Goal: Task Accomplishment & Management: Manage account settings

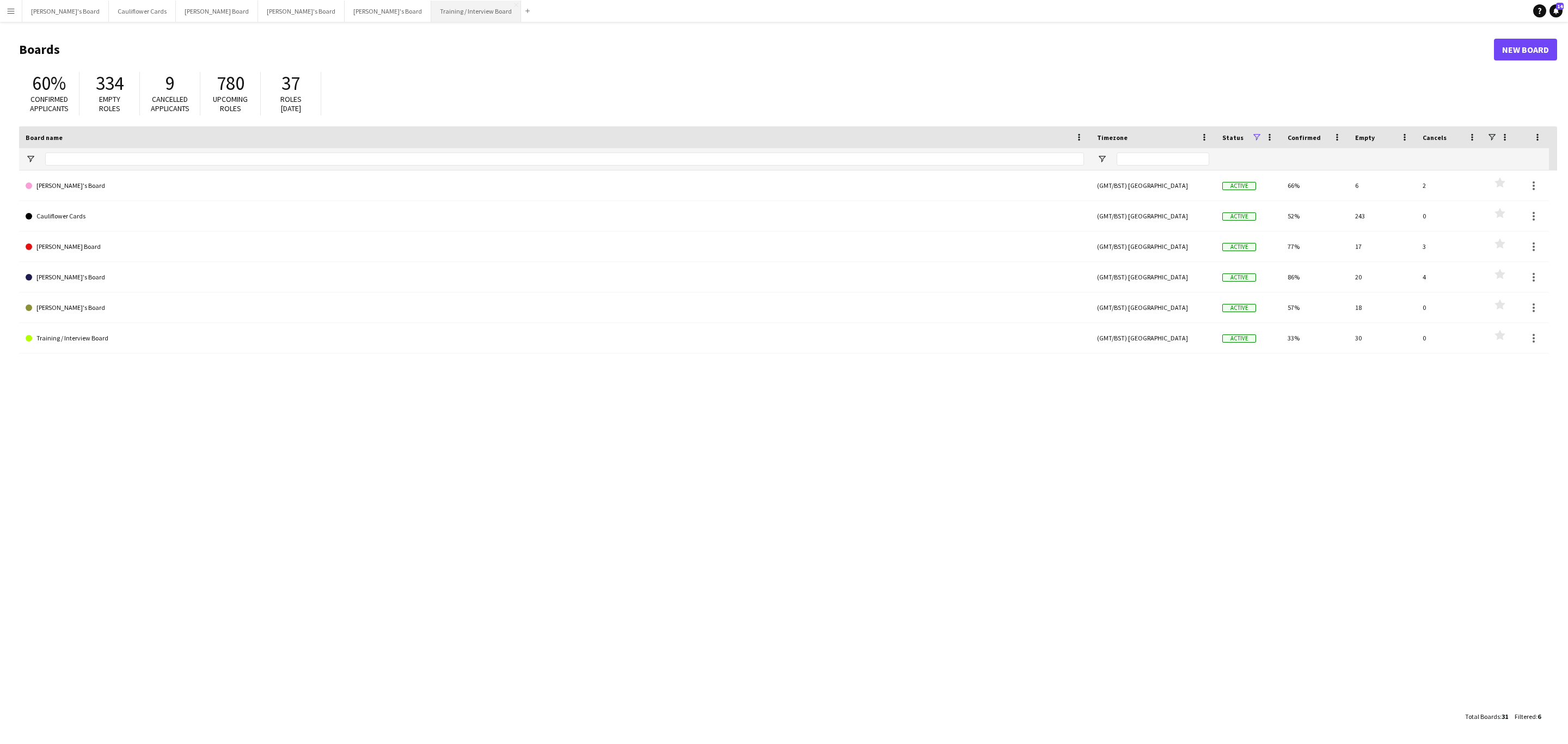
click at [431, 7] on button "Training / Interview Board Close" at bounding box center [476, 11] width 90 height 21
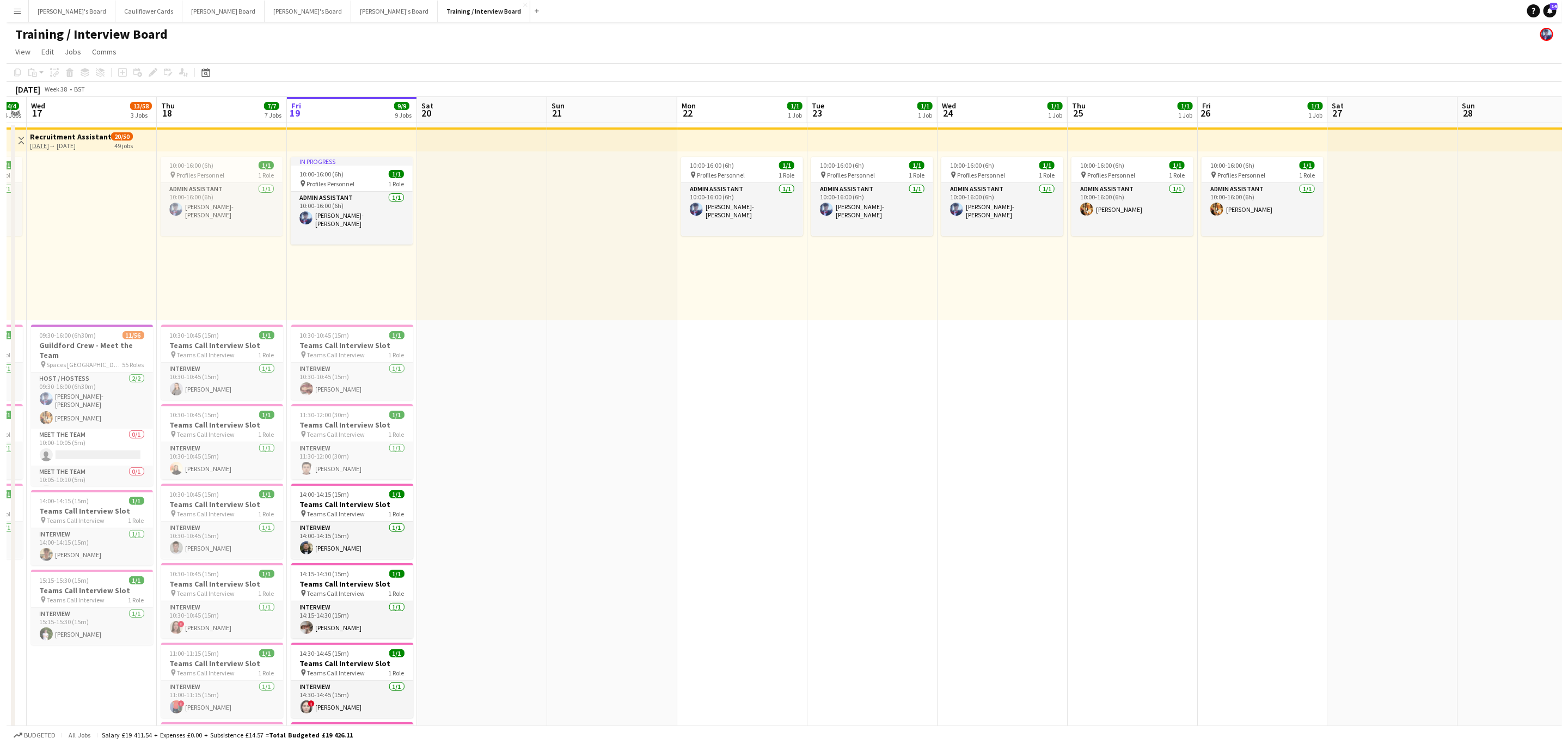
scroll to position [0, 230]
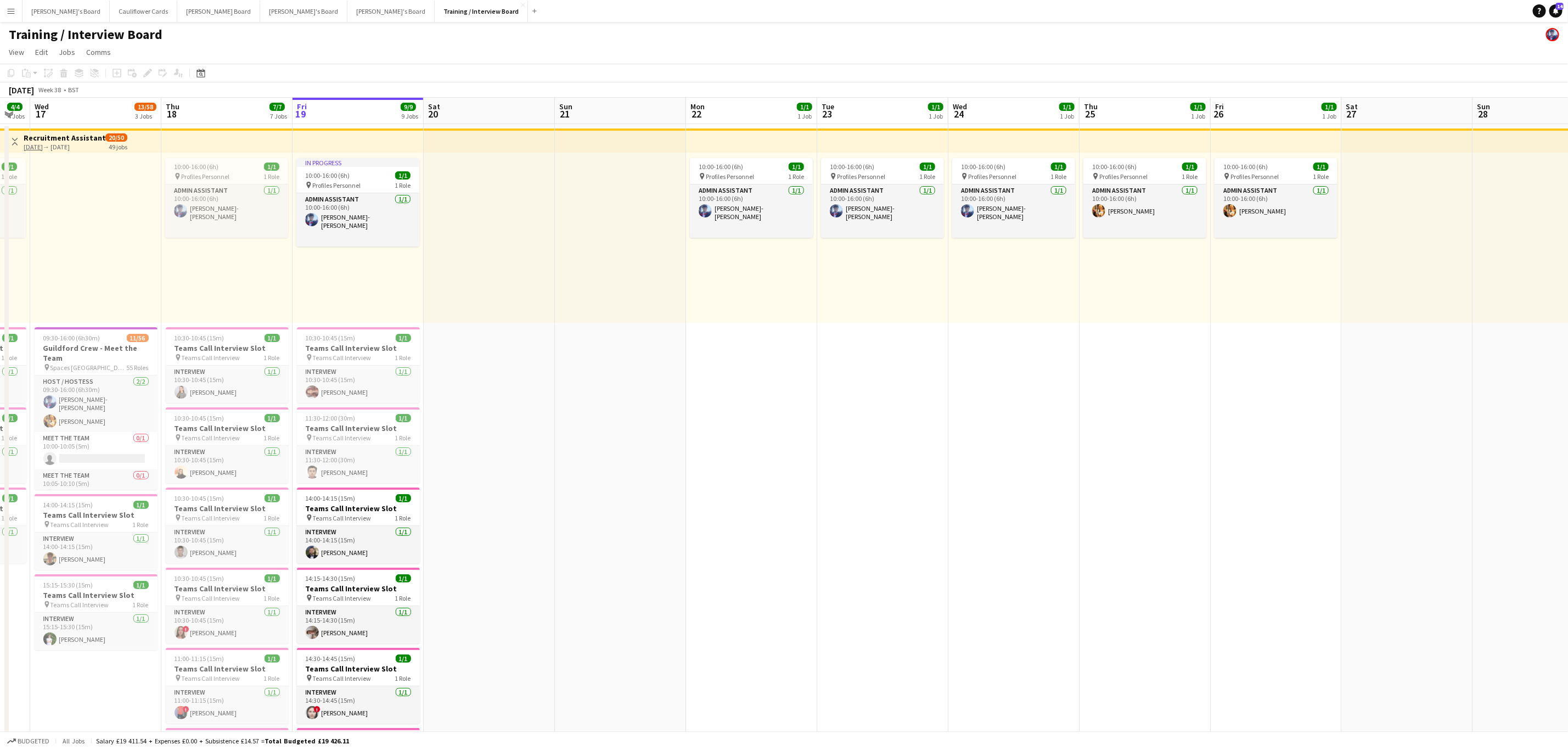
drag, startPoint x: 1146, startPoint y: 484, endPoint x: 1293, endPoint y: 445, distance: 152.1
click at [7, 6] on button "Menu" at bounding box center [11, 11] width 22 height 22
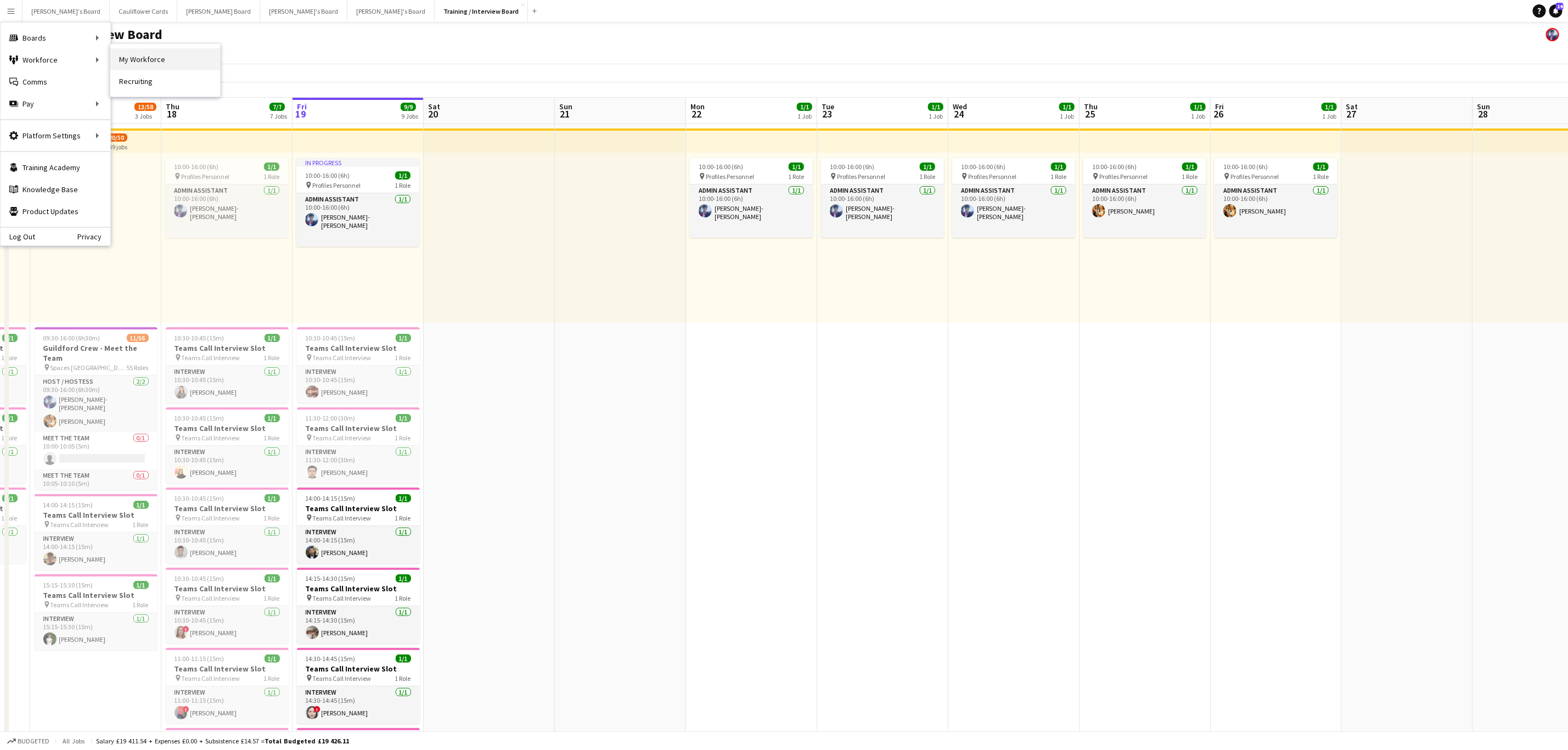
click at [127, 63] on link "My Workforce" at bounding box center [165, 60] width 110 height 22
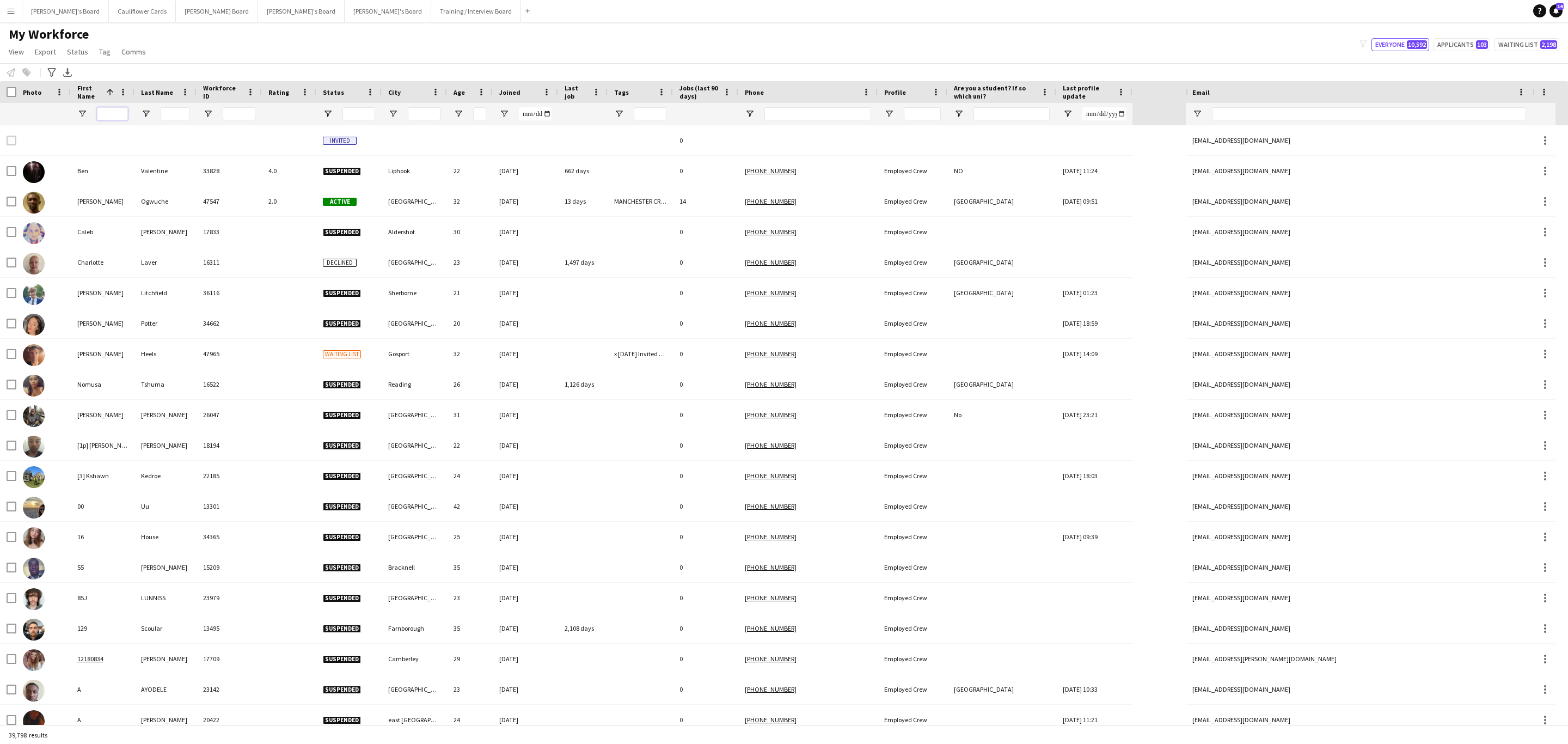
click at [116, 118] on input "First Name Filter Input" at bounding box center [112, 113] width 31 height 13
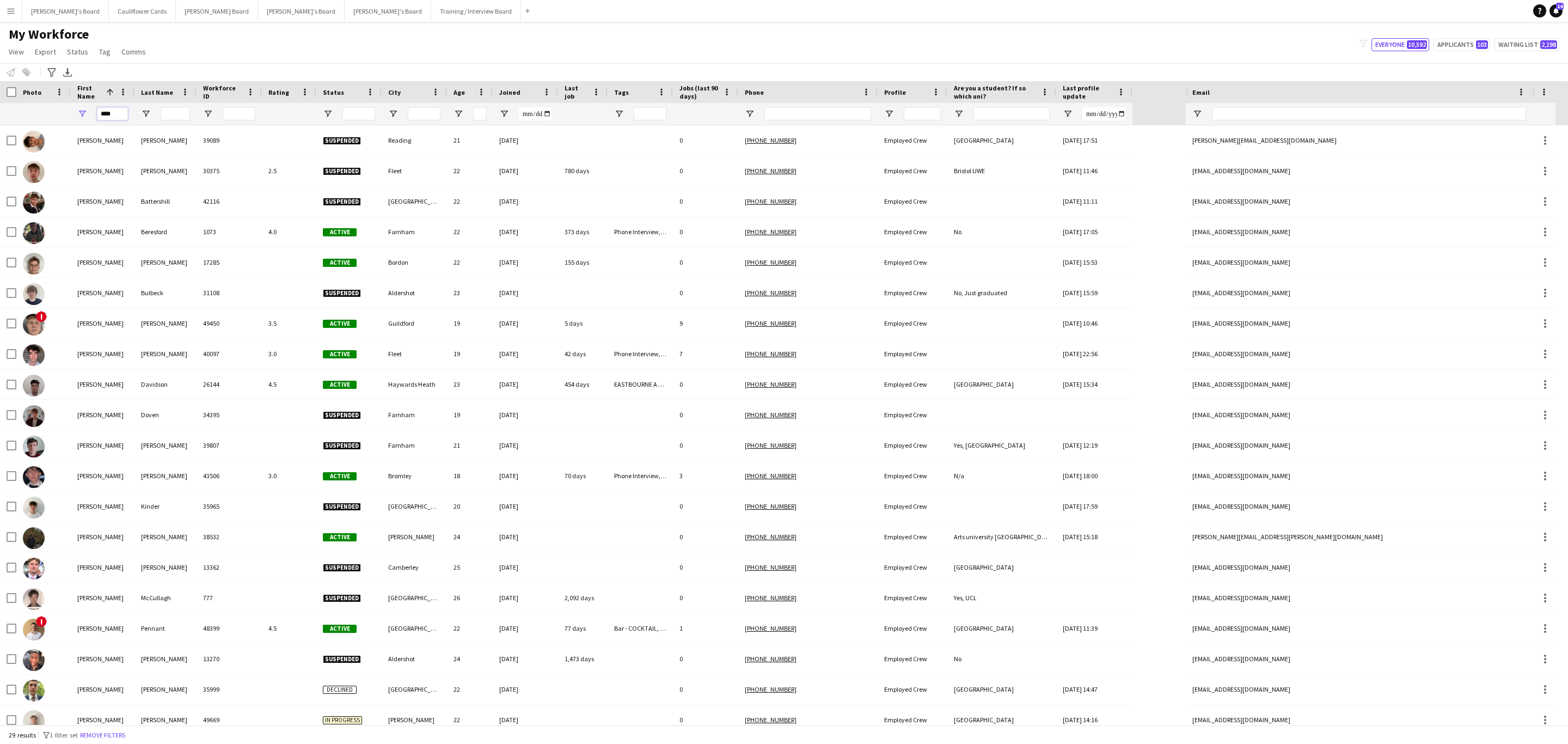
type input "****"
click at [172, 113] on input "Last Name Filter Input" at bounding box center [175, 113] width 29 height 13
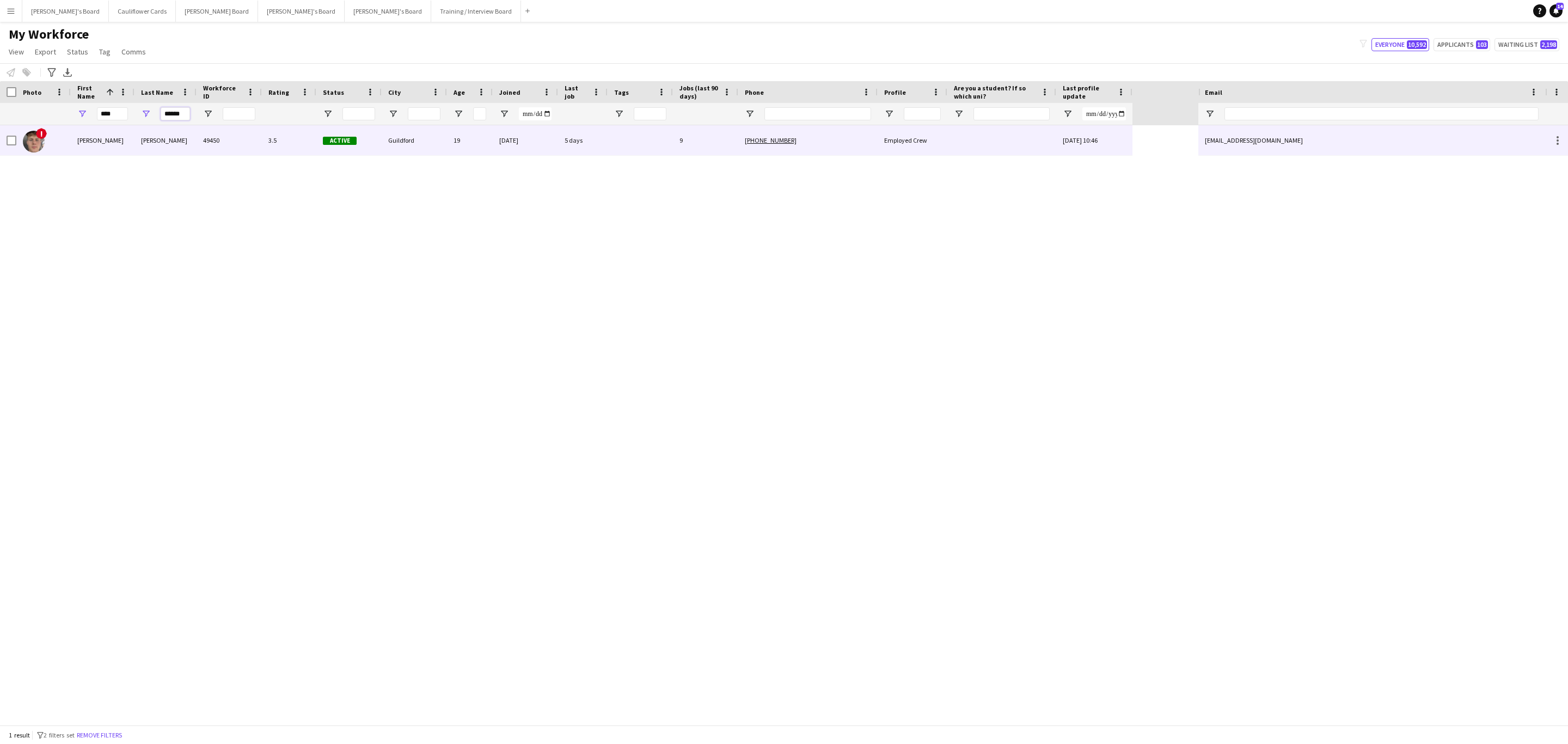
type input "******"
click at [218, 132] on div "49450" at bounding box center [229, 140] width 65 height 30
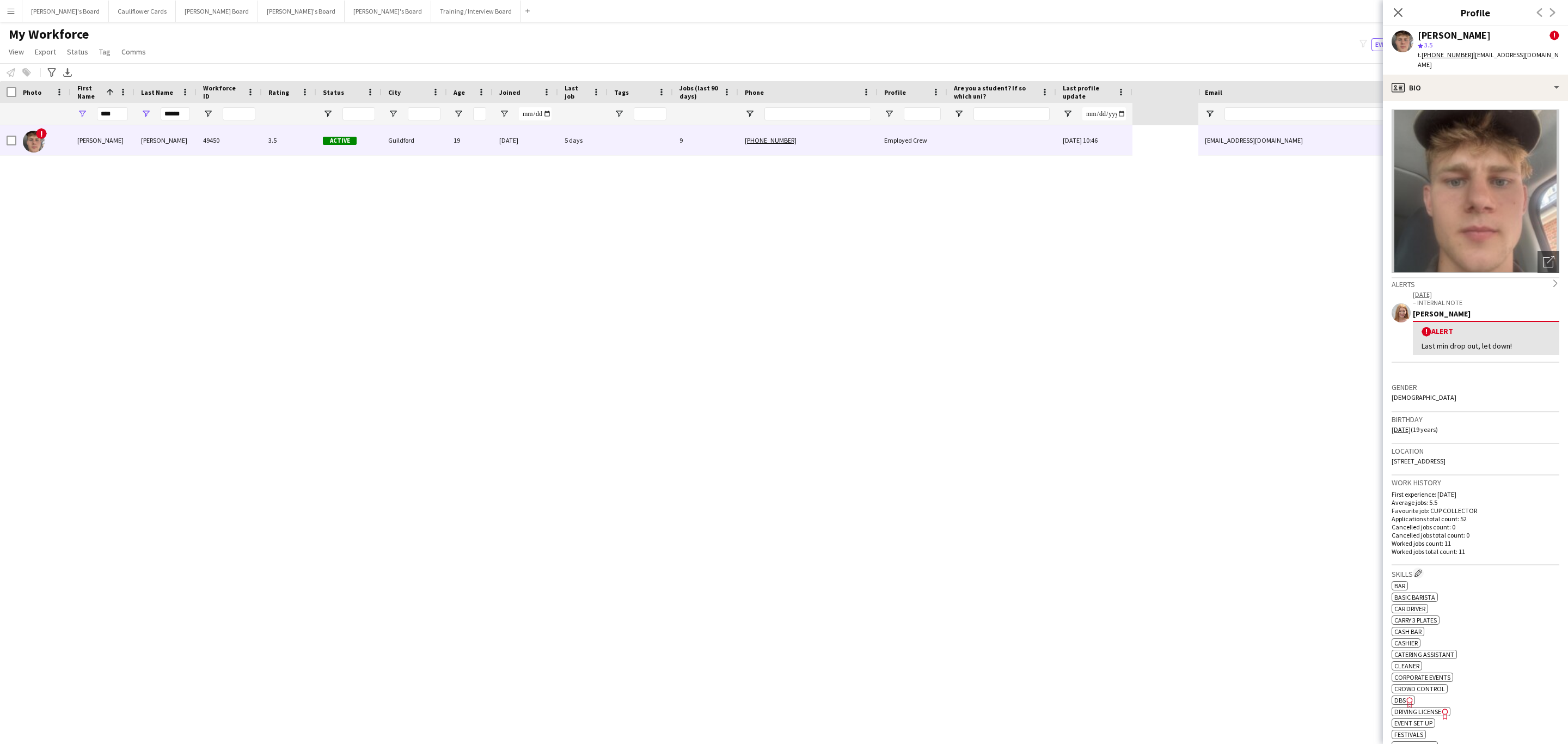
click at [1438, 56] on tcxspan "+447483286869" at bounding box center [1447, 54] width 52 height 8
click at [1439, 52] on tcxspan "+447483286869" at bounding box center [1447, 54] width 52 height 8
drag, startPoint x: 1552, startPoint y: 59, endPoint x: 1470, endPoint y: 59, distance: 82.0
click at [1470, 59] on app-profile-header "Hugo Carroll ! star 3.5 t. +447483286869 | hugocarroll11@icloud.com" at bounding box center [1475, 51] width 185 height 49
copy span "hugocarroll11@icloud.com"
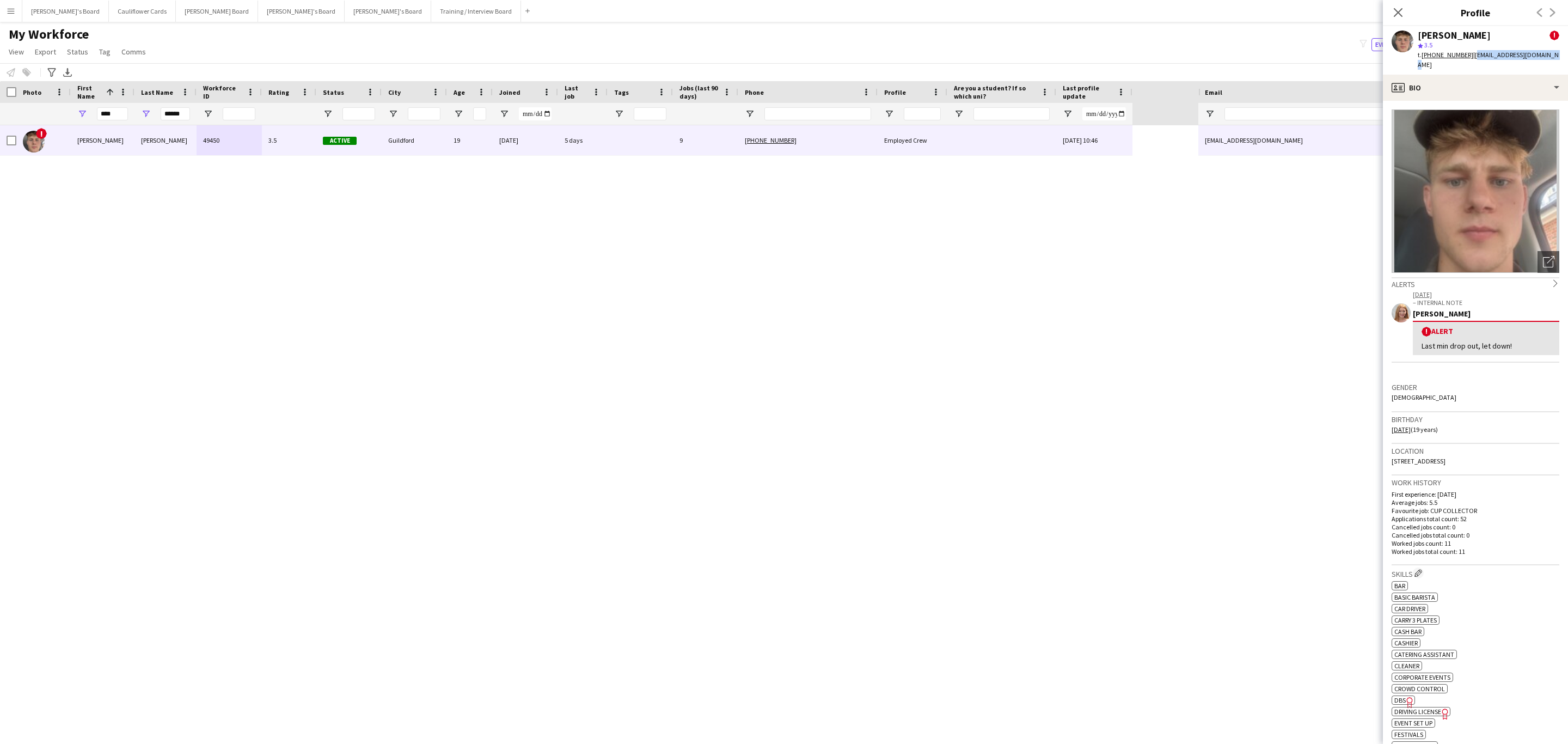
click at [1394, 15] on icon "Close pop-in" at bounding box center [1398, 12] width 9 height 9
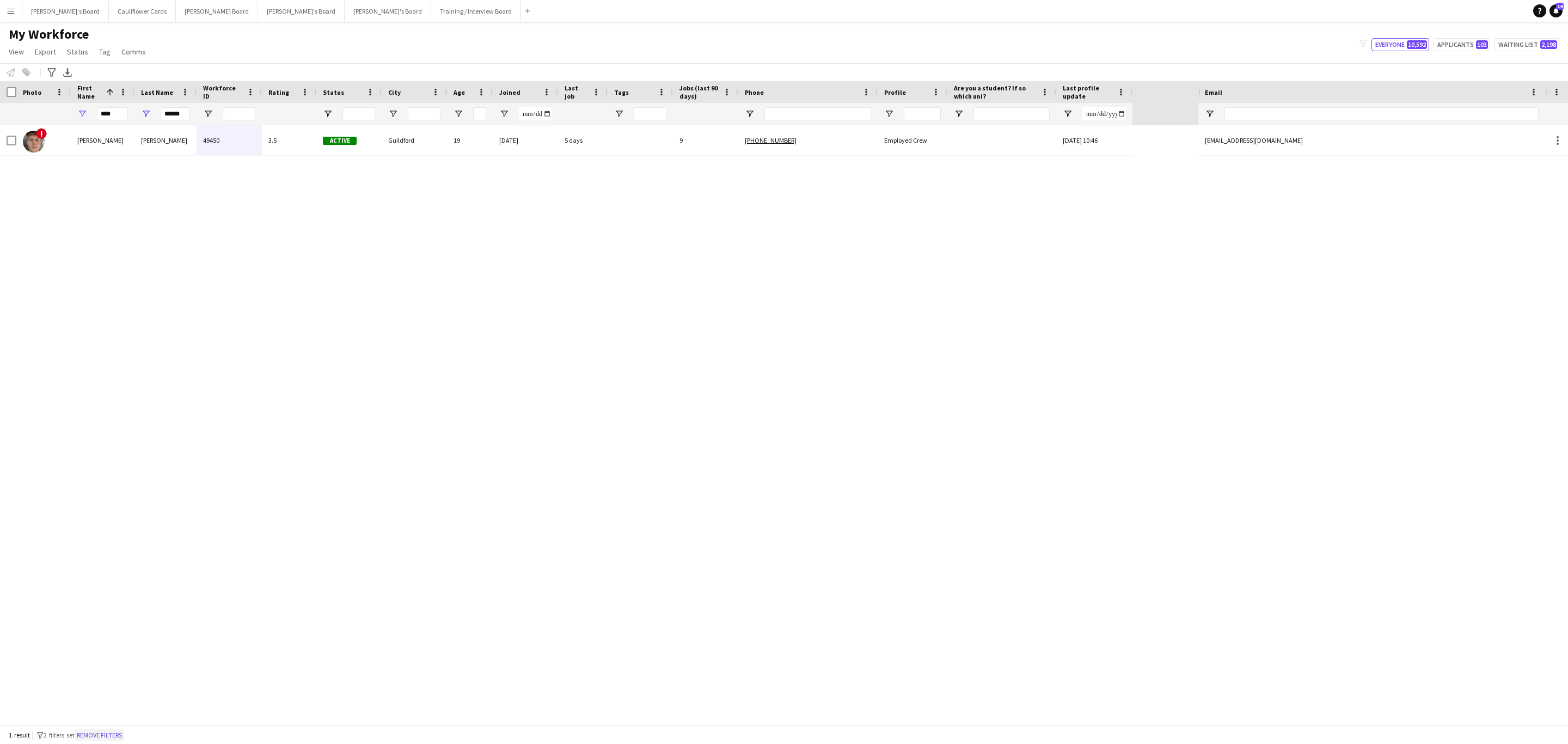
click at [101, 737] on button "Remove filters" at bounding box center [99, 735] width 49 height 12
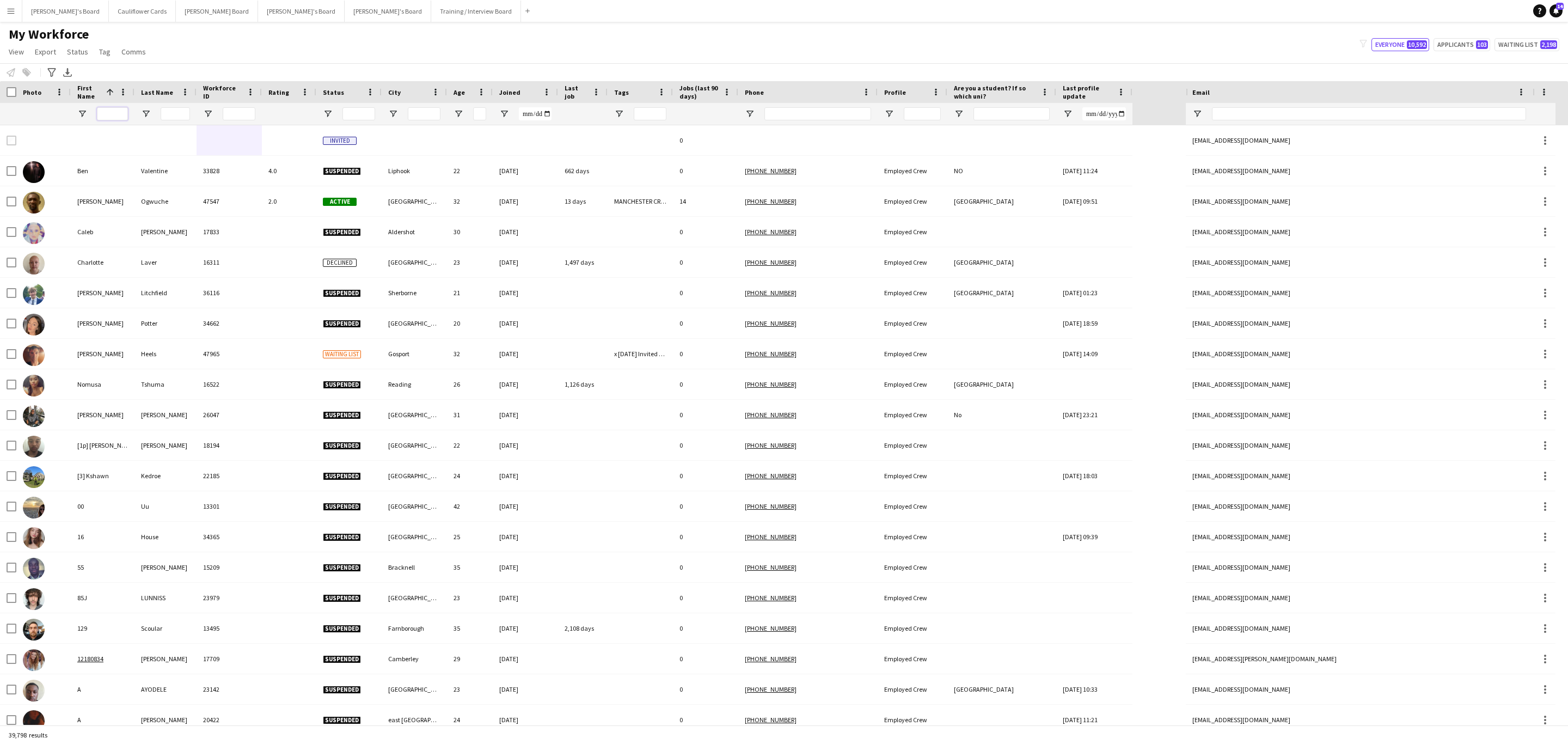
click at [111, 116] on input "First Name Filter Input" at bounding box center [112, 113] width 31 height 13
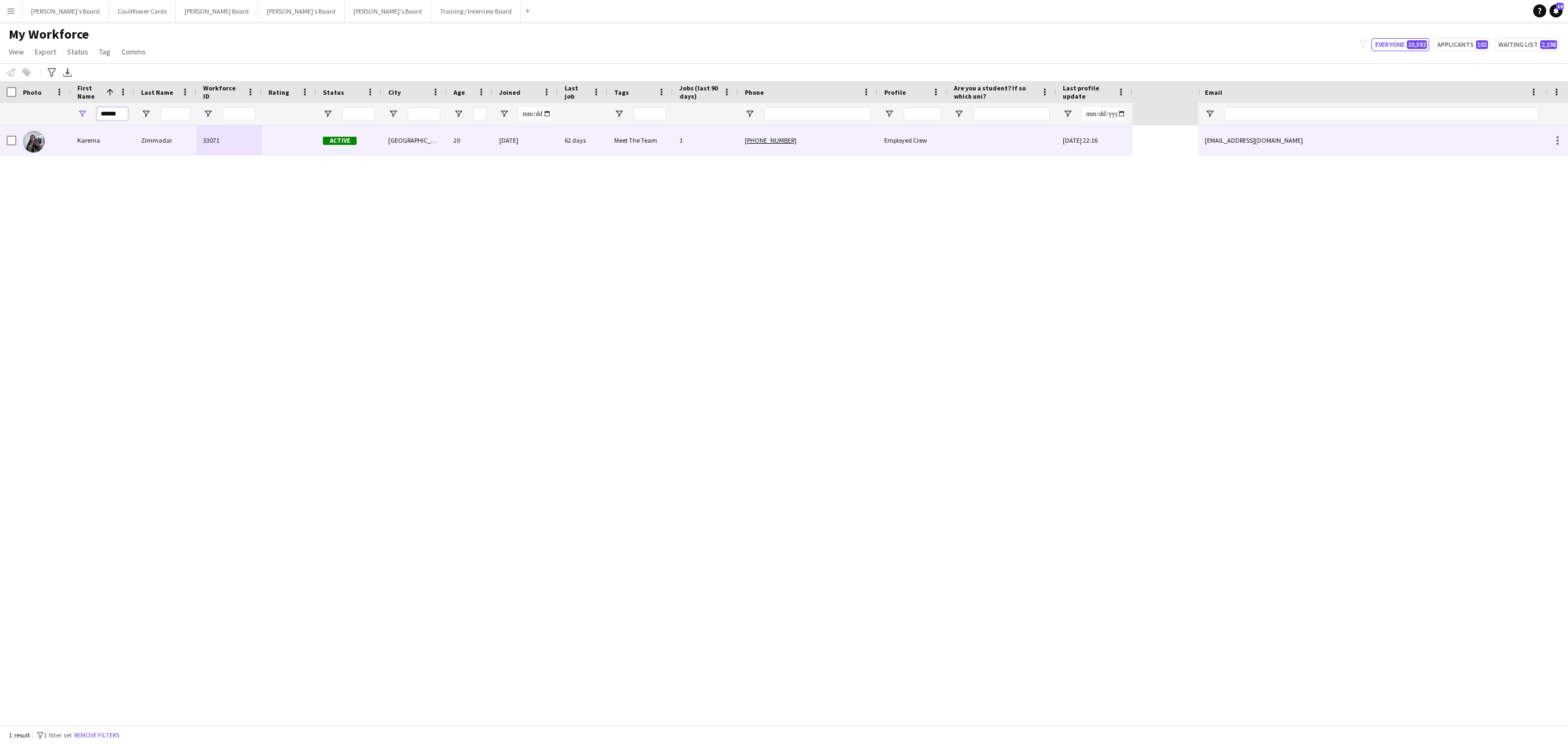
type input "******"
drag, startPoint x: 115, startPoint y: 146, endPoint x: 122, endPoint y: 149, distance: 7.6
click at [115, 146] on div "Karema" at bounding box center [102, 140] width 64 height 30
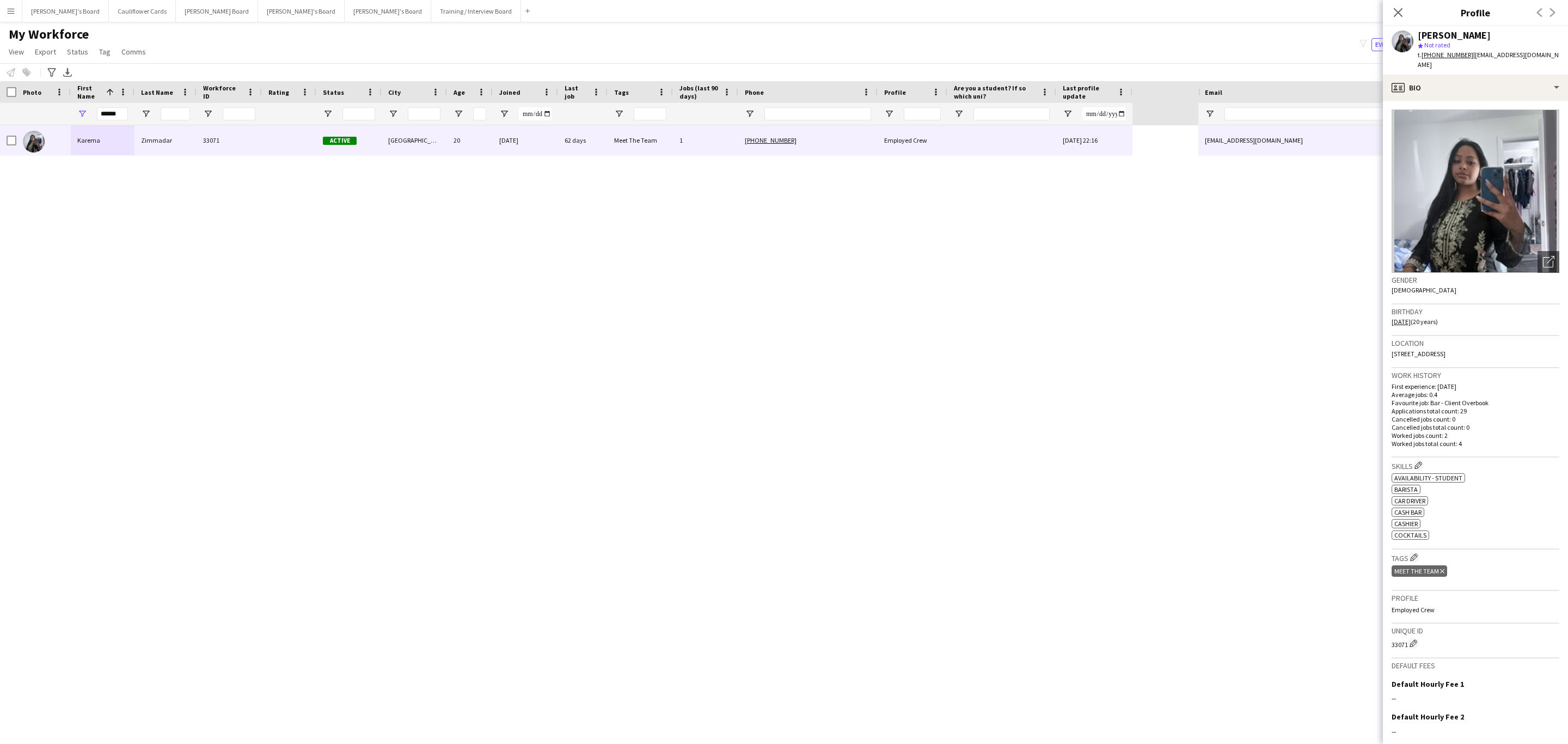
click at [1438, 58] on tcxspan "+4407749346608" at bounding box center [1447, 54] width 52 height 8
drag, startPoint x: 1392, startPoint y: 15, endPoint x: 1018, endPoint y: 155, distance: 399.3
click at [1394, 15] on icon "Close pop-in" at bounding box center [1398, 12] width 9 height 9
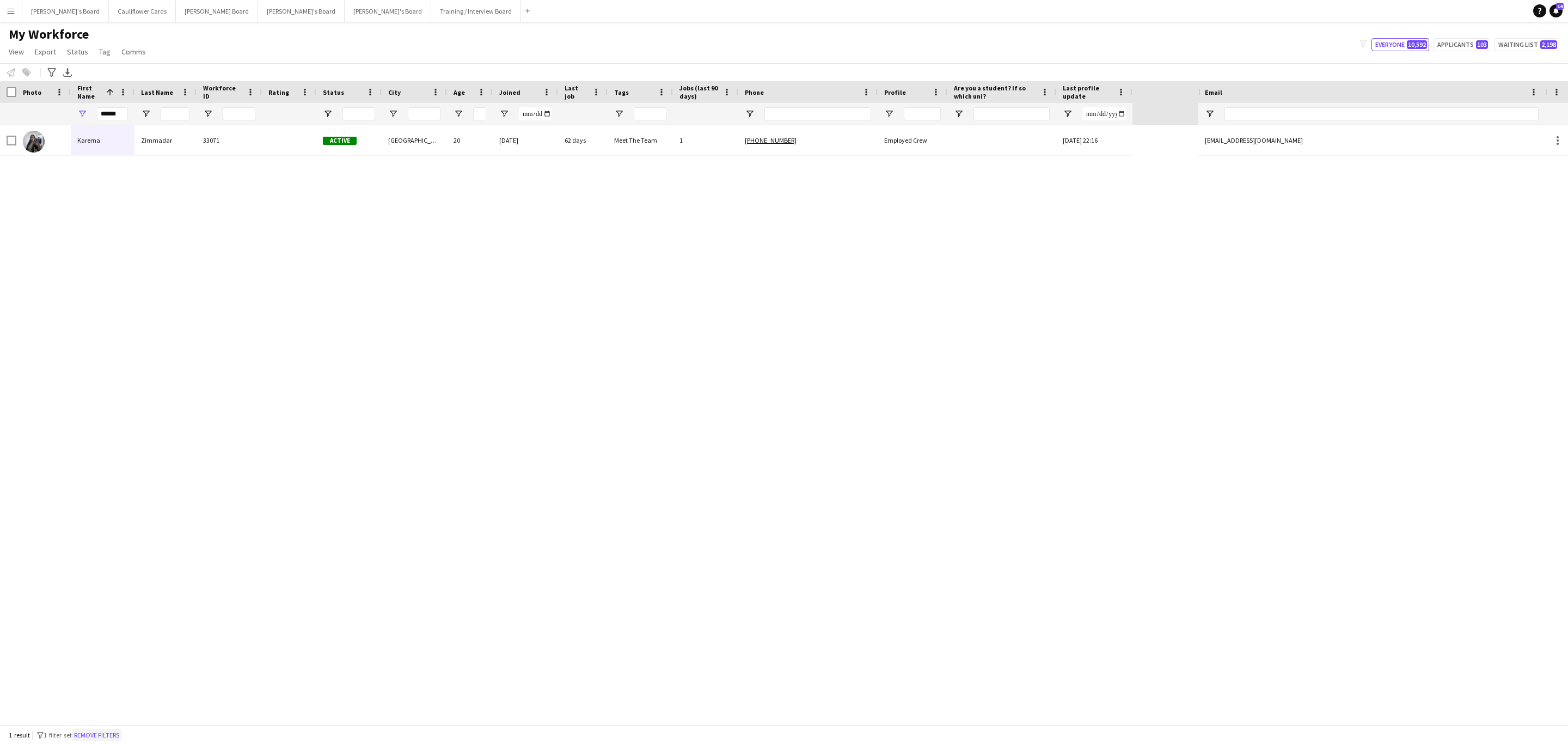
click at [108, 732] on button "Remove filters" at bounding box center [96, 735] width 49 height 12
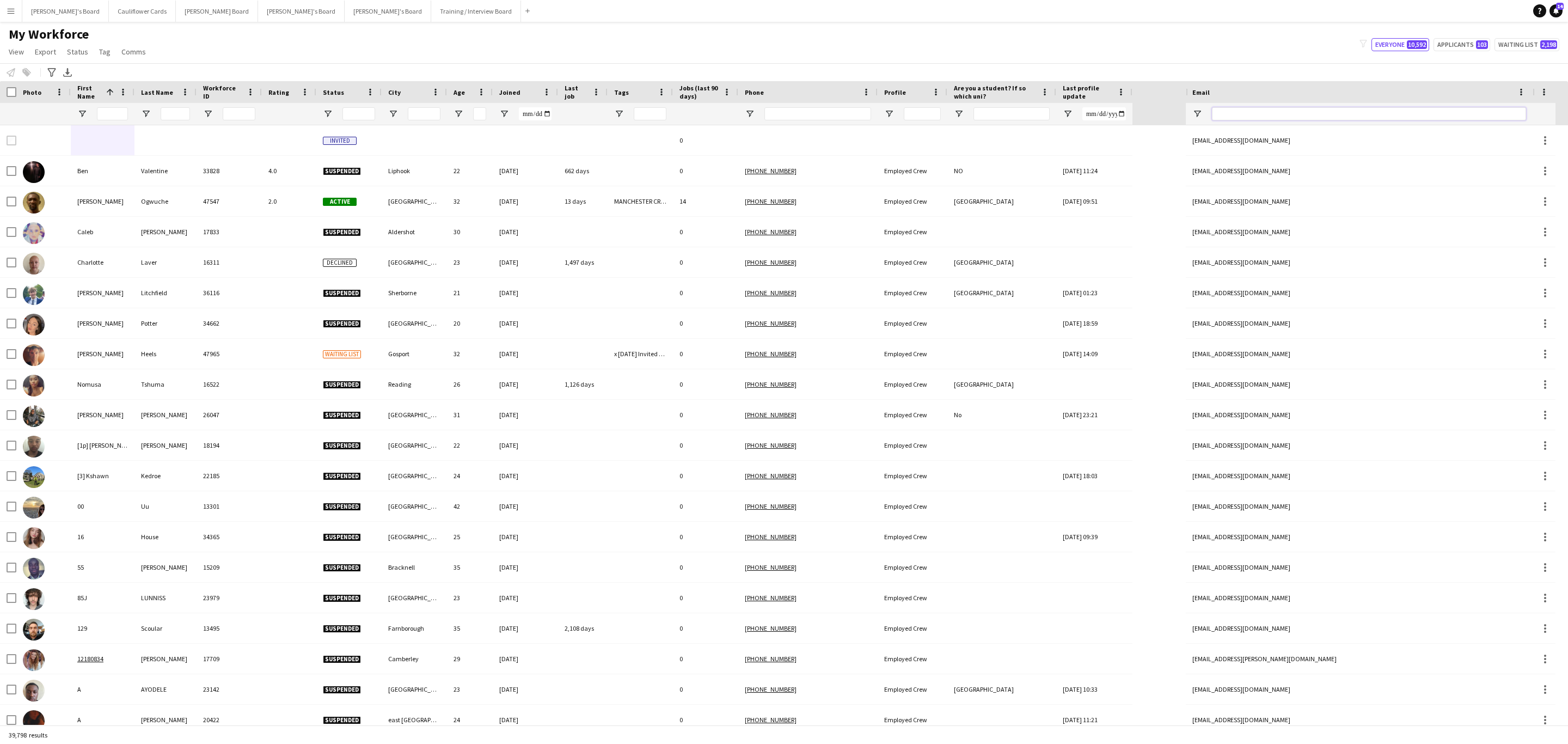
click at [1320, 111] on input "Email Filter Input" at bounding box center [1369, 113] width 314 height 13
paste input "**********"
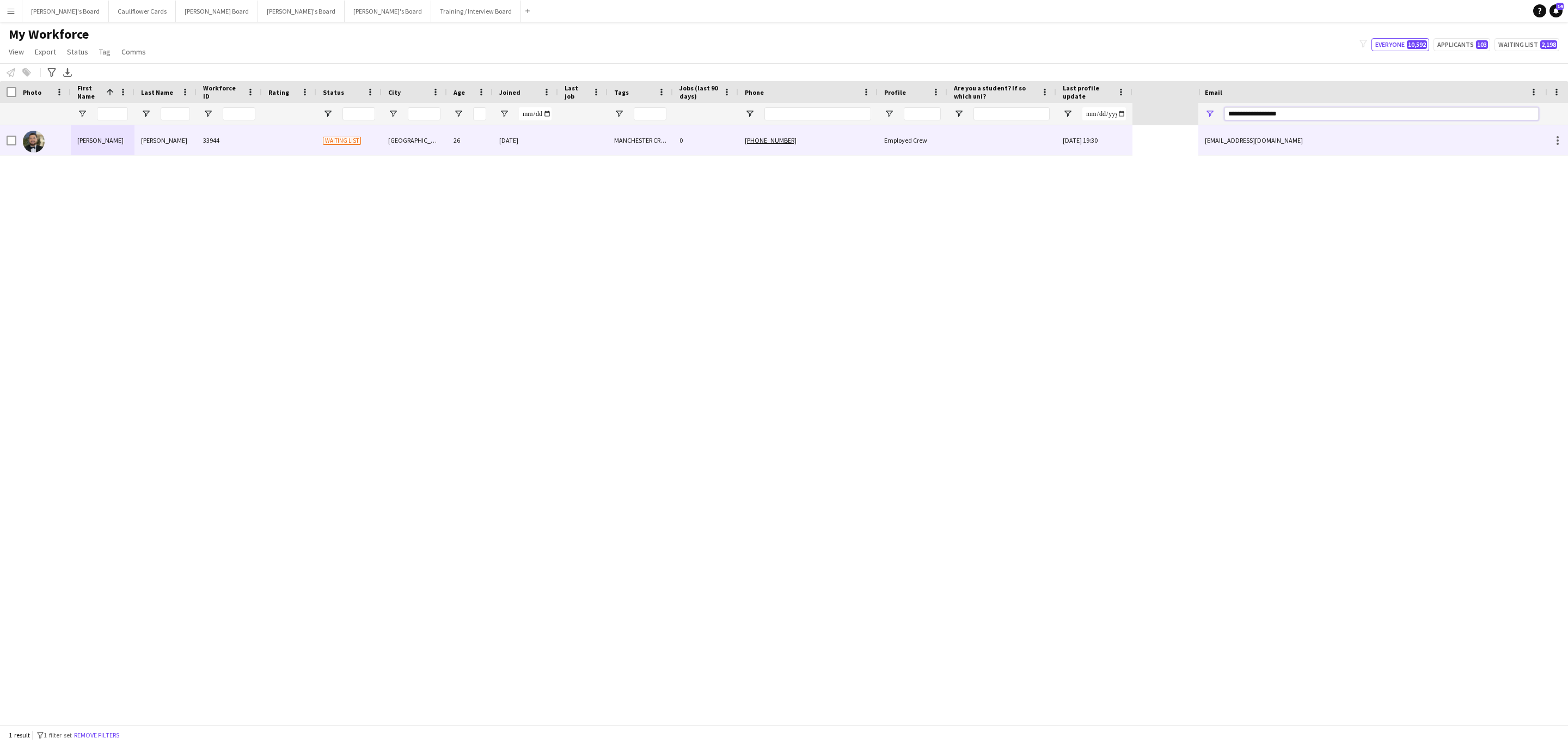
type input "**********"
click at [593, 136] on div at bounding box center [583, 140] width 49 height 30
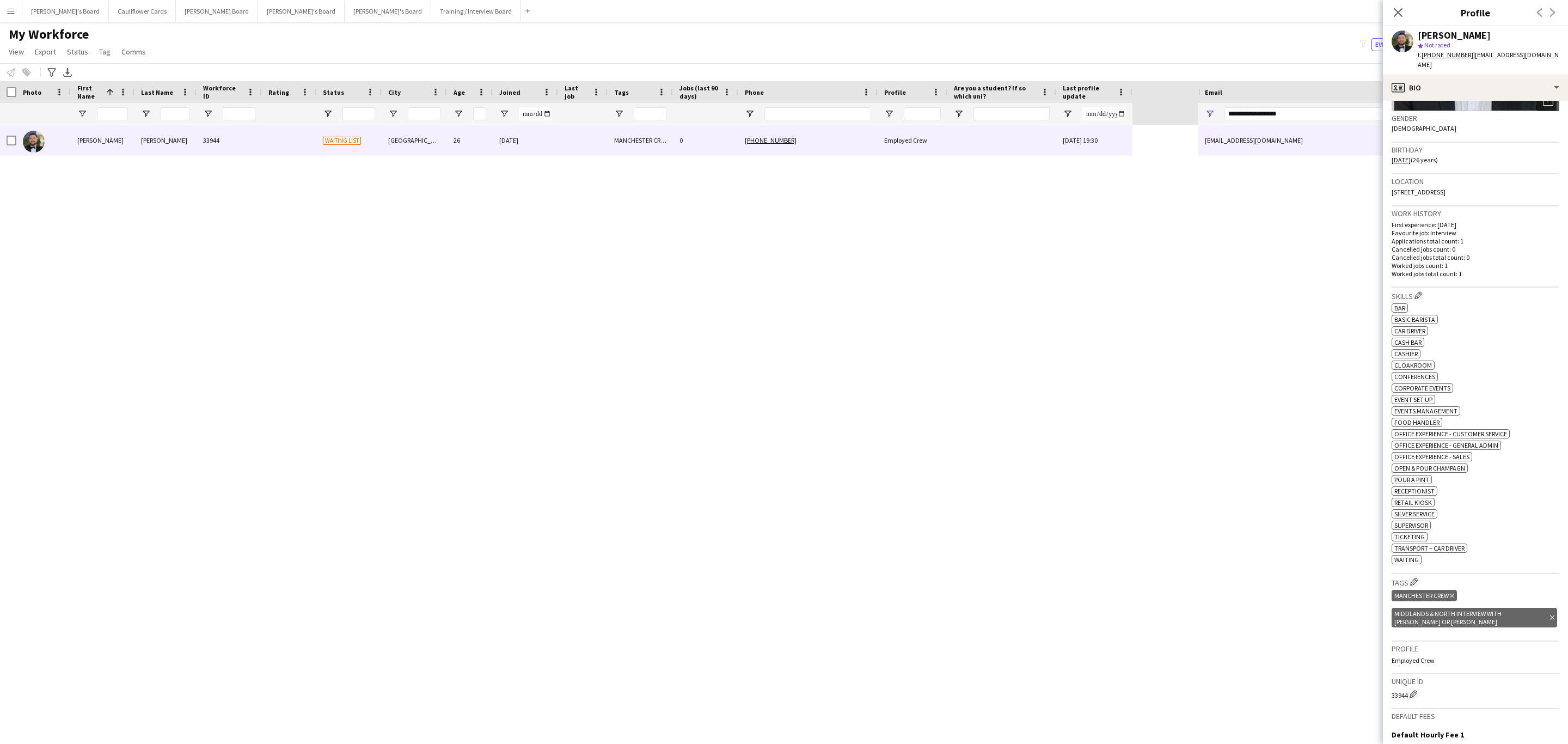
scroll to position [320, 0]
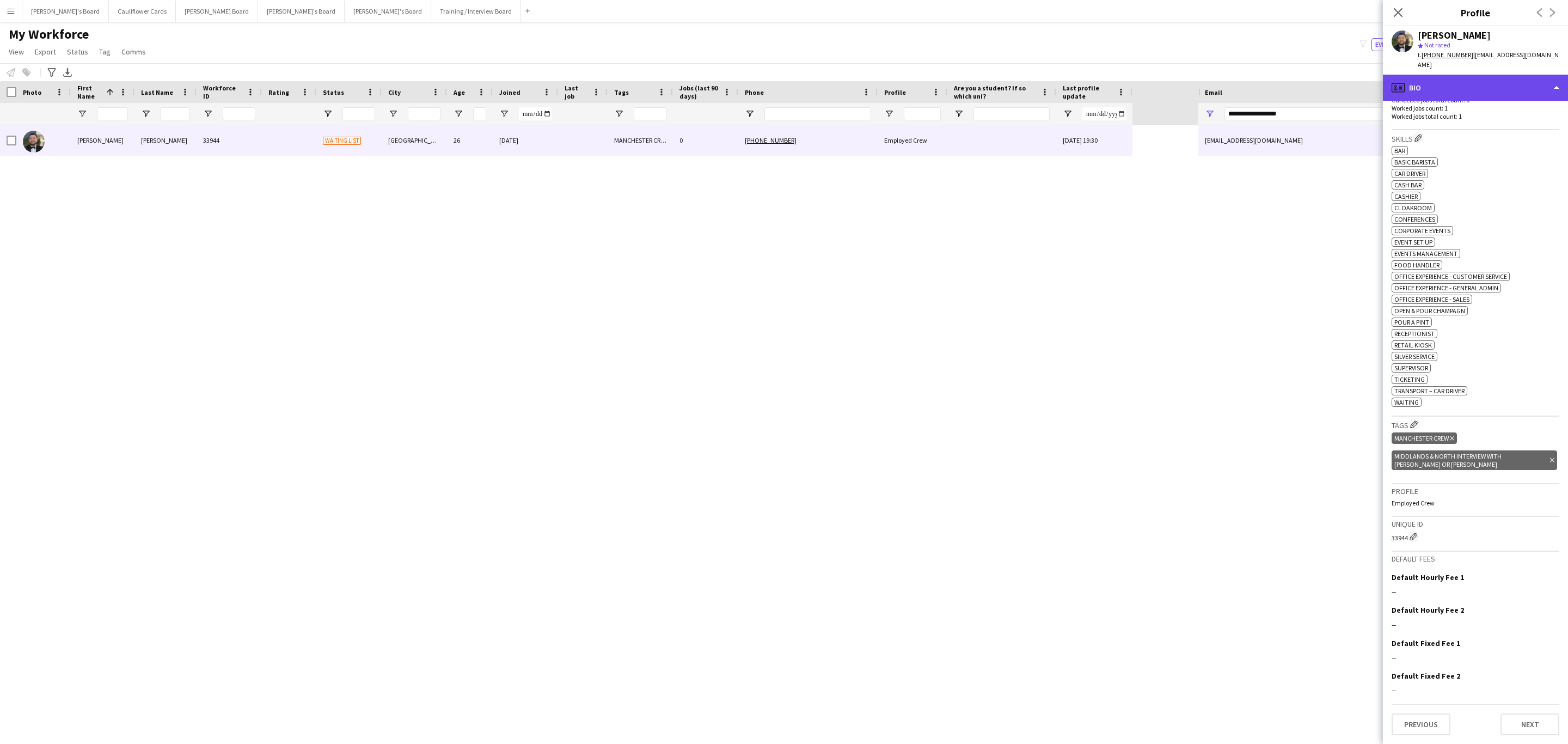
click at [1499, 84] on div "profile Bio" at bounding box center [1475, 88] width 185 height 26
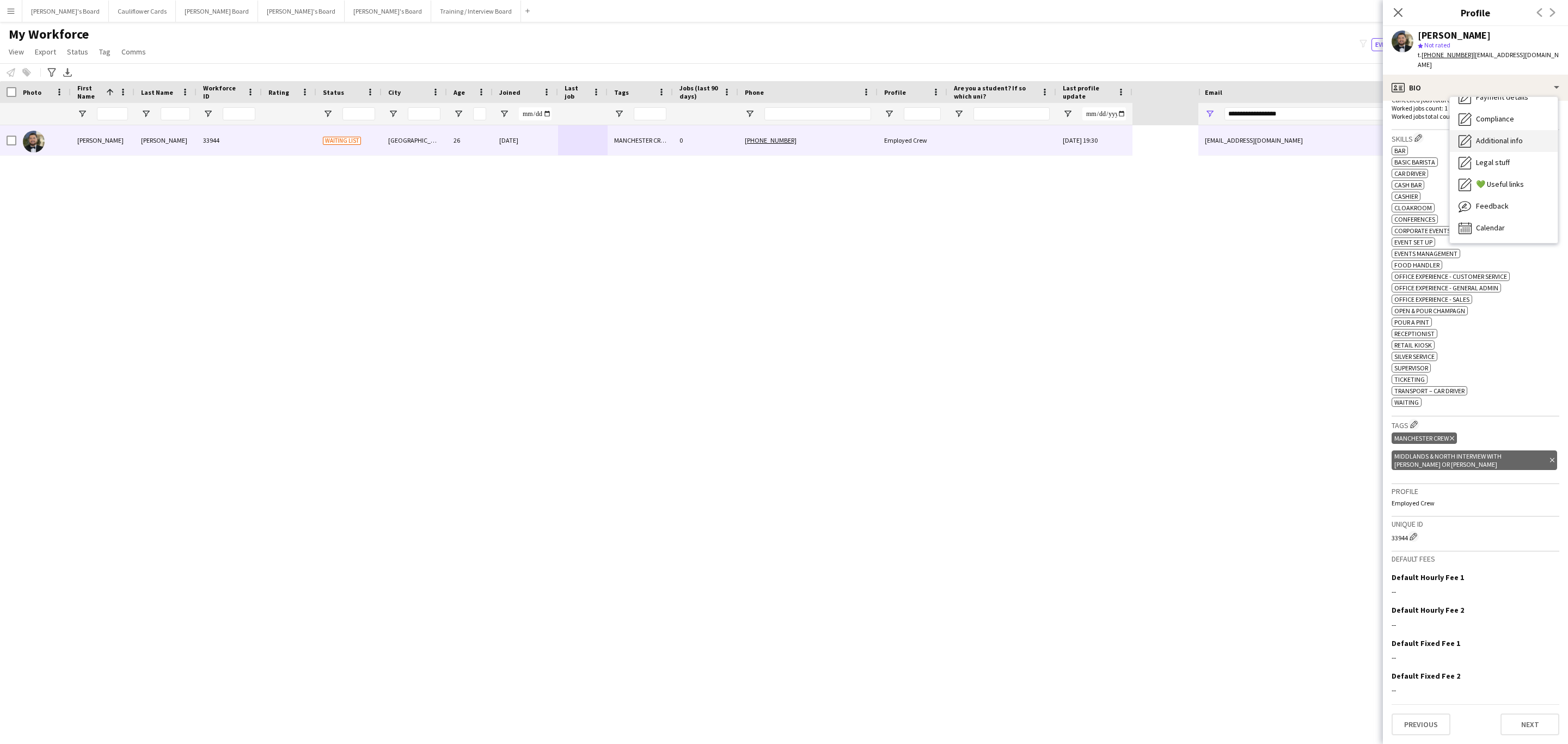
click at [1513, 130] on div "Additional info Additional info" at bounding box center [1503, 141] width 108 height 22
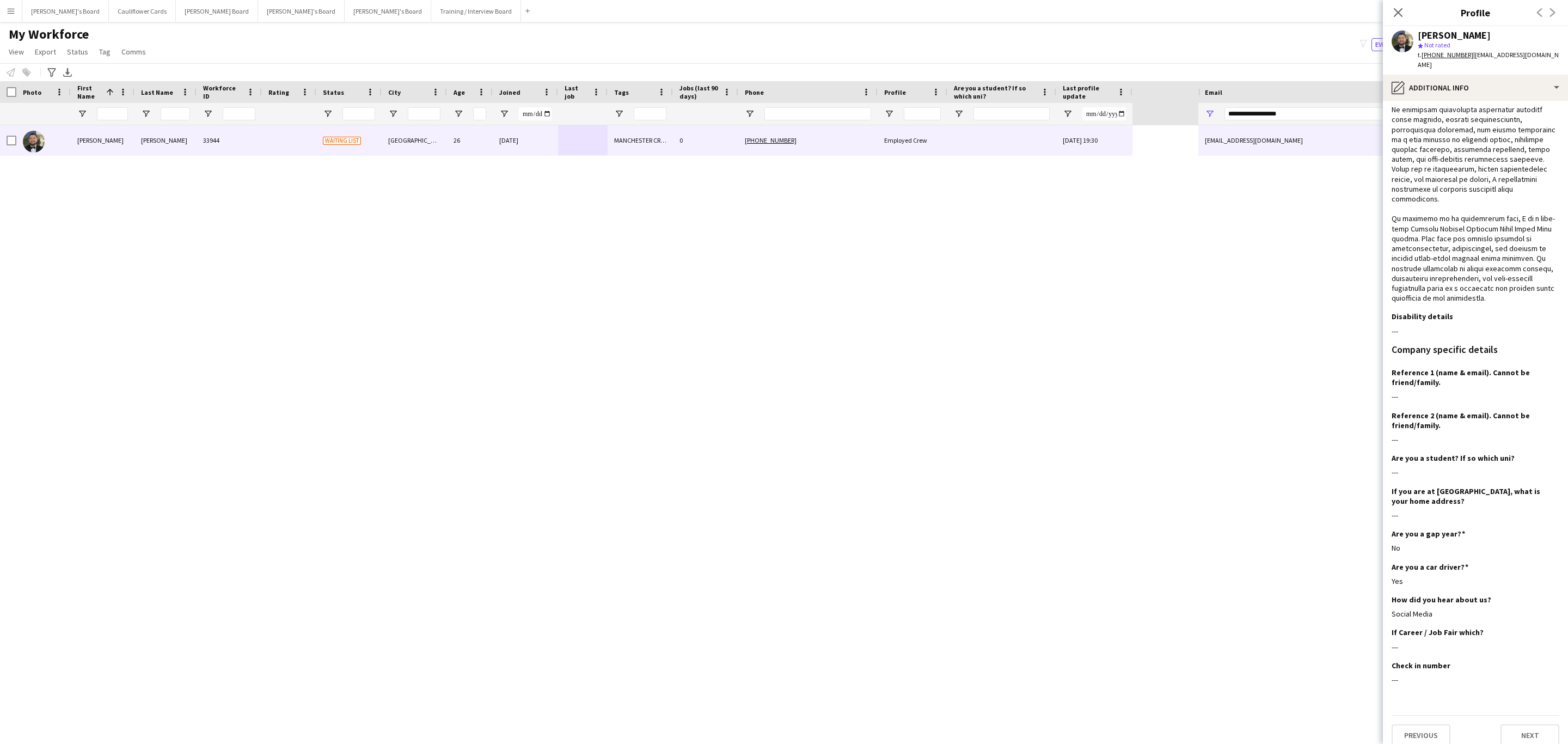
scroll to position [0, 0]
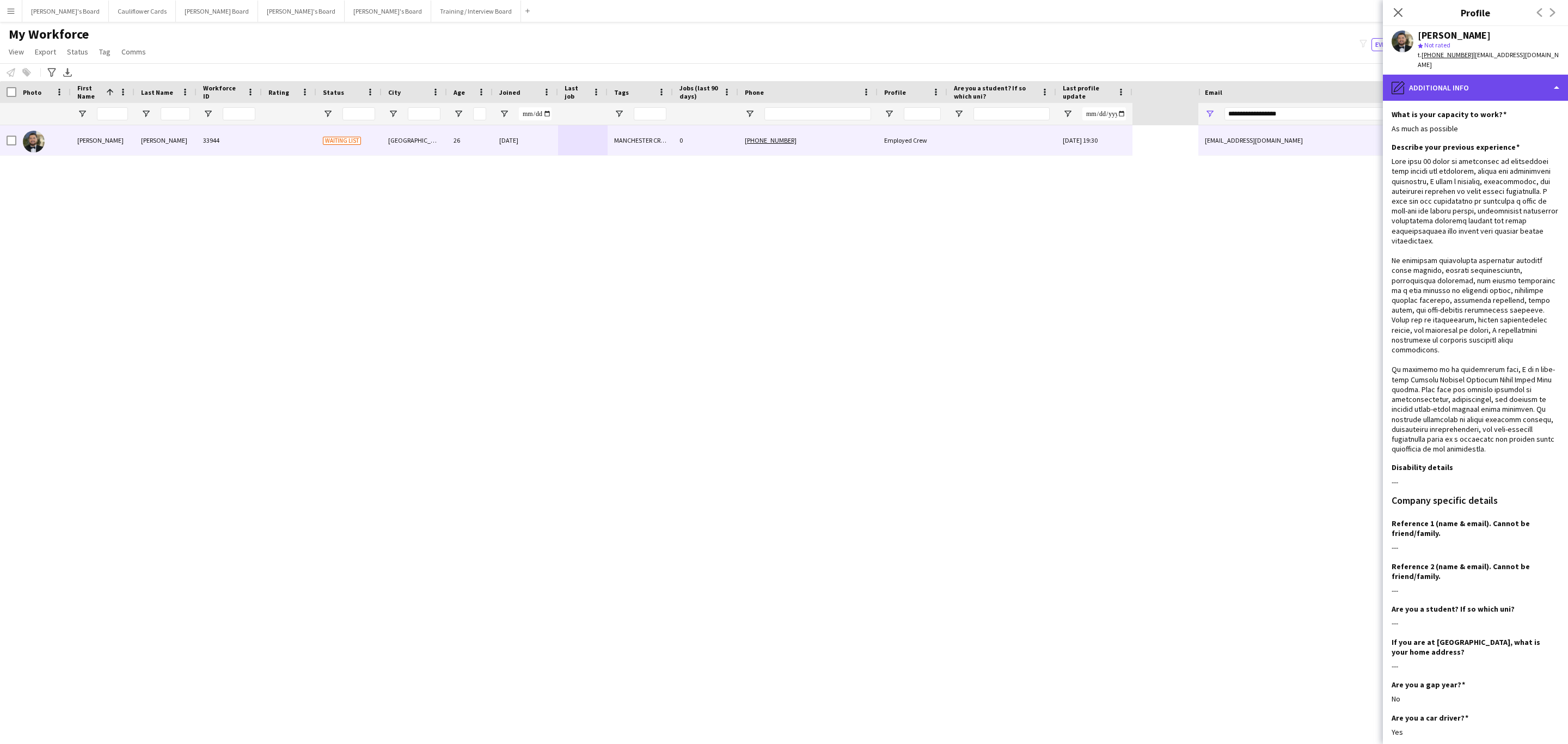
click at [1480, 75] on div "pencil4 Additional info" at bounding box center [1475, 88] width 185 height 26
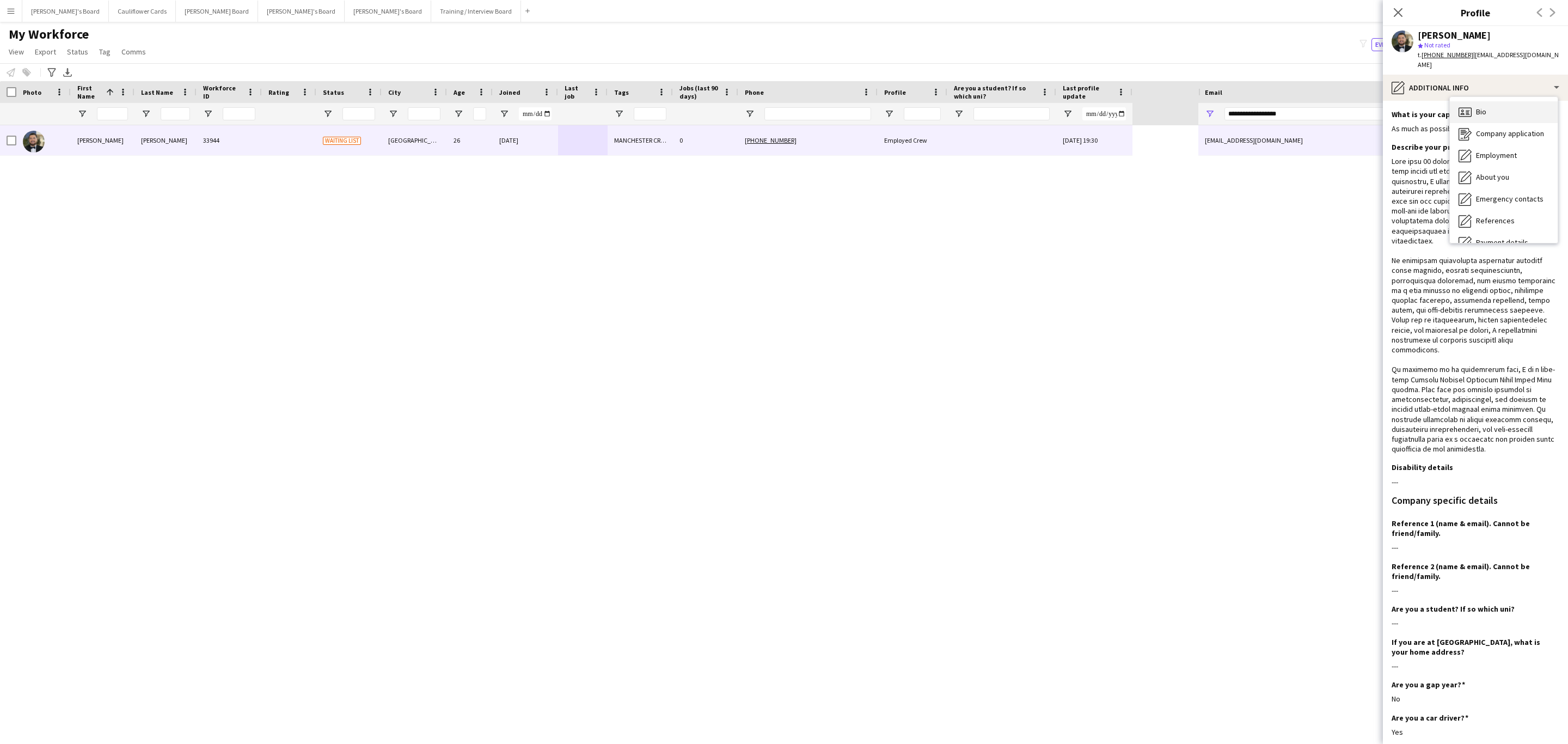
click at [1480, 107] on span "Bio" at bounding box center [1481, 111] width 10 height 10
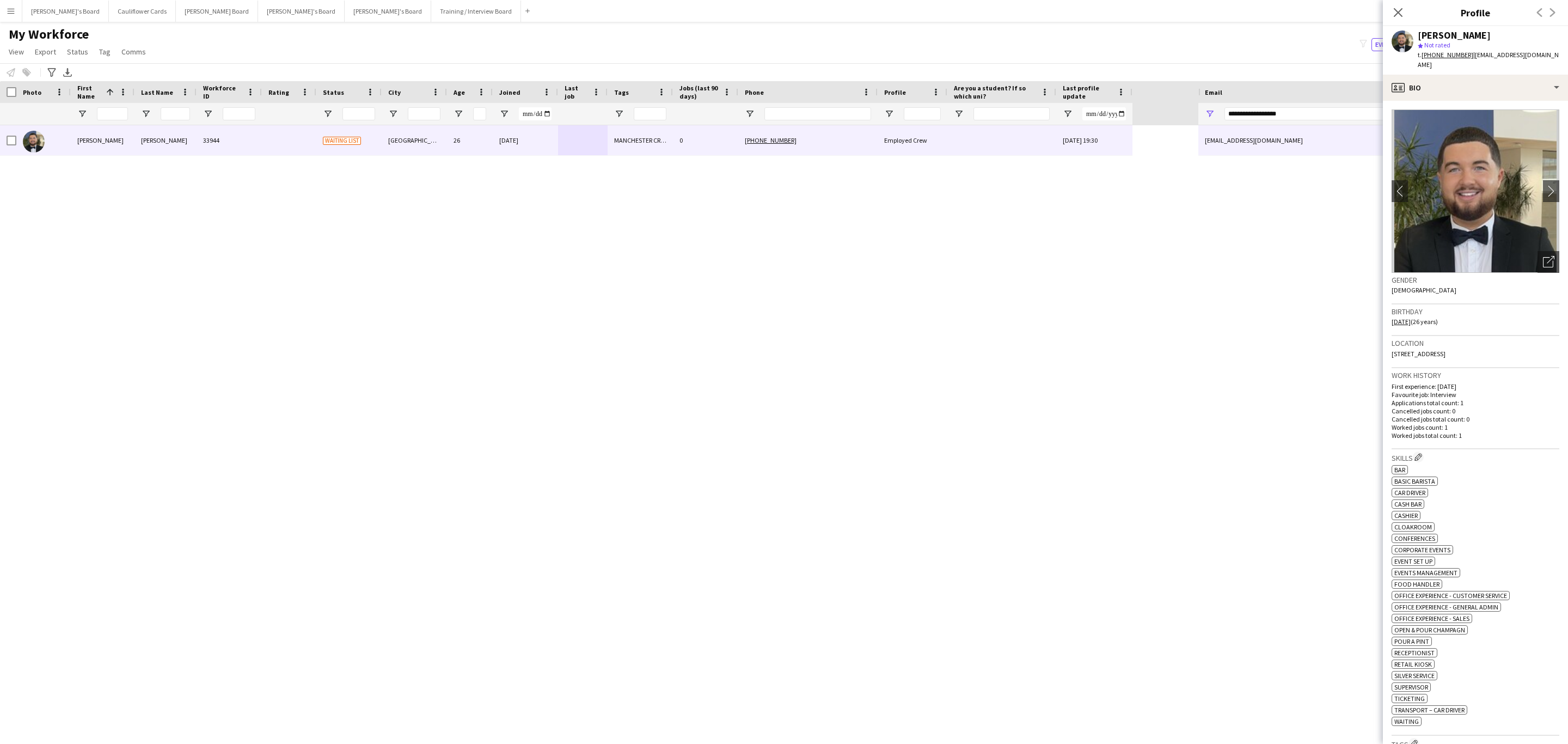
click at [1549, 186] on app-crew-profile-bio "chevron-left chevron-right Open photos pop-in Gender Male Birthday 14-01-1999 (…" at bounding box center [1475, 422] width 185 height 643
click at [1543, 185] on app-icon "chevron-right" at bounding box center [1552, 191] width 17 height 12
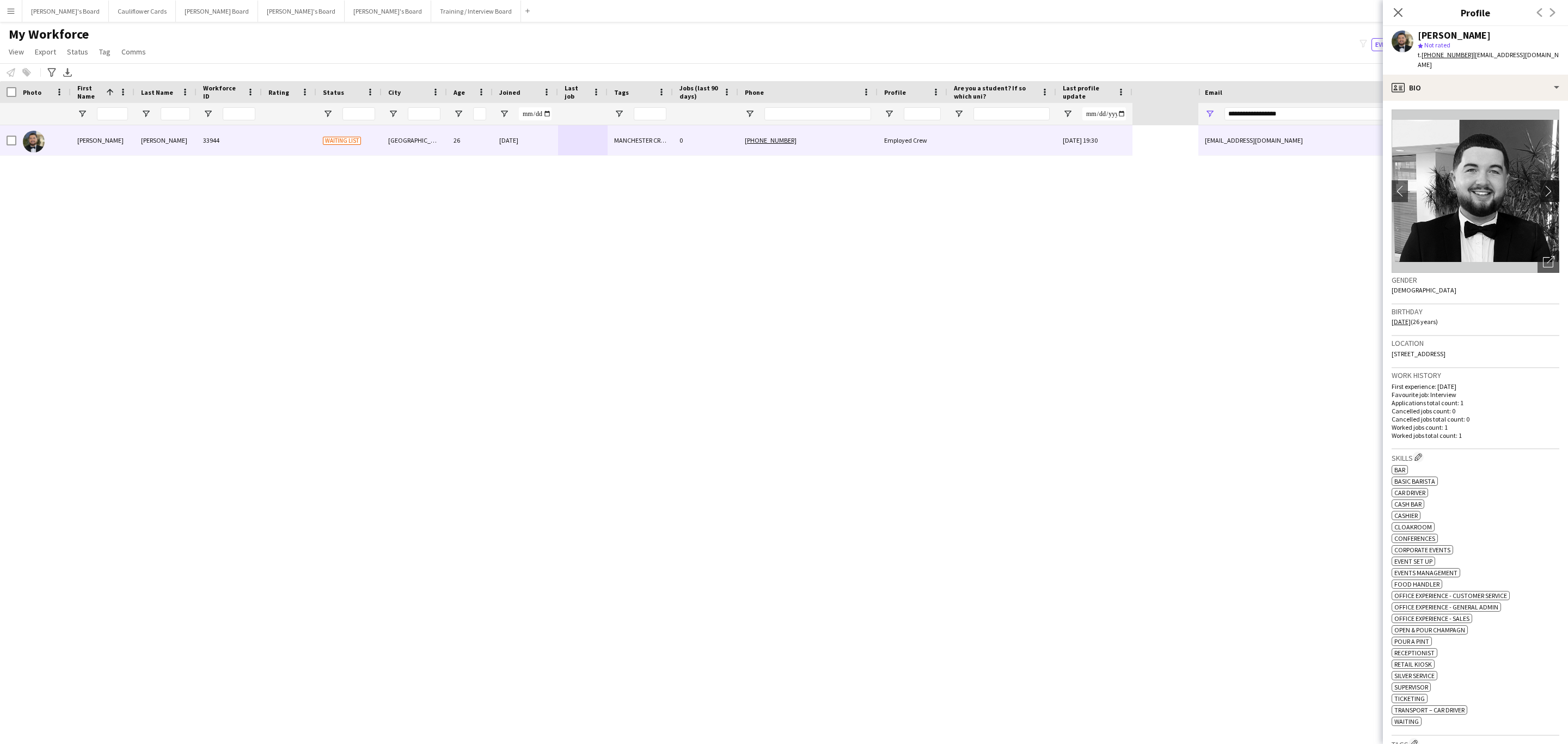
click at [1543, 185] on app-icon "chevron-right" at bounding box center [1552, 191] width 17 height 12
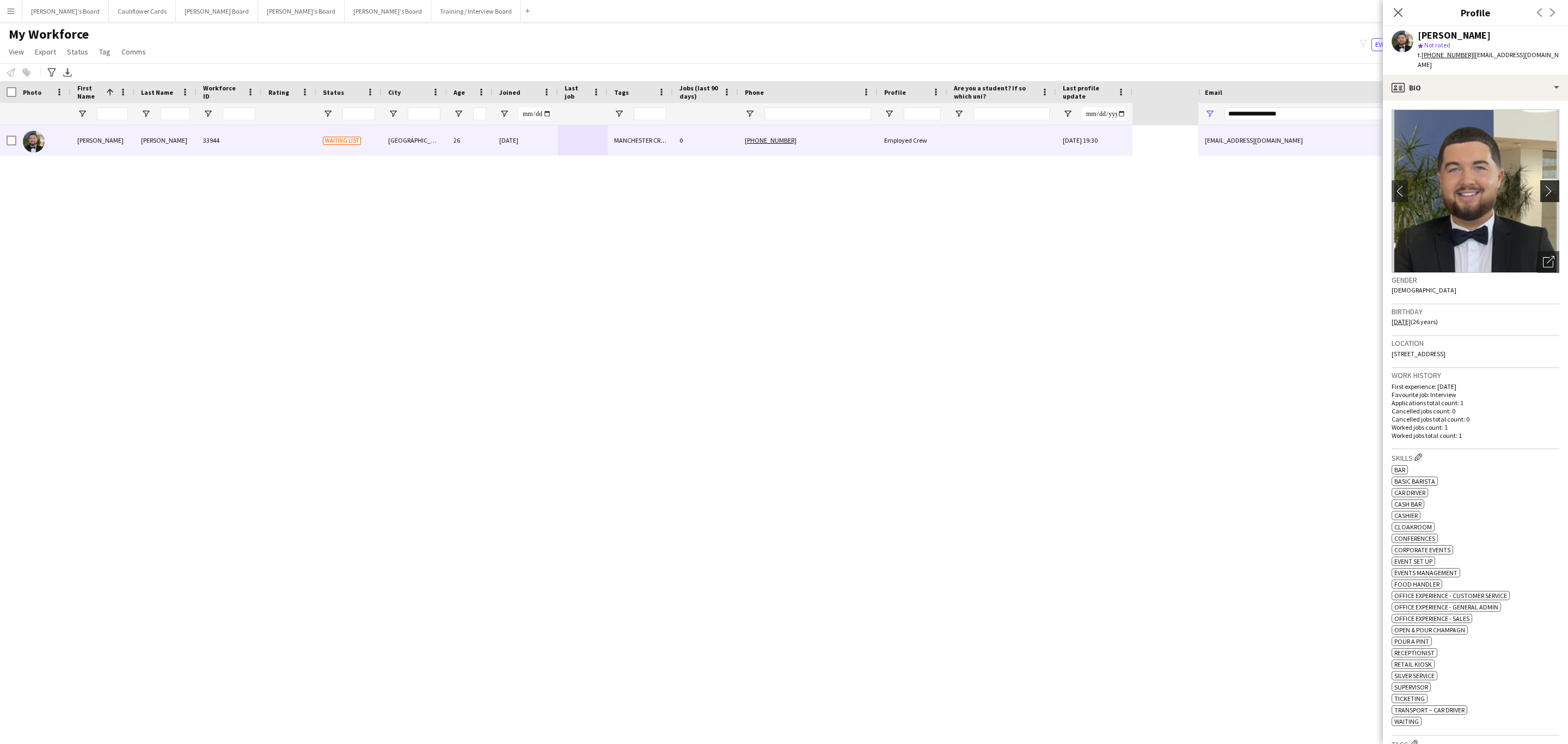
click at [1543, 185] on app-icon "chevron-right" at bounding box center [1552, 191] width 17 height 12
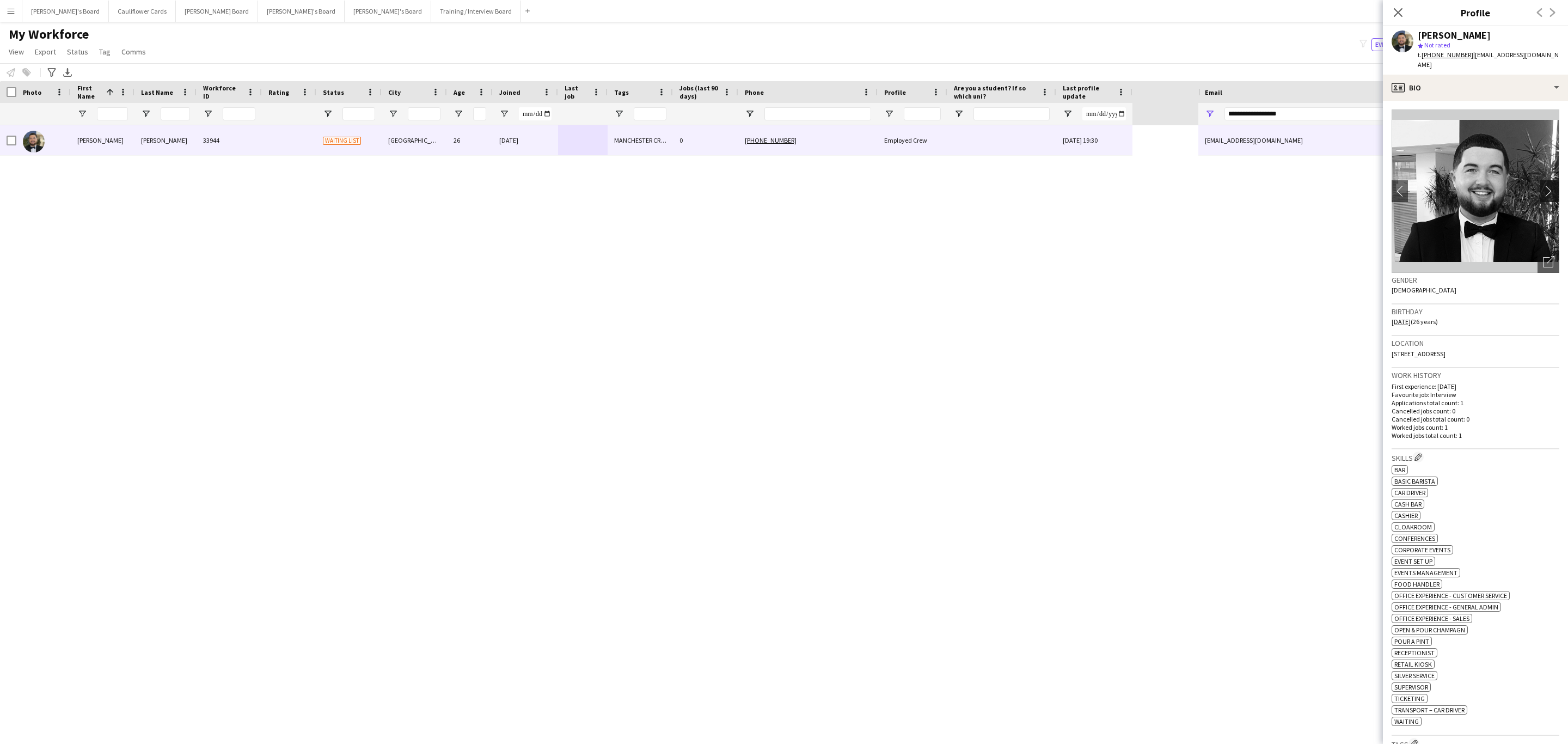
click at [1543, 185] on app-icon "chevron-right" at bounding box center [1552, 191] width 17 height 12
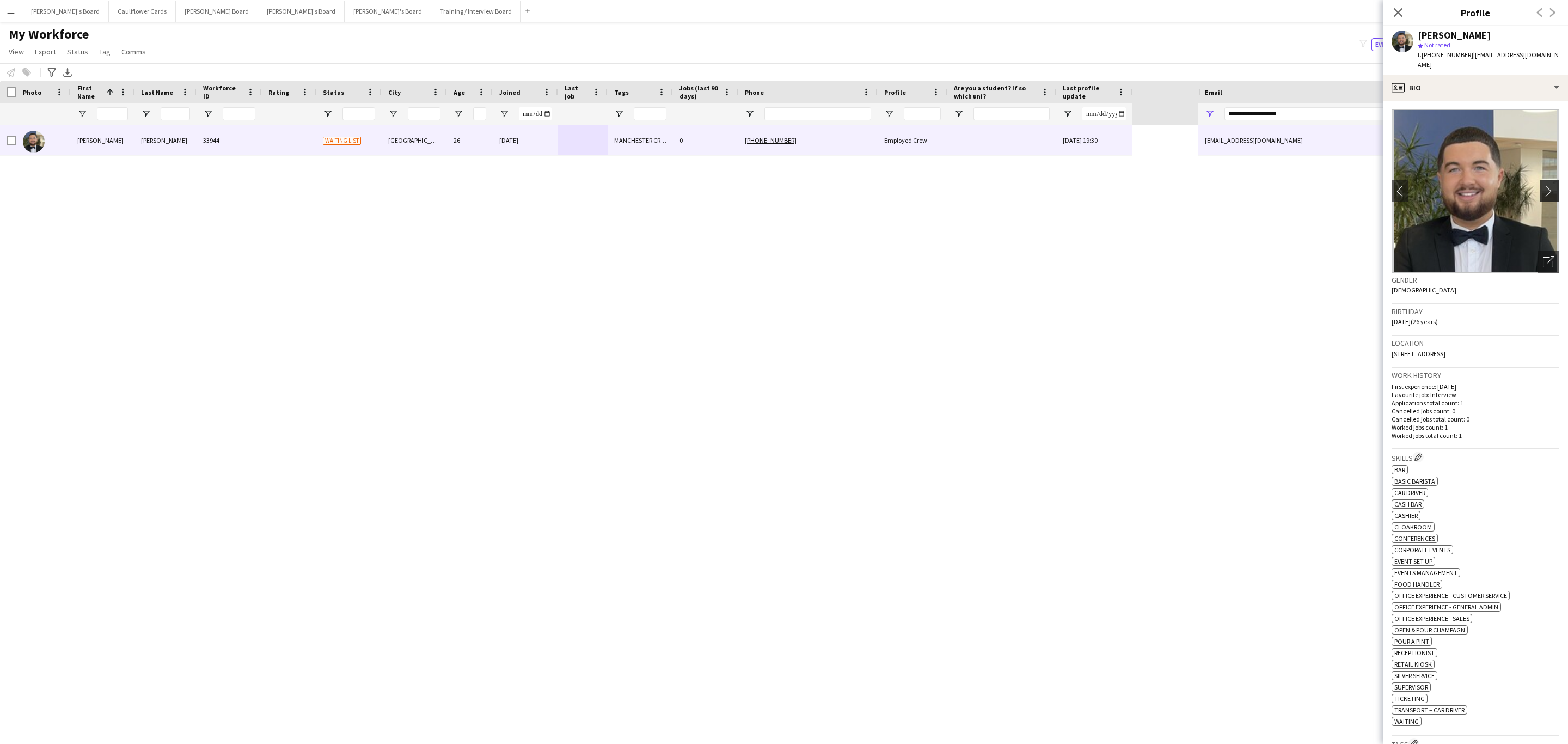
click at [1543, 185] on app-icon "chevron-right" at bounding box center [1552, 191] width 17 height 12
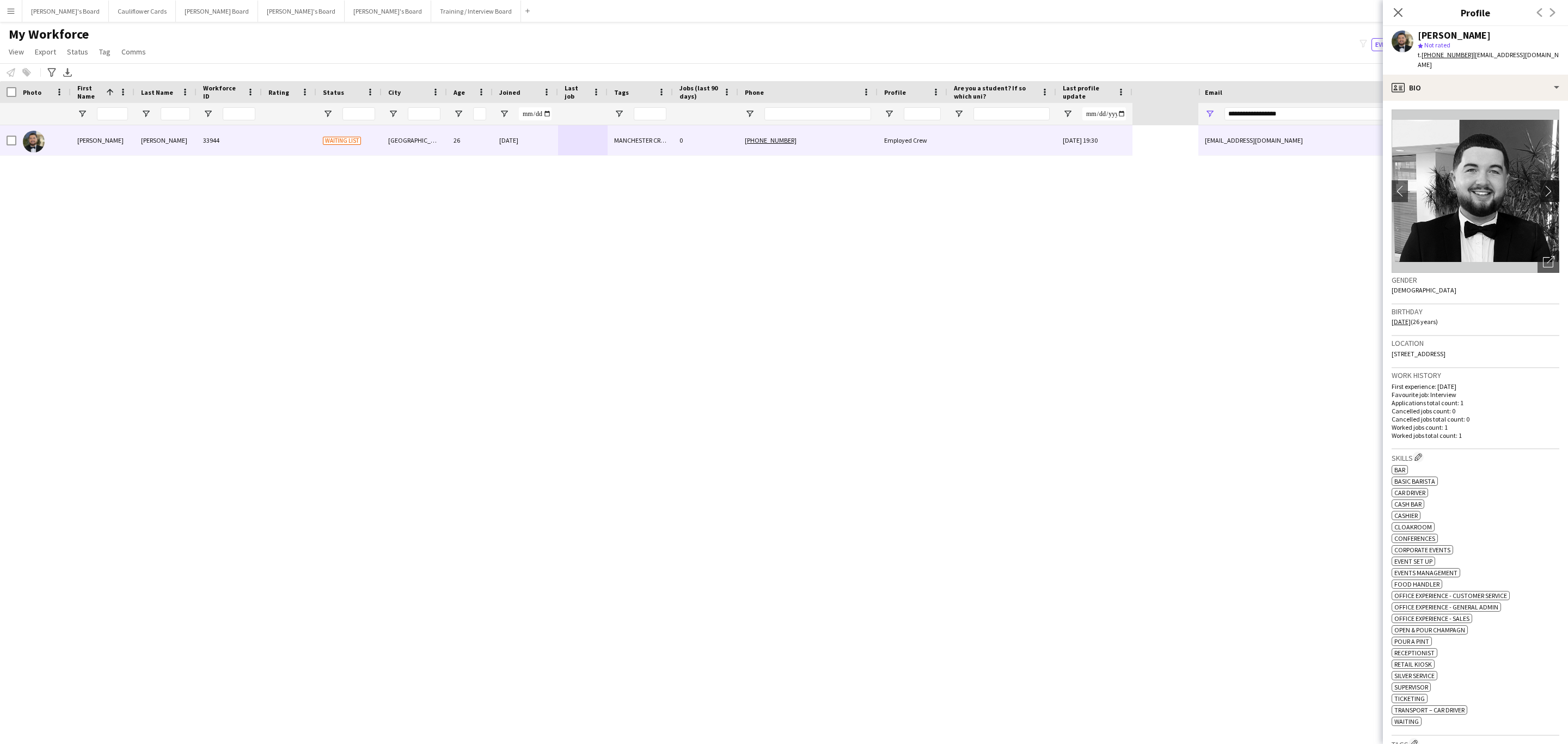
click at [1543, 185] on app-icon "chevron-right" at bounding box center [1552, 191] width 17 height 12
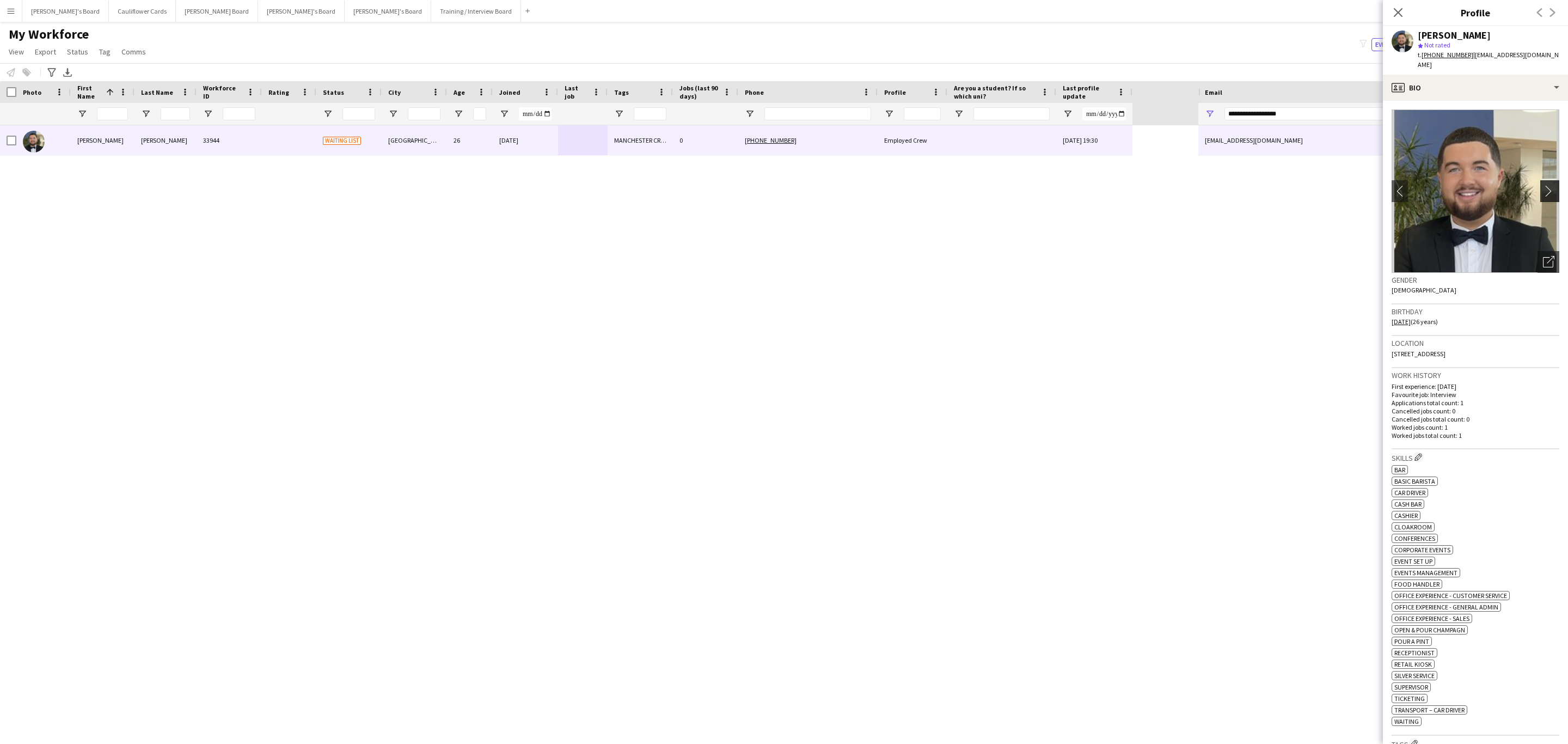
click at [1543, 185] on app-icon "chevron-right" at bounding box center [1552, 191] width 17 height 12
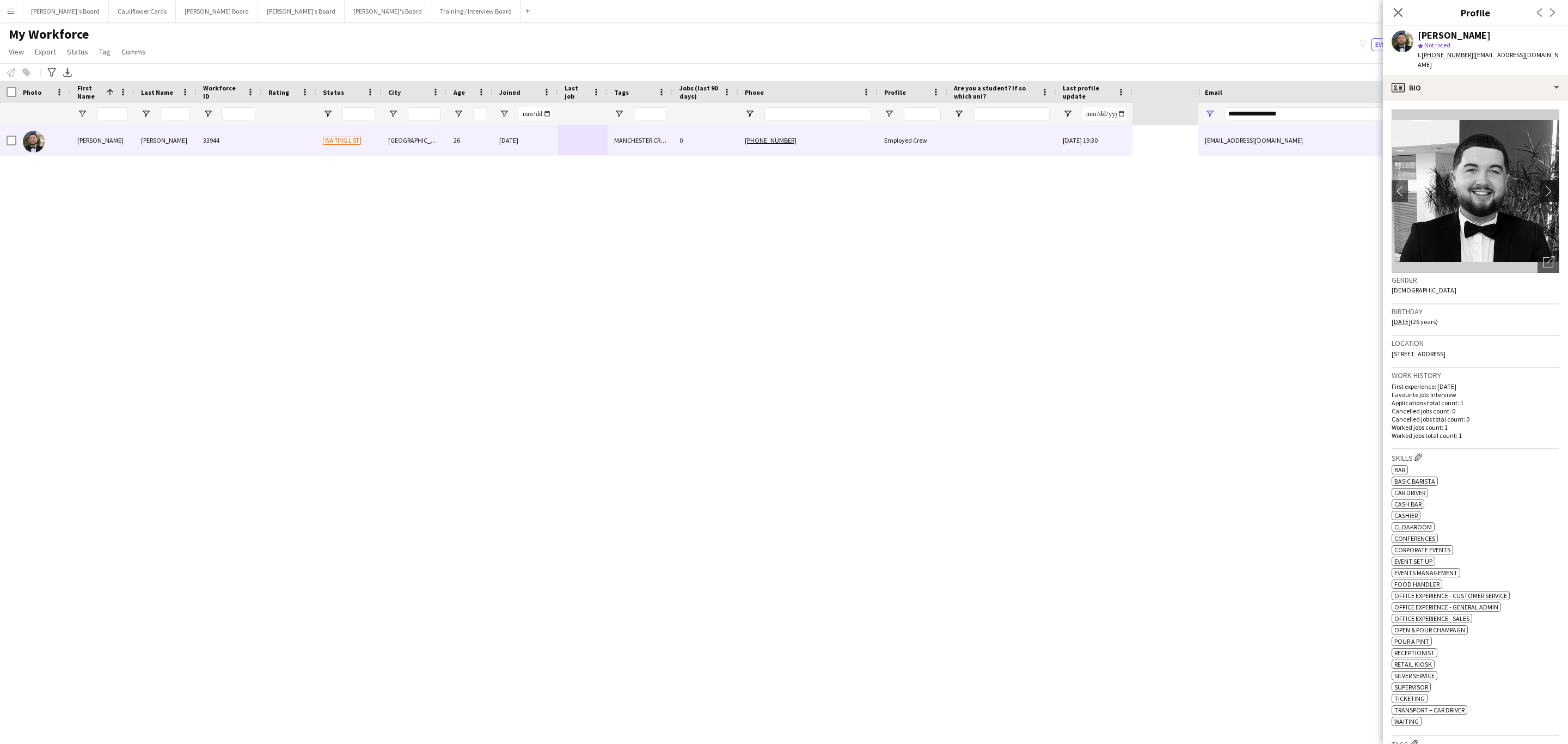
click at [1543, 185] on app-icon "chevron-right" at bounding box center [1552, 191] width 17 height 12
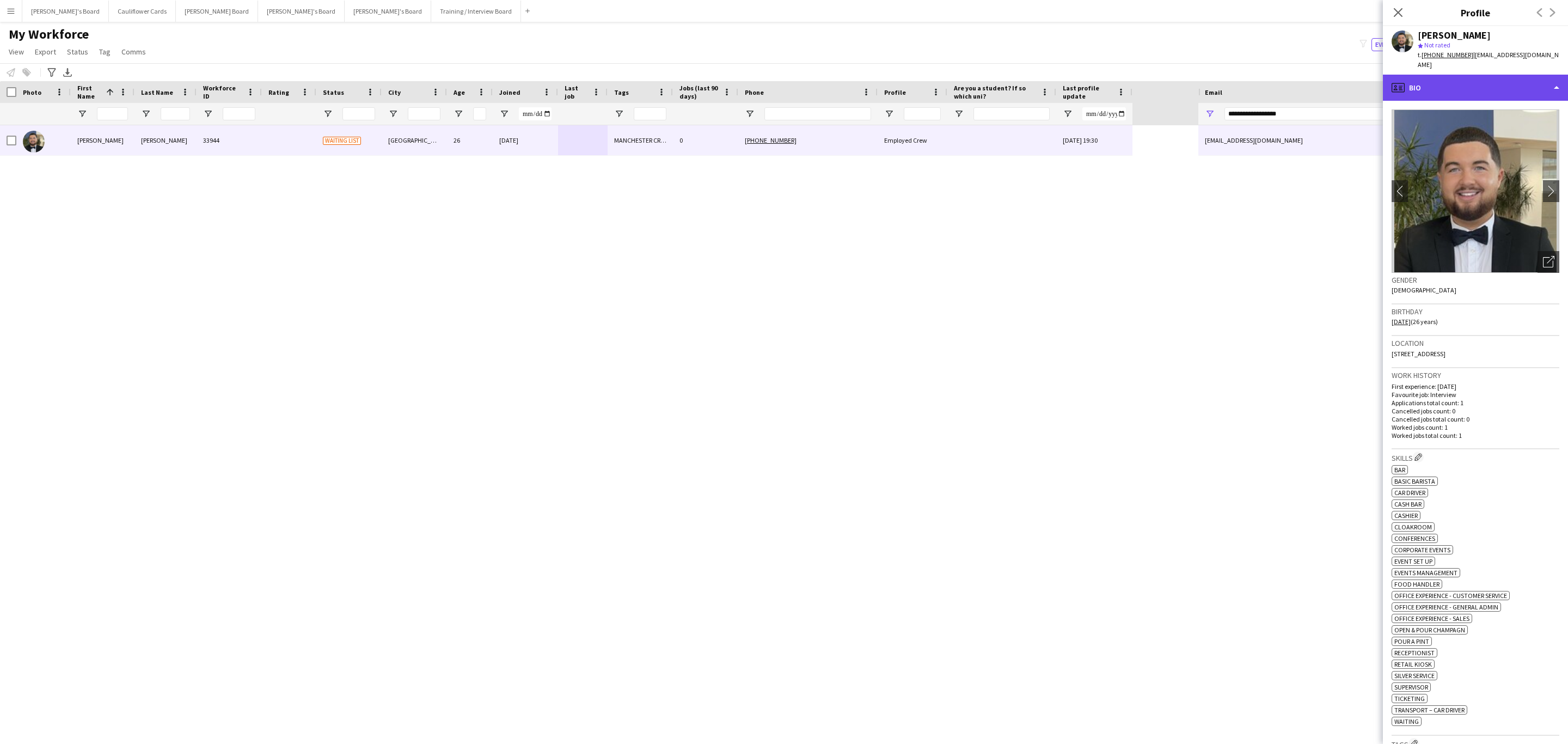
click at [1511, 75] on div "profile Bio" at bounding box center [1475, 88] width 185 height 26
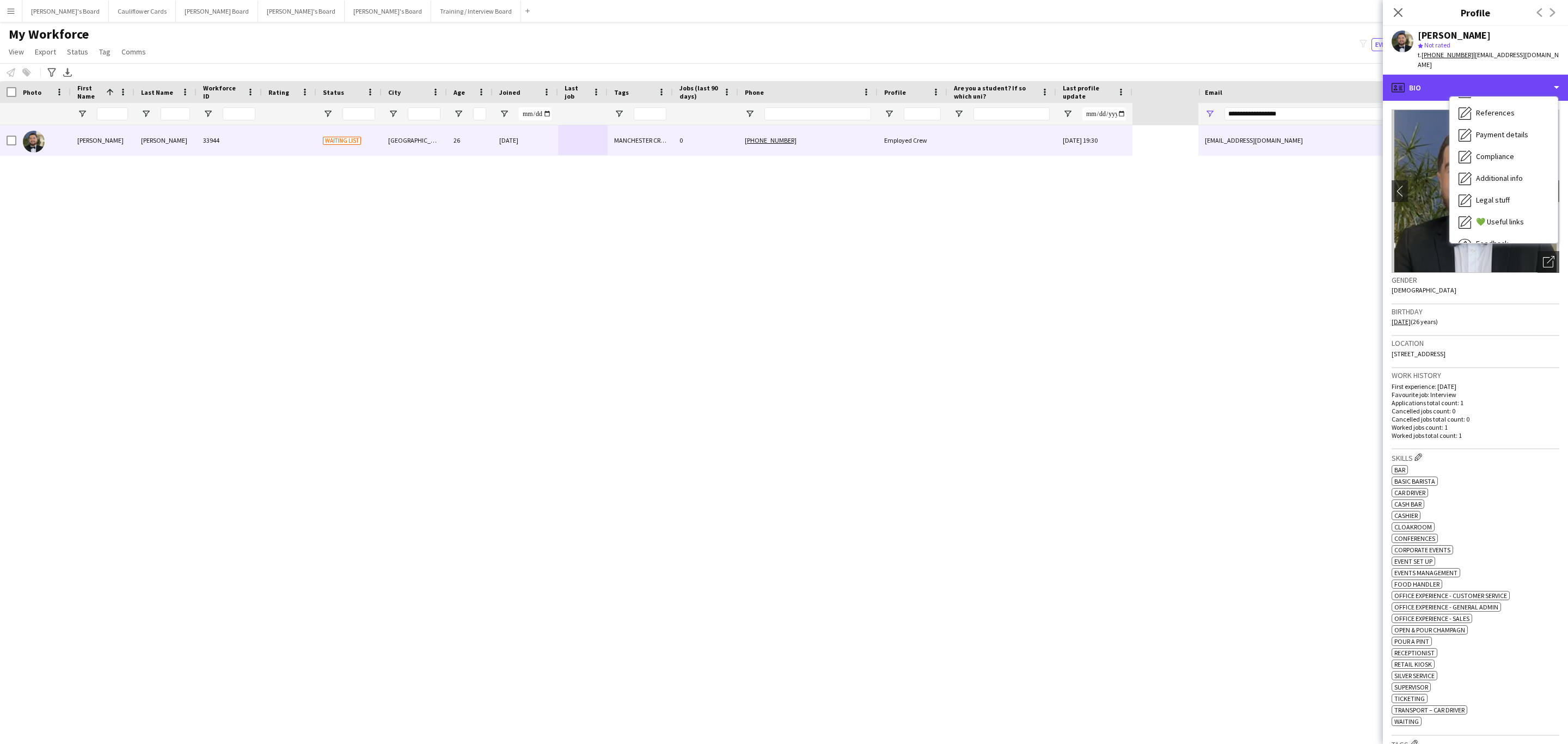
scroll to position [146, 0]
click at [1503, 114] on span "Compliance" at bounding box center [1495, 119] width 38 height 10
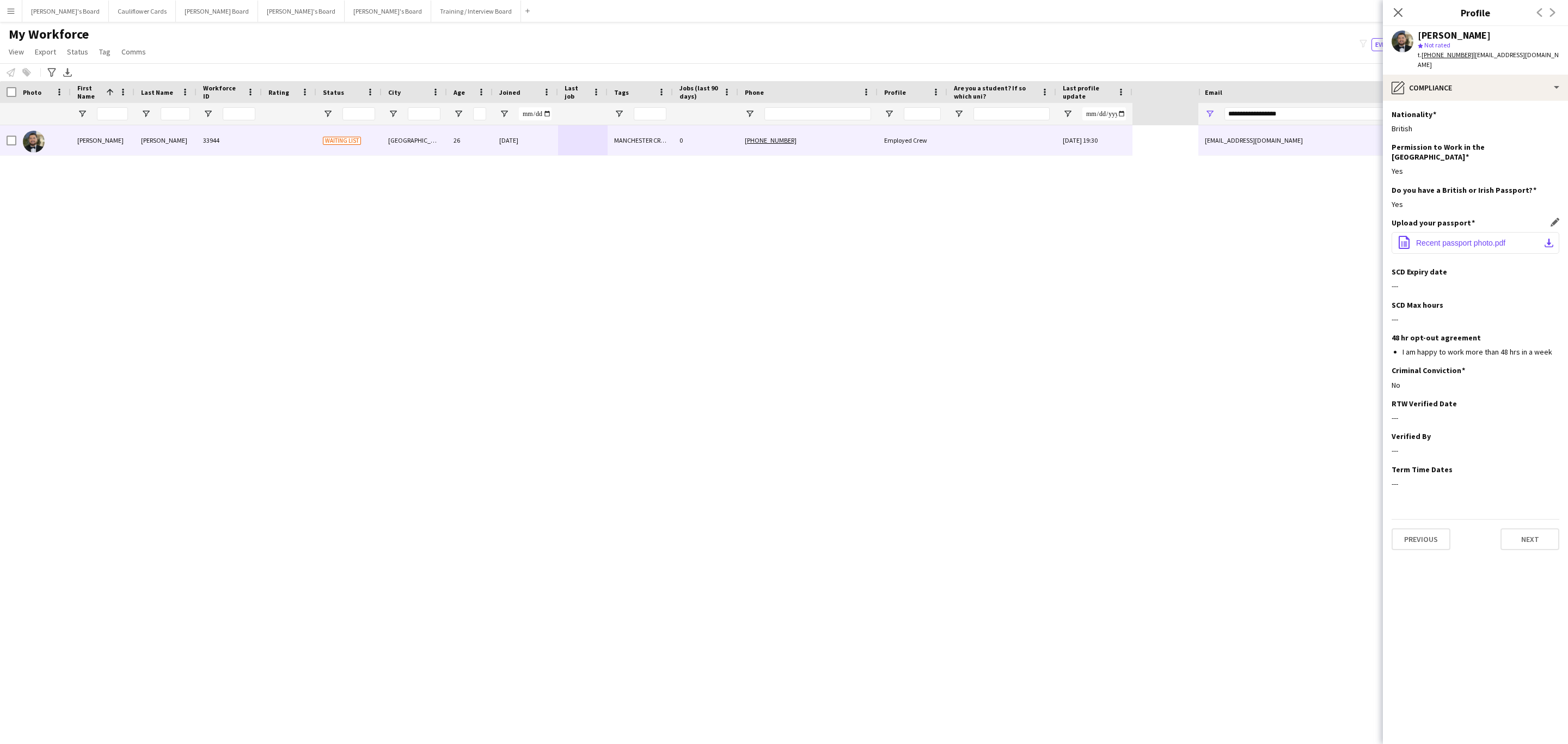
click at [1486, 239] on span "Recent passport photo.pdf" at bounding box center [1460, 243] width 89 height 9
click at [1511, 75] on div "pencil4 Compliance" at bounding box center [1475, 88] width 185 height 26
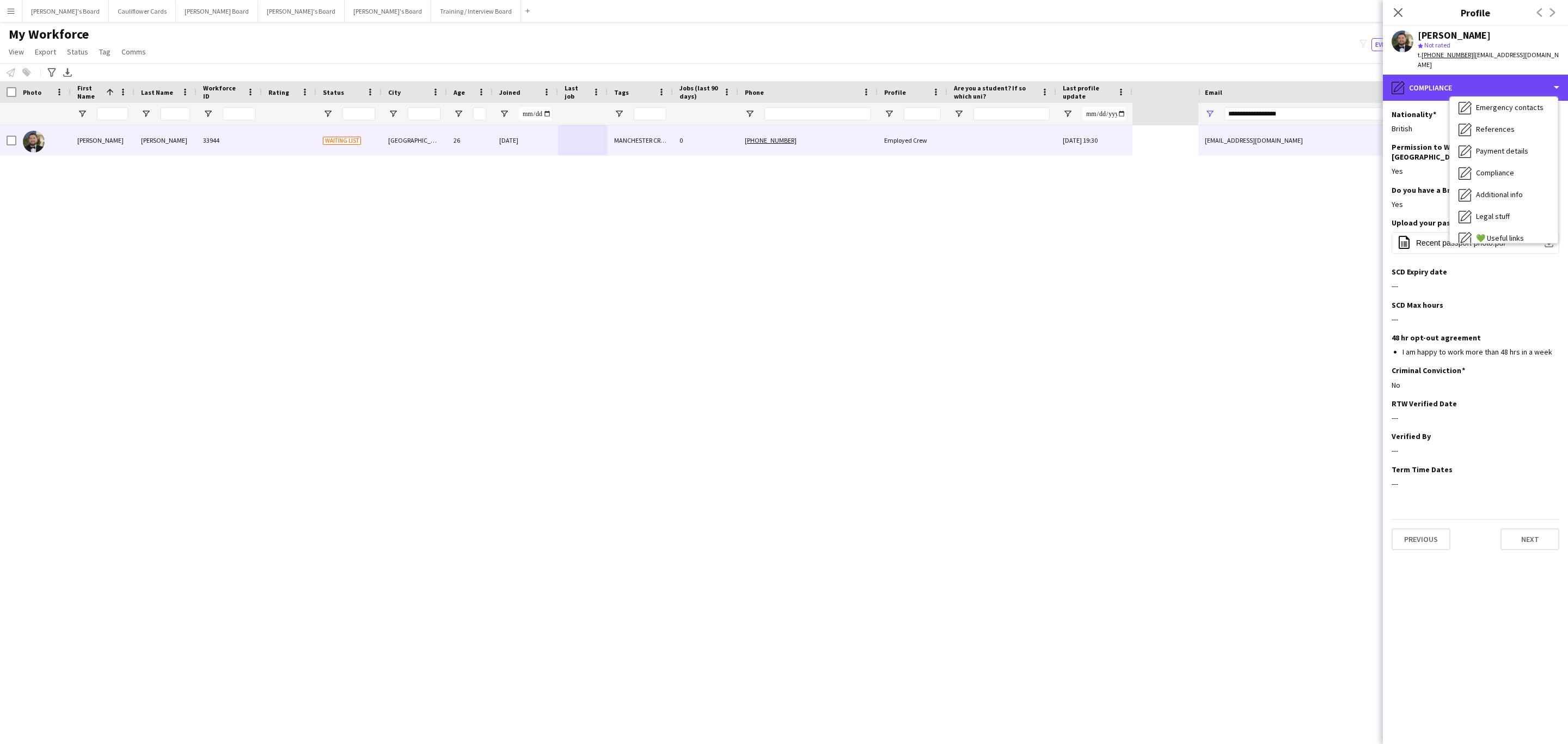
scroll to position [0, 0]
click at [1508, 103] on div "Bio Bio" at bounding box center [1503, 112] width 108 height 22
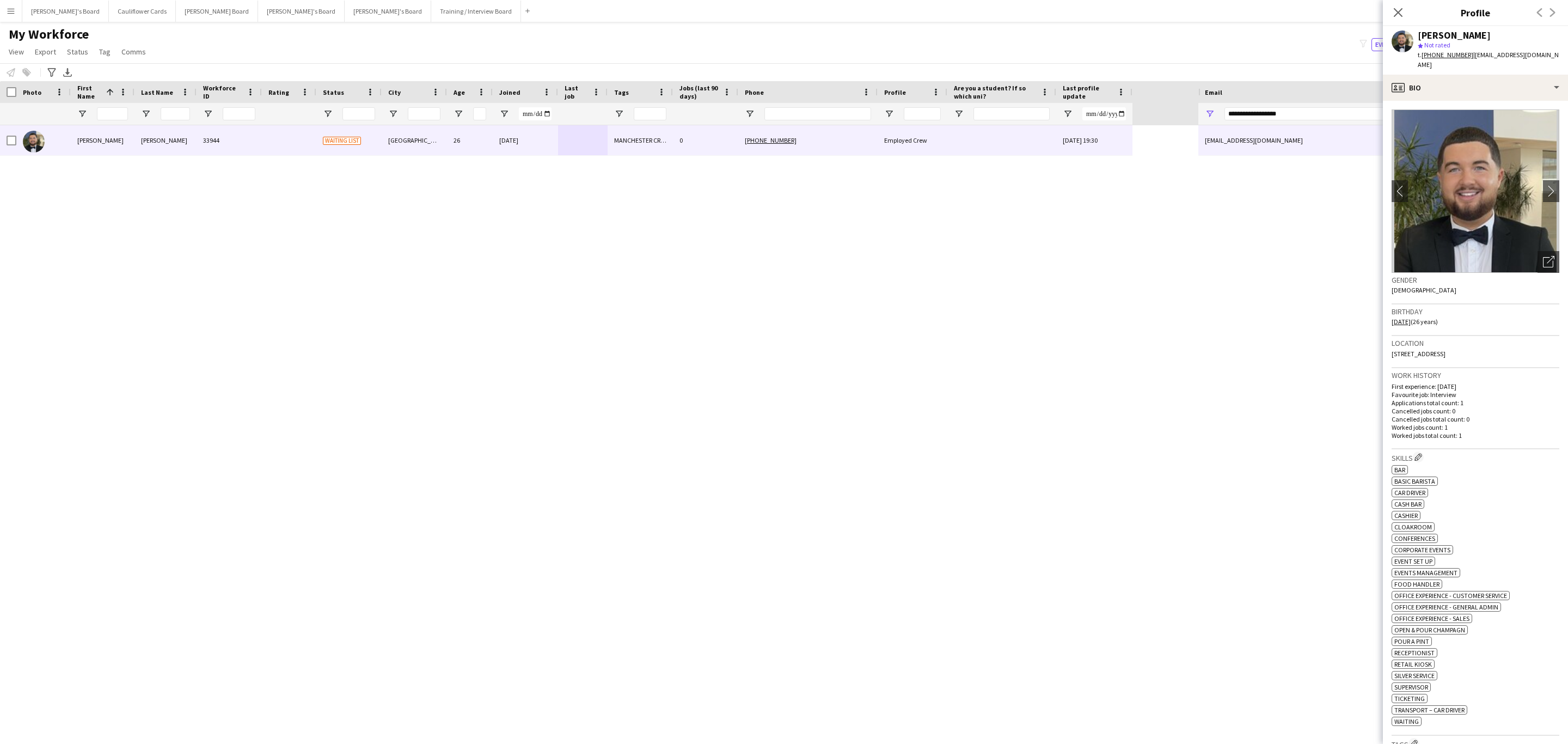
drag, startPoint x: 1397, startPoint y: 12, endPoint x: 1131, endPoint y: 1, distance: 266.2
click at [1397, 12] on icon at bounding box center [1398, 12] width 9 height 9
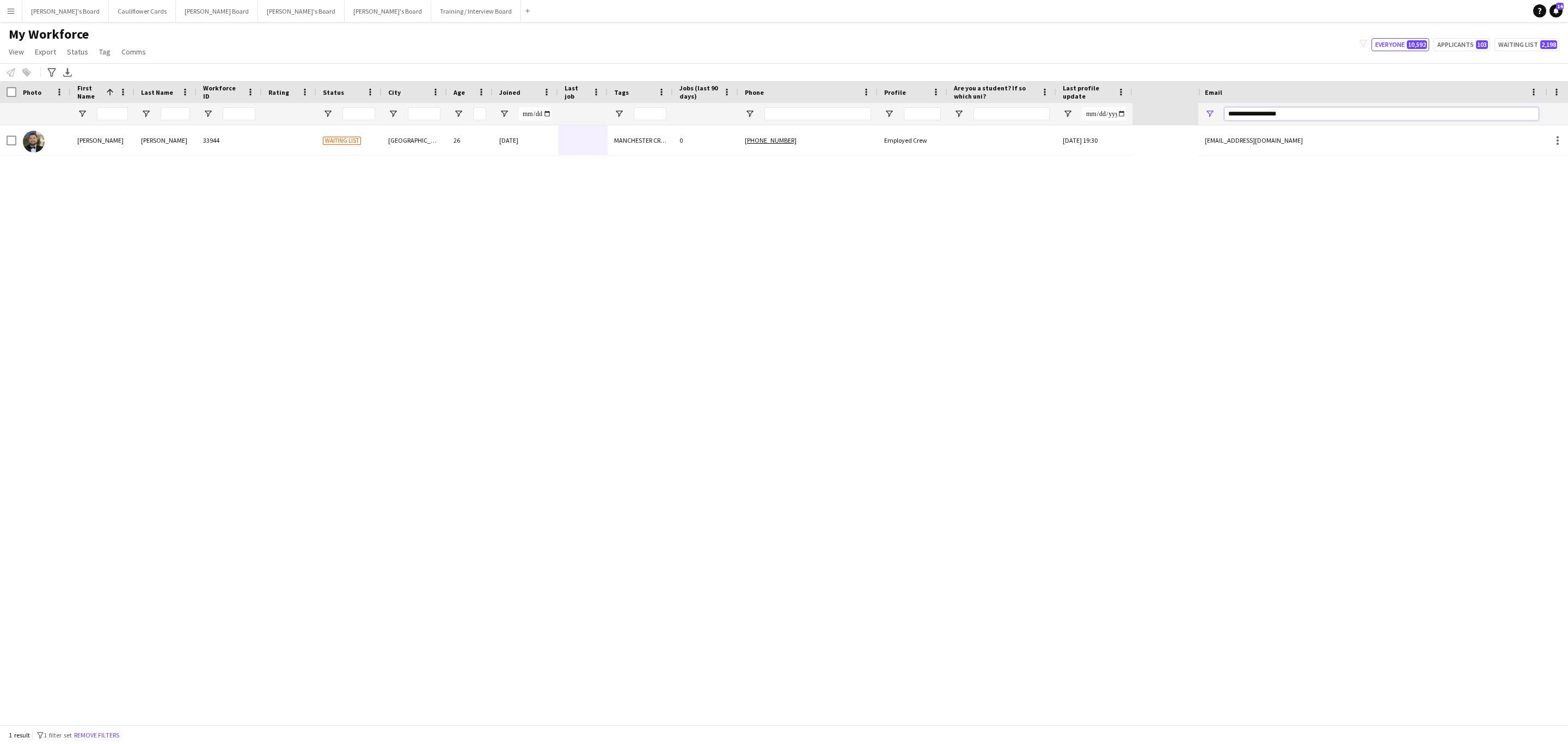
click at [1259, 118] on input "**********" at bounding box center [1382, 113] width 314 height 13
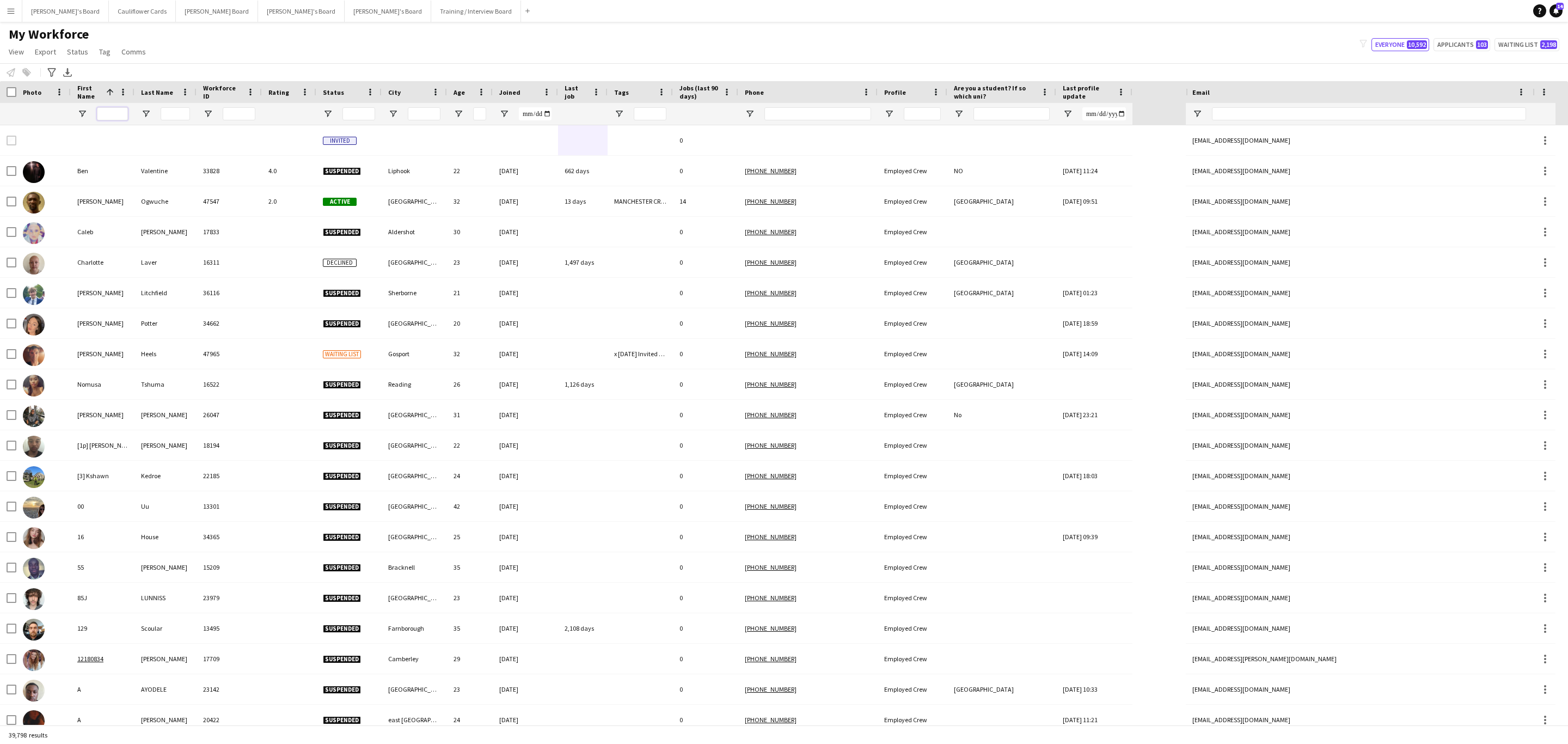
click at [116, 118] on input "First Name Filter Input" at bounding box center [112, 113] width 31 height 13
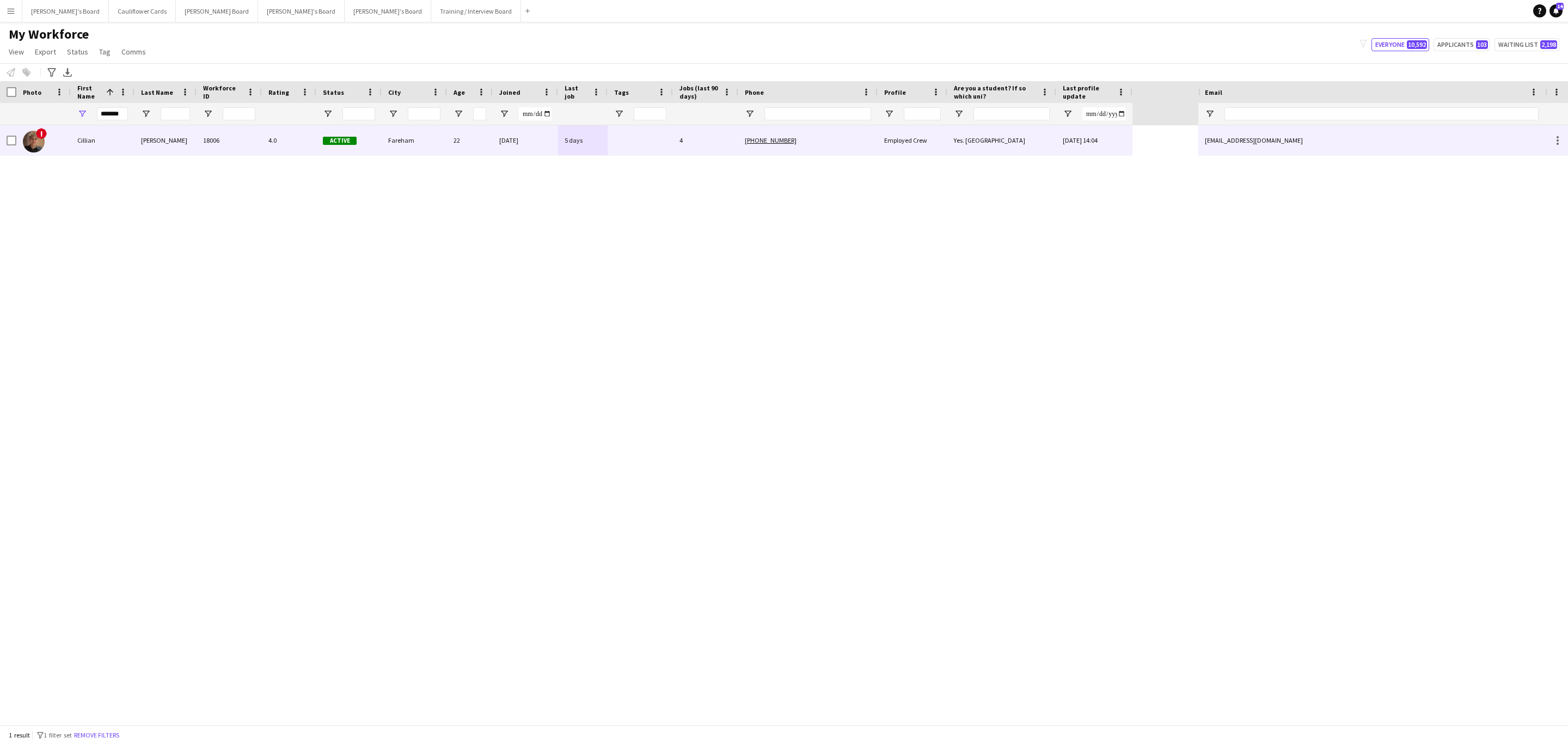
click at [162, 136] on div "Ross" at bounding box center [166, 140] width 62 height 30
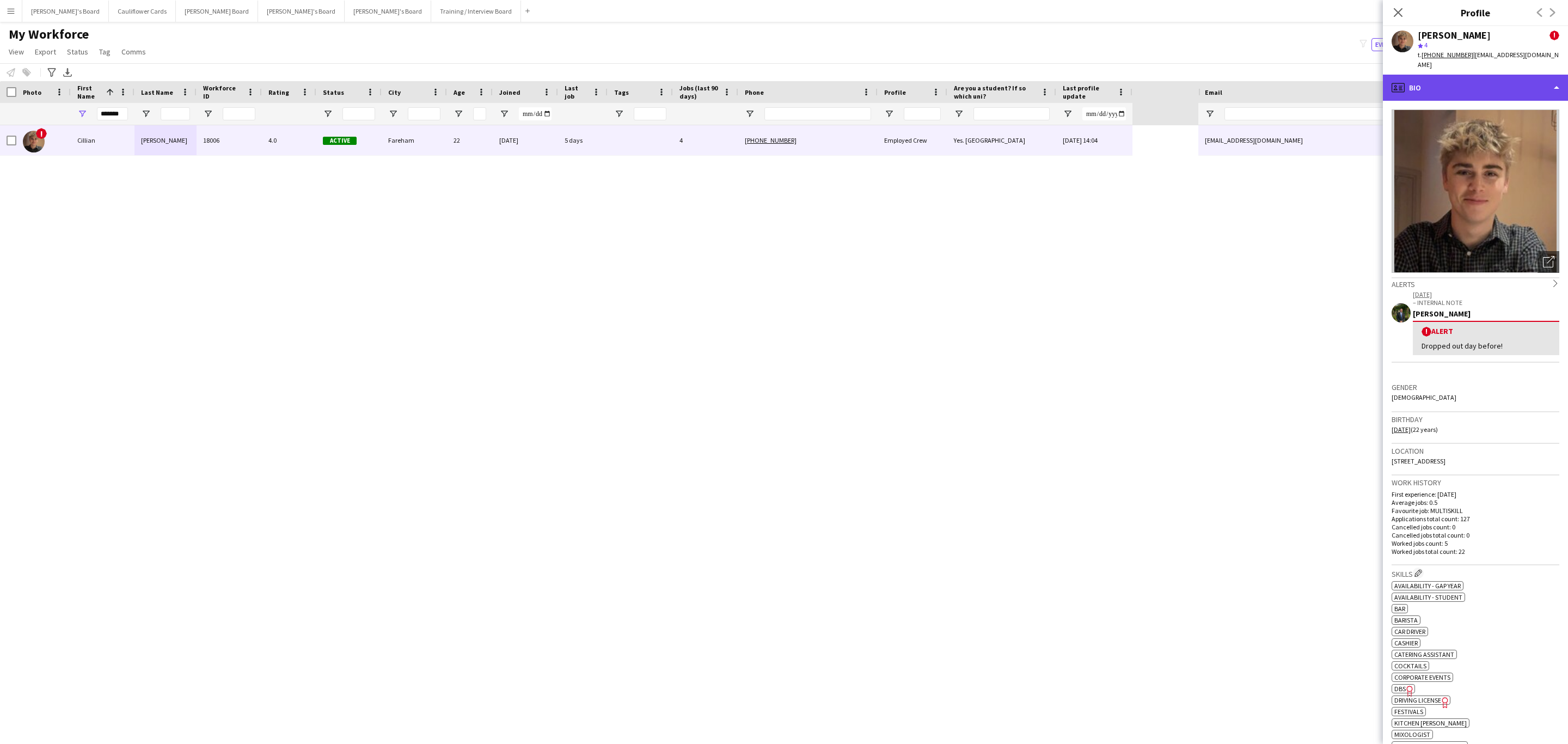
click at [1485, 80] on div "profile Bio" at bounding box center [1475, 88] width 185 height 26
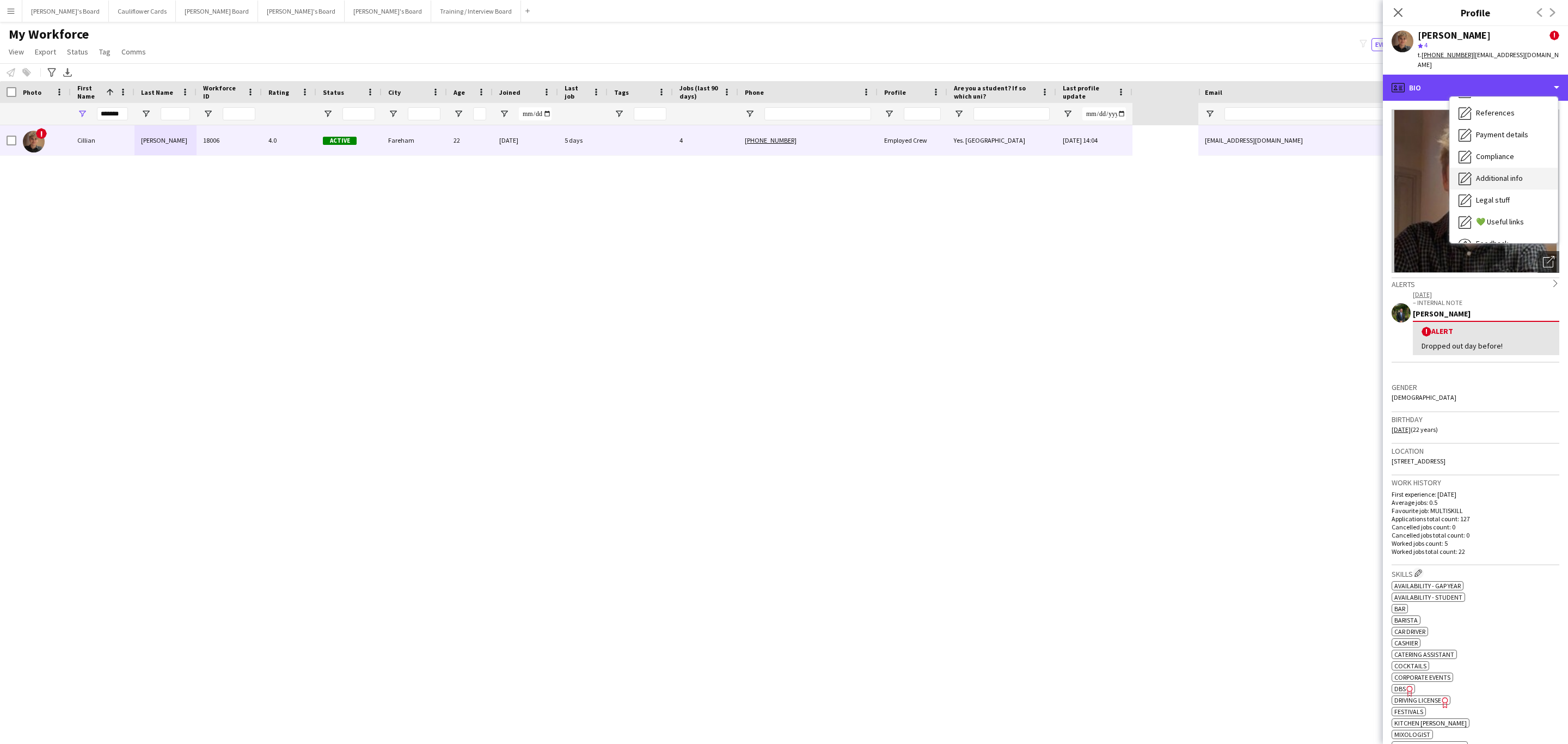
scroll to position [146, 0]
click at [1474, 421] on div "Birthday 04-05-2003 (22 years)" at bounding box center [1475, 428] width 167 height 32
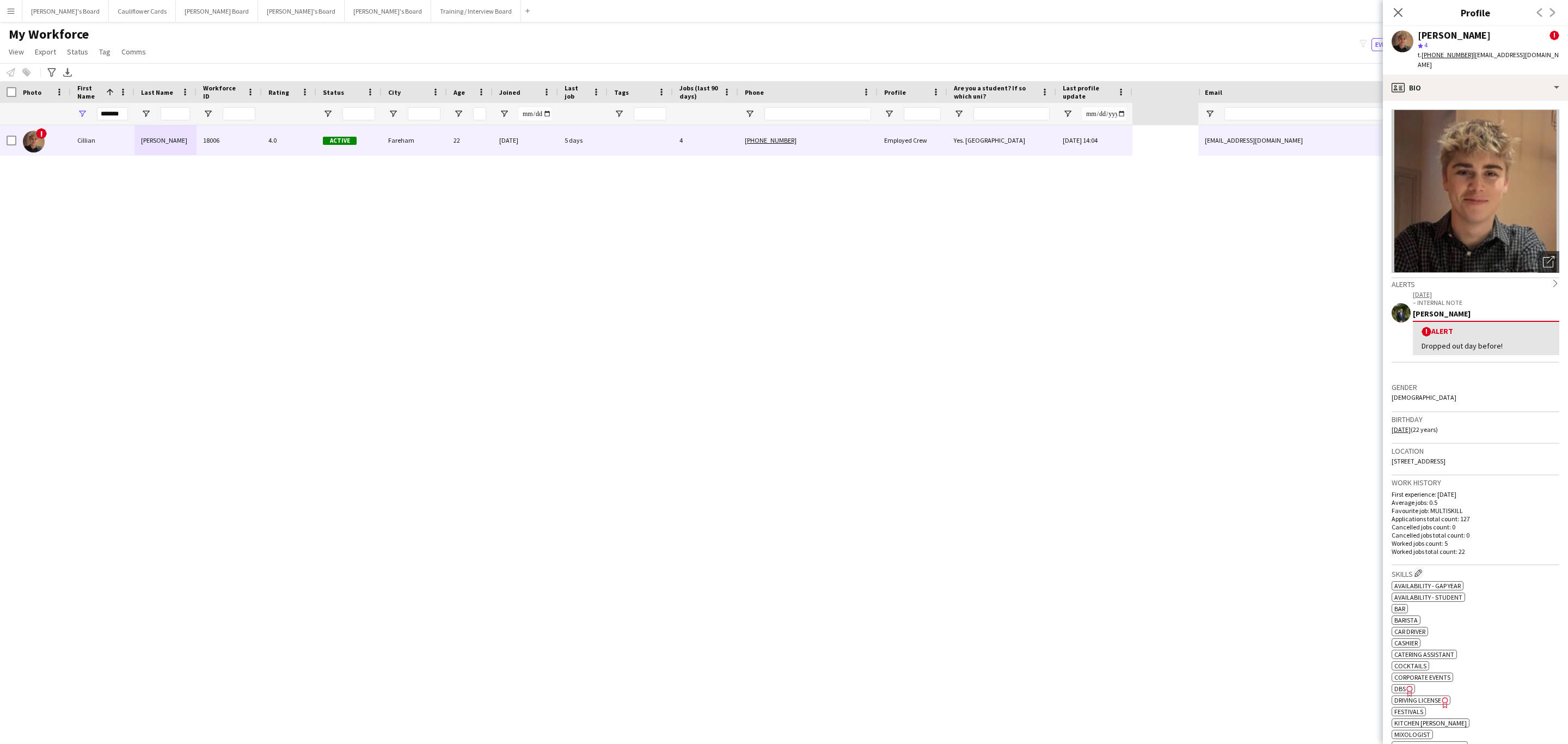
click at [1446, 51] on tcxspan "+447503240253" at bounding box center [1447, 54] width 52 height 8
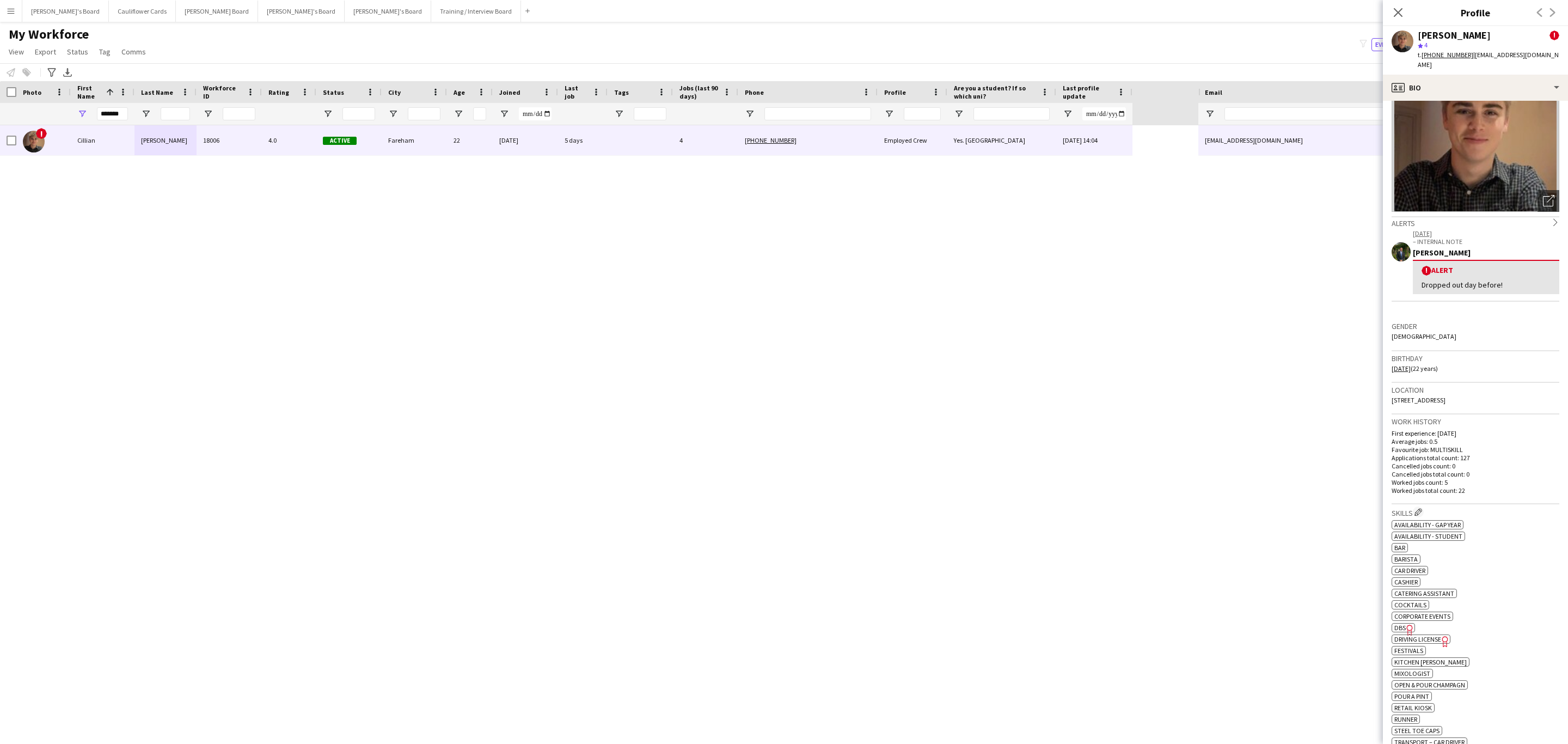
scroll to position [0, 0]
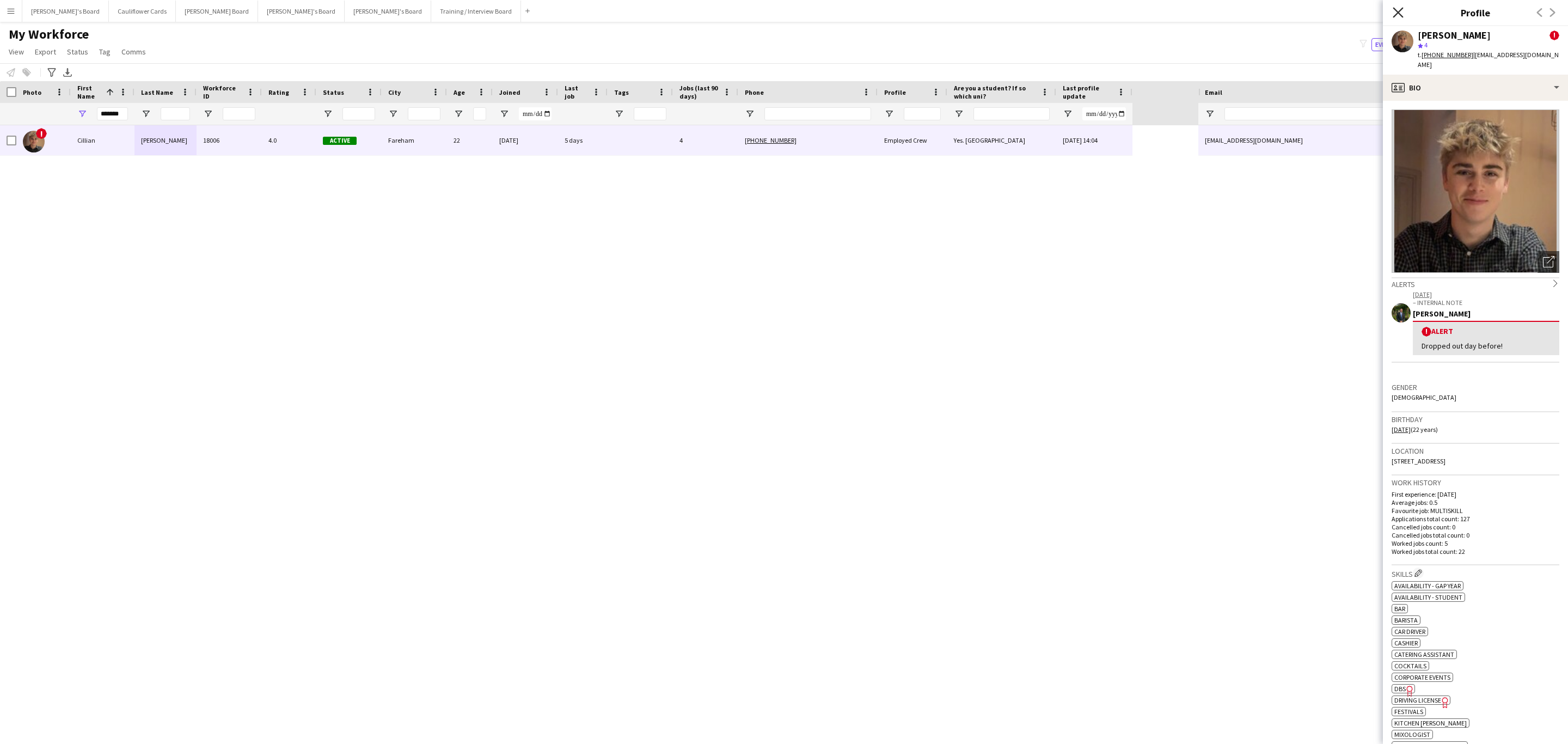
click at [1397, 12] on icon at bounding box center [1398, 12] width 10 height 10
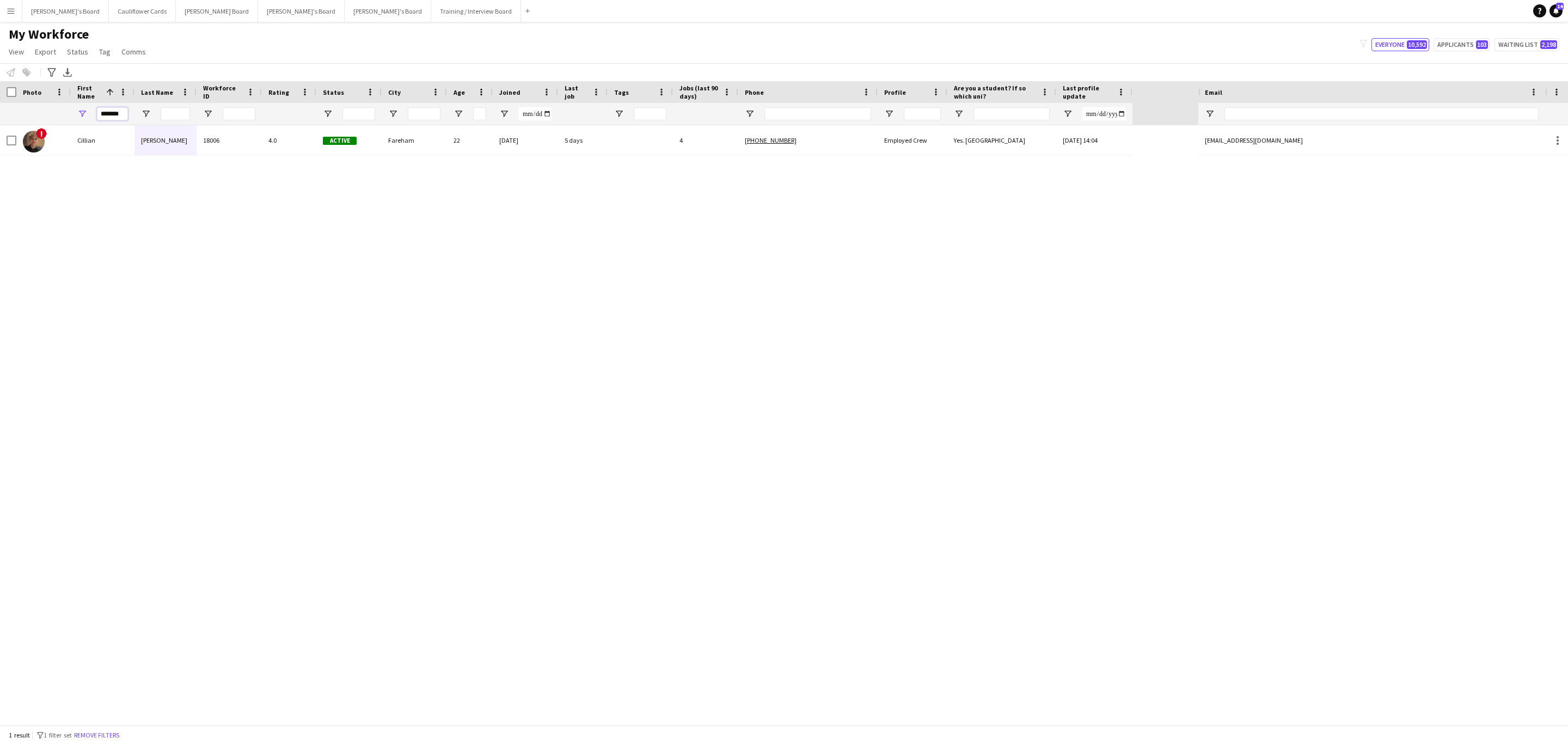
click at [100, 113] on input "*******" at bounding box center [112, 113] width 31 height 13
click at [100, 111] on input "*******" at bounding box center [112, 113] width 31 height 13
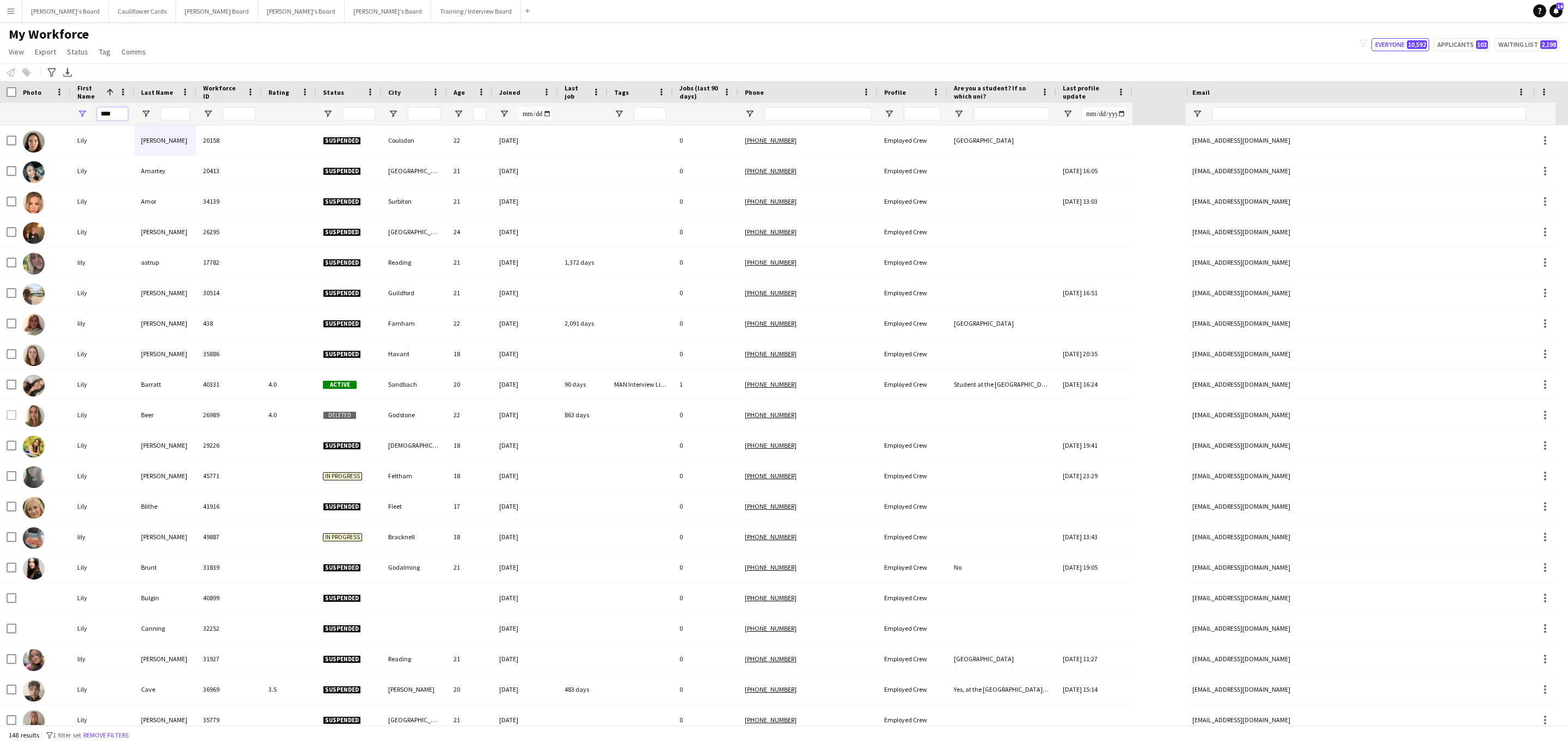
type input "****"
click at [159, 113] on div at bounding box center [166, 114] width 62 height 22
click at [175, 118] on input "Last Name Filter Input" at bounding box center [175, 113] width 29 height 13
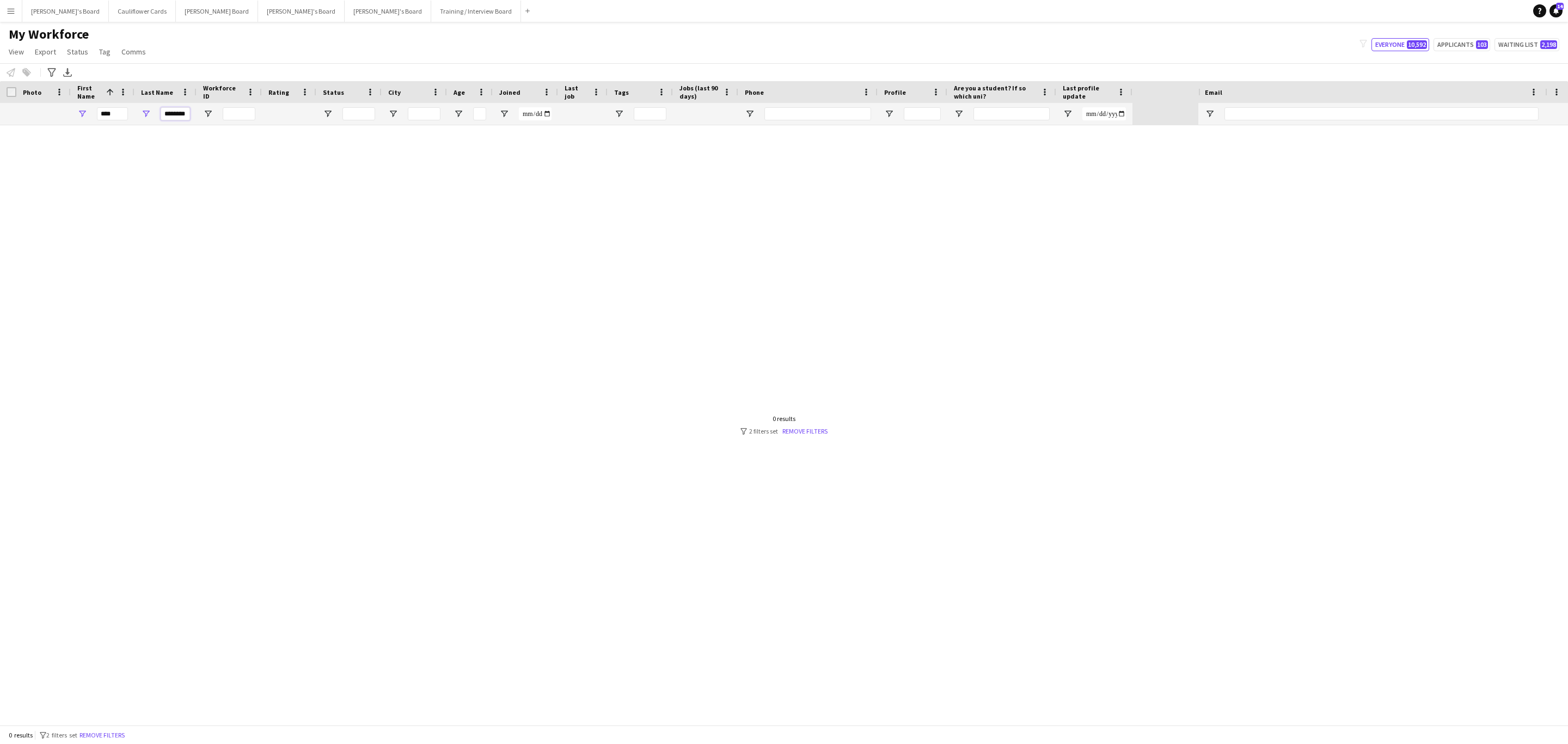
scroll to position [0, 5]
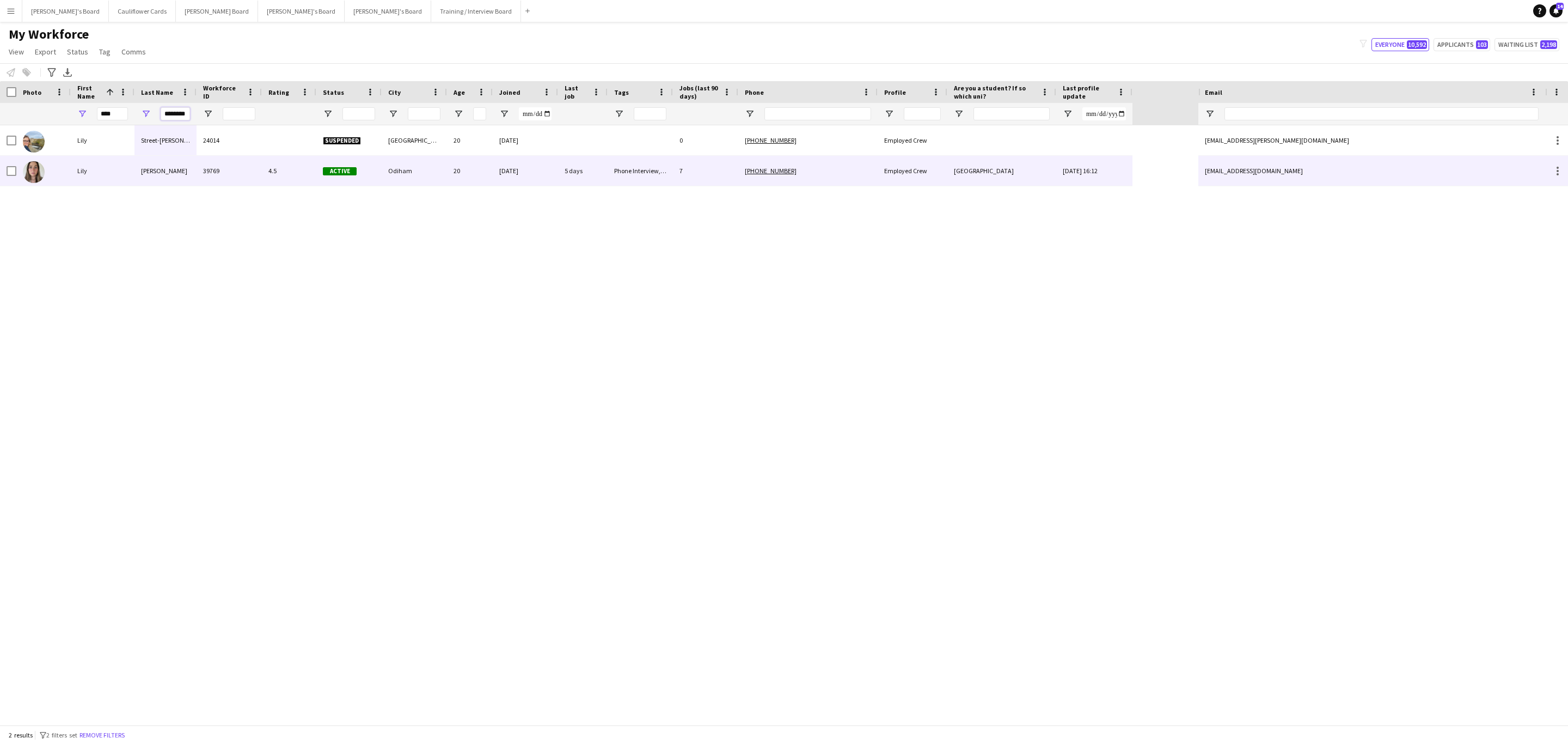
type input "********"
click at [240, 165] on div "39769" at bounding box center [229, 170] width 65 height 30
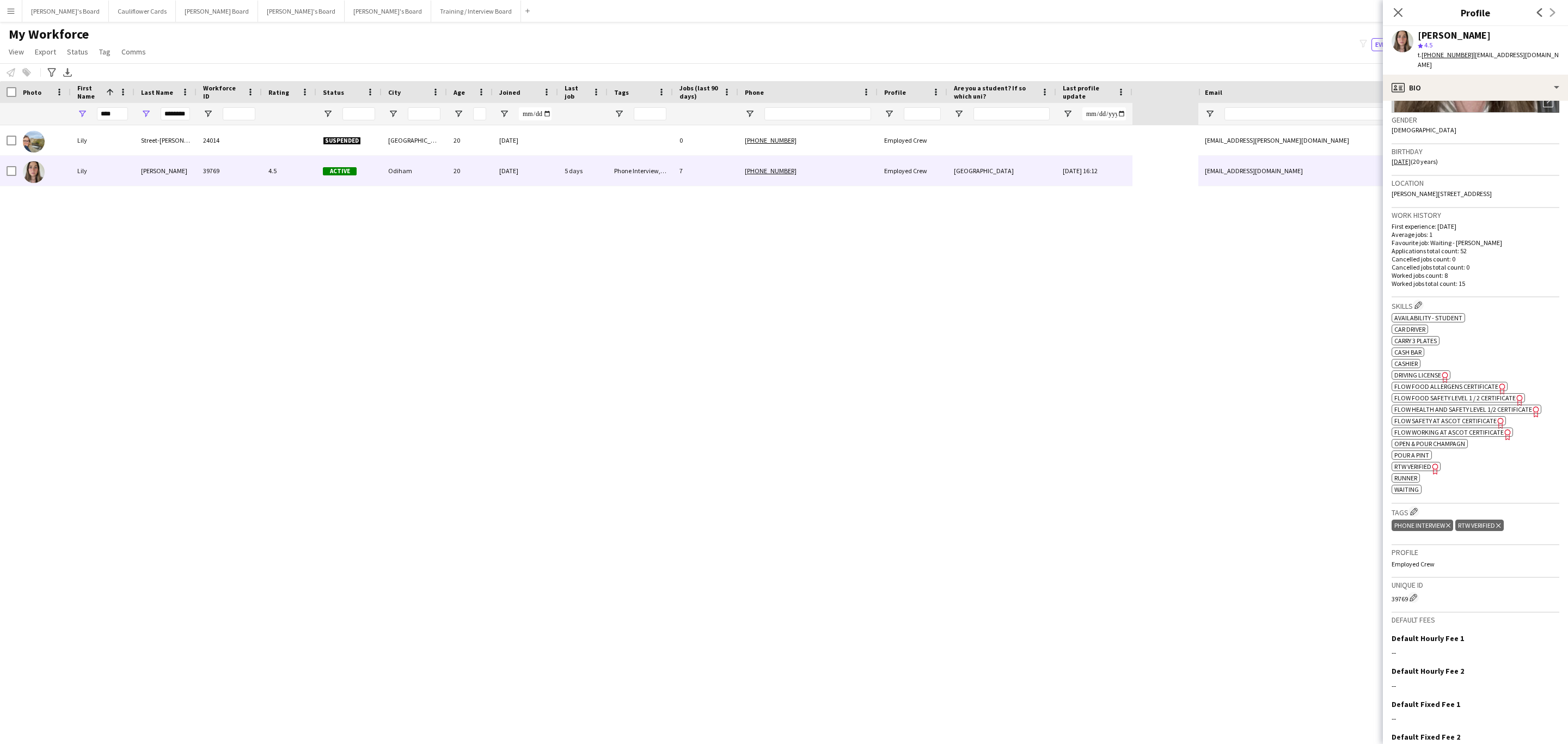
scroll to position [218, 0]
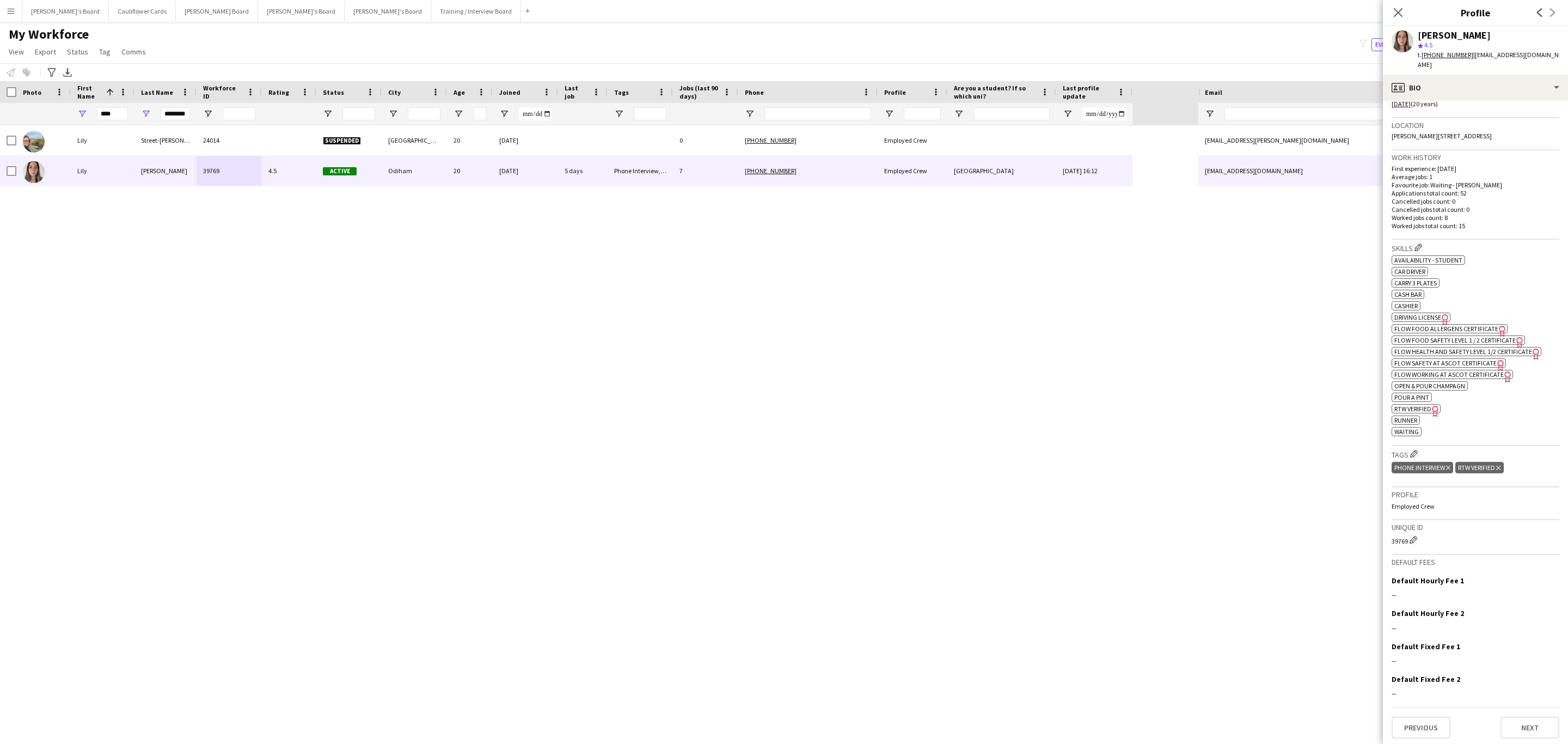
click at [1440, 53] on tcxspan "+447500484148" at bounding box center [1447, 54] width 52 height 8
drag, startPoint x: 1399, startPoint y: 15, endPoint x: 684, endPoint y: 164, distance: 730.4
click at [1399, 15] on icon at bounding box center [1398, 12] width 9 height 9
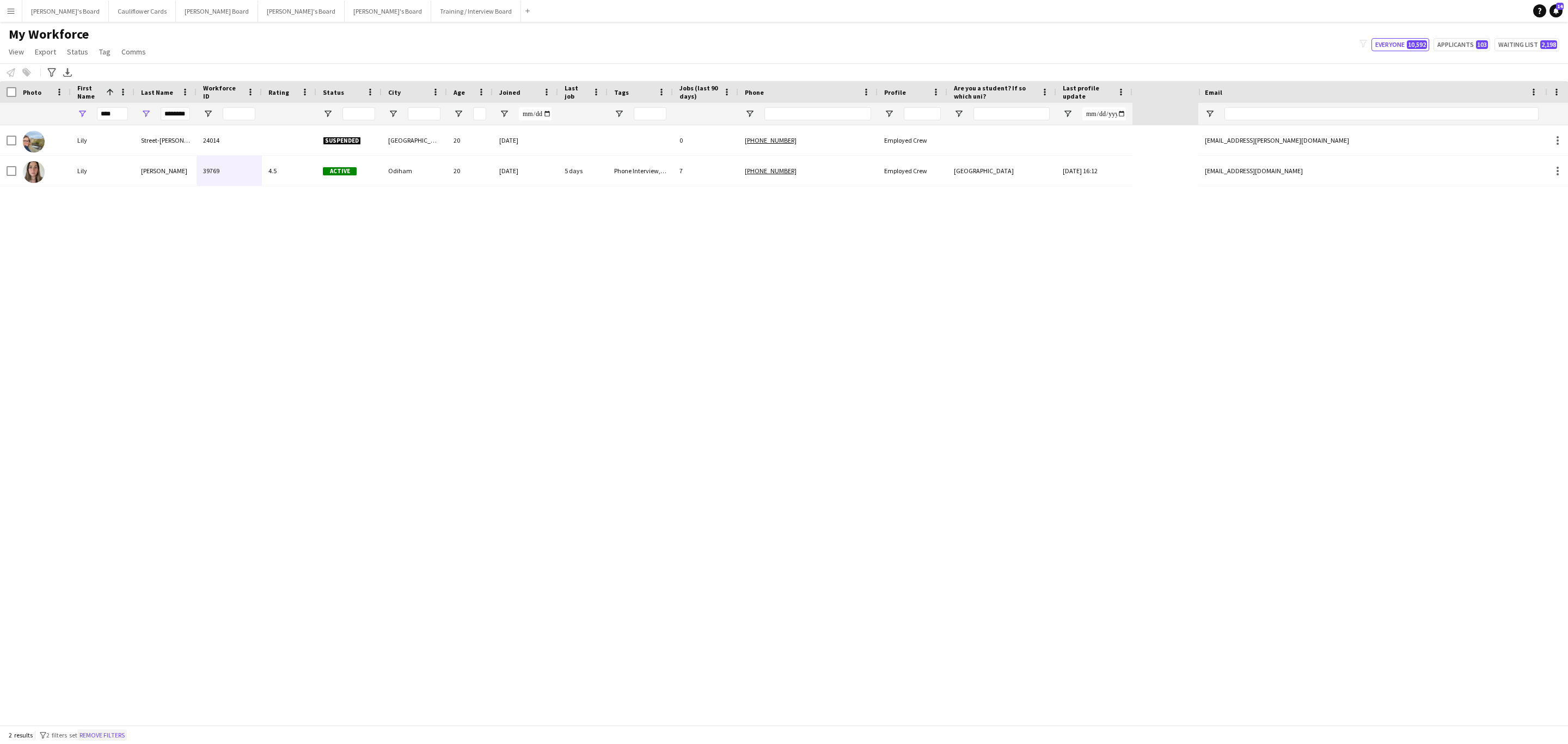
click at [110, 735] on button "Remove filters" at bounding box center [102, 735] width 49 height 12
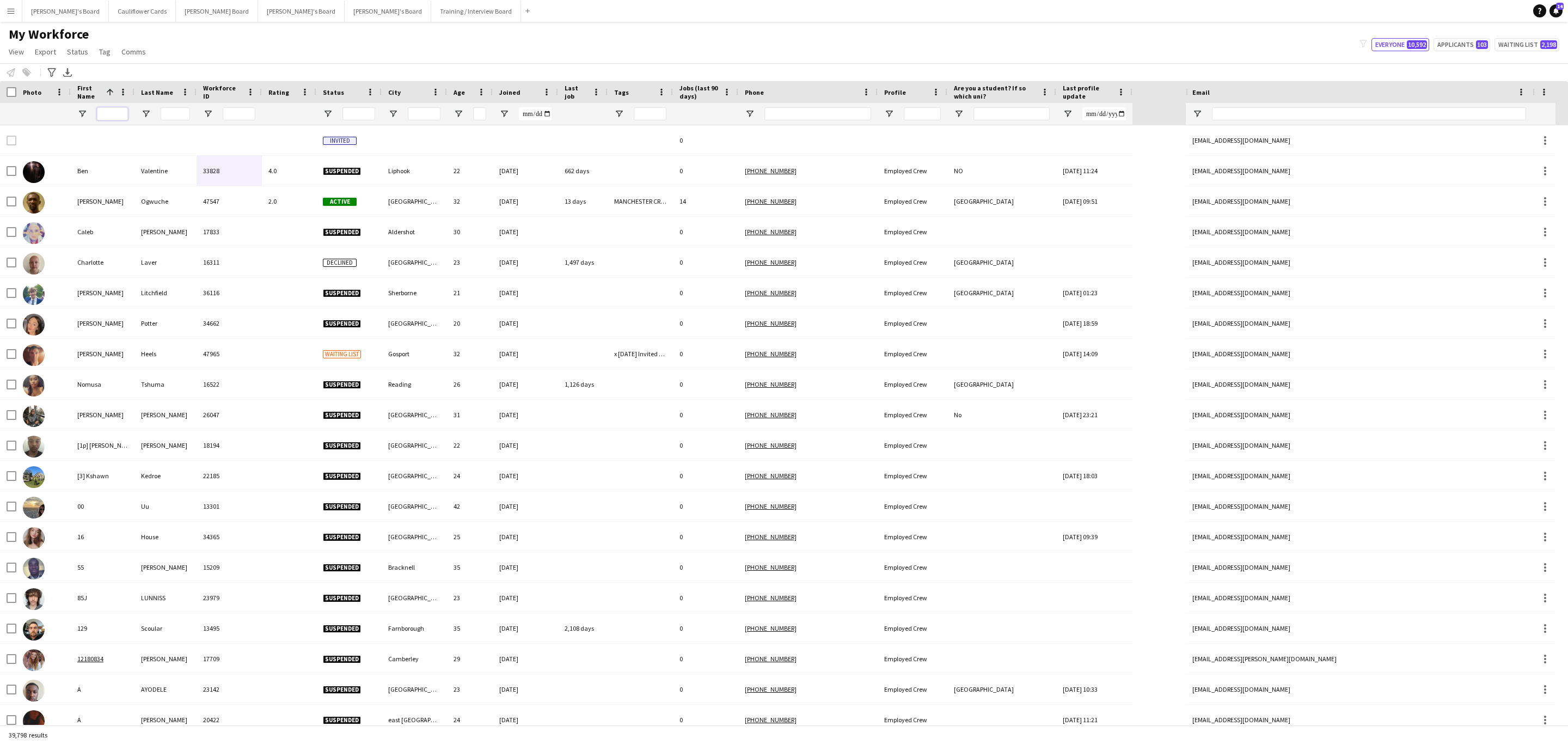
click at [110, 116] on input "First Name Filter Input" at bounding box center [112, 113] width 31 height 13
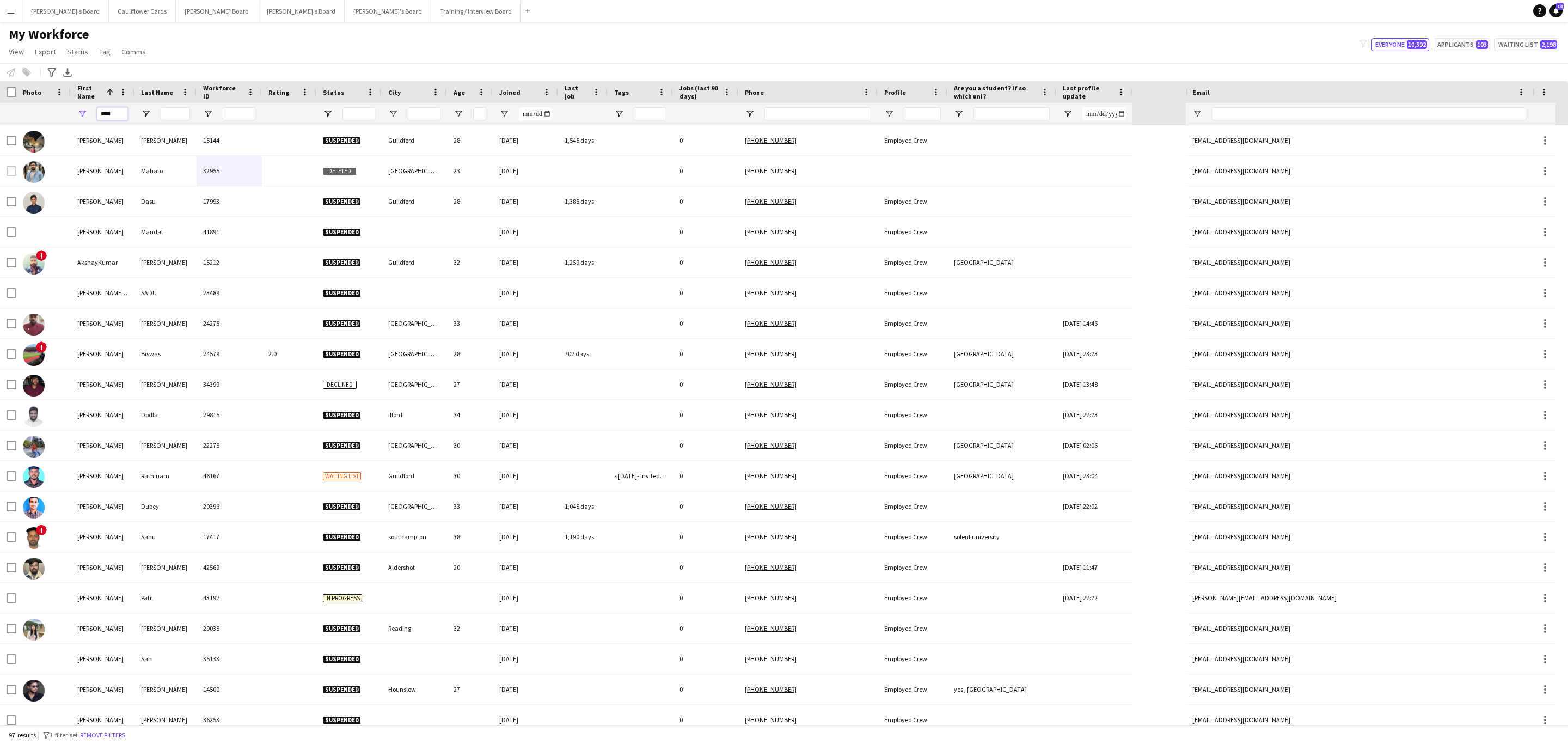
type input "****"
click at [170, 115] on input "Last Name Filter Input" at bounding box center [175, 113] width 29 height 13
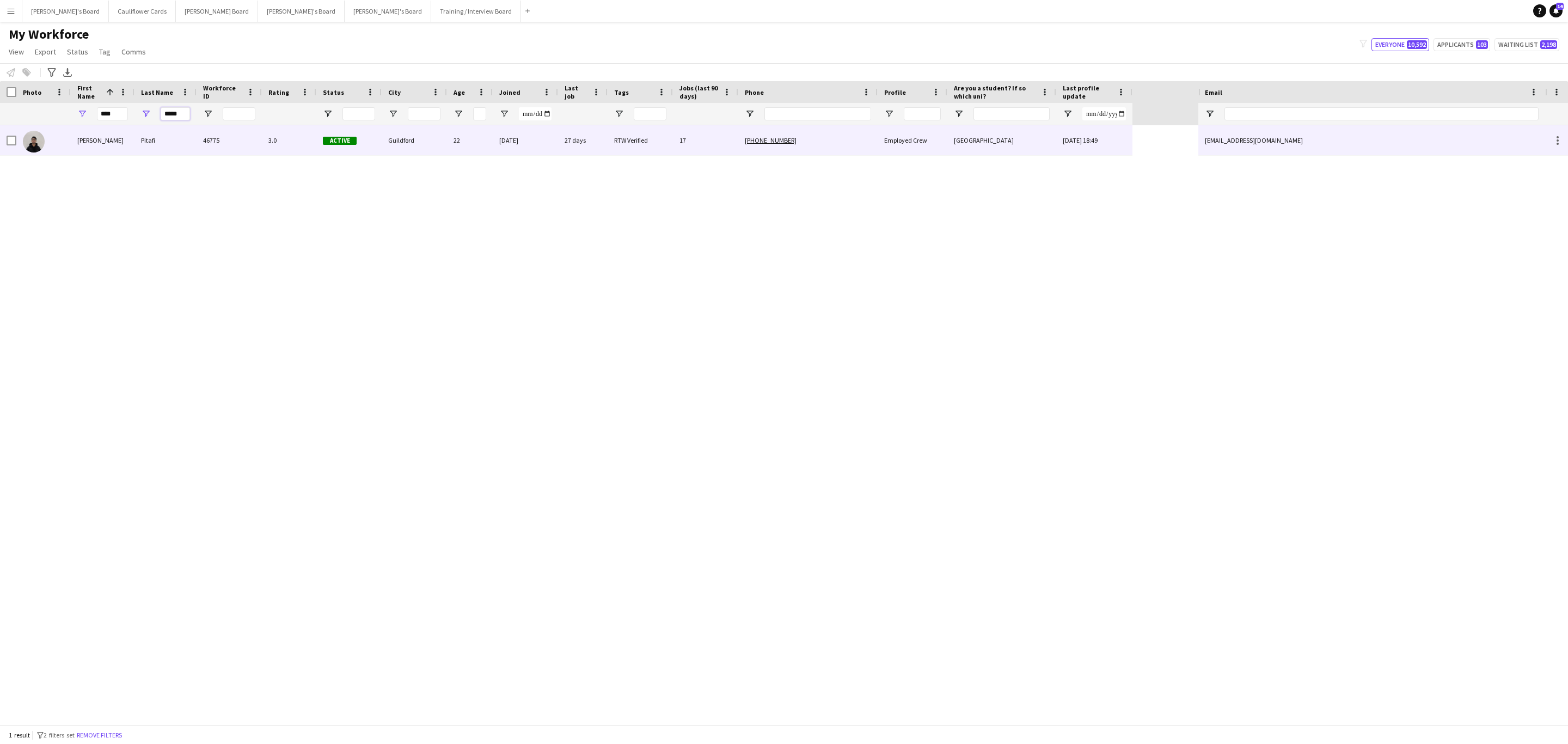
type input "*****"
click at [258, 147] on div "46775" at bounding box center [229, 140] width 65 height 30
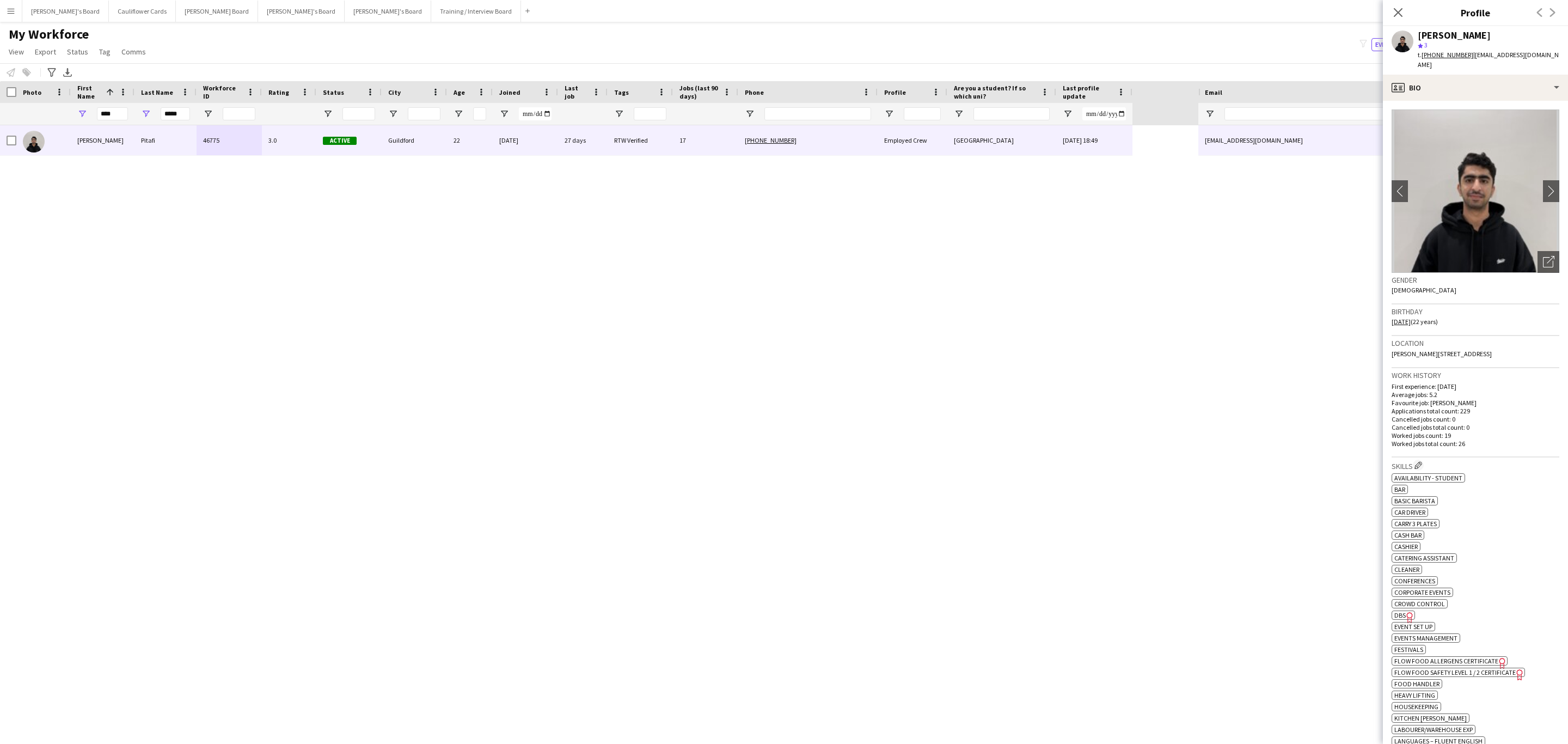
click at [1444, 55] on tcxspan "+447770654704" at bounding box center [1447, 54] width 52 height 8
click at [1400, 13] on icon at bounding box center [1398, 12] width 10 height 10
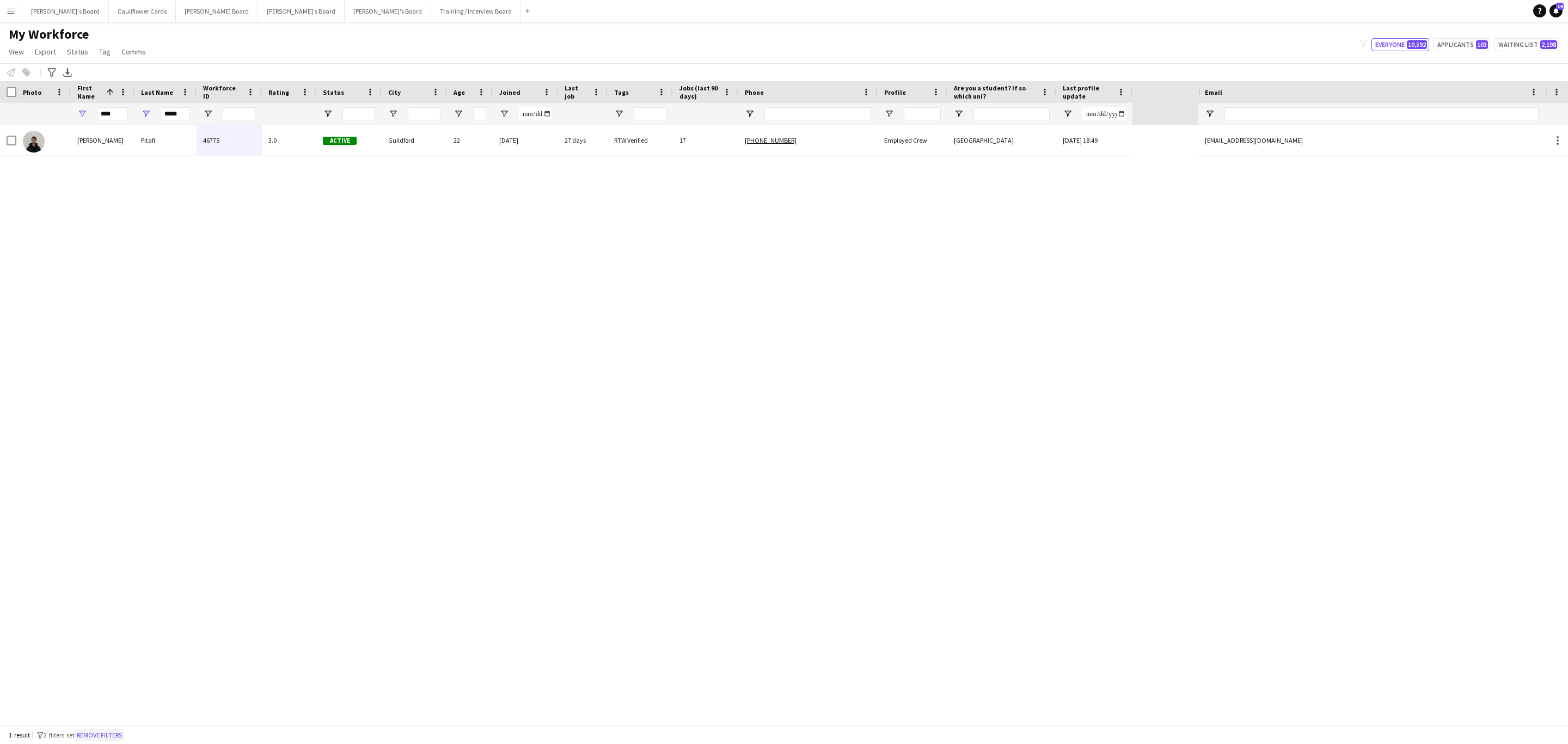
click at [124, 734] on button "Remove filters" at bounding box center [99, 735] width 49 height 12
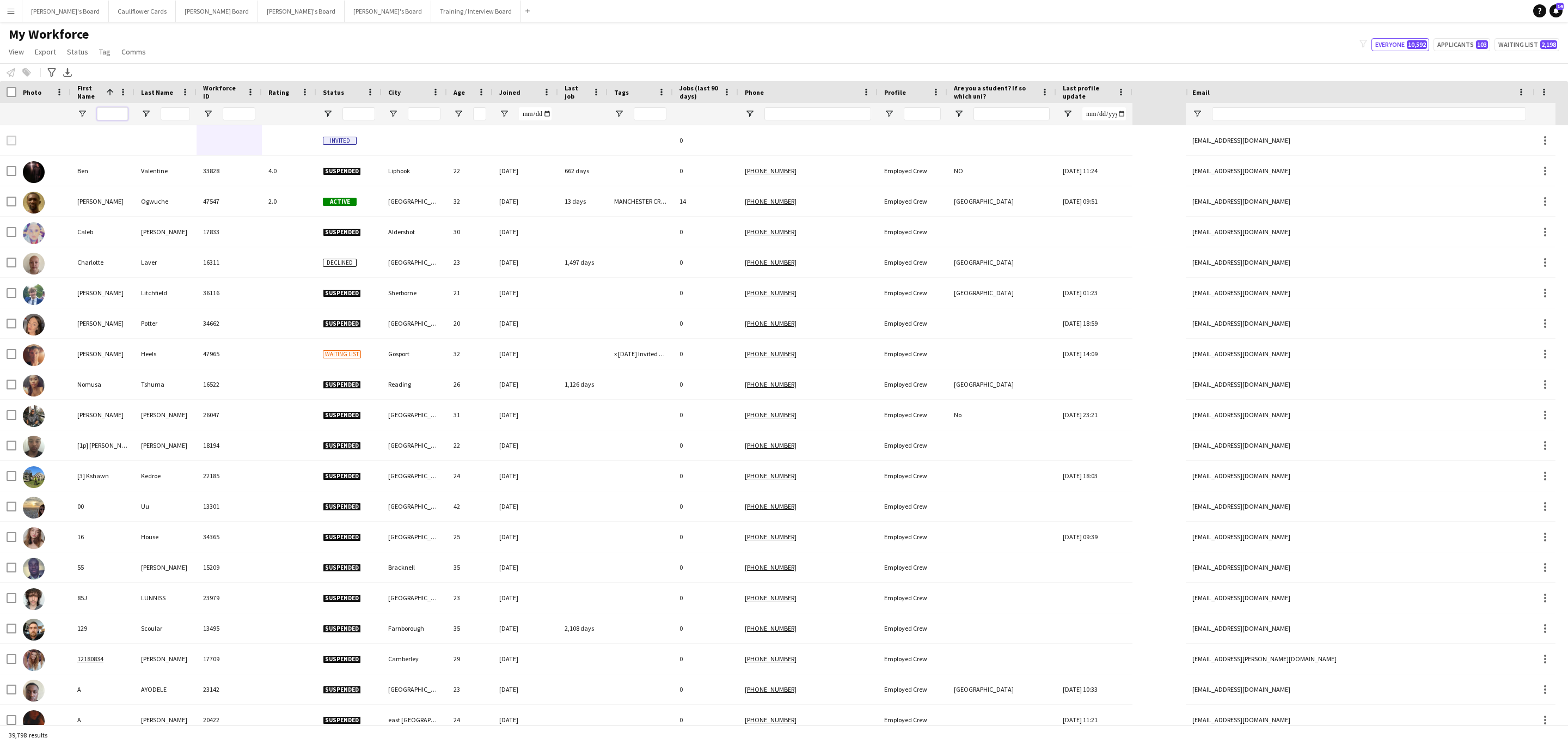
click at [120, 116] on input "First Name Filter Input" at bounding box center [112, 113] width 31 height 13
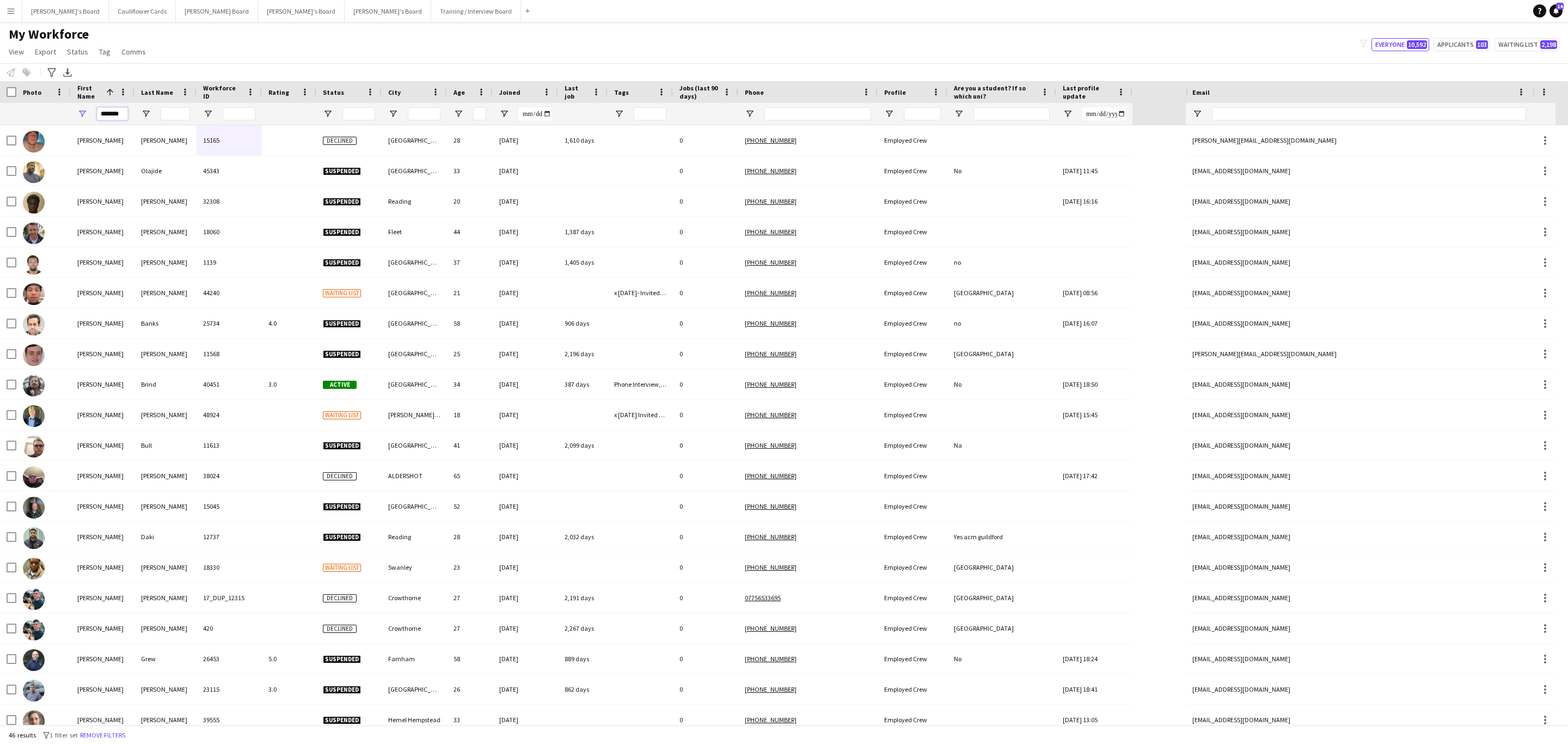
type input "*******"
click at [167, 111] on input "Last Name Filter Input" at bounding box center [175, 113] width 29 height 13
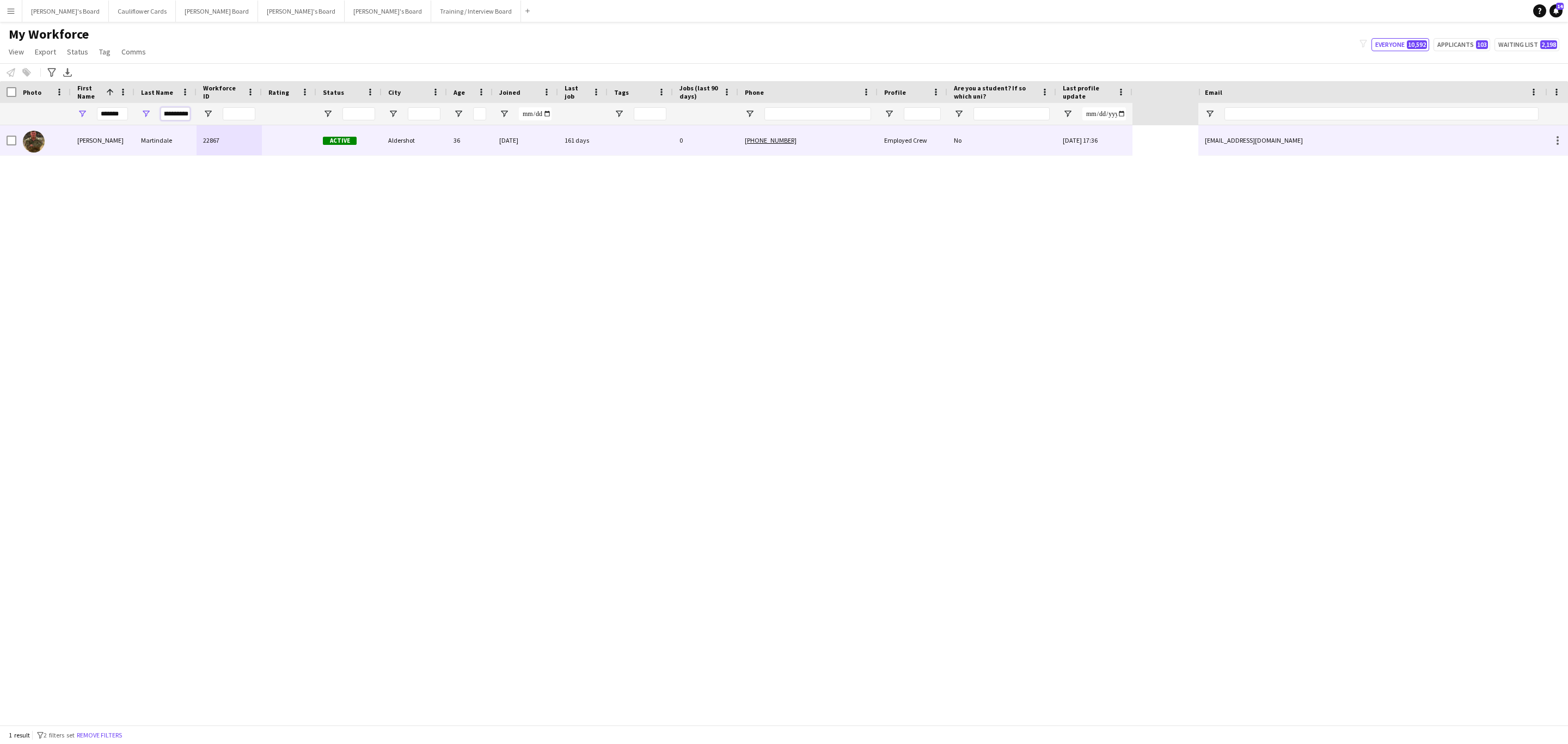
type input "**********"
click at [218, 133] on div "22867" at bounding box center [229, 140] width 65 height 30
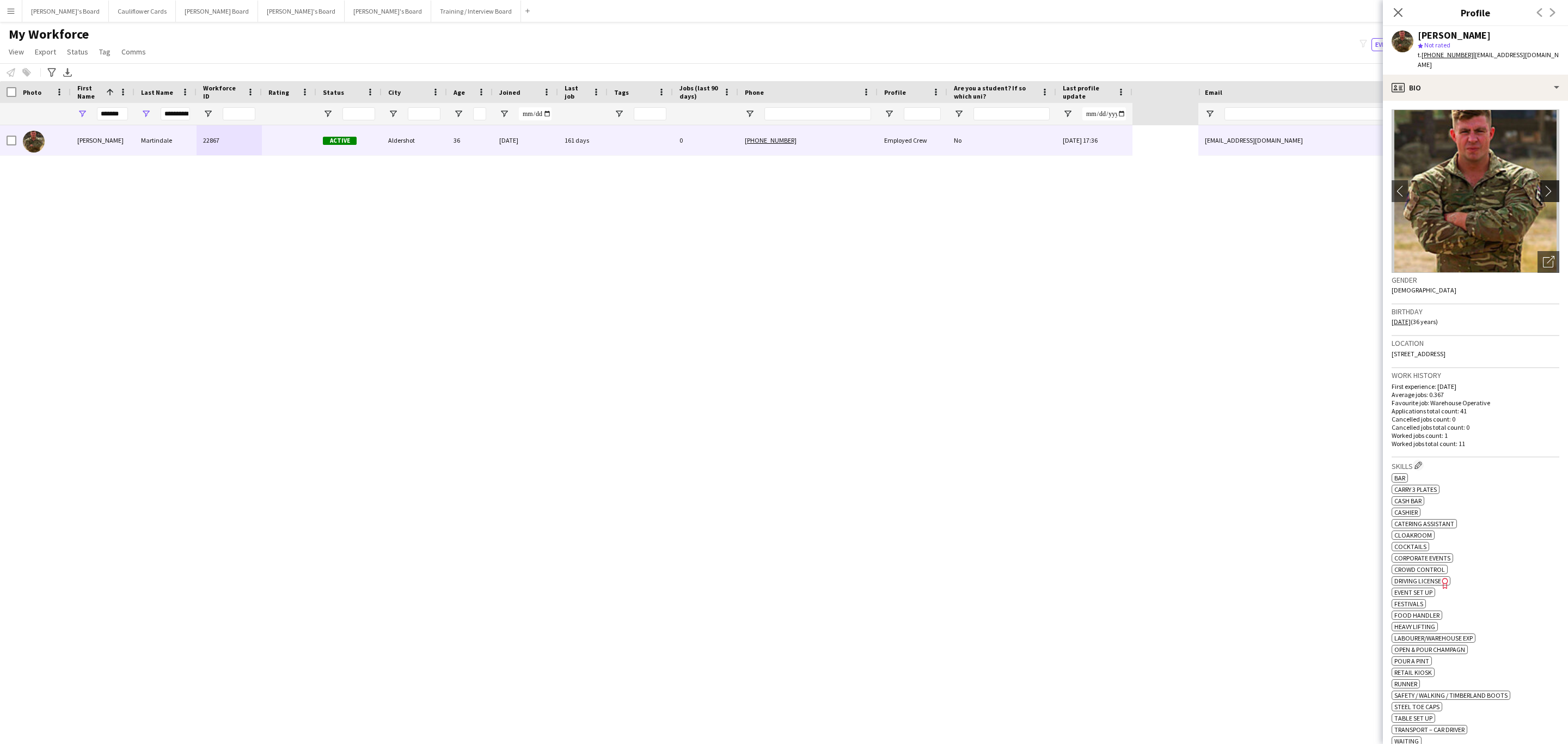
click at [1540, 188] on button "chevron-right" at bounding box center [1551, 191] width 22 height 22
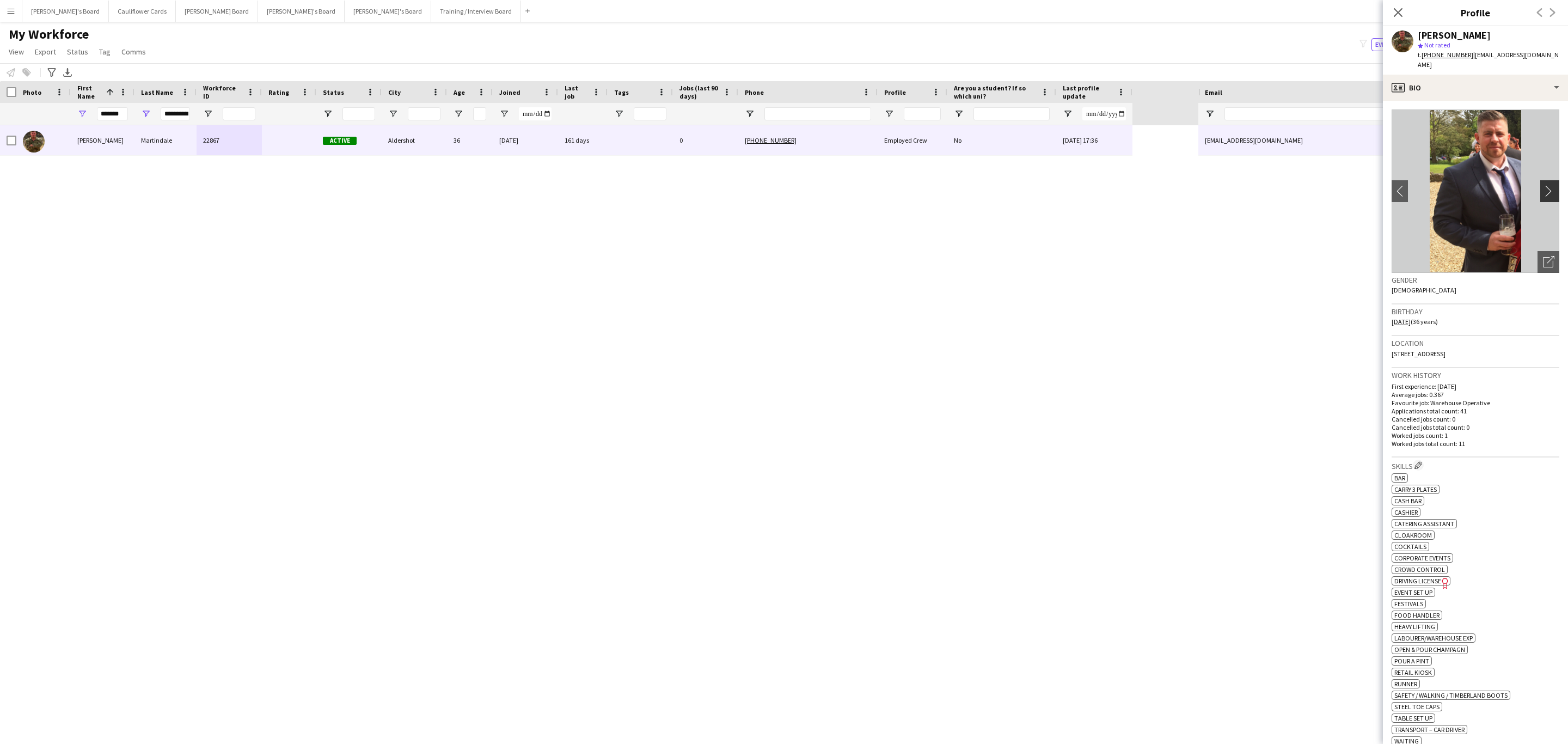
click at [1543, 185] on app-icon "chevron-right" at bounding box center [1552, 191] width 17 height 12
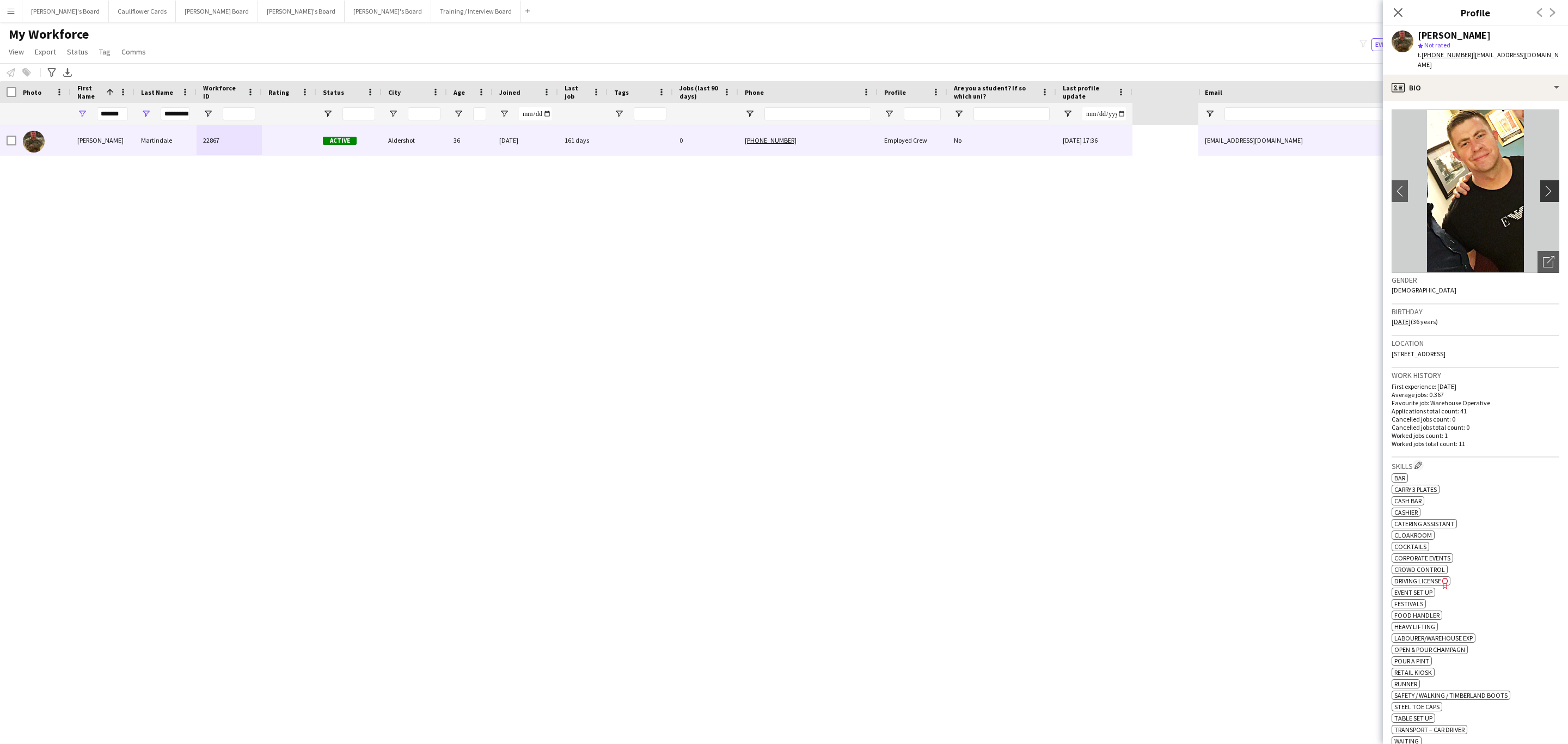
click at [1543, 185] on app-icon "chevron-right" at bounding box center [1552, 191] width 17 height 12
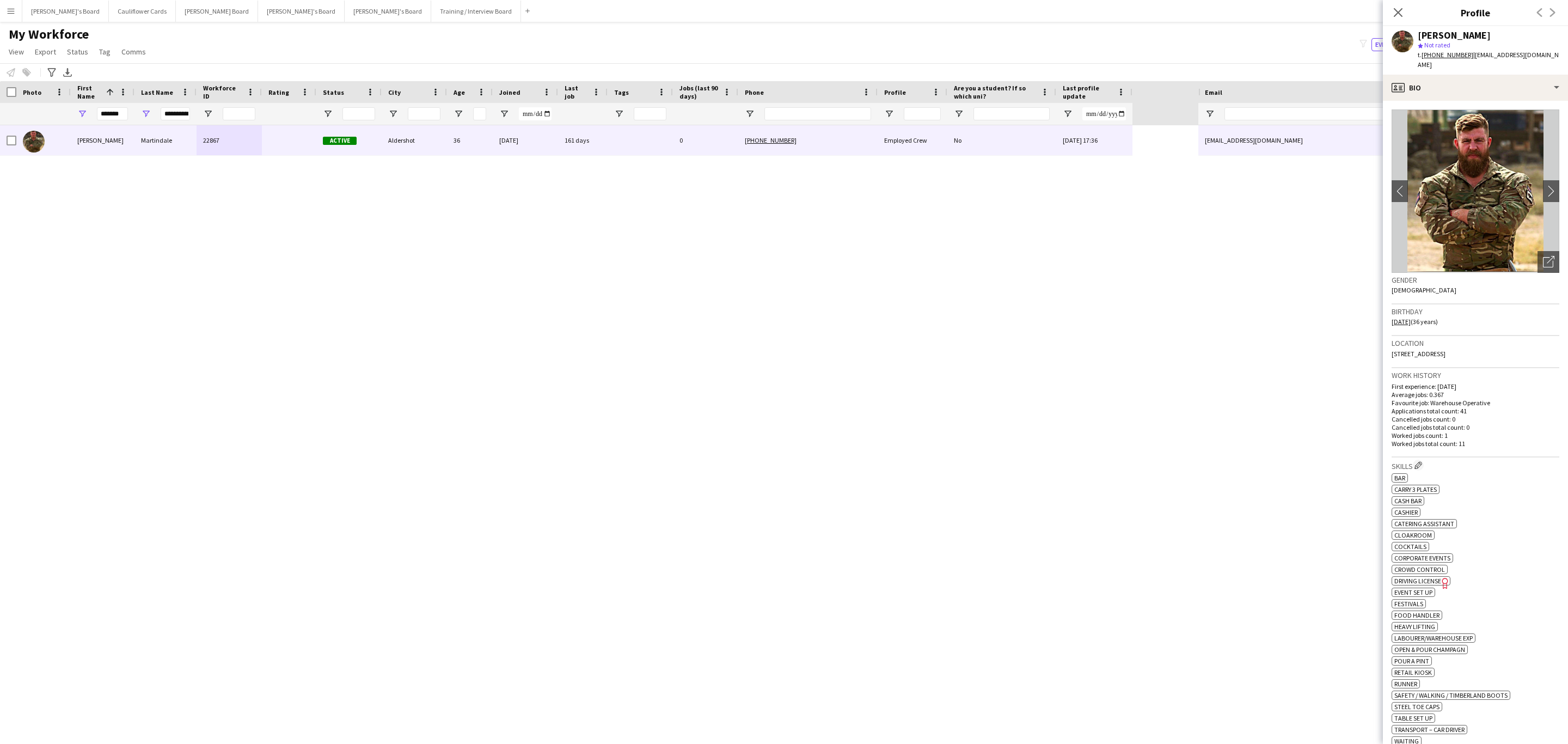
click at [1449, 49] on span "Not rated" at bounding box center [1437, 44] width 26 height 8
click at [1449, 54] on tcxspan "+447535991839" at bounding box center [1447, 54] width 52 height 8
drag, startPoint x: 1399, startPoint y: 15, endPoint x: 845, endPoint y: 157, distance: 571.9
click at [1398, 13] on icon at bounding box center [1398, 12] width 9 height 9
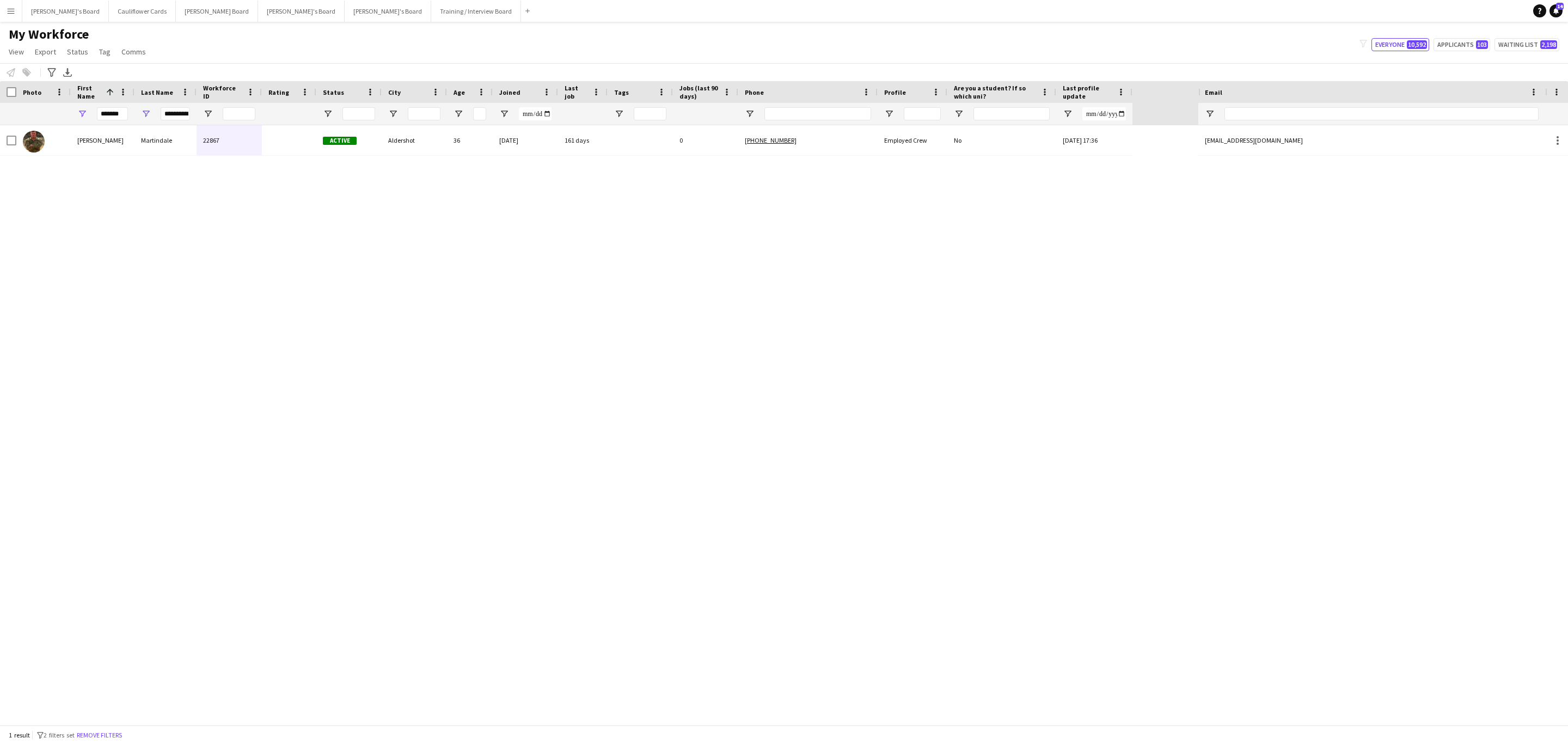
click at [92, 113] on div "*******" at bounding box center [102, 114] width 64 height 22
click at [107, 111] on input "*******" at bounding box center [112, 113] width 31 height 13
click at [114, 111] on input "*******" at bounding box center [112, 113] width 31 height 13
click at [115, 111] on input "*******" at bounding box center [112, 113] width 31 height 13
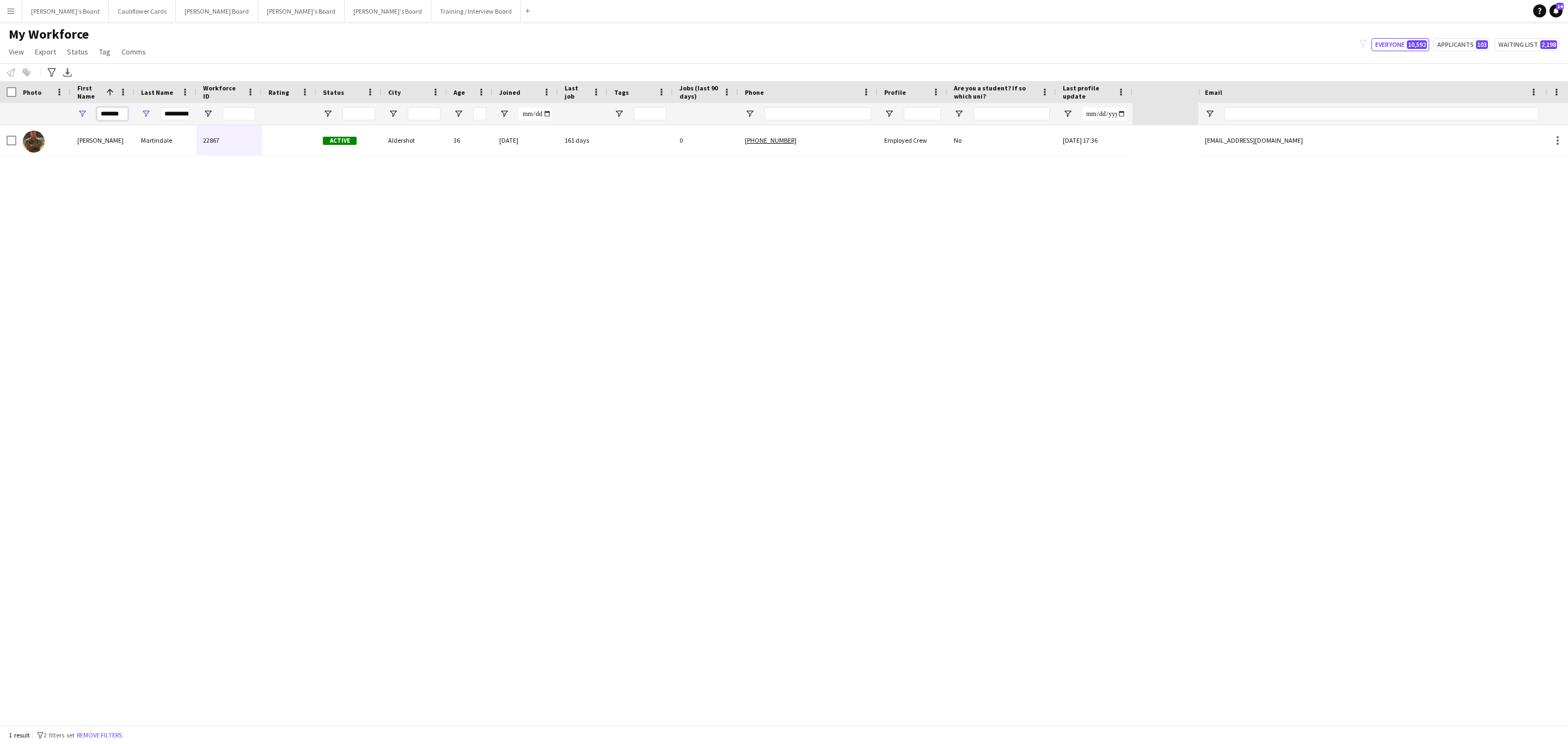
click at [115, 111] on input "*******" at bounding box center [112, 113] width 31 height 13
click at [177, 116] on input "**********" at bounding box center [175, 113] width 29 height 13
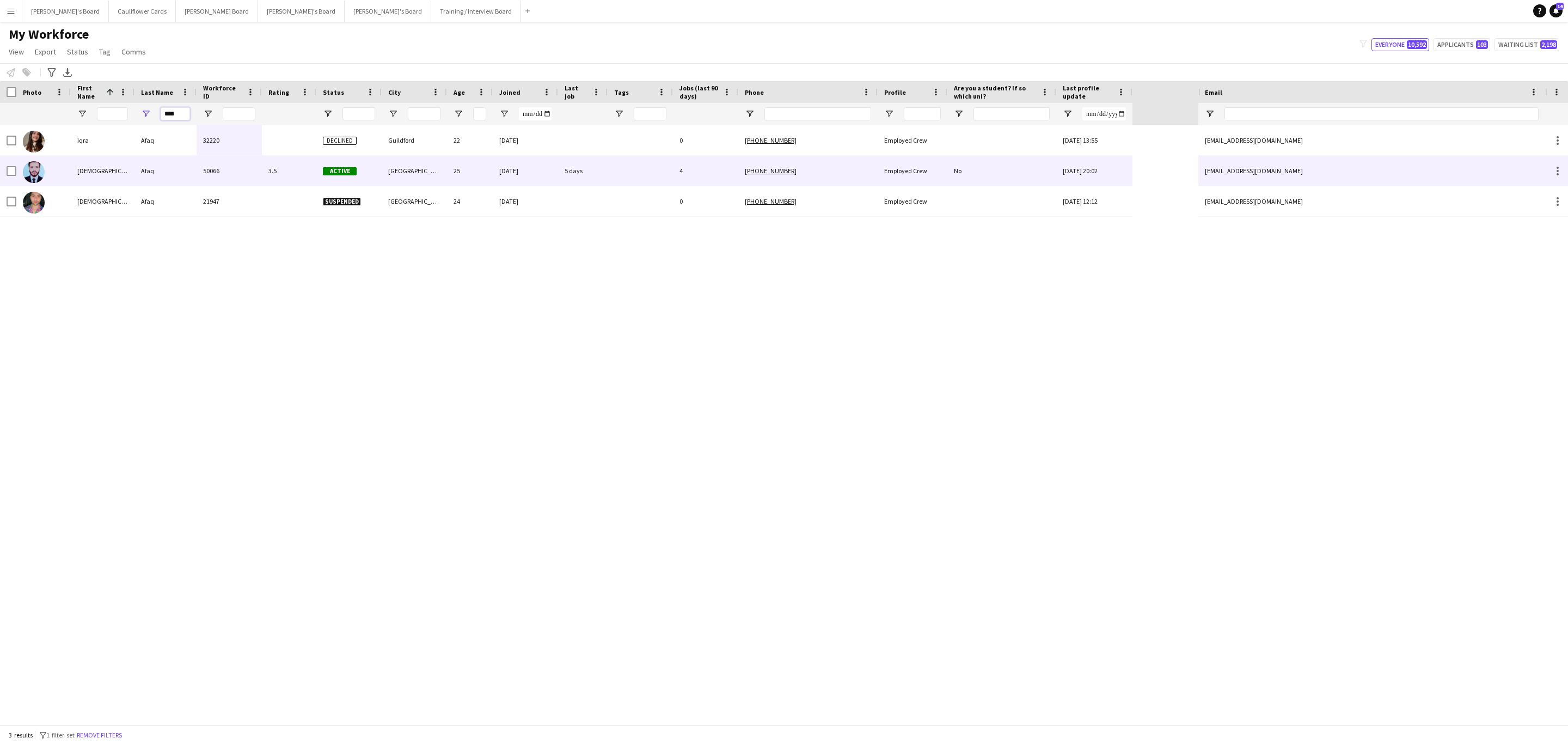
type input "****"
click at [139, 177] on div "Afaq" at bounding box center [166, 170] width 62 height 30
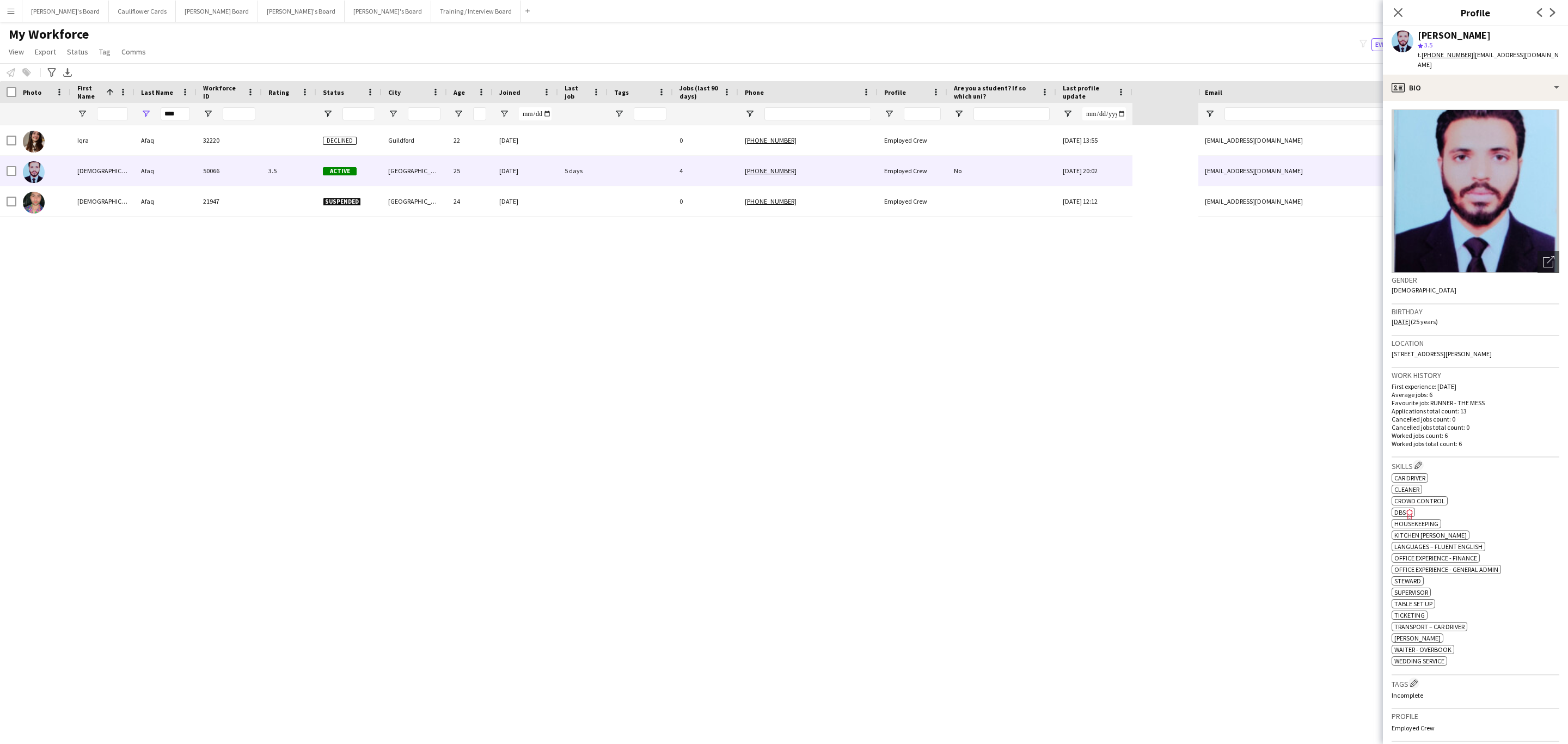
click at [1447, 54] on tcxspan "[PHONE_NUMBER]" at bounding box center [1447, 54] width 52 height 8
click at [1449, 58] on tcxspan "[PHONE_NUMBER]" at bounding box center [1447, 54] width 52 height 8
click at [163, 111] on input "****" at bounding box center [175, 113] width 29 height 13
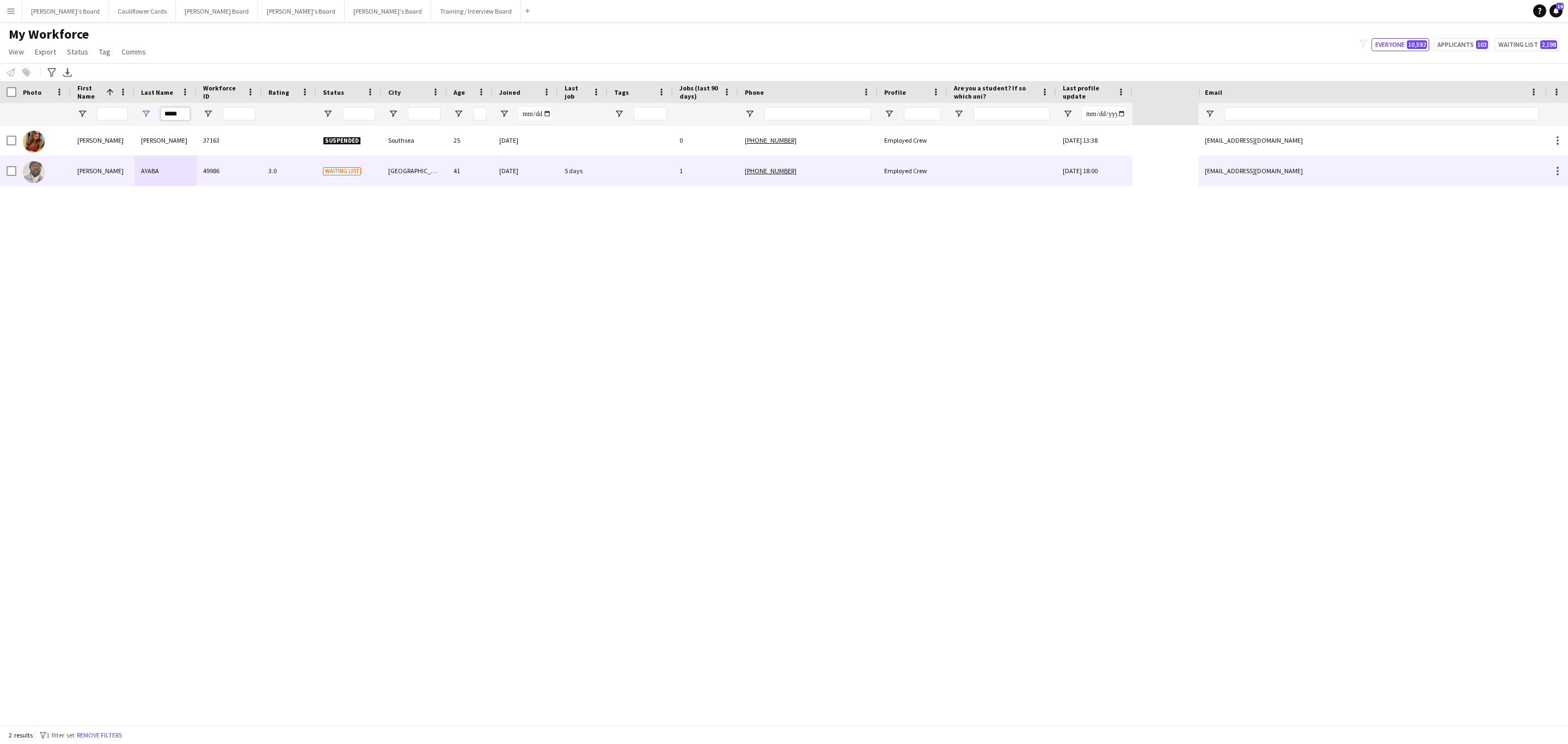
type input "*****"
click at [199, 181] on div "49986" at bounding box center [229, 170] width 65 height 30
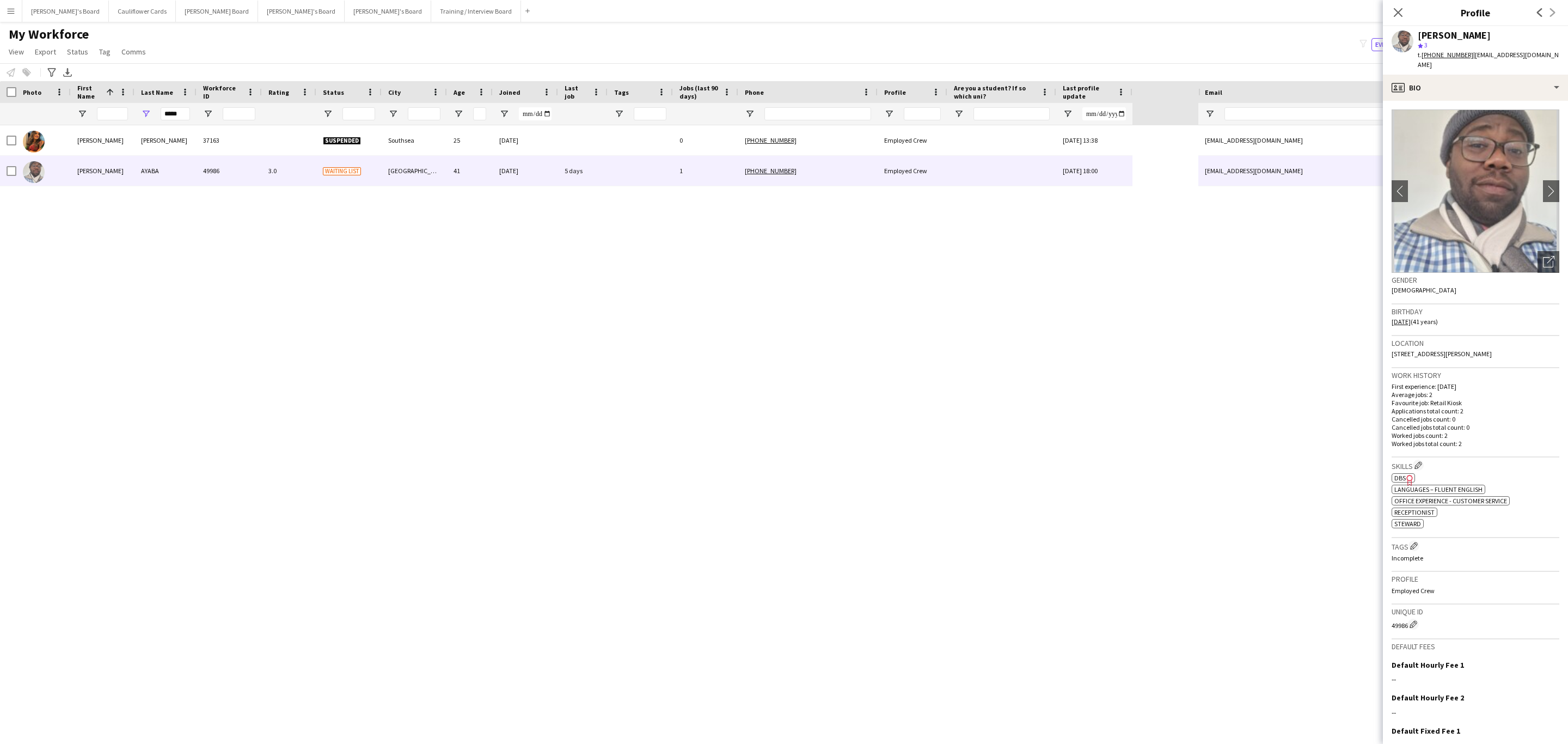
click at [1455, 55] on tcxspan "[PHONE_NUMBER]" at bounding box center [1447, 54] width 52 height 8
click at [1543, 185] on app-icon "chevron-right" at bounding box center [1552, 191] width 17 height 12
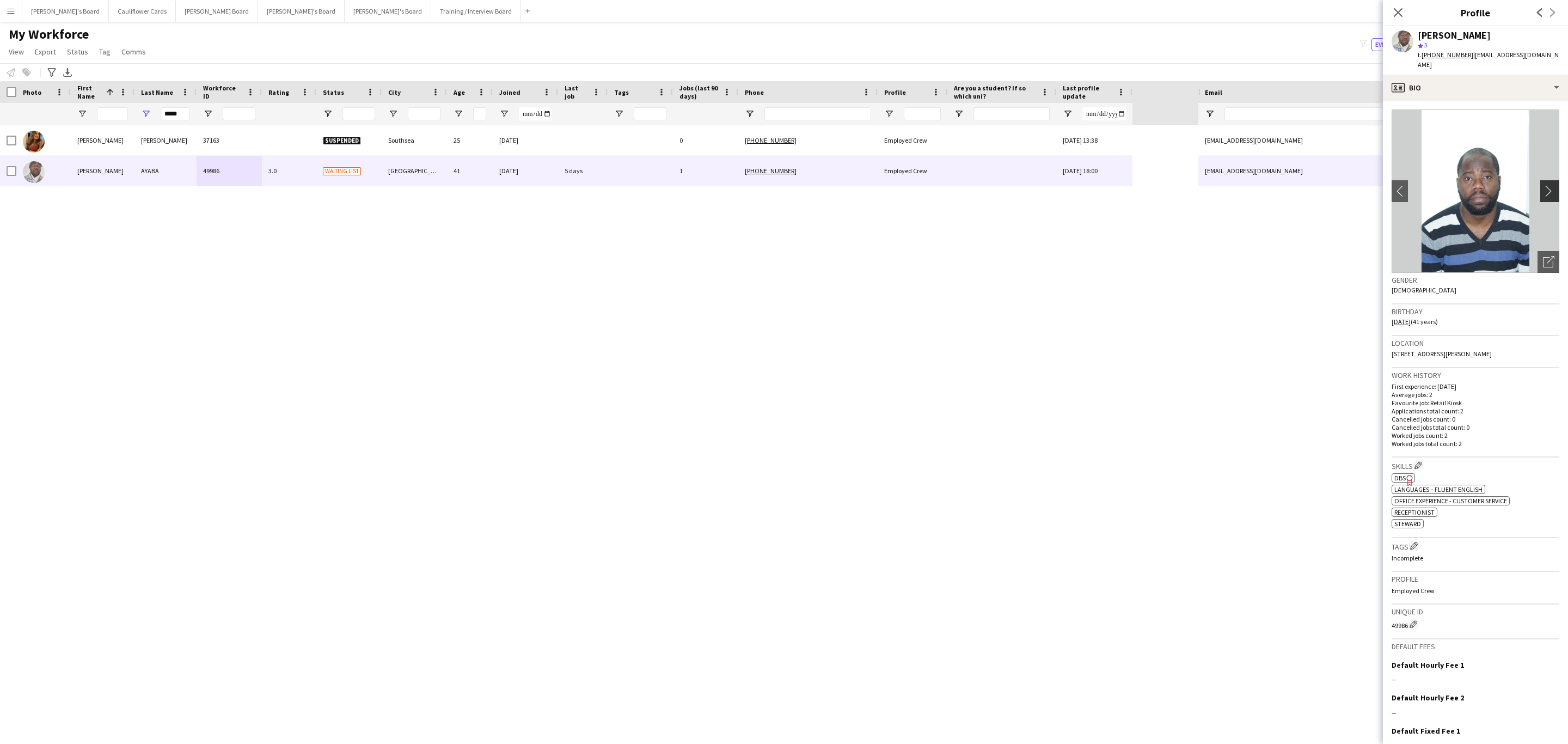
click at [1543, 185] on app-icon "chevron-right" at bounding box center [1552, 191] width 17 height 12
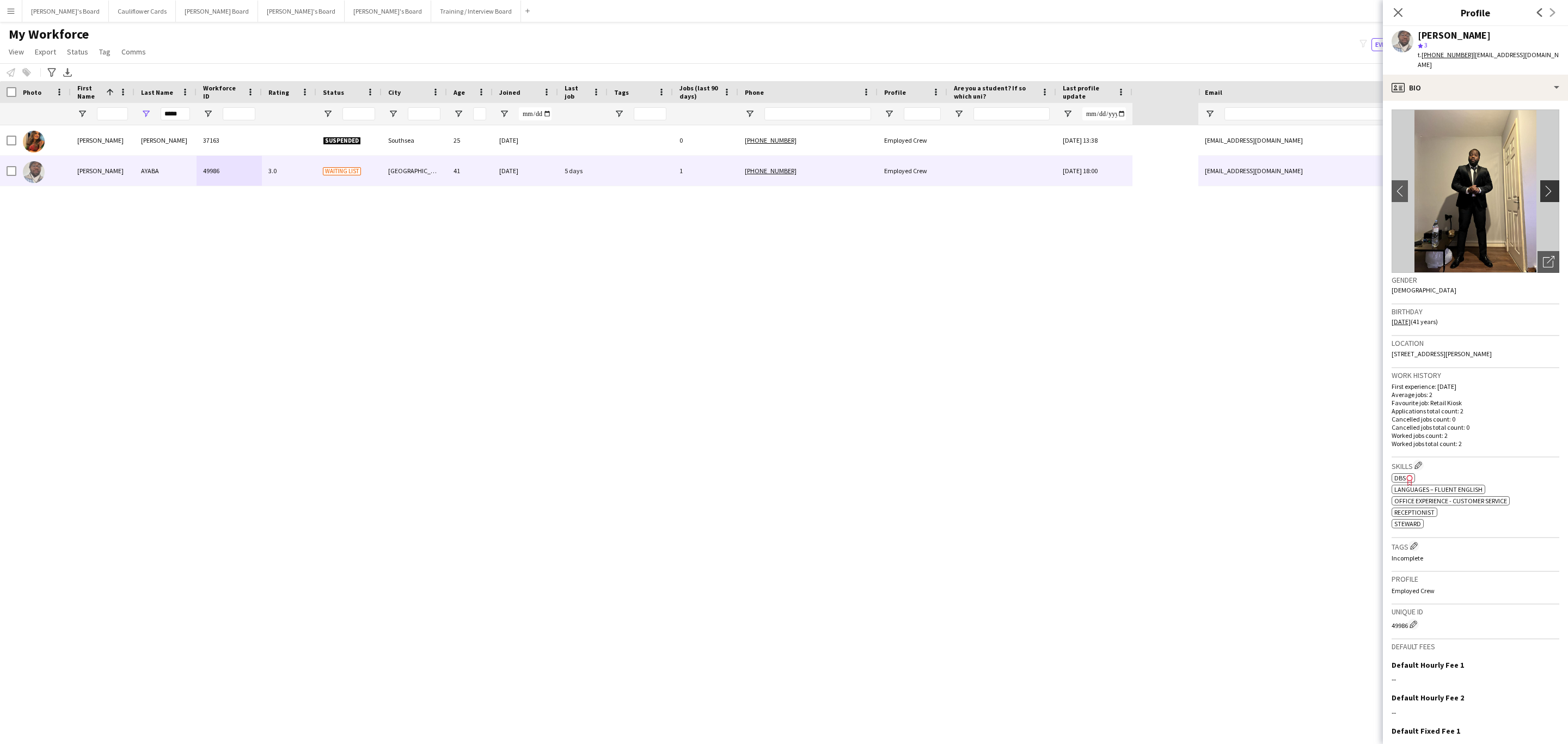
click at [1543, 185] on app-icon "chevron-right" at bounding box center [1552, 191] width 17 height 12
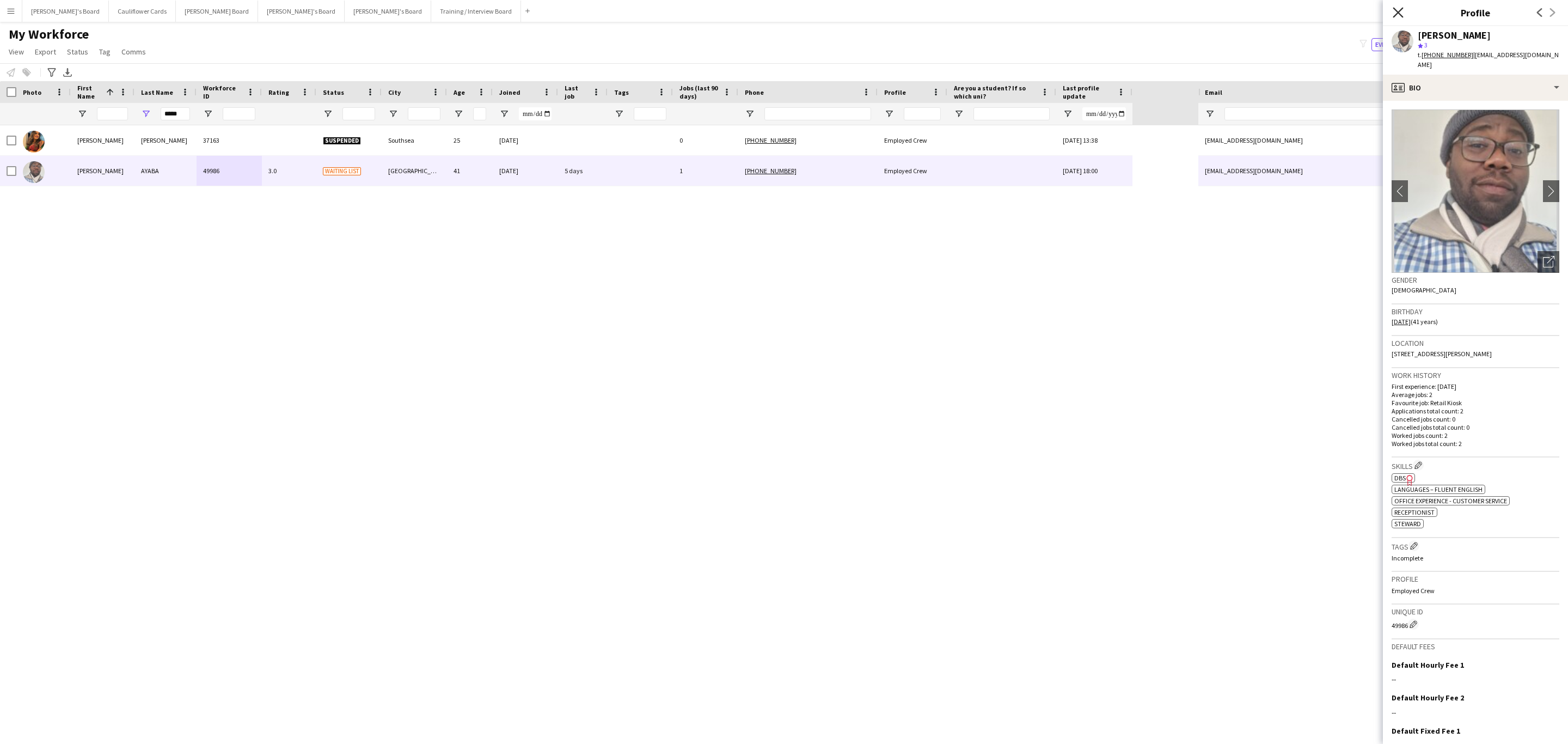
click at [1401, 10] on icon at bounding box center [1398, 12] width 10 height 10
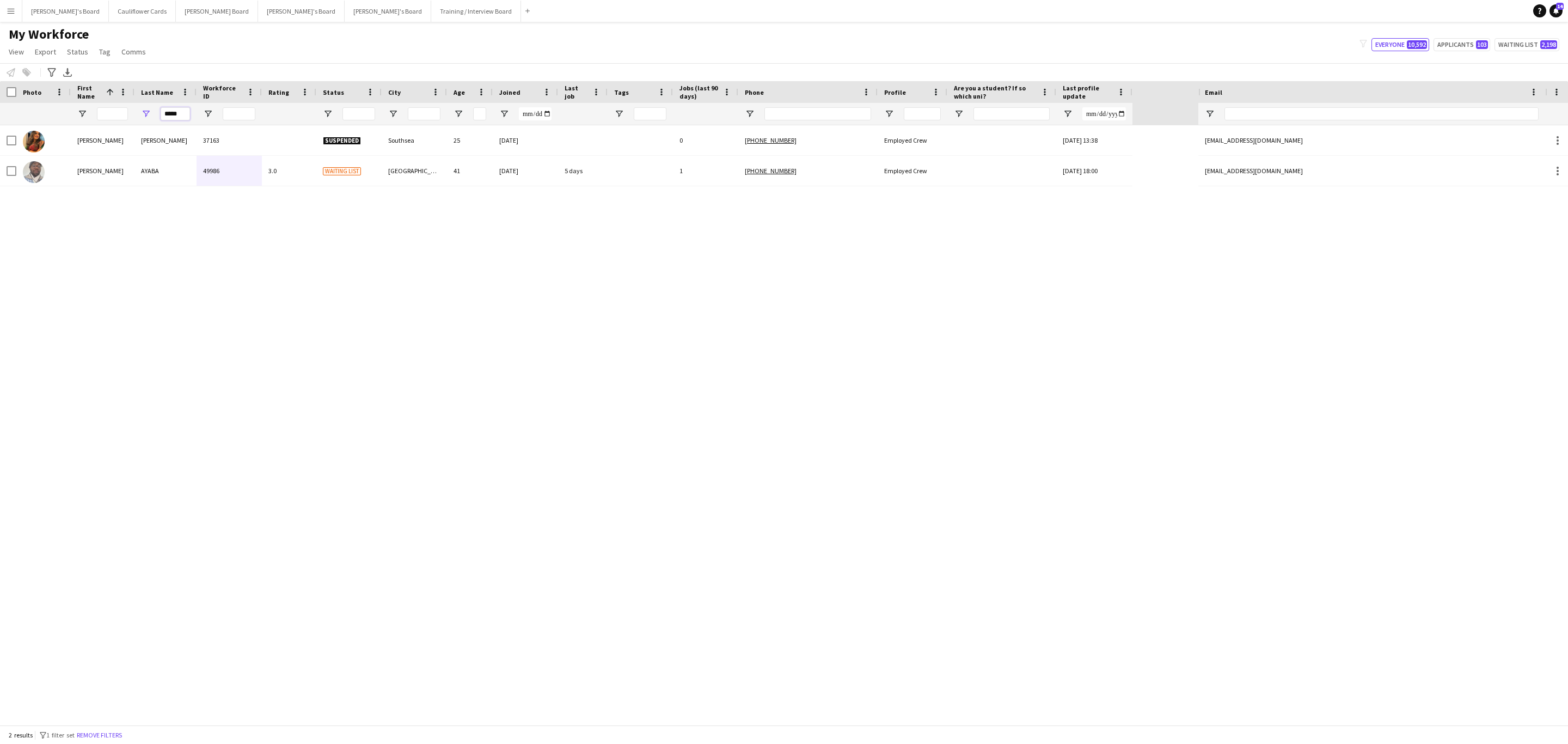
click at [175, 115] on input "*****" at bounding box center [175, 113] width 29 height 13
click at [175, 114] on input "*****" at bounding box center [175, 113] width 29 height 13
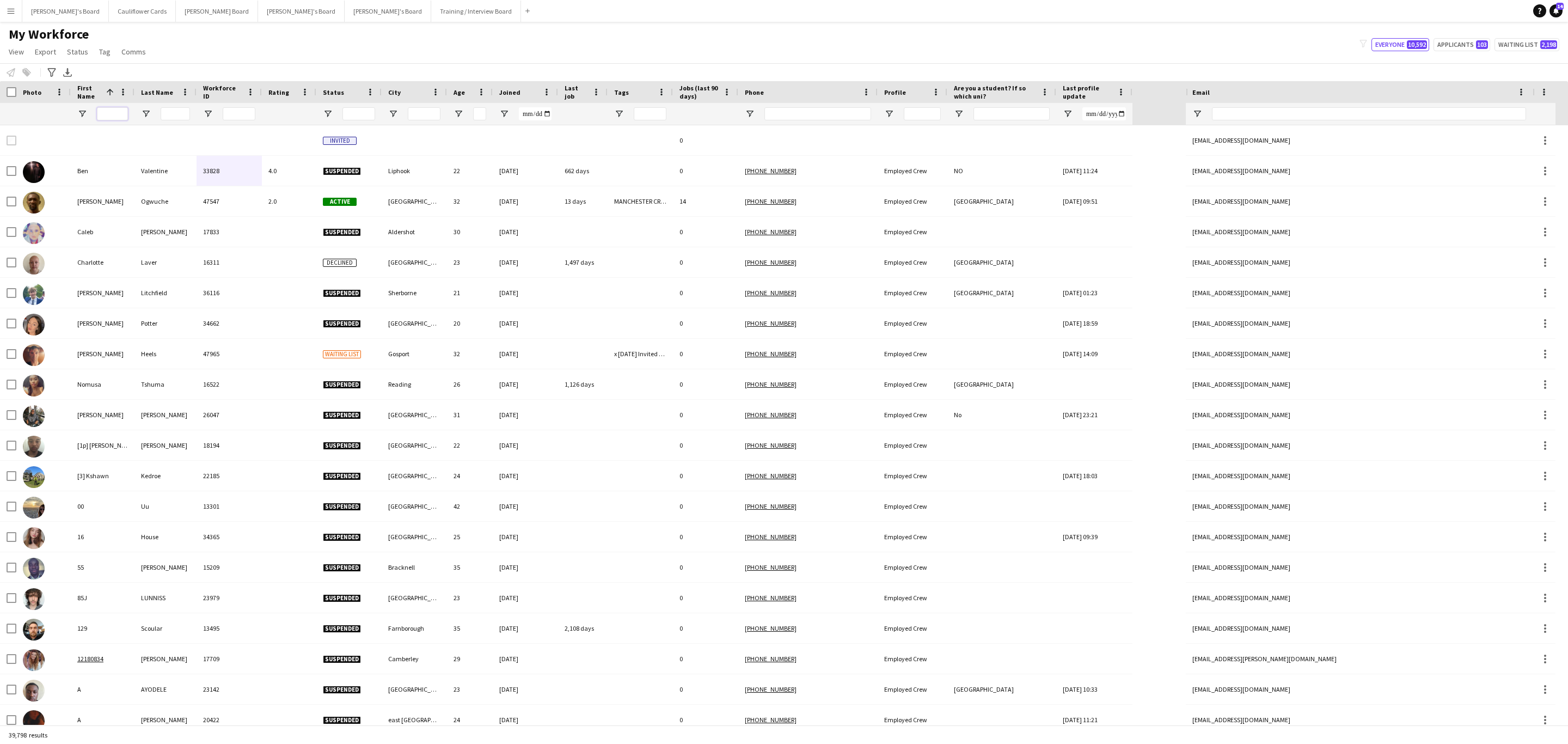
click at [114, 110] on input "First Name Filter Input" at bounding box center [112, 113] width 31 height 13
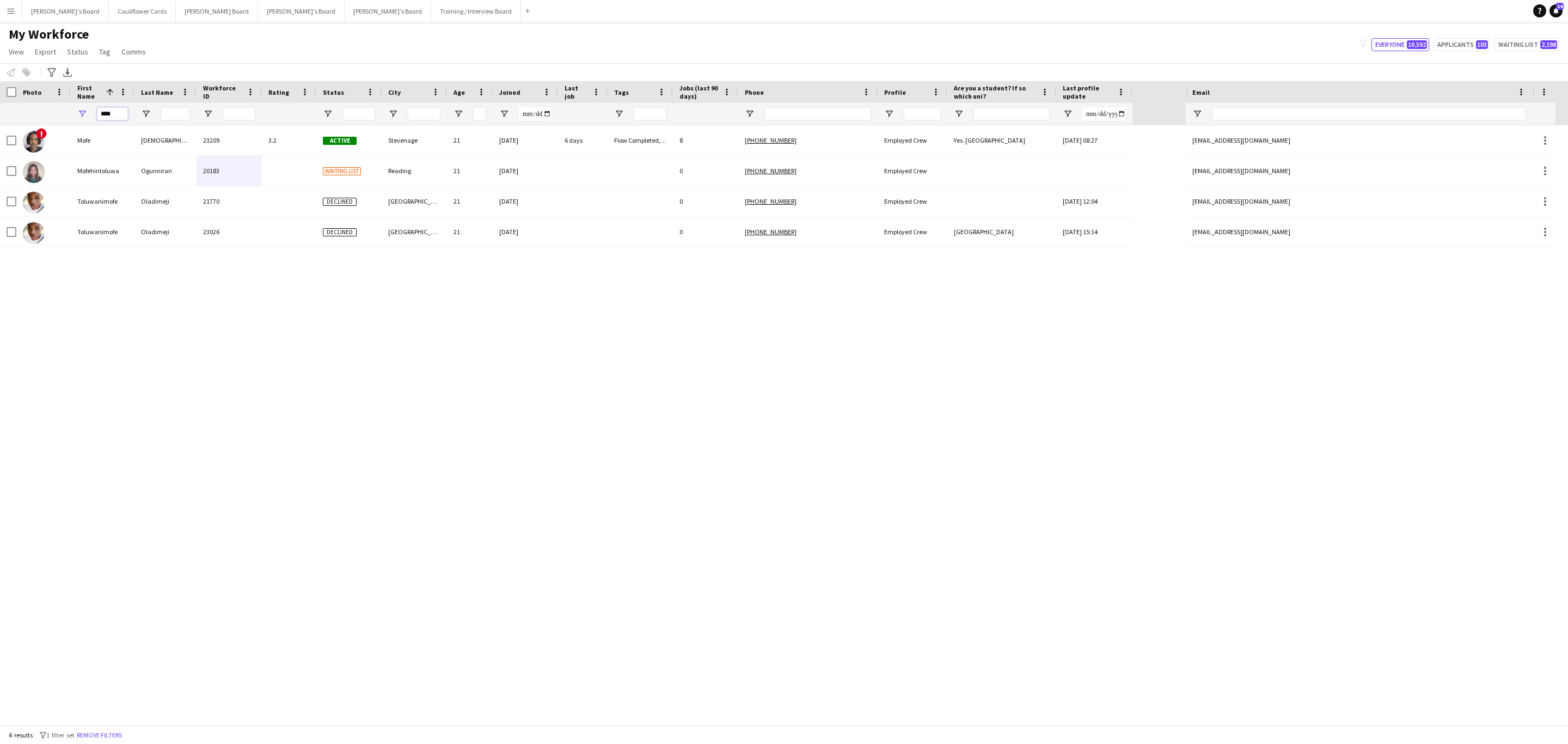
type input "****"
click at [172, 116] on input "Last Name Filter Input" at bounding box center [175, 113] width 29 height 13
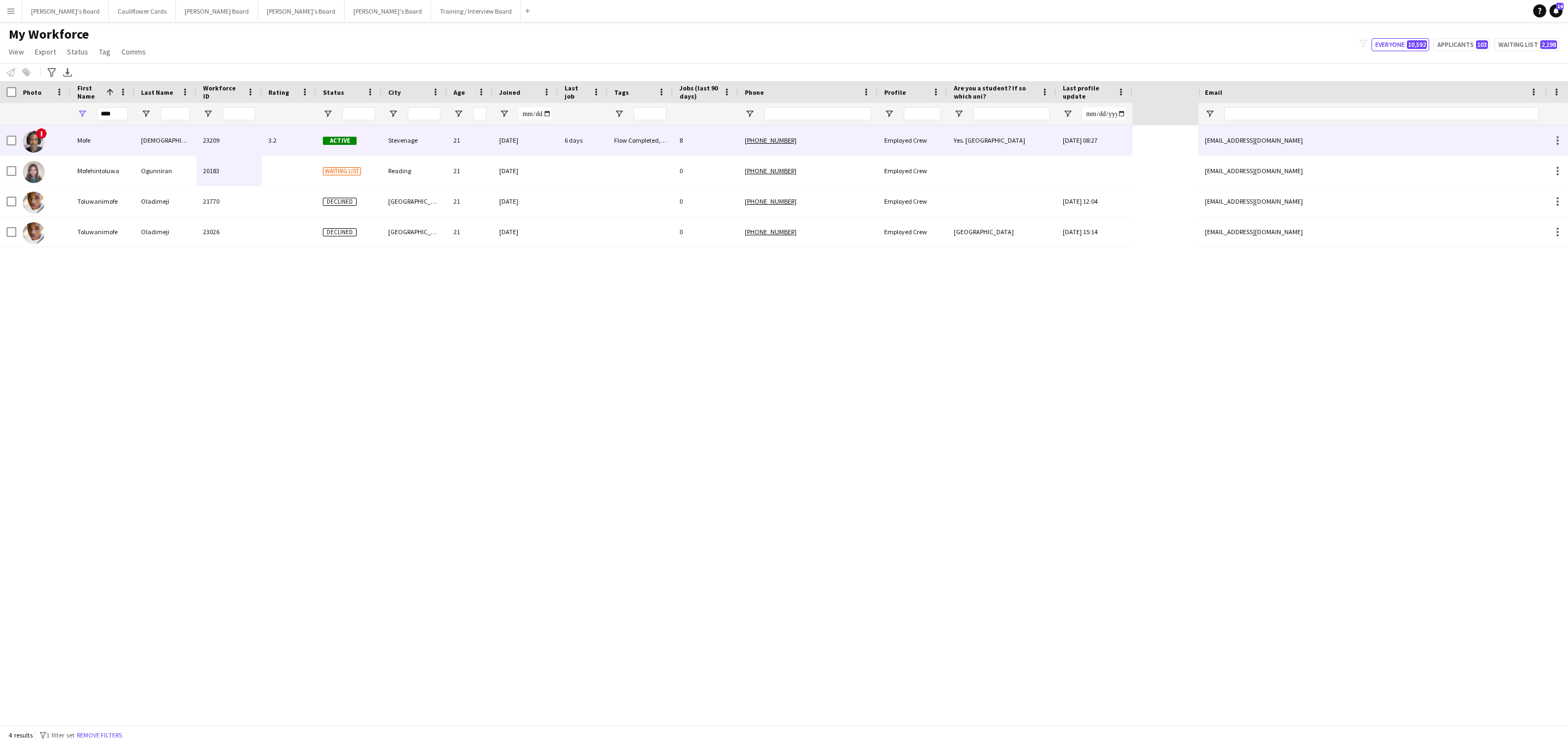
drag, startPoint x: 157, startPoint y: 136, endPoint x: 170, endPoint y: 137, distance: 13.0
click at [157, 137] on div "Soyibo" at bounding box center [166, 140] width 62 height 30
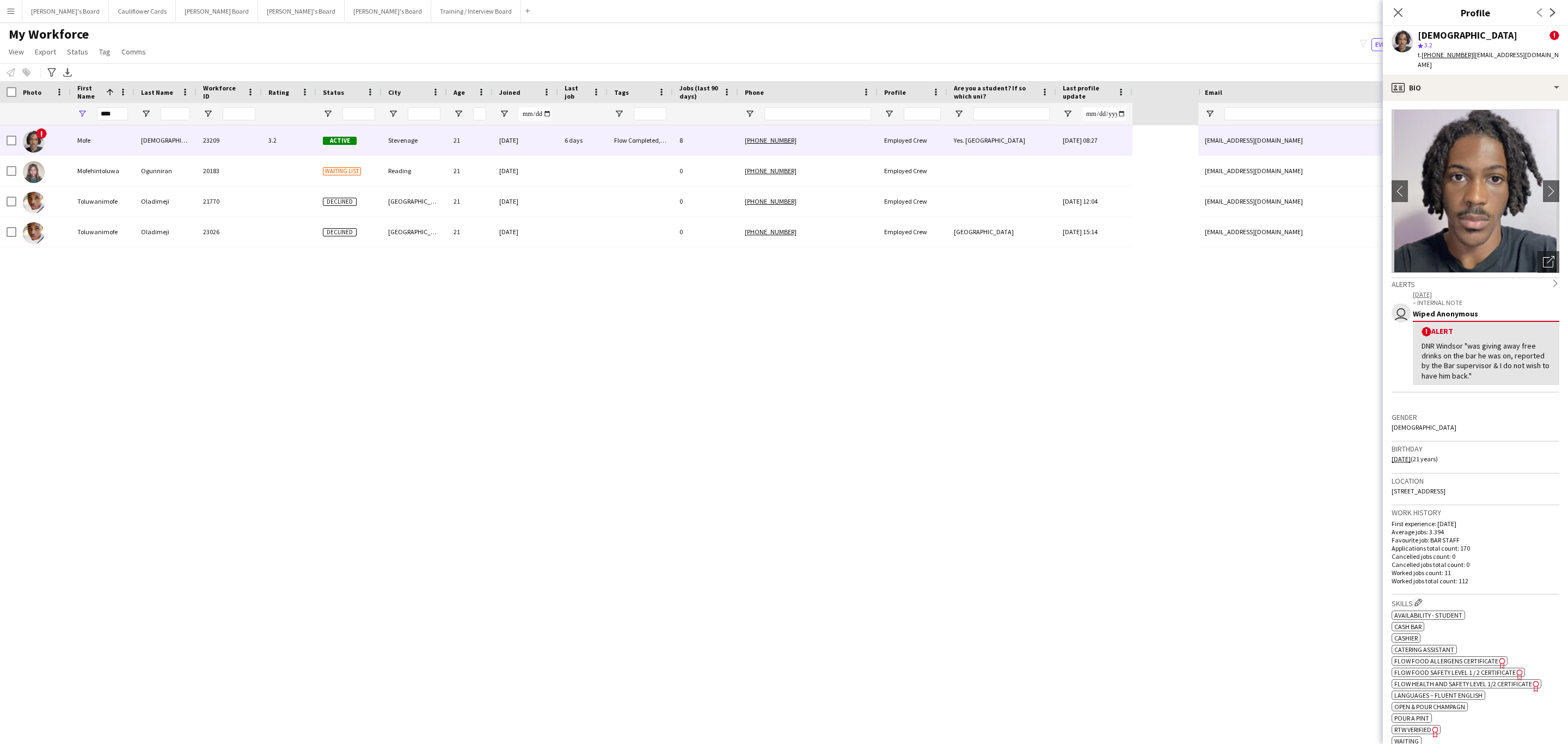
click at [1437, 55] on tcxspan "+447575099754" at bounding box center [1447, 54] width 52 height 8
click at [1447, 54] on tcxspan "+447575099754" at bounding box center [1447, 54] width 52 height 8
click at [1543, 185] on app-icon "chevron-right" at bounding box center [1552, 191] width 17 height 12
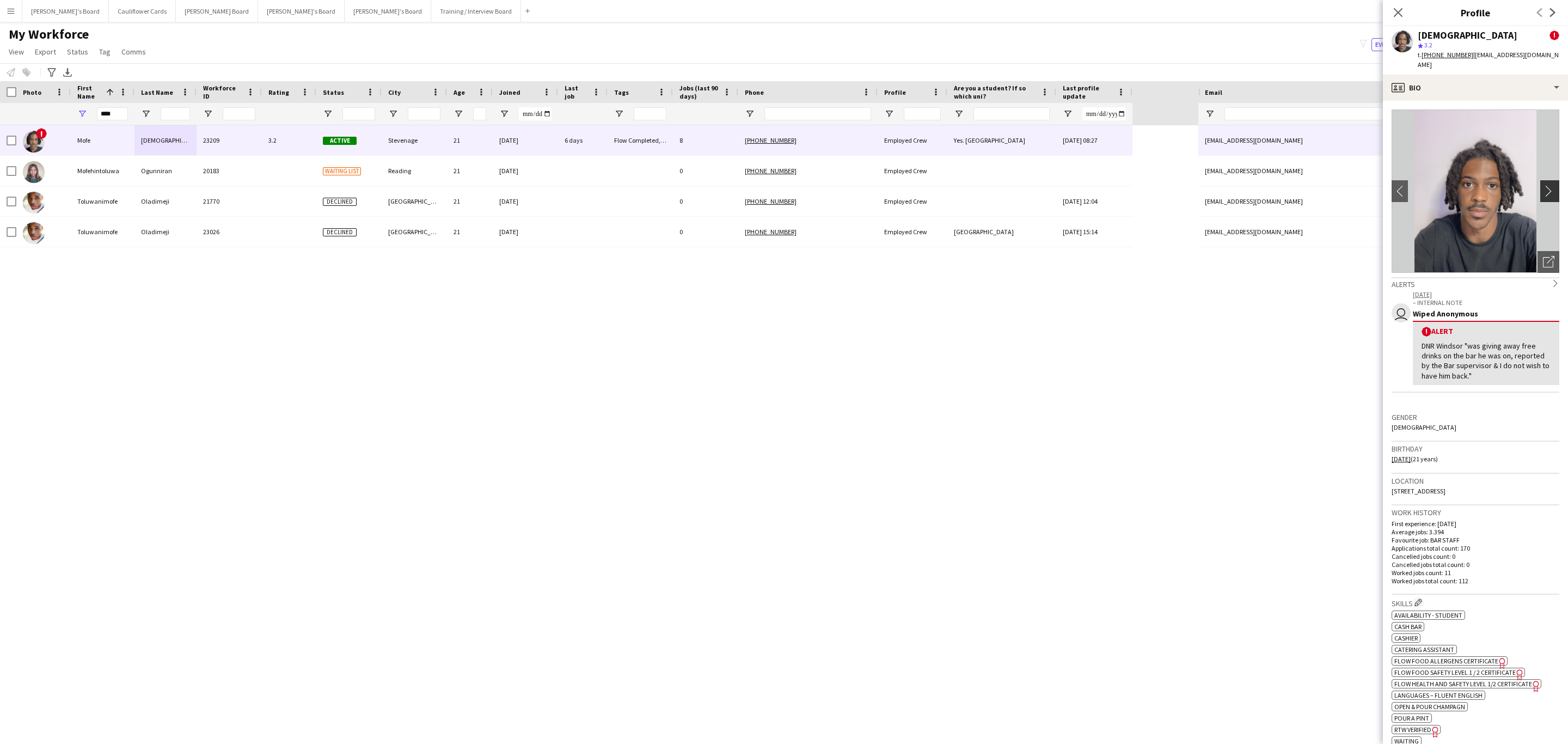
click at [1543, 185] on app-icon "chevron-right" at bounding box center [1552, 191] width 17 height 12
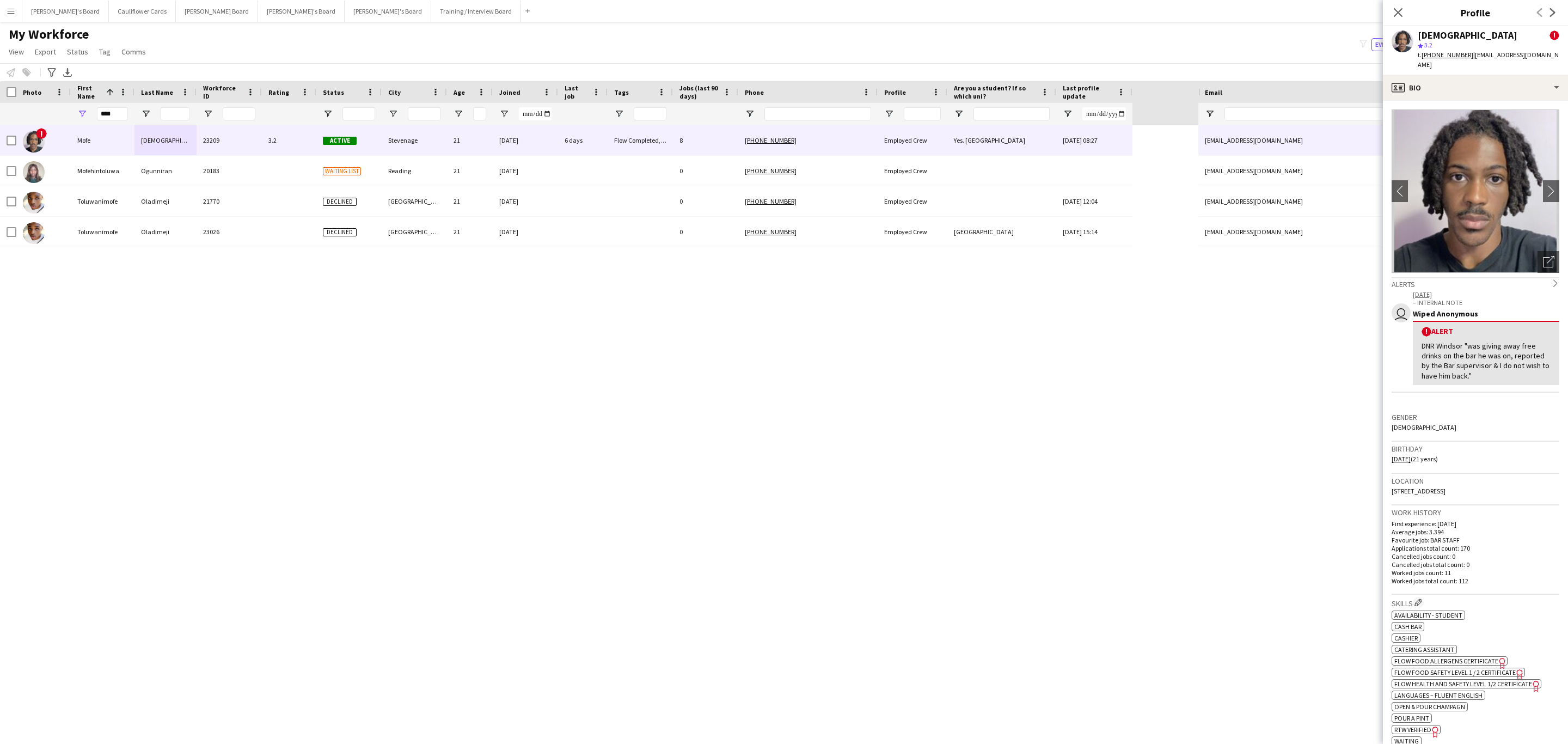
drag, startPoint x: 1399, startPoint y: 10, endPoint x: 1363, endPoint y: 41, distance: 47.5
click at [1399, 10] on icon "Close pop-in" at bounding box center [1398, 12] width 9 height 9
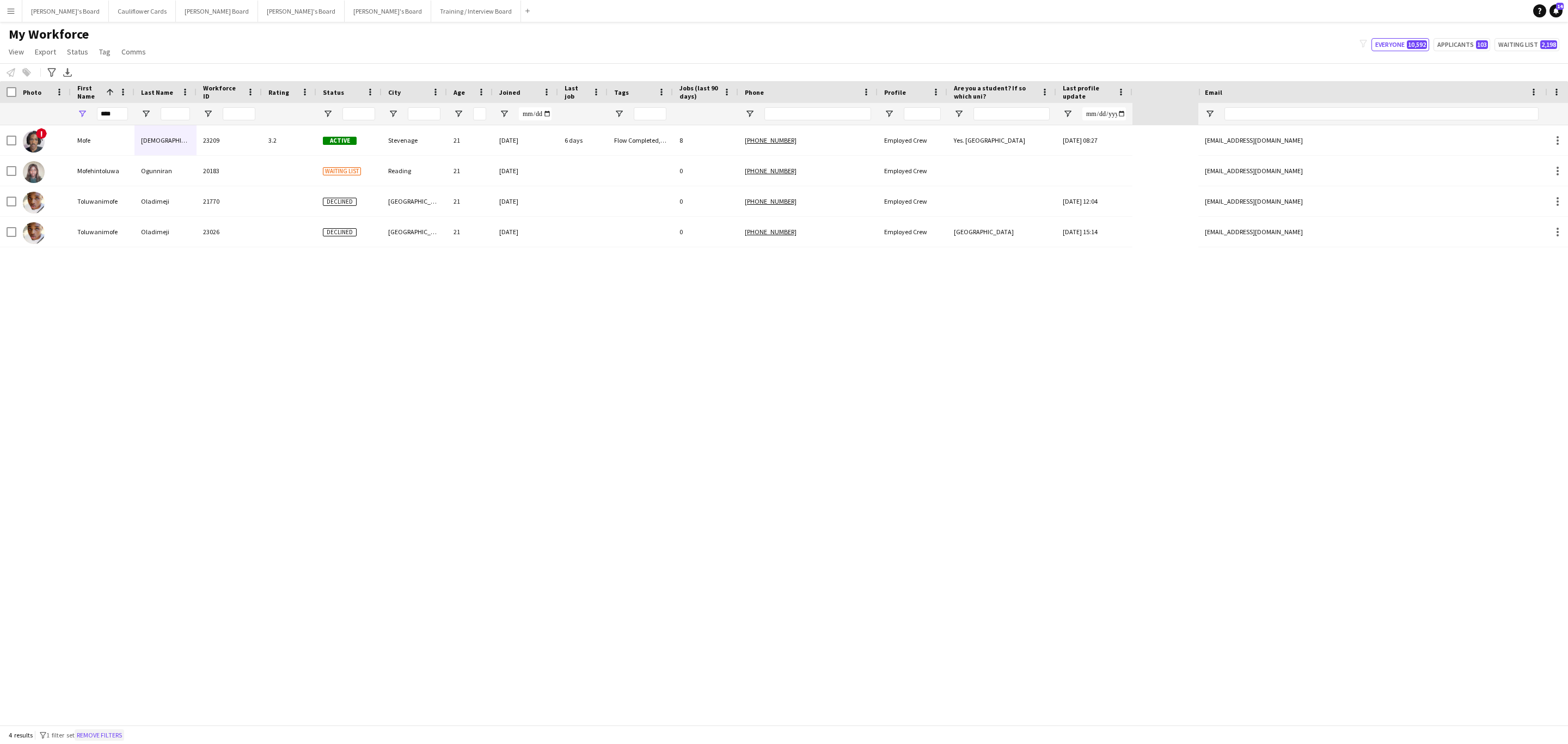
click at [102, 734] on button "Remove filters" at bounding box center [99, 735] width 49 height 12
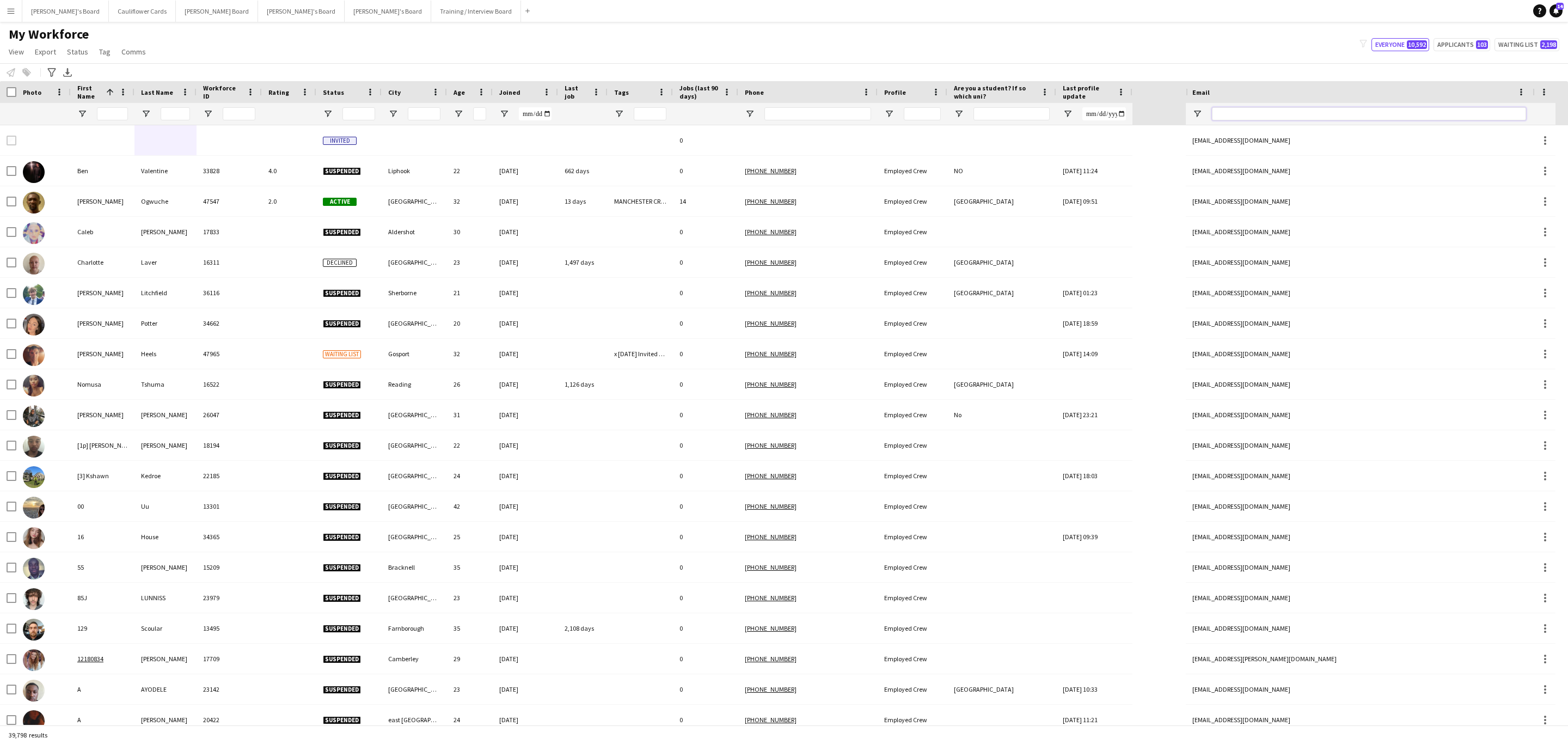
click at [1345, 113] on input "Email Filter Input" at bounding box center [1369, 113] width 314 height 13
paste input "**********"
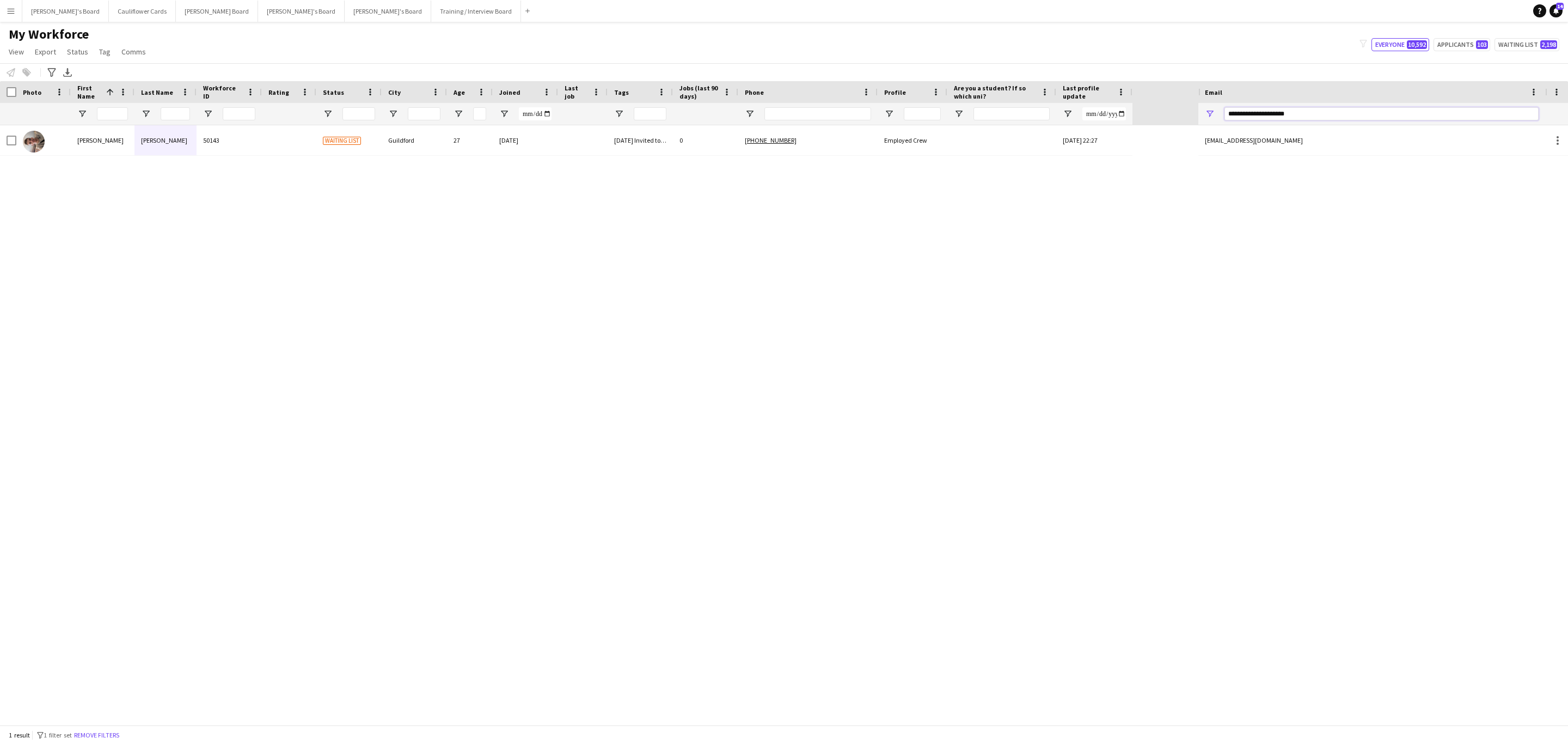
type input "**********"
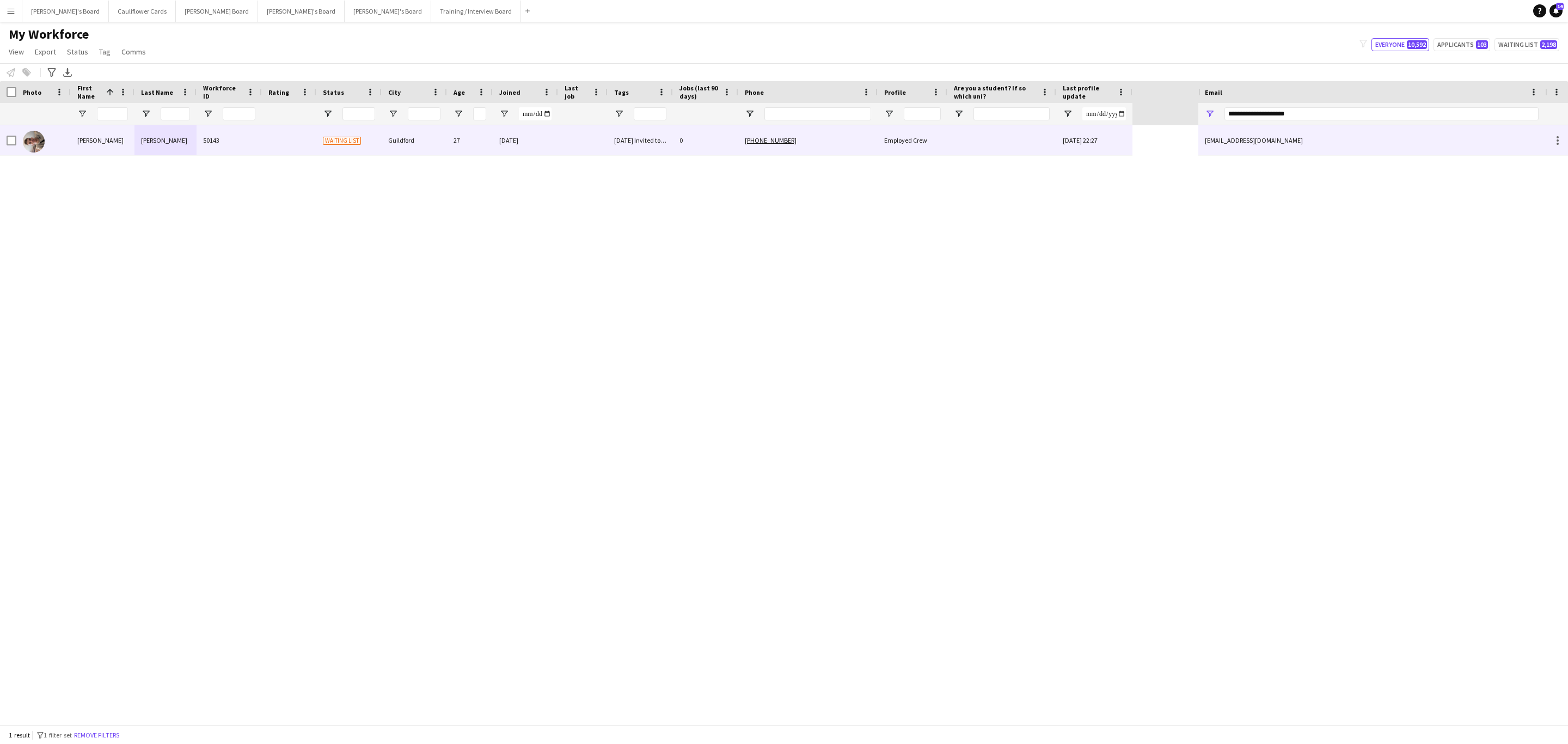
drag, startPoint x: 232, startPoint y: 139, endPoint x: 625, endPoint y: 156, distance: 393.4
click at [232, 139] on div "50143" at bounding box center [229, 140] width 65 height 30
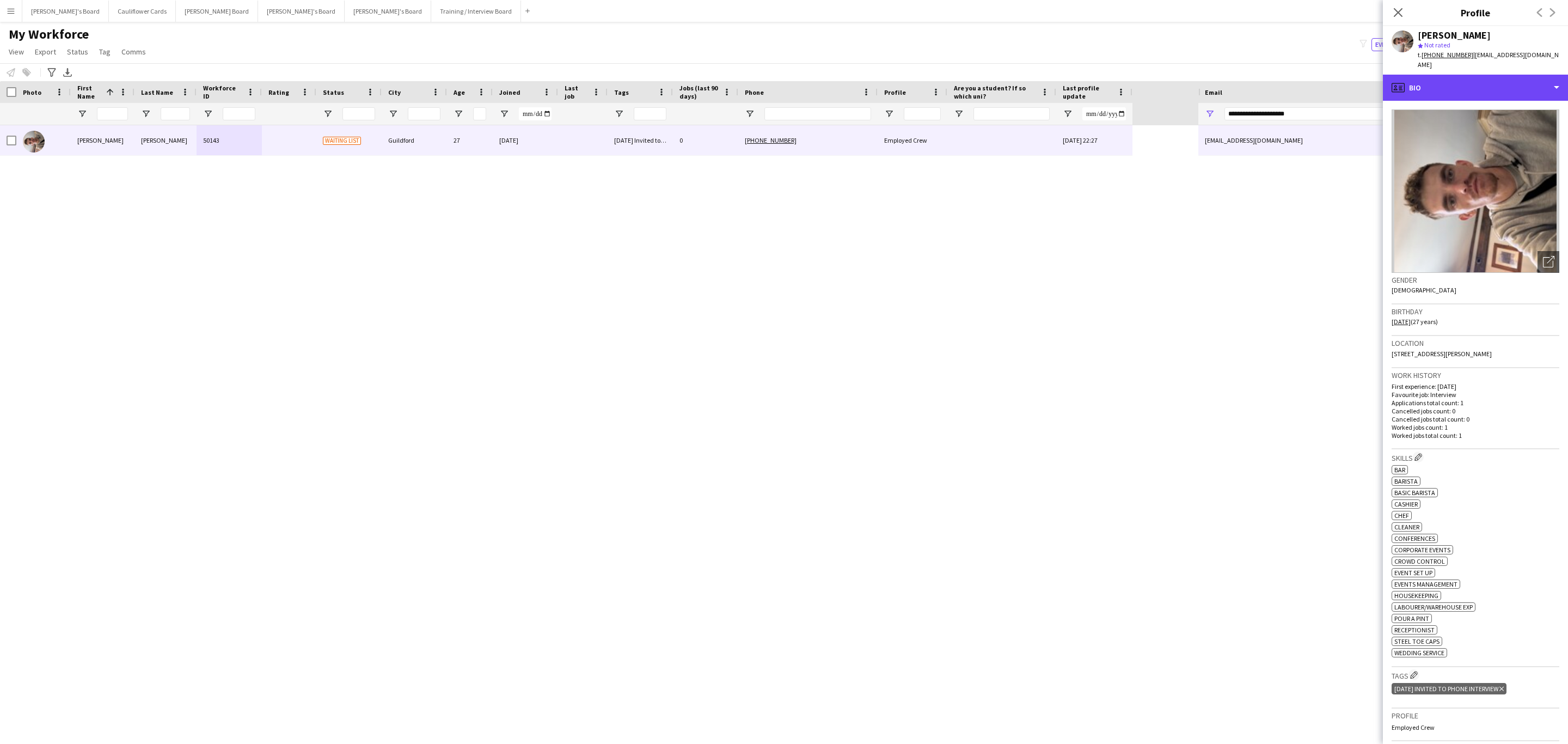
drag, startPoint x: 1435, startPoint y: 79, endPoint x: 1443, endPoint y: 100, distance: 22.5
click at [1435, 79] on div "profile Bio" at bounding box center [1475, 88] width 185 height 26
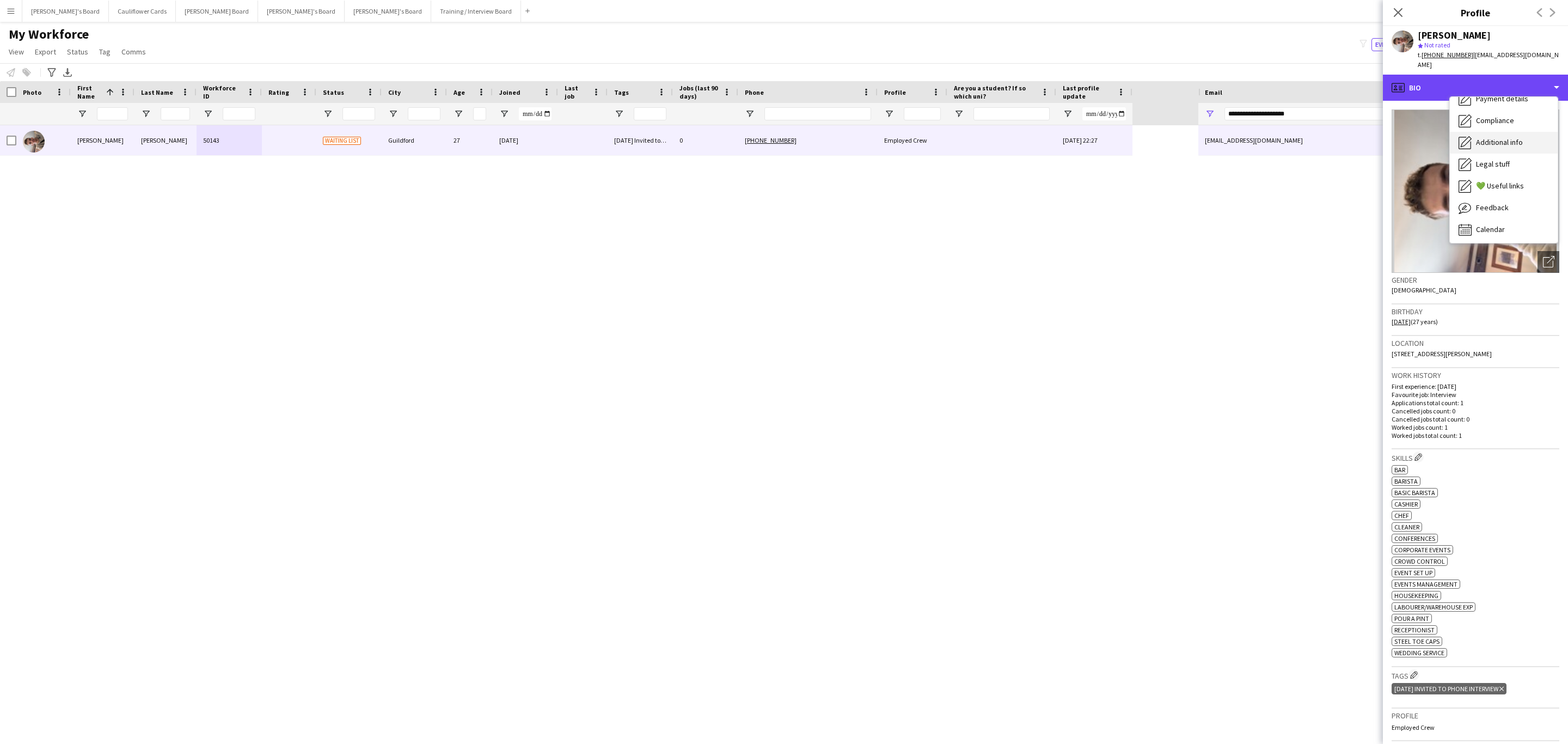
scroll to position [146, 0]
click at [1498, 130] on div "Additional info Additional info" at bounding box center [1503, 141] width 108 height 22
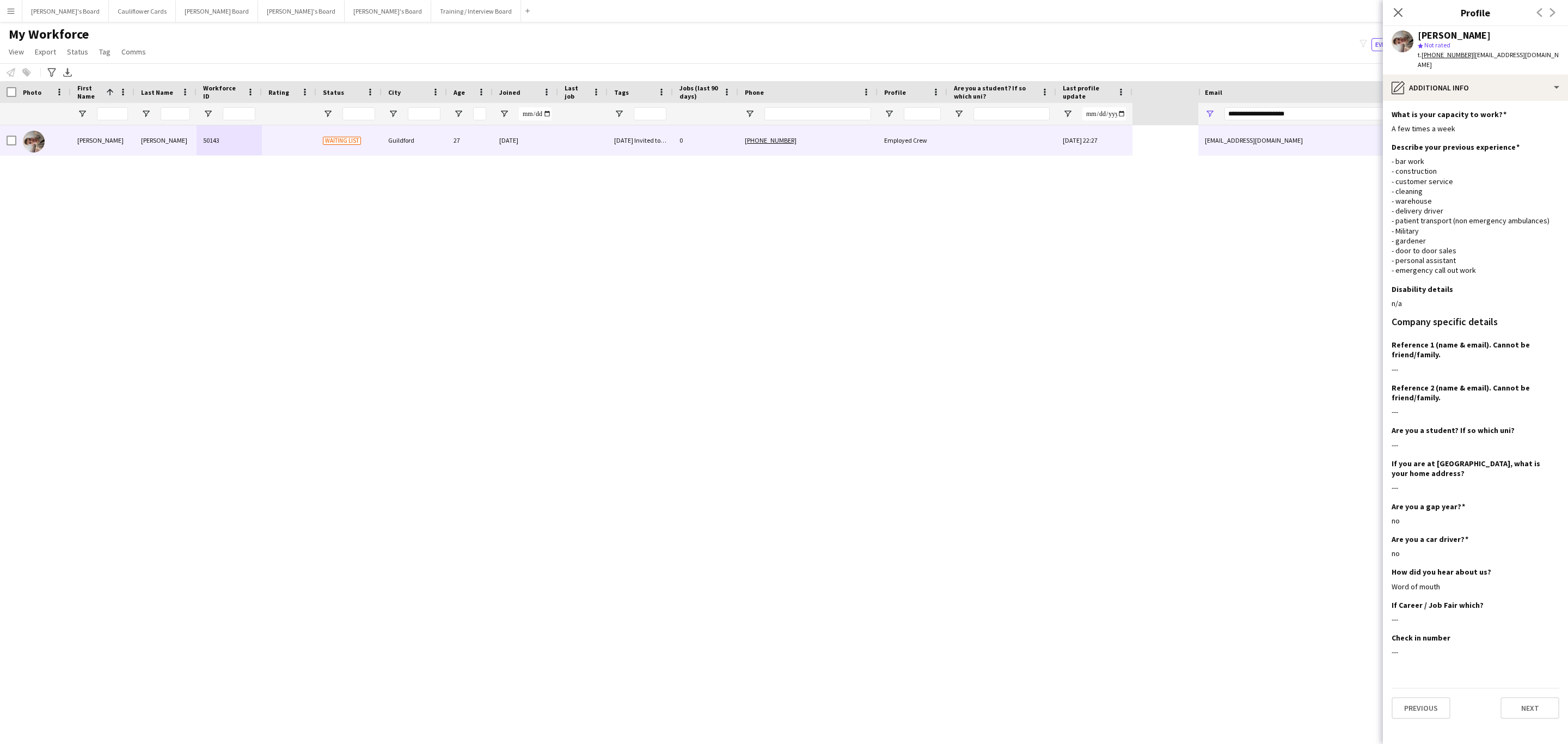
click at [1452, 59] on tcxspan "[PHONE_NUMBER]" at bounding box center [1447, 54] width 52 height 8
drag, startPoint x: 1475, startPoint y: 265, endPoint x: 1385, endPoint y: 153, distance: 143.7
click at [1385, 153] on app-section-data-types "What is your capacity to work? Edit this field A few times a week Describe your…" at bounding box center [1475, 422] width 185 height 643
click at [1462, 177] on div "- bar work - construction - customer service - cleaning - warehouse - delivery …" at bounding box center [1475, 216] width 167 height 119
click at [1521, 77] on div "pencil4 Additional info" at bounding box center [1475, 88] width 185 height 26
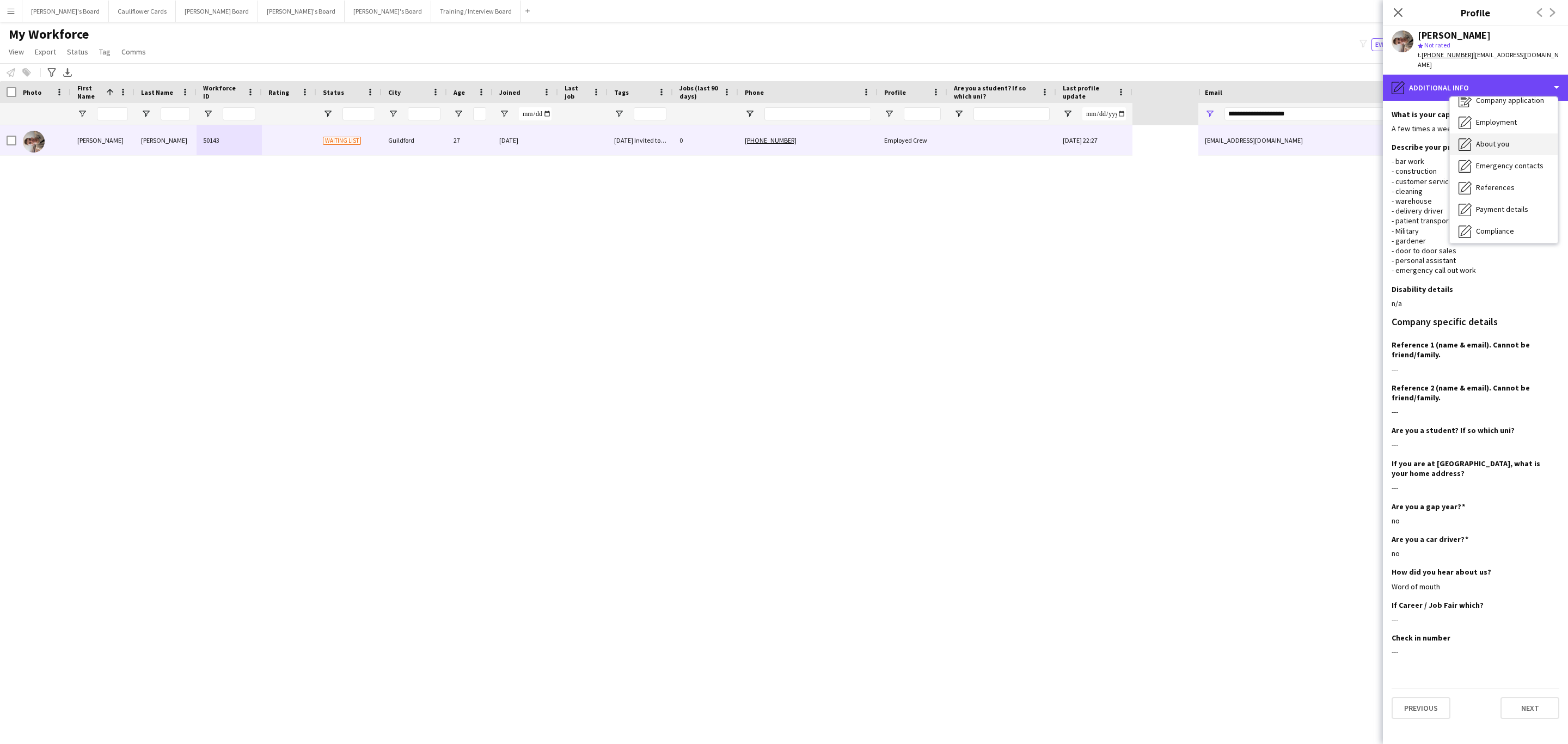
scroll to position [0, 0]
click at [1503, 101] on div "Bio Bio" at bounding box center [1503, 112] width 108 height 22
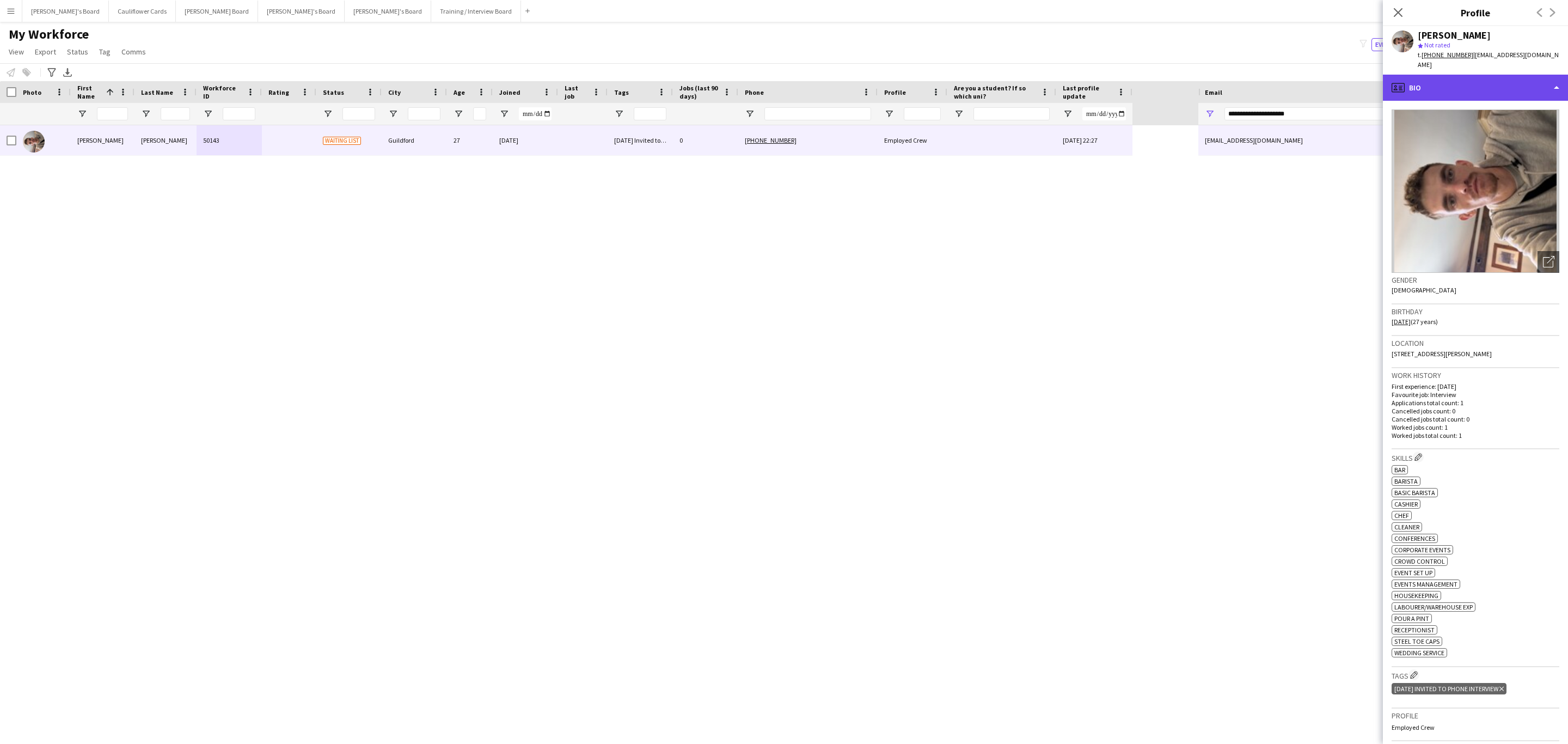
click at [1513, 83] on div "profile Bio" at bounding box center [1475, 88] width 185 height 26
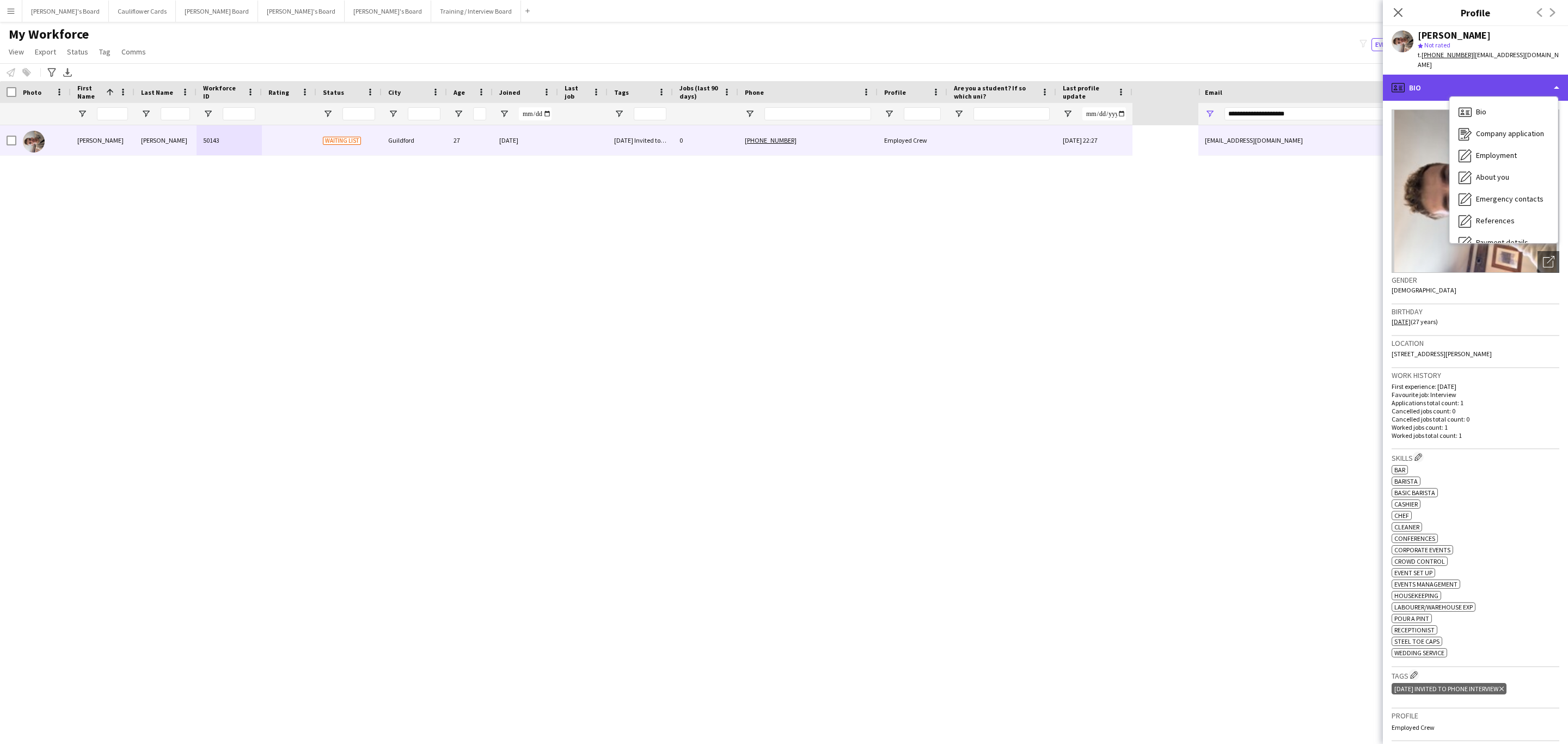
click at [1536, 75] on div "profile Bio" at bounding box center [1475, 88] width 185 height 26
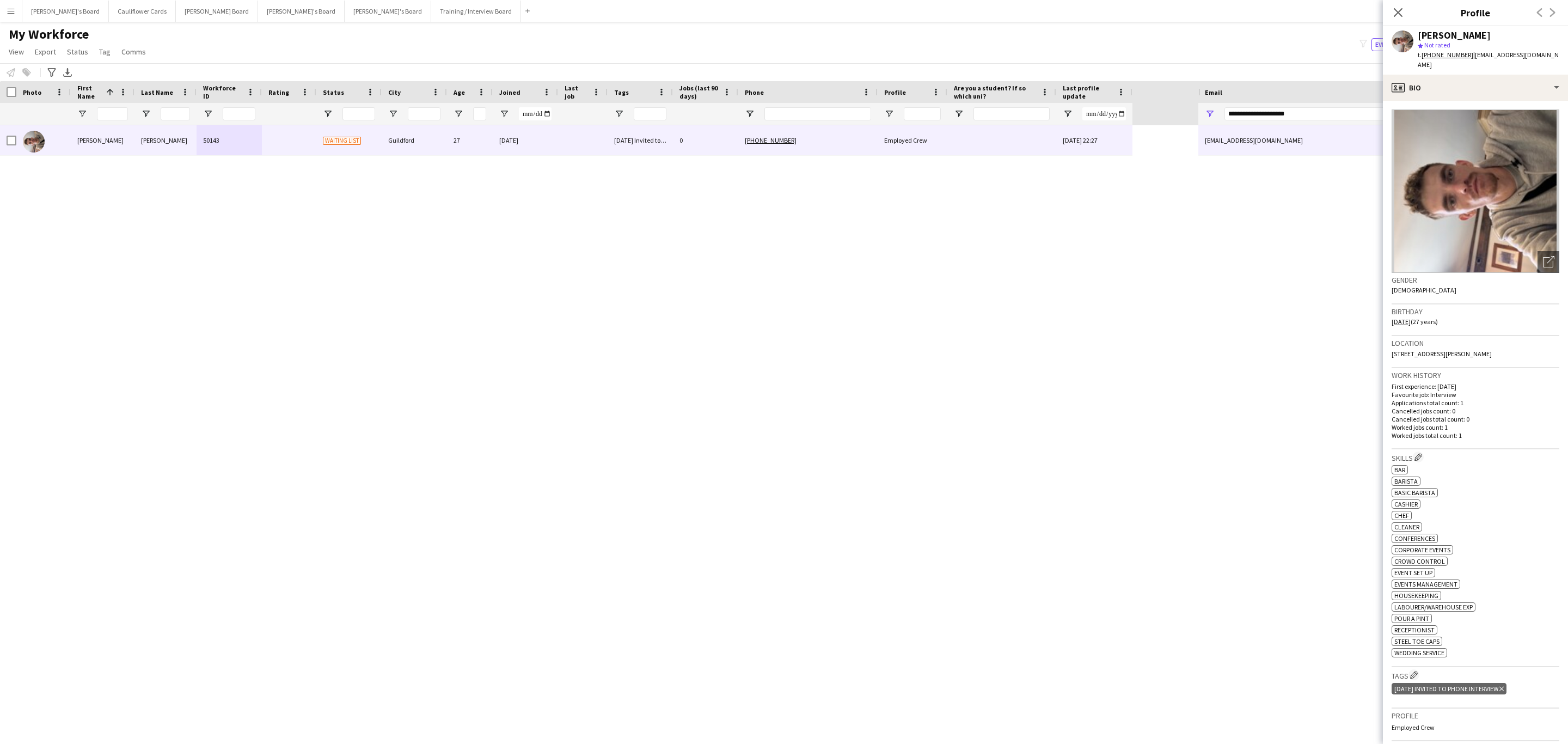
drag, startPoint x: 1395, startPoint y: 12, endPoint x: 878, endPoint y: 63, distance: 519.5
click at [1391, 12] on app-icon "Close pop-in" at bounding box center [1398, 12] width 13 height 13
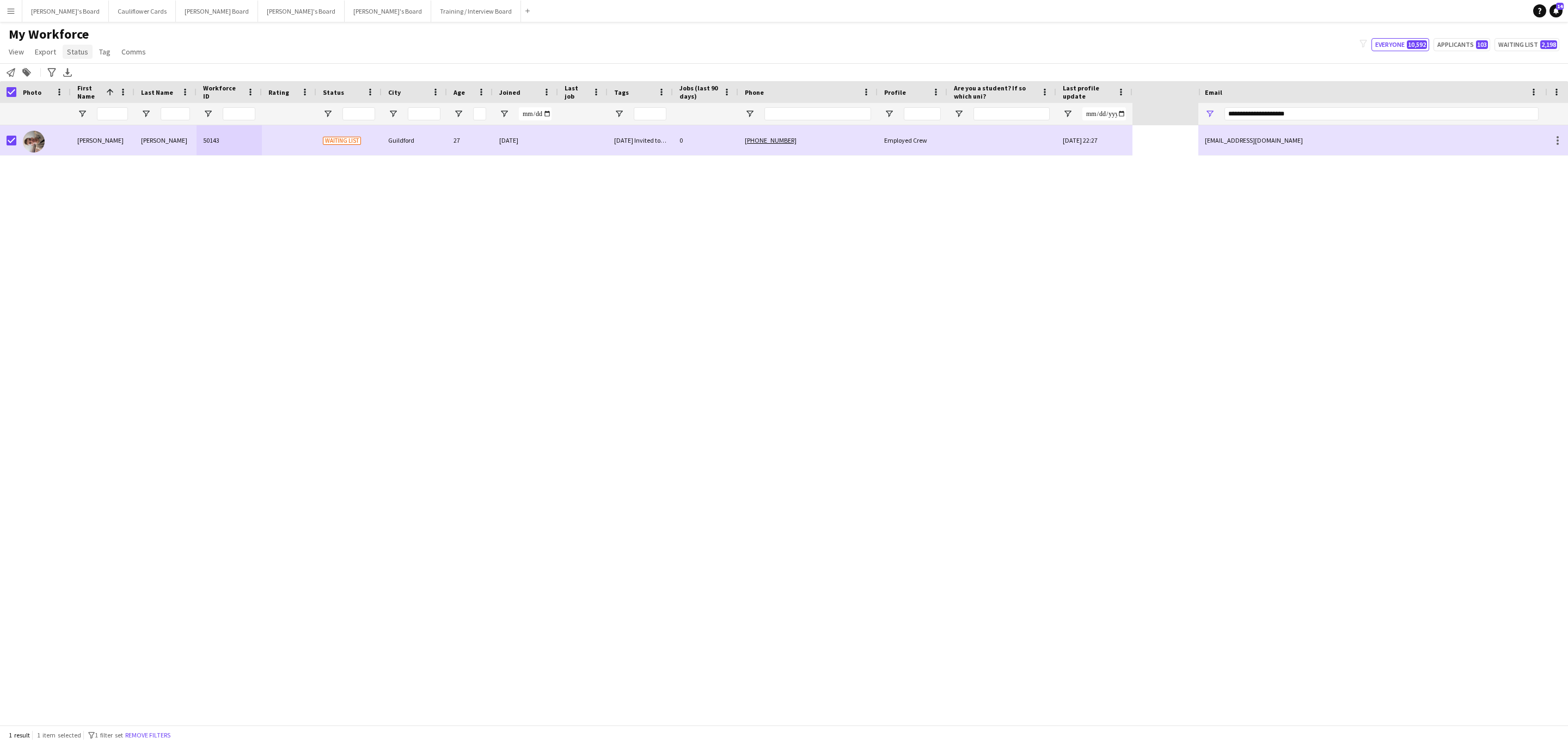
click at [75, 49] on span "Status" at bounding box center [77, 52] width 21 height 10
drag, startPoint x: 88, startPoint y: 69, endPoint x: 760, endPoint y: 111, distance: 673.3
click at [89, 69] on link "Edit" at bounding box center [100, 75] width 76 height 23
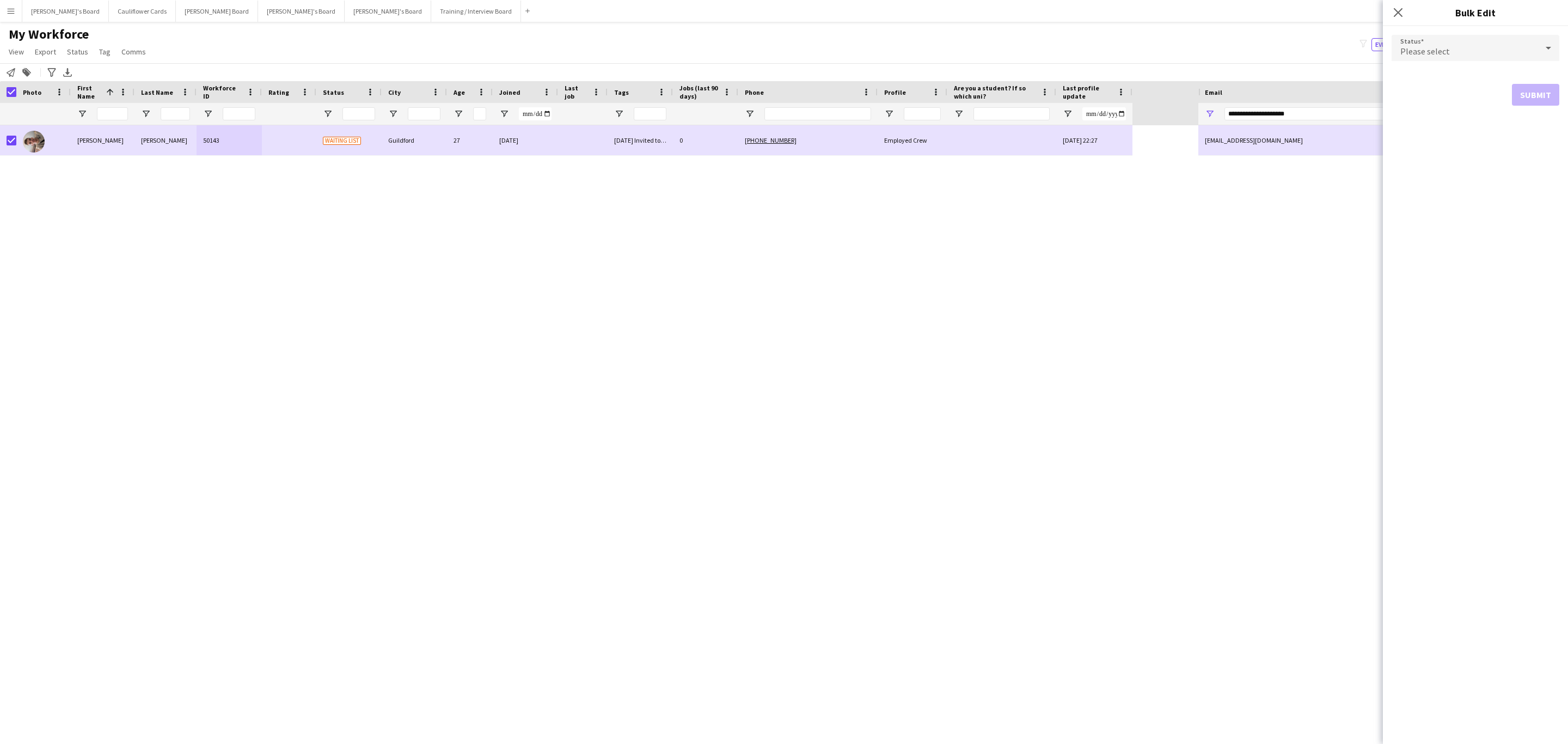
click at [1506, 47] on div "Please select" at bounding box center [1465, 47] width 146 height 26
click at [1487, 79] on span "Active" at bounding box center [1475, 79] width 150 height 10
click at [1536, 137] on button "Submit" at bounding box center [1536, 132] width 47 height 22
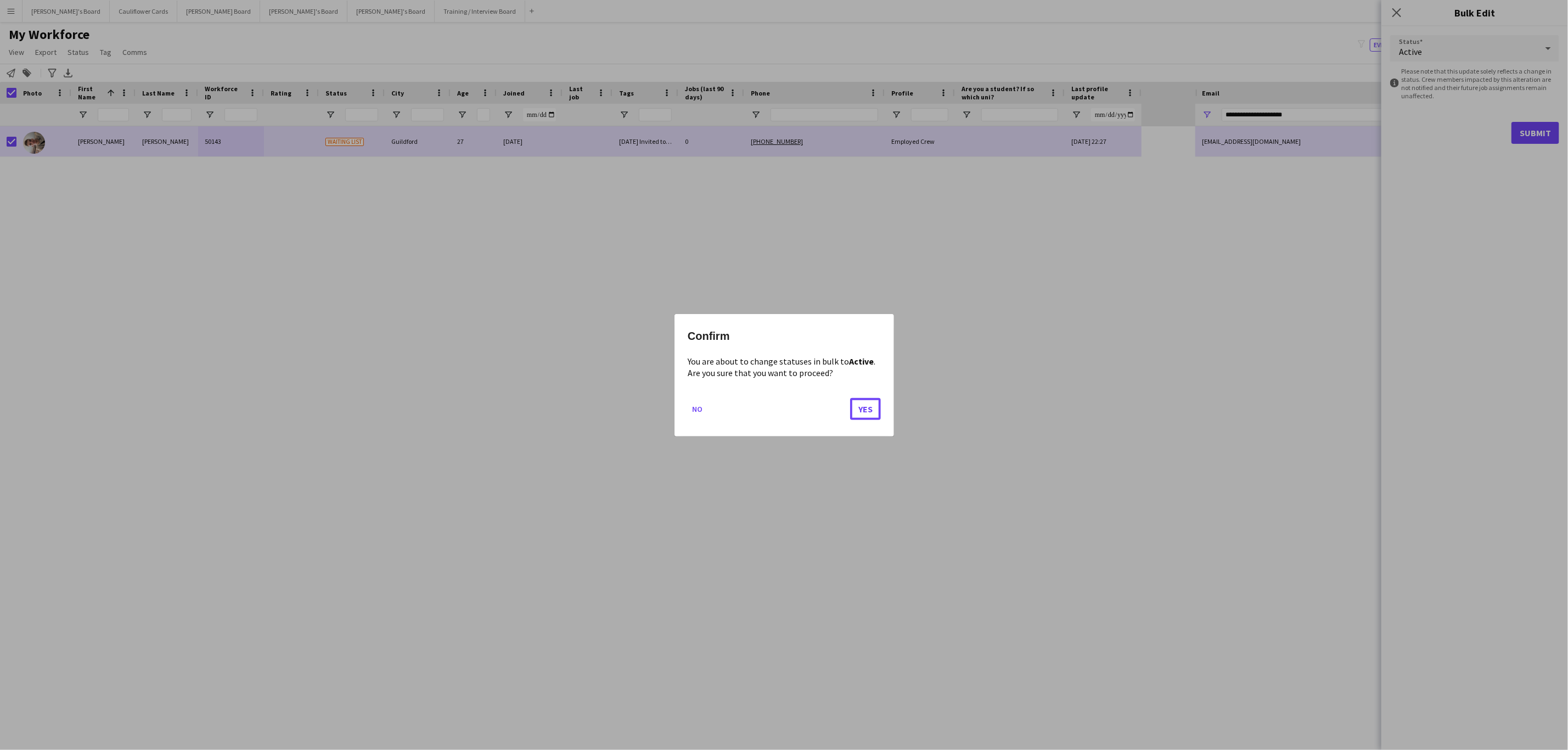
drag, startPoint x: 873, startPoint y: 411, endPoint x: 820, endPoint y: 414, distance: 53.1
click at [871, 411] on button "Yes" at bounding box center [865, 409] width 31 height 22
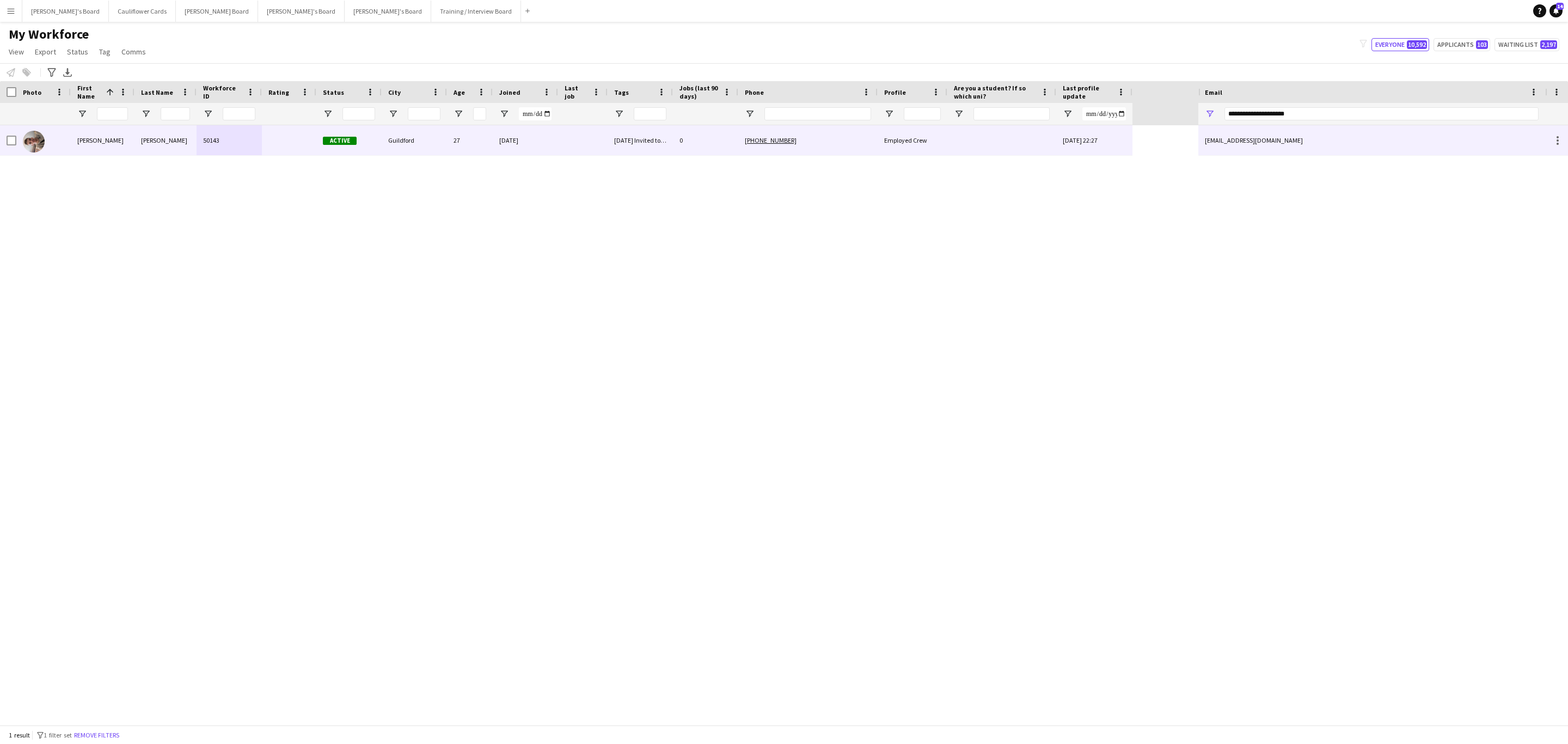
click at [184, 147] on div "pulford" at bounding box center [166, 140] width 62 height 30
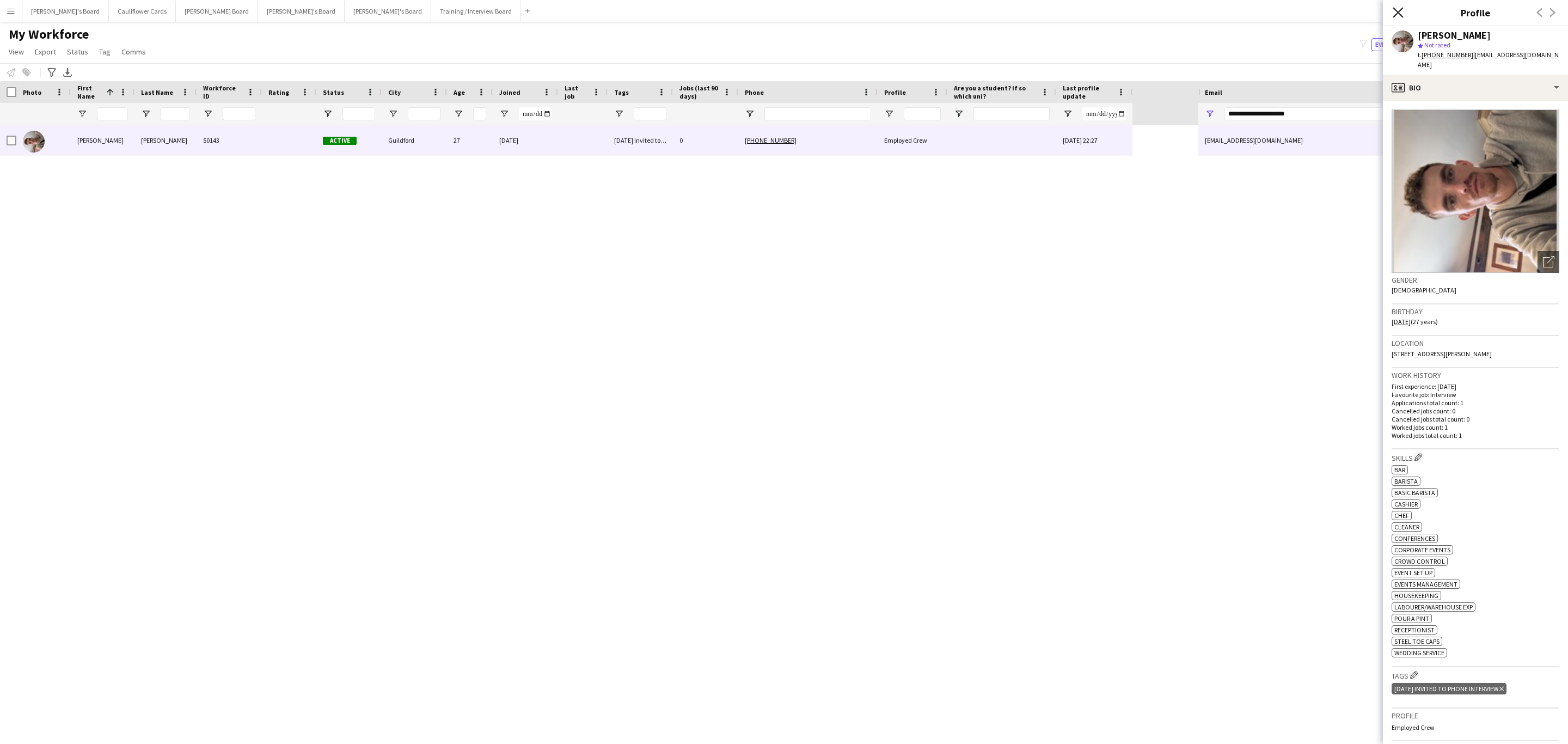
click at [1399, 15] on icon at bounding box center [1398, 12] width 10 height 10
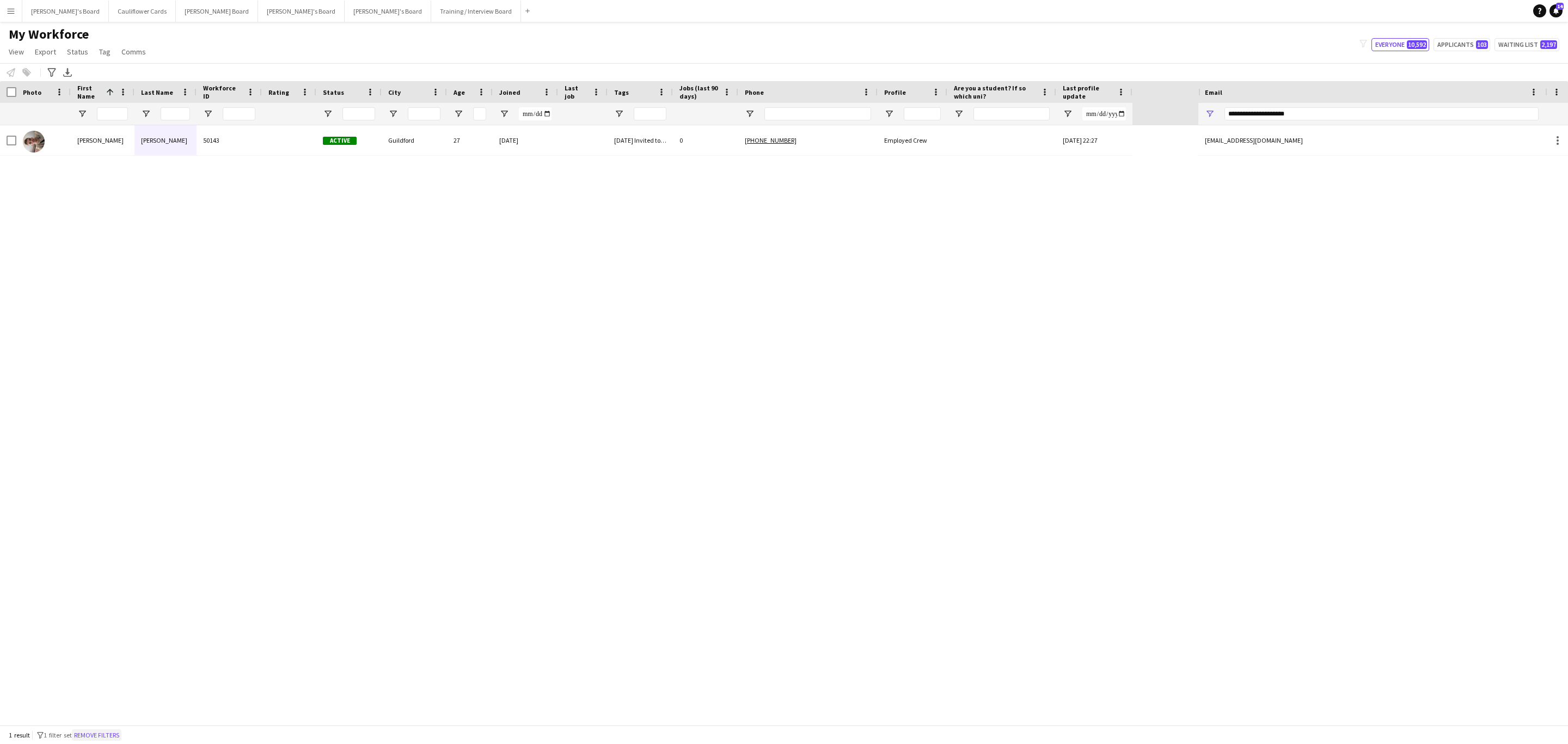
click at [106, 735] on button "Remove filters" at bounding box center [96, 735] width 49 height 12
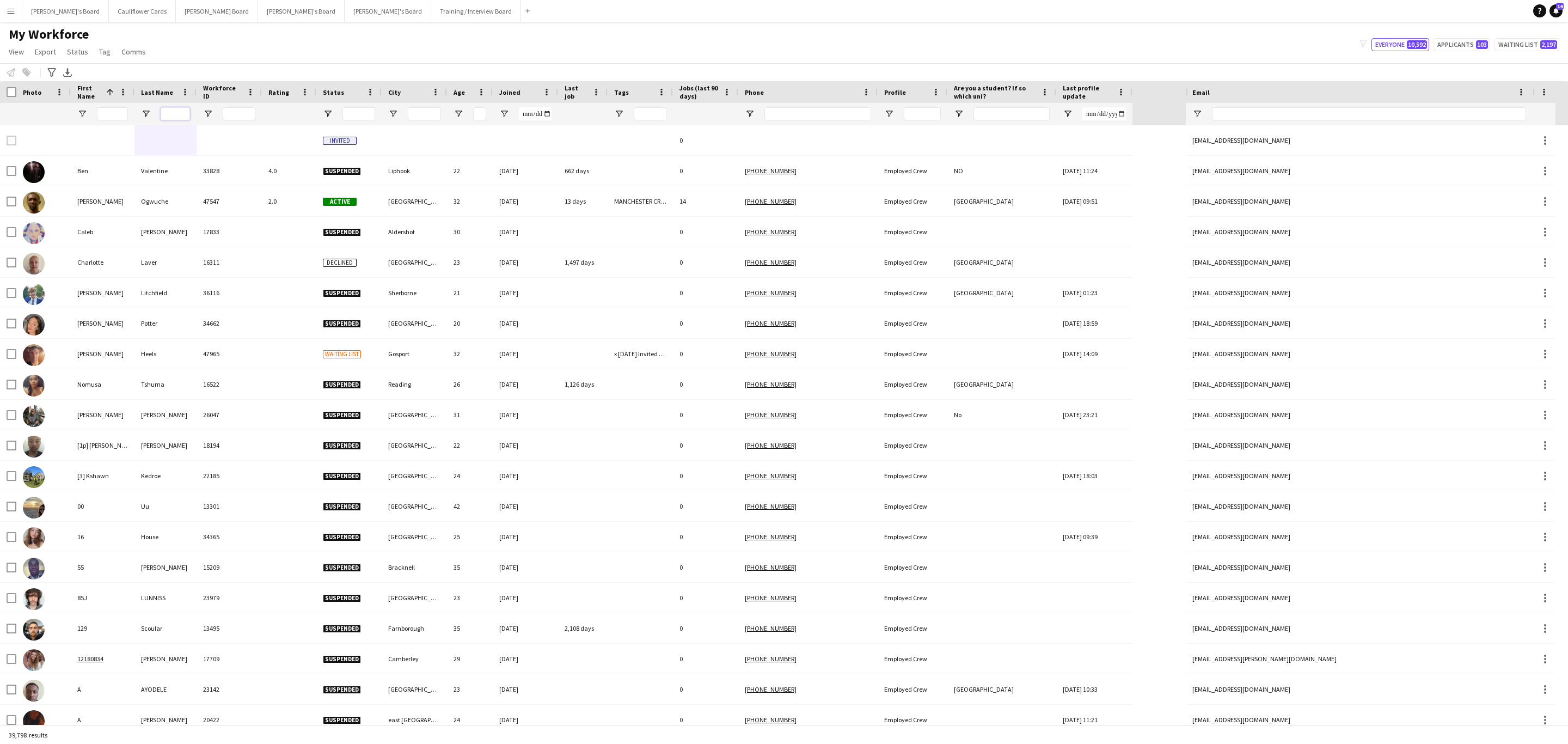
click at [170, 119] on input "Last Name Filter Input" at bounding box center [175, 113] width 29 height 13
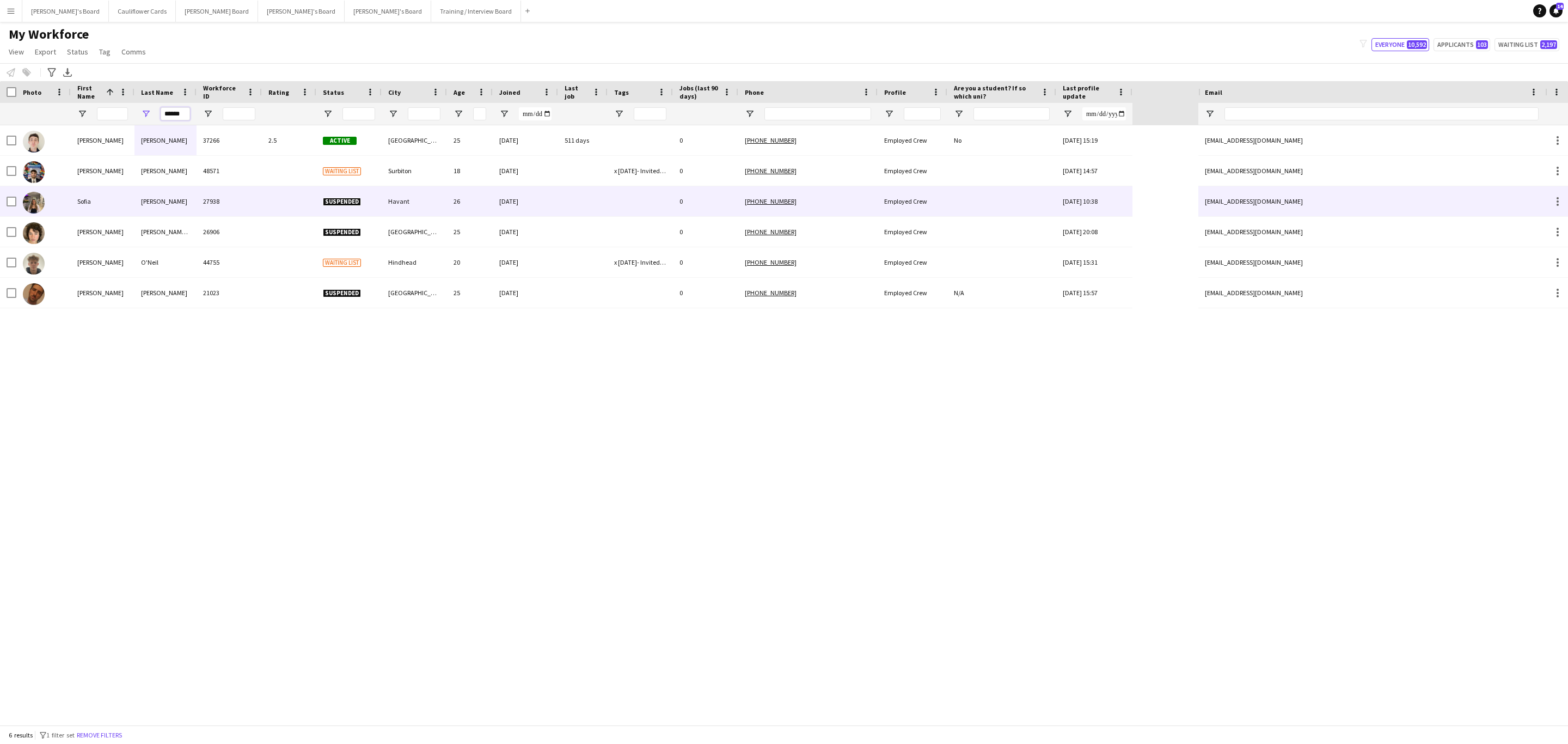
type input "******"
drag, startPoint x: 229, startPoint y: 197, endPoint x: 232, endPoint y: 188, distance: 9.5
click at [229, 196] on div "27938" at bounding box center [229, 201] width 65 height 30
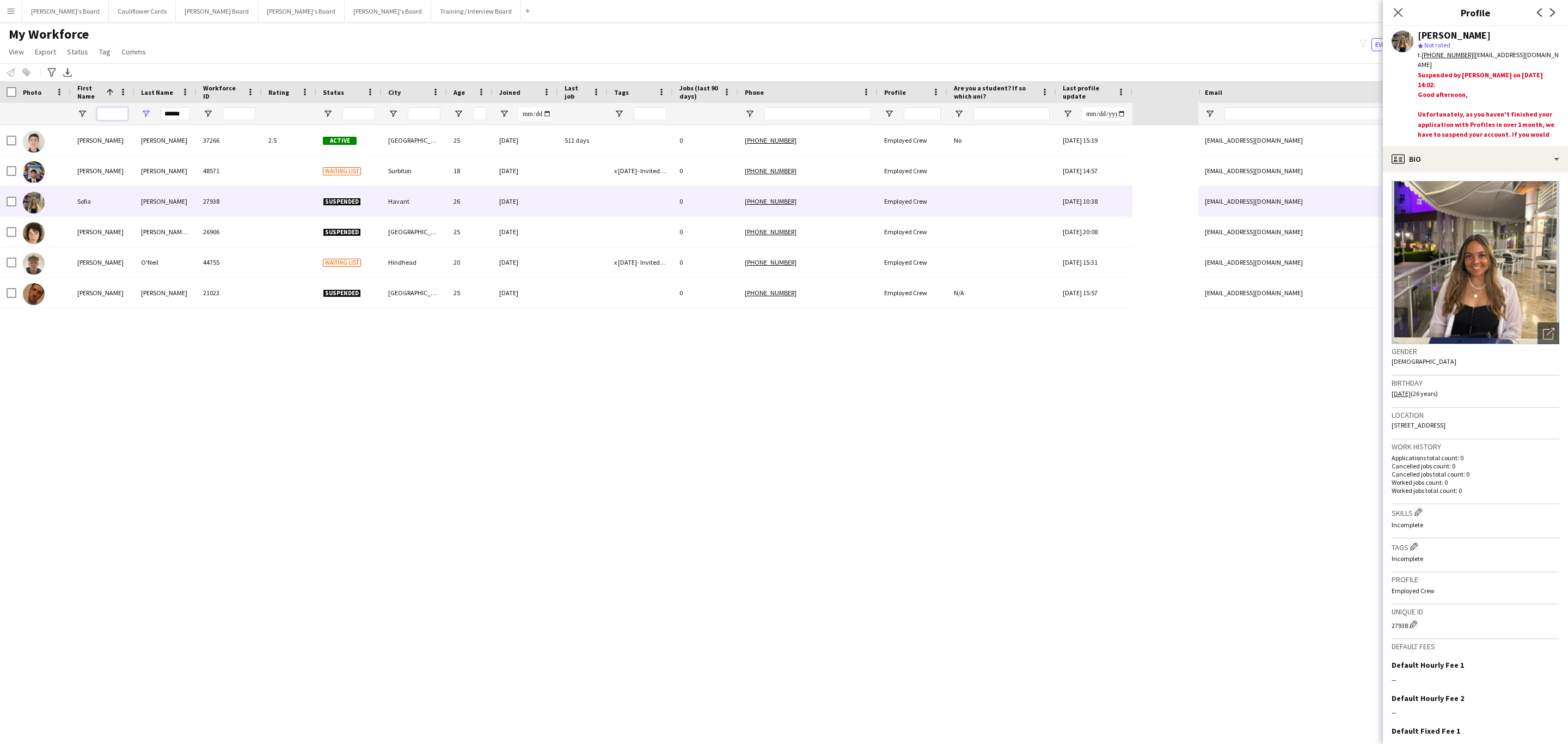
click at [111, 116] on input "First Name Filter Input" at bounding box center [112, 113] width 31 height 13
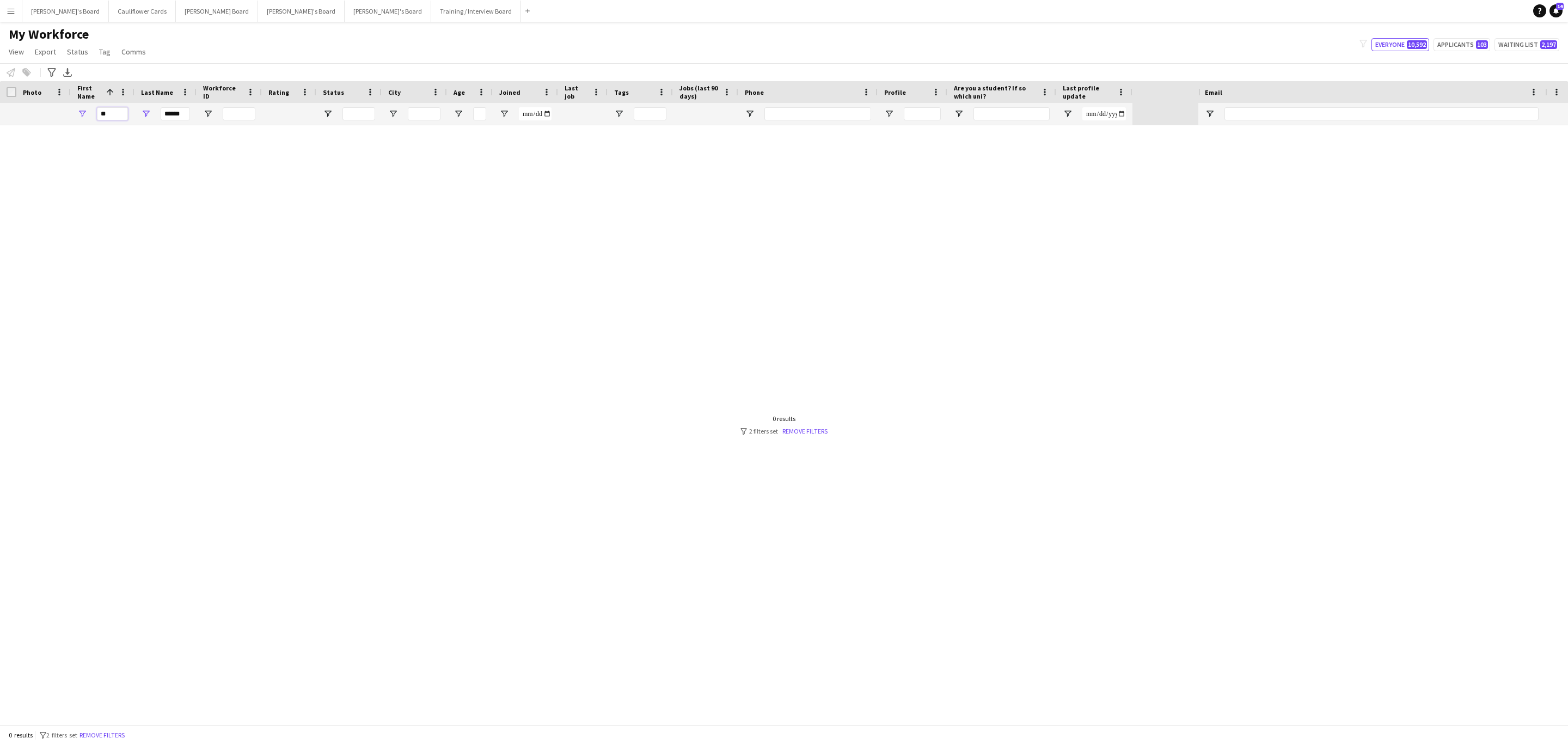
type input "*"
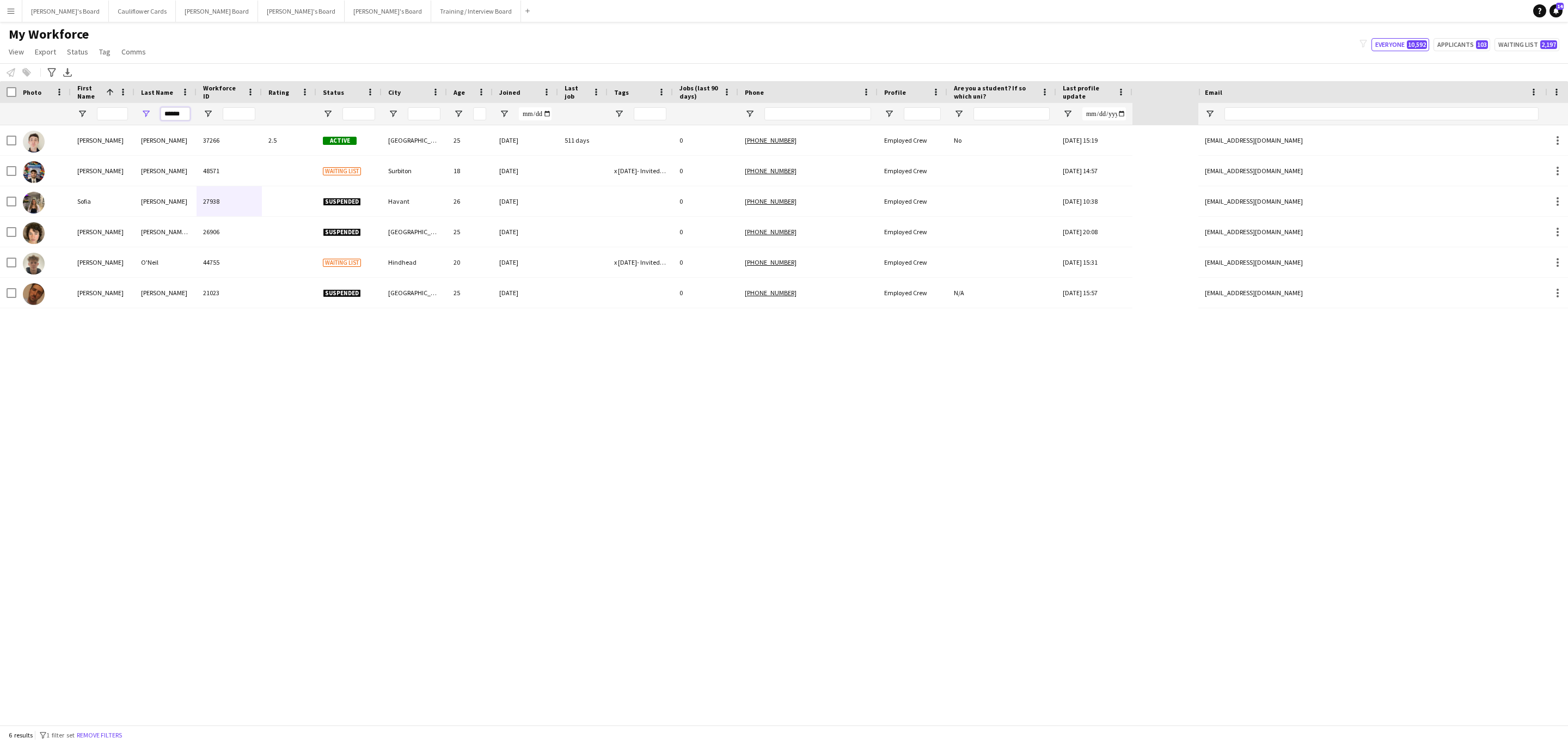
click at [187, 111] on input "******" at bounding box center [175, 113] width 29 height 13
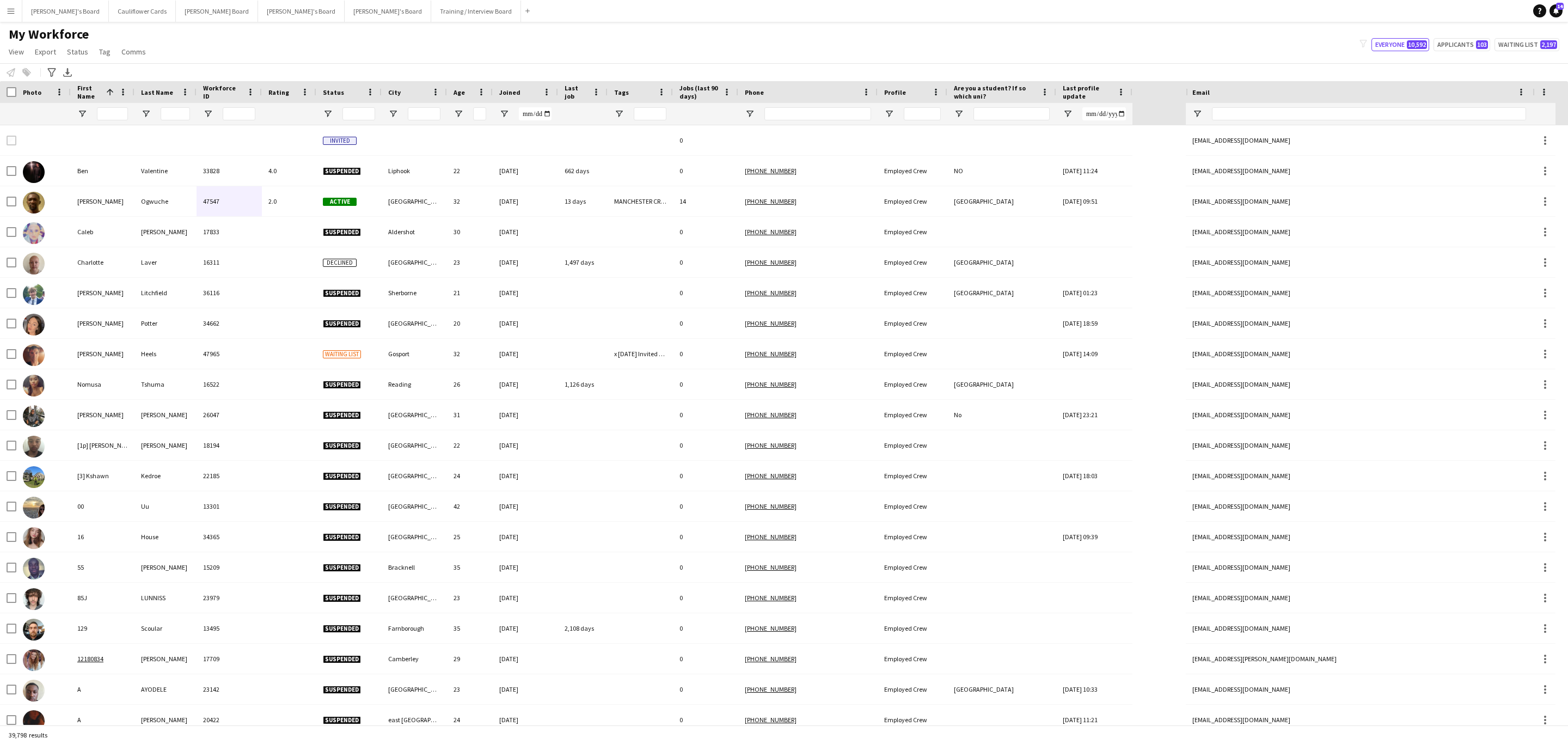
click at [4, 7] on button "Menu" at bounding box center [11, 11] width 22 height 22
click at [157, 80] on link "Recruiting" at bounding box center [164, 80] width 109 height 22
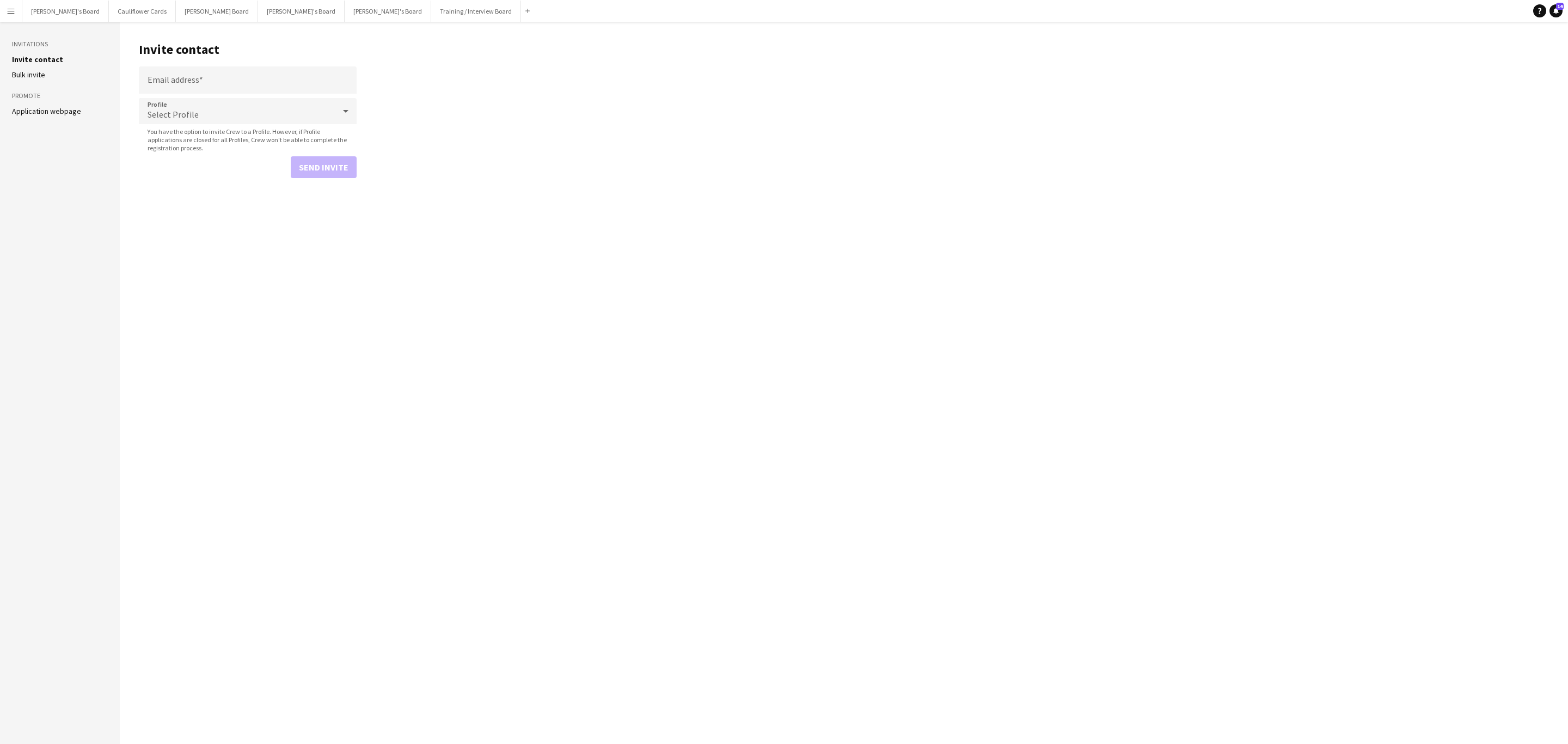
click at [67, 113] on link "Application webpage" at bounding box center [47, 111] width 69 height 10
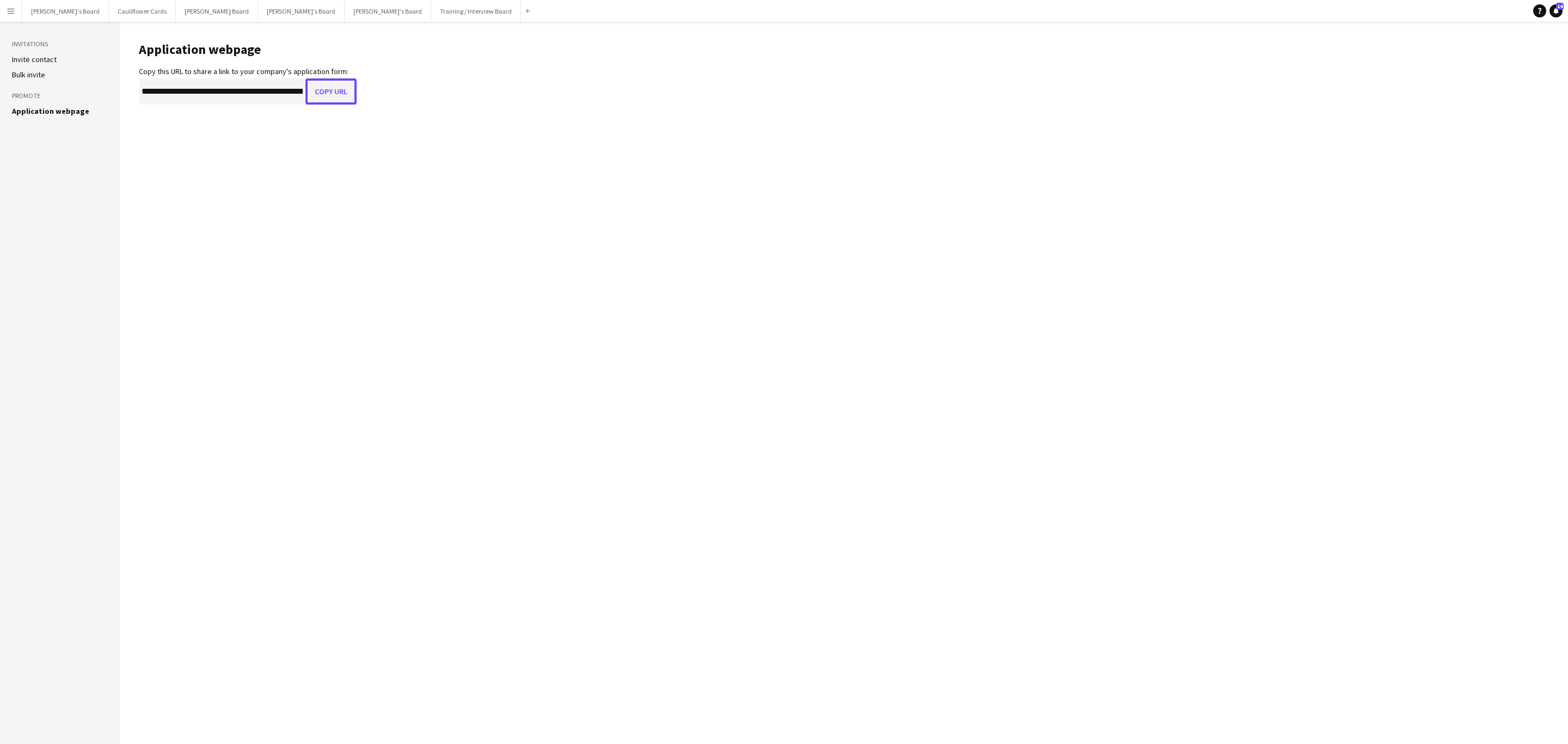
click at [332, 95] on button "Copy URL" at bounding box center [331, 91] width 51 height 26
click at [332, 91] on button "Copy URL" at bounding box center [331, 91] width 51 height 26
click at [16, 7] on button "Menu" at bounding box center [11, 11] width 22 height 22
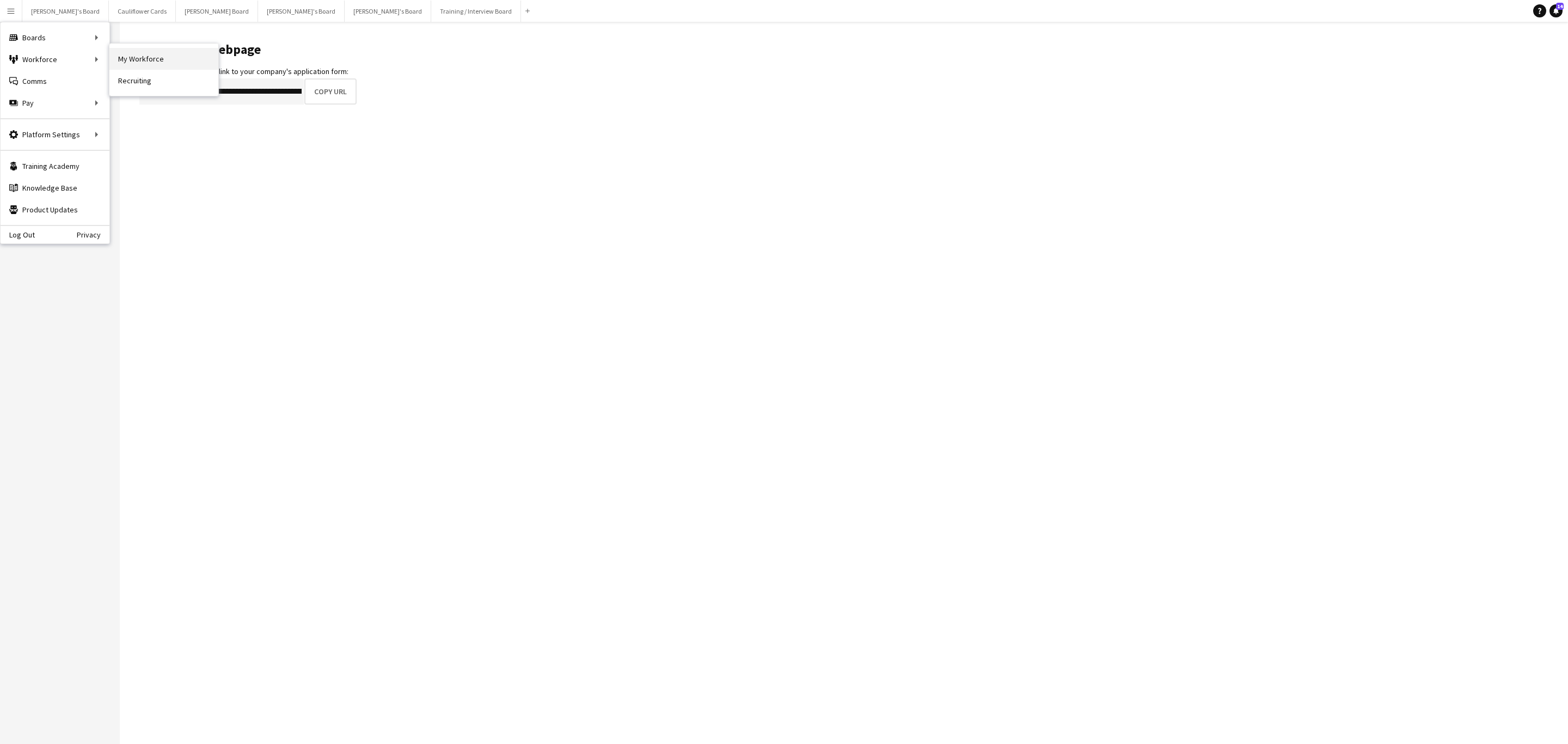
click at [127, 58] on link "My Workforce" at bounding box center [164, 59] width 109 height 22
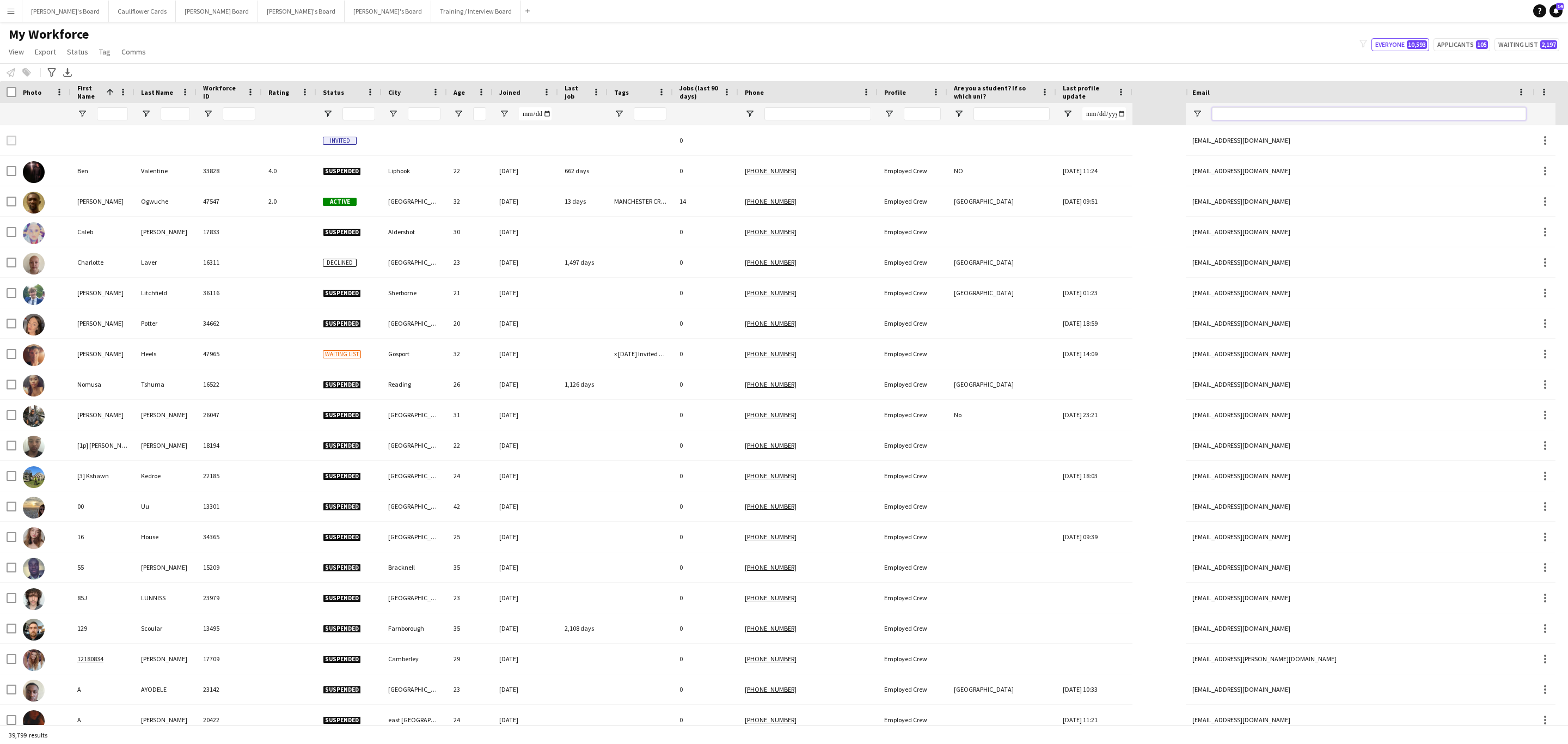
click at [1349, 113] on input "Email Filter Input" at bounding box center [1369, 113] width 314 height 13
paste input "**********"
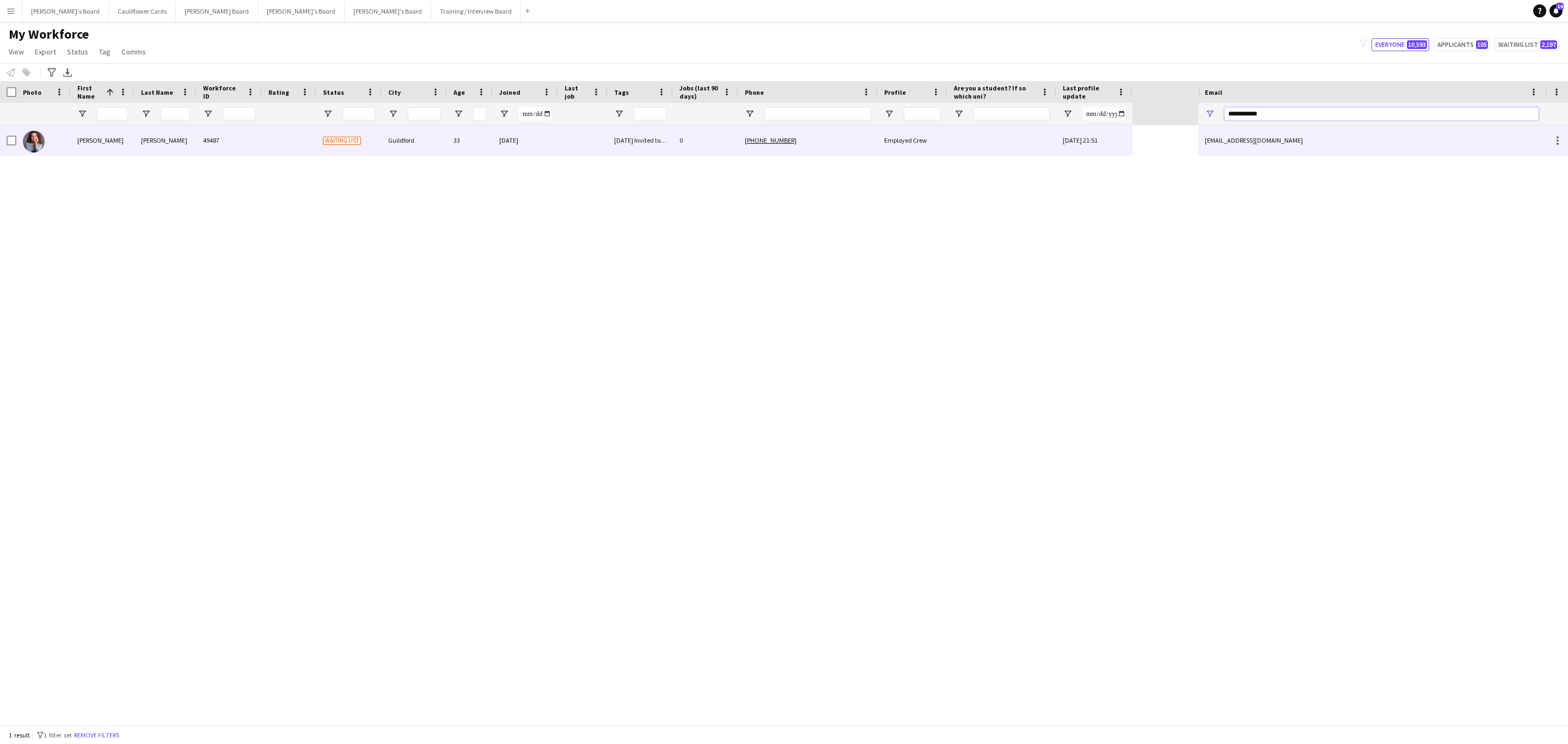
type input "**********"
click at [824, 139] on div "+447564537631" at bounding box center [808, 140] width 139 height 30
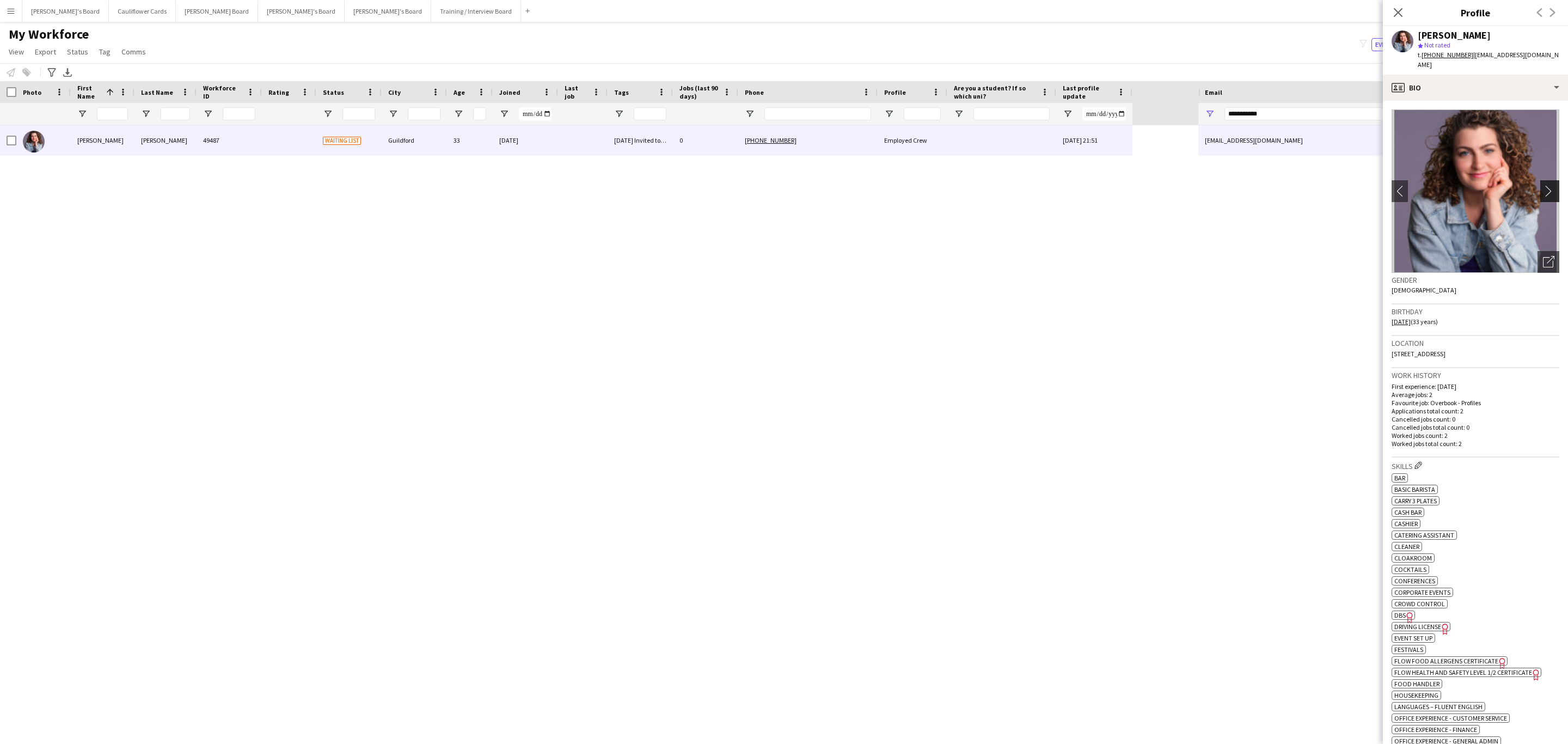
click at [1544, 185] on app-icon "chevron-right" at bounding box center [1552, 191] width 17 height 12
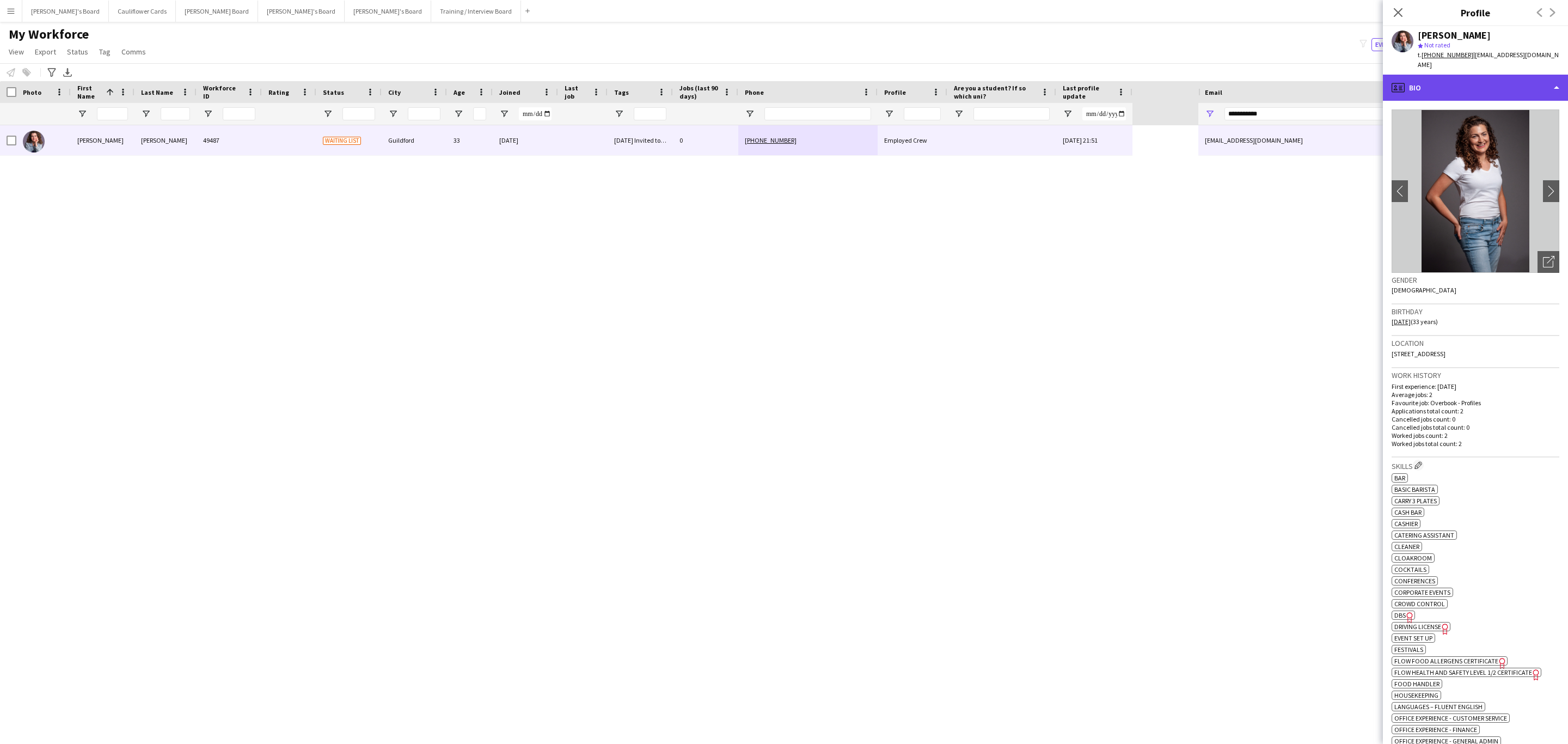
click at [1497, 86] on div "profile Bio" at bounding box center [1475, 88] width 185 height 26
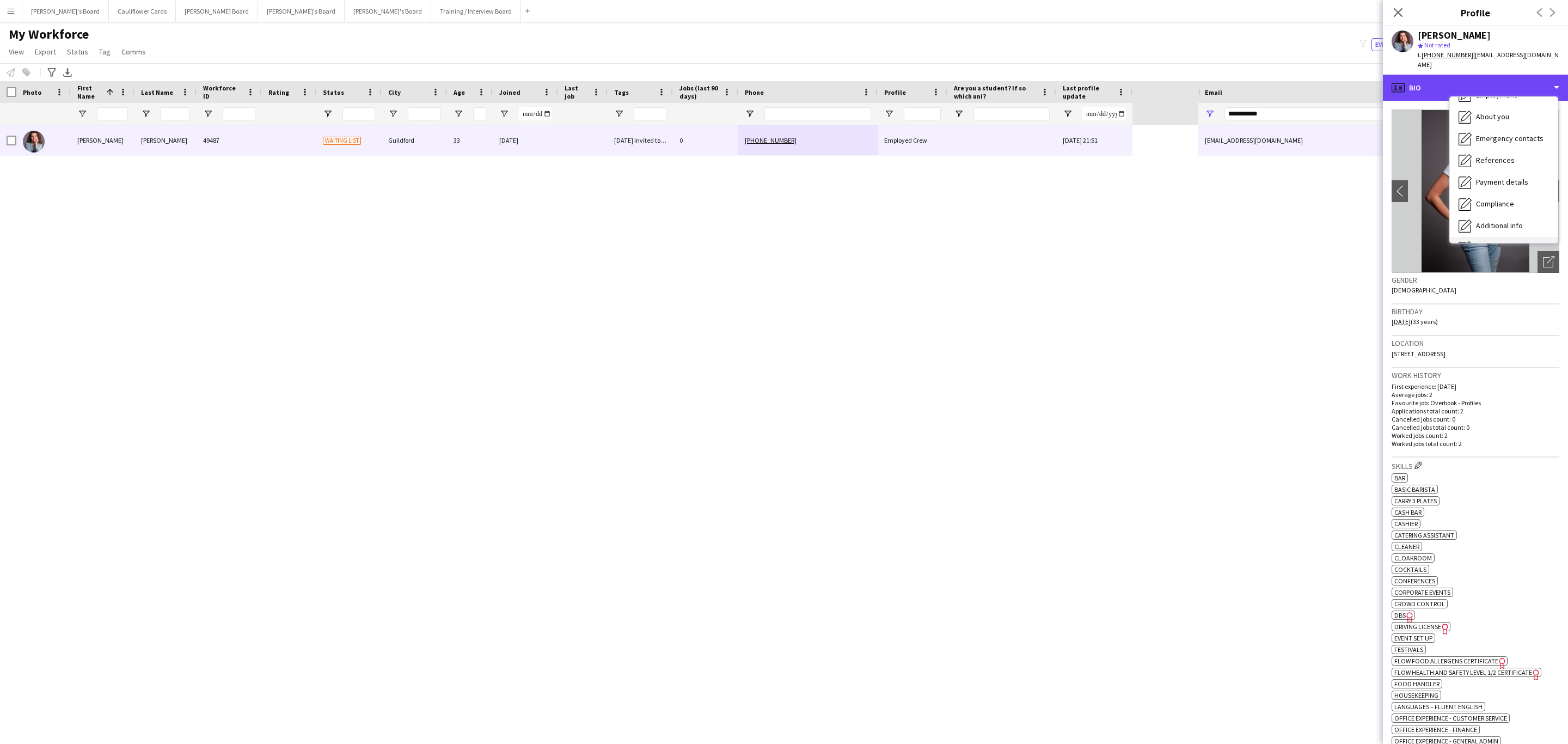
scroll to position [146, 0]
click at [1514, 136] on span "Additional info" at bounding box center [1499, 141] width 47 height 10
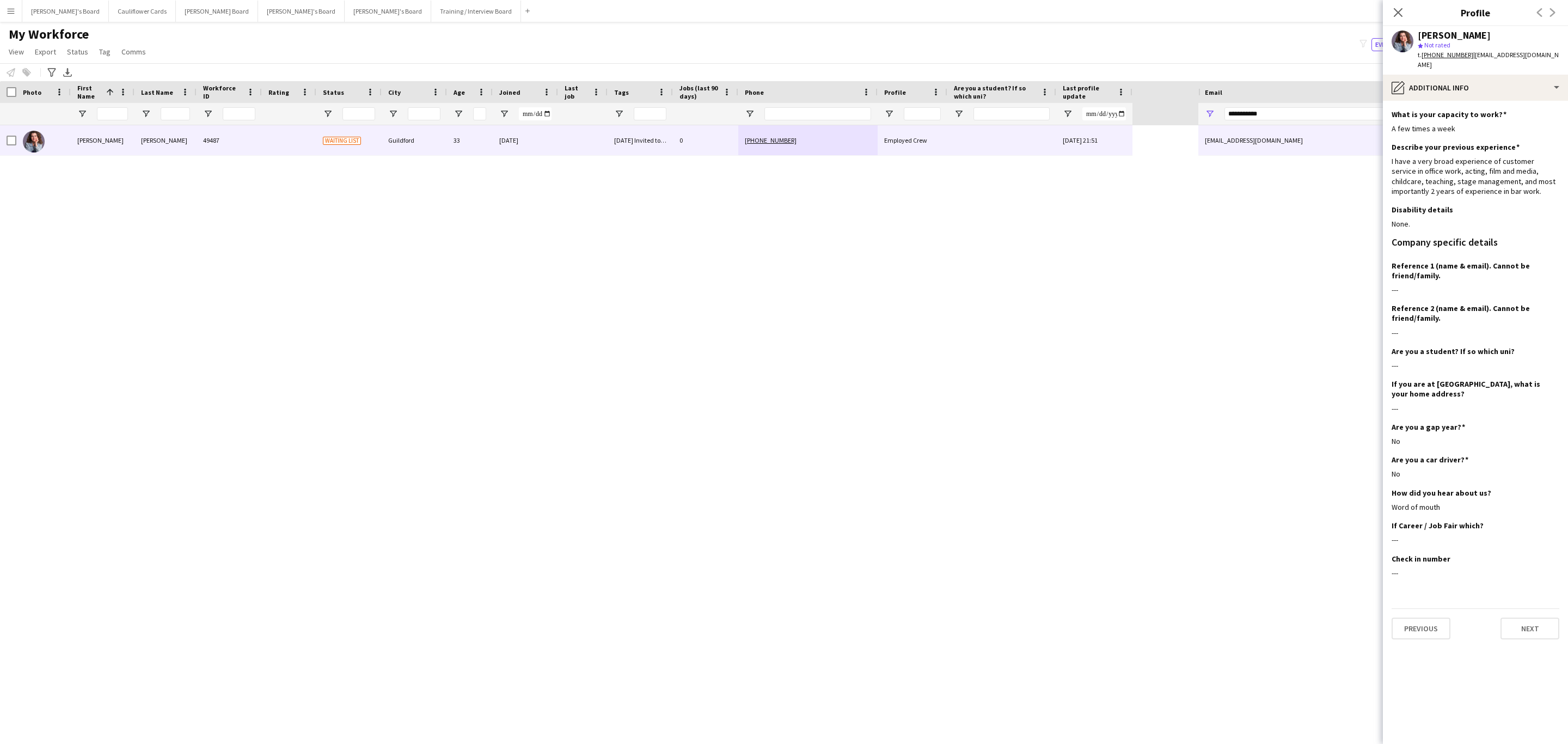
click at [1429, 59] on tcxspan "+447564537631" at bounding box center [1447, 54] width 52 height 8
drag, startPoint x: 1533, startPoint y: 79, endPoint x: 1529, endPoint y: 88, distance: 9.8
click at [1533, 79] on div "pencil4 Additional info" at bounding box center [1475, 88] width 185 height 26
click at [1485, 114] on span "Compliance" at bounding box center [1495, 119] width 38 height 10
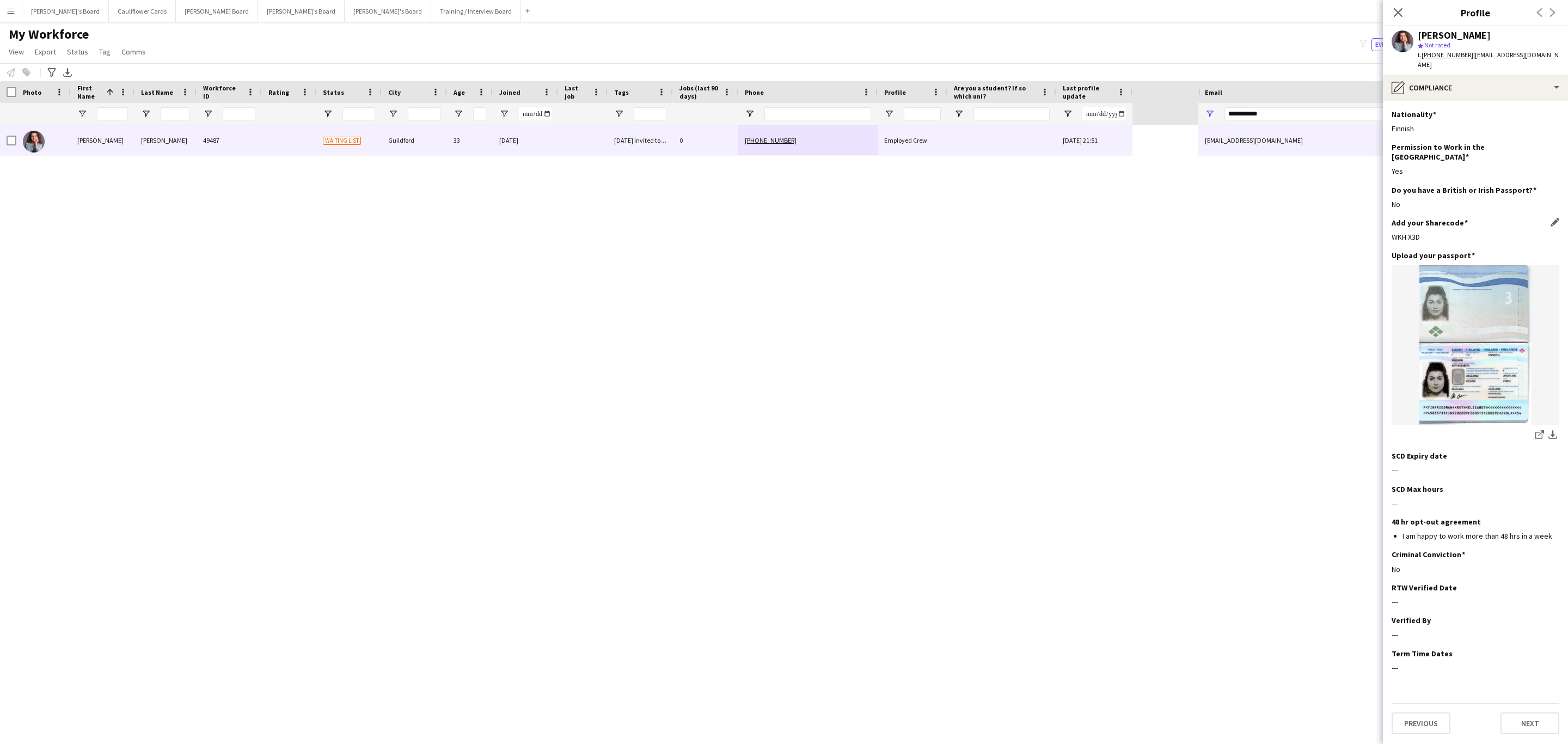
click at [1410, 232] on div "WKH X3D" at bounding box center [1475, 237] width 167 height 10
copy div "WKH X3D"
click at [1493, 83] on div "pencil4 Compliance" at bounding box center [1475, 88] width 185 height 26
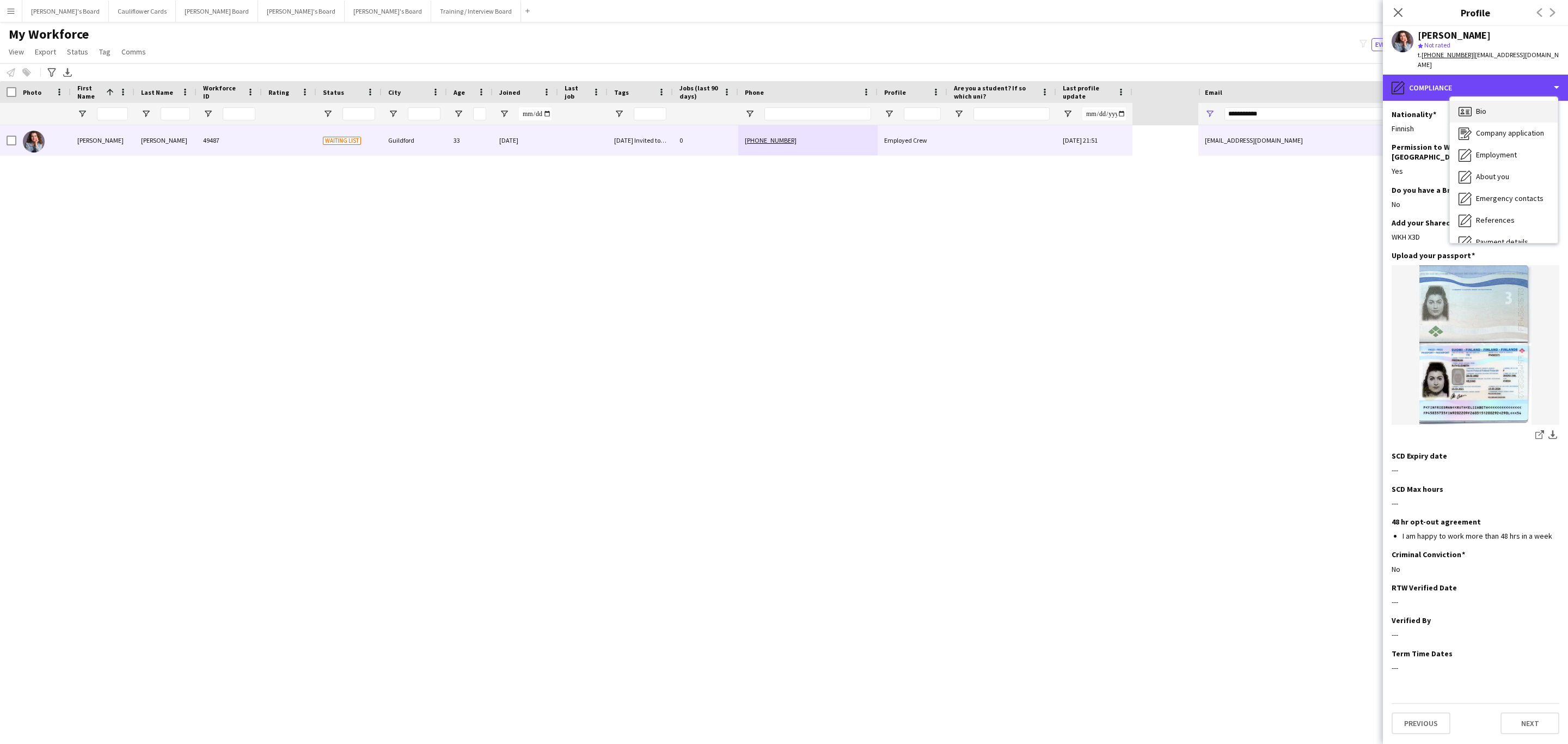
scroll to position [0, 0]
click at [1499, 101] on div "Bio Bio" at bounding box center [1503, 112] width 108 height 22
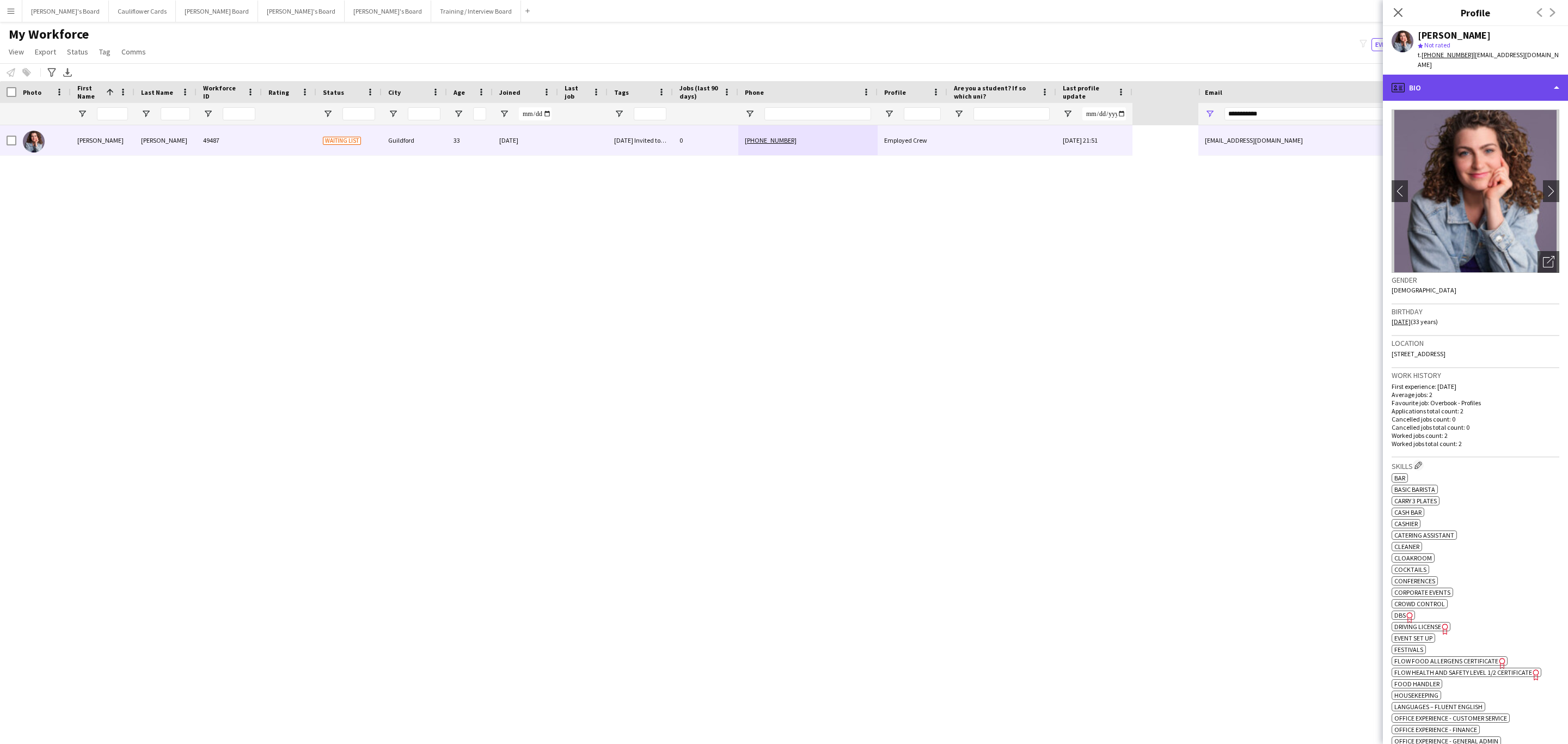
click at [1449, 84] on div "profile Bio" at bounding box center [1475, 88] width 185 height 26
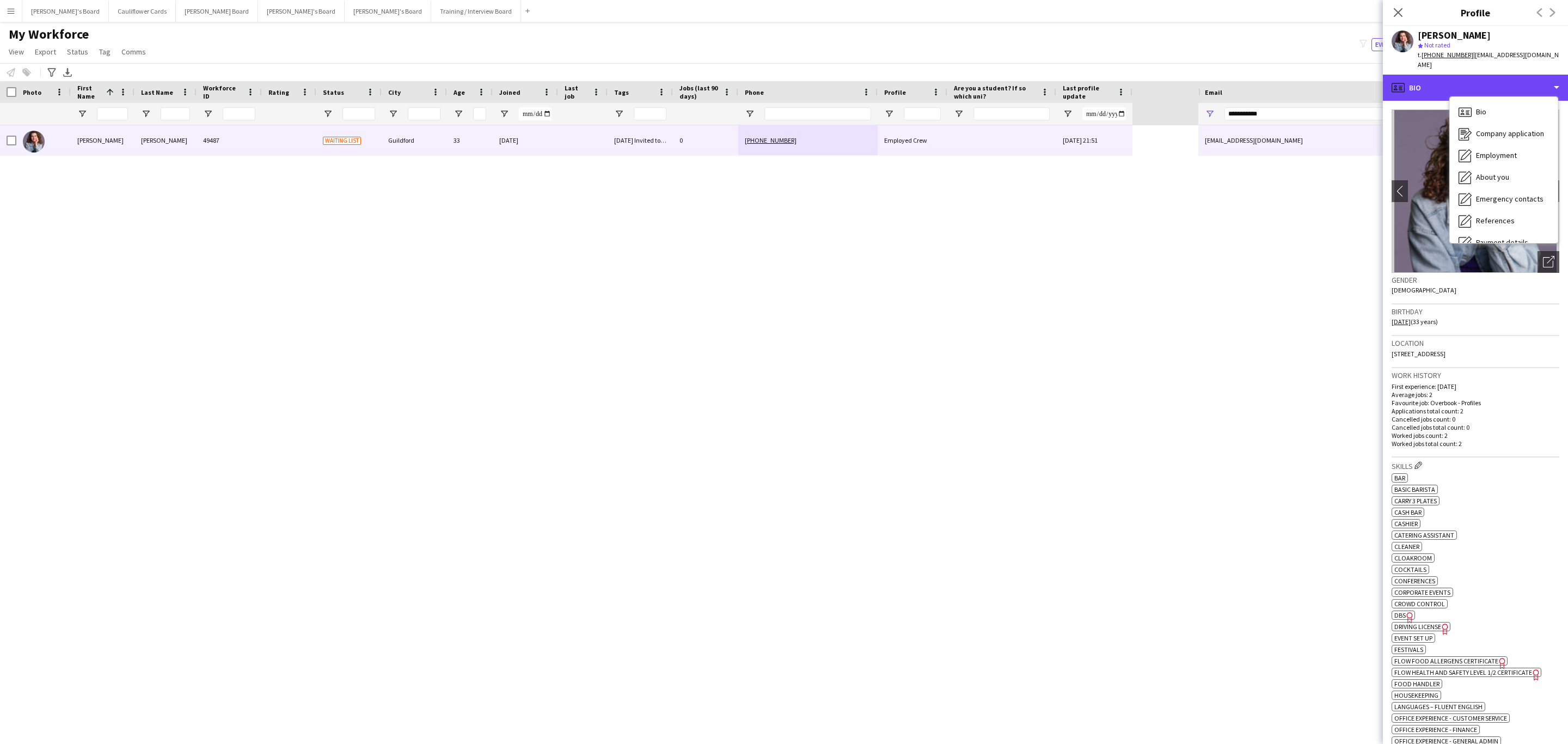
scroll to position [146, 0]
click at [1529, 108] on div "Compliance Compliance" at bounding box center [1503, 119] width 108 height 22
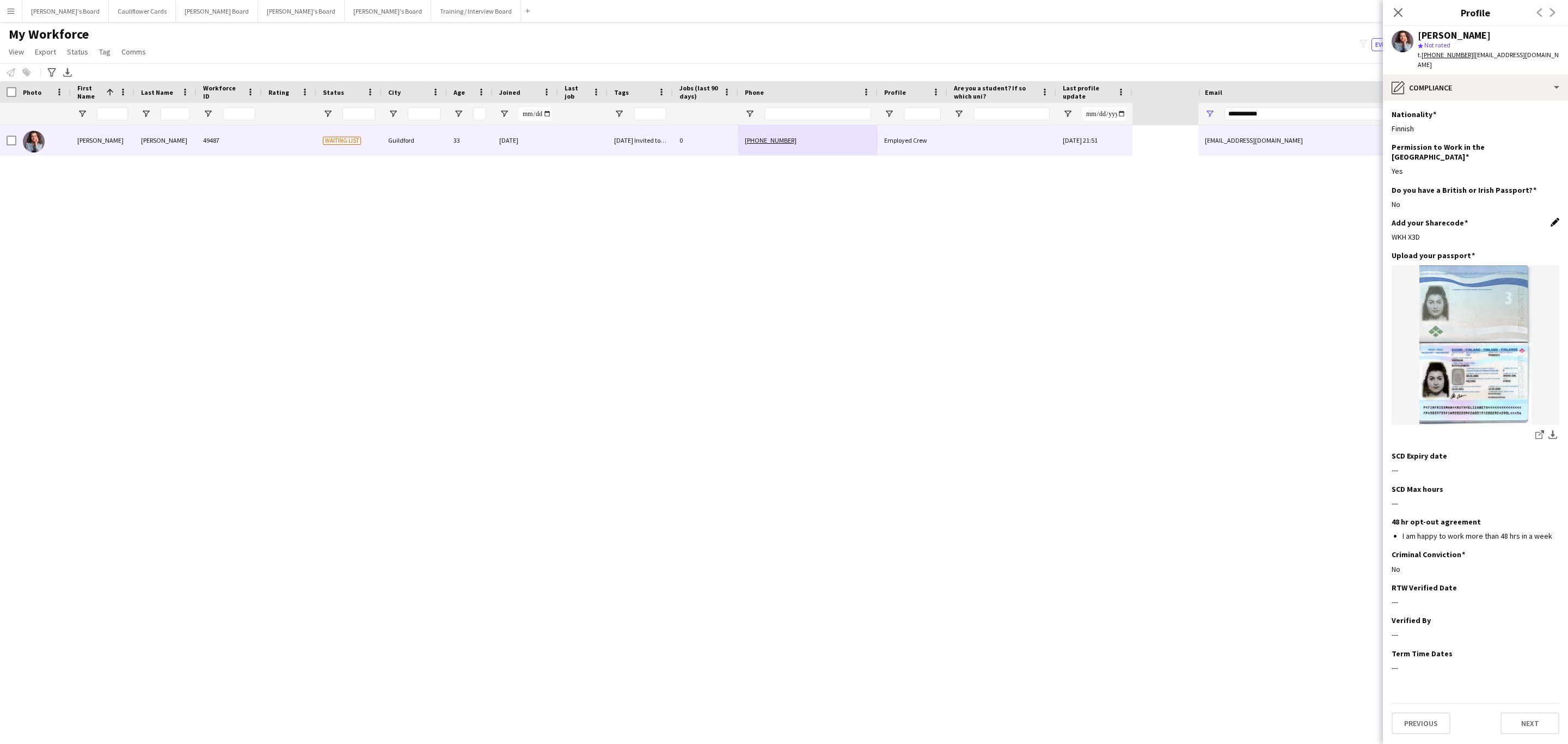
click at [1552, 218] on app-icon "Edit this field" at bounding box center [1555, 222] width 9 height 9
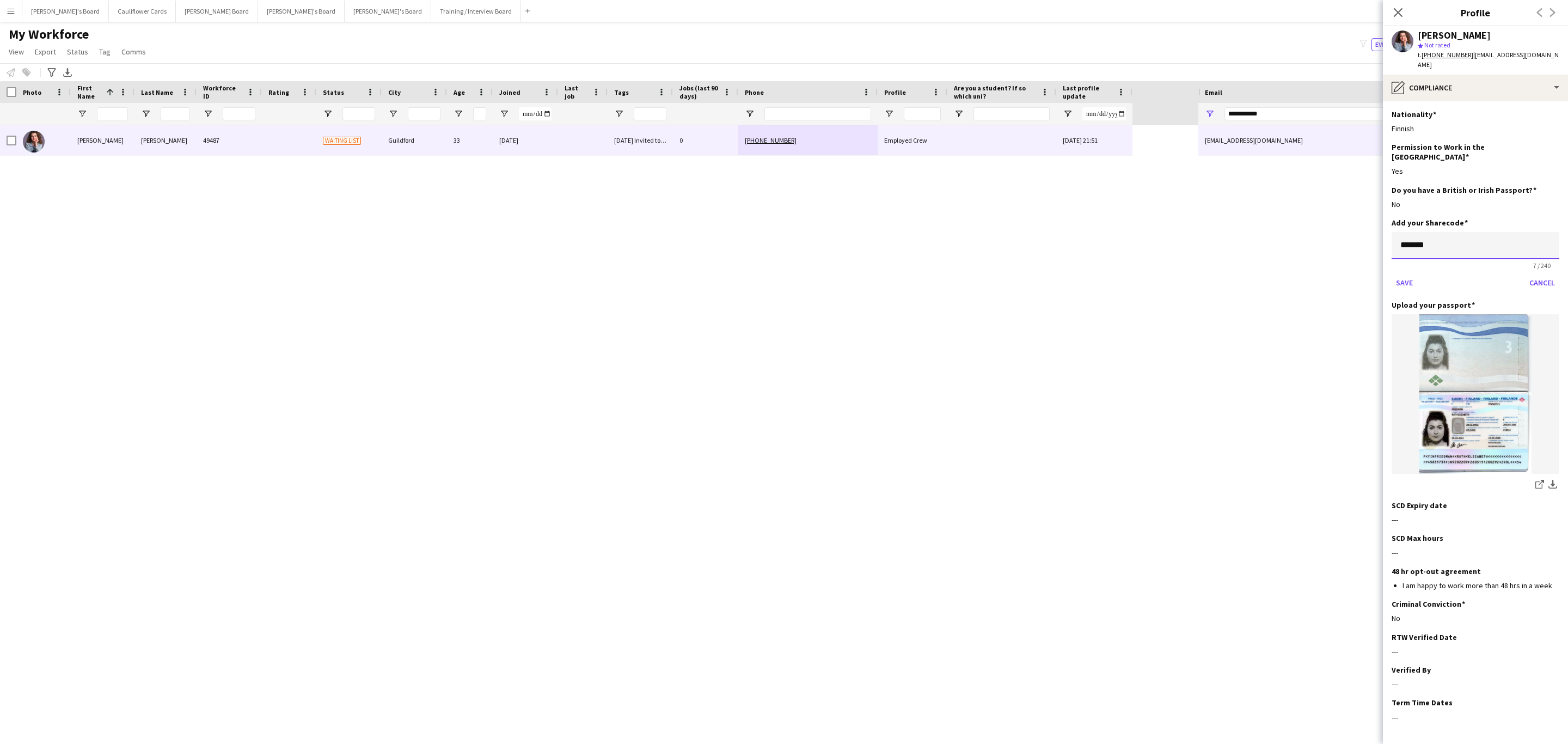
click at [1472, 232] on input "*******" at bounding box center [1475, 245] width 167 height 27
click at [1416, 232] on input "**********" at bounding box center [1475, 245] width 167 height 27
type input "**********"
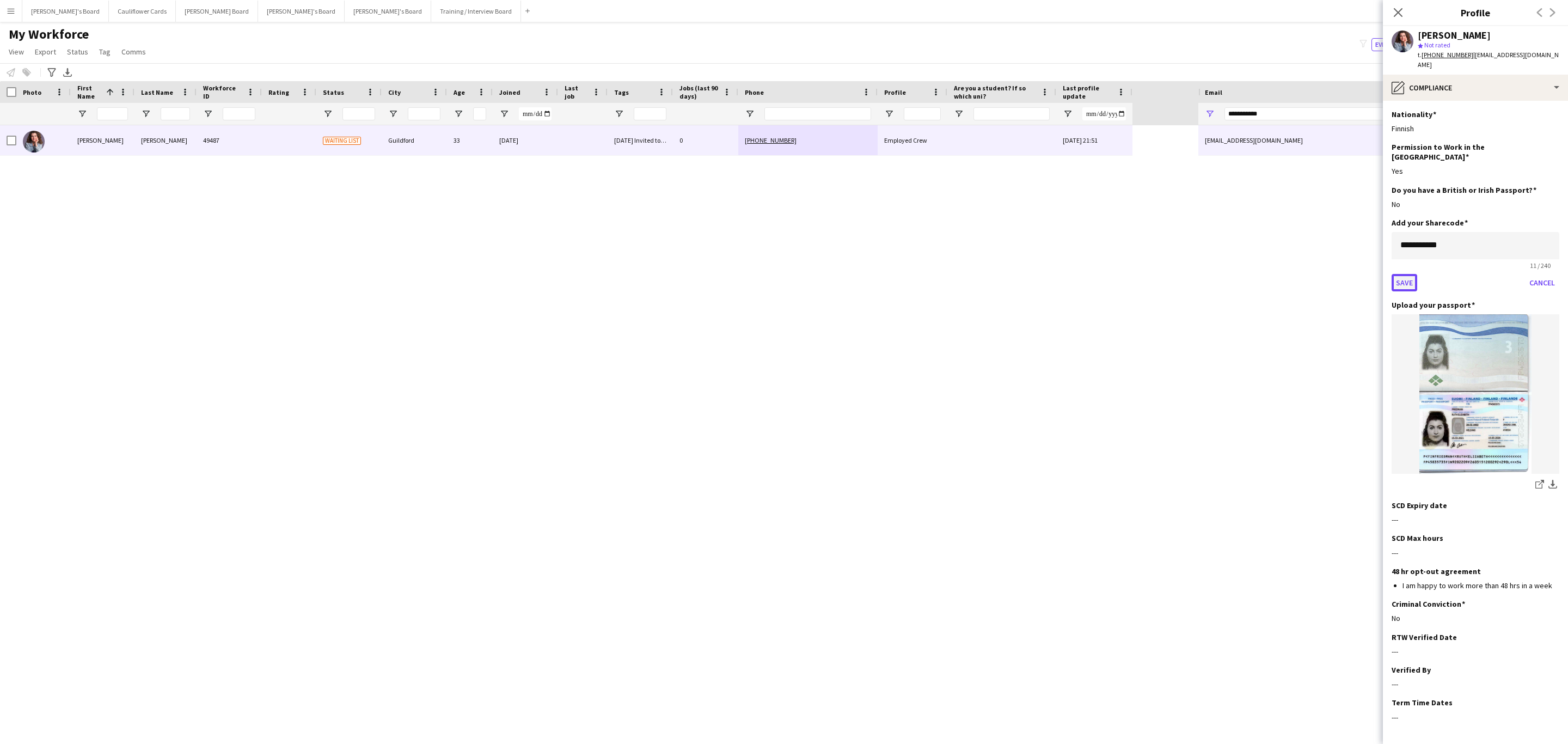
click at [1407, 274] on button "Save" at bounding box center [1404, 283] width 26 height 18
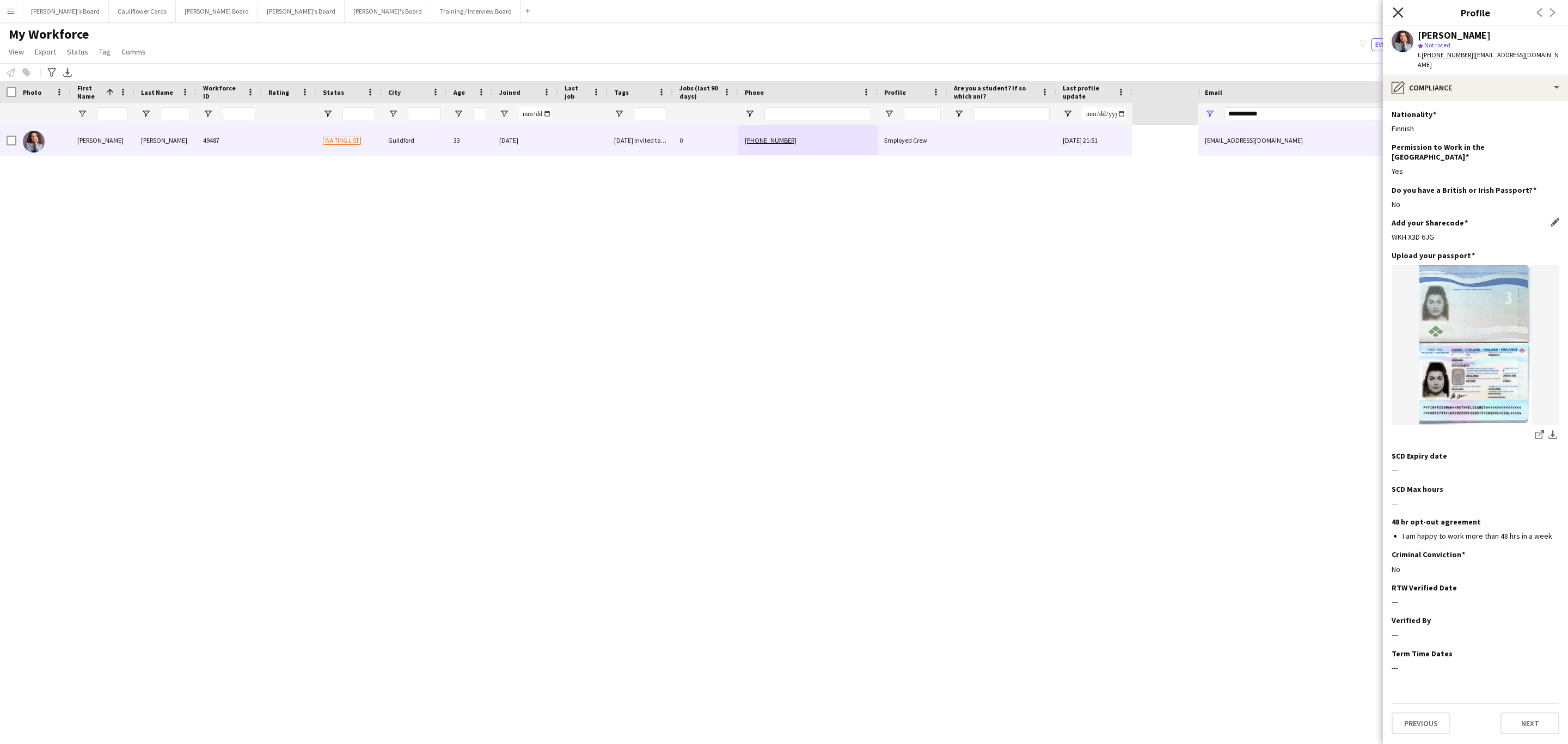
click at [1400, 13] on icon at bounding box center [1398, 12] width 10 height 10
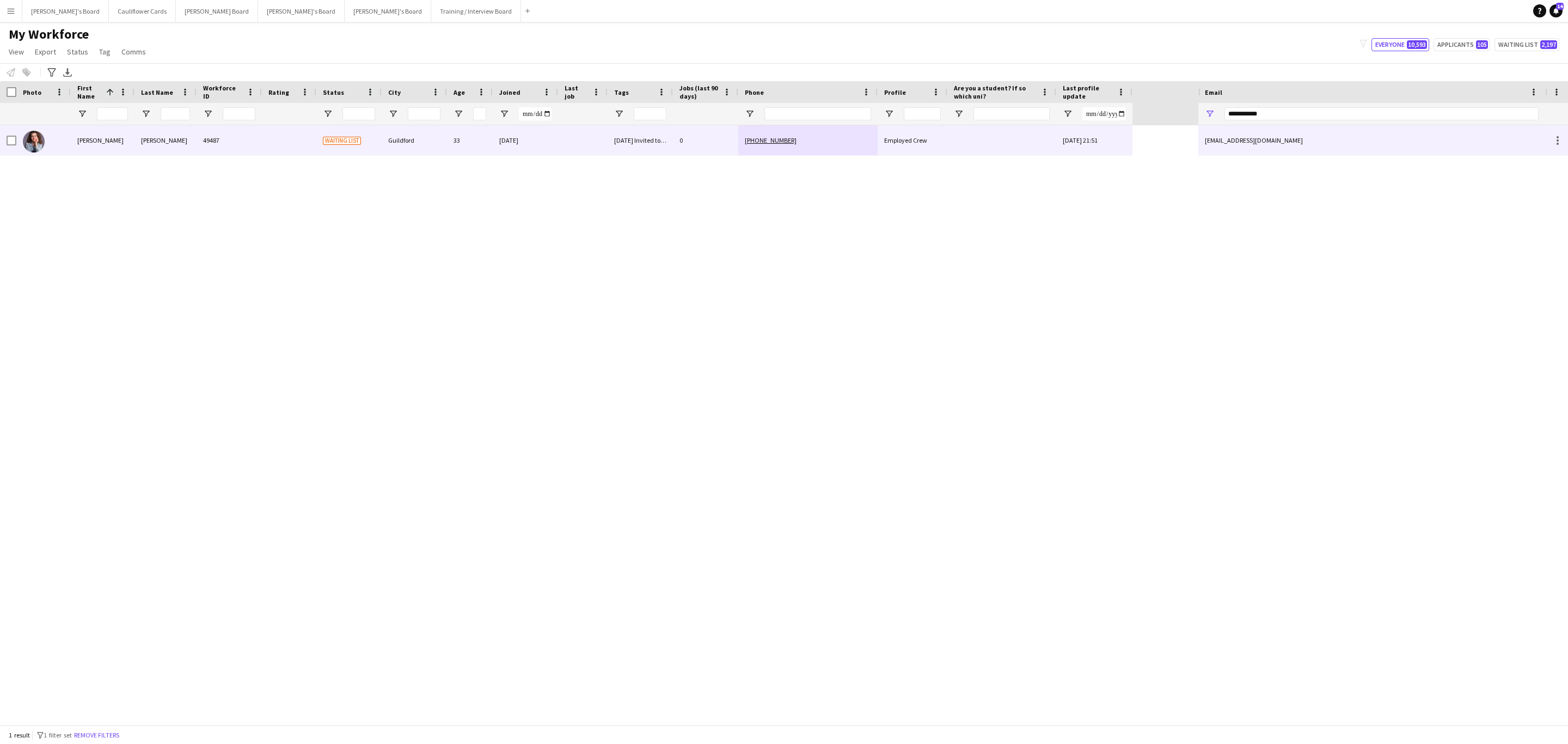
click at [597, 146] on div at bounding box center [583, 140] width 49 height 30
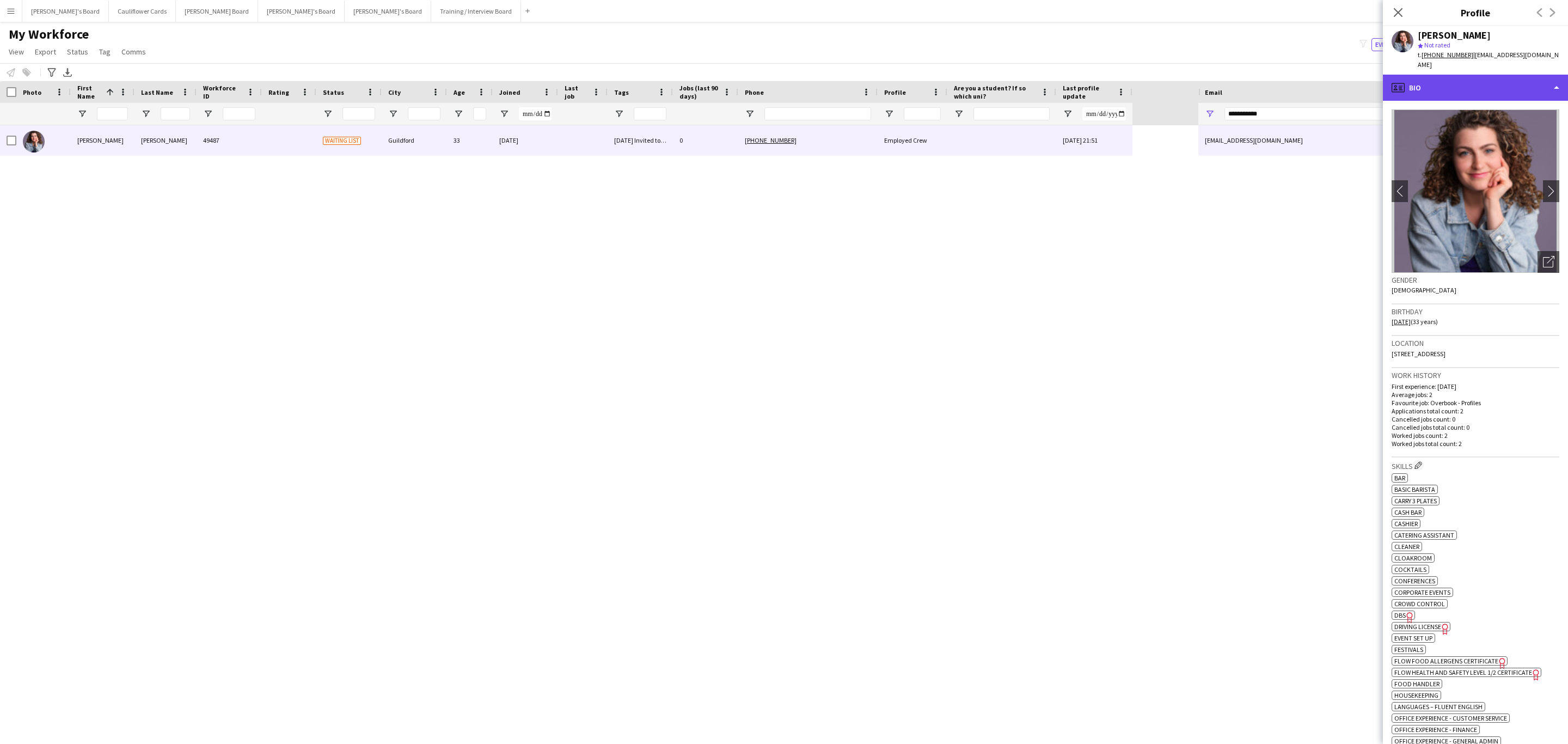
click at [1468, 75] on div "profile Bio" at bounding box center [1475, 88] width 185 height 26
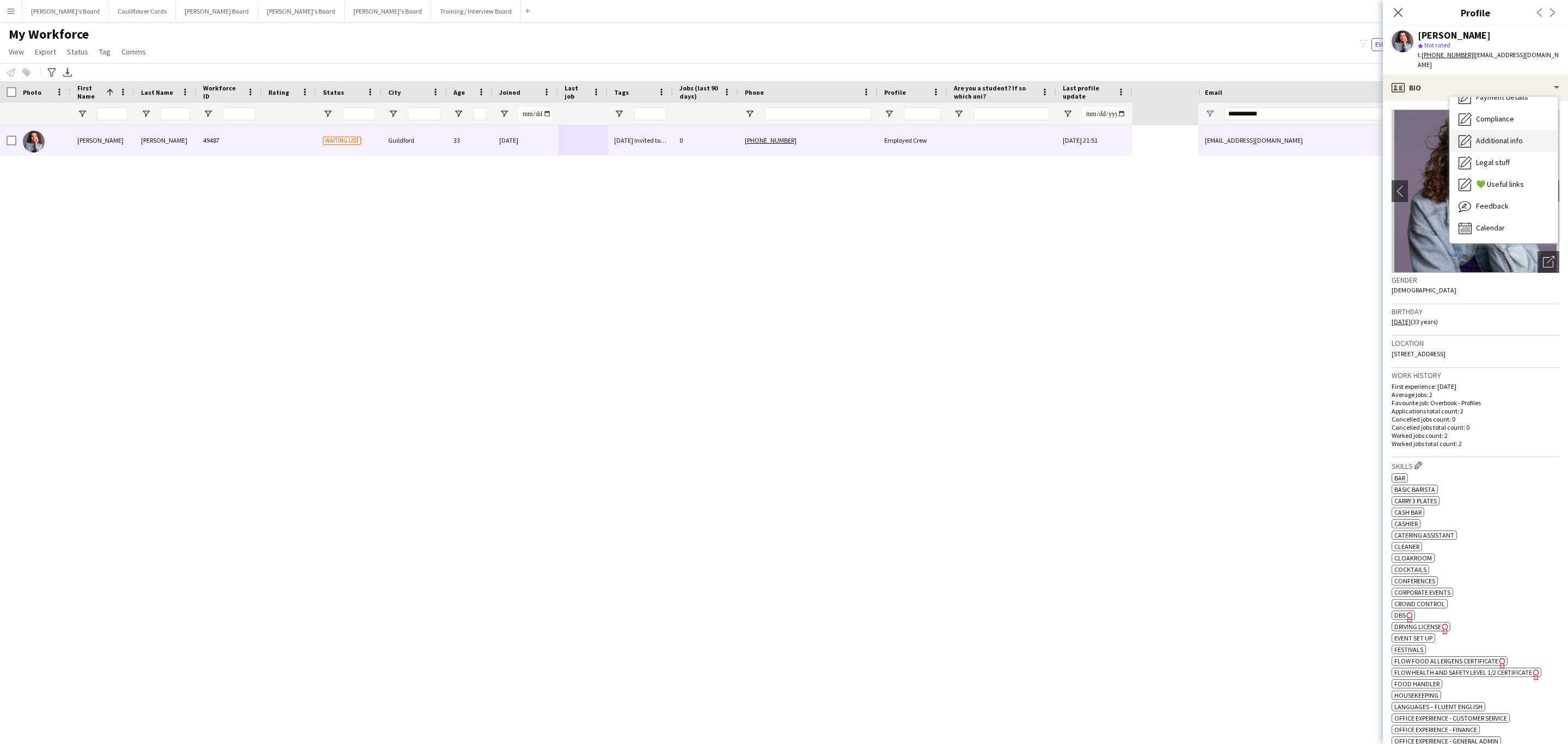
click at [1488, 130] on div "Additional info Additional info" at bounding box center [1503, 141] width 108 height 22
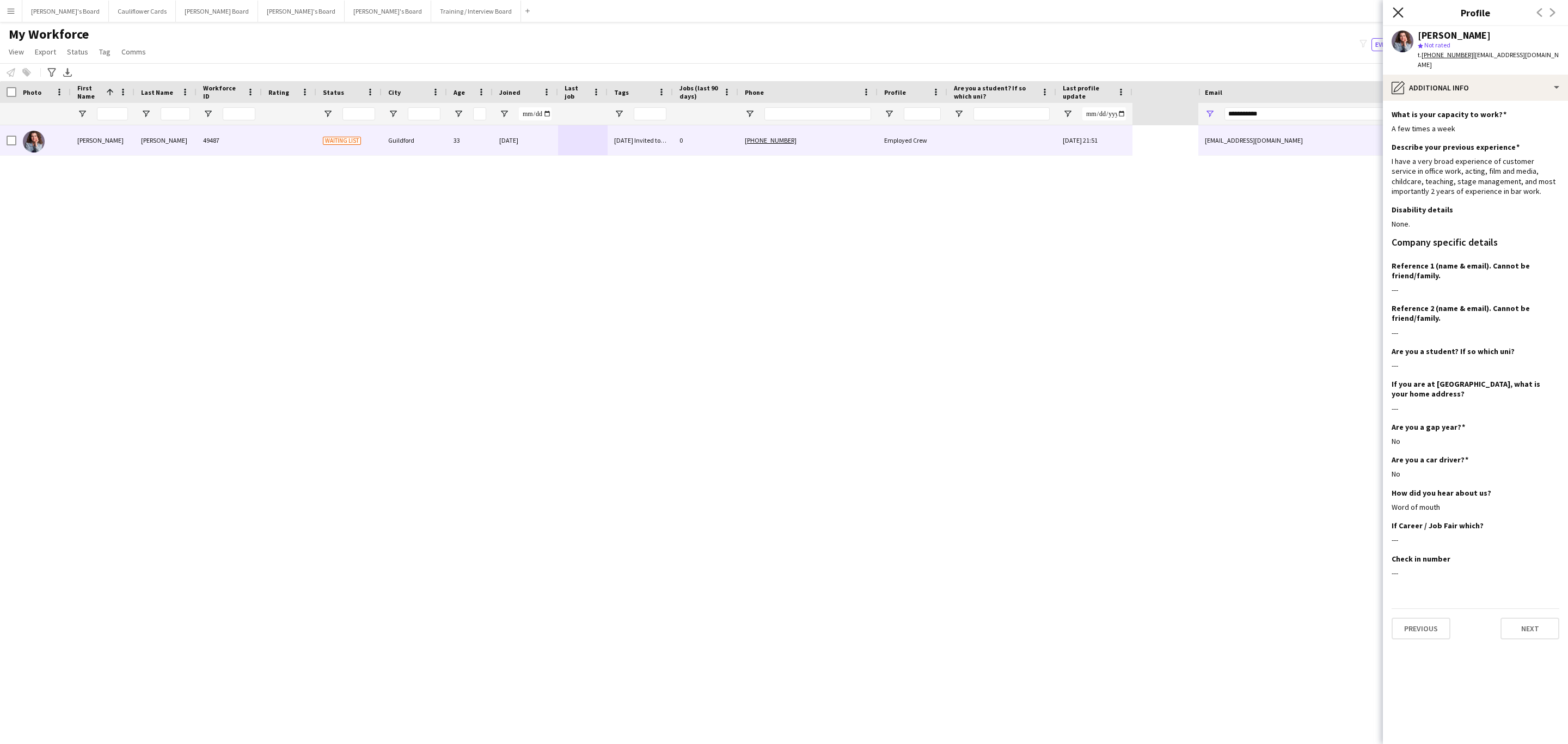
click at [1397, 10] on icon "Close pop-in" at bounding box center [1398, 12] width 10 height 10
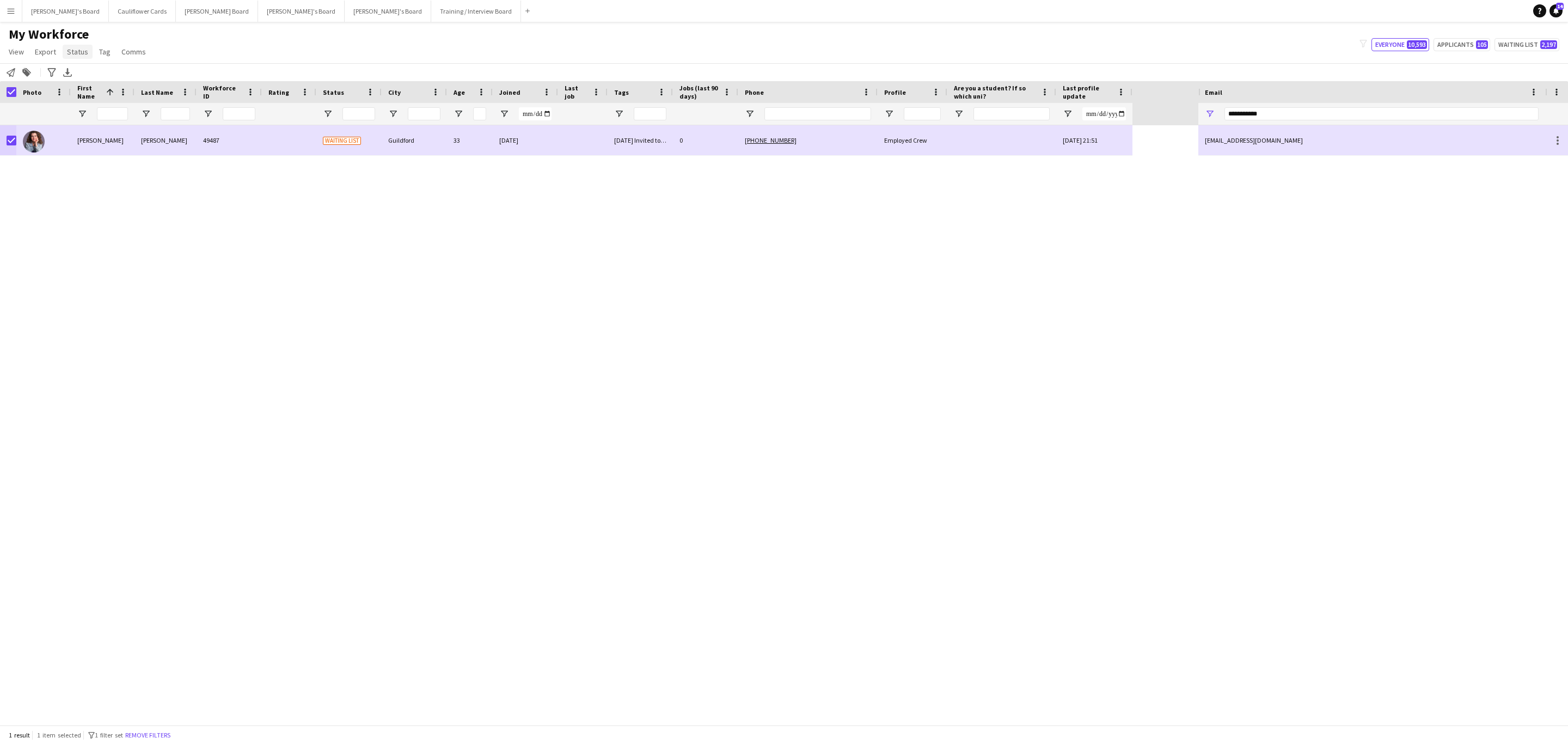
click at [70, 51] on span "Status" at bounding box center [77, 52] width 21 height 10
click at [77, 72] on span "Edit" at bounding box center [77, 75] width 13 height 10
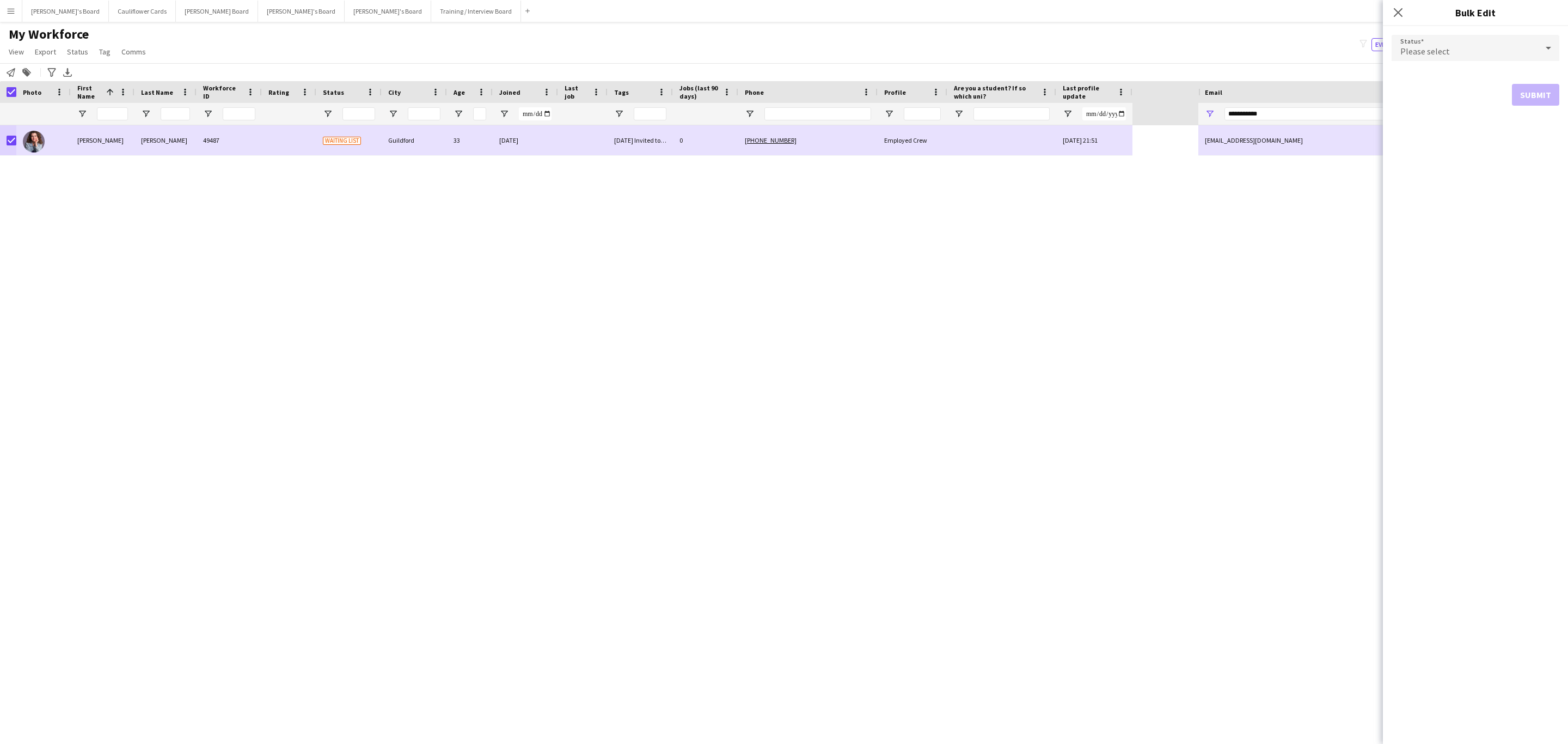
click at [1460, 44] on div "Please select" at bounding box center [1465, 47] width 146 height 26
drag, startPoint x: 1447, startPoint y: 70, endPoint x: 1480, endPoint y: 115, distance: 55.8
click at [1447, 74] on mat-option "Active" at bounding box center [1475, 79] width 167 height 27
click at [1535, 134] on button "Submit" at bounding box center [1536, 132] width 47 height 22
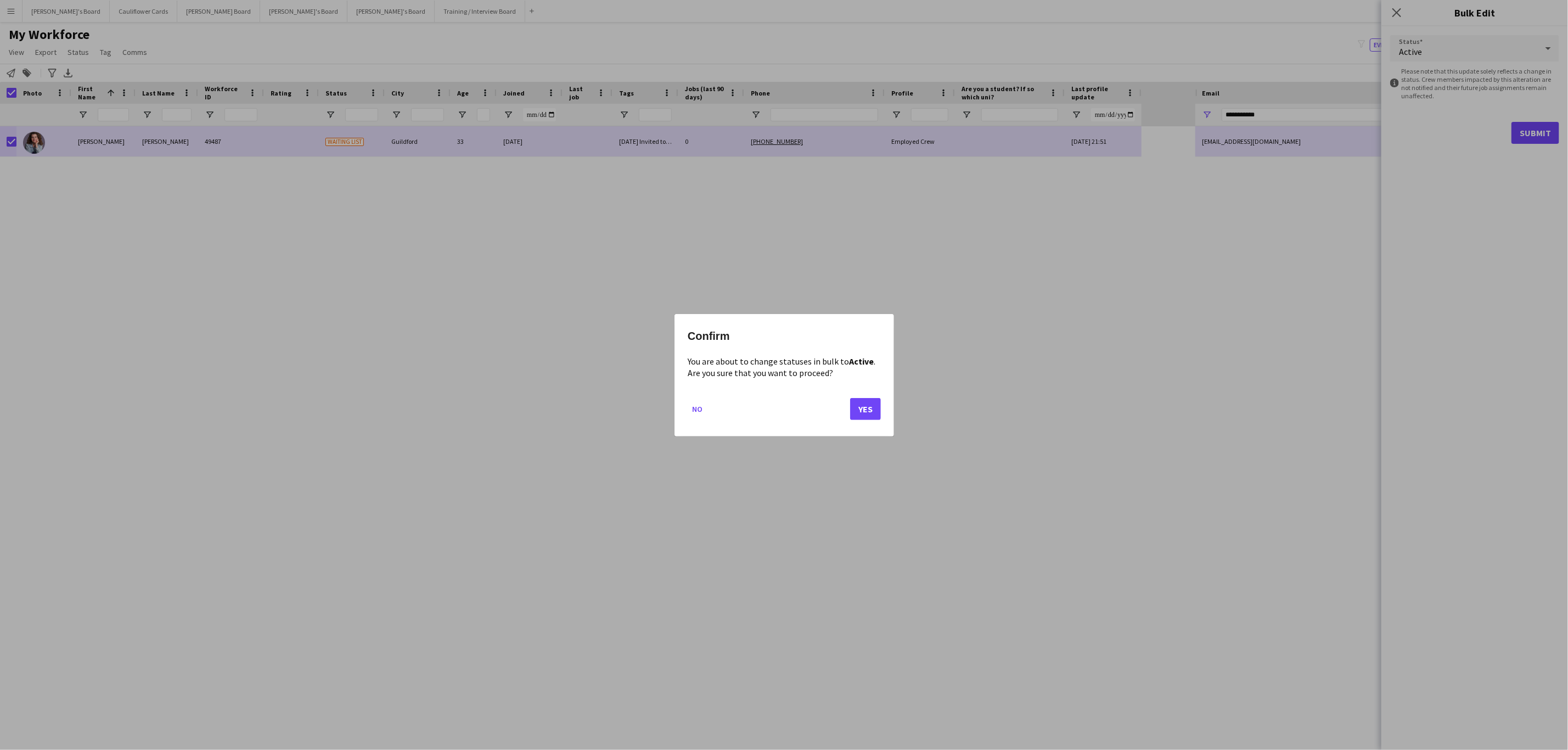
click at [861, 420] on mat-dialog-actions "No Yes" at bounding box center [784, 412] width 193 height 47
click at [865, 414] on button "Yes" at bounding box center [865, 409] width 31 height 22
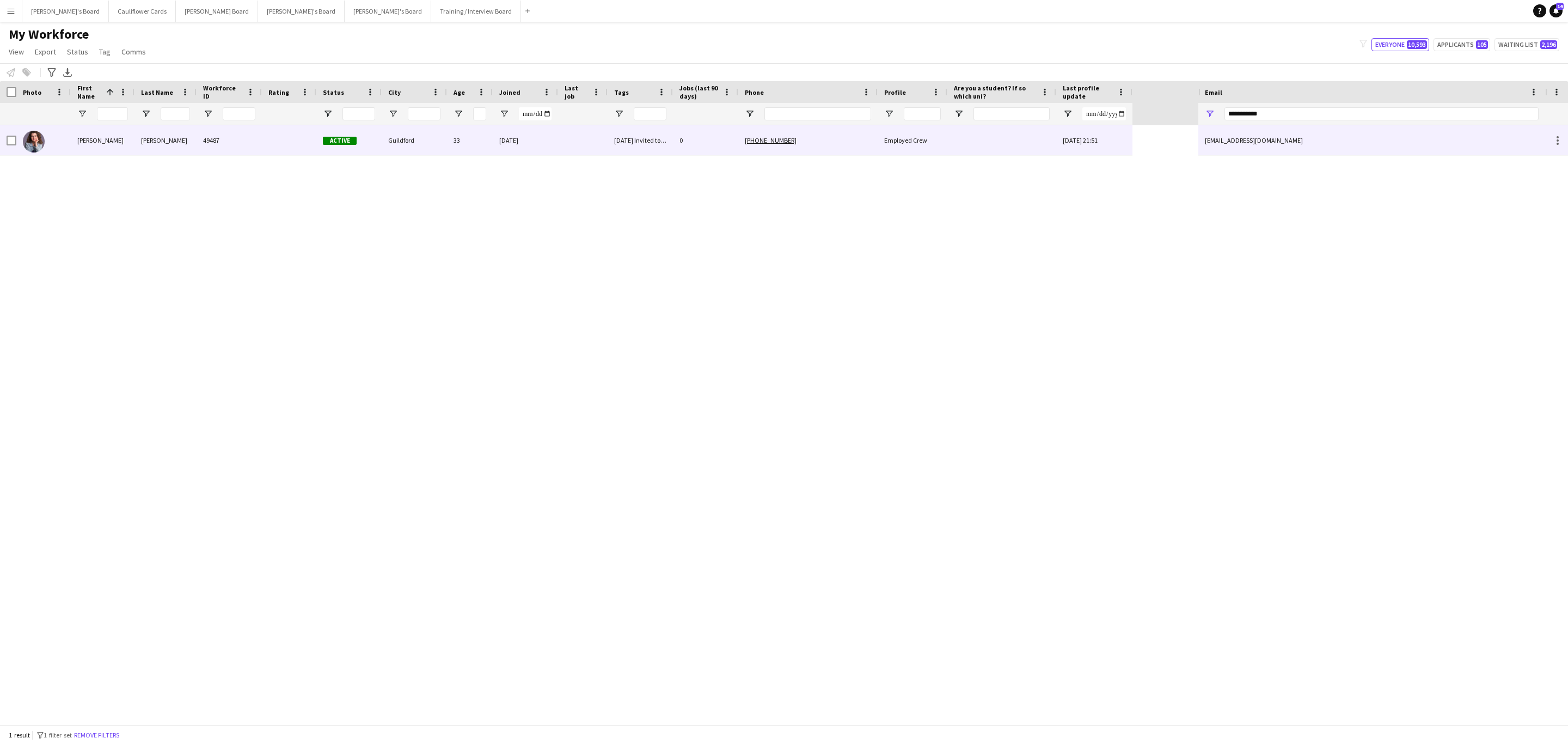
click at [173, 155] on div "Friedman" at bounding box center [166, 140] width 62 height 30
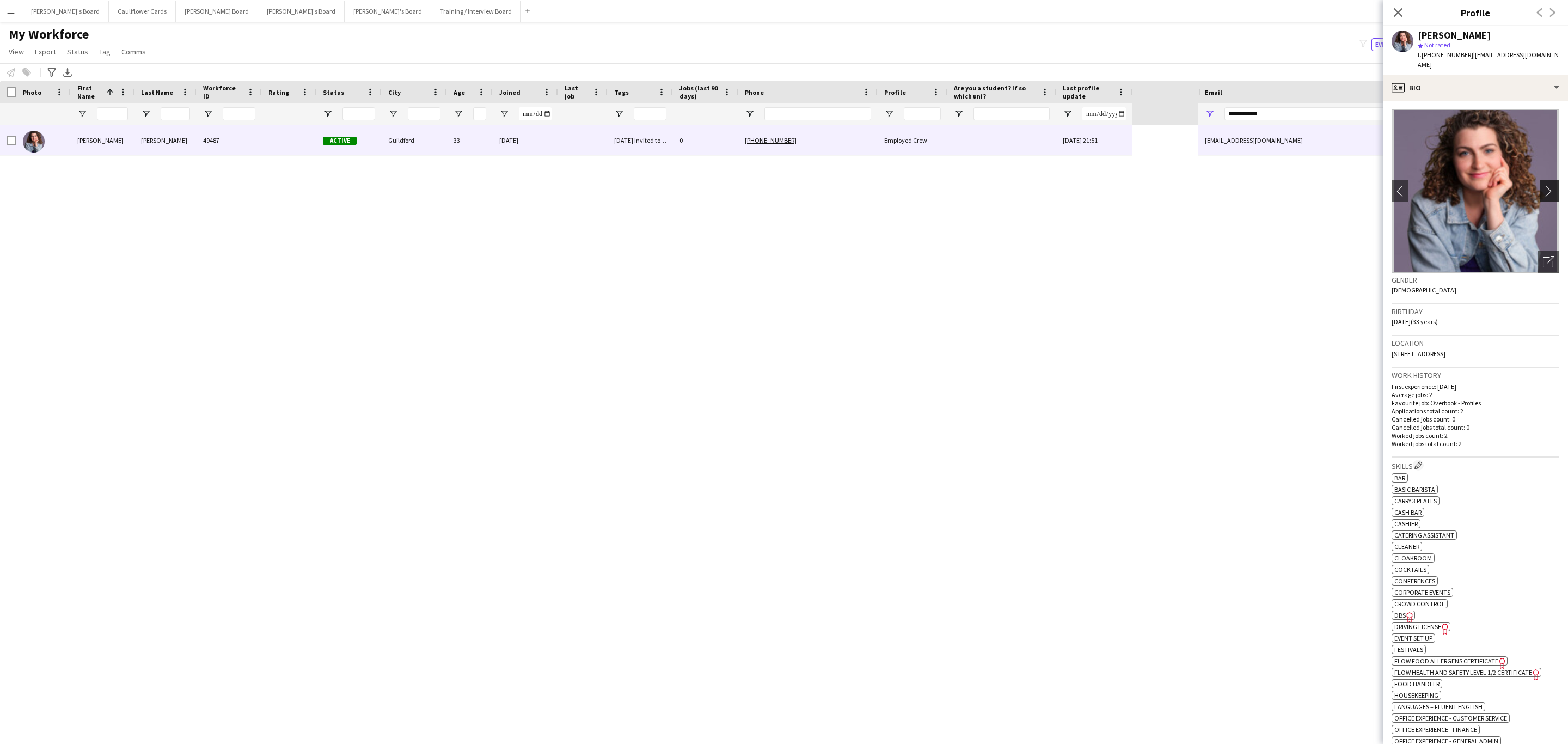
click at [1543, 185] on app-icon "chevron-right" at bounding box center [1552, 191] width 17 height 12
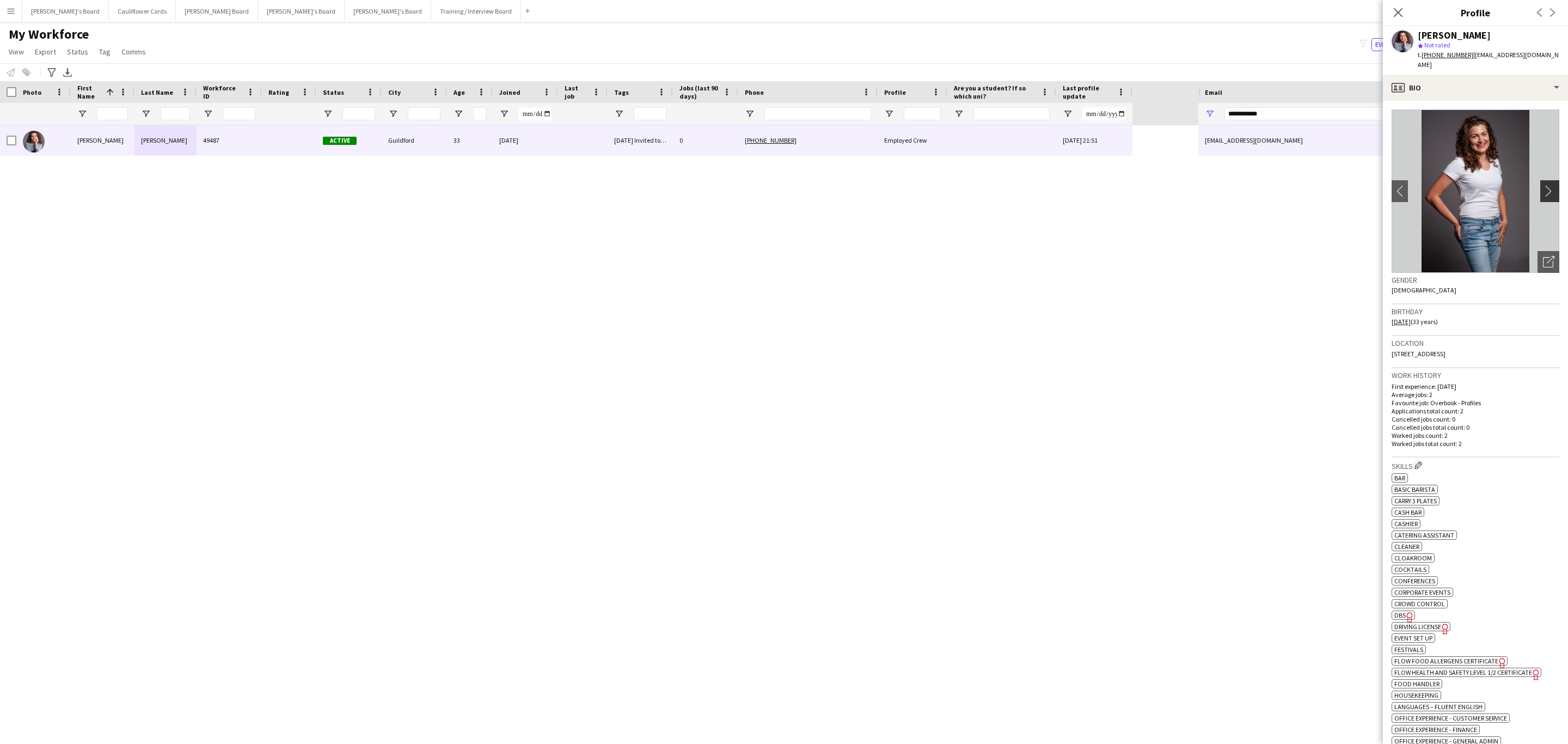
click at [1543, 185] on app-icon "chevron-right" at bounding box center [1552, 191] width 17 height 12
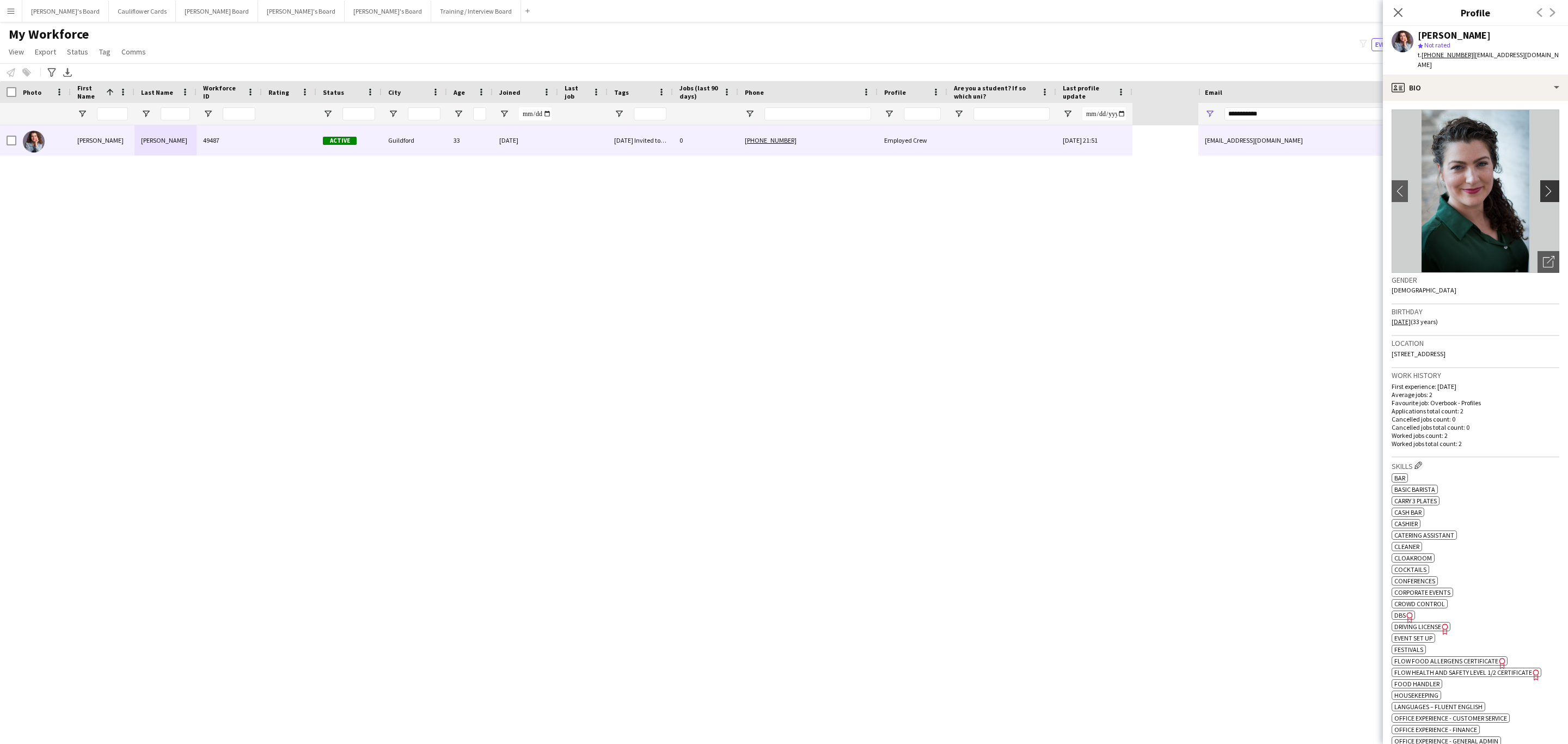
click at [1540, 180] on button "chevron-right" at bounding box center [1551, 191] width 22 height 22
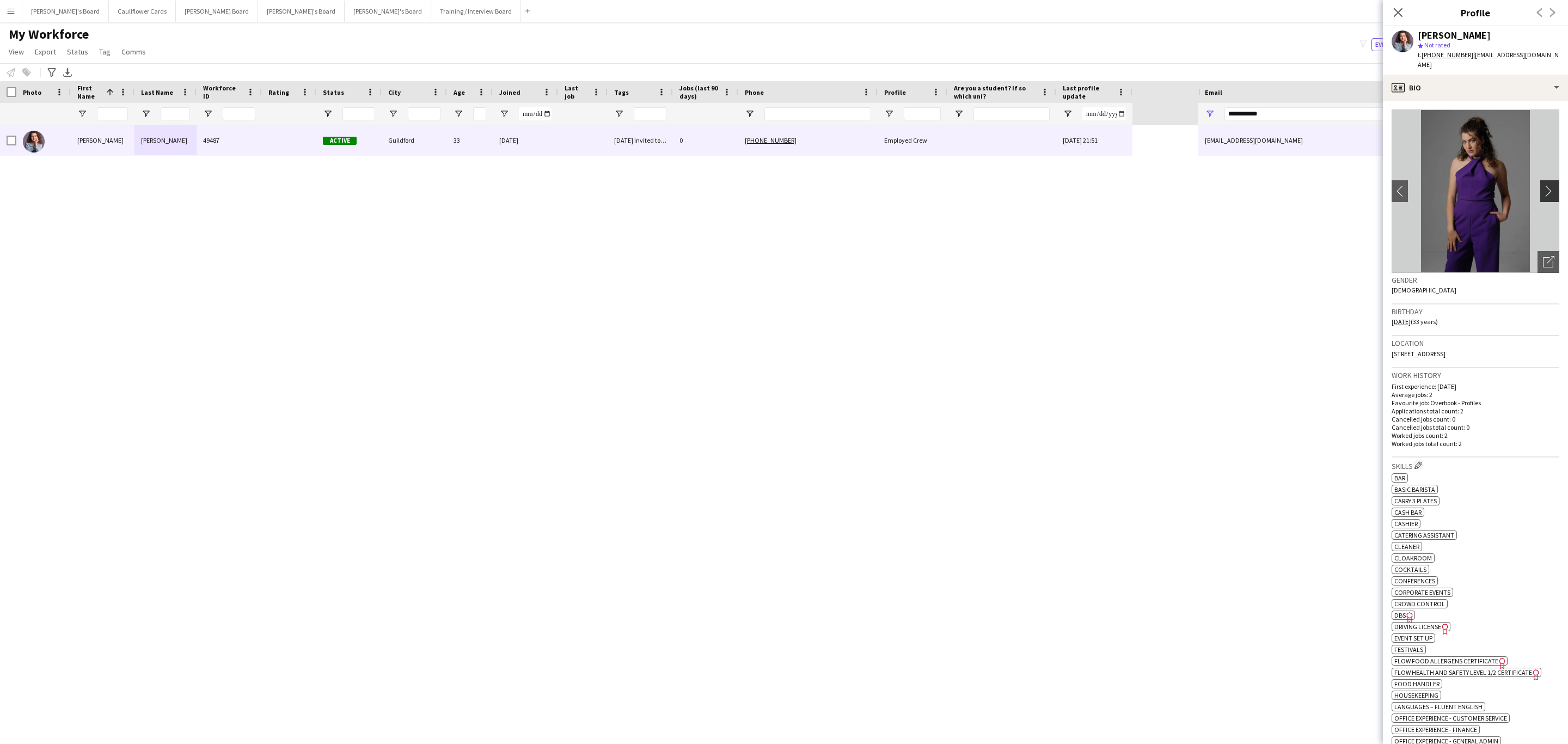
click at [1543, 185] on app-icon "chevron-right" at bounding box center [1552, 191] width 17 height 12
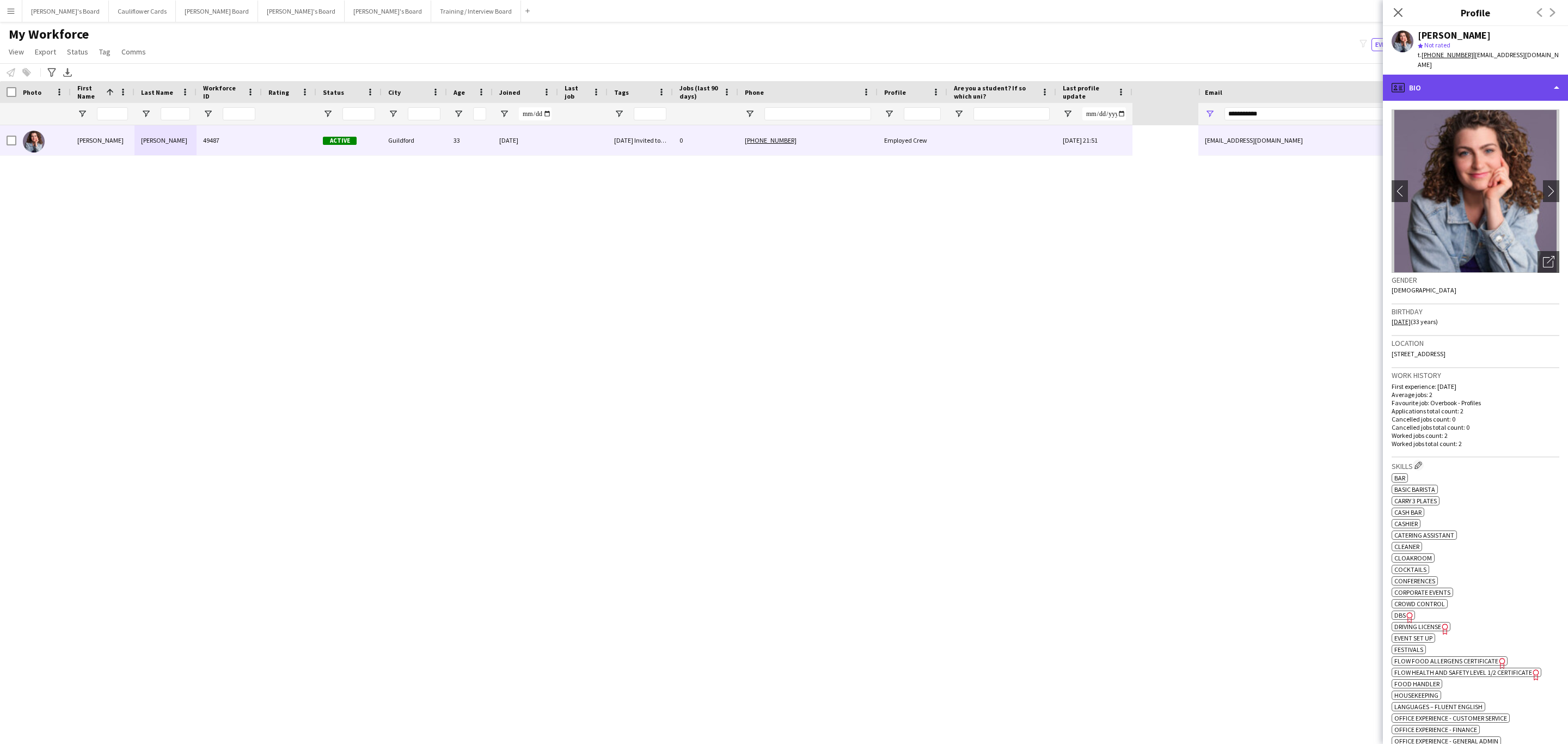
click at [1516, 85] on div "profile Bio" at bounding box center [1475, 88] width 185 height 26
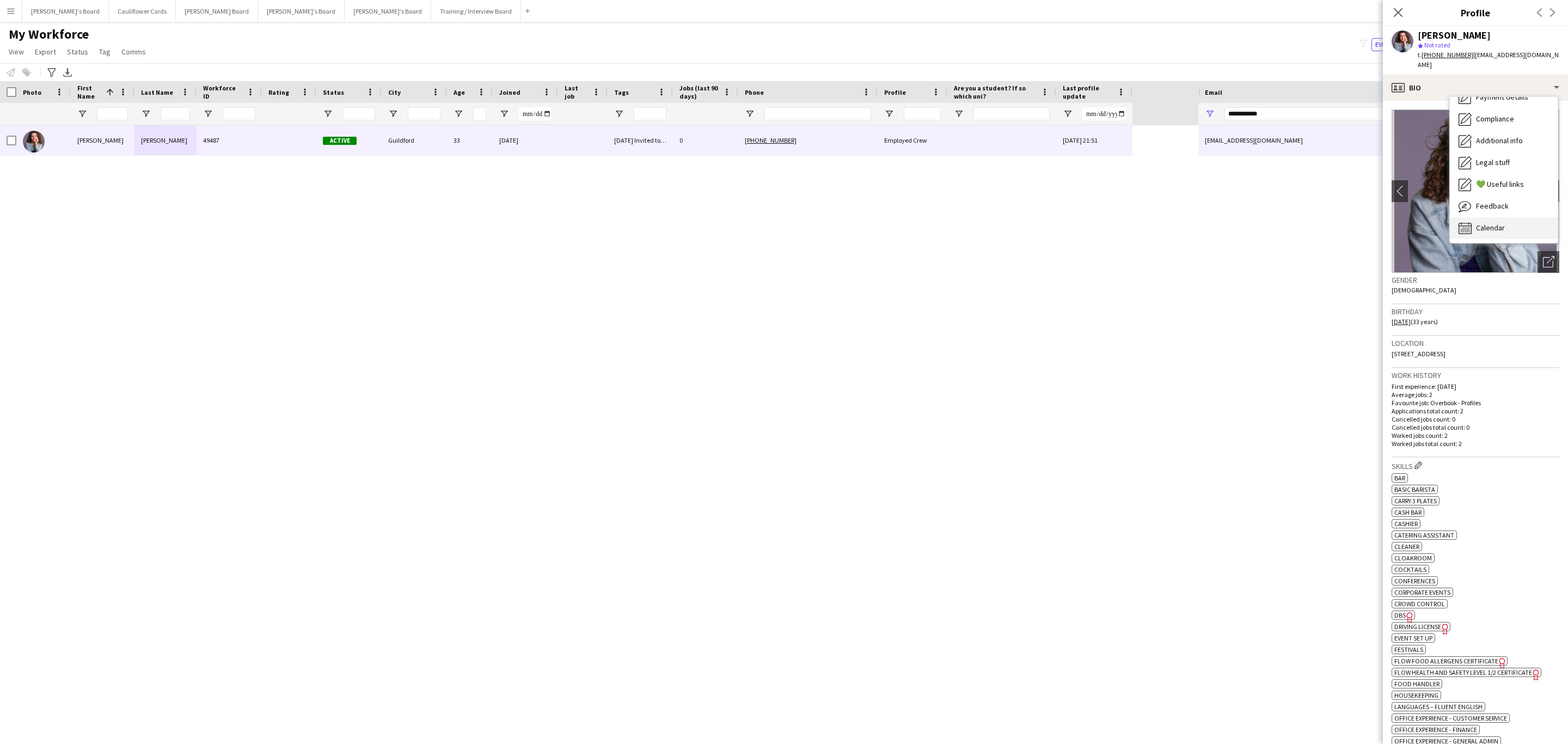
click at [1514, 217] on div "Calendar Calendar" at bounding box center [1503, 228] width 108 height 22
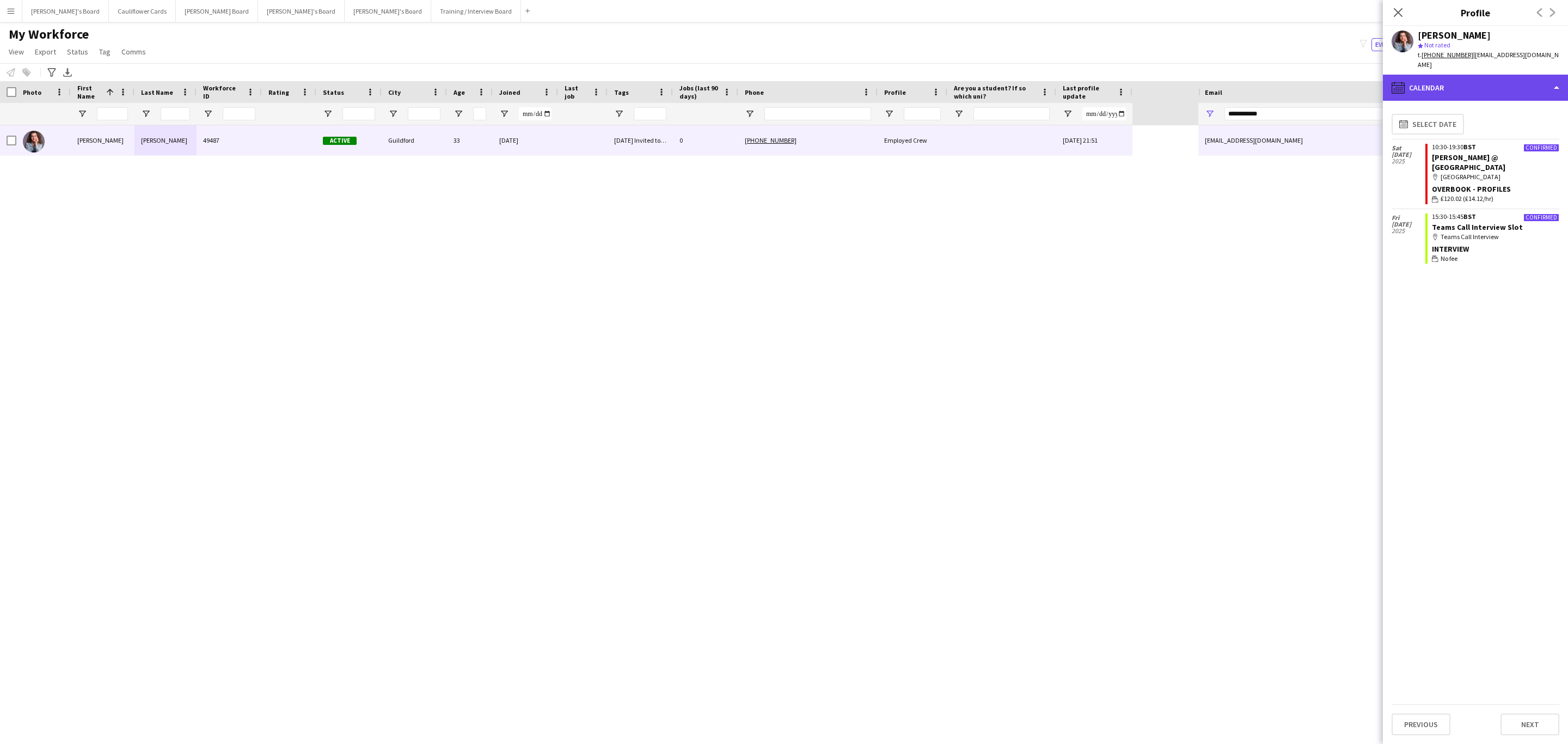
click at [1545, 86] on div "calendar-full Calendar" at bounding box center [1475, 88] width 185 height 26
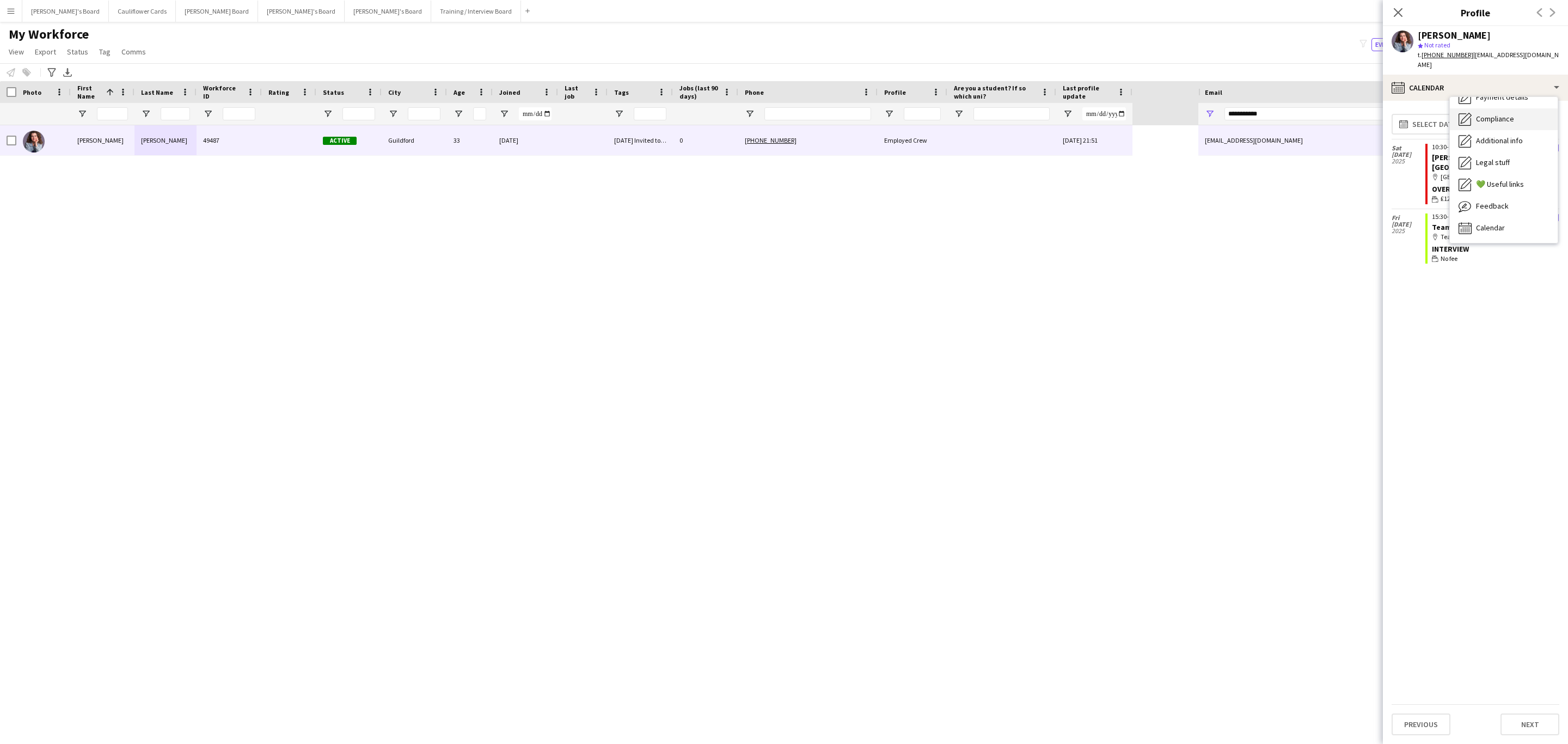
click at [1507, 114] on span "Compliance" at bounding box center [1495, 119] width 38 height 10
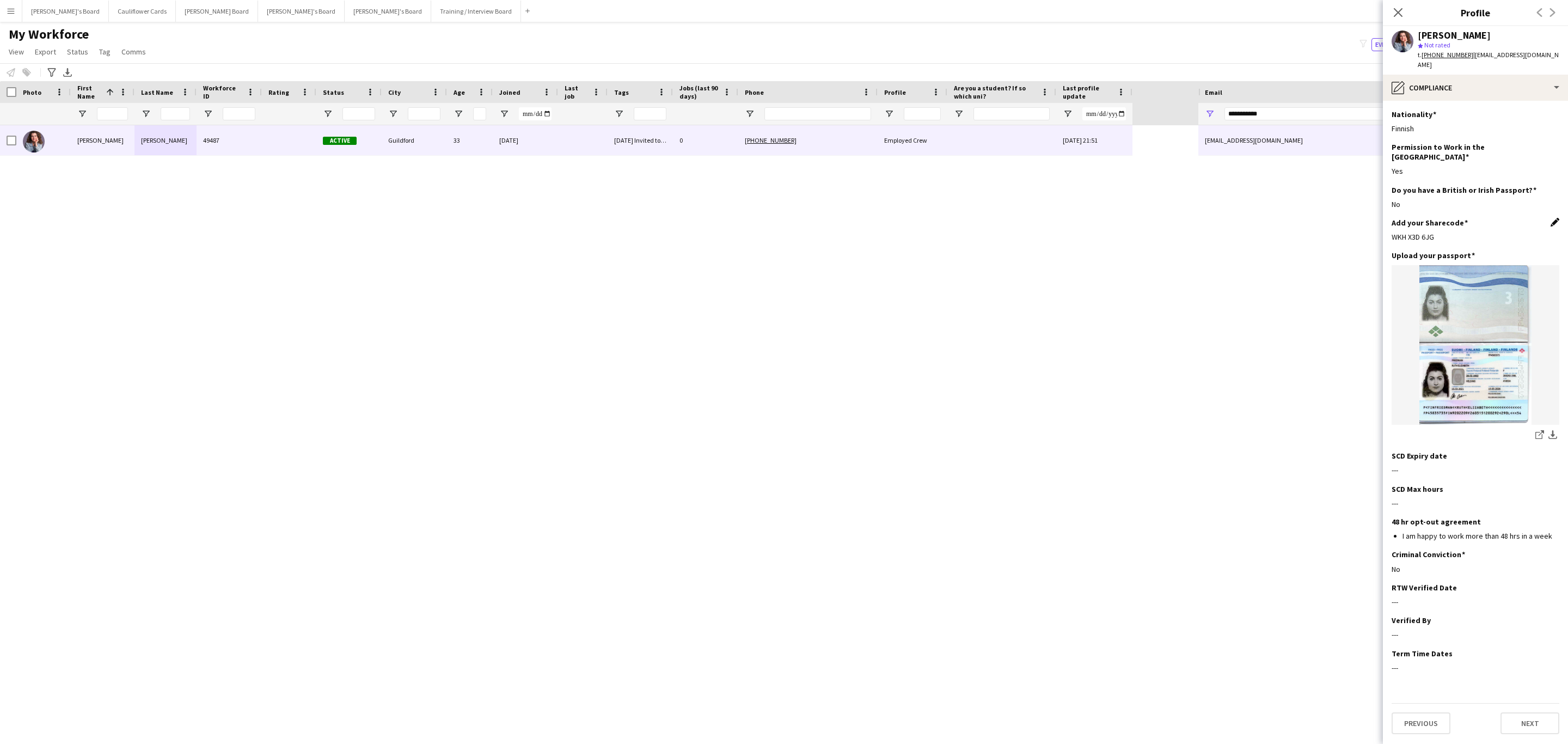
drag, startPoint x: 1555, startPoint y: 198, endPoint x: 1545, endPoint y: 209, distance: 14.9
click at [1555, 218] on app-icon "Edit this field" at bounding box center [1555, 222] width 9 height 9
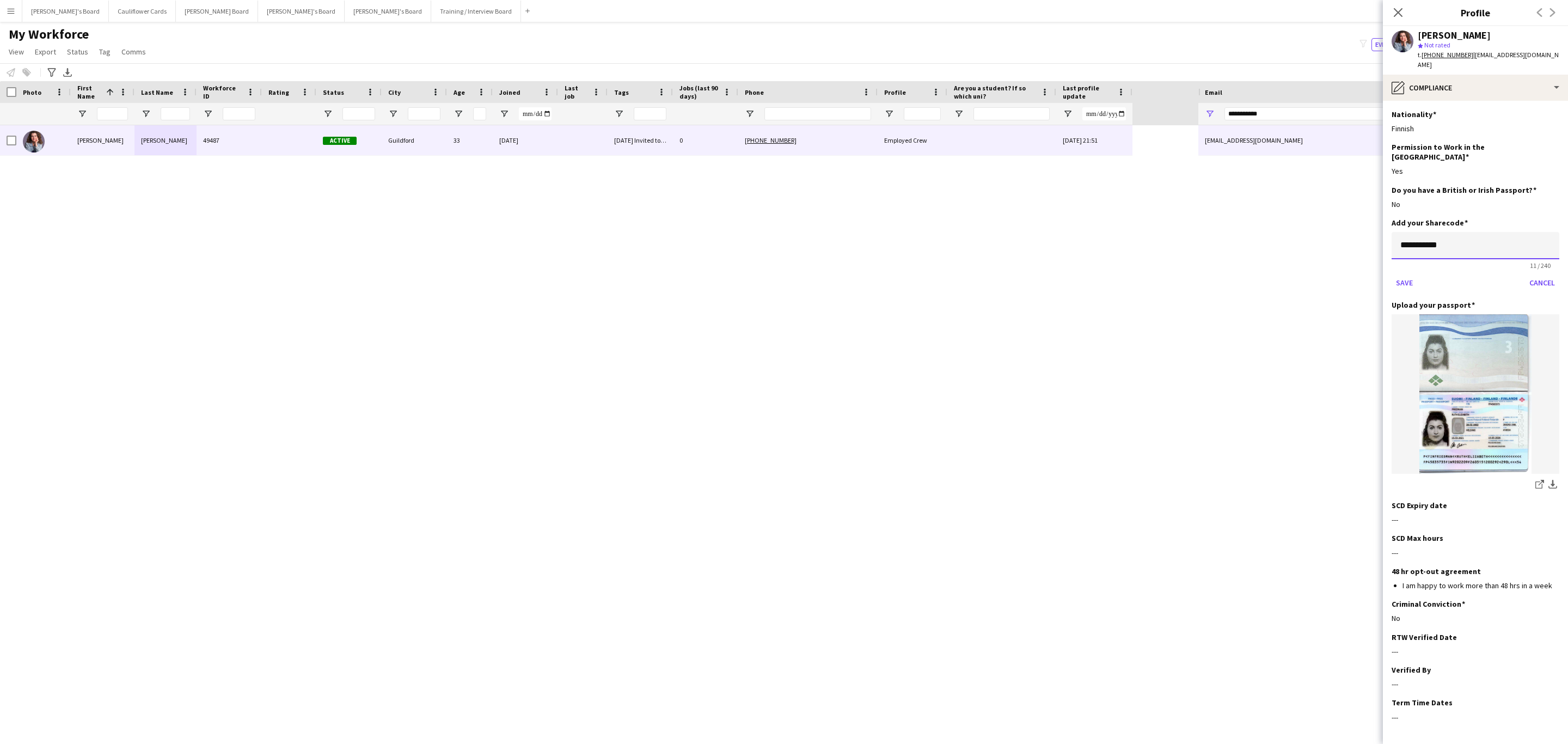
click at [1474, 232] on input "**********" at bounding box center [1475, 245] width 167 height 27
paste input
type input "**********"
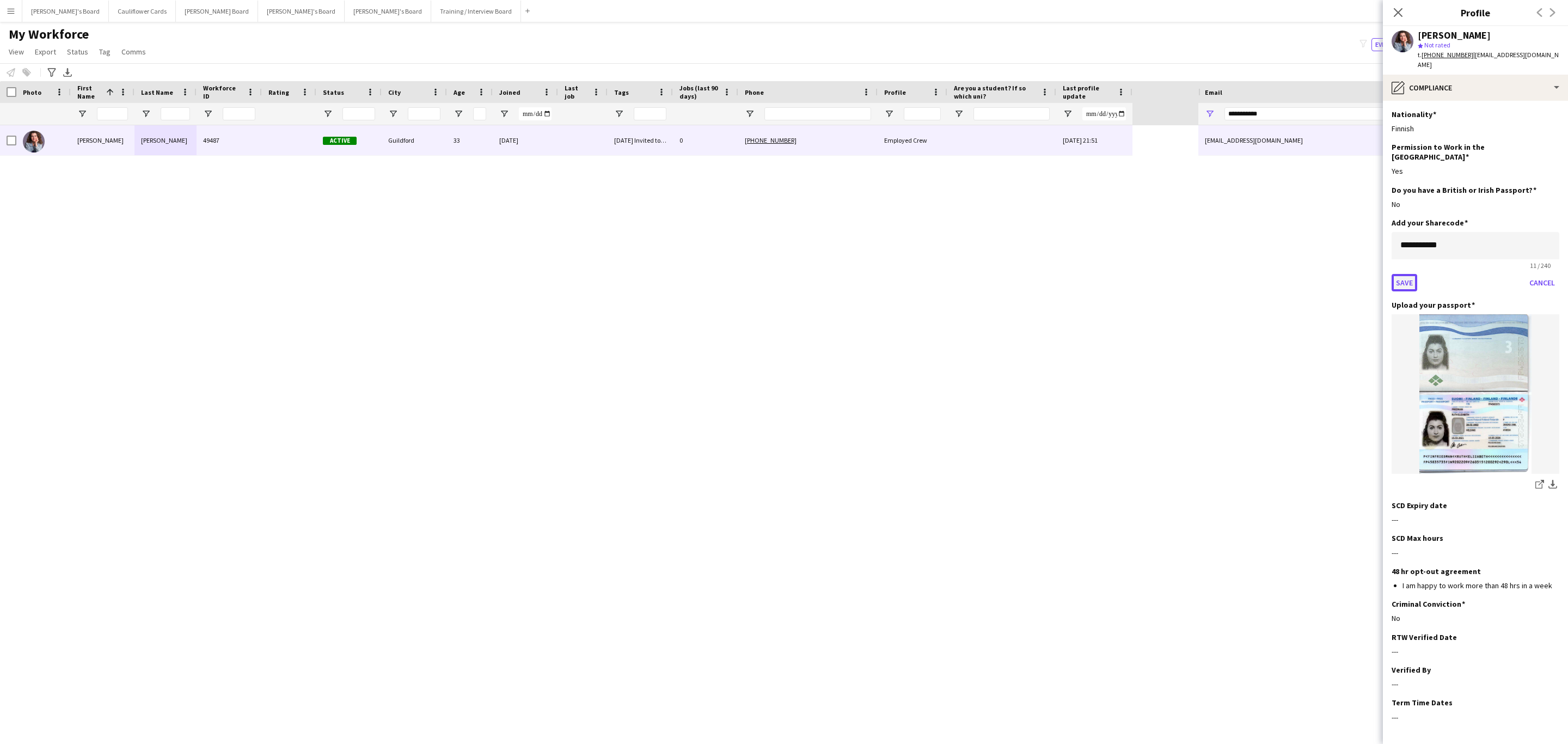
click at [1405, 274] on button "Save" at bounding box center [1404, 283] width 26 height 18
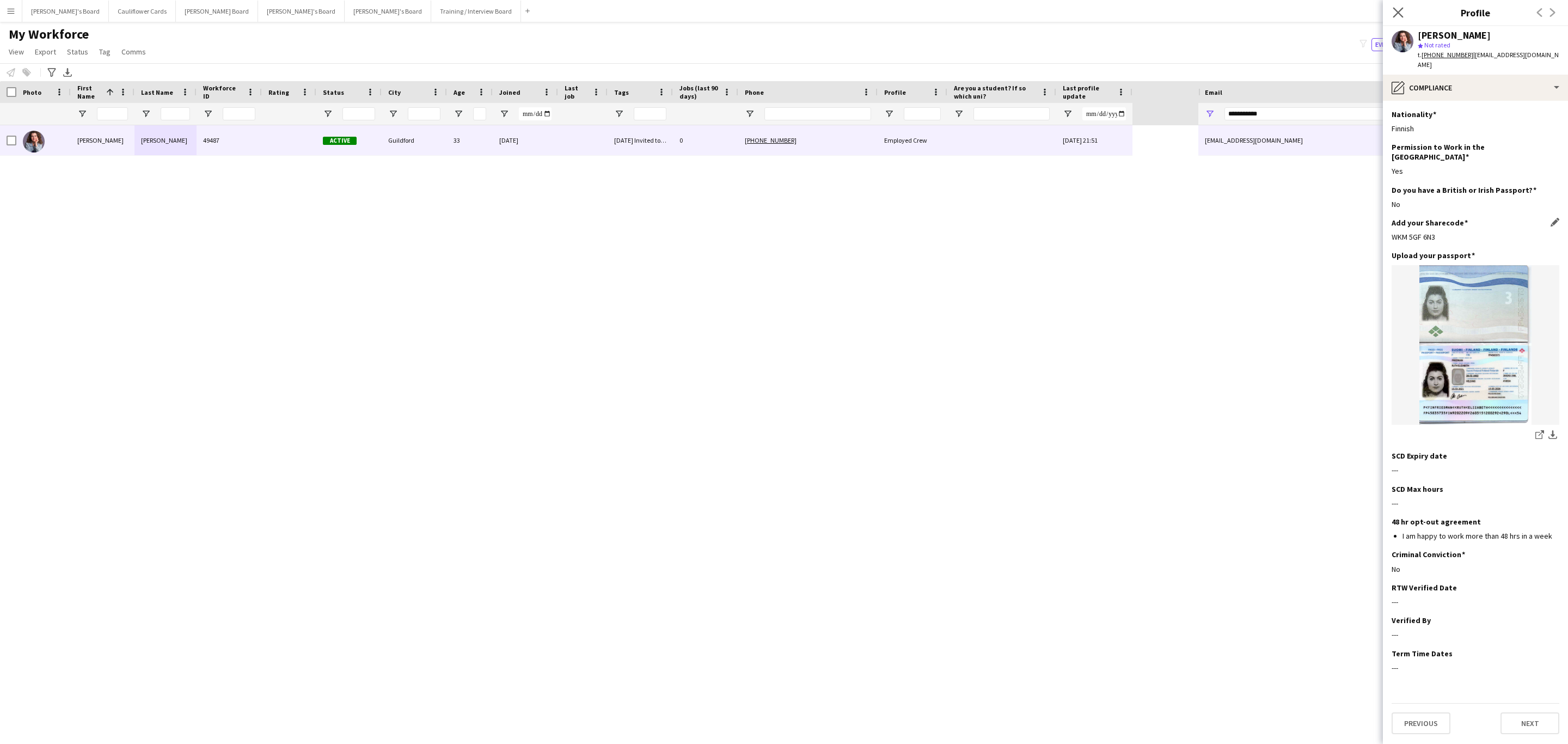
click at [1398, 18] on icon "Close pop-in" at bounding box center [1398, 12] width 10 height 10
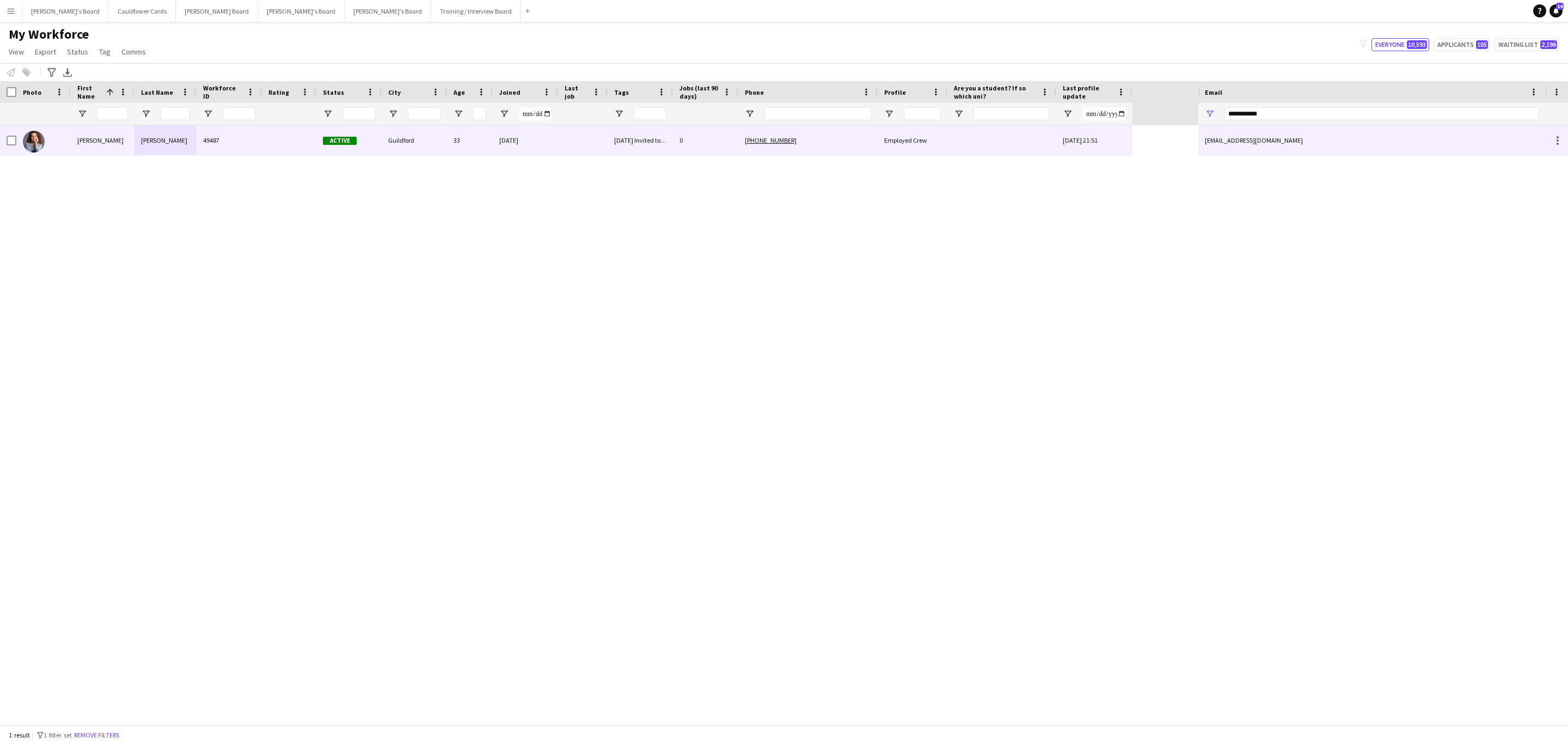
click at [693, 132] on div "0" at bounding box center [705, 140] width 65 height 30
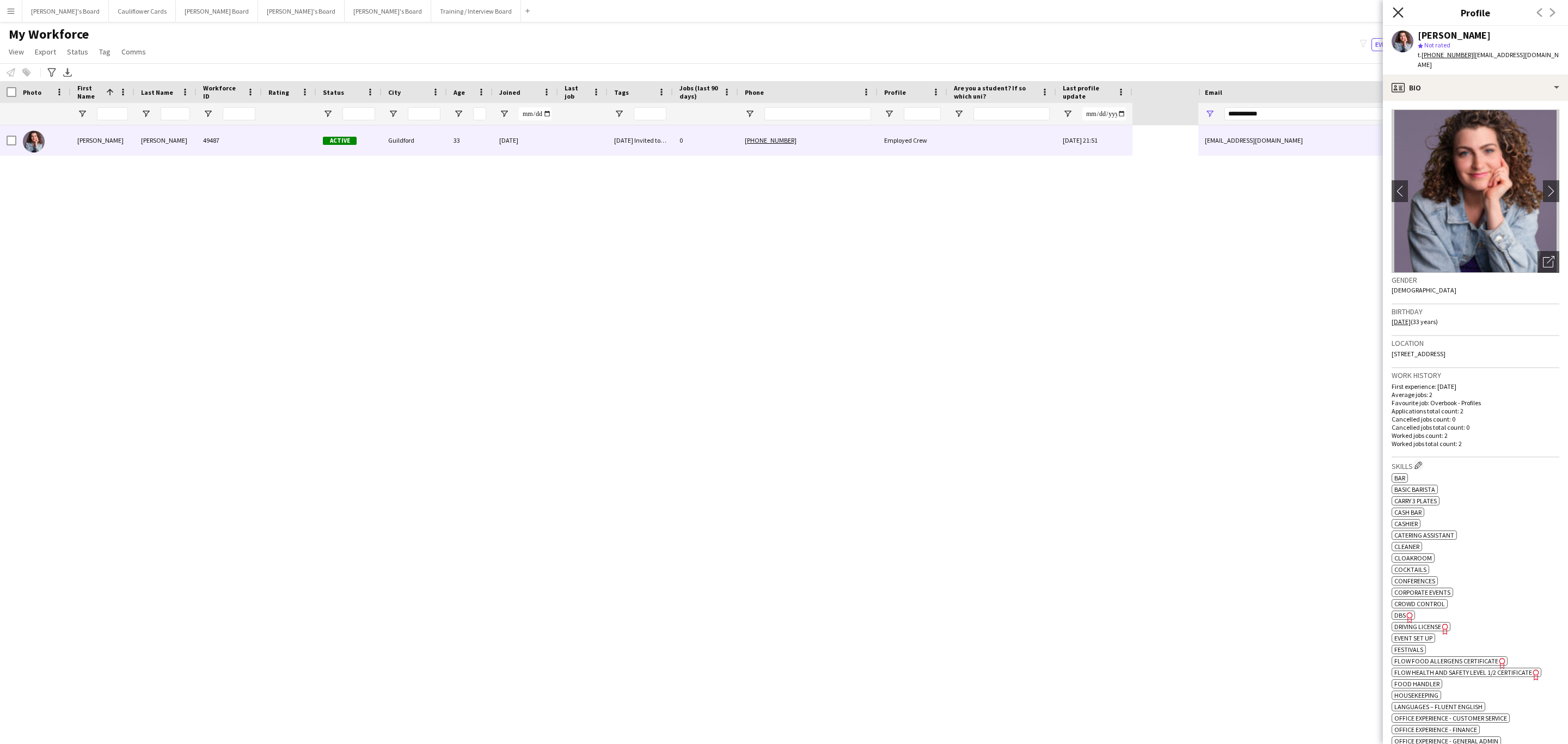
click at [1396, 10] on icon at bounding box center [1398, 12] width 10 height 10
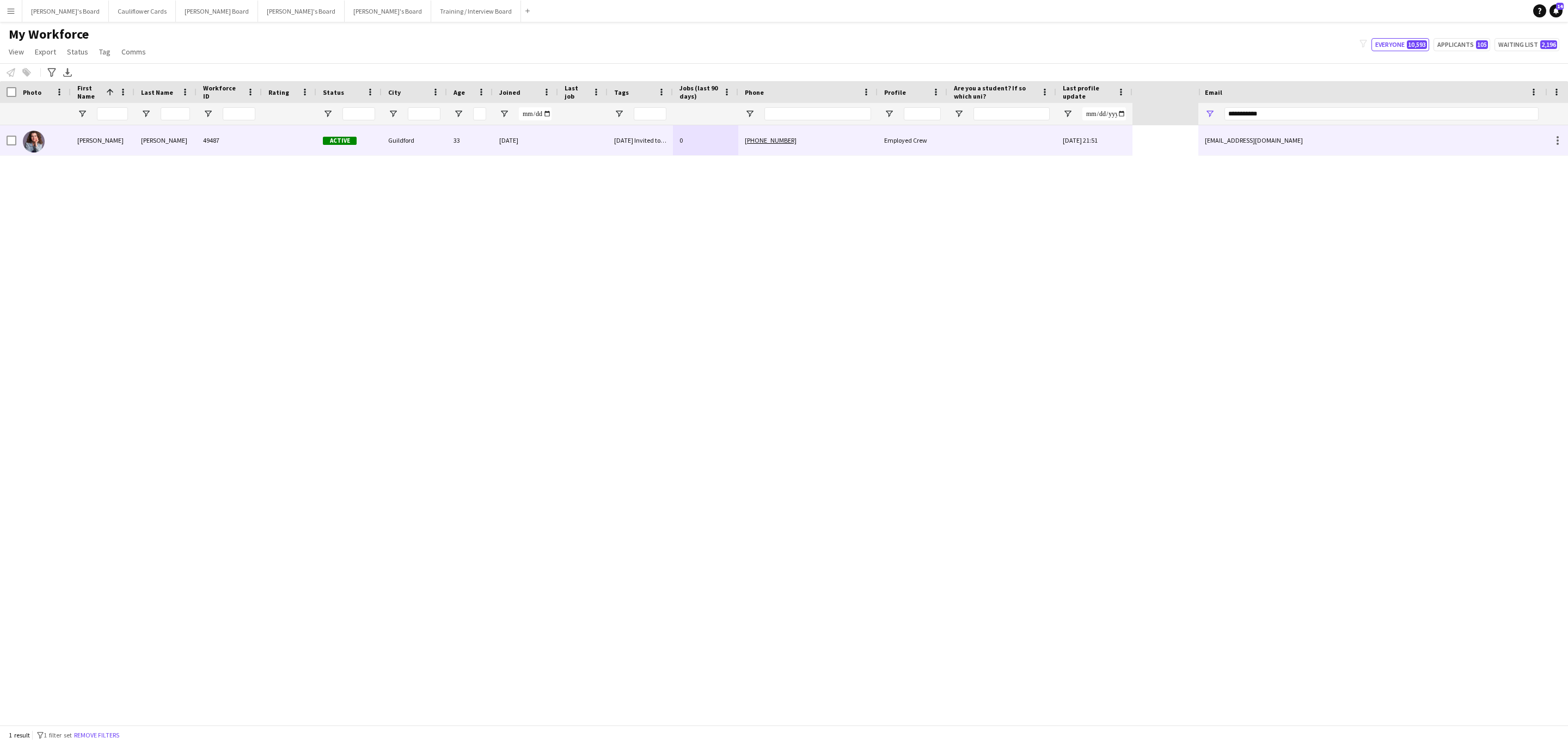
drag, startPoint x: 425, startPoint y: 152, endPoint x: 1072, endPoint y: 264, distance: 656.6
click at [425, 152] on div "Guildford" at bounding box center [414, 140] width 65 height 30
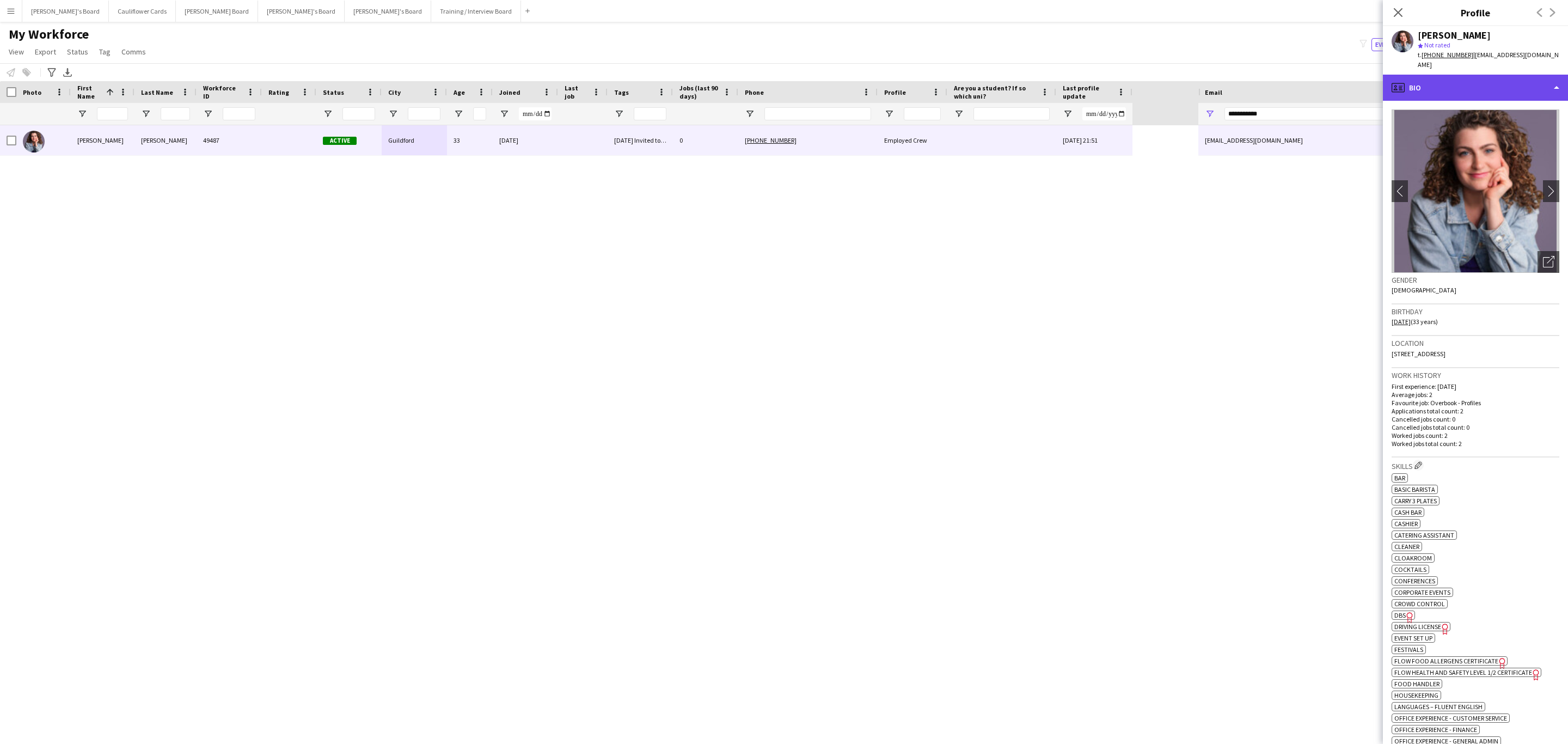
click at [1486, 75] on div "profile Bio" at bounding box center [1475, 88] width 185 height 26
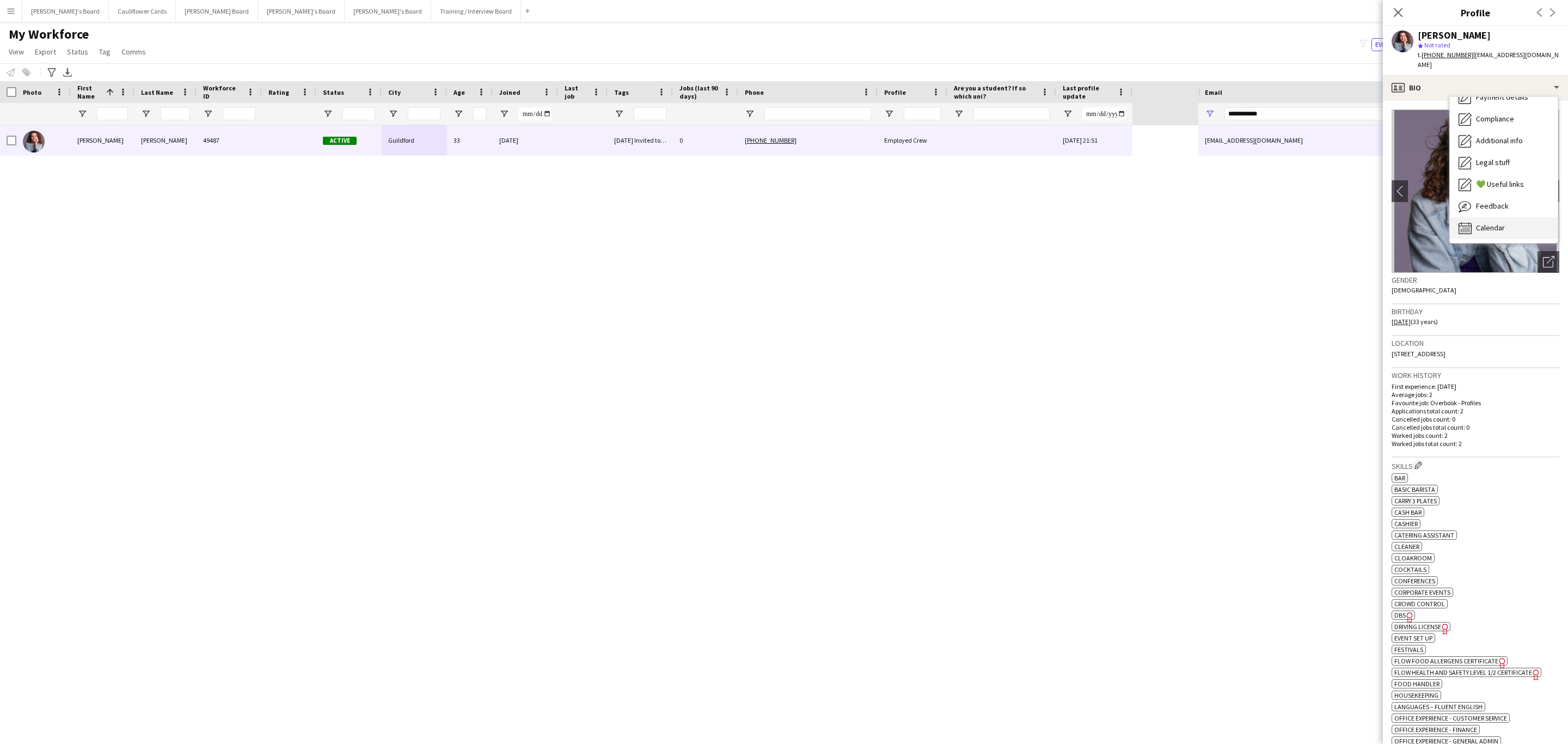
click at [1504, 225] on div "Calendar Calendar" at bounding box center [1503, 228] width 108 height 22
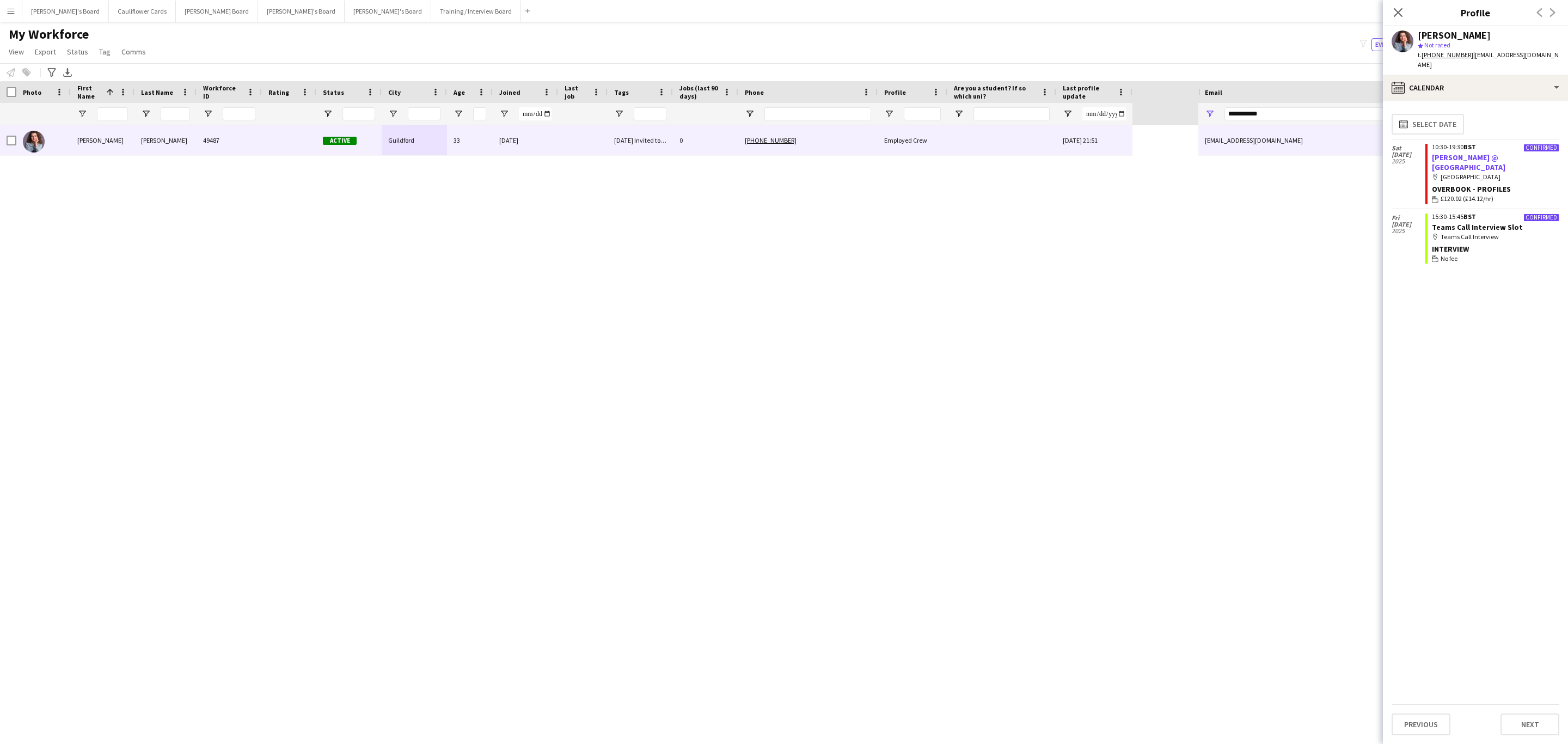
click at [1444, 152] on link "James Bay @ Newbury Racecourse" at bounding box center [1468, 162] width 74 height 19
click at [1500, 77] on div "calendar-full Calendar" at bounding box center [1475, 88] width 185 height 26
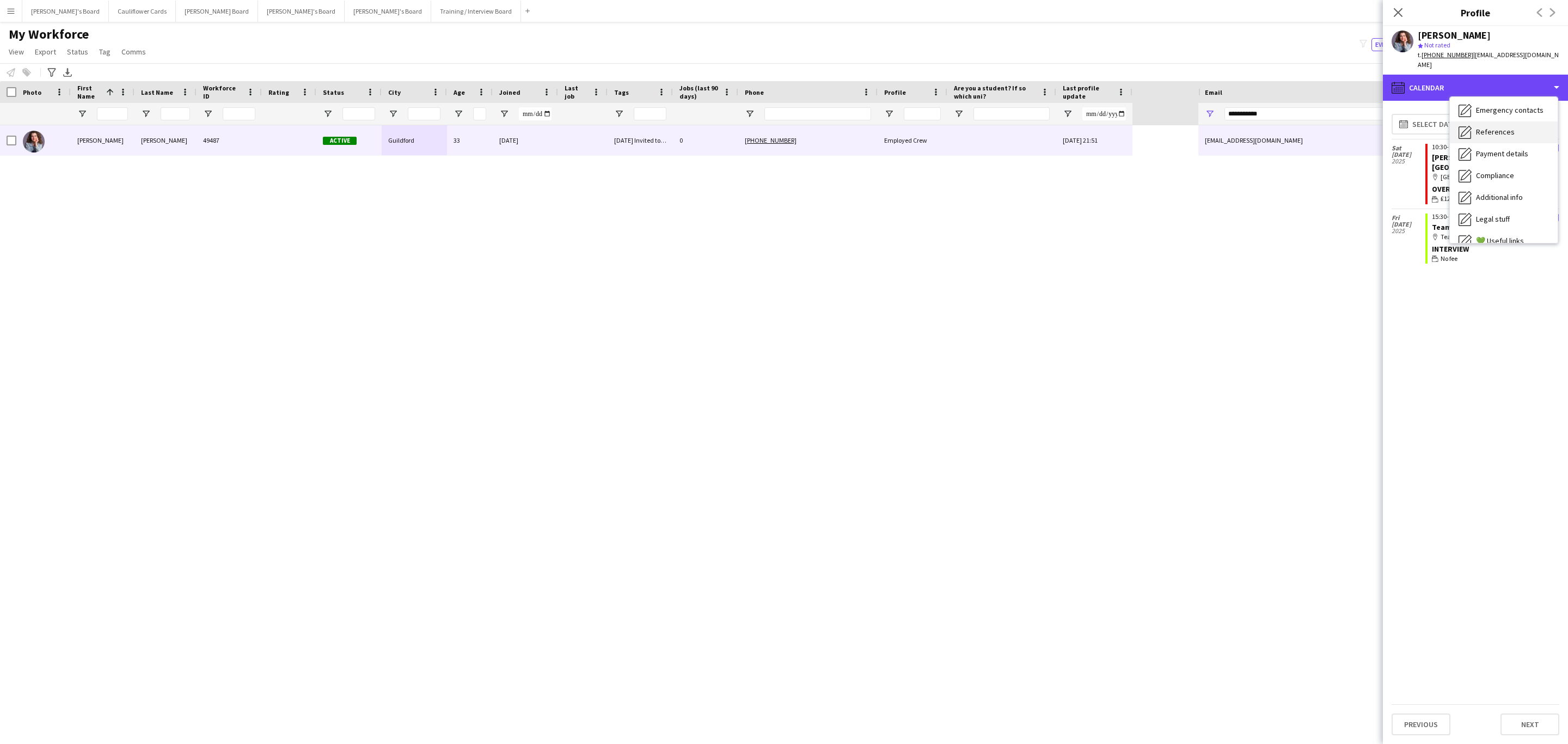
scroll to position [64, 0]
click at [1497, 212] on div "Additional info Additional info" at bounding box center [1503, 223] width 108 height 22
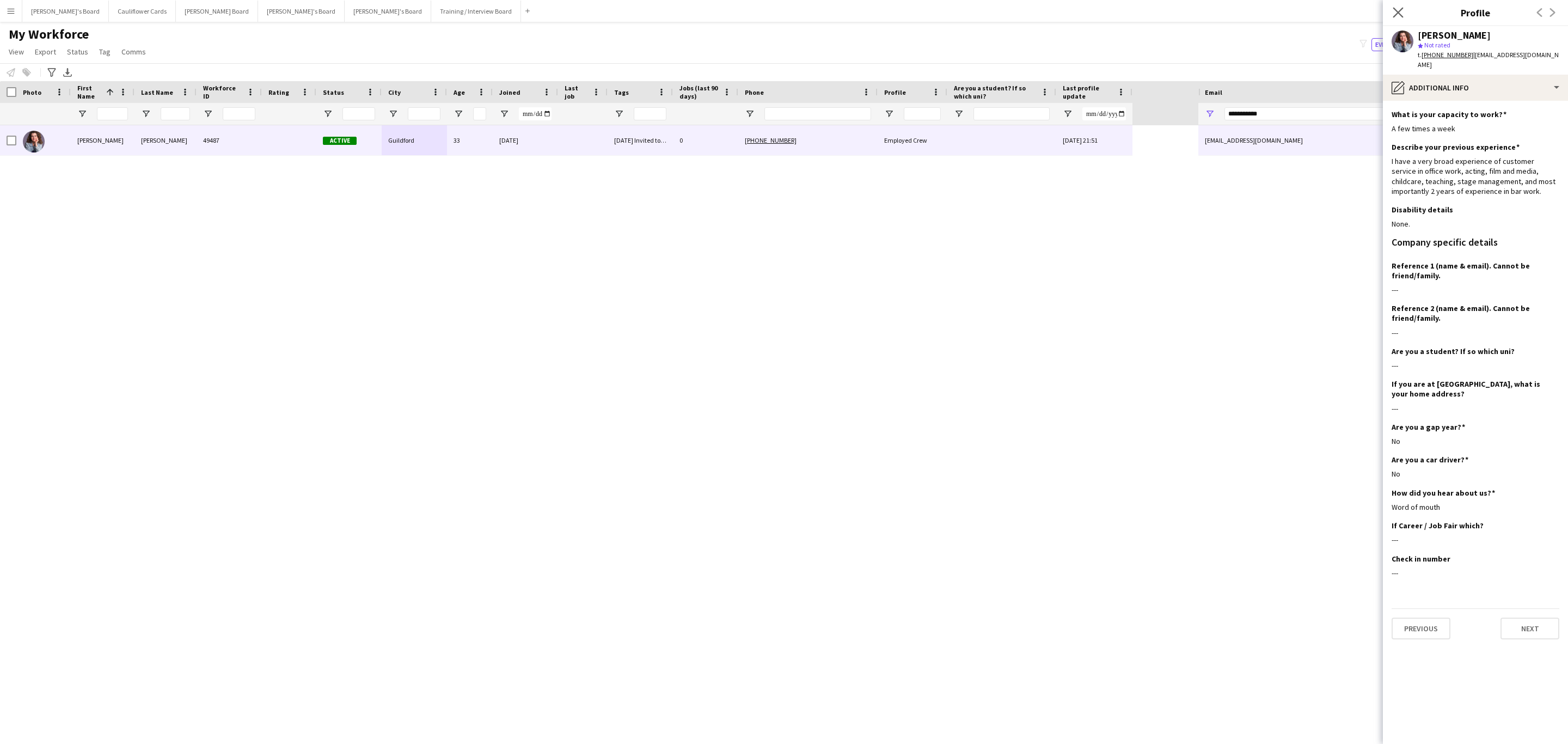
click at [1401, 18] on app-icon "Close pop-in" at bounding box center [1398, 13] width 16 height 16
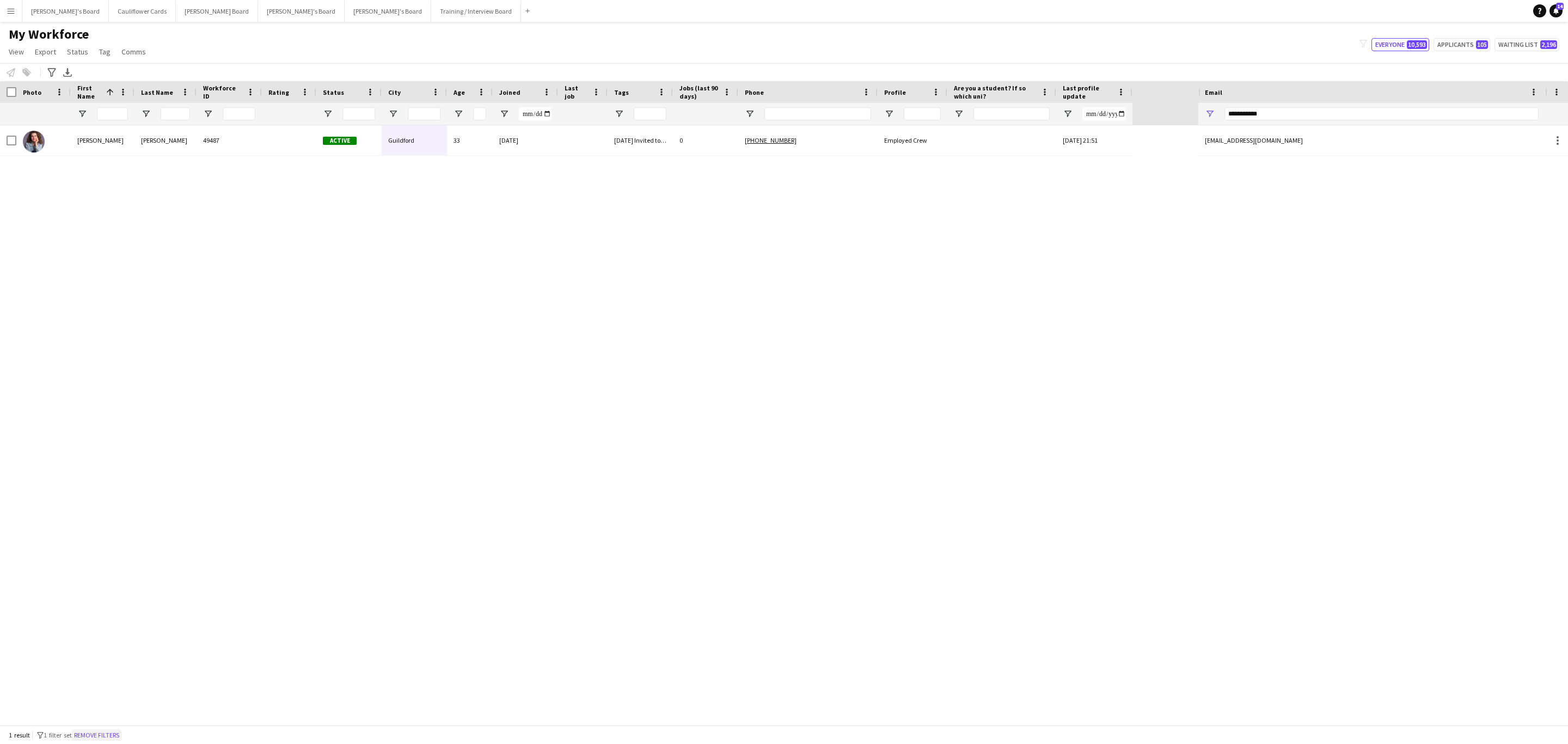
click at [100, 731] on button "Remove filters" at bounding box center [96, 735] width 49 height 12
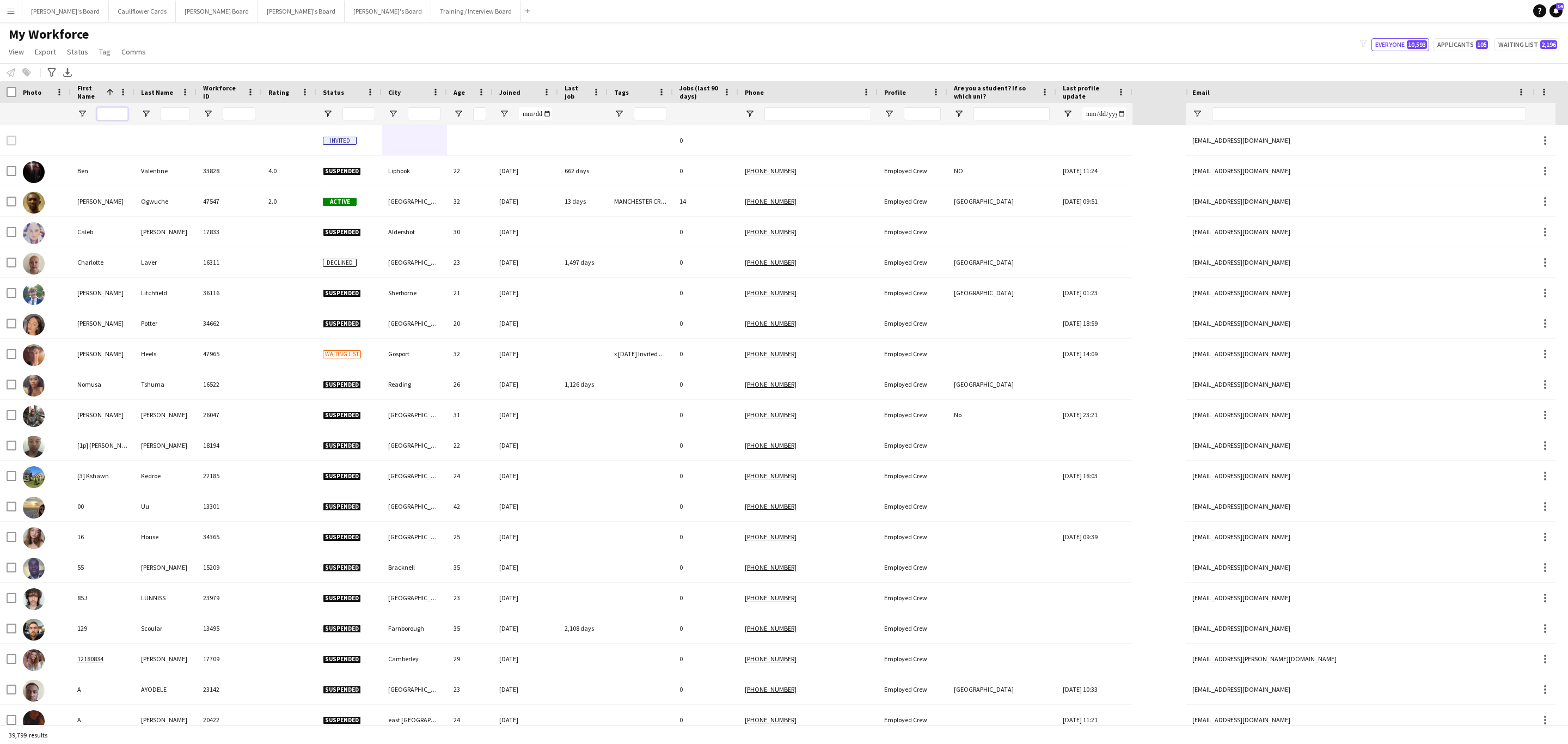
click at [122, 108] on input "First Name Filter Input" at bounding box center [112, 113] width 31 height 13
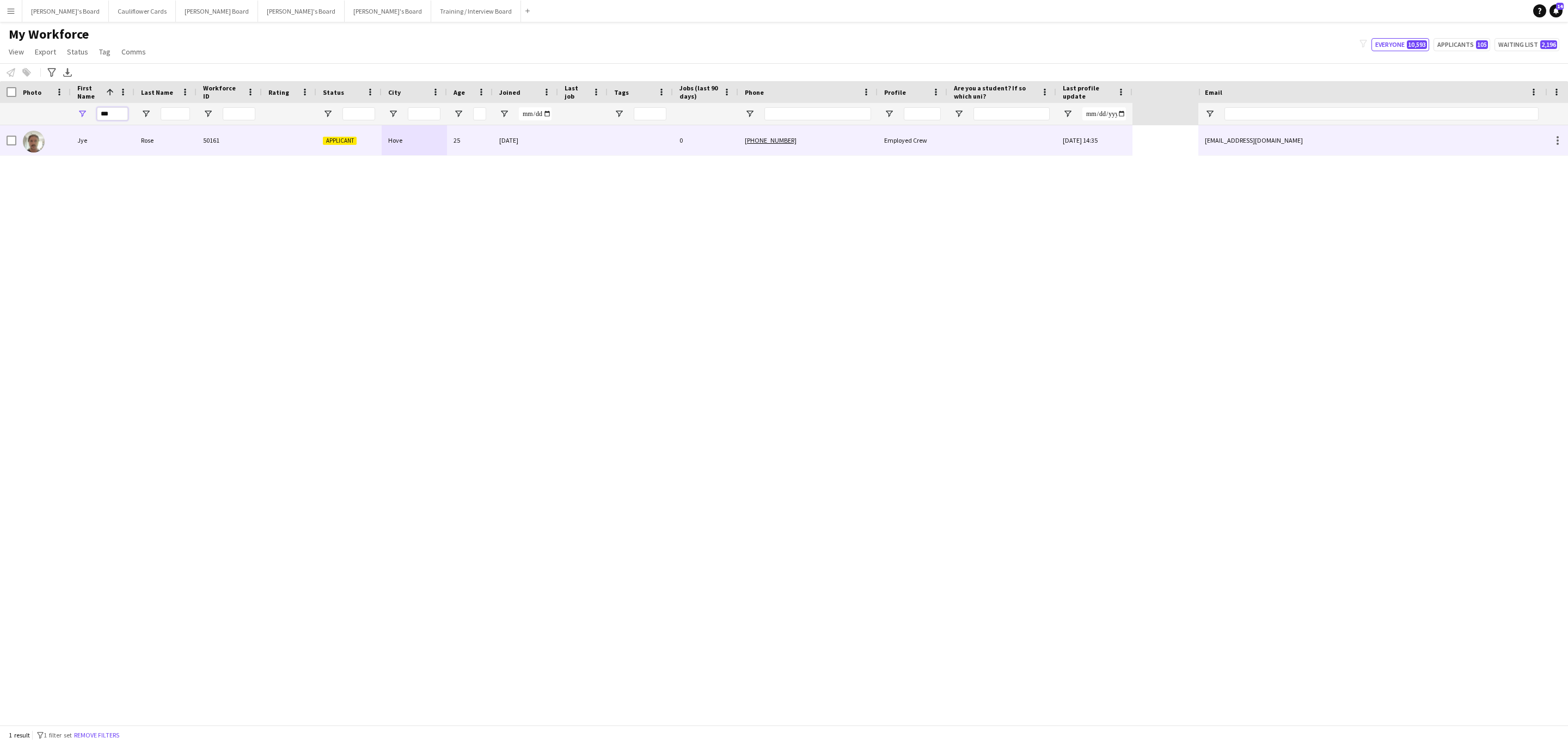
type input "***"
click at [173, 146] on div "Rose" at bounding box center [166, 140] width 62 height 30
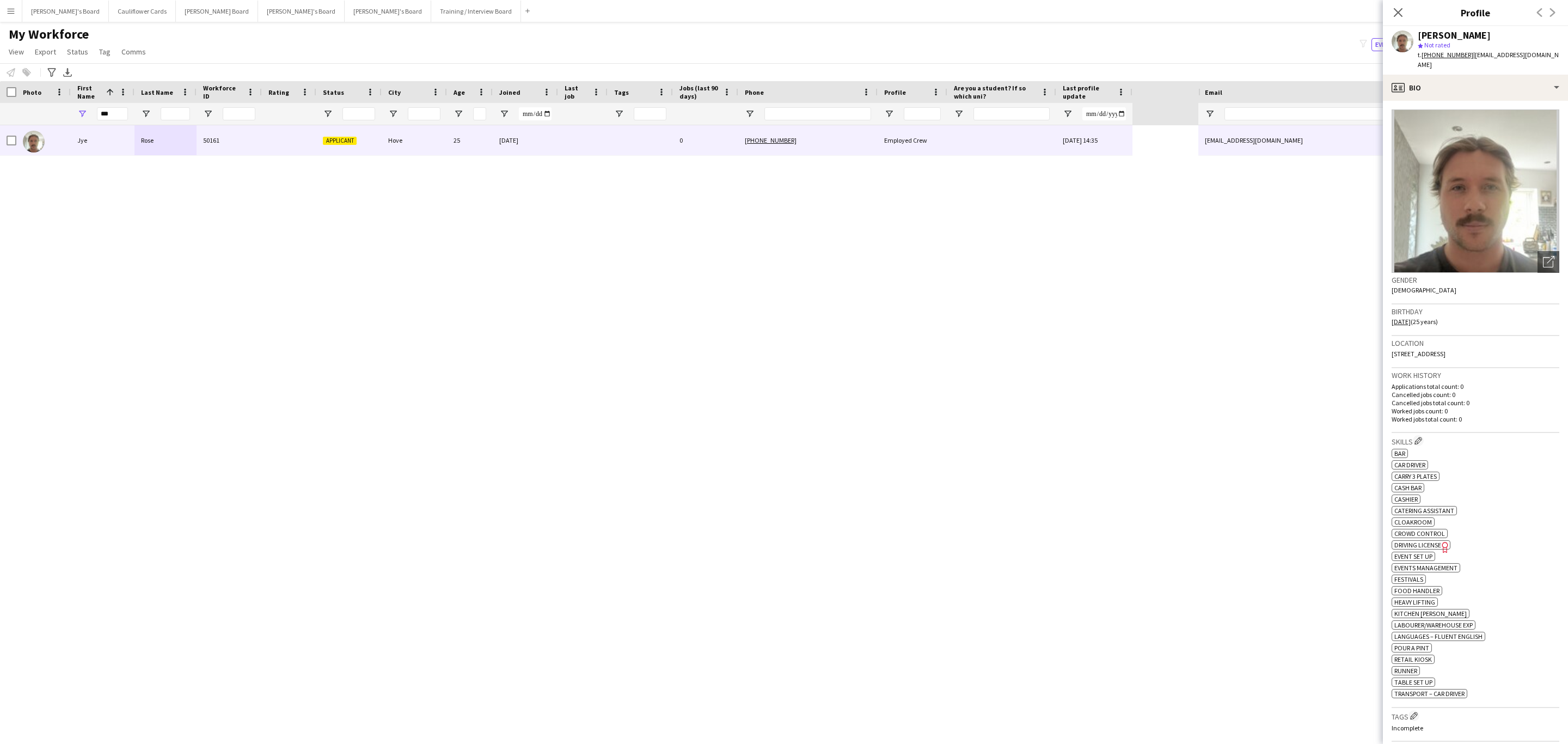
click at [1436, 57] on tcxspan "+447386805109" at bounding box center [1447, 54] width 52 height 8
click at [1488, 77] on div "profile Bio" at bounding box center [1475, 88] width 185 height 26
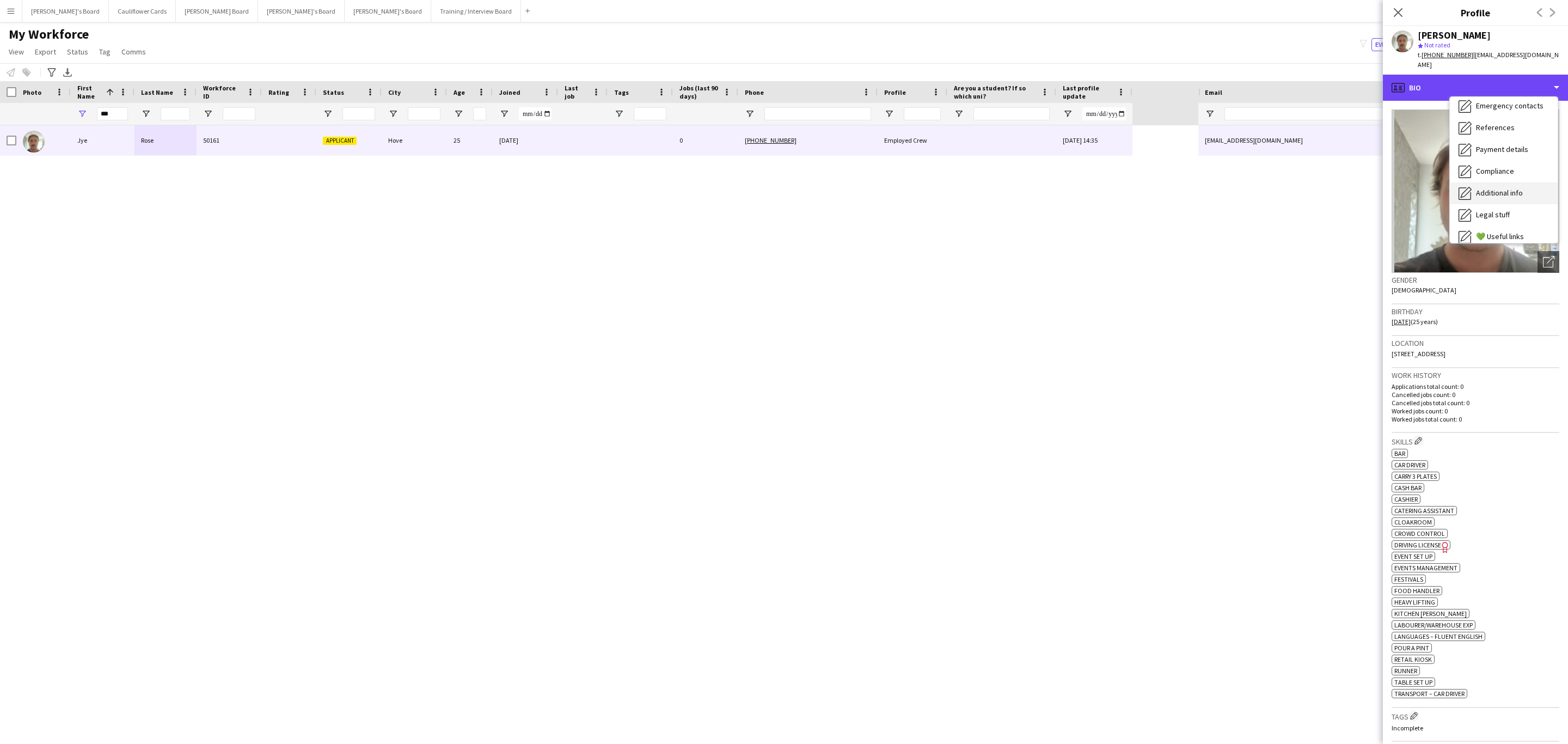
scroll to position [146, 0]
click at [1503, 136] on span "Additional info" at bounding box center [1499, 141] width 47 height 10
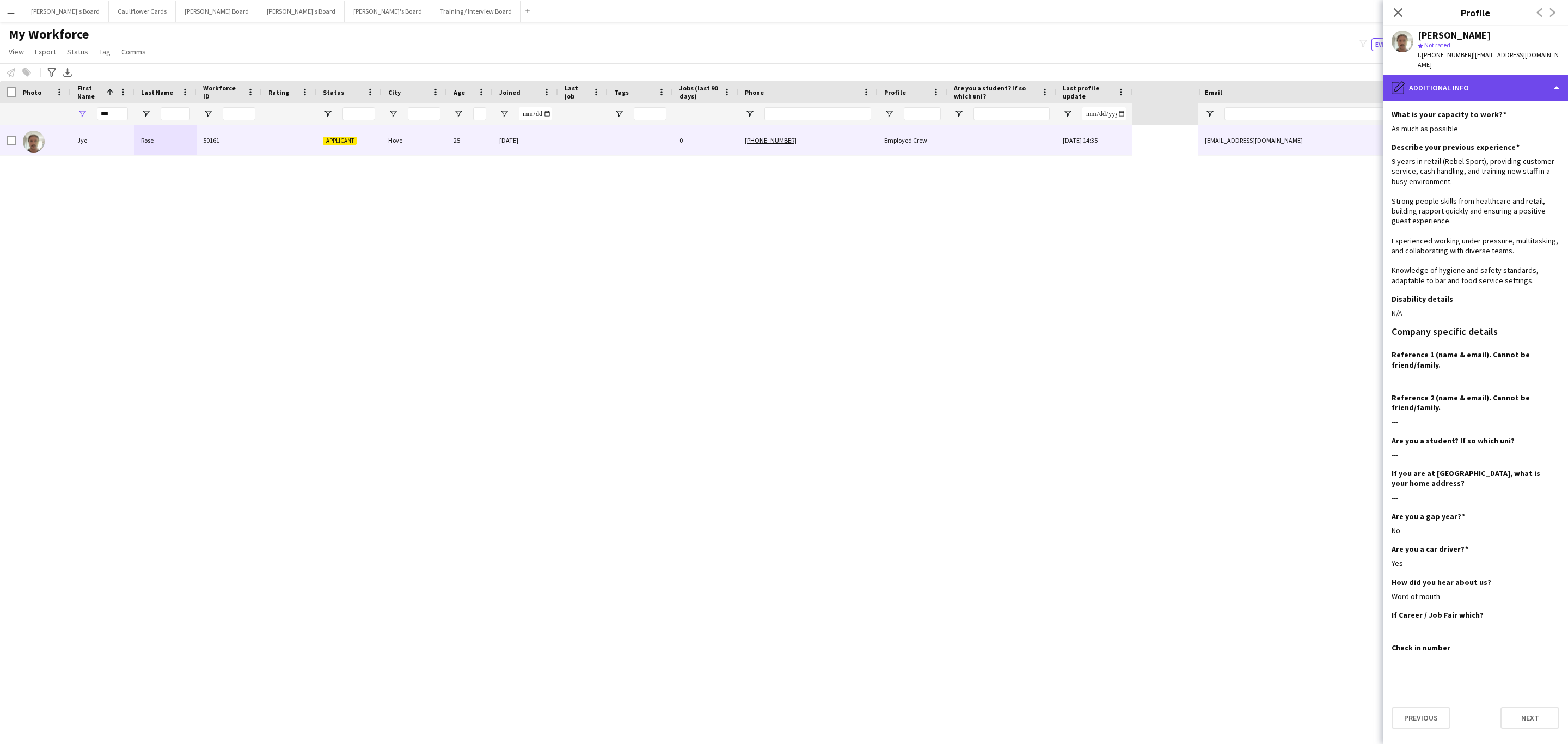
click at [1499, 79] on div "pencil4 Additional info" at bounding box center [1475, 88] width 185 height 26
click at [1499, 107] on div "Bio Bio" at bounding box center [1503, 112] width 108 height 22
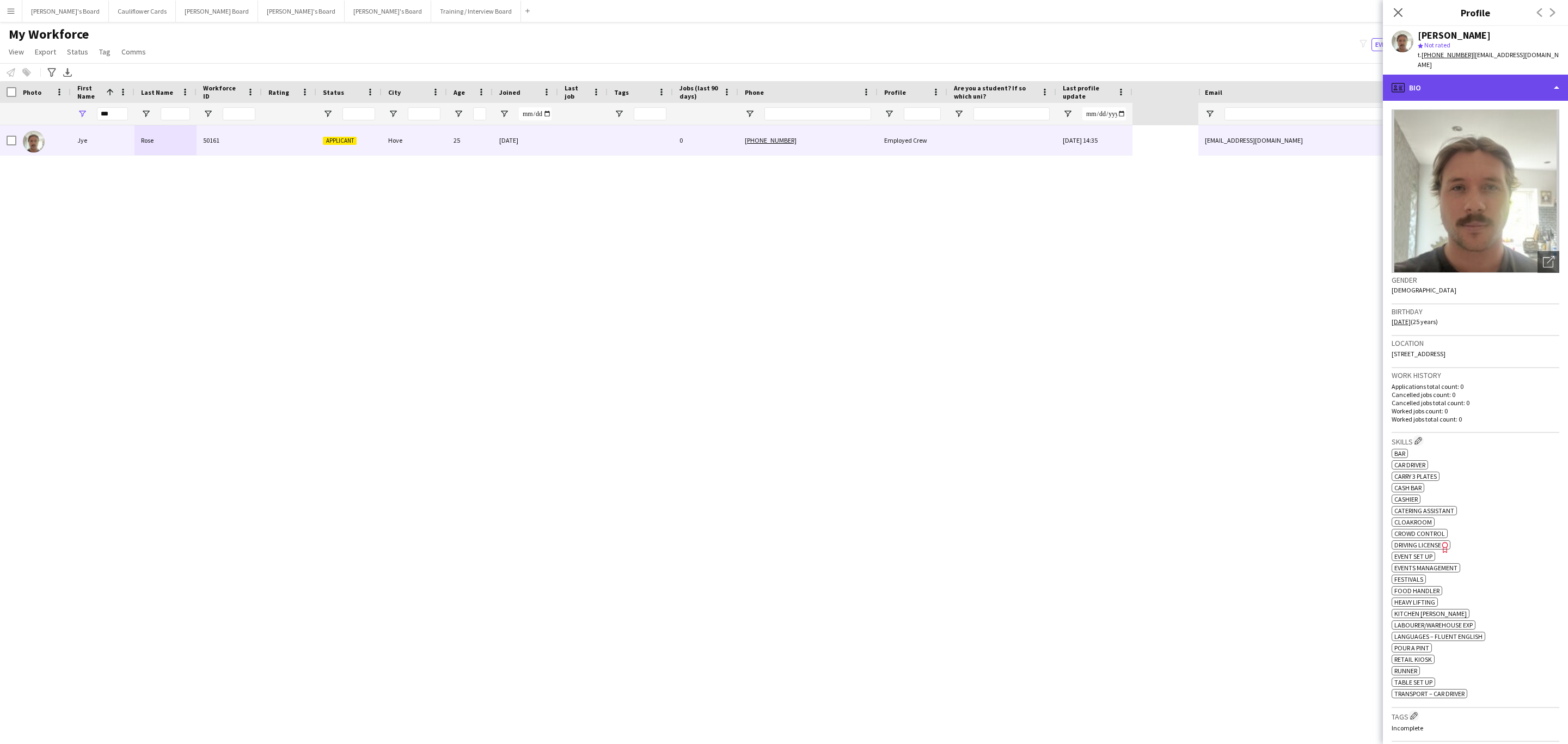
click at [1495, 83] on div "profile Bio" at bounding box center [1475, 88] width 185 height 26
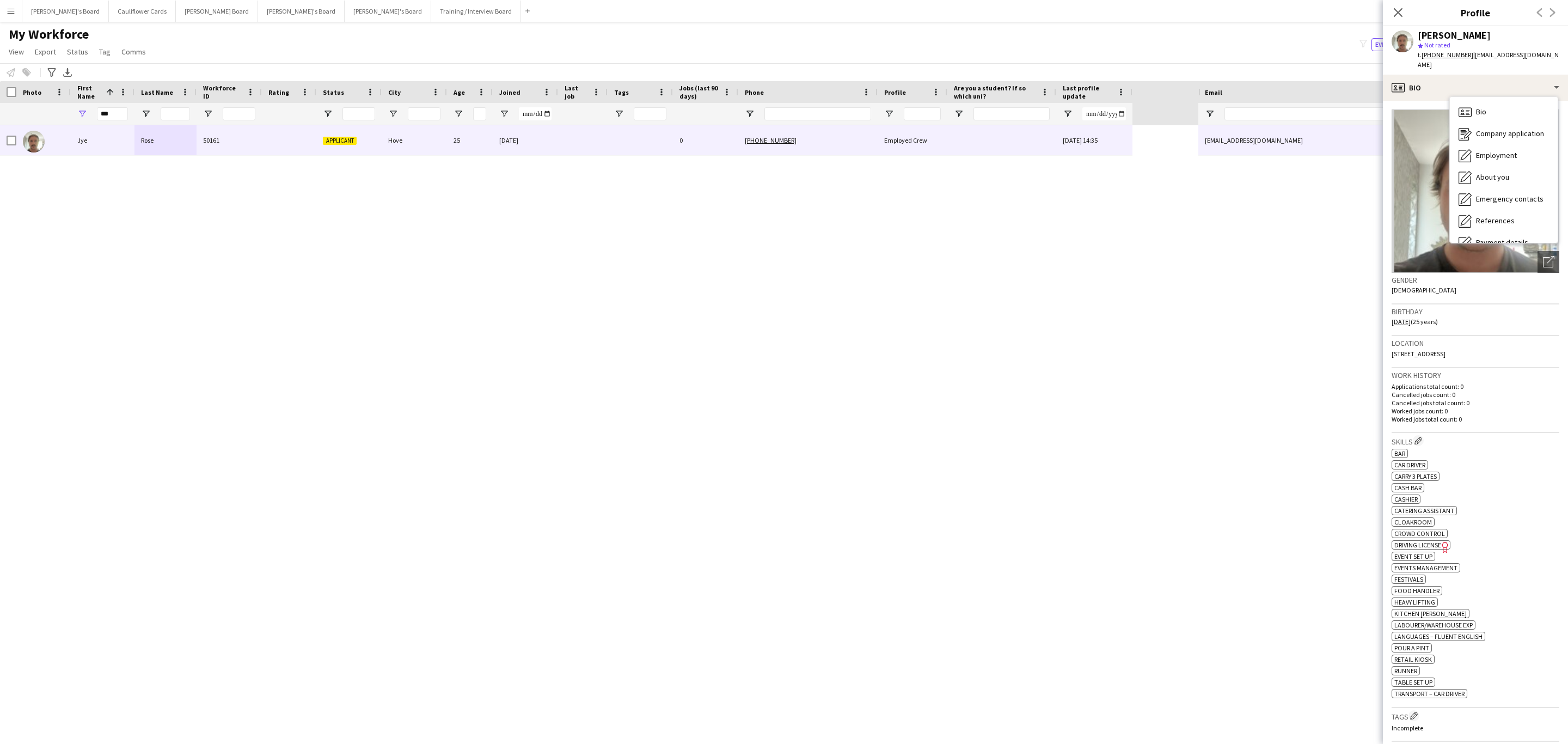
click at [1516, 349] on div "Location Hova Villas, 8B, Hove, BN3 3DF" at bounding box center [1475, 352] width 167 height 32
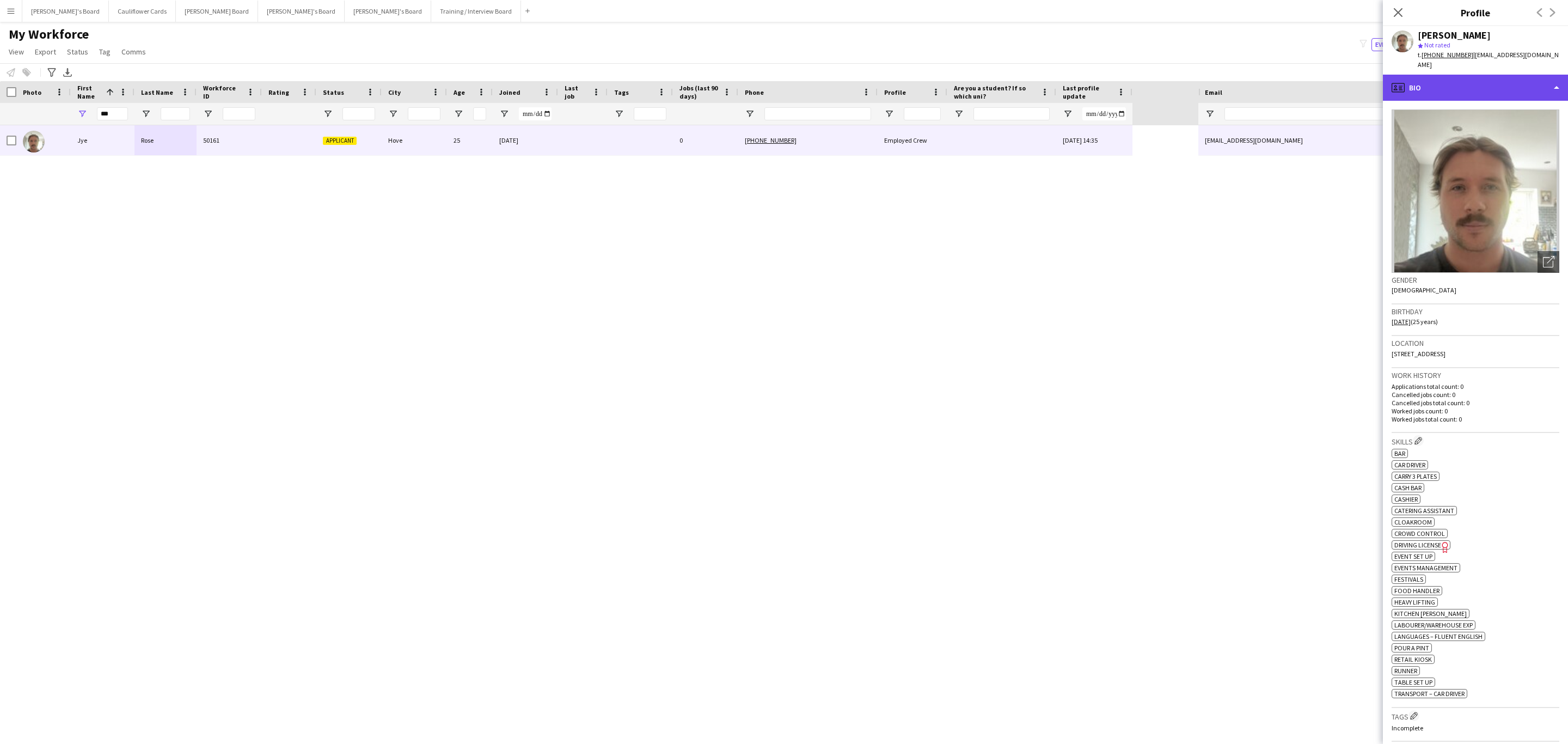
click at [1553, 83] on div "profile Bio" at bounding box center [1475, 88] width 185 height 26
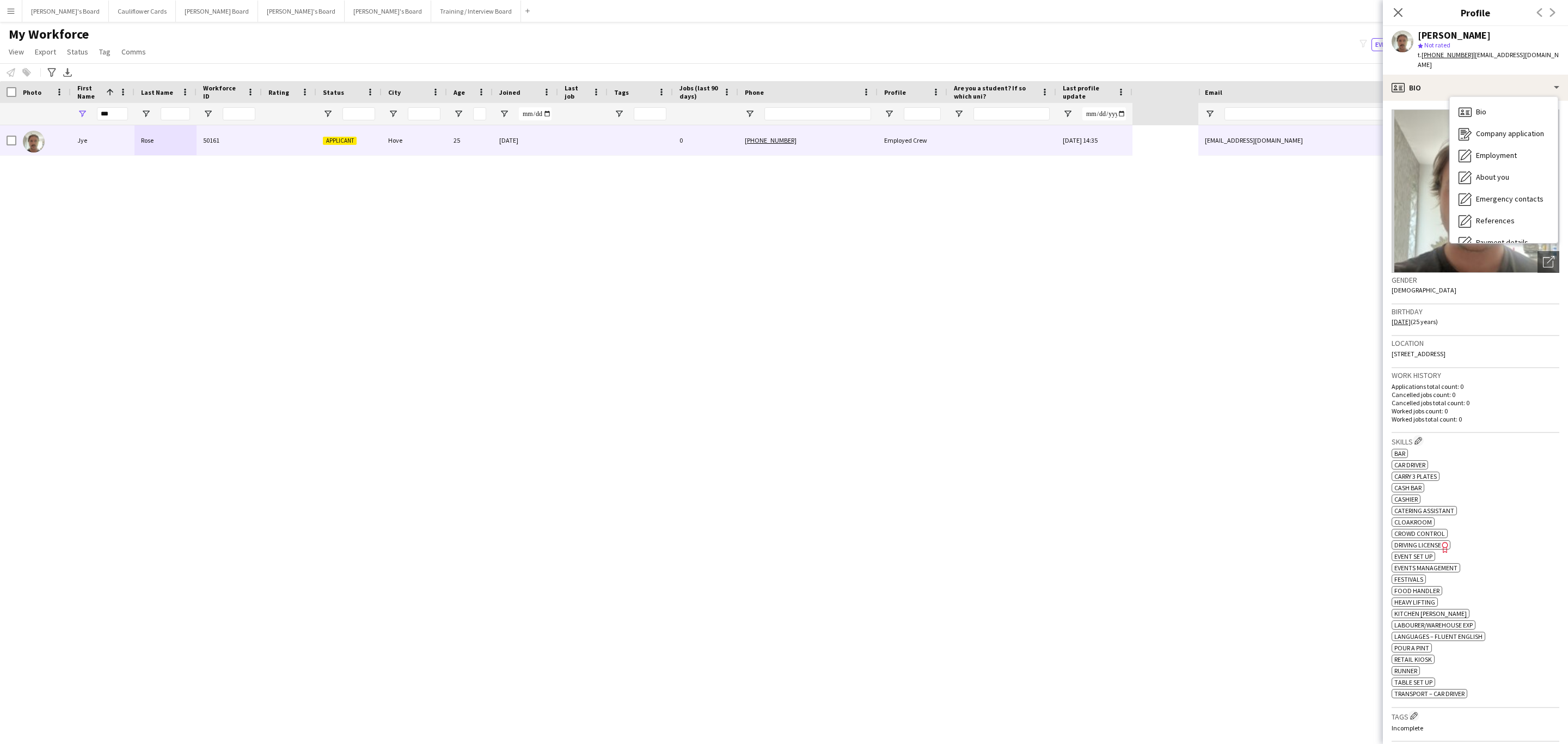
click at [1544, 307] on div "Birthday 11-04-2000 (25 years)" at bounding box center [1475, 320] width 167 height 32
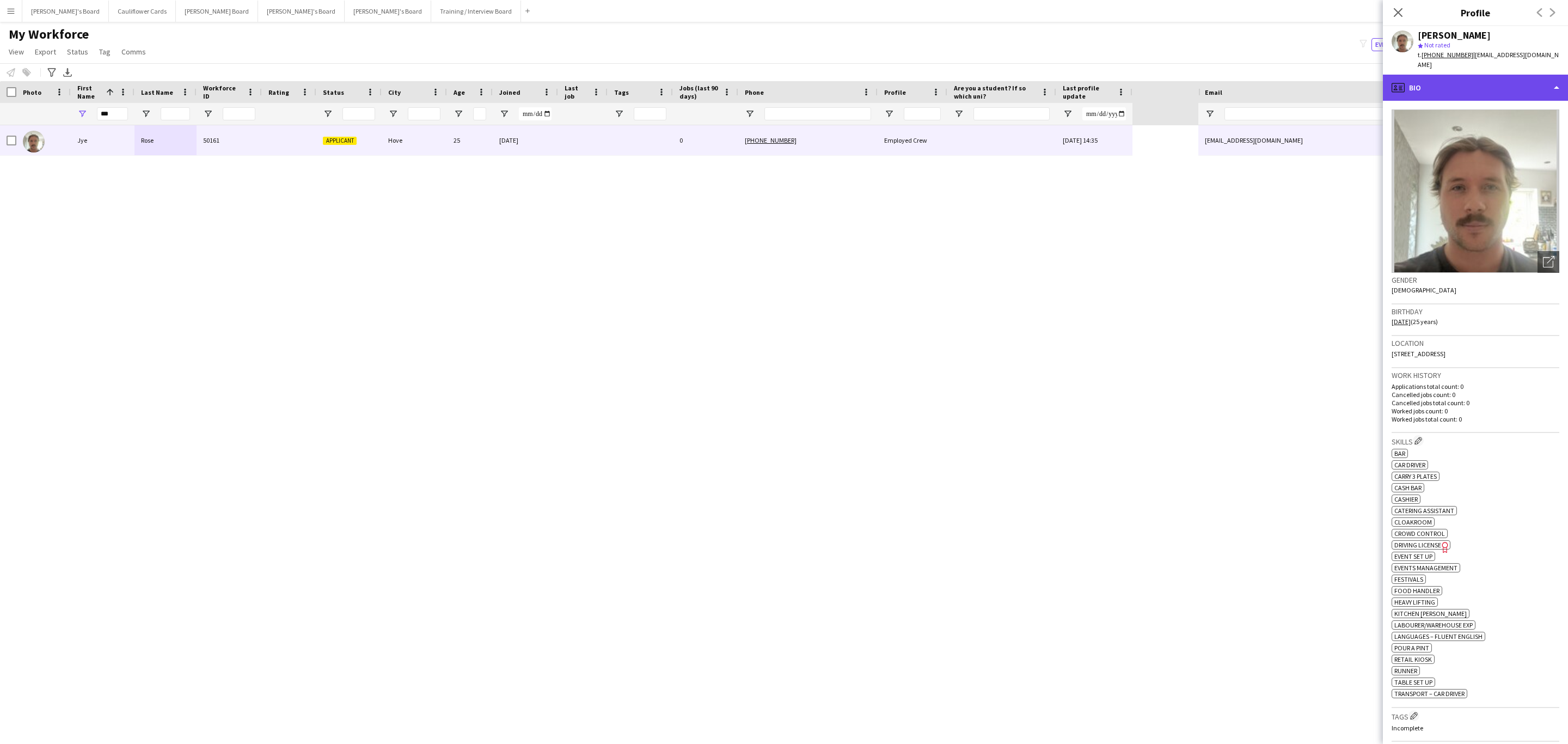
click at [1555, 77] on div "profile Bio" at bounding box center [1475, 88] width 185 height 26
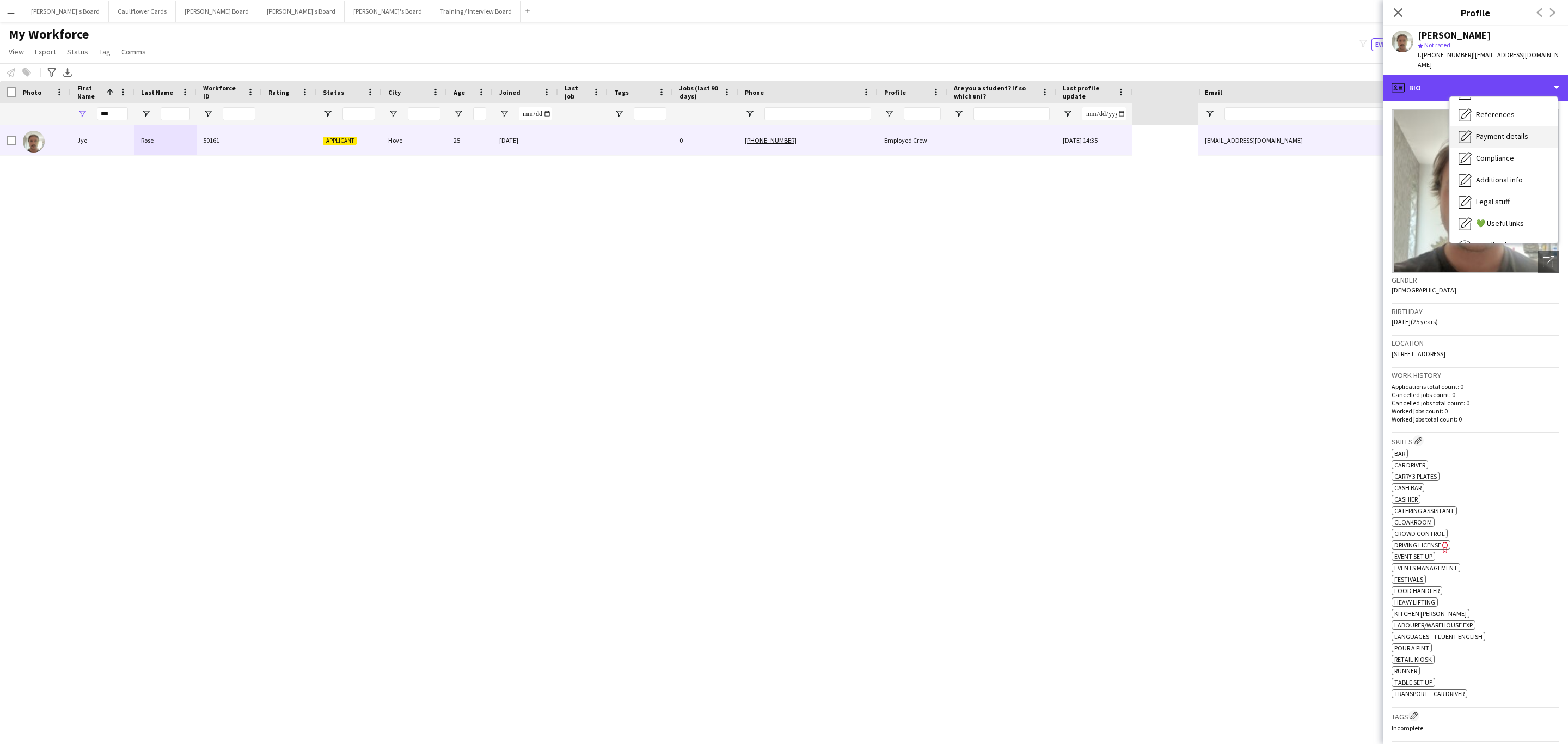
scroll to position [146, 0]
click at [1501, 136] on span "Additional info" at bounding box center [1499, 141] width 47 height 10
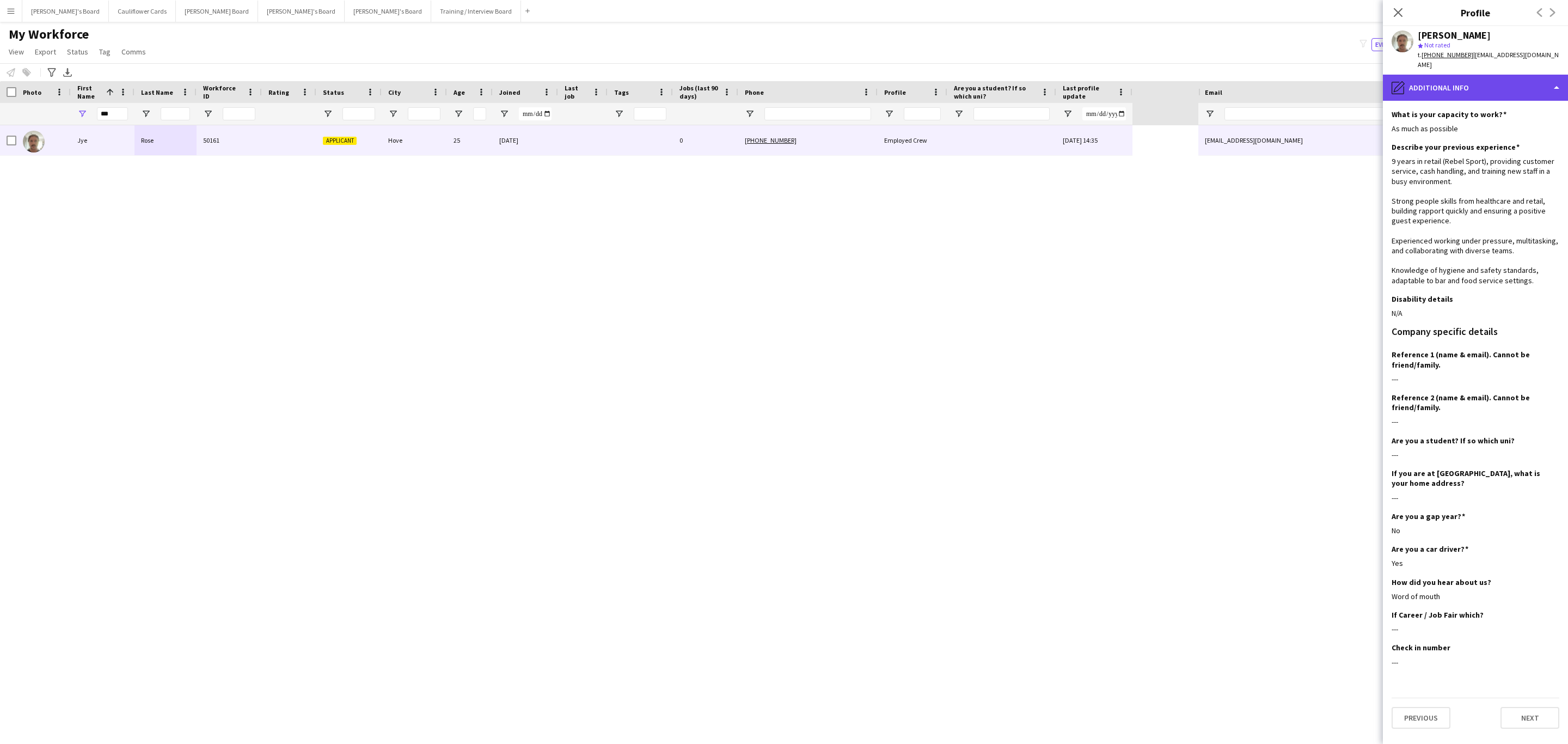
click at [1505, 87] on div "pencil4 Additional info" at bounding box center [1475, 88] width 185 height 26
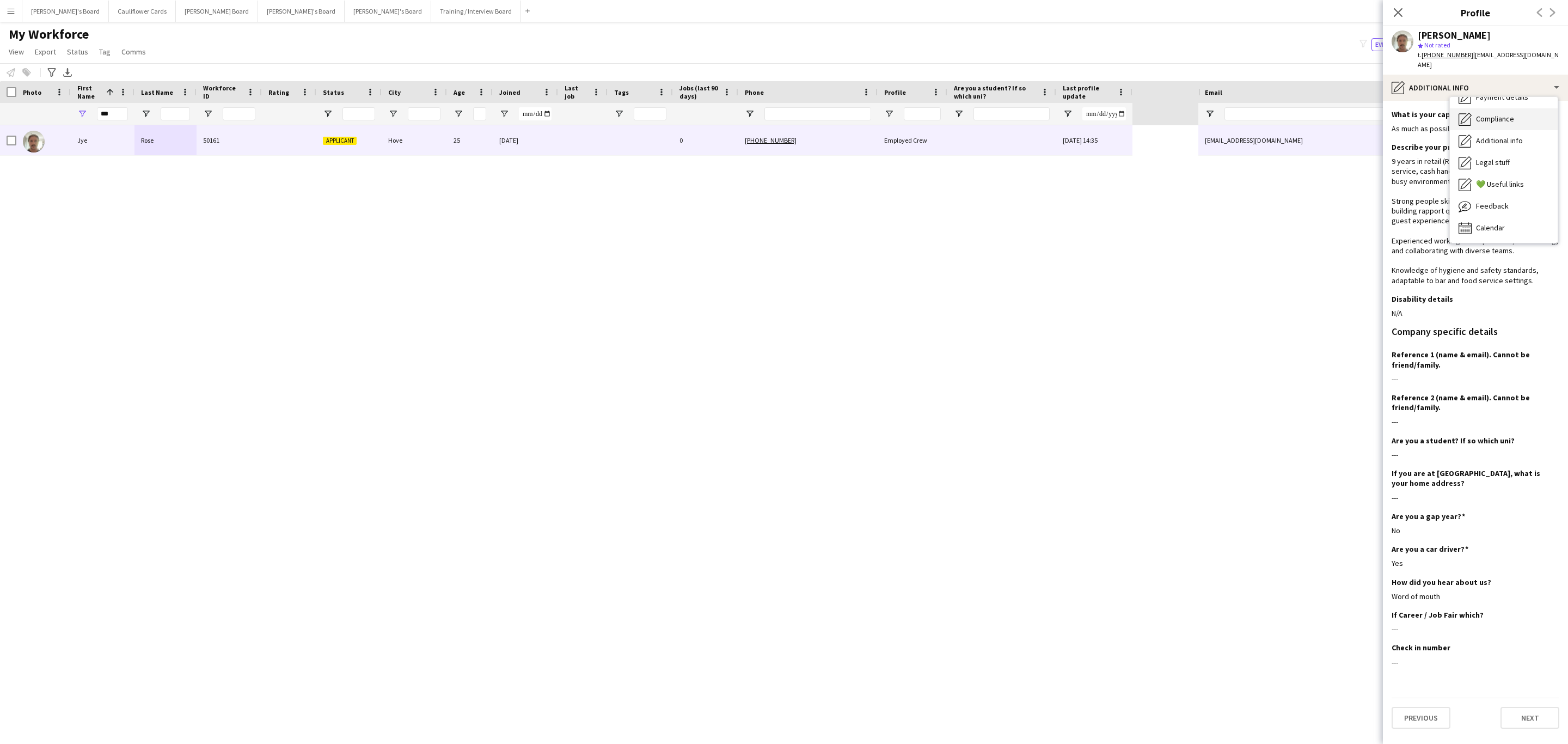
click at [1491, 114] on span "Compliance" at bounding box center [1495, 119] width 38 height 10
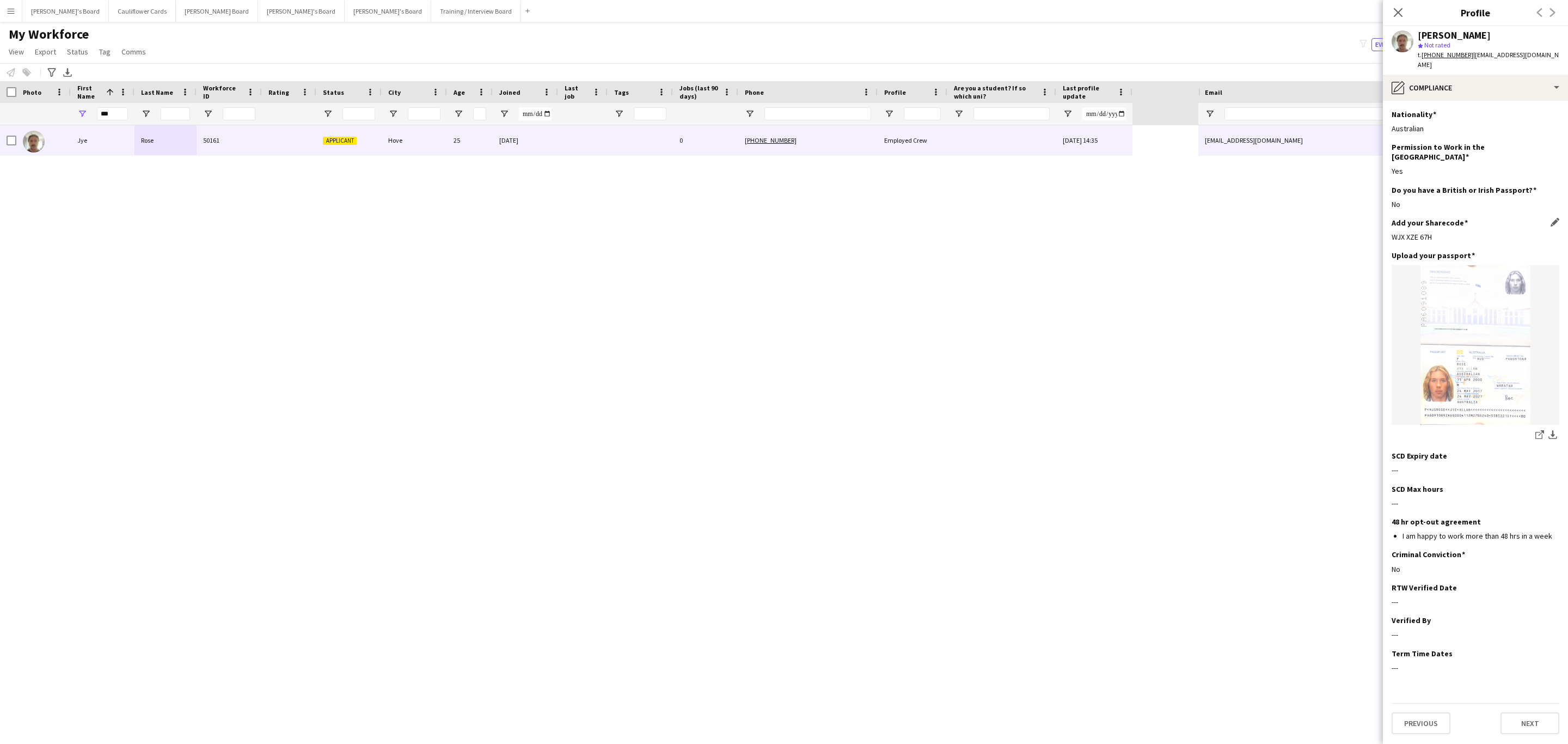
click at [1421, 232] on div "WJX XZE 67H" at bounding box center [1475, 237] width 167 height 10
click at [1420, 232] on div "WJX XZE 67H" at bounding box center [1475, 237] width 167 height 10
copy div "WJX XZE 67H"
click at [1473, 75] on div "pencil4 Compliance" at bounding box center [1475, 88] width 185 height 26
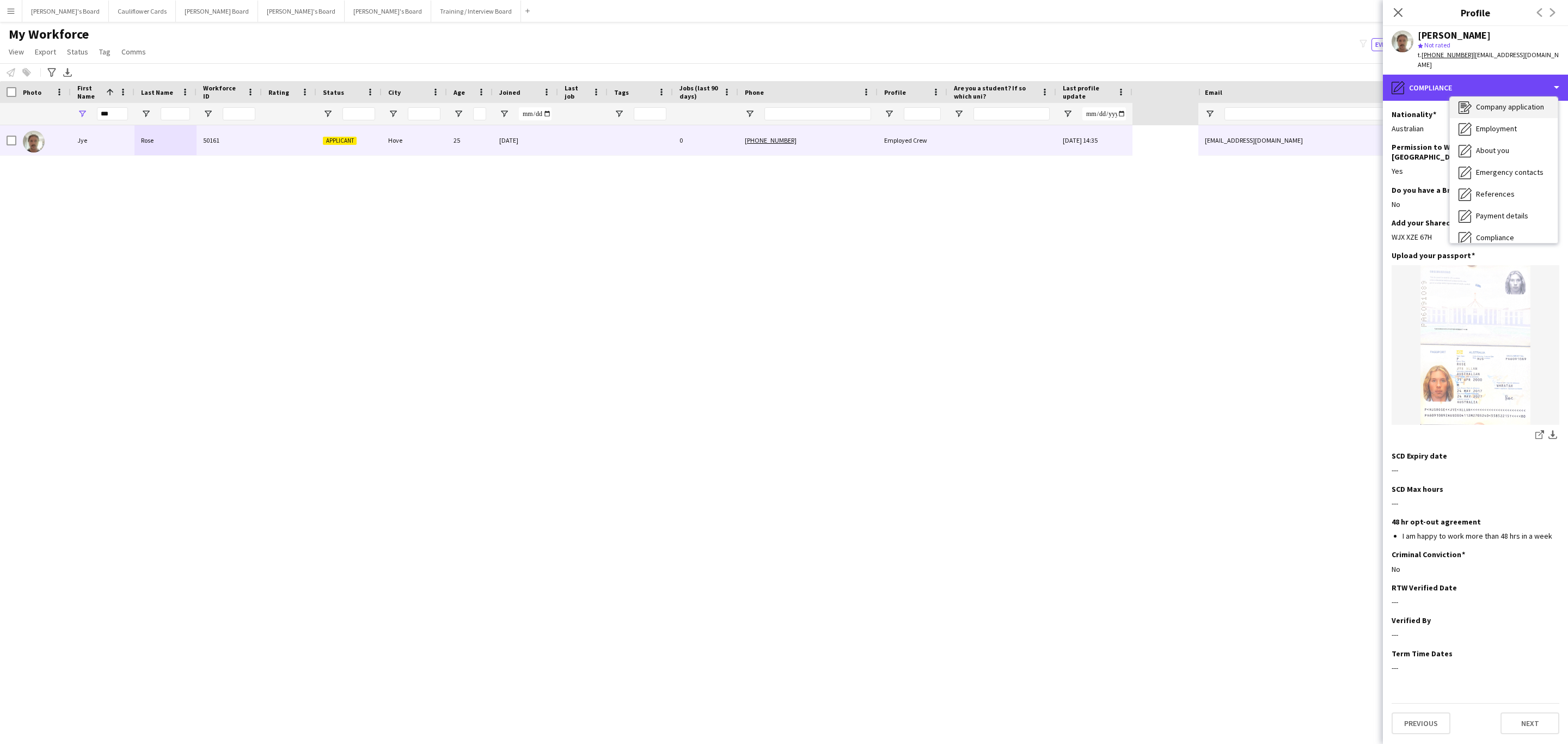
scroll to position [0, 0]
click at [1493, 110] on div "Bio Bio" at bounding box center [1503, 112] width 108 height 22
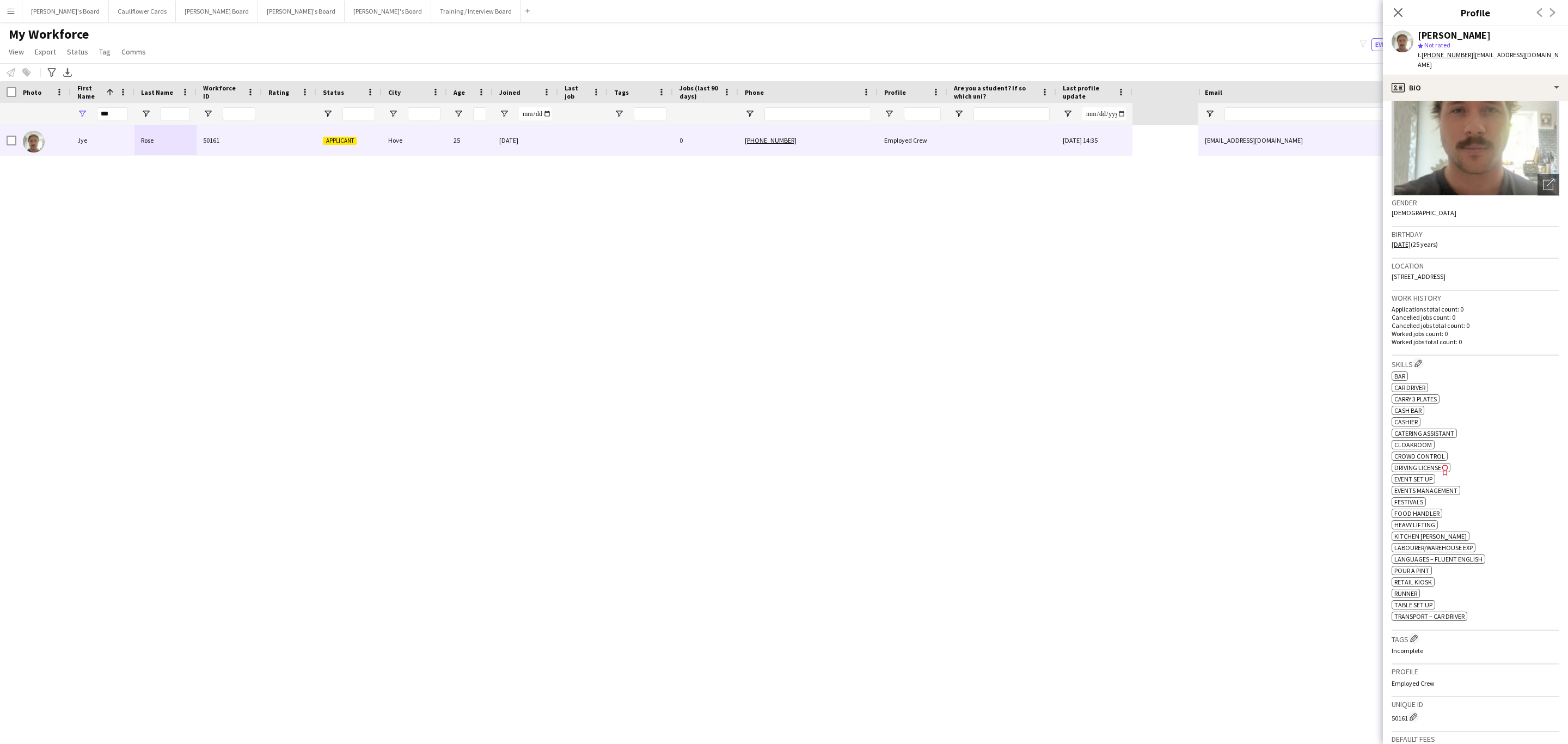
scroll to position [65, 0]
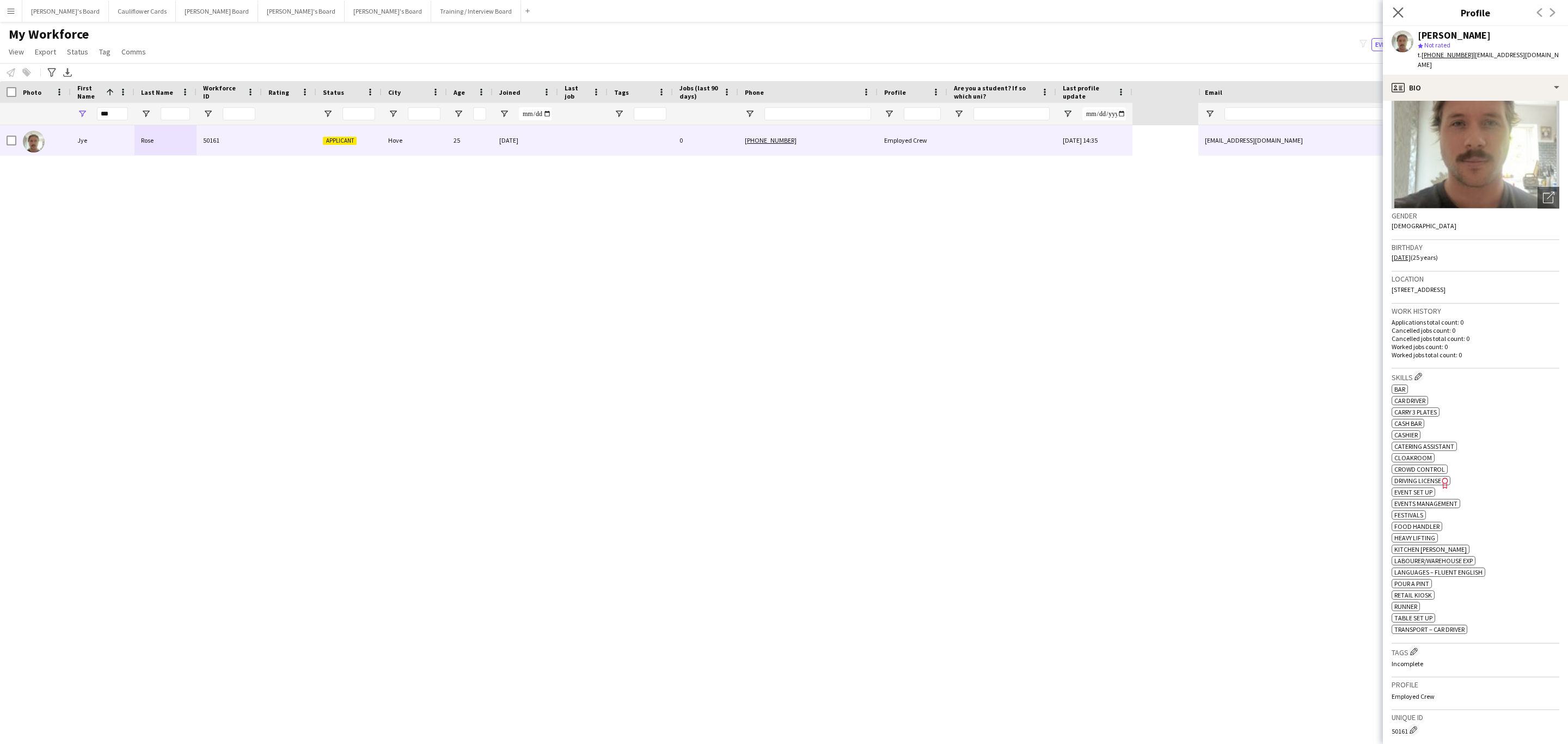
click at [1399, 5] on app-icon "Close pop-in" at bounding box center [1398, 13] width 16 height 16
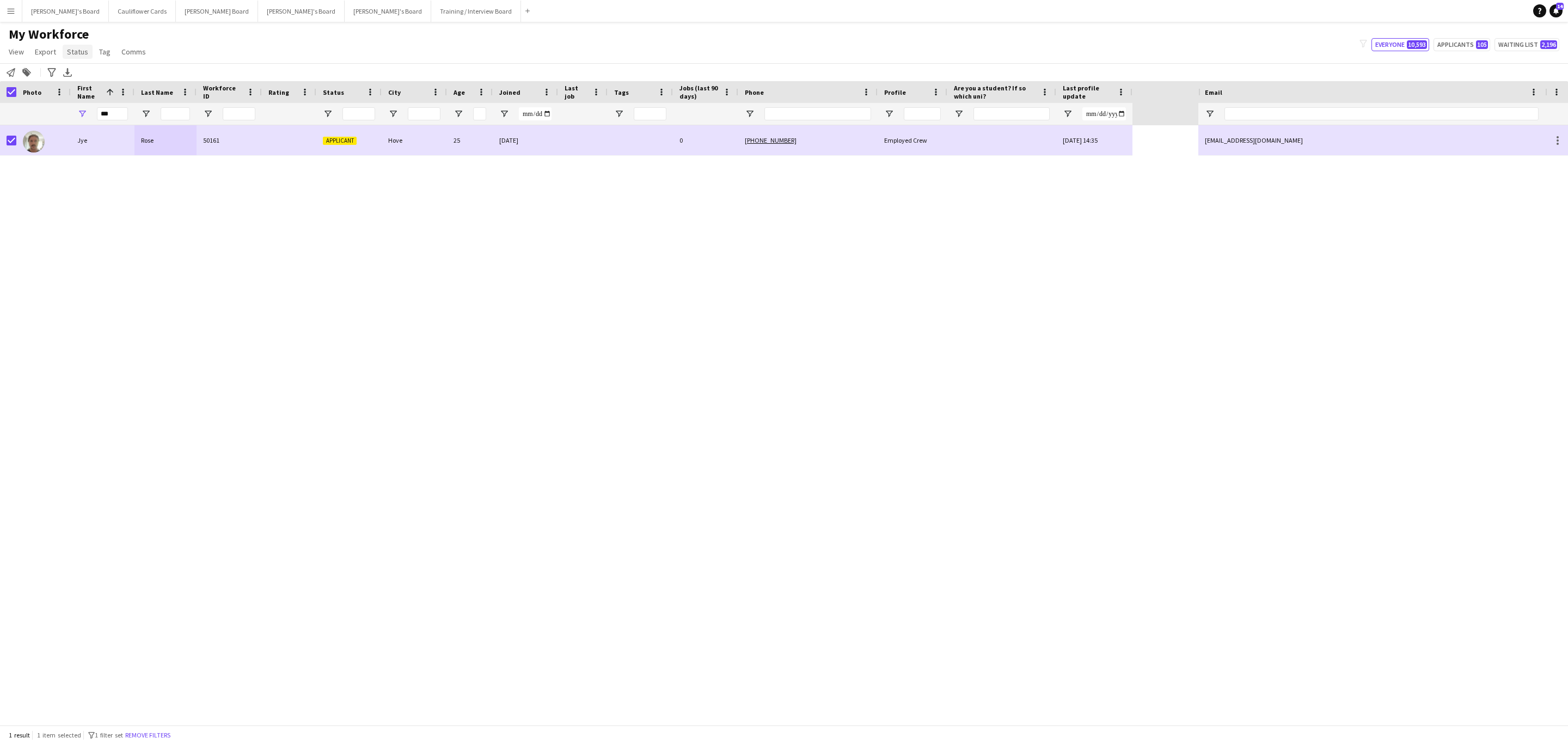
click at [75, 53] on span "Status" at bounding box center [77, 52] width 21 height 10
drag, startPoint x: 82, startPoint y: 67, endPoint x: 100, endPoint y: 75, distance: 19.7
click at [85, 69] on link "Edit" at bounding box center [100, 75] width 76 height 23
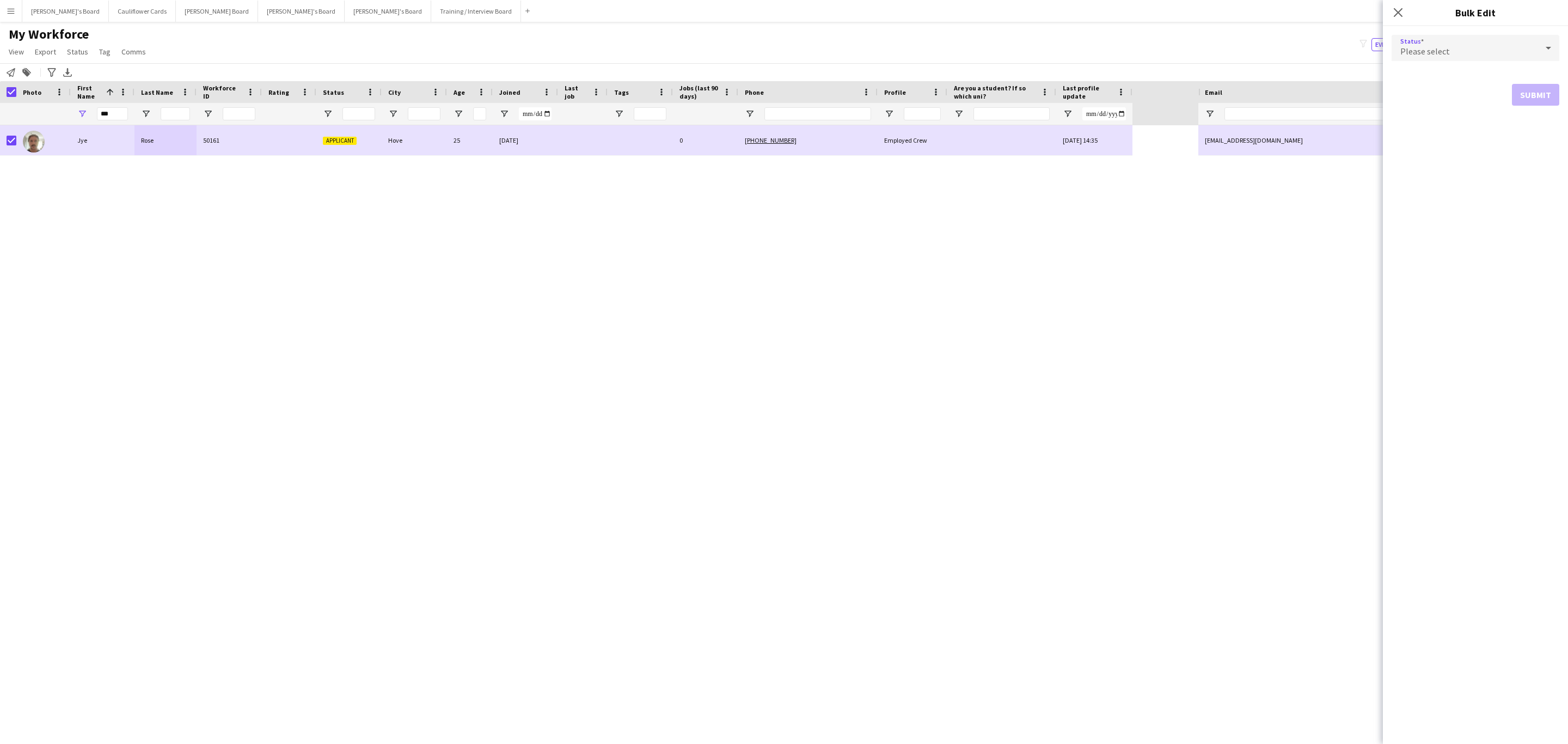
click at [1485, 37] on div "Please select" at bounding box center [1465, 47] width 146 height 26
click at [1451, 75] on span "Active" at bounding box center [1475, 79] width 150 height 10
click at [1535, 129] on button "Submit" at bounding box center [1536, 132] width 47 height 22
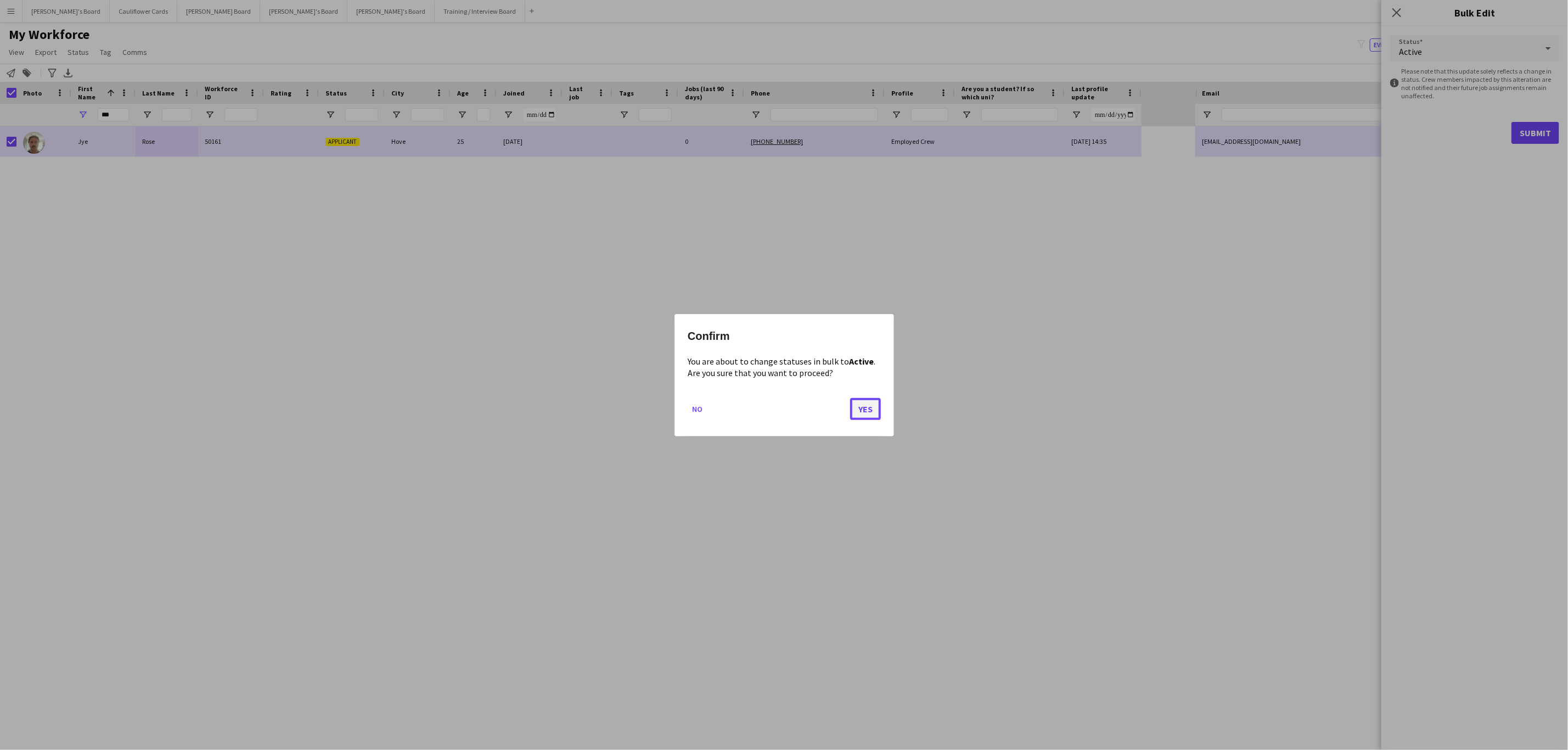
click at [861, 406] on button "Yes" at bounding box center [865, 409] width 31 height 22
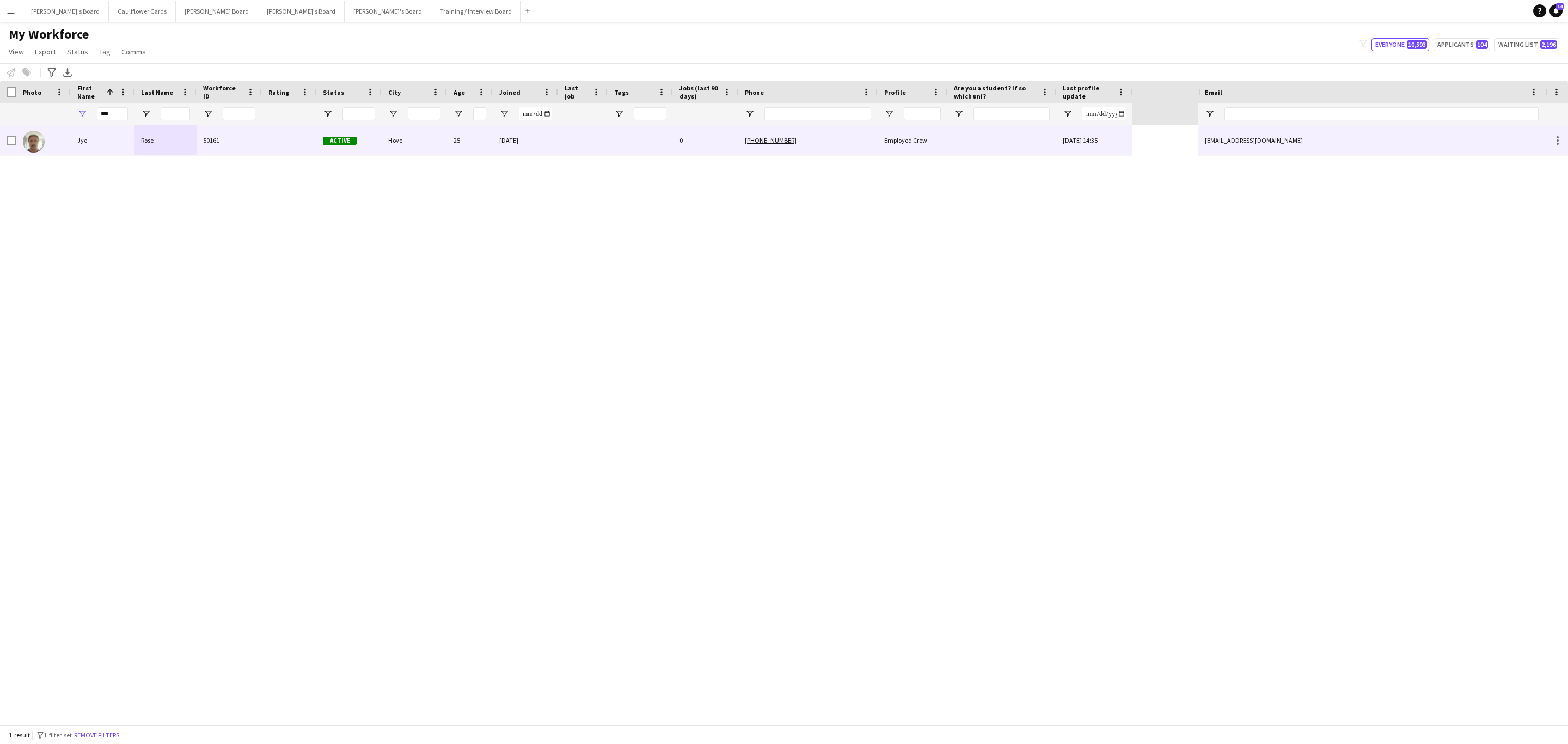
click at [163, 155] on div "Rose" at bounding box center [166, 140] width 62 height 30
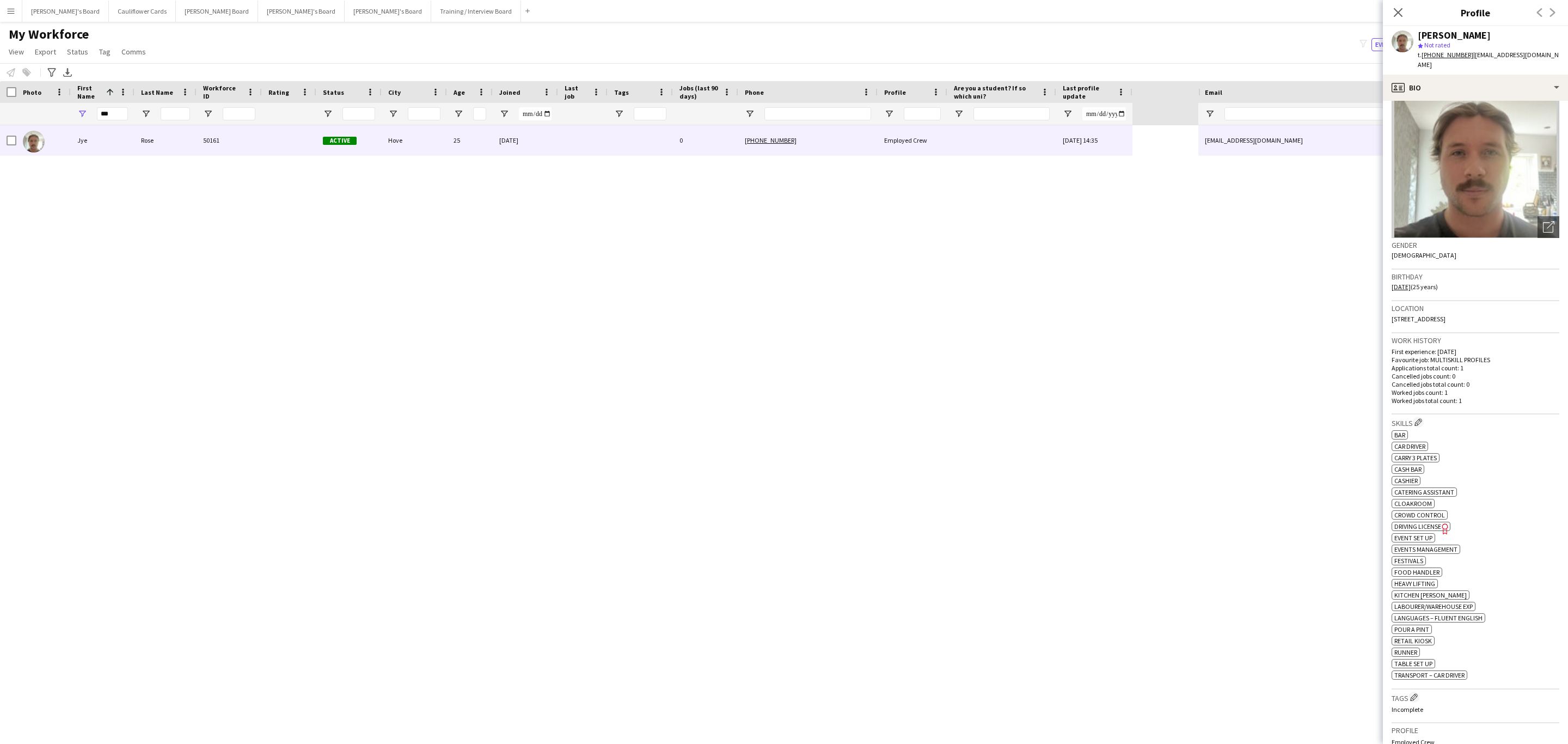
scroll to position [29, 0]
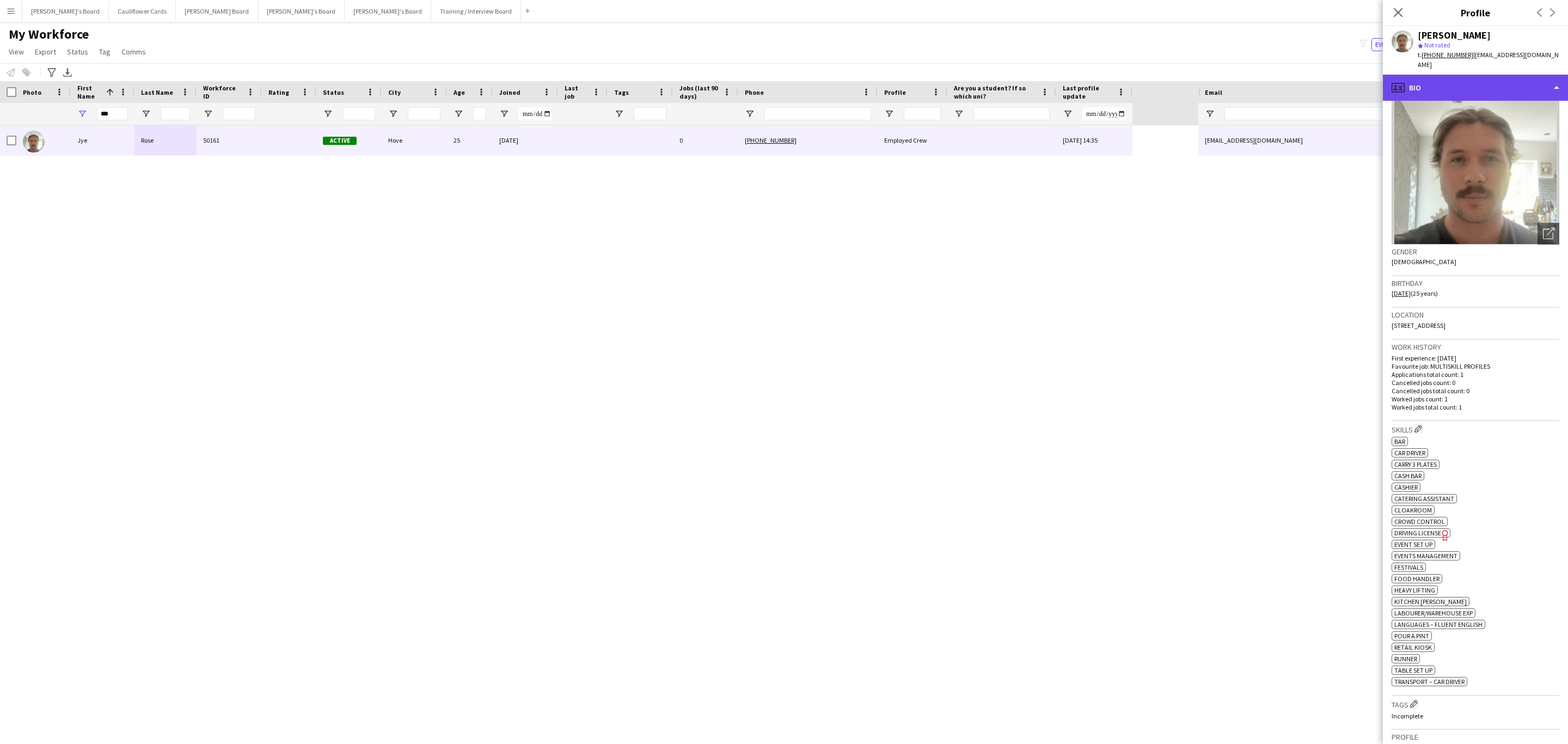
click at [1487, 87] on div "profile Bio" at bounding box center [1475, 88] width 185 height 26
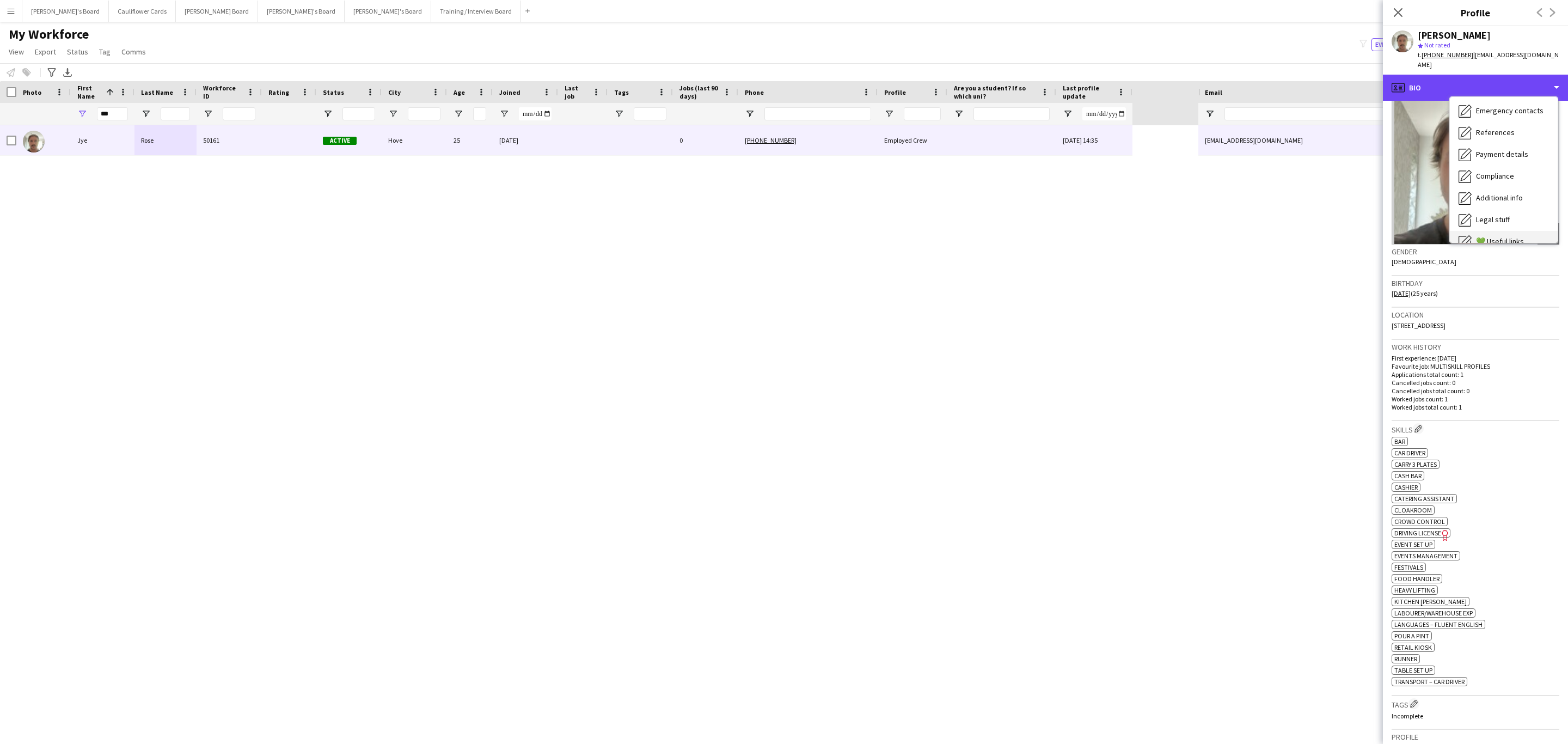
scroll to position [146, 0]
click at [1503, 136] on span "Additional info" at bounding box center [1499, 141] width 47 height 10
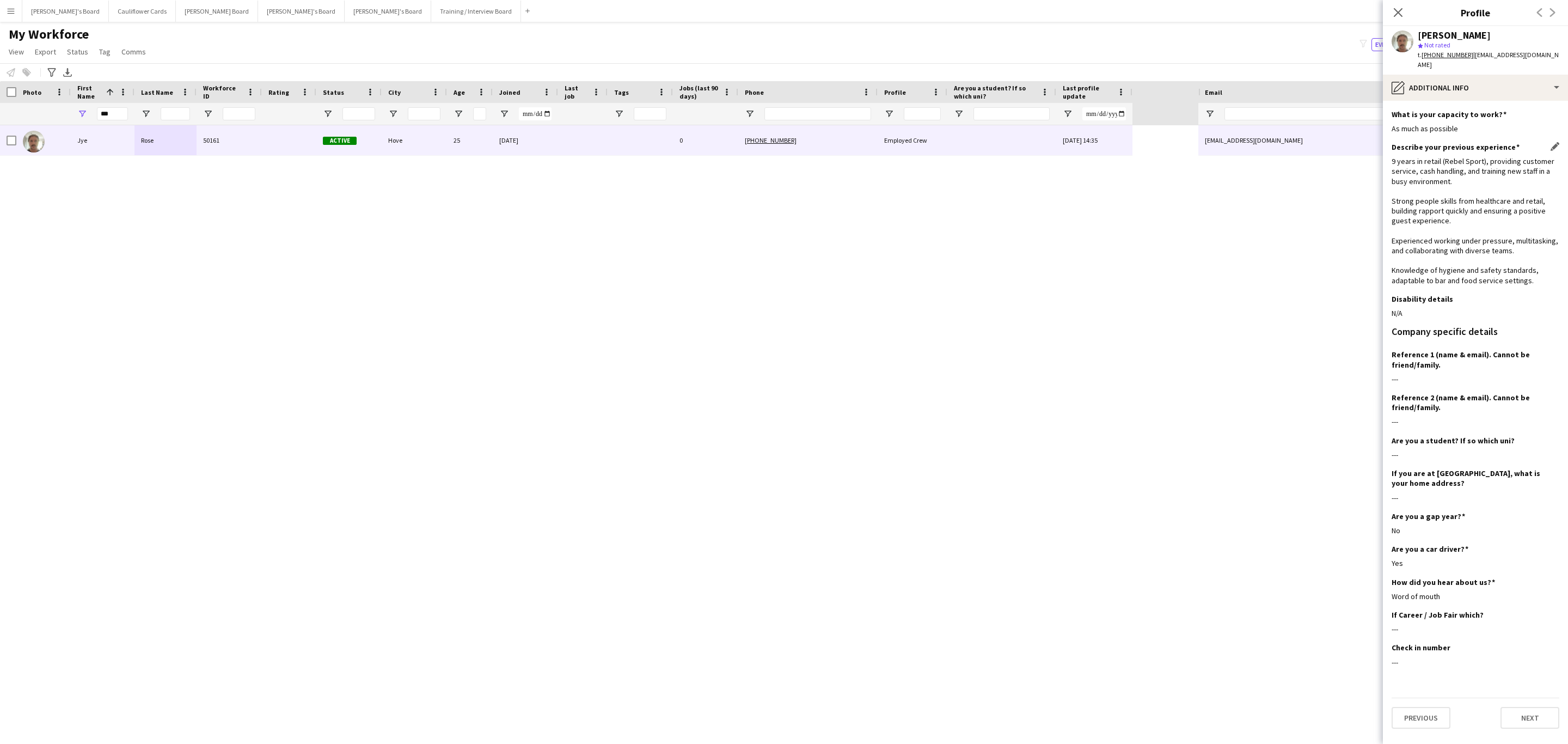
click at [1449, 267] on div "9 years in retail (Rebel Sport), providing customer service, cash handling, and…" at bounding box center [1475, 221] width 167 height 129
click at [1455, 244] on div "9 years in retail (Rebel Sport), providing customer service, cash handling, and…" at bounding box center [1475, 221] width 167 height 129
click at [1477, 82] on div "pencil4 Additional info" at bounding box center [1475, 88] width 185 height 26
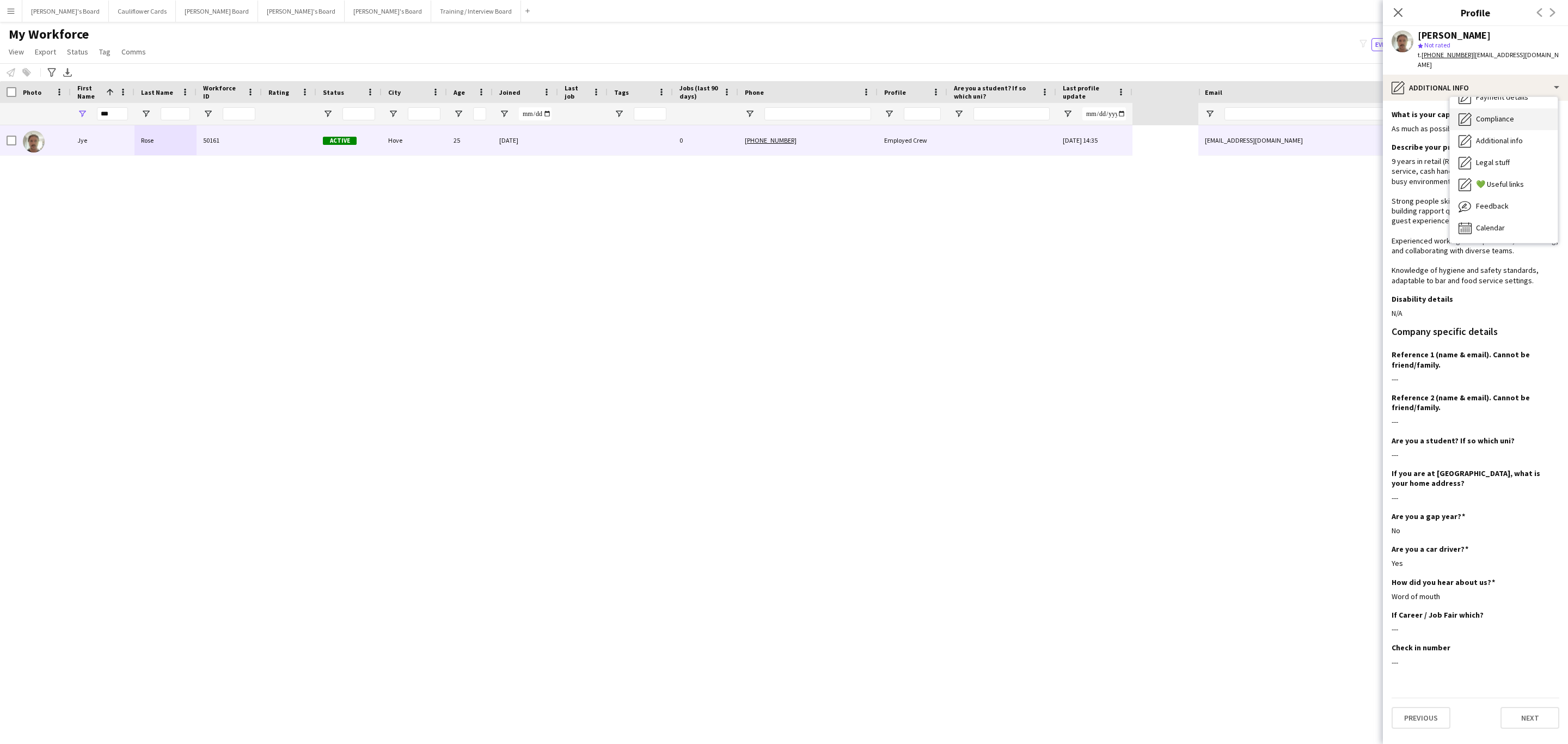
click at [1507, 114] on span "Compliance" at bounding box center [1495, 119] width 38 height 10
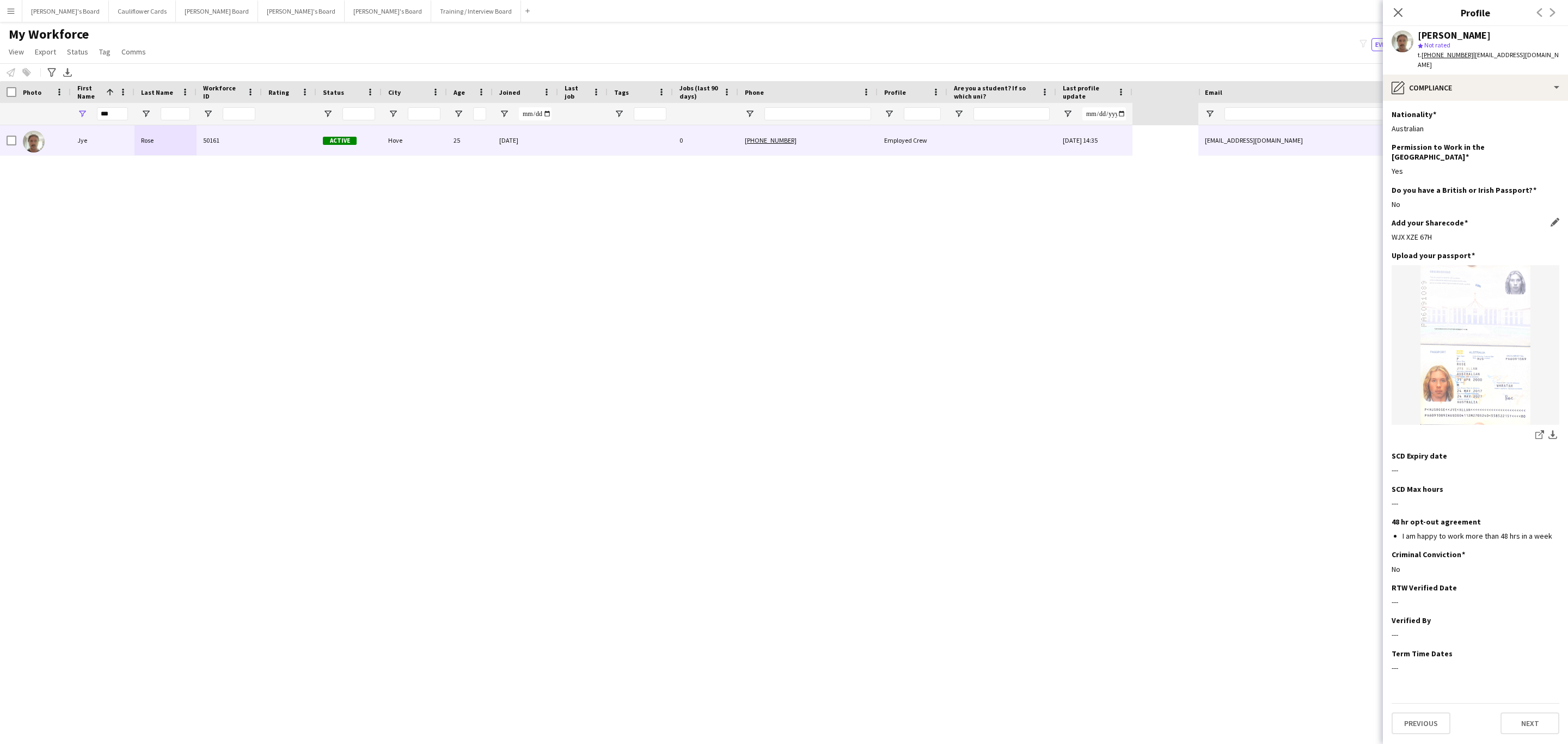
click at [1424, 232] on div "WJX XZE 67H" at bounding box center [1475, 237] width 167 height 10
copy div "WJX XZE 67H"
click at [1463, 75] on div "pencil4 Compliance" at bounding box center [1475, 88] width 185 height 26
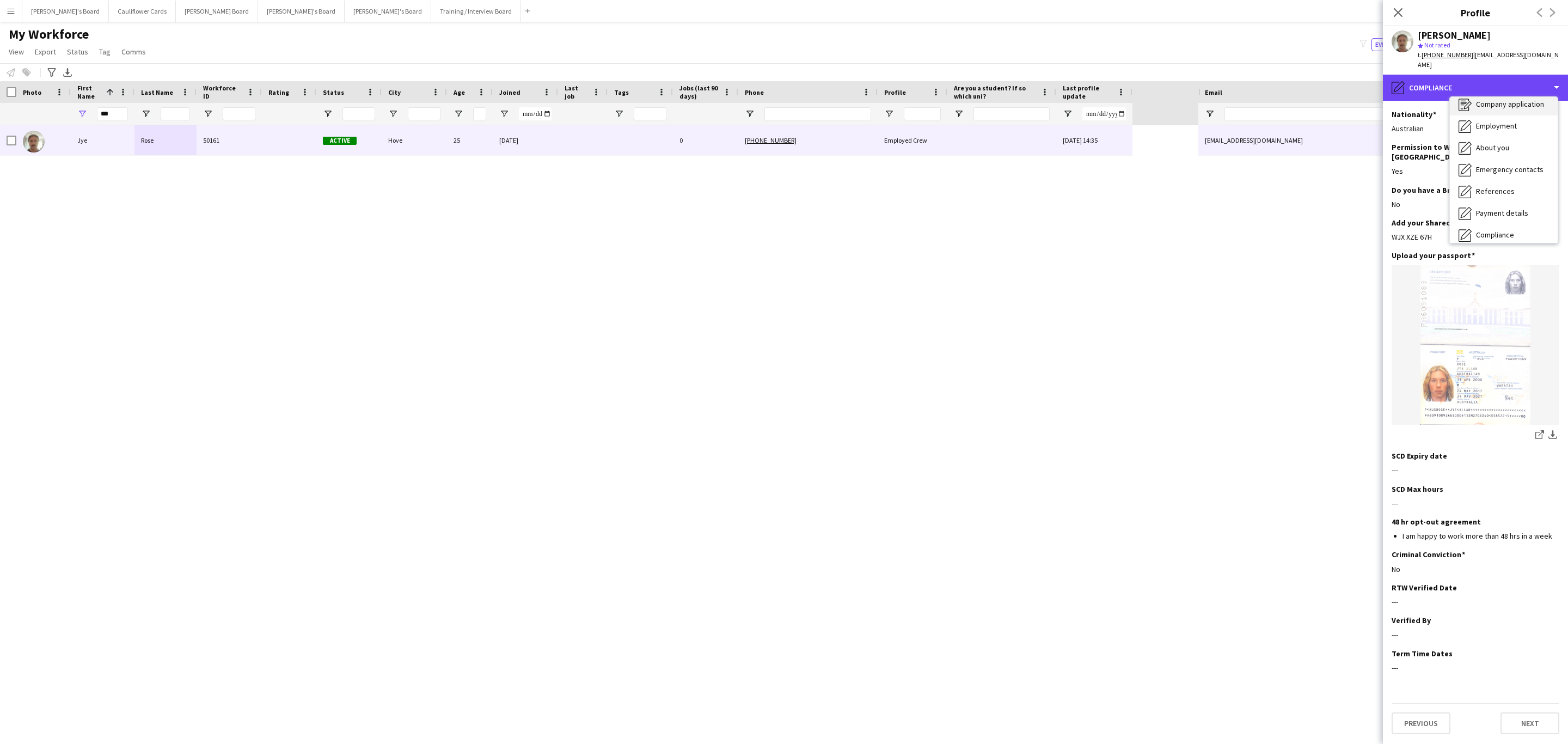
scroll to position [0, 0]
click at [1483, 107] on span "Bio" at bounding box center [1481, 111] width 10 height 10
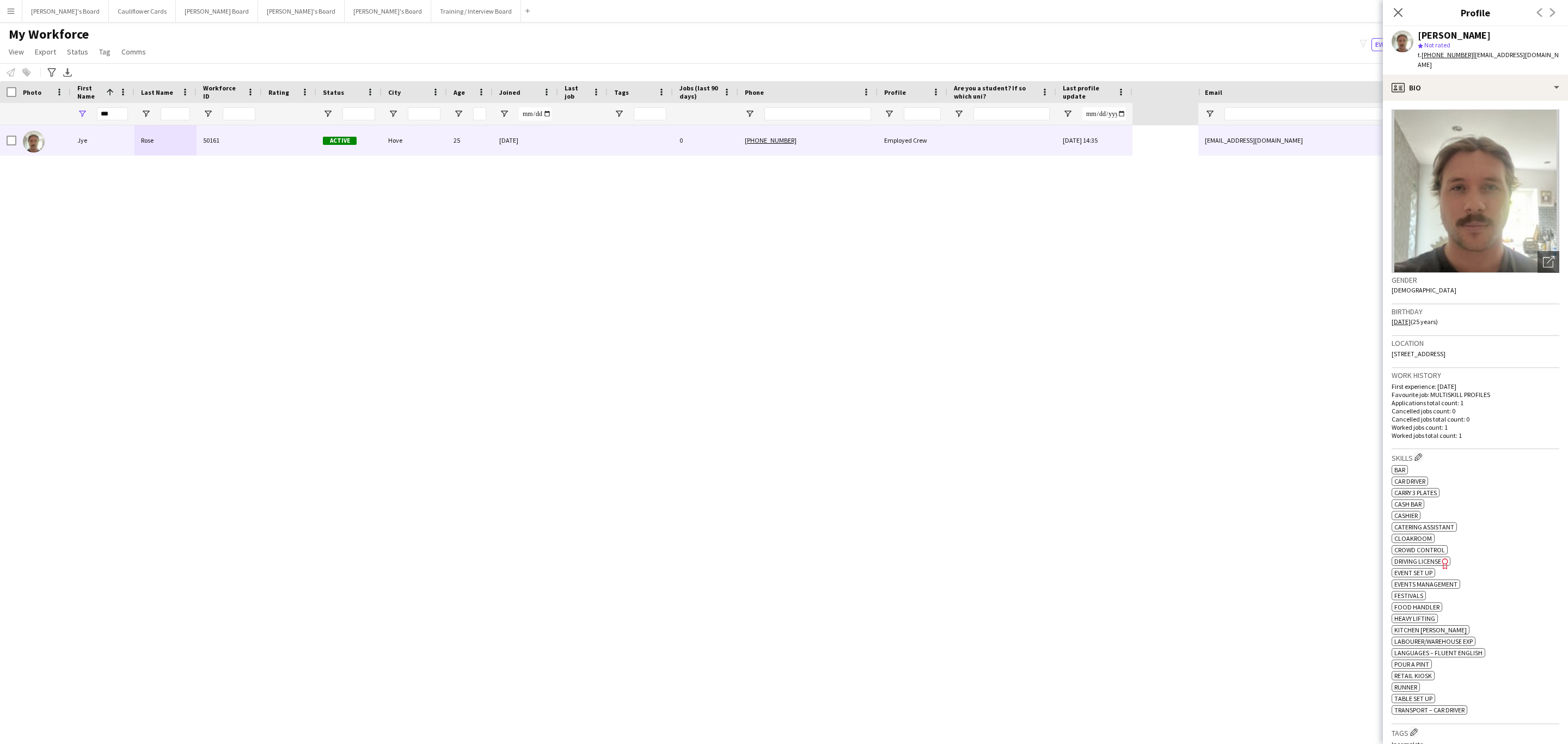
scroll to position [245, 0]
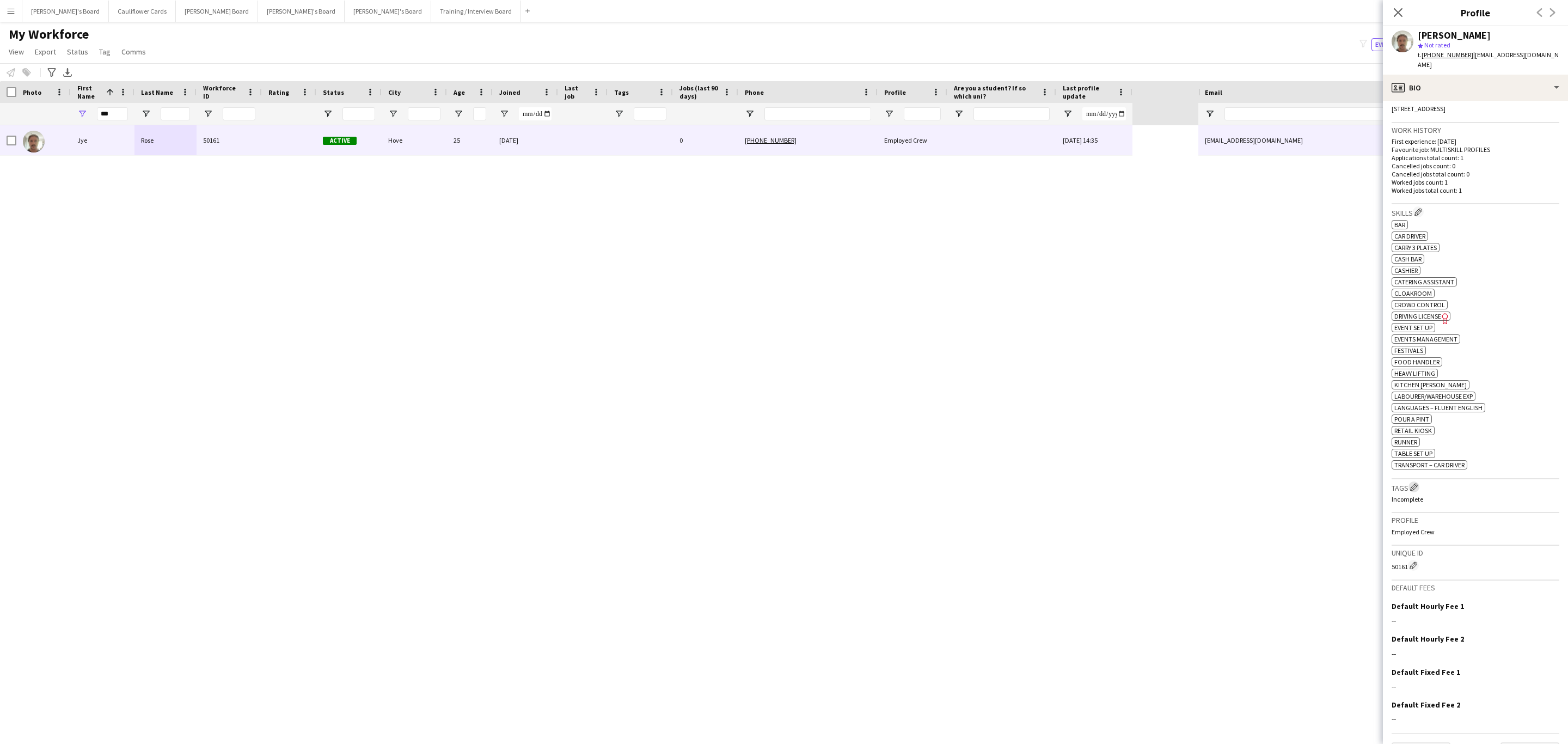
drag, startPoint x: 1413, startPoint y: 490, endPoint x: 1410, endPoint y: 486, distance: 5.0
click at [1413, 489] on app-icon "Edit crew company tags" at bounding box center [1414, 486] width 8 height 8
click at [1246, 84] on input "text" at bounding box center [1290, 86] width 155 height 27
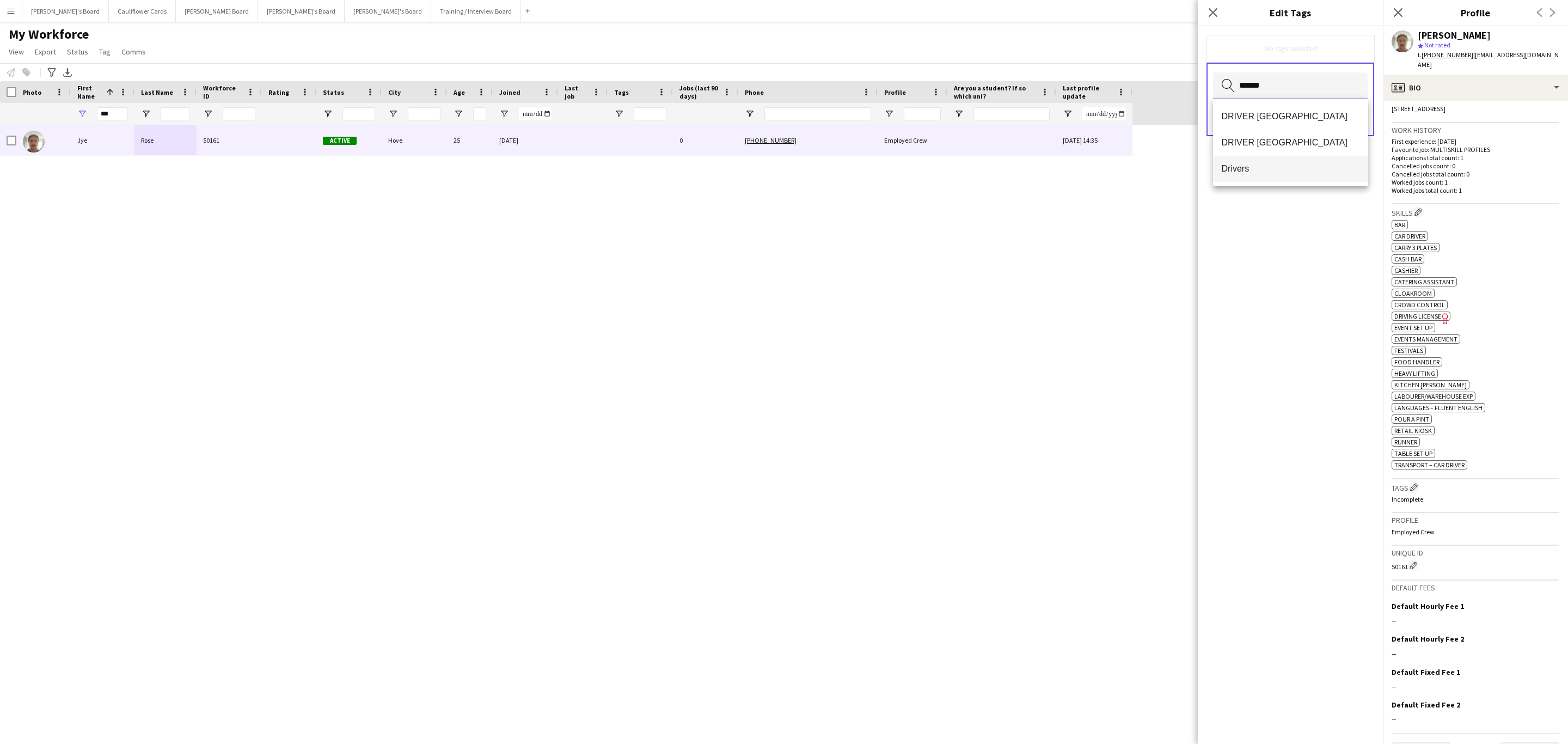
type input "******"
click at [1271, 175] on mat-option "Drivers" at bounding box center [1290, 169] width 155 height 26
drag, startPoint x: 1284, startPoint y: 378, endPoint x: 1286, endPoint y: 373, distance: 5.4
click at [1284, 377] on div "Drivers Remove Search by tag name Save" at bounding box center [1290, 385] width 185 height 718
click at [1345, 122] on button "Save" at bounding box center [1355, 119] width 26 height 18
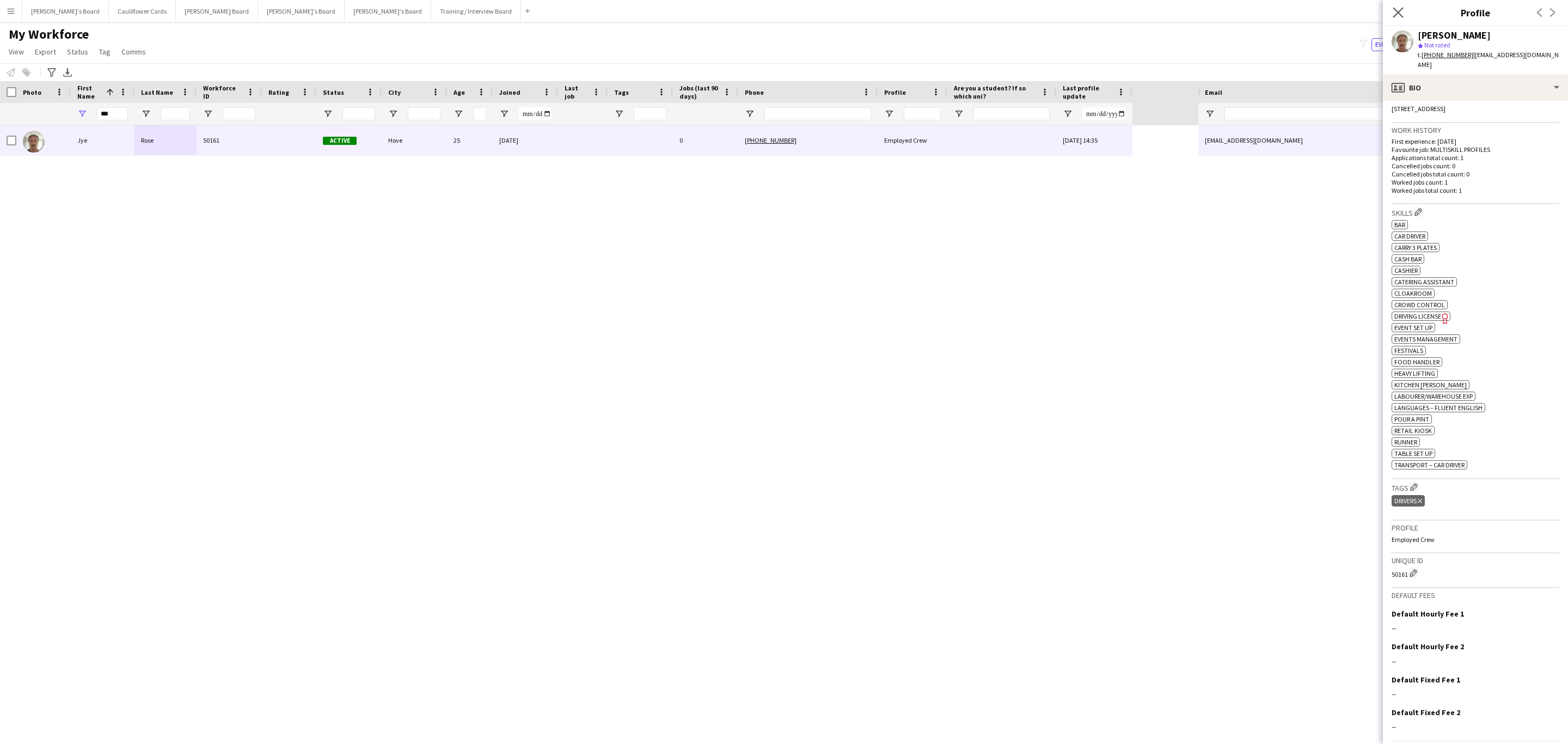
click at [1391, 13] on app-icon "Close pop-in" at bounding box center [1398, 13] width 16 height 16
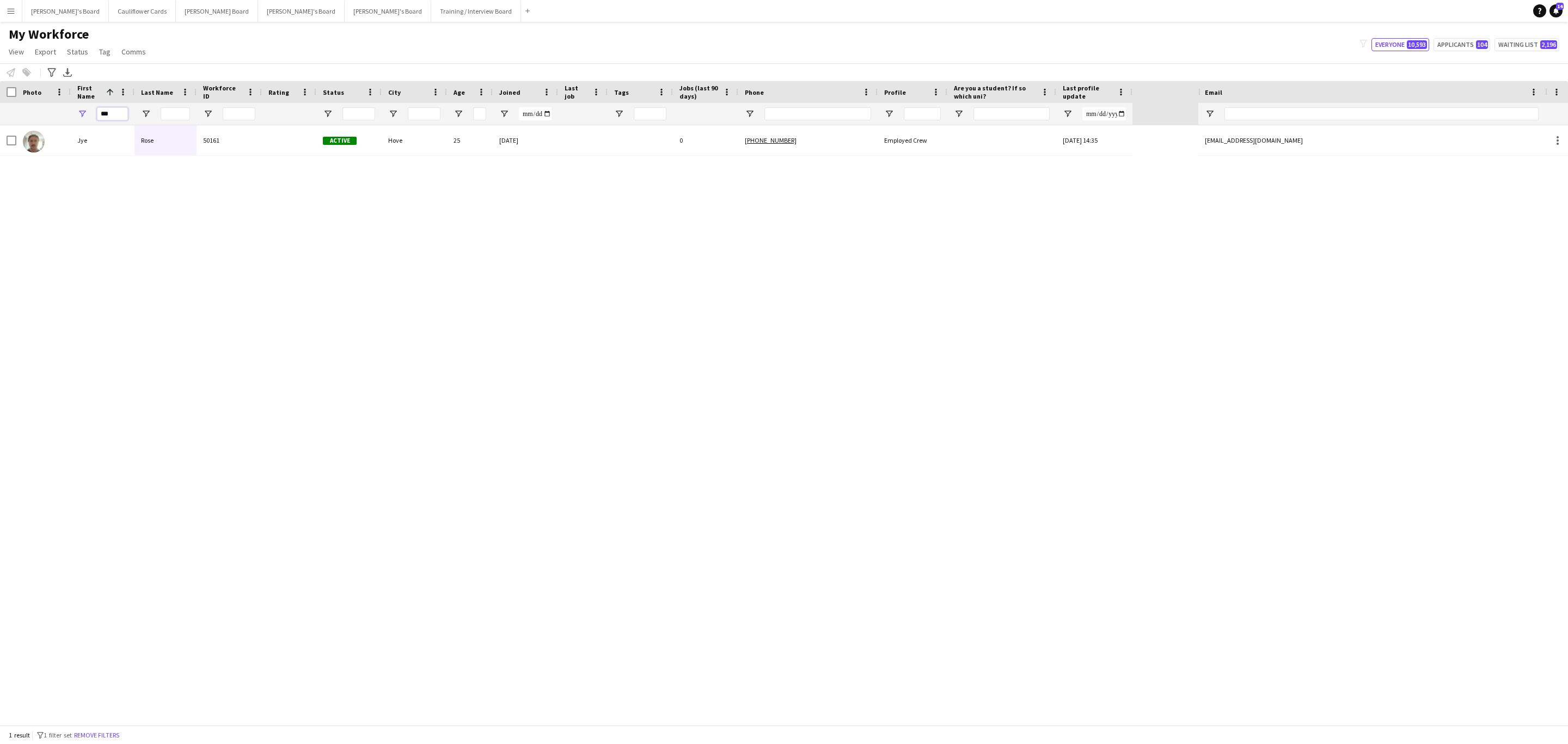
click at [107, 113] on input "***" at bounding box center [112, 113] width 31 height 13
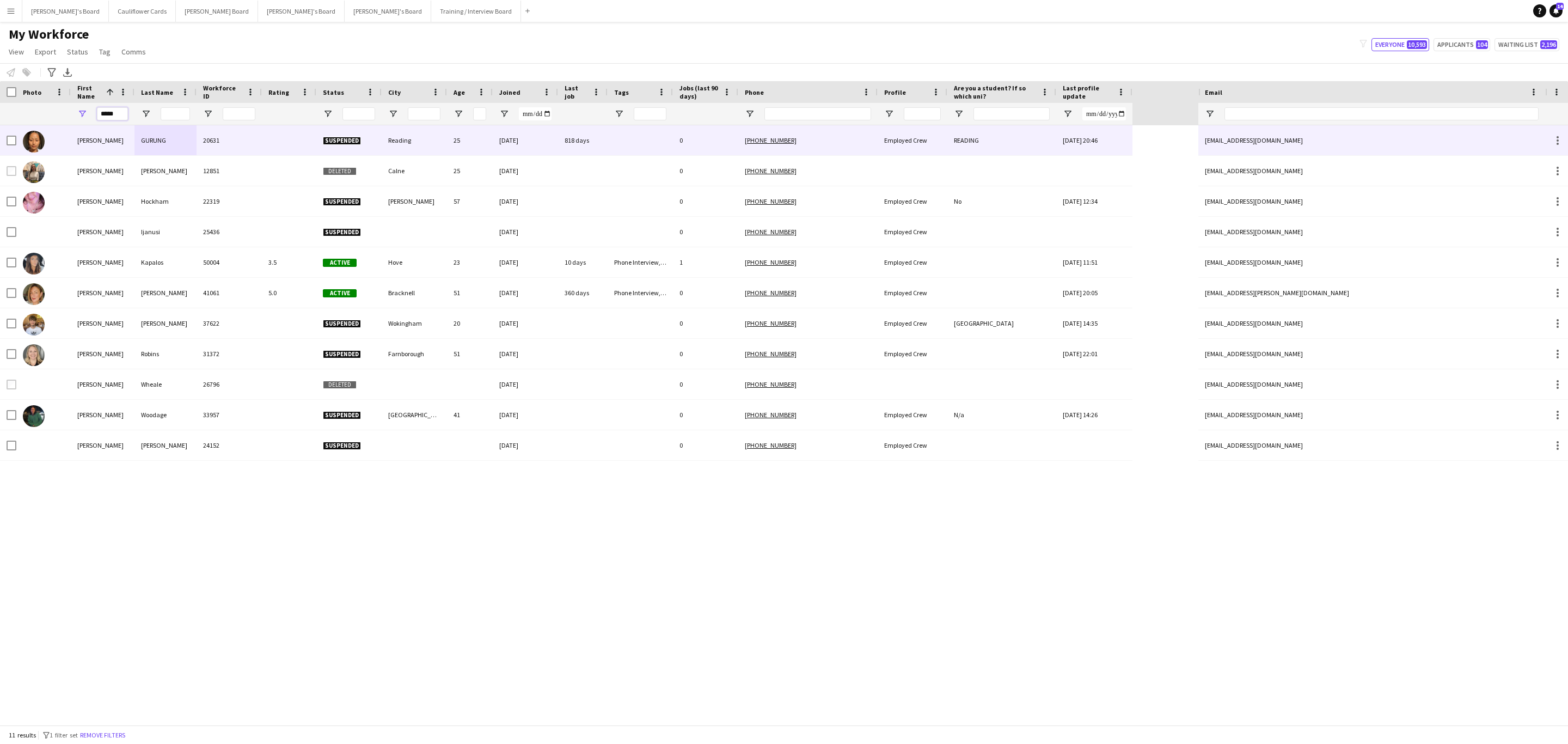
type input "*****"
click at [141, 139] on div "GURUNG" at bounding box center [166, 140] width 62 height 30
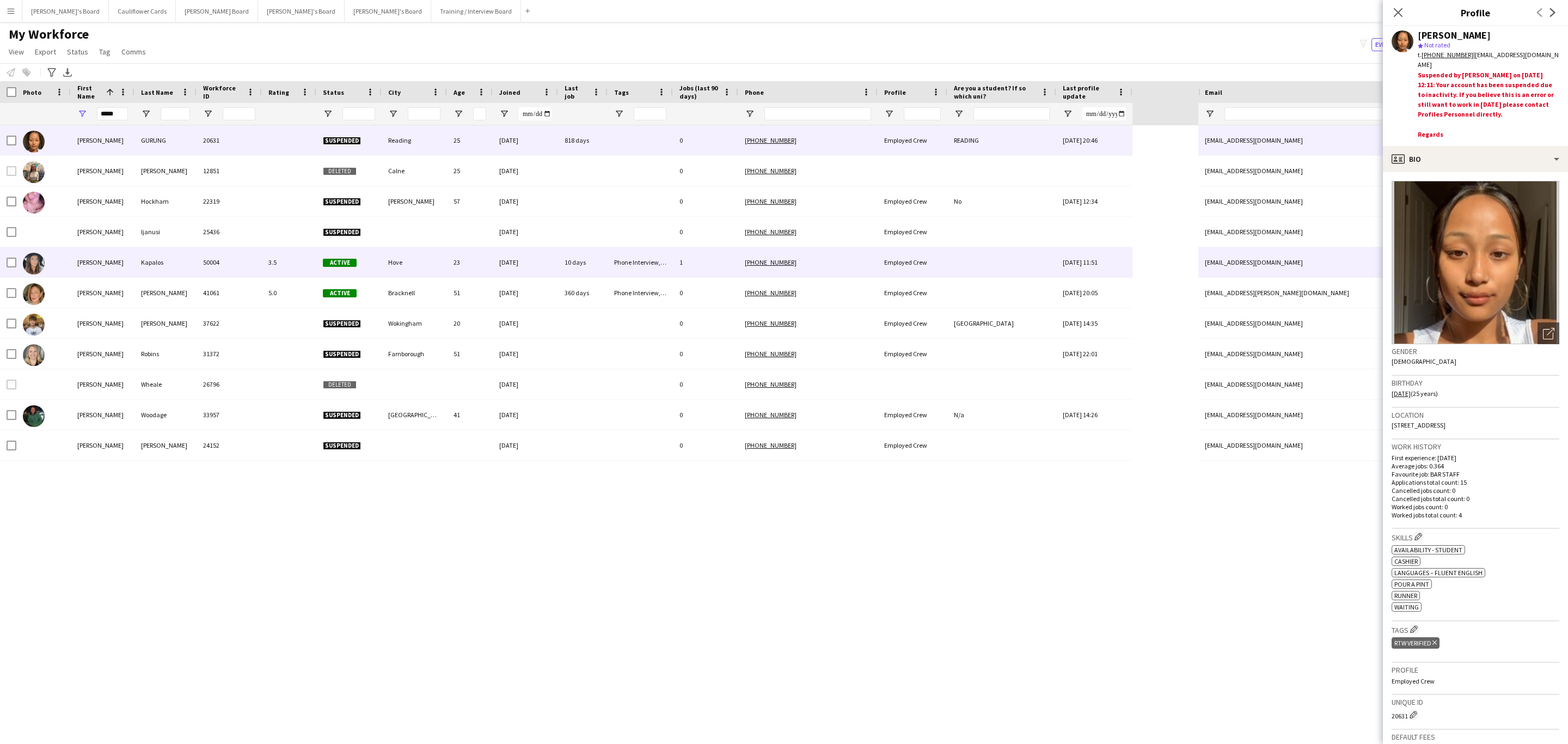
click at [242, 265] on div "50004" at bounding box center [229, 262] width 65 height 30
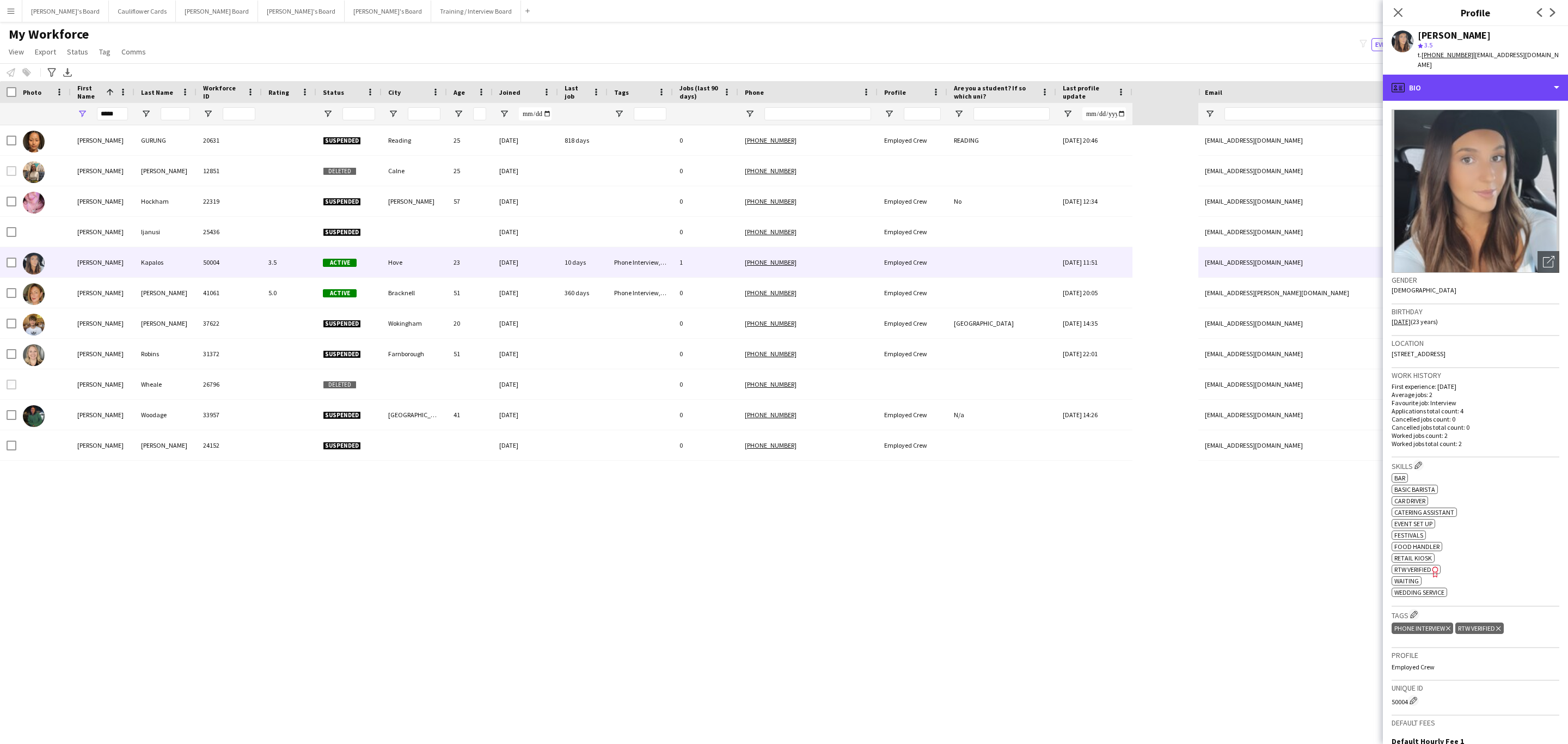
click at [1480, 85] on div "profile Bio" at bounding box center [1475, 88] width 185 height 26
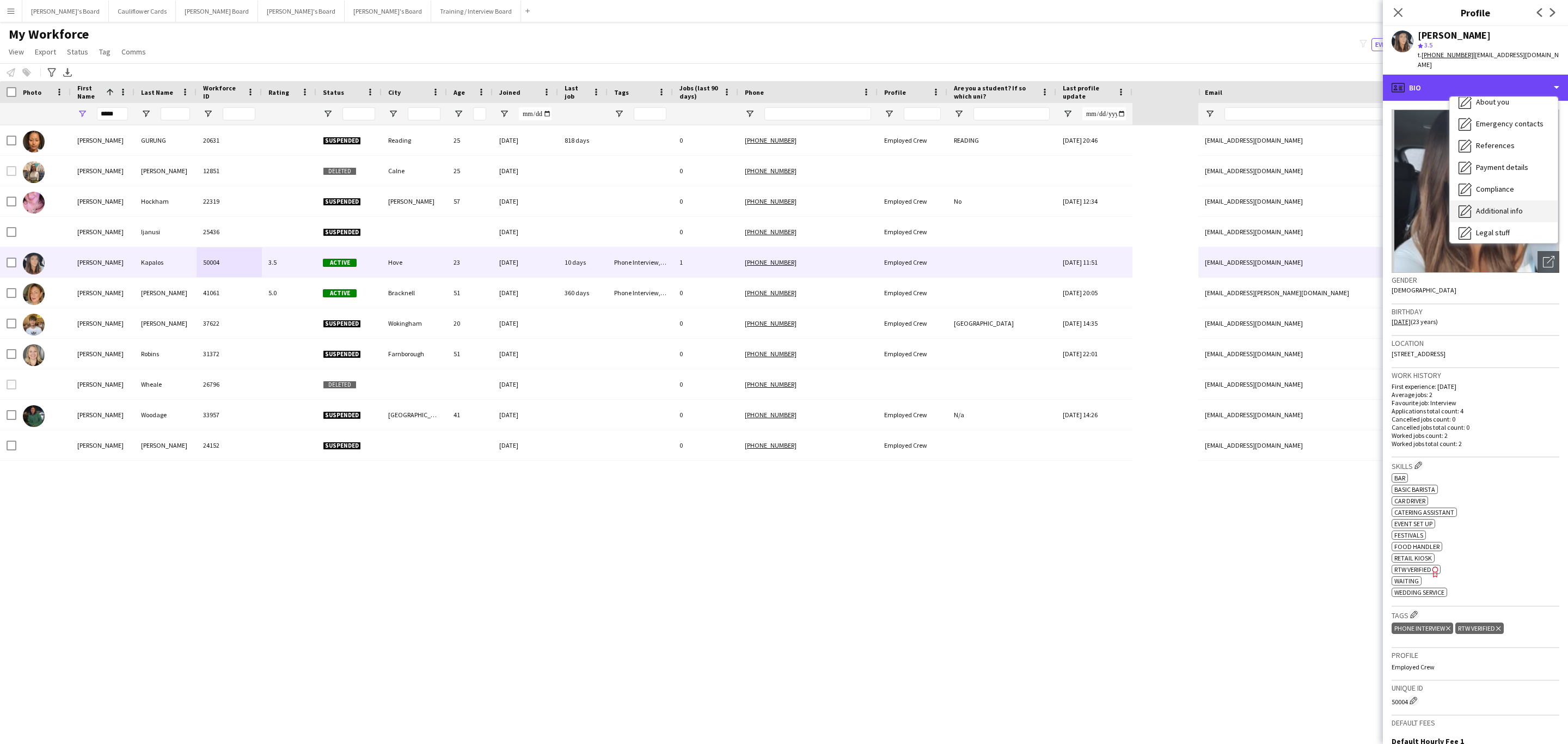
scroll to position [146, 0]
click at [1498, 115] on div "Compliance Compliance" at bounding box center [1503, 119] width 108 height 22
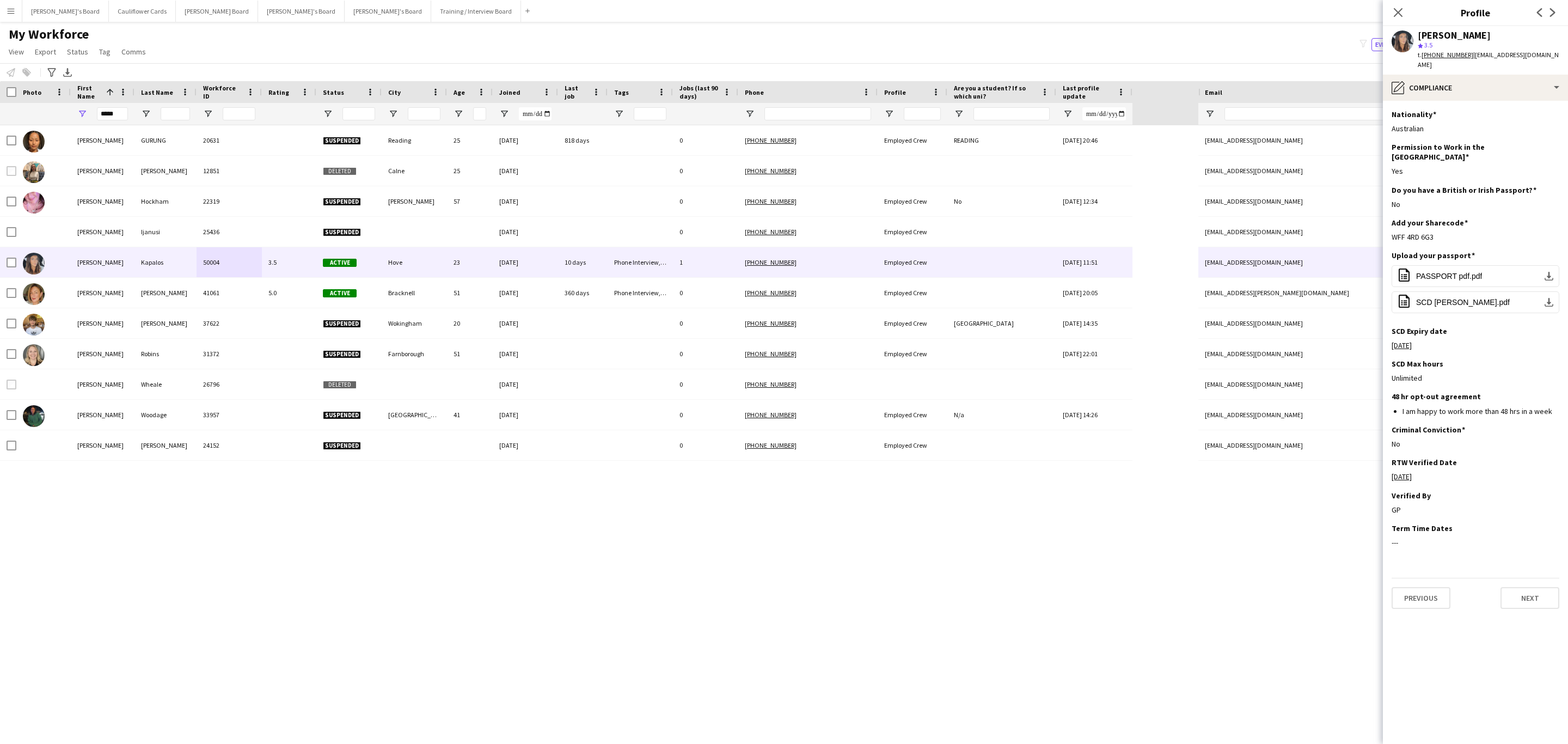
drag, startPoint x: 1398, startPoint y: 12, endPoint x: 1163, endPoint y: 170, distance: 283.2
click at [1399, 12] on icon "Close pop-in" at bounding box center [1398, 12] width 9 height 9
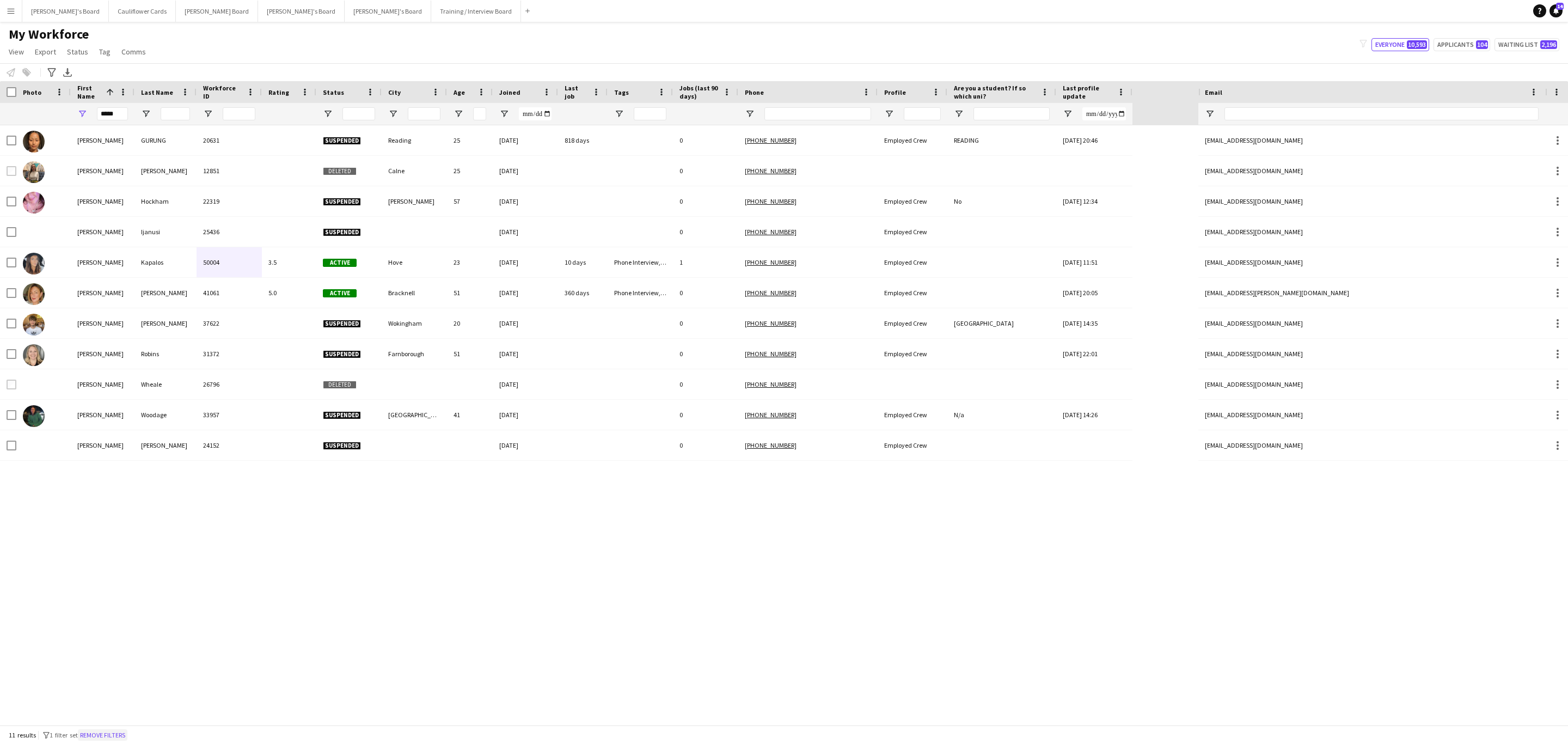
click at [116, 735] on button "Remove filters" at bounding box center [102, 735] width 49 height 12
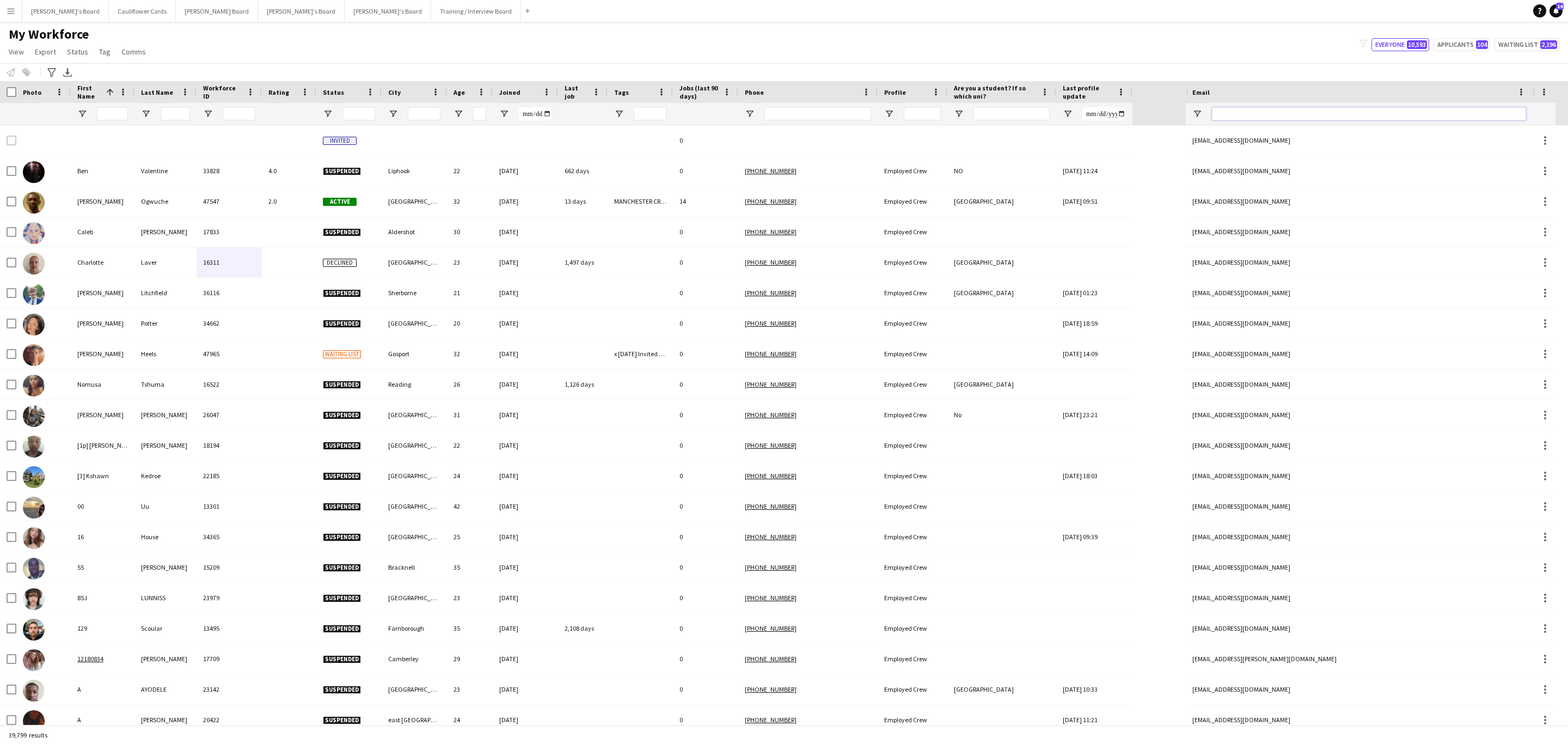
click at [1272, 108] on input "Email Filter Input" at bounding box center [1369, 113] width 314 height 13
paste input "**********"
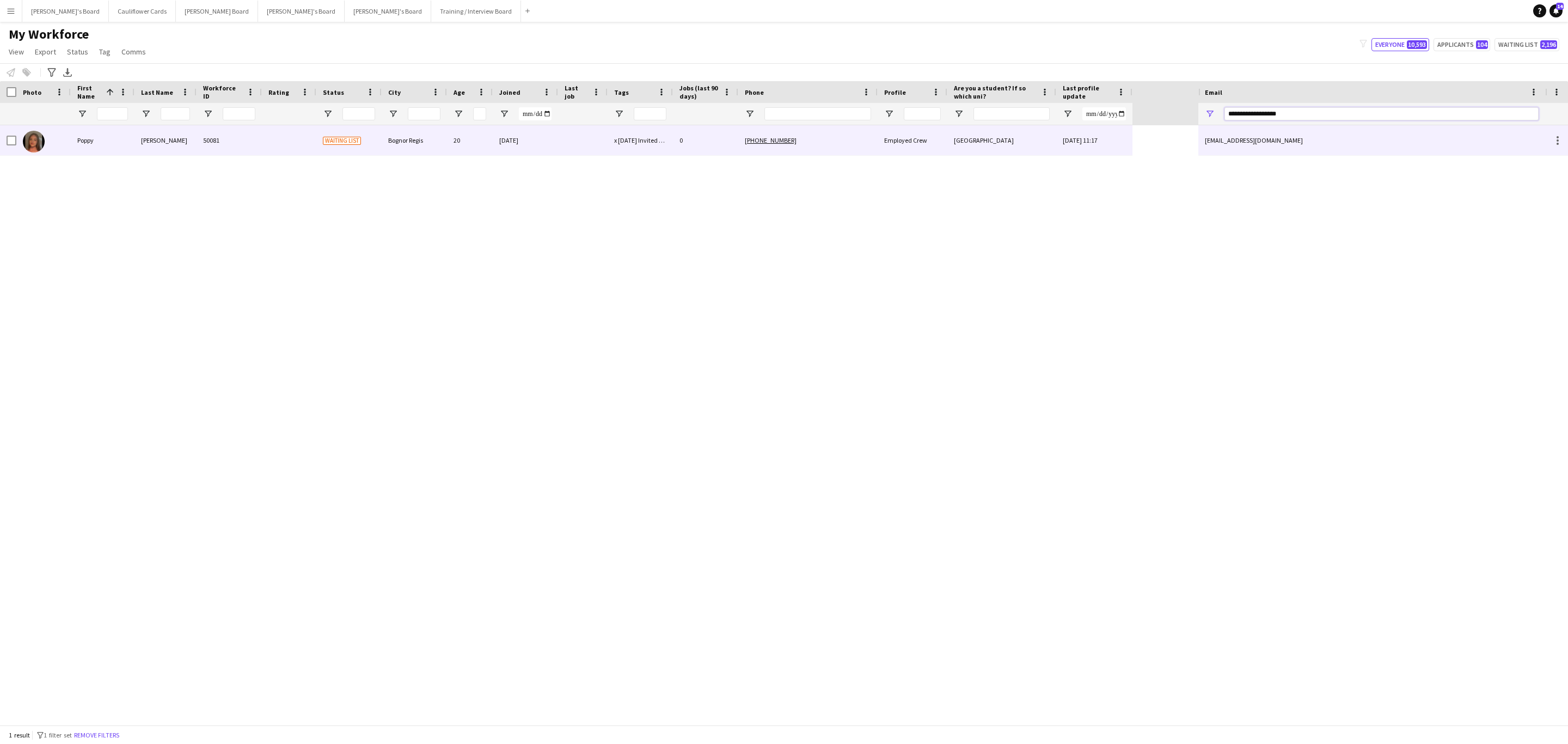
type input "**********"
click at [890, 144] on div "Employed Crew" at bounding box center [912, 140] width 69 height 30
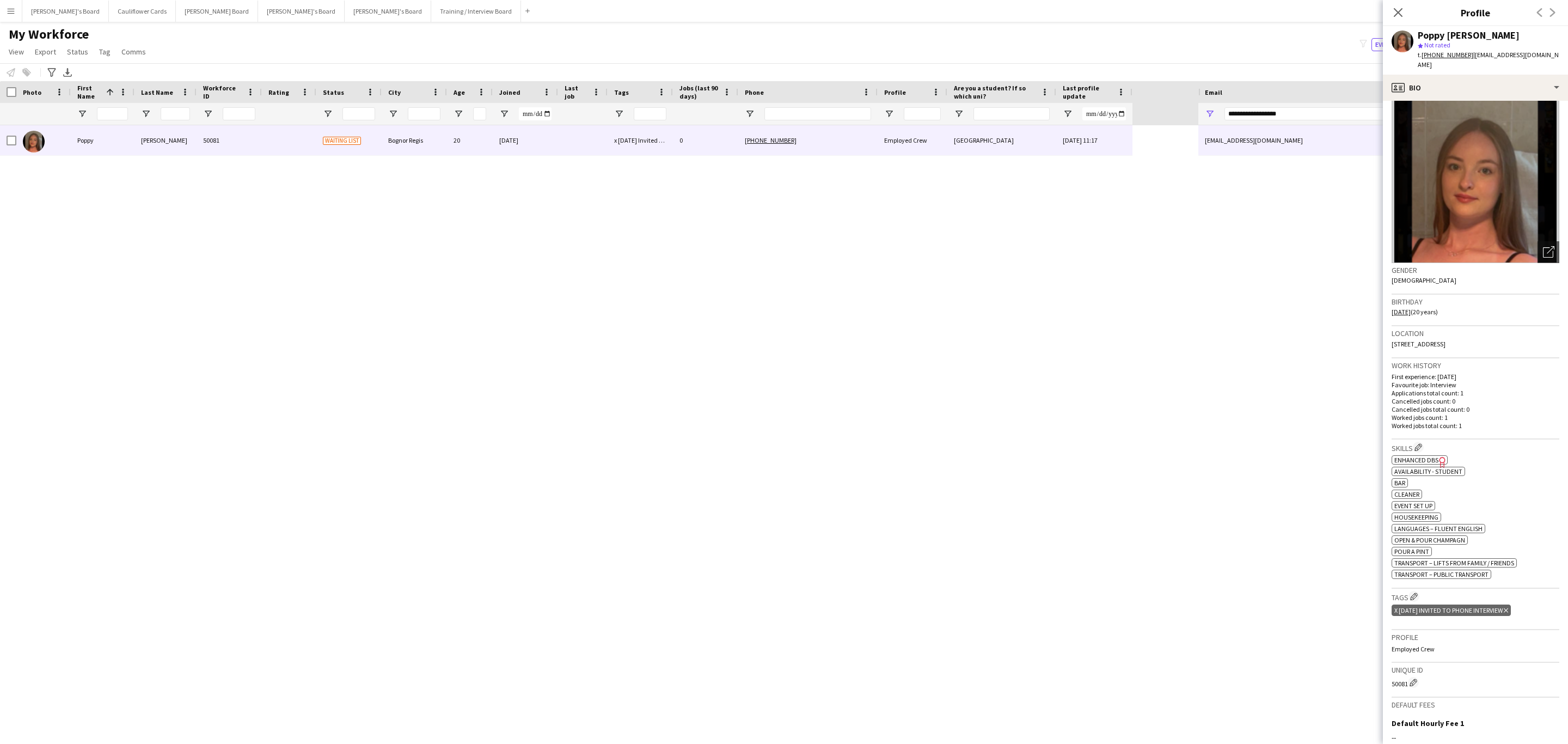
scroll to position [0, 0]
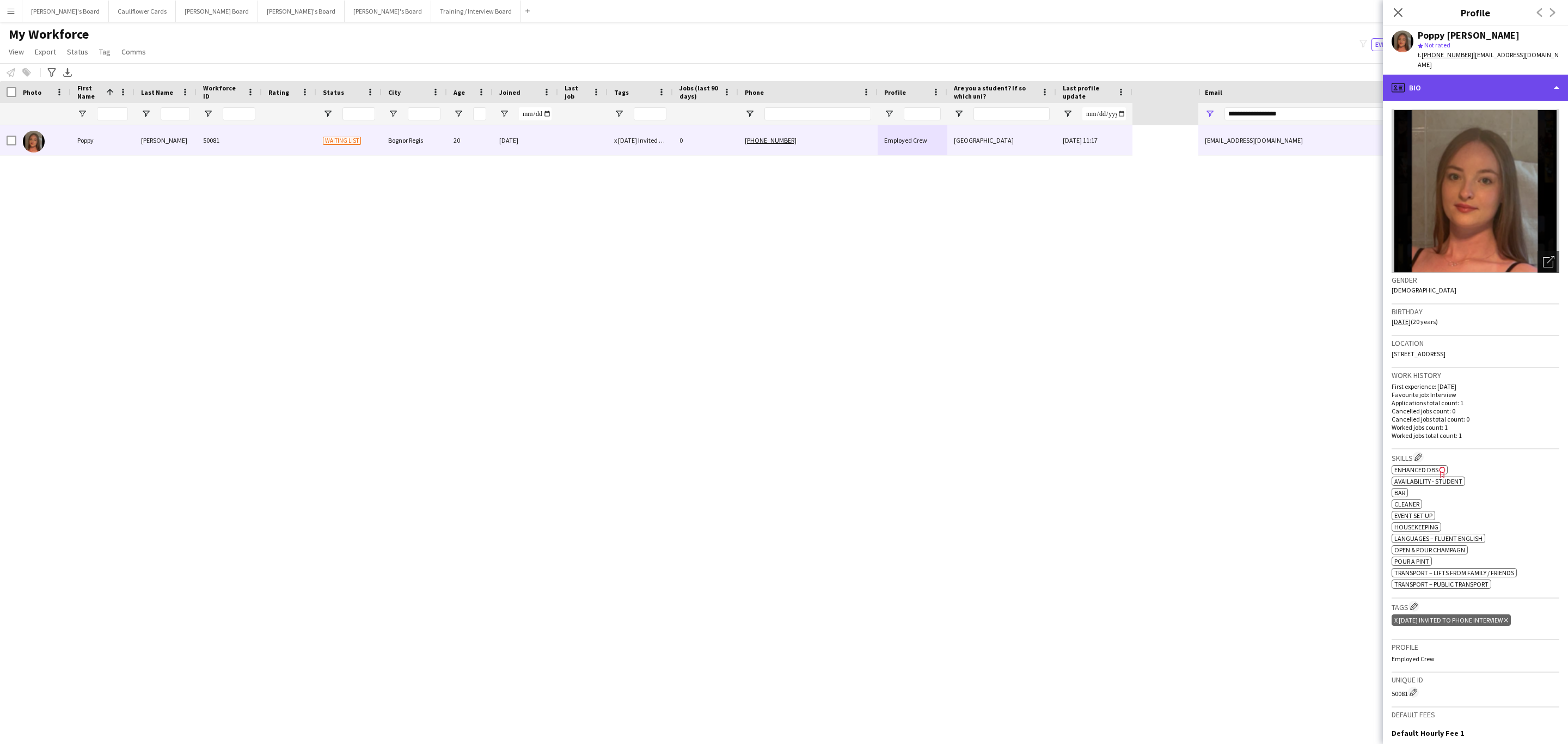
drag, startPoint x: 1483, startPoint y: 80, endPoint x: 1492, endPoint y: 131, distance: 51.8
click at [1483, 80] on div "profile Bio" at bounding box center [1475, 88] width 185 height 26
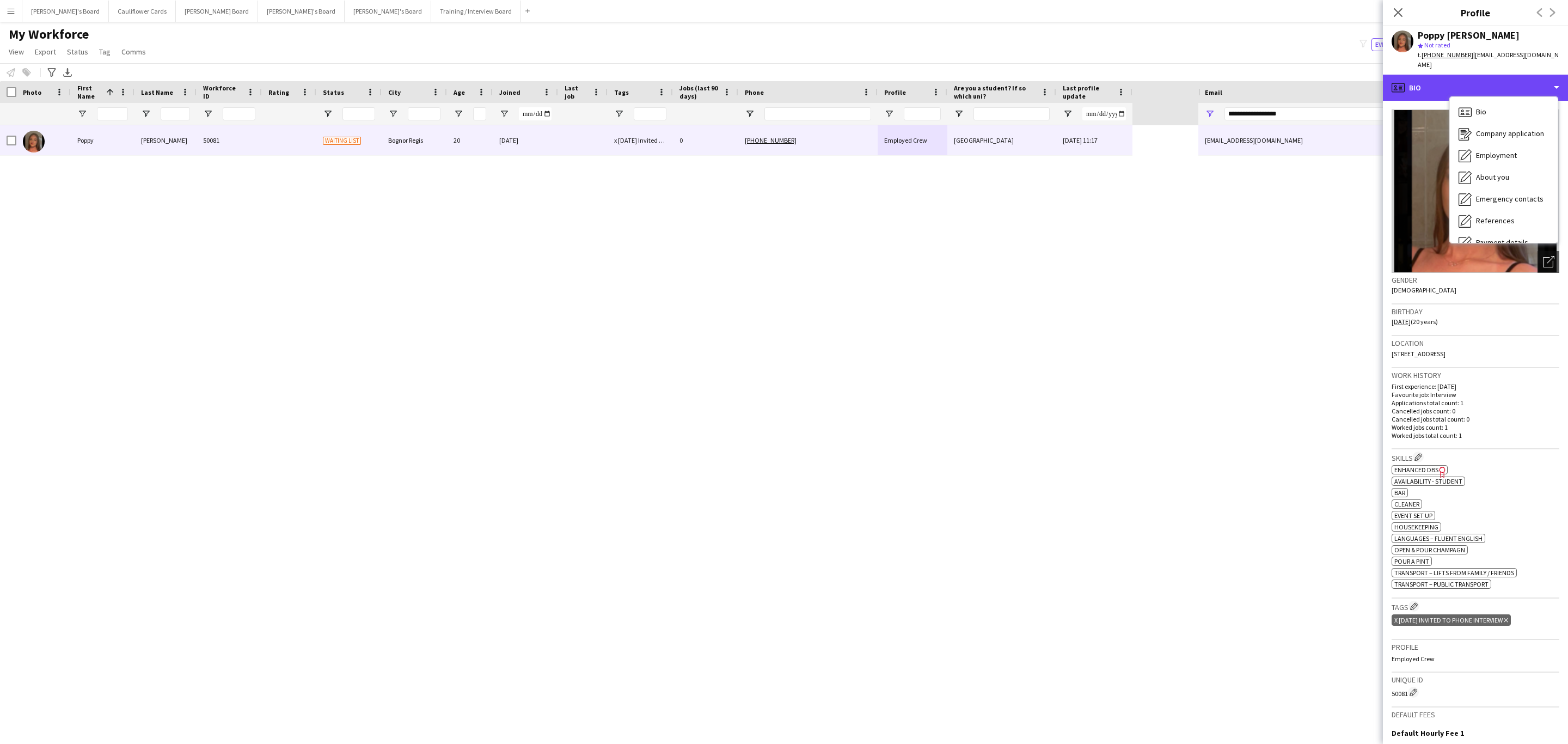
scroll to position [146, 0]
click at [1485, 136] on span "Additional info" at bounding box center [1499, 141] width 47 height 10
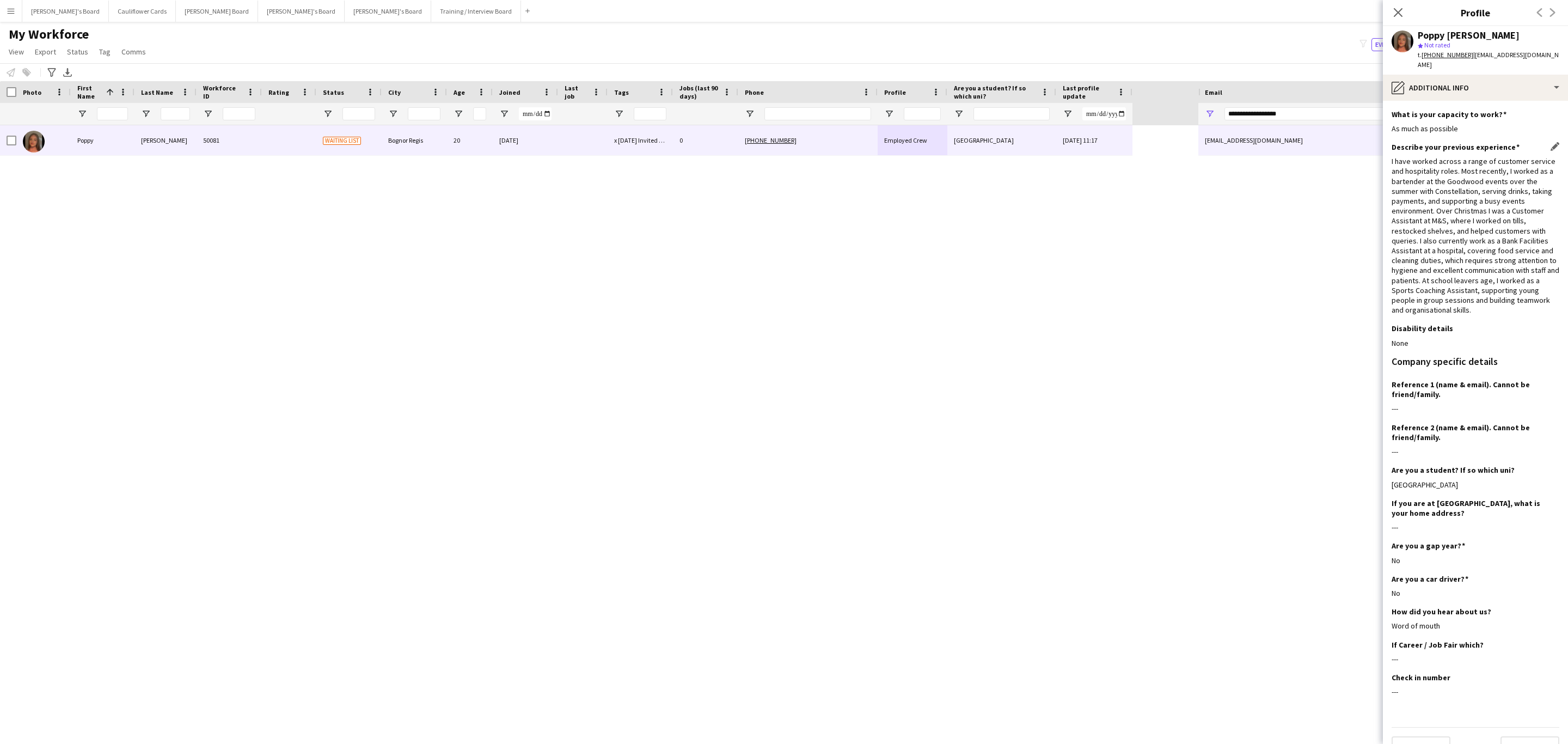
click at [1395, 183] on div "I have worked across a range of customer service and hospitality roles. Most re…" at bounding box center [1475, 236] width 167 height 158
click at [1395, 184] on div "I have worked across a range of customer service and hospitality roles. Most re…" at bounding box center [1475, 236] width 167 height 158
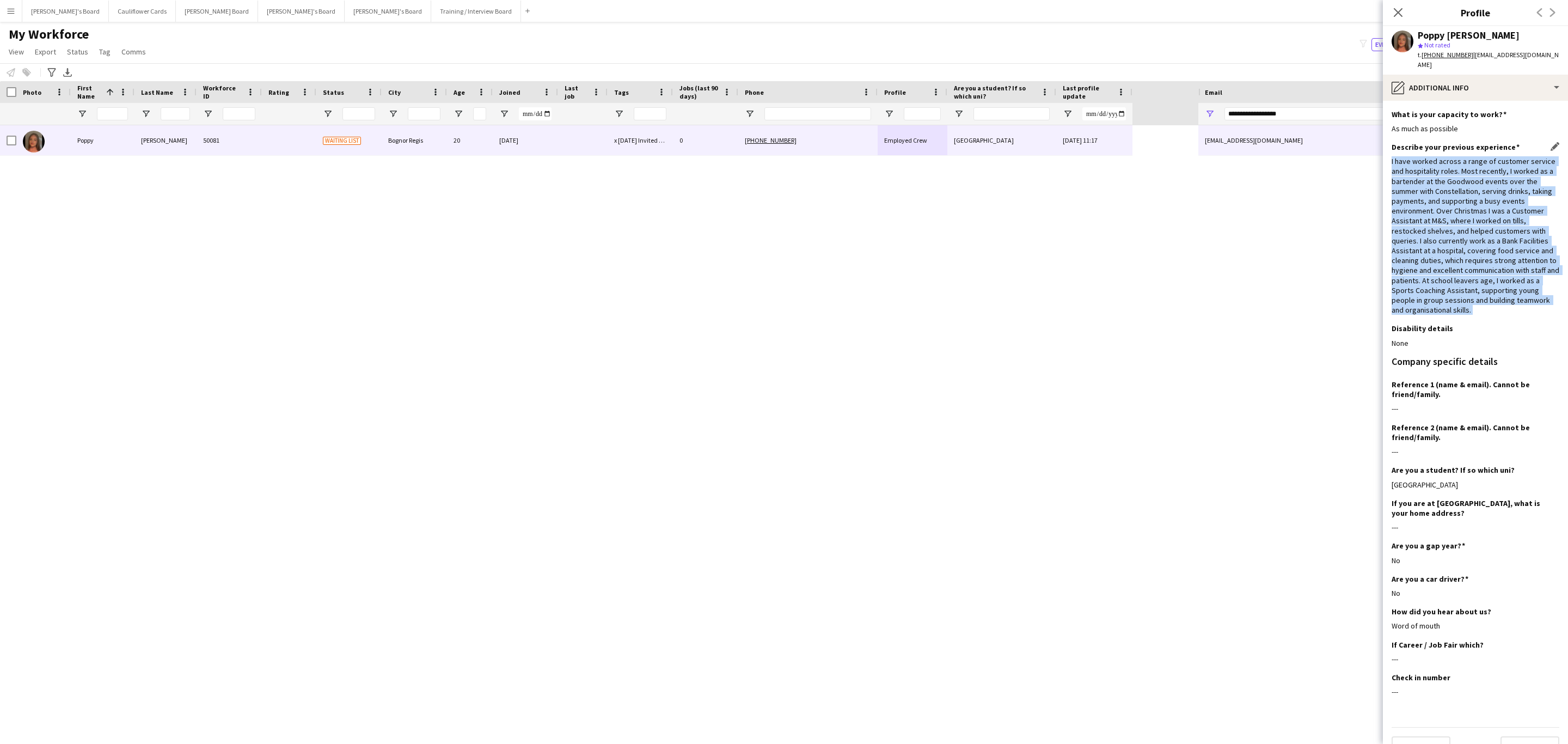
click at [1395, 184] on div "I have worked across a range of customer service and hospitality roles. Most re…" at bounding box center [1475, 236] width 167 height 158
click at [1504, 304] on div "I have worked across a range of customer service and hospitality roles. Most re…" at bounding box center [1475, 236] width 167 height 158
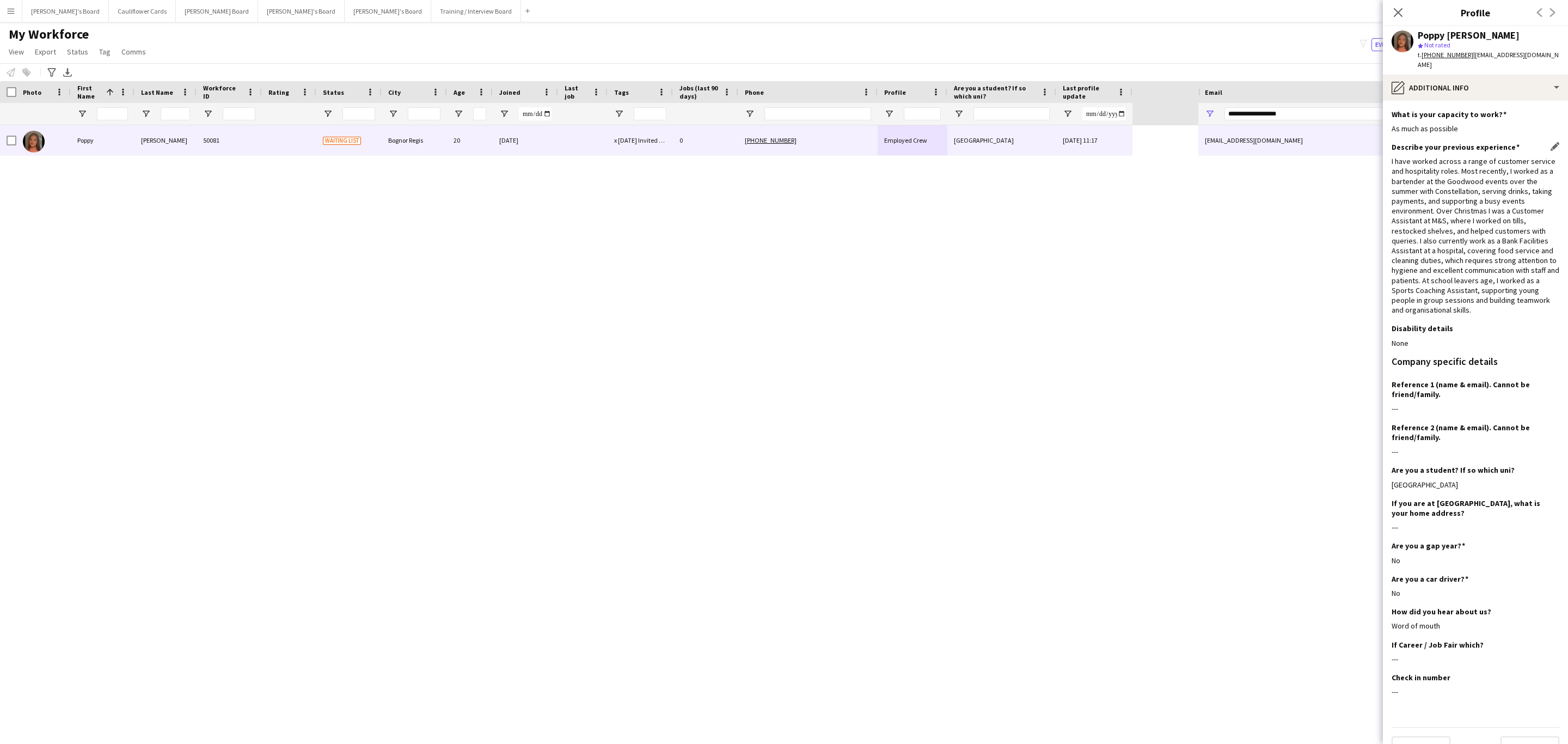
click at [1475, 226] on div "I have worked across a range of customer service and hospitality roles. Most re…" at bounding box center [1475, 236] width 167 height 158
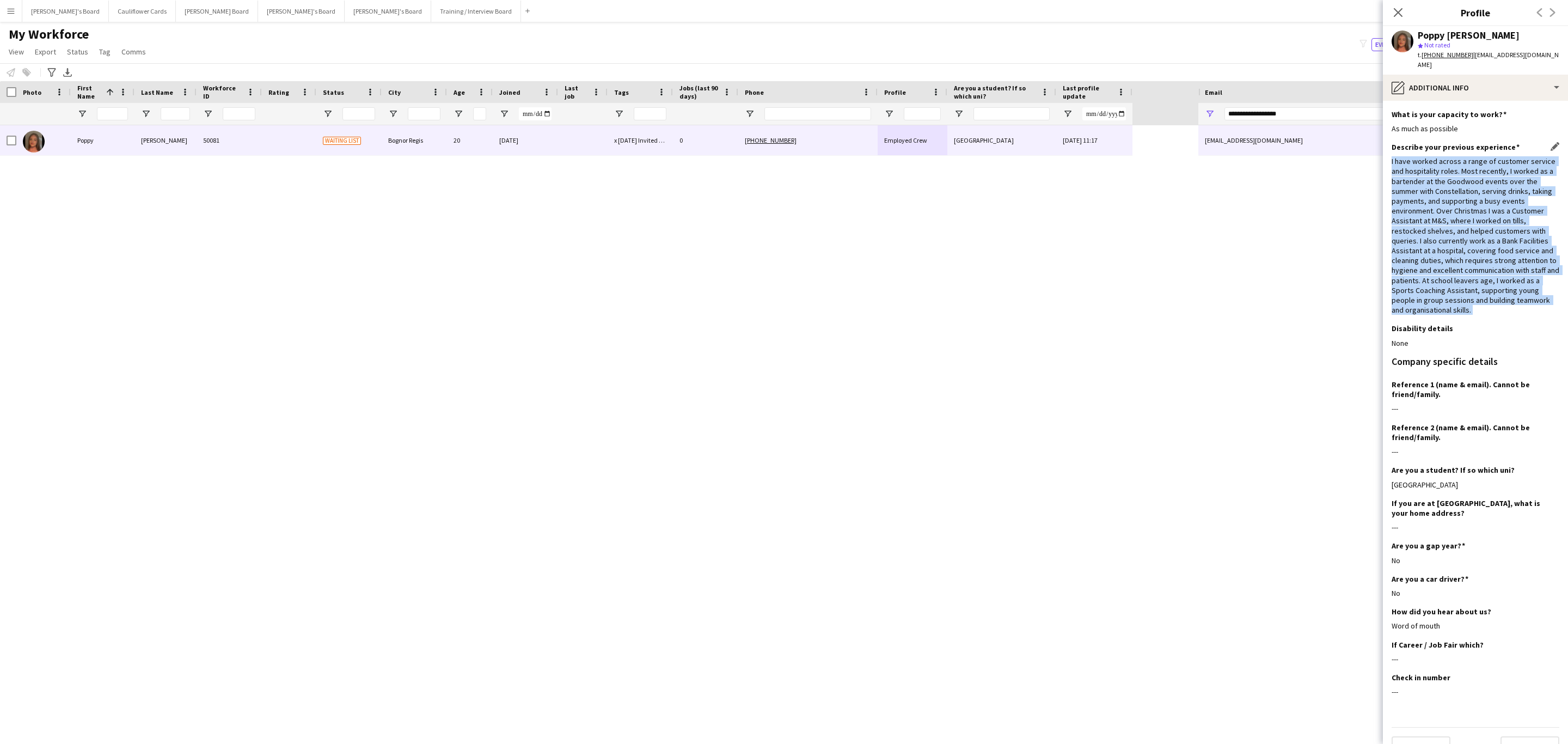
click at [1475, 226] on div "I have worked across a range of customer service and hospitality roles. Most re…" at bounding box center [1475, 236] width 167 height 158
click at [1511, 304] on div "I have worked across a range of customer service and hospitality roles. Most re…" at bounding box center [1475, 236] width 167 height 158
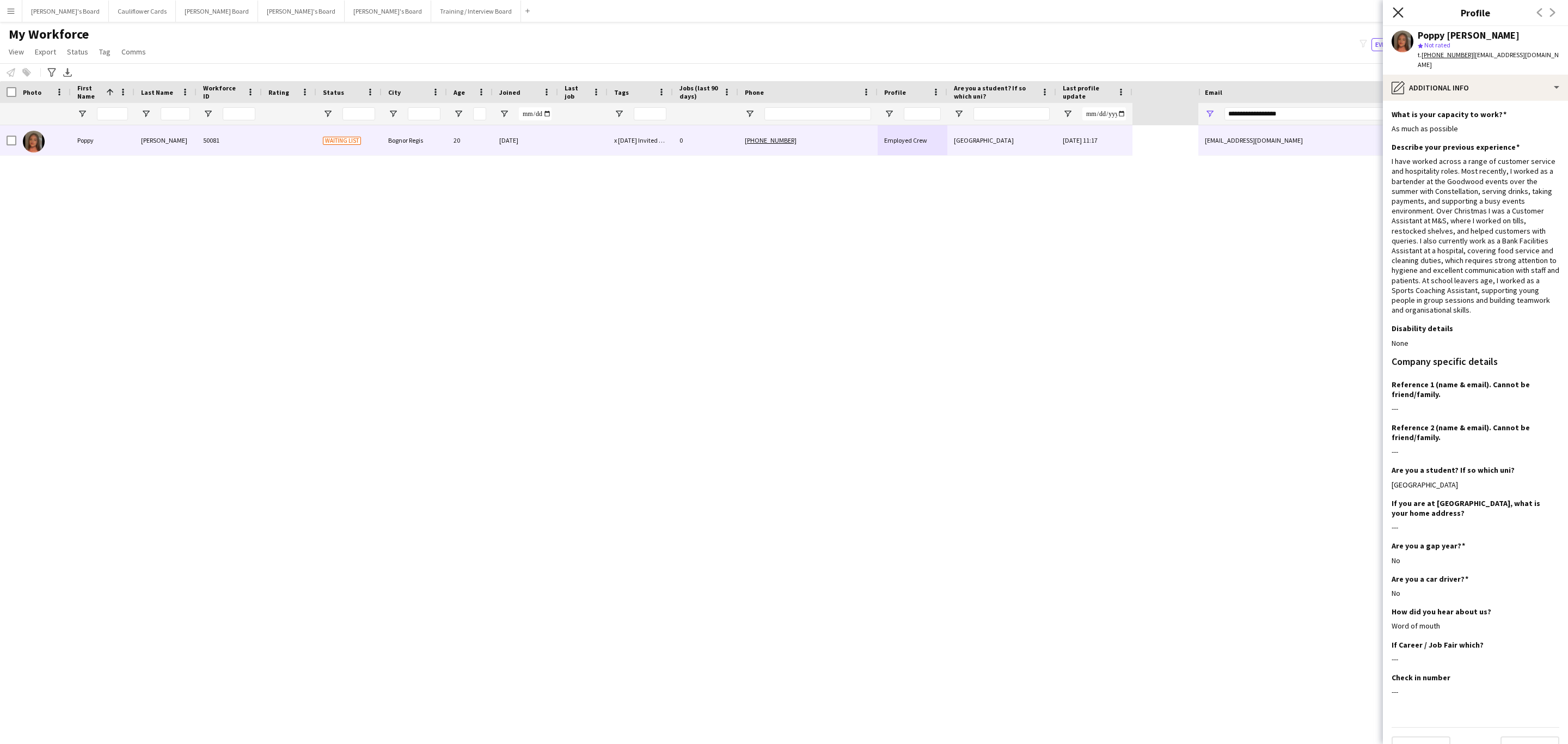
click at [1401, 10] on icon at bounding box center [1398, 12] width 10 height 10
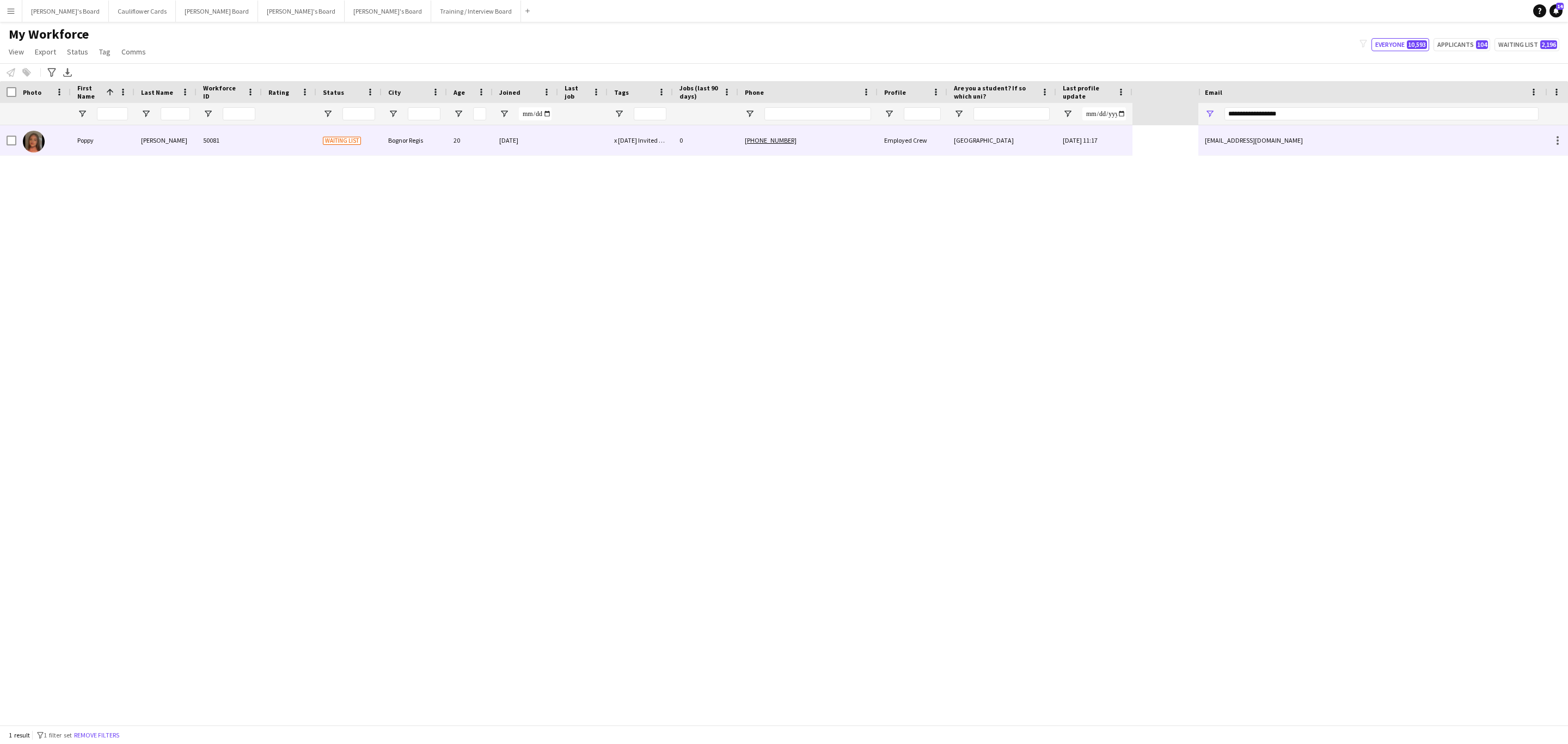
click at [687, 136] on div "0" at bounding box center [705, 140] width 65 height 30
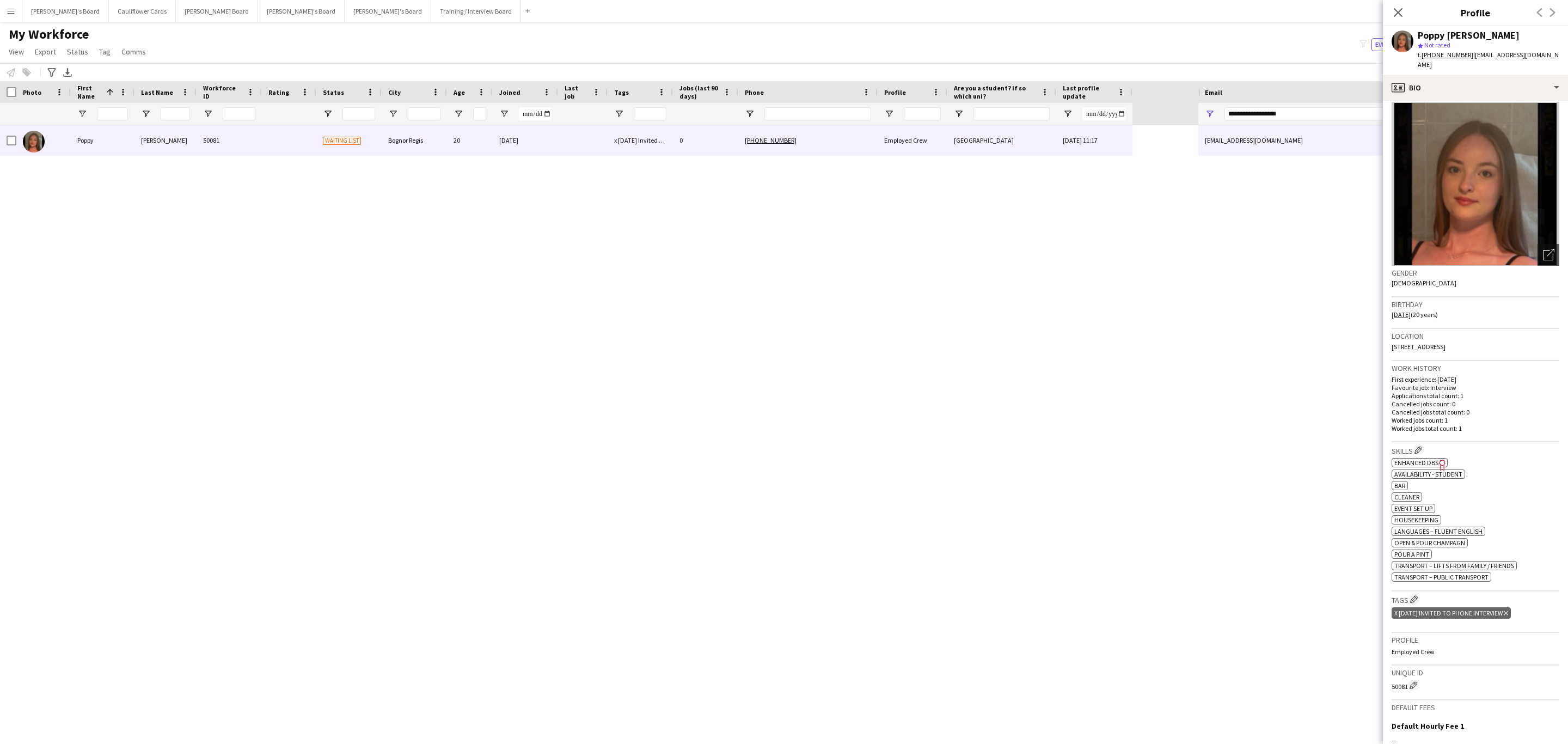
scroll to position [0, 0]
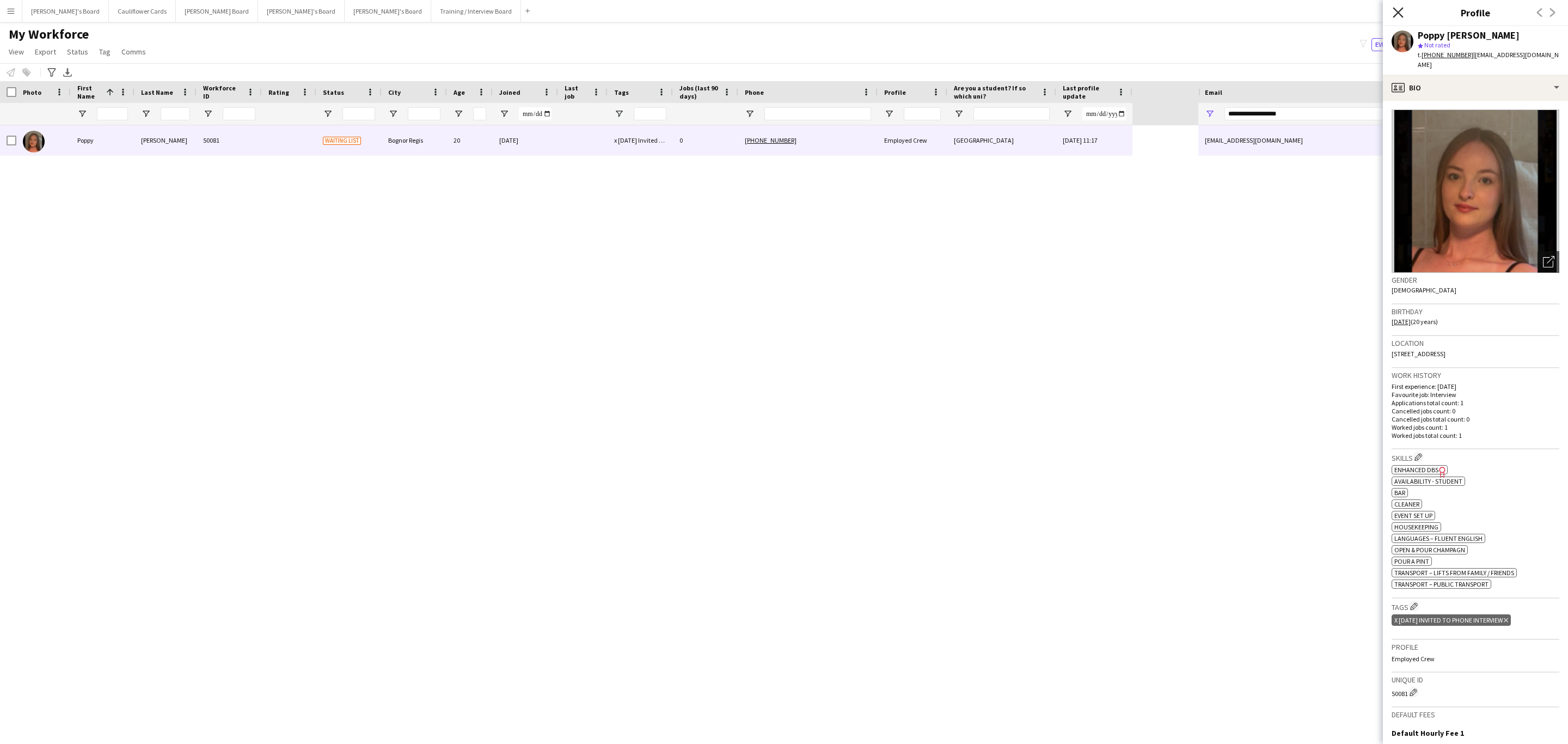
click at [1395, 13] on icon "Close pop-in" at bounding box center [1398, 12] width 10 height 10
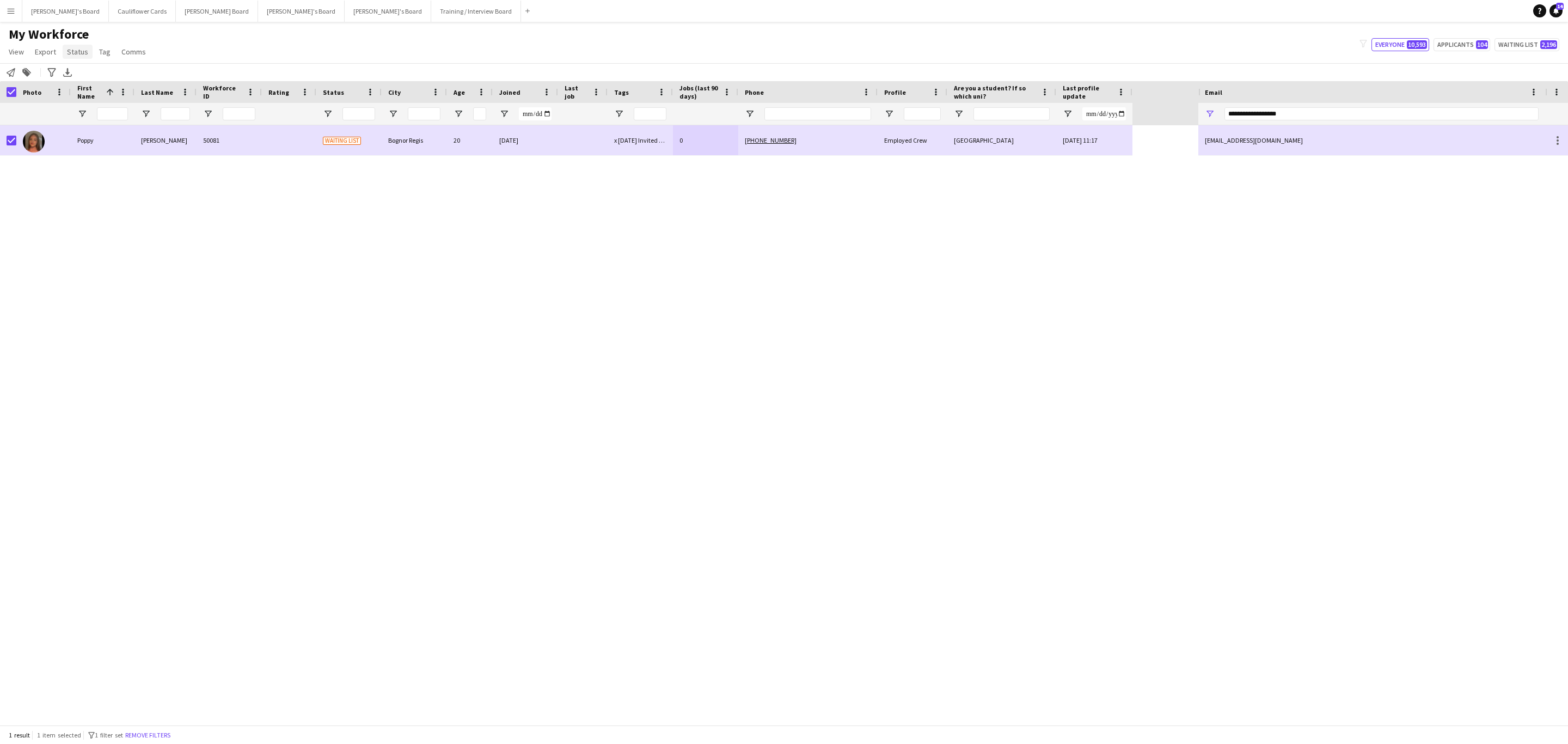
click at [77, 49] on span "Status" at bounding box center [77, 52] width 21 height 10
click at [85, 68] on link "Edit" at bounding box center [100, 75] width 76 height 23
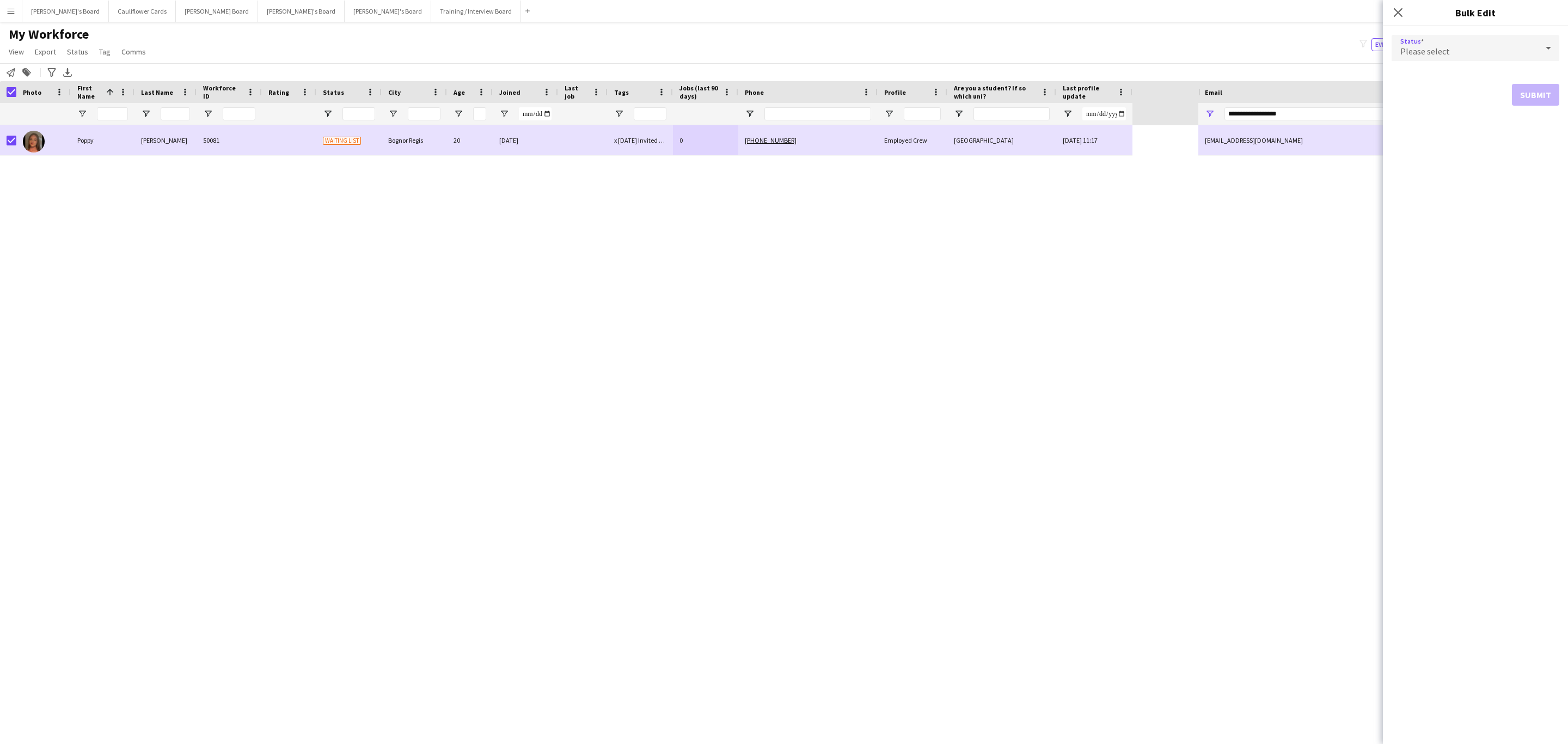
click at [1438, 51] on span "Please select" at bounding box center [1425, 51] width 49 height 11
click at [1439, 68] on mat-option "Active" at bounding box center [1475, 79] width 167 height 27
click at [1547, 126] on button "Submit" at bounding box center [1536, 132] width 47 height 22
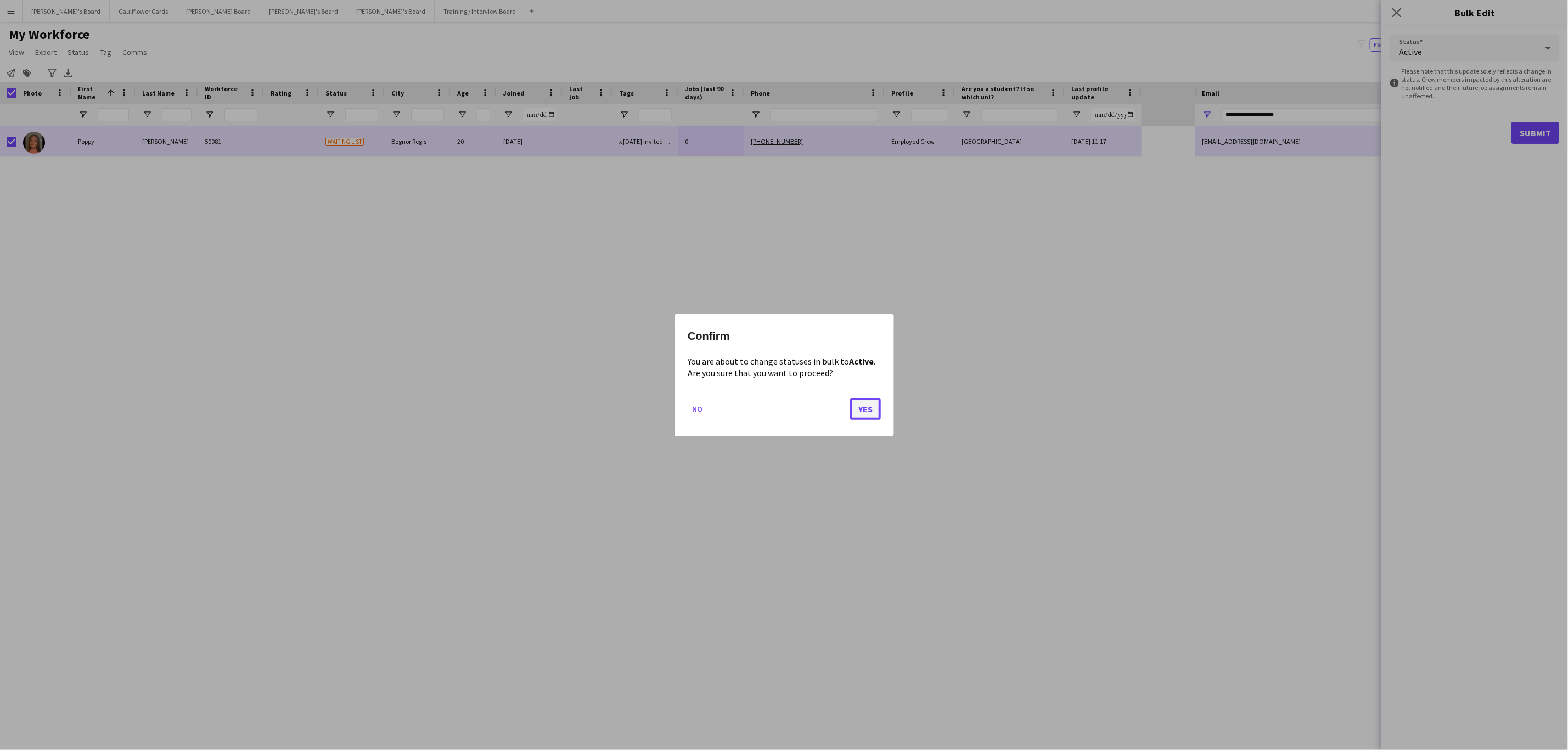
click at [867, 412] on button "Yes" at bounding box center [865, 409] width 31 height 22
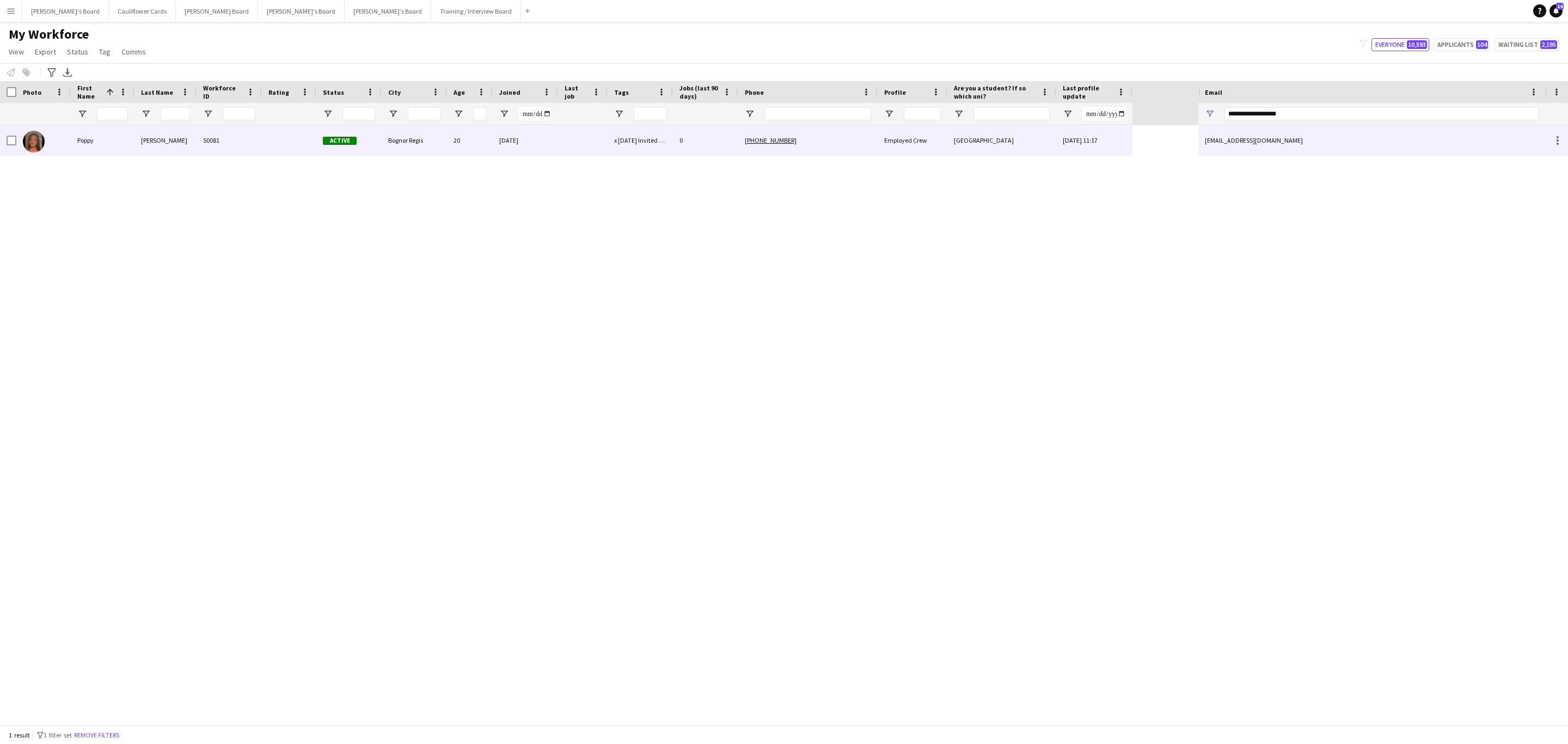
click at [94, 136] on div "Poppy" at bounding box center [102, 140] width 64 height 30
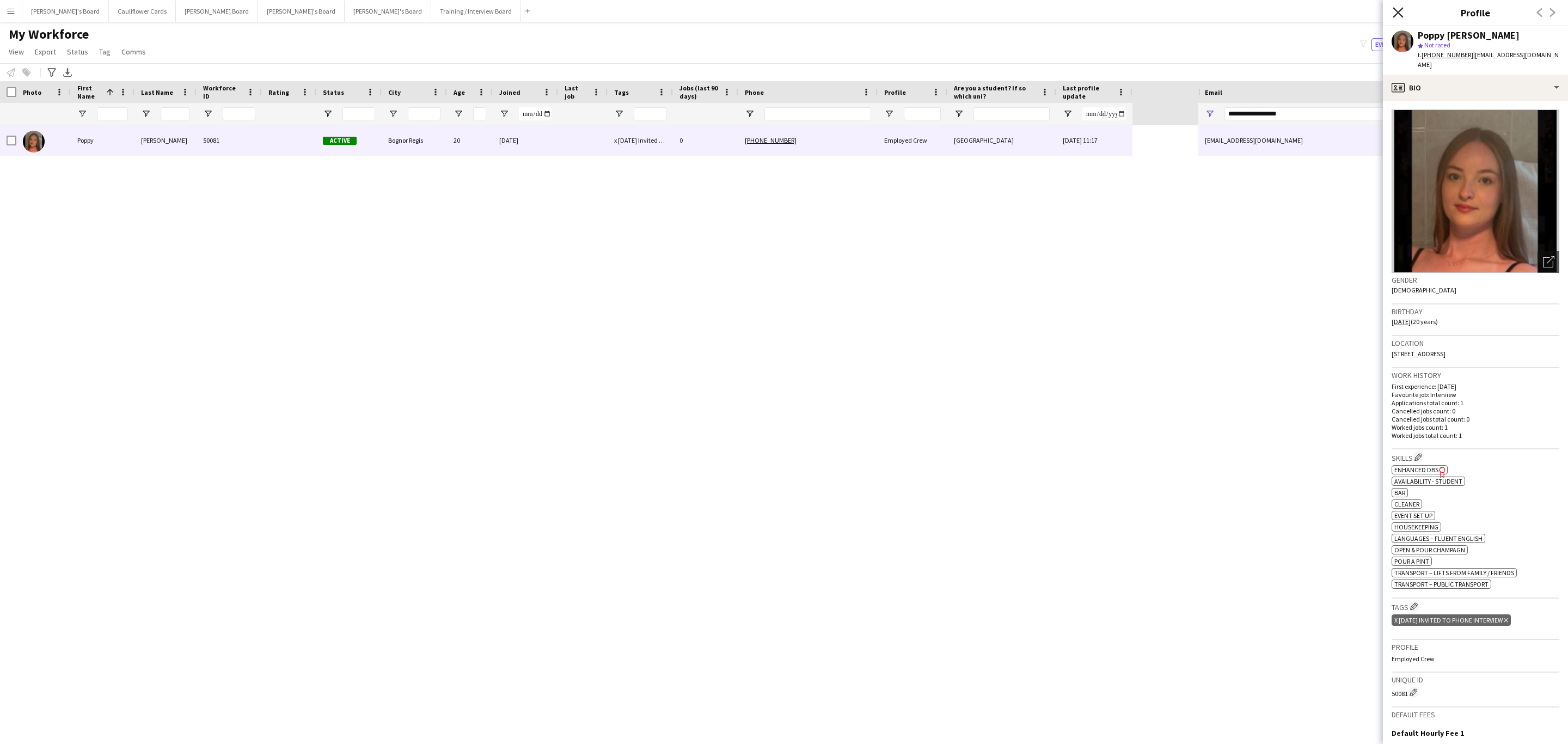
click at [1395, 15] on icon at bounding box center [1398, 12] width 10 height 10
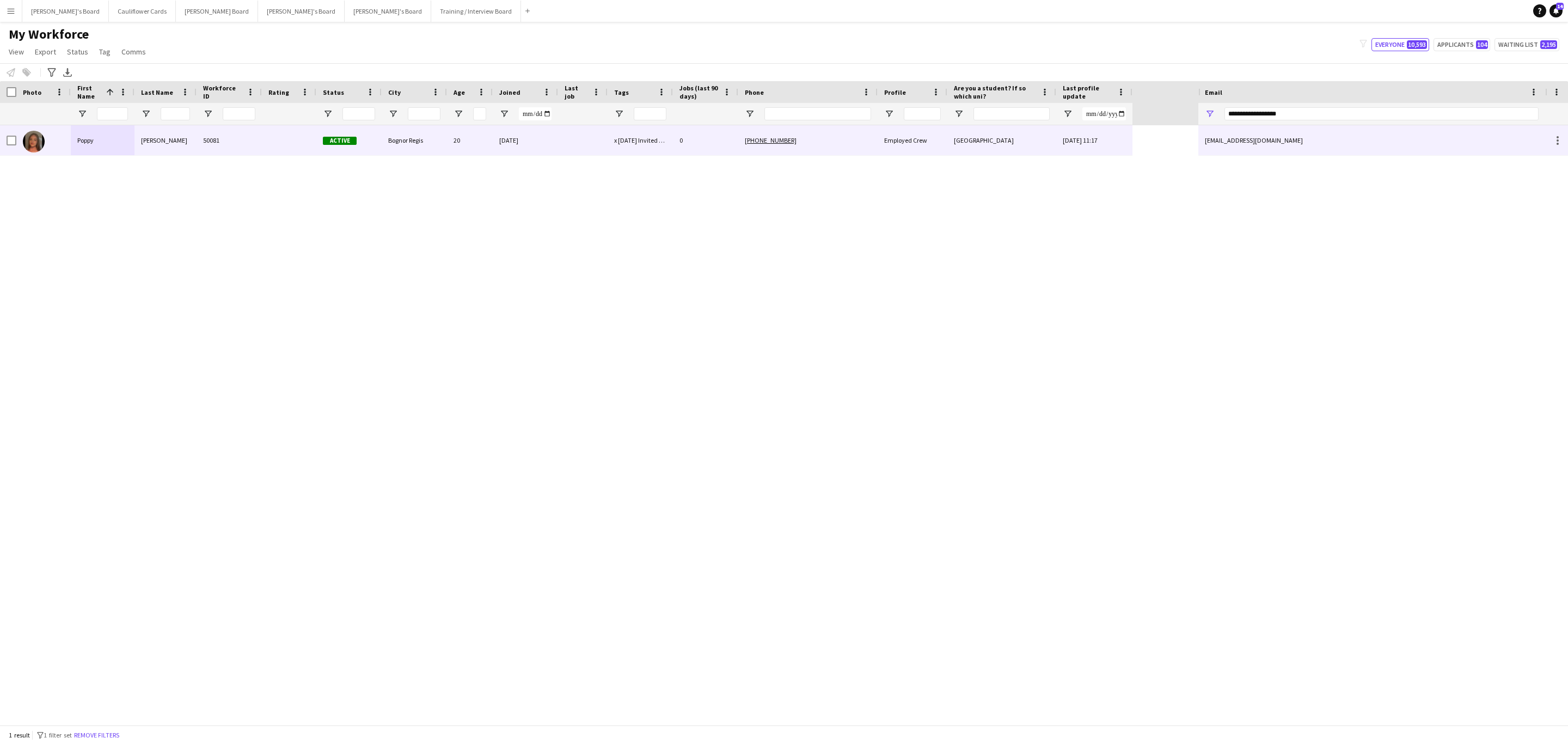
click at [696, 134] on div "0" at bounding box center [705, 140] width 65 height 30
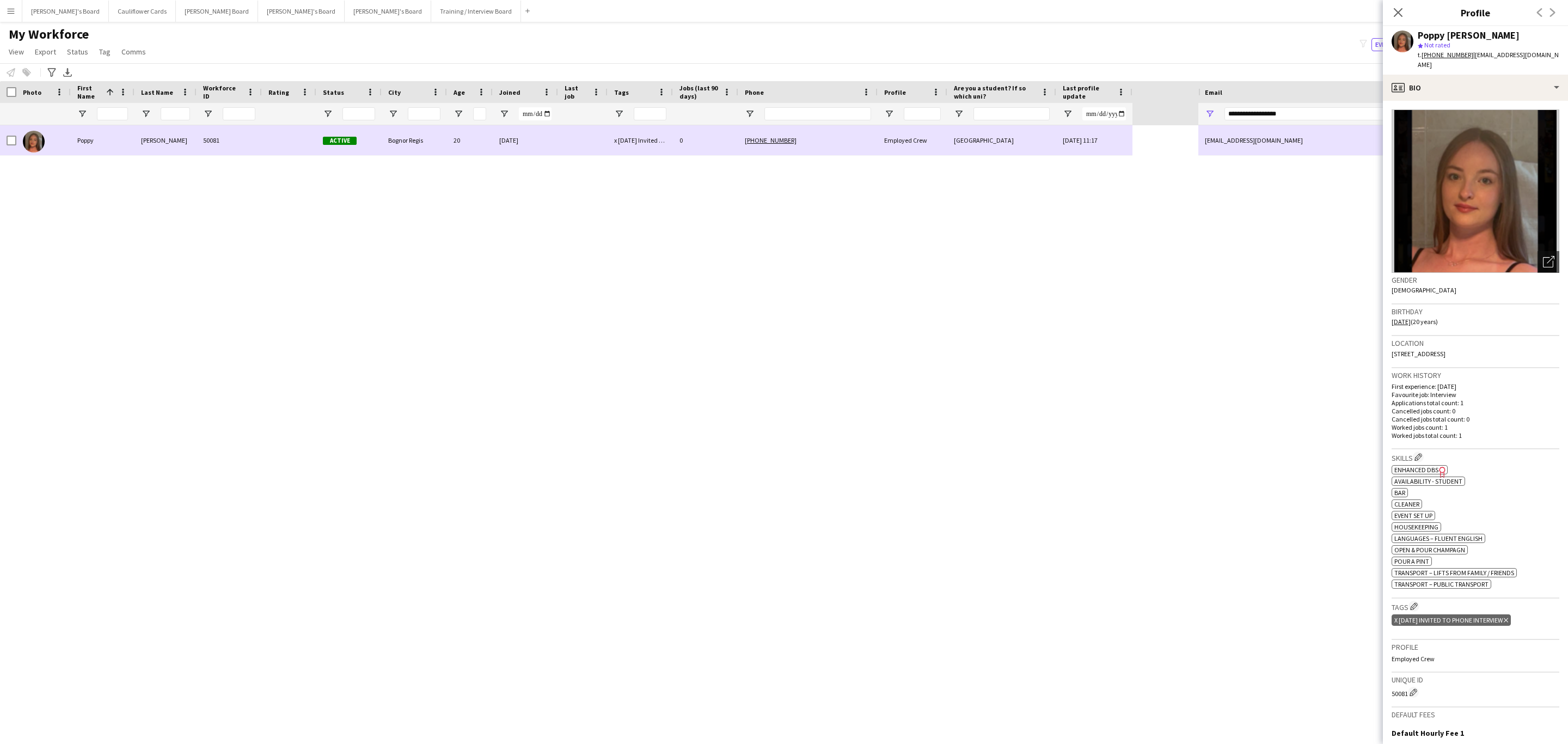
click at [680, 135] on div "0" at bounding box center [705, 140] width 65 height 30
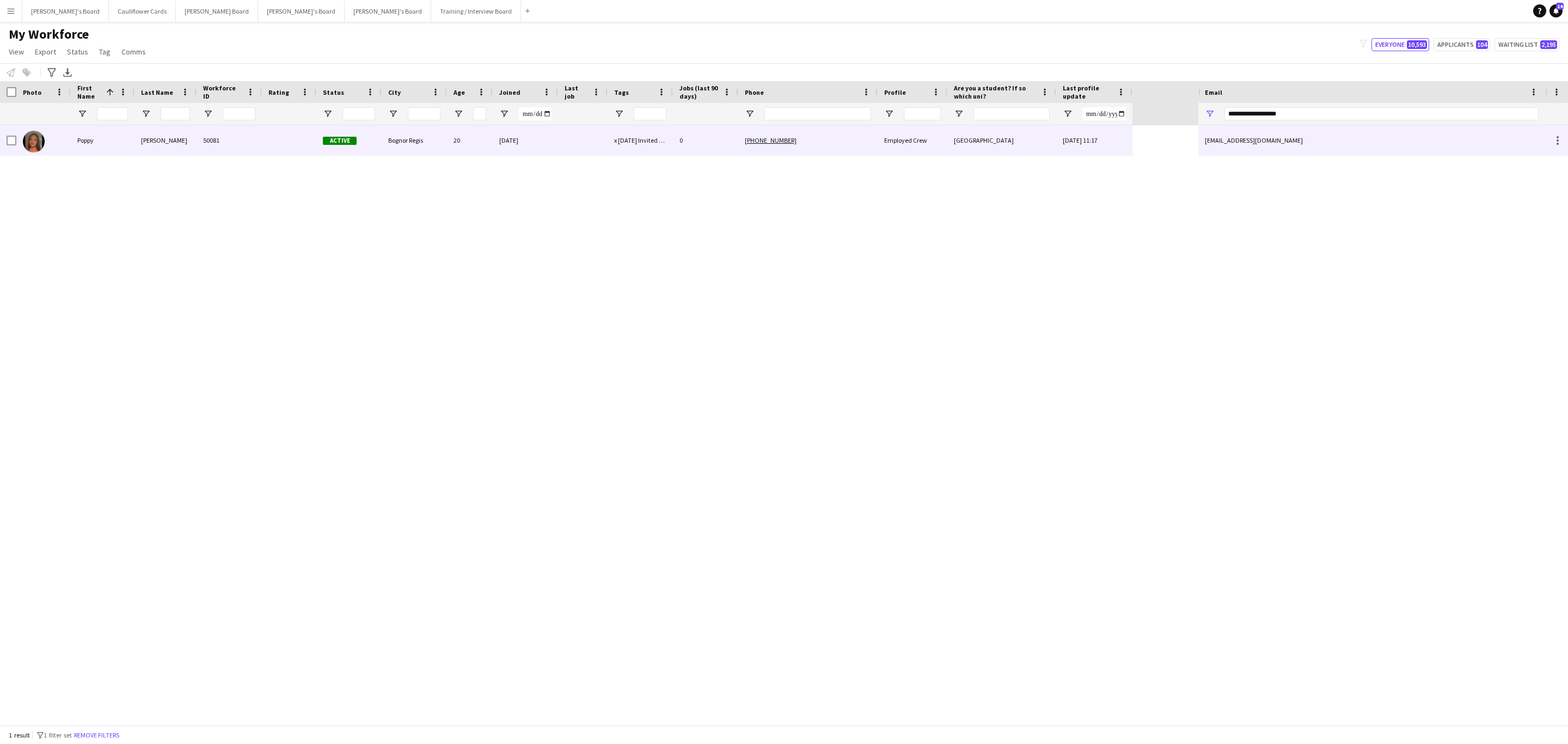
click at [835, 149] on div "+447359015073" at bounding box center [808, 140] width 139 height 30
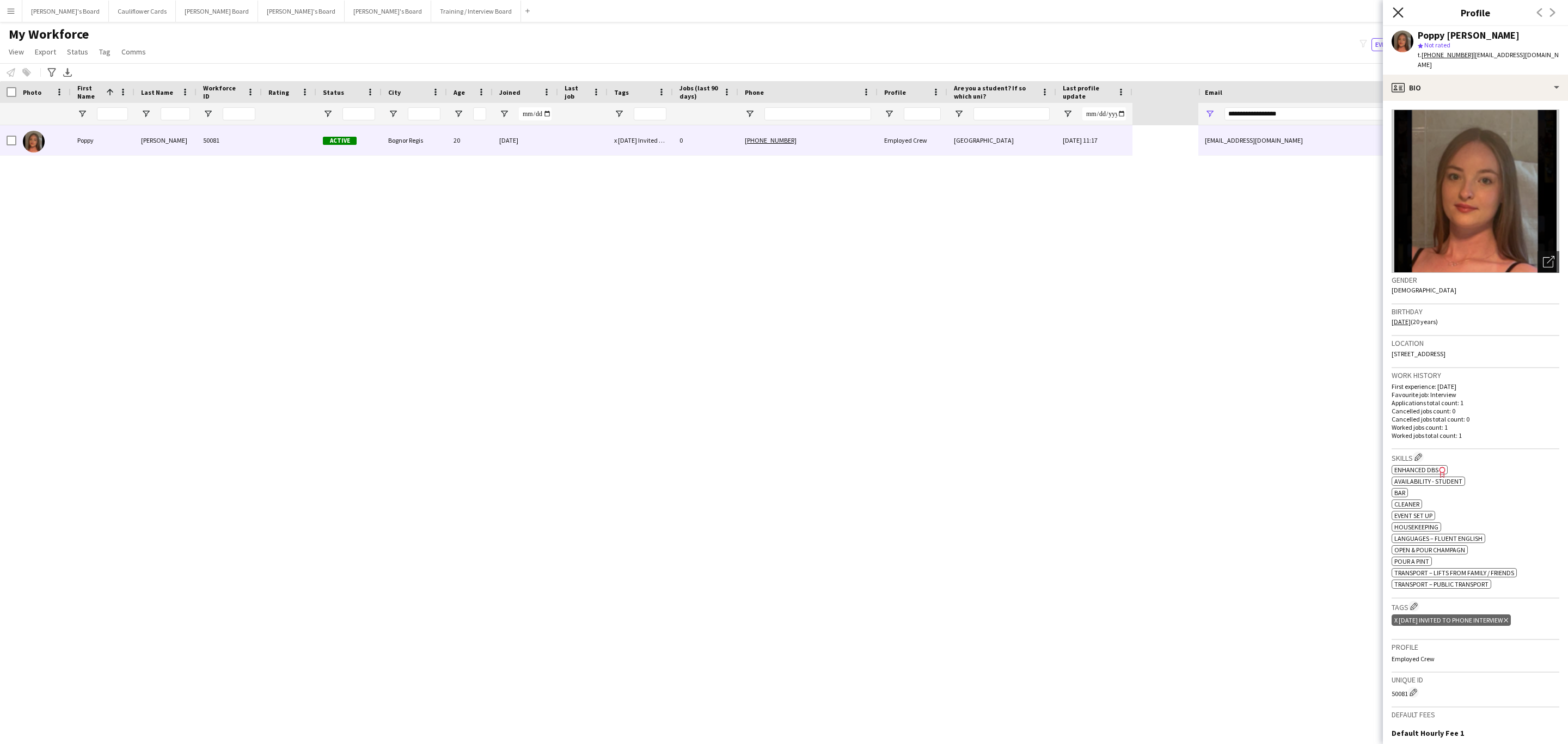
click at [1397, 9] on icon "Close pop-in" at bounding box center [1398, 12] width 10 height 10
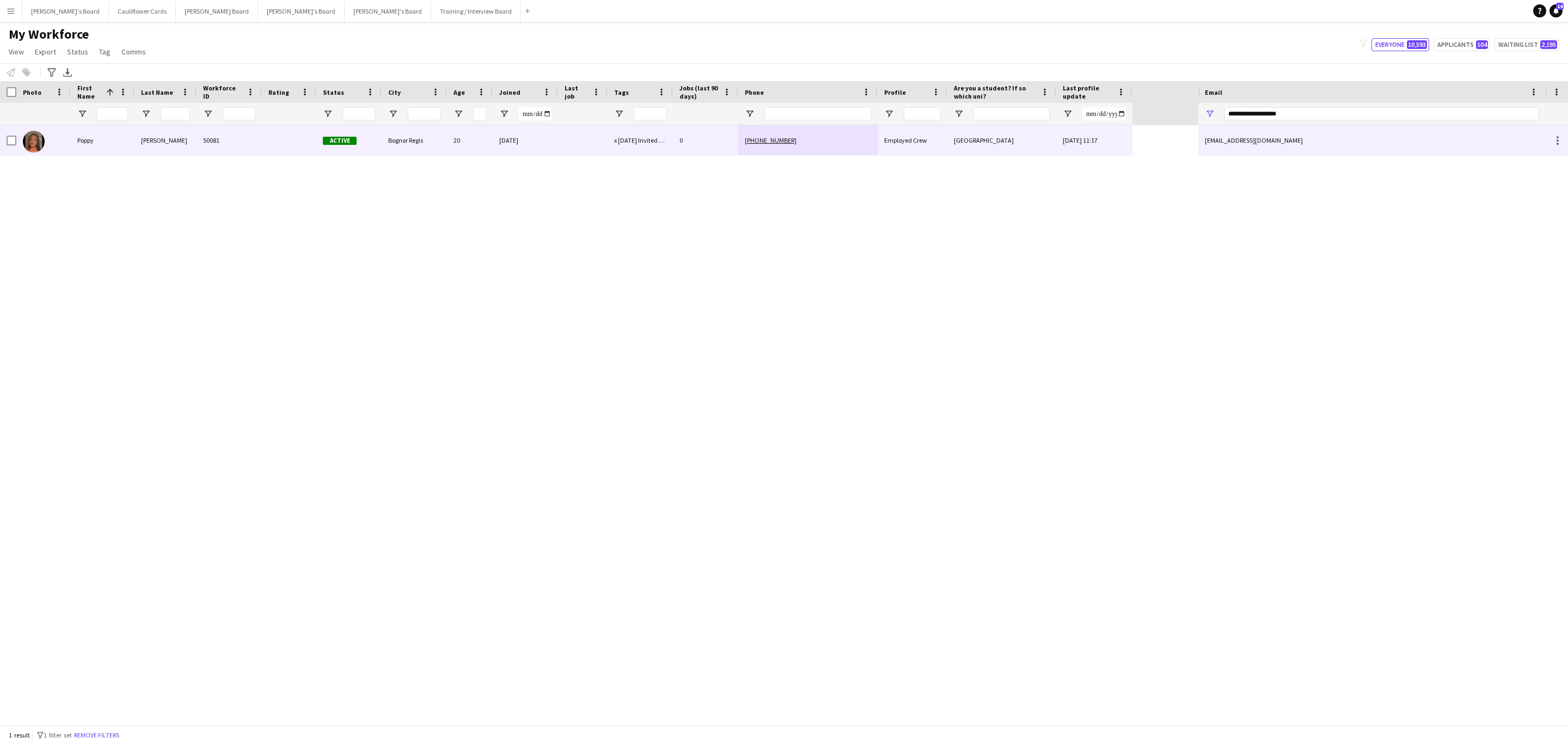
click at [799, 152] on div "+447359015073" at bounding box center [808, 140] width 139 height 30
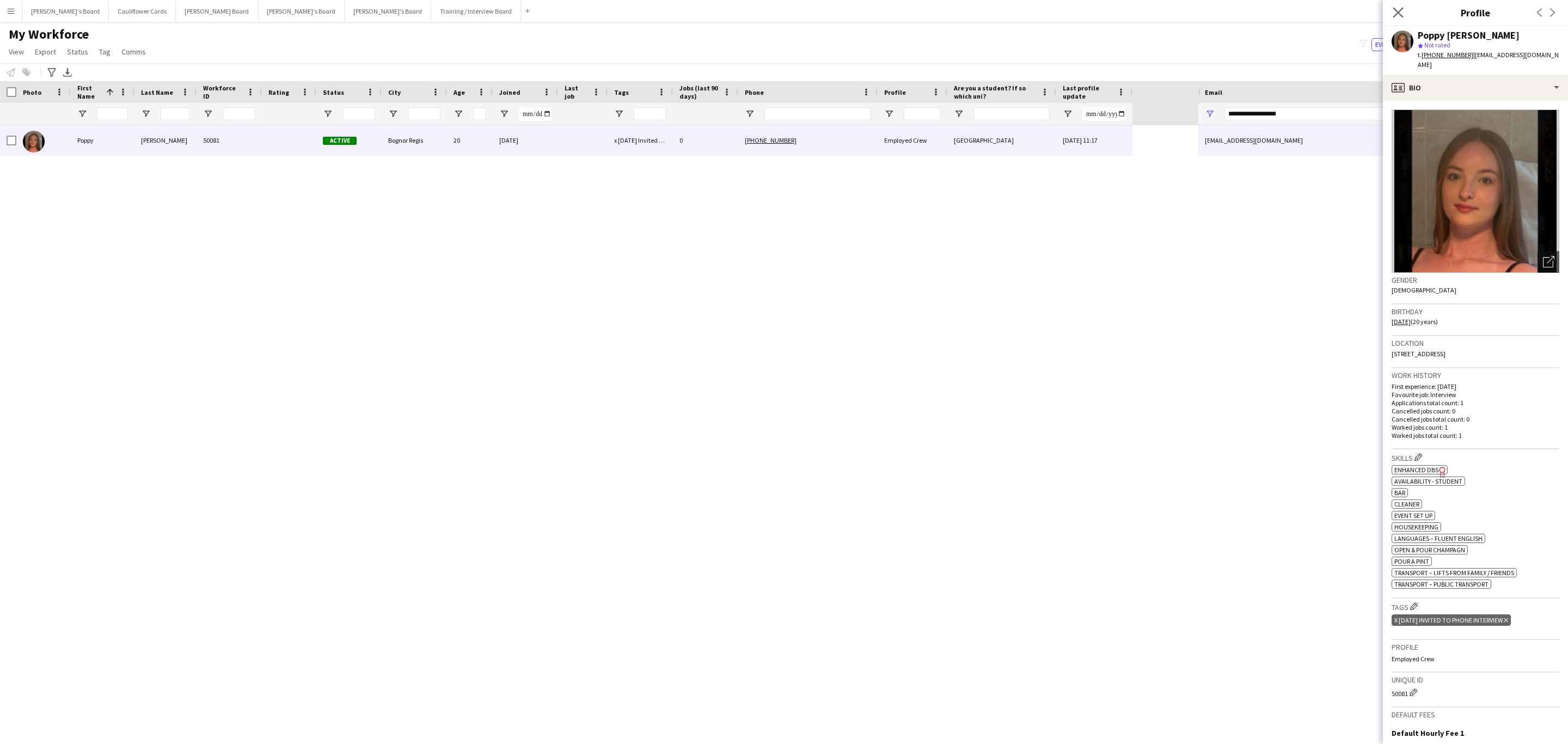
click at [1403, 15] on icon "Close pop-in" at bounding box center [1398, 12] width 10 height 10
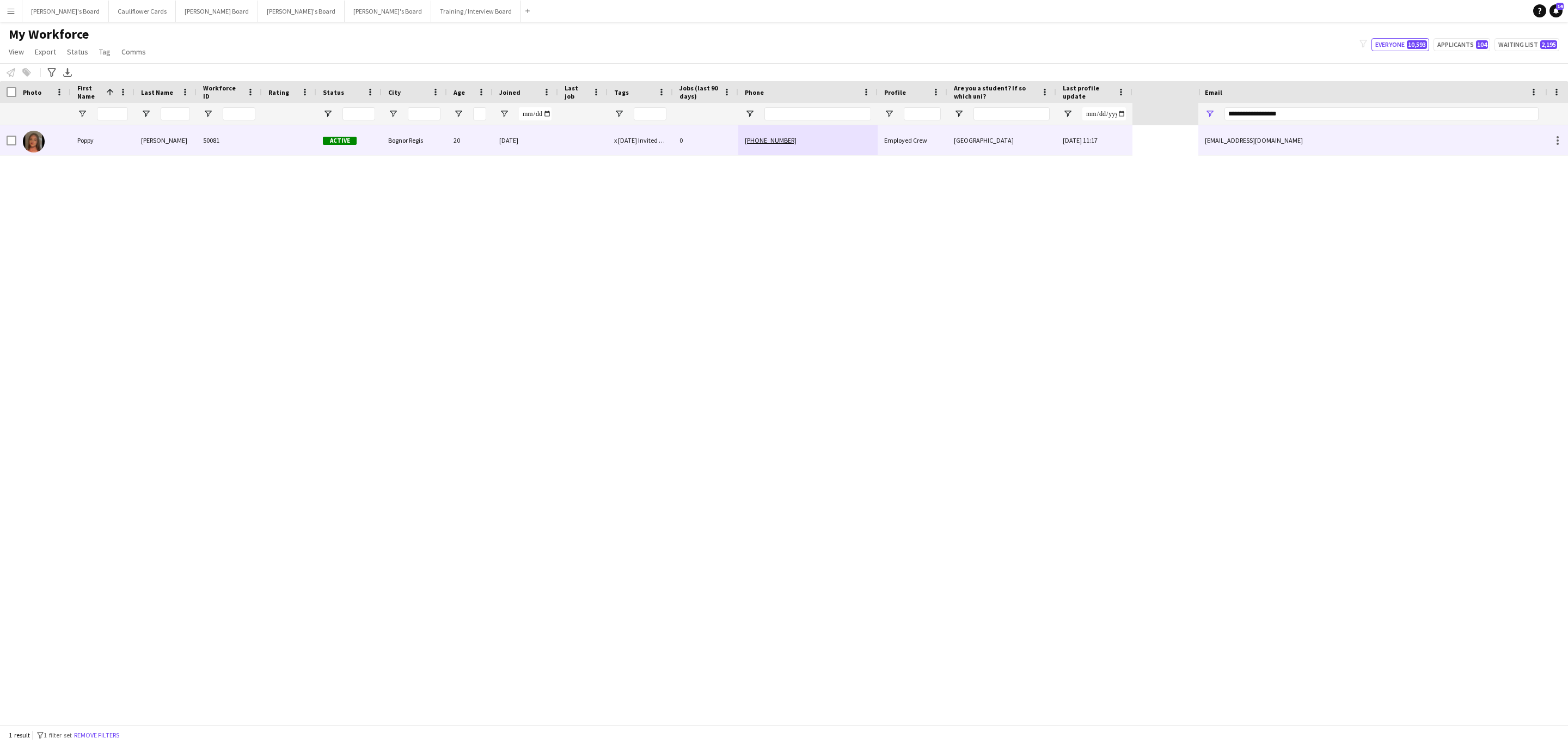
click at [1320, 138] on div "mpoppy18@yahoo.com" at bounding box center [1372, 140] width 347 height 30
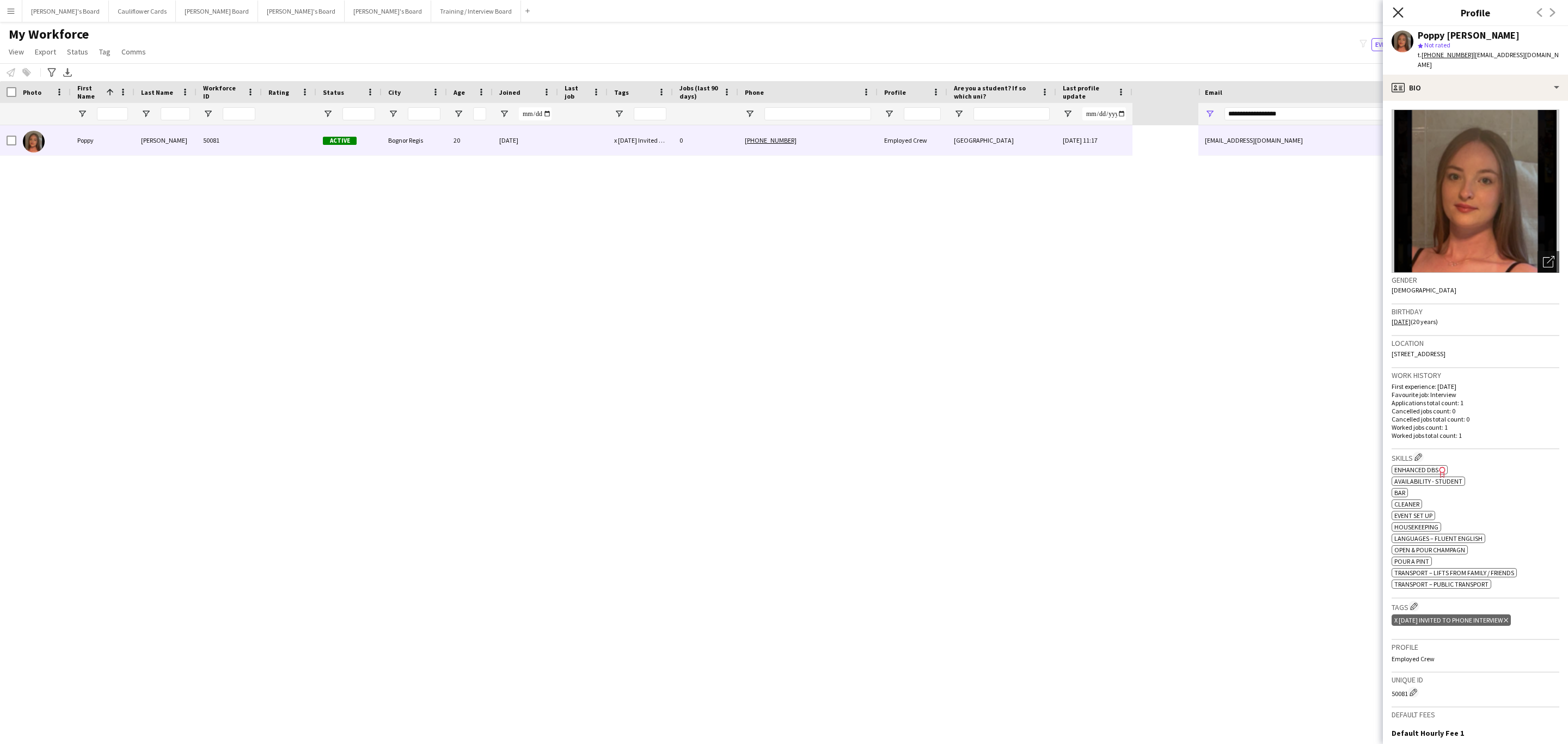
click at [1402, 12] on icon "Close pop-in" at bounding box center [1398, 12] width 10 height 10
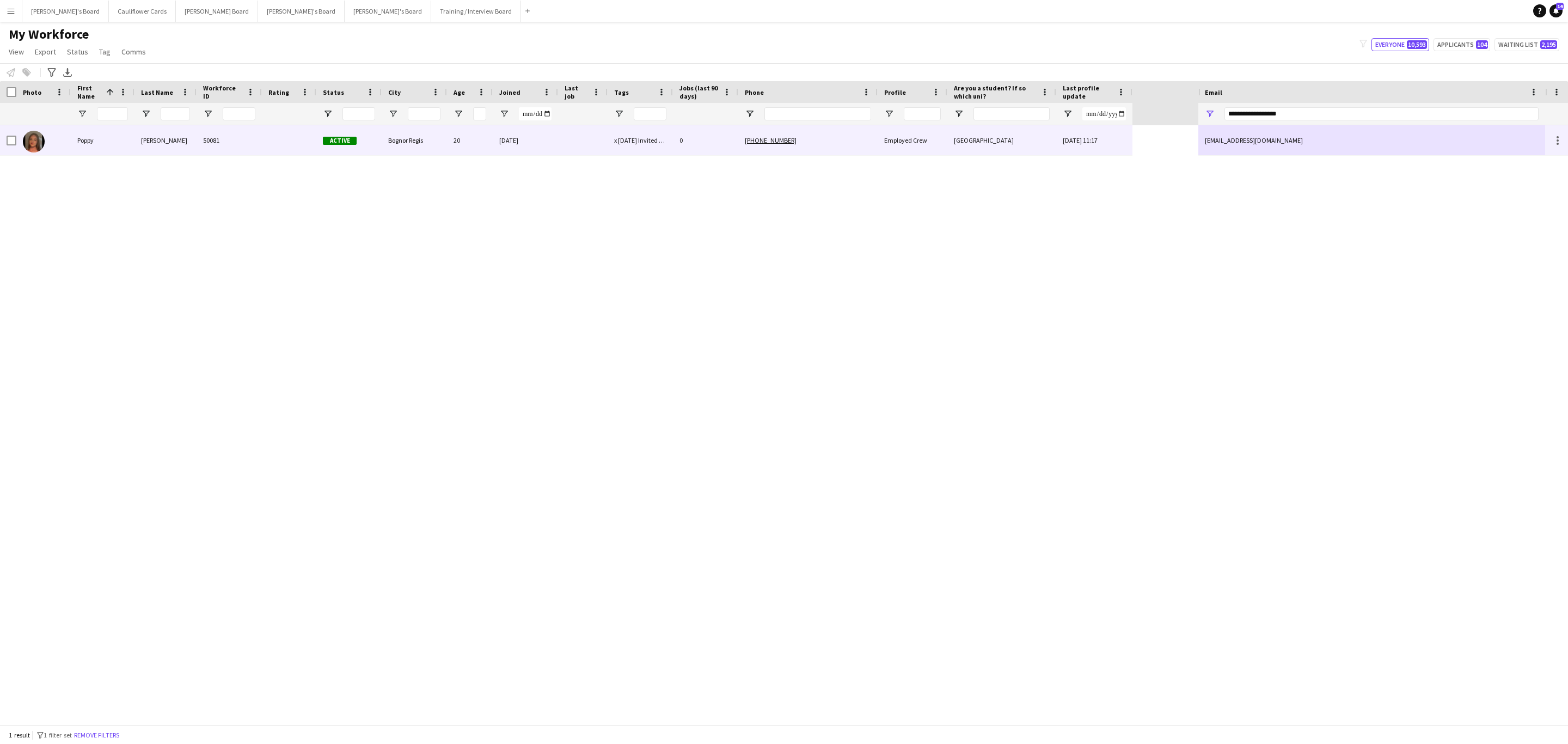
click at [678, 135] on div "0" at bounding box center [705, 140] width 65 height 30
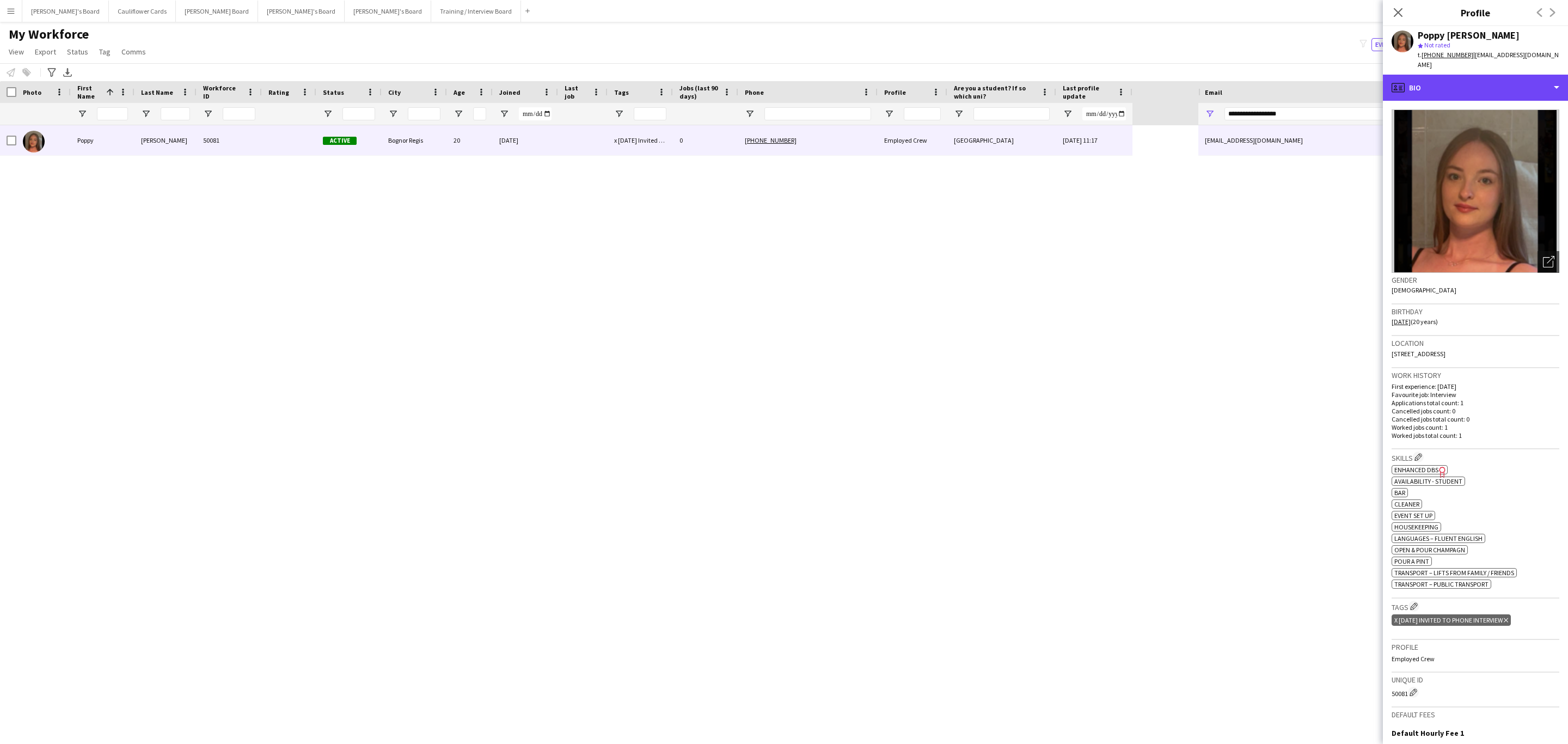
drag, startPoint x: 1462, startPoint y: 65, endPoint x: 1487, endPoint y: 135, distance: 74.3
click at [1461, 75] on div "profile Bio" at bounding box center [1475, 88] width 185 height 26
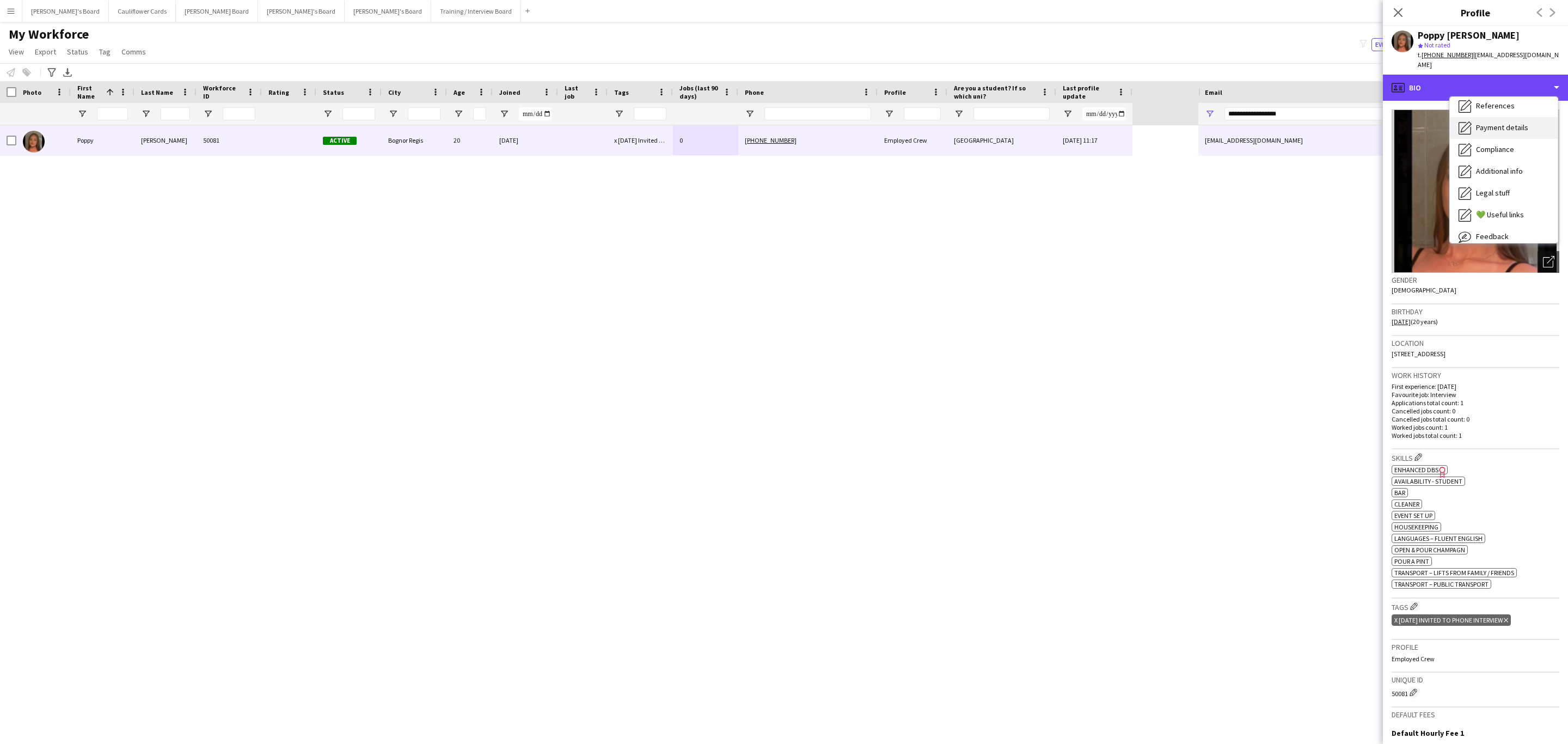
scroll to position [146, 0]
click at [1480, 108] on div "Compliance Compliance" at bounding box center [1503, 119] width 108 height 22
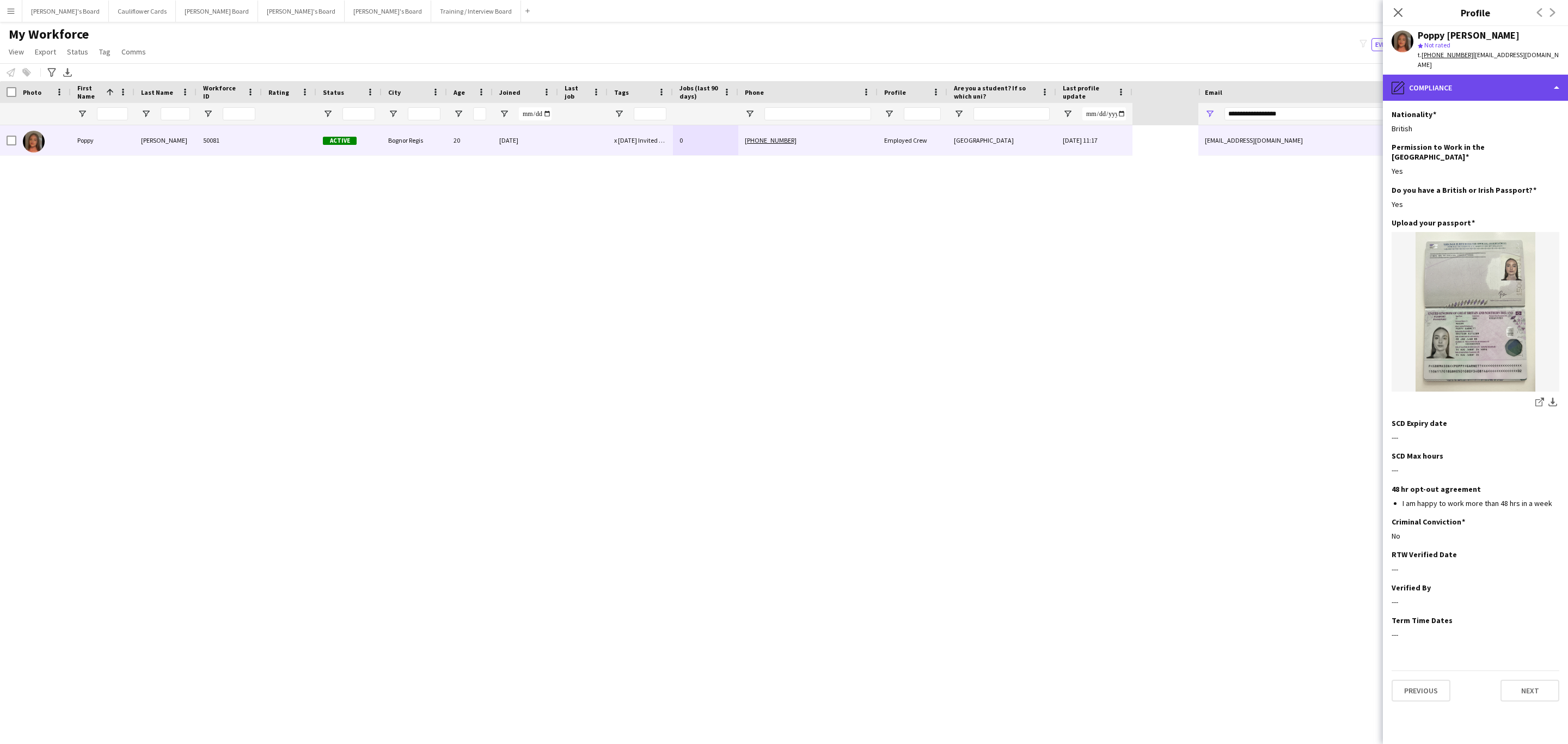
click at [1472, 79] on div "pencil4 Compliance" at bounding box center [1475, 88] width 185 height 26
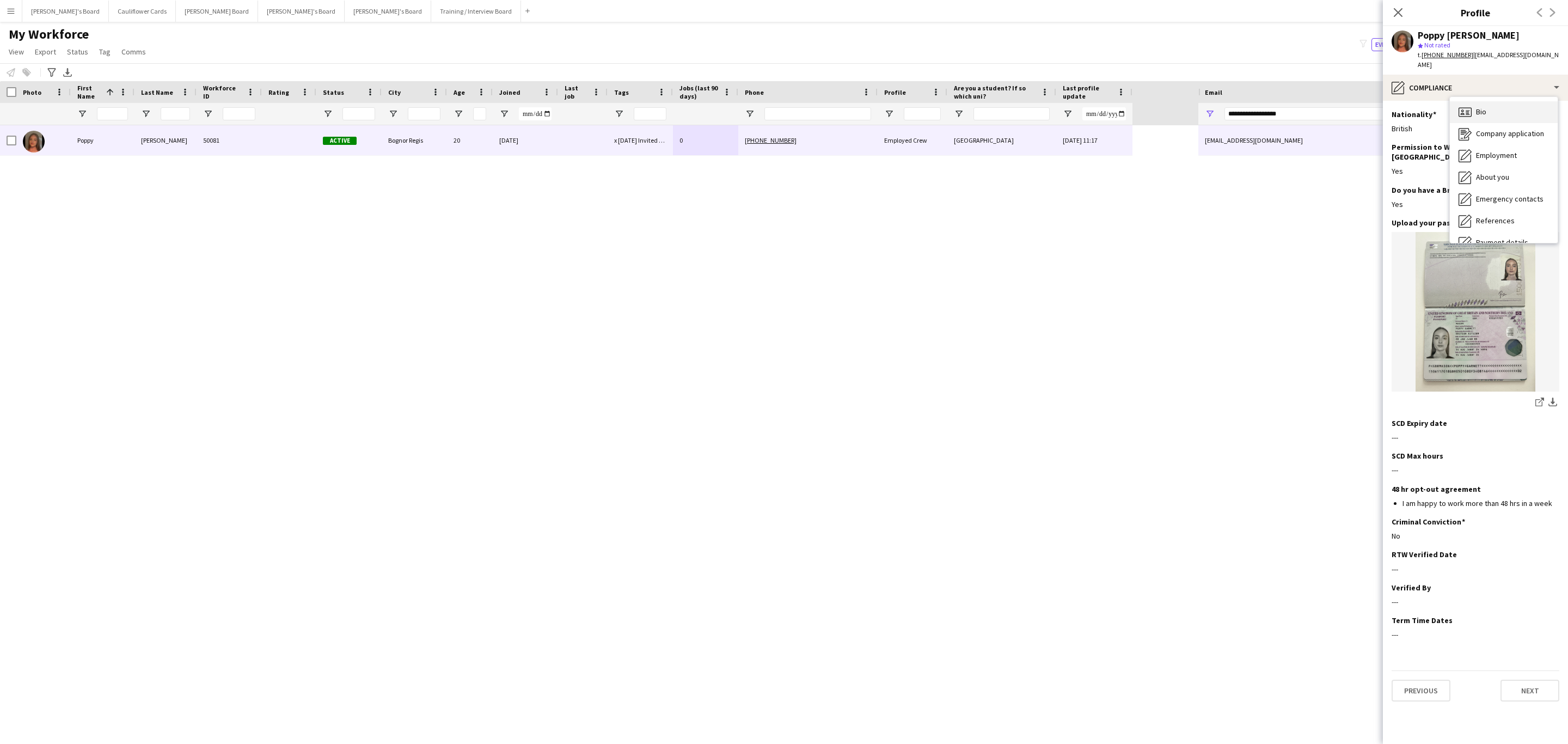
click at [1477, 101] on div "Bio Bio" at bounding box center [1503, 112] width 108 height 22
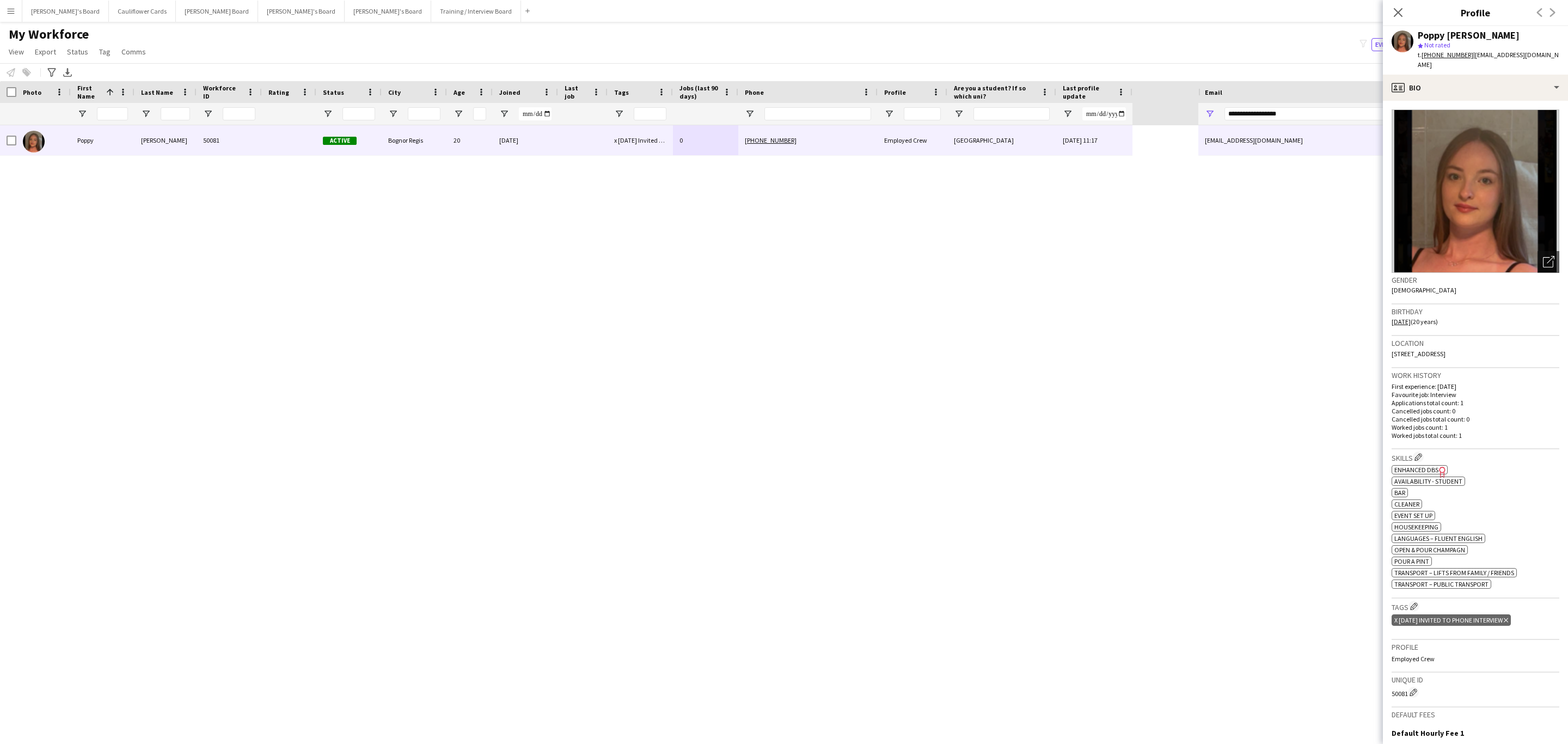
drag, startPoint x: 1518, startPoint y: 614, endPoint x: 1428, endPoint y: 605, distance: 90.4
click at [1508, 617] on icon "Delete tag" at bounding box center [1505, 620] width 4 height 7
click at [1410, 603] on app-icon "Edit crew company tags" at bounding box center [1414, 606] width 8 height 8
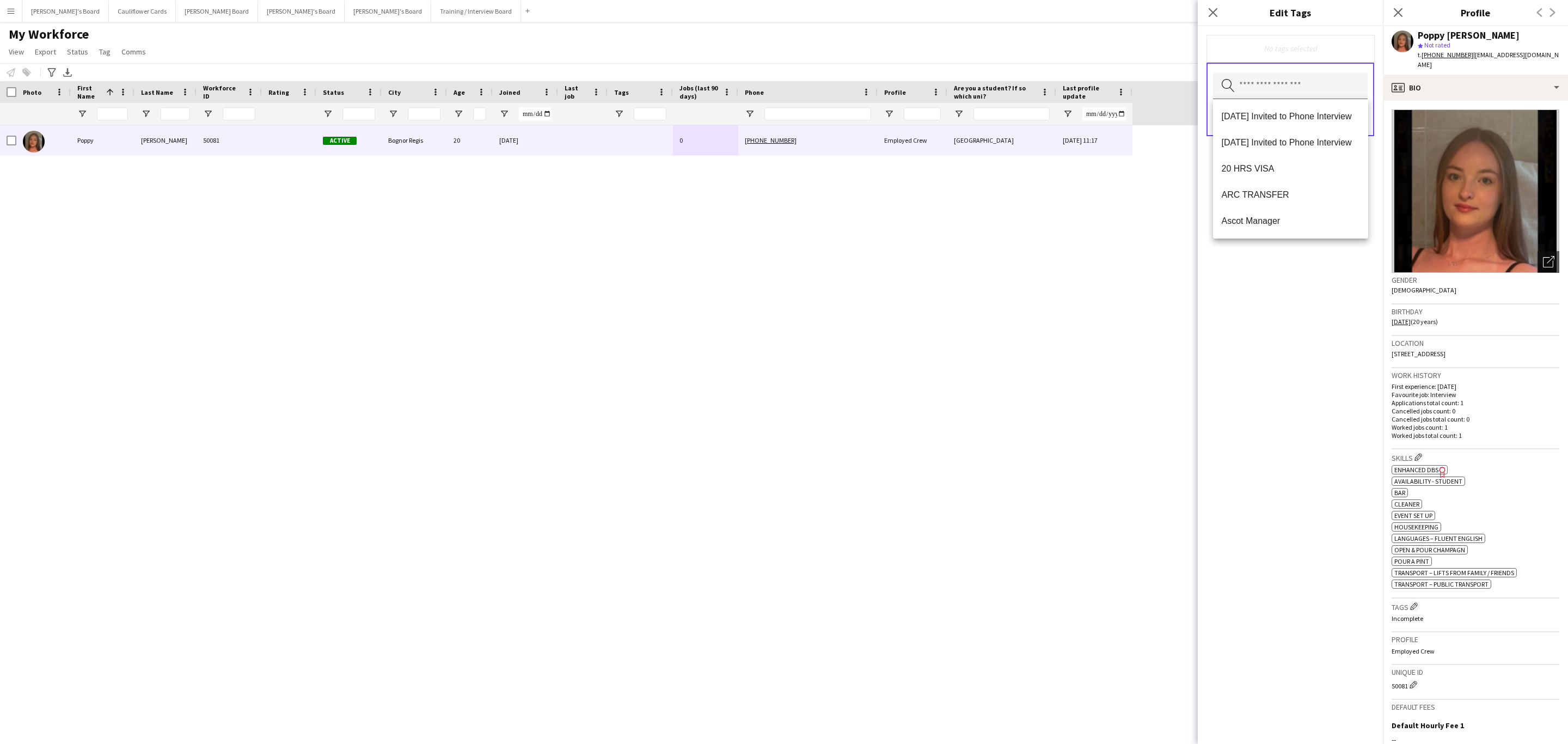
click at [1273, 90] on input "text" at bounding box center [1290, 86] width 155 height 27
type input "***"
click at [1262, 115] on span "RTW Verified" at bounding box center [1290, 116] width 138 height 10
click at [1235, 373] on div "RTW Verified Remove Search by tag name Save" at bounding box center [1290, 385] width 185 height 718
click at [1346, 123] on button "Save" at bounding box center [1355, 119] width 26 height 18
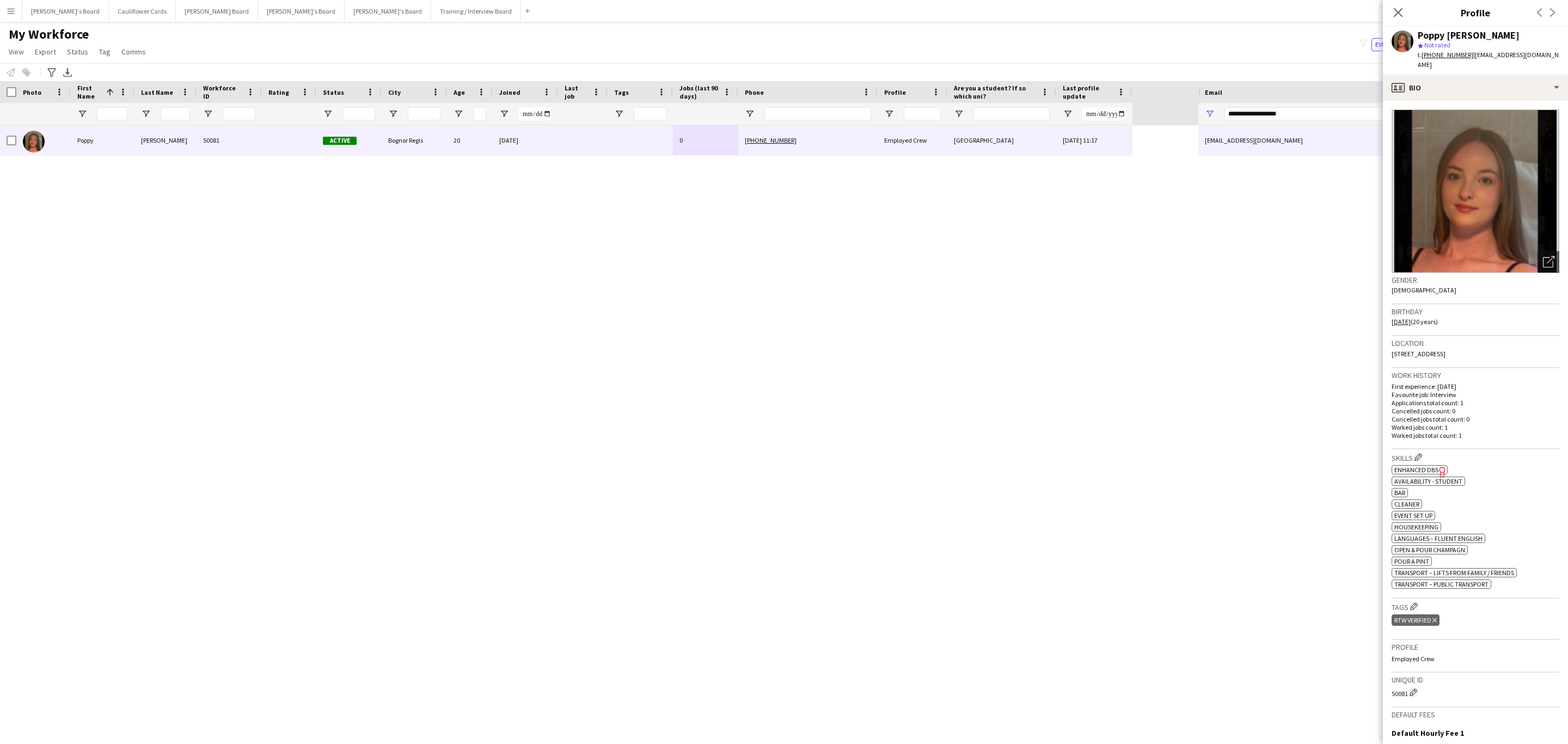
click at [1041, 389] on div "Poppy Mason 50081 Active Bognor Regis 20 09-09-2025 0 +447359015073 Employed Cr…" at bounding box center [599, 425] width 1199 height 600
click at [1393, 12] on icon "Close pop-in" at bounding box center [1398, 12] width 10 height 10
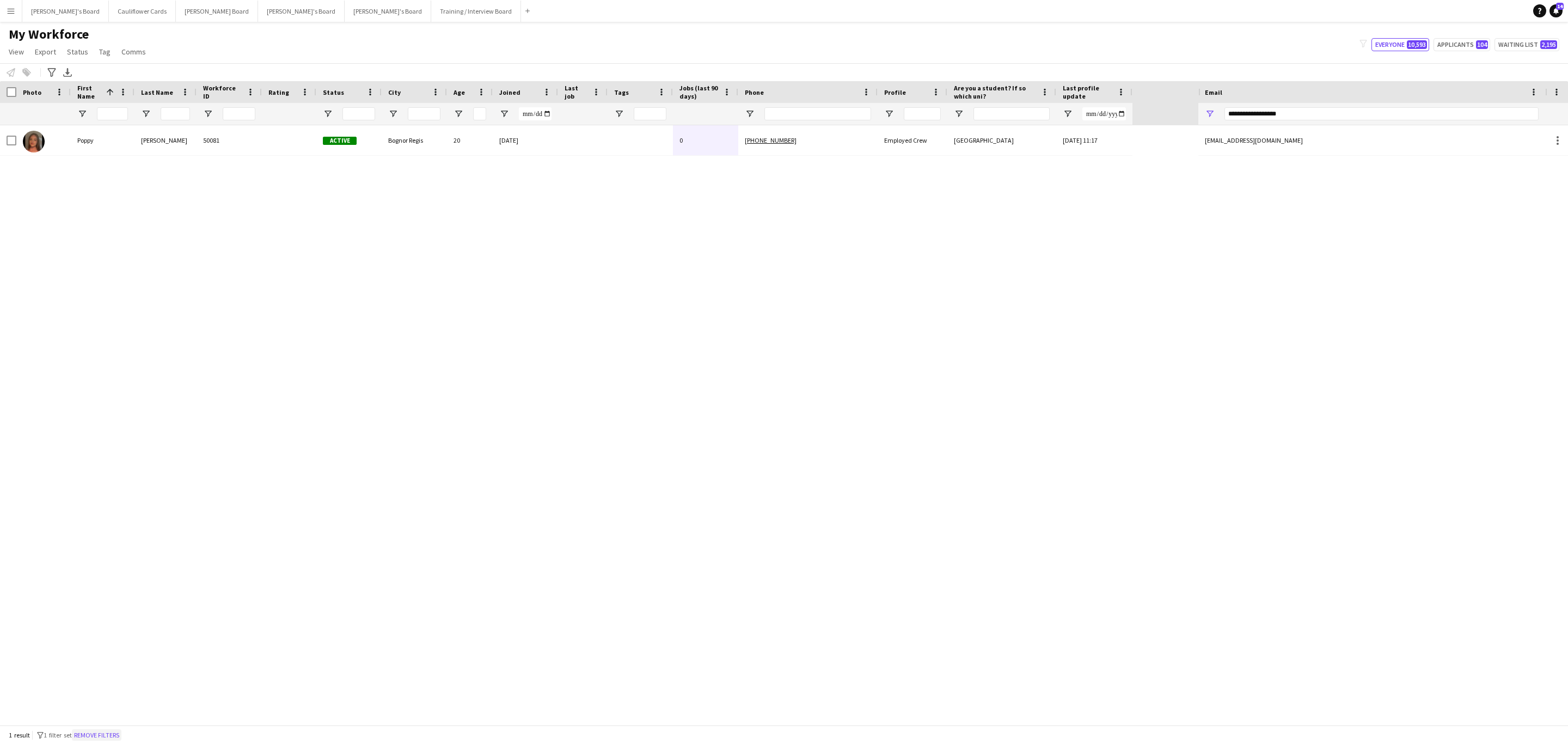
click at [111, 737] on button "Remove filters" at bounding box center [96, 735] width 49 height 12
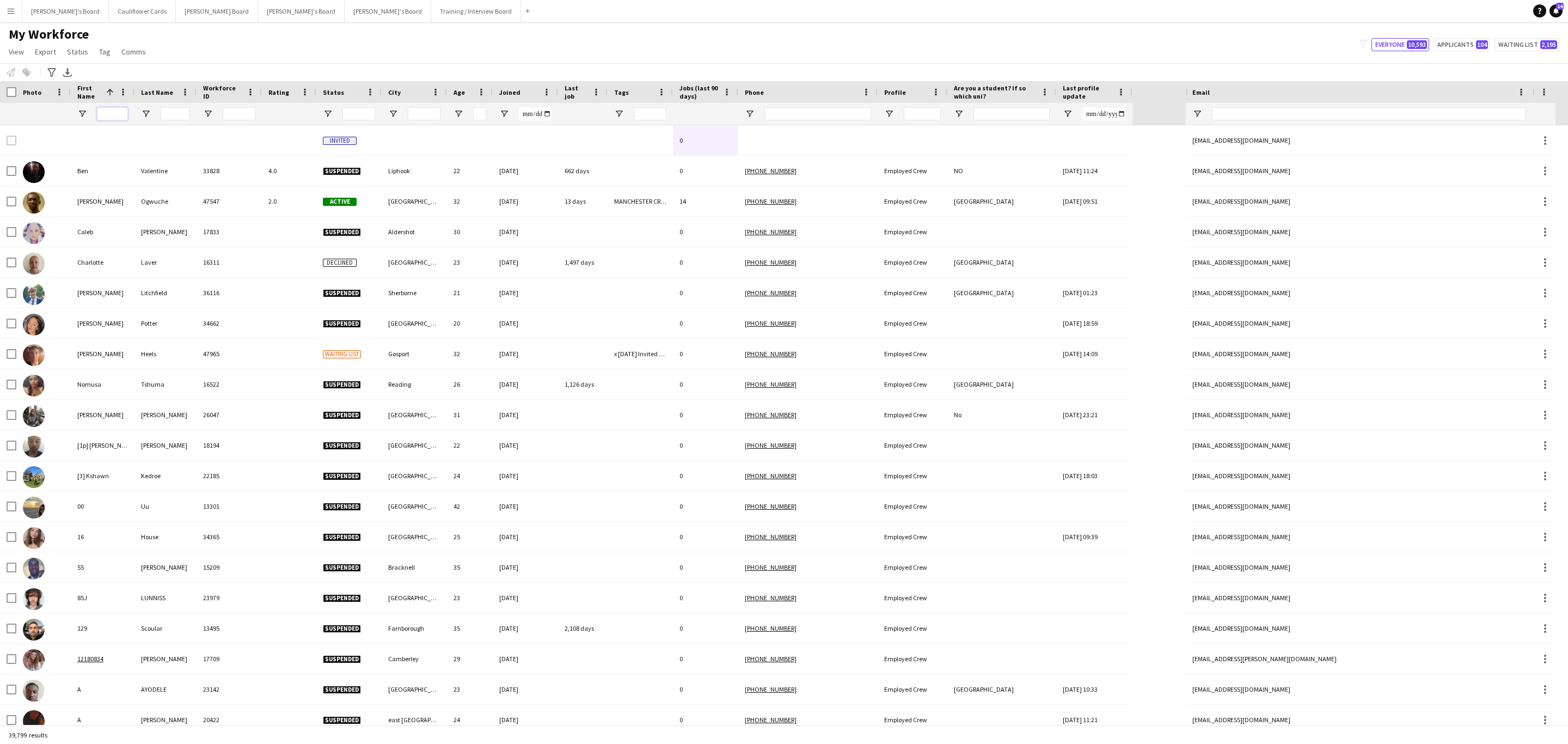
click at [116, 113] on input "First Name Filter Input" at bounding box center [112, 113] width 31 height 13
paste input "**********"
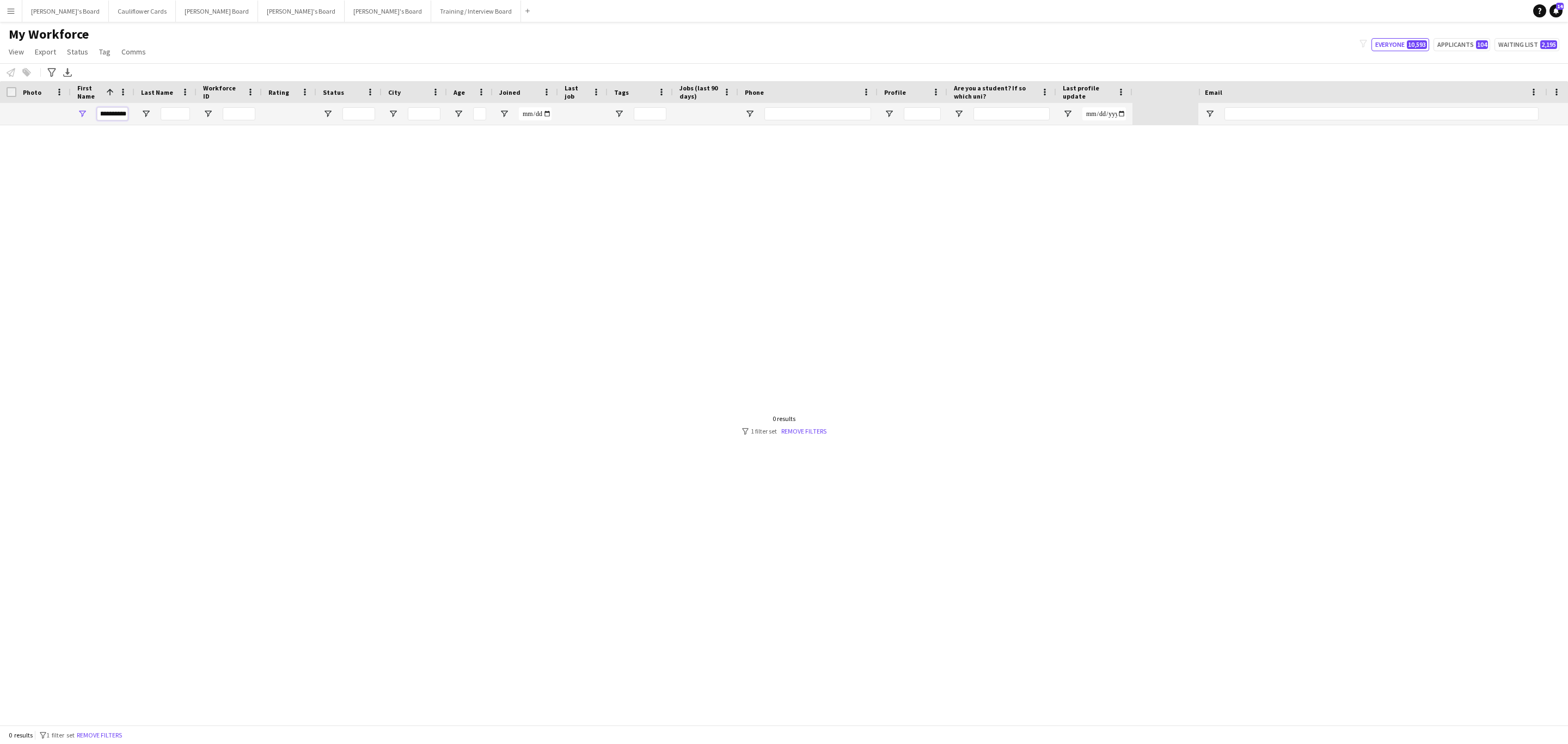
type input "**********"
click at [108, 113] on input "**********" at bounding box center [112, 113] width 31 height 13
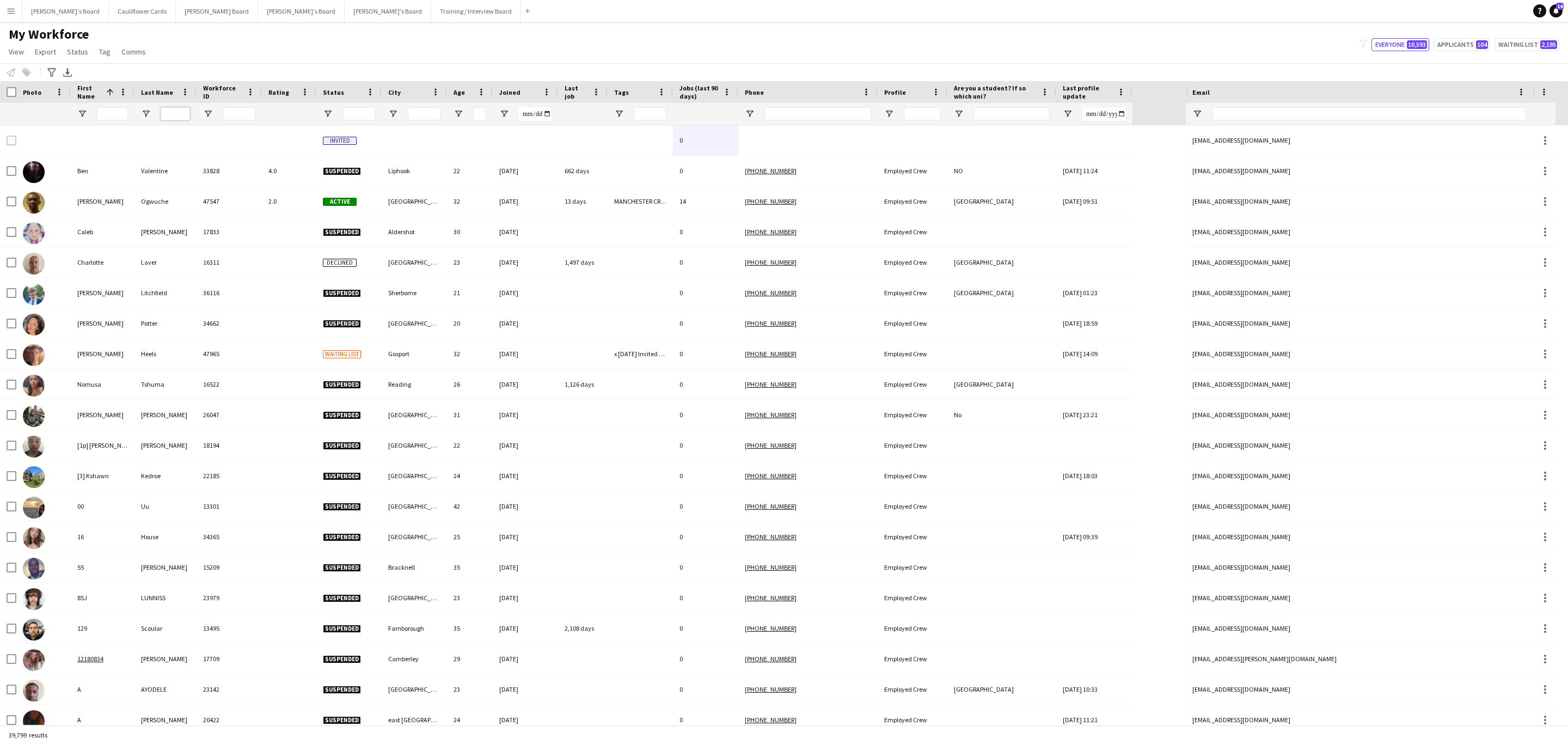
click at [183, 113] on input "Last Name Filter Input" at bounding box center [175, 113] width 29 height 13
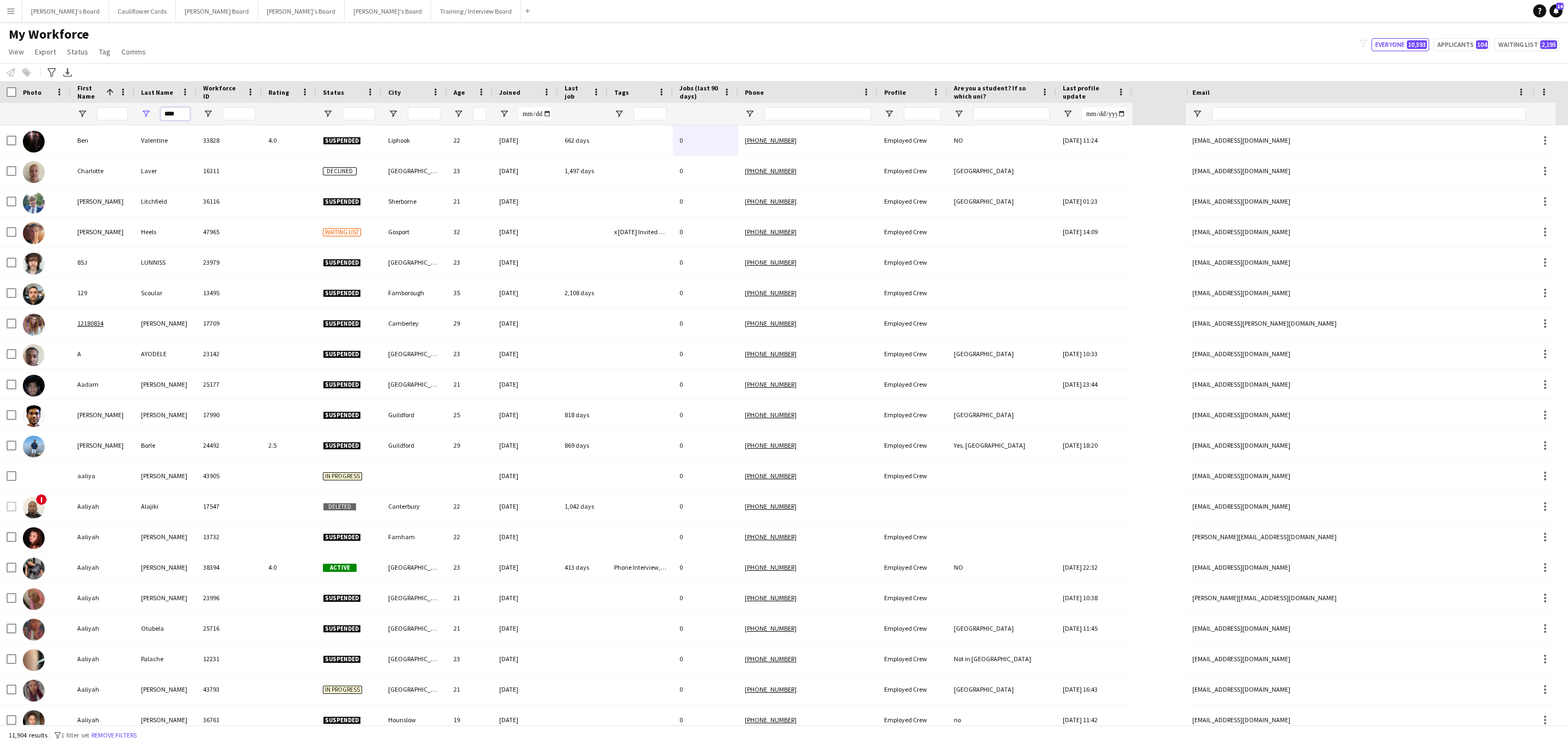
type input "*****"
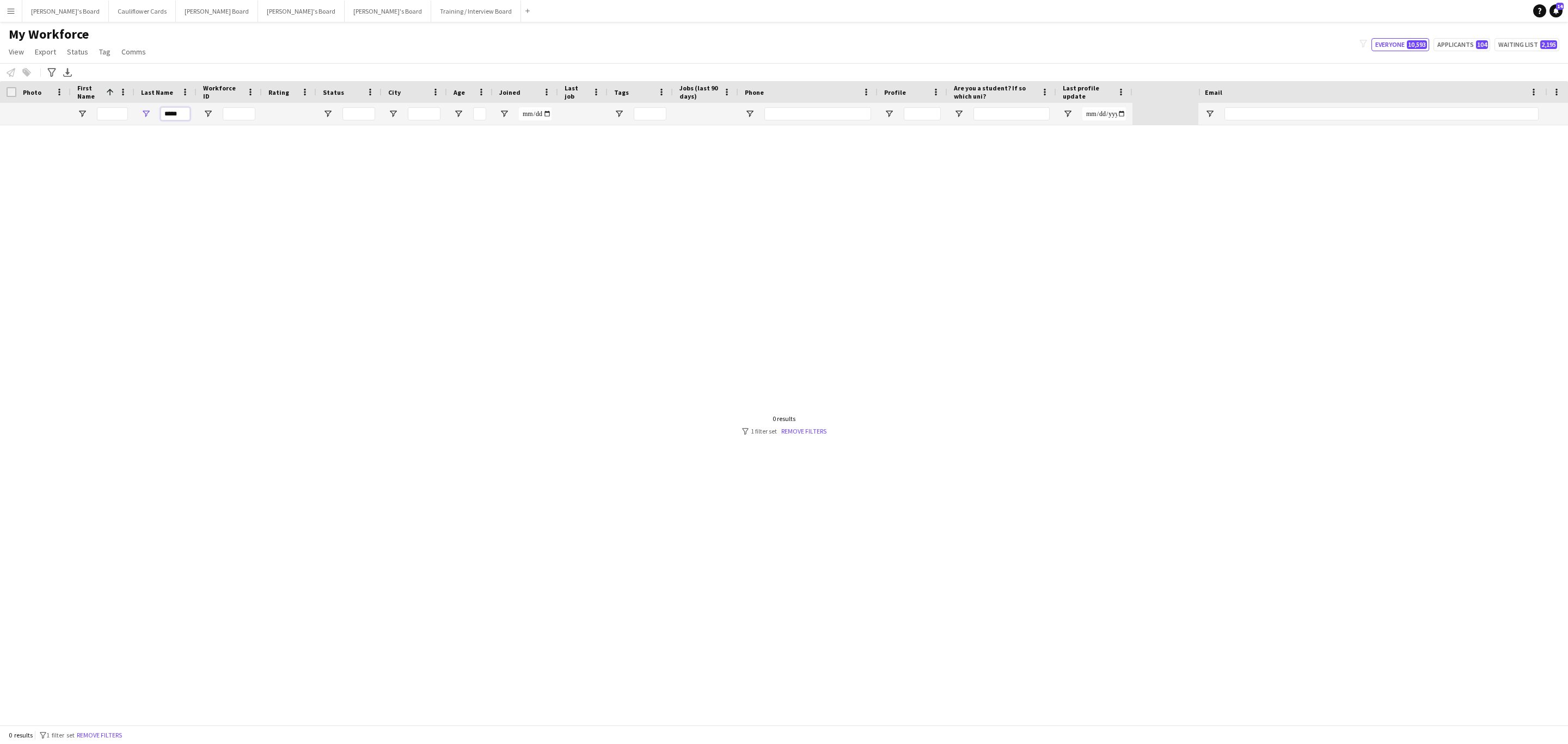
click at [182, 116] on input "*****" at bounding box center [175, 113] width 29 height 13
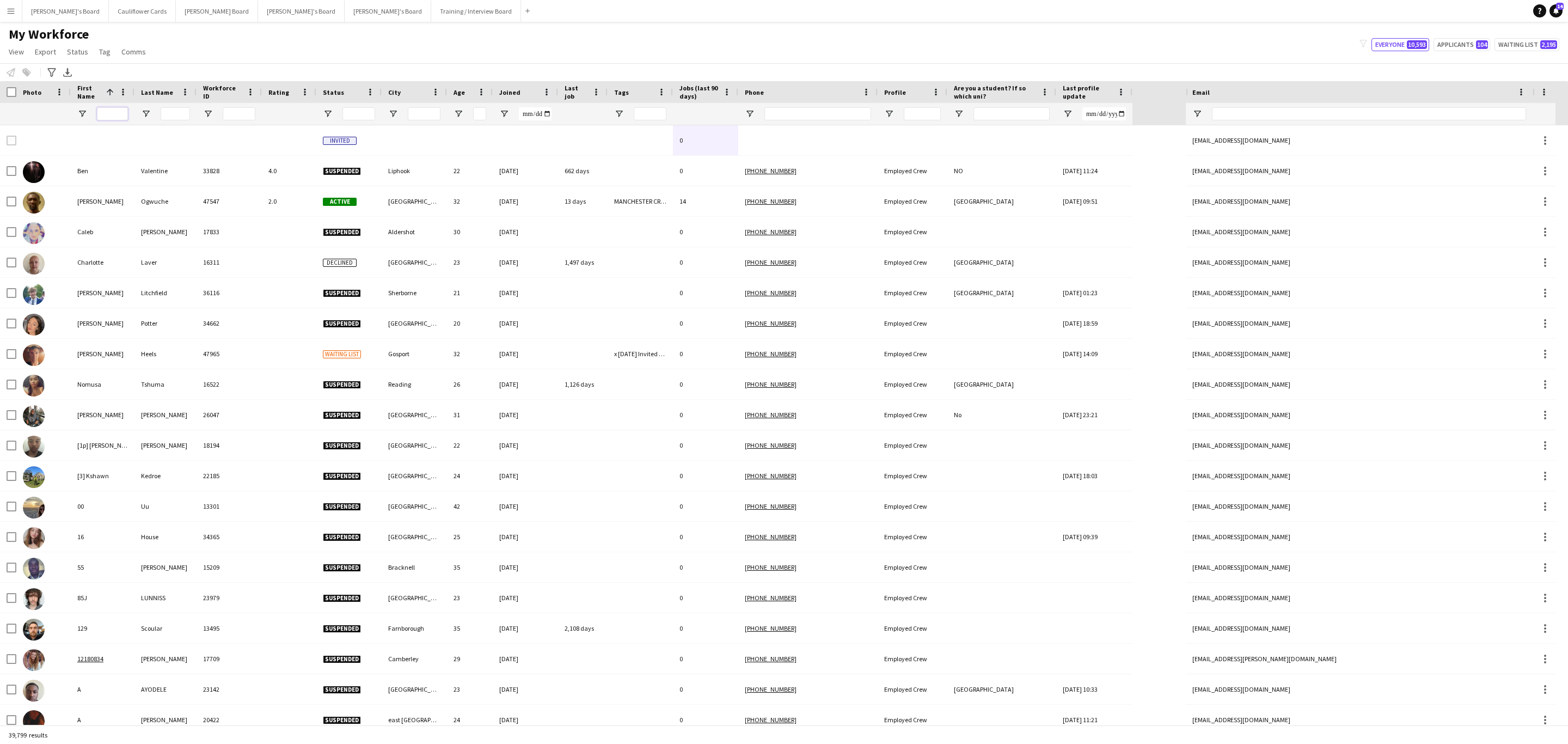
click at [116, 118] on input "First Name Filter Input" at bounding box center [112, 113] width 31 height 13
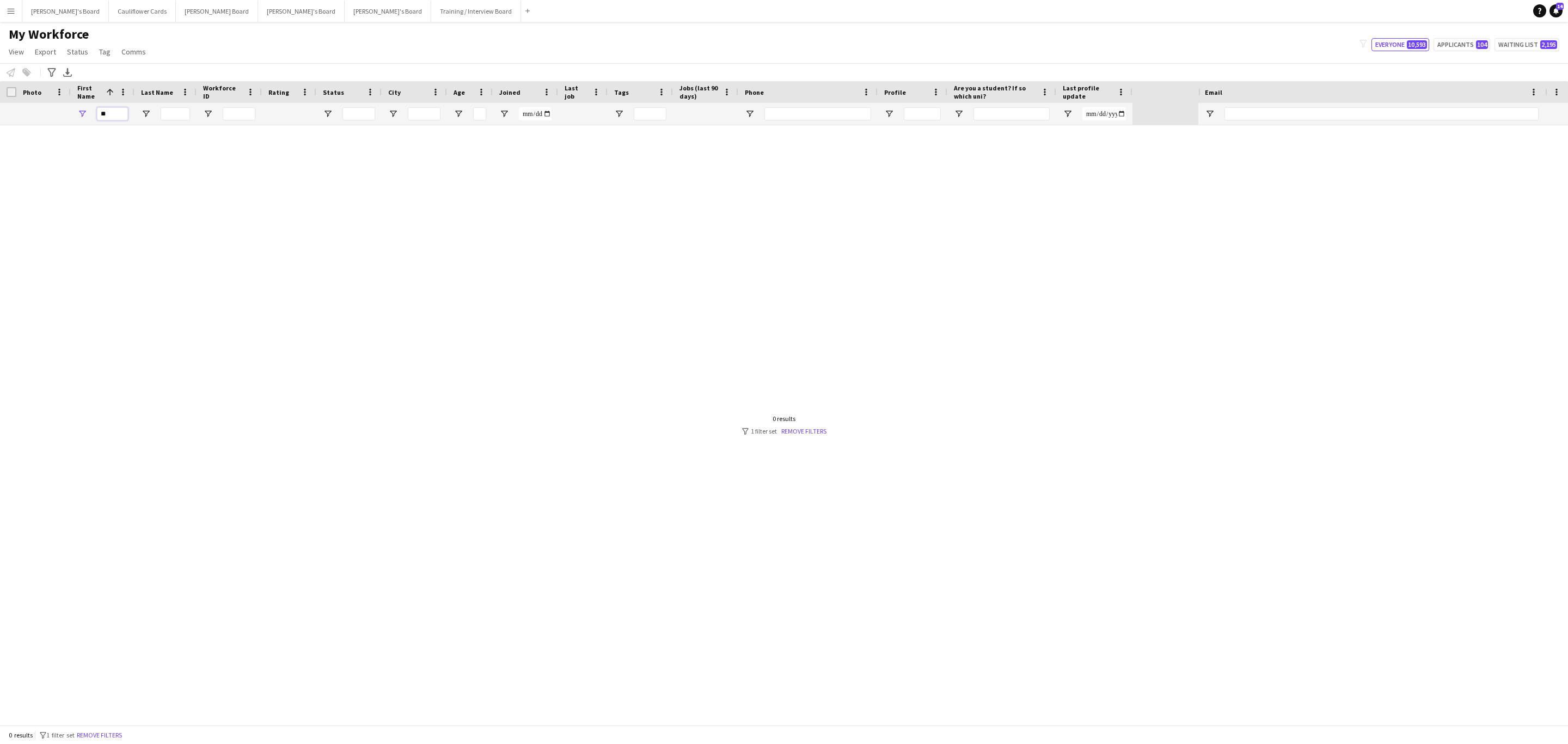
type input "*"
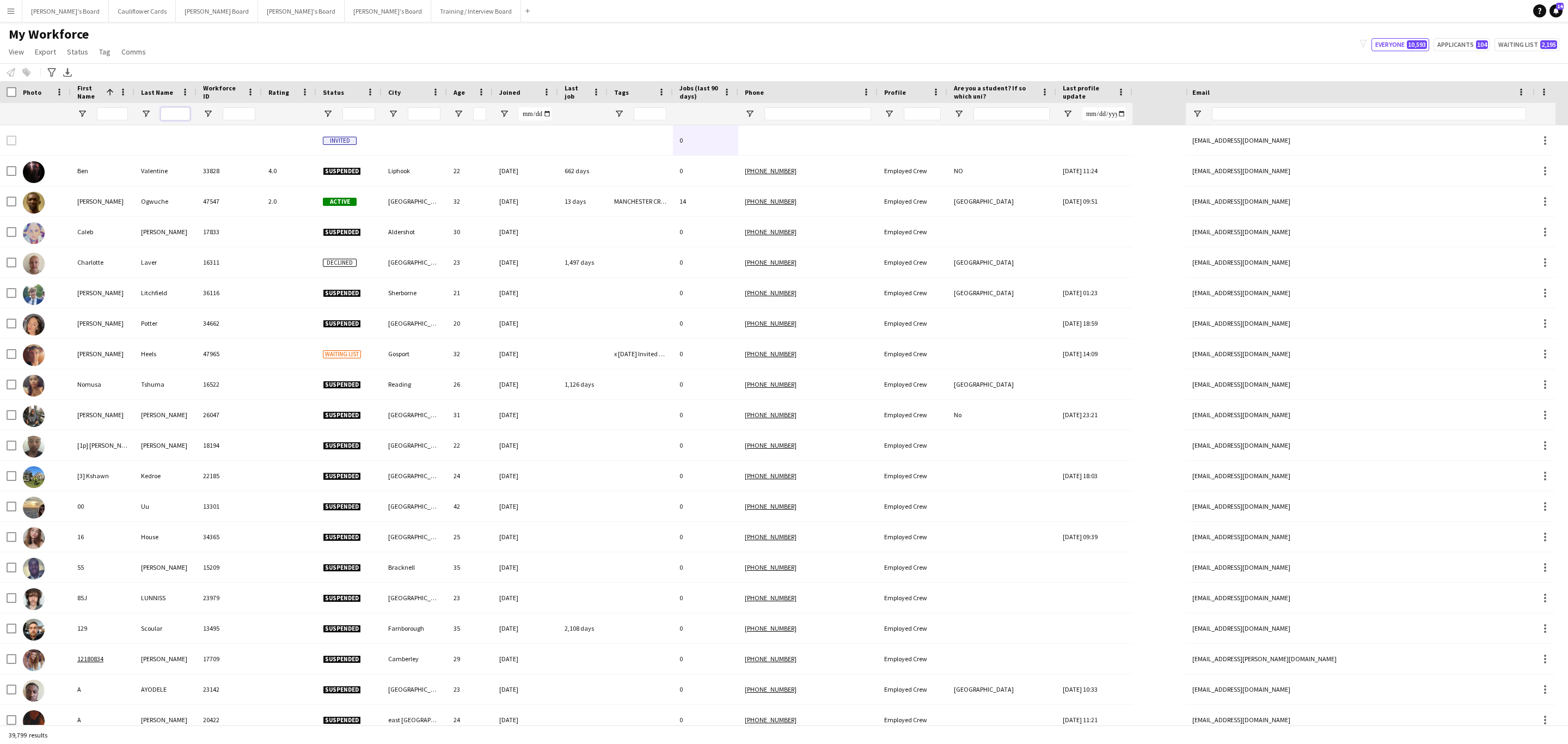
click at [183, 113] on input "Last Name Filter Input" at bounding box center [175, 113] width 29 height 13
click at [116, 120] on input "First Name Filter Input" at bounding box center [112, 113] width 31 height 13
type input "****"
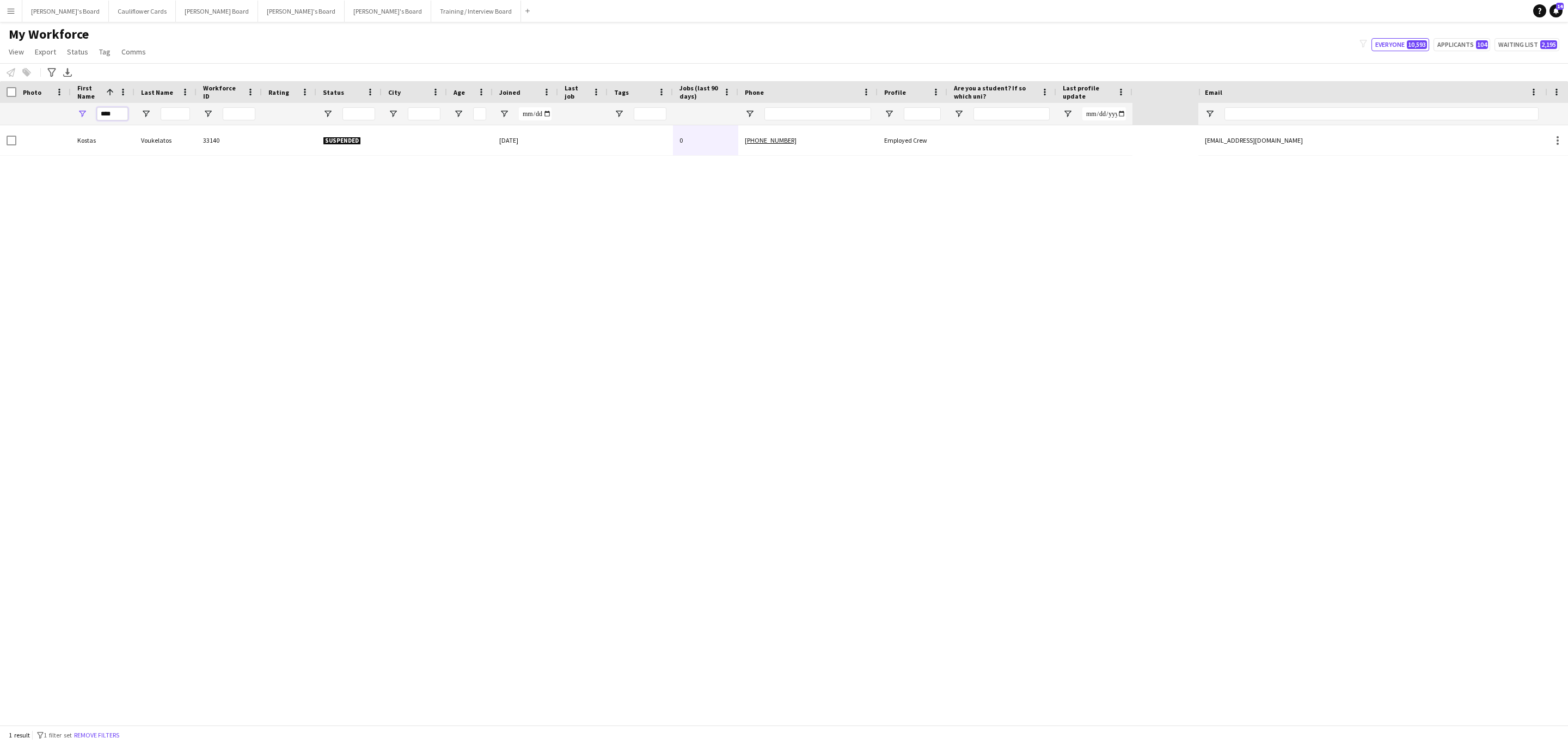
click at [114, 108] on input "****" at bounding box center [112, 113] width 31 height 13
click at [113, 111] on input "****" at bounding box center [112, 113] width 31 height 13
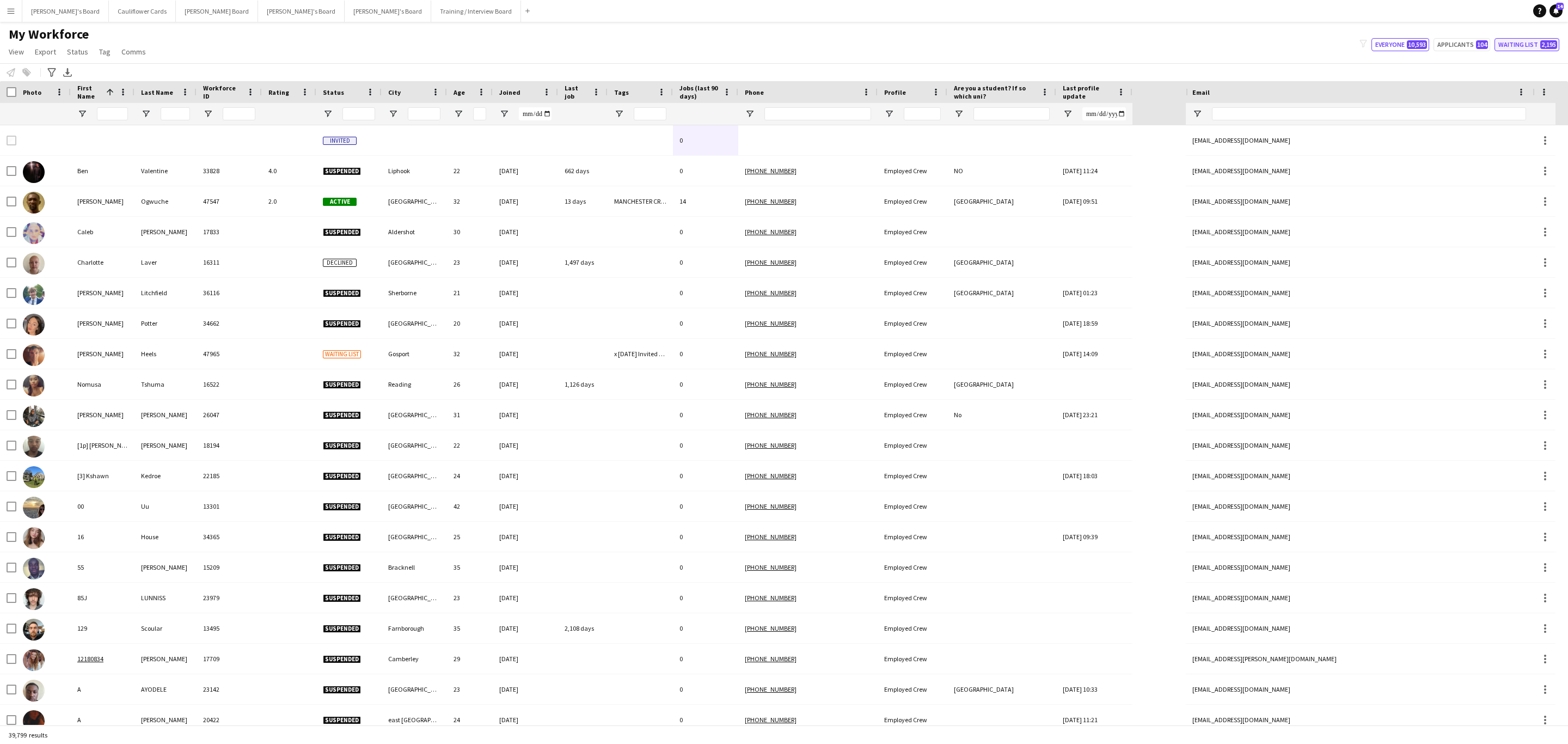
click at [1524, 44] on button "Waiting list 2,195" at bounding box center [1527, 44] width 65 height 13
type input "**********"
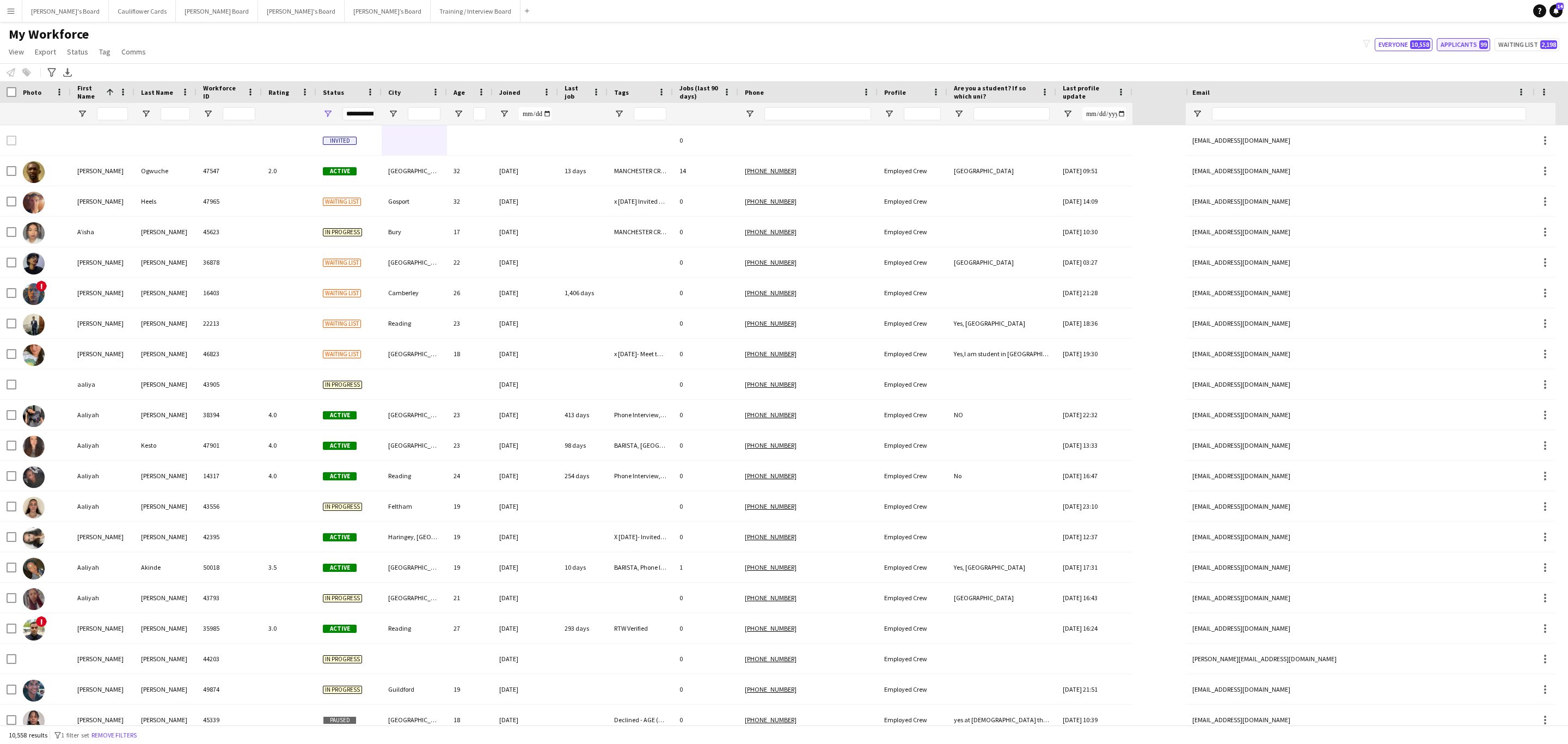
click at [1462, 43] on button "Applicants 99" at bounding box center [1463, 44] width 54 height 13
type input "**********"
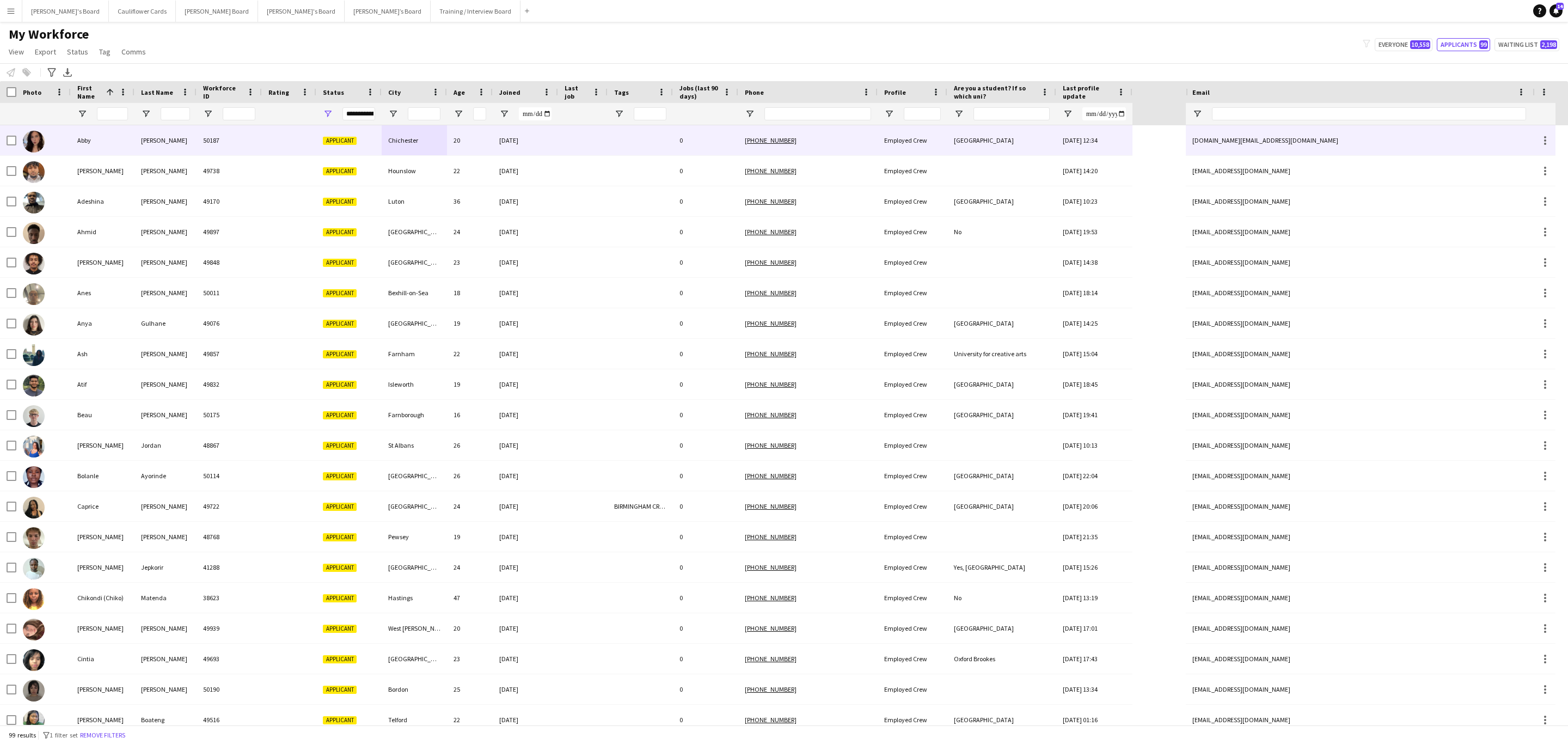
drag, startPoint x: 377, startPoint y: 147, endPoint x: 392, endPoint y: 146, distance: 15.0
click at [377, 146] on div "Applicant" at bounding box center [349, 140] width 65 height 30
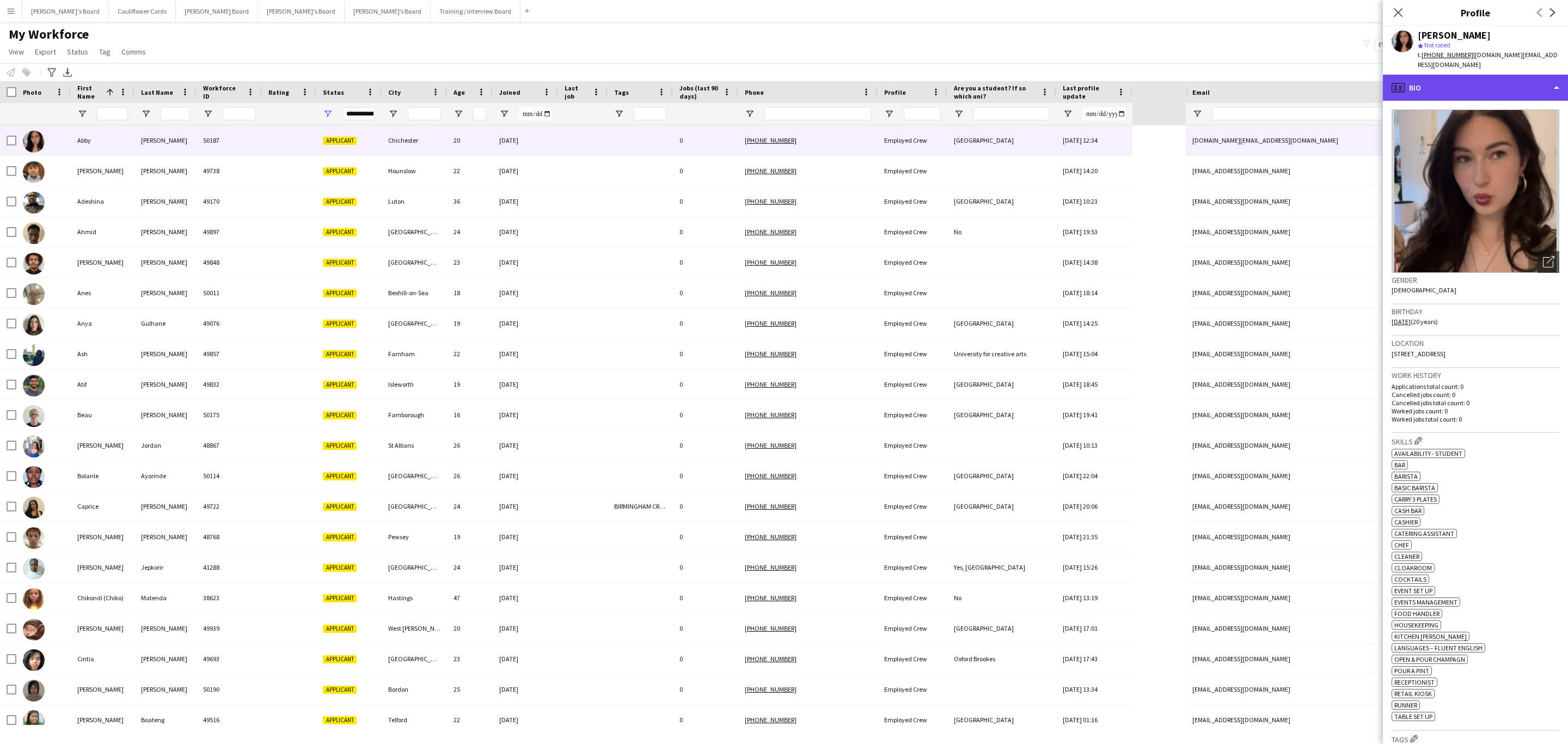
click at [1485, 75] on div "profile Bio" at bounding box center [1475, 88] width 185 height 26
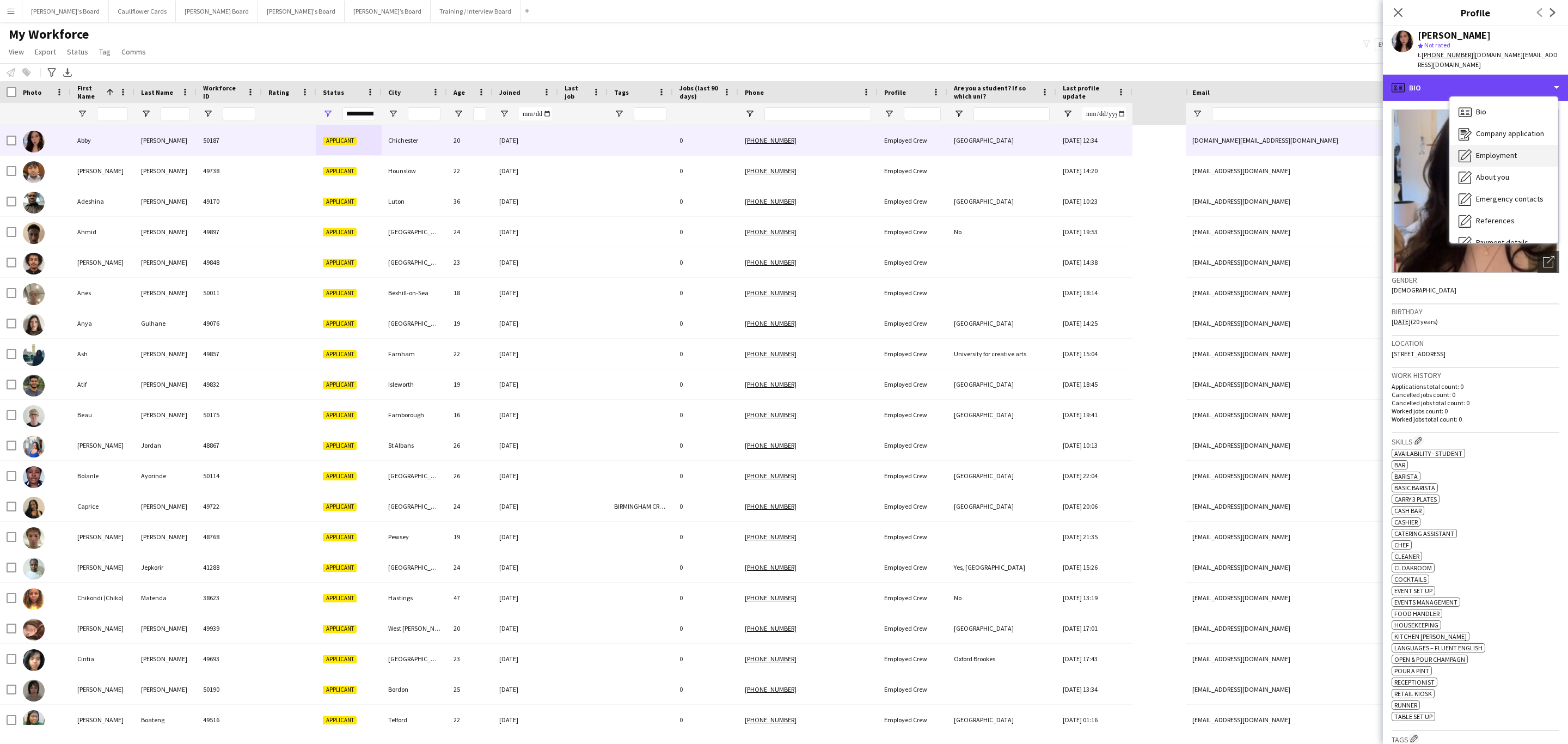
scroll to position [146, 0]
click at [1506, 136] on span "Additional info" at bounding box center [1499, 141] width 47 height 10
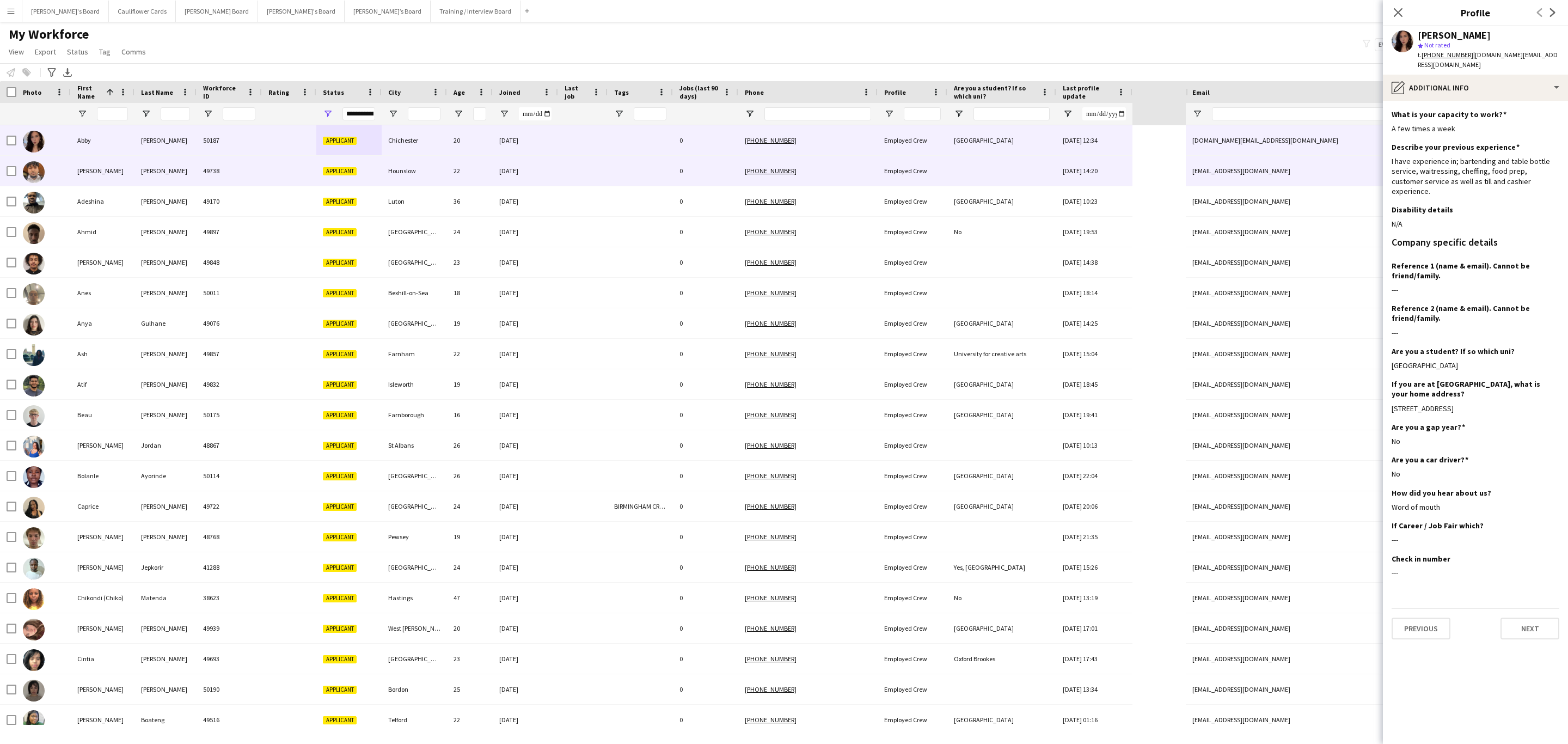
click at [553, 167] on div "22-08-2025" at bounding box center [525, 170] width 65 height 30
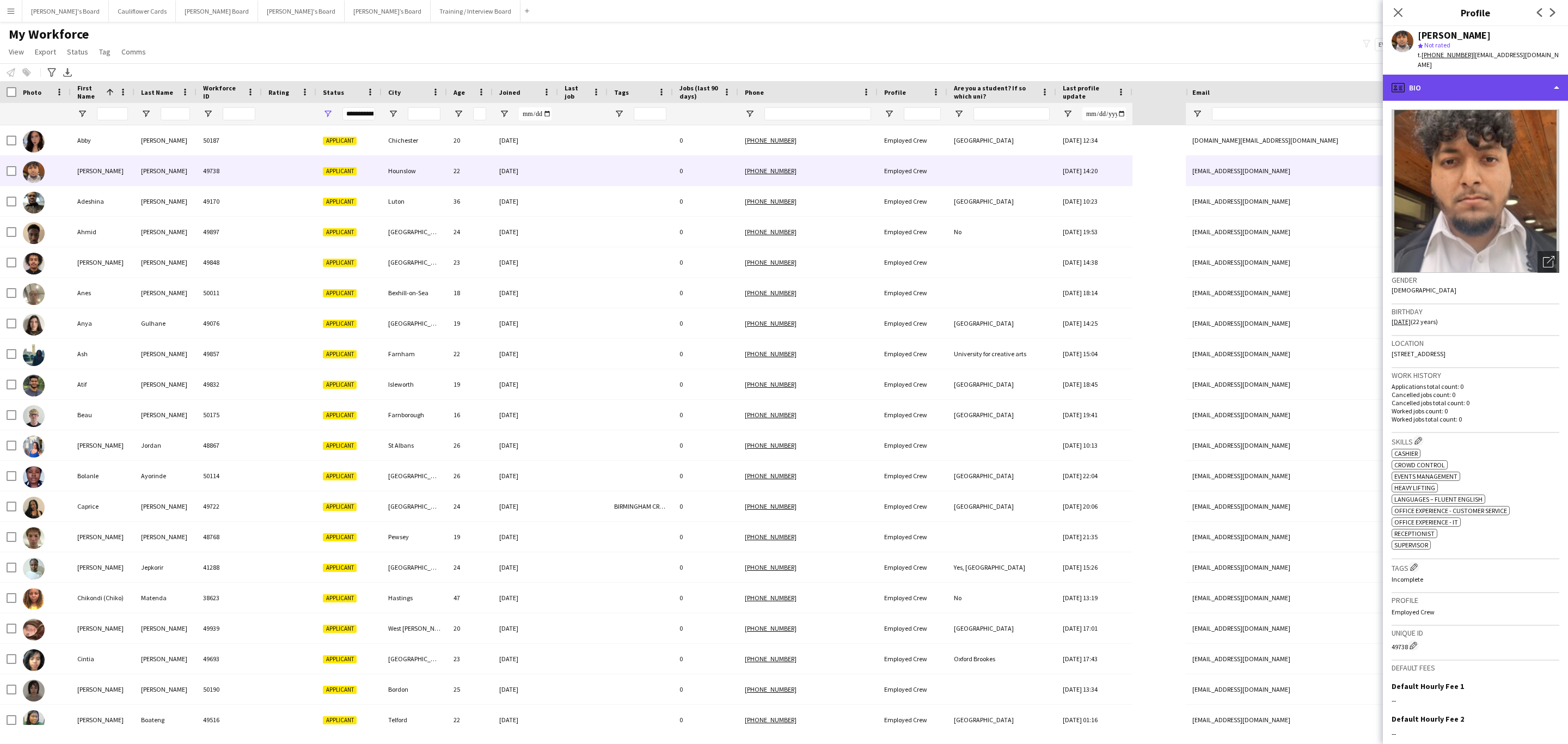
click at [1493, 79] on div "profile Bio" at bounding box center [1475, 88] width 185 height 26
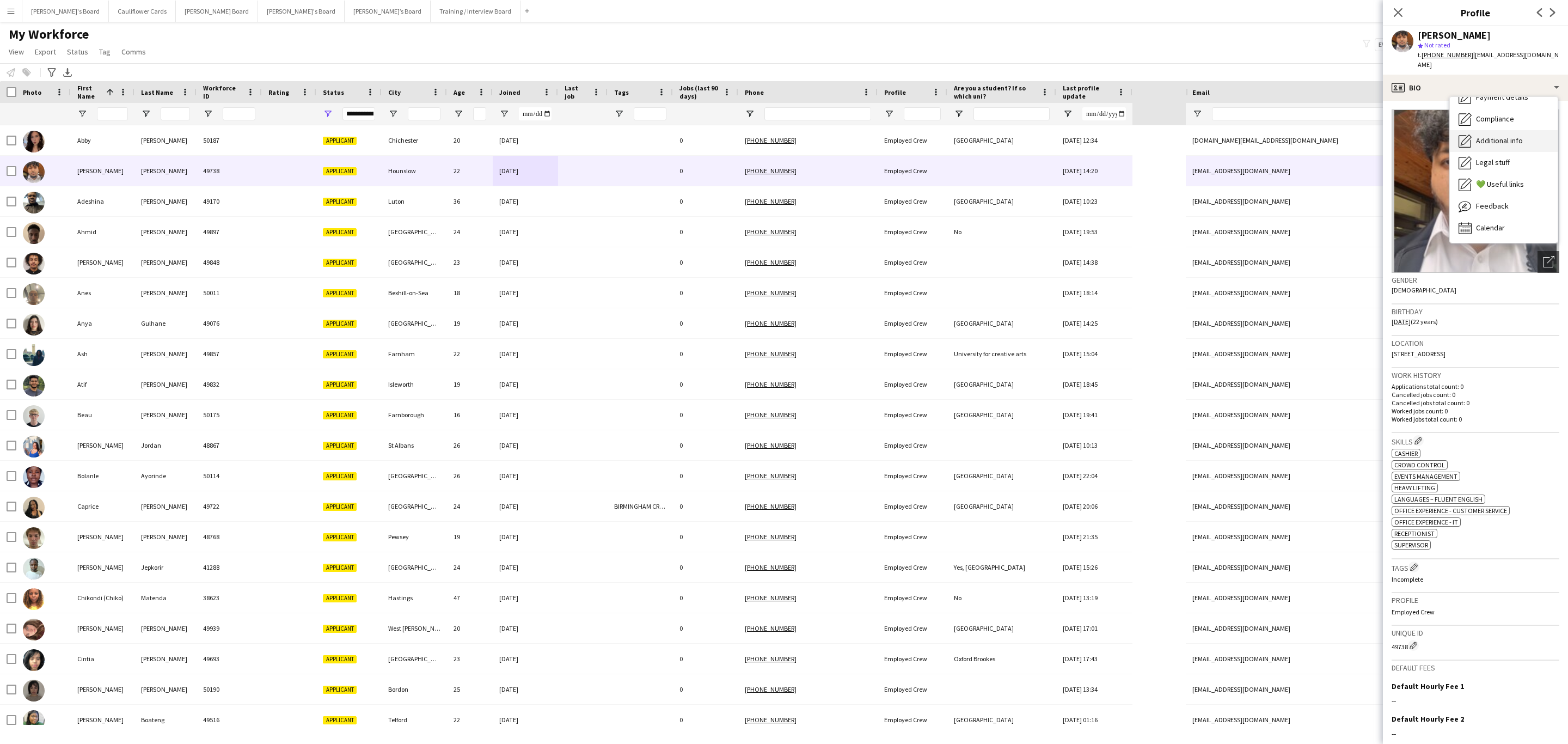
click at [1516, 136] on span "Additional info" at bounding box center [1499, 141] width 47 height 10
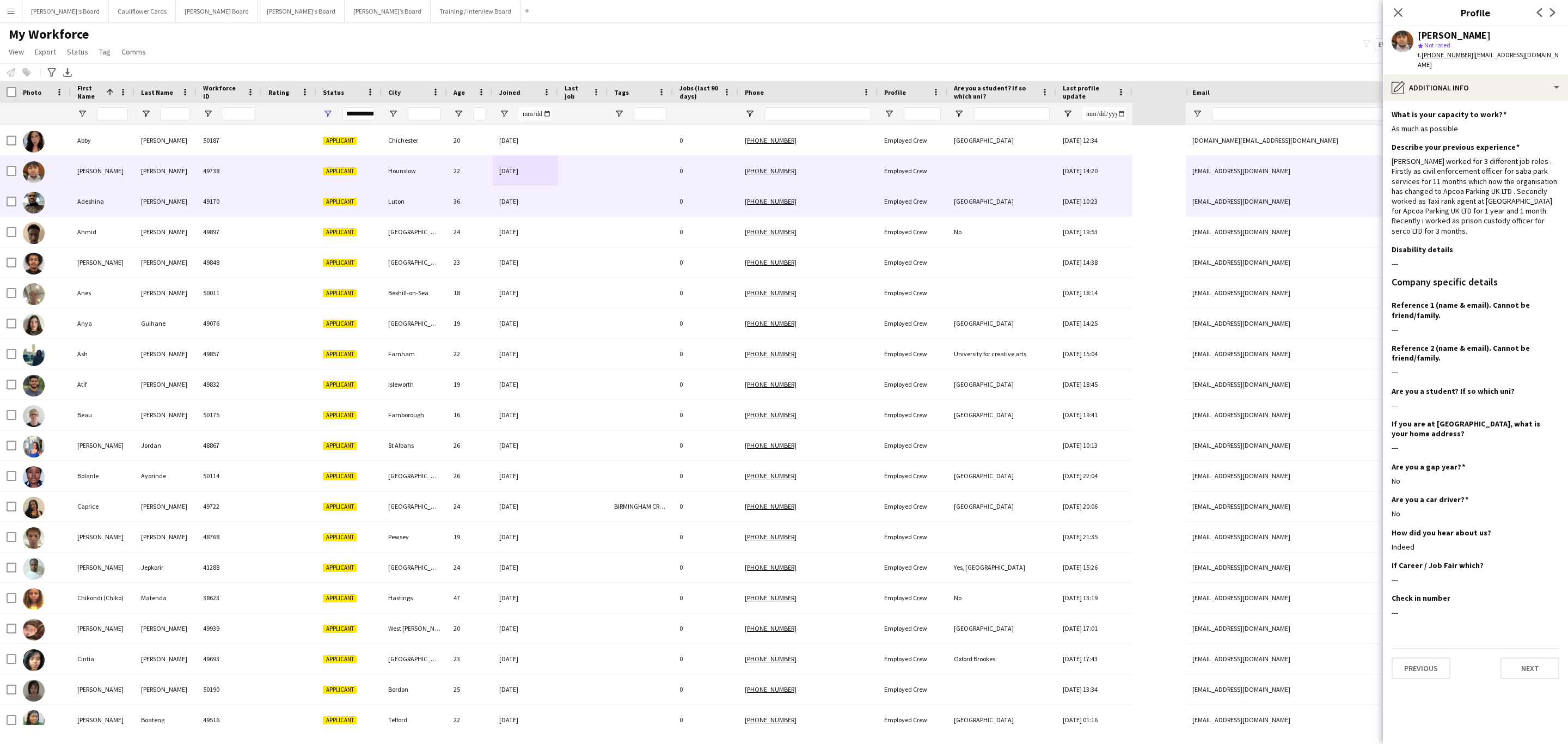
click at [649, 211] on div at bounding box center [640, 201] width 65 height 30
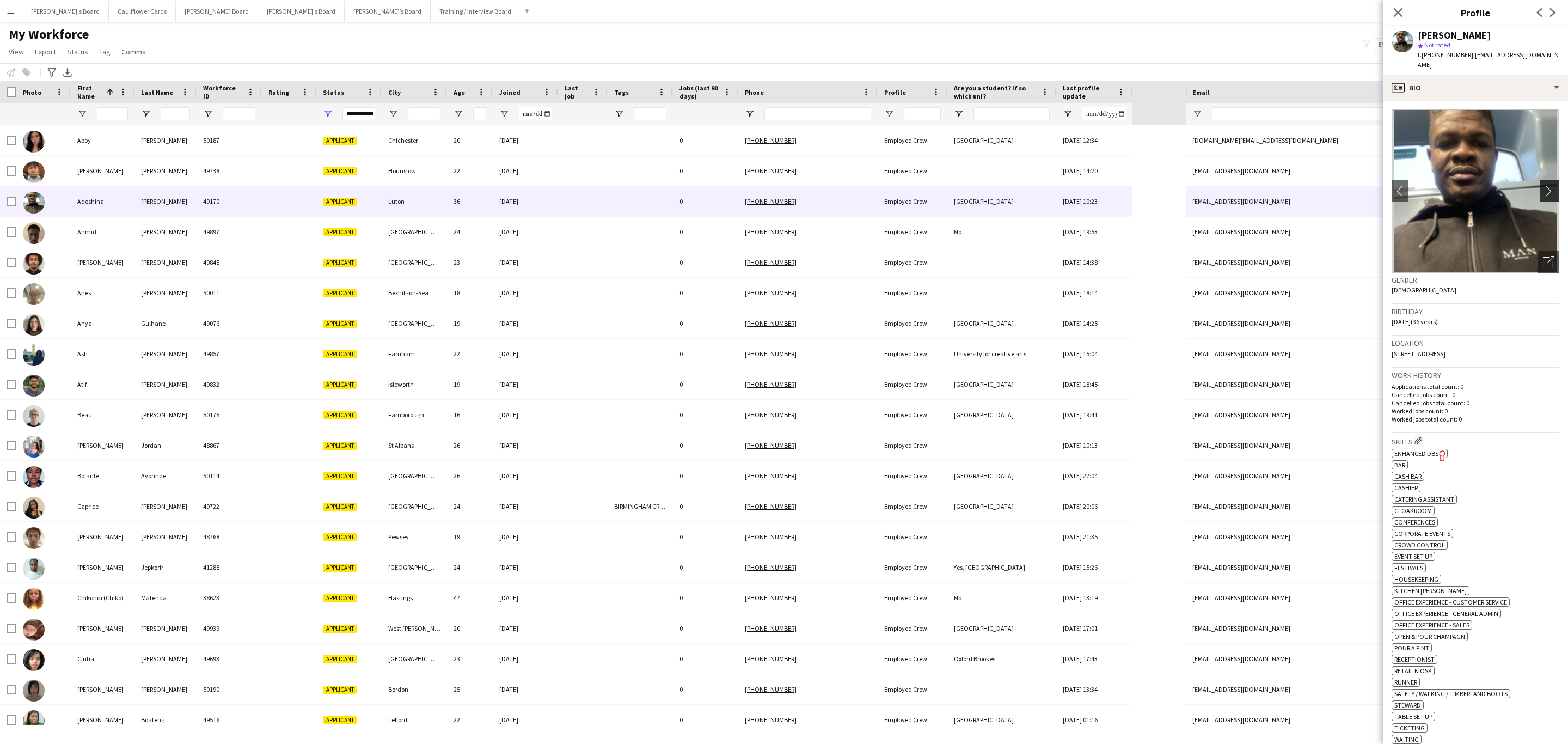
click at [1544, 196] on app-icon "chevron-right" at bounding box center [1552, 191] width 17 height 12
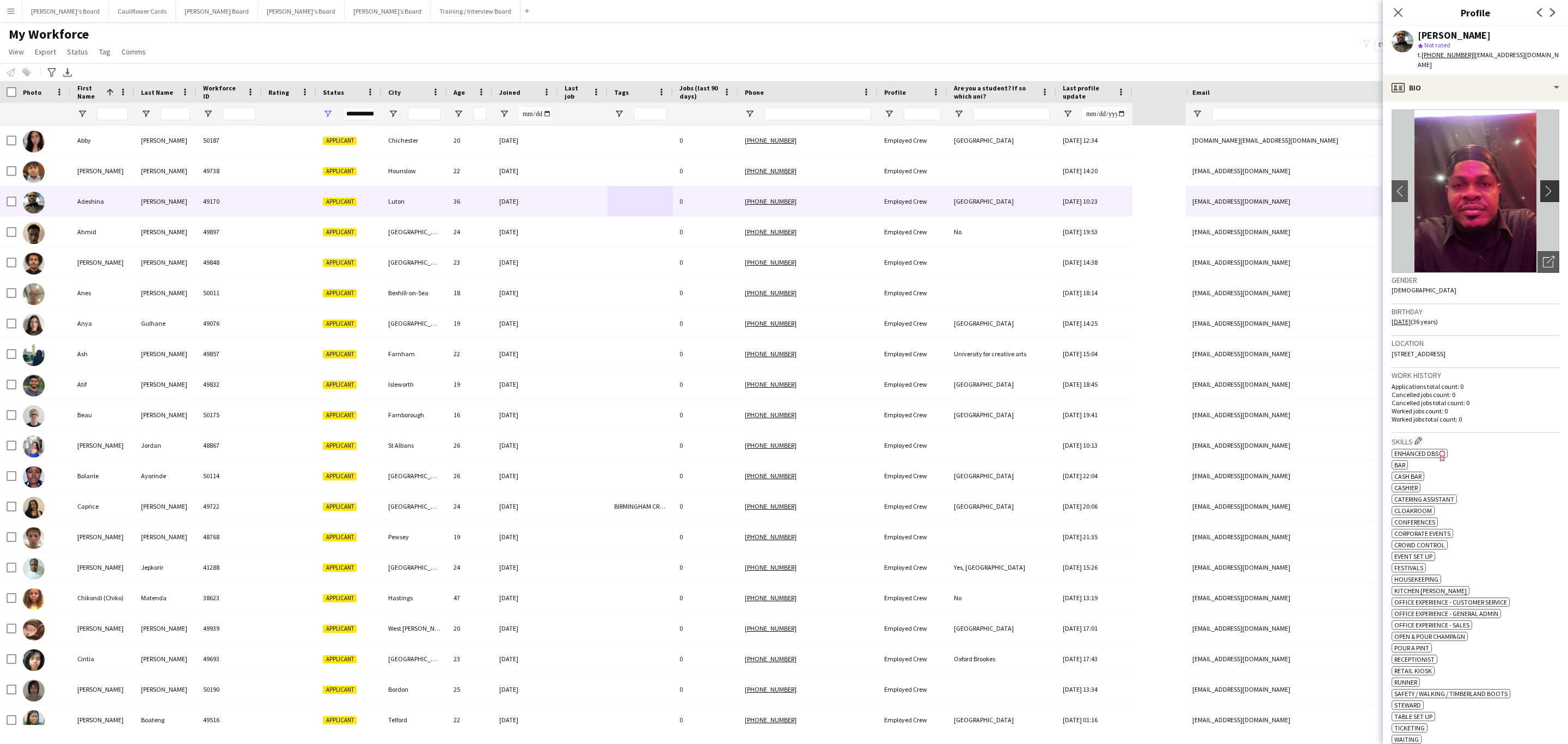
click at [1544, 195] on app-icon "chevron-right" at bounding box center [1552, 191] width 17 height 12
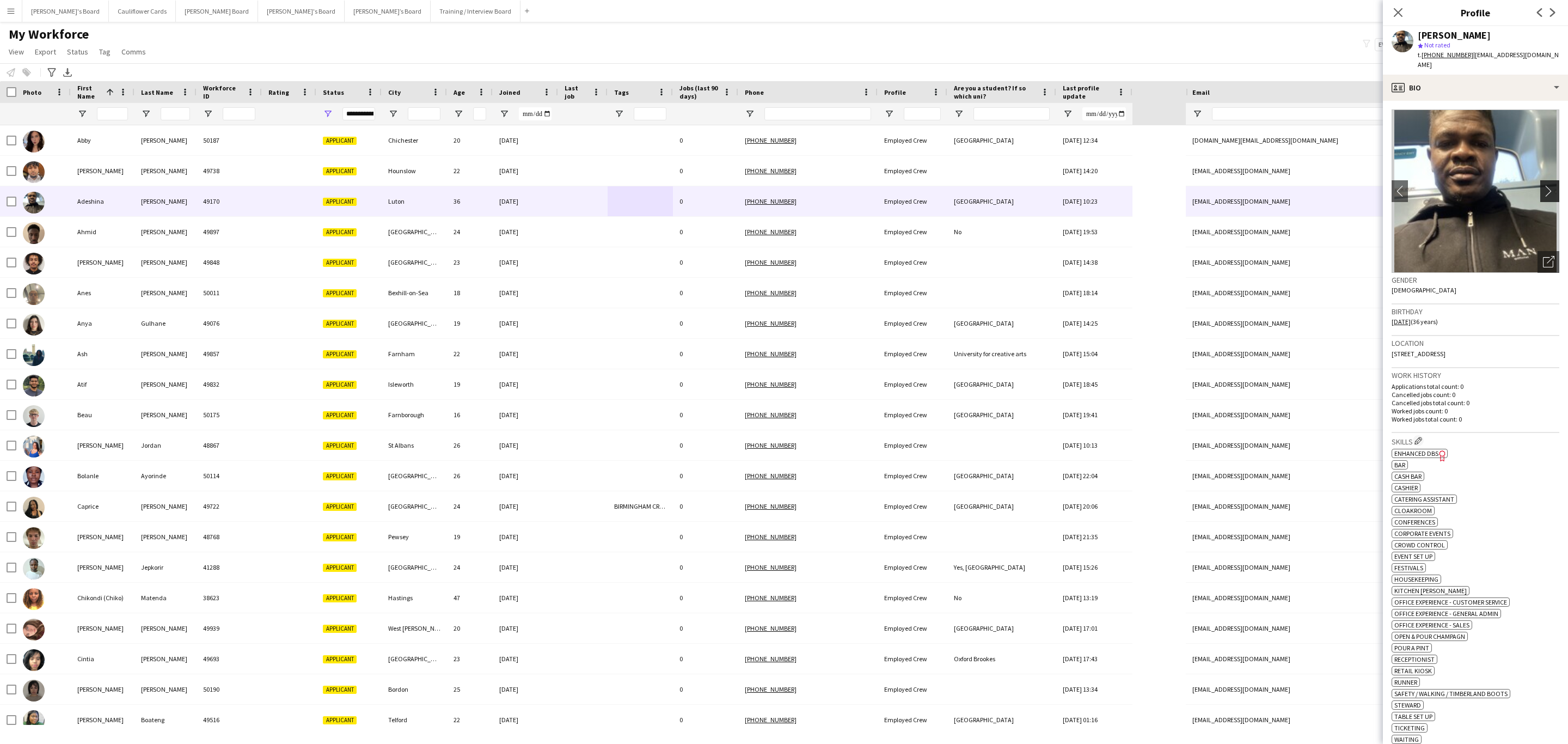
click at [1544, 195] on app-icon "chevron-right" at bounding box center [1552, 191] width 17 height 12
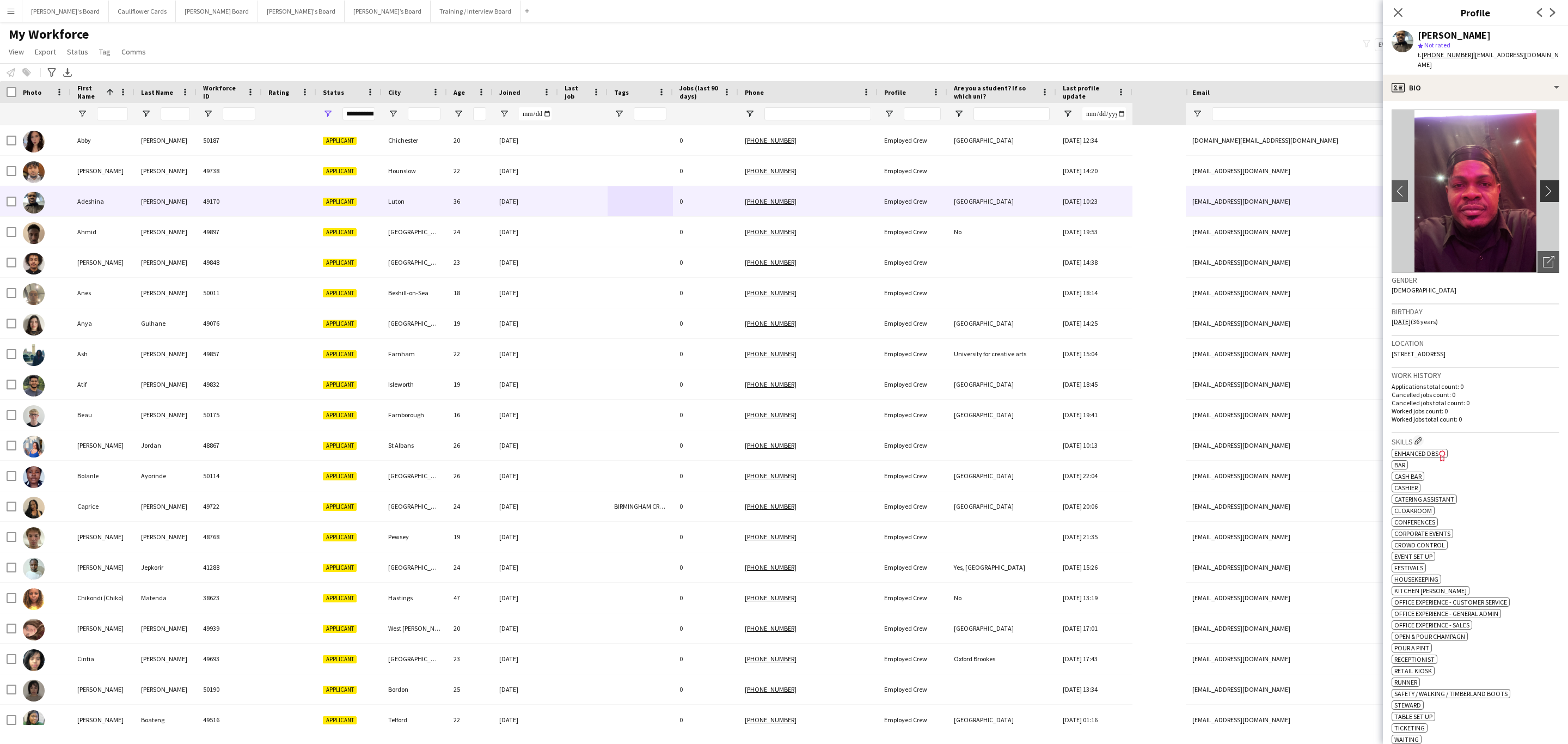
click at [1544, 195] on app-icon "chevron-right" at bounding box center [1552, 191] width 17 height 12
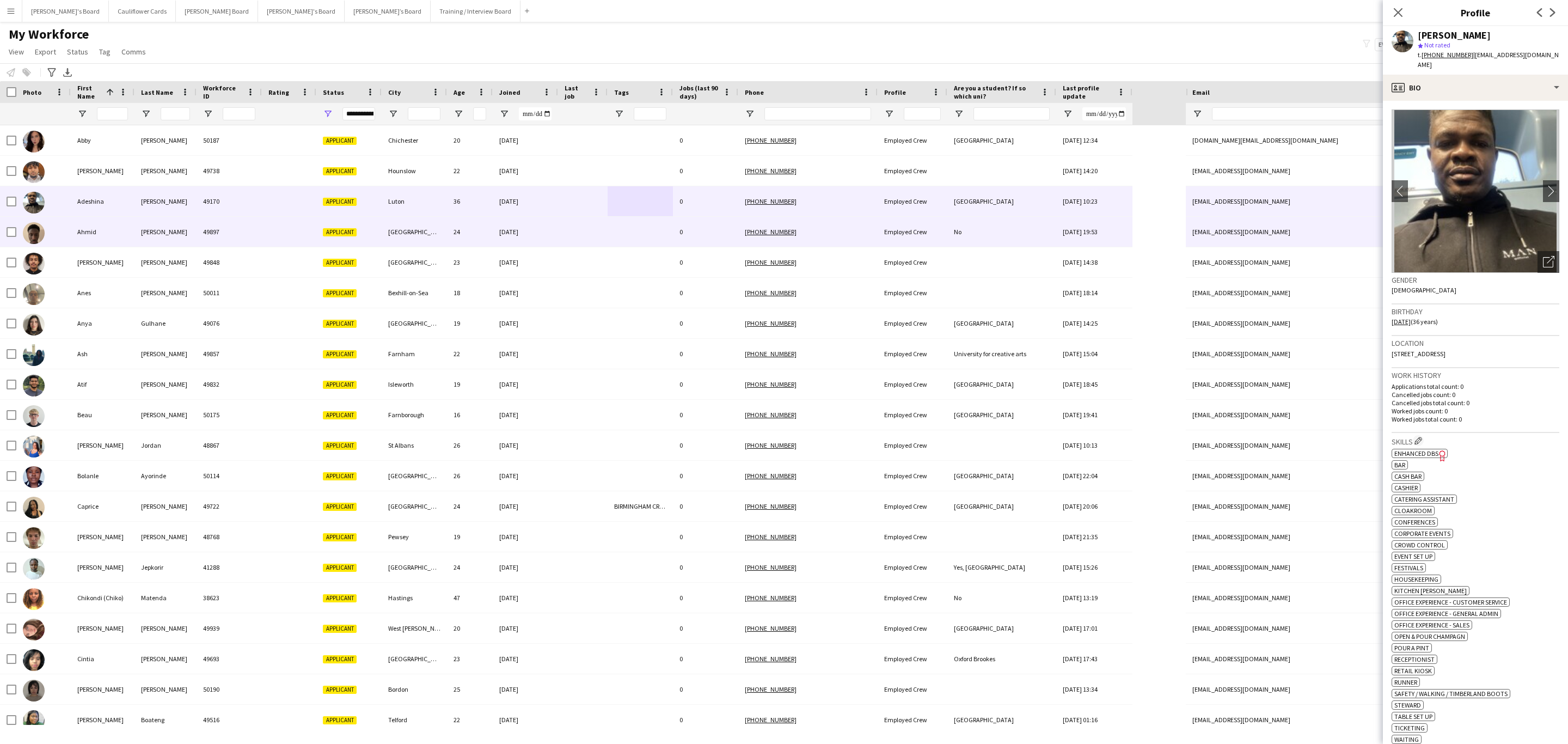
click at [608, 230] on div at bounding box center [640, 231] width 65 height 30
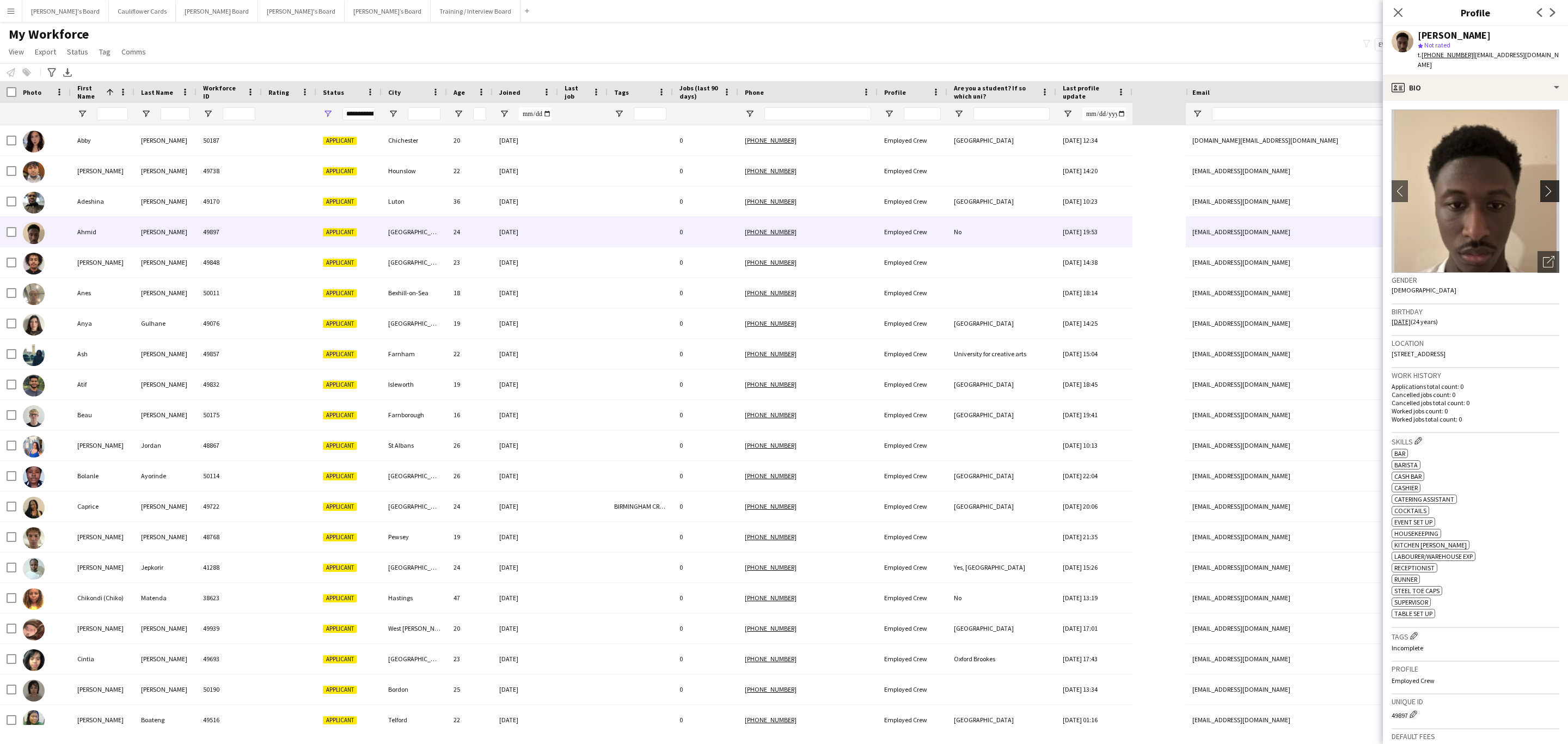
click at [1543, 185] on app-icon "chevron-right" at bounding box center [1552, 191] width 17 height 12
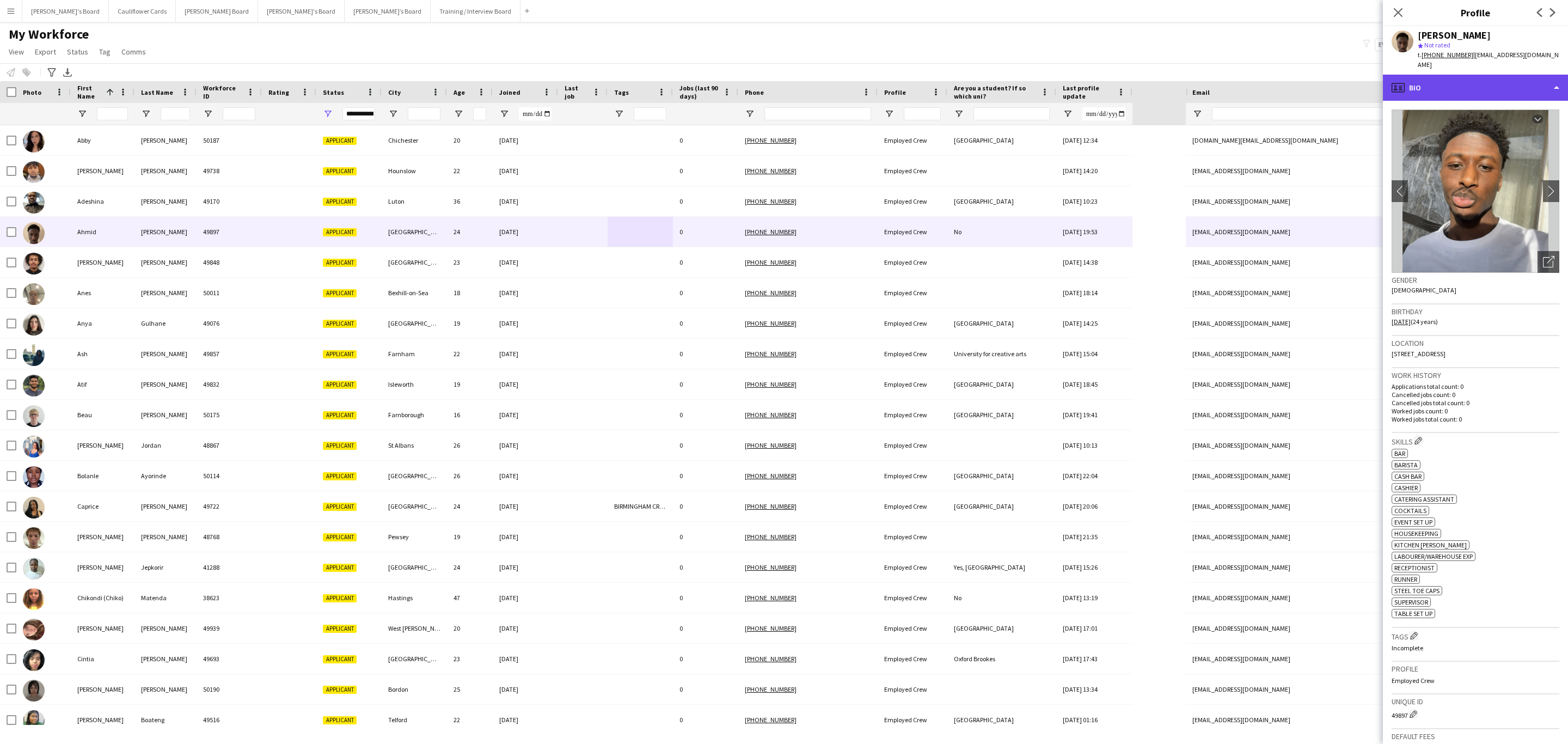
click at [1508, 84] on div "profile Bio" at bounding box center [1475, 88] width 185 height 26
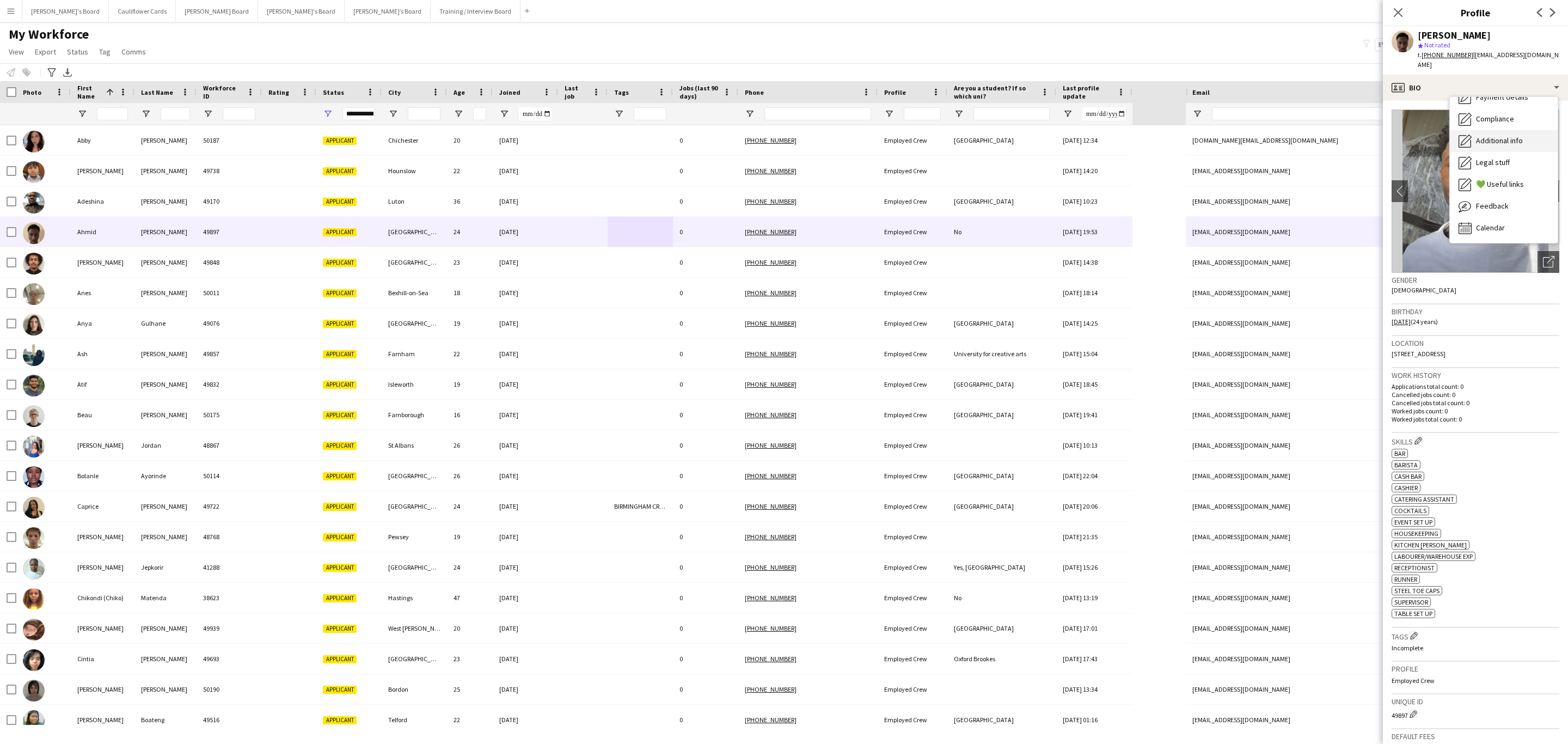
click at [1493, 136] on span "Additional info" at bounding box center [1499, 141] width 47 height 10
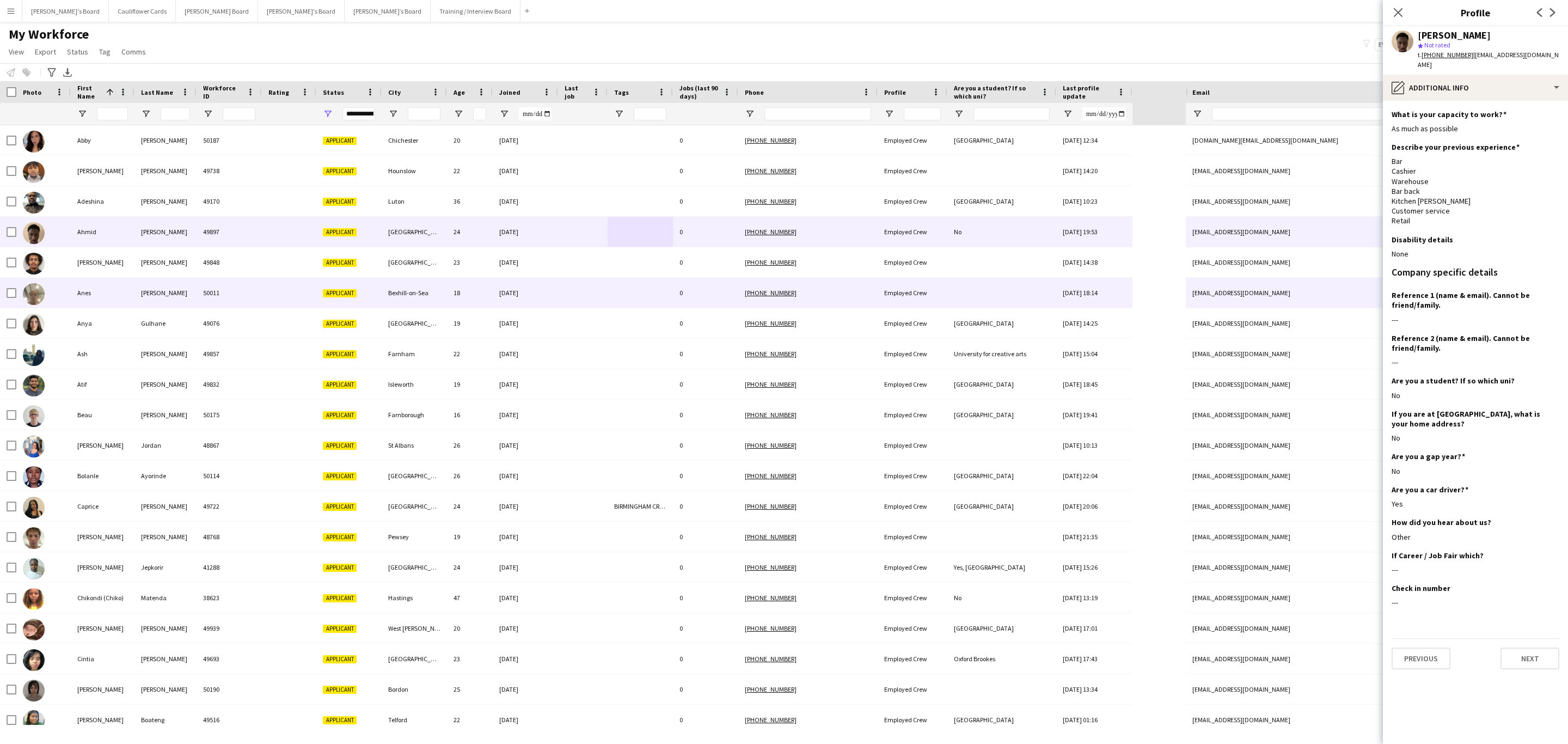
click at [665, 286] on div at bounding box center [640, 292] width 65 height 30
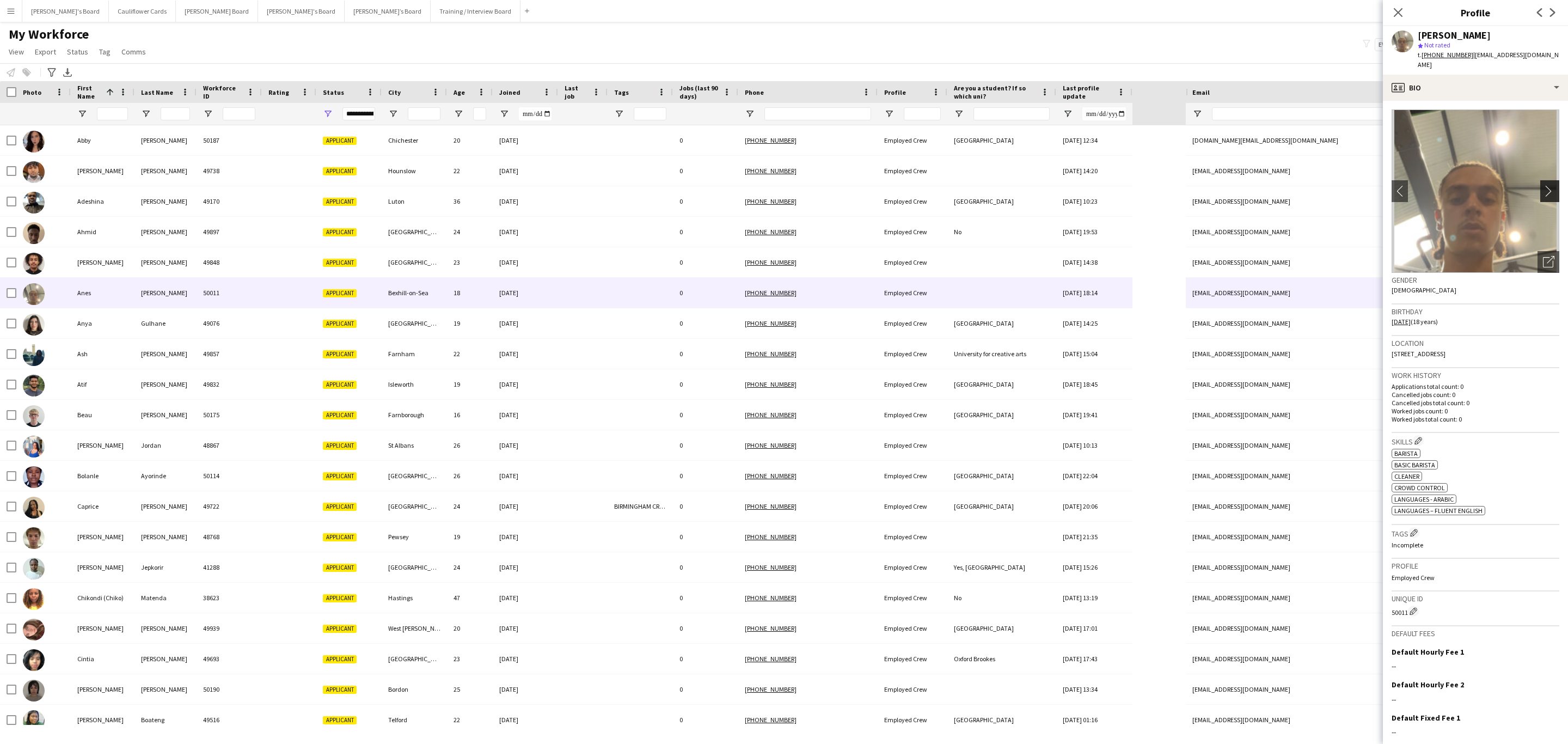
click at [1540, 180] on button "chevron-right" at bounding box center [1551, 191] width 22 height 22
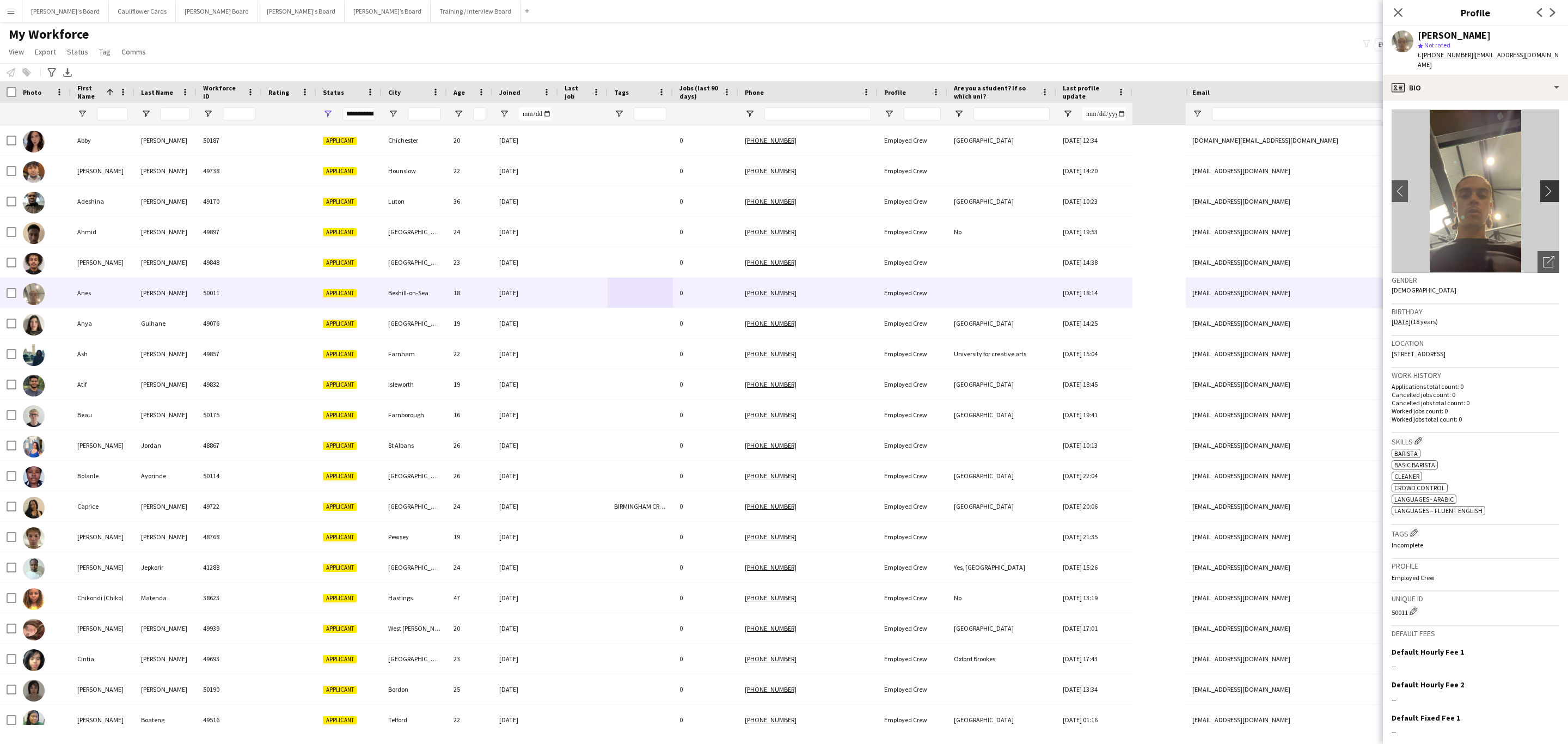
click at [1540, 180] on button "chevron-right" at bounding box center [1551, 191] width 22 height 22
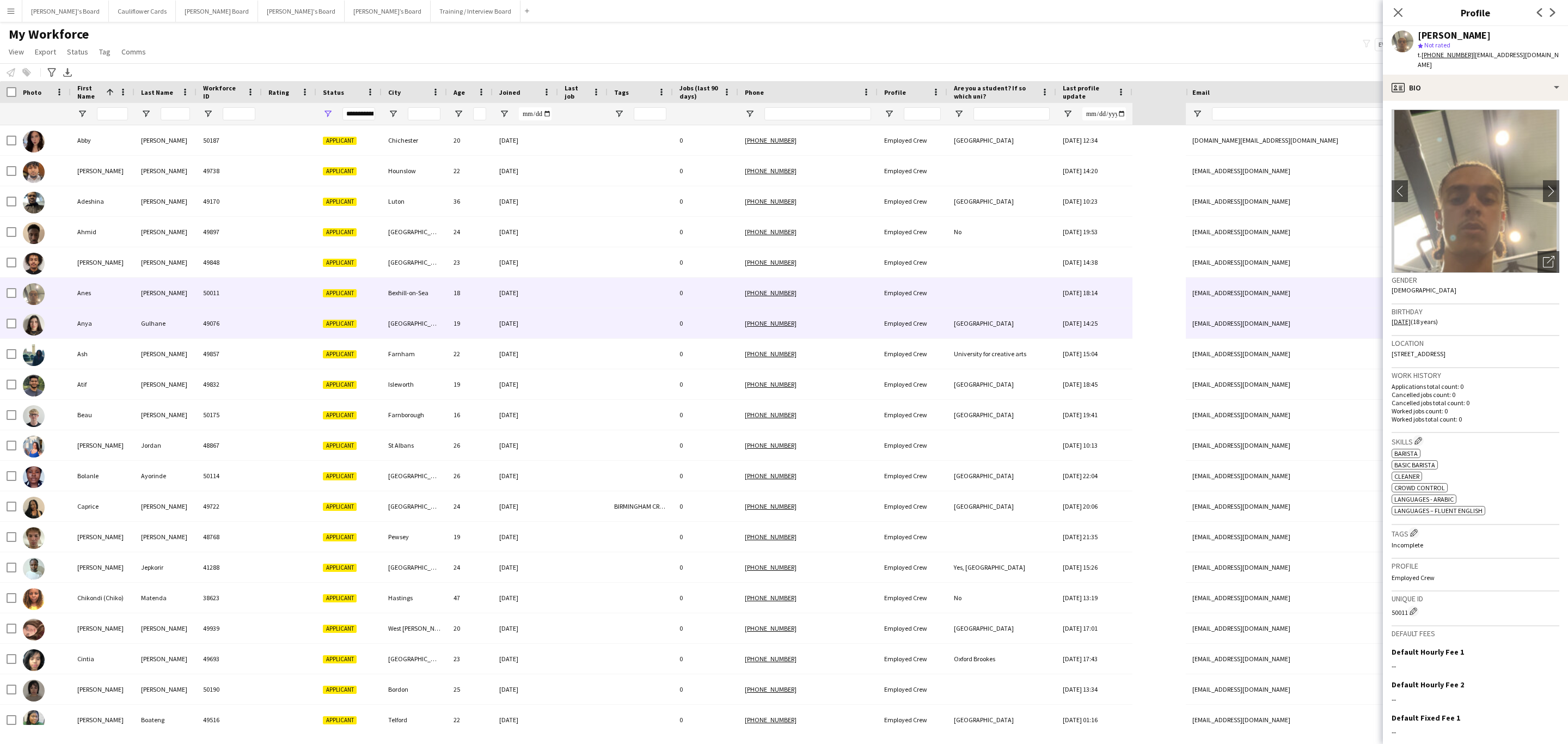
click at [570, 315] on div at bounding box center [583, 323] width 49 height 30
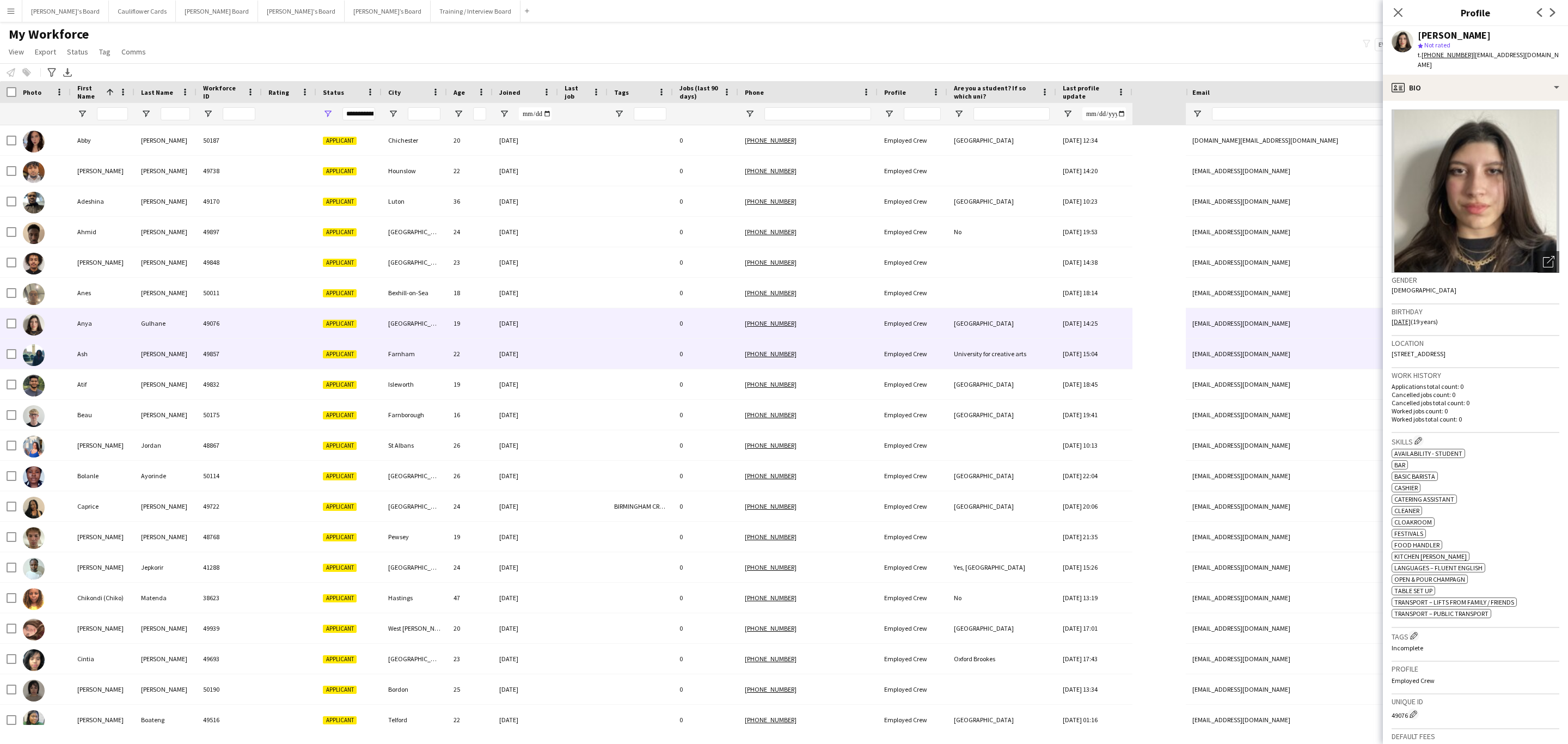
click at [632, 346] on div at bounding box center [640, 353] width 65 height 30
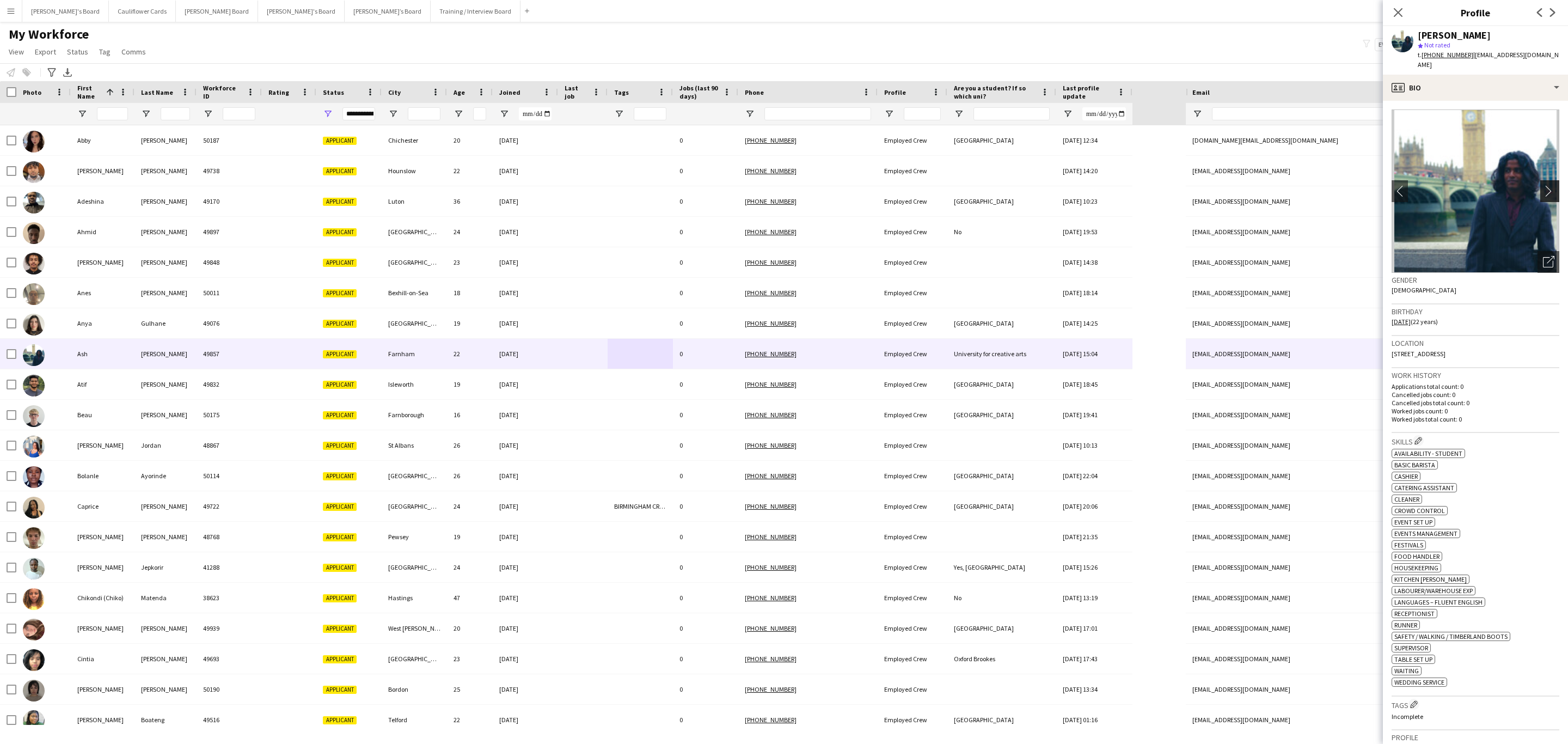
click at [1544, 185] on app-icon "chevron-right" at bounding box center [1552, 191] width 17 height 12
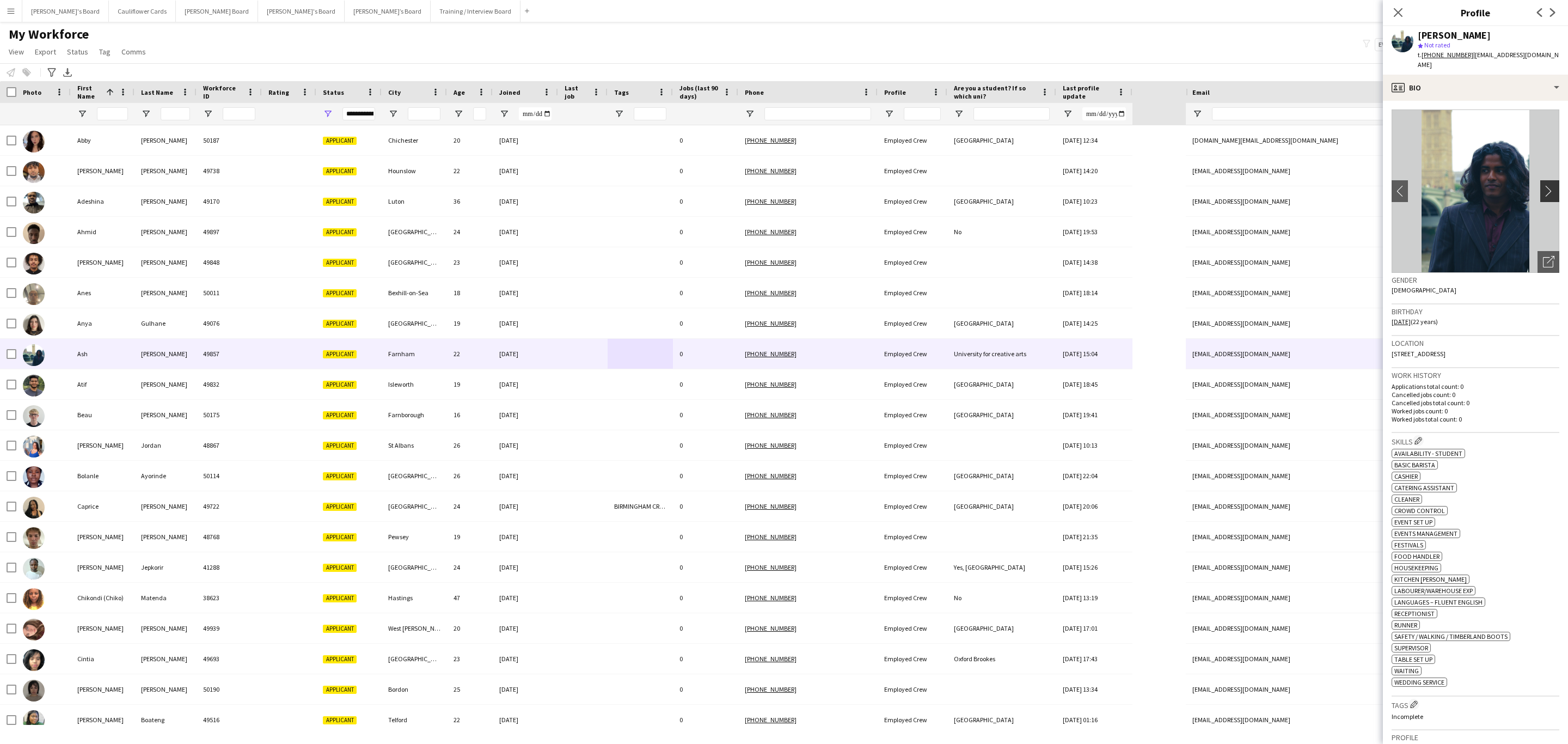
click at [1544, 185] on app-icon "chevron-right" at bounding box center [1552, 191] width 17 height 12
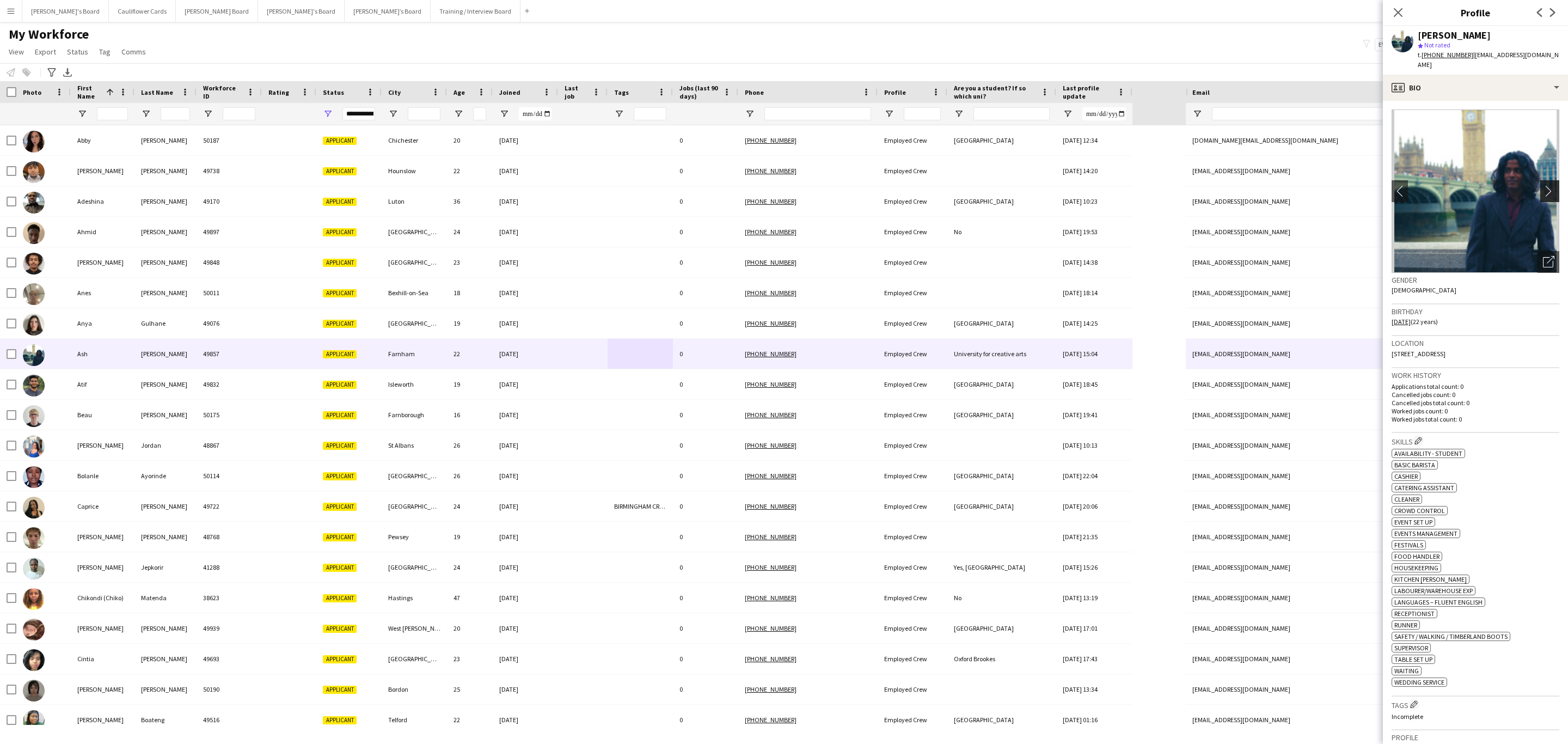
click at [1544, 185] on app-icon "chevron-right" at bounding box center [1552, 191] width 17 height 12
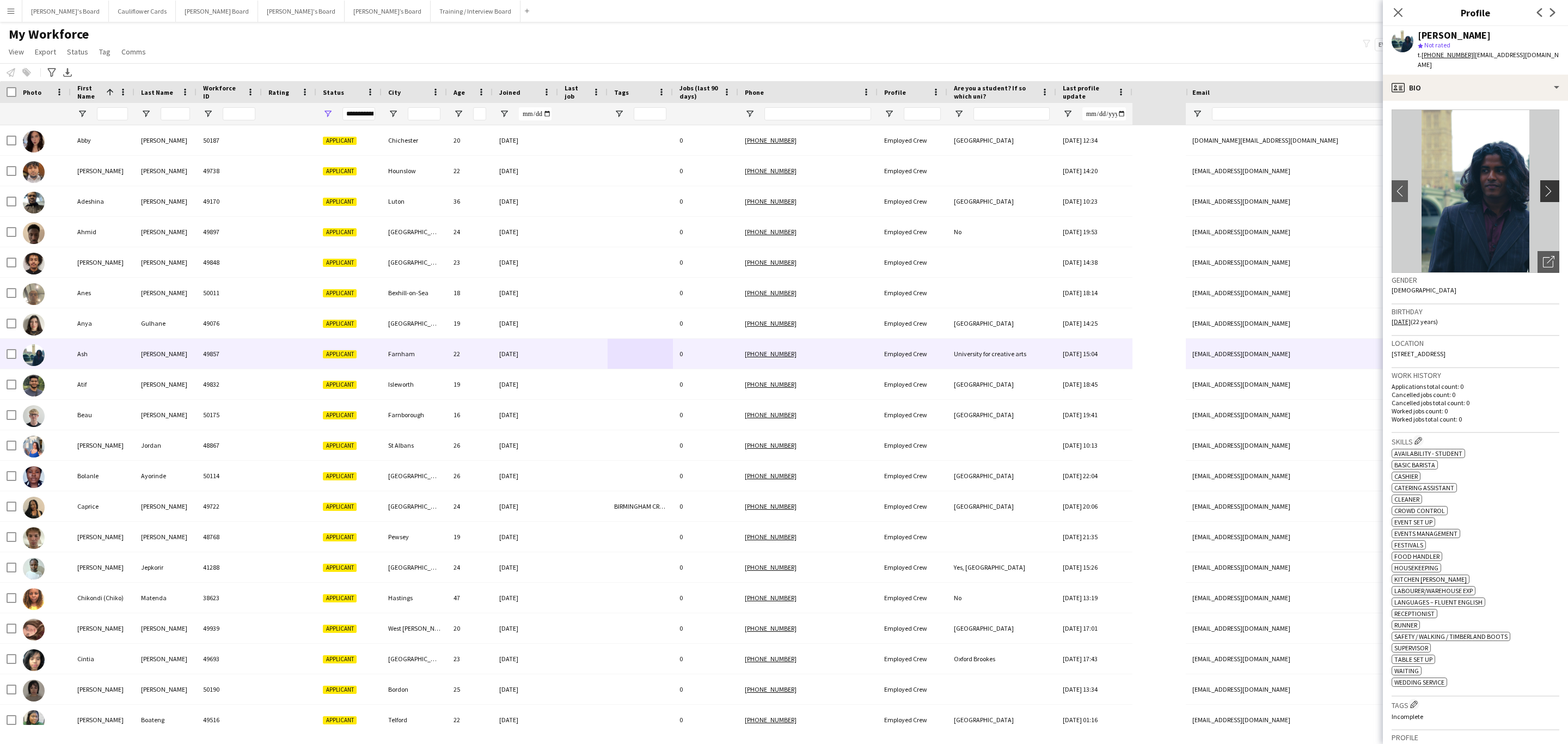
click at [1543, 185] on app-icon "chevron-right" at bounding box center [1552, 191] width 17 height 12
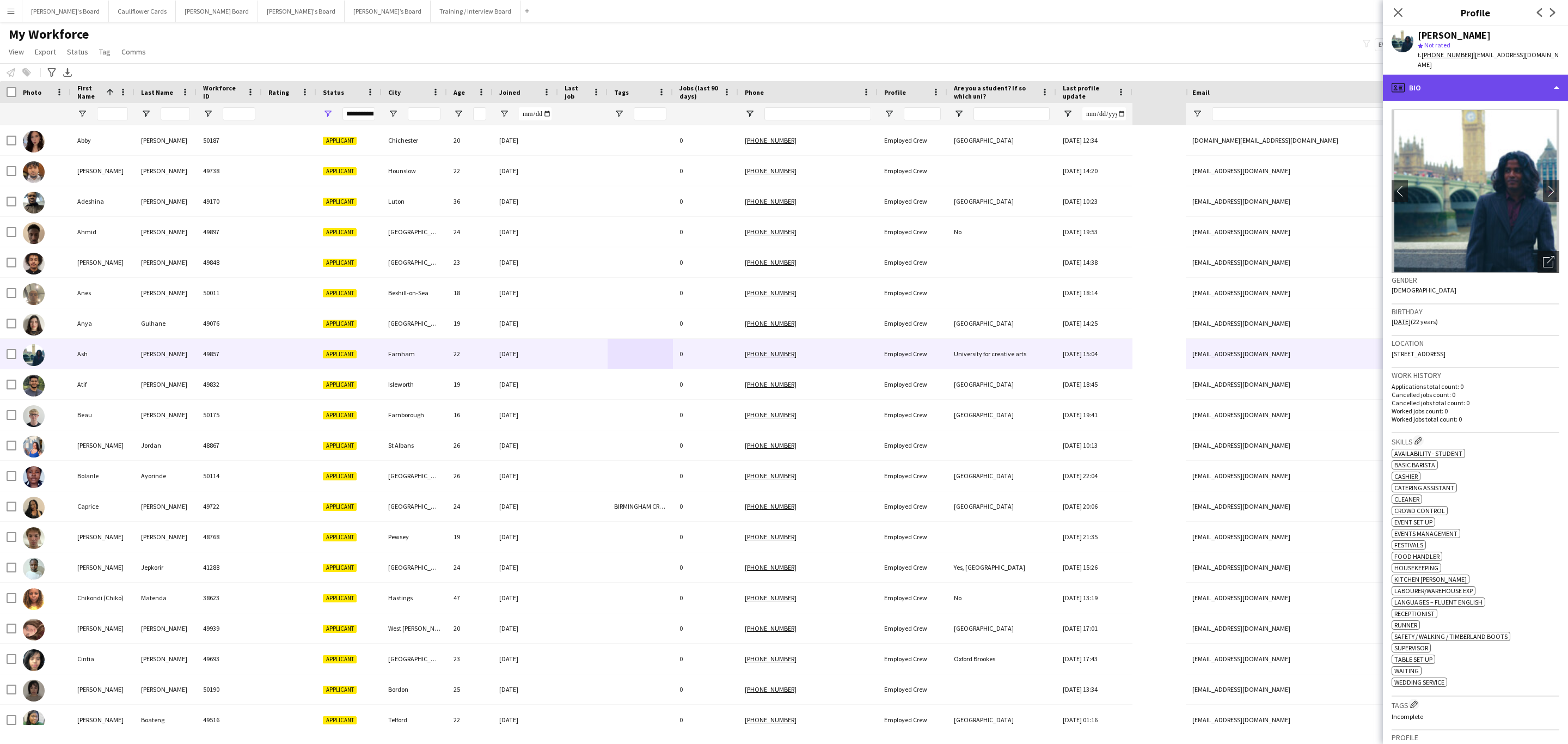
click at [1516, 87] on div "profile Bio" at bounding box center [1475, 88] width 185 height 26
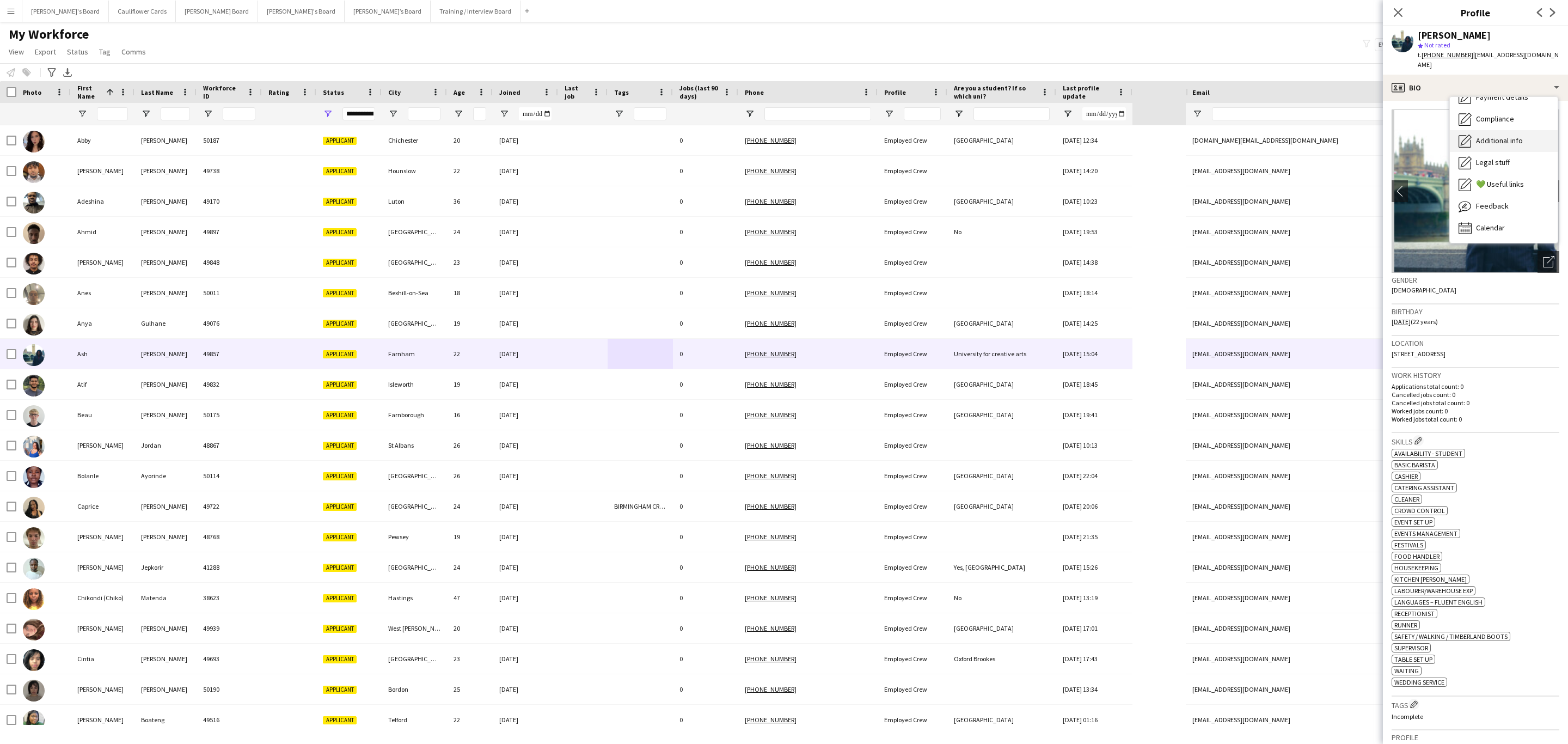
click at [1516, 136] on span "Additional info" at bounding box center [1499, 141] width 47 height 10
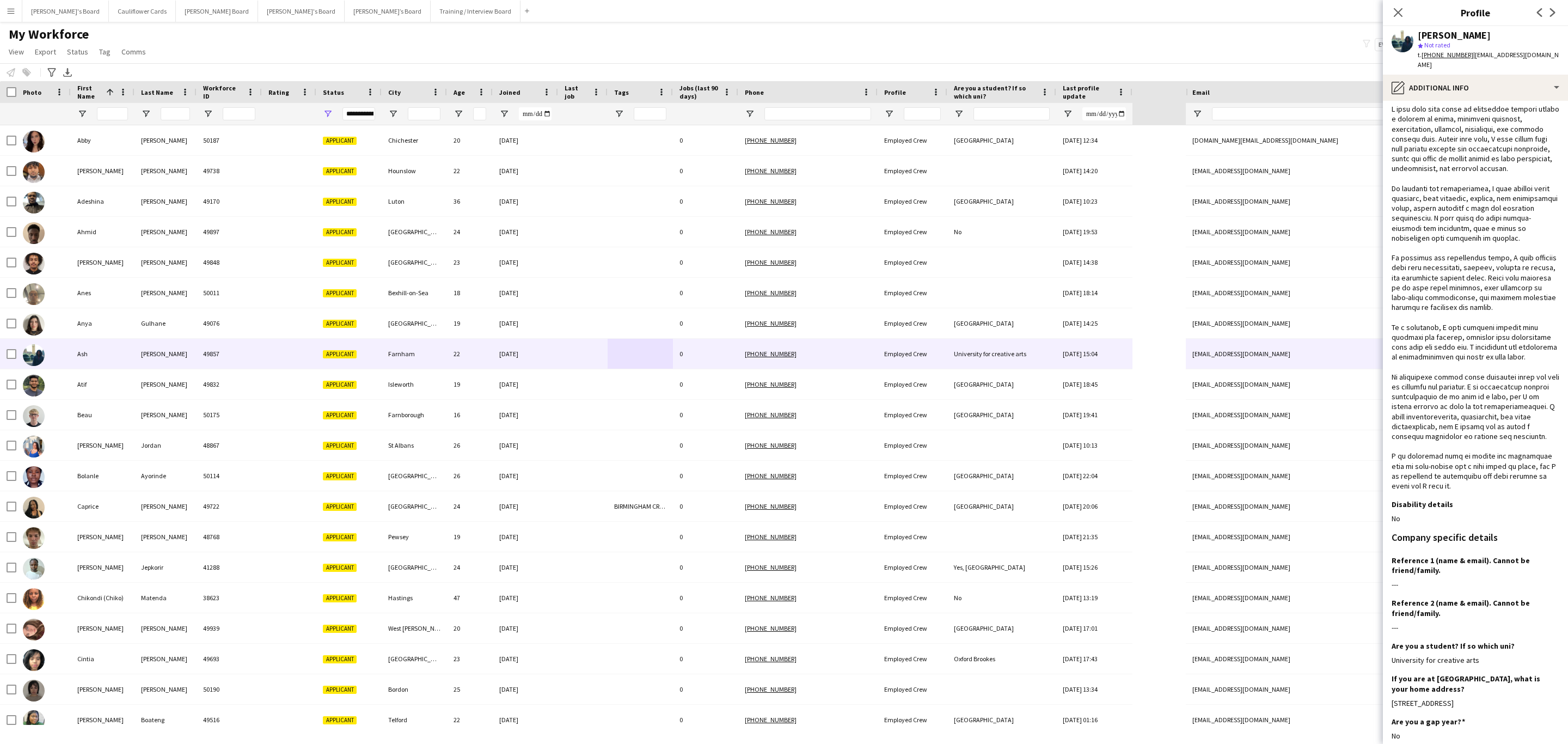
scroll to position [0, 0]
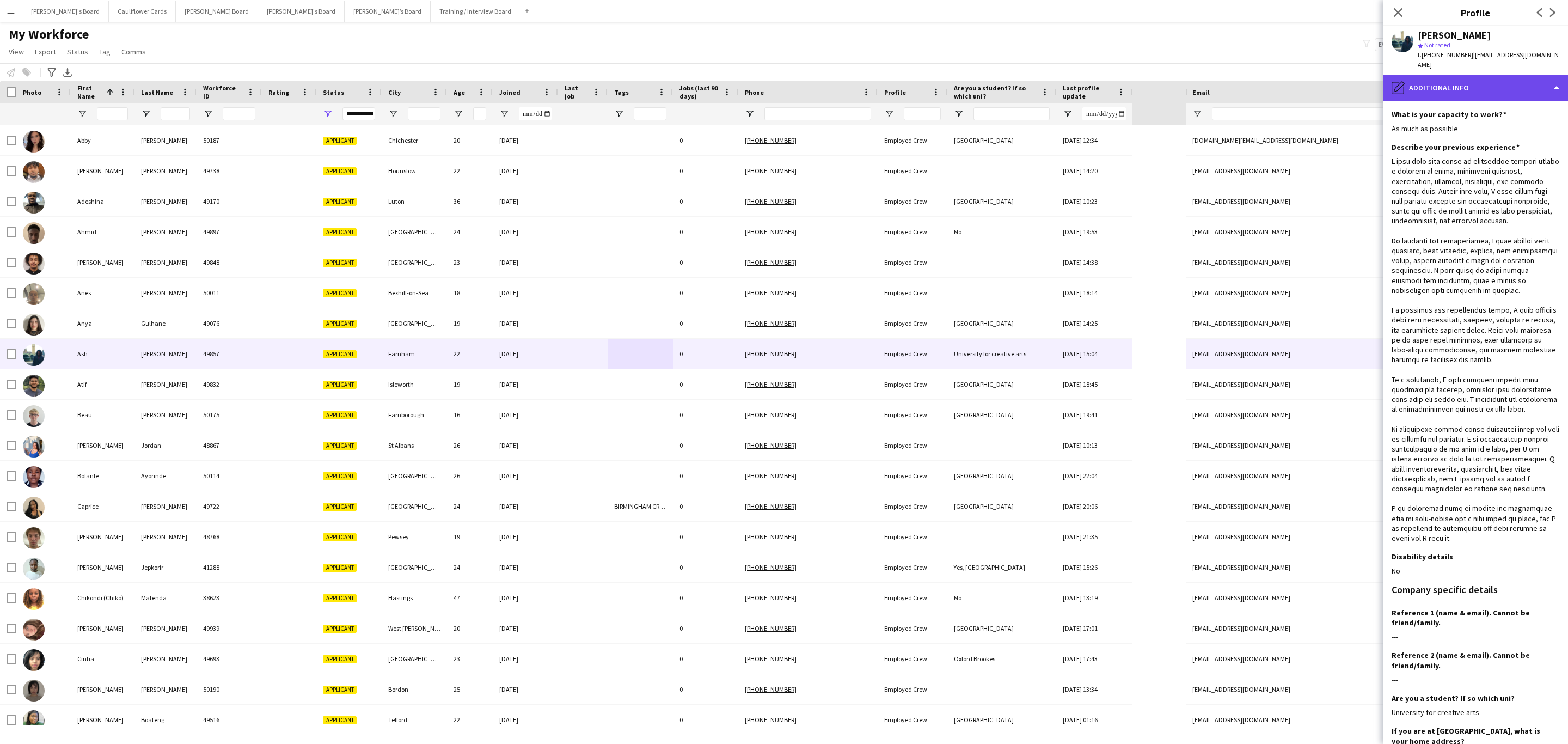
click at [1522, 75] on div "pencil4 Additional info" at bounding box center [1475, 88] width 185 height 26
click at [1492, 110] on div "Bio Bio" at bounding box center [1503, 112] width 108 height 22
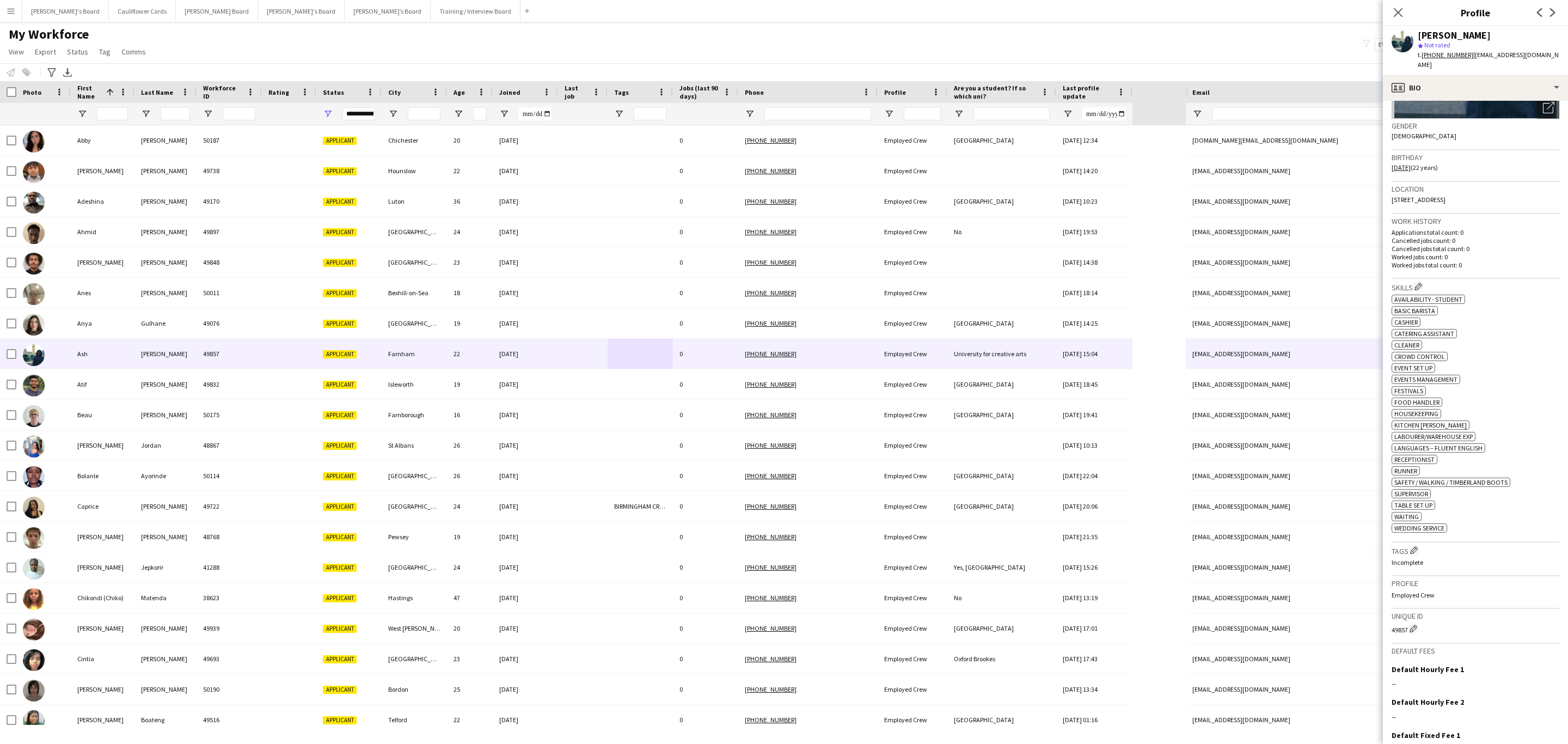
scroll to position [163, 0]
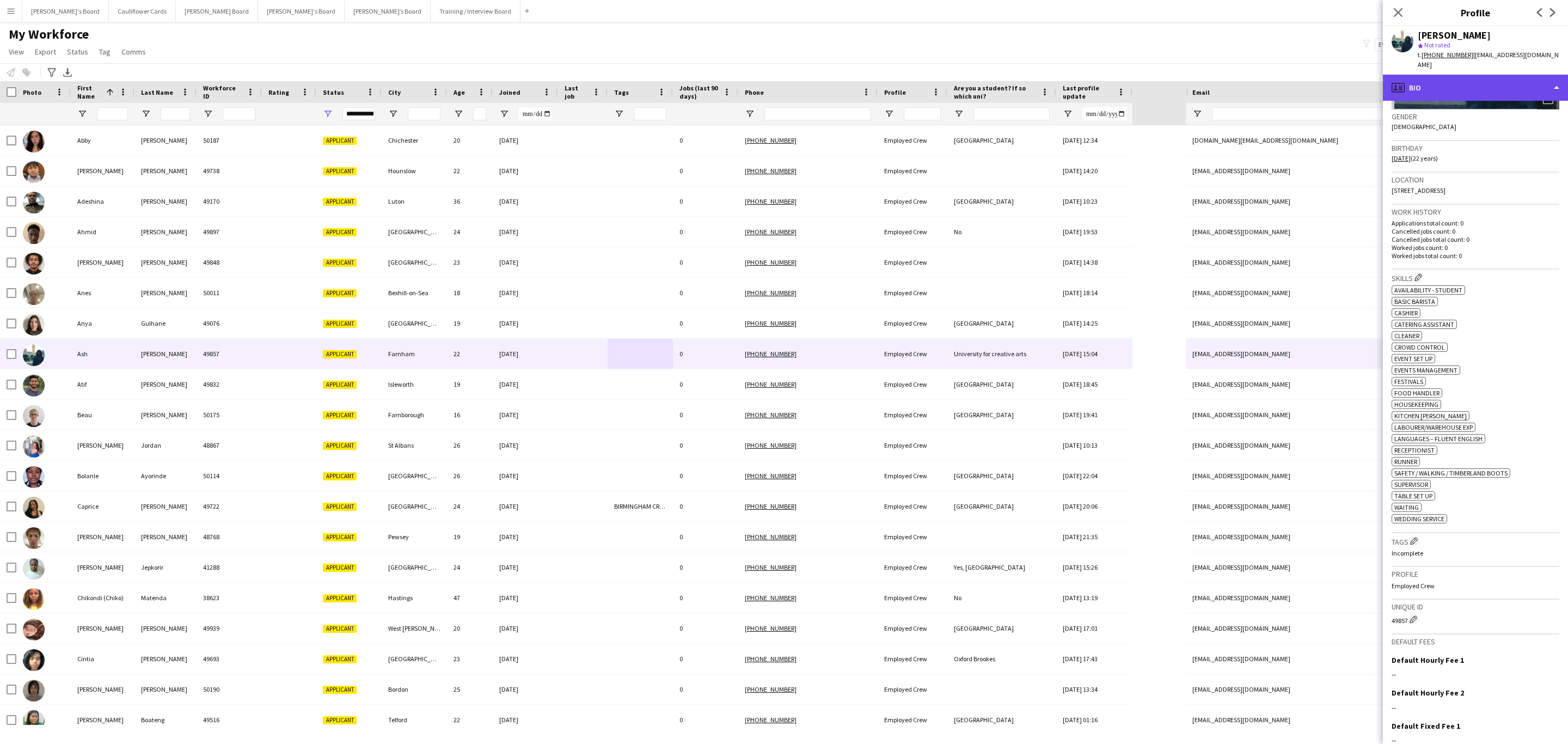
click at [1477, 75] on div "profile Bio" at bounding box center [1475, 88] width 185 height 26
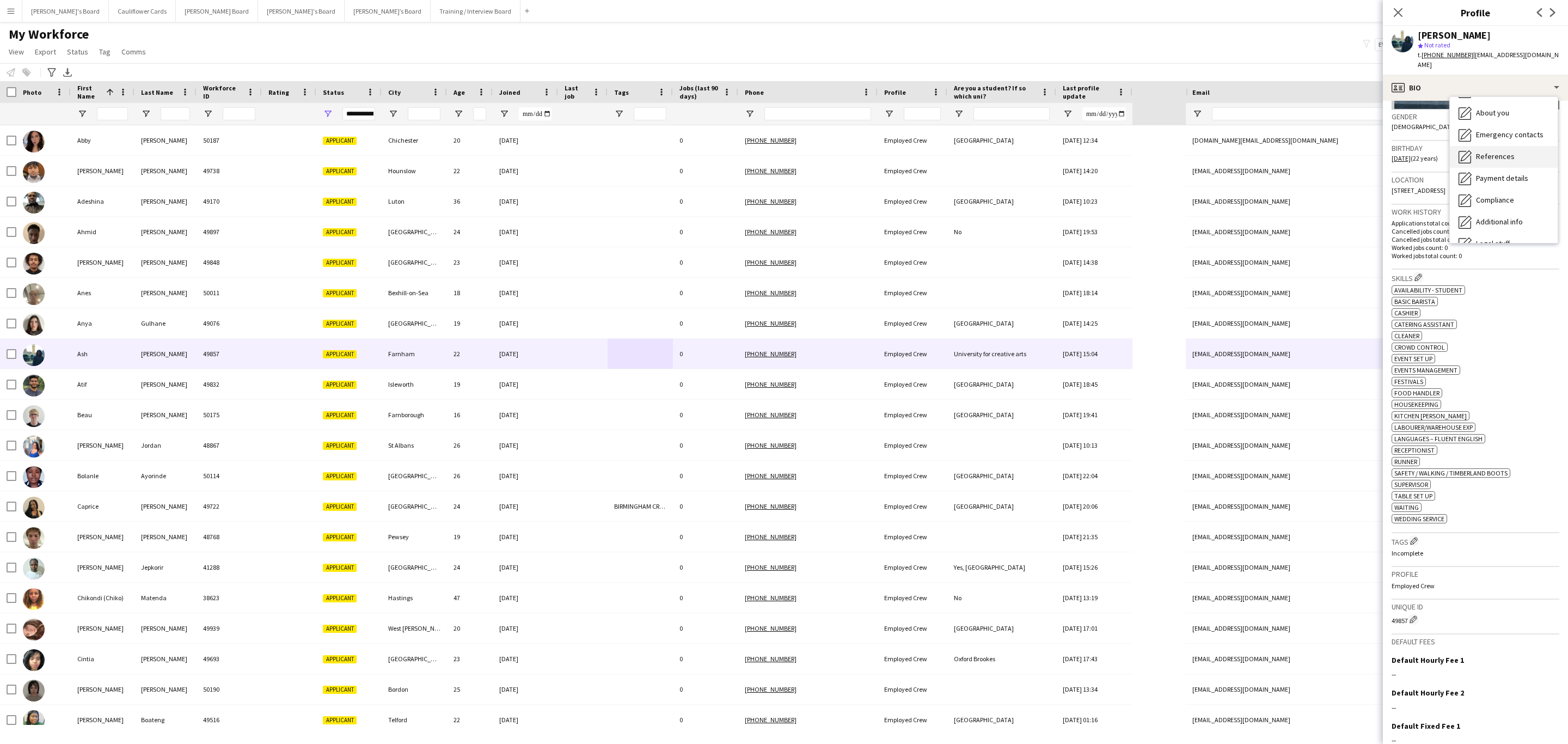
click at [1517, 147] on div "References References" at bounding box center [1503, 157] width 108 height 22
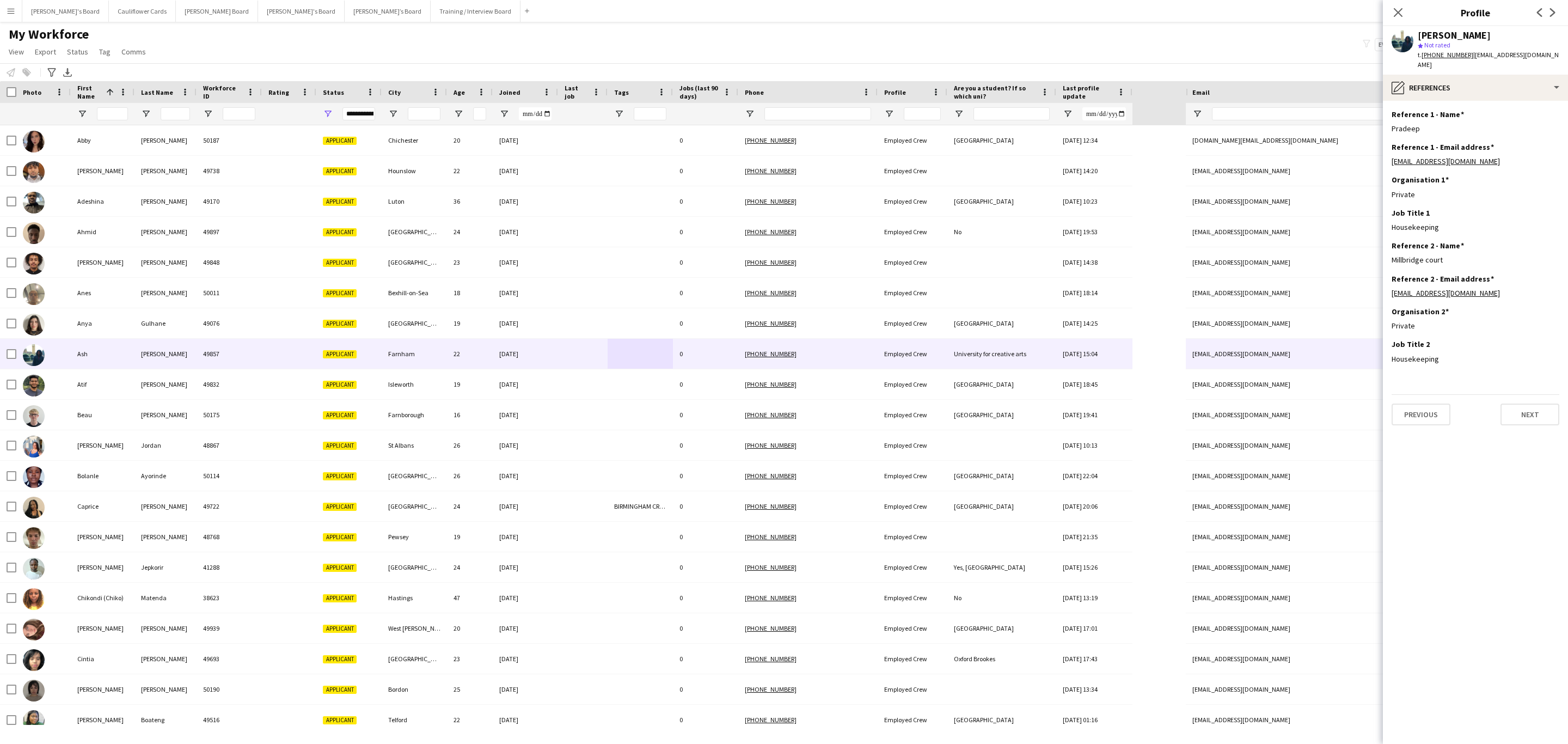
drag, startPoint x: 1400, startPoint y: 13, endPoint x: 892, endPoint y: 312, distance: 589.5
click at [1400, 13] on icon at bounding box center [1398, 12] width 9 height 9
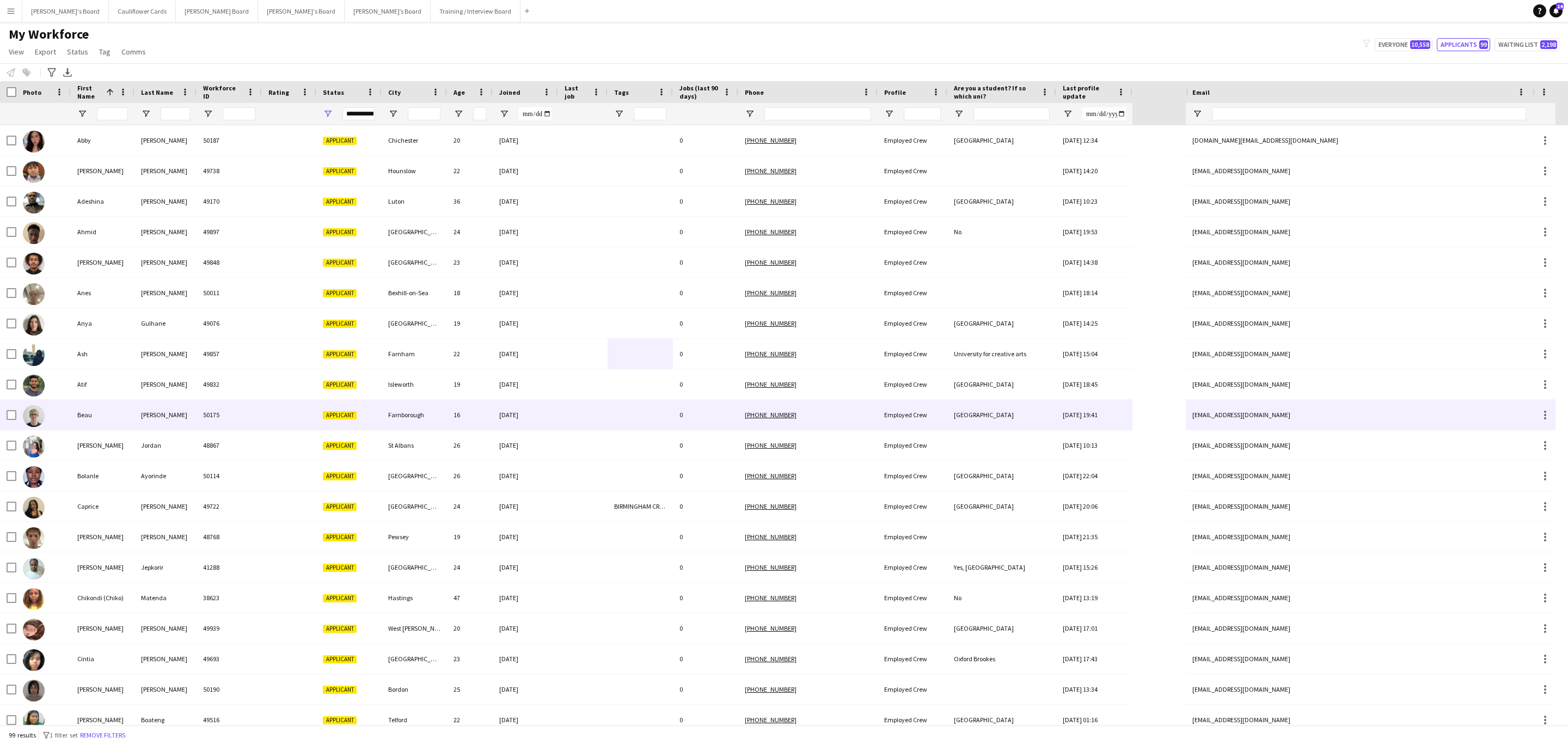
click at [590, 421] on div at bounding box center [583, 415] width 49 height 30
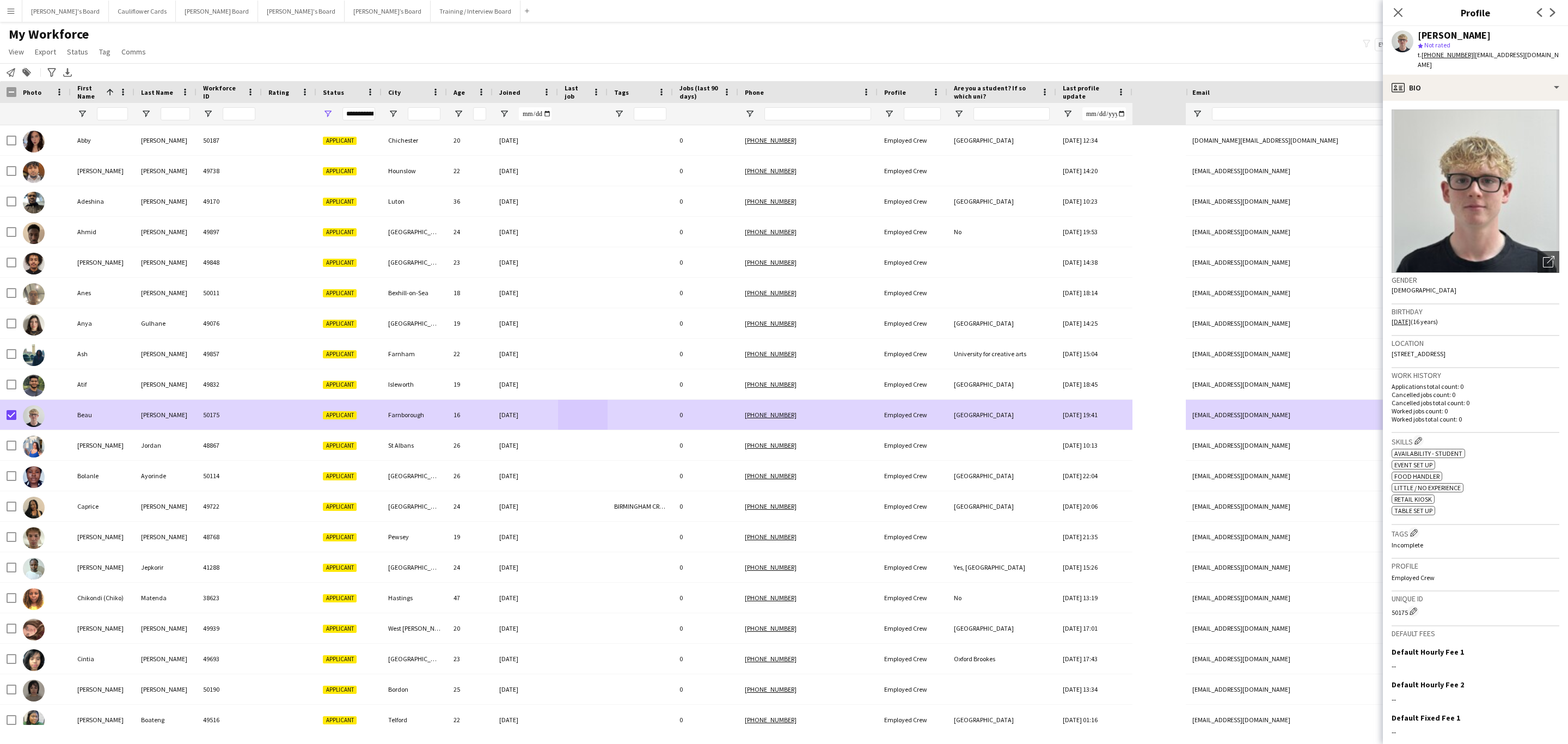
drag, startPoint x: 1401, startPoint y: 13, endPoint x: 1024, endPoint y: 230, distance: 435.0
click at [1401, 13] on icon "Close pop-in" at bounding box center [1398, 12] width 9 height 9
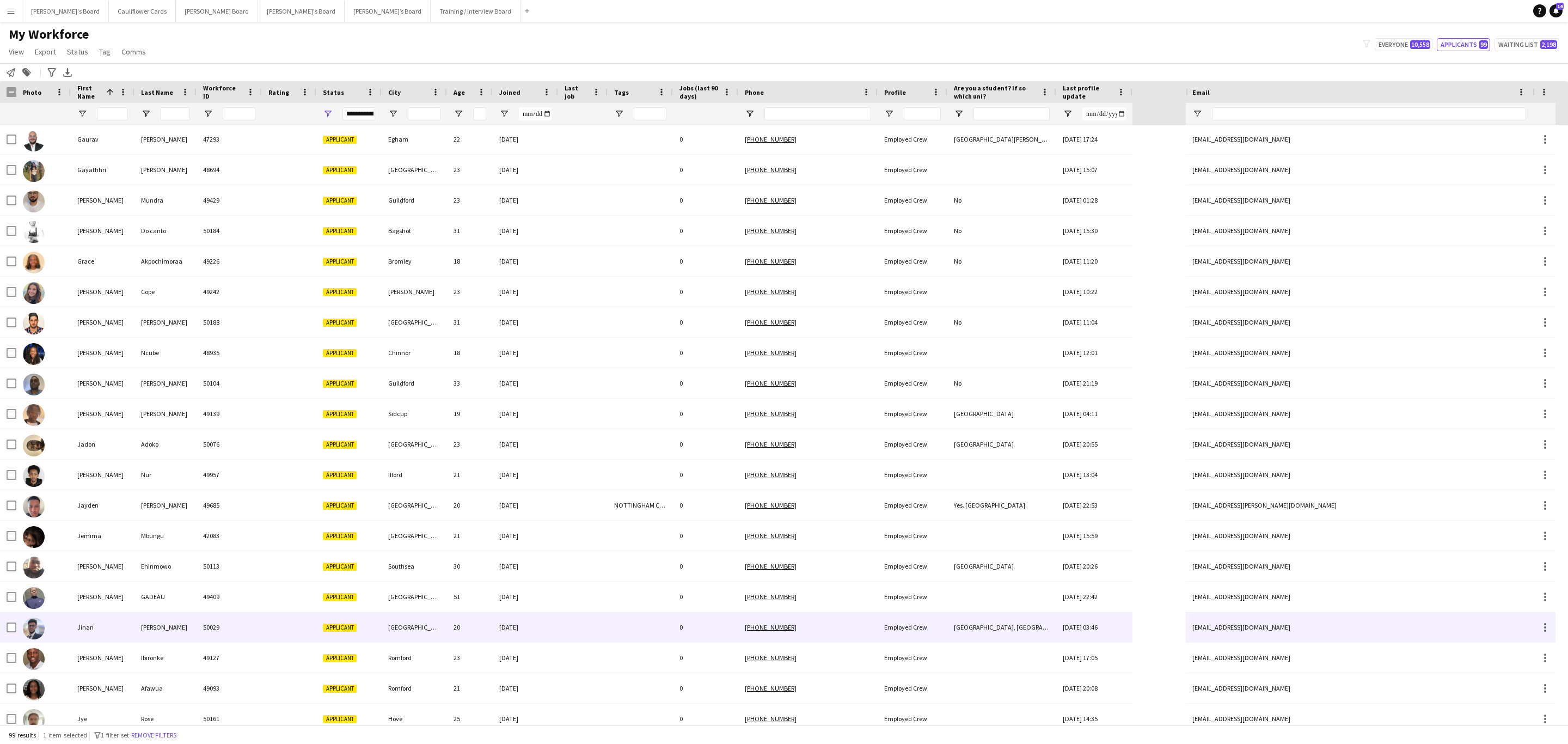
scroll to position [0, 0]
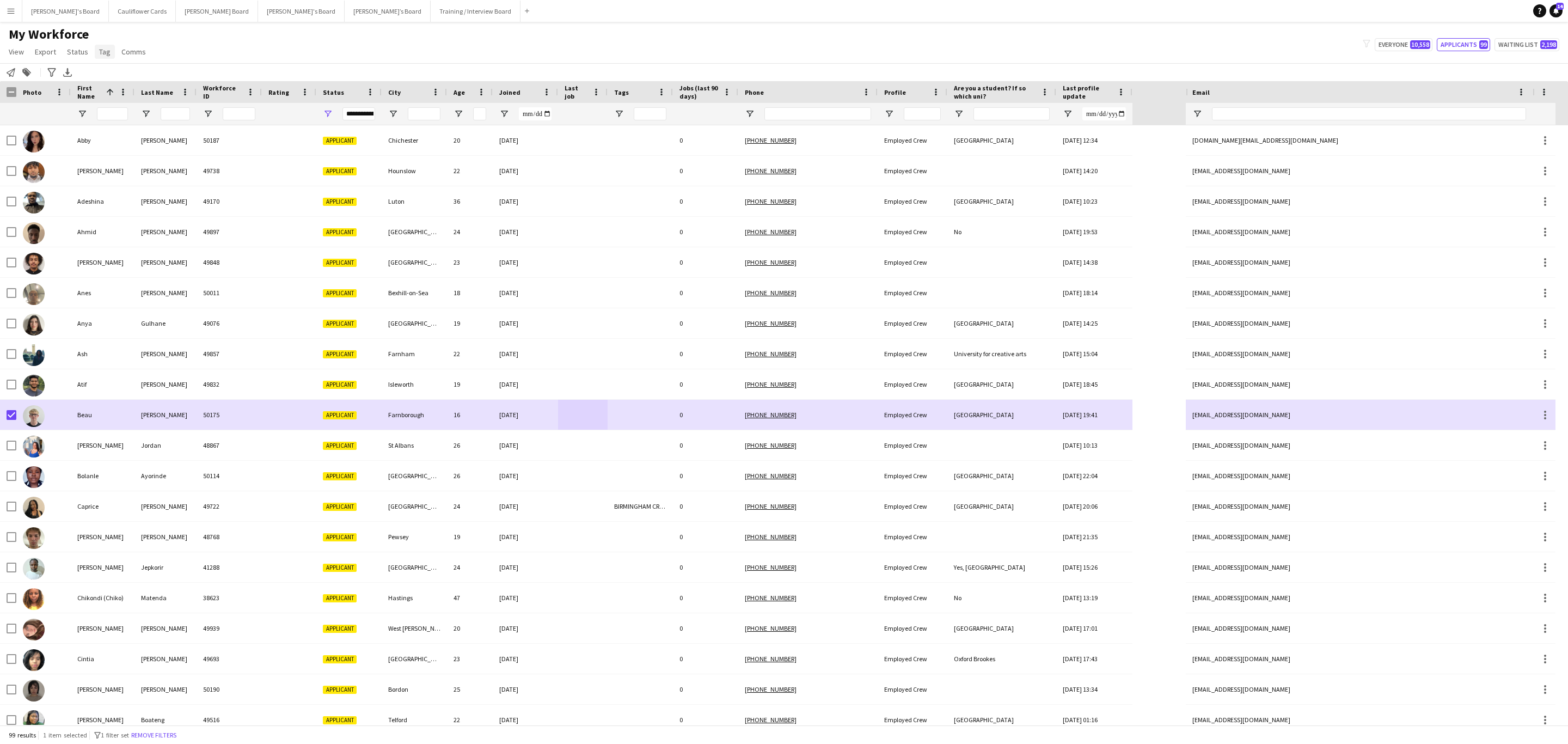
click at [101, 58] on link "Tag" at bounding box center [105, 51] width 20 height 14
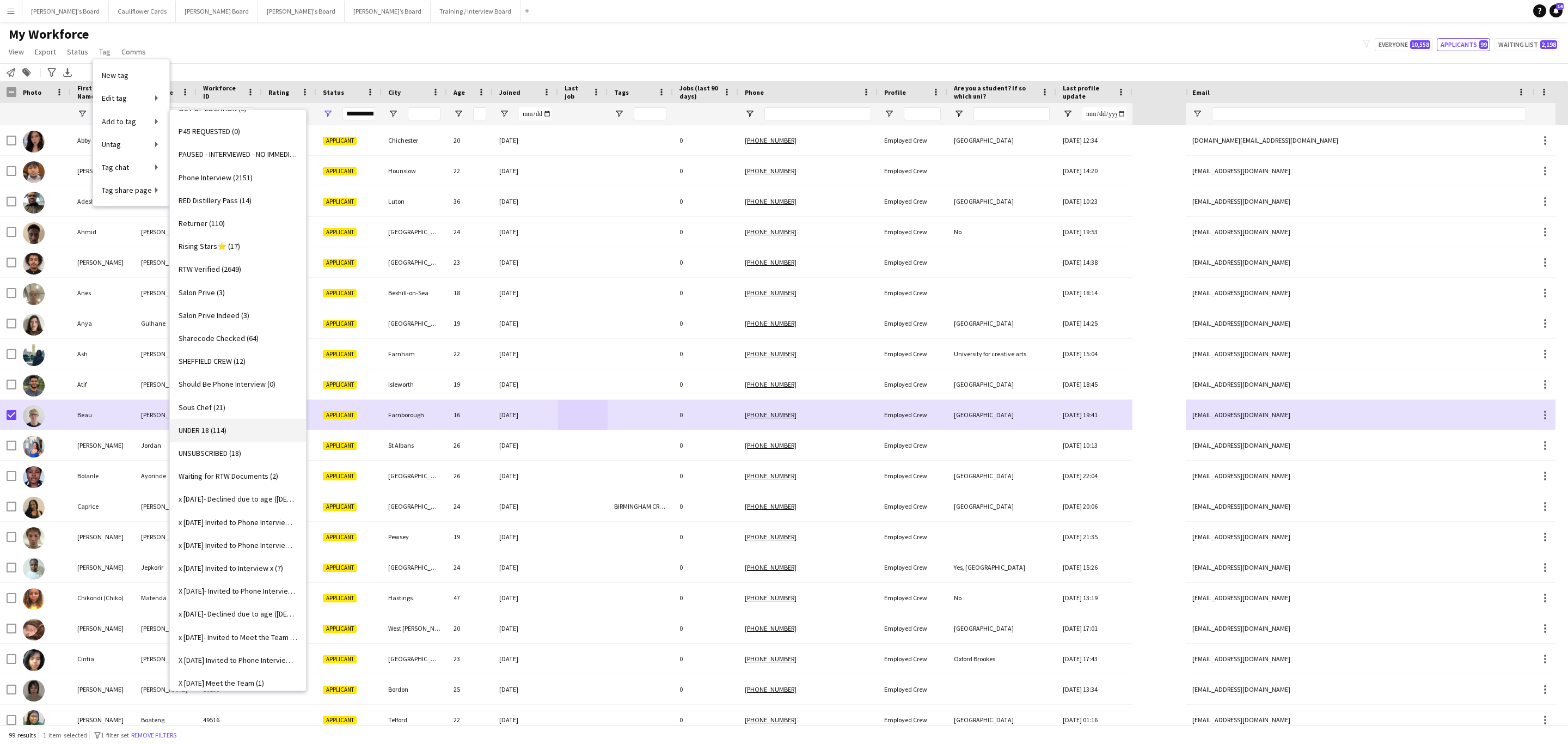
click at [226, 426] on span "UNDER 18 (114)" at bounding box center [202, 430] width 48 height 10
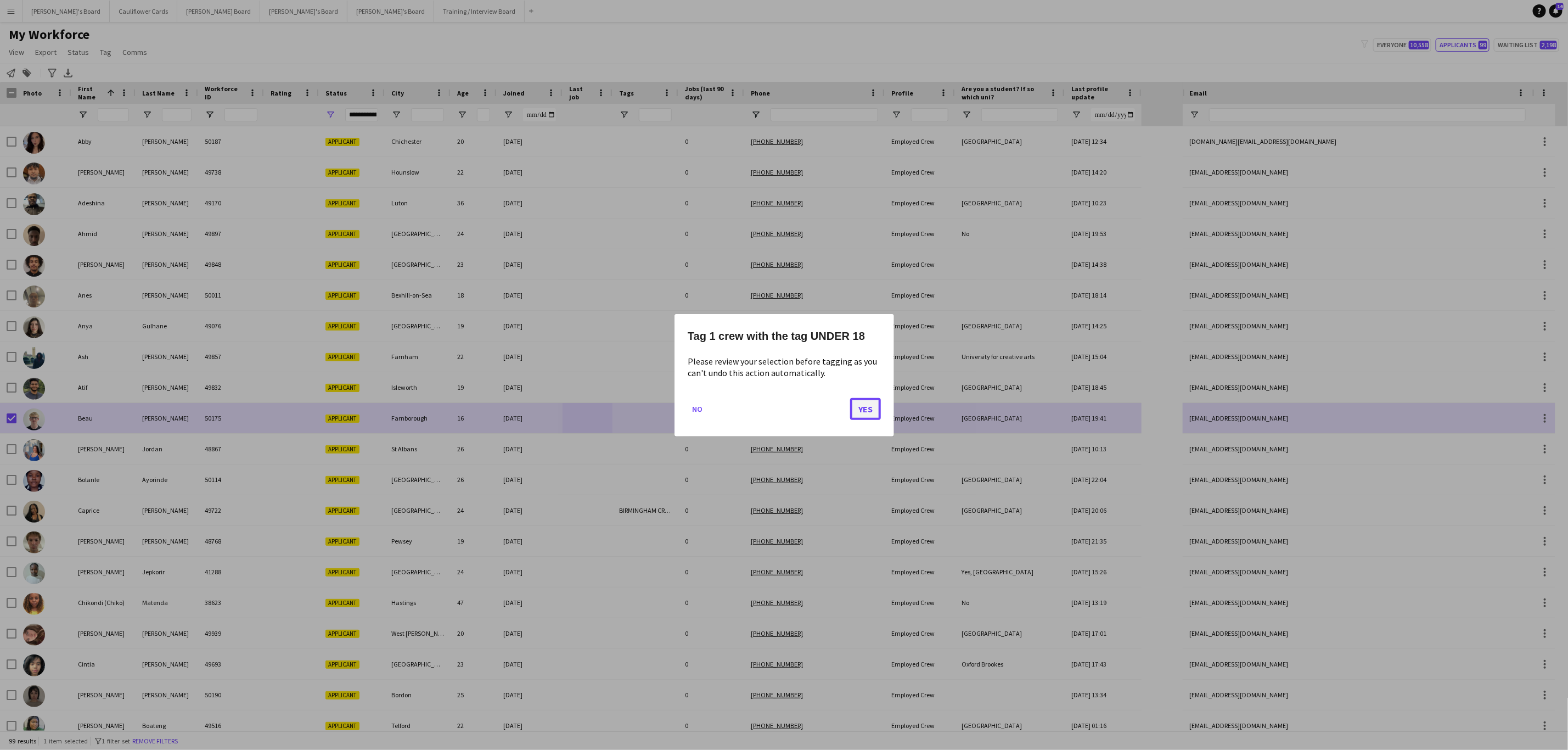
click at [870, 411] on button "Yes" at bounding box center [865, 409] width 31 height 22
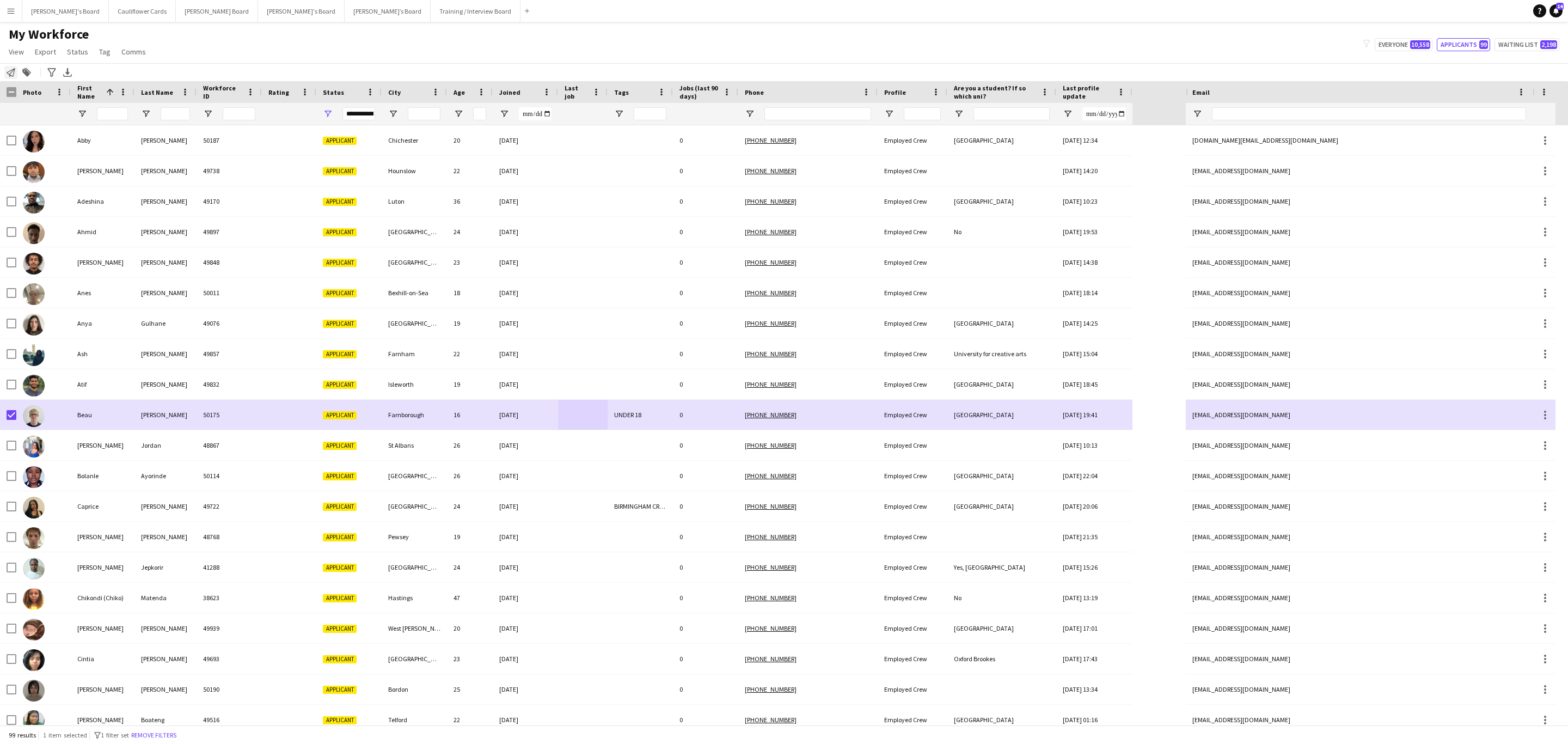
click at [7, 77] on div "Notify workforce" at bounding box center [10, 72] width 13 height 13
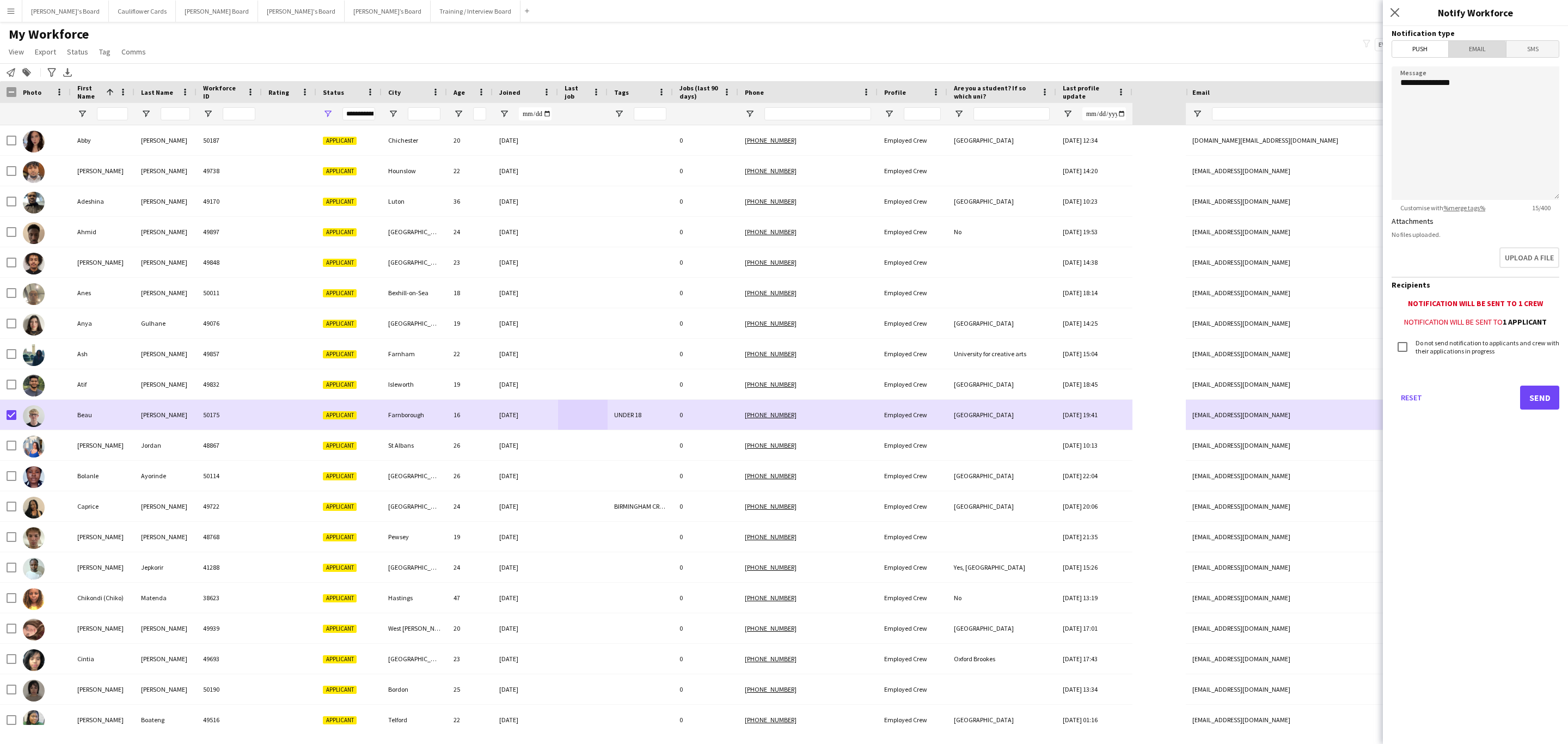
click at [1472, 55] on span "Email" at bounding box center [1477, 49] width 58 height 16
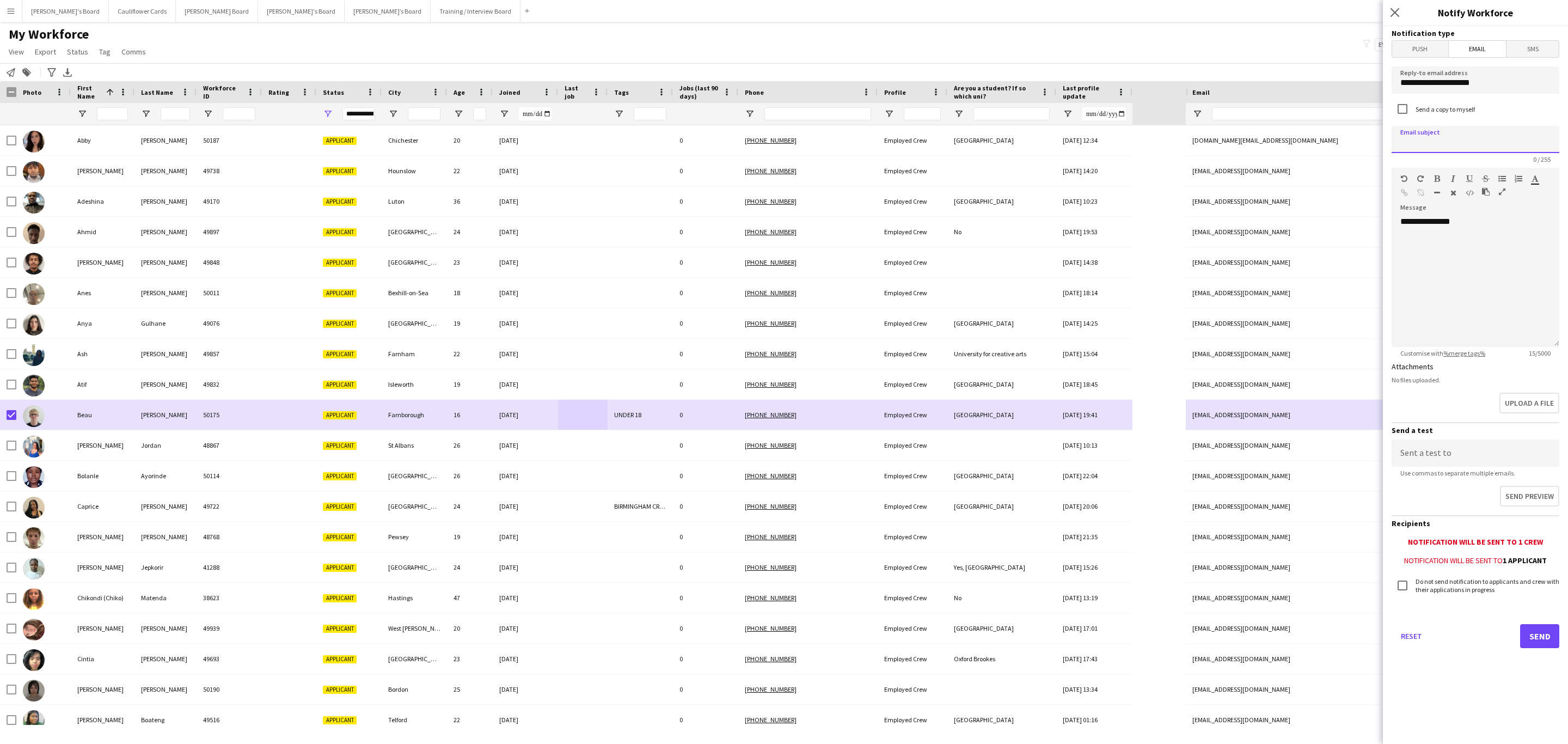
click at [1464, 144] on input at bounding box center [1475, 139] width 167 height 27
type input "********"
click at [1510, 250] on div "**********" at bounding box center [1475, 281] width 167 height 131
click at [1436, 239] on div "**********" at bounding box center [1475, 281] width 167 height 131
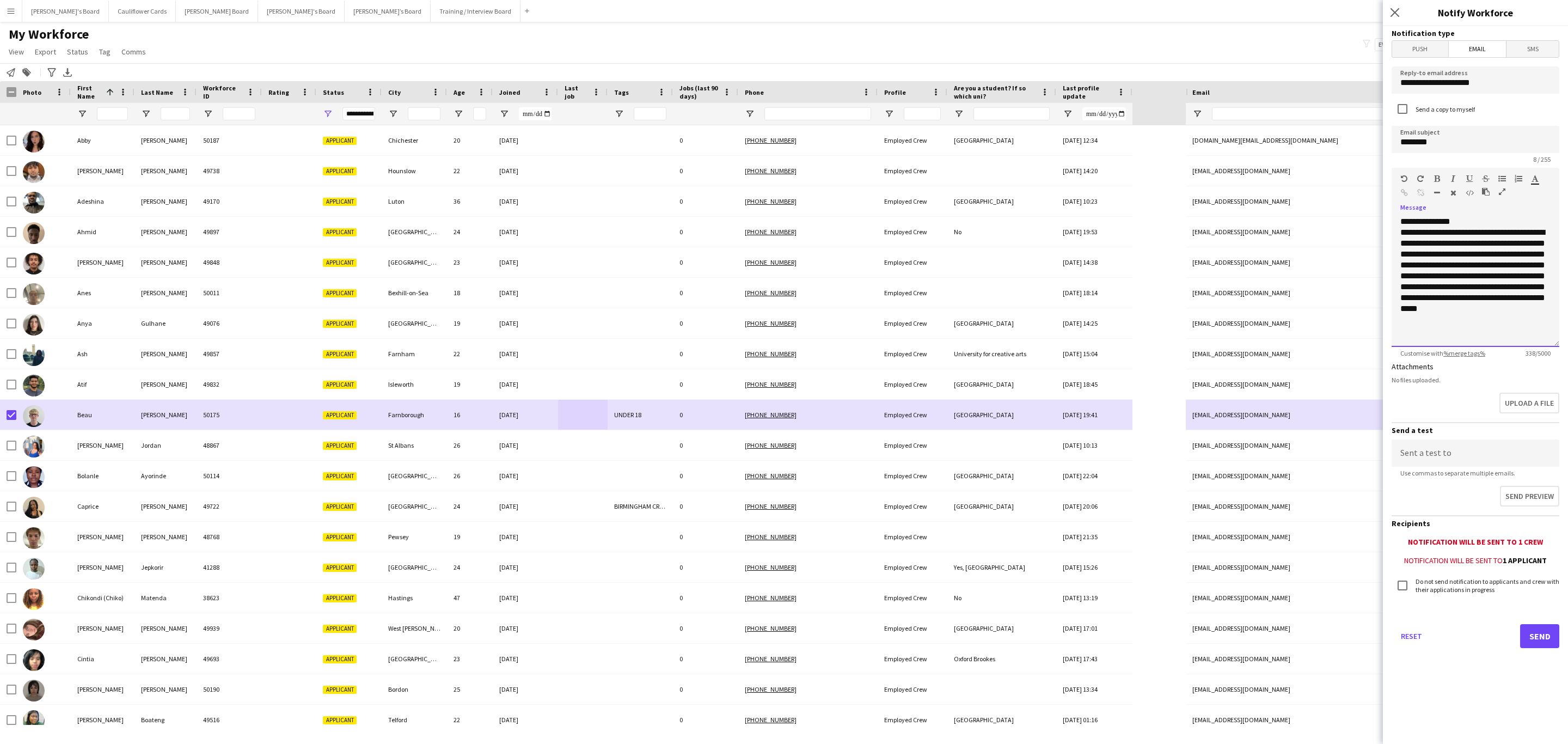
click at [1442, 301] on div "**********" at bounding box center [1475, 276] width 150 height 98
copy div "**********"
click at [1524, 343] on div "**********" at bounding box center [1475, 281] width 167 height 131
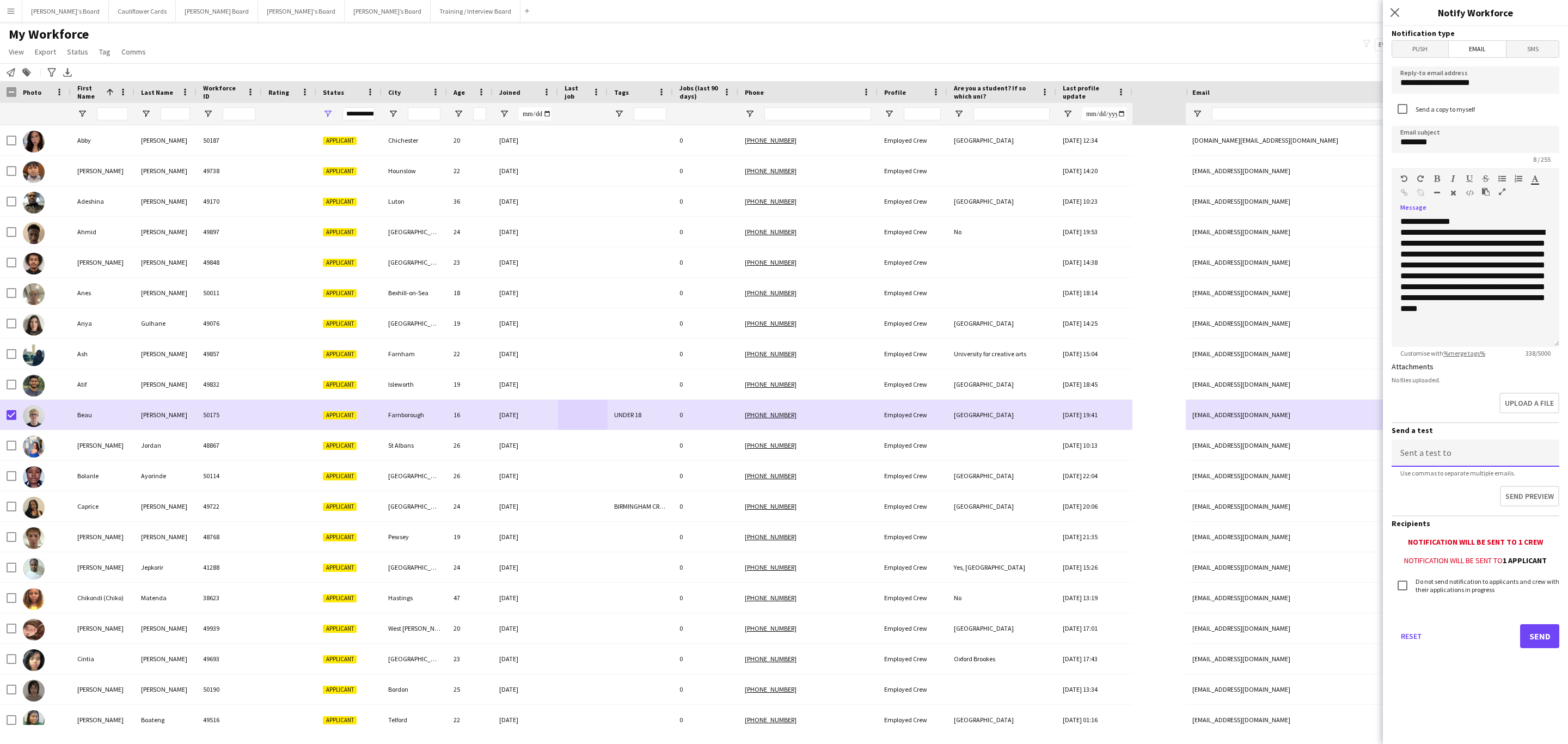
click at [1495, 446] on input at bounding box center [1475, 453] width 167 height 27
type input "**********"
click at [1533, 500] on button "Send preview" at bounding box center [1528, 497] width 61 height 23
click at [1554, 639] on button "Send" at bounding box center [1539, 636] width 39 height 24
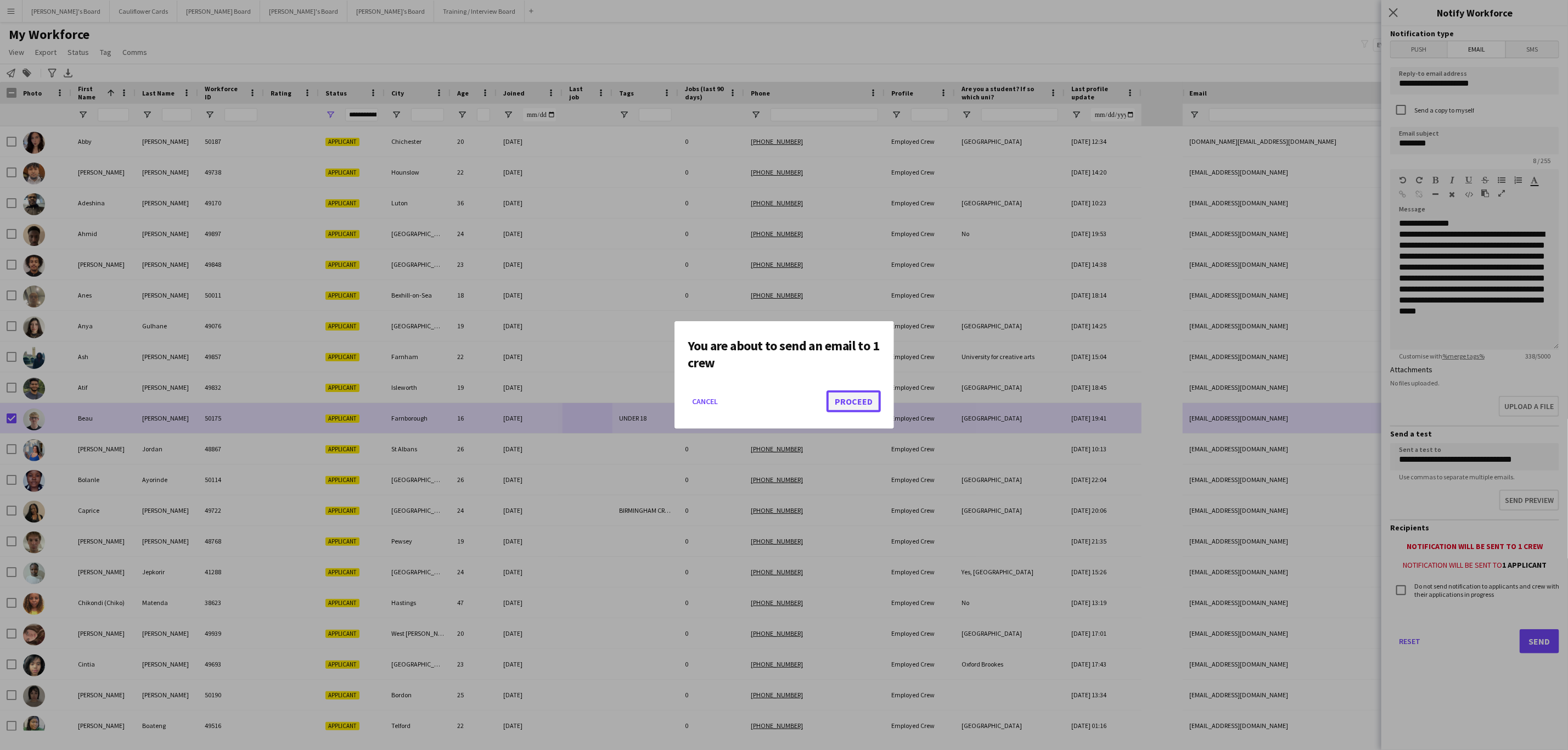
click at [849, 397] on button "Proceed" at bounding box center [854, 401] width 55 height 22
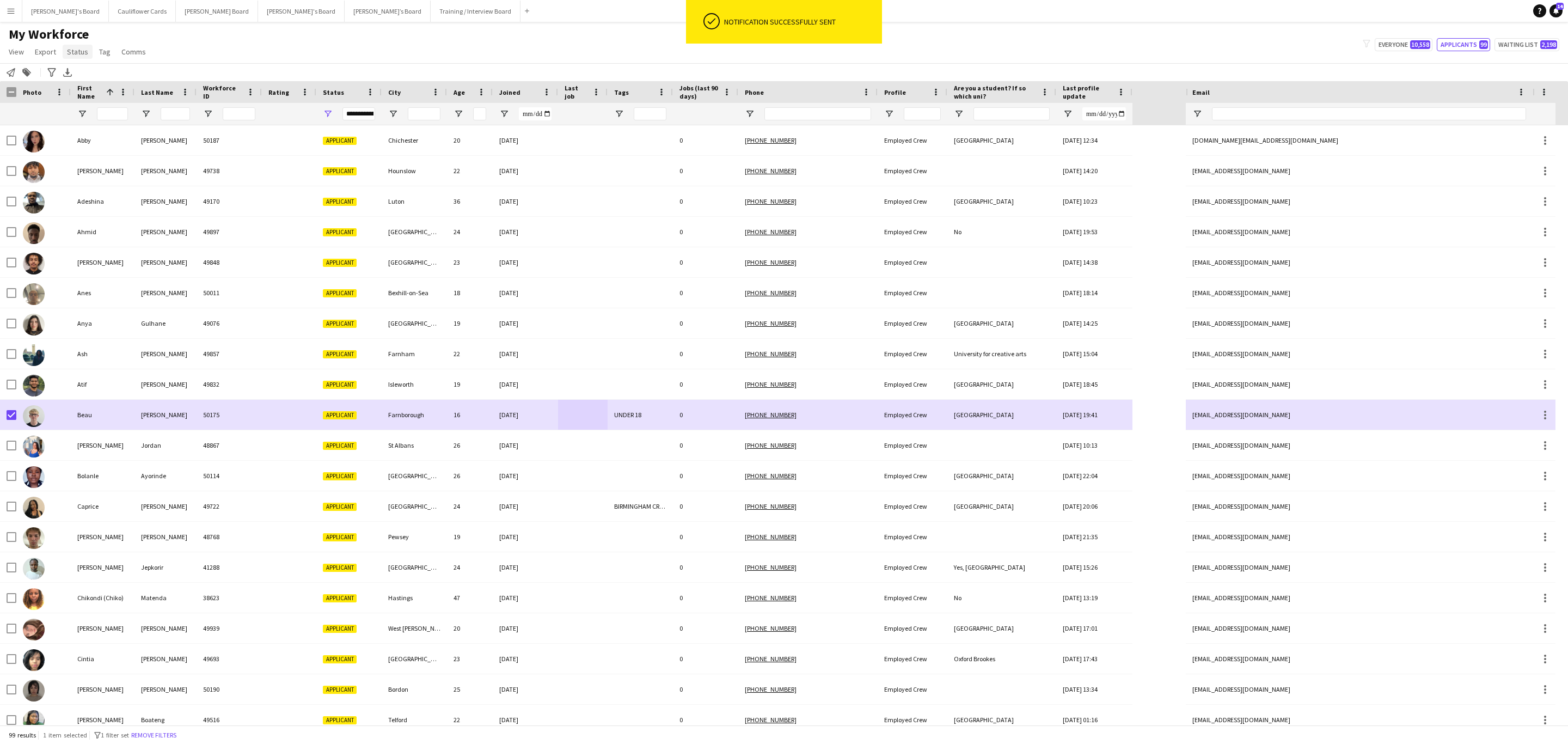
click at [71, 57] on link "Status" at bounding box center [77, 51] width 30 height 14
click at [75, 69] on link "Edit" at bounding box center [100, 75] width 76 height 23
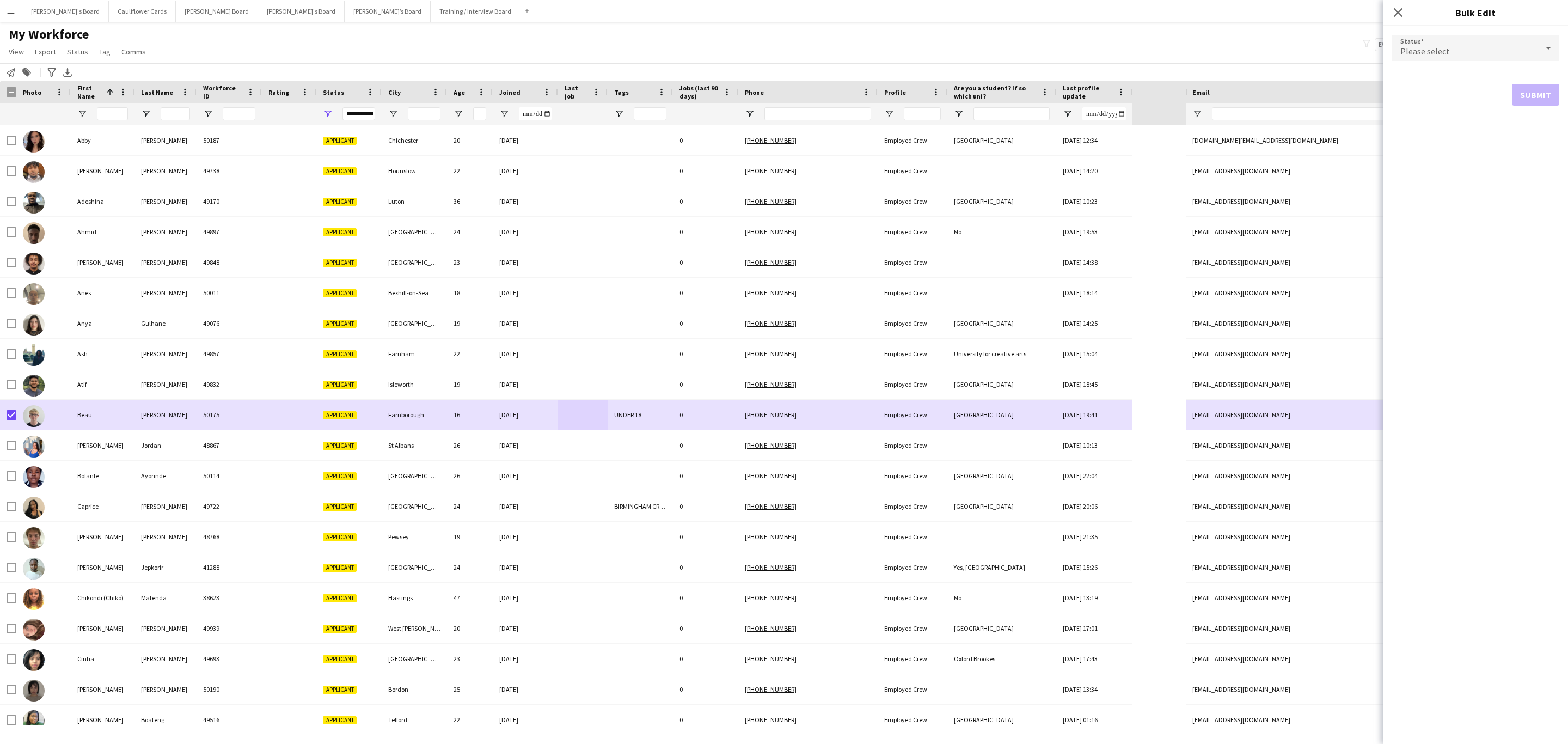
click at [1446, 51] on span "Please select" at bounding box center [1425, 51] width 49 height 11
click at [1438, 167] on mat-option "Declined" at bounding box center [1475, 161] width 167 height 27
click at [1524, 132] on button "Submit" at bounding box center [1536, 132] width 47 height 22
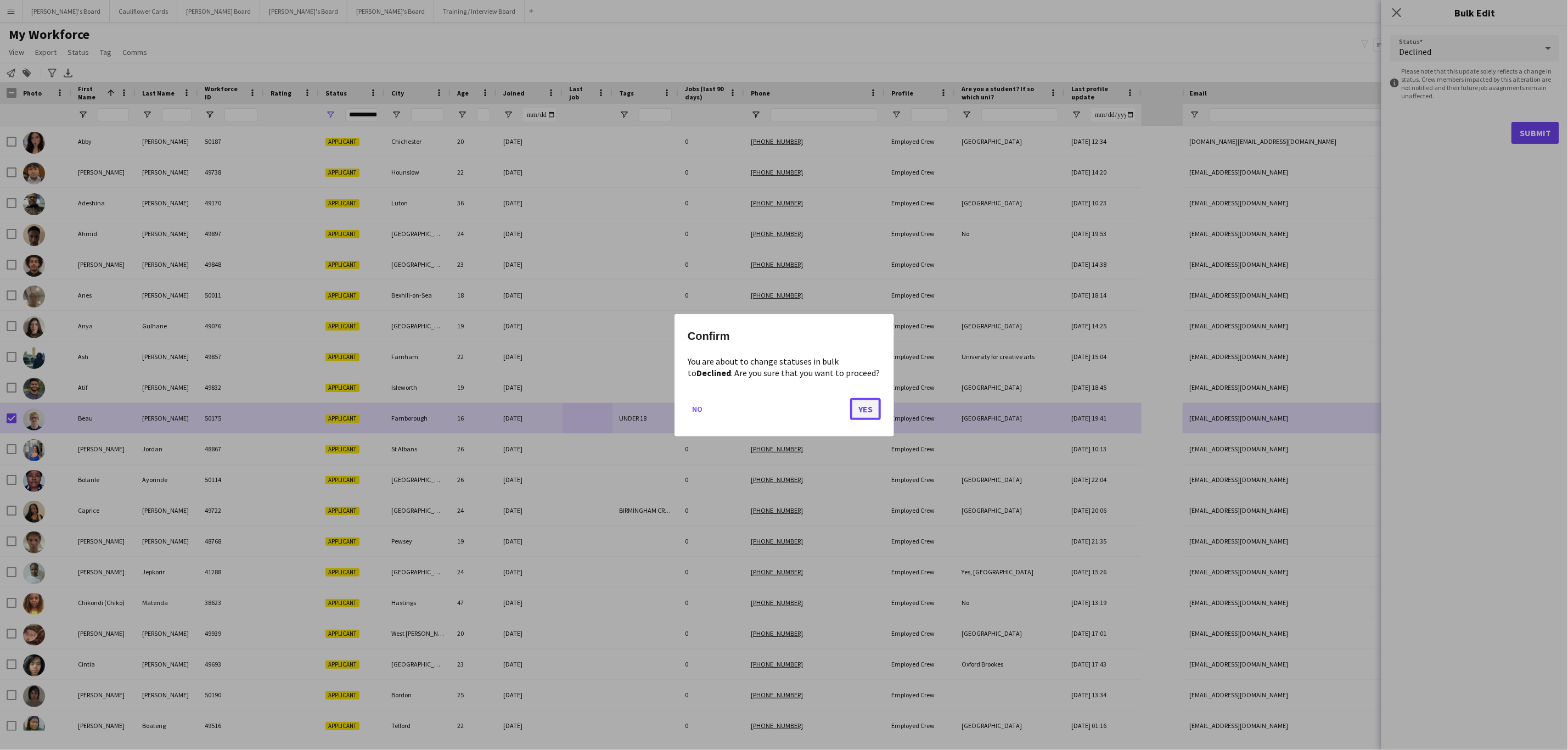
click at [860, 408] on button "Yes" at bounding box center [865, 409] width 31 height 22
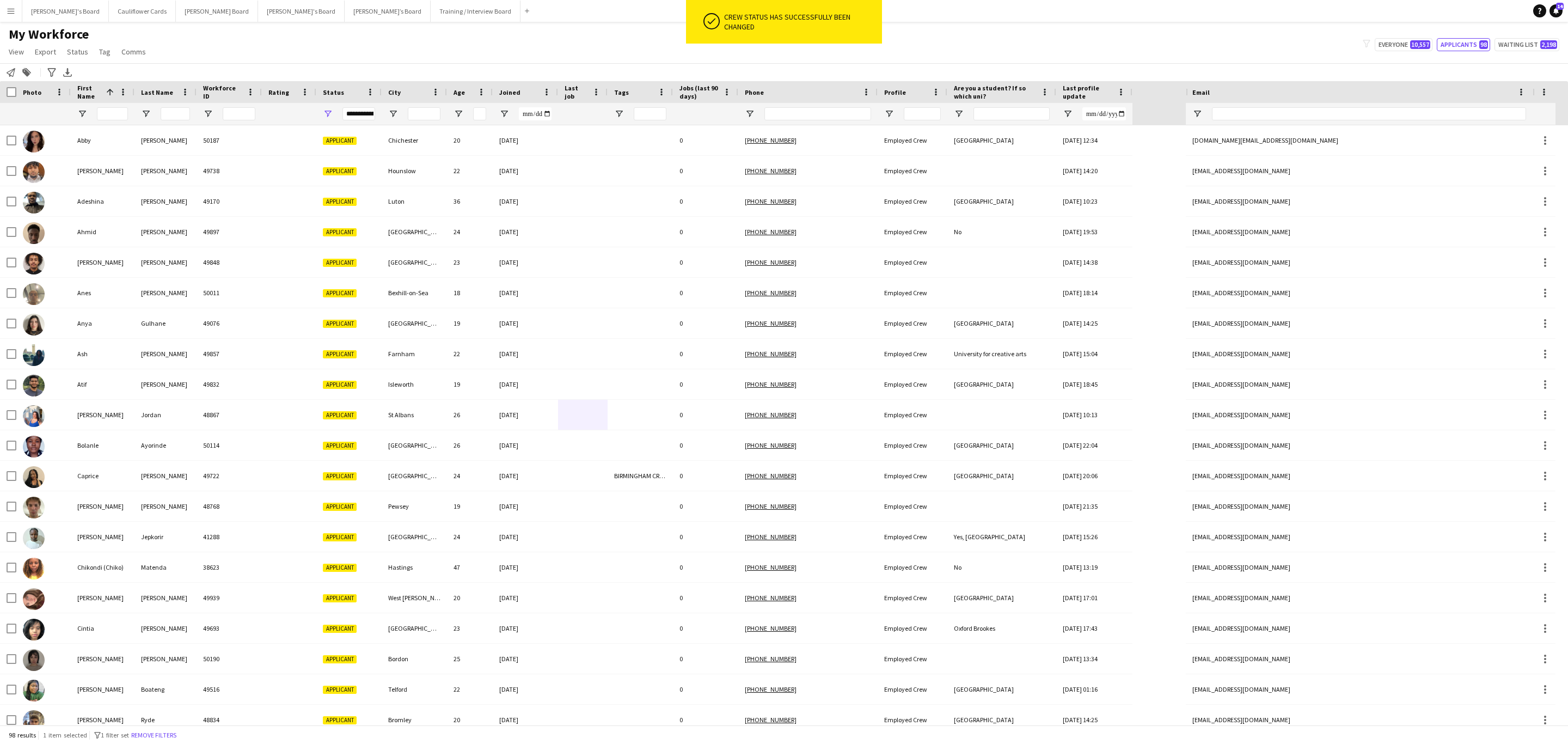
click at [177, 734] on button "Remove filters" at bounding box center [153, 735] width 49 height 12
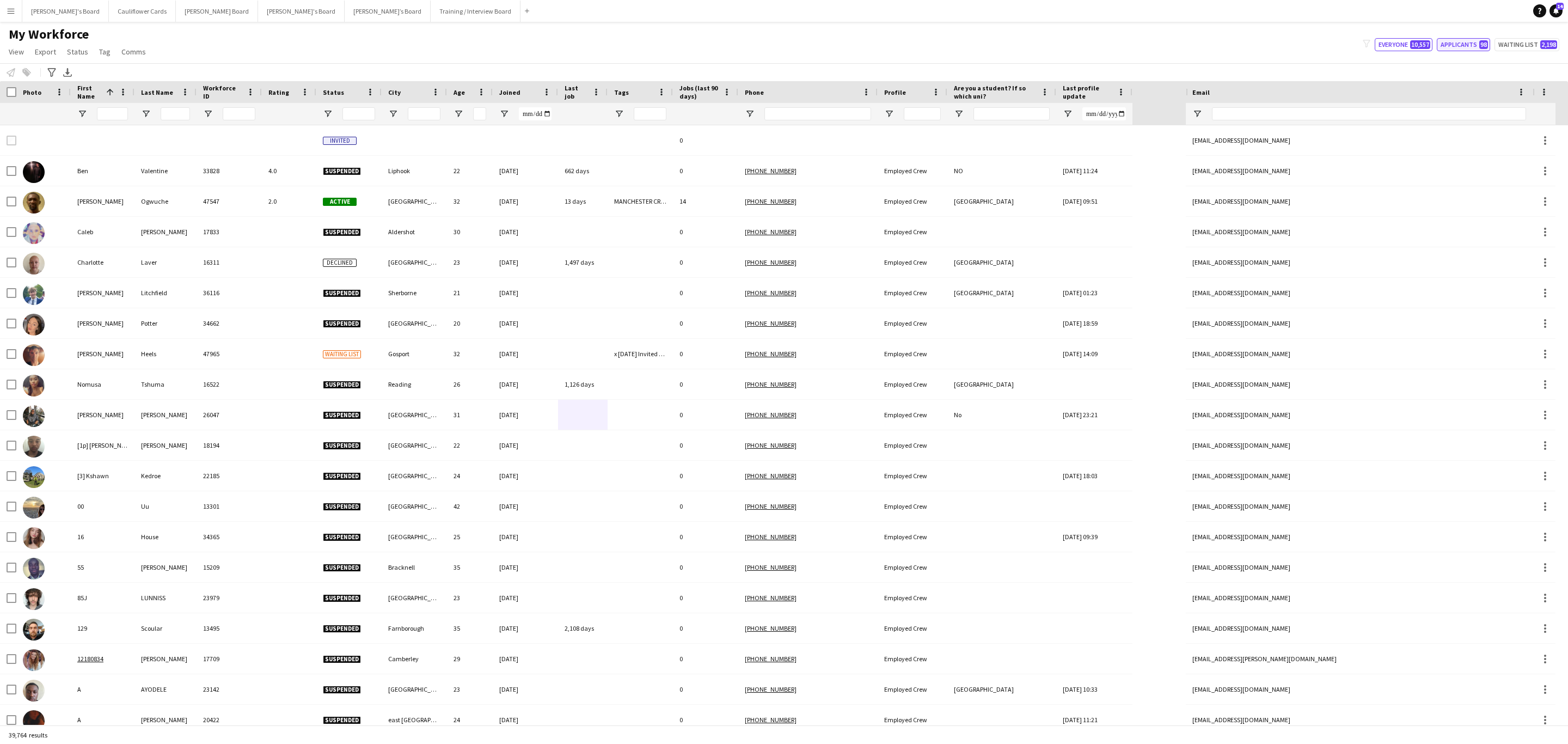
click at [1471, 43] on button "Applicants 98" at bounding box center [1463, 44] width 54 height 13
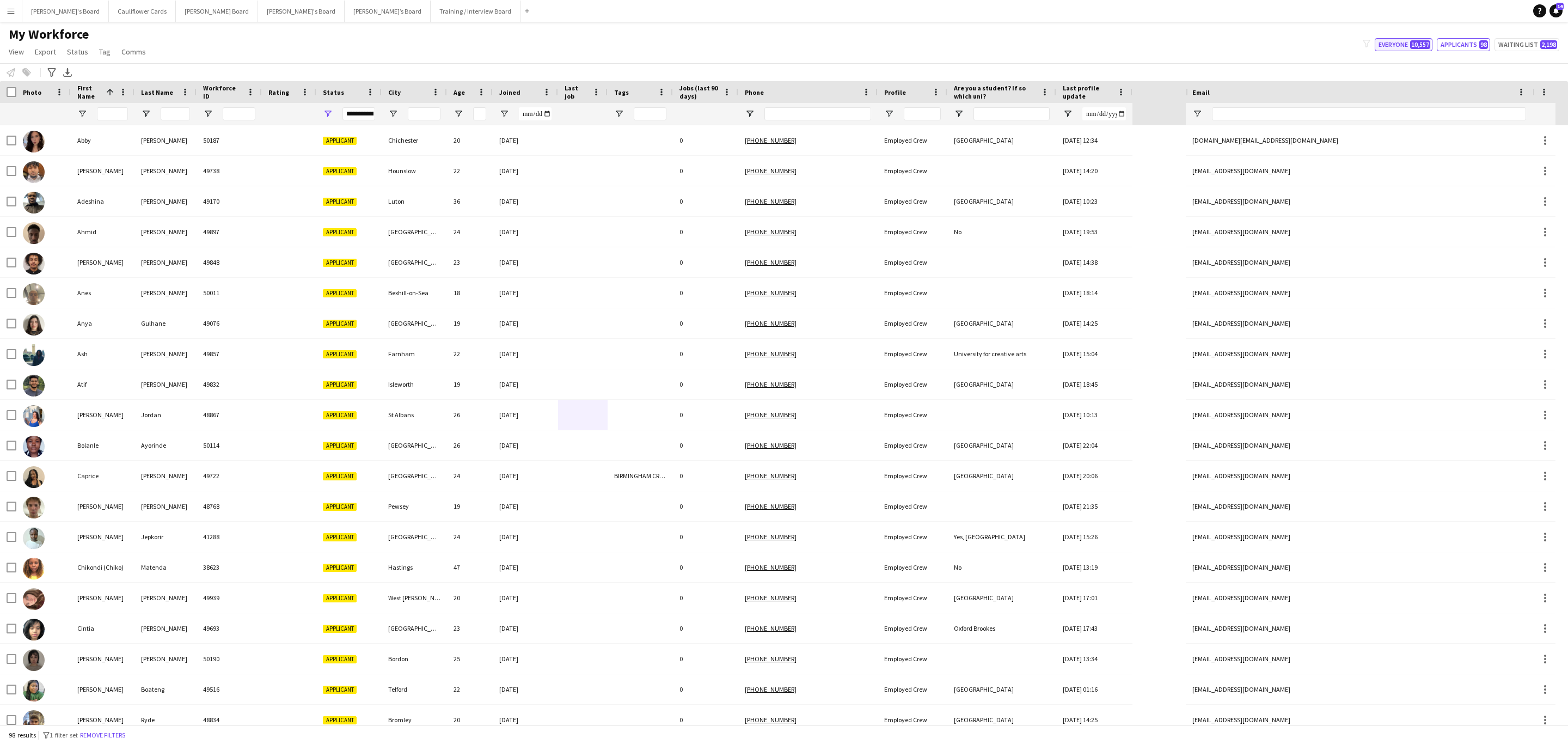
click at [1410, 41] on button "Everyone 10,557" at bounding box center [1403, 44] width 58 height 13
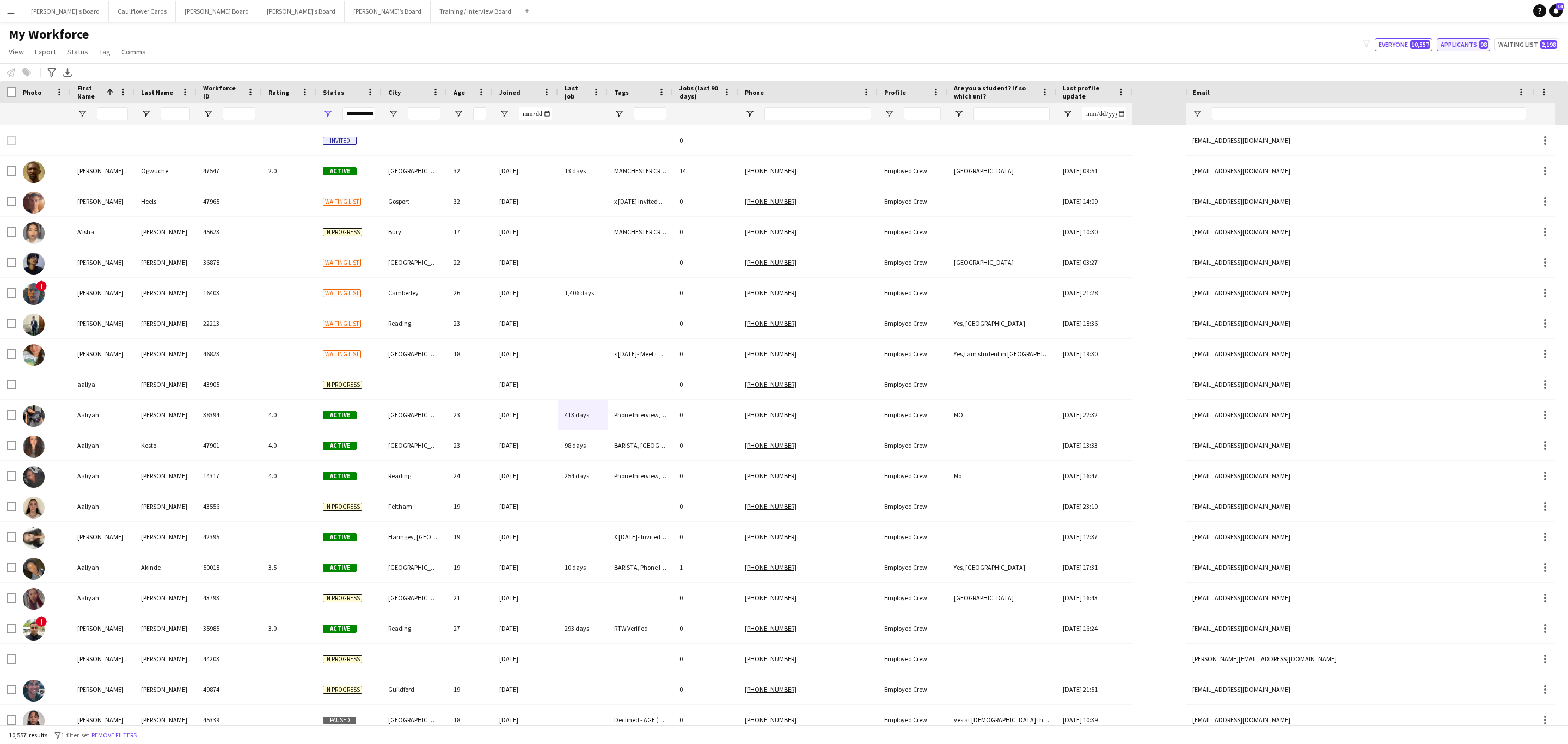
click at [1458, 46] on button "Applicants 98" at bounding box center [1463, 44] width 54 height 13
type input "**********"
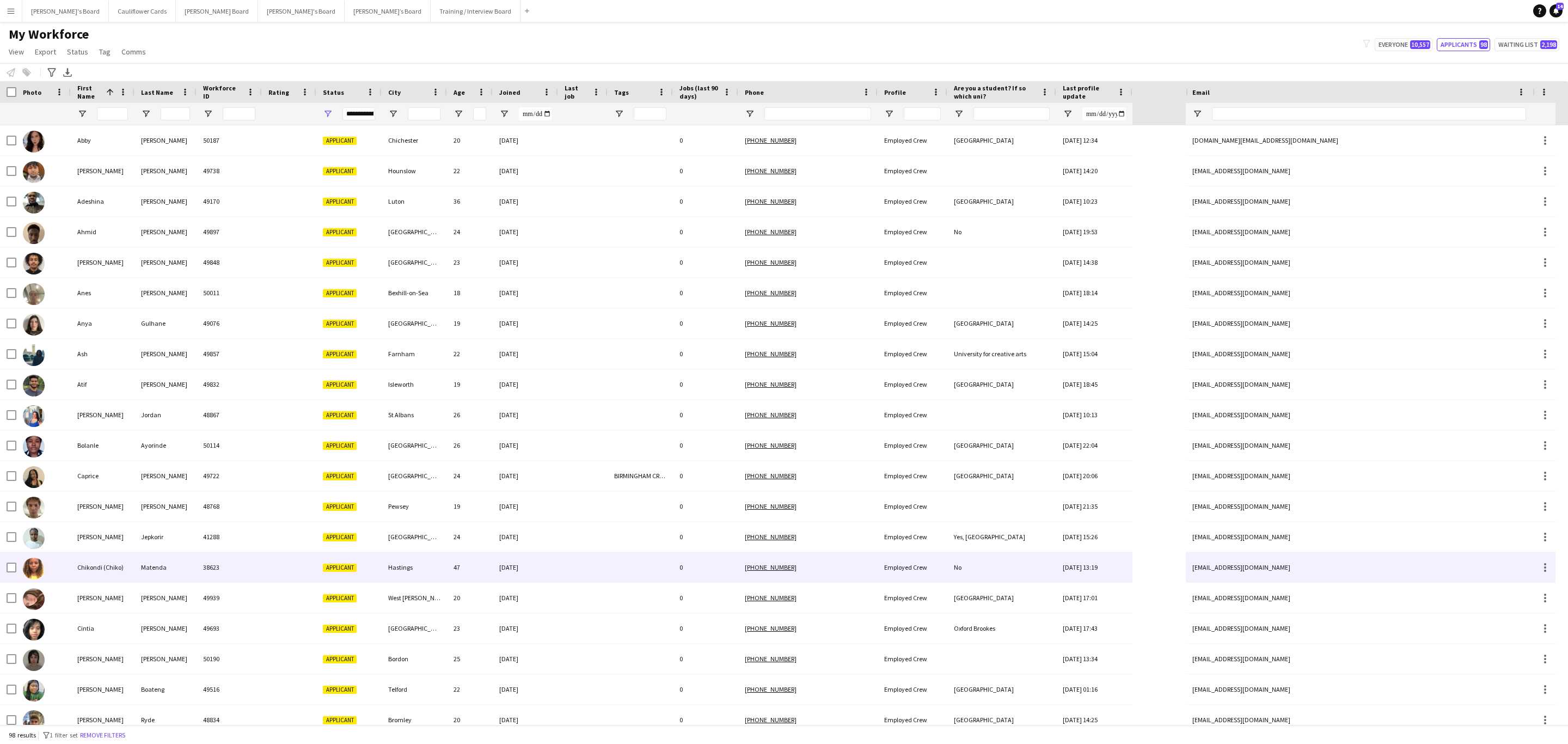
click at [516, 561] on div "02-06-2024" at bounding box center [525, 567] width 65 height 30
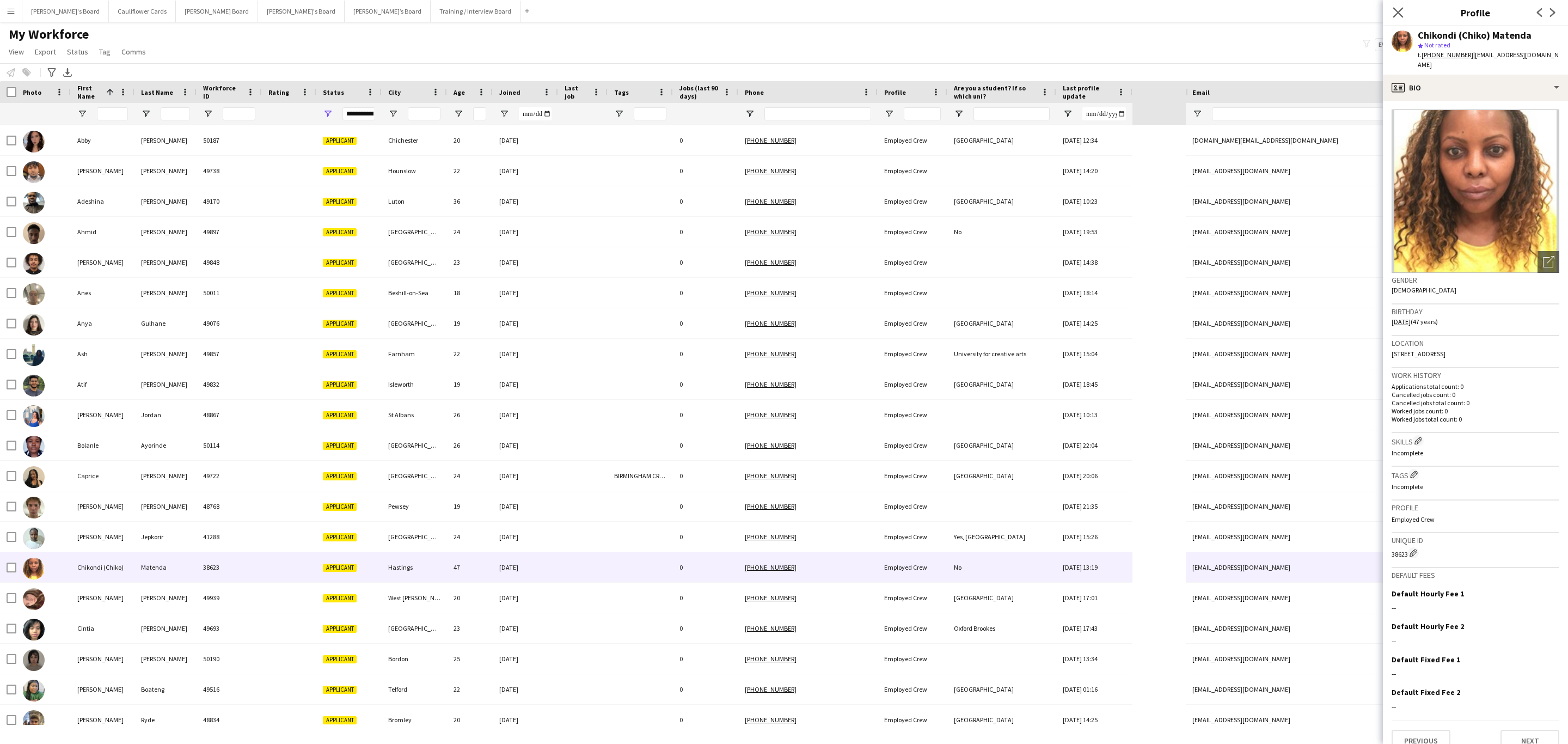
click at [1403, 13] on icon "Close pop-in" at bounding box center [1398, 12] width 10 height 10
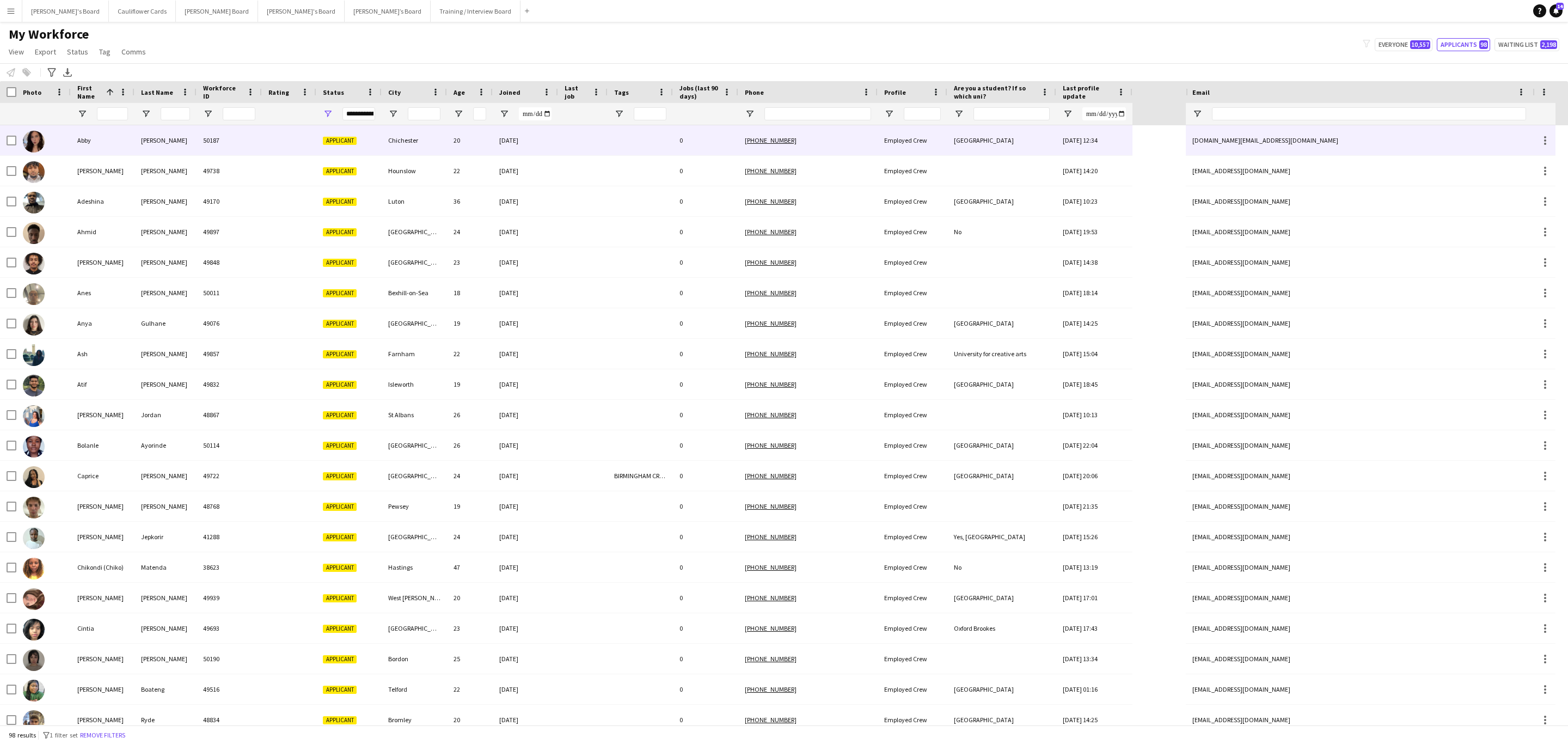
click at [416, 149] on div "Chichester" at bounding box center [414, 140] width 65 height 30
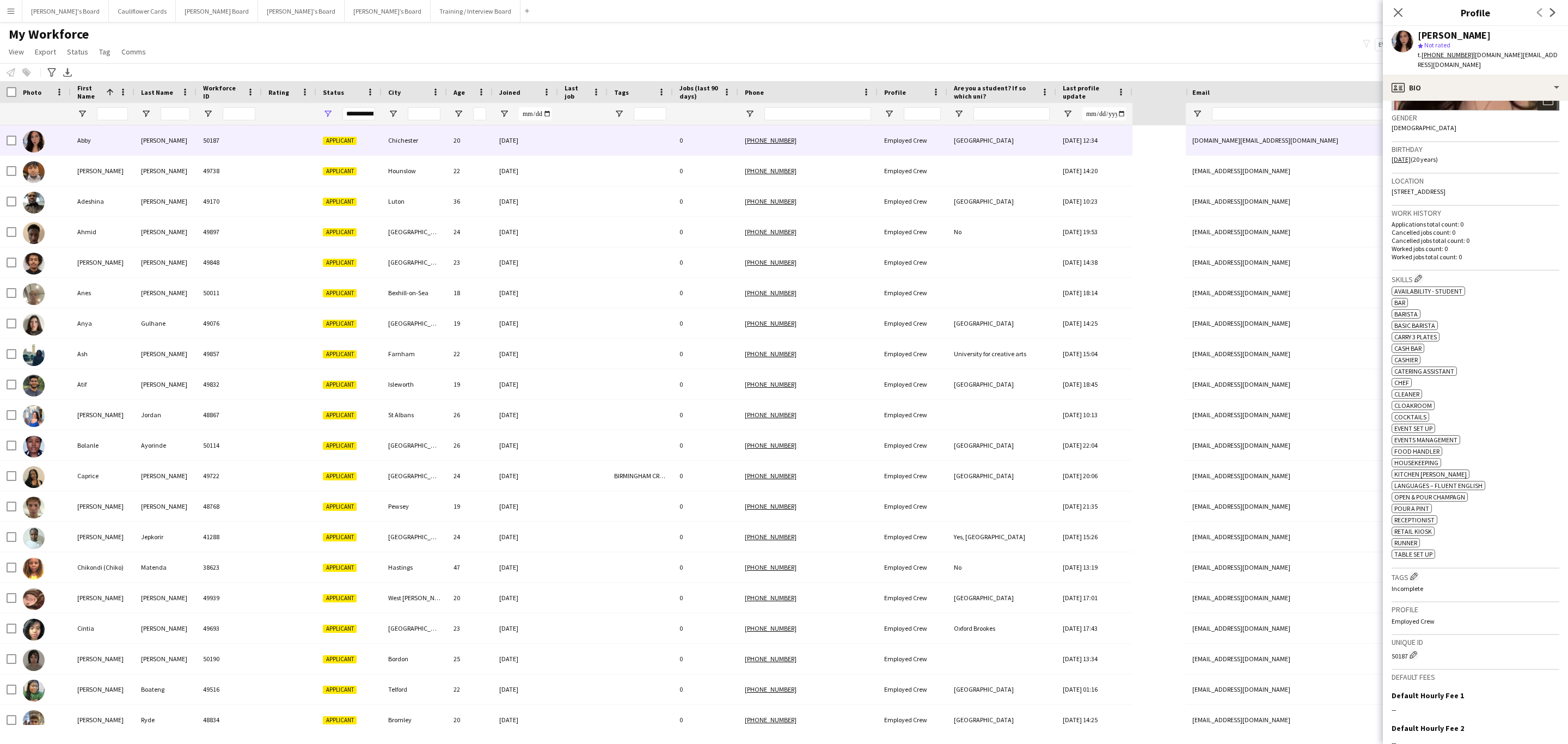
scroll to position [163, 0]
click at [1482, 75] on div "profile Bio" at bounding box center [1475, 88] width 185 height 26
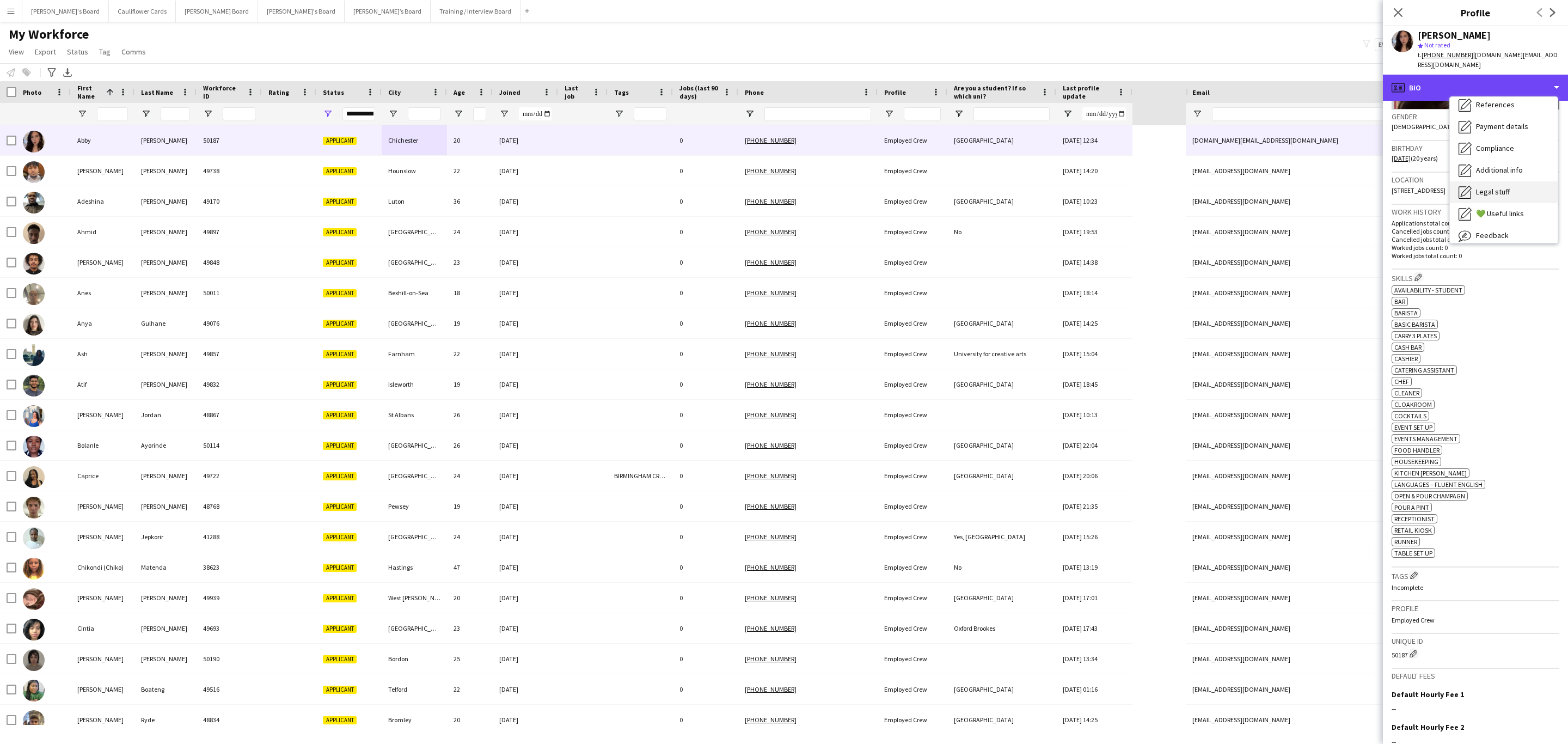
scroll to position [146, 0]
click at [1521, 136] on span "Additional info" at bounding box center [1499, 141] width 47 height 10
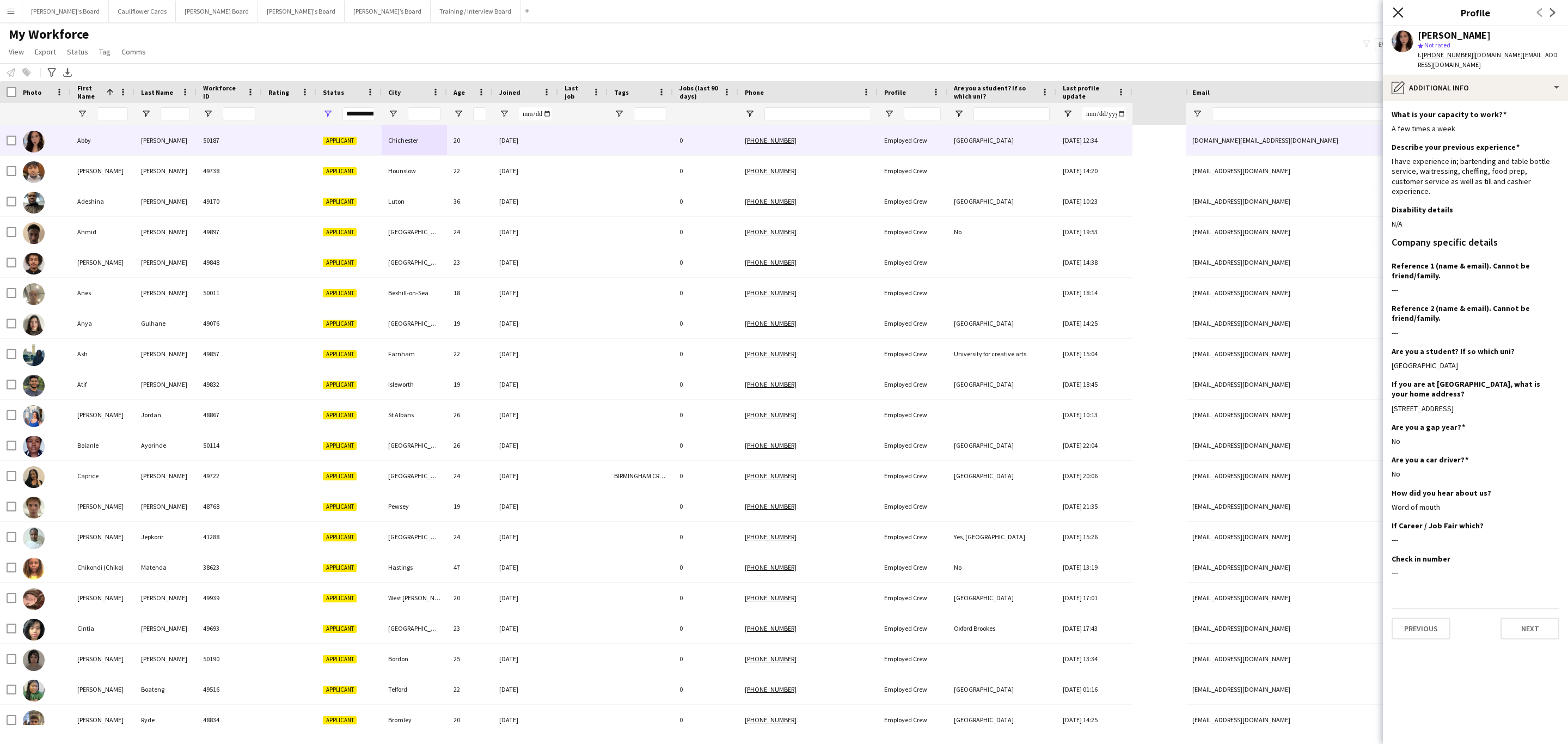
click at [1395, 15] on icon "Close pop-in" at bounding box center [1398, 12] width 10 height 10
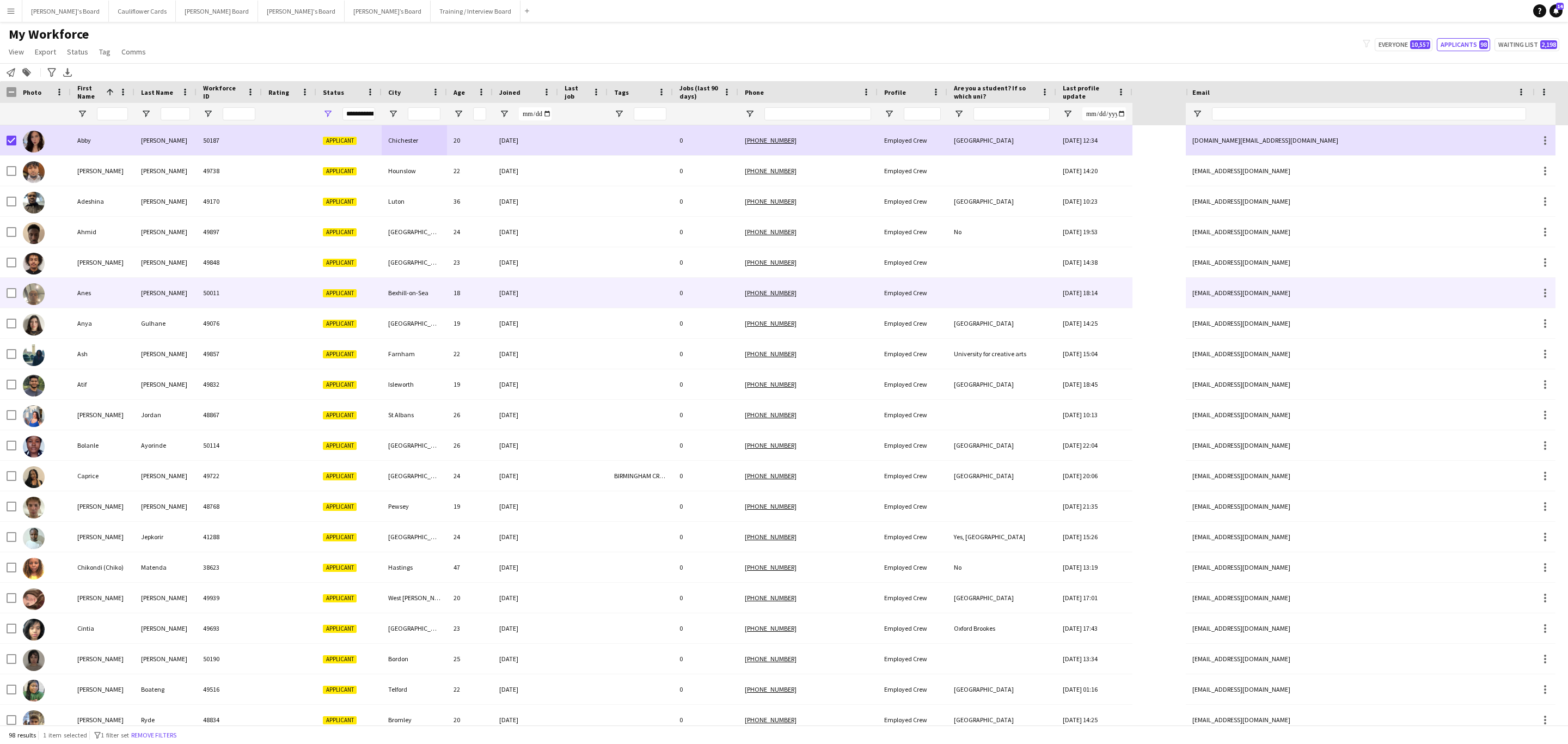
click at [292, 294] on div at bounding box center [289, 292] width 54 height 30
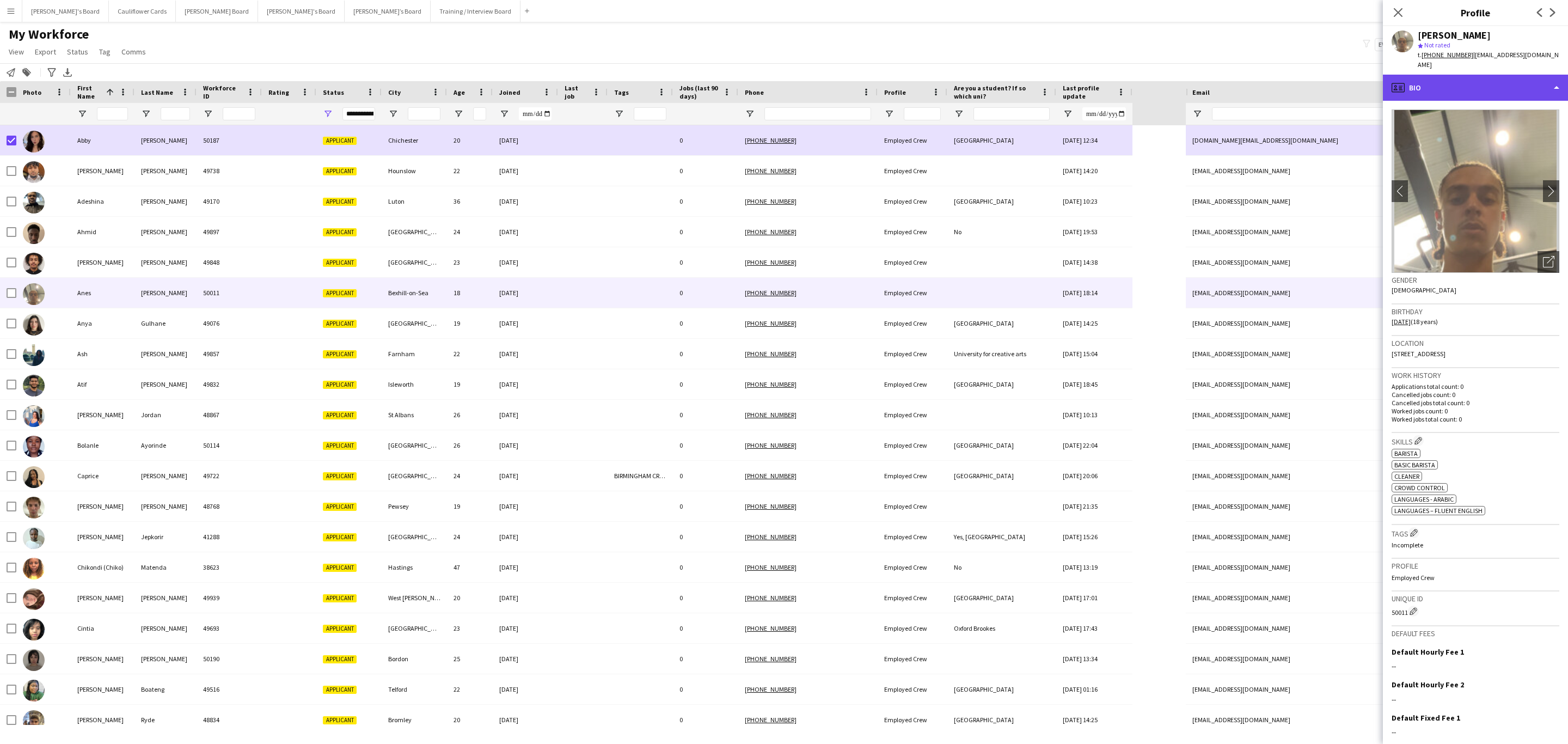
click at [1458, 75] on div "profile Bio" at bounding box center [1475, 88] width 185 height 26
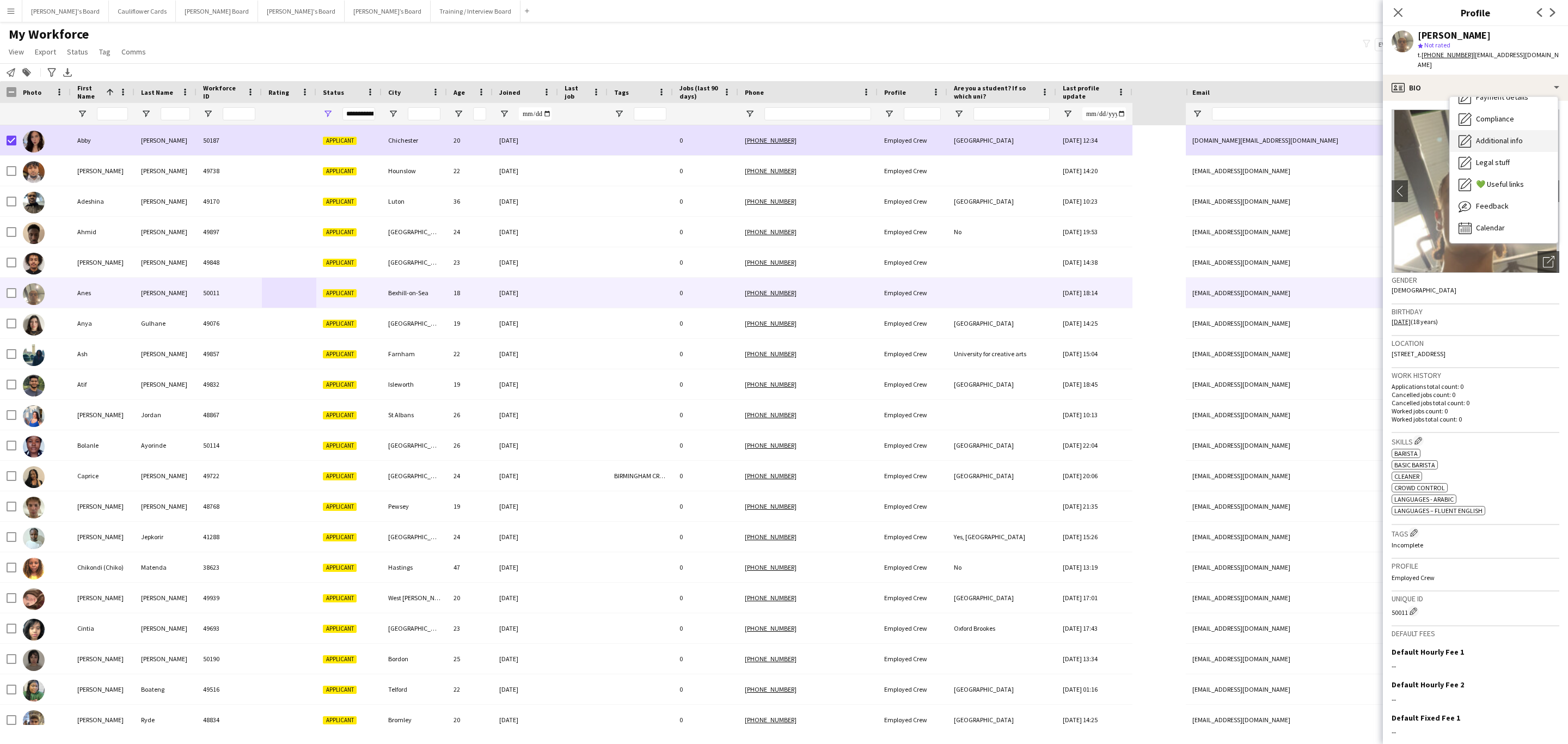
click at [1517, 136] on span "Additional info" at bounding box center [1499, 141] width 47 height 10
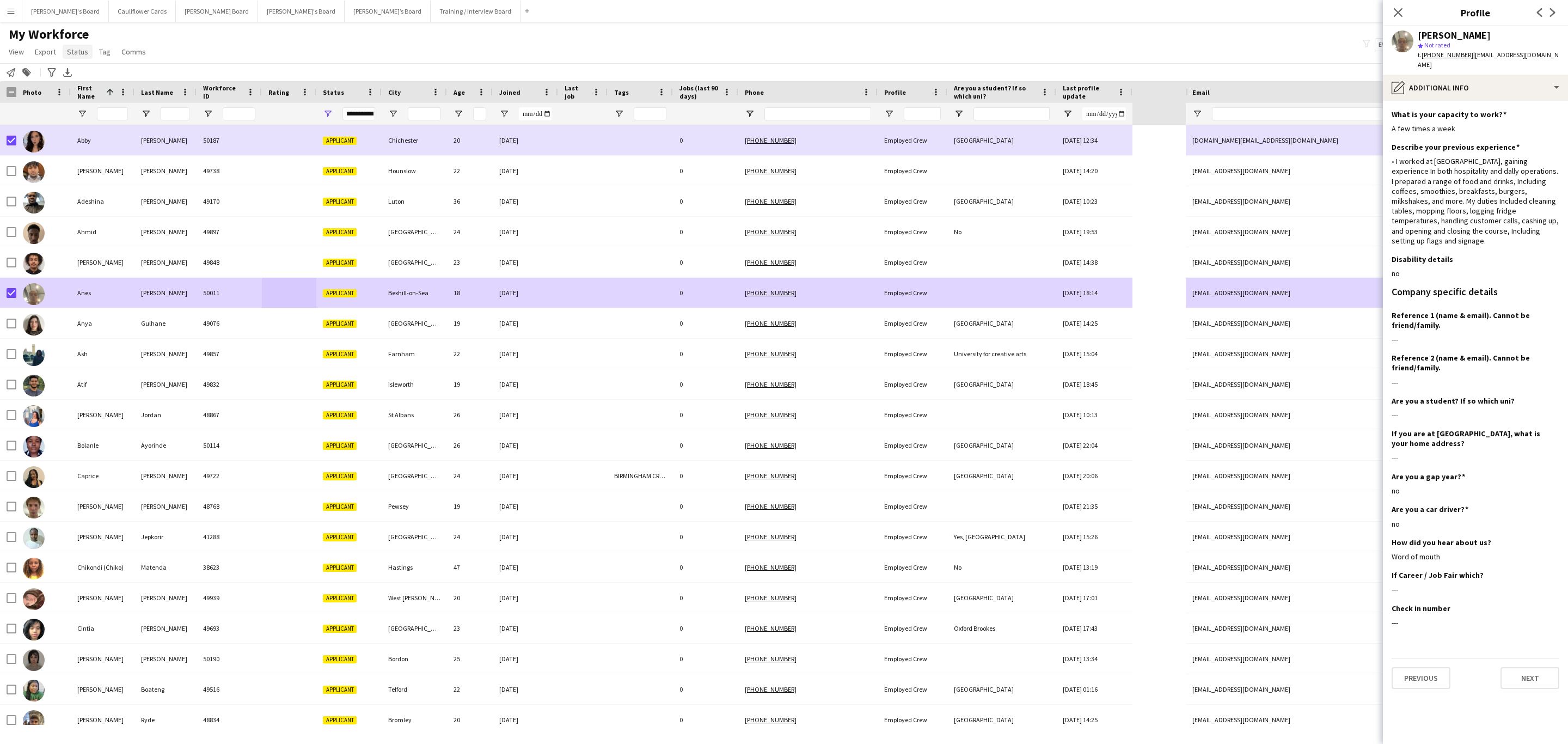
click at [72, 48] on span "Status" at bounding box center [77, 52] width 21 height 10
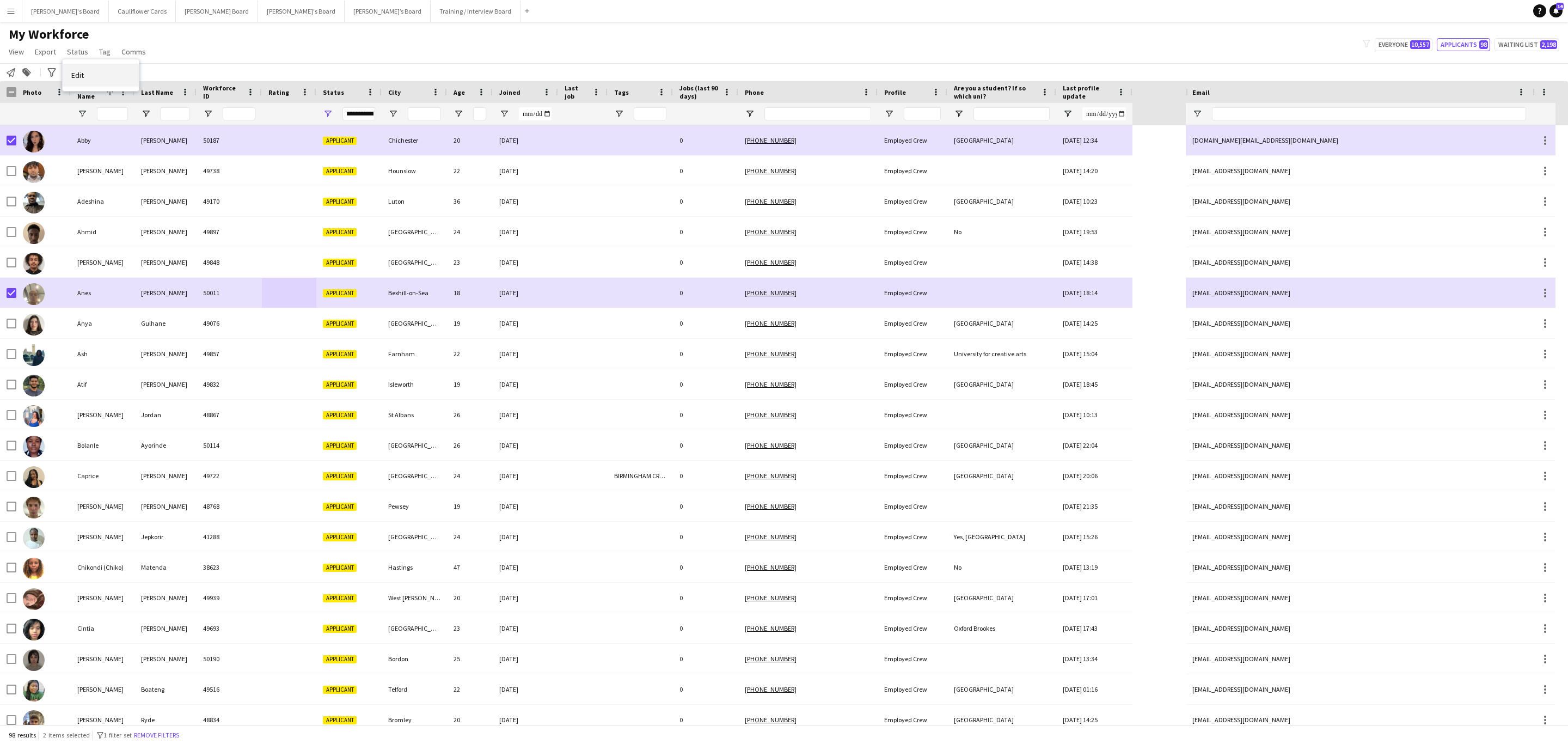
click at [80, 69] on link "Edit" at bounding box center [100, 75] width 76 height 23
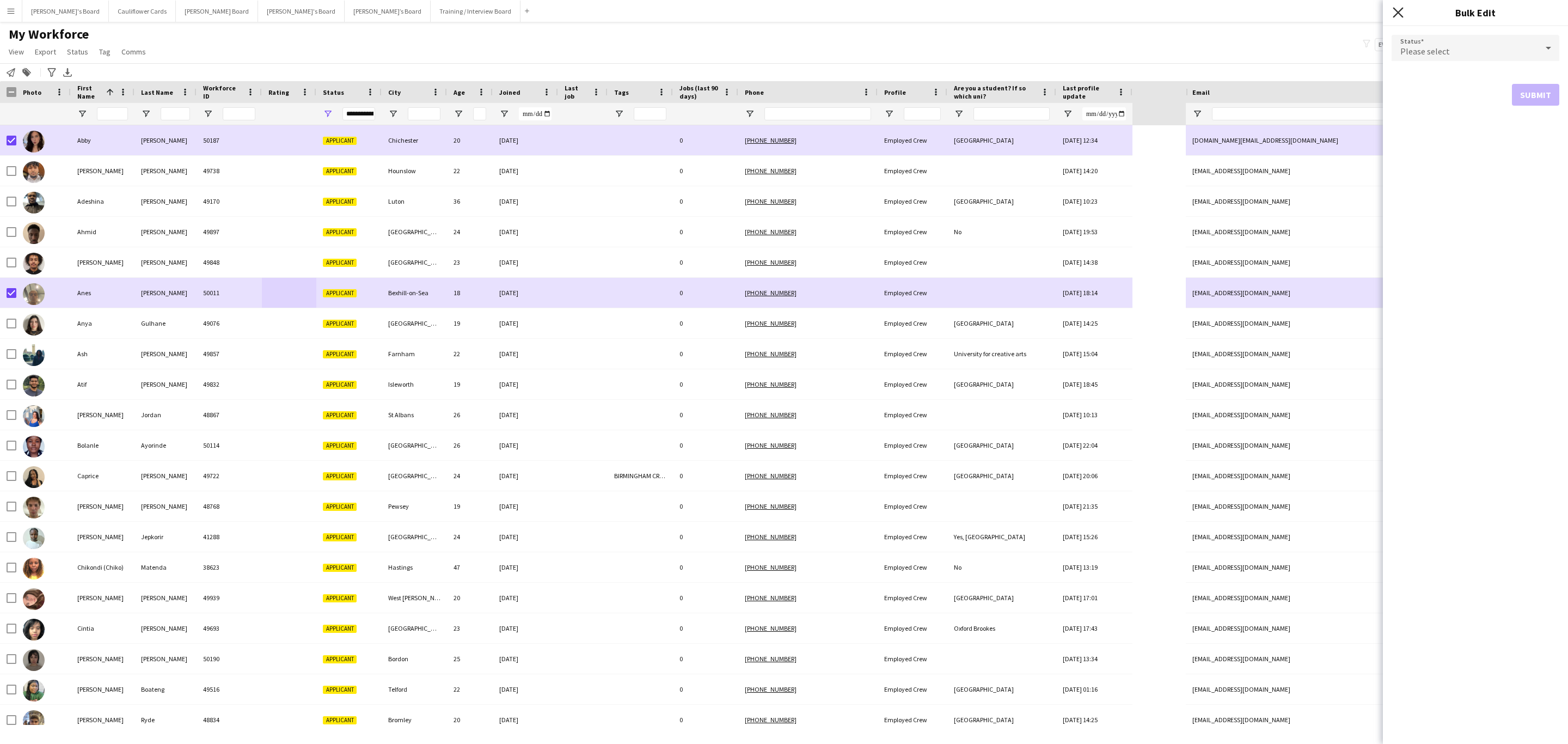
click at [1394, 12] on icon "Close pop-in" at bounding box center [1398, 12] width 10 height 10
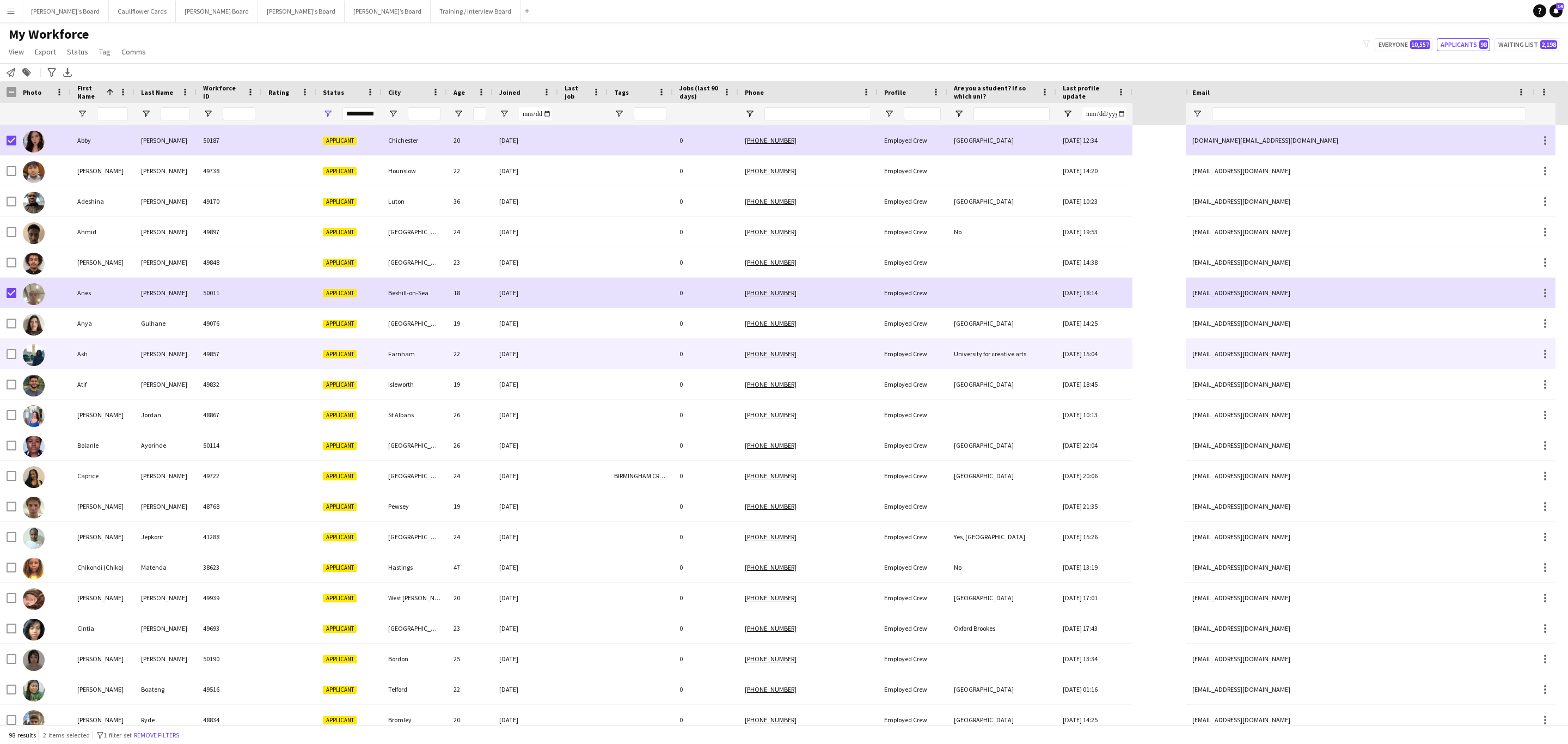
click at [183, 348] on div "Rahman" at bounding box center [166, 353] width 62 height 30
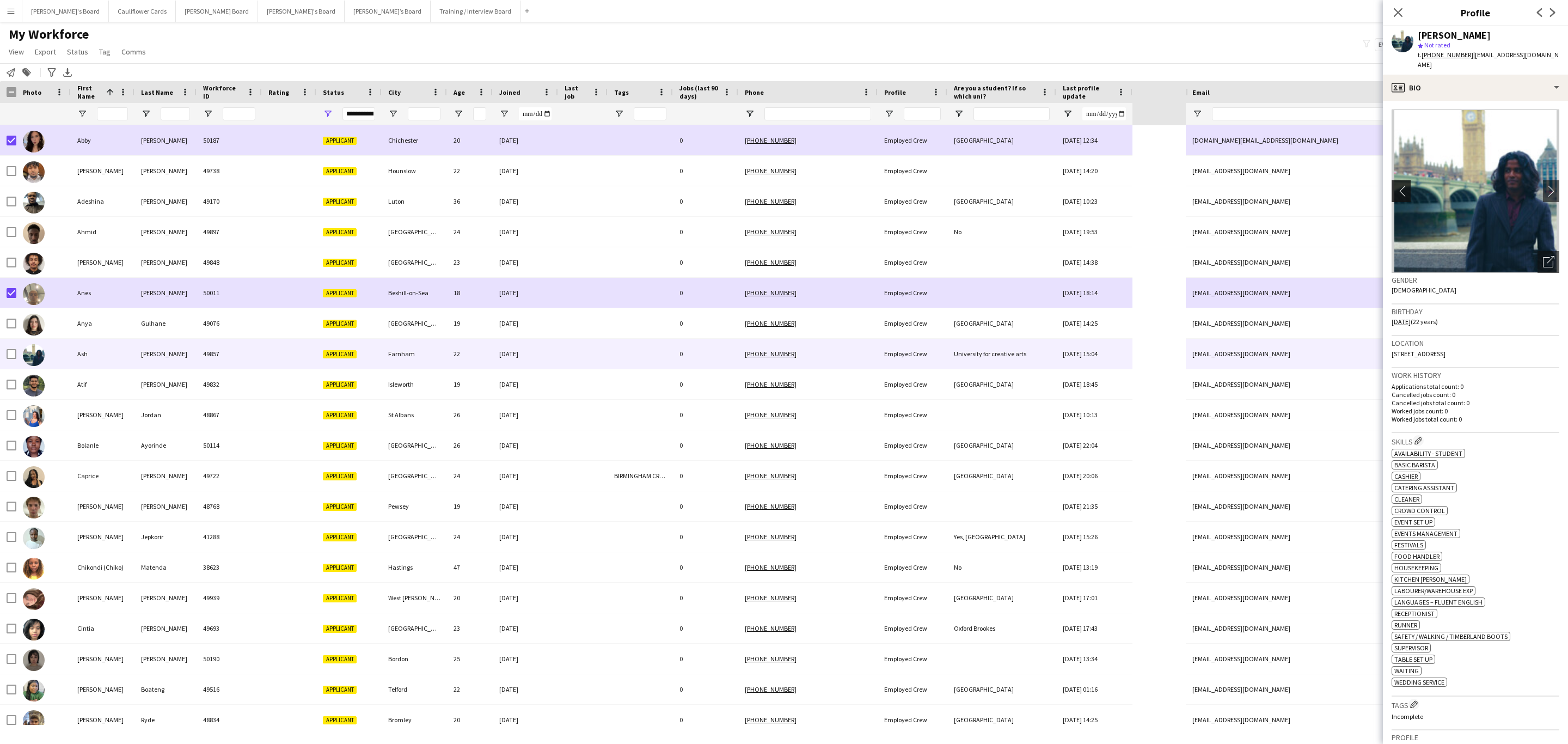
click at [1395, 185] on app-icon "chevron-left" at bounding box center [1400, 191] width 17 height 12
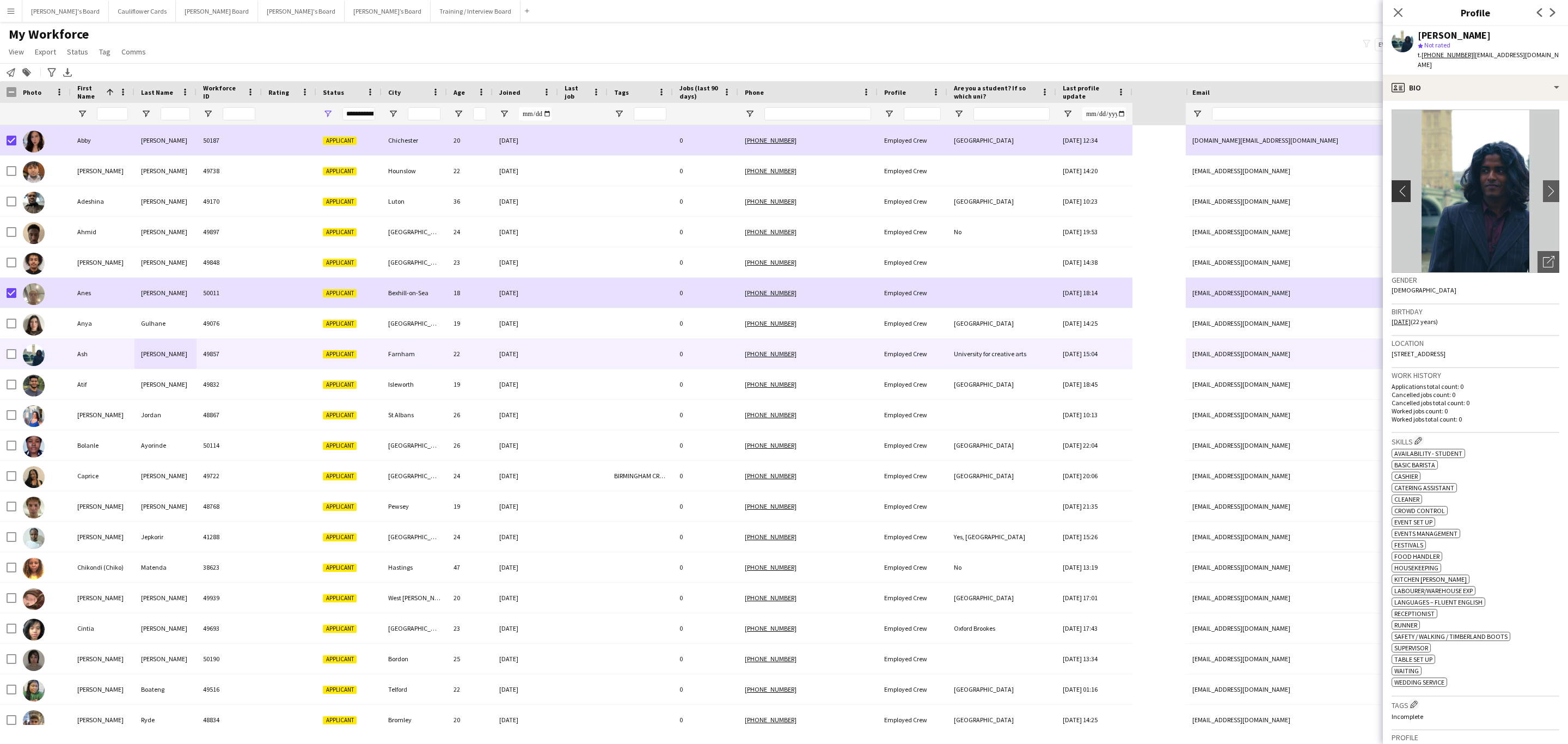
click at [1395, 185] on app-icon "chevron-left" at bounding box center [1400, 191] width 17 height 12
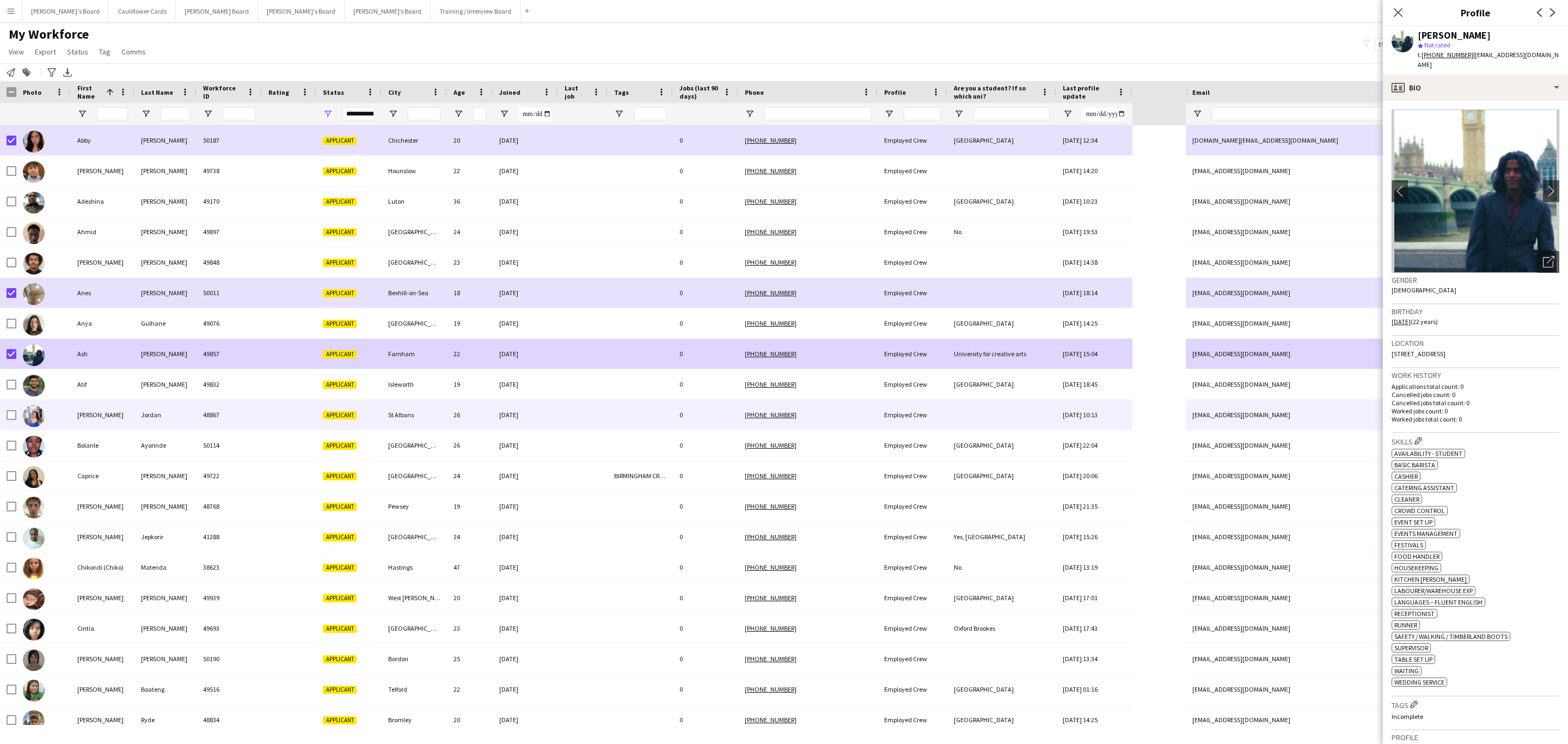
click at [296, 417] on div at bounding box center [289, 415] width 54 height 30
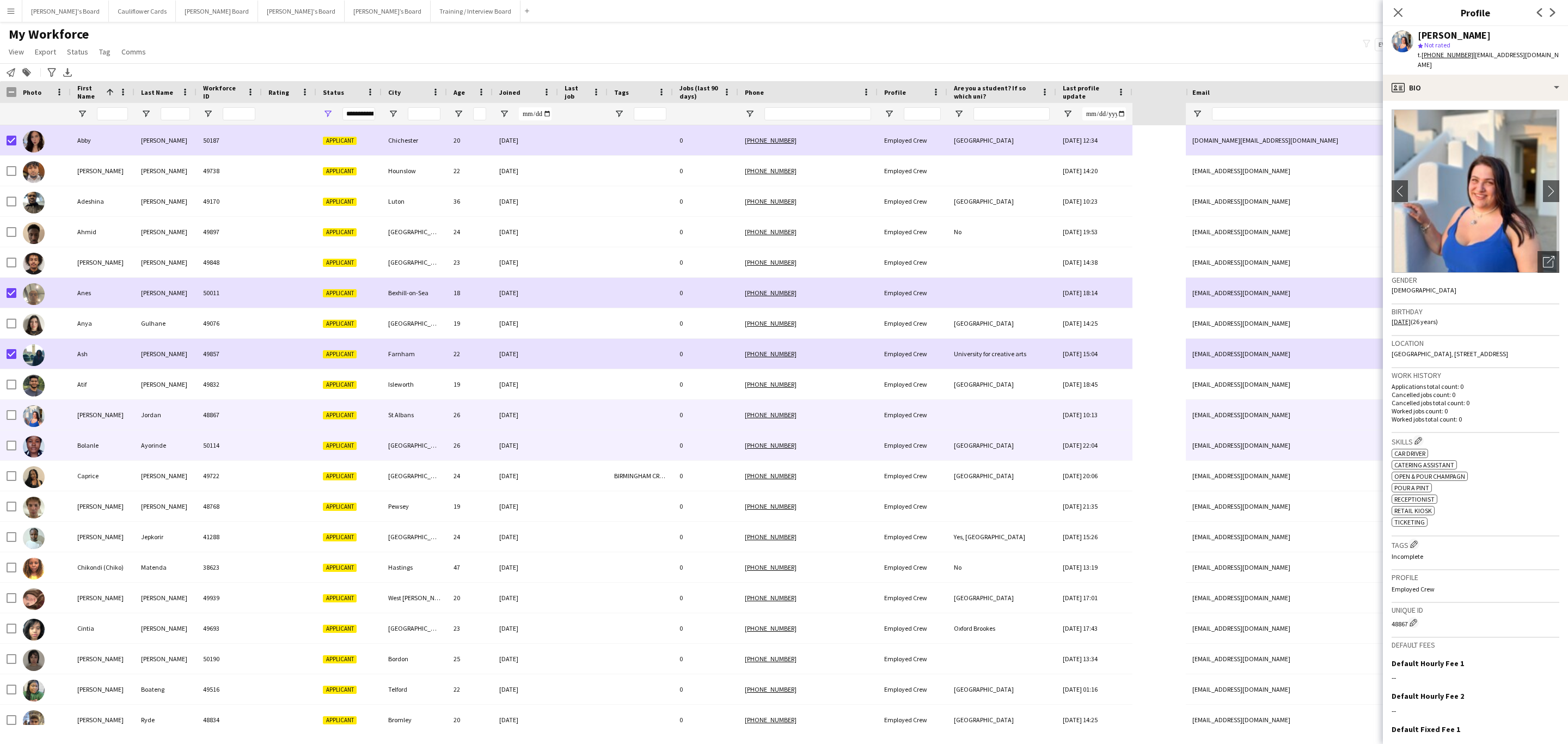
click at [389, 441] on div "Southampton" at bounding box center [414, 445] width 65 height 30
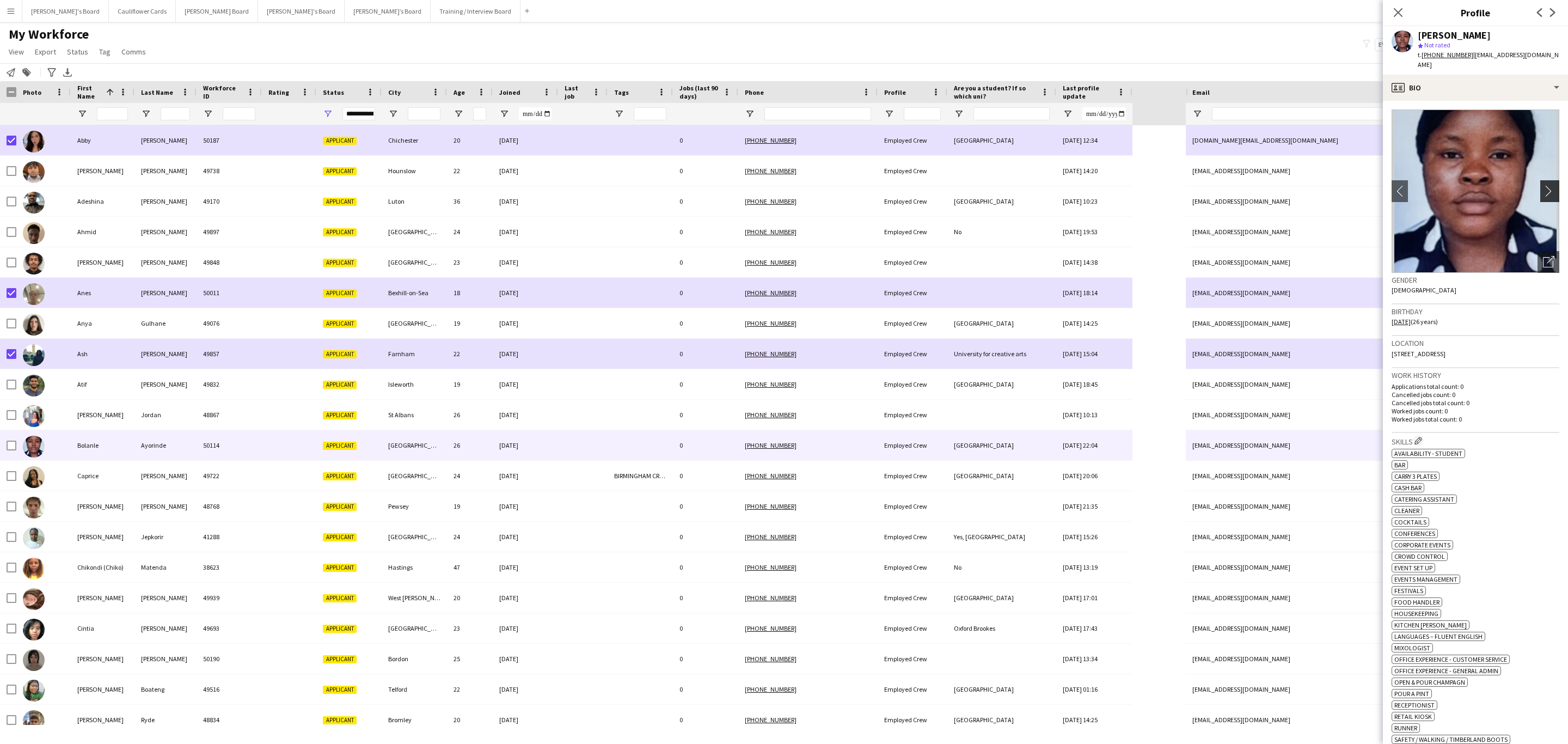
click at [1540, 190] on button "chevron-right" at bounding box center [1551, 191] width 22 height 22
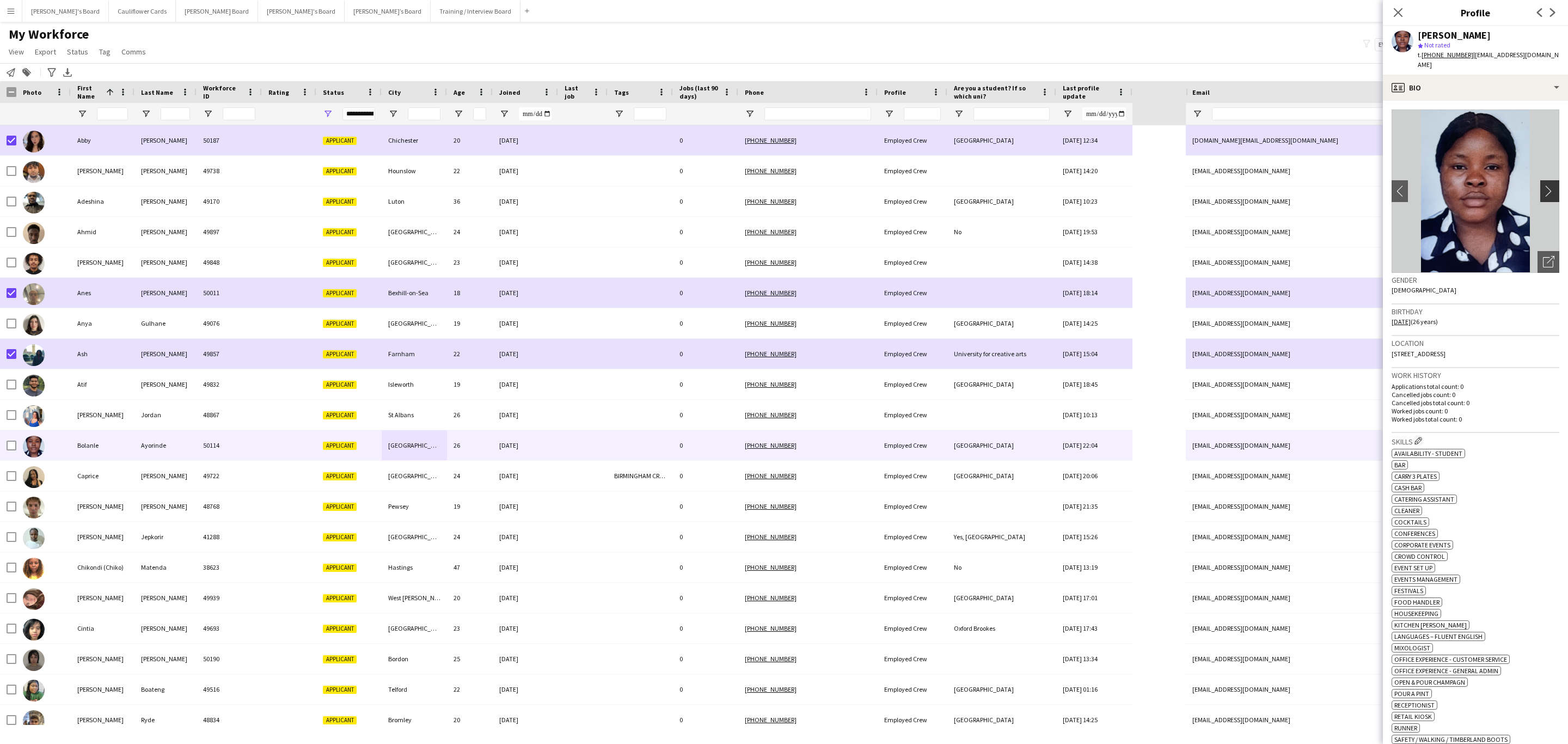
click at [1540, 188] on button "chevron-right" at bounding box center [1551, 191] width 22 height 22
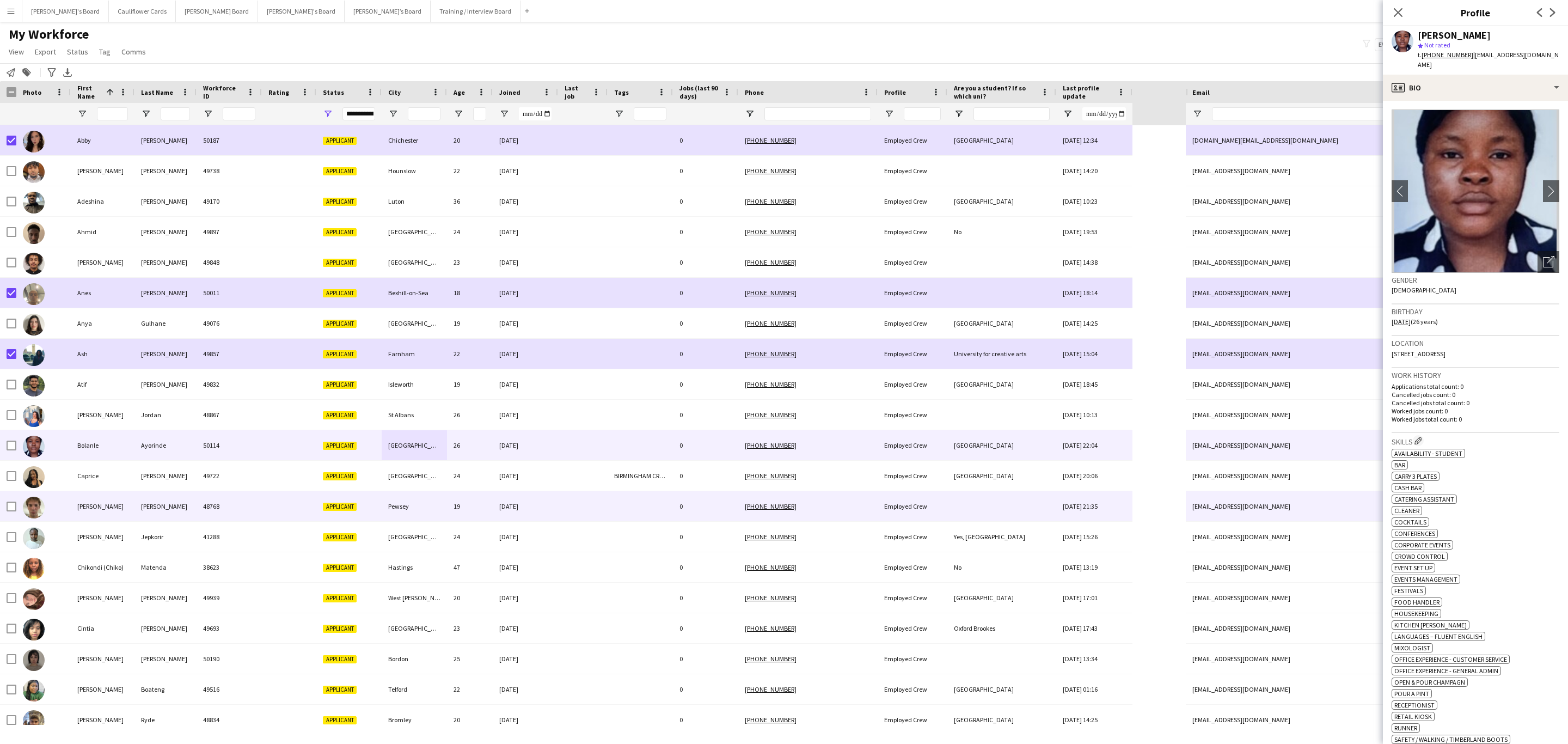
click at [476, 499] on div "19" at bounding box center [469, 506] width 46 height 30
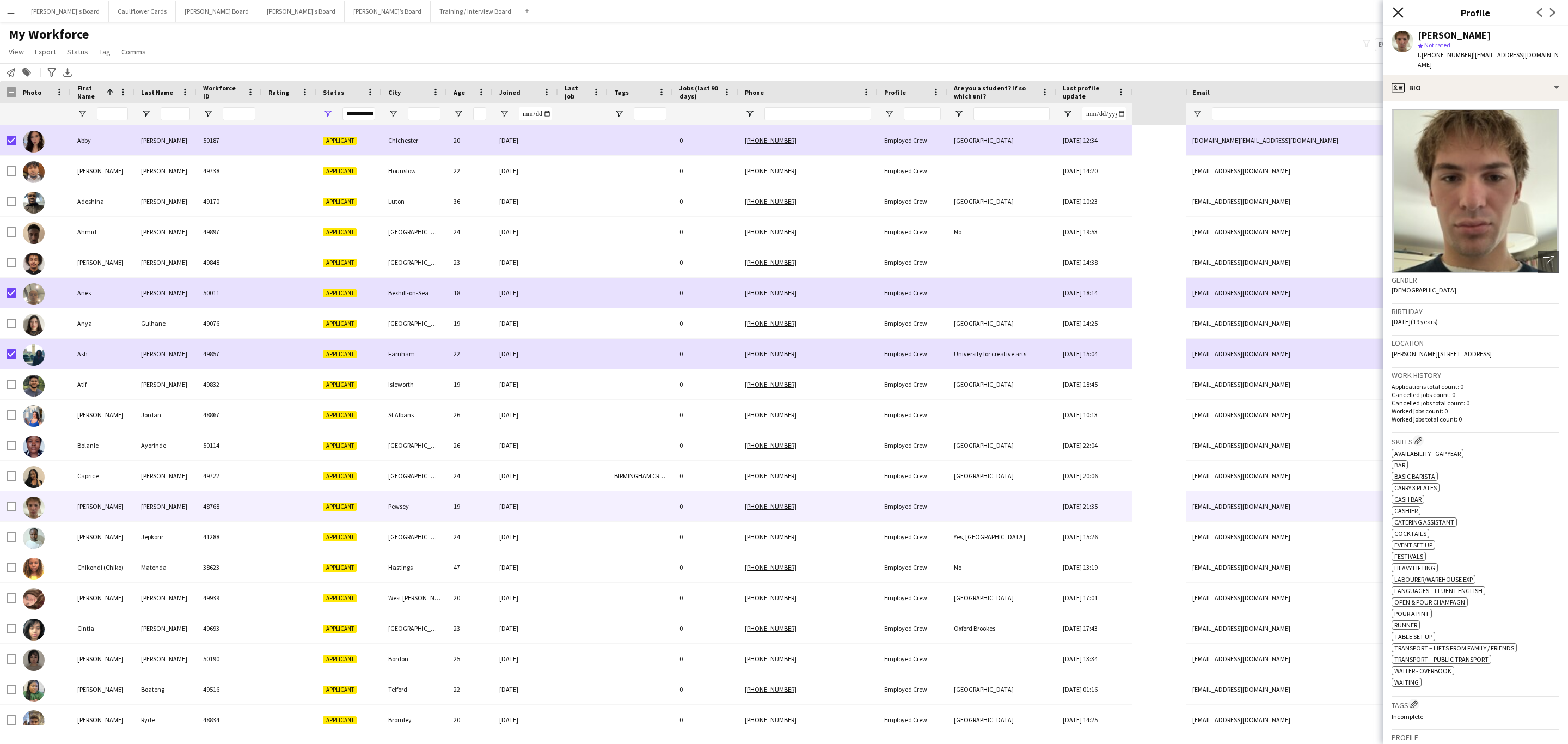
click at [1396, 13] on icon at bounding box center [1398, 12] width 10 height 10
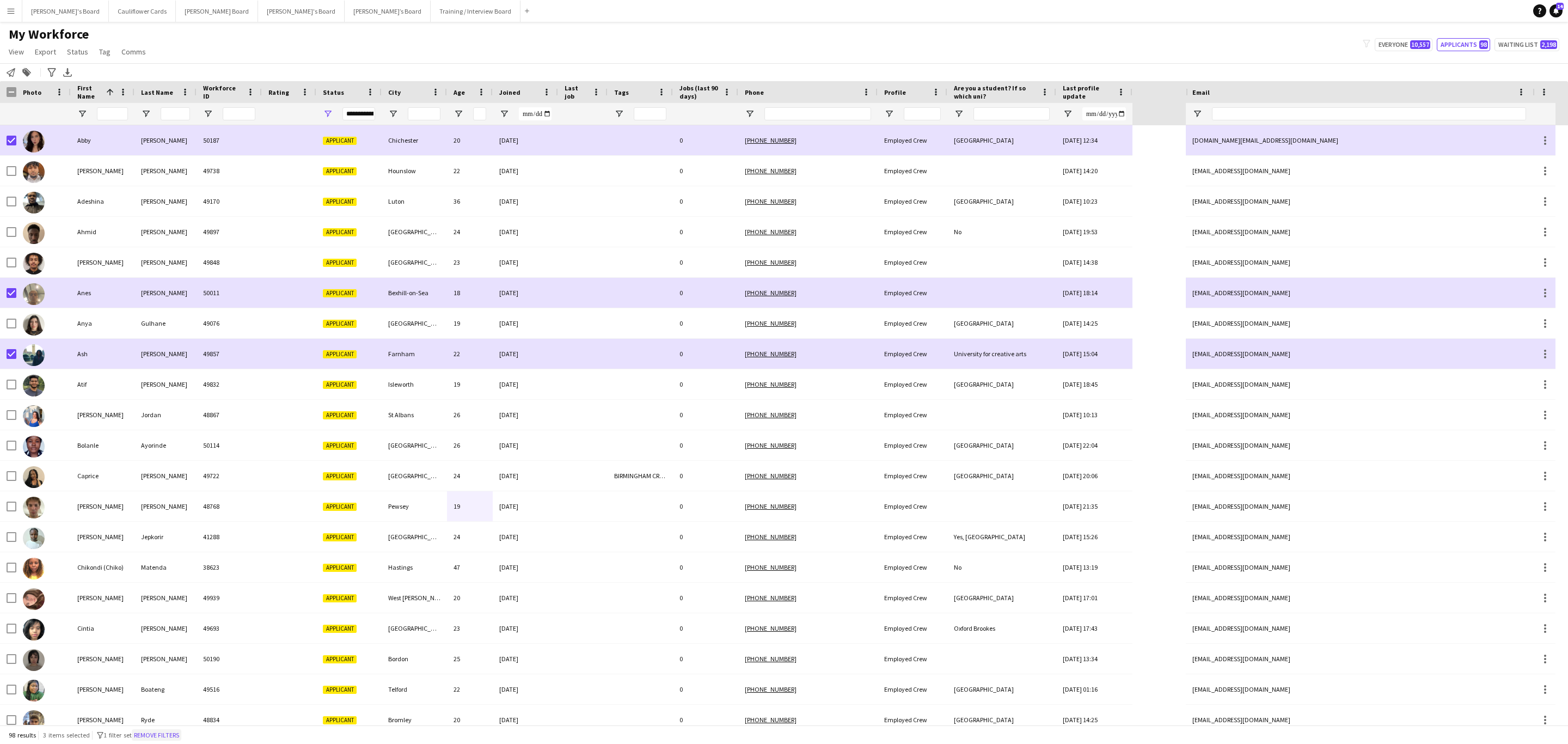
click at [149, 737] on button "Remove filters" at bounding box center [156, 735] width 49 height 12
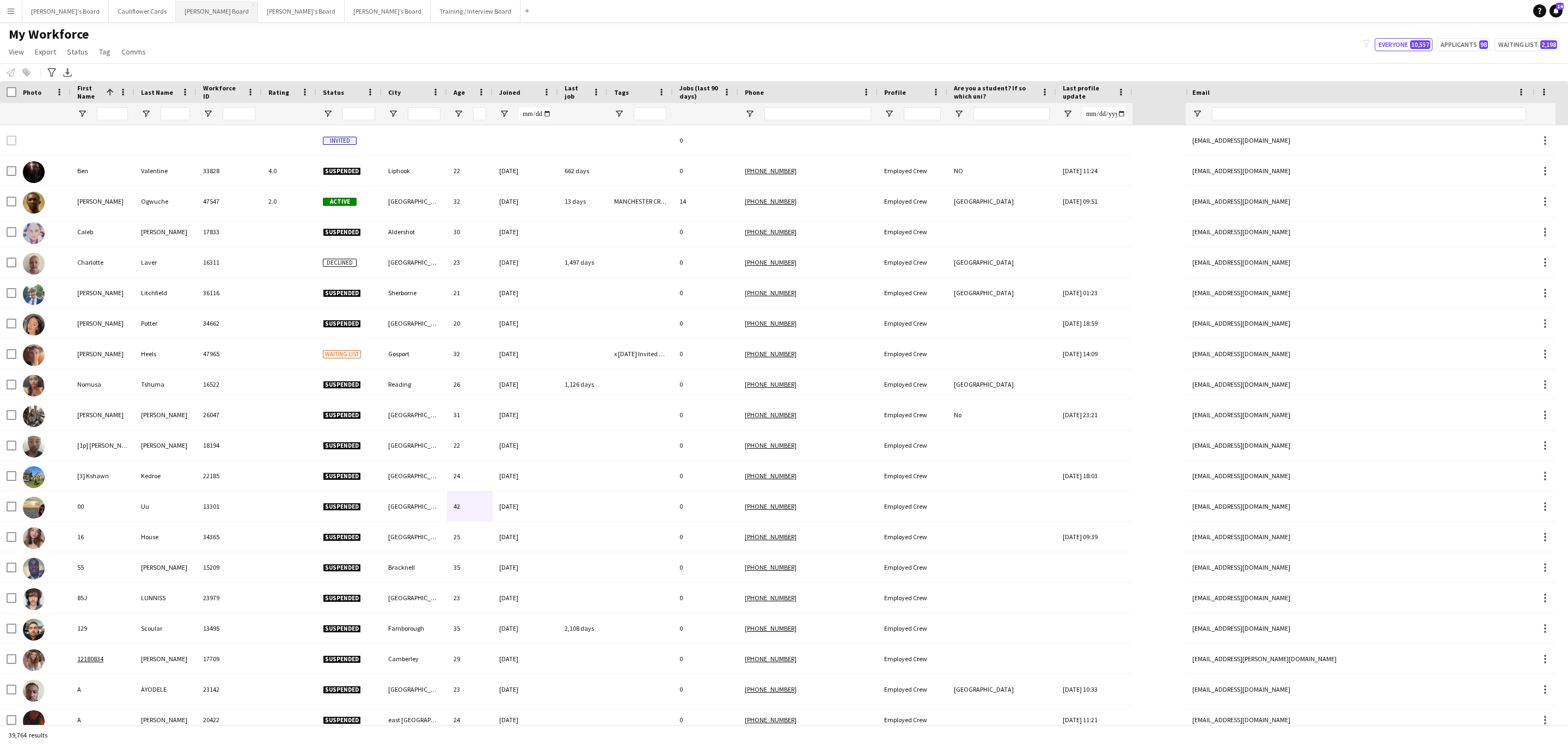
click at [176, 15] on button "Dean's Board Close" at bounding box center [217, 11] width 82 height 21
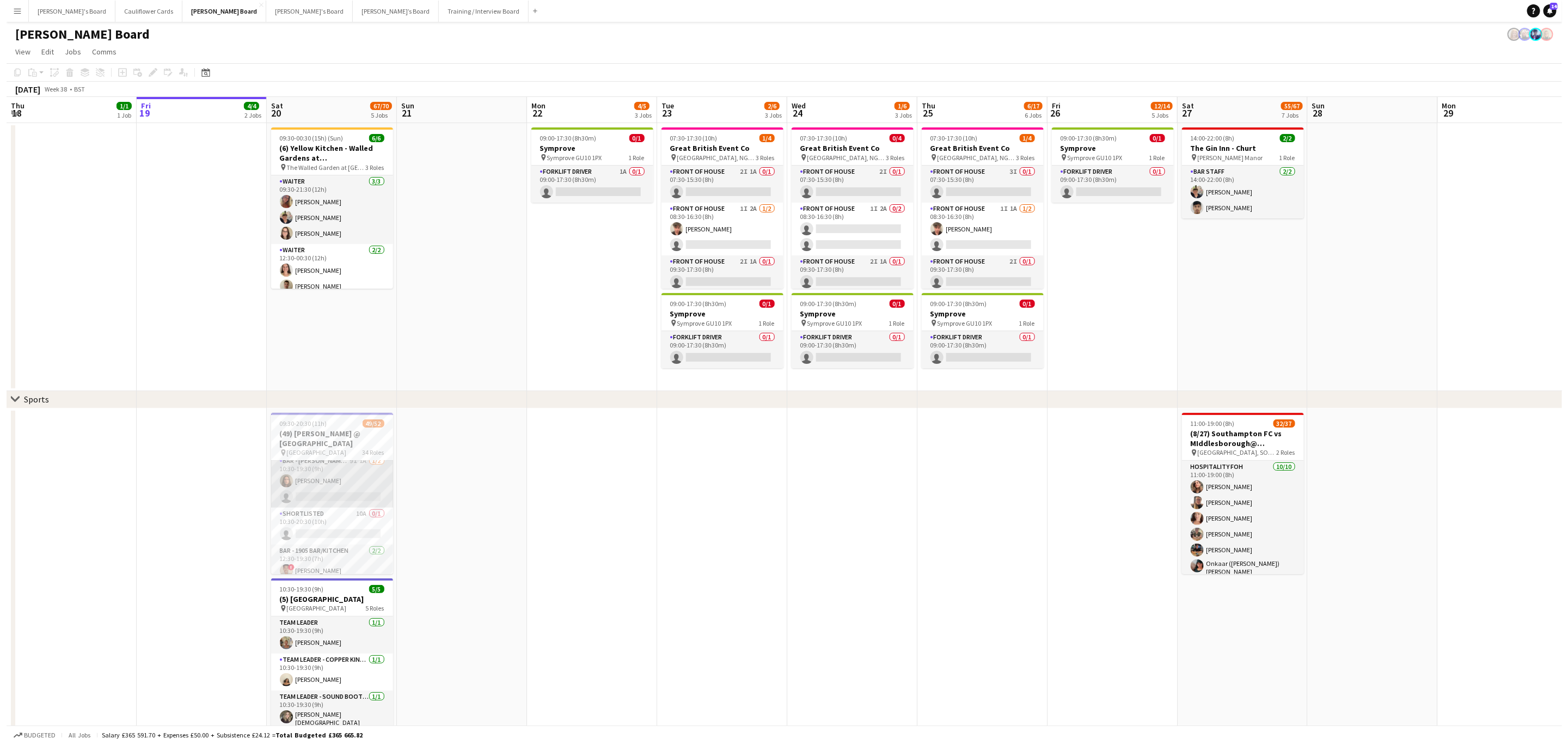
scroll to position [549, 0]
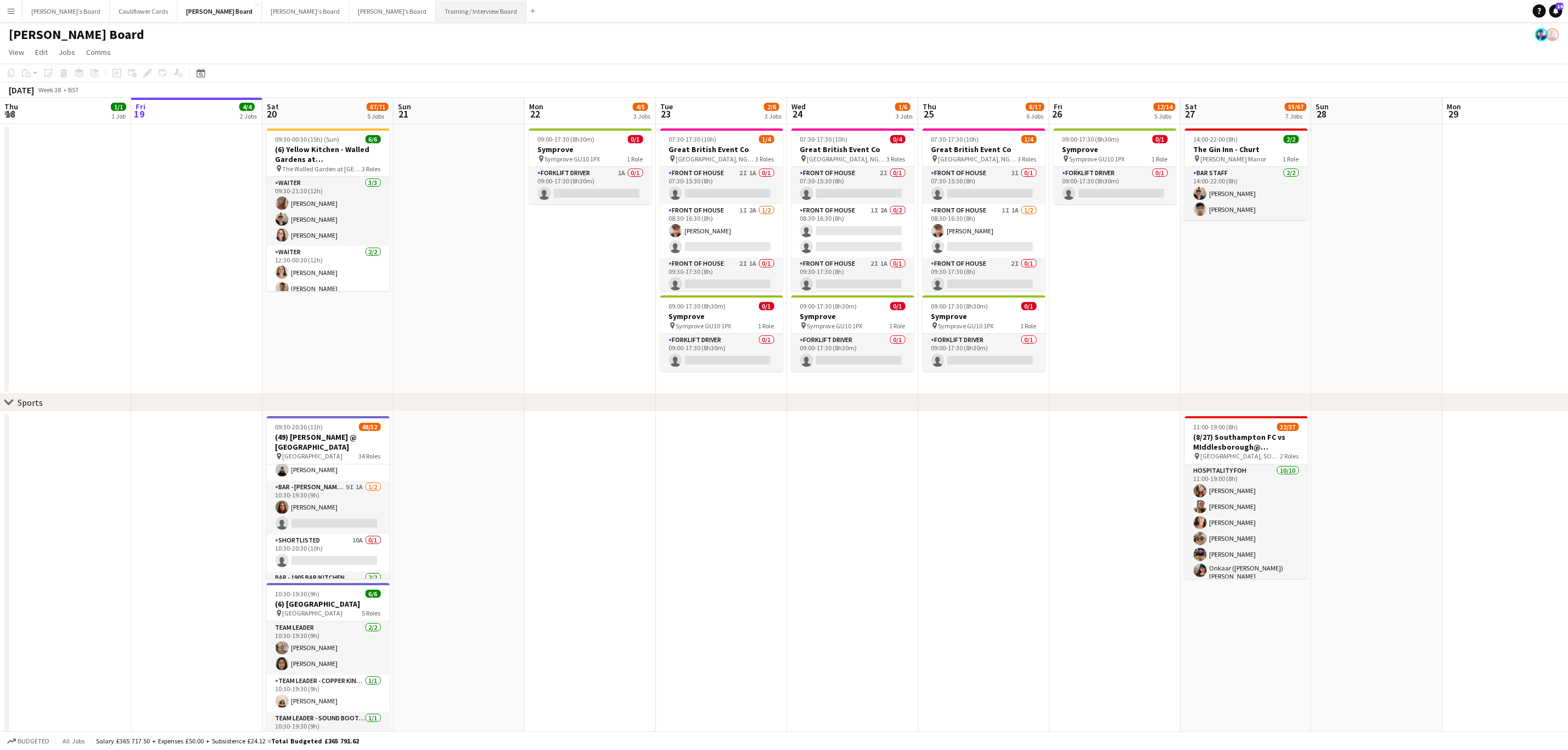
click at [436, 7] on button "Training / Interview Board Close" at bounding box center [481, 11] width 91 height 21
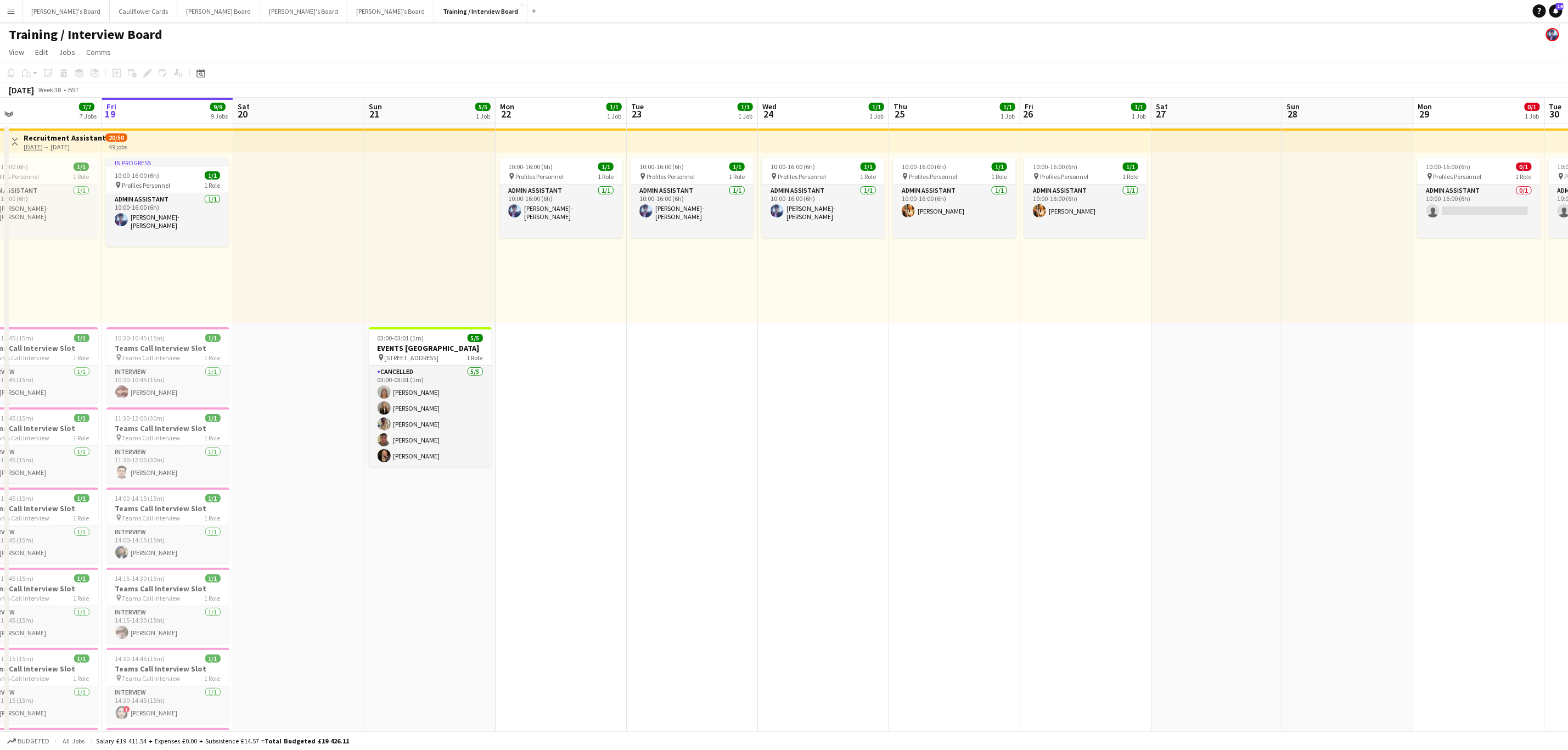
scroll to position [0, 258]
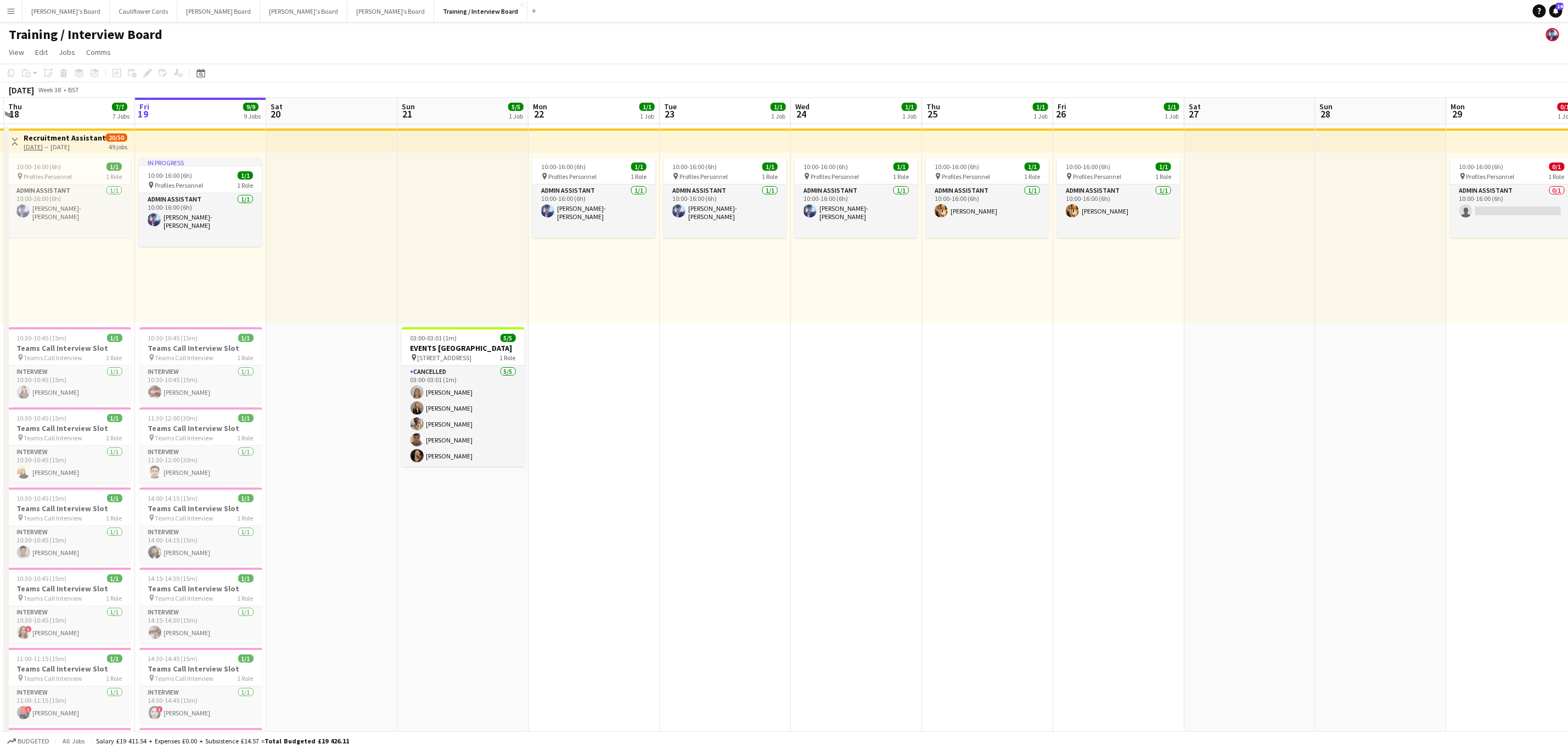
drag, startPoint x: 339, startPoint y: 365, endPoint x: 474, endPoint y: 371, distance: 135.1
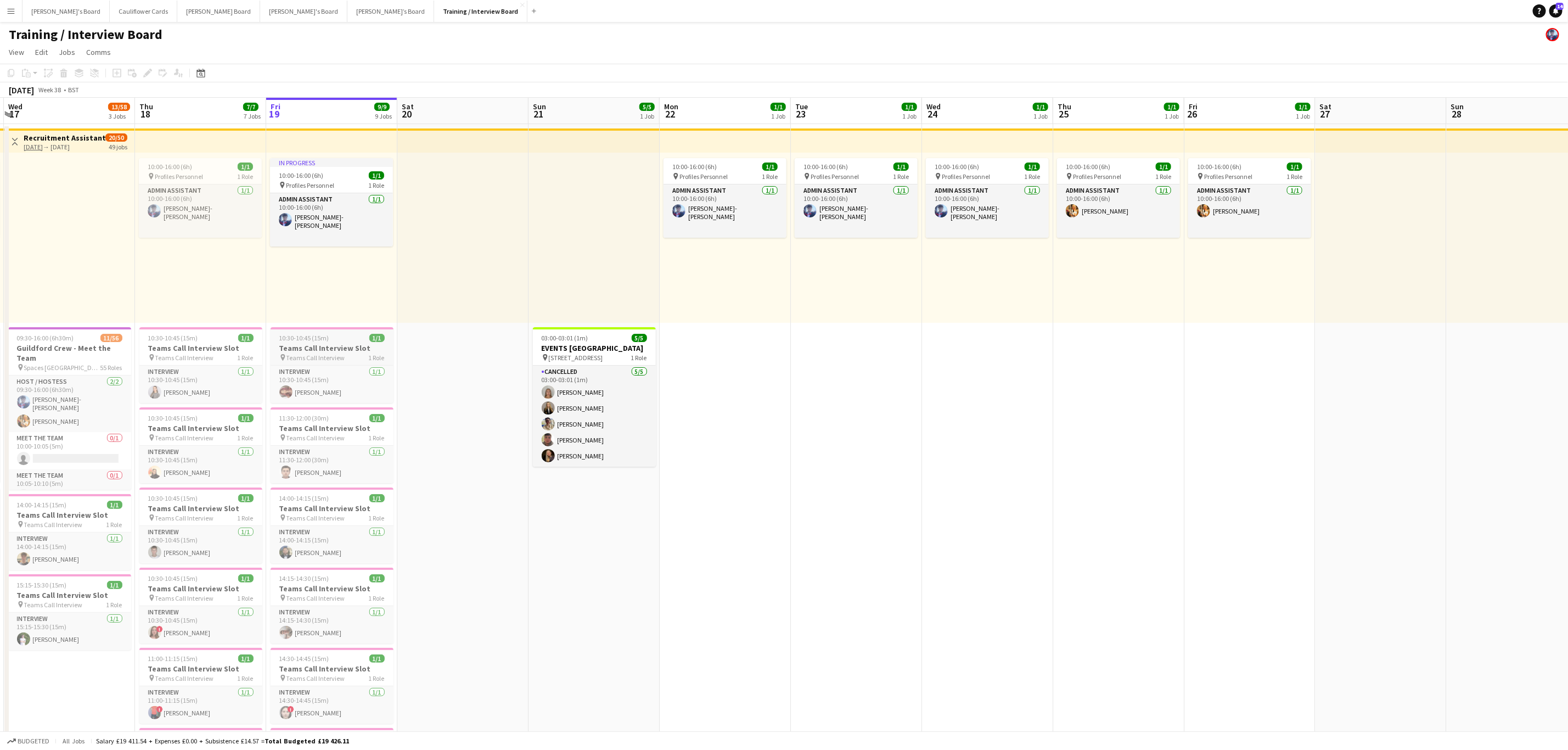
click at [331, 351] on h3 "Teams Call Interview Slot" at bounding box center [332, 348] width 123 height 10
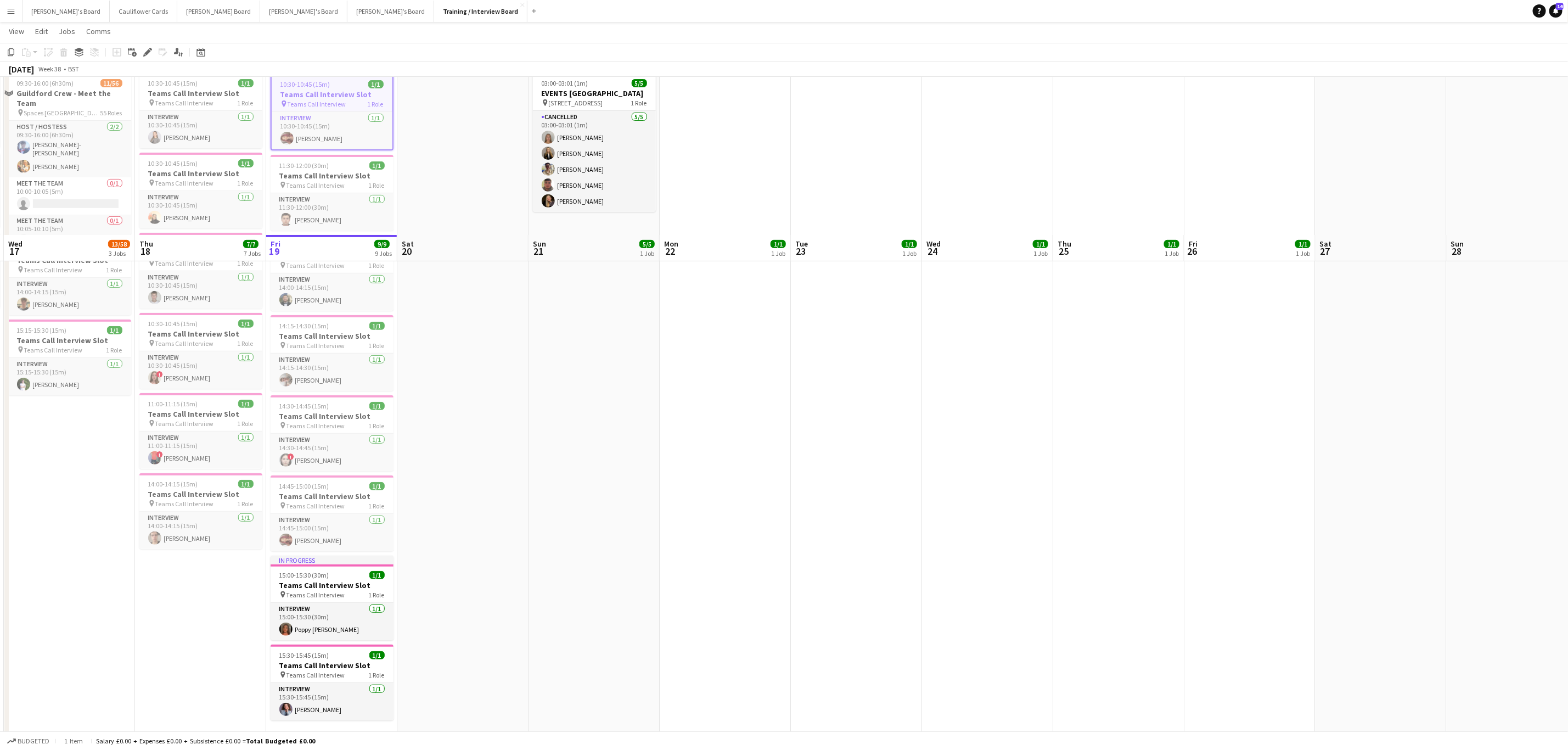
scroll to position [412, 0]
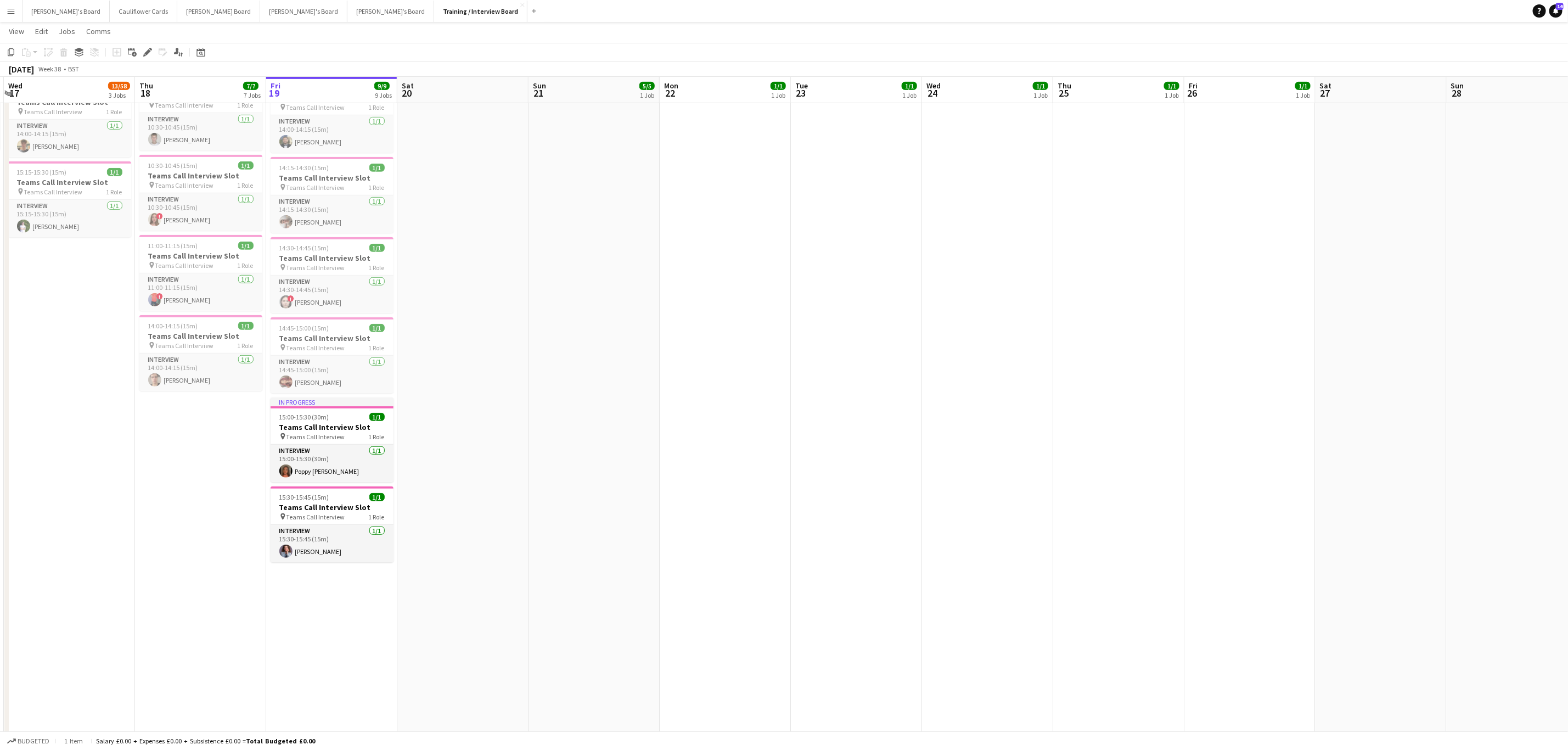
click at [359, 627] on app-date-cell "In progress 10:00-16:00 (6h) 1/1 pin Profiles Personnel 1 Role Admin Assistant …" at bounding box center [332, 503] width 131 height 1583
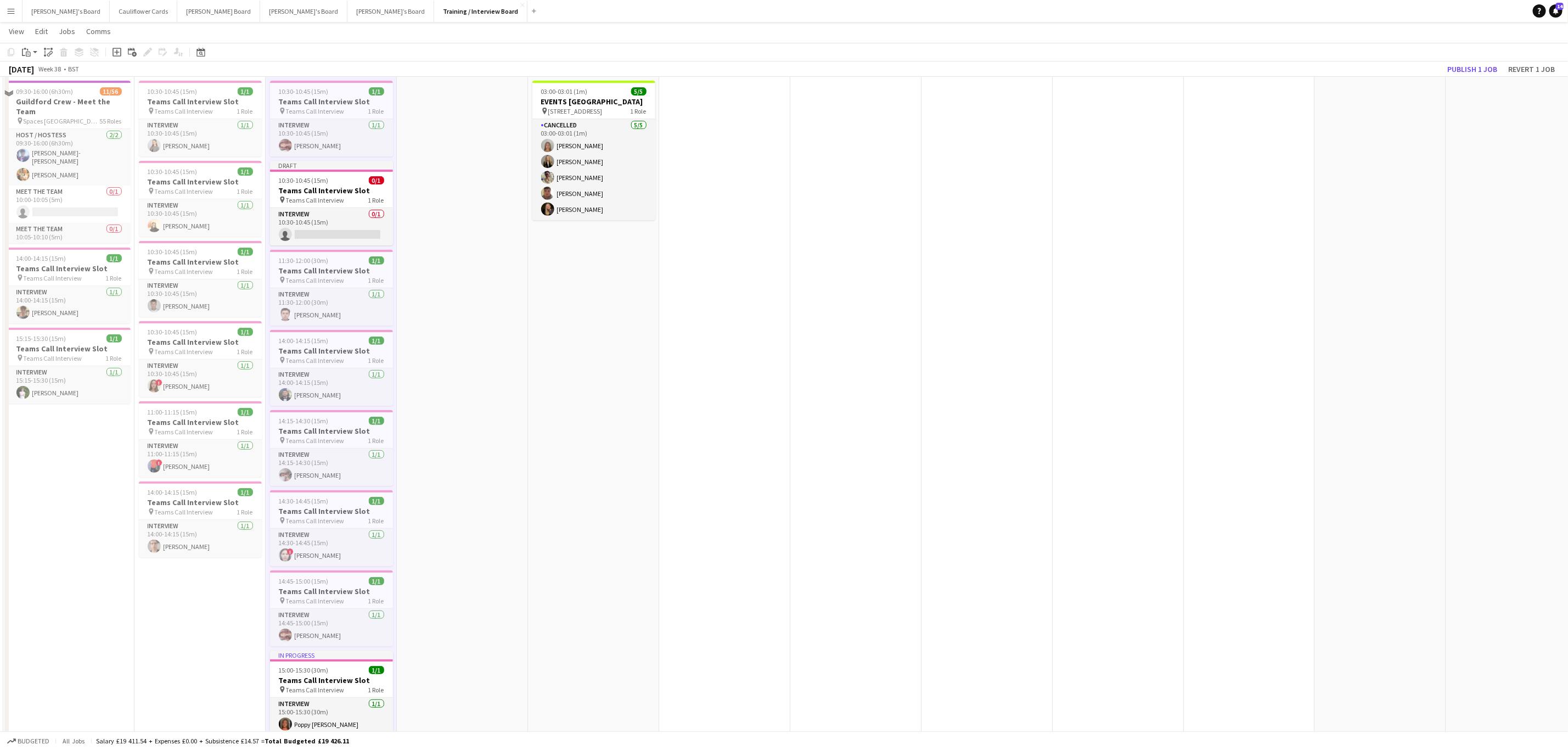
scroll to position [82, 0]
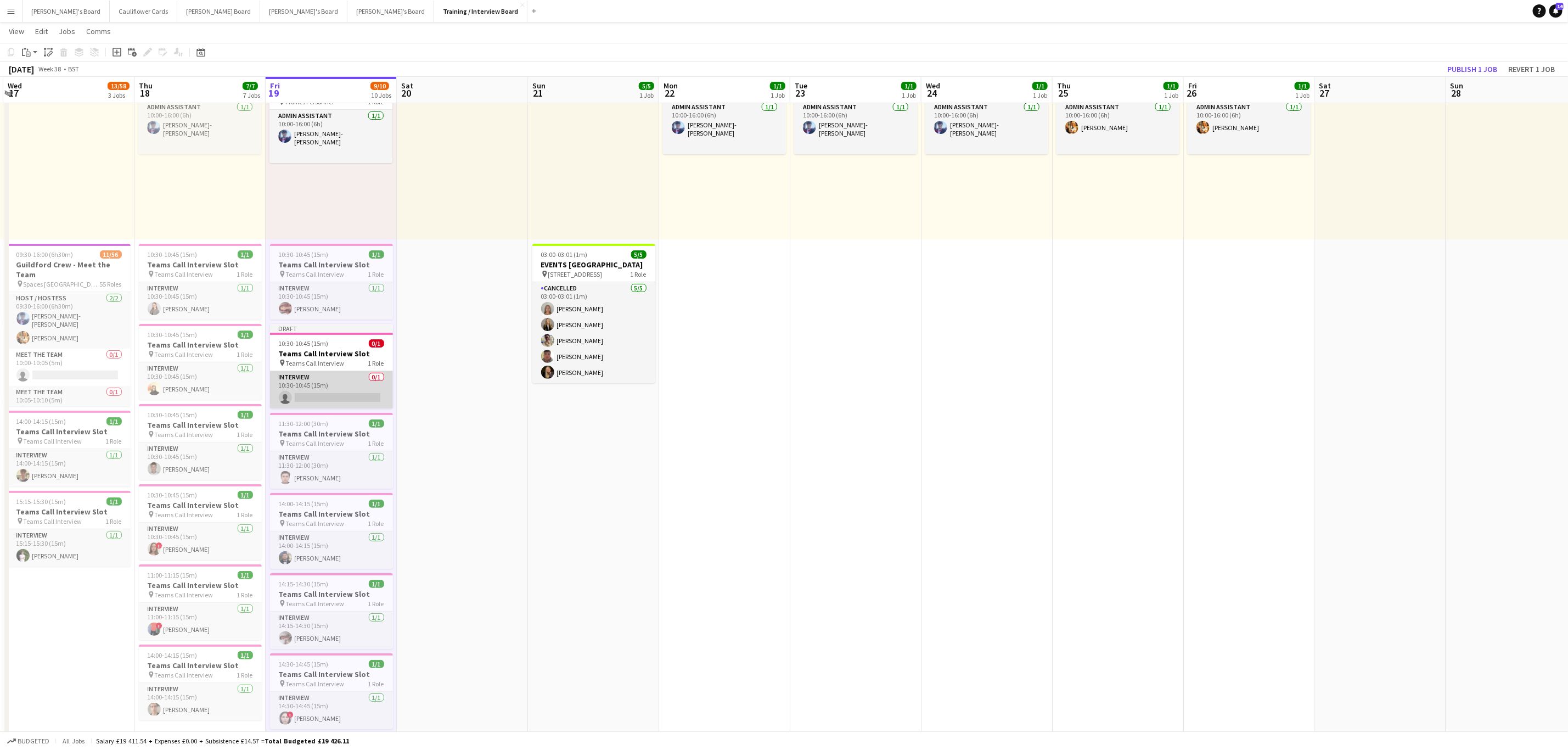
click at [344, 400] on app-card-role "Interview 0/1 10:30-10:45 (15m) single-neutral-actions" at bounding box center [331, 390] width 123 height 37
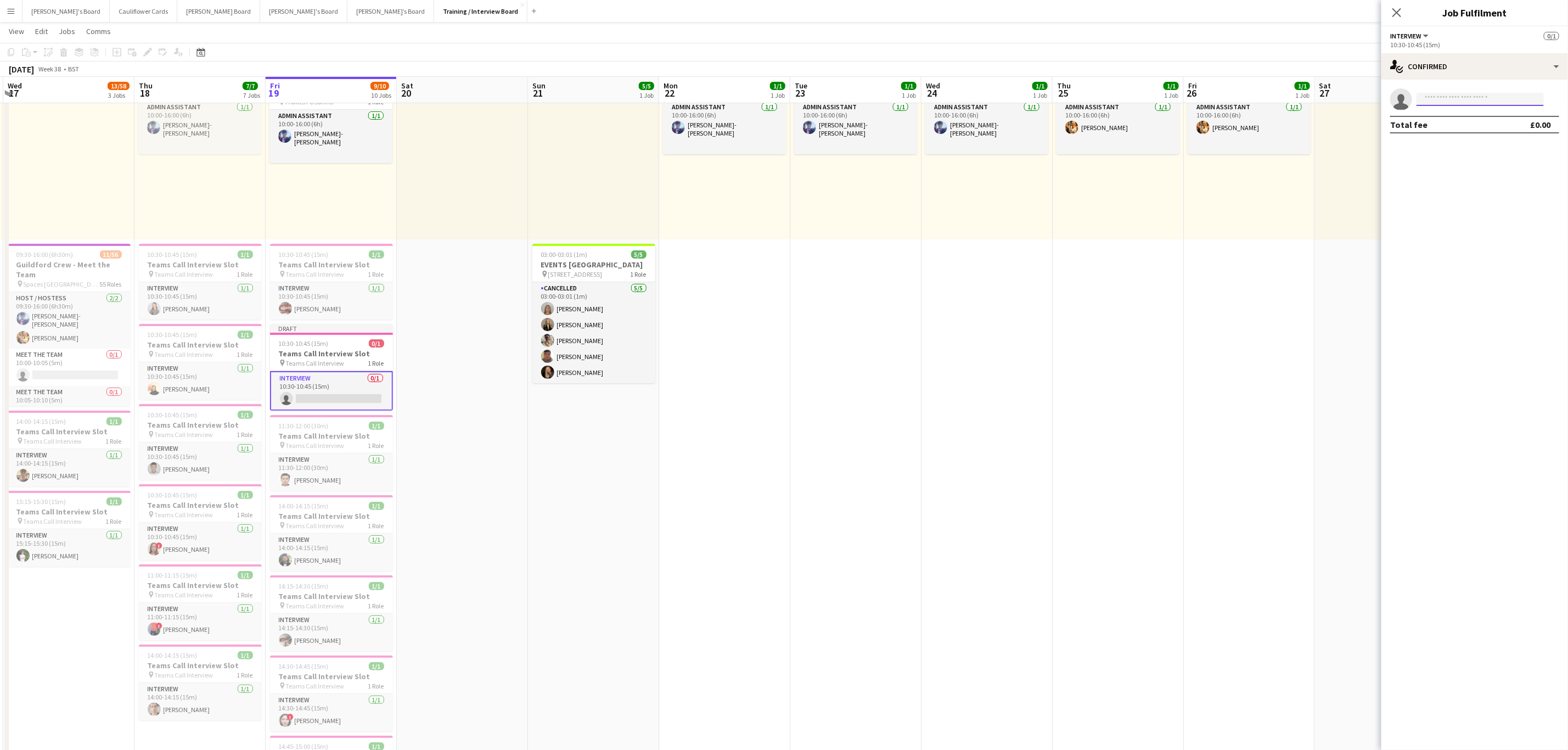
click at [1448, 99] on input at bounding box center [1481, 99] width 128 height 13
type input "***"
click at [1480, 120] on span "jyerose@hotmail.com" at bounding box center [1480, 124] width 110 height 9
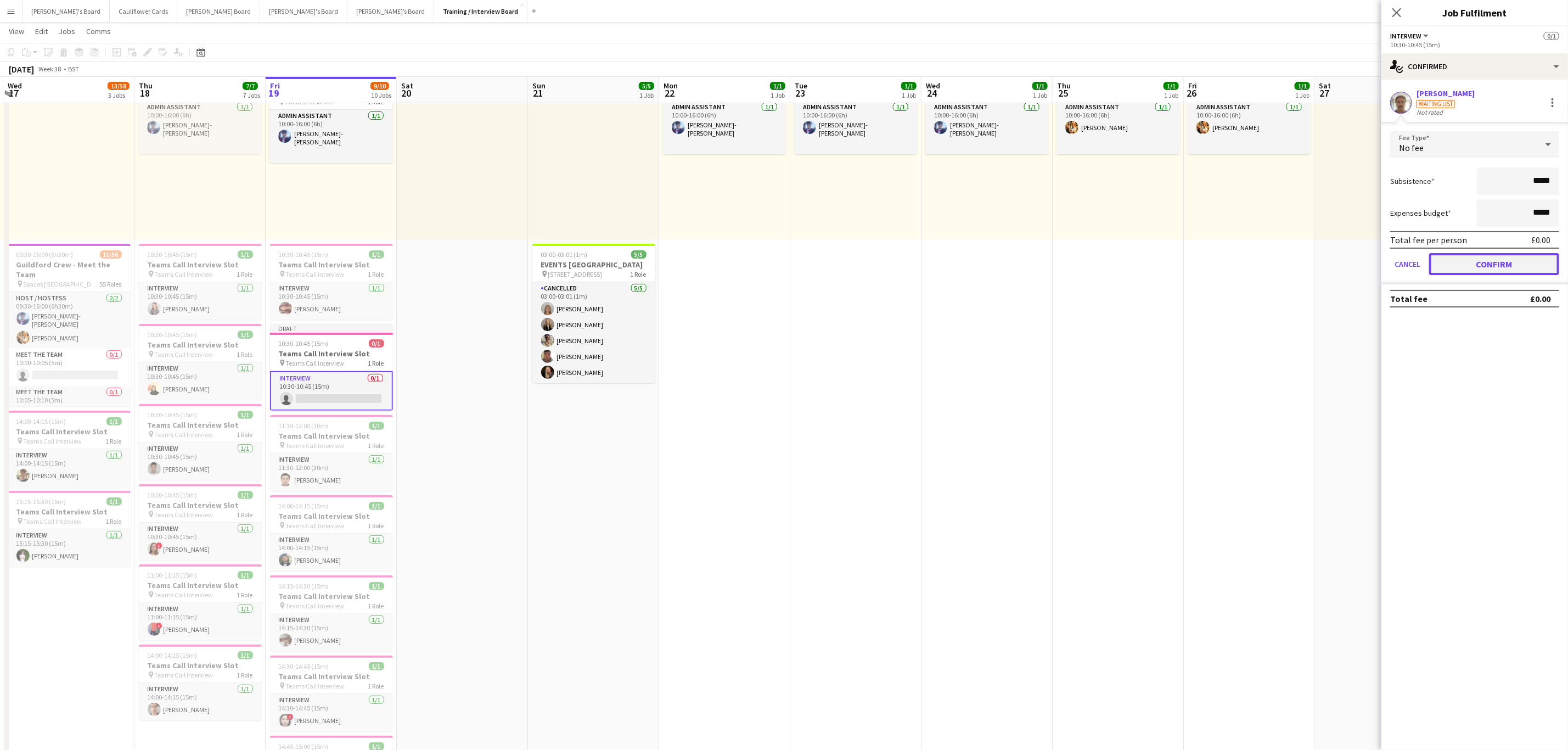
click at [1513, 266] on button "Confirm" at bounding box center [1494, 264] width 130 height 22
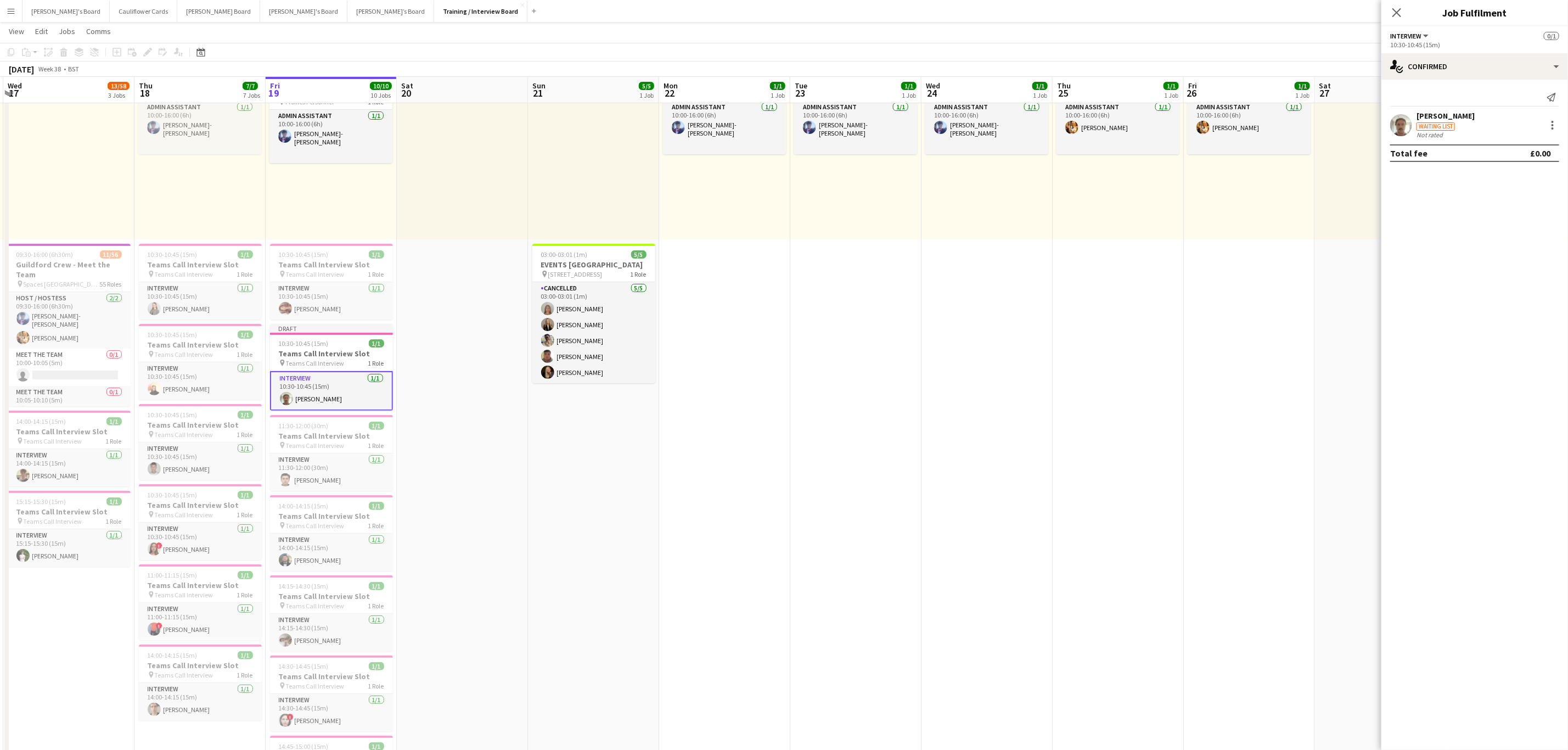
drag, startPoint x: 479, startPoint y: 595, endPoint x: 557, endPoint y: 542, distance: 94.3
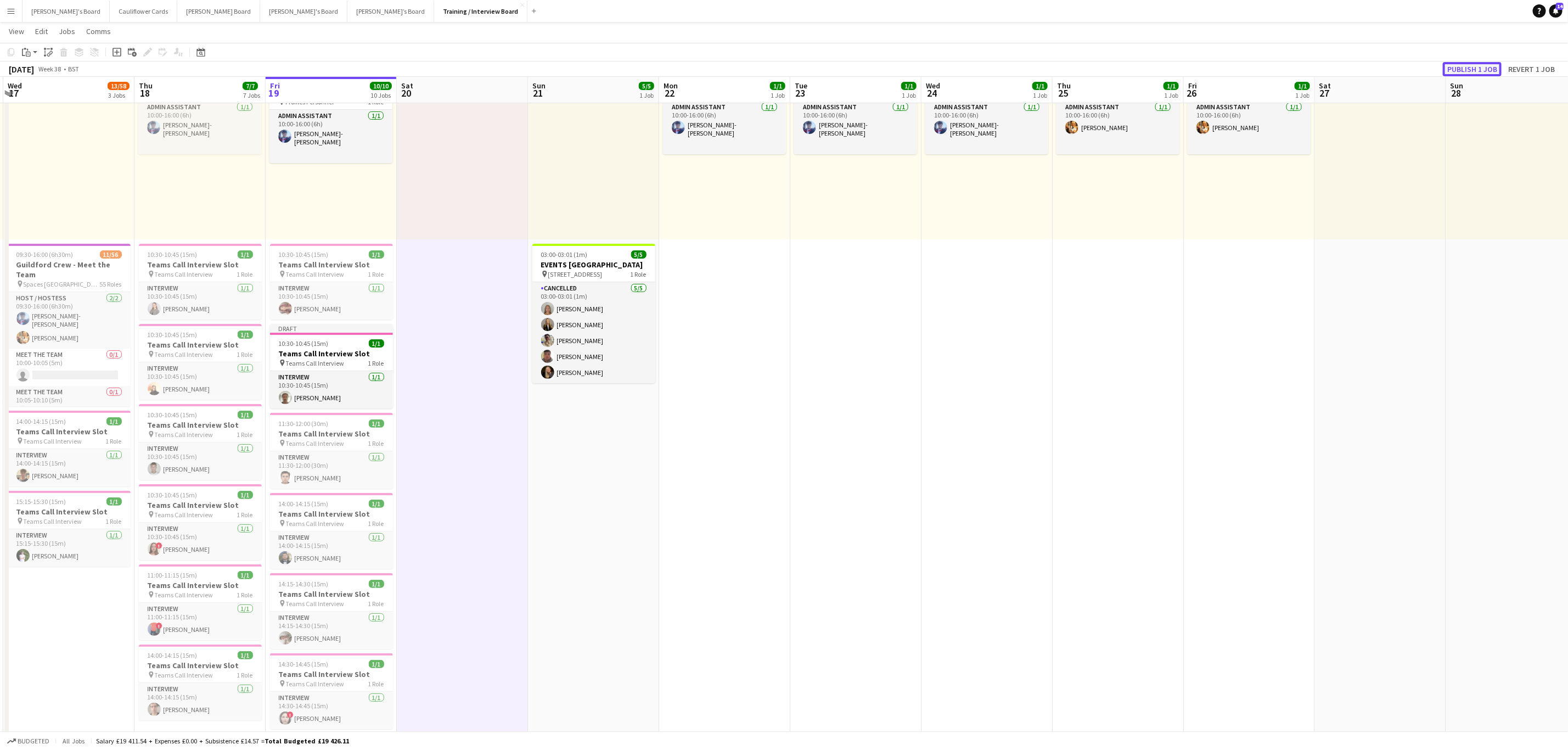
click at [1485, 68] on button "Publish 1 job" at bounding box center [1472, 69] width 59 height 14
click at [355, 263] on h3 "Teams Call Interview Slot" at bounding box center [331, 265] width 123 height 10
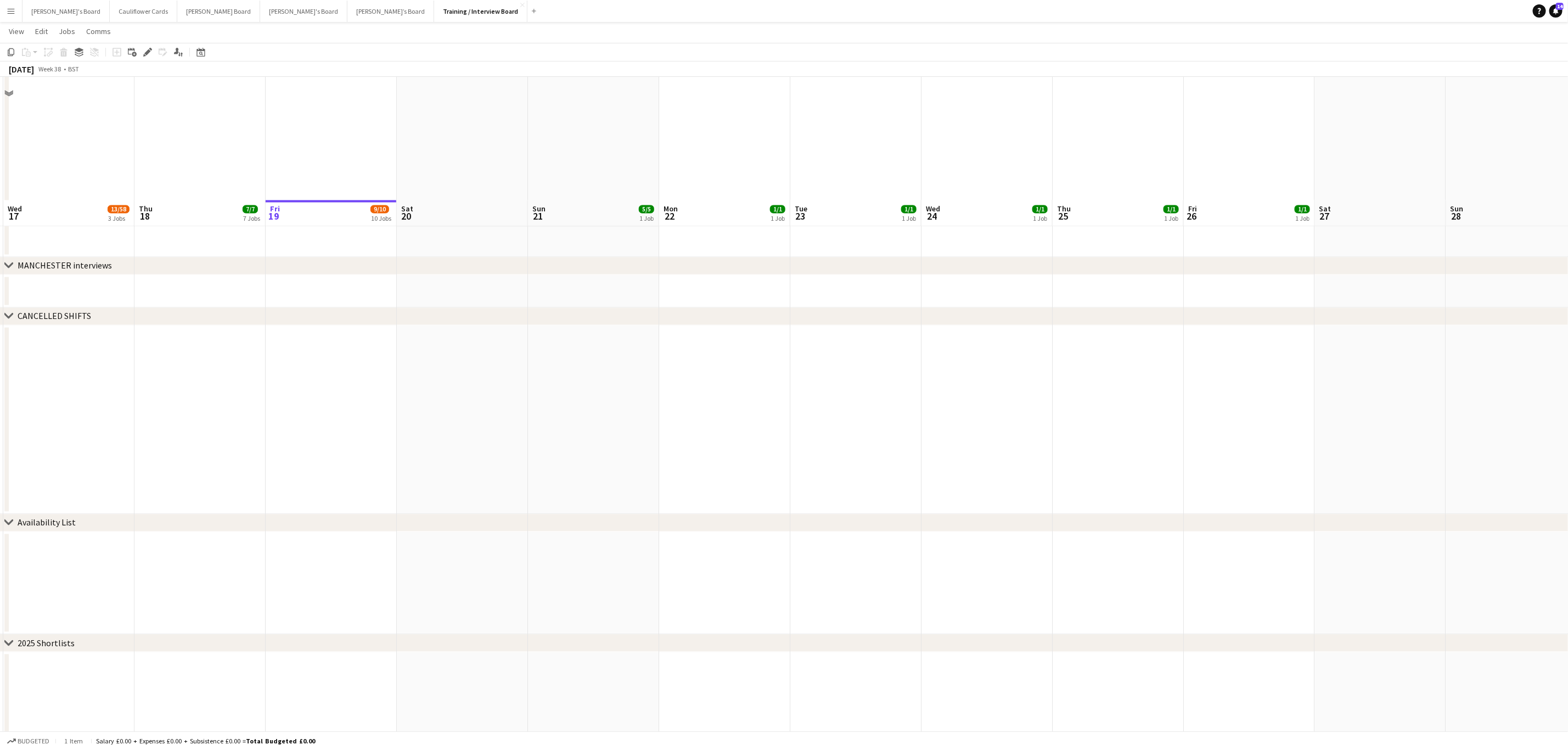
scroll to position [1243, 0]
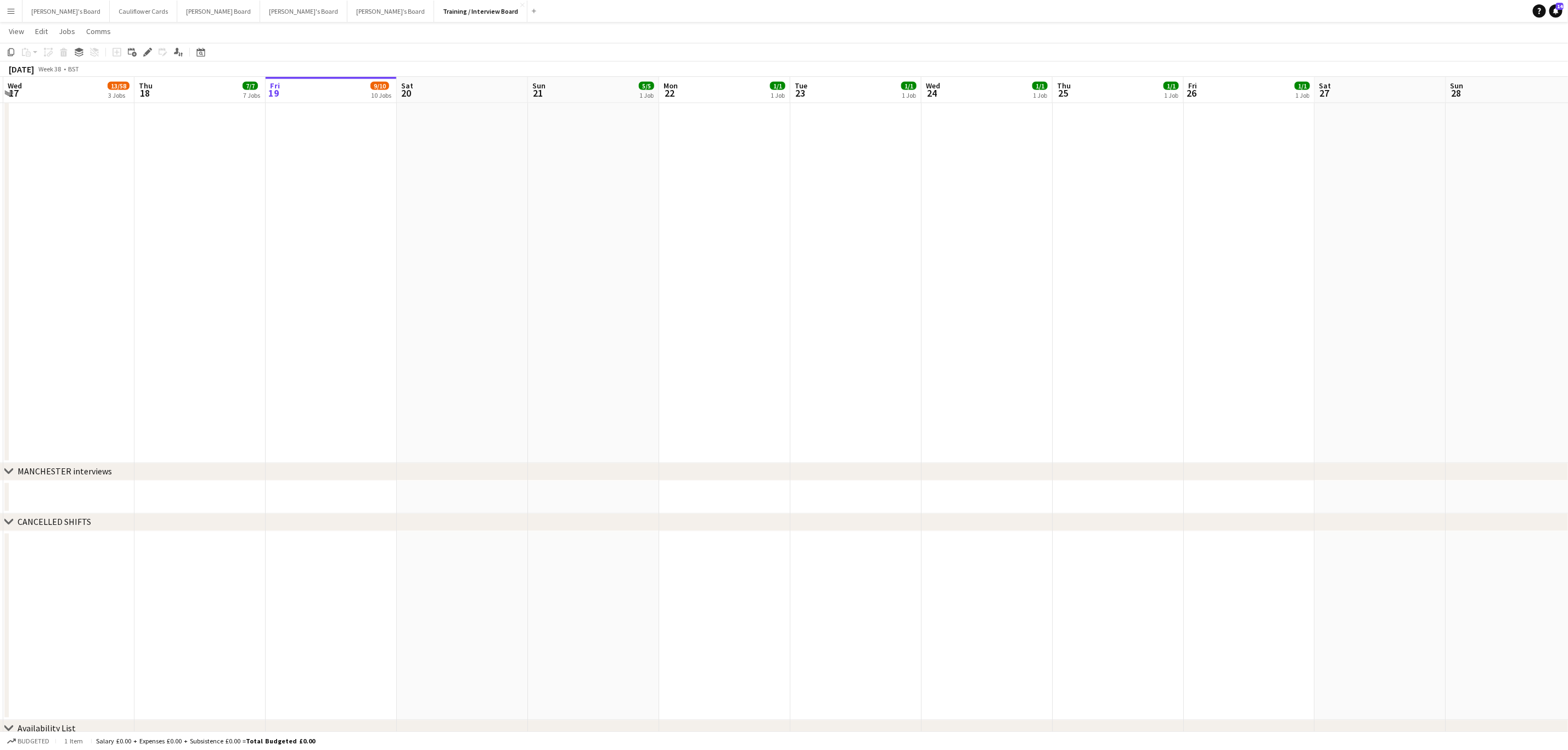
drag, startPoint x: 344, startPoint y: 348, endPoint x: 352, endPoint y: 341, distance: 10.6
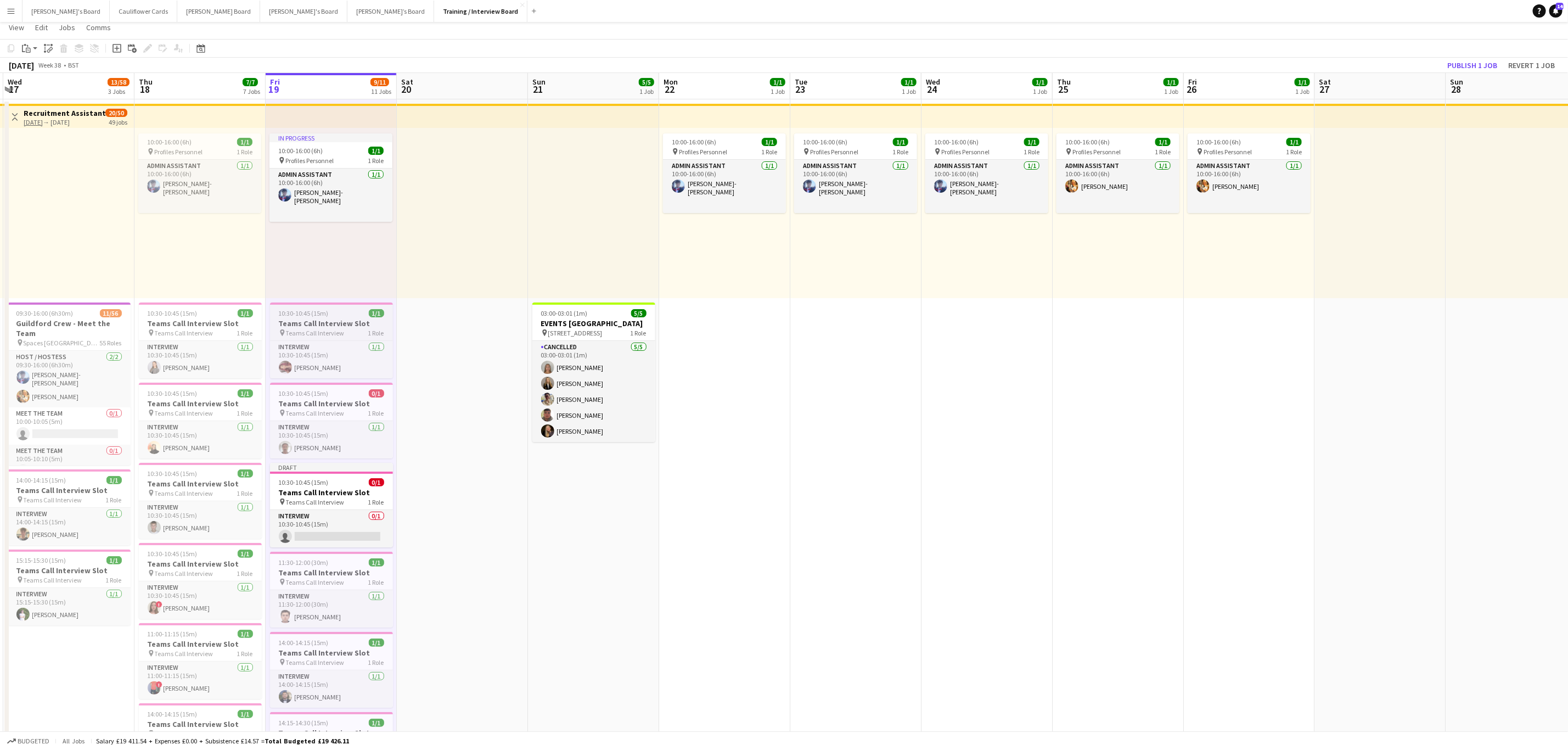
scroll to position [8, 0]
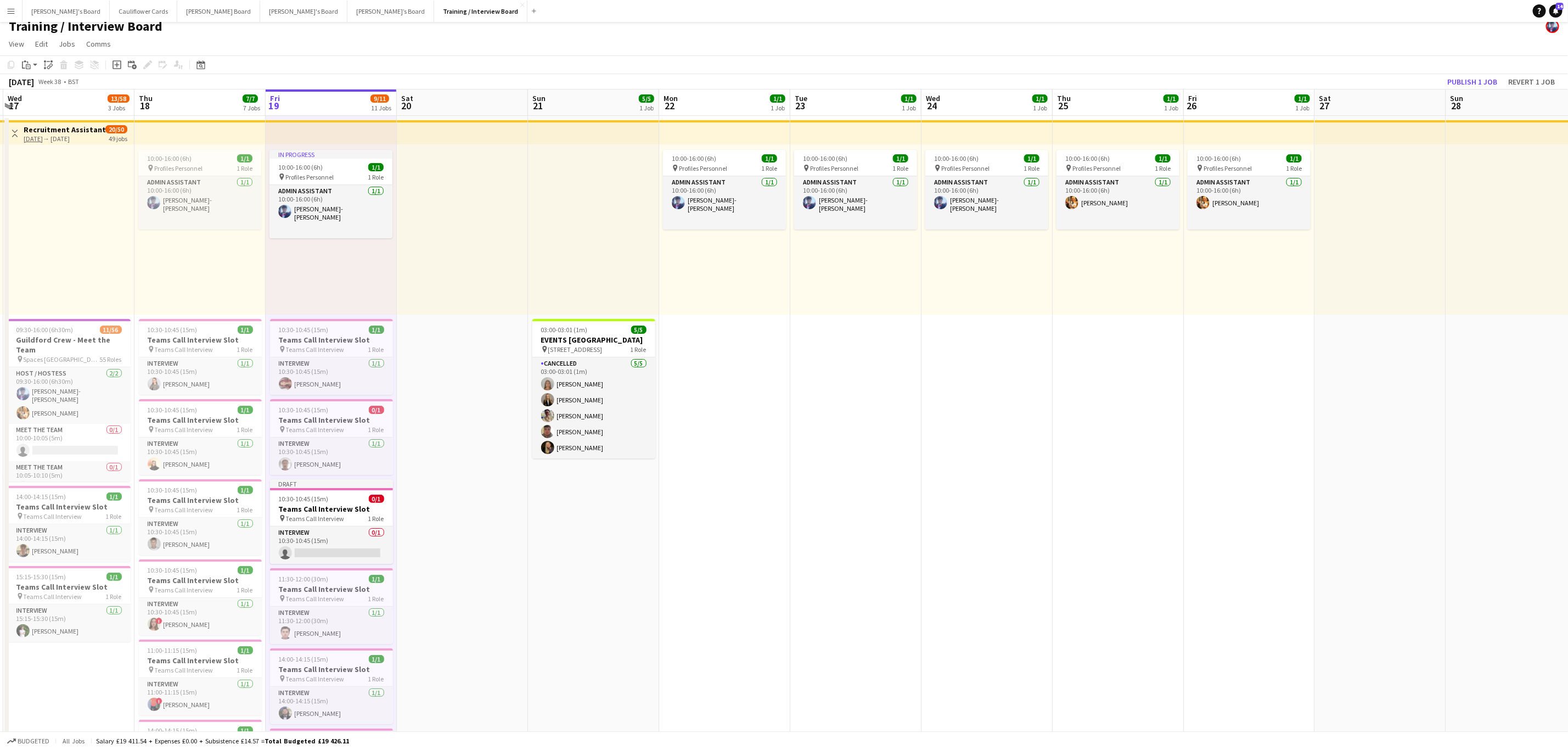
click at [341, 555] on app-card-role "Interview 0/1 10:30-10:45 (15m) single-neutral-actions" at bounding box center [331, 545] width 123 height 37
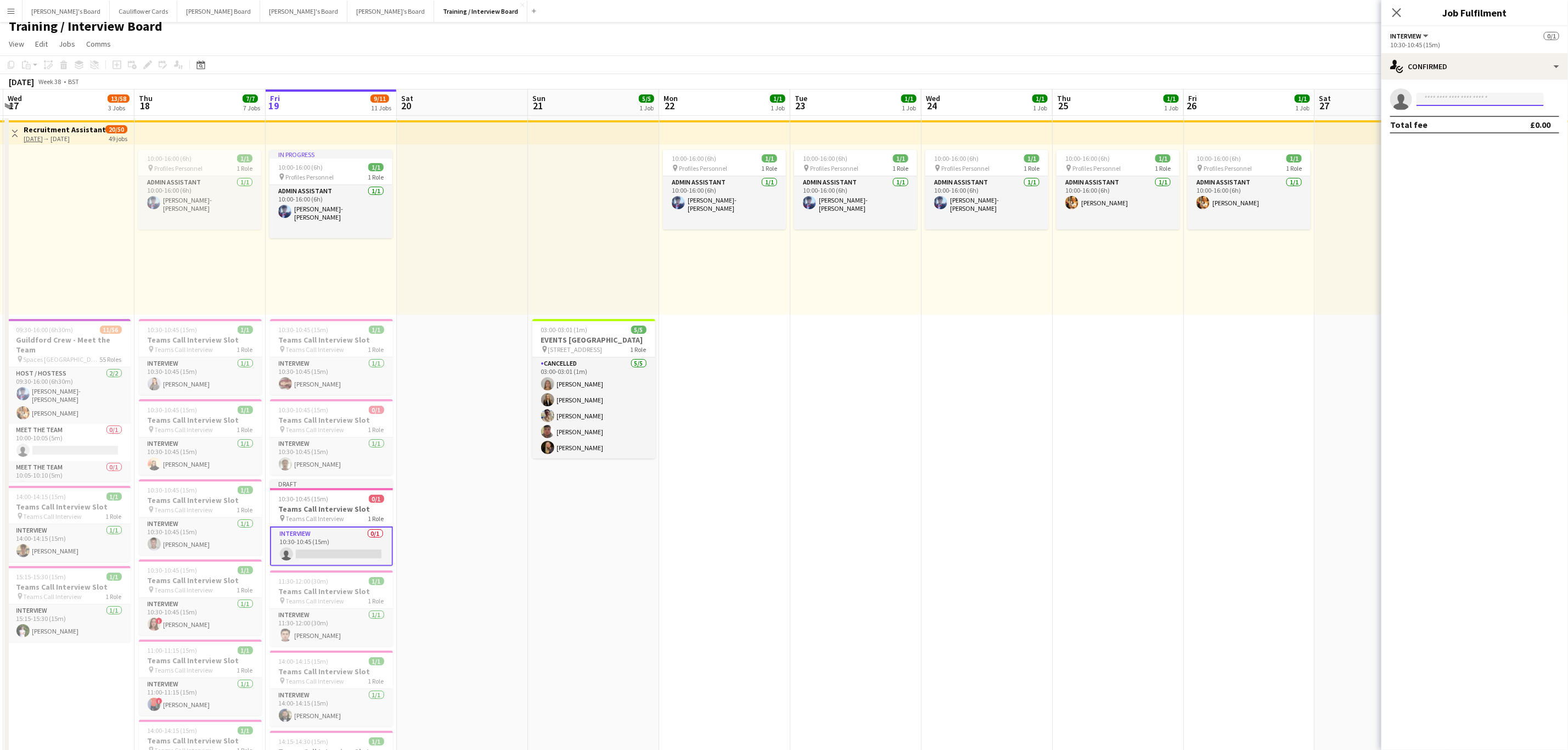
click at [1446, 96] on input at bounding box center [1481, 99] width 128 height 13
type input "****"
click at [1451, 153] on span "levykforwork@gmail.com" at bounding box center [1480, 150] width 110 height 9
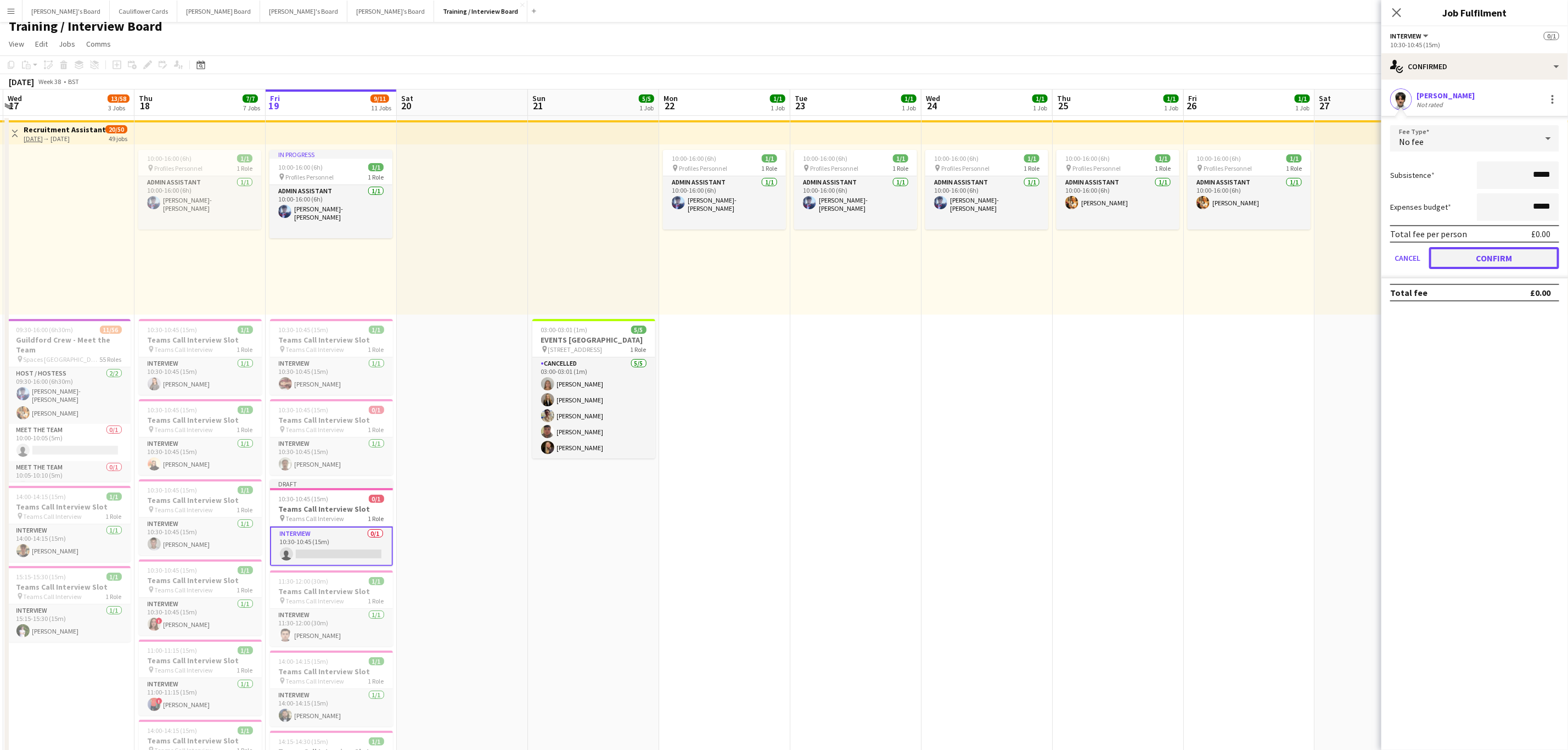
click at [1524, 262] on button "Confirm" at bounding box center [1494, 258] width 130 height 22
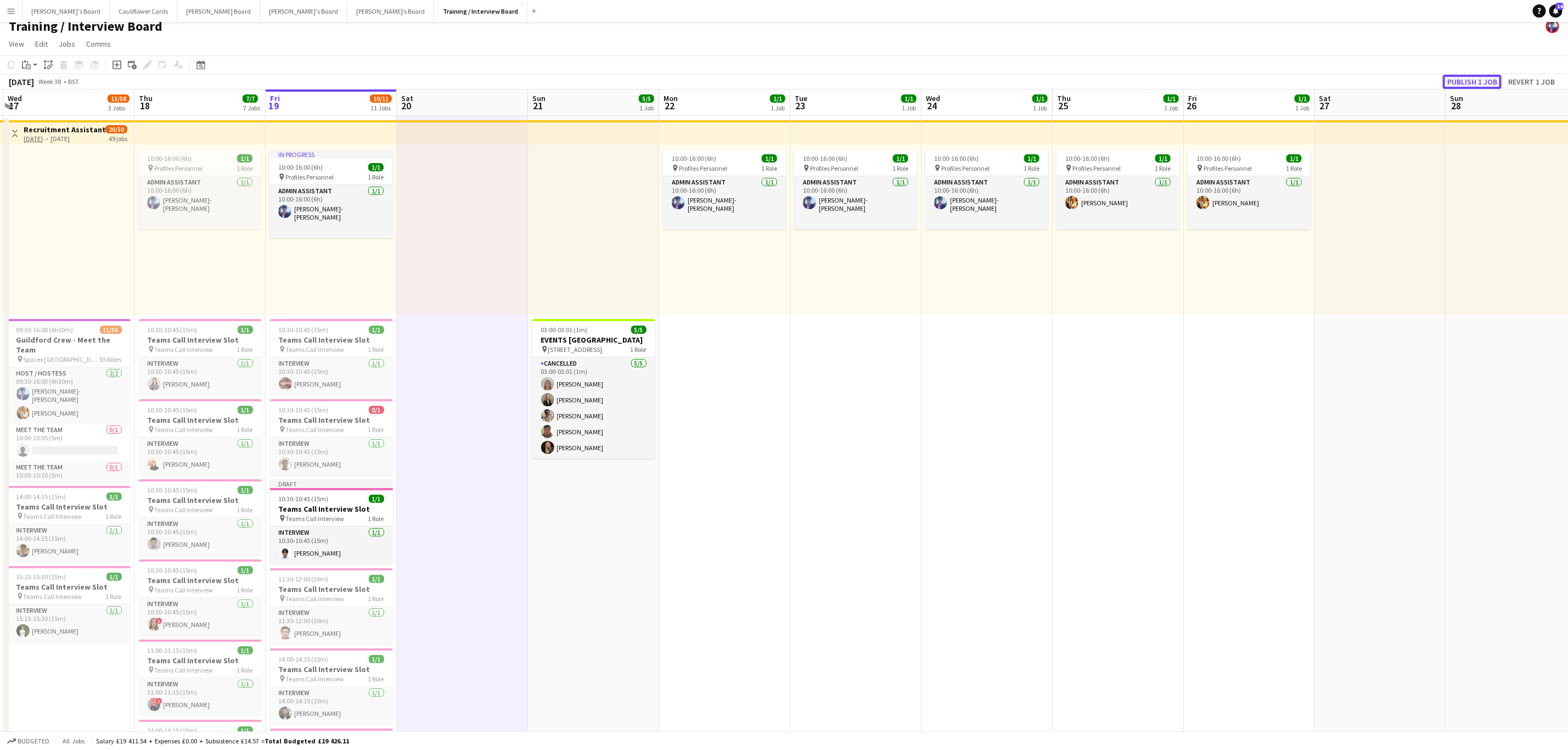
click at [1461, 76] on button "Publish 1 job" at bounding box center [1472, 82] width 59 height 14
click at [320, 326] on span "10:30-10:45 (15m)" at bounding box center [303, 329] width 50 height 8
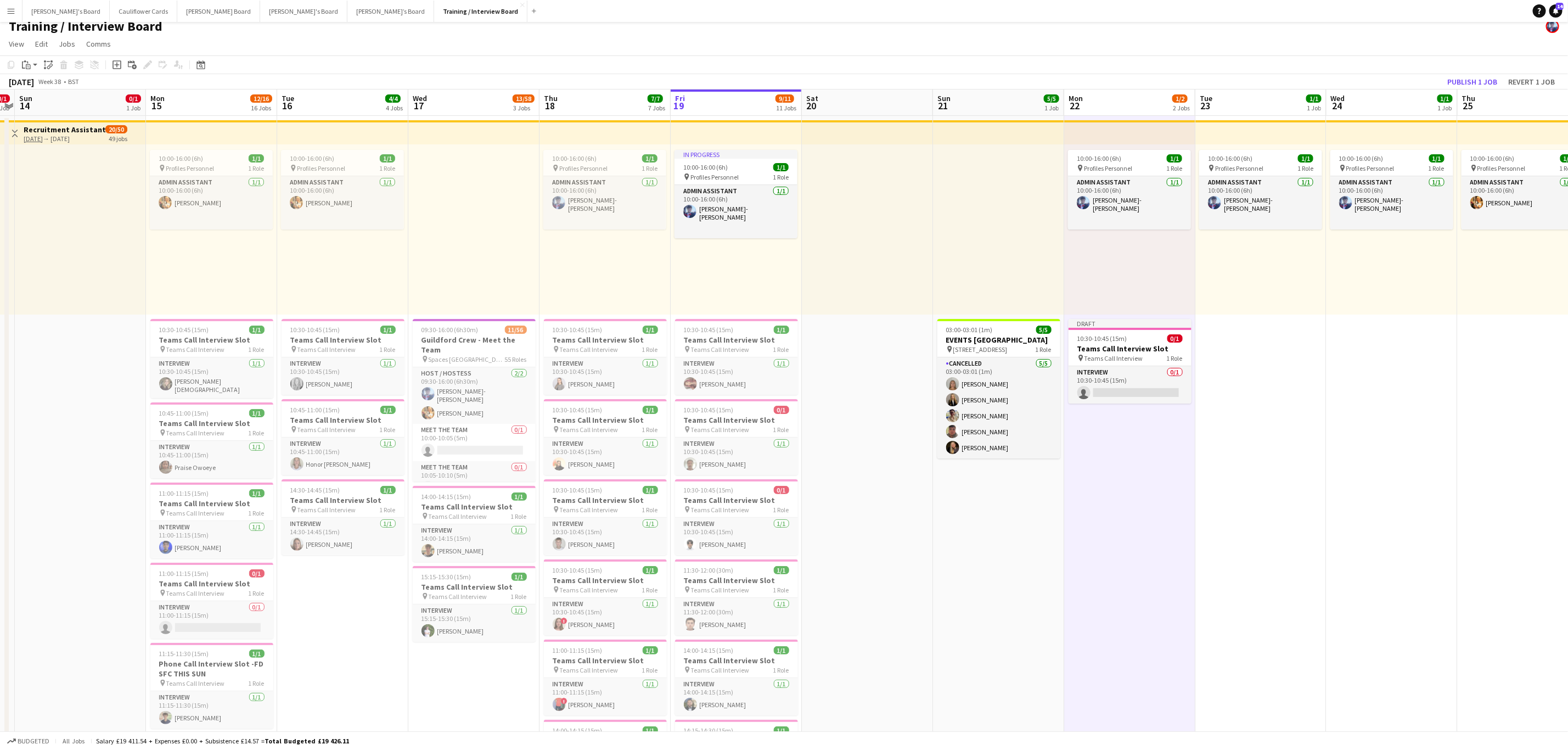
scroll to position [0, 241]
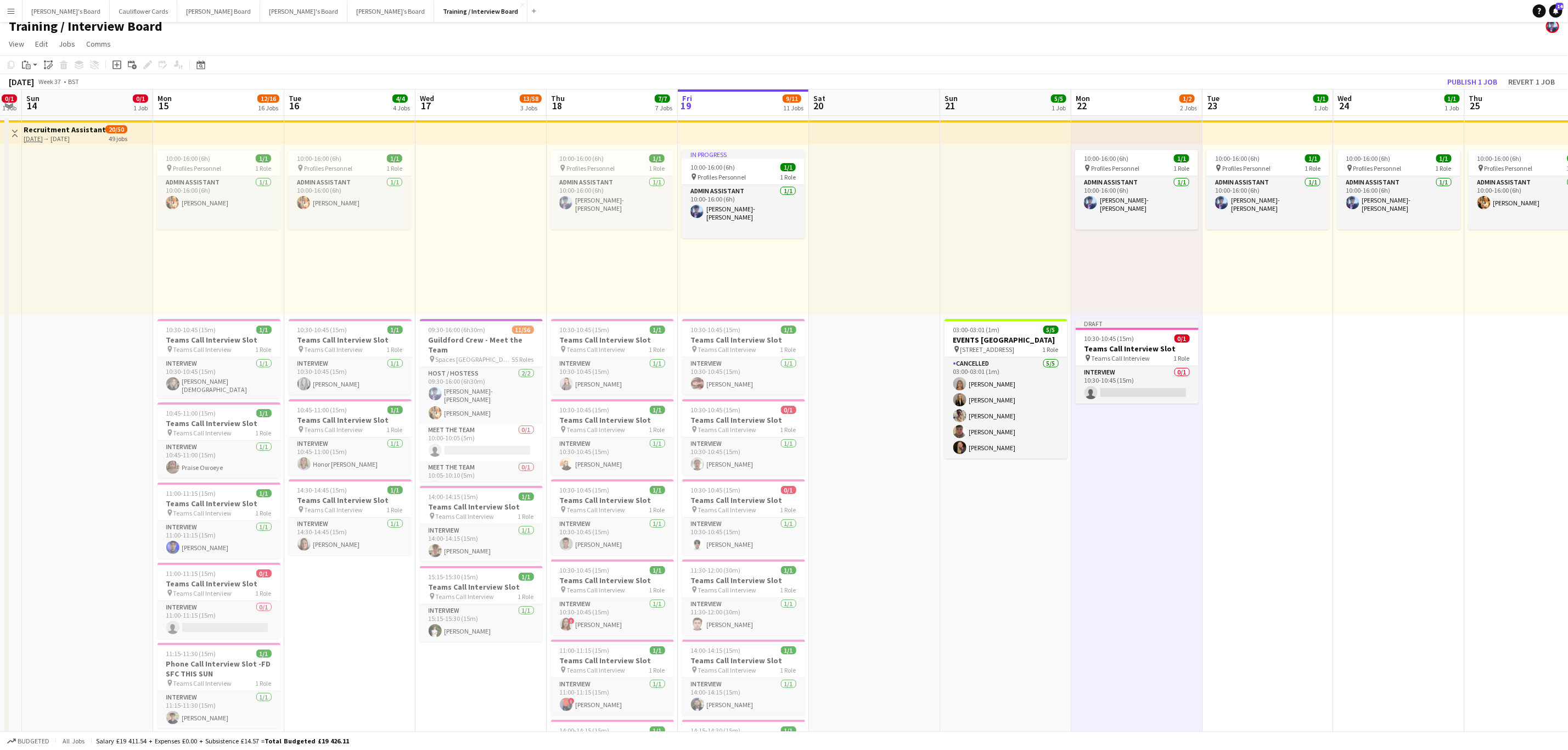
drag, startPoint x: 128, startPoint y: 673, endPoint x: 526, endPoint y: 651, distance: 398.6
click at [315, 405] on app-job-card "10:45-11:00 (15m) 1/1 Teams Call Interview Slot pin Teams Call Interview 1 Role…" at bounding box center [350, 436] width 123 height 75
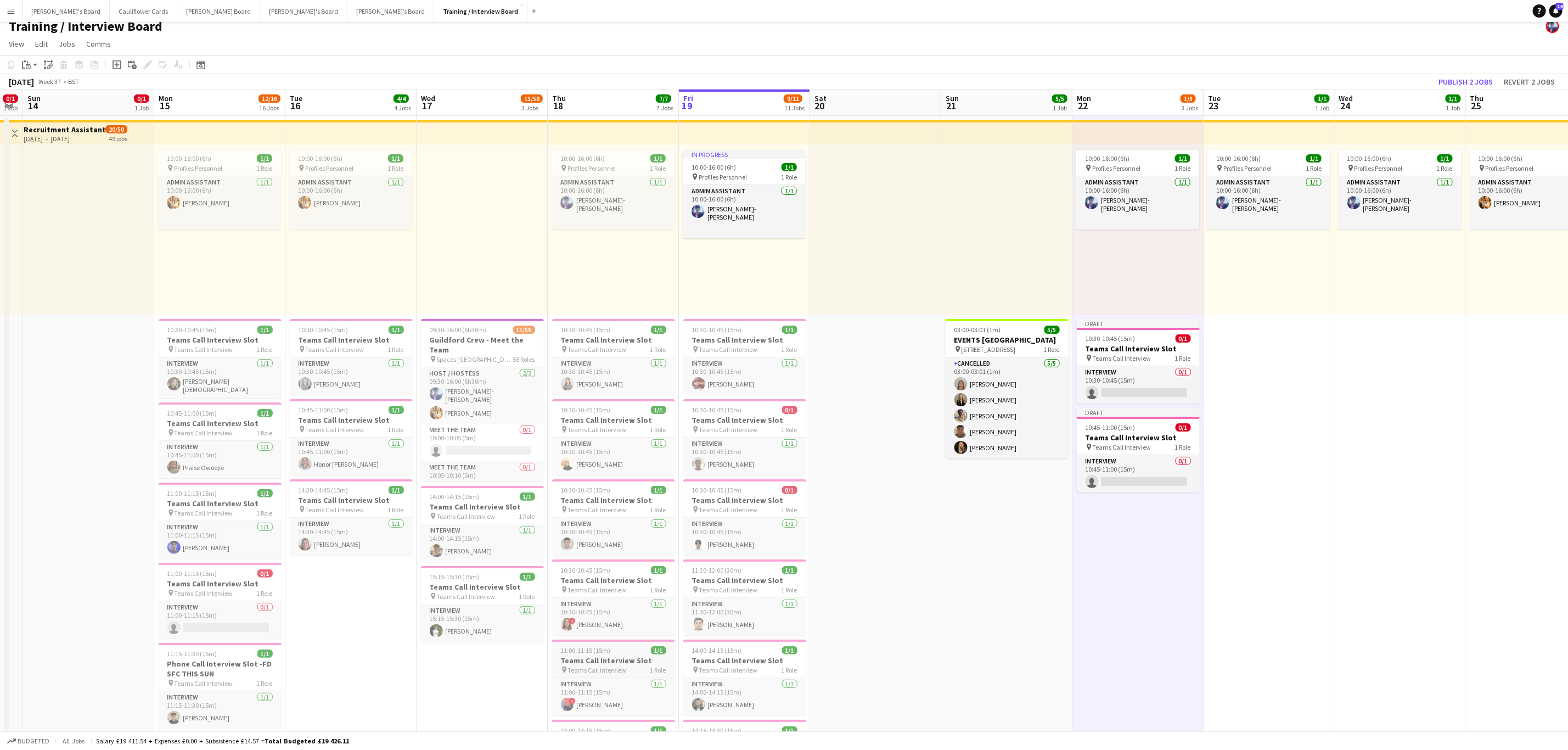
click at [635, 654] on div "11:00-11:15 (15m) 1/1" at bounding box center [614, 650] width 123 height 8
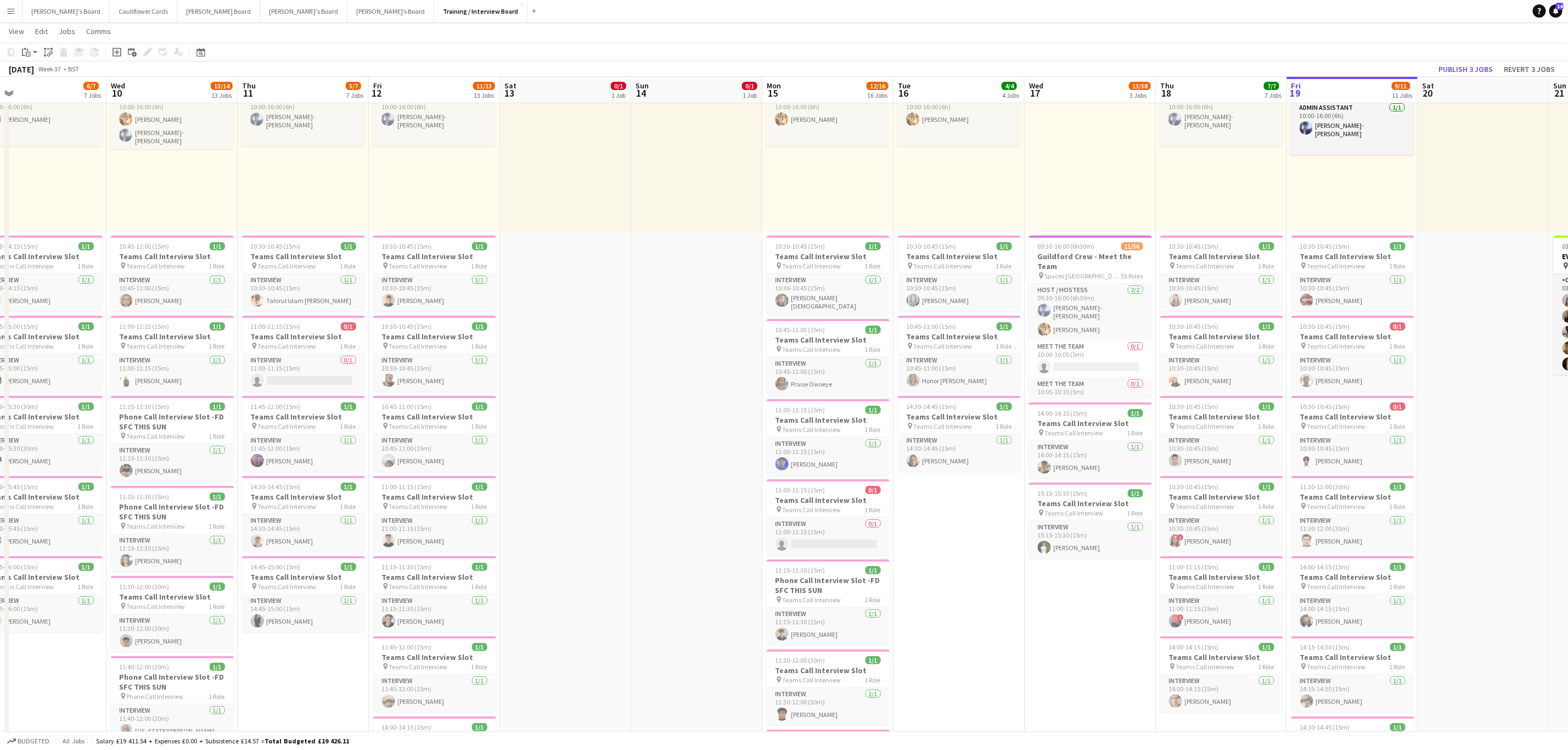
scroll to position [0, 220]
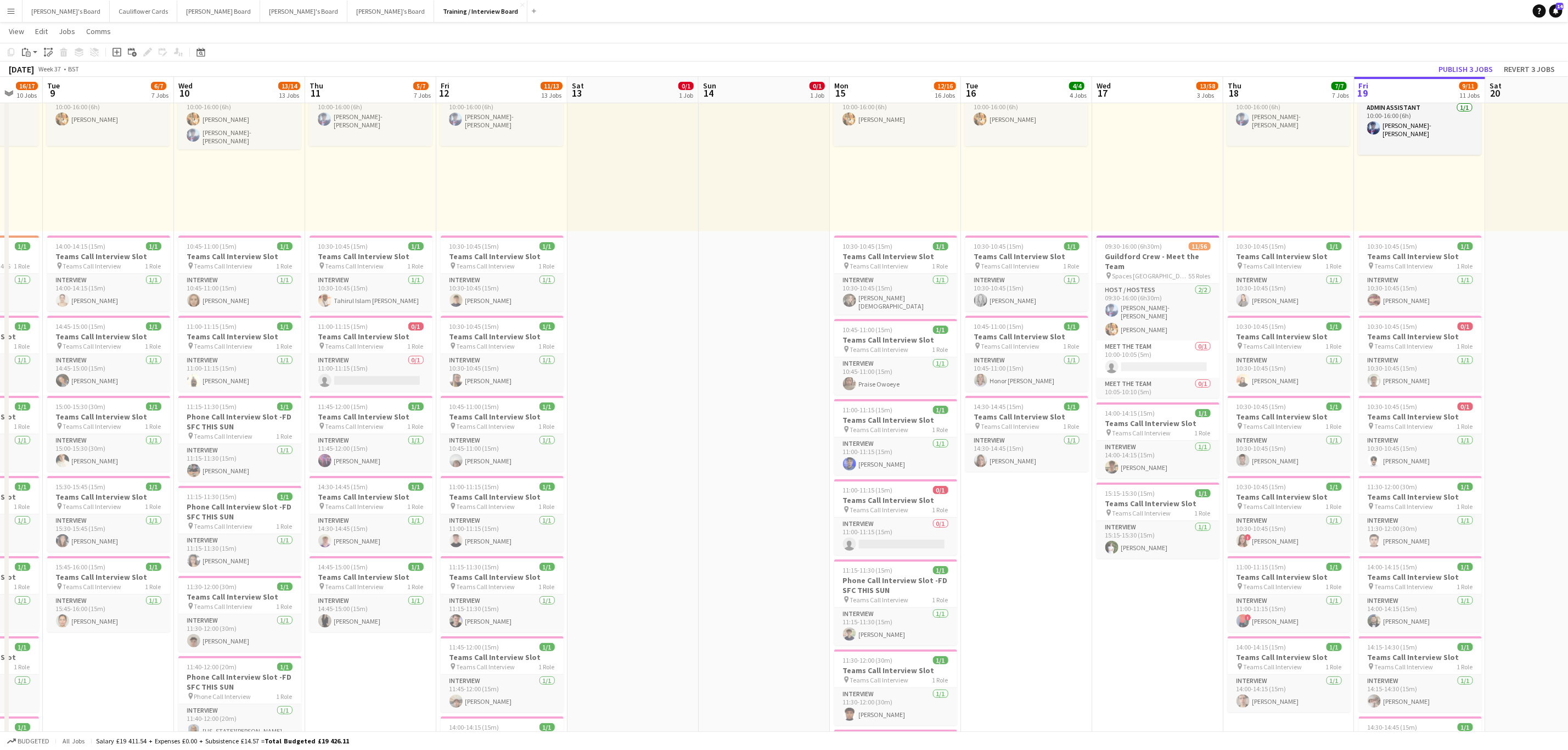
drag, startPoint x: 107, startPoint y: 462, endPoint x: 722, endPoint y: 461, distance: 615.0
click at [503, 585] on span "Teams Call Interview" at bounding box center [486, 586] width 59 height 8
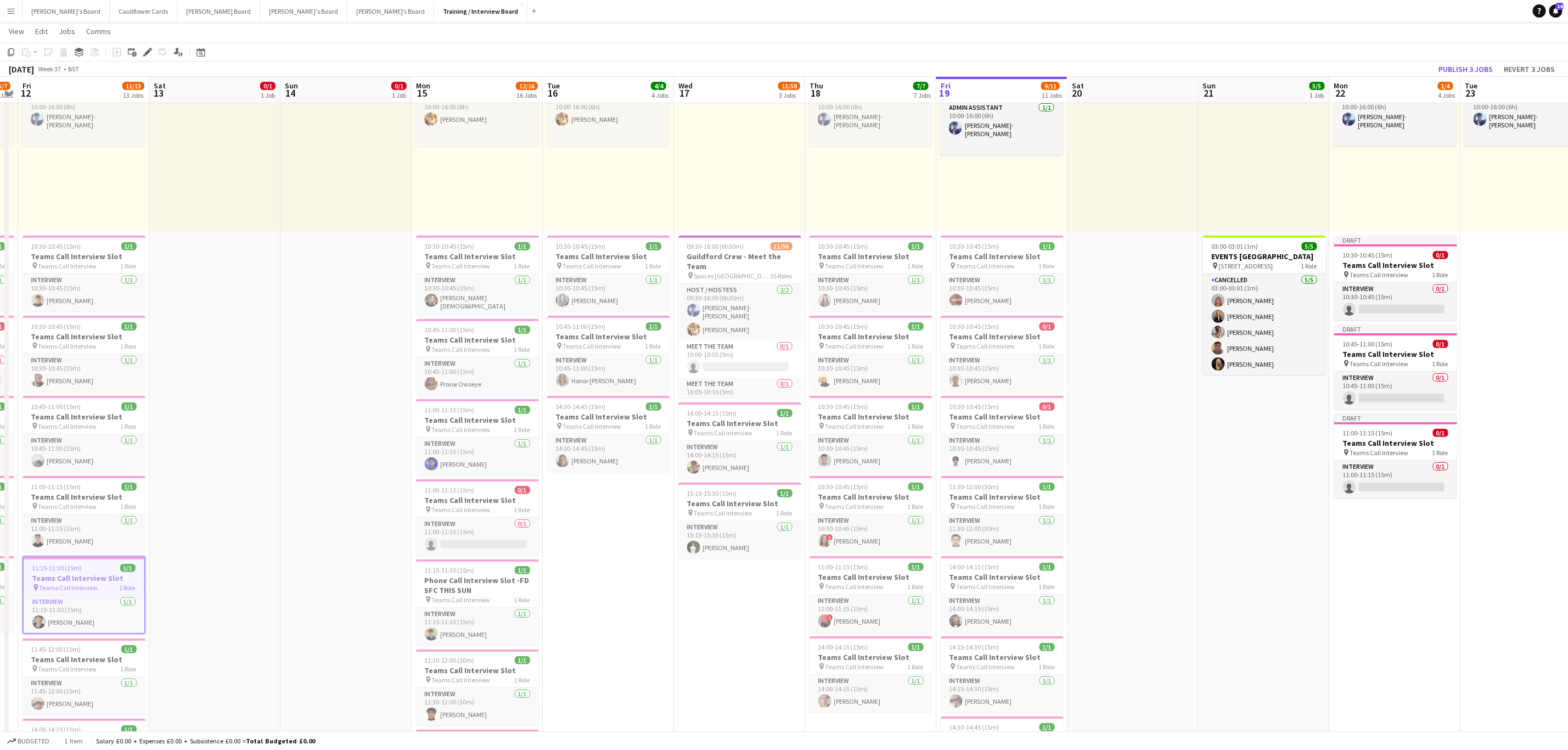
drag, startPoint x: 1534, startPoint y: 417, endPoint x: 990, endPoint y: 473, distance: 546.9
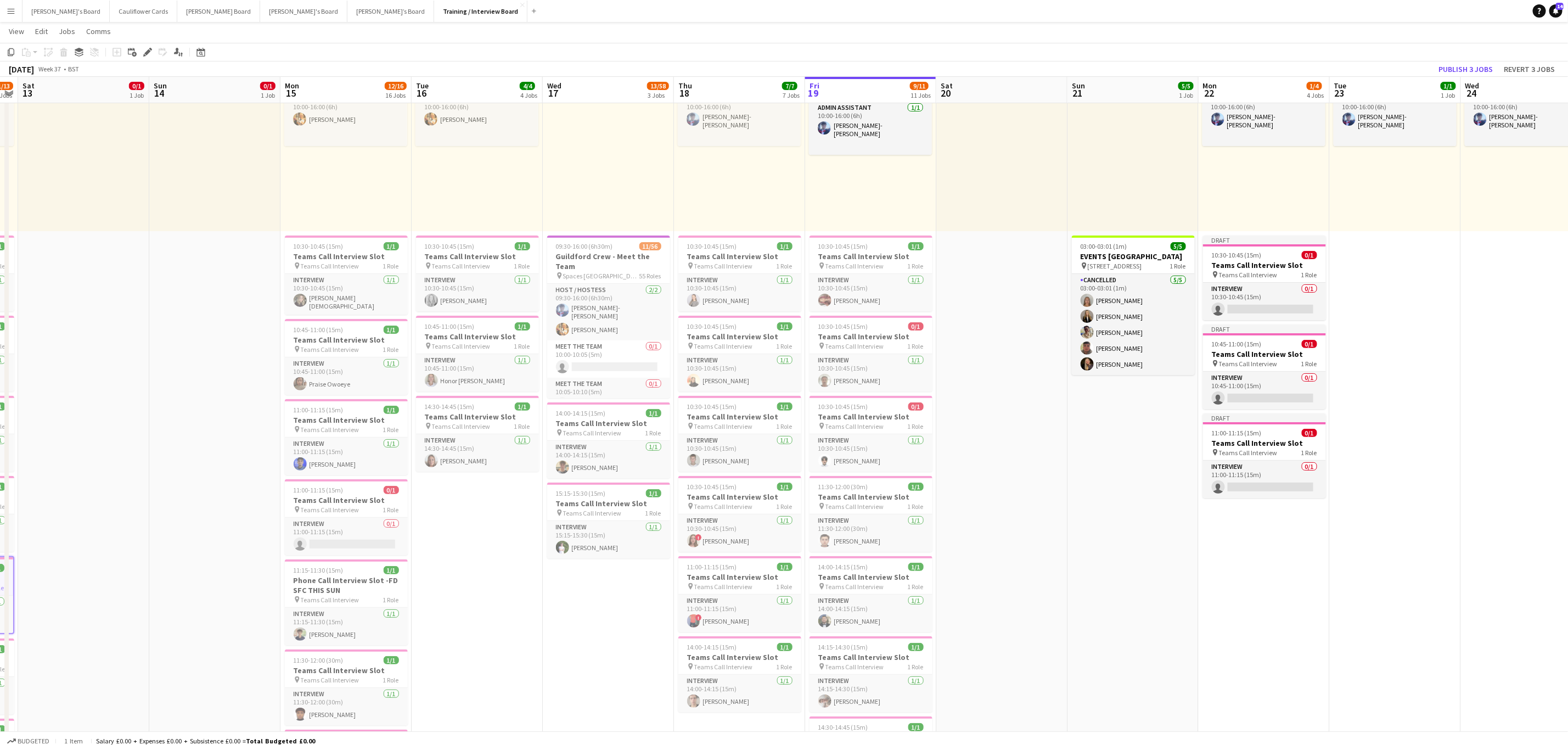
scroll to position [0, 381]
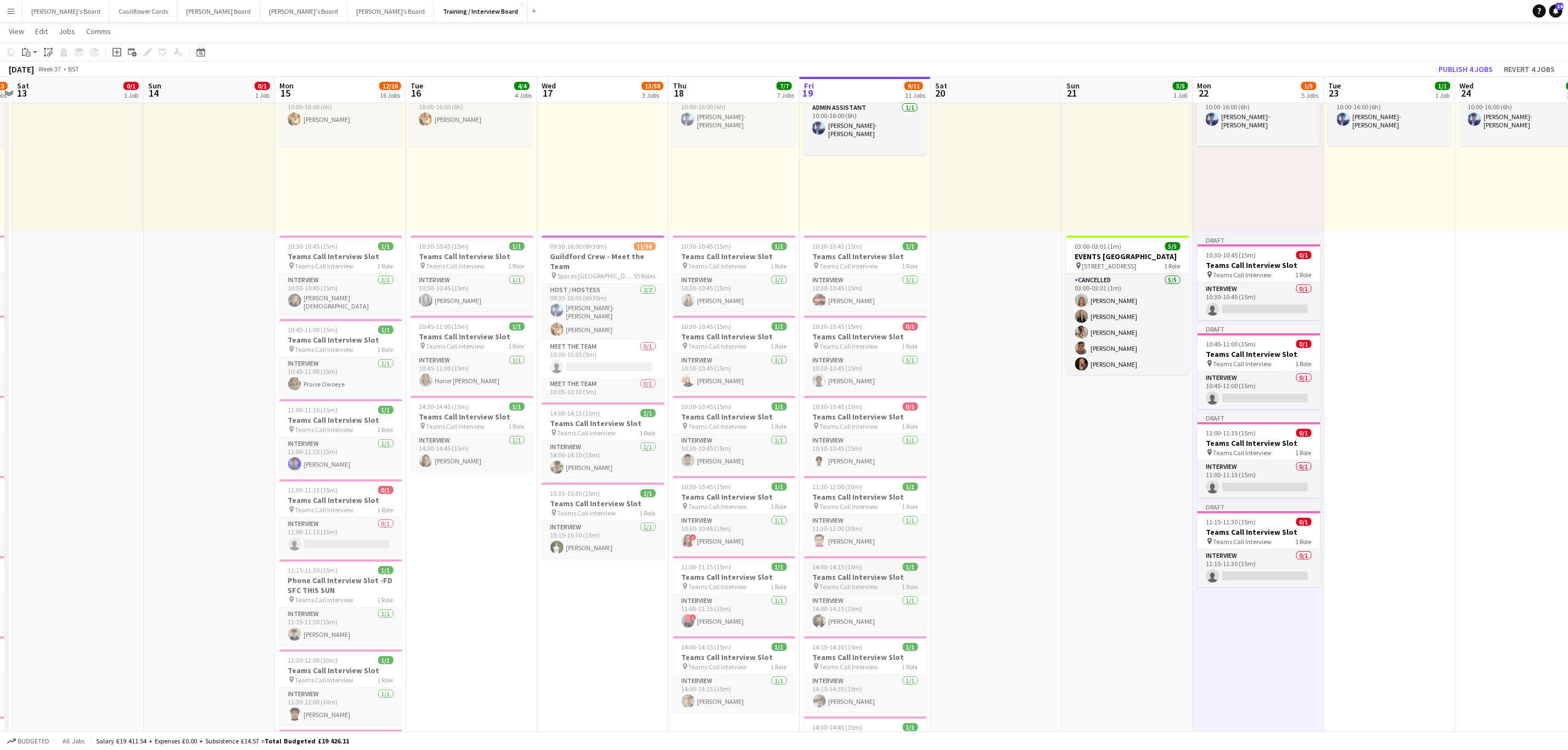
click at [905, 571] on span "1/1" at bounding box center [910, 566] width 15 height 8
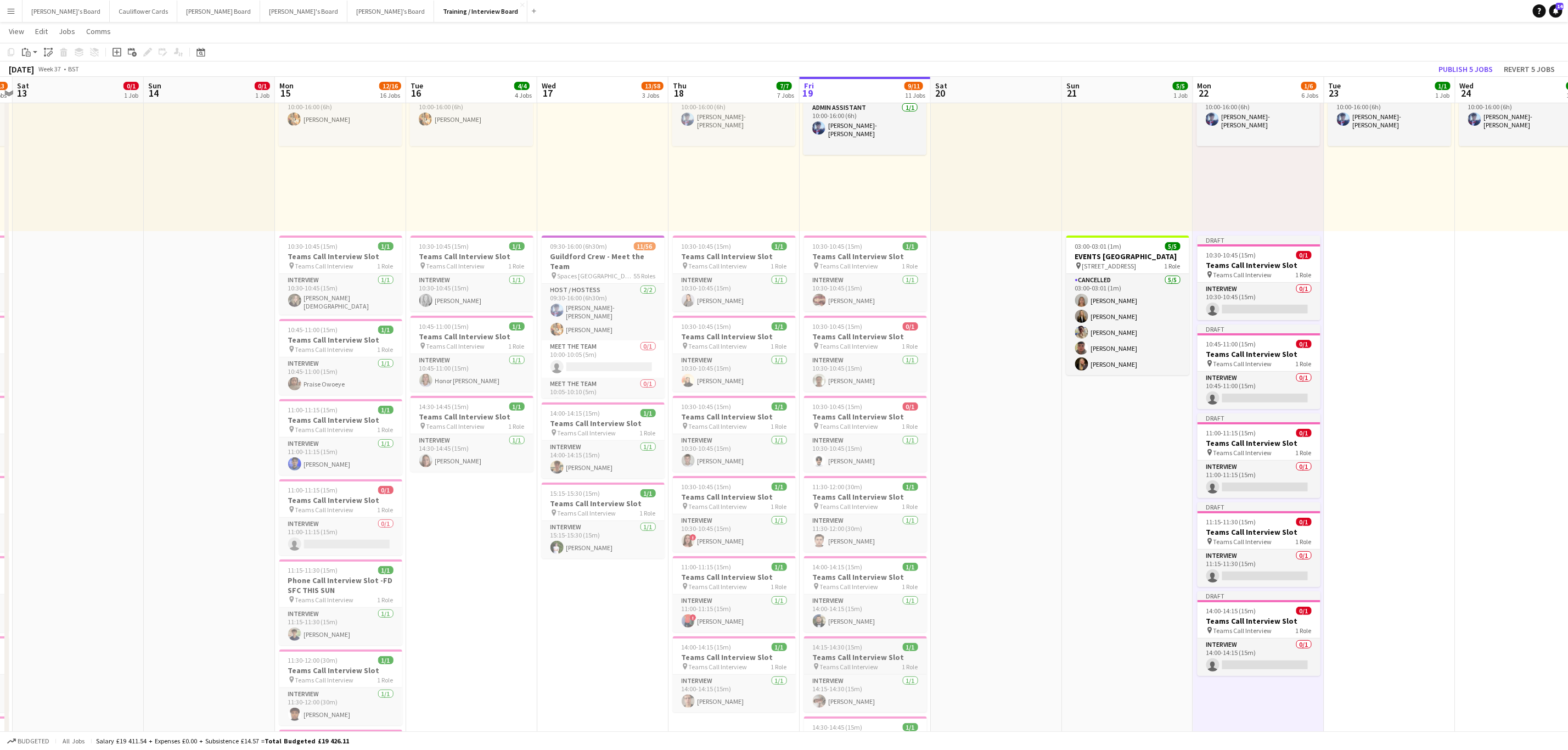
click at [875, 661] on h3 "Teams Call Interview Slot" at bounding box center [865, 657] width 123 height 10
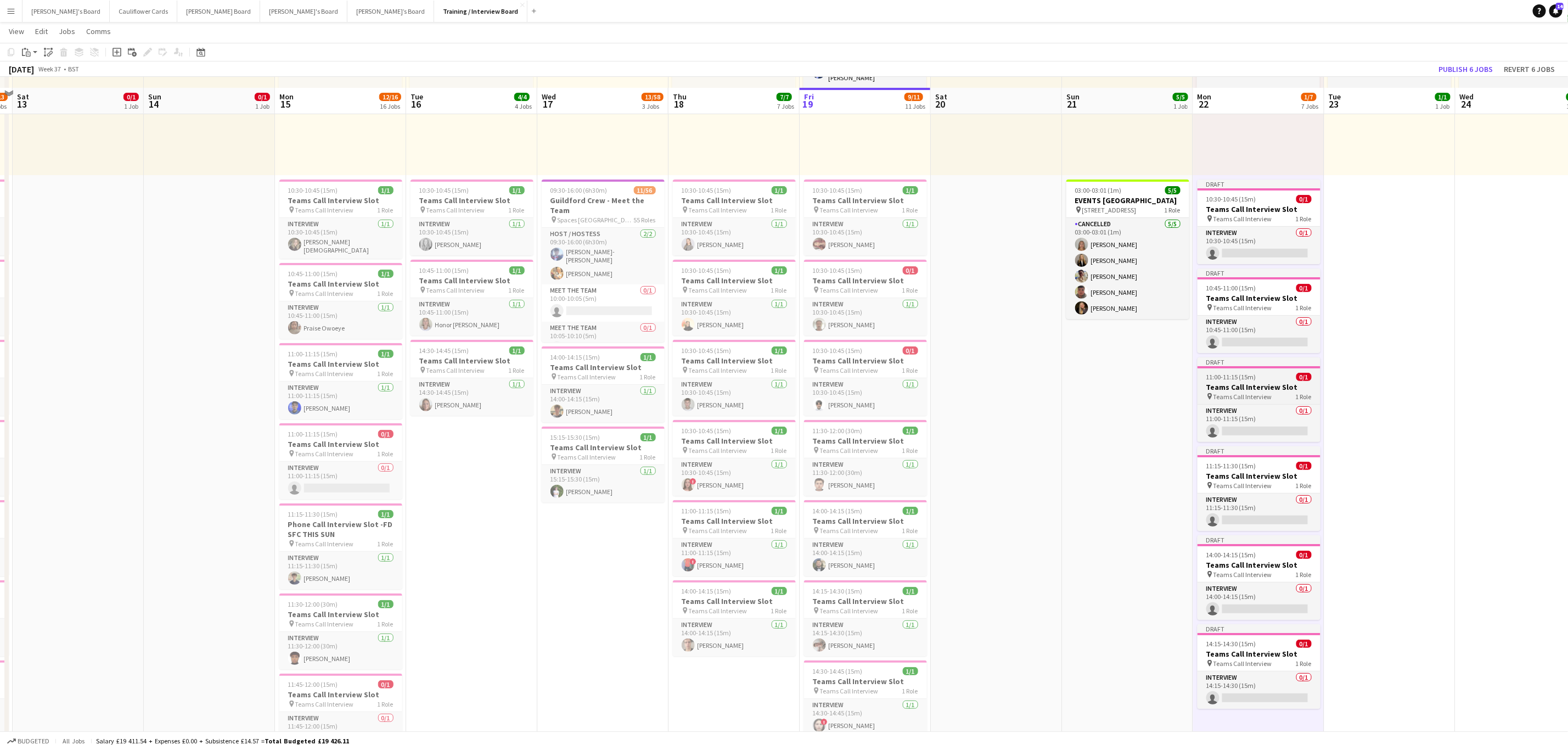
scroll to position [173, 0]
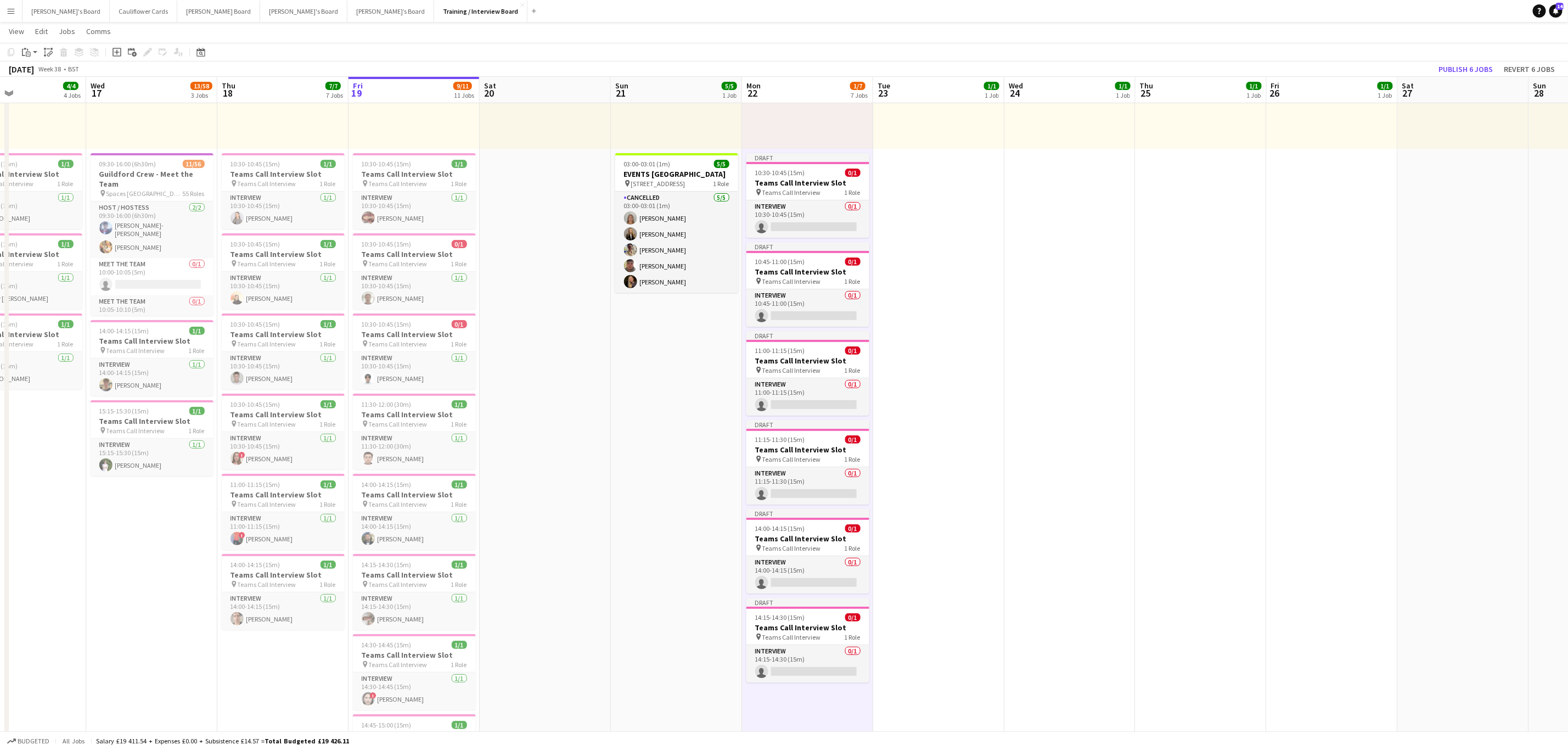
drag, startPoint x: 1438, startPoint y: 364, endPoint x: 957, endPoint y: 417, distance: 483.9
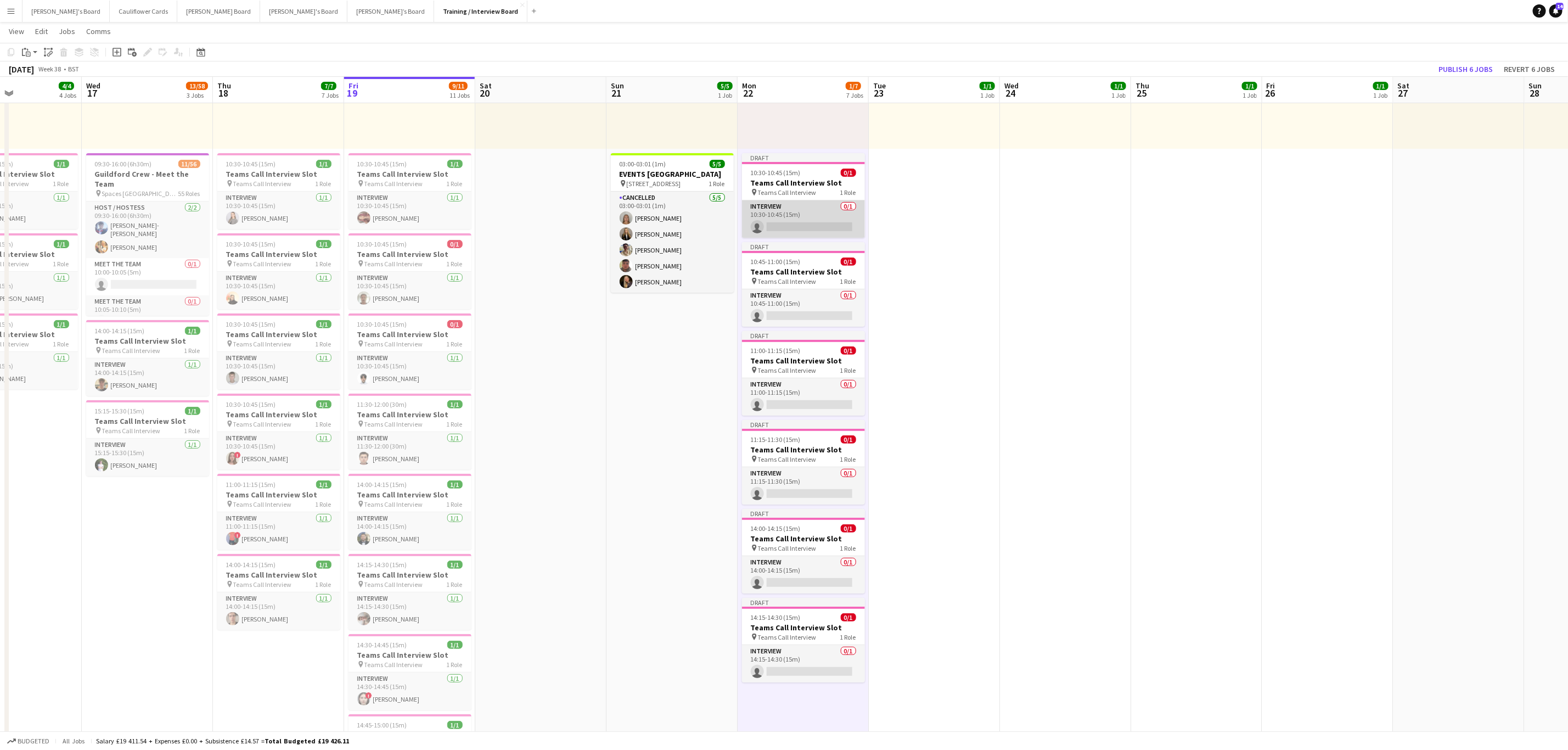
click at [786, 227] on app-card-role "Interview 0/1 10:30-10:45 (15m) single-neutral-actions" at bounding box center [803, 218] width 123 height 37
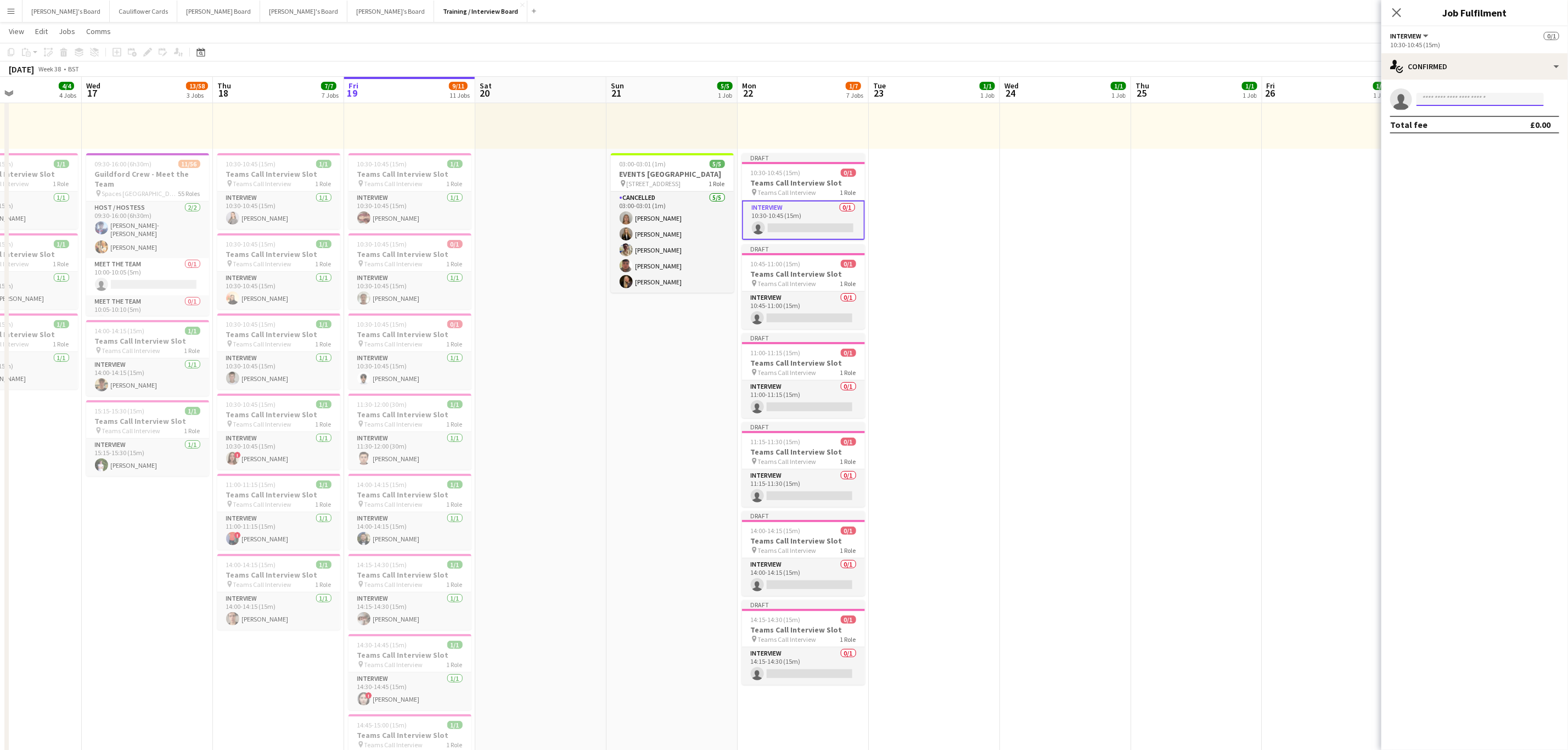
click at [1467, 98] on input at bounding box center [1481, 99] width 128 height 13
paste input "**********"
type input "**********"
click at [1476, 112] on span "Karen Dean Active" at bounding box center [1480, 115] width 110 height 9
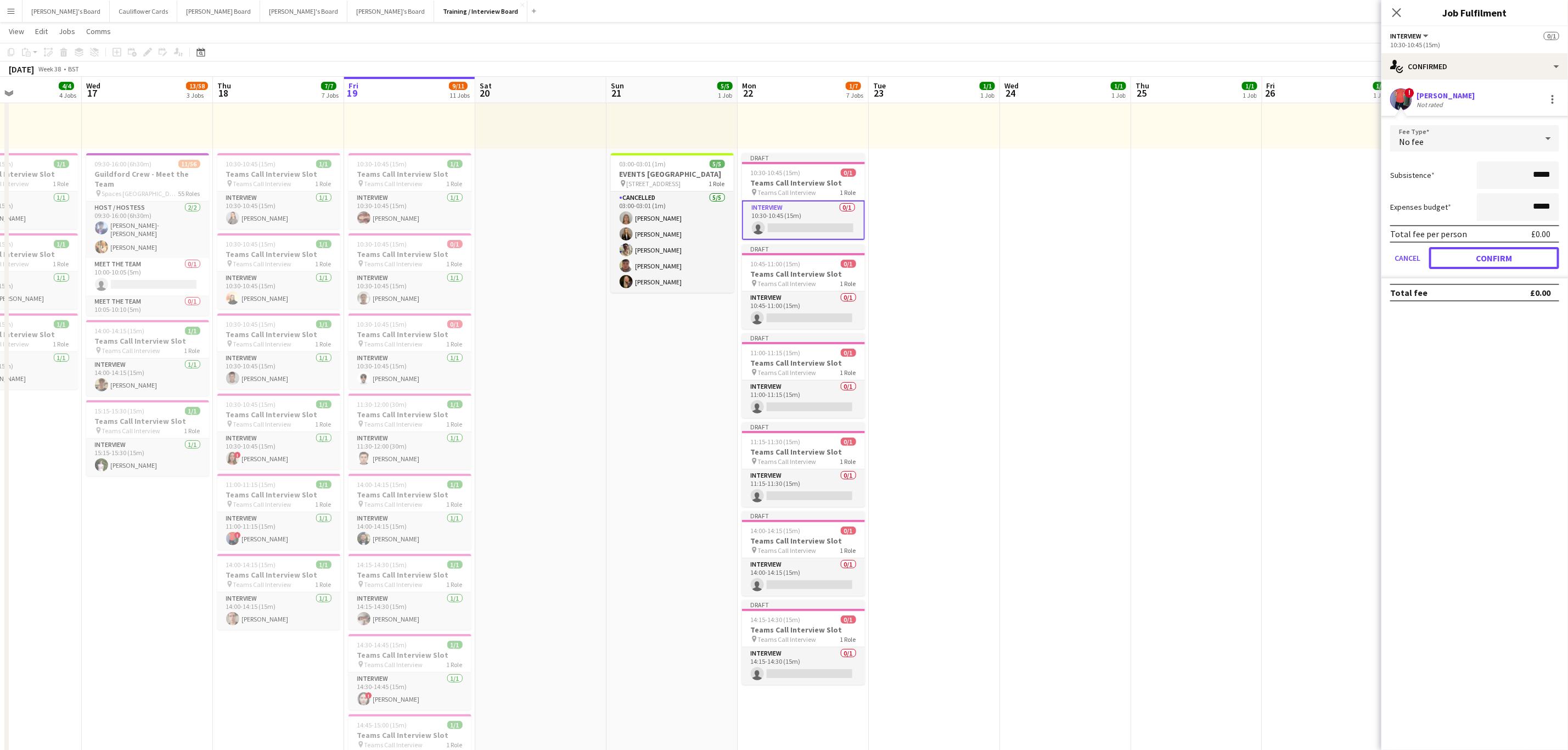
click at [1497, 252] on button "Confirm" at bounding box center [1494, 258] width 130 height 22
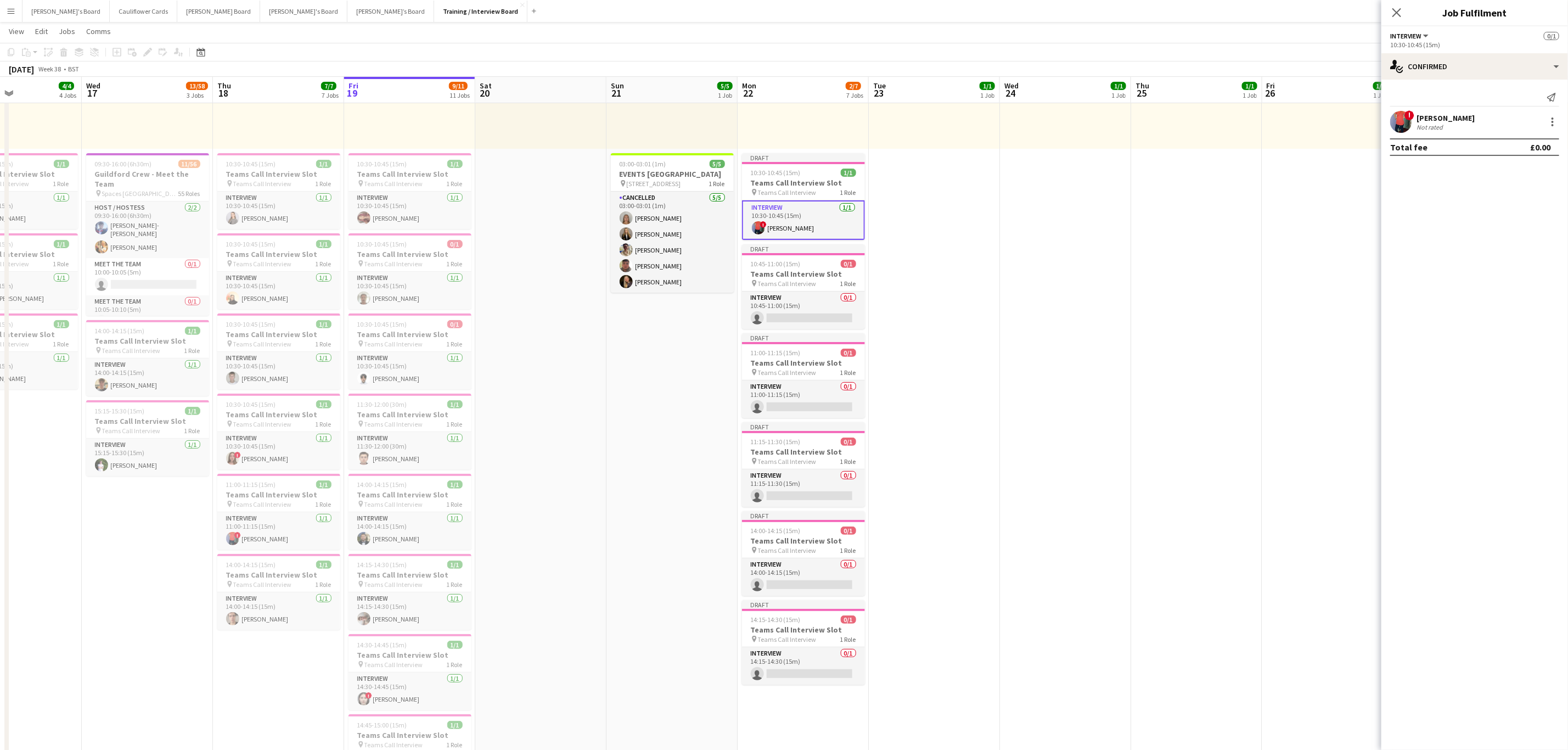
drag, startPoint x: 832, startPoint y: 309, endPoint x: 968, endPoint y: 287, distance: 137.8
click at [830, 309] on app-card-role "Interview 0/1 10:45-11:00 (15m) single-neutral-actions" at bounding box center [803, 310] width 123 height 37
click at [1496, 102] on input at bounding box center [1481, 99] width 128 height 13
click at [1464, 98] on input at bounding box center [1481, 99] width 128 height 13
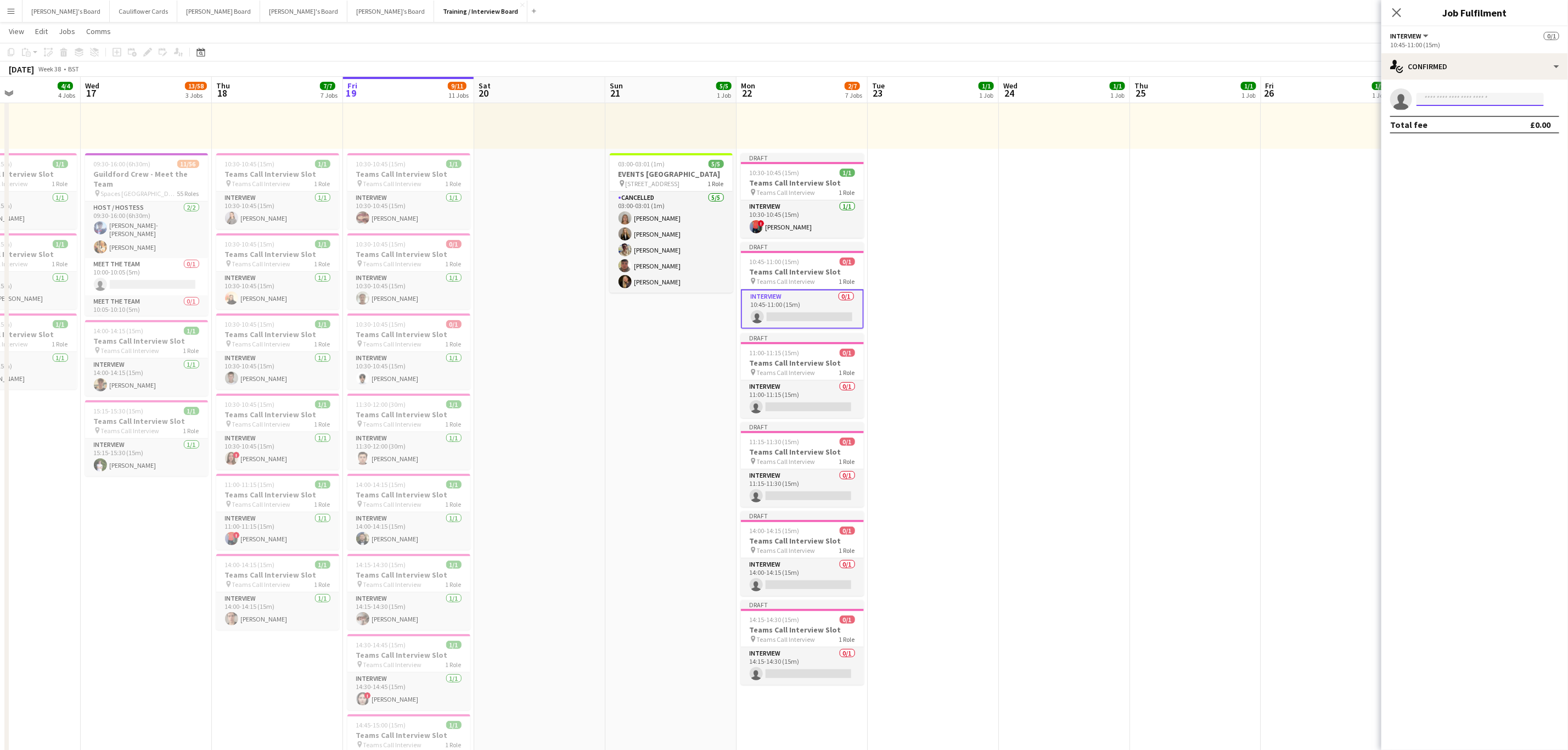
paste input "**********"
type input "**********"
click at [1475, 115] on span "katie nash Waiting list" at bounding box center [1480, 115] width 110 height 9
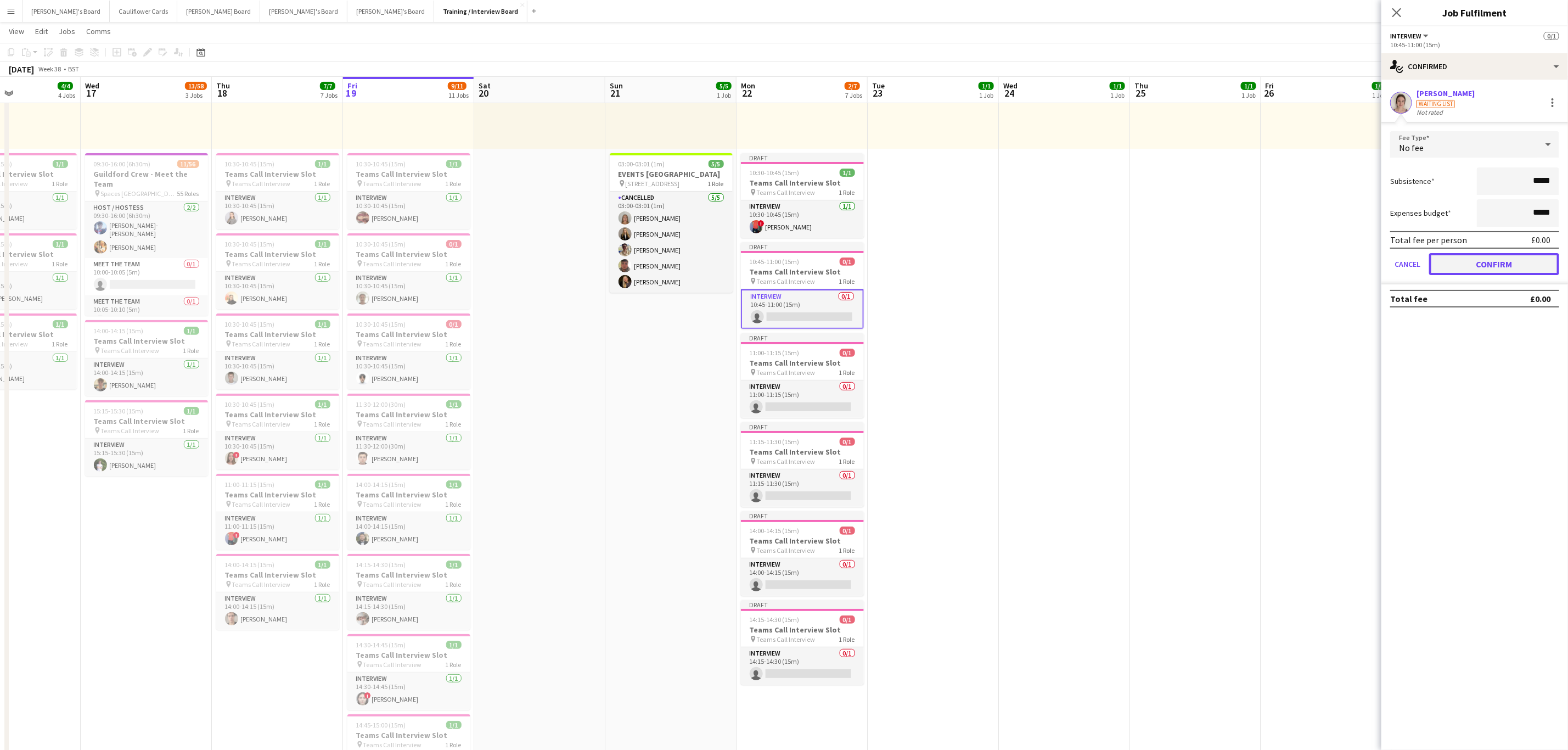
click at [1489, 263] on button "Confirm" at bounding box center [1494, 264] width 130 height 22
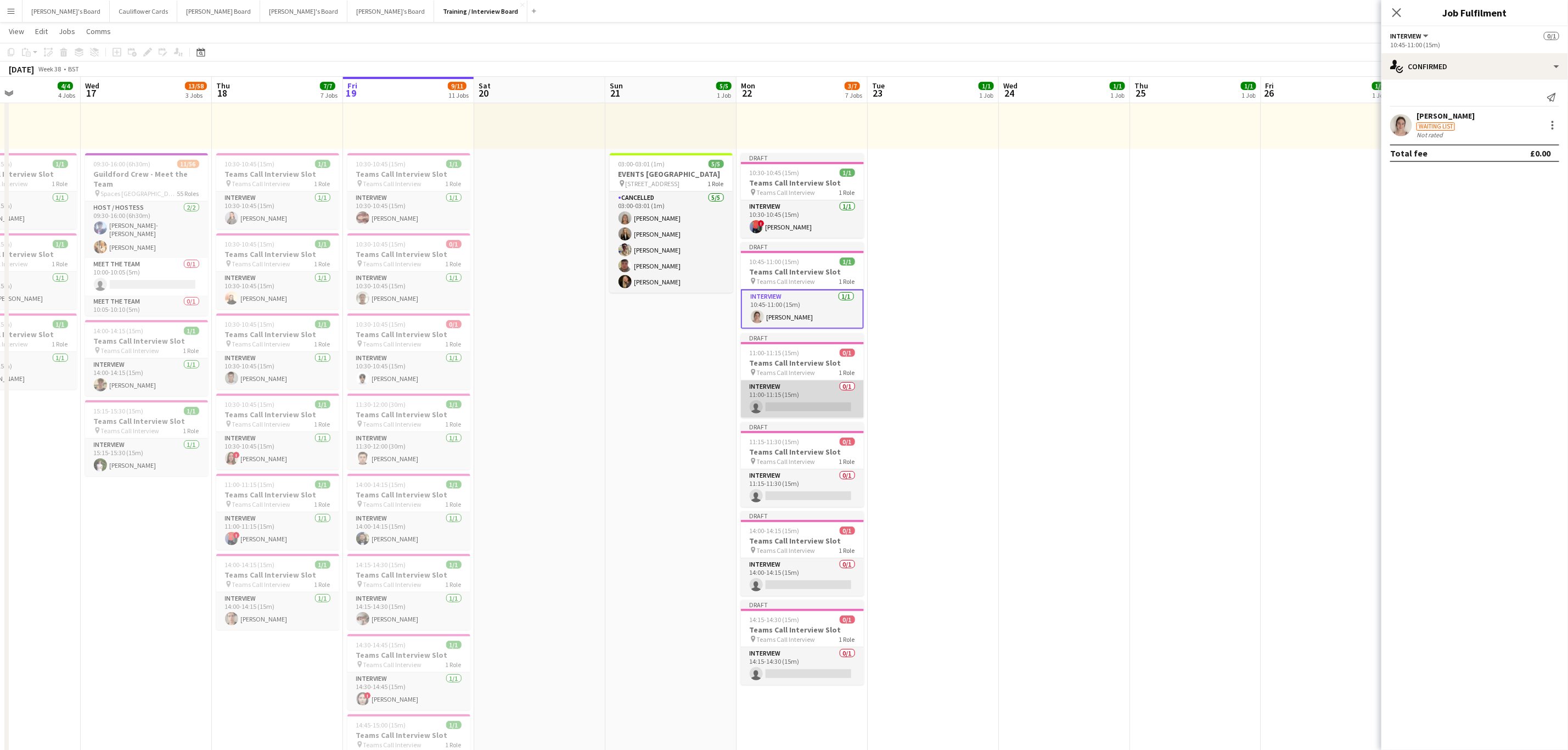
click at [833, 398] on app-card-role "Interview 0/1 11:00-11:15 (15m) single-neutral-actions" at bounding box center [803, 399] width 123 height 37
click at [1470, 95] on input at bounding box center [1481, 99] width 128 height 13
paste input "**********"
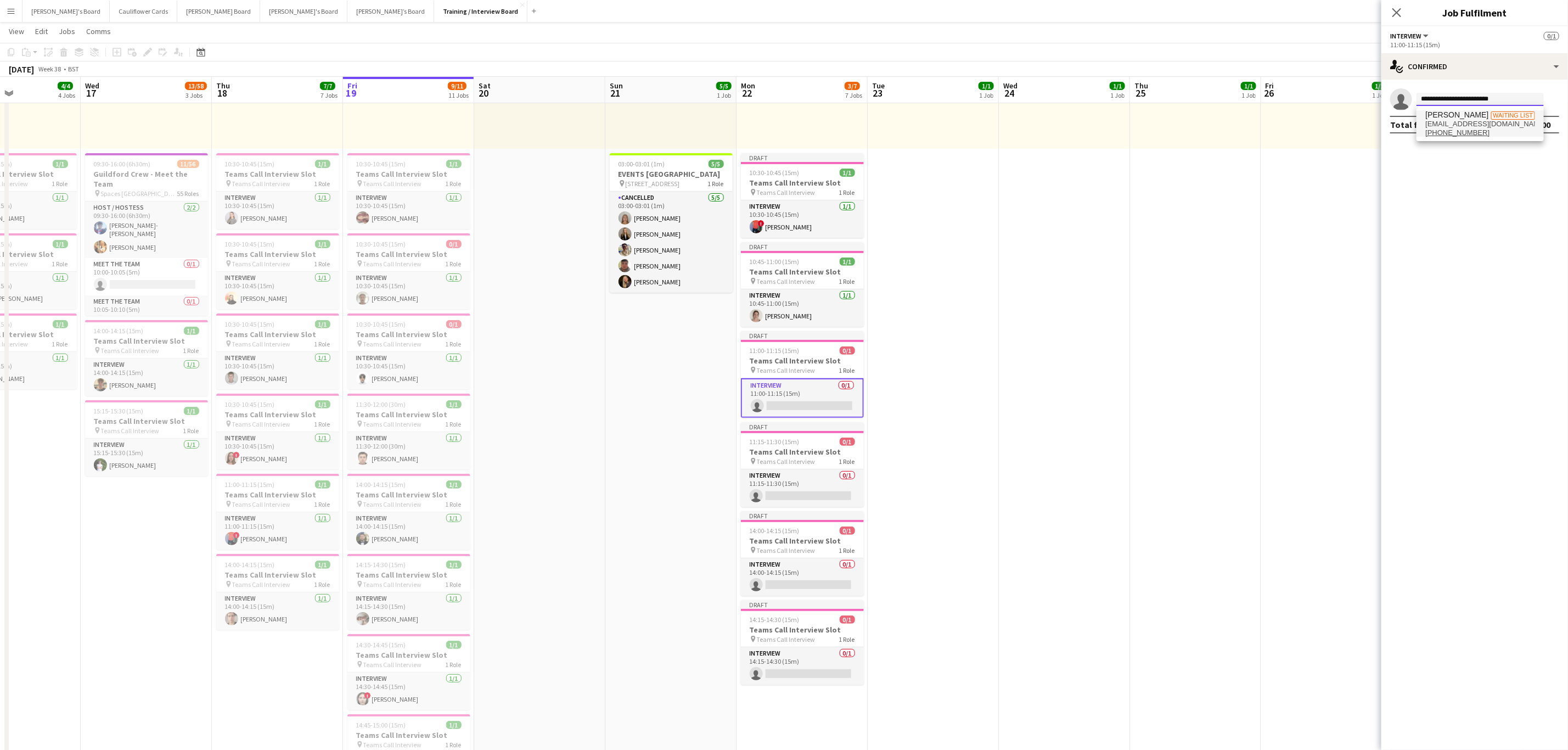
type input "**********"
click at [1463, 115] on span "Sam Jefferson" at bounding box center [1457, 115] width 63 height 9
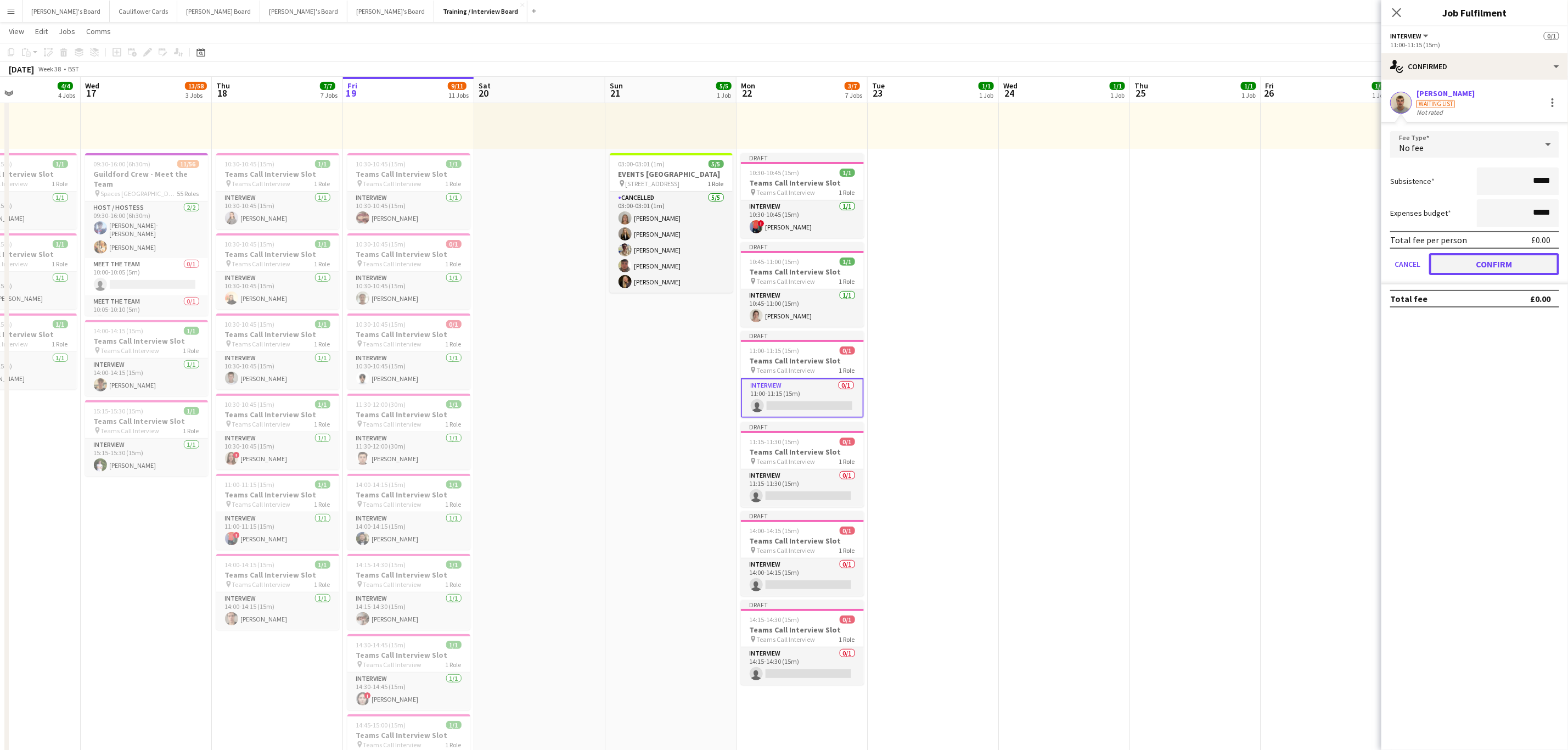
click at [1476, 263] on button "Confirm" at bounding box center [1494, 264] width 130 height 22
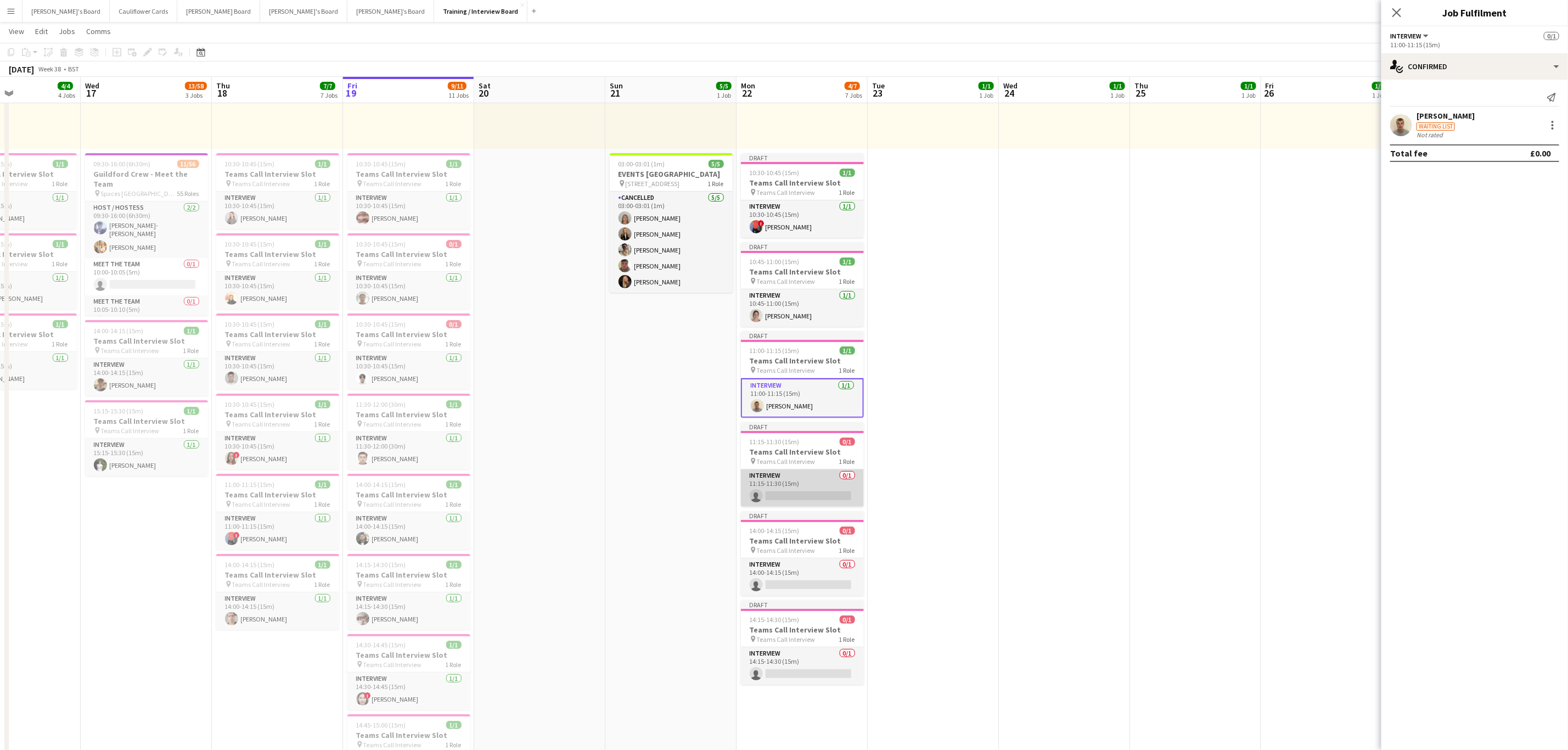
click at [853, 486] on app-card-role "Interview 0/1 11:15-11:30 (15m) single-neutral-actions" at bounding box center [803, 488] width 123 height 37
paste input "**********"
type input "*"
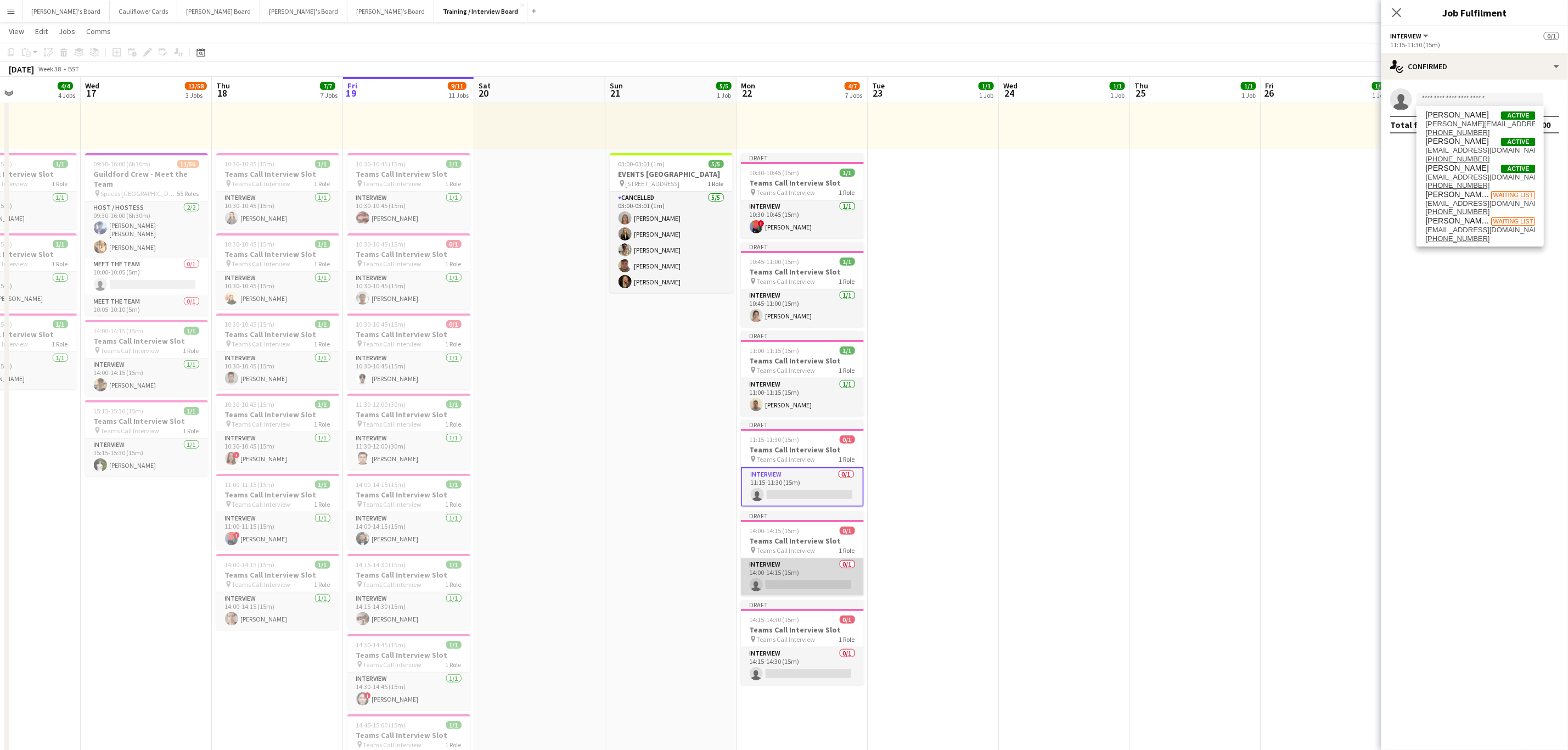
click at [824, 588] on app-card-role "Interview 0/1 14:00-14:15 (15m) single-neutral-actions" at bounding box center [803, 577] width 123 height 37
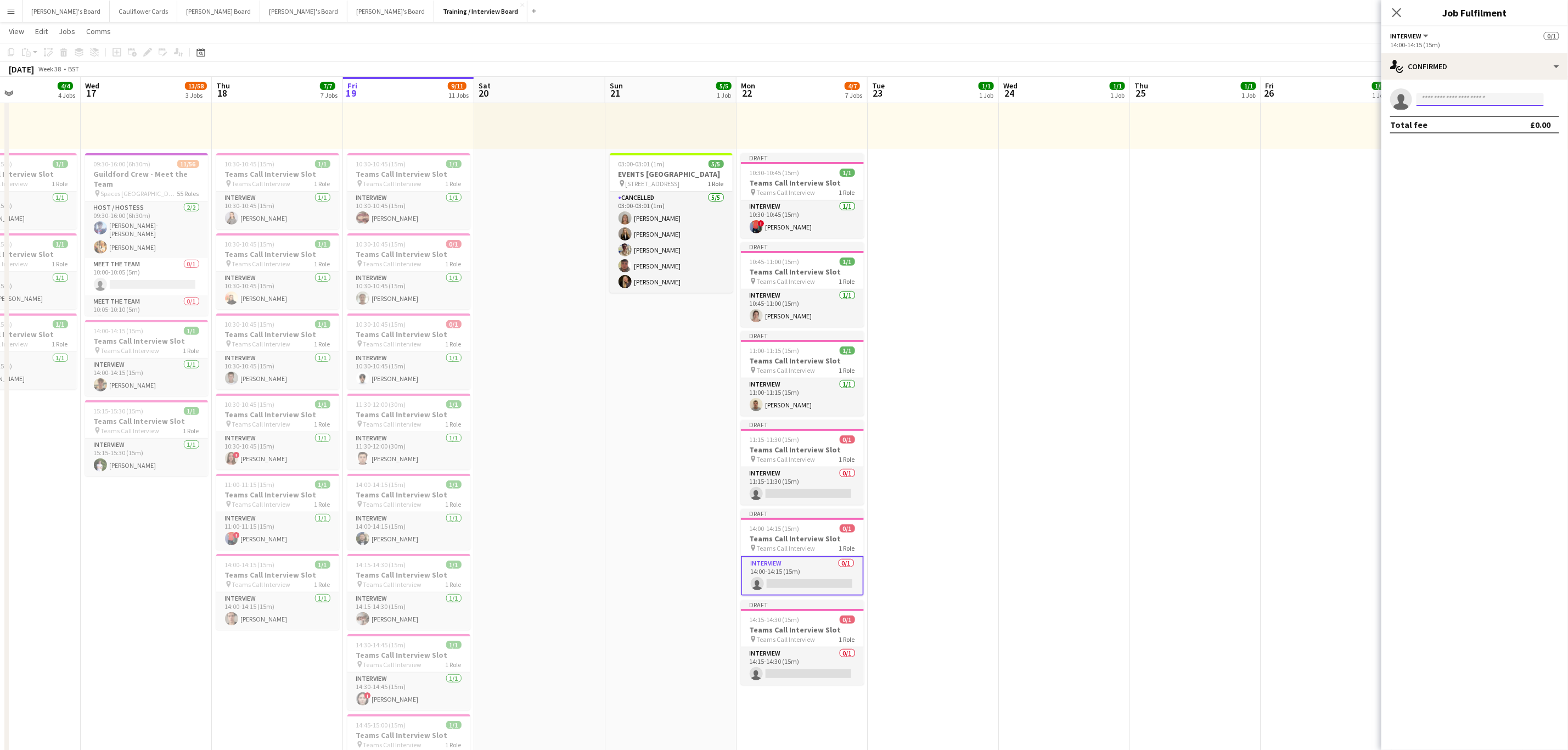
click at [1454, 99] on input at bounding box center [1481, 99] width 128 height 13
click at [1438, 102] on input at bounding box center [1481, 99] width 128 height 13
paste input "**********"
type input "**********"
click at [1459, 112] on span "Henry Anderson" at bounding box center [1457, 115] width 63 height 9
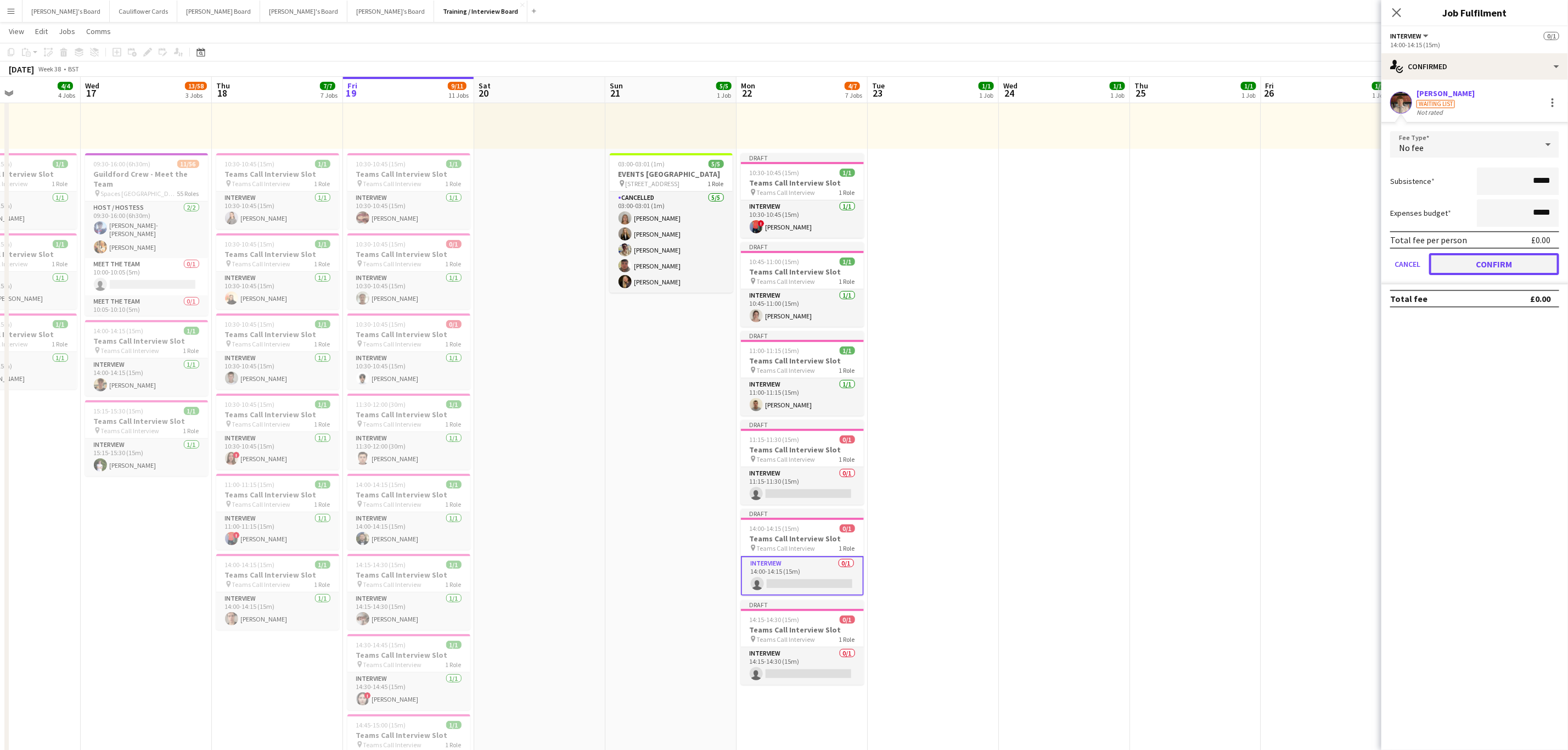
click at [1510, 268] on button "Confirm" at bounding box center [1494, 264] width 130 height 22
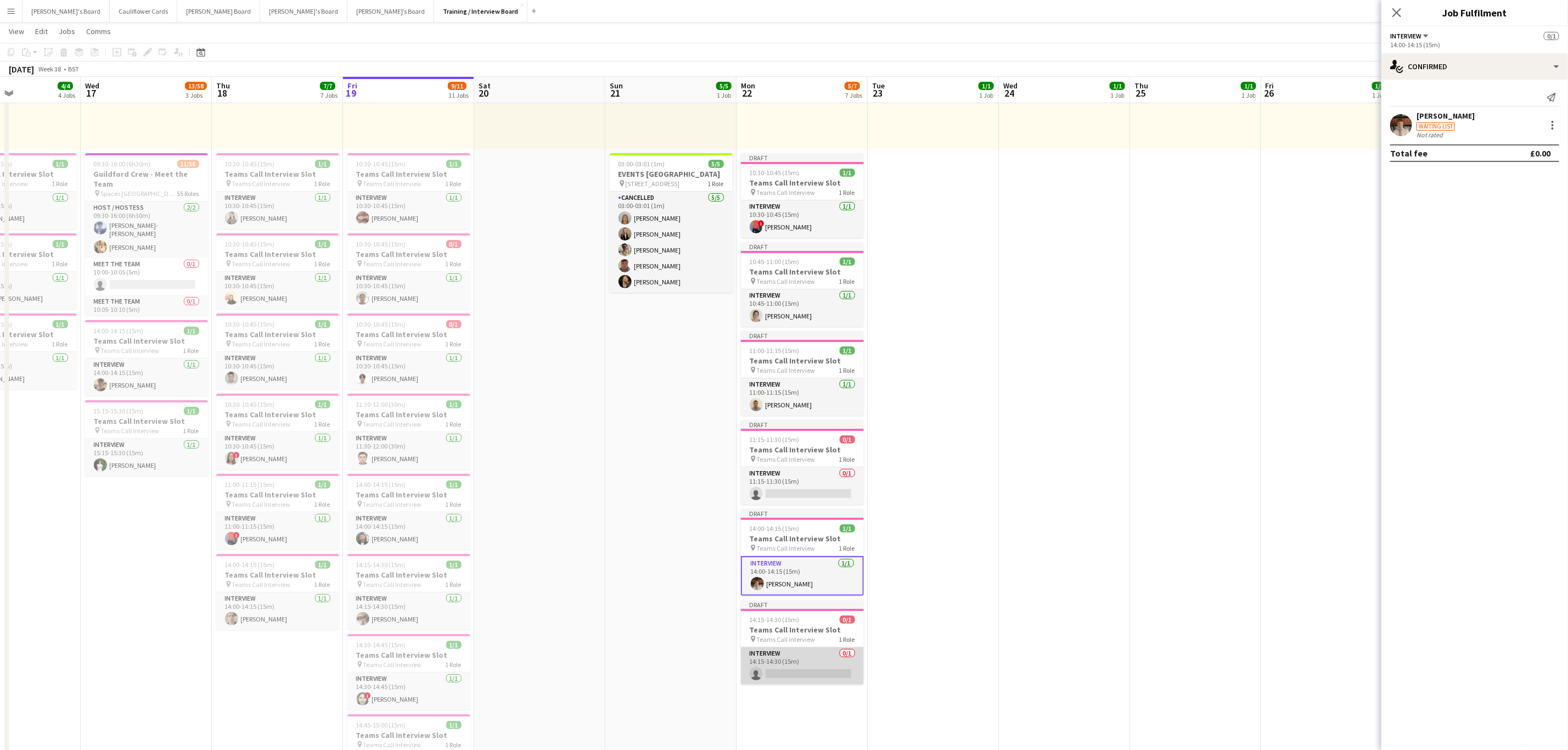
click at [830, 671] on app-card-role "Interview 0/1 14:15-14:30 (15m) single-neutral-actions" at bounding box center [803, 666] width 123 height 37
click at [1473, 101] on input at bounding box center [1481, 99] width 128 height 13
click at [1444, 98] on input at bounding box center [1481, 99] width 128 height 13
paste input "**********"
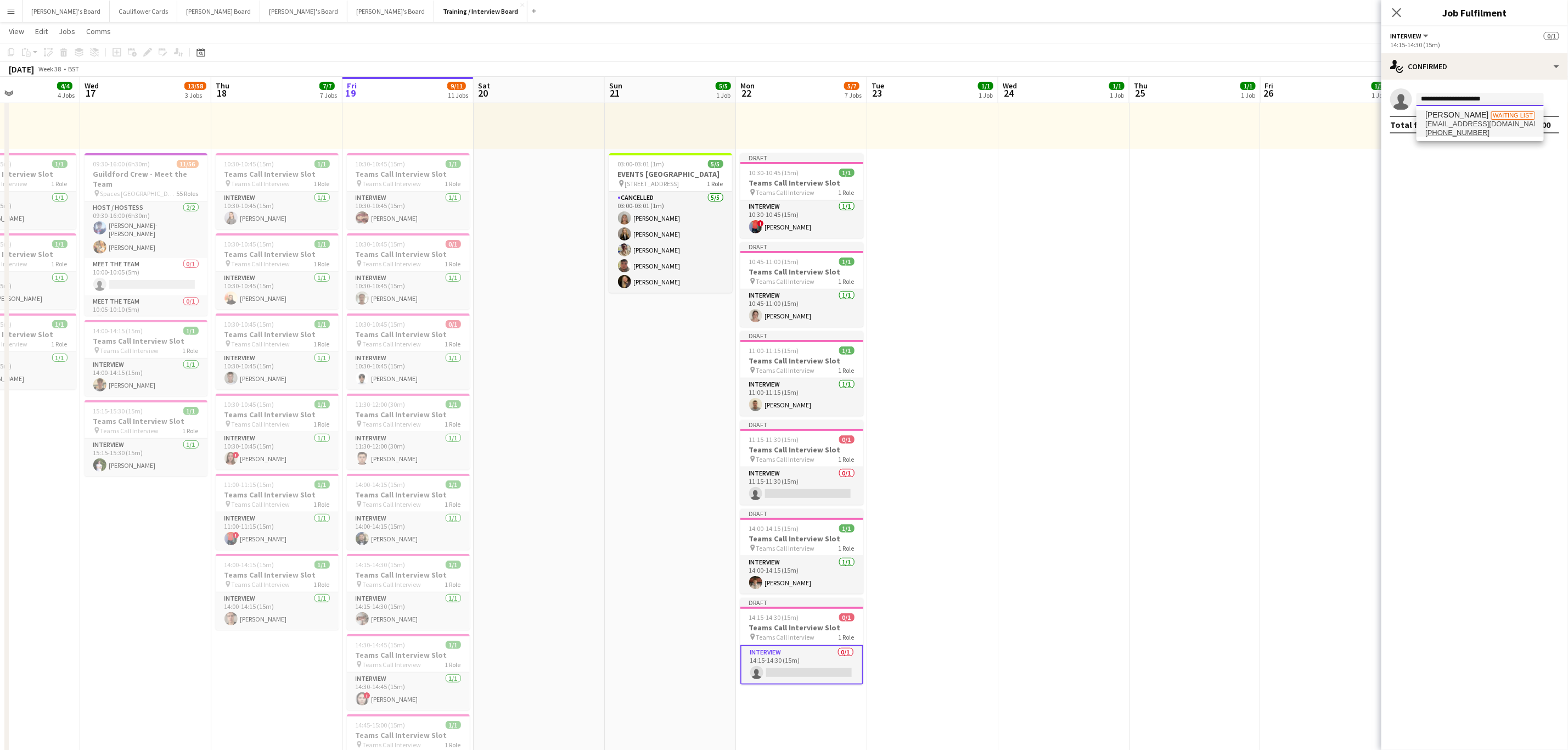
type input "**********"
click at [1475, 121] on span "zoe.herwill2@gmail.com" at bounding box center [1480, 124] width 110 height 9
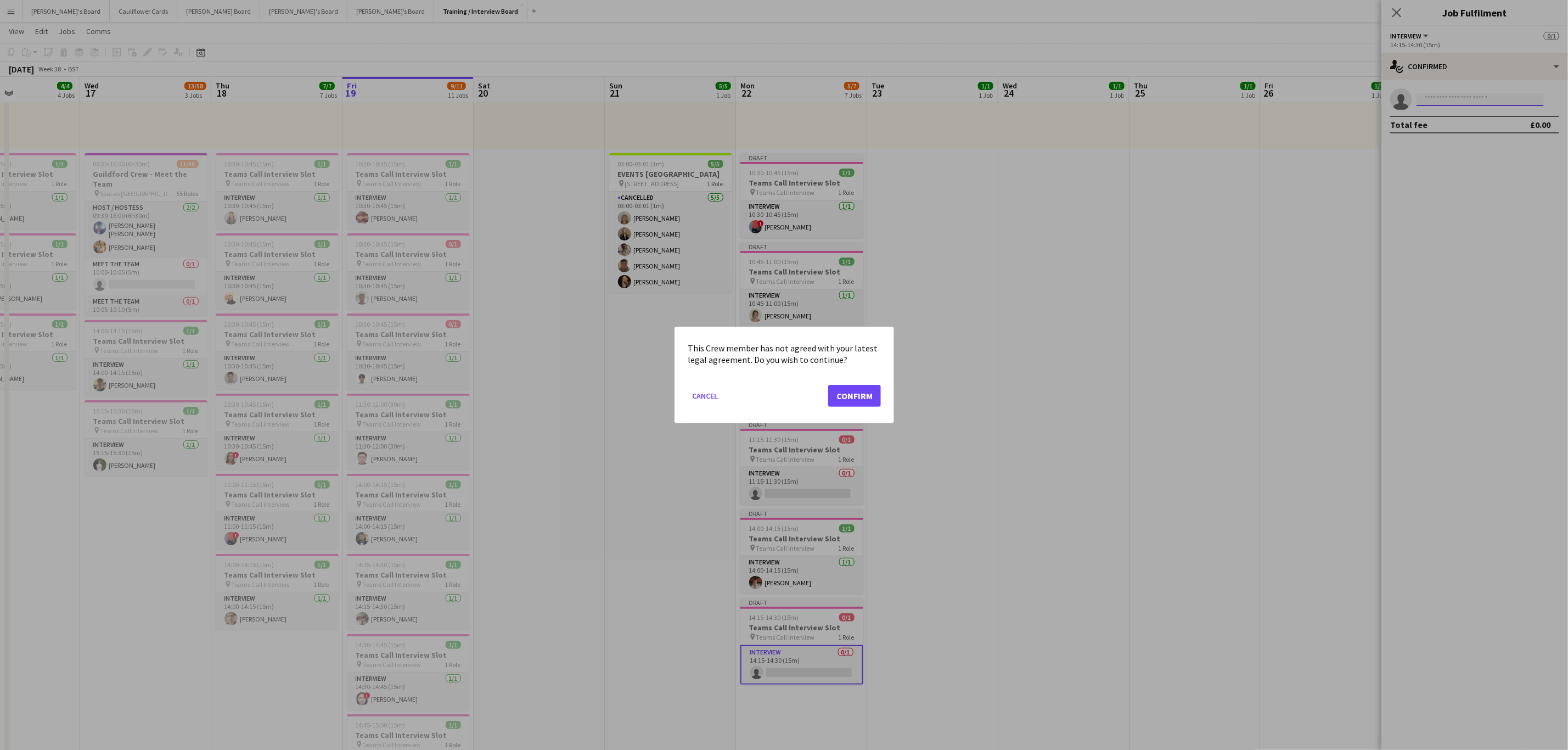
scroll to position [0, 0]
click at [702, 395] on button "Cancel" at bounding box center [705, 396] width 34 height 18
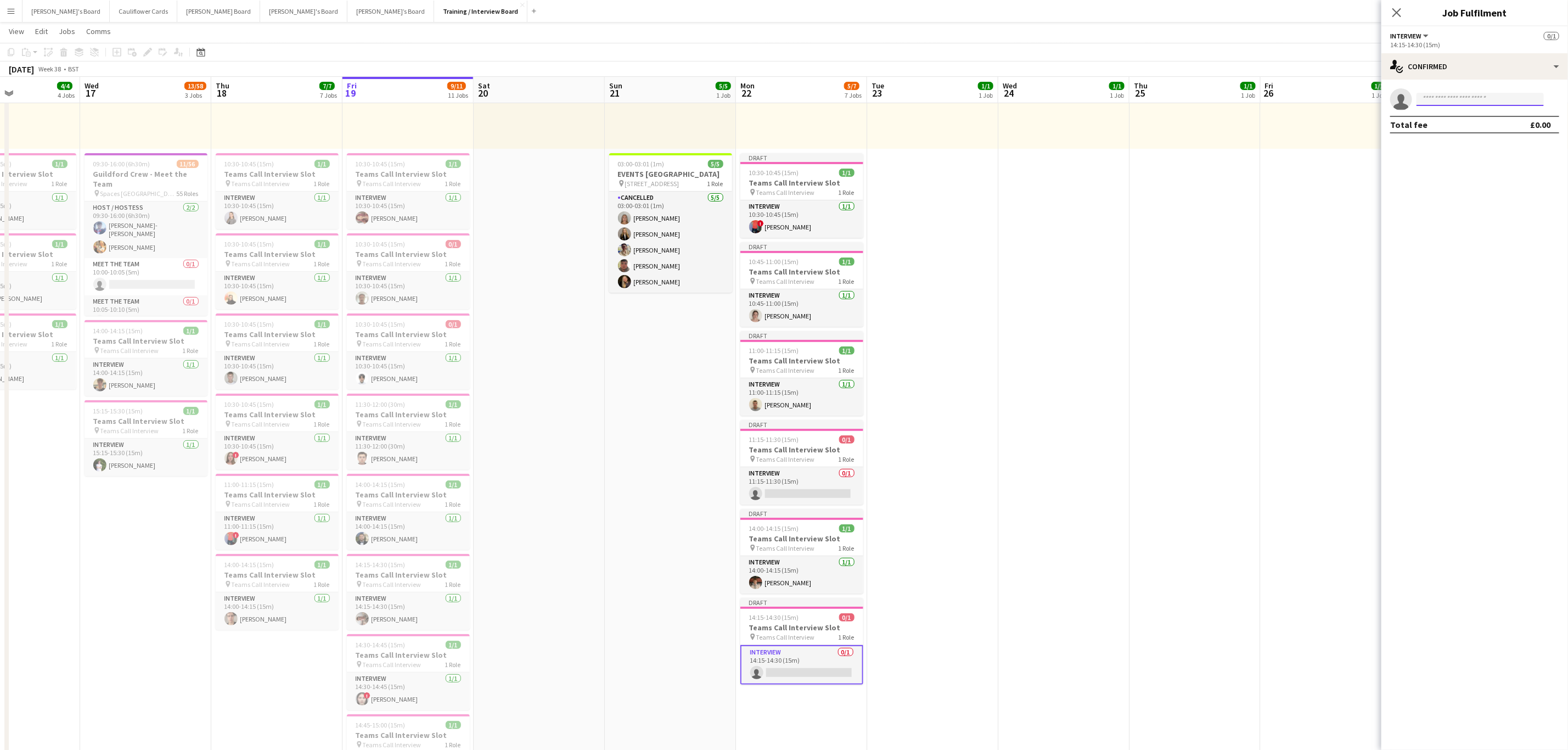
scroll to position [173, 0]
click at [1532, 133] on span "+4407720826825" at bounding box center [1480, 133] width 110 height 9
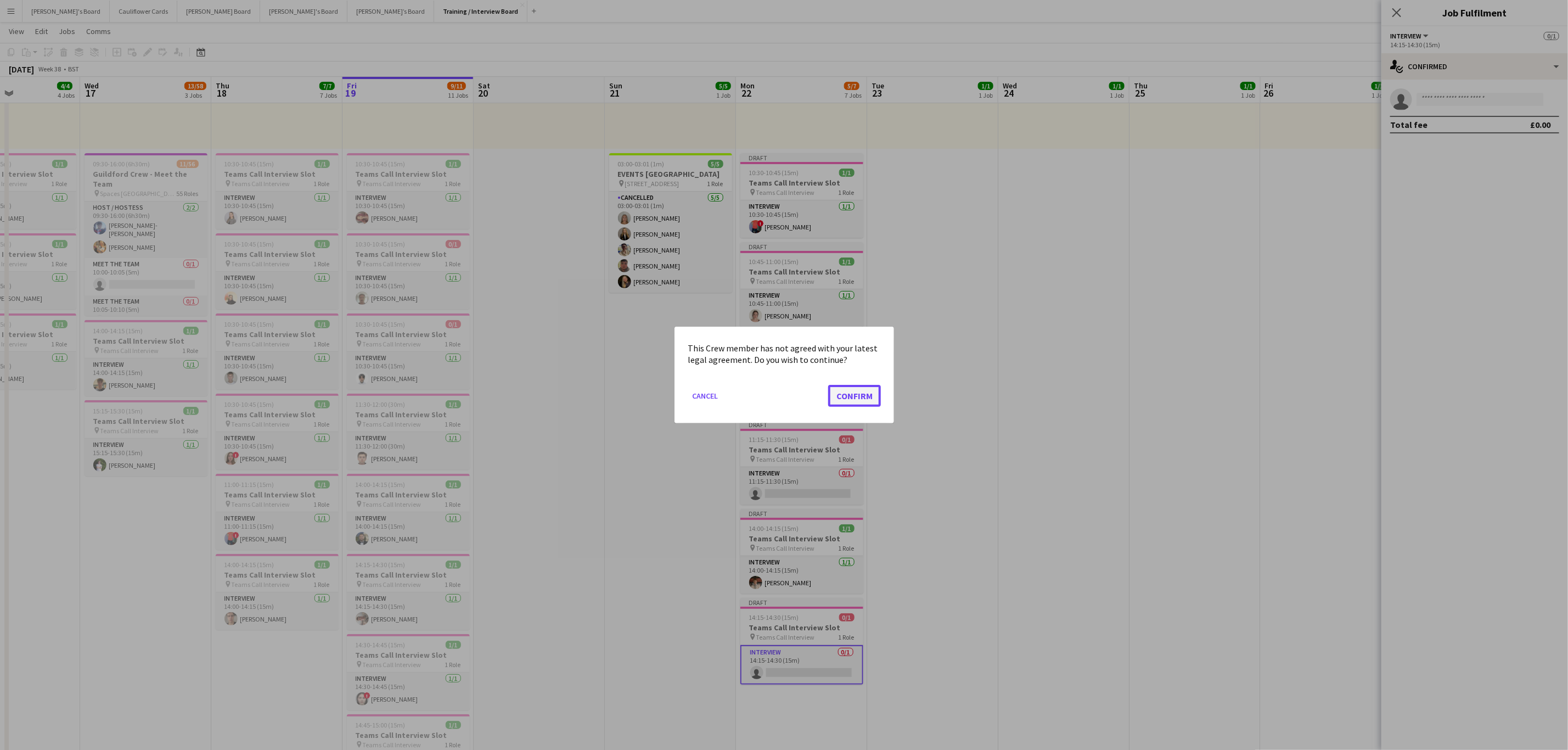
click at [873, 398] on button "Confirm" at bounding box center [855, 396] width 53 height 22
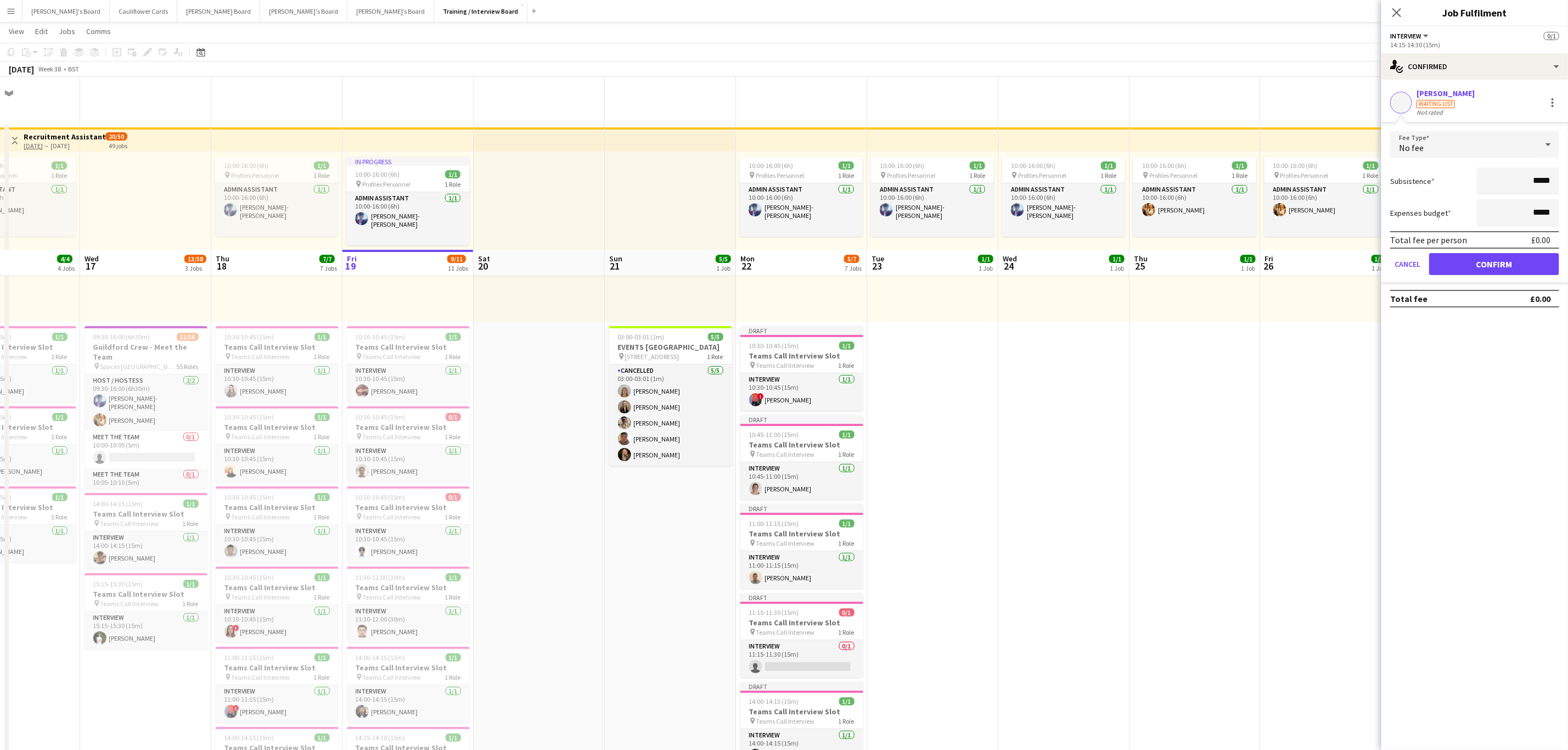
scroll to position [173, 0]
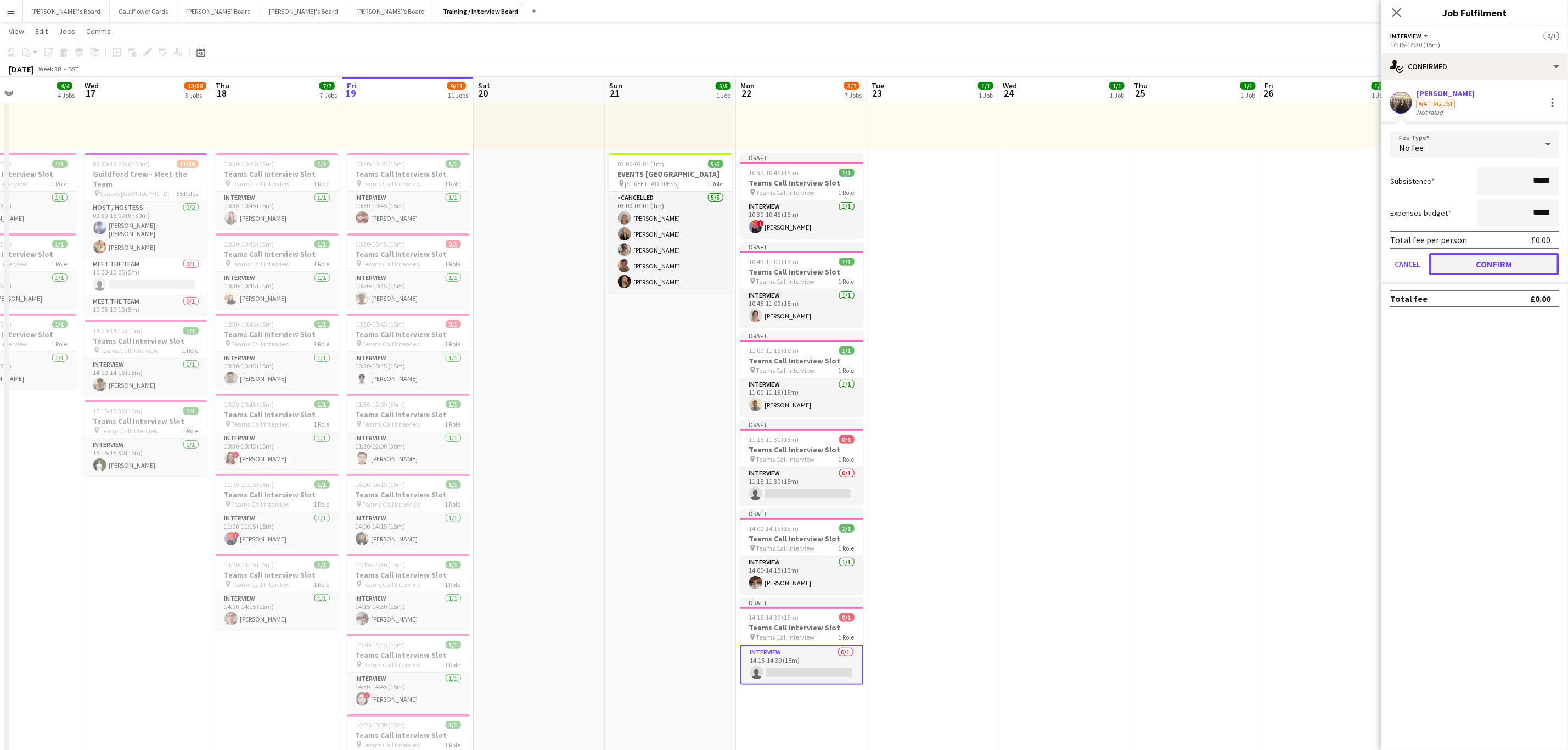
click at [1492, 267] on button "Confirm" at bounding box center [1494, 264] width 130 height 22
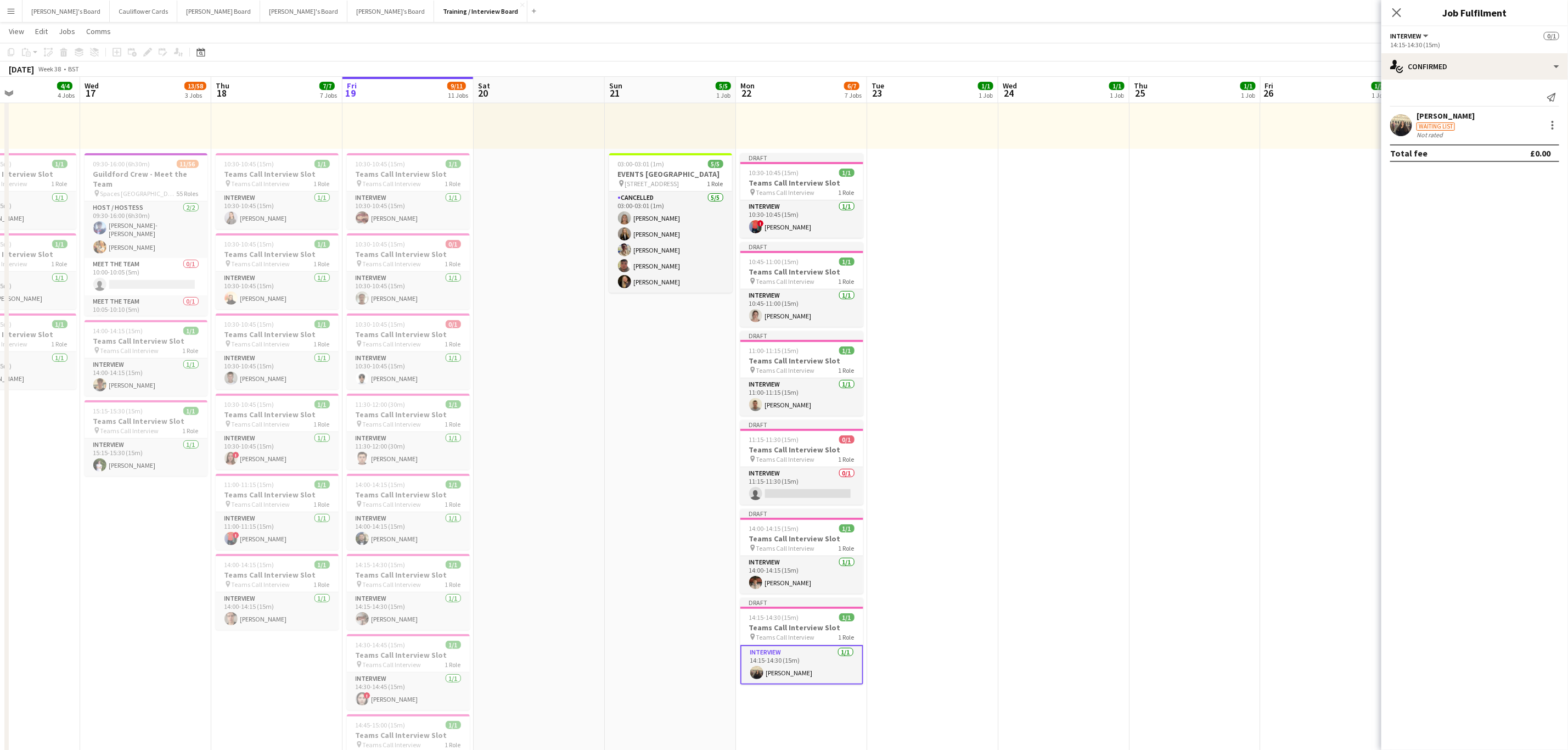
click at [906, 634] on app-date-cell "10:00-16:00 (6h) 1/1 pin Profiles Personnel 1 Role Admin Assistant 1/1 10:00-16…" at bounding box center [933, 742] width 131 height 1583
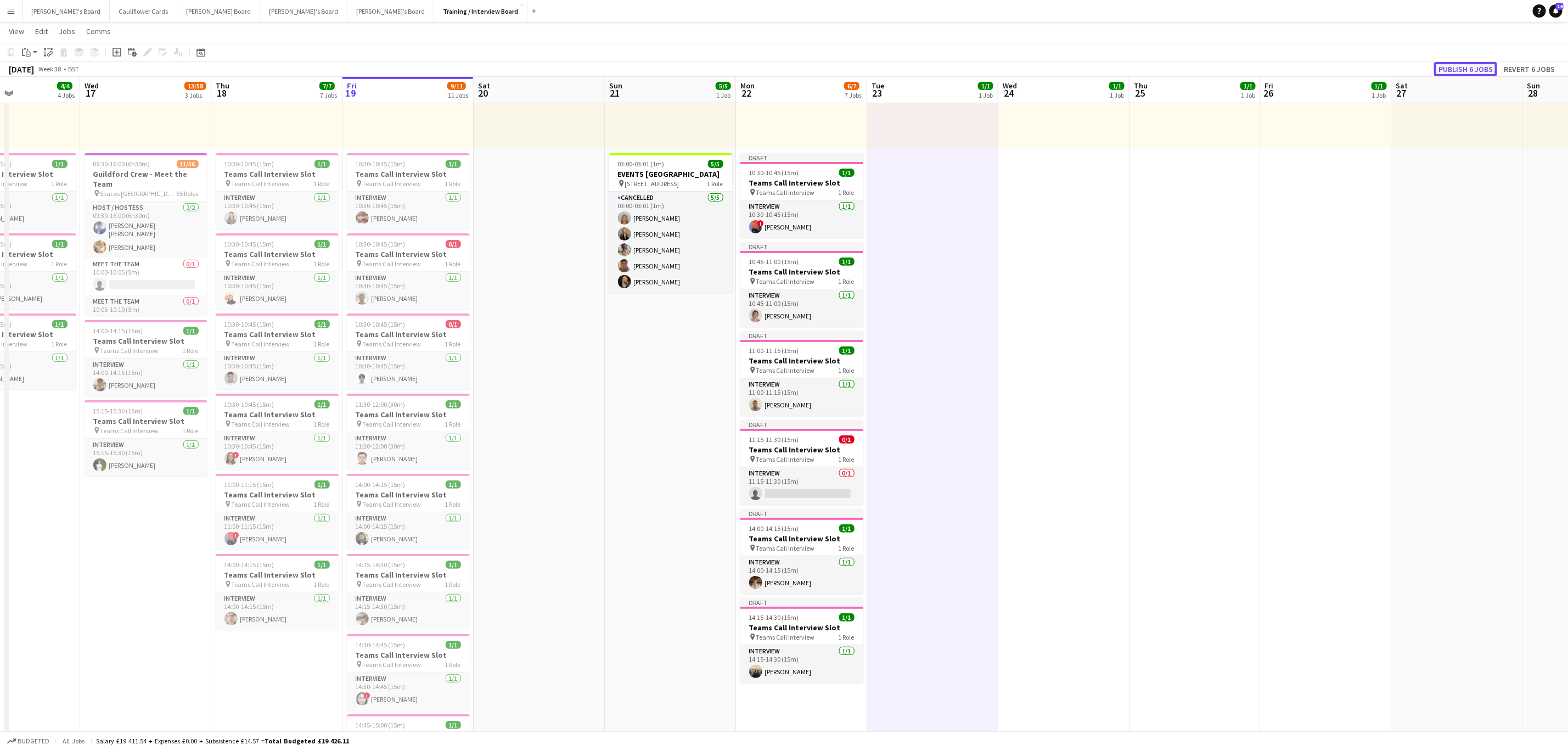
click at [1473, 71] on button "Publish 6 jobs" at bounding box center [1466, 69] width 63 height 14
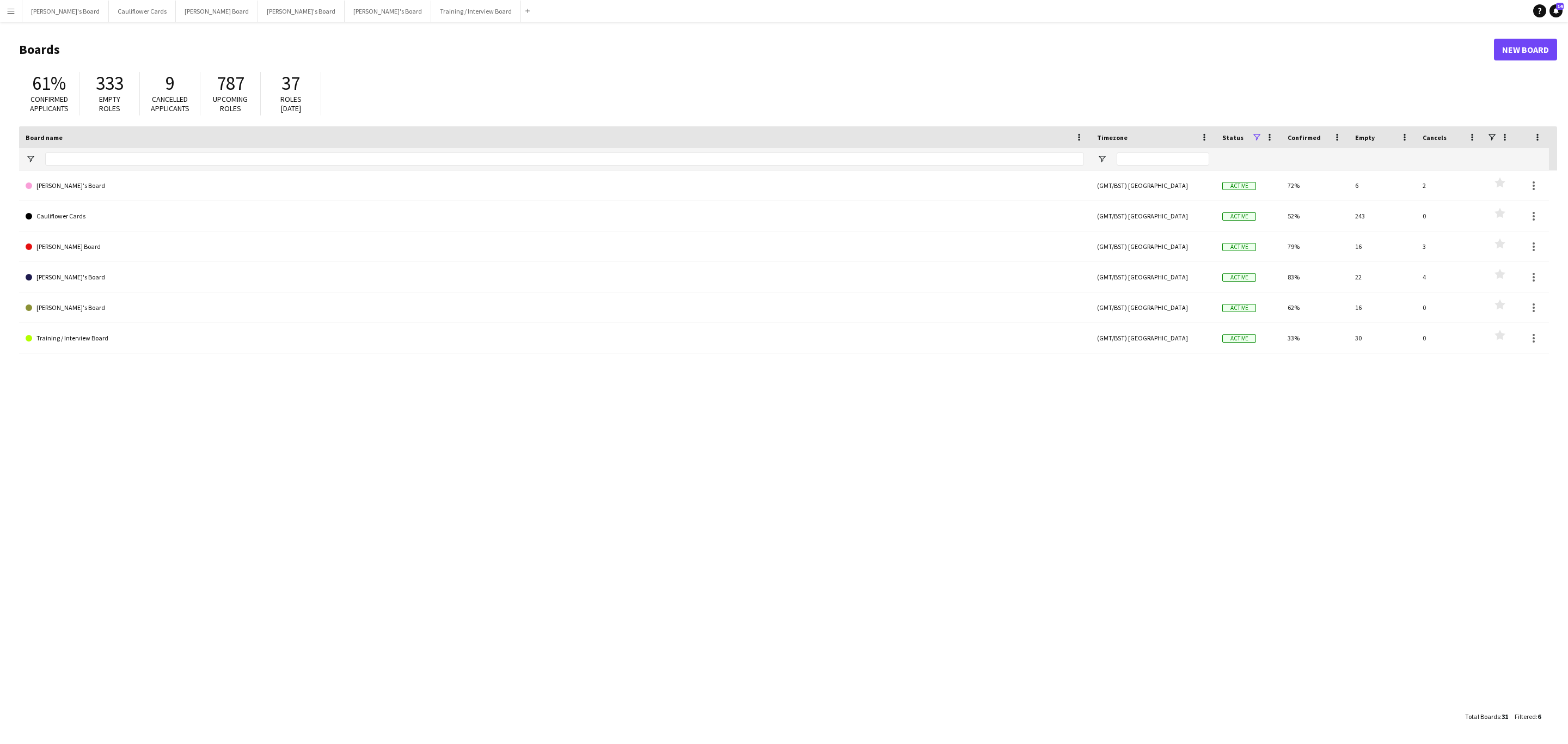
click at [7, 10] on app-icon "Menu" at bounding box center [11, 11] width 9 height 9
click at [141, 83] on link "Status" at bounding box center [164, 80] width 109 height 22
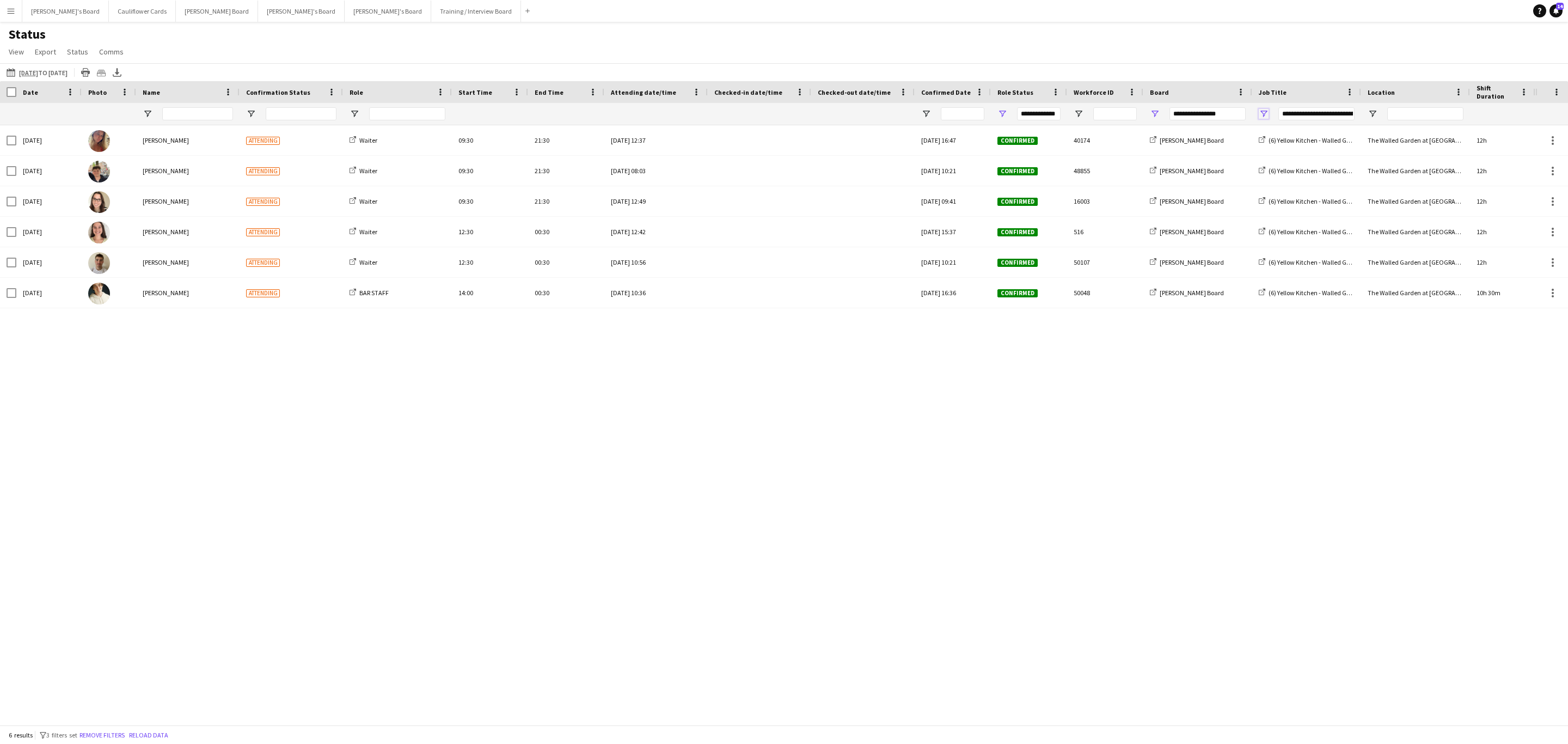
click at [1261, 111] on span "Open Filter Menu" at bounding box center [1264, 114] width 10 height 10
type input "***"
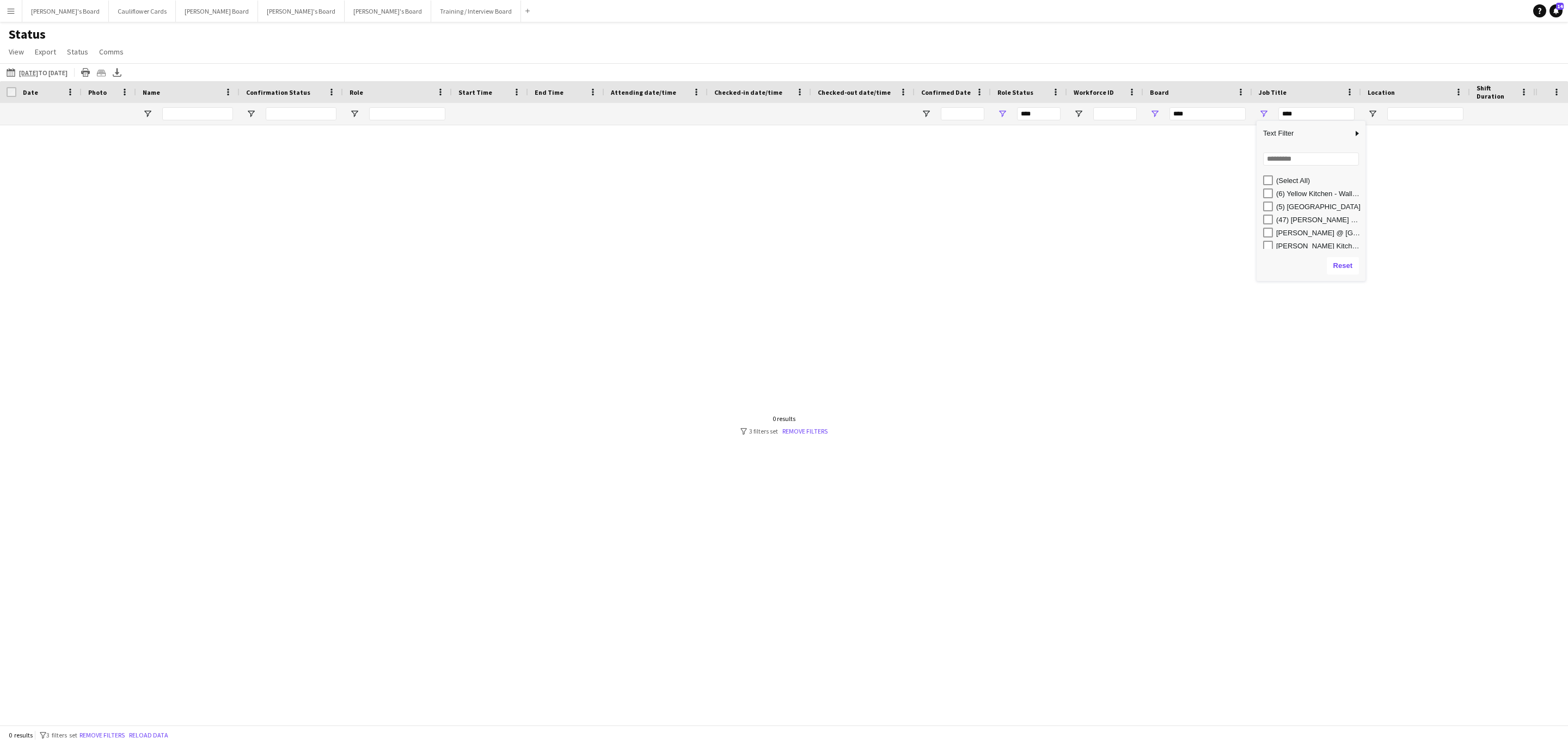
type input "**********"
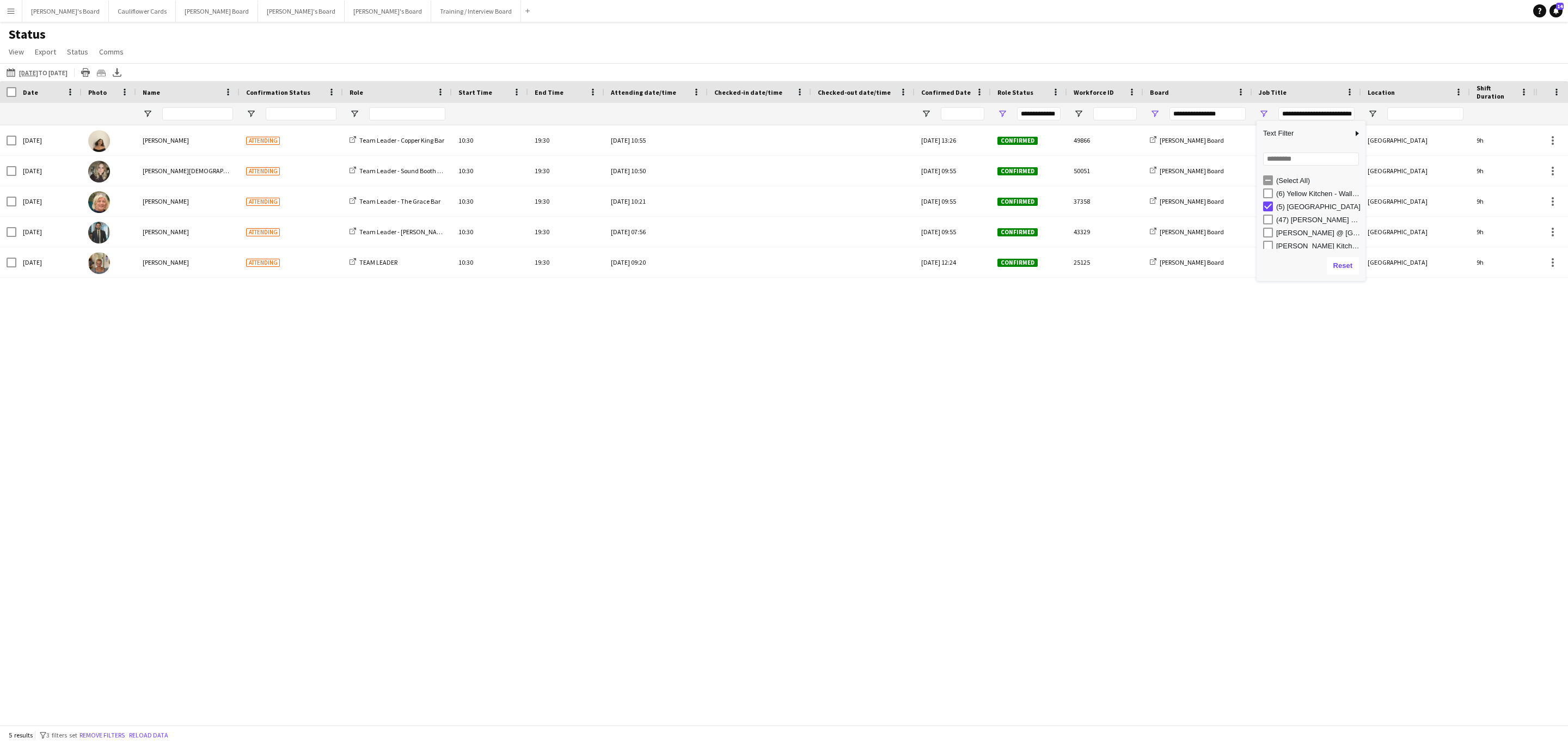
scroll to position [3, 0]
click at [1266, 393] on div "Sat, 20 Sep 2025 Sian Garland Attending Team Leader - Copper King Bar 10:30 19:…" at bounding box center [768, 419] width 1535 height 587
click at [1266, 113] on span "Open Filter Menu" at bounding box center [1264, 114] width 10 height 10
drag, startPoint x: 1293, startPoint y: 370, endPoint x: 1219, endPoint y: 275, distance: 120.4
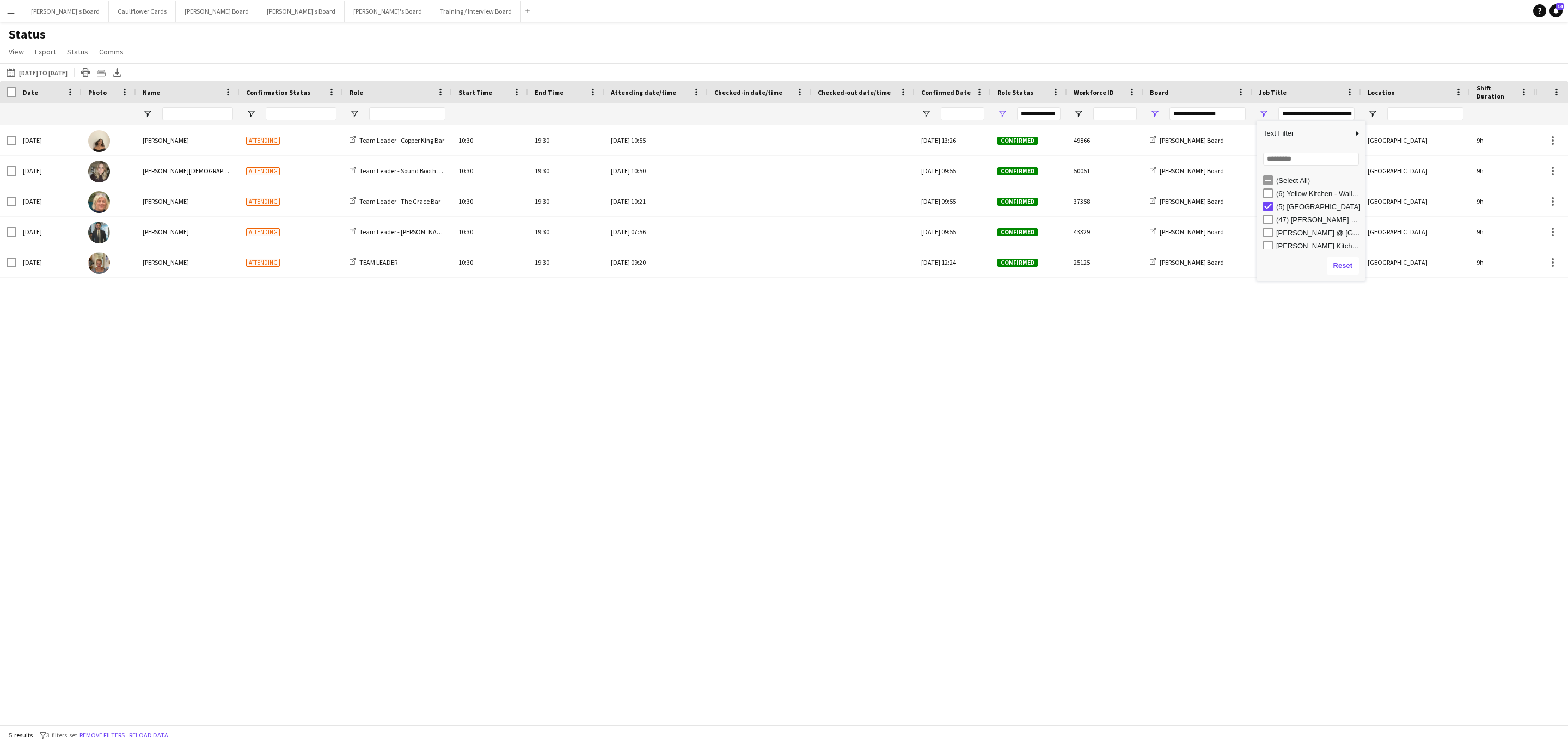
click at [1287, 370] on div "Sat, 20 Sep 2025 Sian Garland Attending Team Leader - Copper King Bar 10:30 19:…" at bounding box center [768, 419] width 1535 height 587
click at [7, 74] on app-icon "[DATE] to [DATE]" at bounding box center [13, 72] width 13 height 9
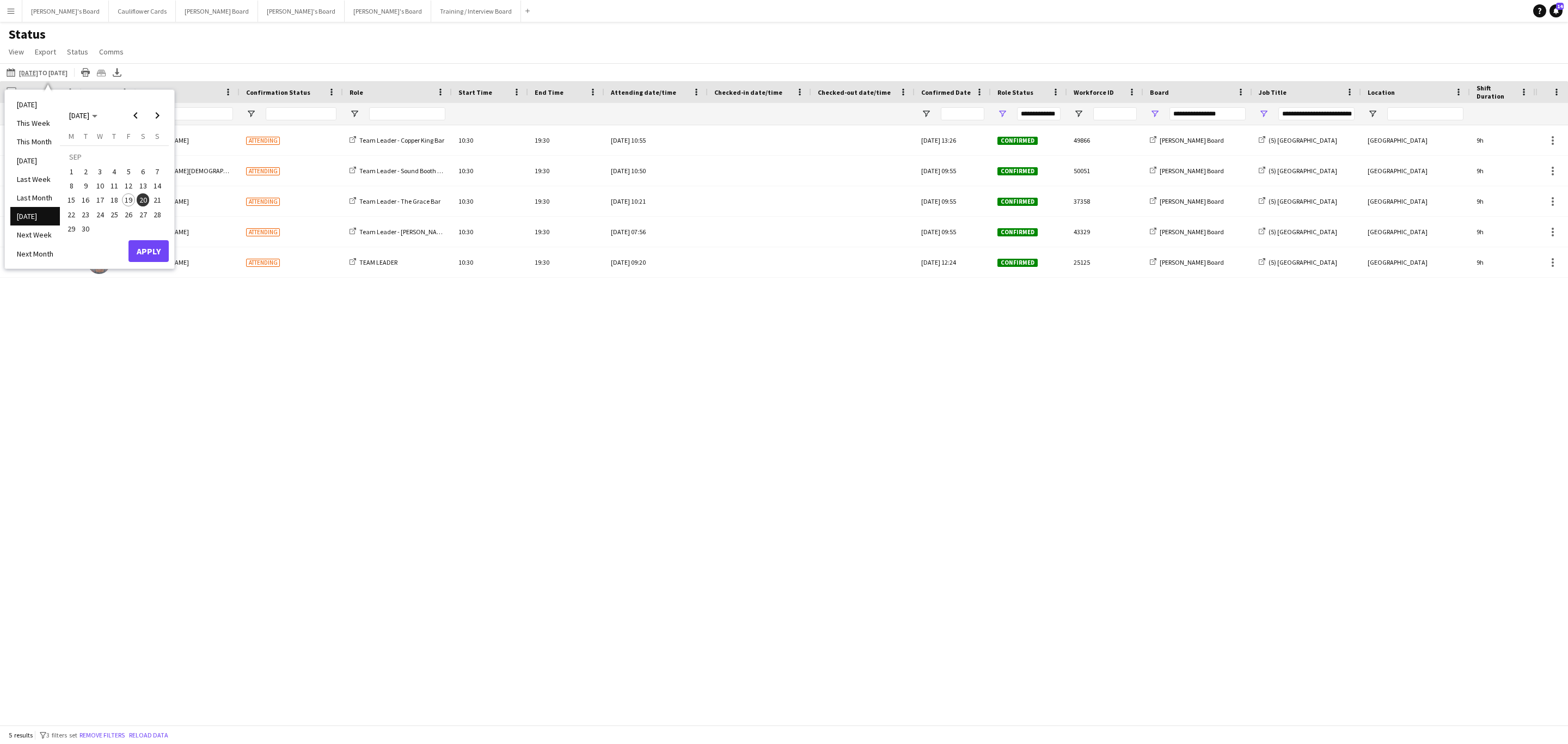
click at [142, 203] on span "20" at bounding box center [143, 200] width 13 height 13
click at [152, 252] on button "Apply" at bounding box center [149, 251] width 40 height 22
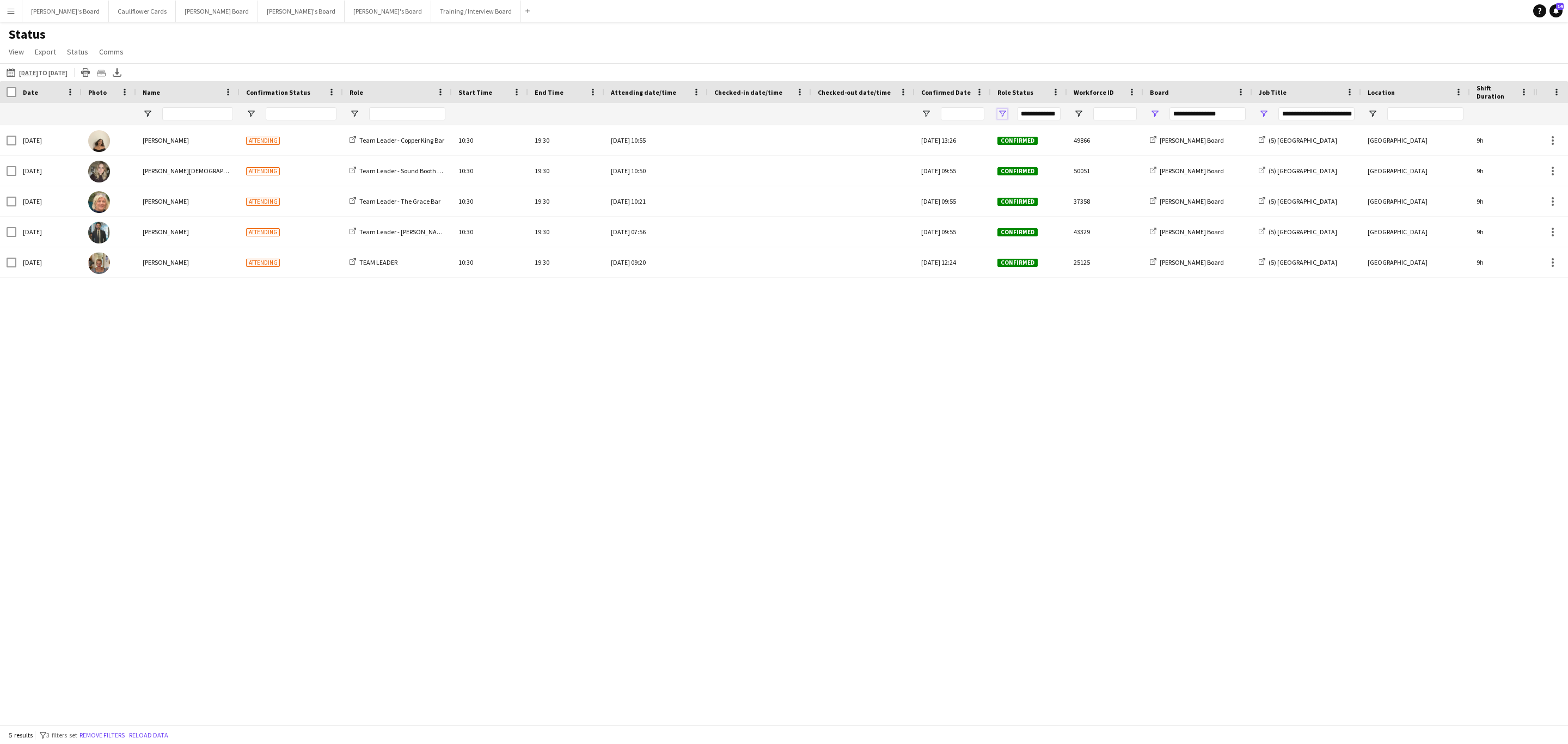
click at [1005, 113] on span "Open Filter Menu" at bounding box center [1003, 114] width 10 height 10
type input "***"
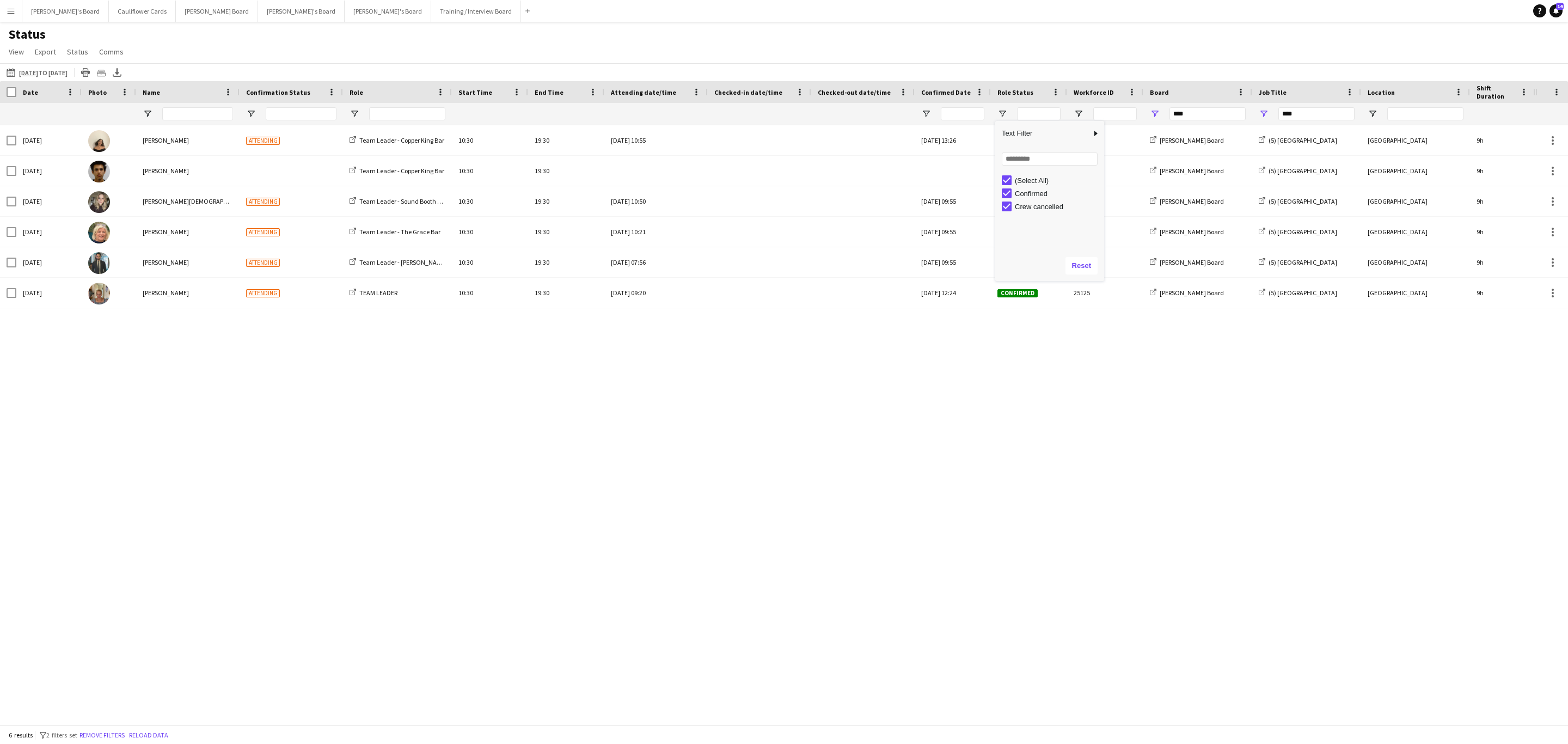
type input "**********"
click at [1024, 422] on div "Sat, 20 Sep 2025 Sian Garland Attending Team Leader - Copper King Bar 10:30 19:…" at bounding box center [768, 419] width 1535 height 587
click at [998, 115] on span "Open Filter Menu" at bounding box center [1003, 114] width 10 height 10
type input "***"
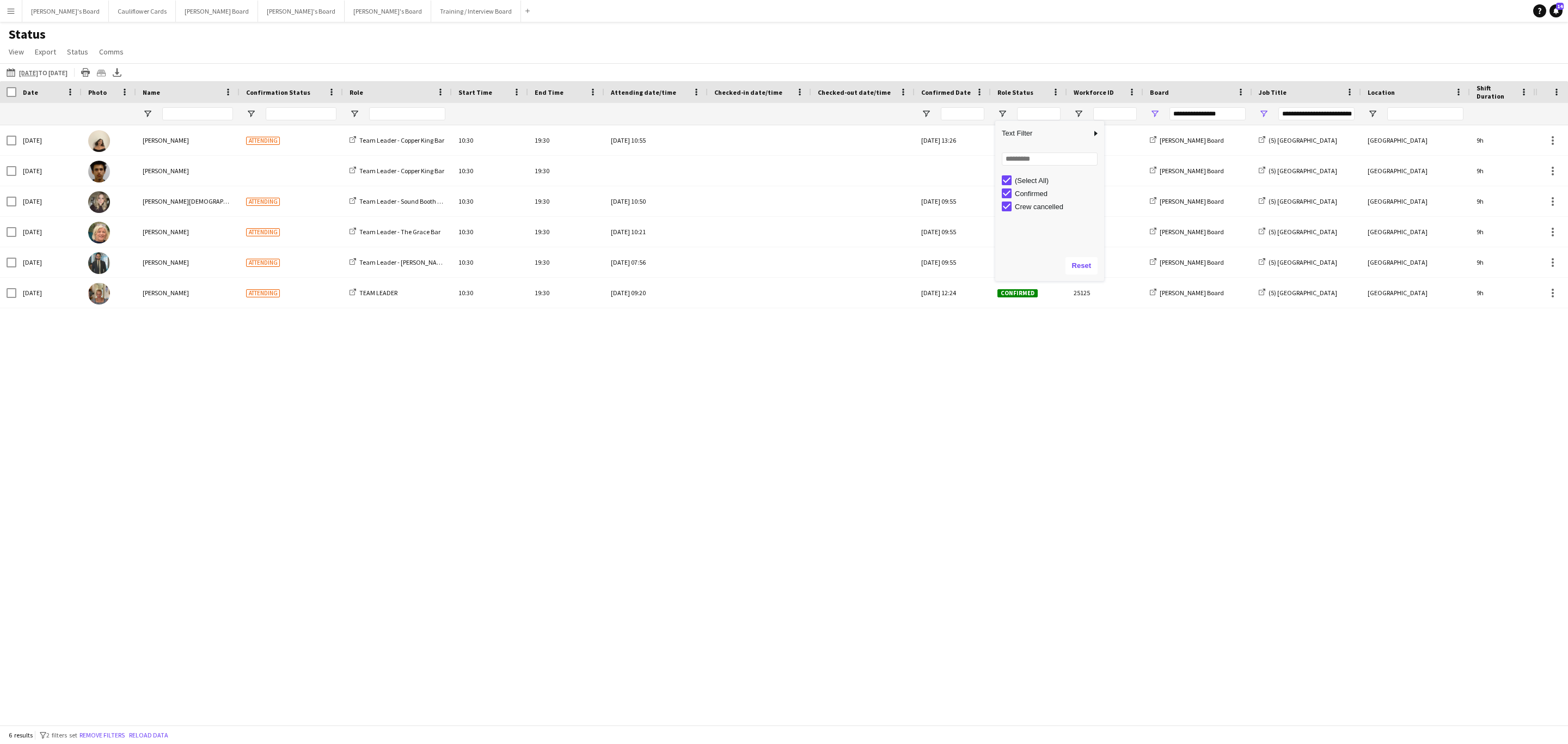
type input "***"
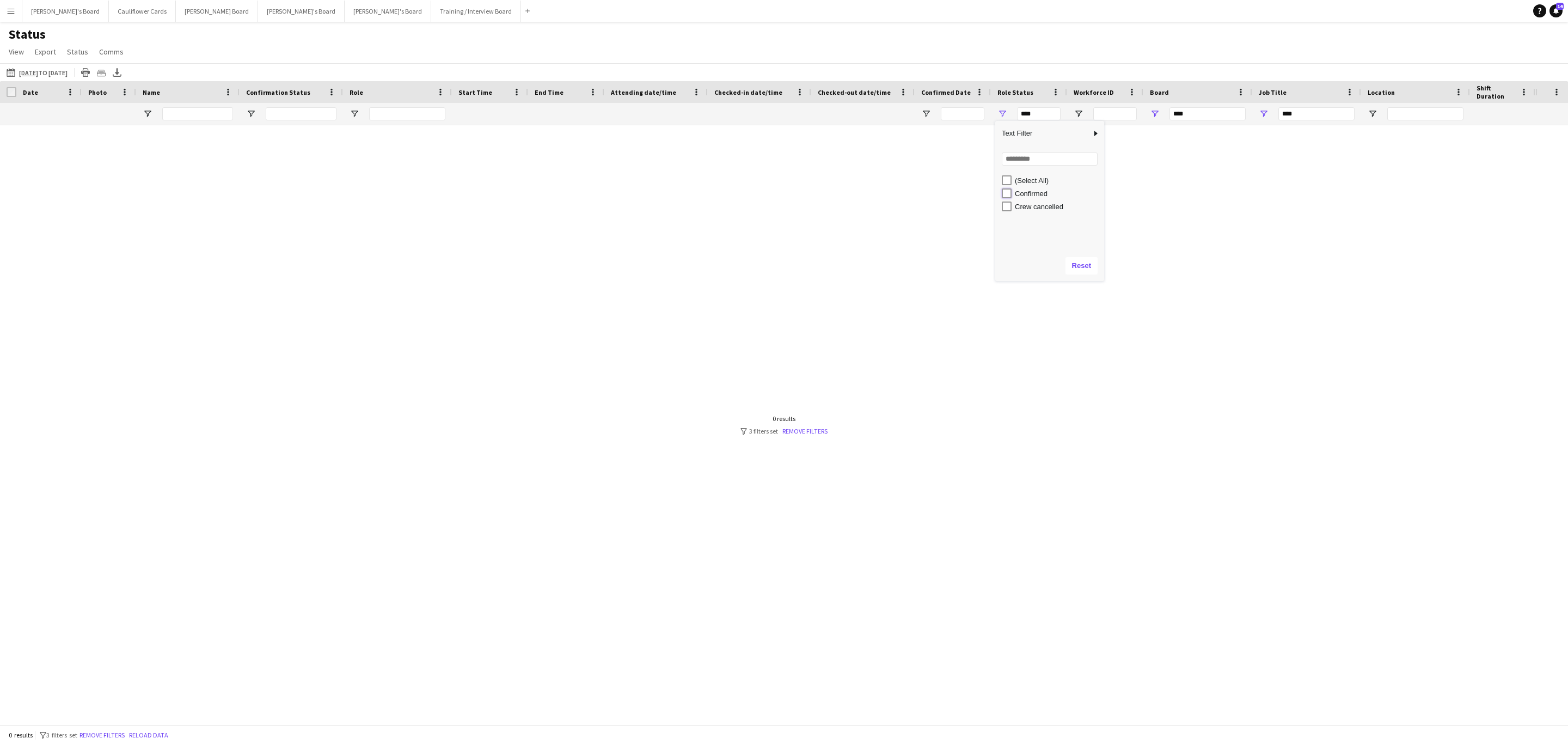
type input "**********"
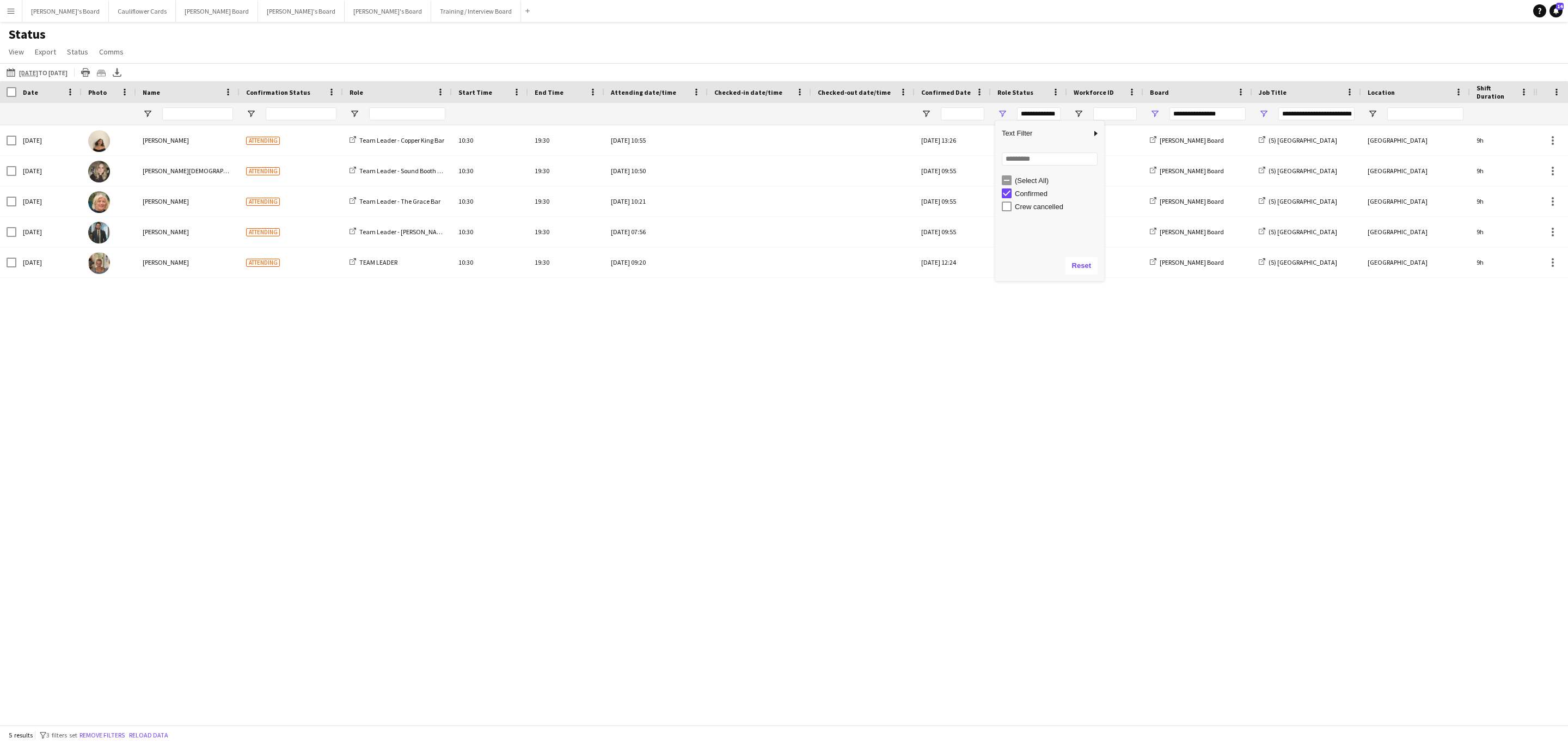
click at [1016, 446] on div "Sat, 20 Sep 2025 Sian Garland Attending Team Leader - Copper King Bar 10:30 19:…" at bounding box center [768, 419] width 1535 height 587
click at [1266, 114] on span "Open Filter Menu" at bounding box center [1264, 114] width 10 height 10
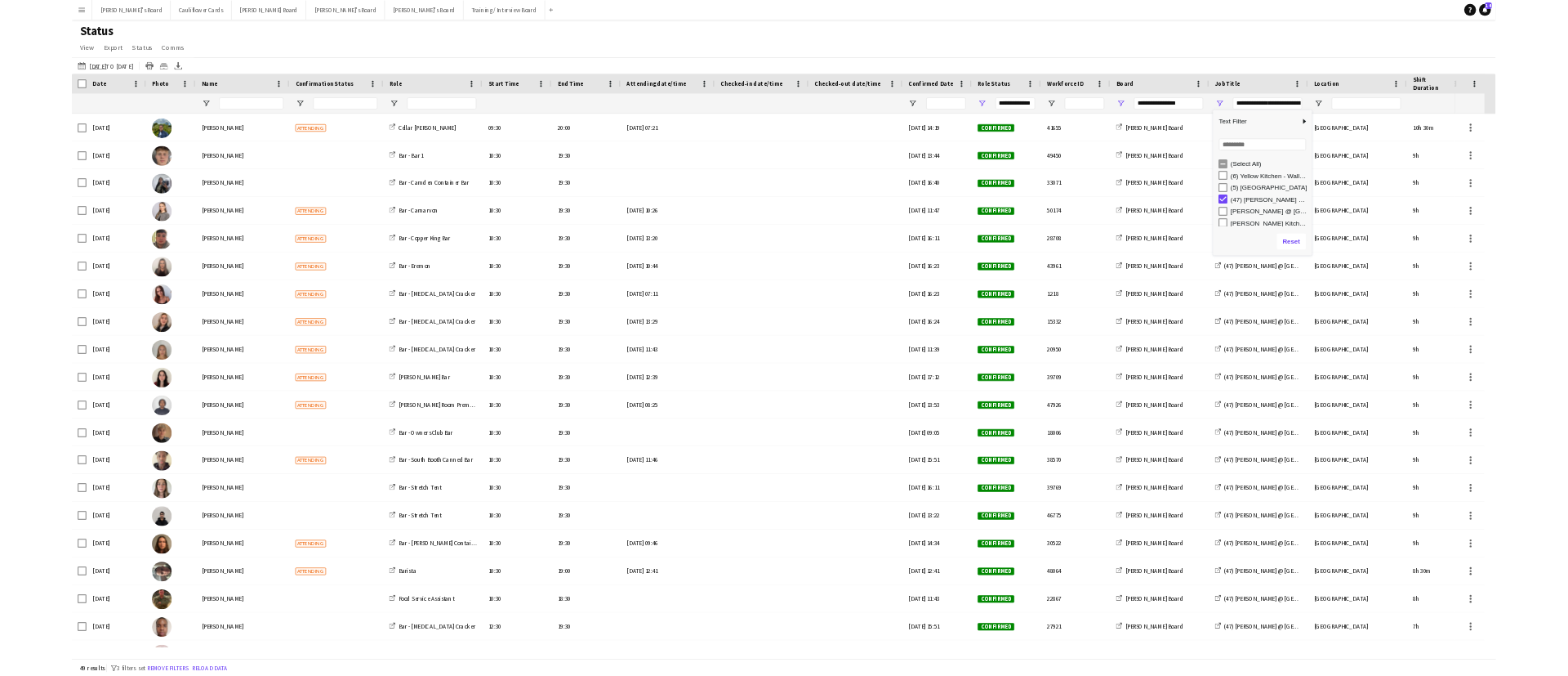
scroll to position [5, 0]
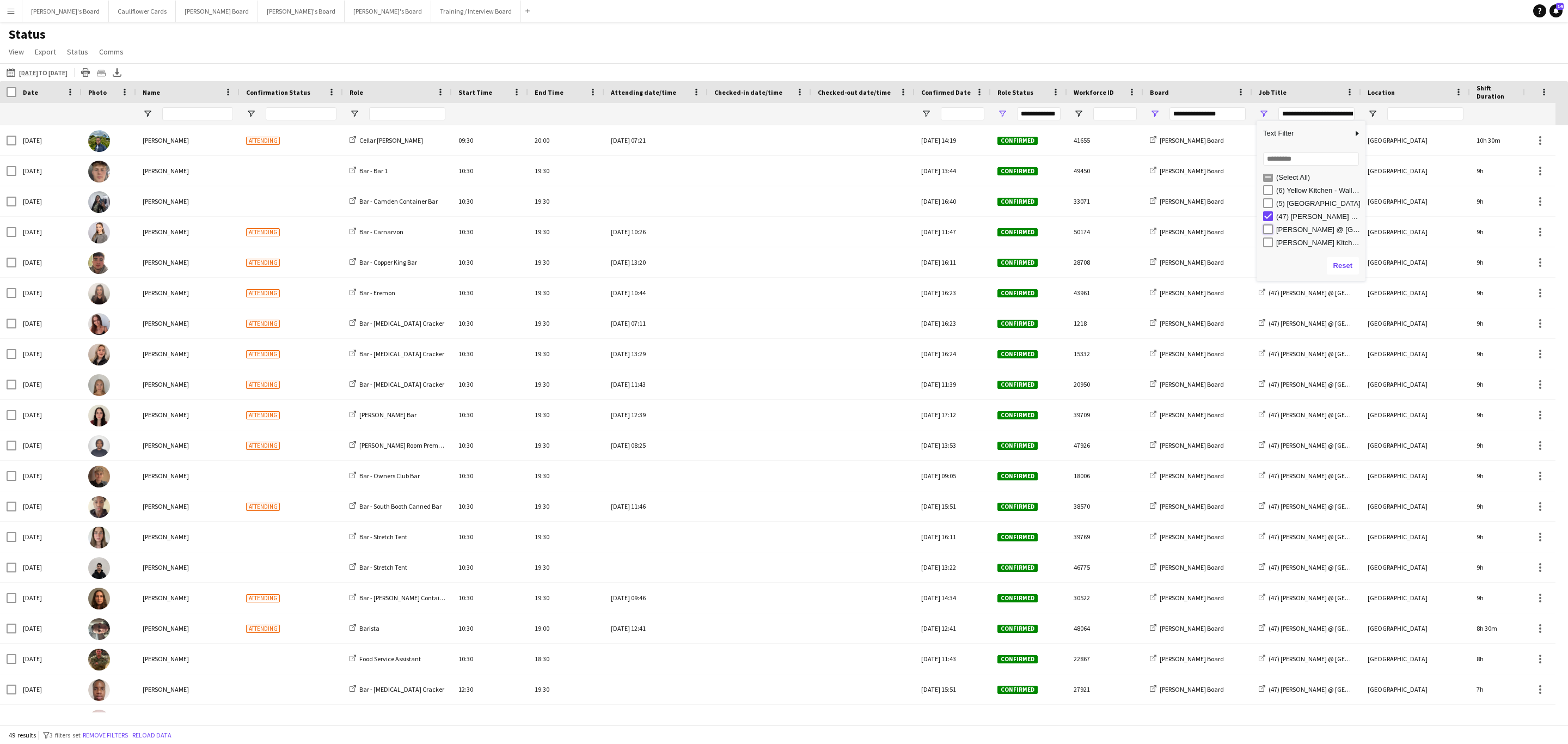
type input "**********"
click at [1150, 47] on div "Status View Views Default view Airshow Accreditation Airshow Check In Attending…" at bounding box center [784, 44] width 1568 height 37
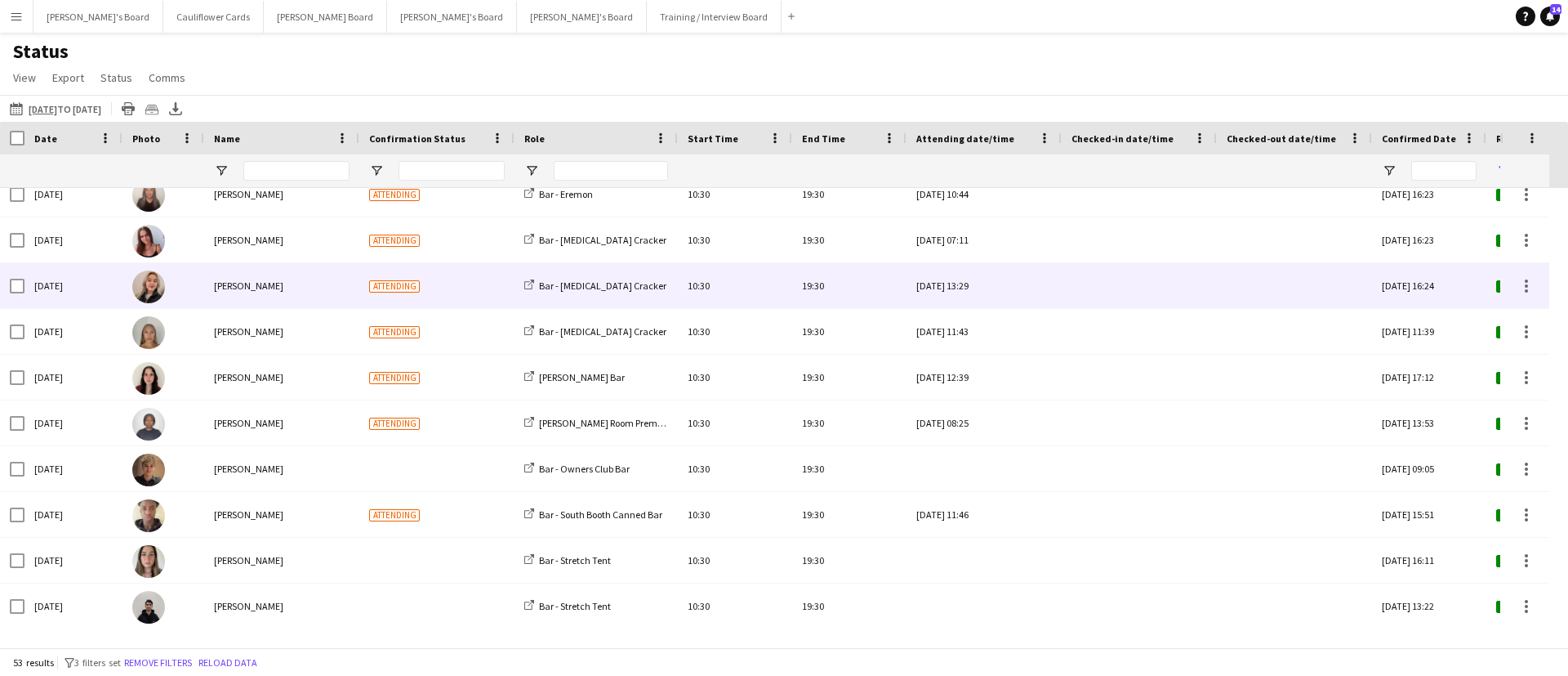
scroll to position [0, 0]
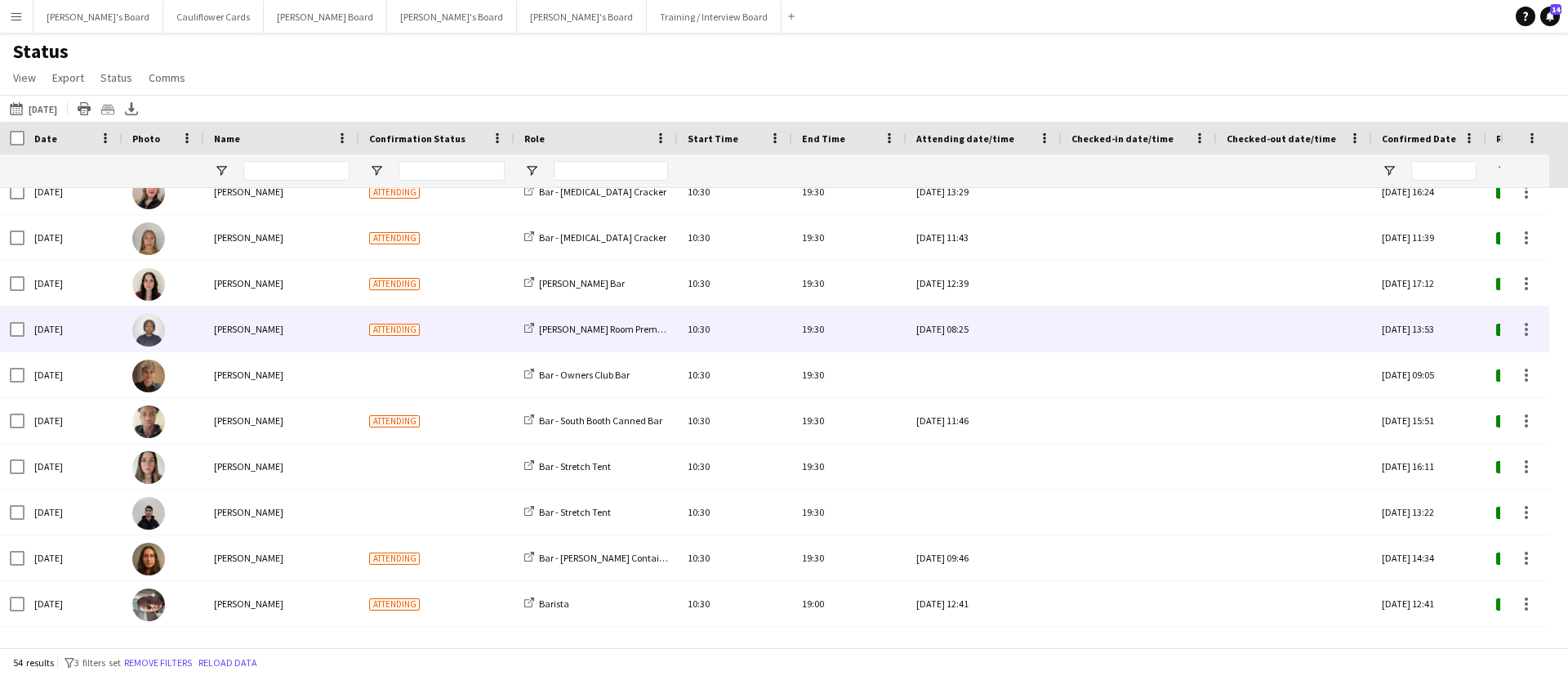
scroll to position [367, 0]
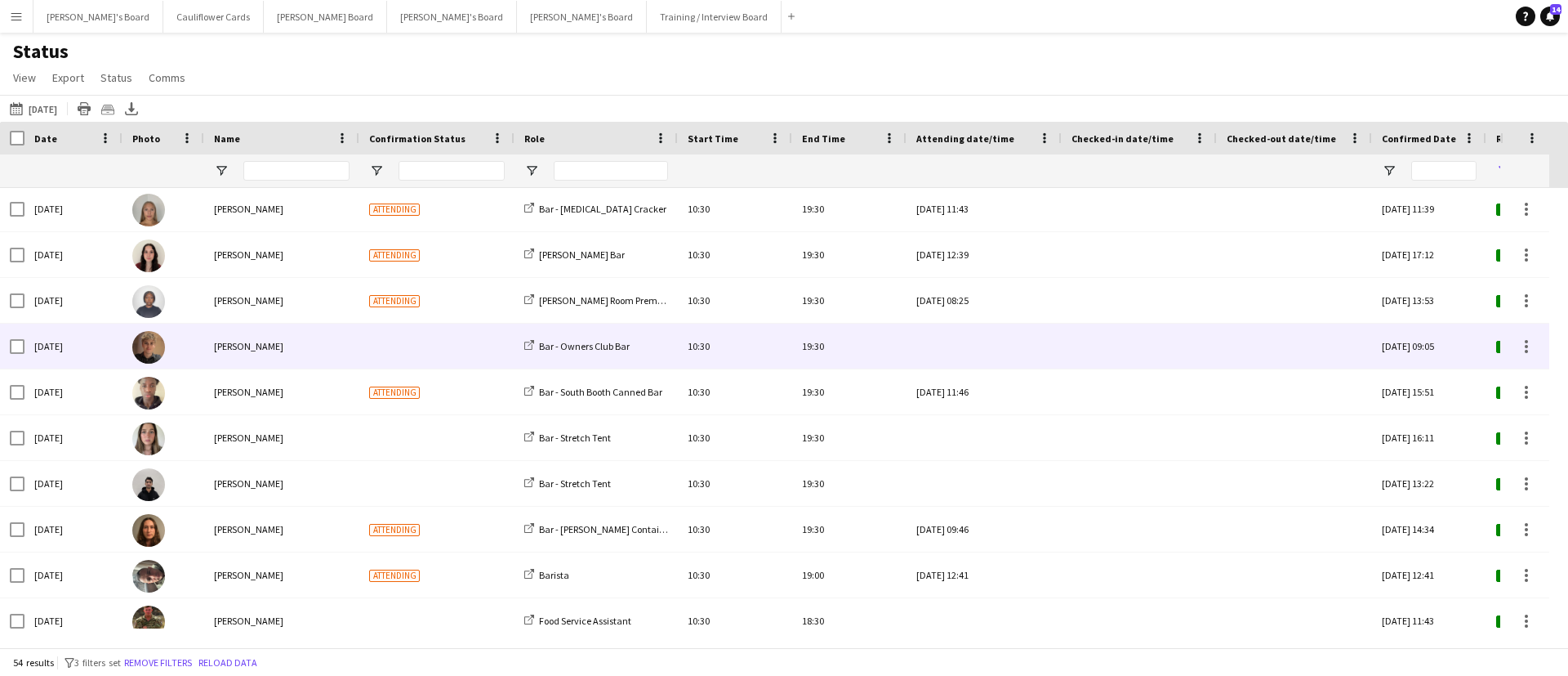
click at [400, 353] on div at bounding box center [437, 345] width 155 height 45
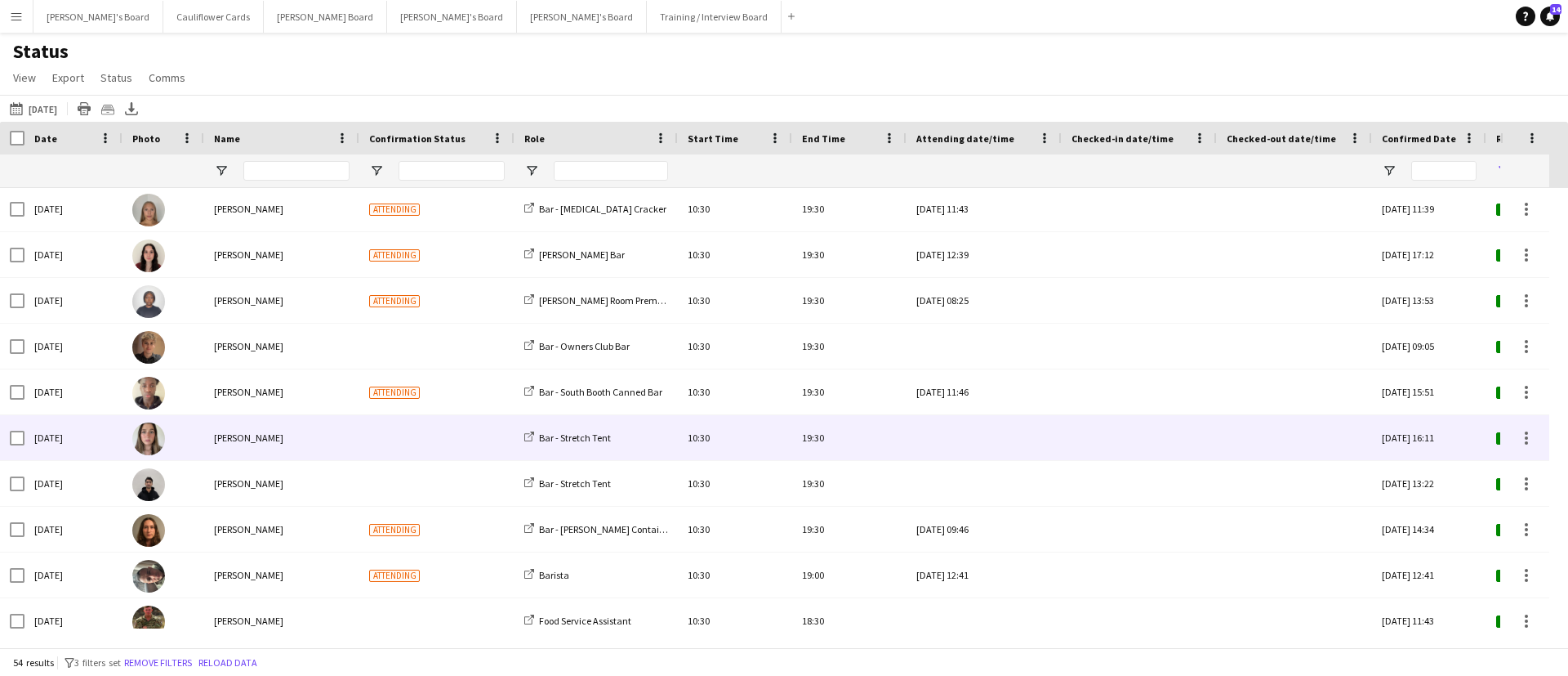
click at [405, 445] on div at bounding box center [437, 437] width 155 height 45
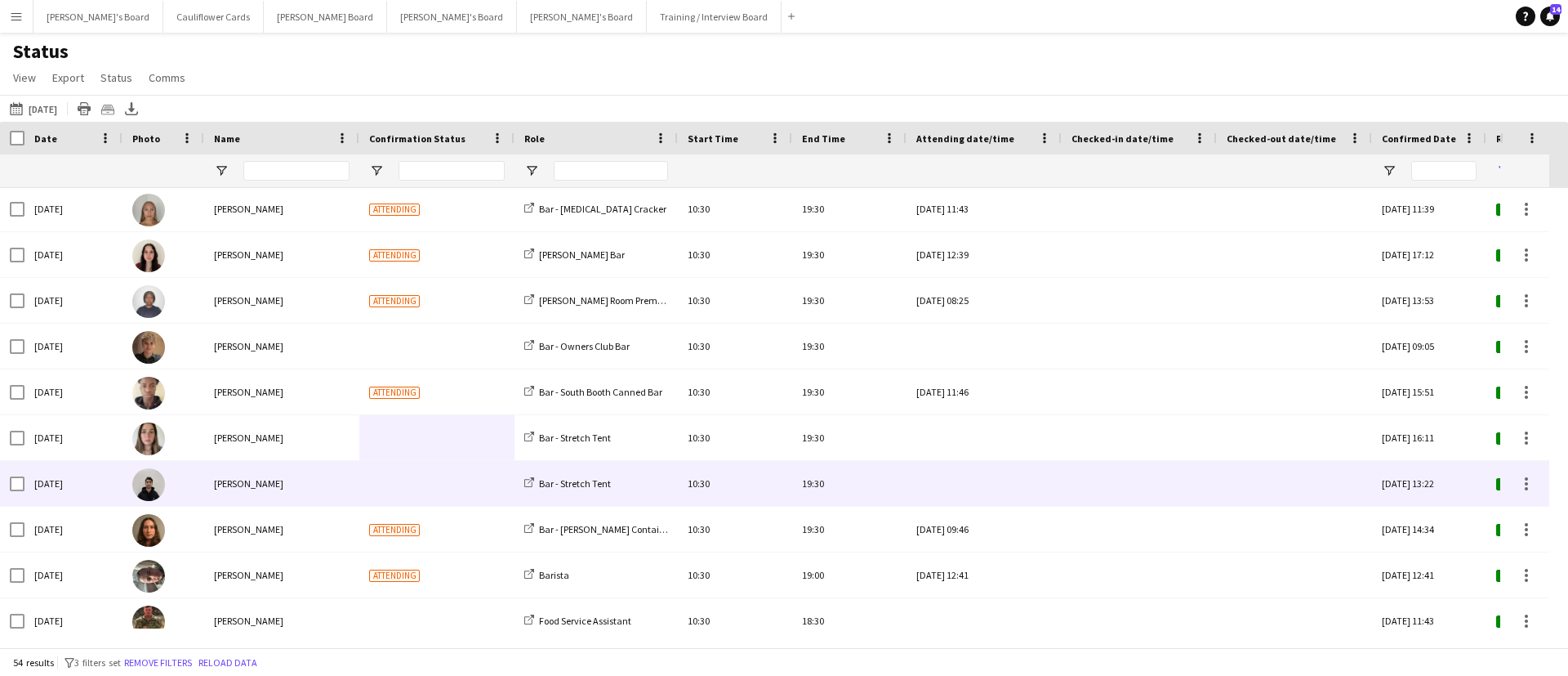
click at [265, 486] on div "[PERSON_NAME]" at bounding box center [282, 482] width 155 height 45
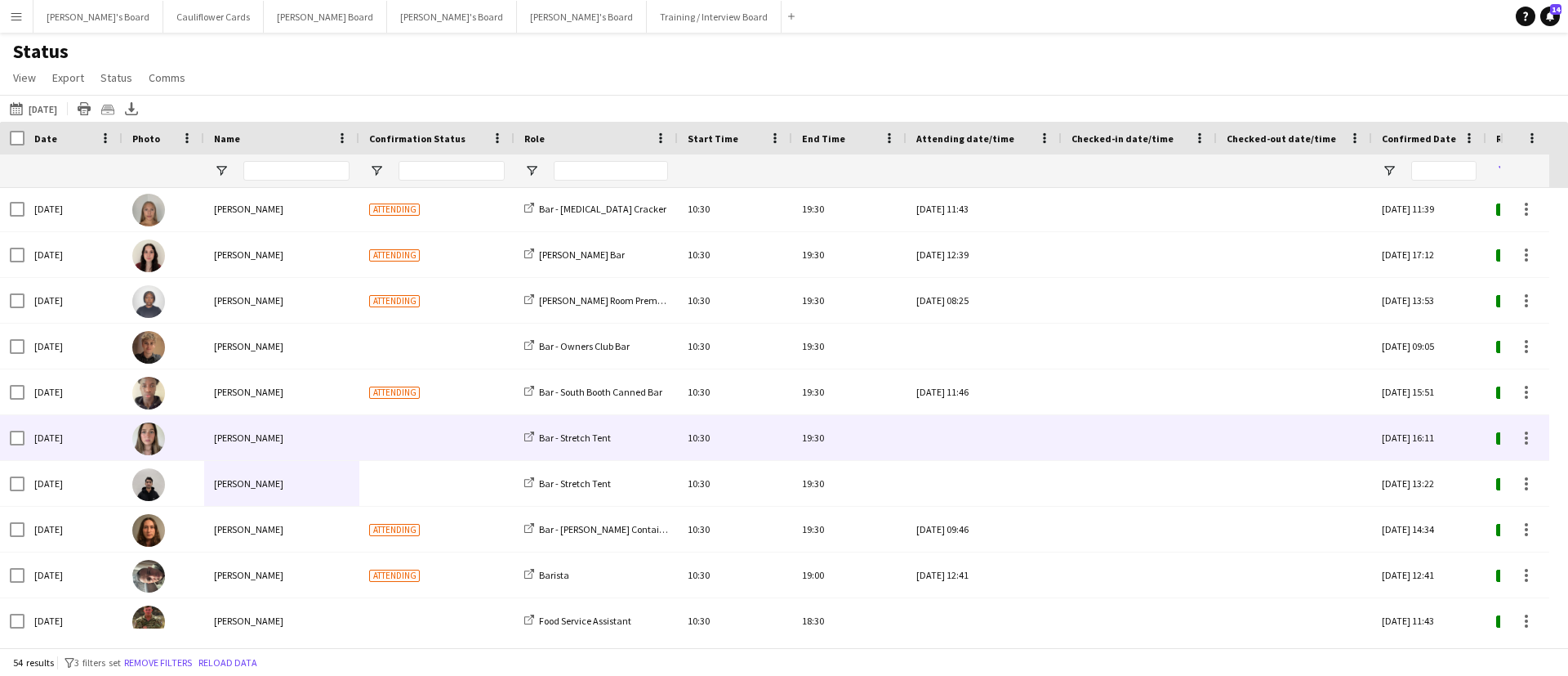
scroll to position [491, 0]
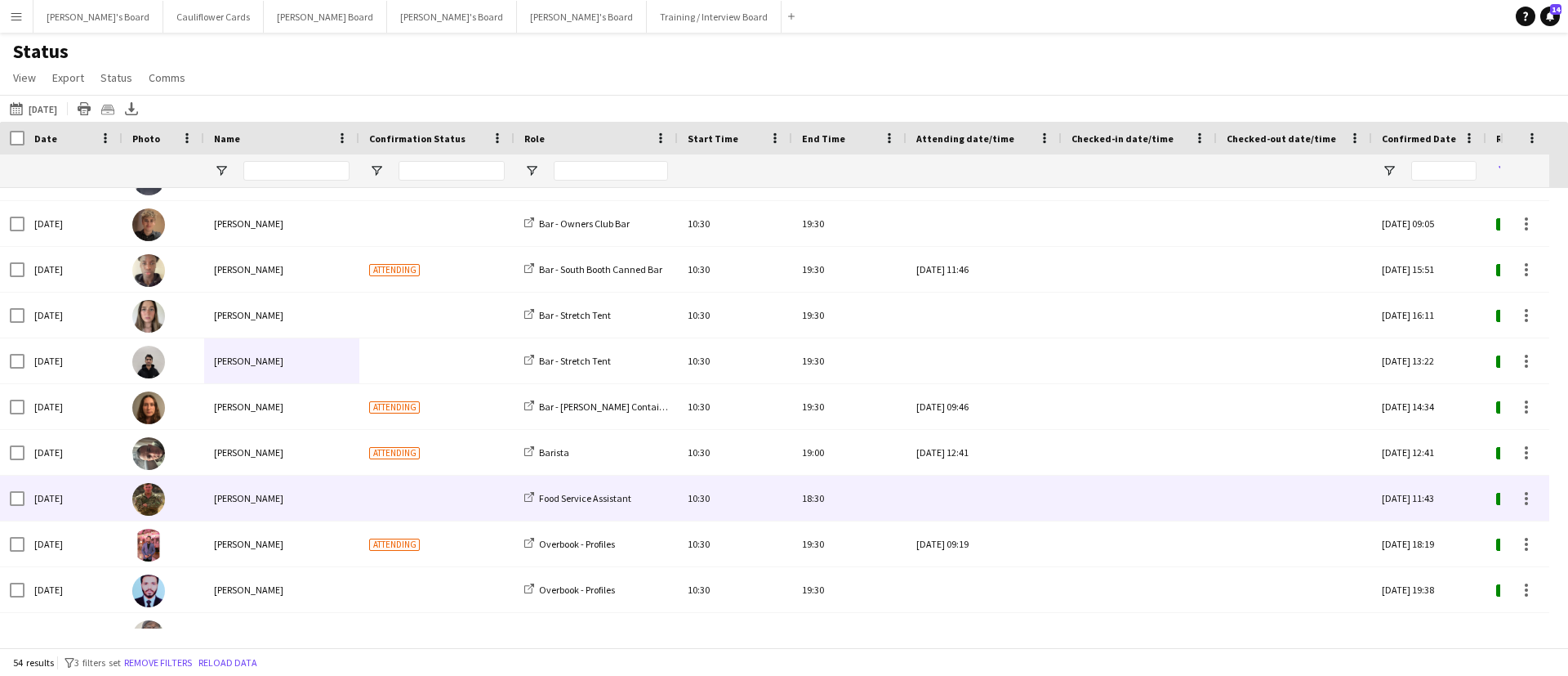
click at [448, 495] on div at bounding box center [437, 498] width 155 height 45
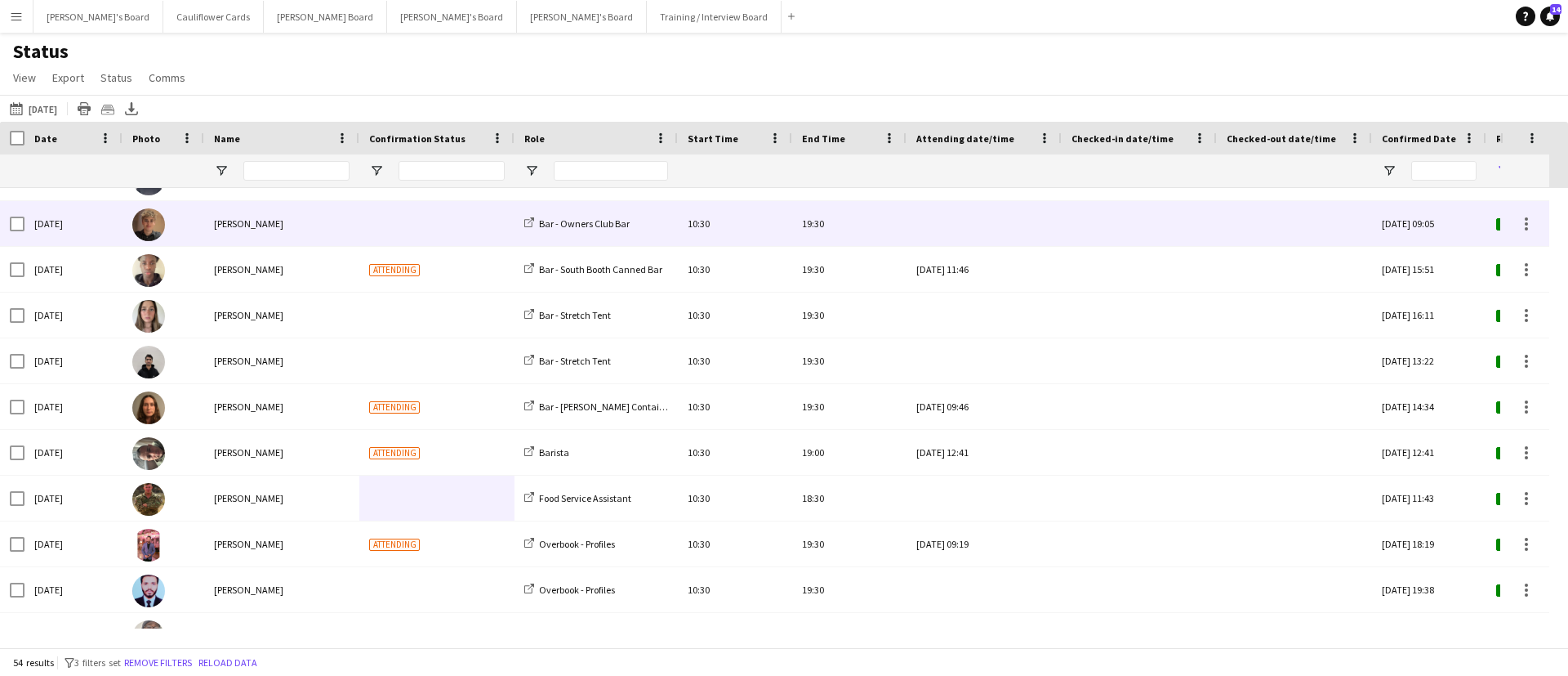
click at [318, 223] on div "[PERSON_NAME]" at bounding box center [282, 223] width 155 height 45
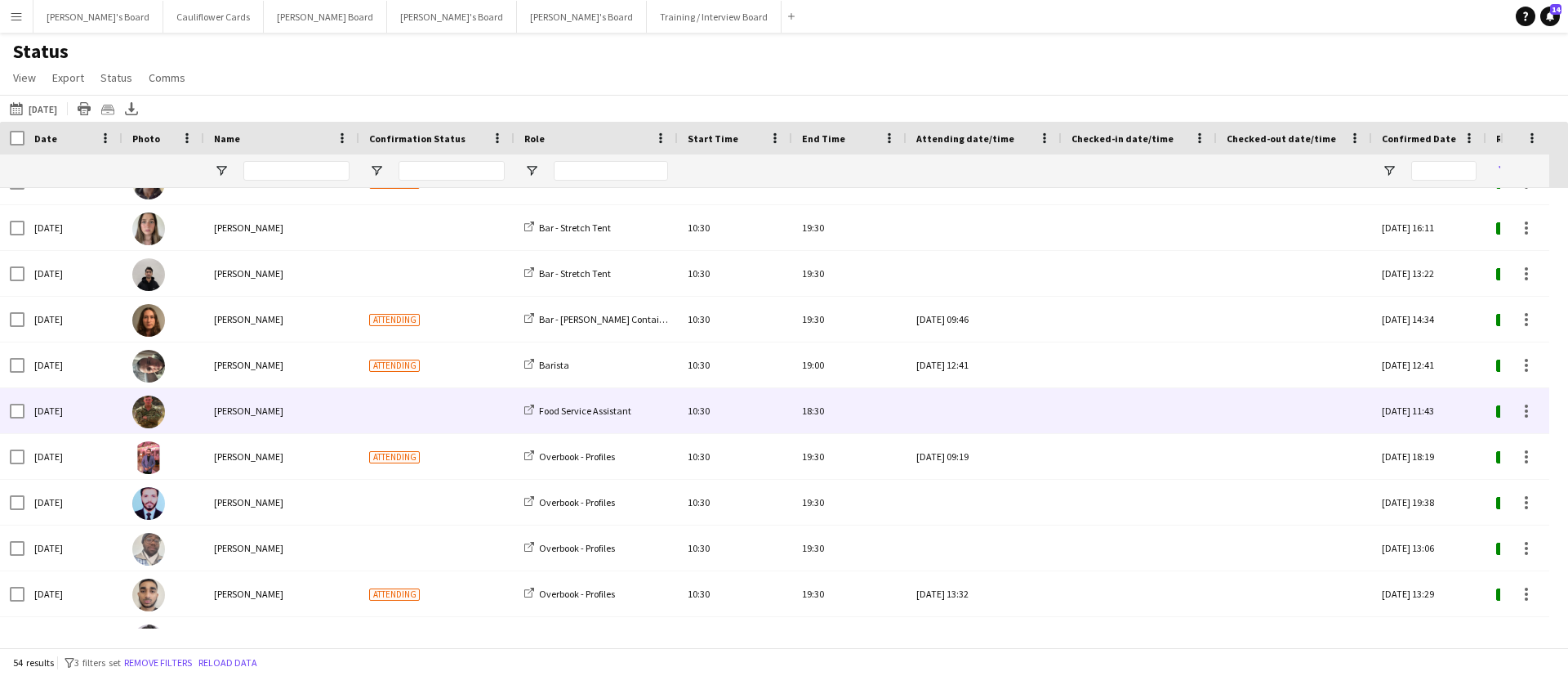
scroll to position [613, 0]
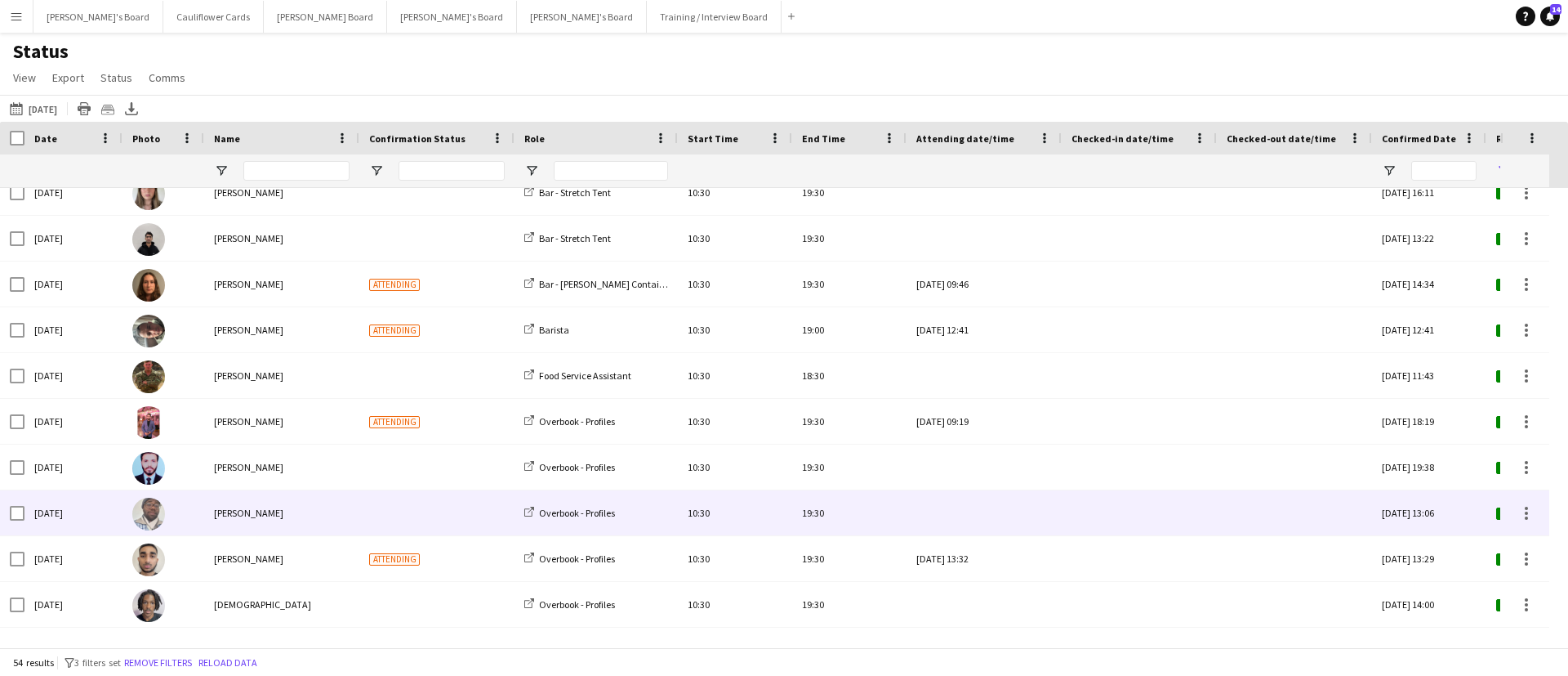
click at [363, 523] on div at bounding box center [437, 512] width 155 height 45
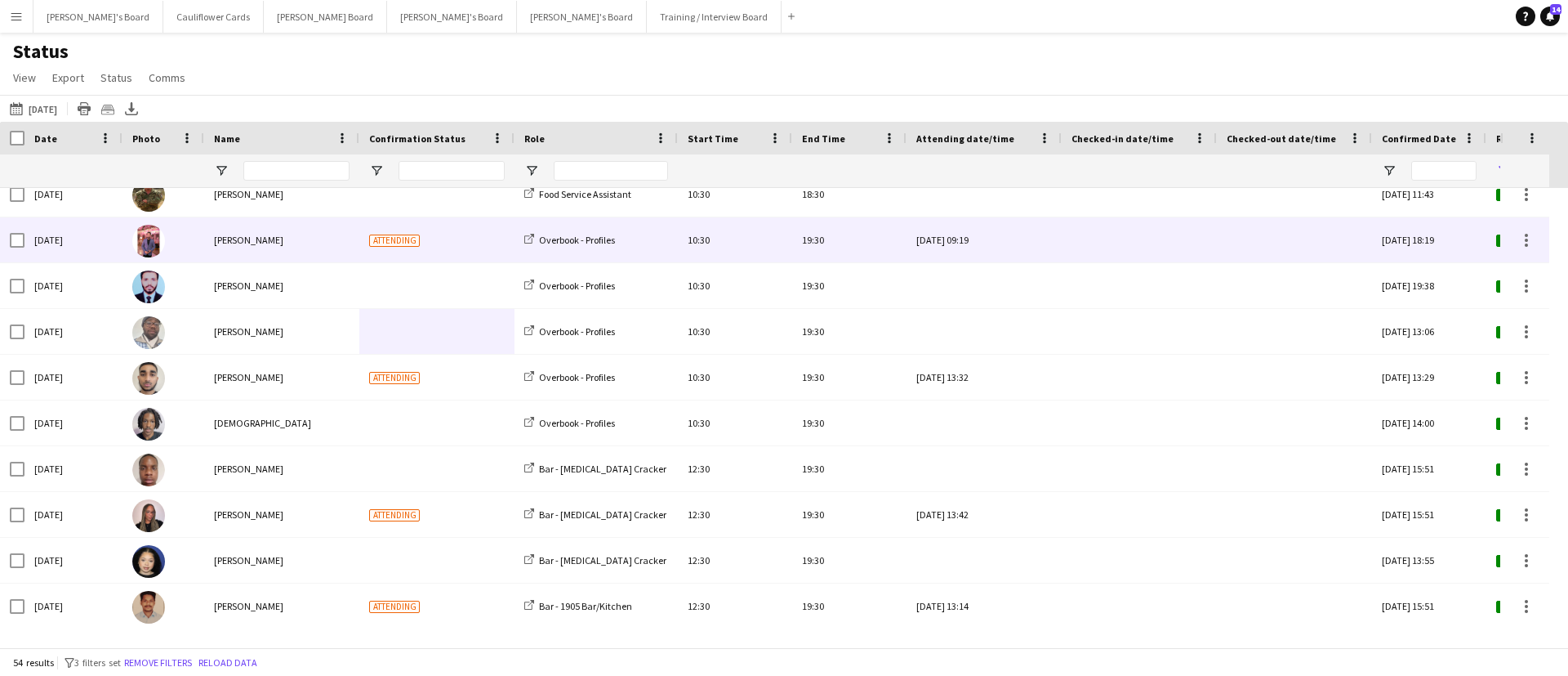
scroll to position [858, 0]
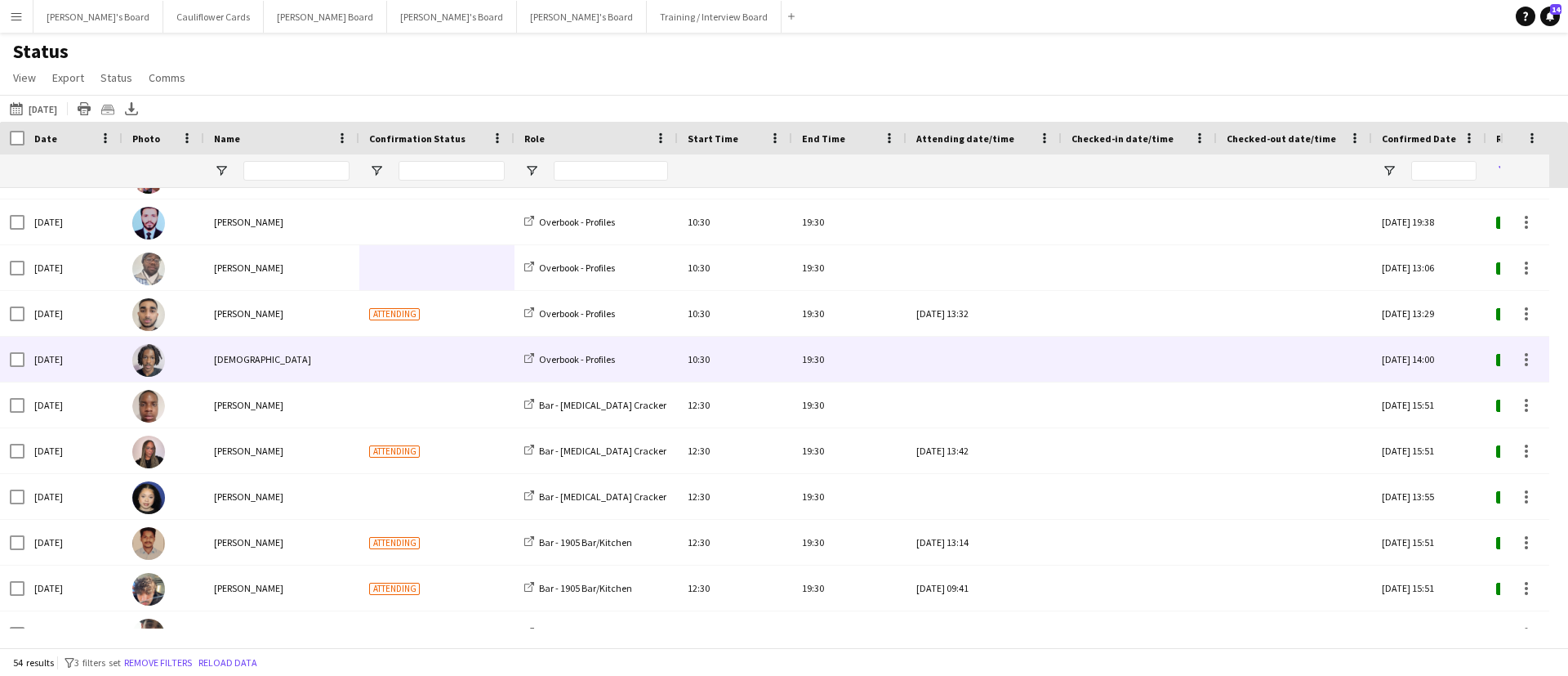
click at [374, 359] on div at bounding box center [437, 359] width 155 height 45
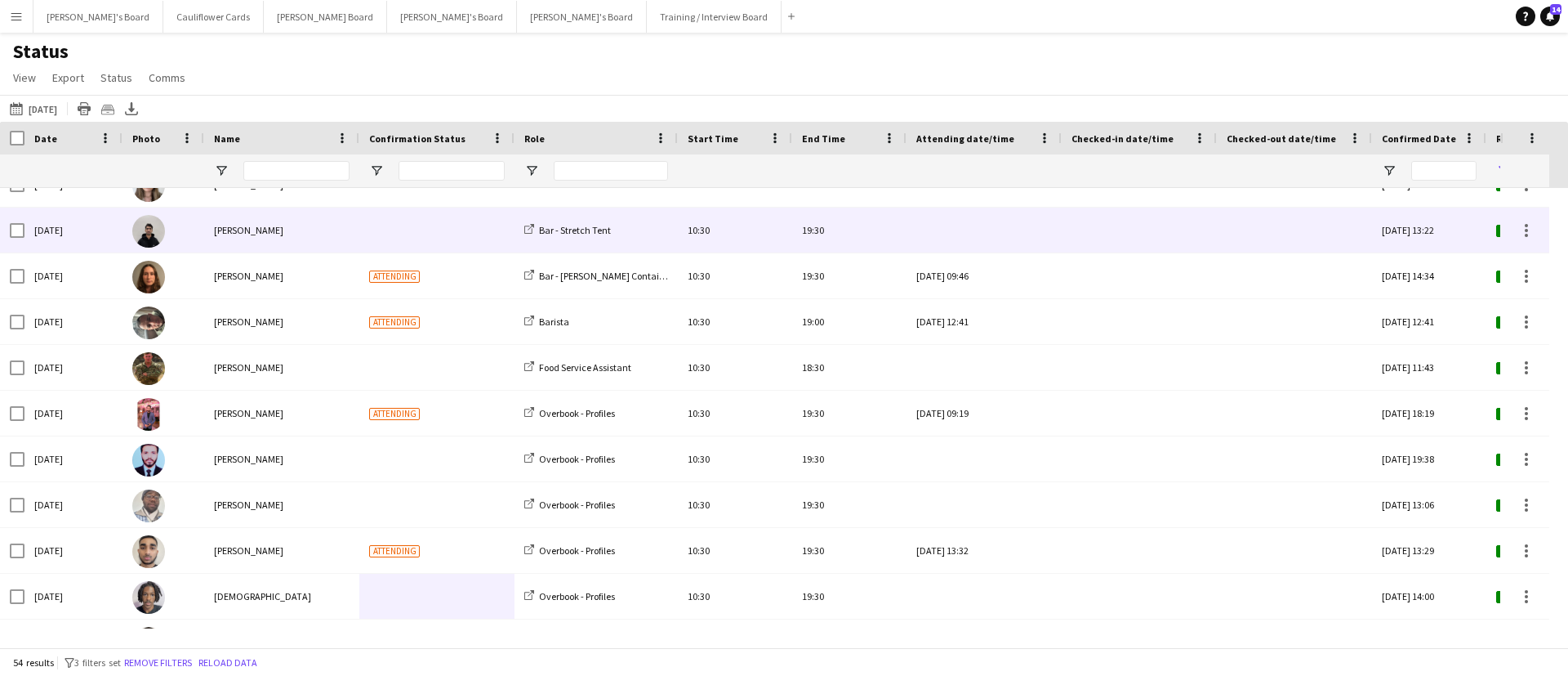
scroll to position [735, 0]
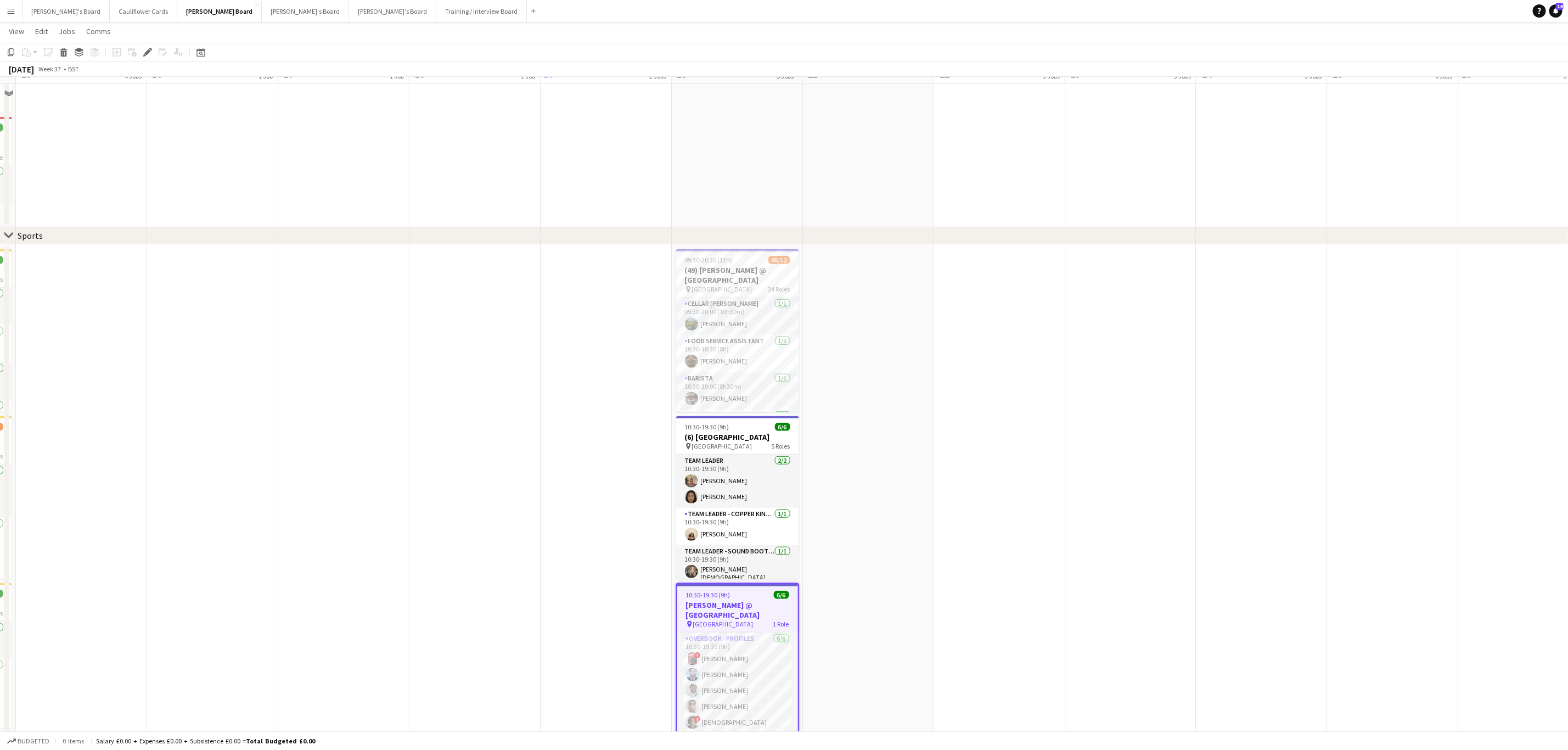
scroll to position [576, 0]
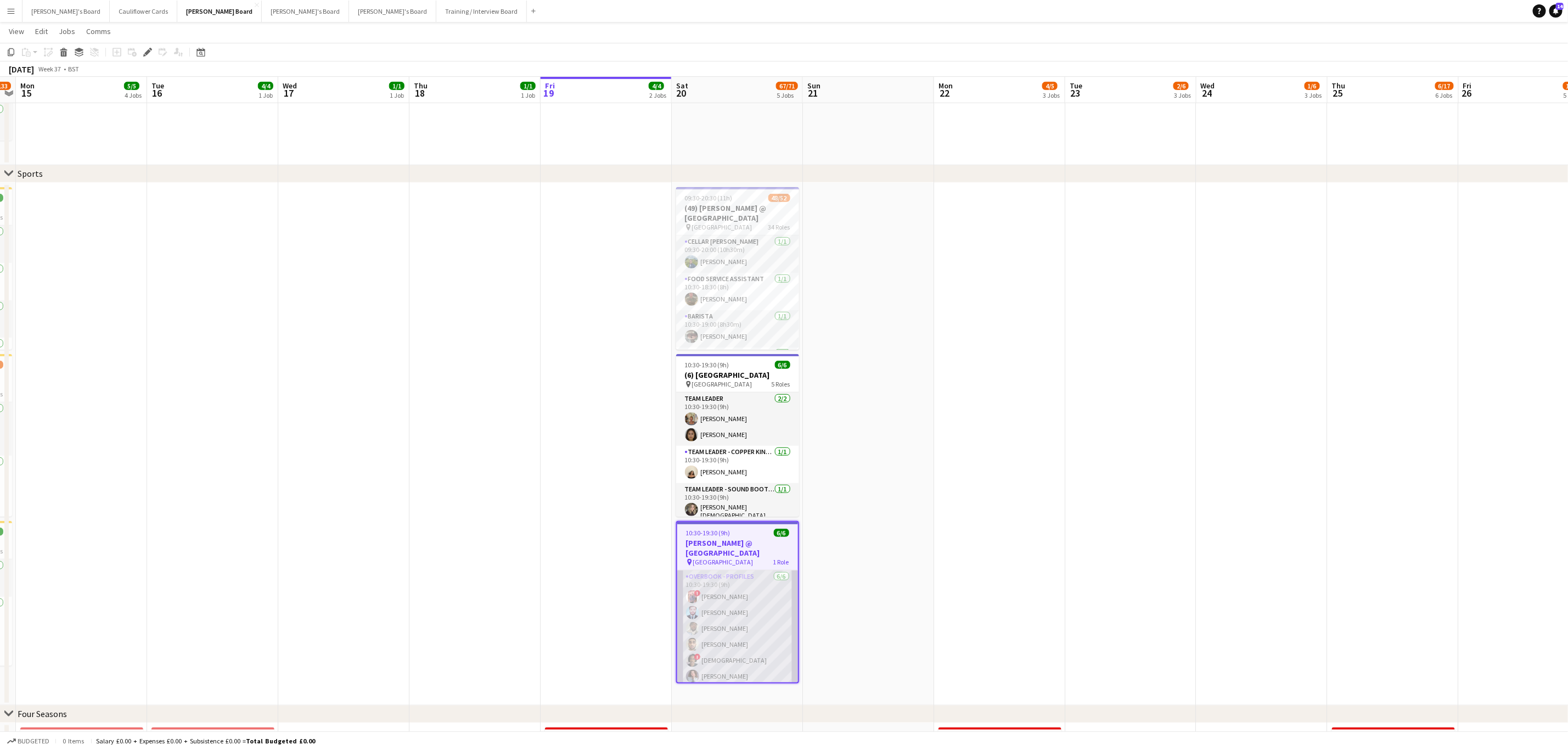
click at [745, 618] on app-card-role "Overbook - Profiles 6/6 10:30-19:30 (9h) ! Abdul Raheem Muhammad Afaq Yannick A…" at bounding box center [738, 628] width 121 height 117
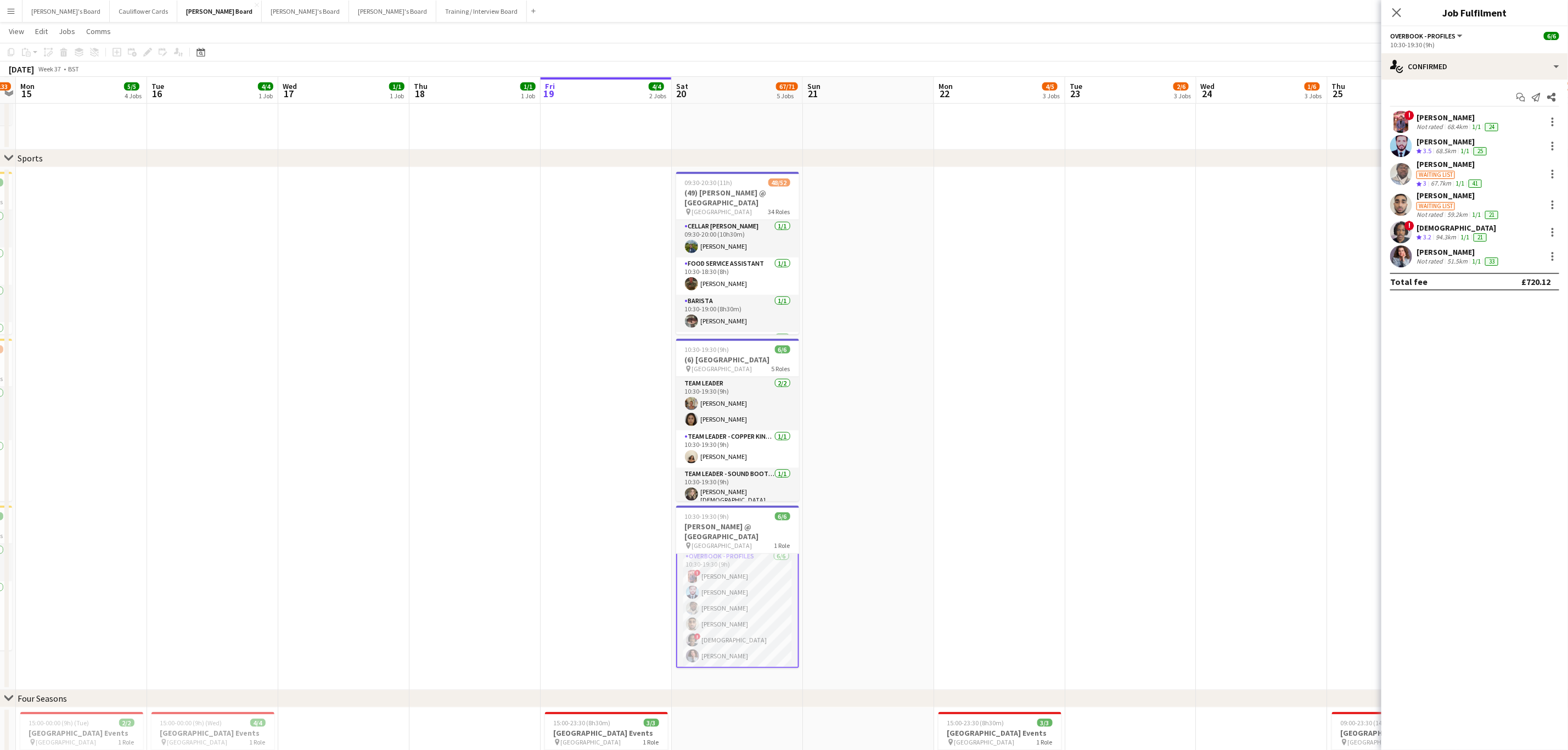
scroll to position [568, 0]
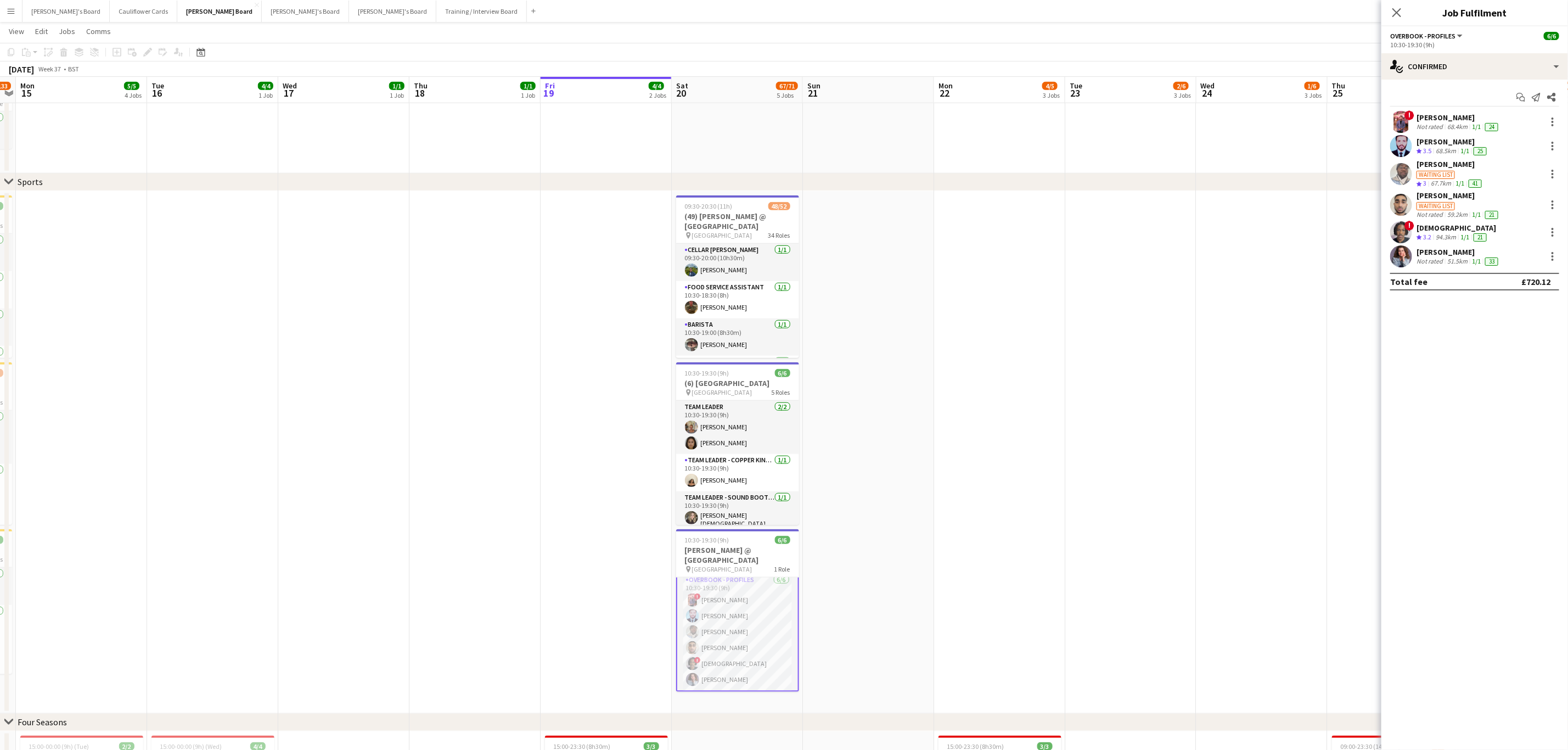
click at [827, 389] on app-date-cell at bounding box center [869, 452] width 131 height 523
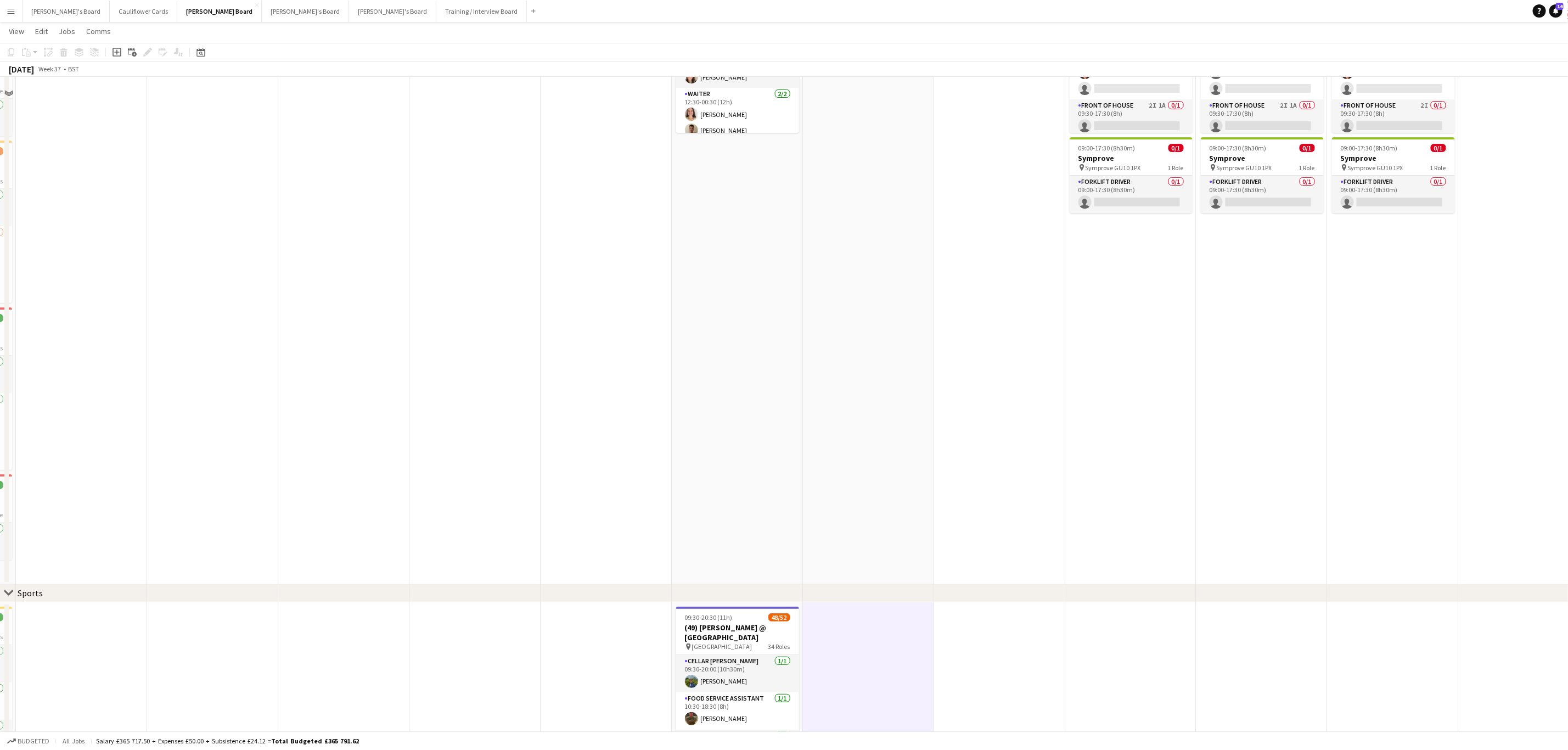
scroll to position [0, 0]
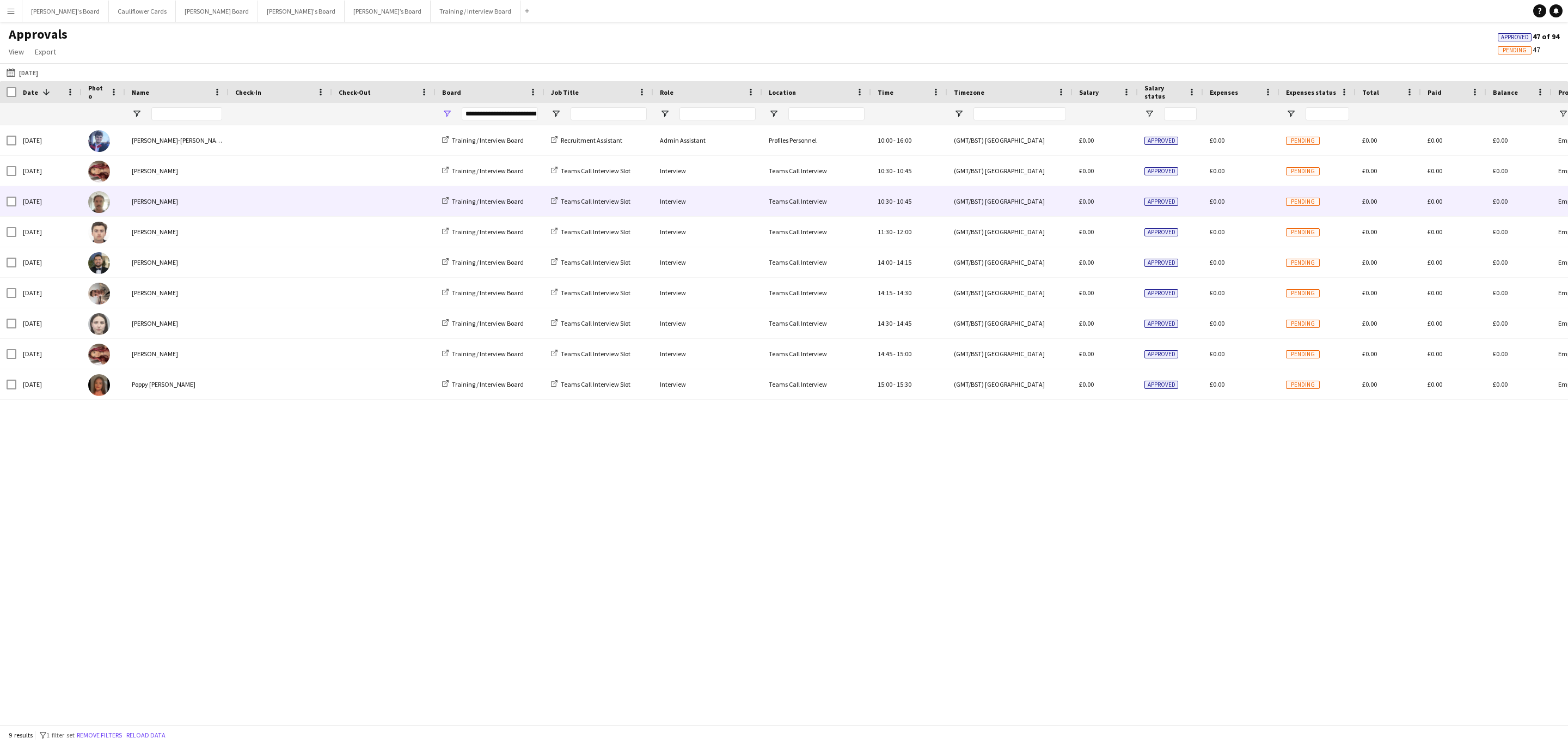
click at [211, 199] on div "[PERSON_NAME]" at bounding box center [177, 201] width 103 height 30
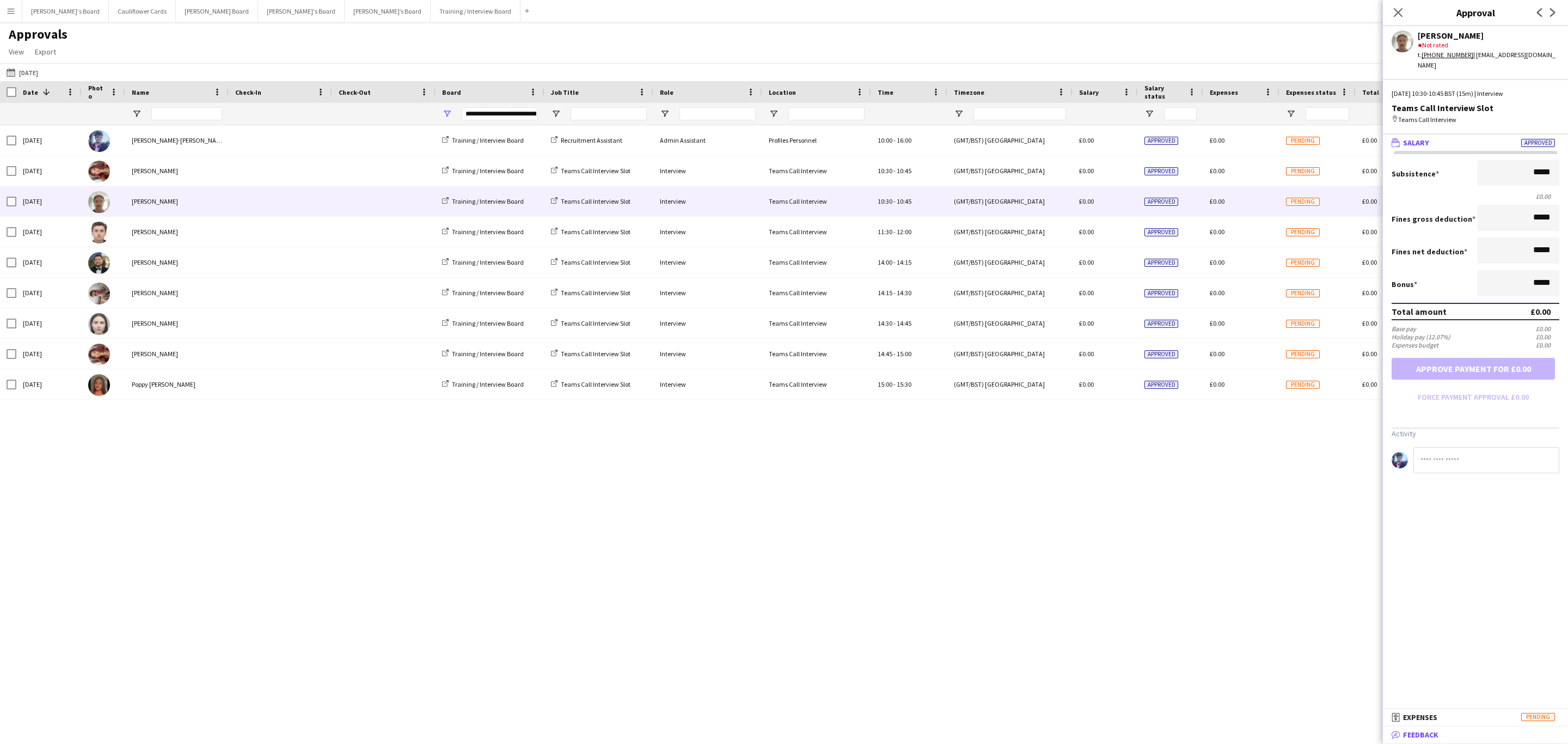
drag, startPoint x: 1458, startPoint y: 730, endPoint x: 1499, endPoint y: 523, distance: 211.0
click at [1458, 730] on mat-panel-title "bubble-pencil Feedback" at bounding box center [1473, 735] width 181 height 10
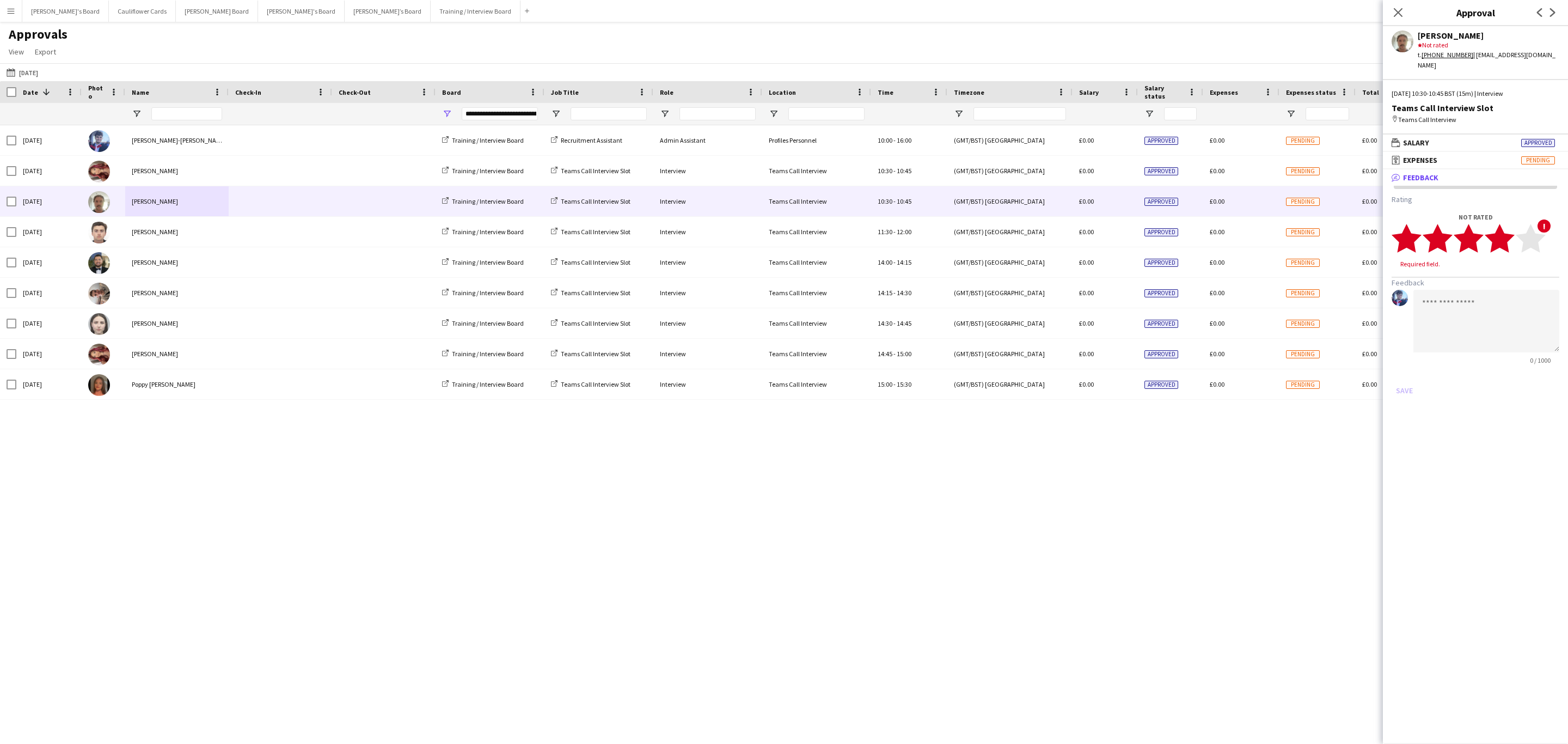
click at [1504, 229] on polygon at bounding box center [1499, 239] width 30 height 29
click at [1482, 297] on textarea at bounding box center [1486, 311] width 146 height 63
type textarea "**********"
click at [1410, 371] on button "Save" at bounding box center [1404, 380] width 26 height 18
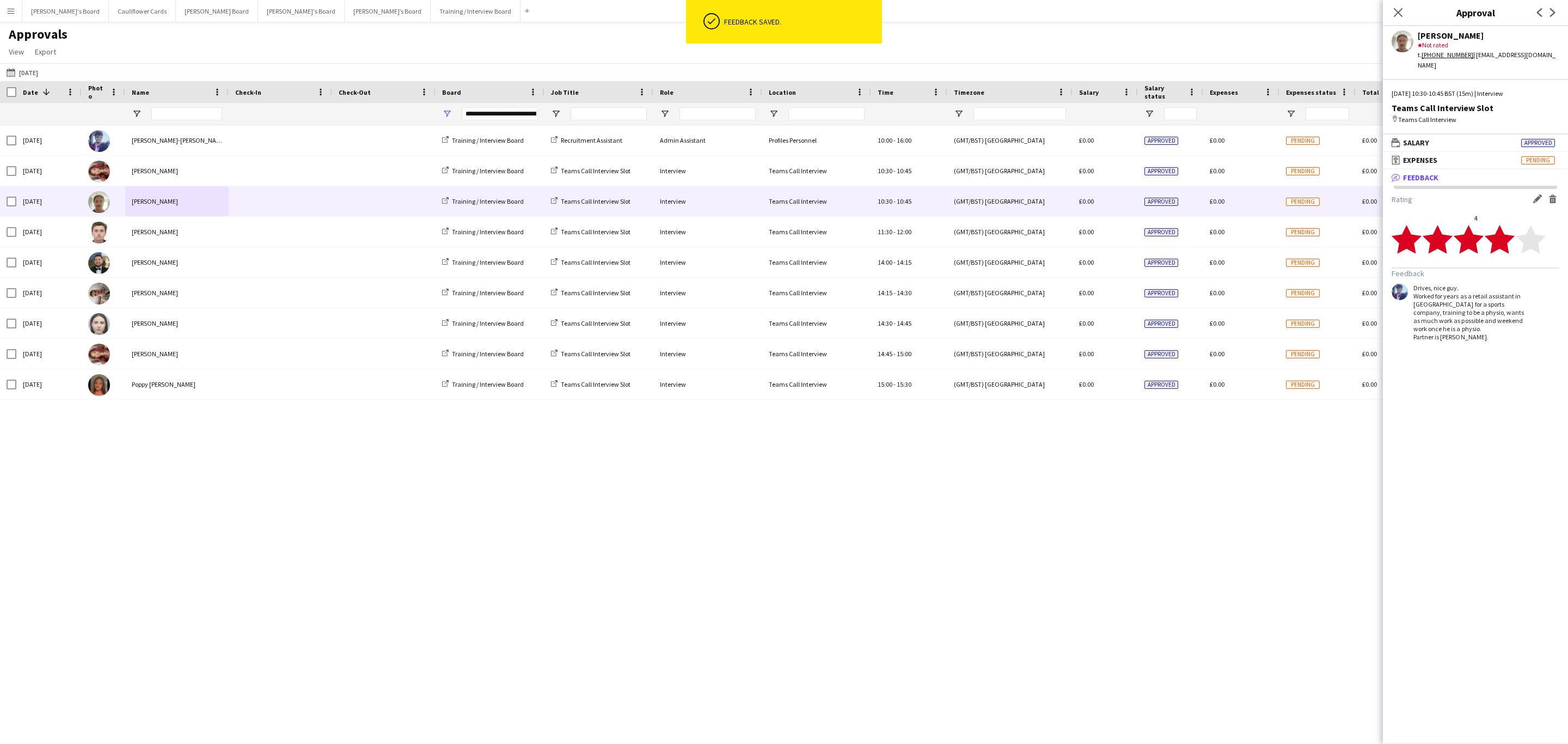
drag, startPoint x: 1398, startPoint y: 10, endPoint x: 1391, endPoint y: 13, distance: 7.6
click at [1397, 10] on icon "Close pop-in" at bounding box center [1398, 12] width 9 height 9
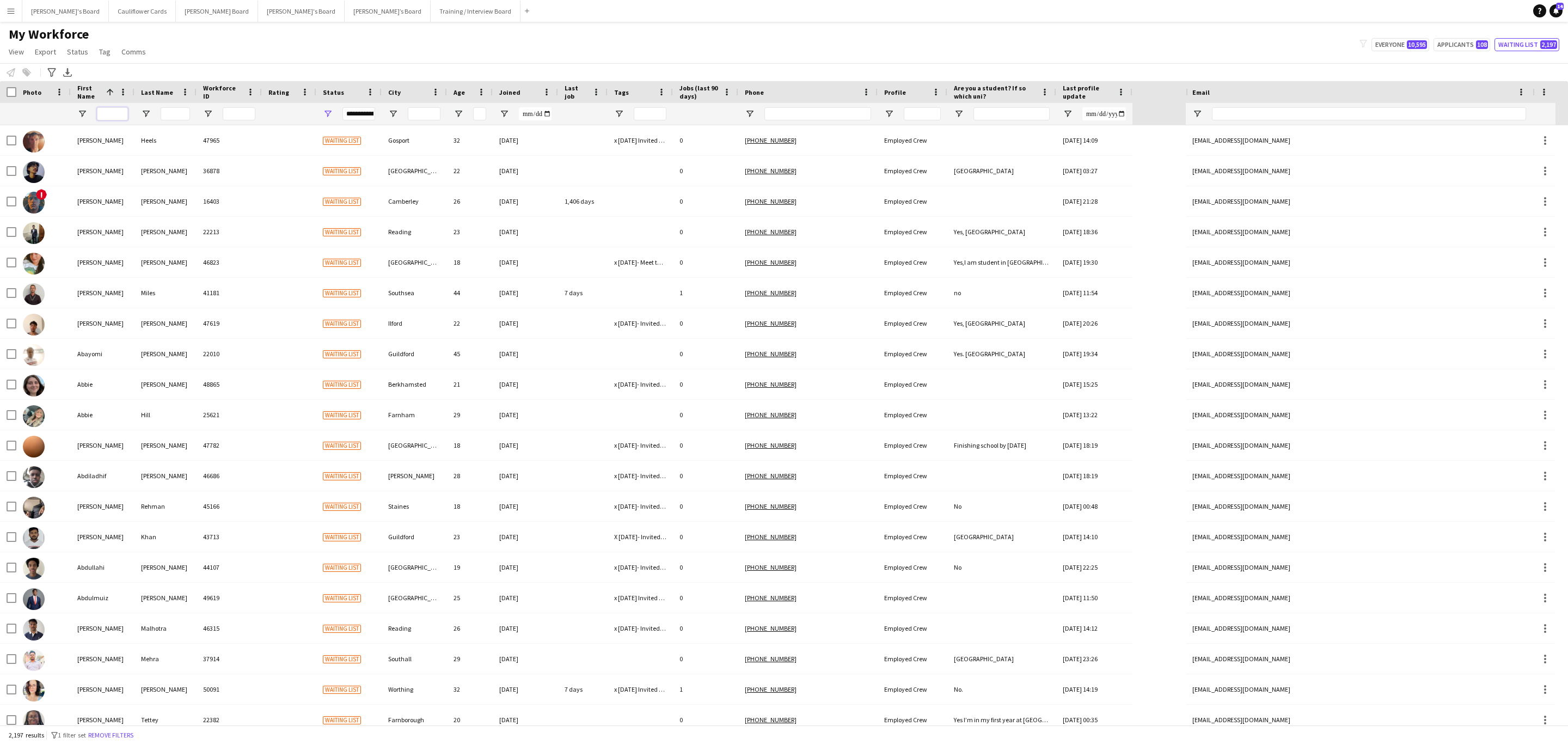
click at [113, 115] on input "First Name Filter Input" at bounding box center [112, 113] width 31 height 13
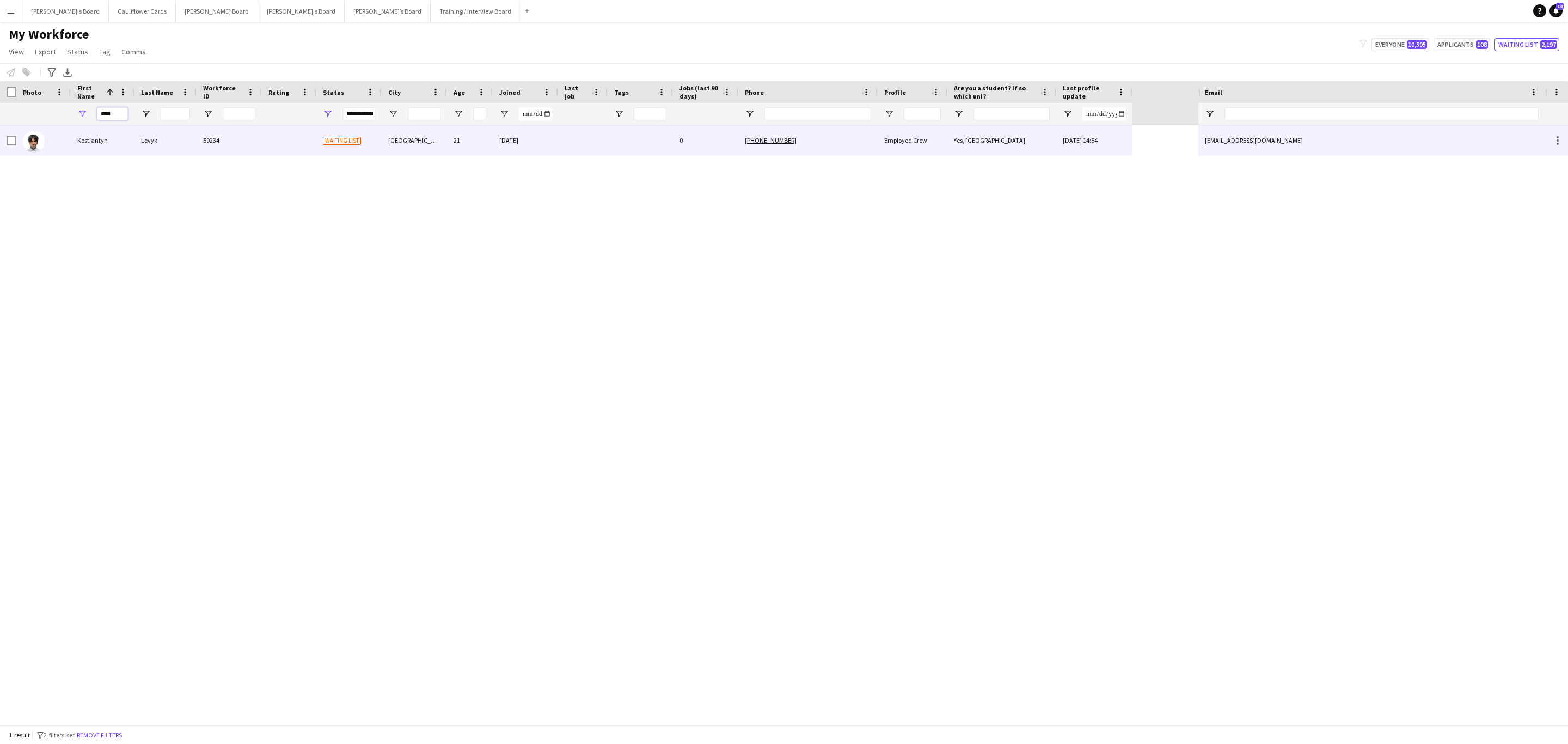
type input "****"
click at [150, 132] on div "Levyk" at bounding box center [166, 140] width 62 height 30
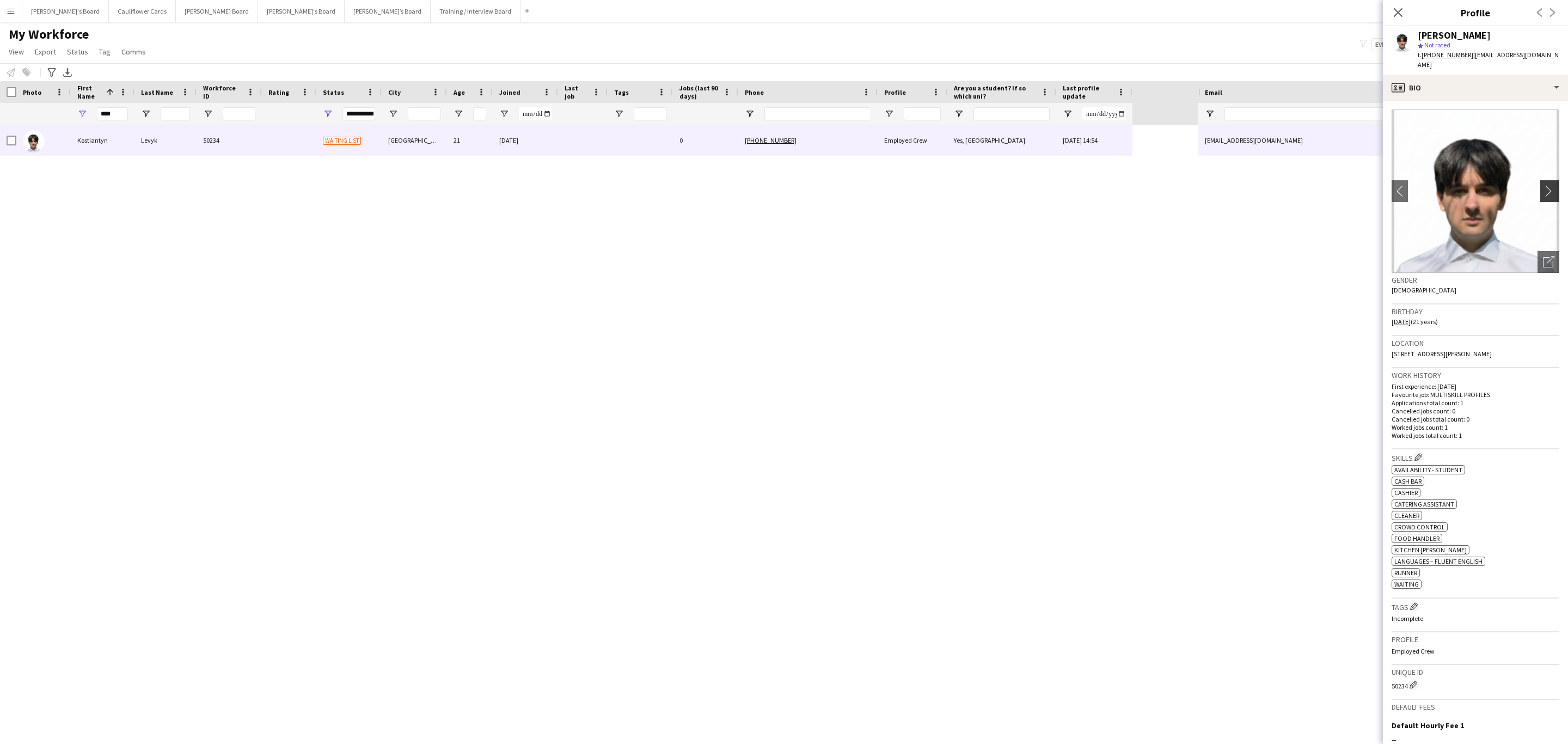
click at [1543, 185] on app-icon "chevron-right" at bounding box center [1552, 191] width 17 height 12
click at [1503, 88] on div "profile Bio" at bounding box center [1475, 88] width 185 height 26
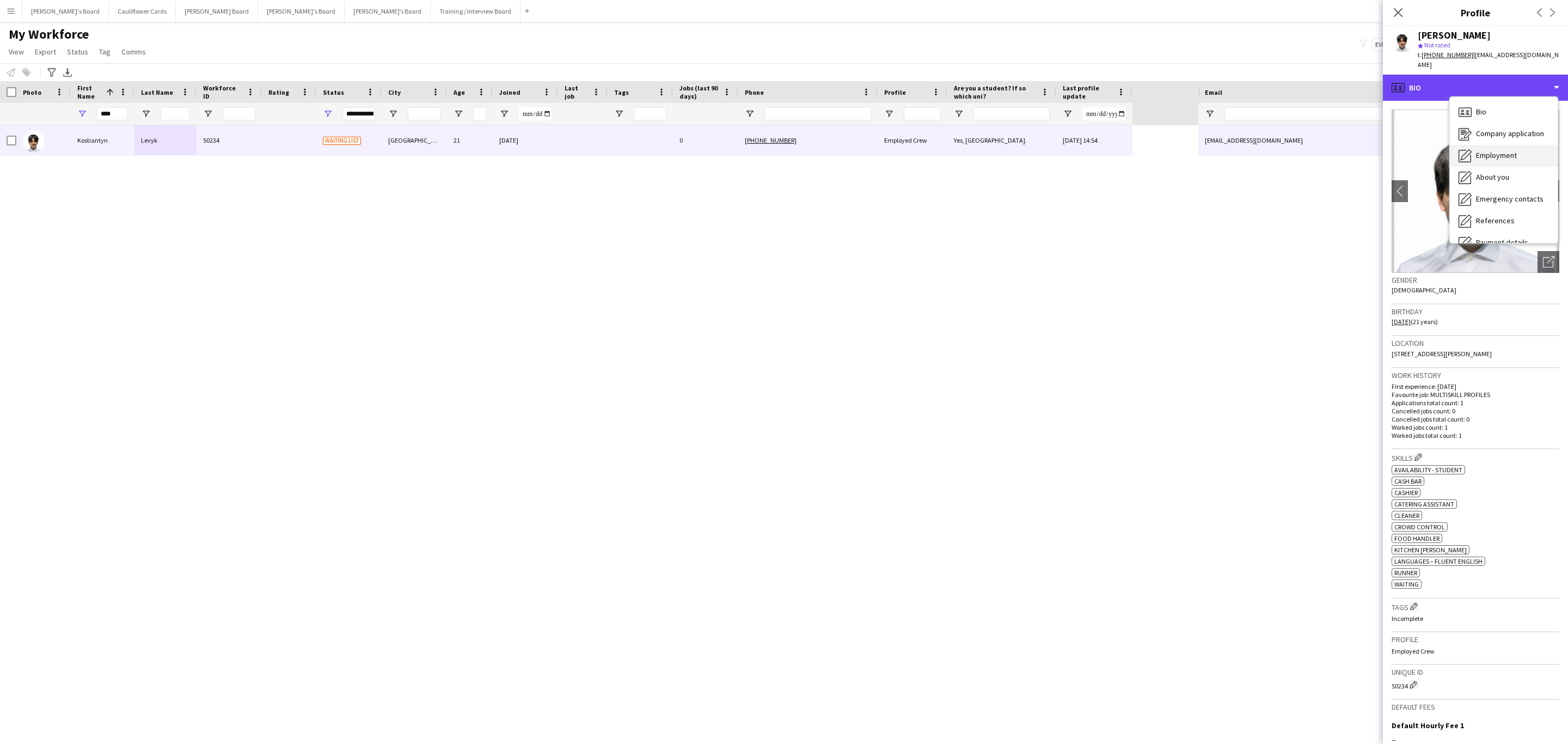
scroll to position [146, 0]
click at [1508, 114] on div "Compliance Compliance" at bounding box center [1503, 119] width 108 height 22
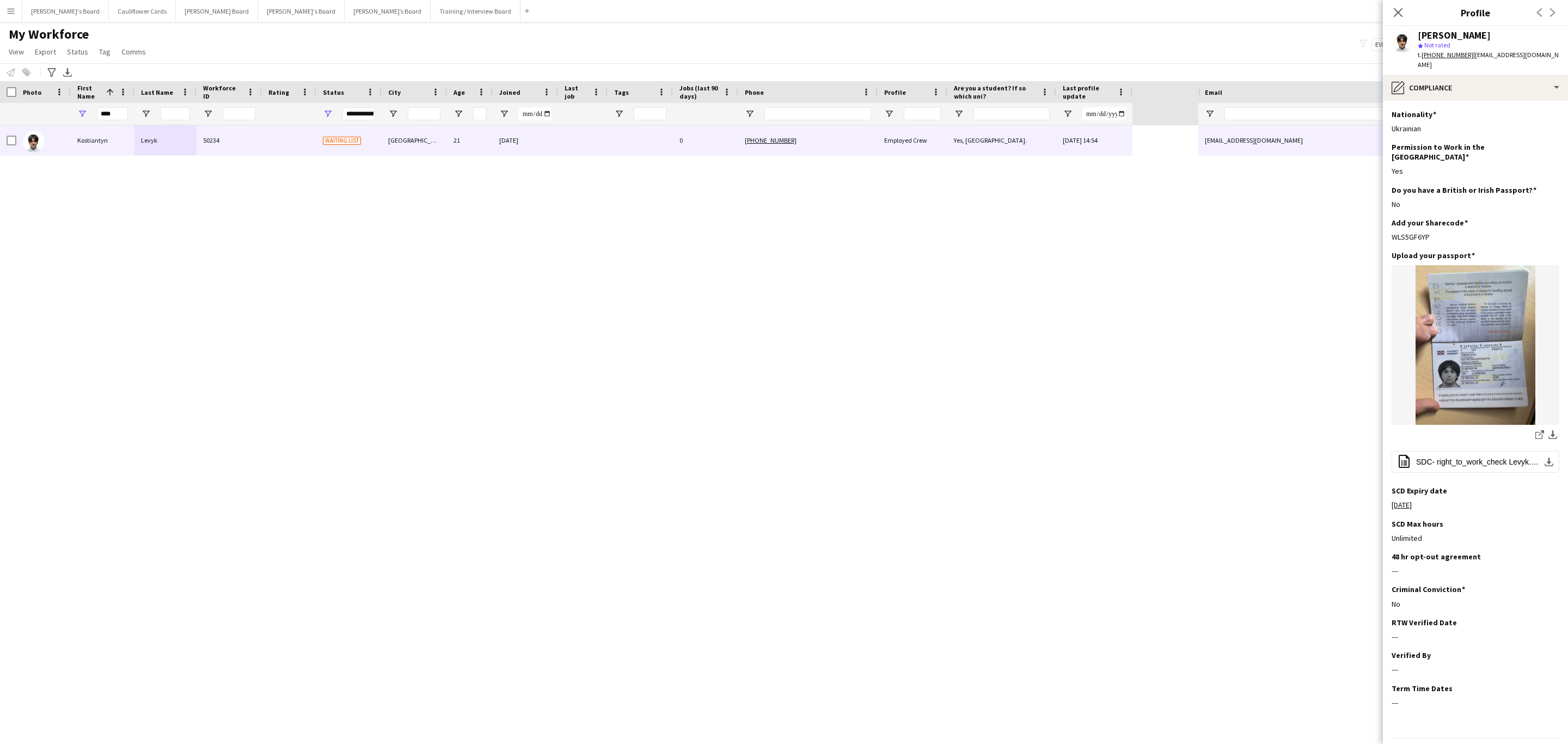
click at [1446, 54] on tcxspan "[PHONE_NUMBER]" at bounding box center [1447, 54] width 52 height 8
drag, startPoint x: 1475, startPoint y: 75, endPoint x: 1519, endPoint y: 107, distance: 54.4
click at [1475, 75] on div "pencil4 Compliance" at bounding box center [1475, 88] width 185 height 26
click at [1532, 132] on div "Additional info Additional info" at bounding box center [1503, 141] width 108 height 22
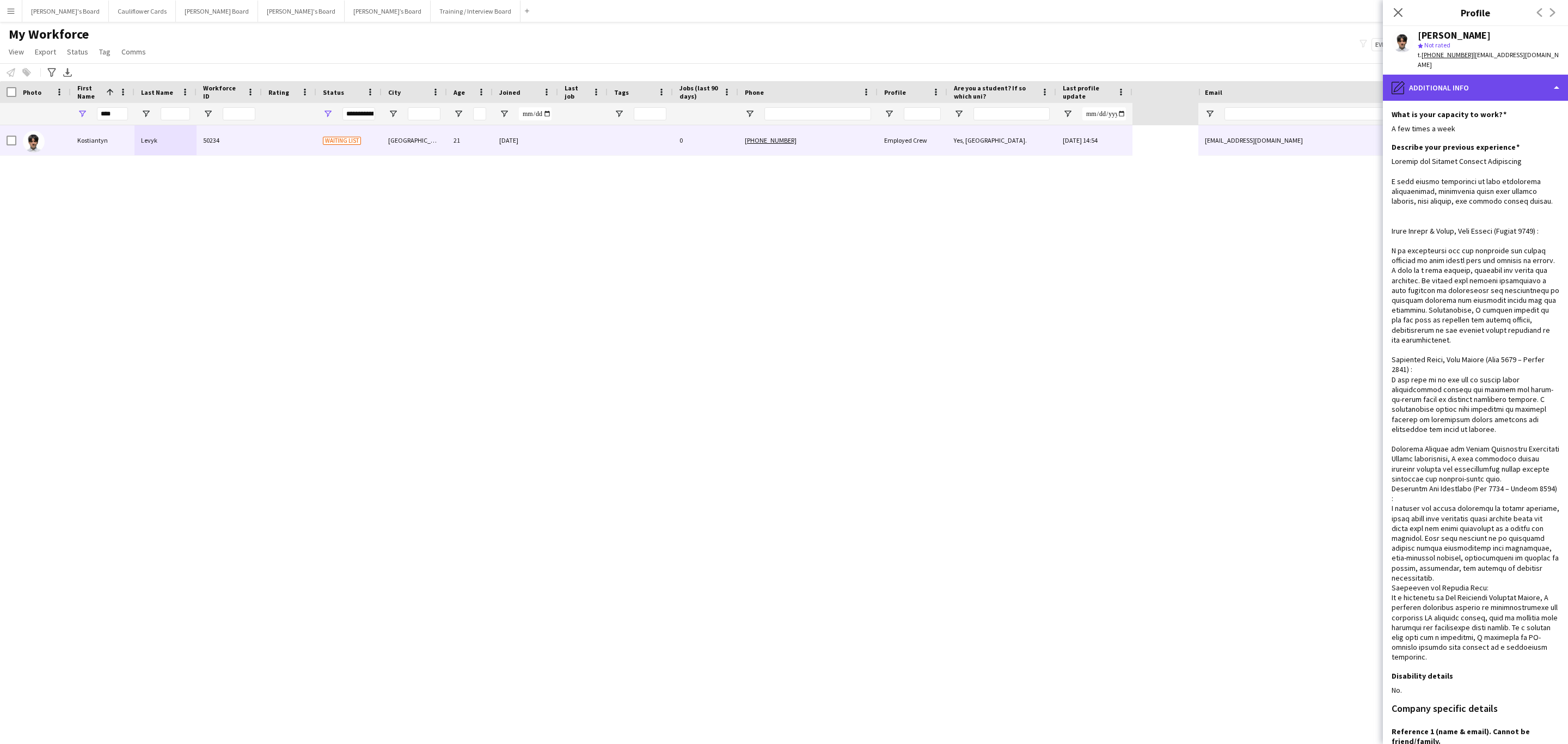
click at [1535, 75] on div "pencil4 Additional info" at bounding box center [1475, 88] width 185 height 26
click at [1495, 101] on div "Bio Bio" at bounding box center [1503, 112] width 108 height 22
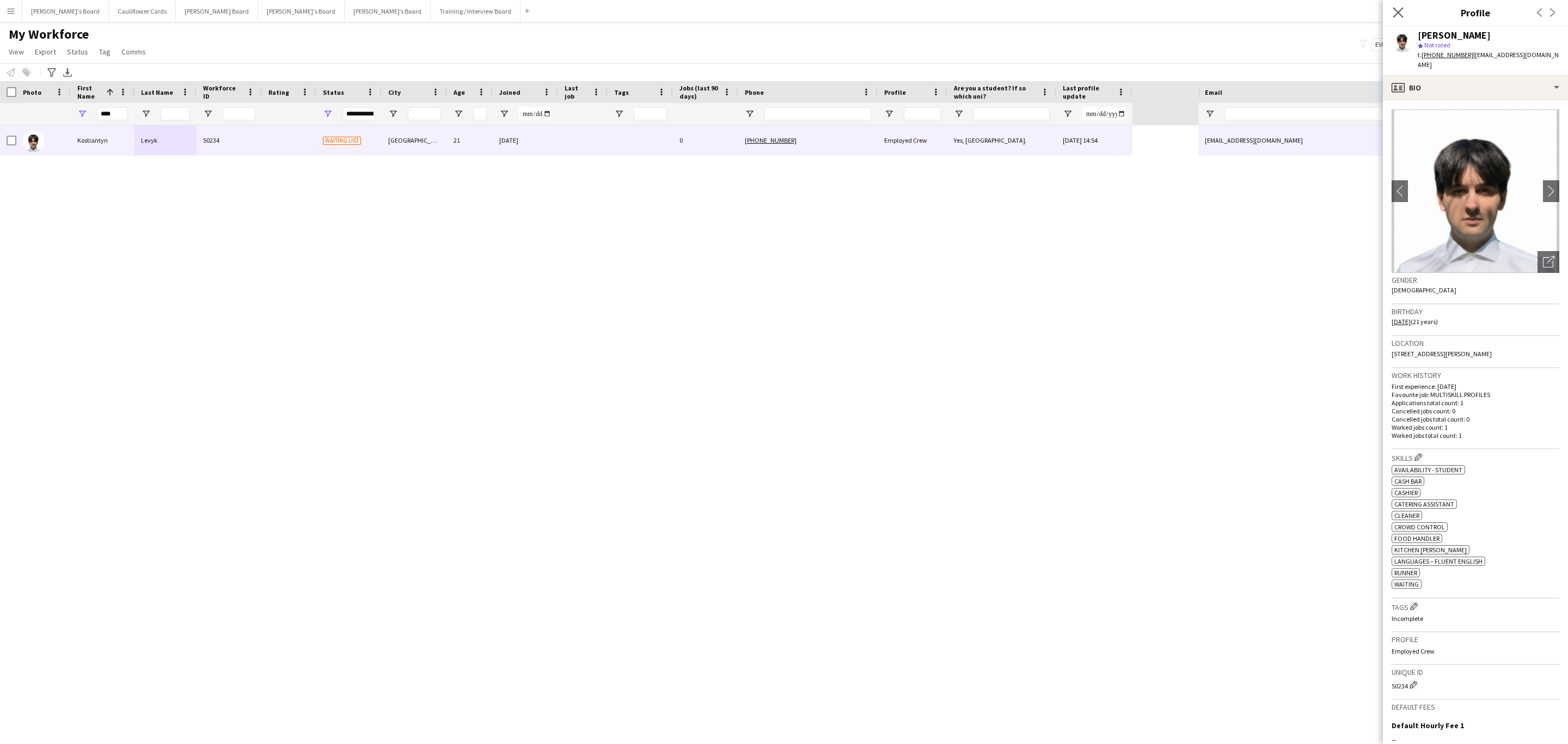
click at [1398, 7] on app-icon "Close pop-in" at bounding box center [1398, 13] width 16 height 16
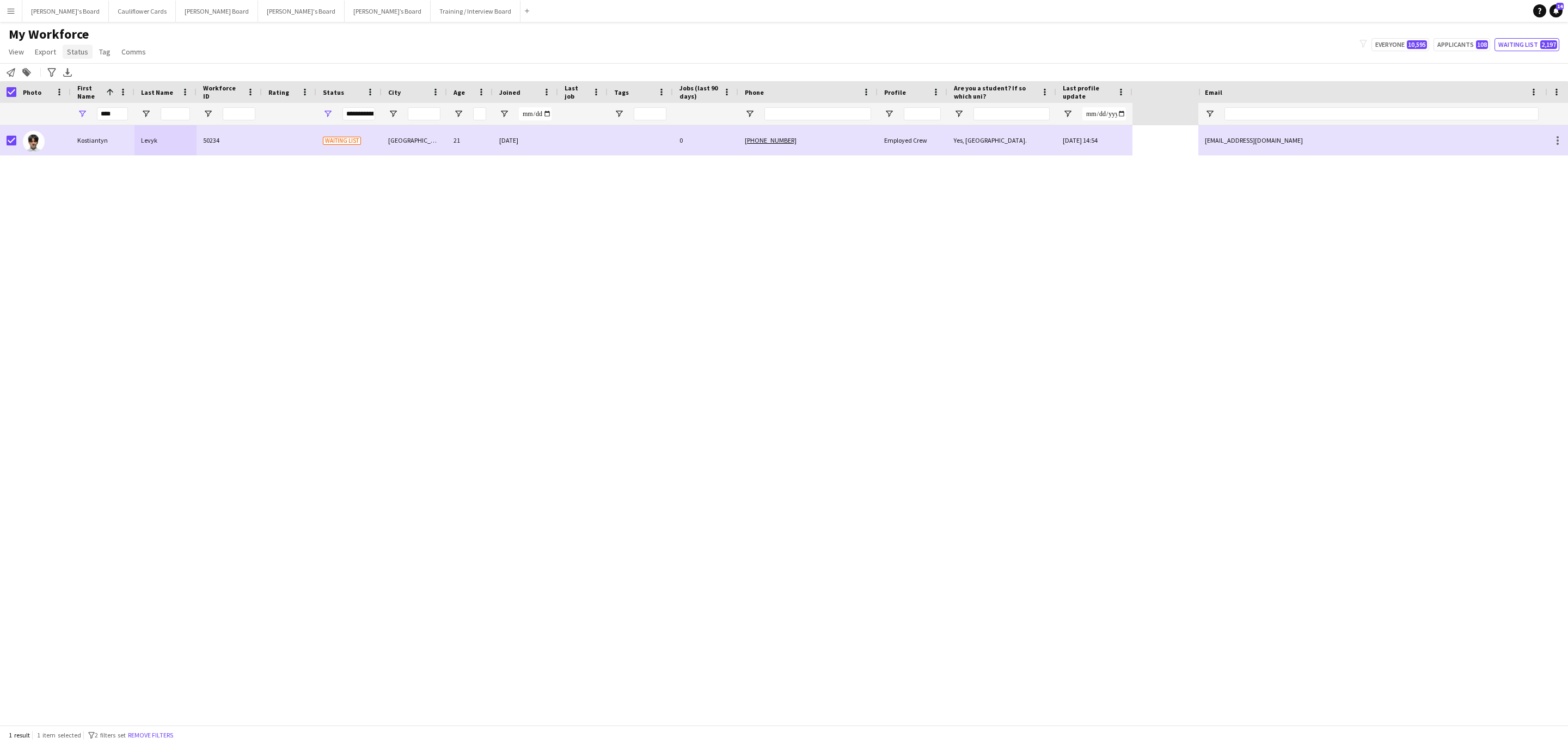
click at [82, 55] on span "Status" at bounding box center [77, 52] width 21 height 10
click at [80, 72] on span "Edit" at bounding box center [77, 75] width 13 height 10
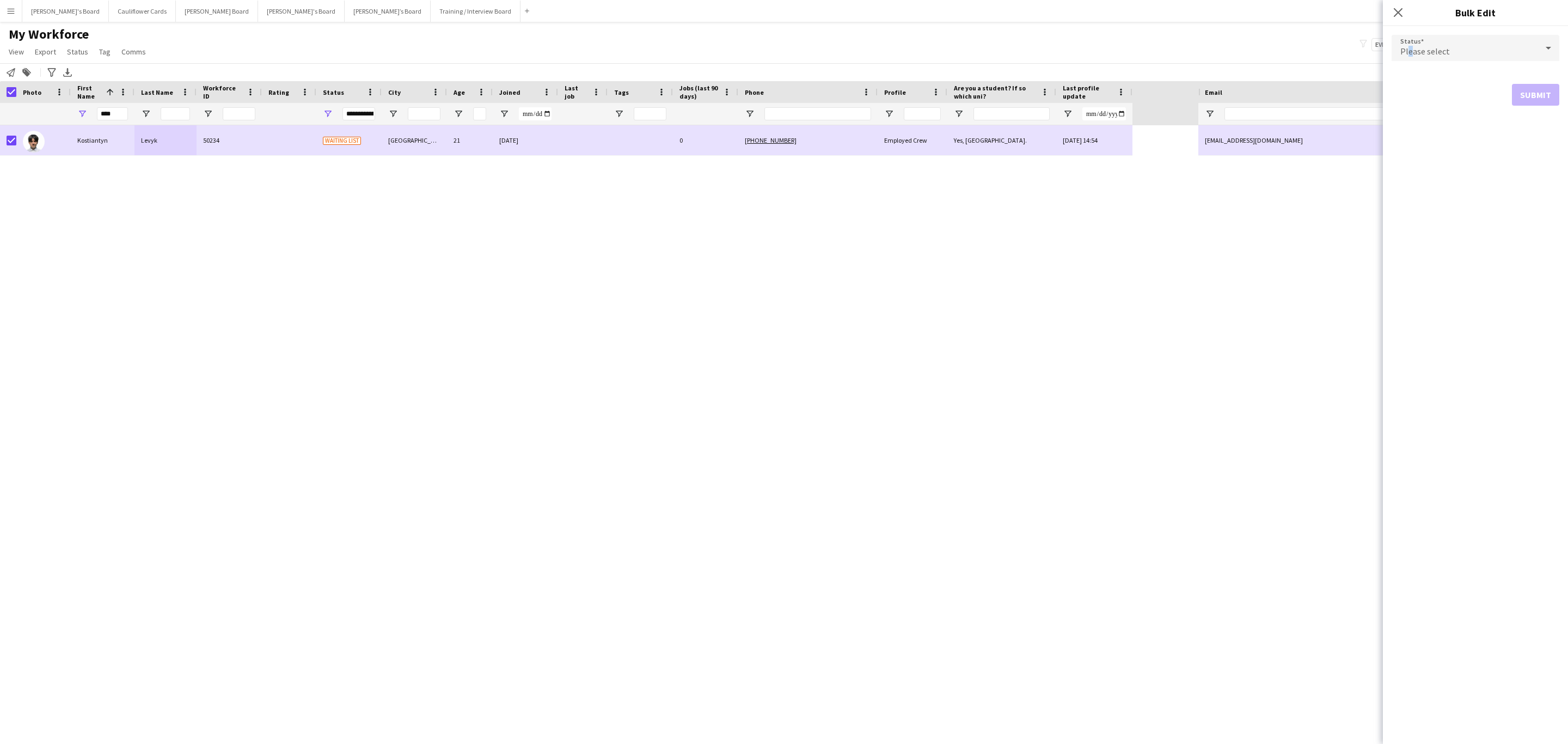
click at [1410, 49] on span "Please select" at bounding box center [1425, 51] width 49 height 11
click at [1436, 75] on span "Active" at bounding box center [1475, 79] width 150 height 10
click at [1532, 136] on button "Submit" at bounding box center [1536, 132] width 47 height 22
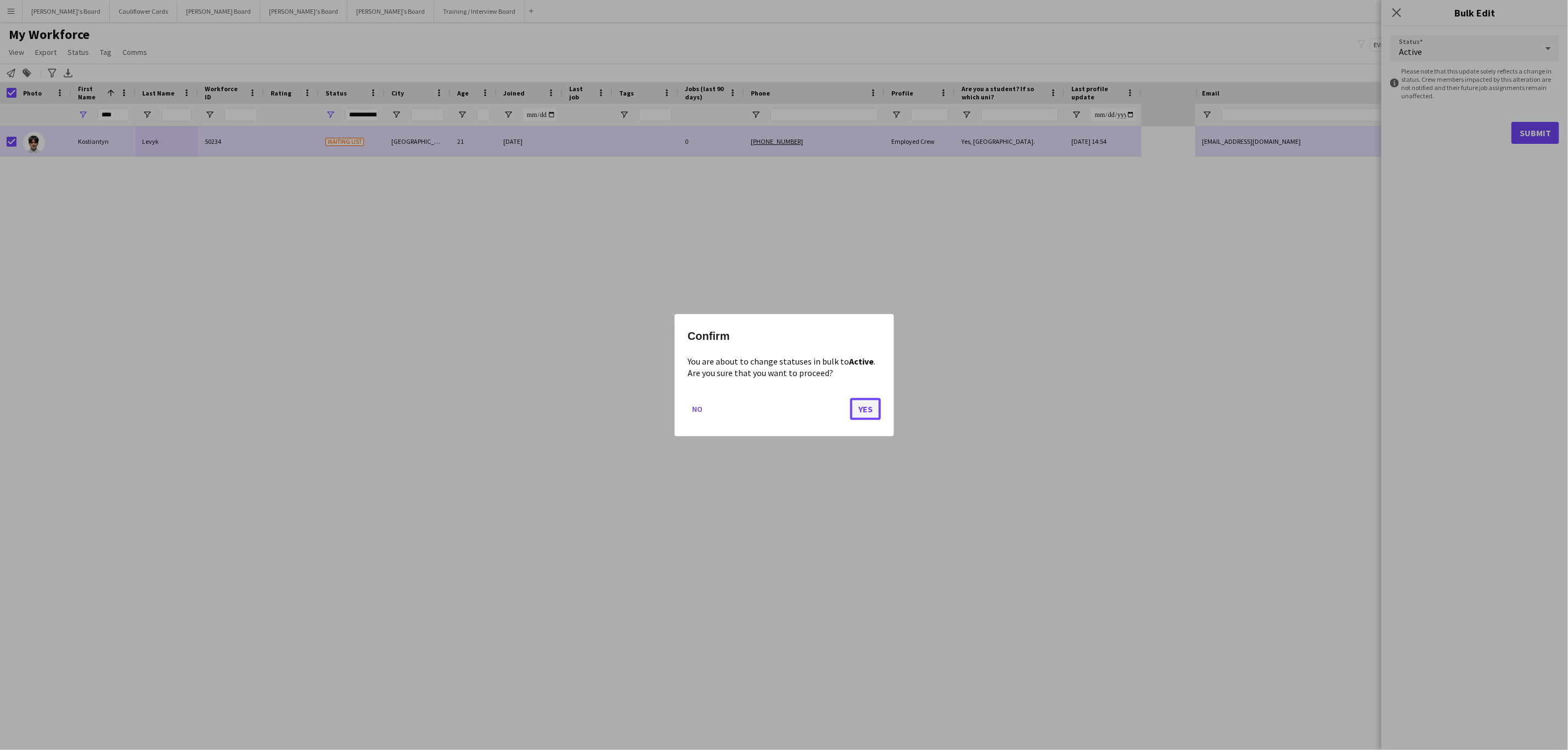
click at [855, 410] on button "Yes" at bounding box center [865, 409] width 31 height 22
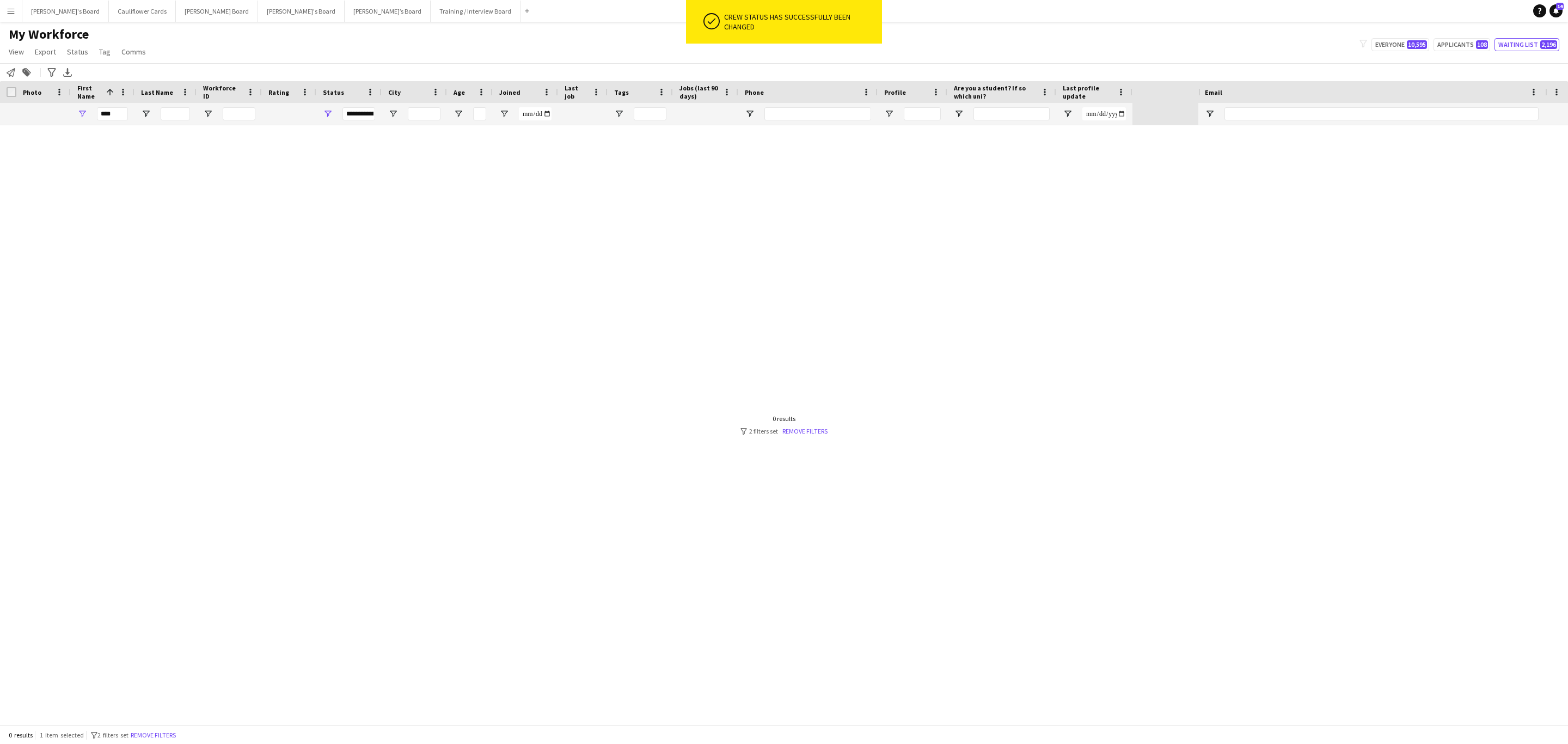
drag, startPoint x: 794, startPoint y: 433, endPoint x: 1289, endPoint y: 122, distance: 584.6
click at [796, 432] on link "Remove filters" at bounding box center [805, 430] width 45 height 8
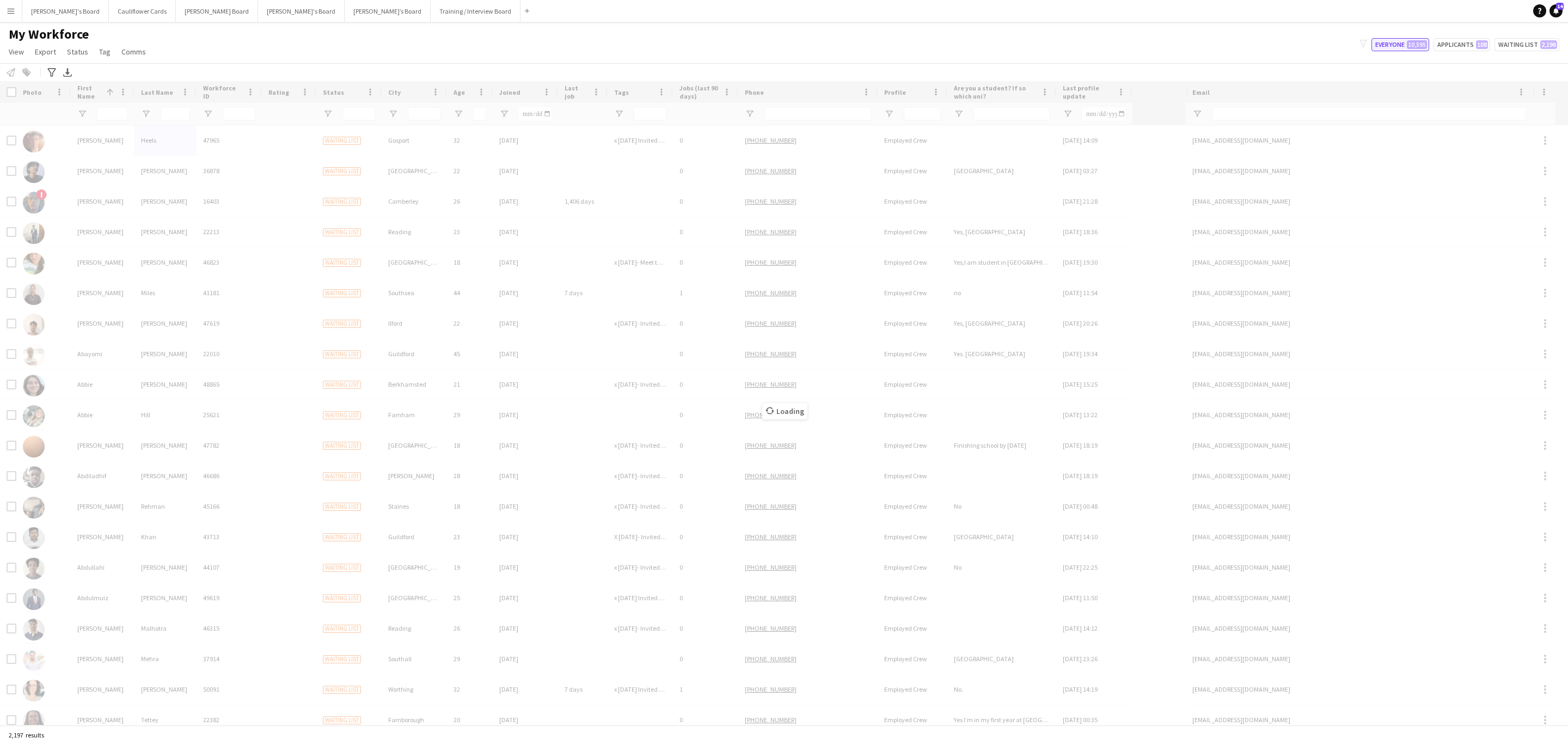
click at [1390, 49] on button "Everyone 10,595" at bounding box center [1400, 44] width 58 height 13
type input "**********"
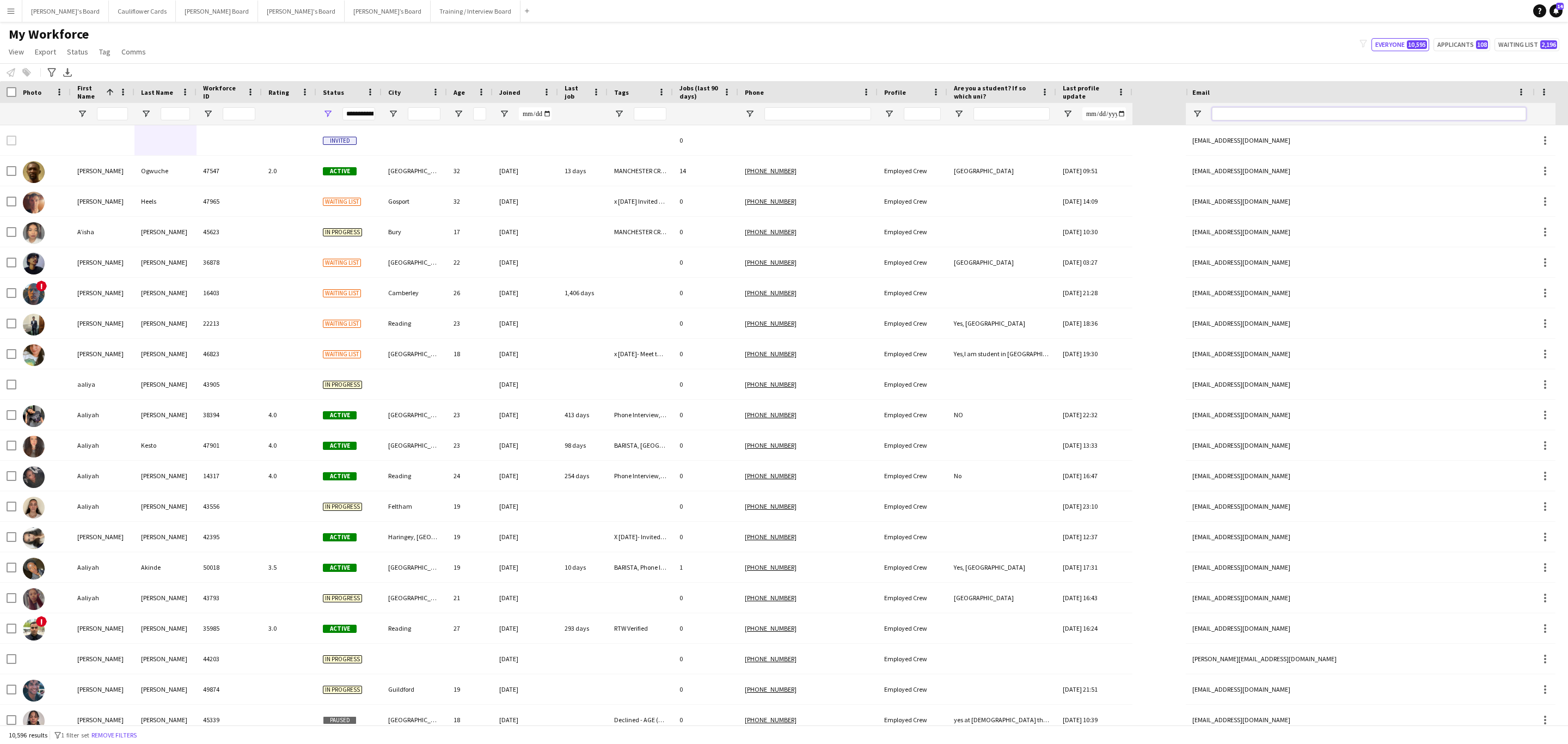
click at [1309, 120] on input "Email Filter Input" at bounding box center [1369, 113] width 314 height 13
paste input "**********"
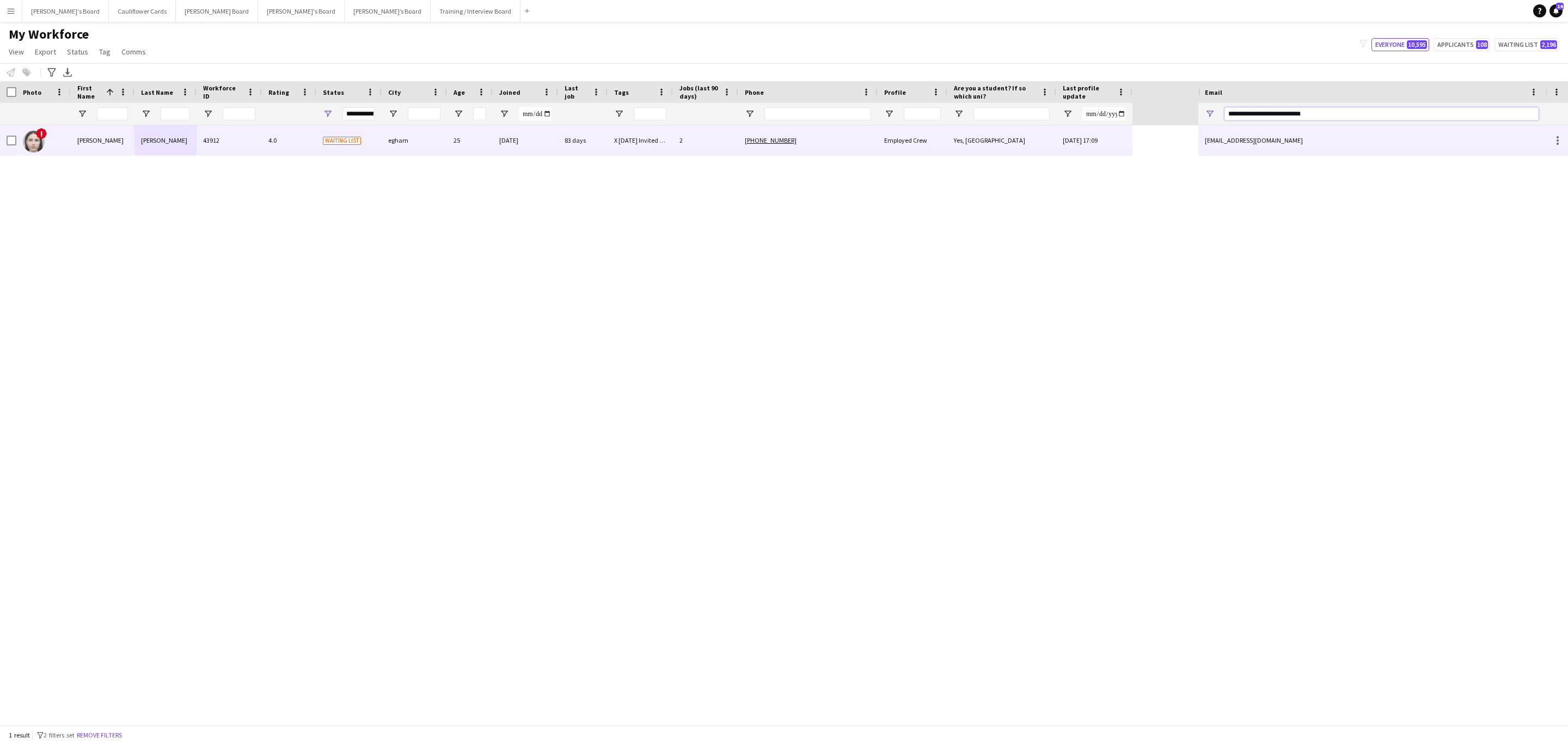
type input "**********"
click at [423, 152] on div "egham" at bounding box center [414, 140] width 65 height 30
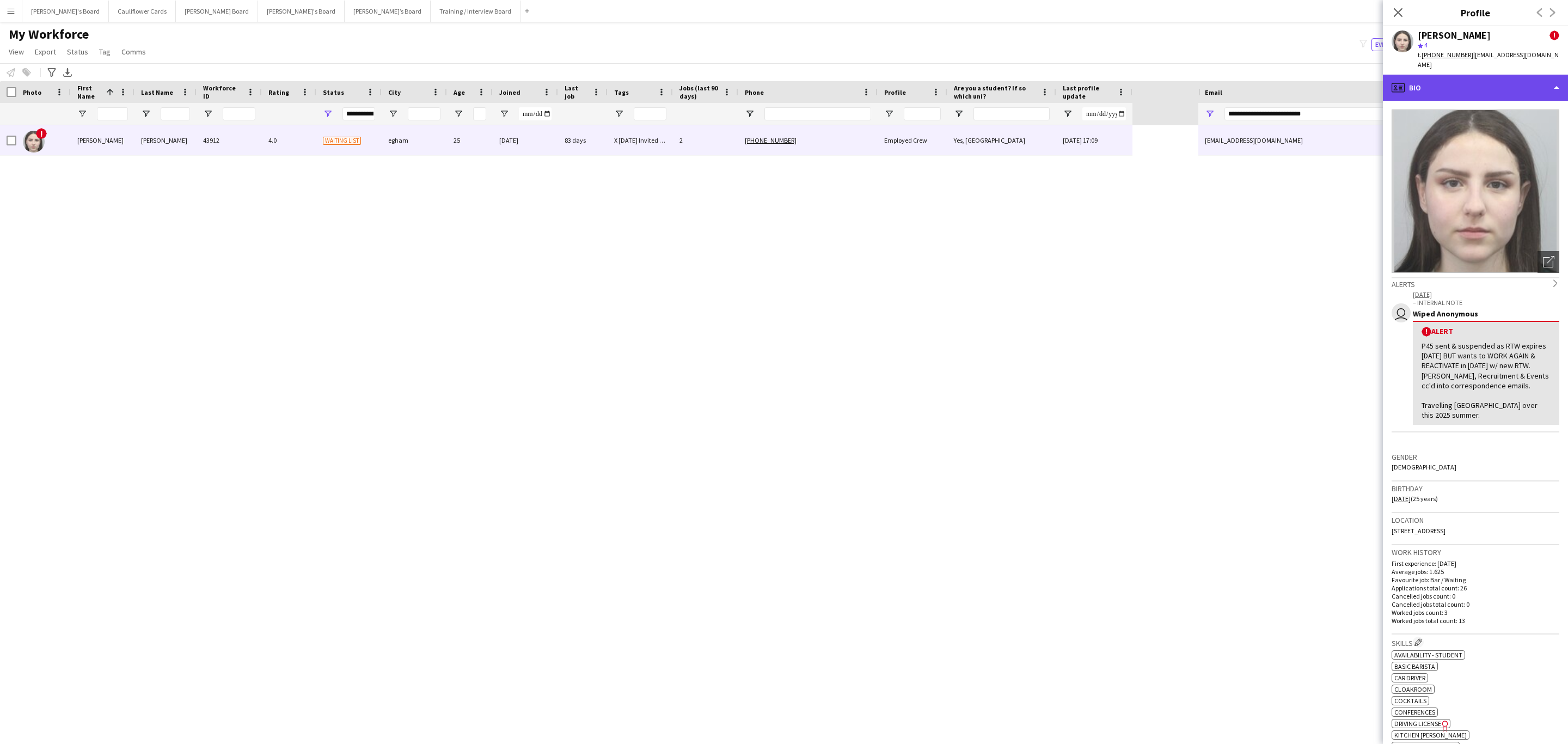
click at [1483, 82] on div "profile Bio" at bounding box center [1475, 88] width 185 height 26
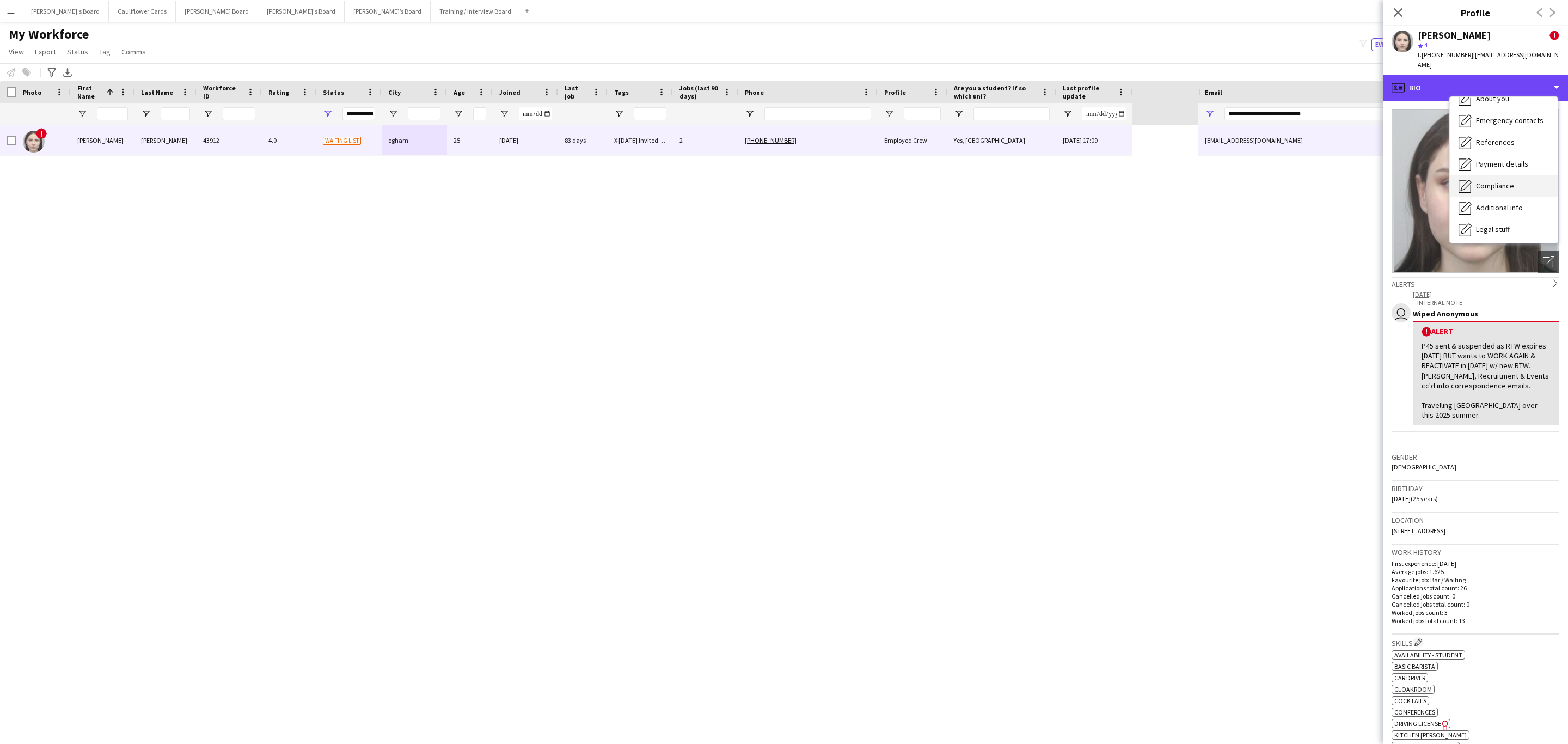
scroll to position [146, 0]
click at [1502, 114] on span "Compliance" at bounding box center [1495, 119] width 38 height 10
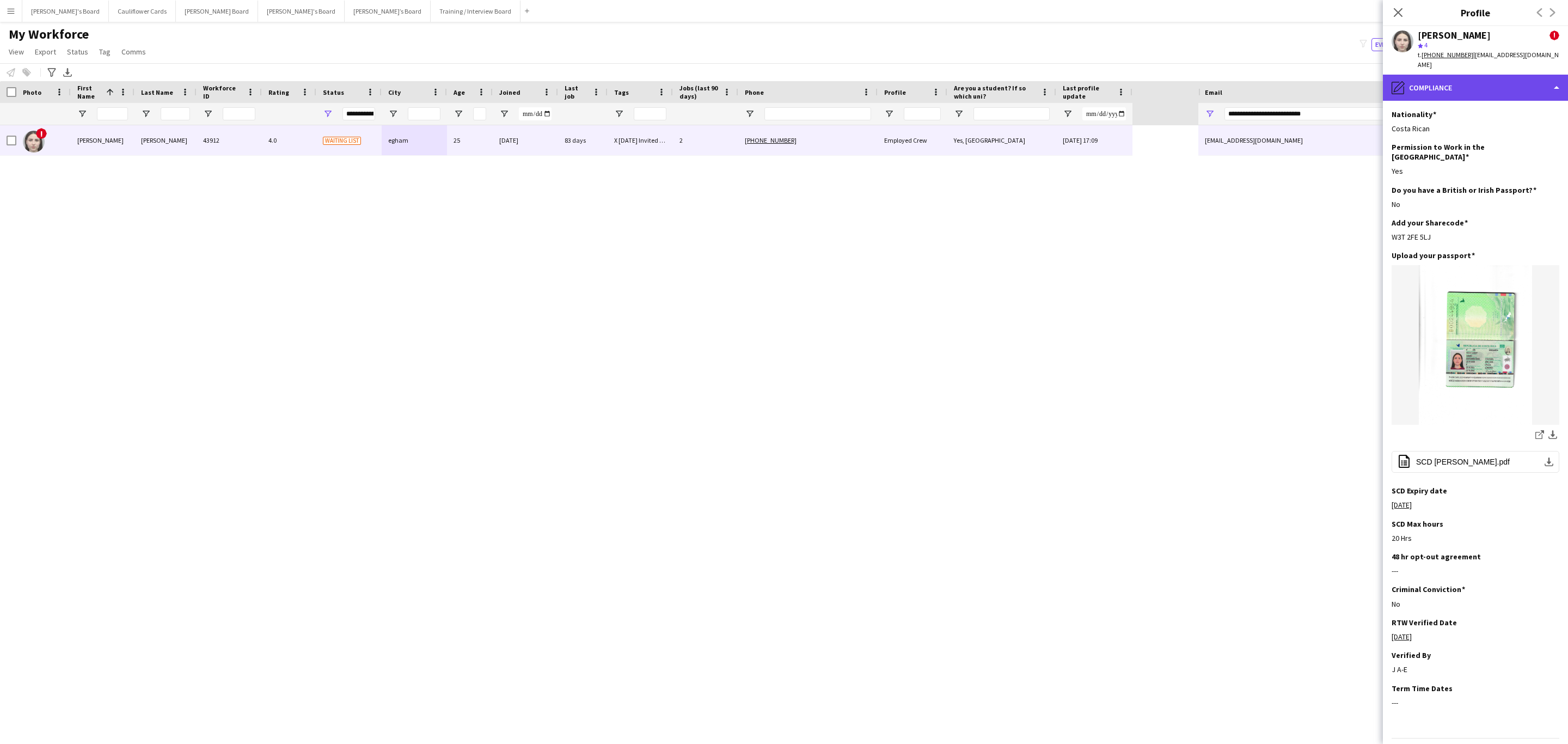
click at [1503, 86] on div "pencil4 Compliance" at bounding box center [1475, 88] width 185 height 26
click at [1506, 217] on div "Calendar Calendar" at bounding box center [1503, 228] width 108 height 22
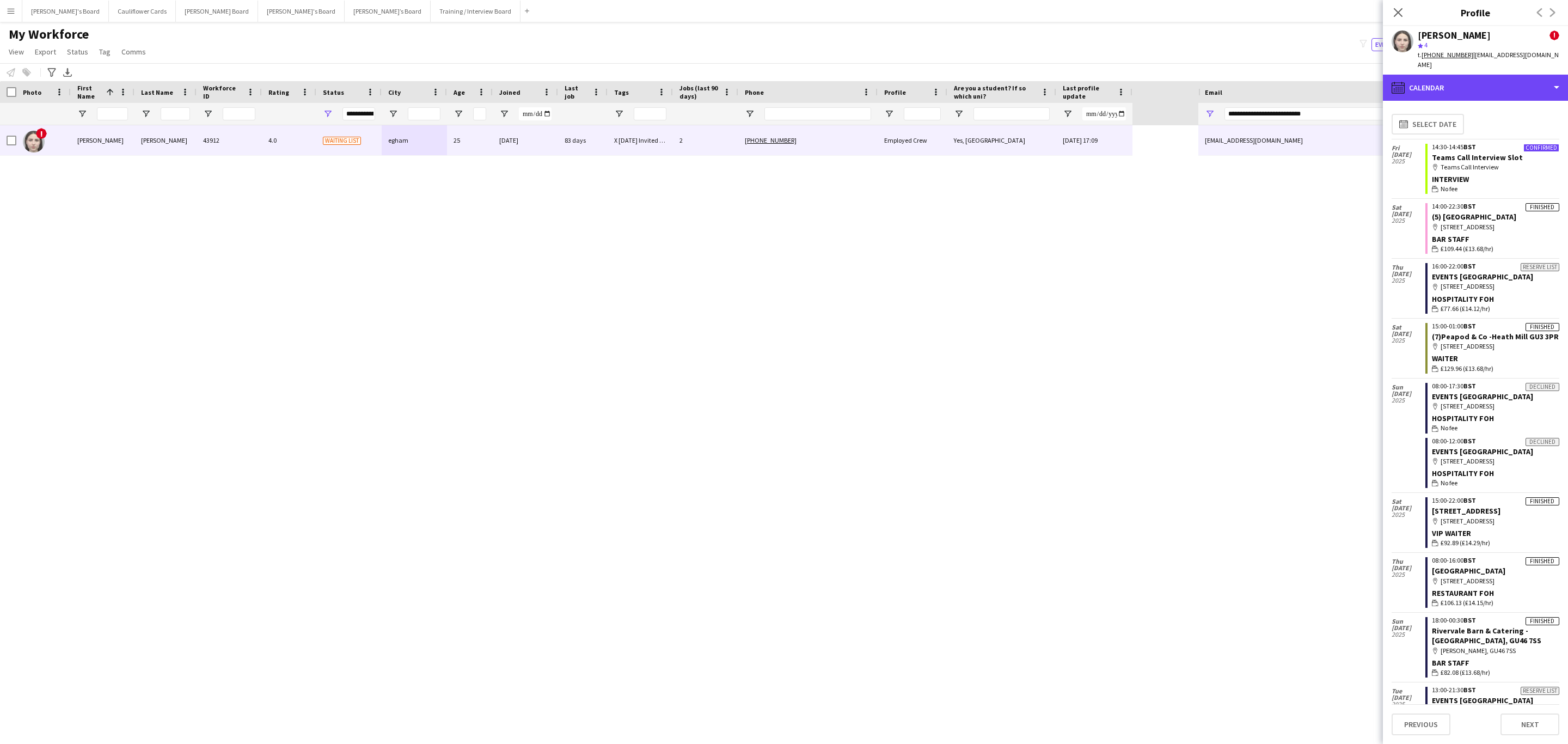
click at [1530, 88] on div "calendar-full Calendar" at bounding box center [1475, 88] width 185 height 26
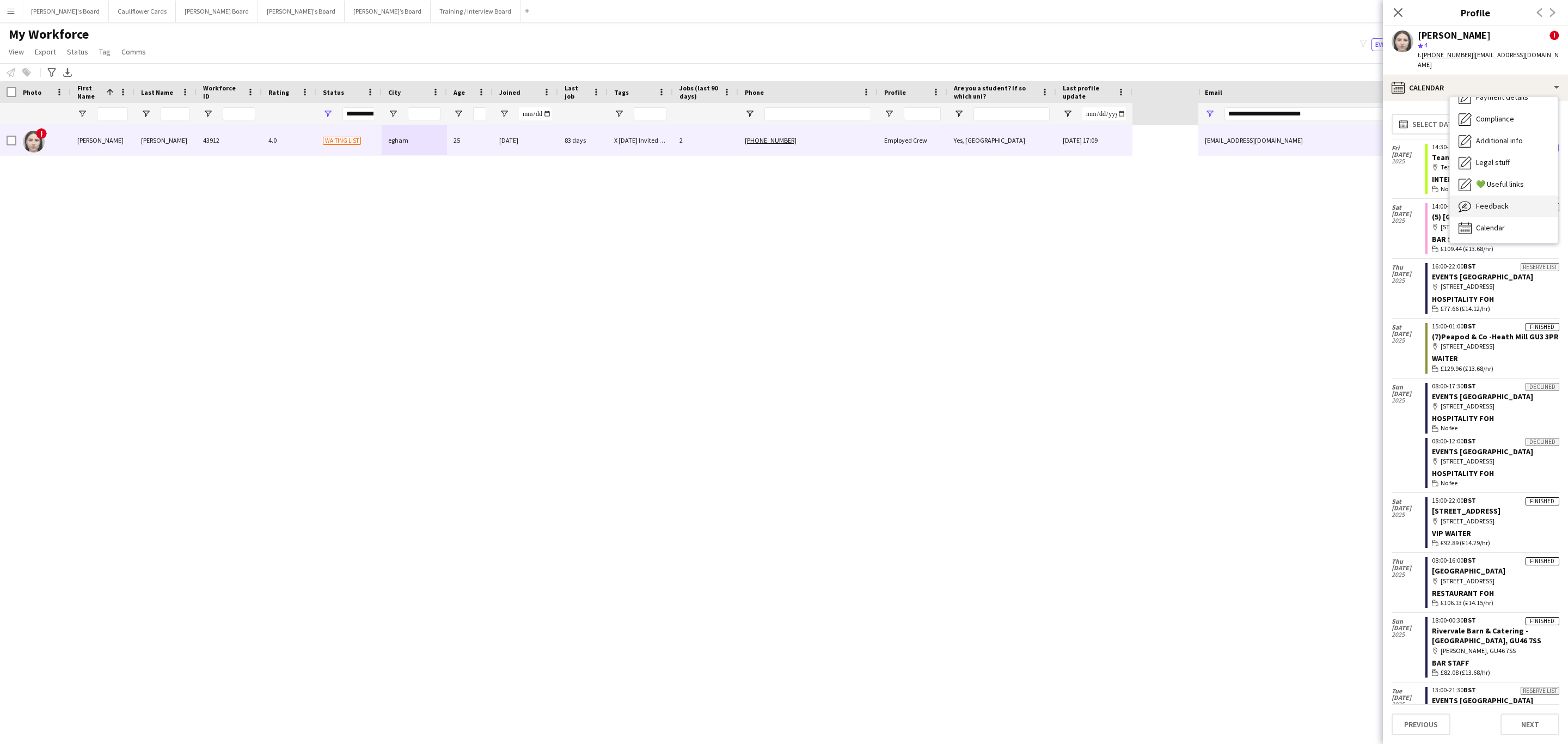
click at [1502, 195] on div "Feedback Feedback" at bounding box center [1503, 206] width 108 height 22
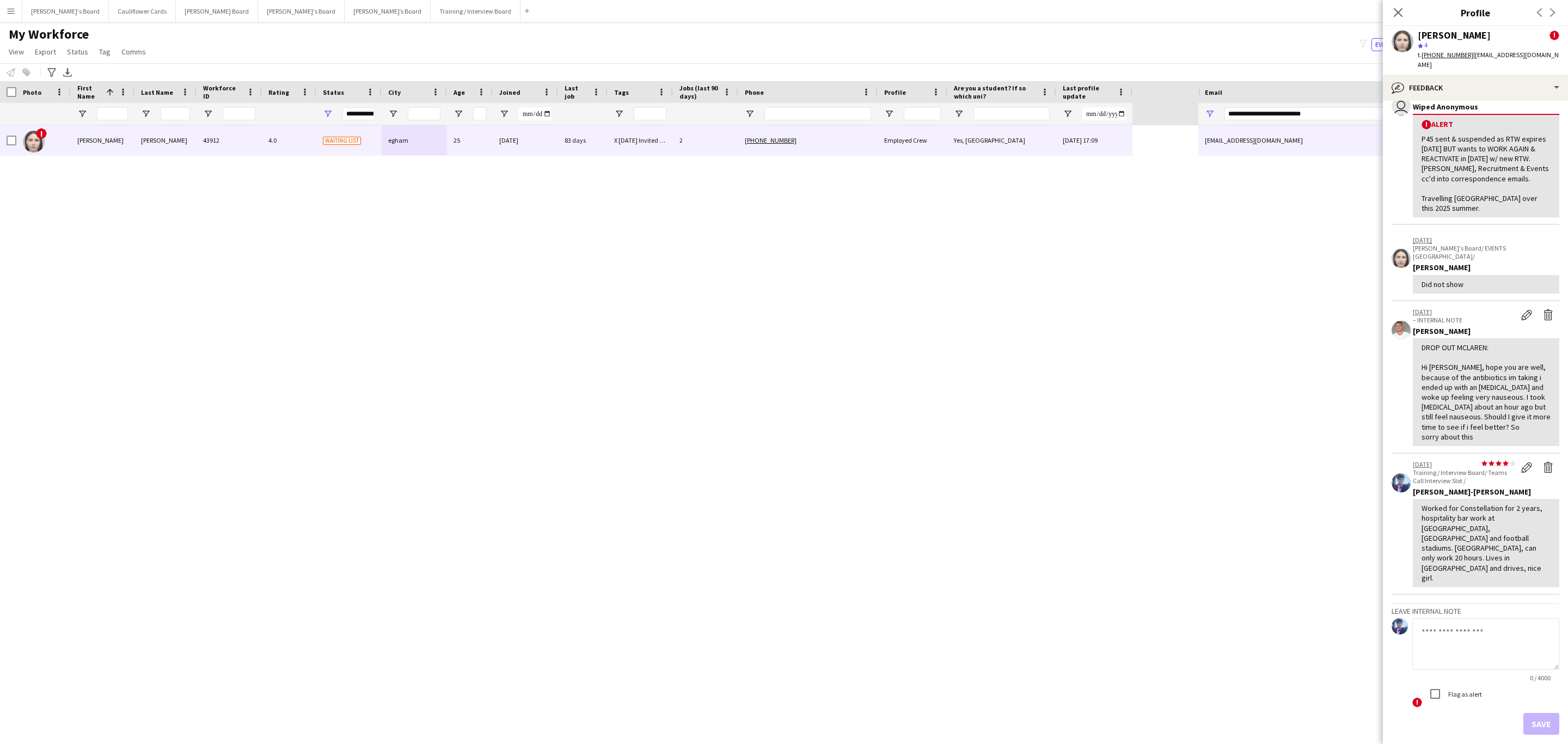
scroll to position [0, 0]
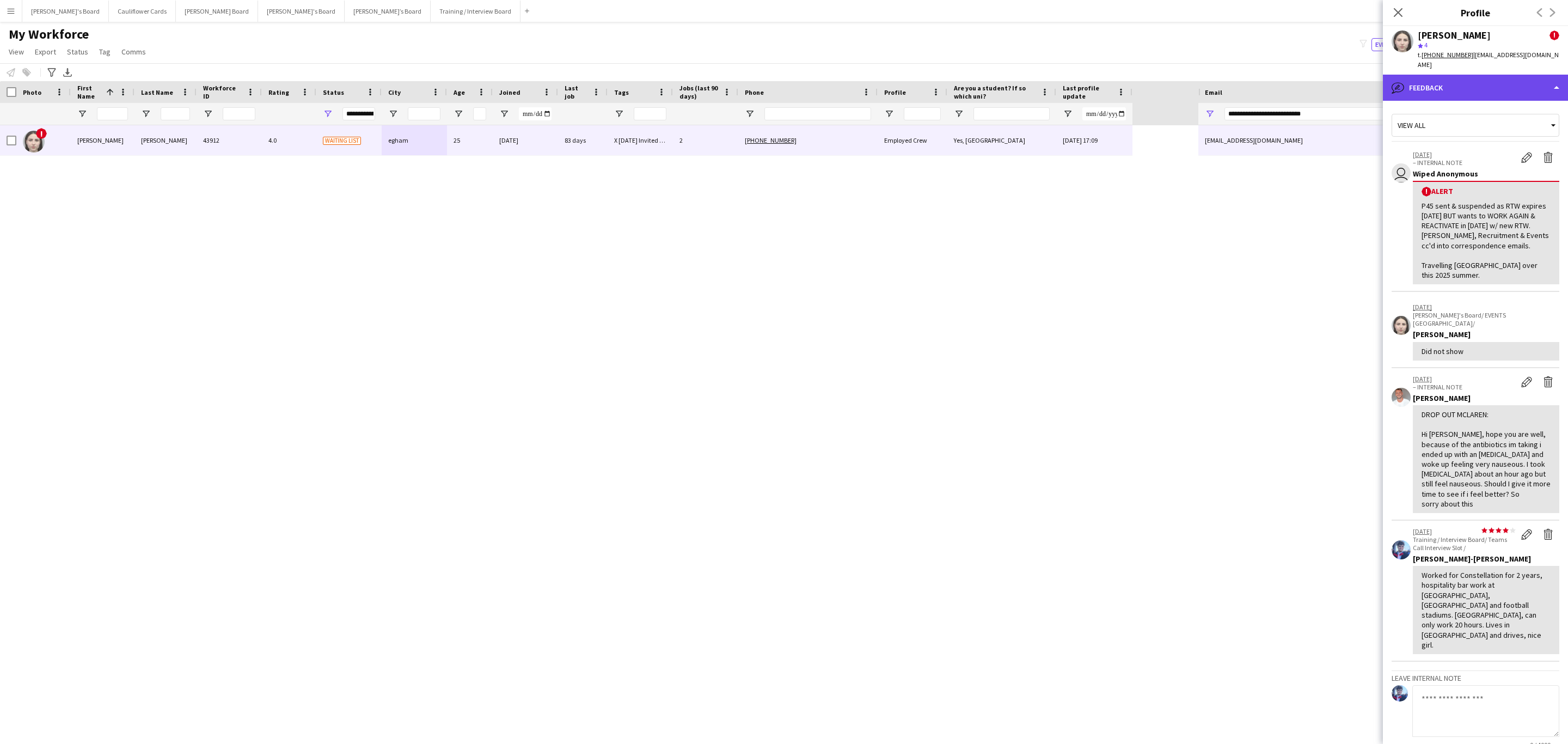
click at [1488, 88] on div "bubble-pencil Feedback" at bounding box center [1475, 88] width 185 height 26
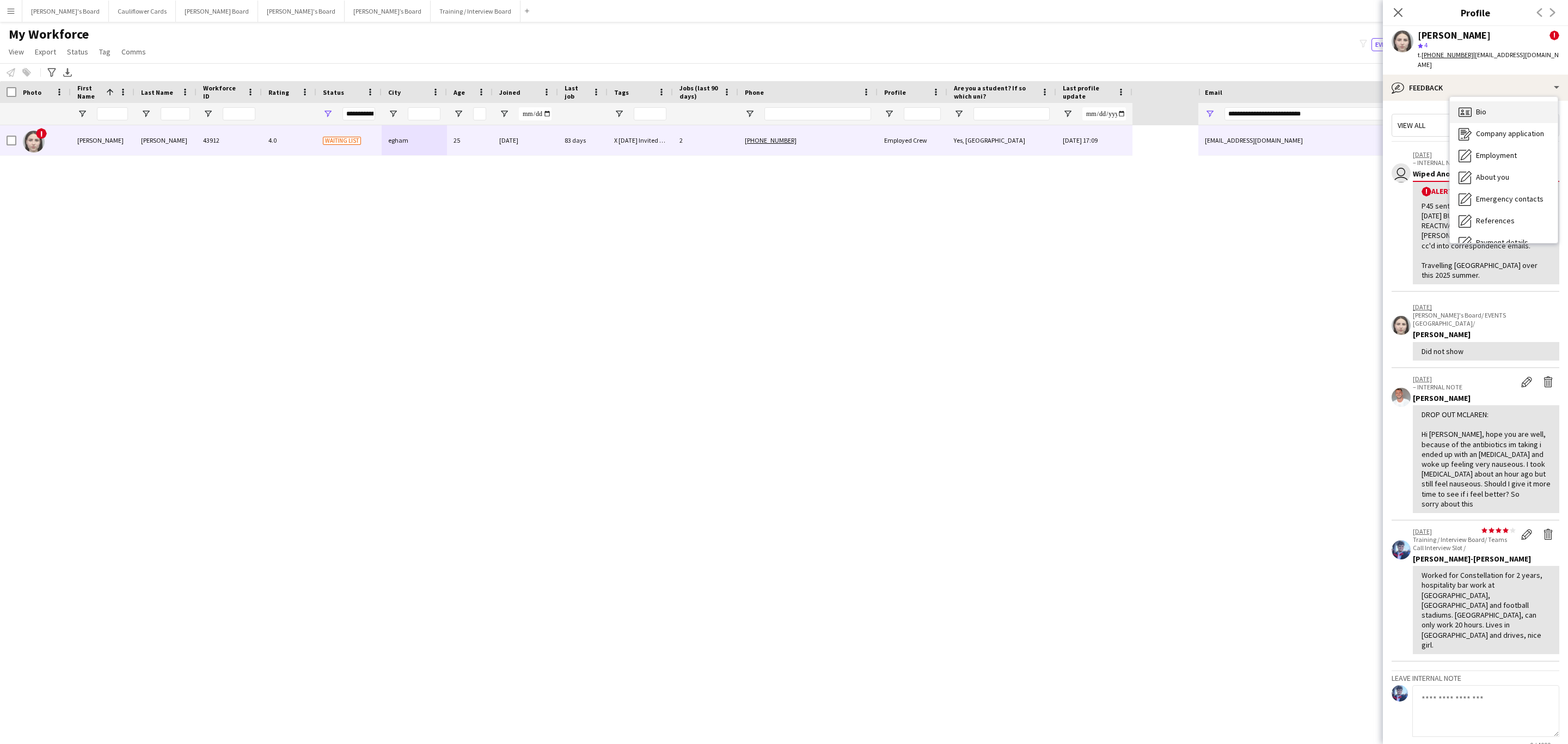
click at [1495, 101] on div "Bio Bio" at bounding box center [1503, 112] width 108 height 22
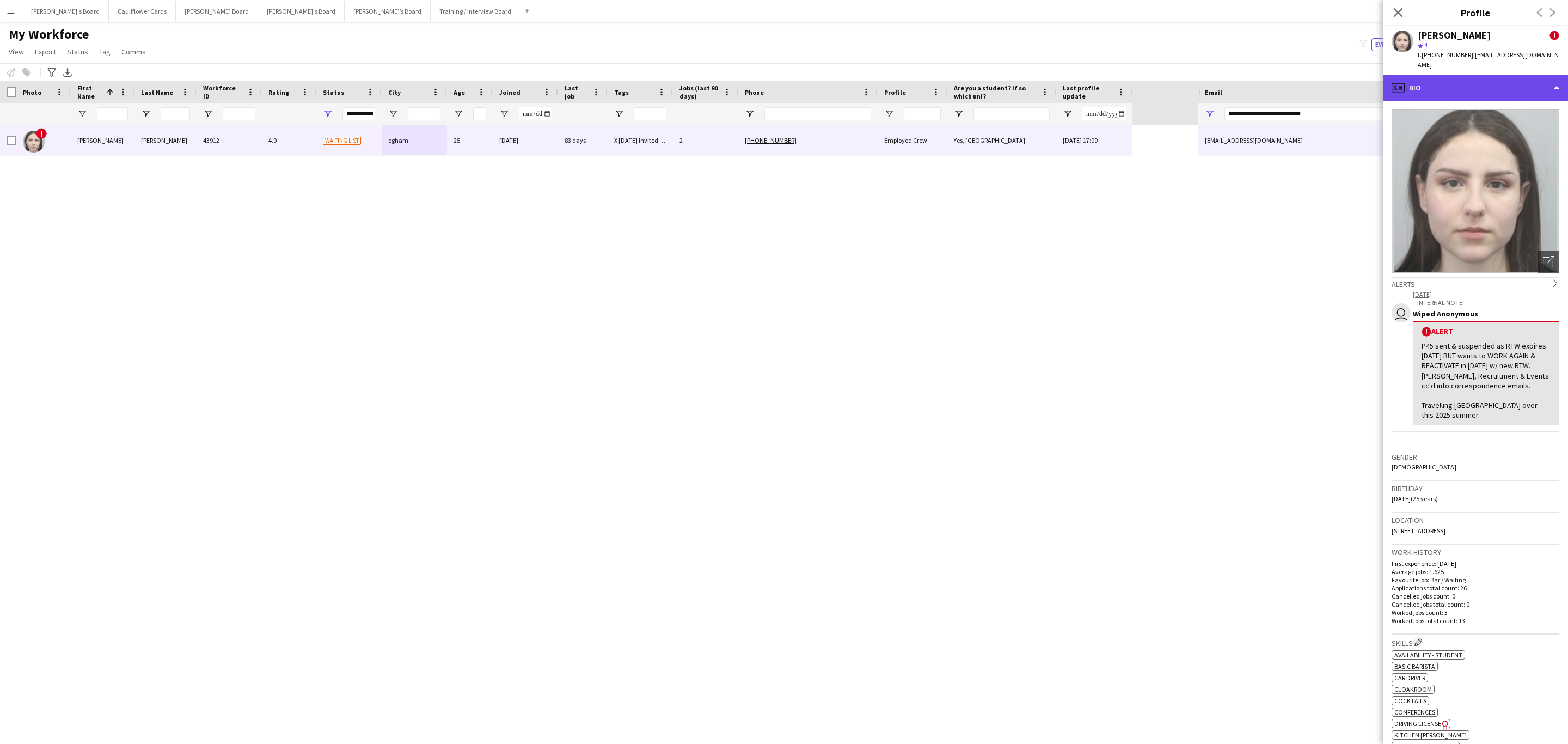
click at [1511, 79] on div "profile Bio" at bounding box center [1475, 88] width 185 height 26
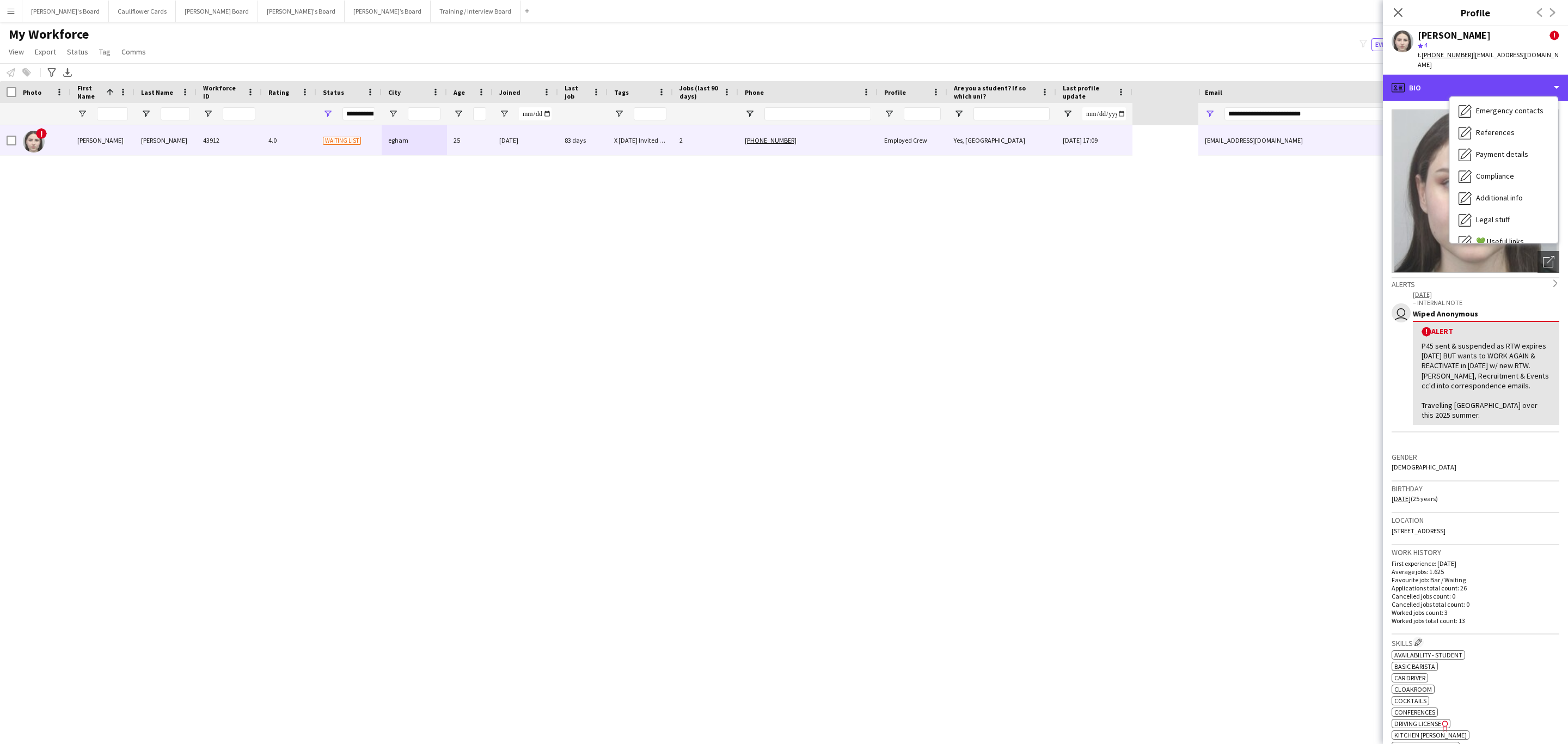
scroll to position [146, 0]
click at [1495, 217] on div "Calendar Calendar" at bounding box center [1503, 228] width 108 height 22
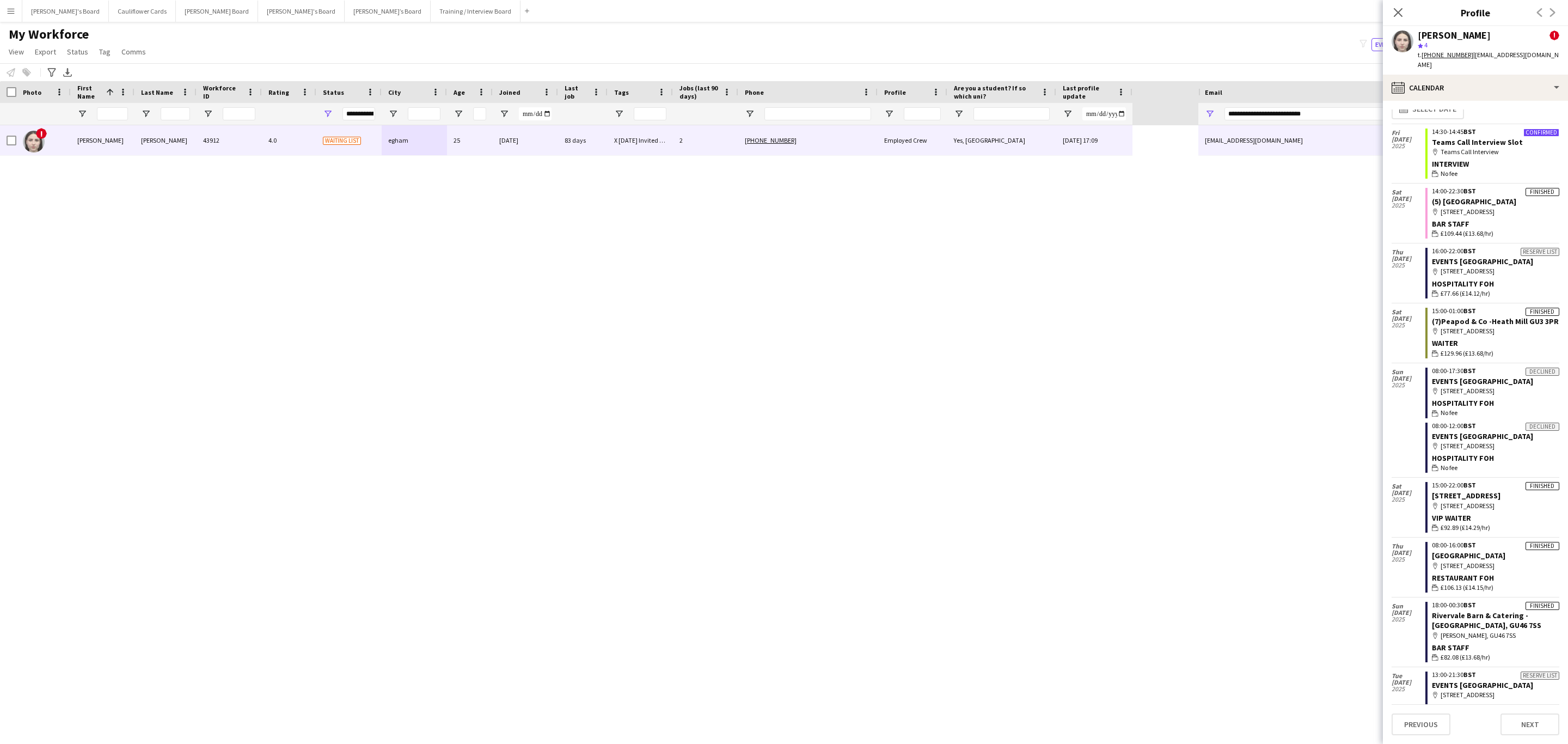
scroll to position [0, 0]
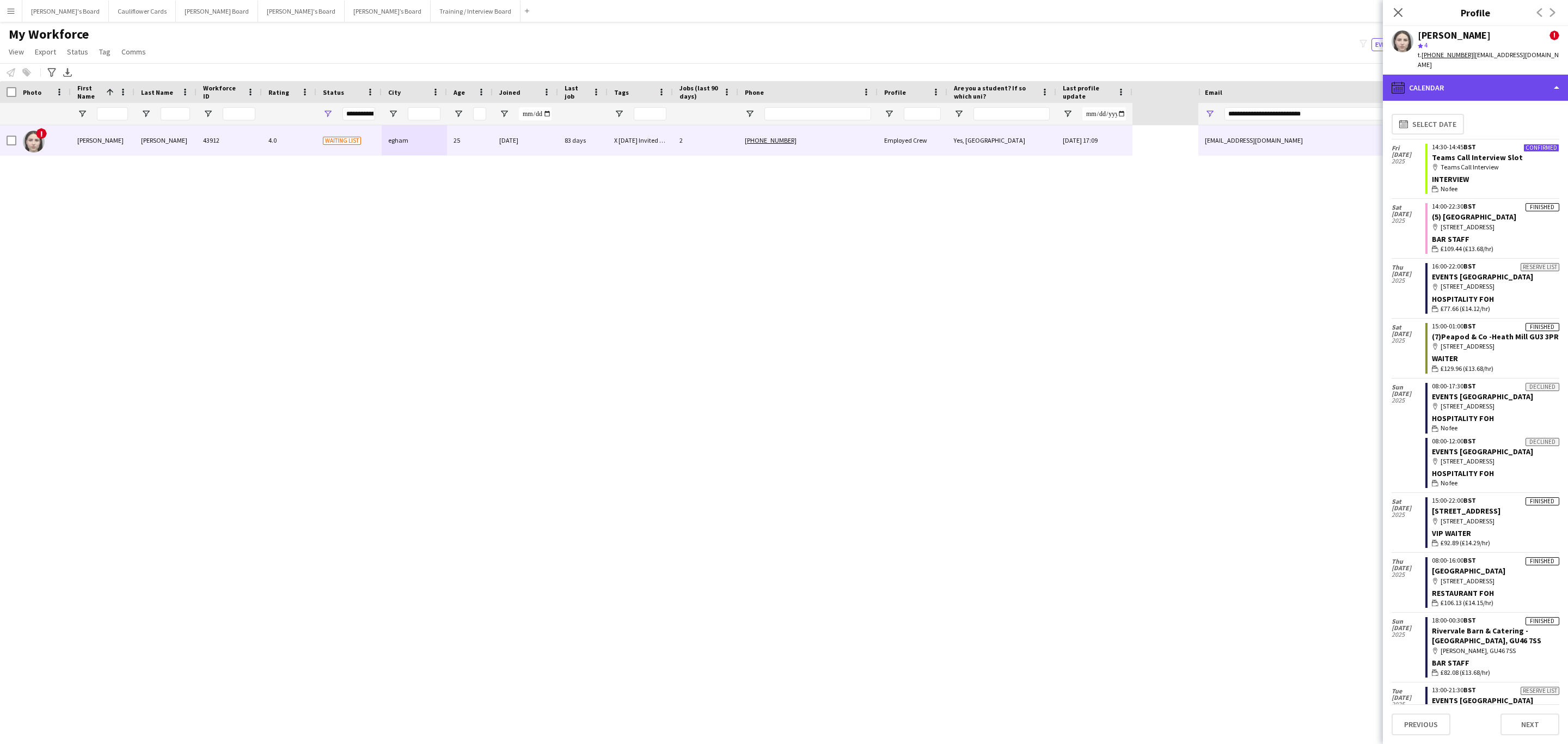
click at [1534, 75] on div "calendar-full Calendar" at bounding box center [1475, 88] width 185 height 26
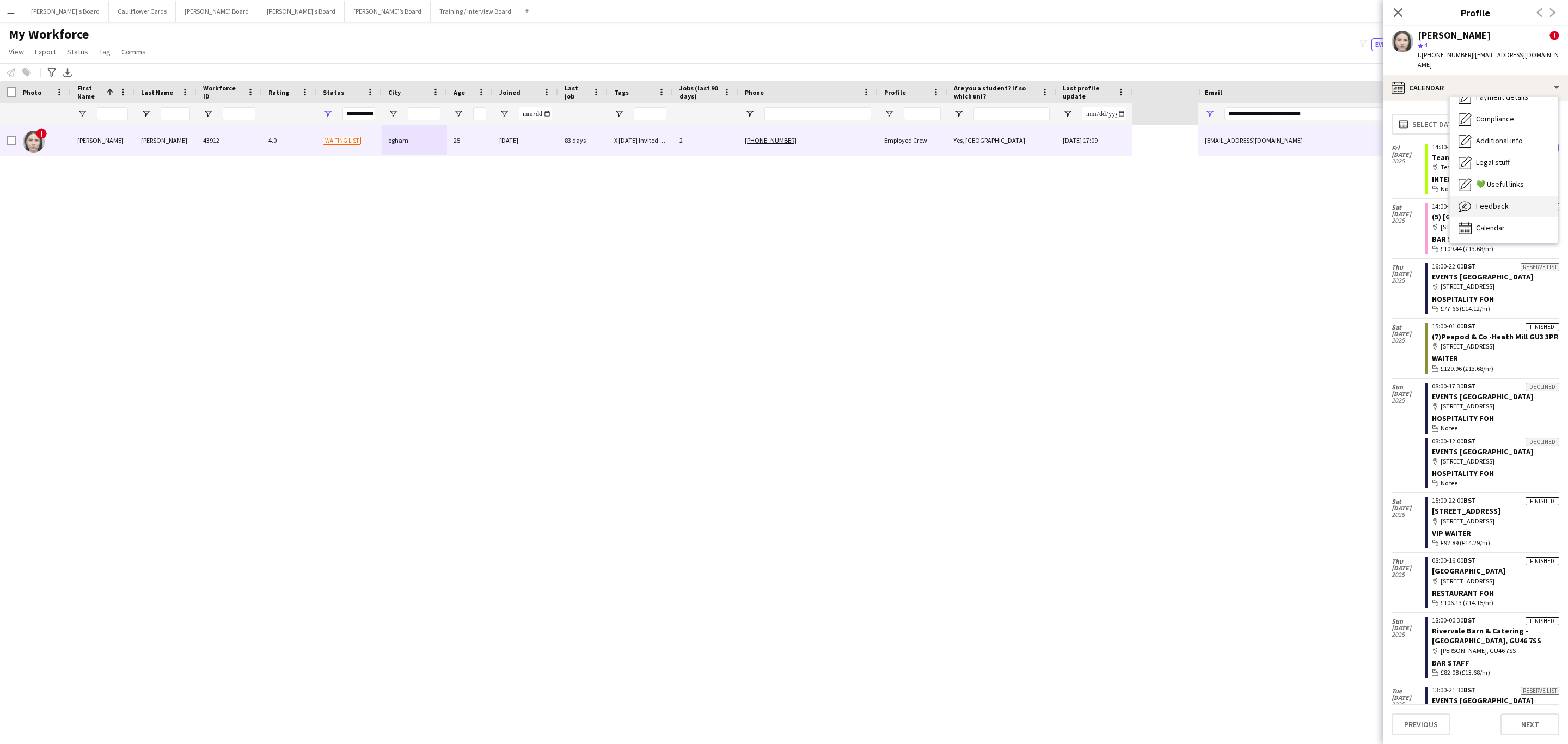
click at [1516, 195] on div "Feedback Feedback" at bounding box center [1503, 206] width 108 height 22
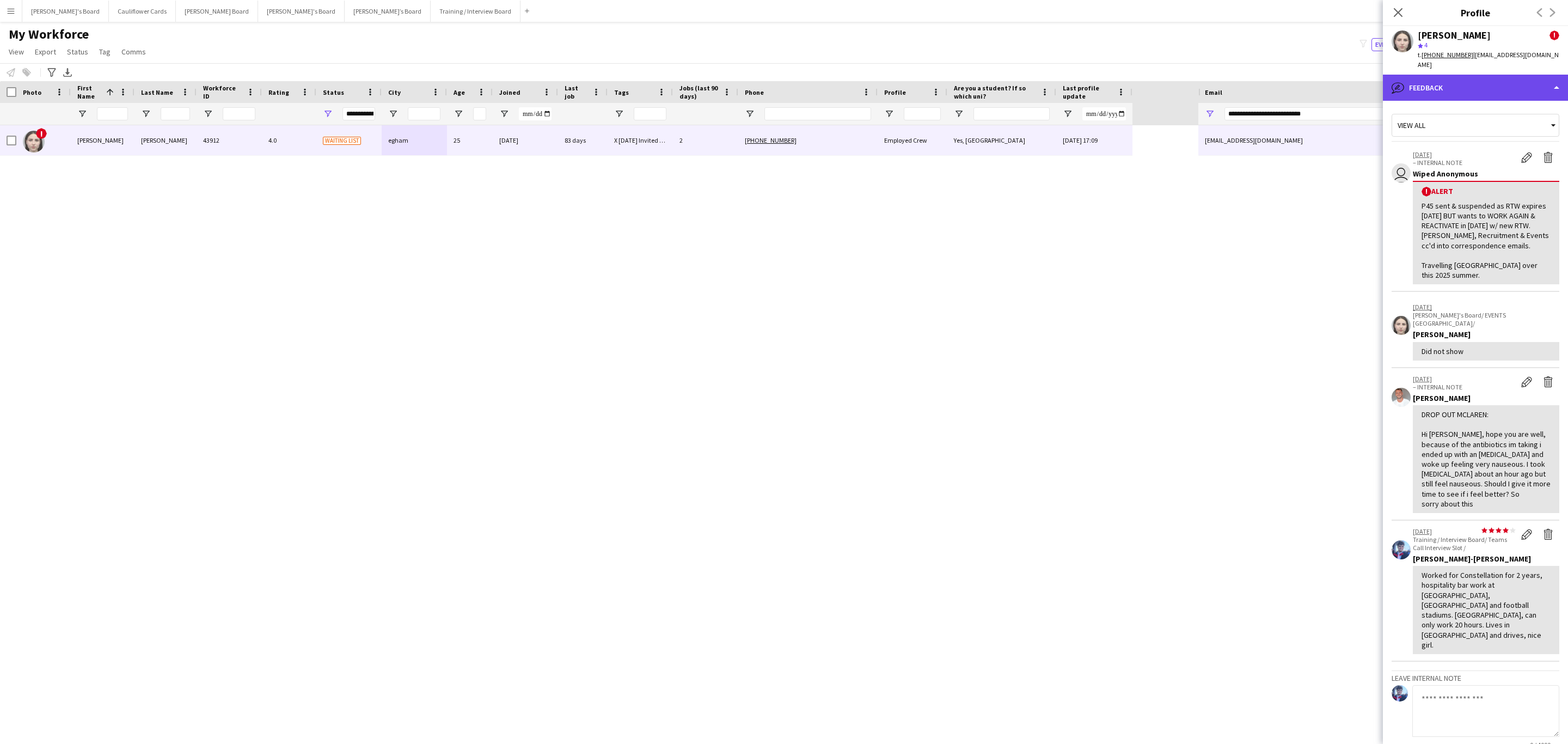
click at [1533, 88] on div "bubble-pencil Feedback" at bounding box center [1475, 88] width 185 height 26
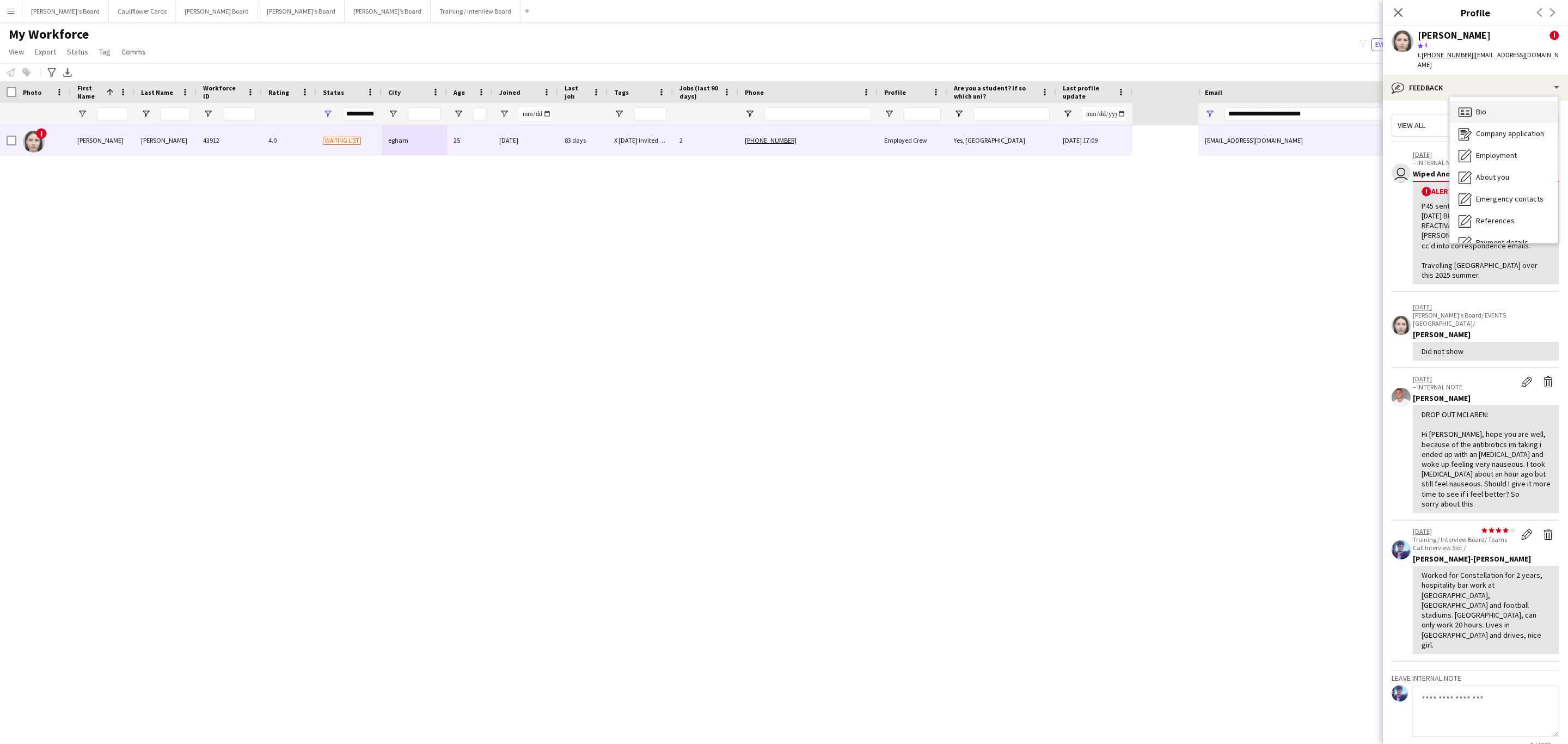
click at [1493, 101] on div "Bio Bio" at bounding box center [1503, 112] width 108 height 22
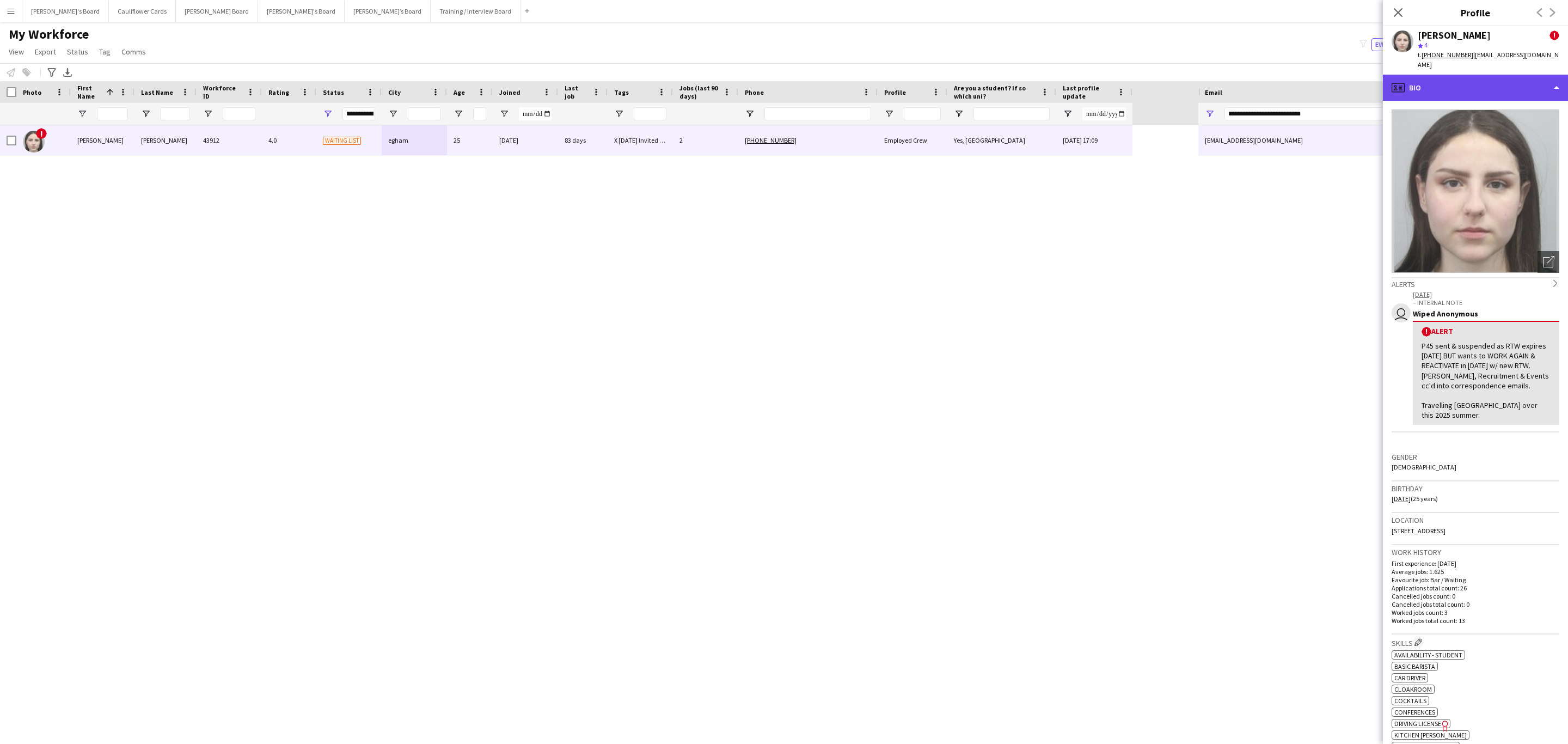
click at [1503, 75] on div "profile Bio" at bounding box center [1475, 88] width 185 height 26
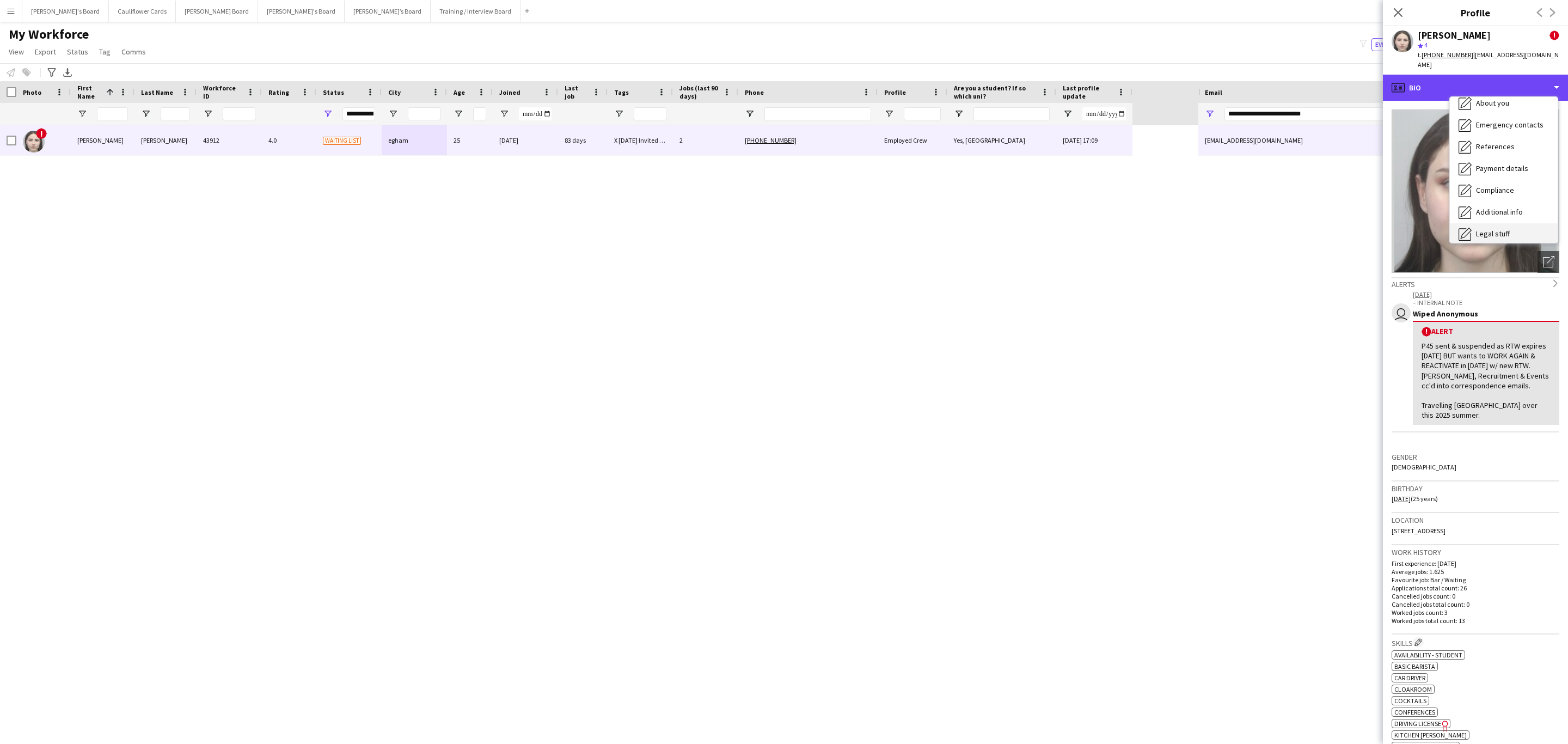
scroll to position [146, 0]
click at [1508, 206] on div "Feedback Feedback" at bounding box center [1503, 206] width 108 height 22
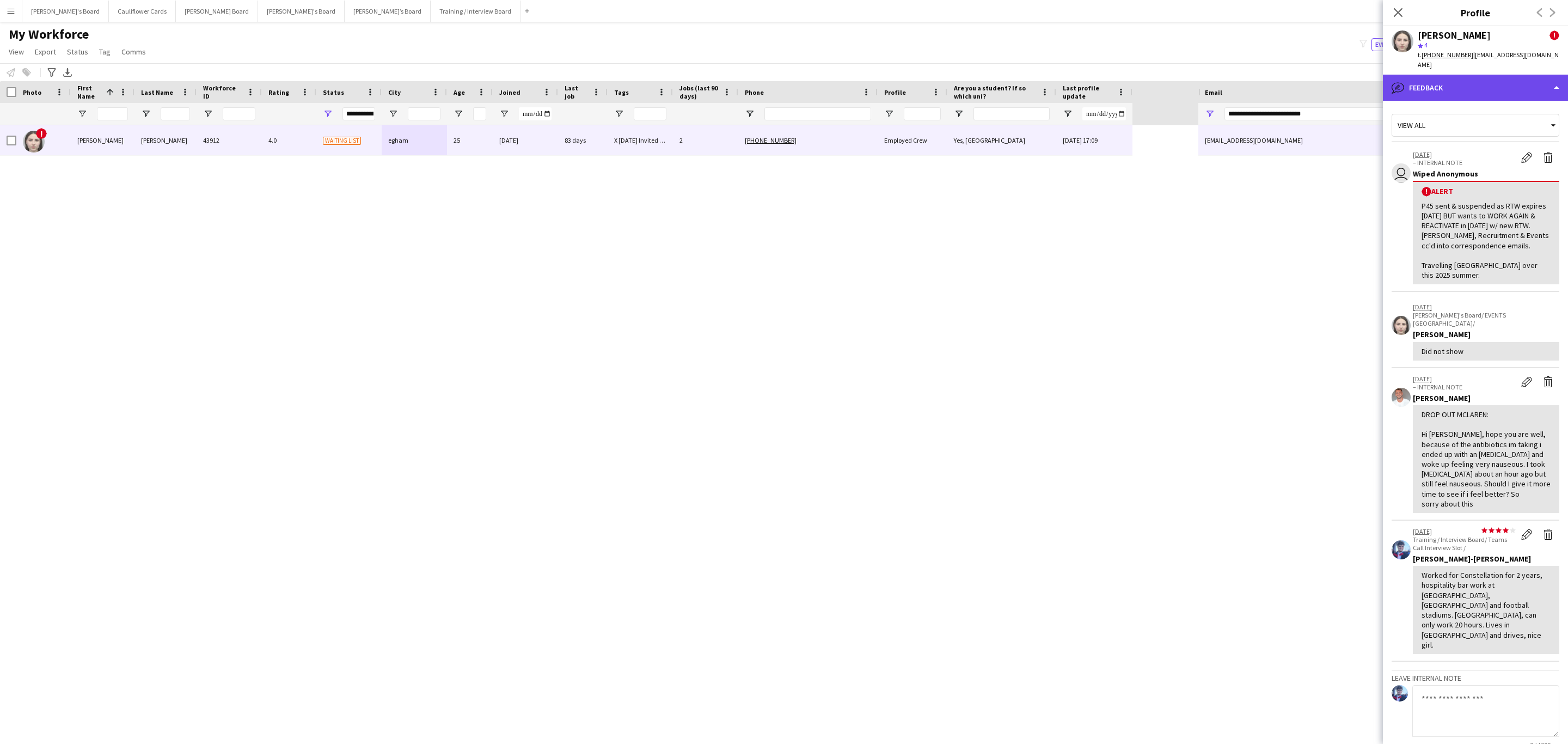
click at [1524, 80] on div "bubble-pencil Feedback" at bounding box center [1475, 88] width 185 height 26
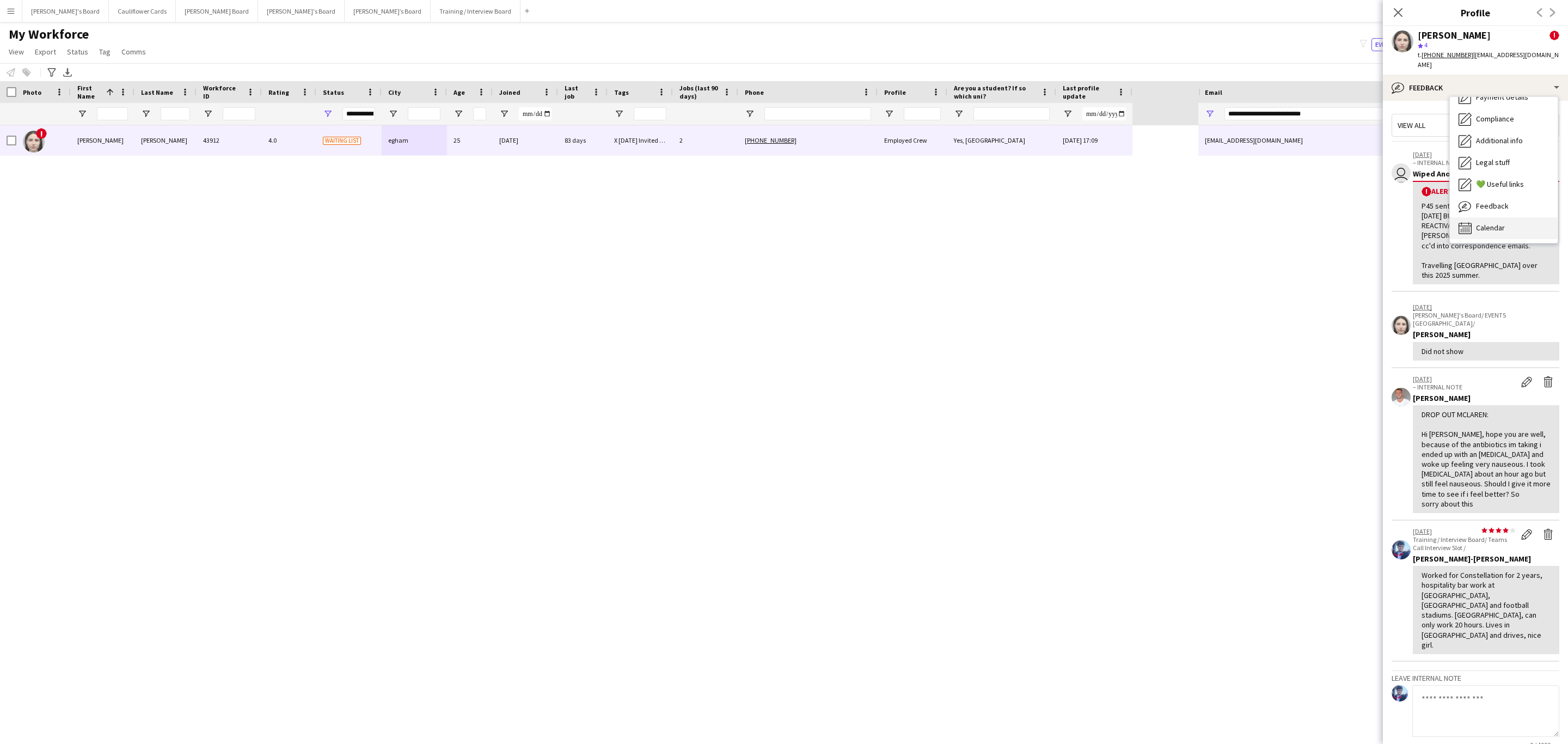
click at [1501, 223] on span "Calendar" at bounding box center [1490, 228] width 29 height 10
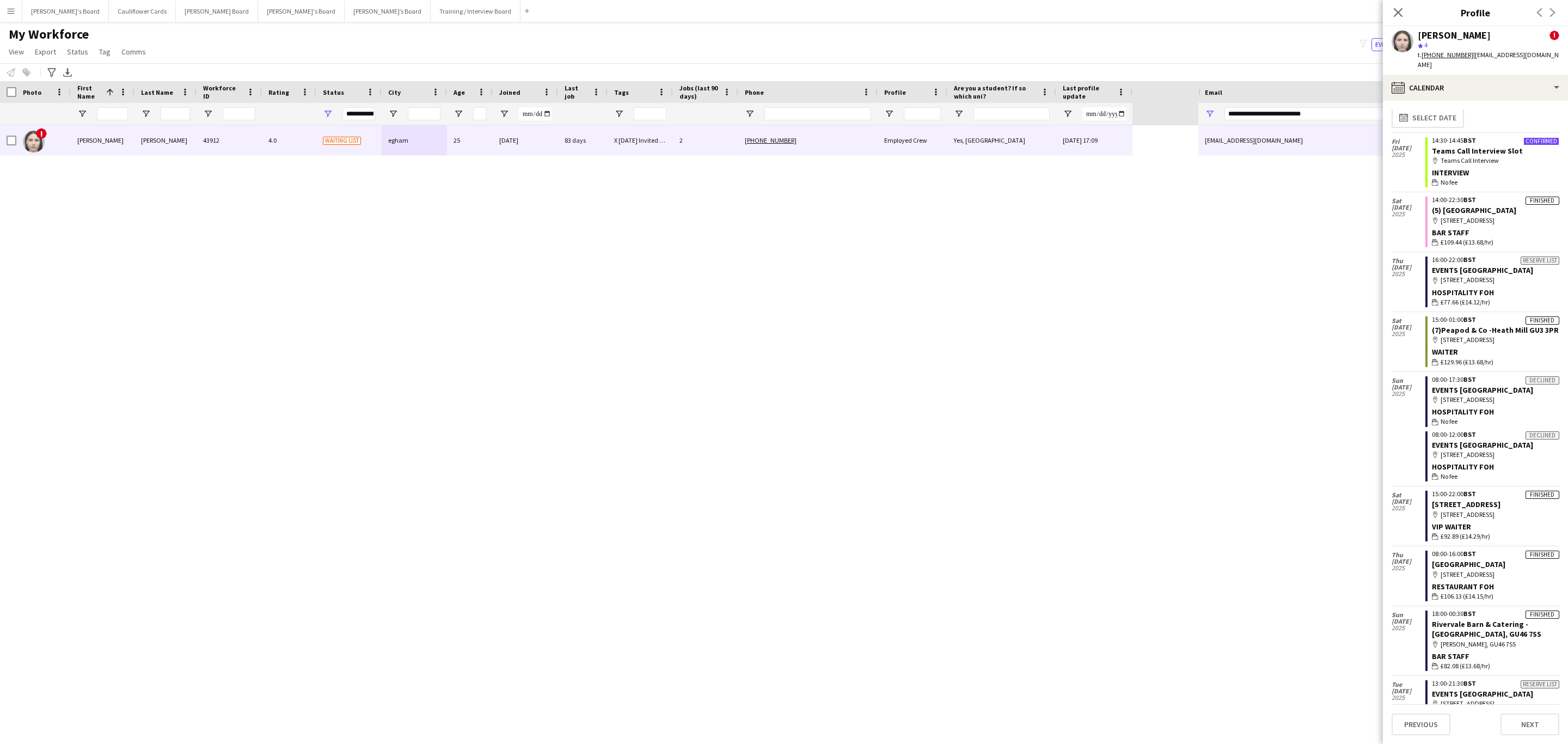
scroll to position [0, 0]
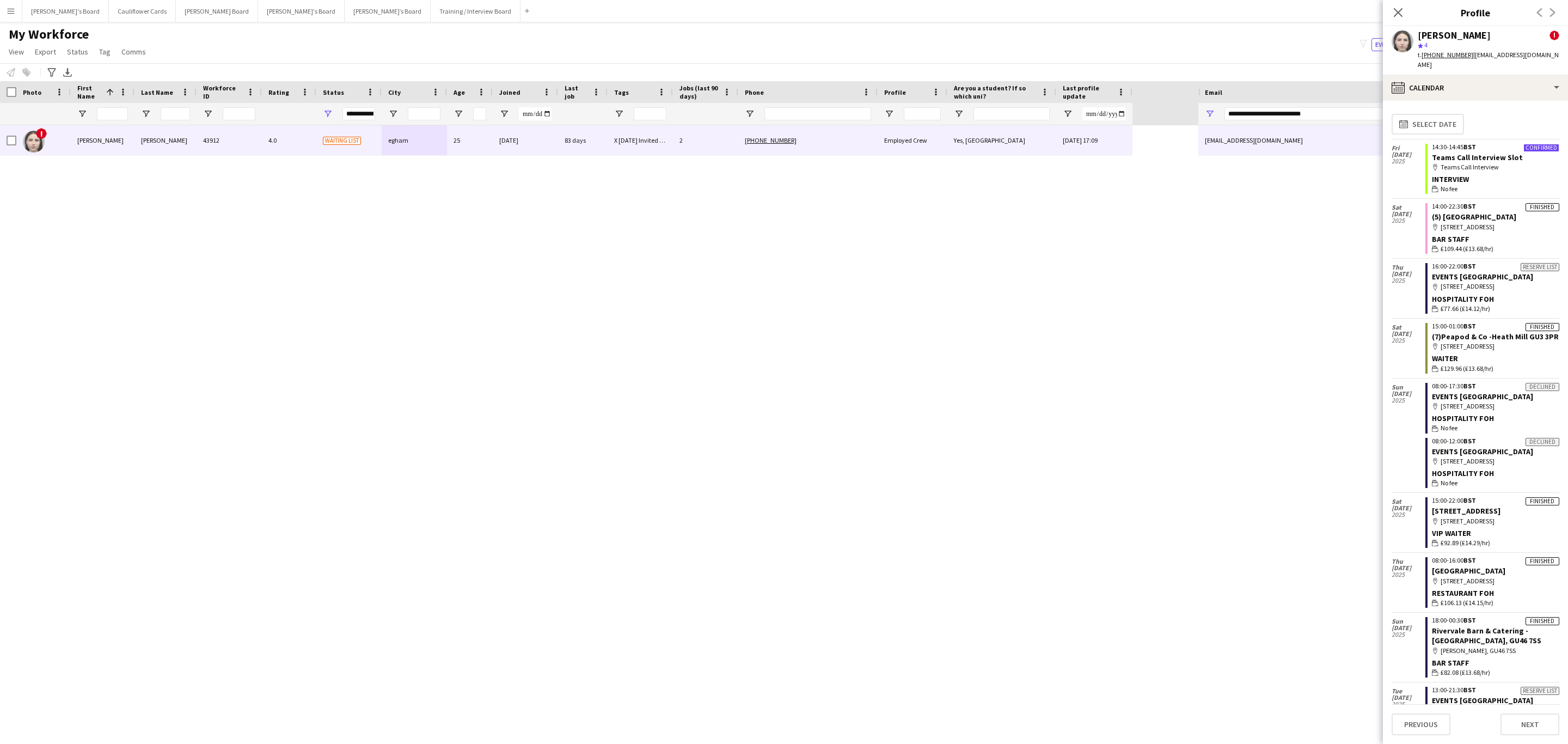
click at [1537, 100] on app-calendar-tab "calendar-full Select date [DATE] Confirmed 14:30-14:45 BST Teams Call Interview…" at bounding box center [1475, 422] width 185 height 643
click at [1535, 83] on div "calendar-full Calendar" at bounding box center [1475, 88] width 185 height 26
click at [1492, 105] on div "Bio Bio" at bounding box center [1503, 112] width 108 height 22
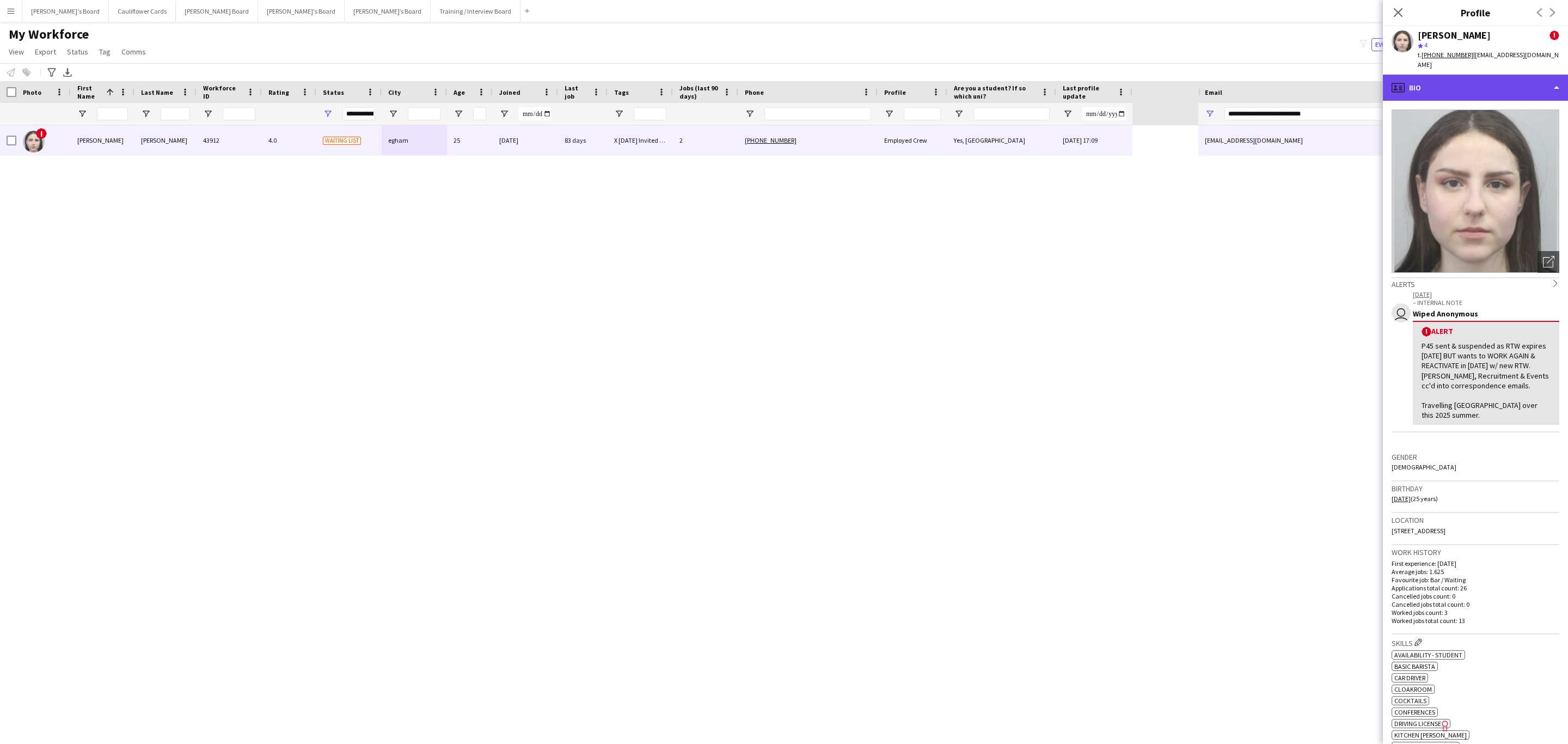
click at [1536, 75] on div "profile Bio" at bounding box center [1475, 88] width 185 height 26
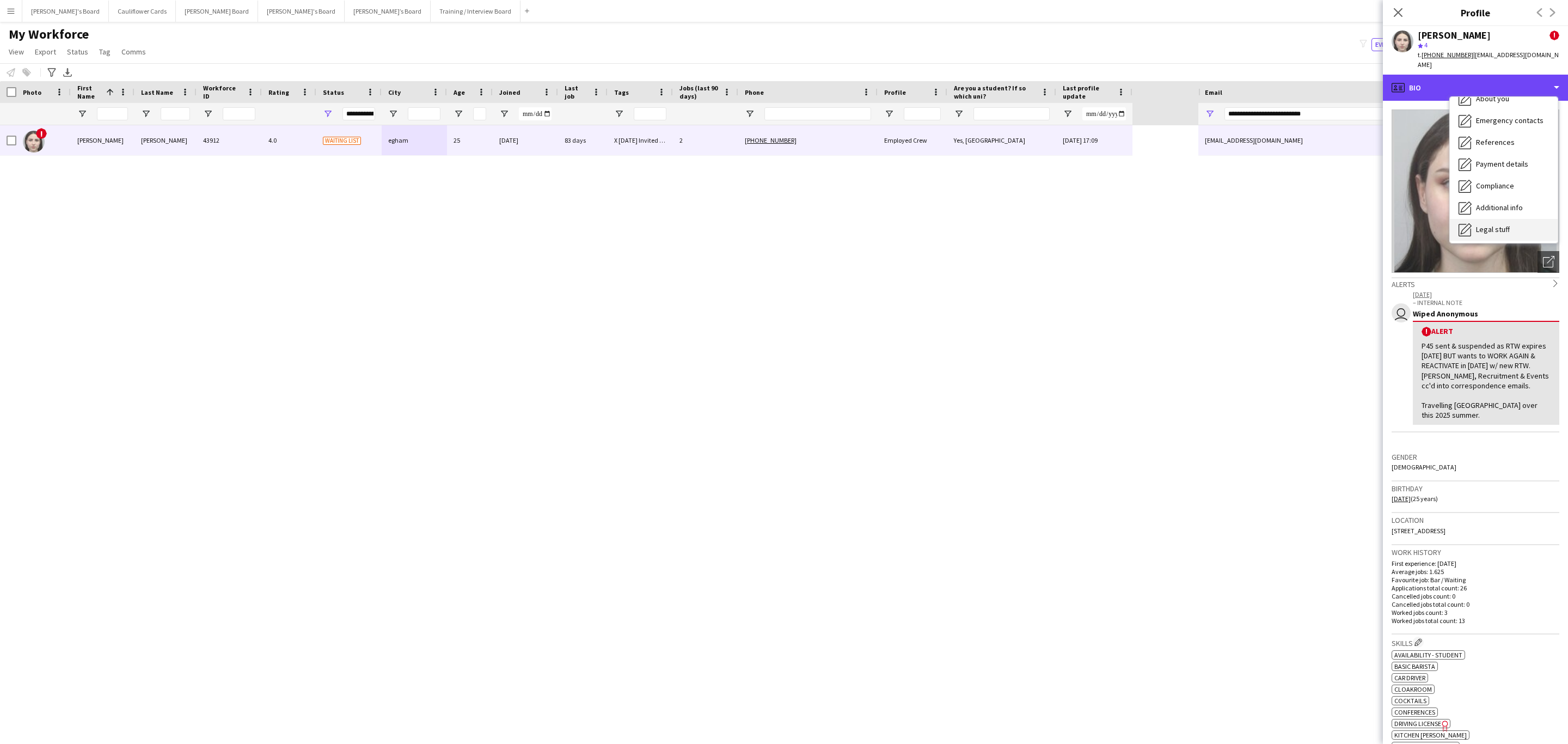
scroll to position [146, 0]
click at [1477, 130] on div "Additional info Additional info" at bounding box center [1503, 141] width 108 height 22
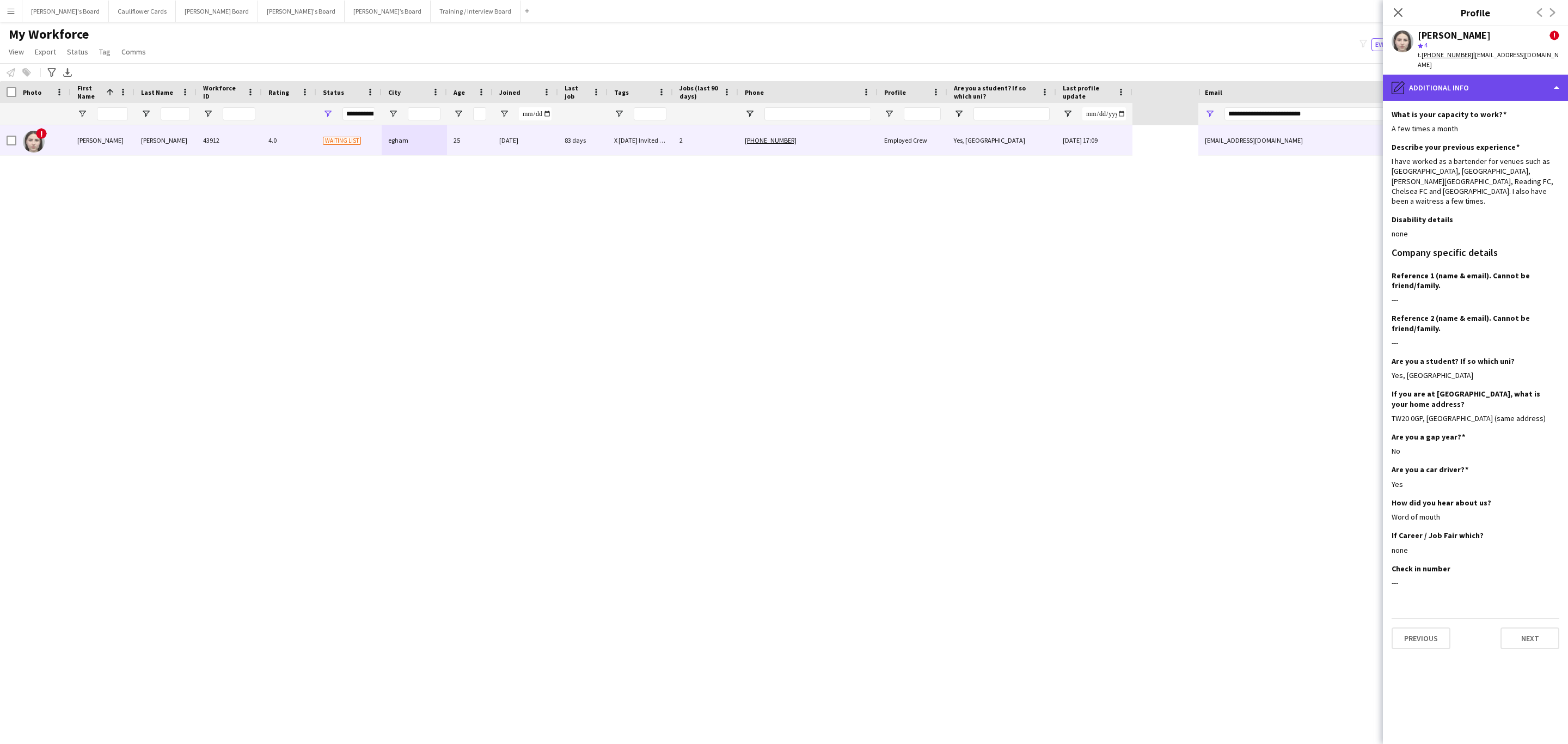
click at [1516, 79] on div "pencil4 Additional info" at bounding box center [1475, 88] width 185 height 26
click at [1485, 217] on div "Calendar Calendar" at bounding box center [1503, 228] width 108 height 22
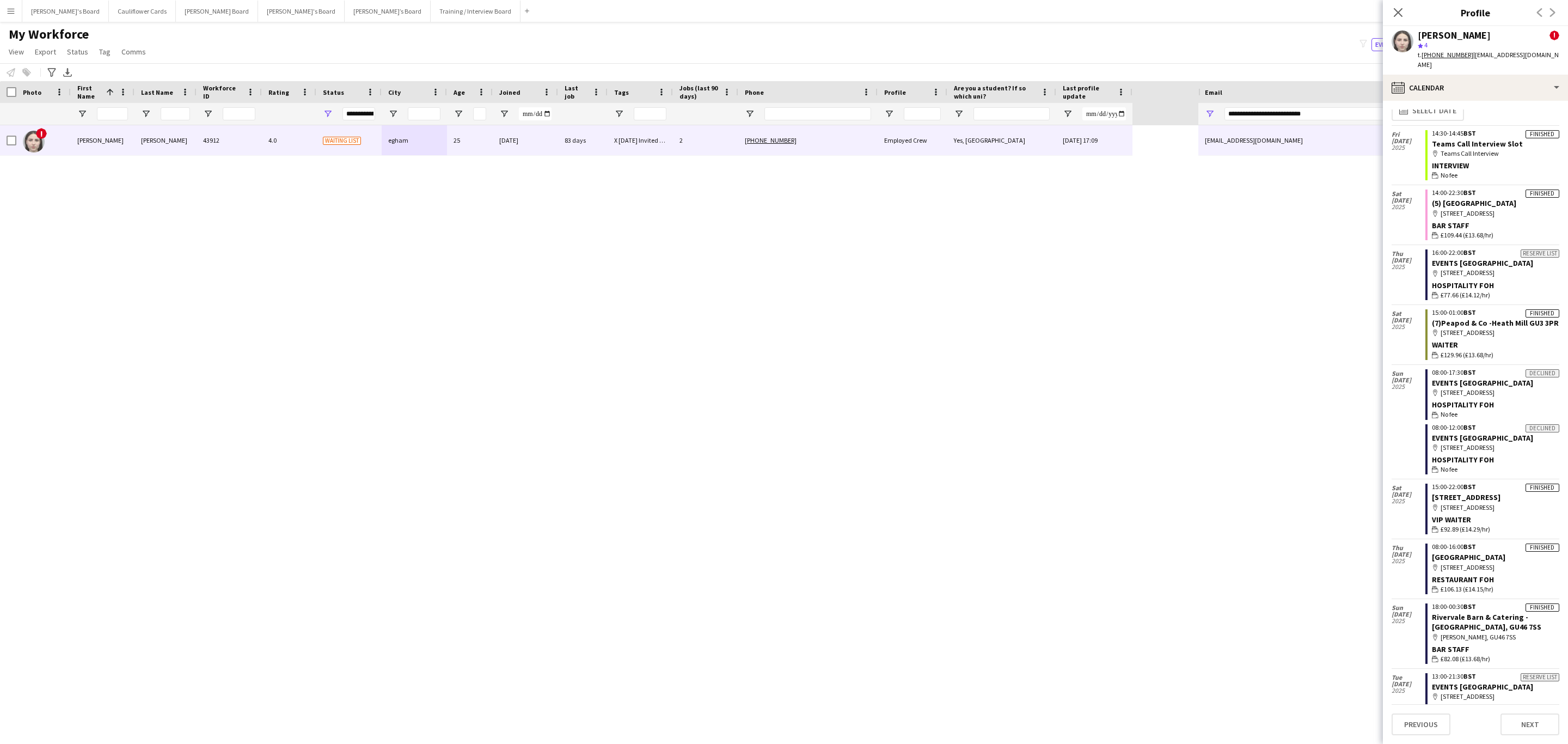
scroll to position [0, 0]
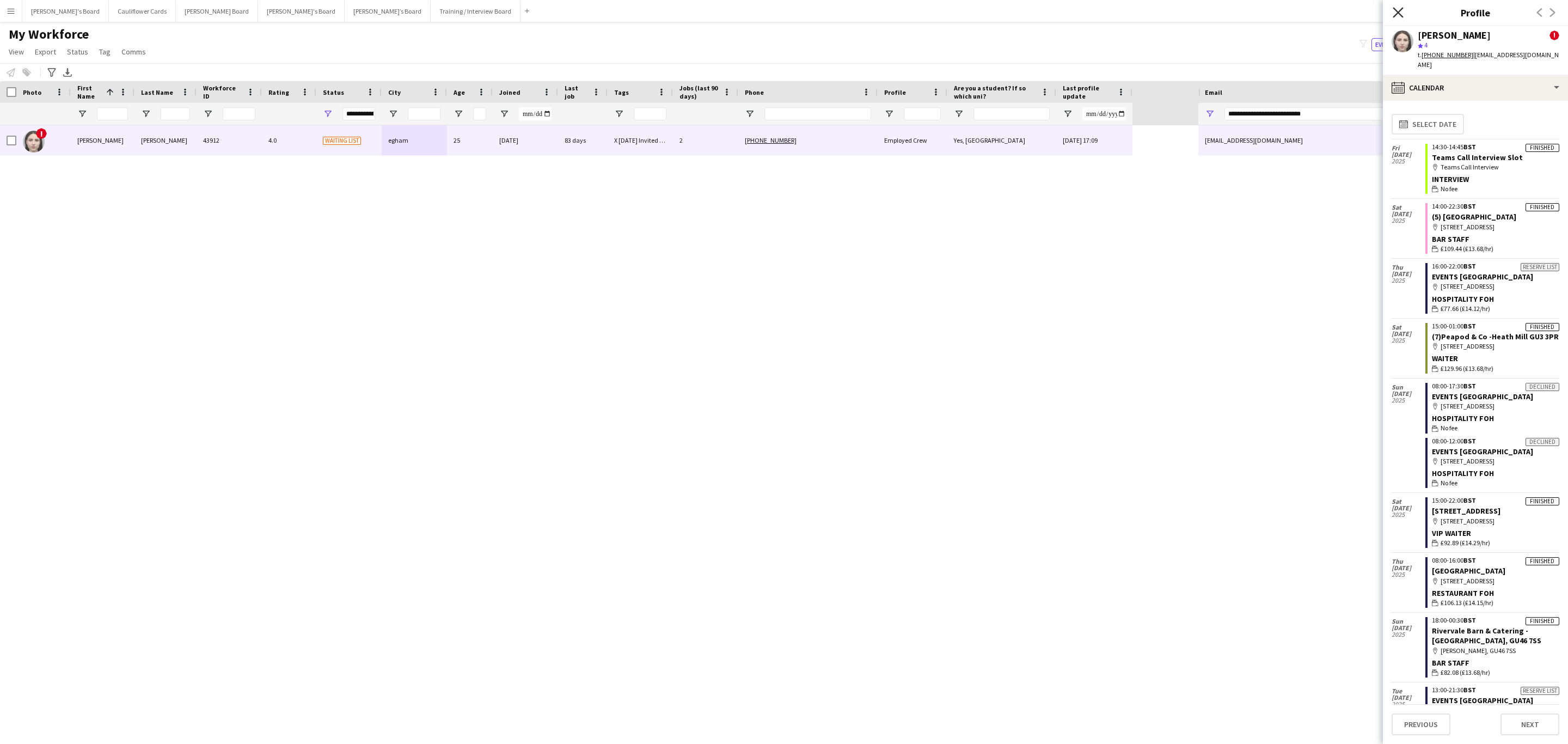
drag, startPoint x: 1396, startPoint y: 13, endPoint x: 735, endPoint y: 206, distance: 688.6
click at [1394, 13] on icon "Close pop-in" at bounding box center [1398, 12] width 10 height 10
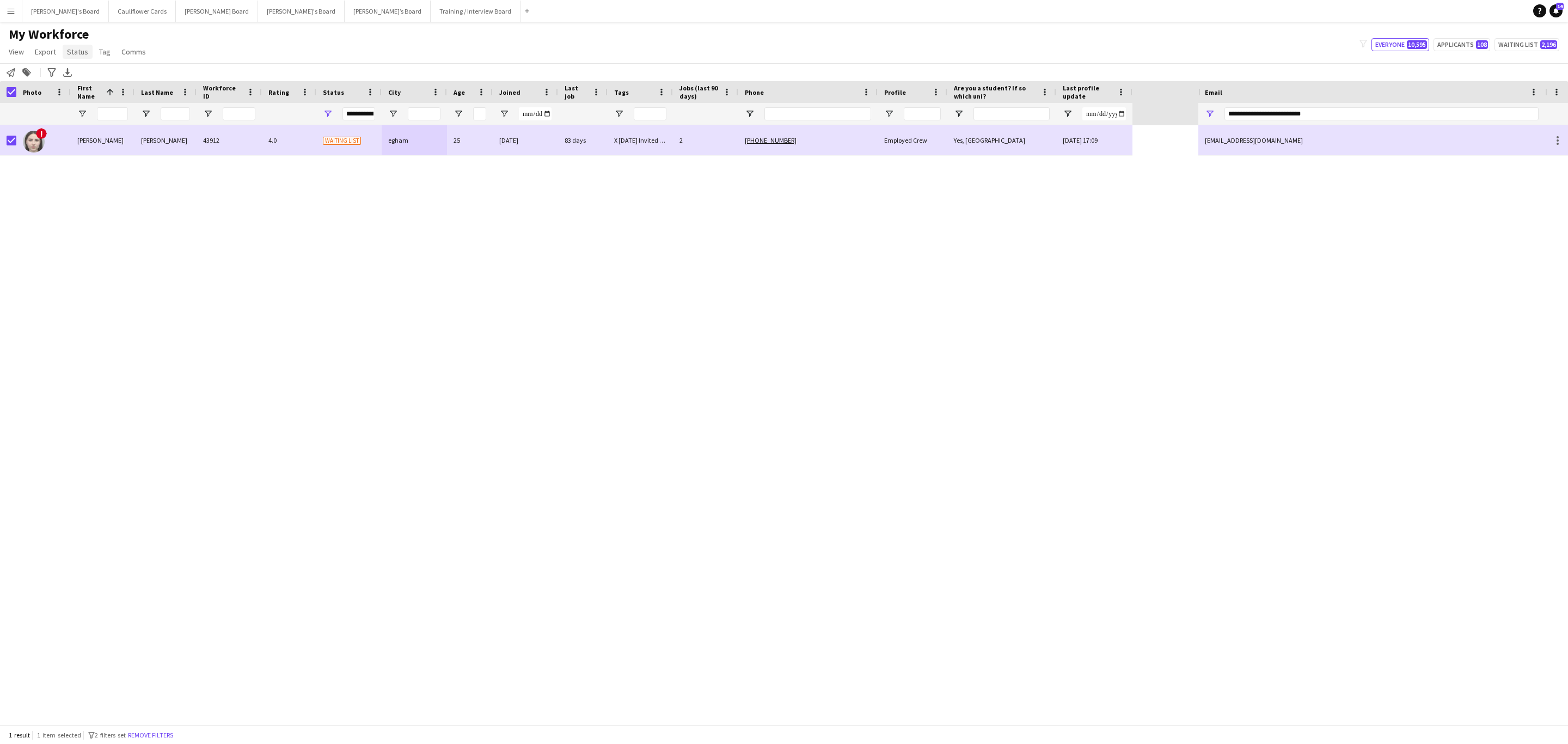
click at [82, 51] on span "Status" at bounding box center [77, 52] width 21 height 10
drag, startPoint x: 82, startPoint y: 77, endPoint x: 292, endPoint y: 118, distance: 214.0
click at [82, 77] on span "Edit" at bounding box center [77, 75] width 13 height 10
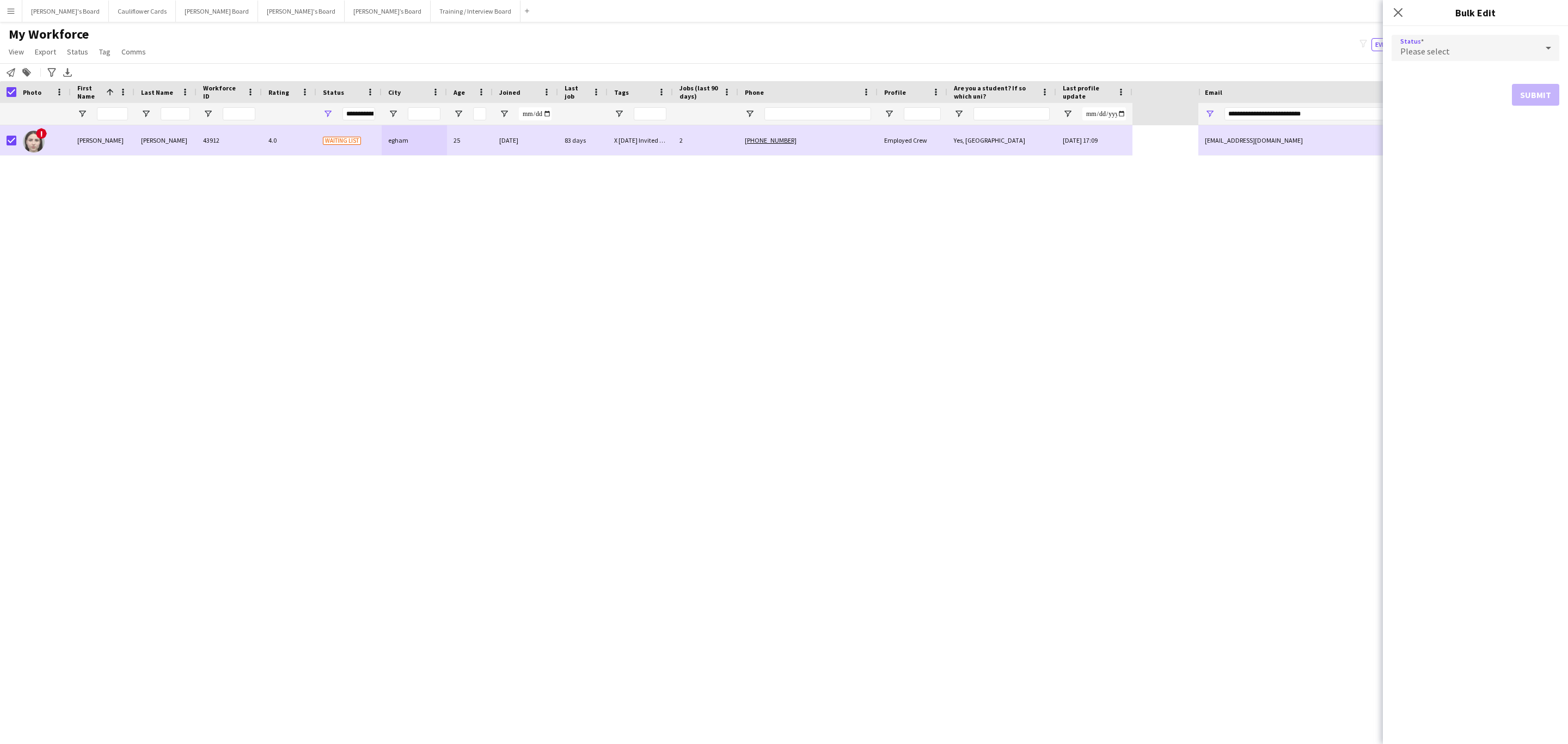
click at [1507, 44] on div "Please select" at bounding box center [1465, 47] width 146 height 26
click at [1449, 82] on span "Active" at bounding box center [1475, 79] width 150 height 10
click at [1535, 131] on button "Submit" at bounding box center [1536, 132] width 47 height 22
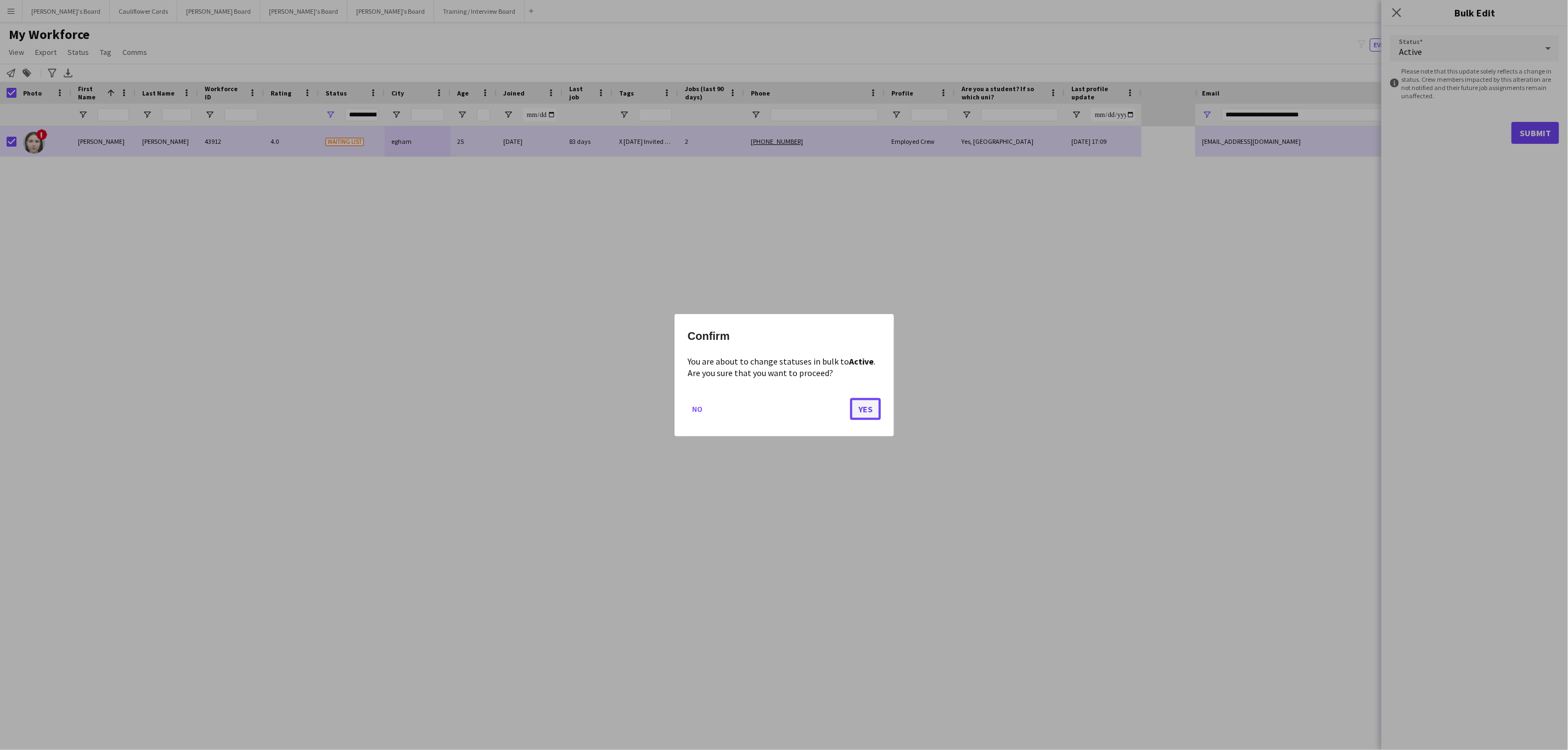
click at [868, 415] on button "Yes" at bounding box center [865, 409] width 31 height 22
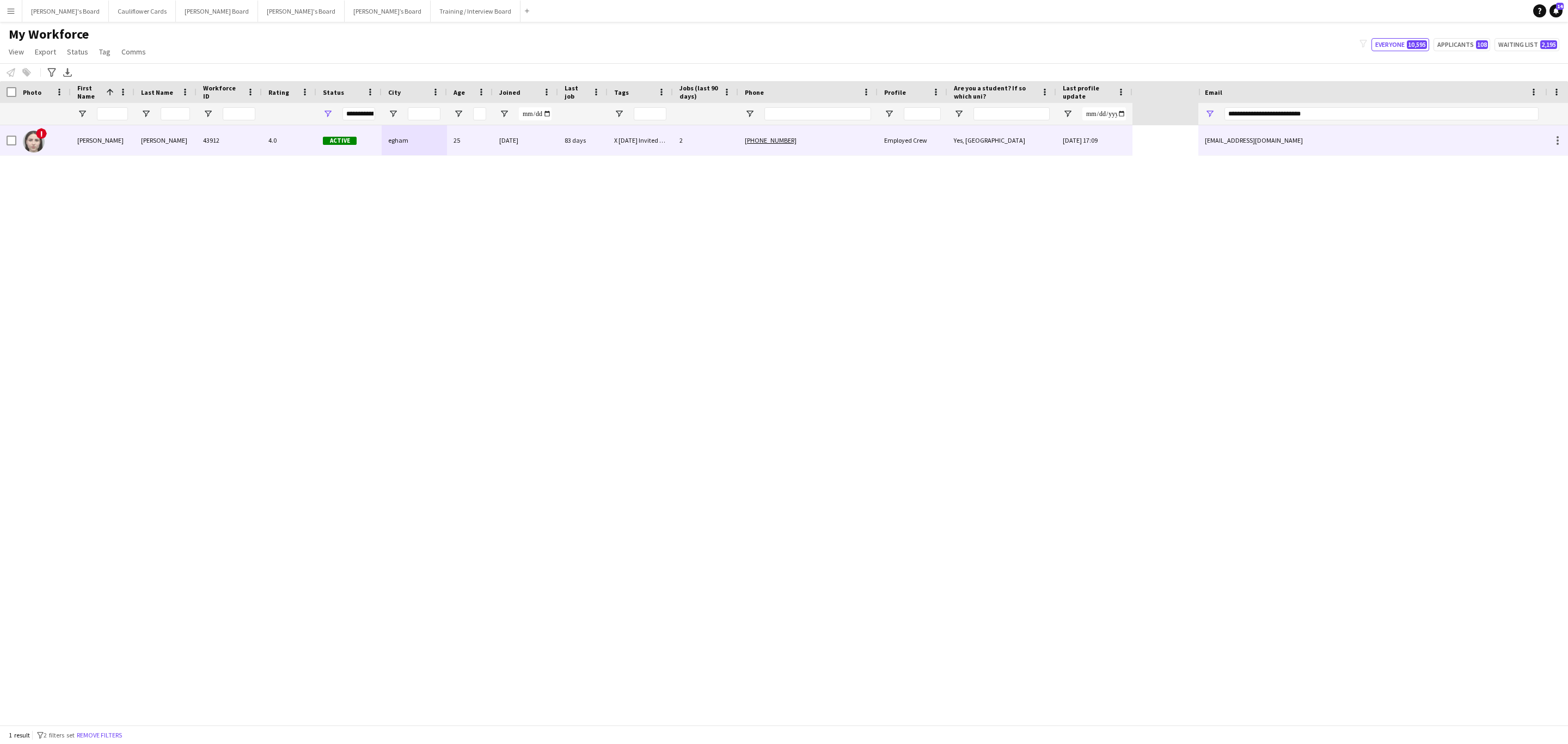
click at [283, 138] on div "4.0" at bounding box center [289, 140] width 54 height 30
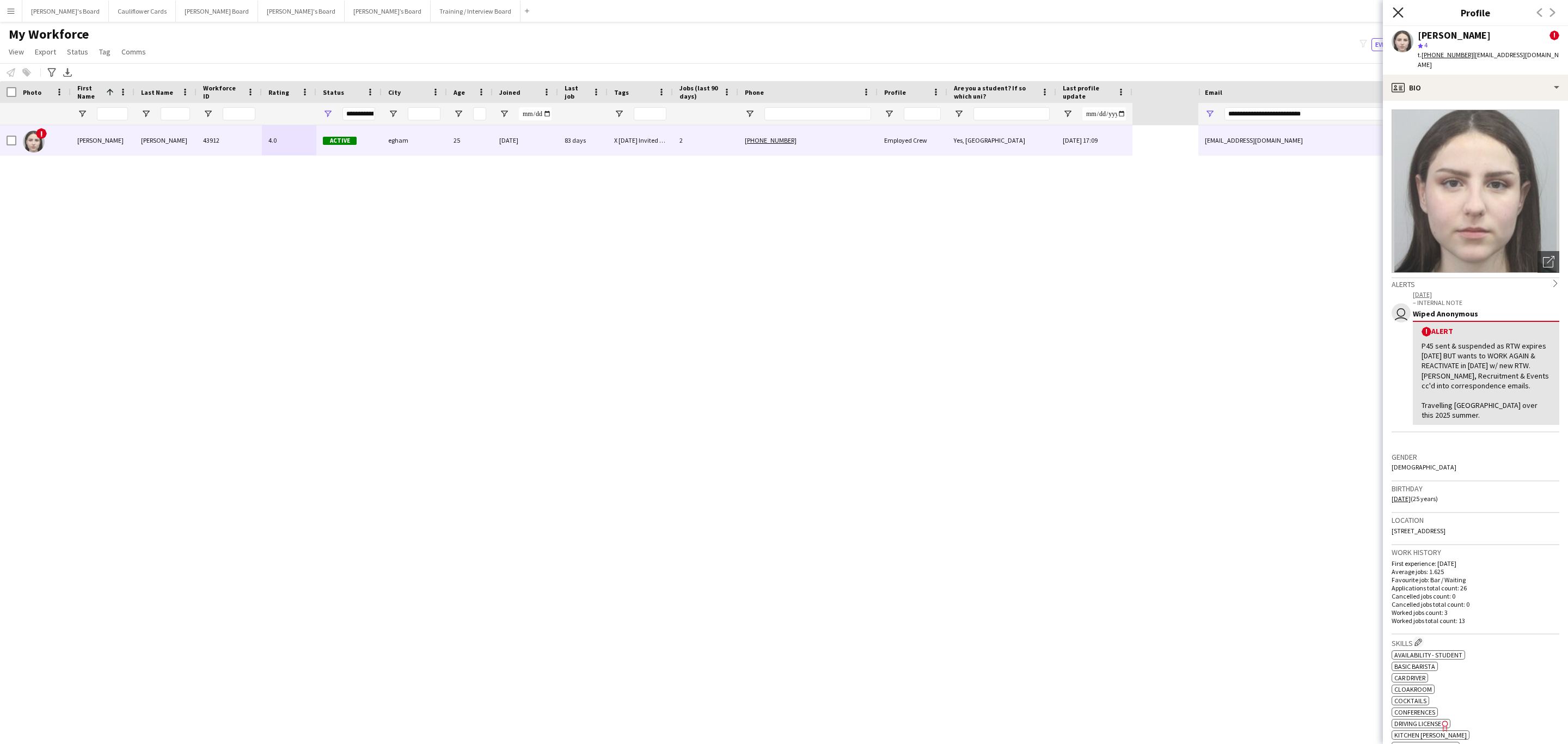
click at [1399, 13] on icon at bounding box center [1398, 12] width 10 height 10
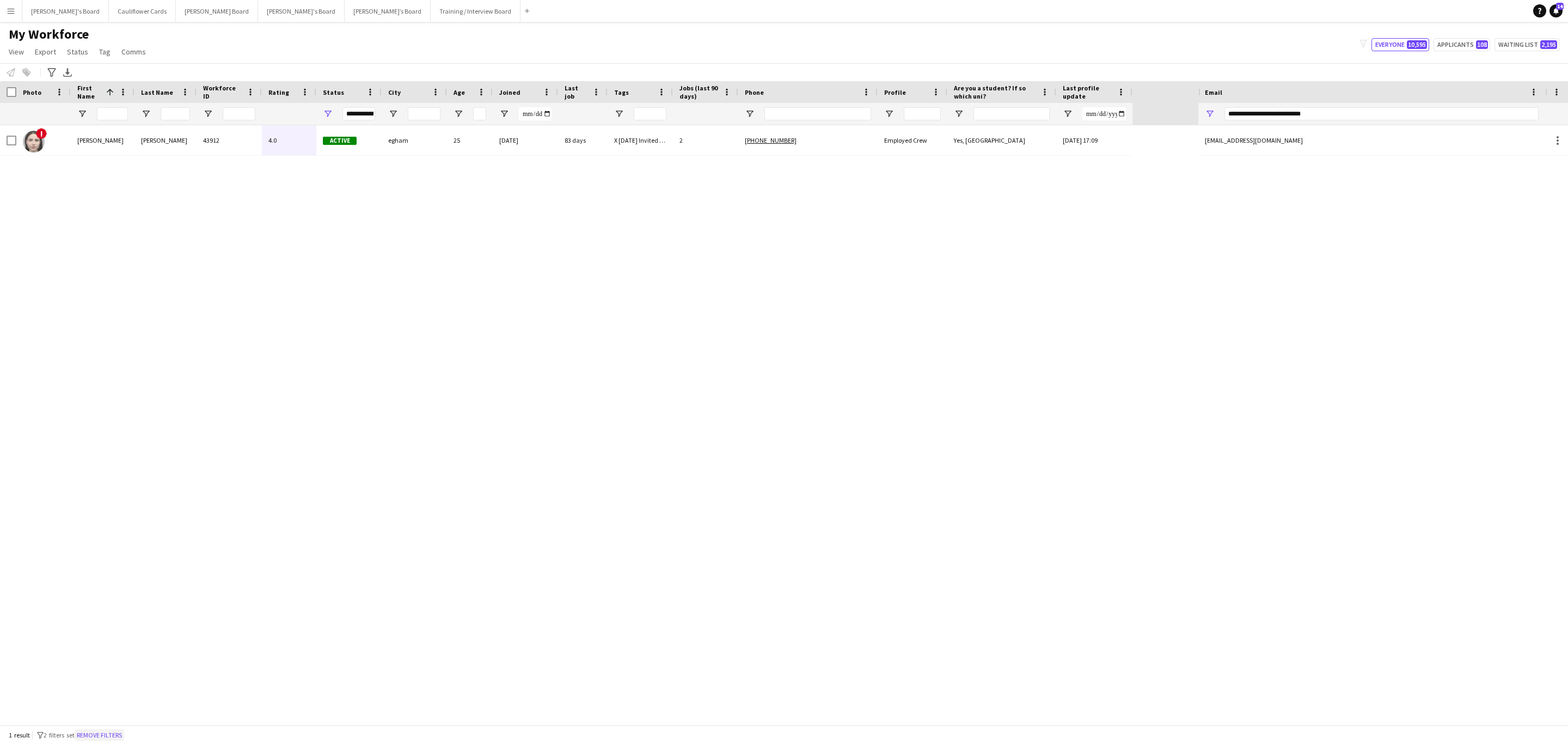
click at [98, 735] on button "Remove filters" at bounding box center [99, 735] width 49 height 12
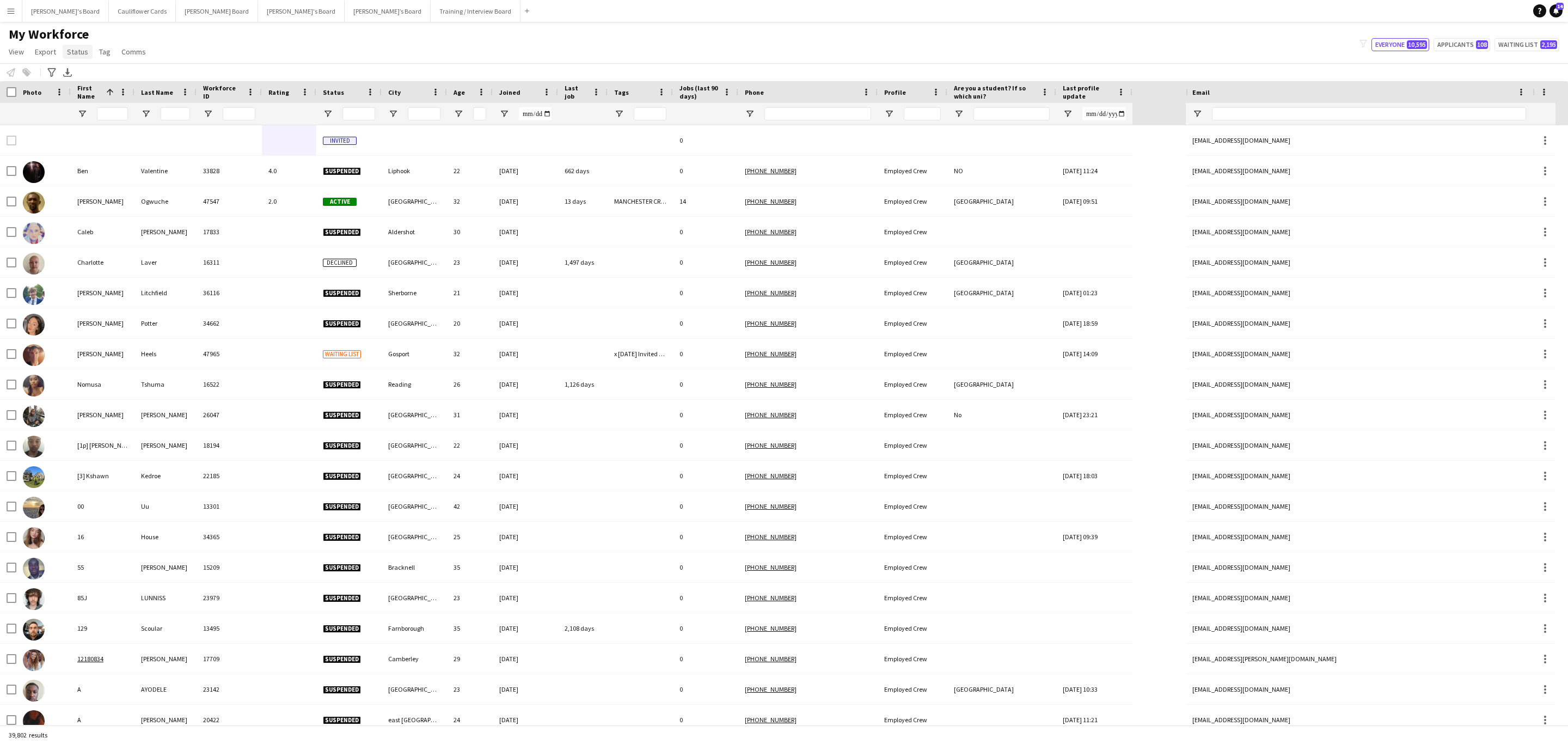
click at [69, 54] on span "Status" at bounding box center [77, 52] width 21 height 10
drag, startPoint x: 288, startPoint y: 43, endPoint x: 307, endPoint y: 71, distance: 33.8
click at [289, 43] on div "My Workforce View Views Default view Compliance RTW Checks MANCHESTER Search UN…" at bounding box center [784, 44] width 1568 height 37
click at [327, 113] on span "Open Filter Menu" at bounding box center [327, 114] width 10 height 10
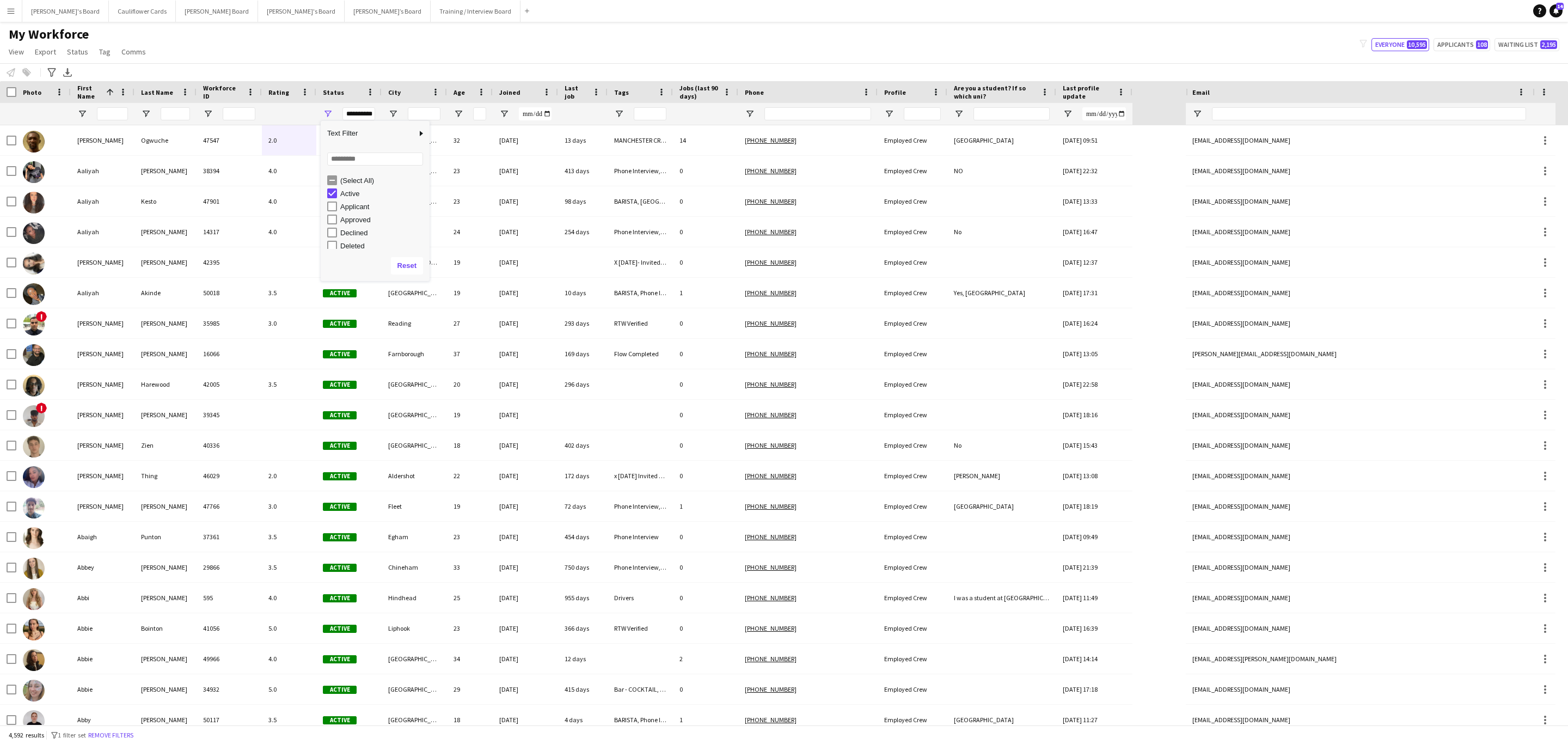
click at [457, 61] on div "My Workforce View Views Default view Compliance RTW Checks MANCHESTER Search UN…" at bounding box center [784, 44] width 1568 height 37
click at [325, 116] on span "Open Filter Menu" at bounding box center [327, 114] width 10 height 10
type input "***"
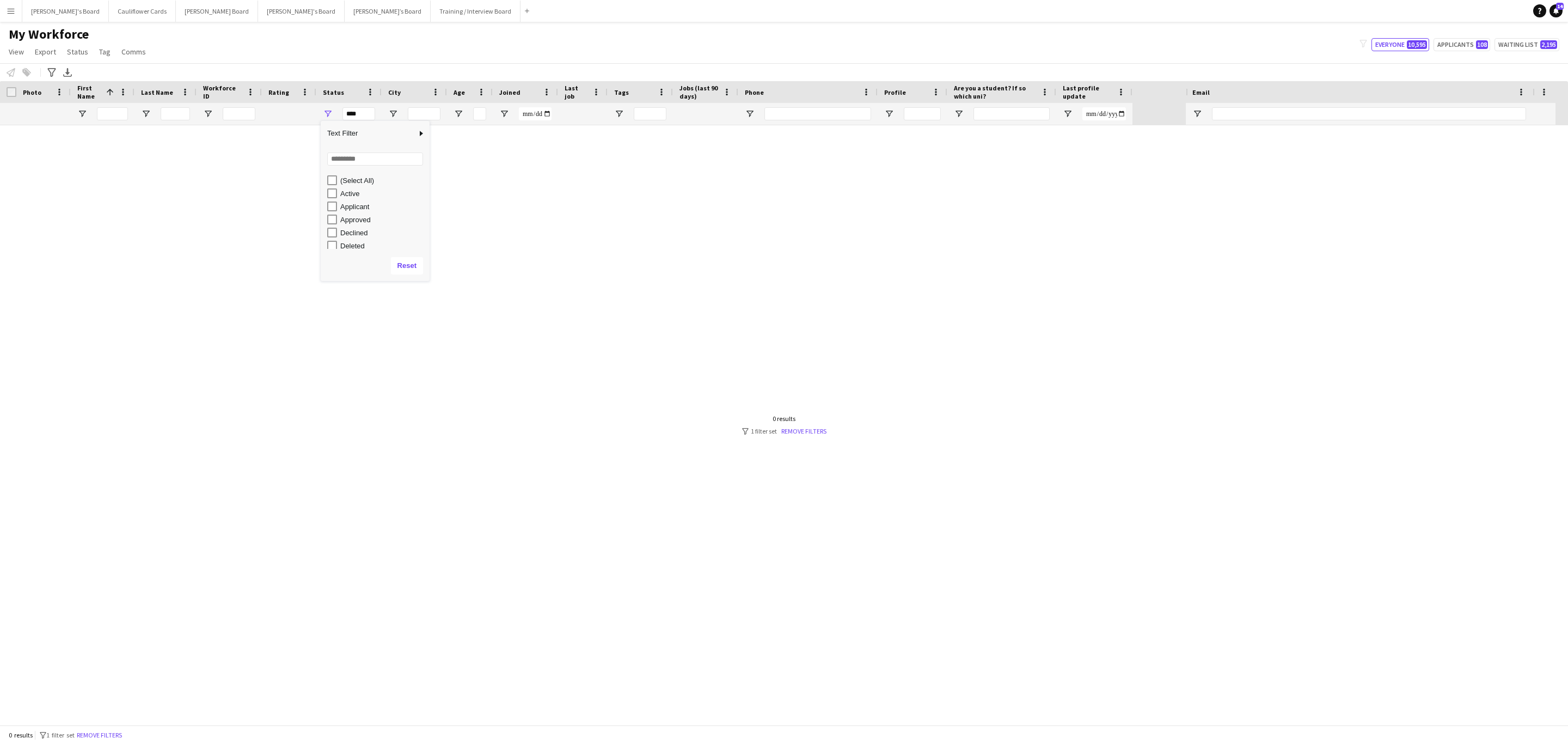
click at [450, 58] on div "My Workforce View Views Default view Compliance RTW Checks MANCHESTER Search UN…" at bounding box center [784, 44] width 1568 height 37
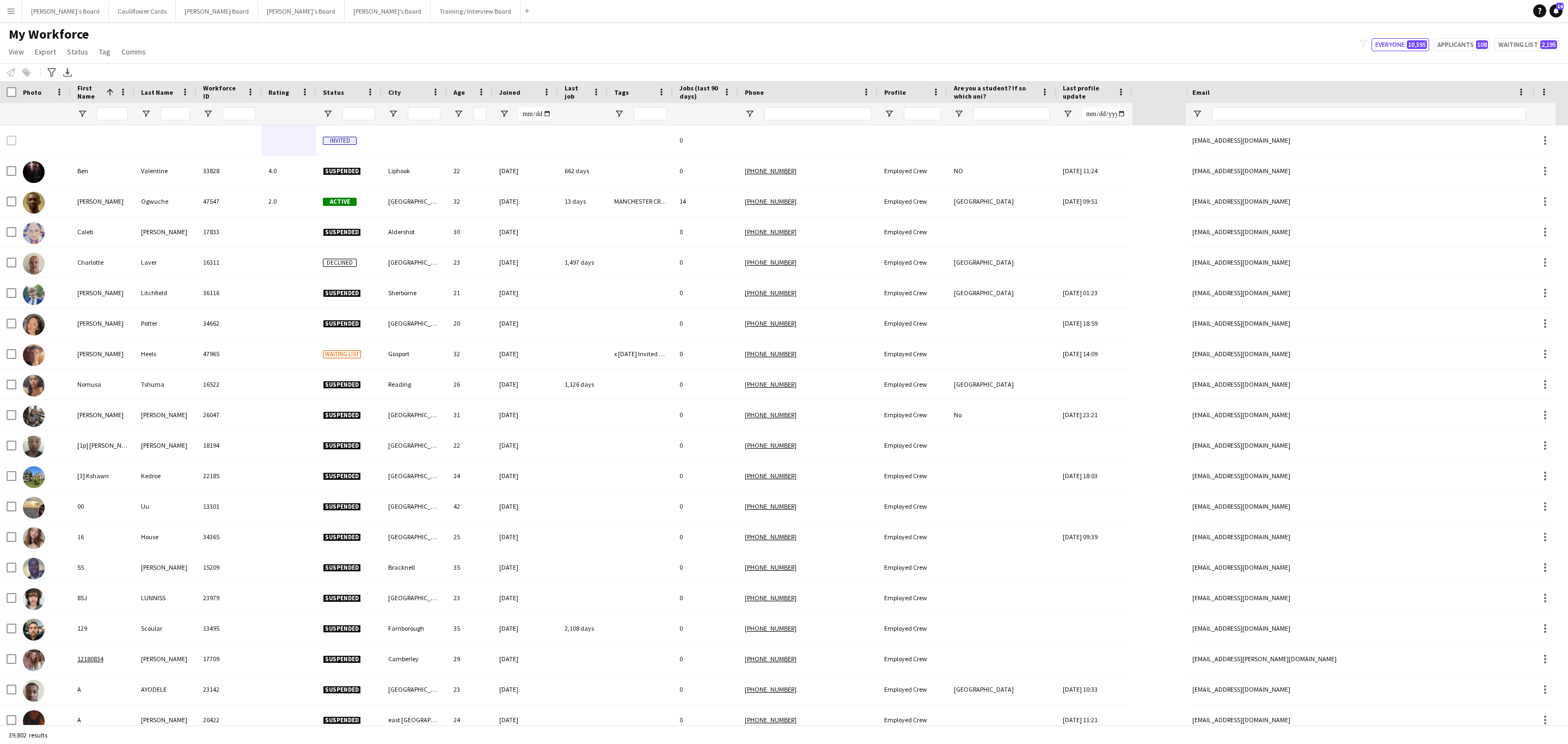
click at [12, 9] on app-icon "Menu" at bounding box center [11, 11] width 9 height 9
click at [146, 75] on link "Status" at bounding box center [164, 80] width 109 height 22
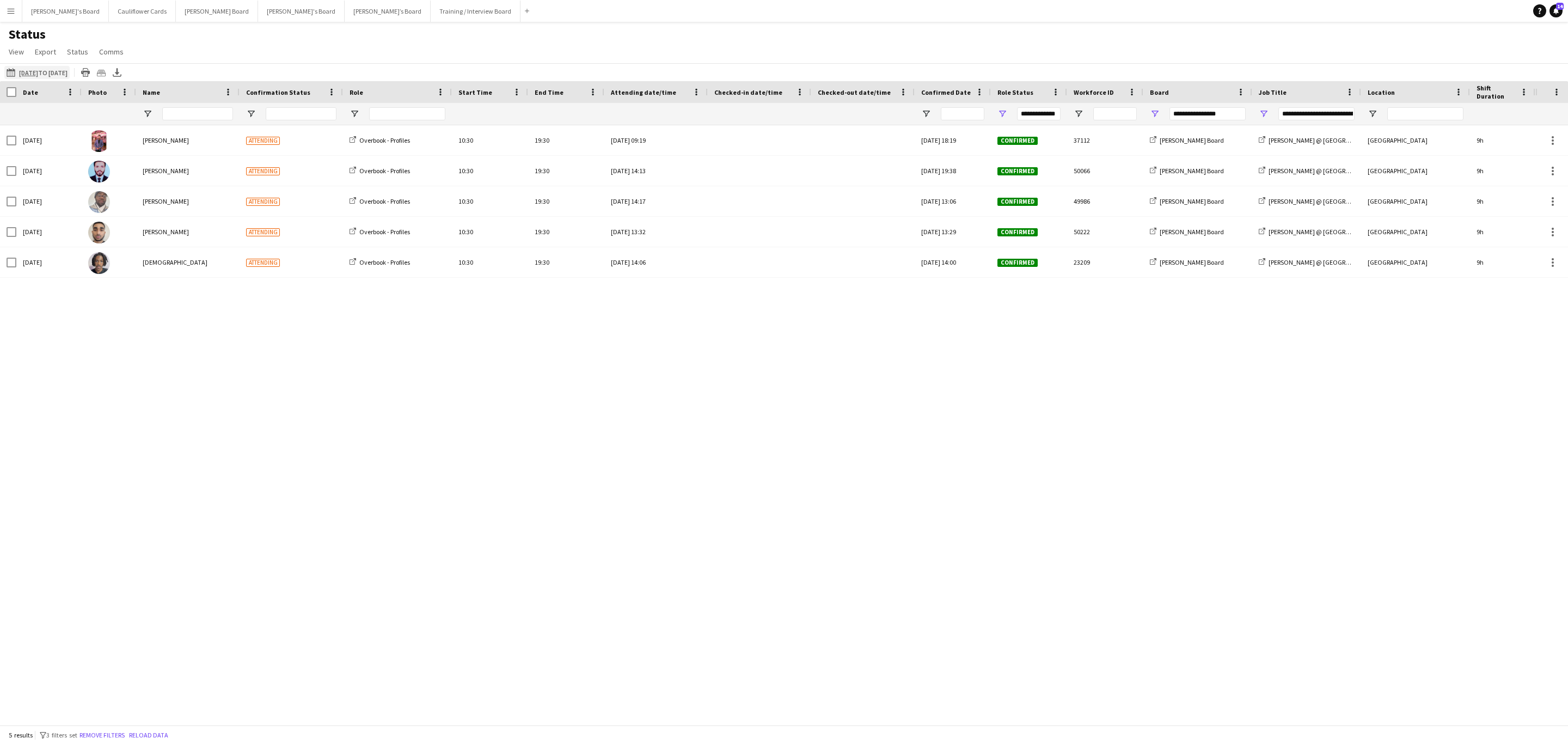
click at [12, 72] on app-icon "19-09-2025 to 25-09-2025" at bounding box center [13, 72] width 13 height 9
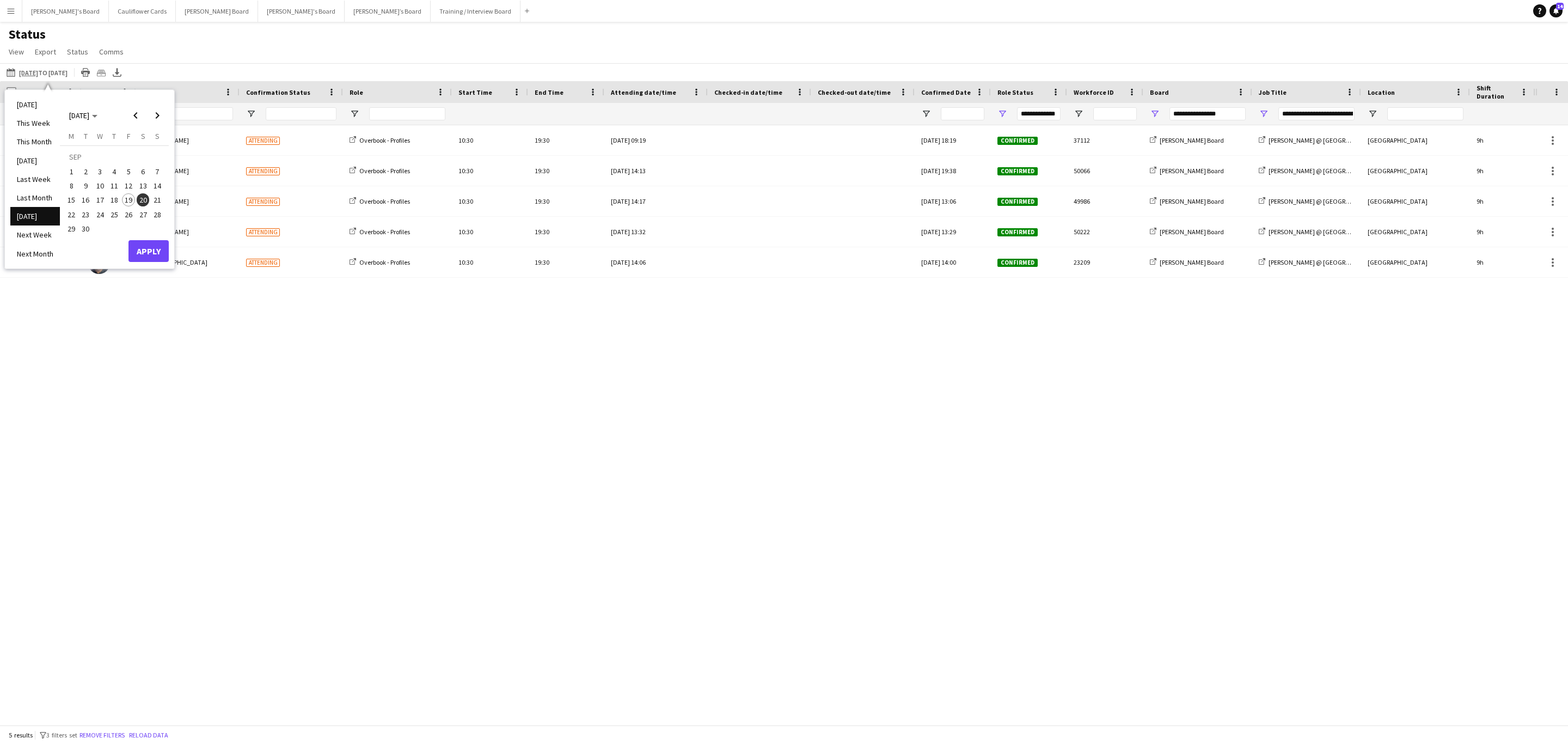
click at [141, 202] on span "20" at bounding box center [143, 200] width 13 height 13
click at [141, 250] on button "Apply" at bounding box center [149, 251] width 40 height 22
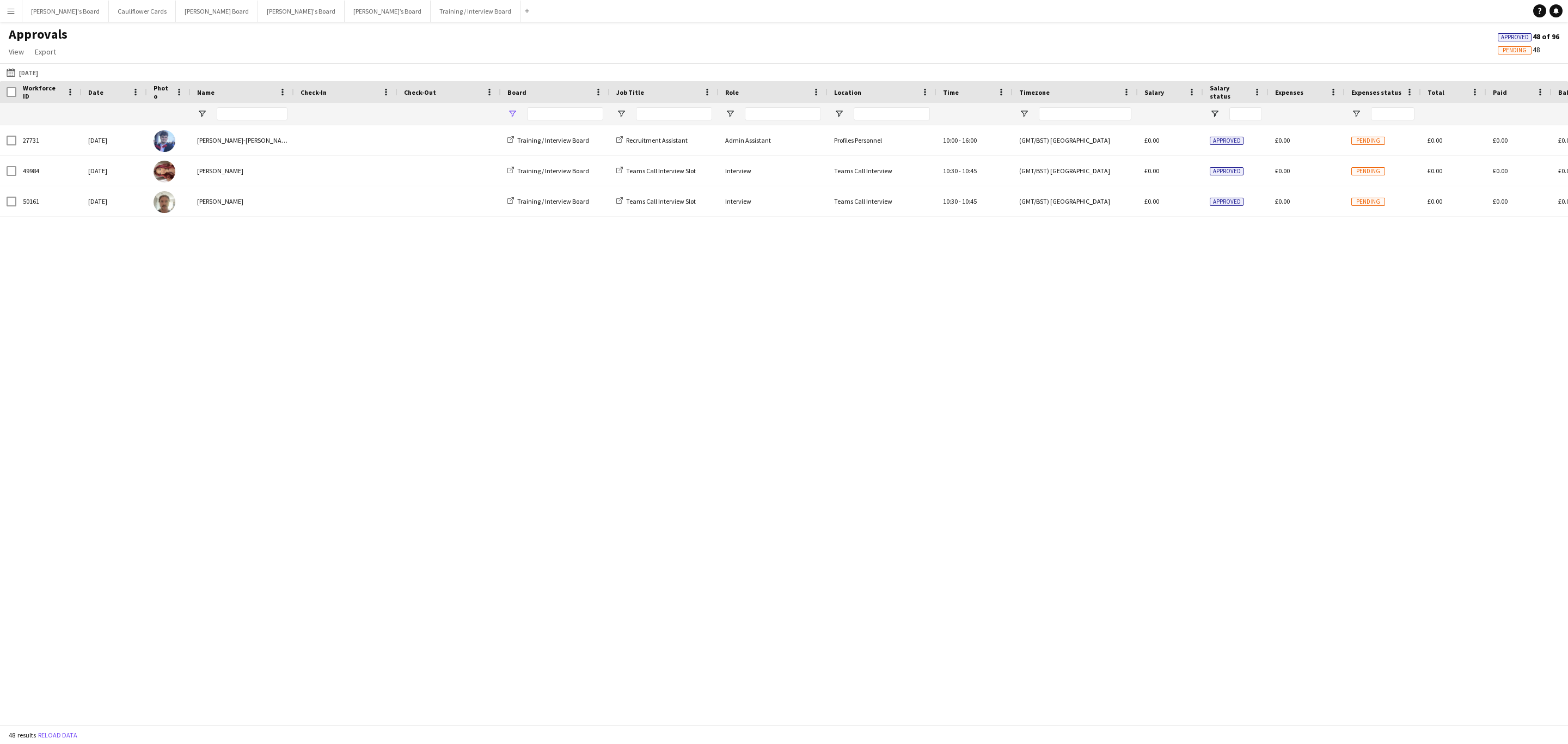
type input "**********"
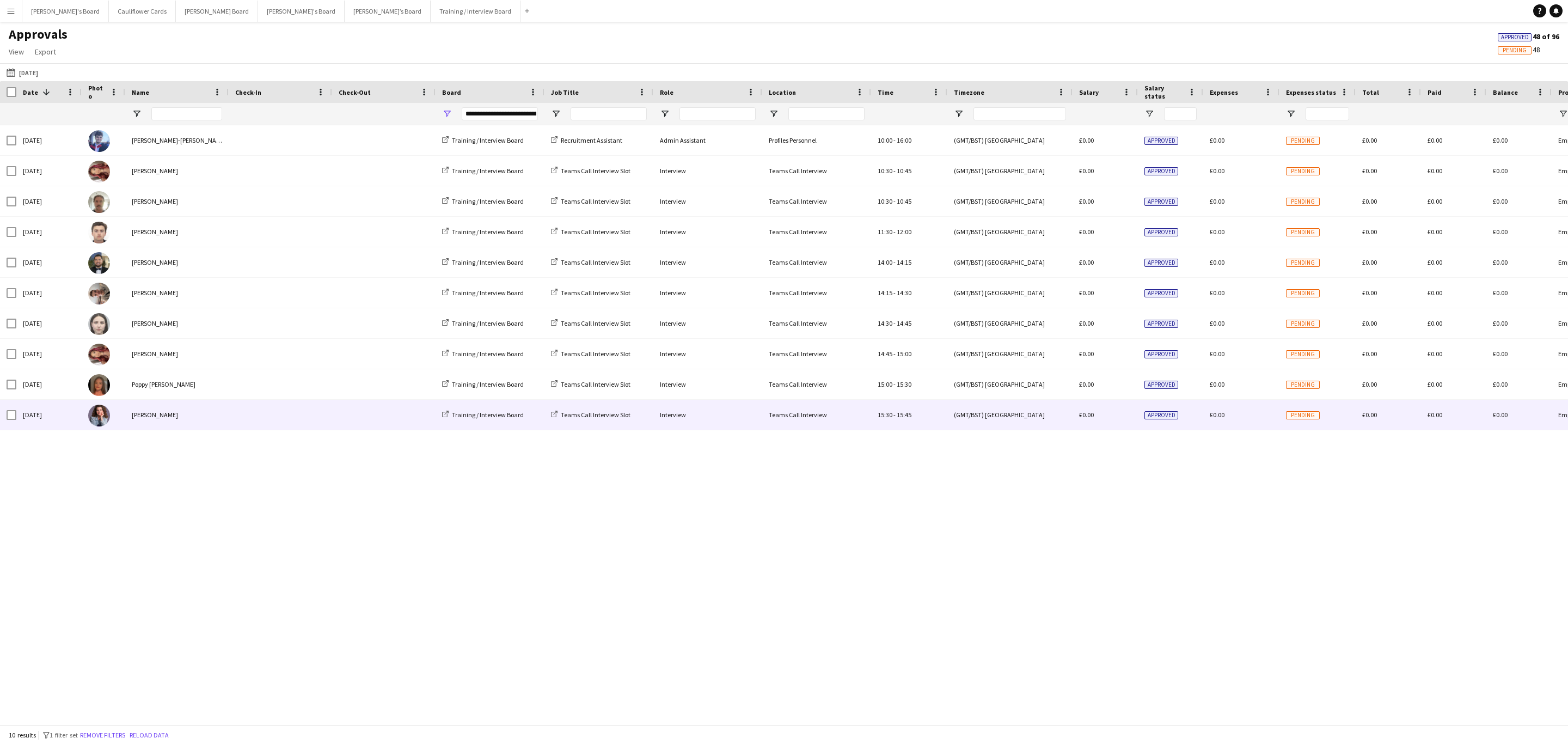
drag, startPoint x: 226, startPoint y: 412, endPoint x: 232, endPoint y: 415, distance: 6.7
click at [226, 414] on div "[PERSON_NAME]" at bounding box center [177, 415] width 103 height 30
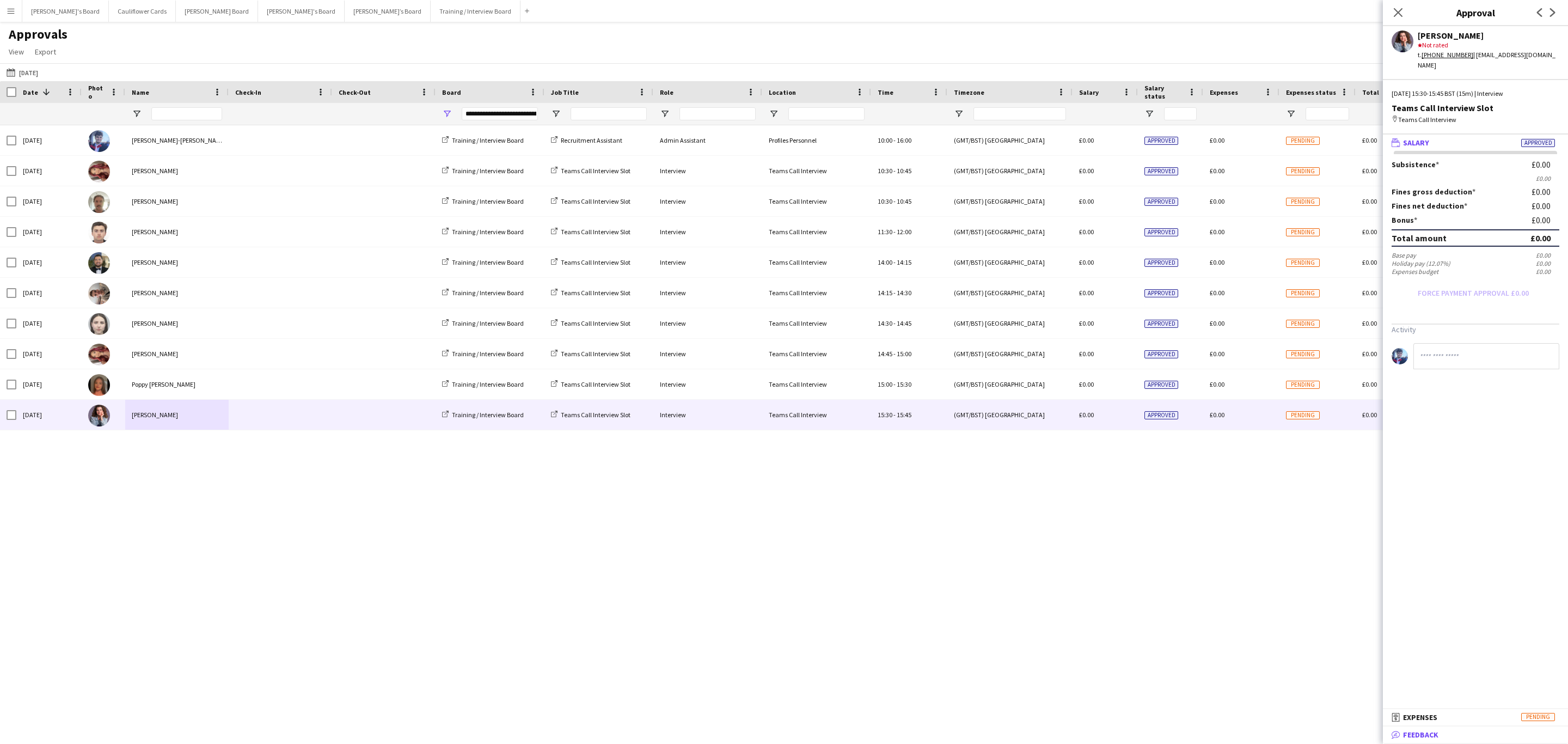
click at [1458, 742] on mat-expansion-panel-header "bubble-pencil Feedback" at bounding box center [1475, 734] width 185 height 16
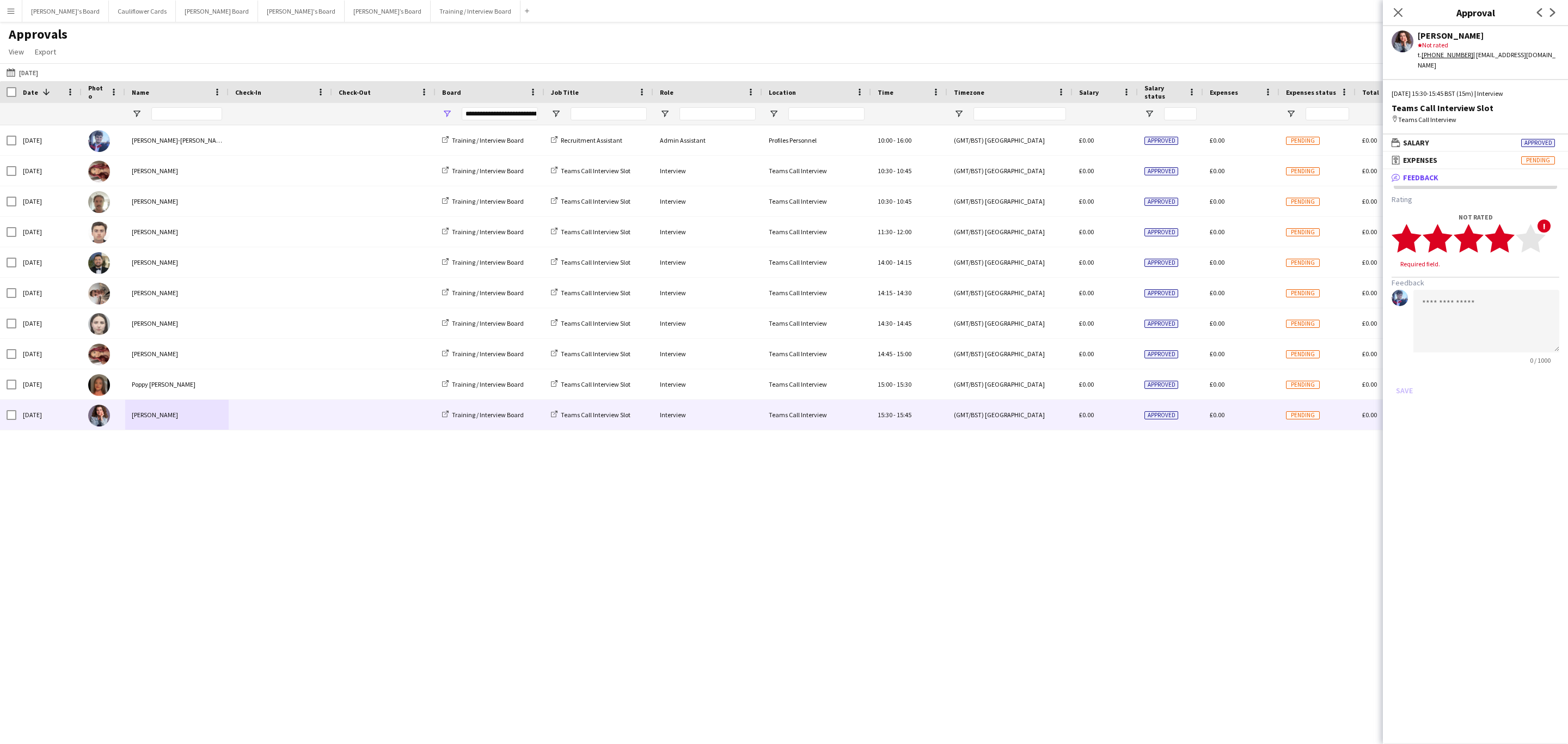
click at [1505, 237] on polygon at bounding box center [1499, 239] width 30 height 29
click at [1509, 227] on polygon at bounding box center [1499, 239] width 30 height 29
drag, startPoint x: 1503, startPoint y: 271, endPoint x: 1497, endPoint y: 270, distance: 6.1
click at [1503, 279] on textarea at bounding box center [1486, 311] width 146 height 63
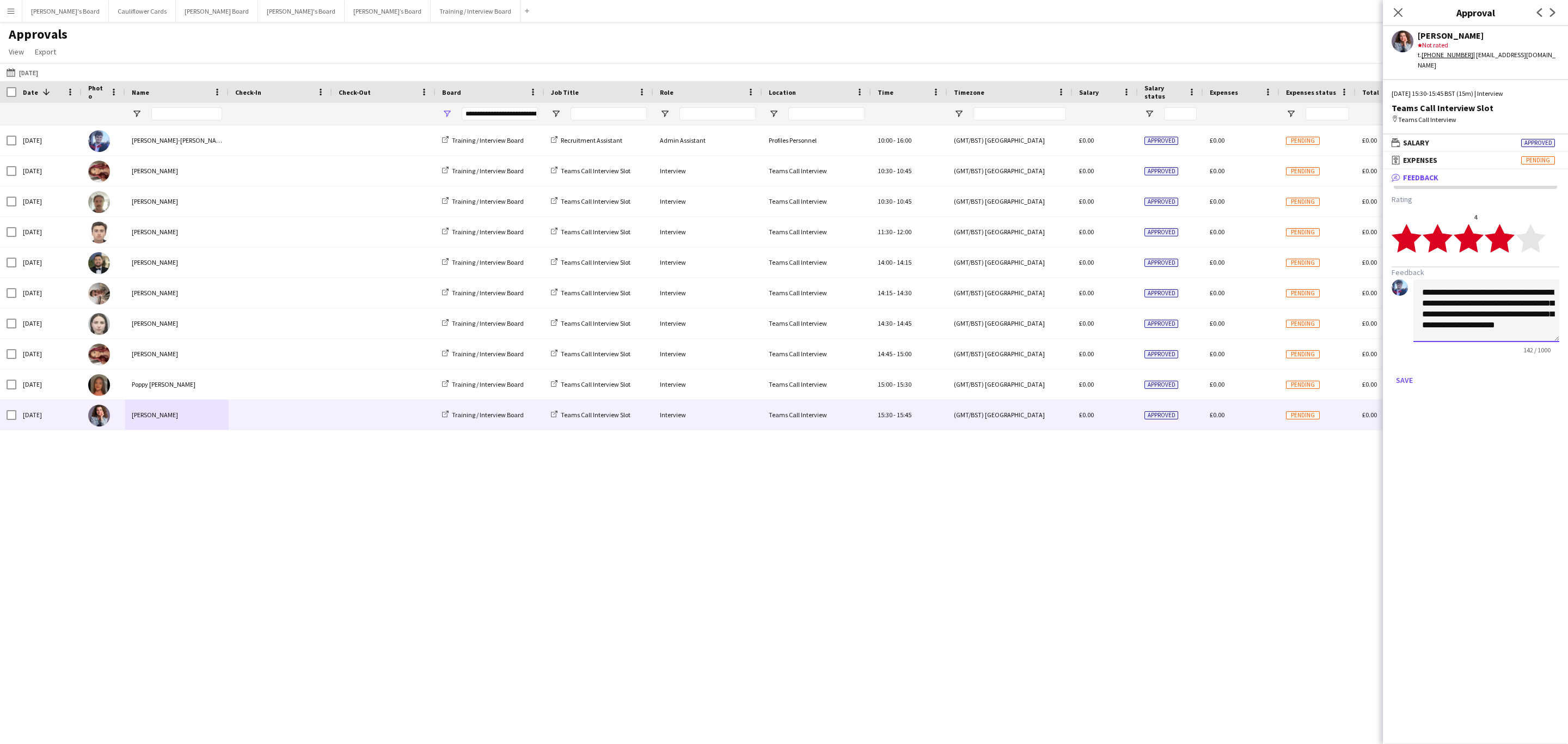
click at [1459, 315] on textarea "**********" at bounding box center [1486, 311] width 146 height 63
type textarea "**********"
click at [1404, 373] on button "Save" at bounding box center [1404, 380] width 26 height 18
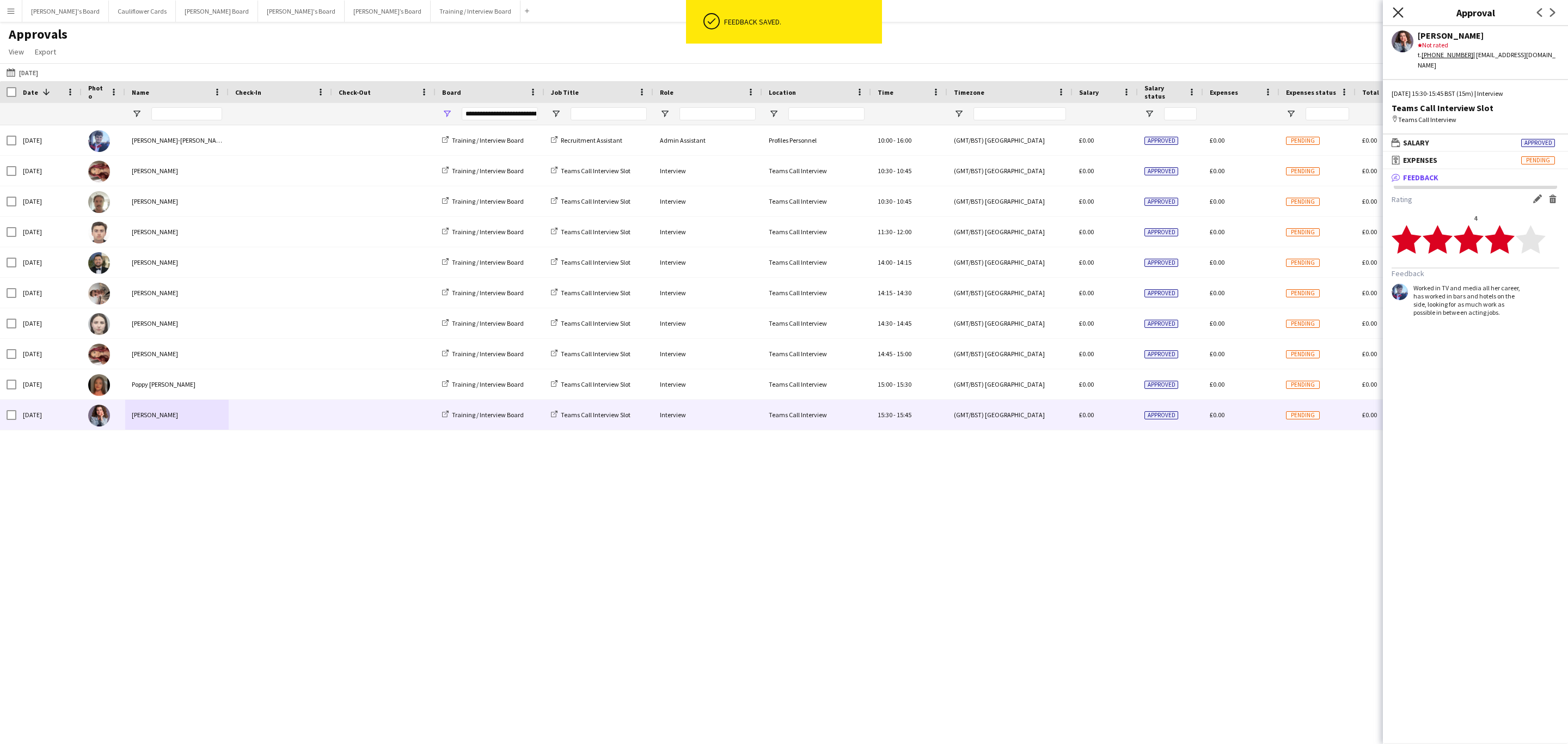
click at [1401, 12] on icon "Close pop-in" at bounding box center [1398, 12] width 10 height 10
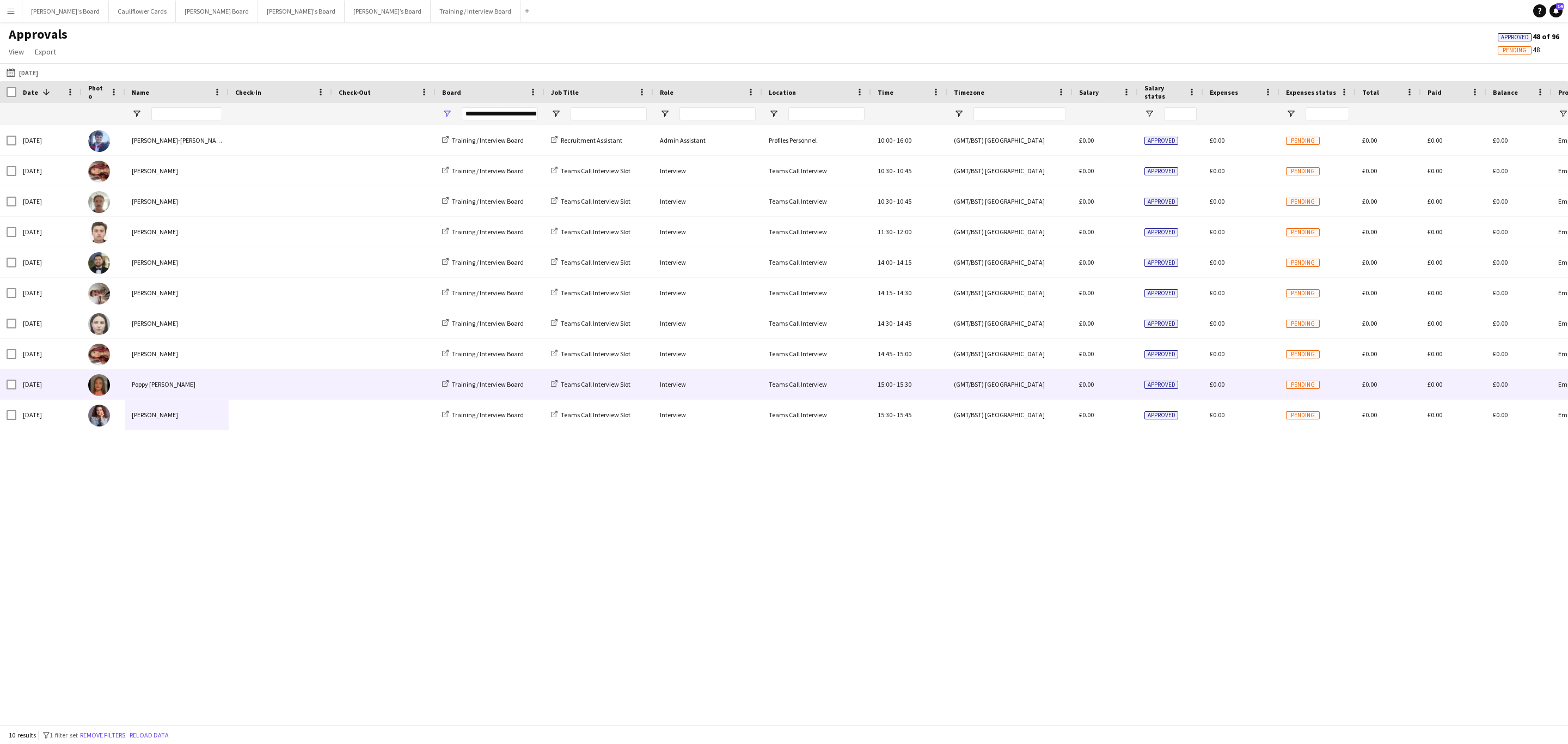
click at [239, 384] on span at bounding box center [280, 384] width 90 height 30
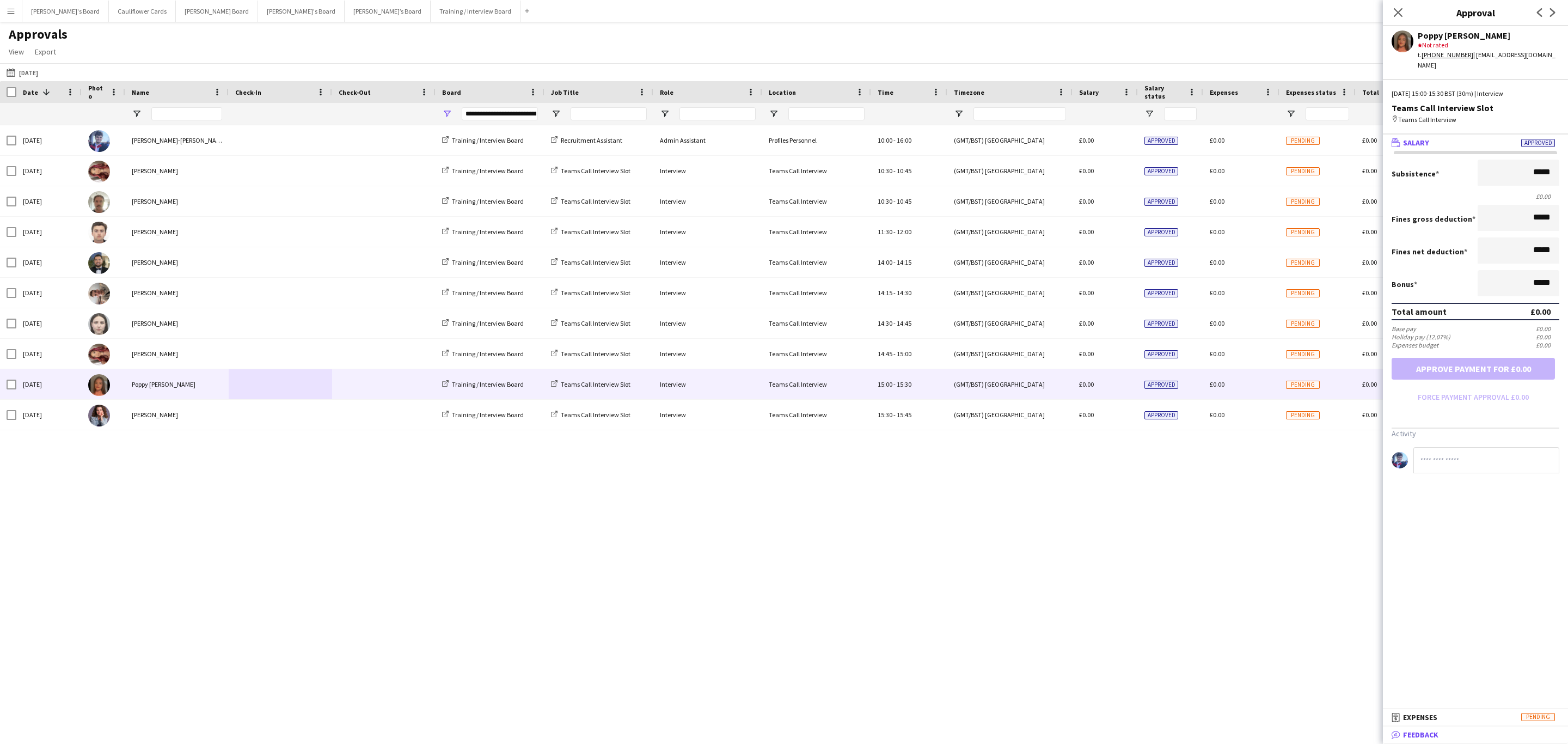
click at [1415, 737] on span "Feedback" at bounding box center [1421, 735] width 35 height 10
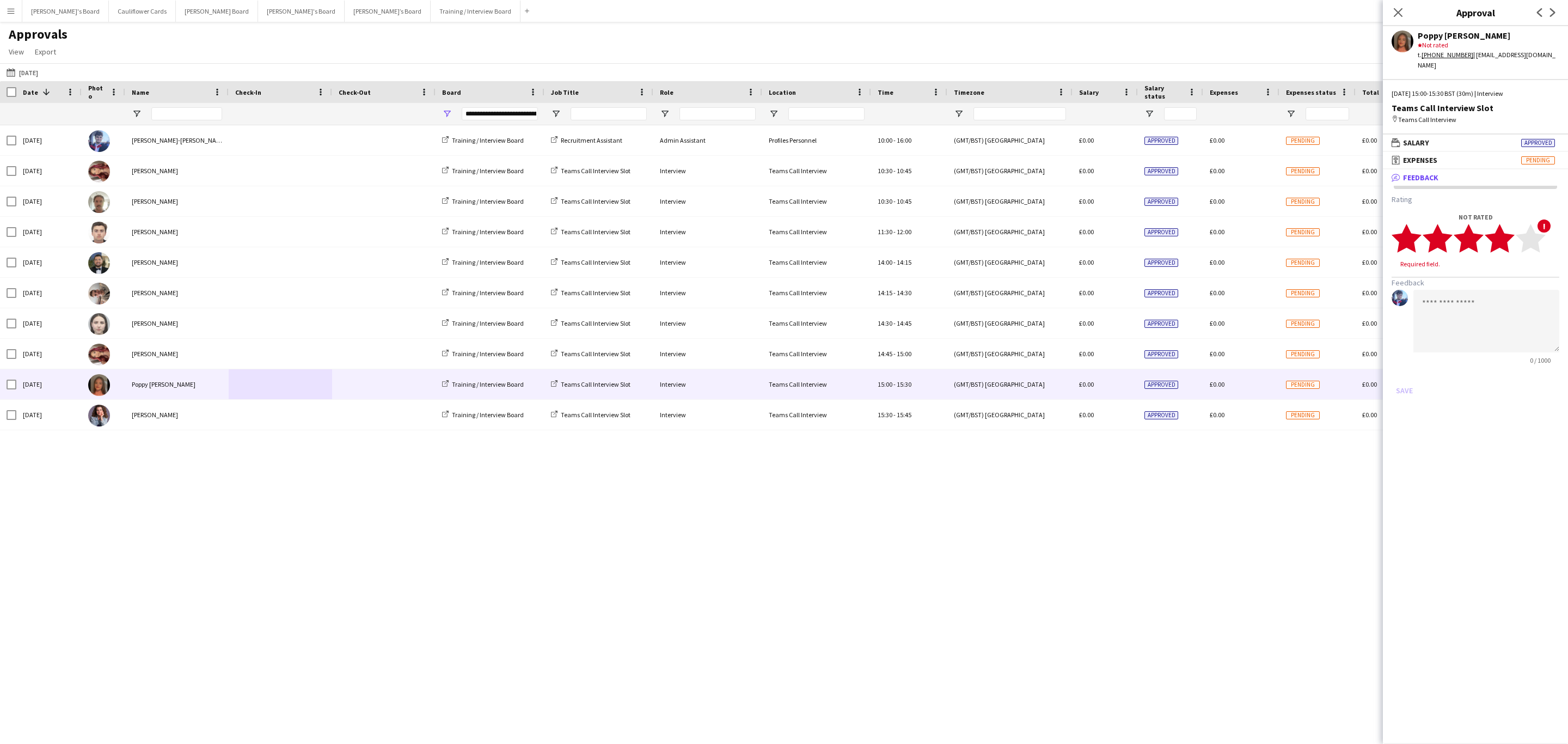
drag, startPoint x: 1503, startPoint y: 225, endPoint x: 1494, endPoint y: 252, distance: 28.5
click at [1503, 225] on polygon at bounding box center [1499, 239] width 30 height 29
click at [1521, 279] on textarea at bounding box center [1486, 311] width 146 height 63
click at [1496, 290] on textarea "**********" at bounding box center [1486, 311] width 146 height 63
click at [1556, 292] on textarea "**********" at bounding box center [1486, 311] width 146 height 63
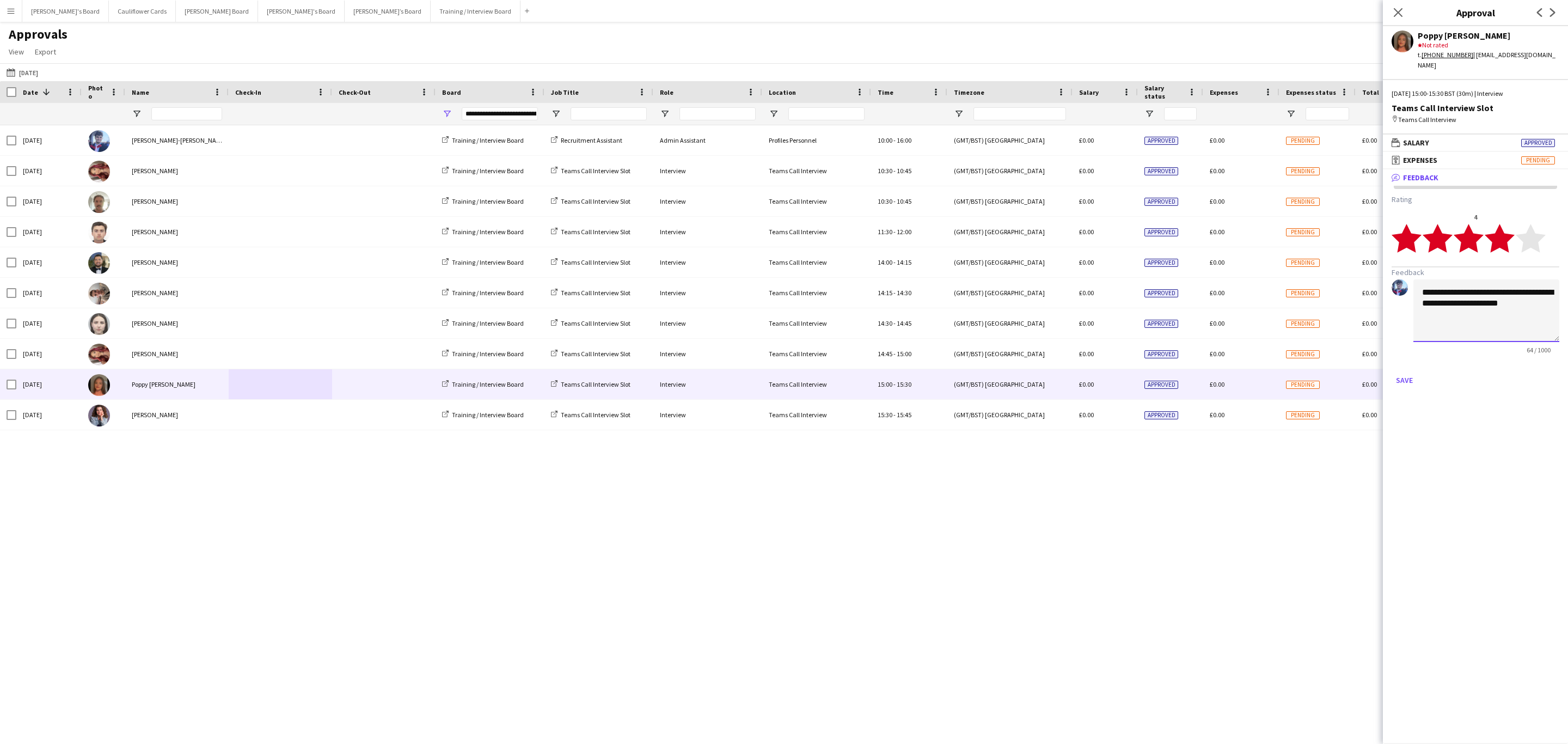
paste textarea "**********"
type textarea "**********"
click at [1407, 371] on button "Save" at bounding box center [1404, 380] width 26 height 18
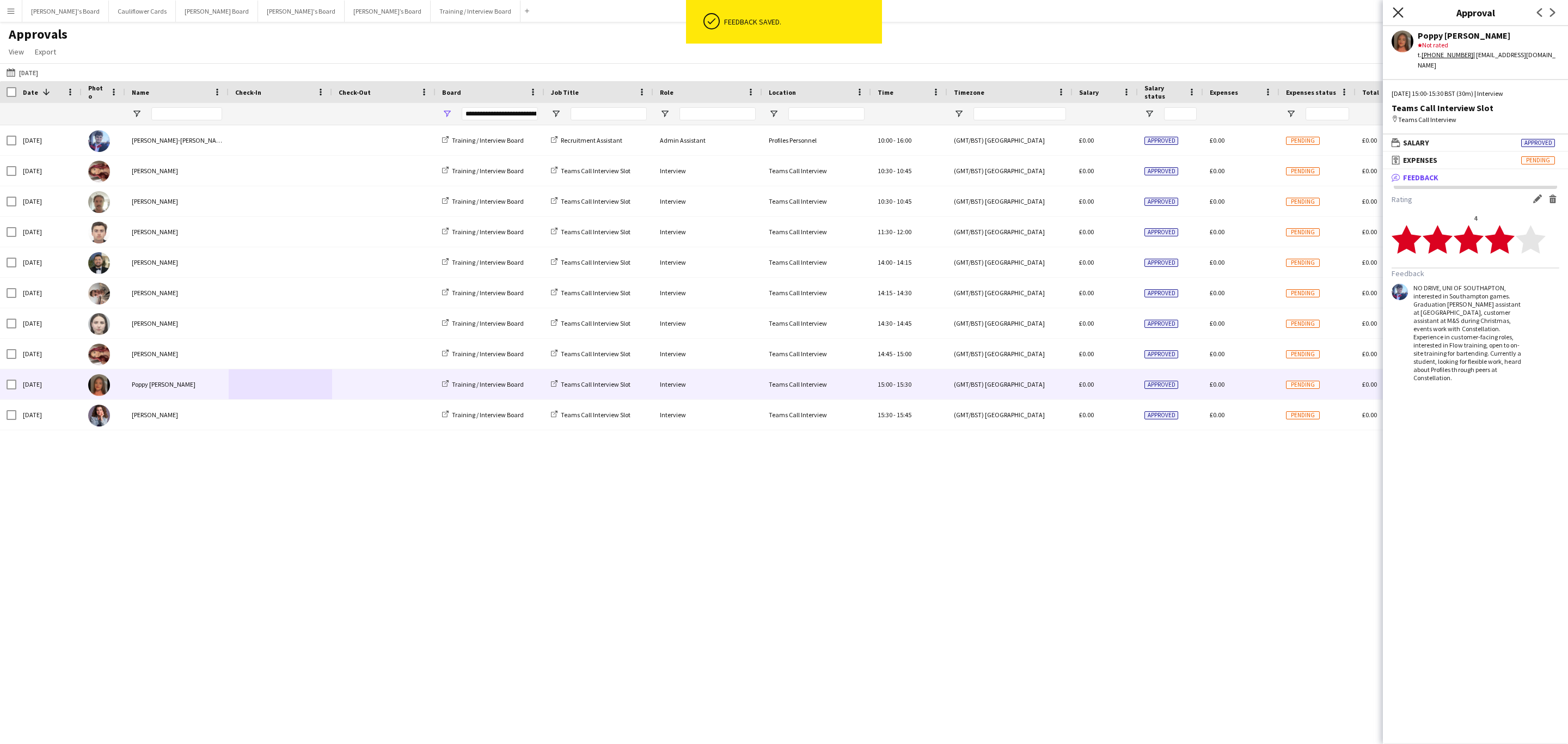
click at [1401, 12] on icon "Close pop-in" at bounding box center [1398, 12] width 10 height 10
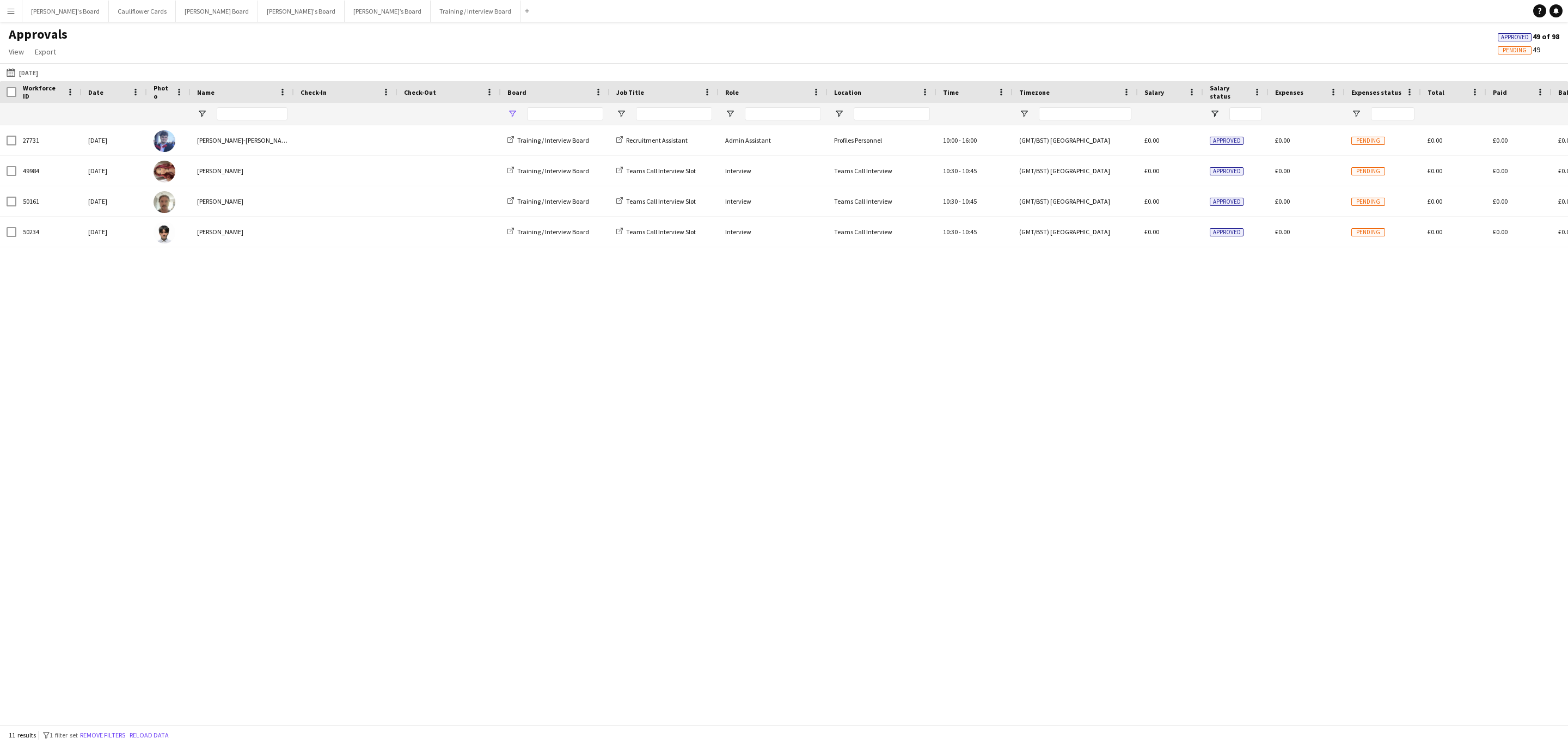
type input "**********"
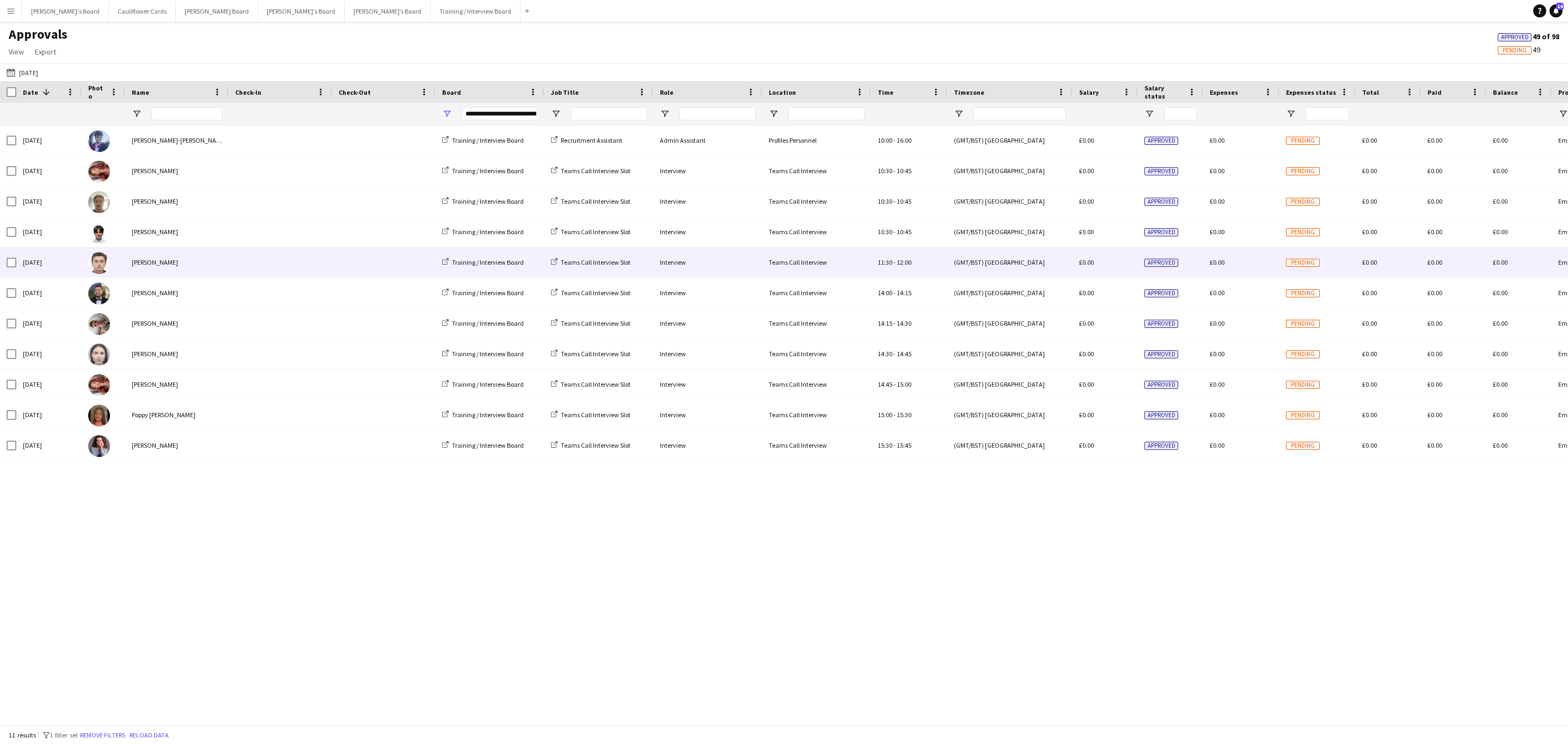
click at [175, 266] on div "[PERSON_NAME]" at bounding box center [177, 262] width 103 height 30
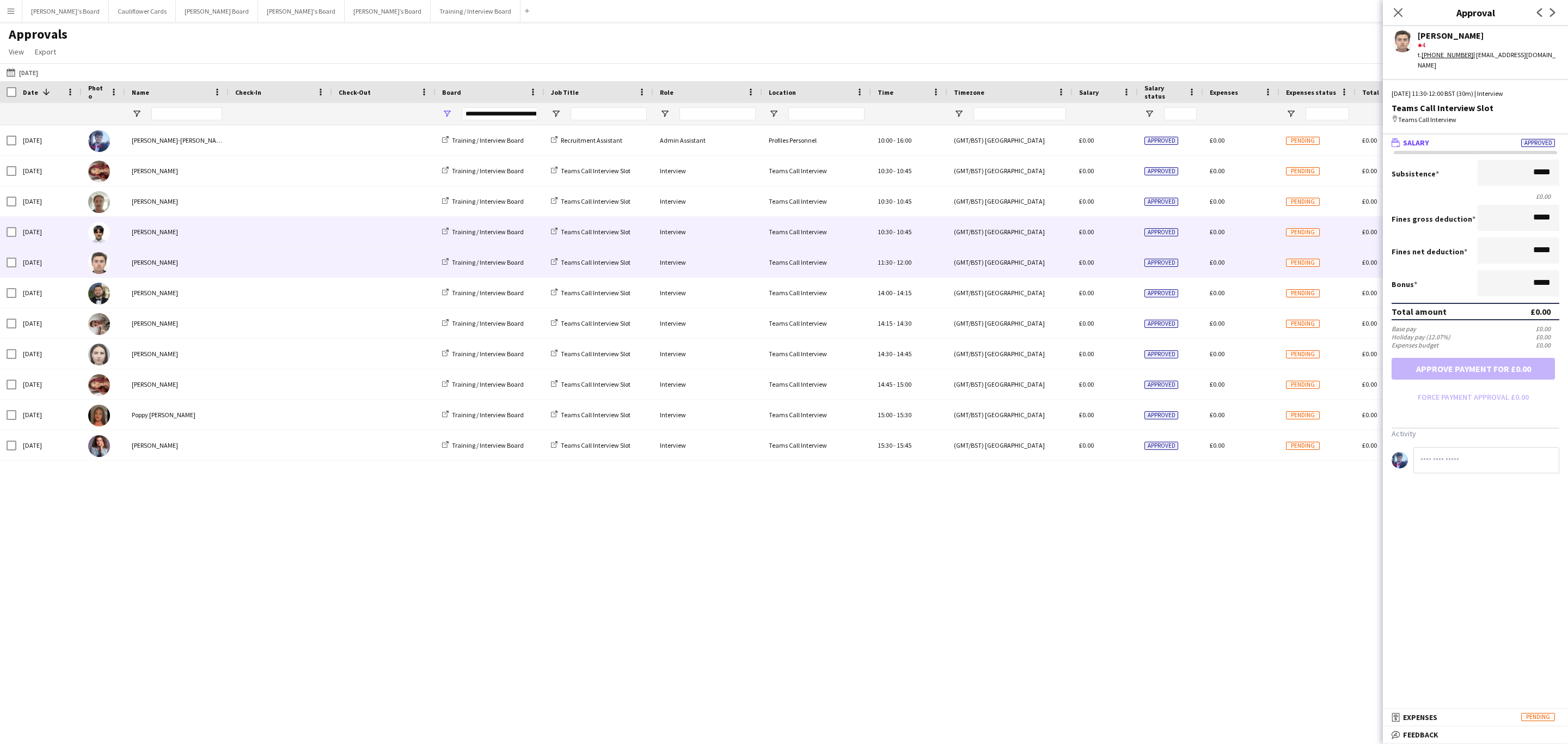
click at [303, 240] on span at bounding box center [280, 231] width 90 height 30
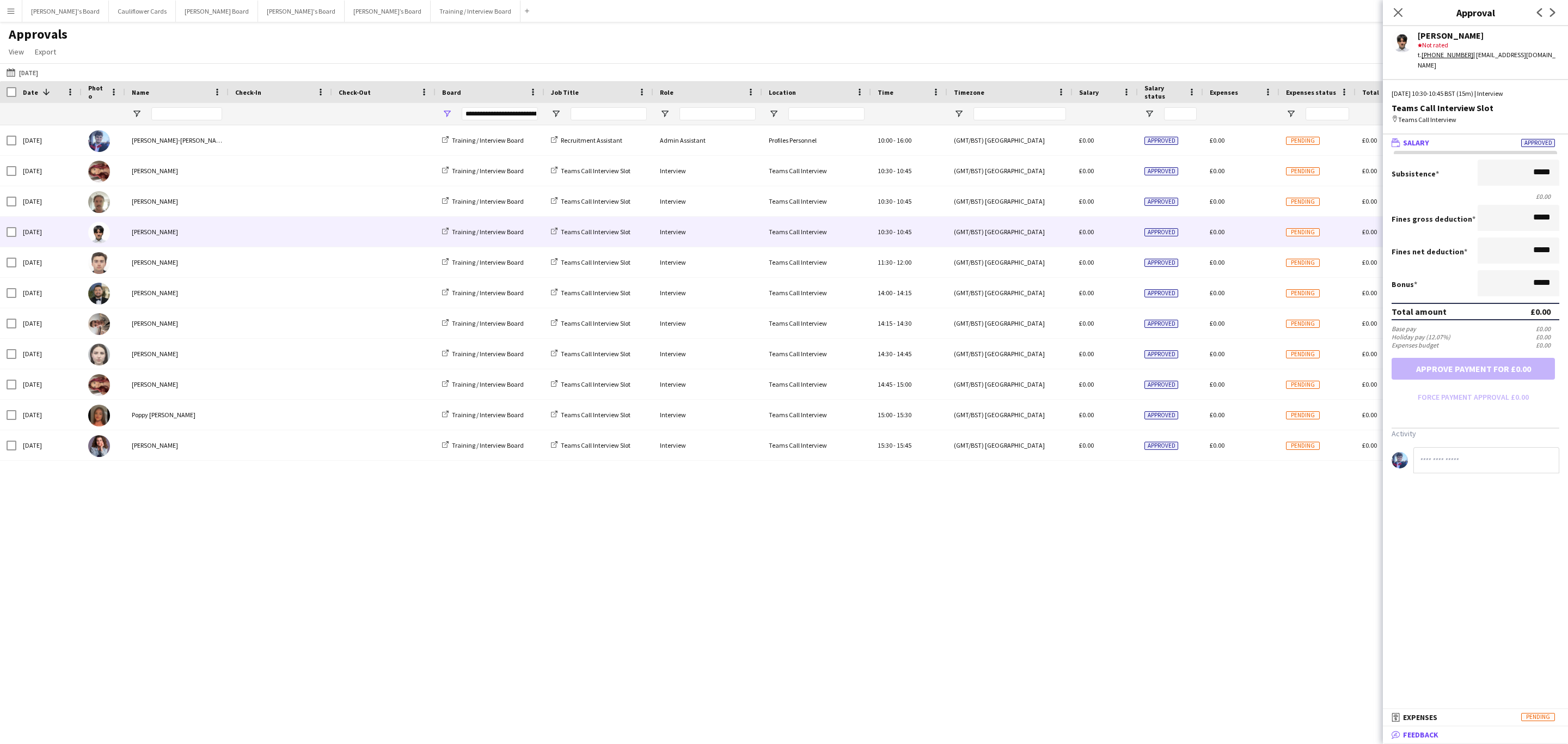
click at [1444, 730] on mat-panel-title "bubble-pencil Feedback" at bounding box center [1473, 735] width 181 height 10
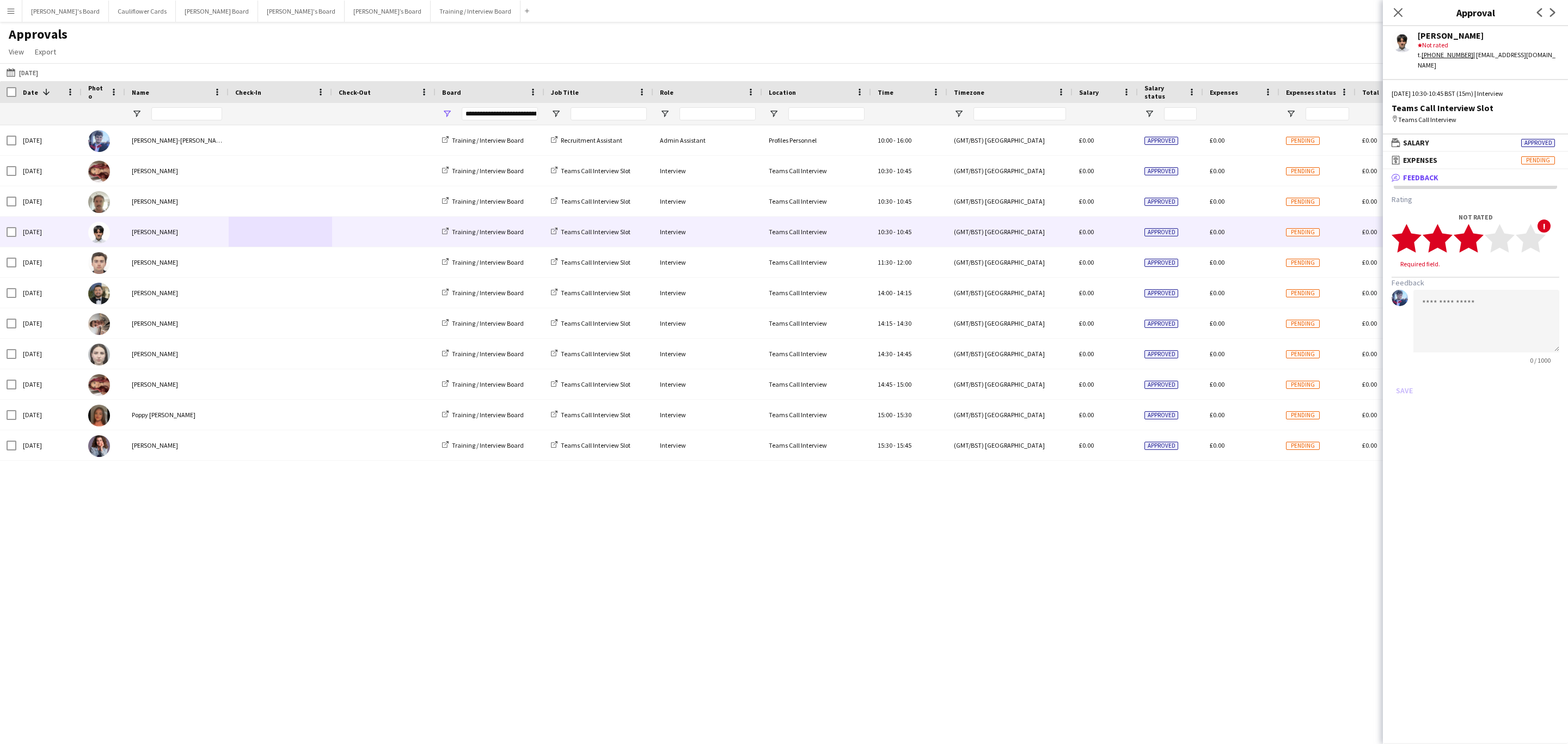
drag, startPoint x: 1480, startPoint y: 228, endPoint x: 1480, endPoint y: 239, distance: 11.0
click at [1479, 230] on icon "star" at bounding box center [1468, 238] width 30 height 30
click at [1488, 279] on textarea at bounding box center [1486, 311] width 146 height 63
click at [1499, 233] on polygon at bounding box center [1499, 239] width 30 height 29
click at [1505, 235] on polygon at bounding box center [1499, 239] width 30 height 29
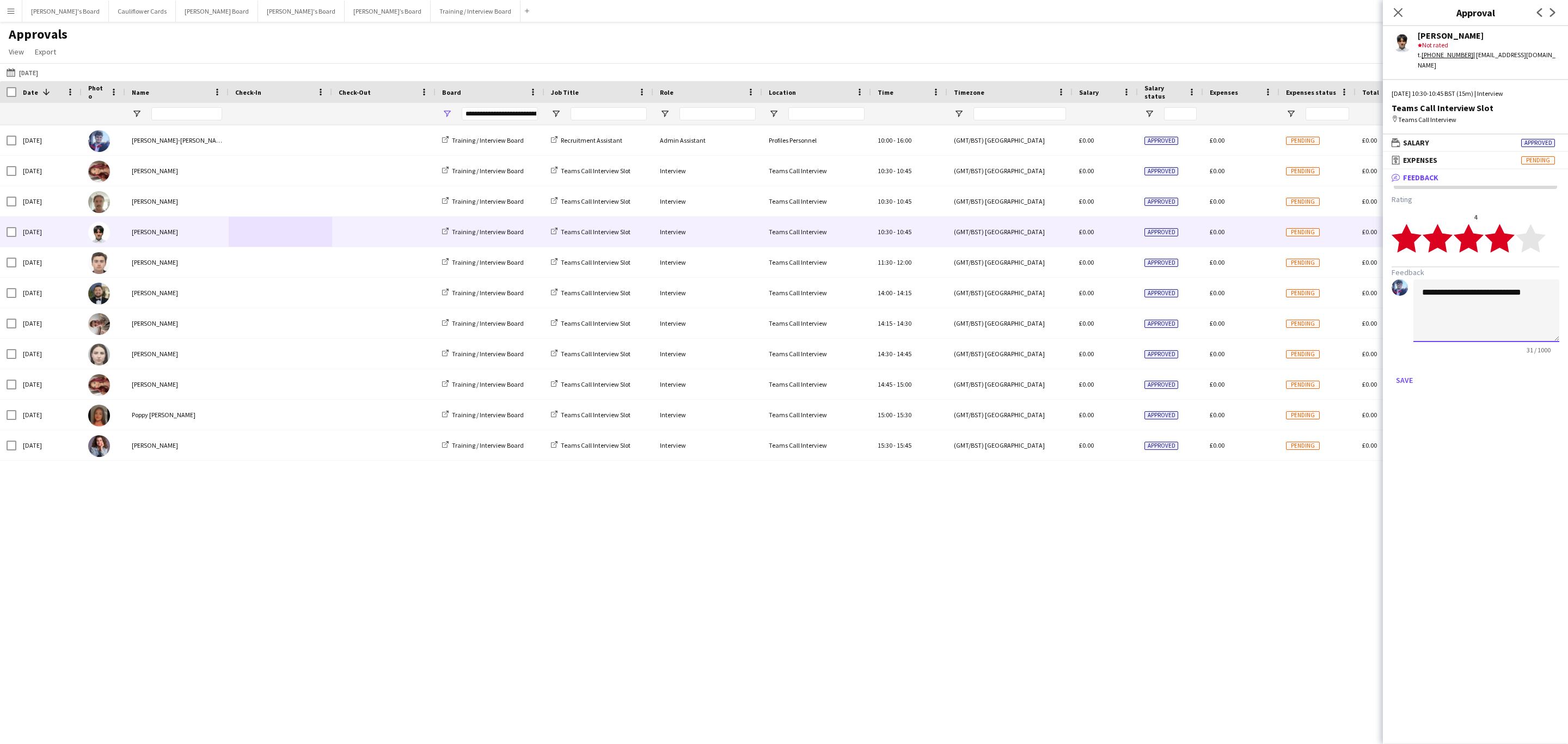
click at [1510, 301] on textarea "**********" at bounding box center [1486, 311] width 146 height 63
click at [1461, 301] on textarea "**********" at bounding box center [1486, 311] width 146 height 63
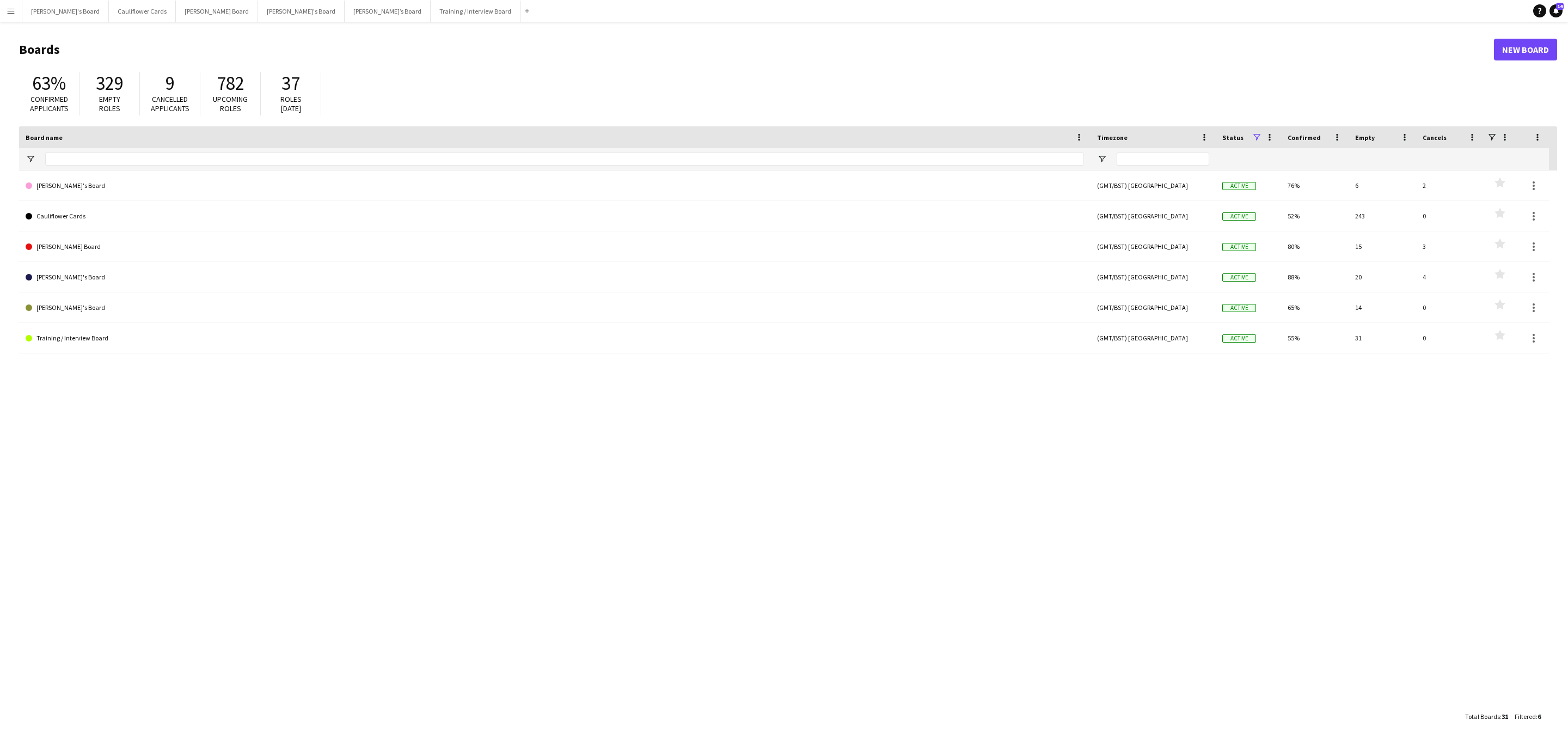
drag, startPoint x: 10, startPoint y: 9, endPoint x: 18, endPoint y: 18, distance: 12.0
click at [10, 9] on app-icon "Menu" at bounding box center [11, 11] width 9 height 9
click at [128, 57] on link "My Workforce" at bounding box center [164, 59] width 109 height 22
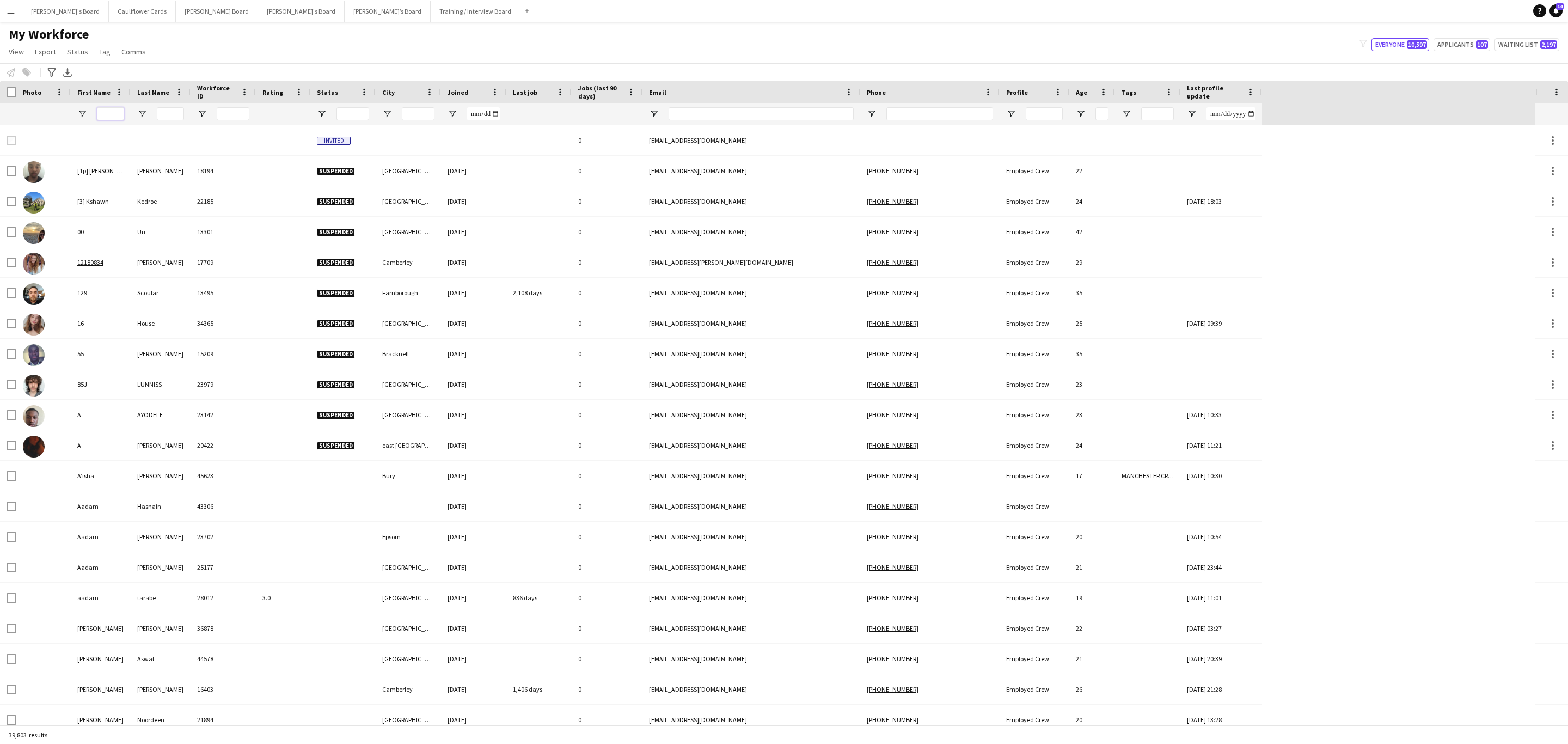
click at [114, 114] on input "First Name Filter Input" at bounding box center [110, 113] width 27 height 13
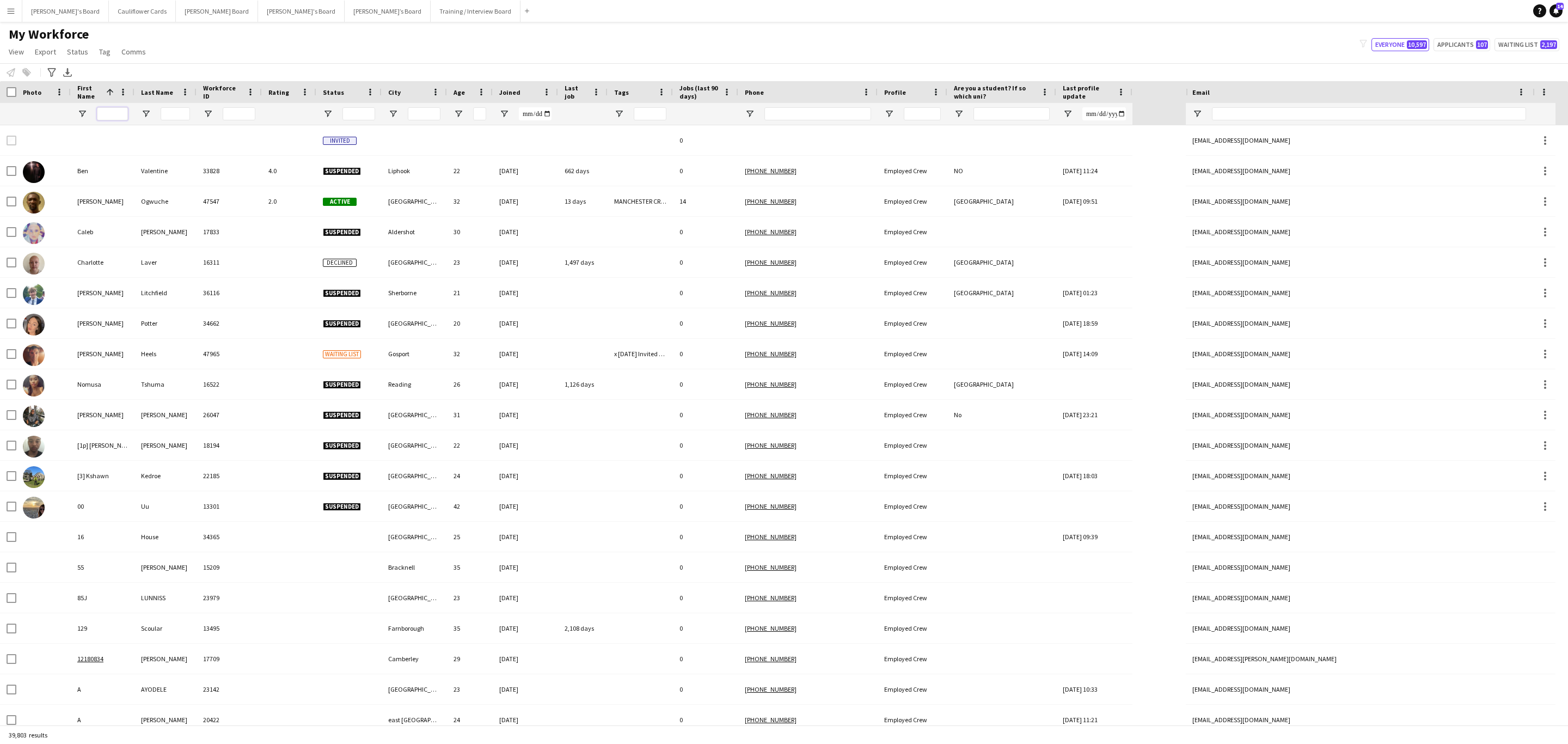
click at [113, 120] on input "First Name Filter Input" at bounding box center [112, 113] width 31 height 13
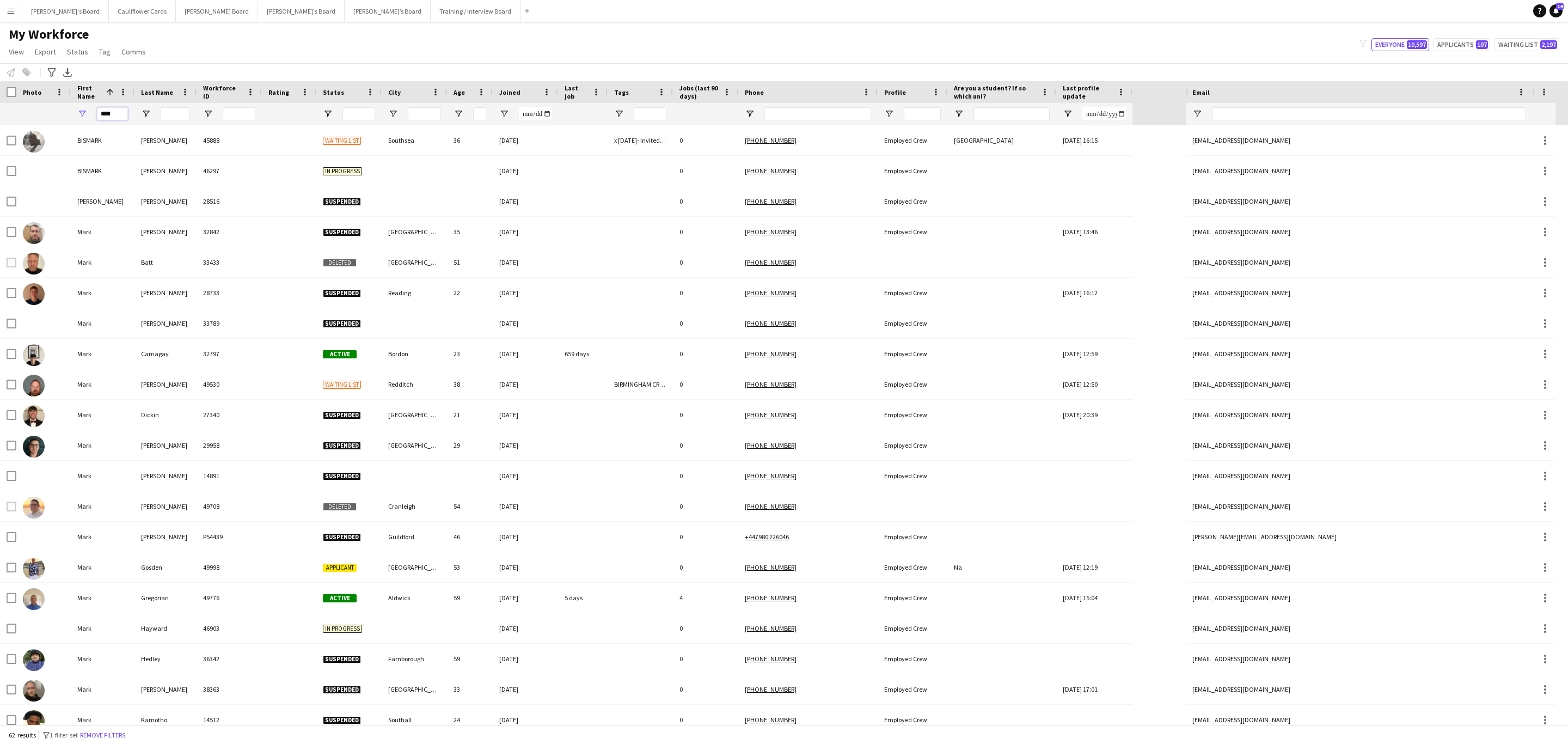
type input "****"
click at [167, 113] on input "Last Name Filter Input" at bounding box center [175, 113] width 29 height 13
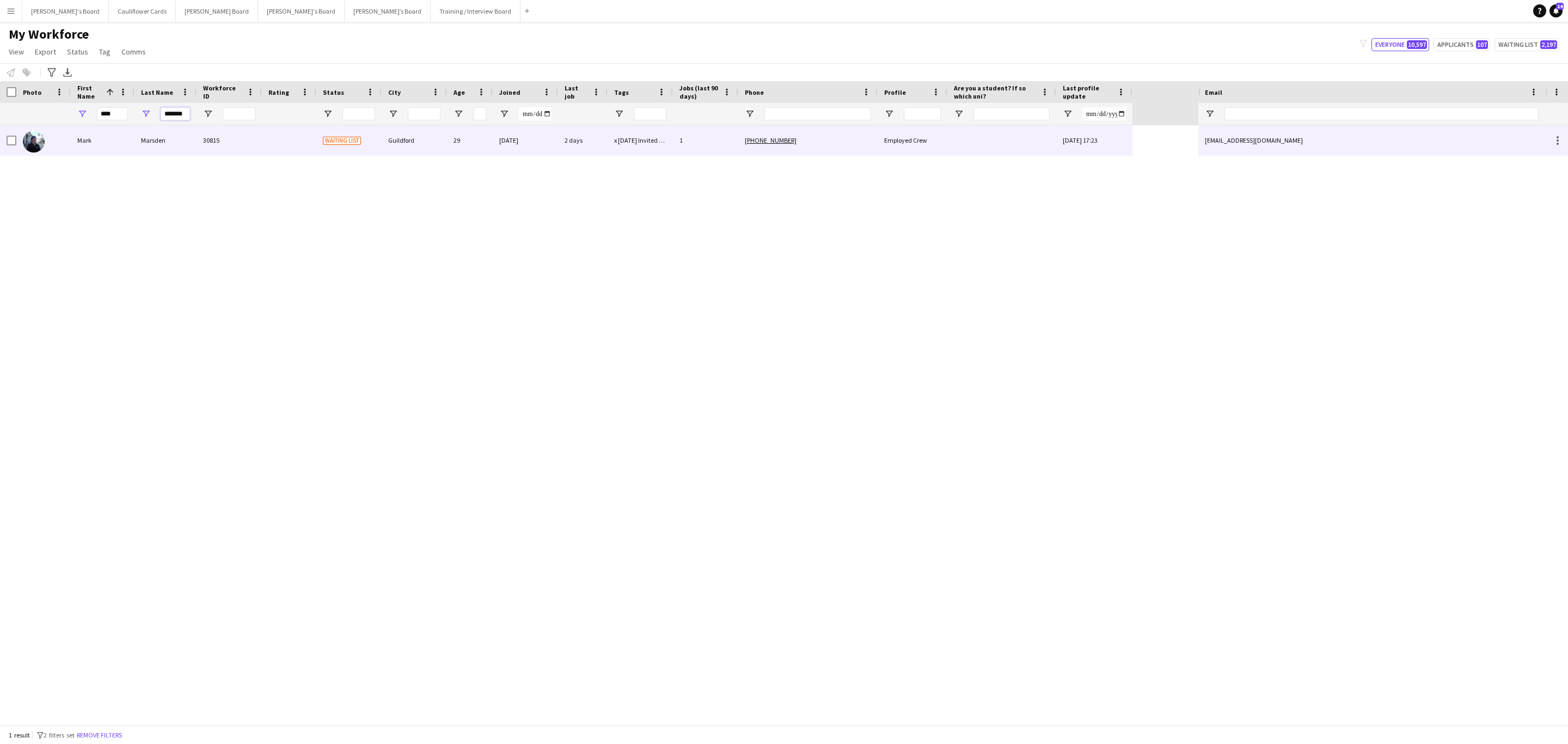
type input "*******"
click at [194, 135] on div "Marsden" at bounding box center [166, 140] width 62 height 30
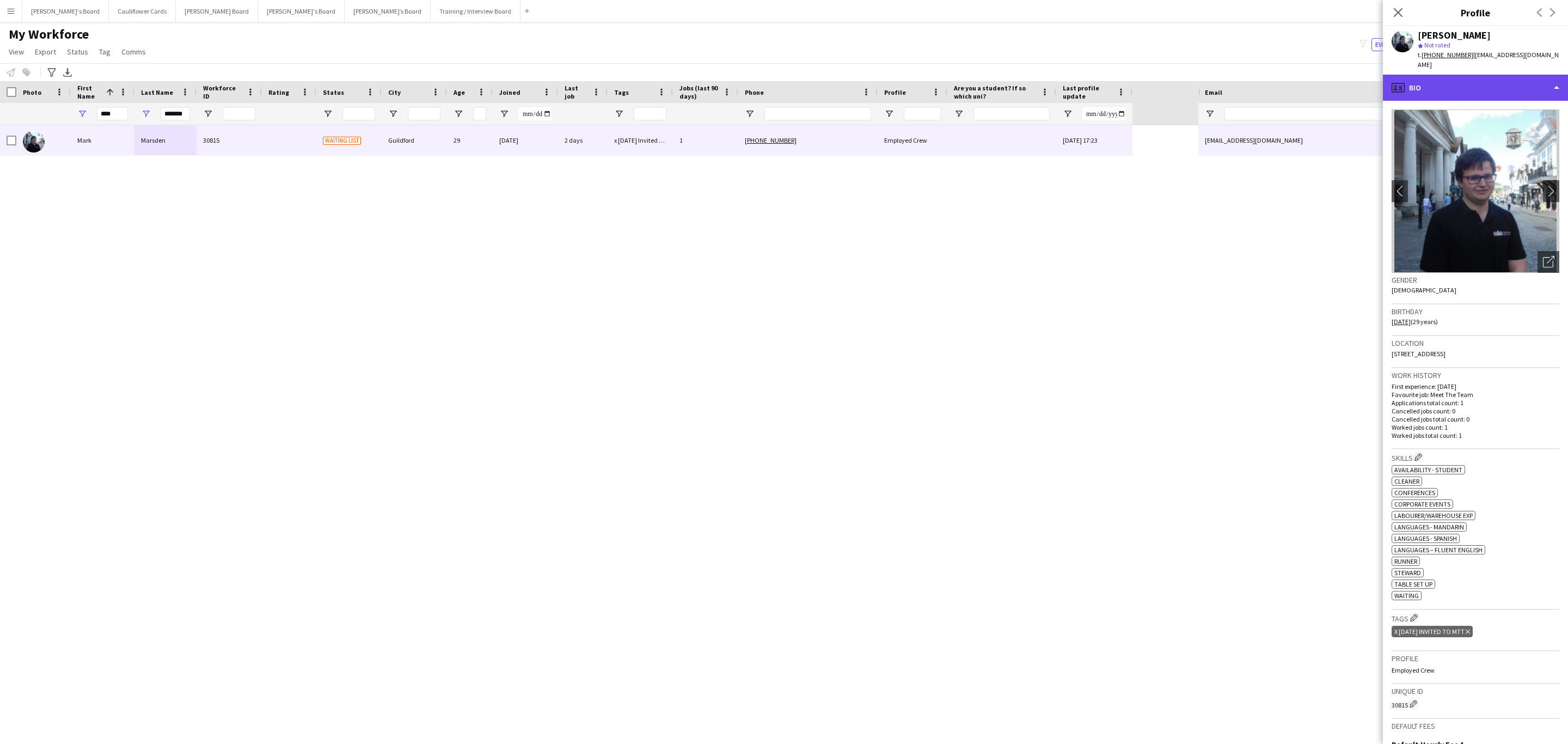
click at [1495, 85] on div "profile Bio" at bounding box center [1475, 88] width 185 height 26
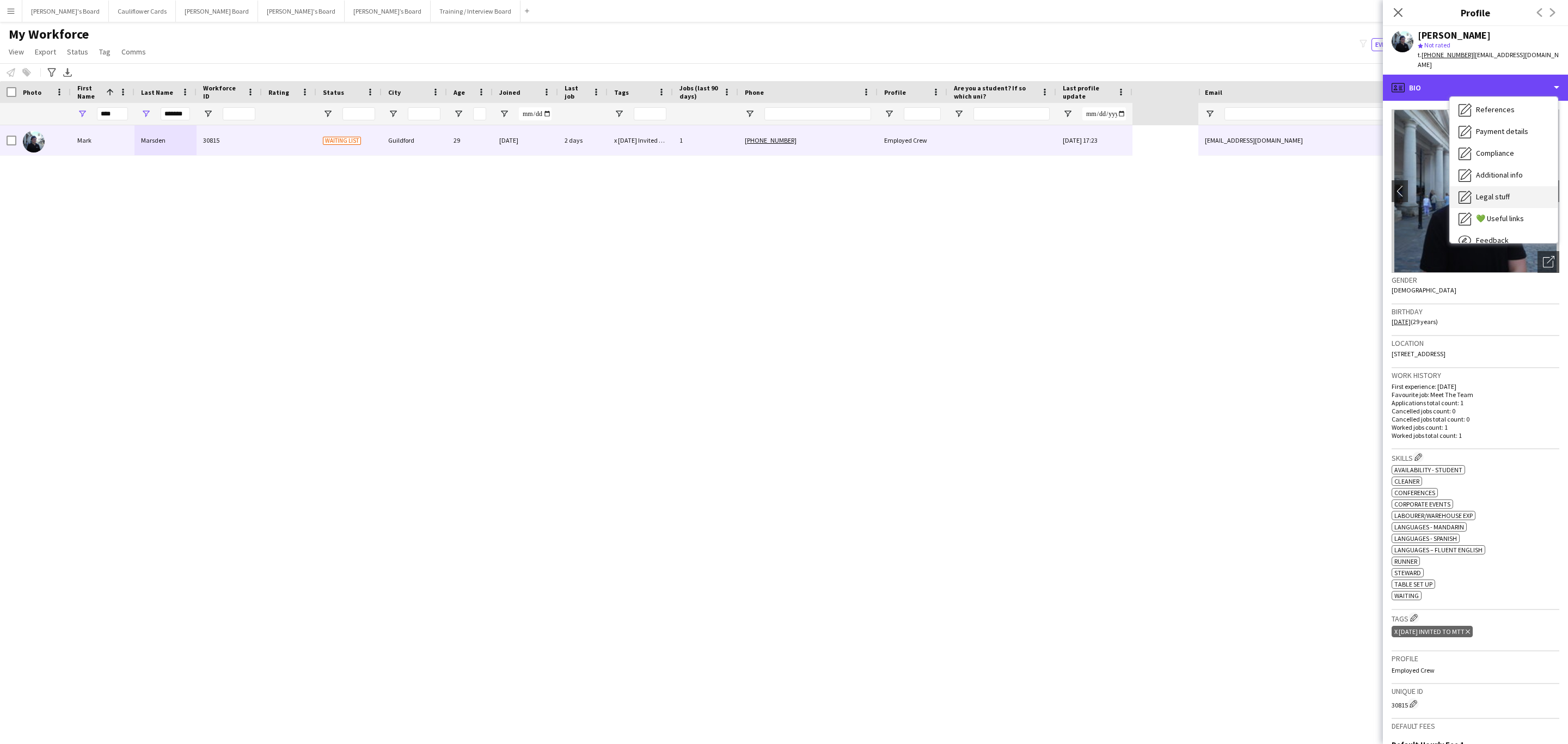
scroll to position [146, 0]
click at [1507, 136] on span "Additional info" at bounding box center [1499, 141] width 47 height 10
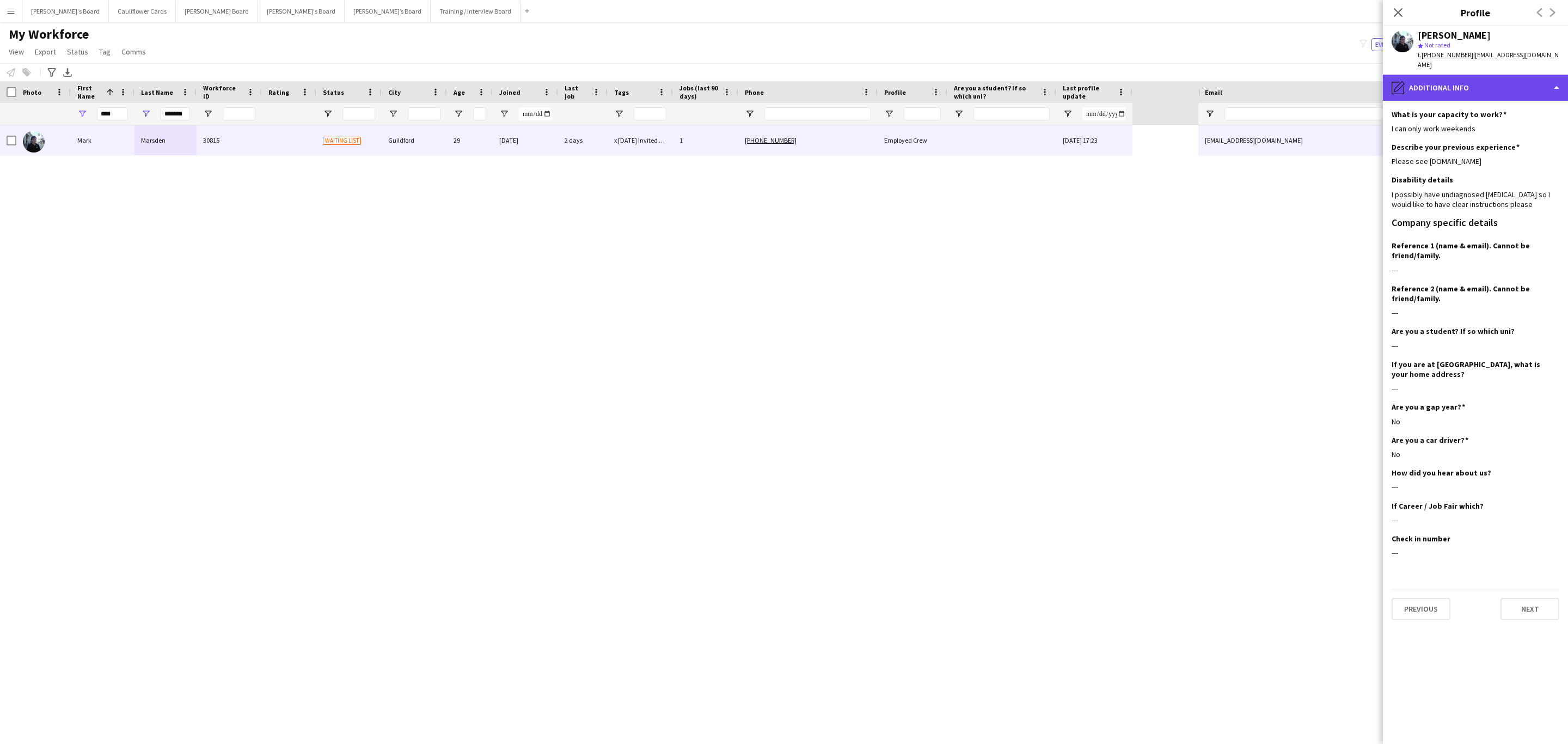
click at [1553, 77] on div "pencil4 Additional info" at bounding box center [1475, 88] width 185 height 26
click at [1513, 219] on div "Additional info Additional info" at bounding box center [1503, 222] width 108 height 22
click at [1502, 87] on div "pencil4 Additional info" at bounding box center [1475, 88] width 185 height 26
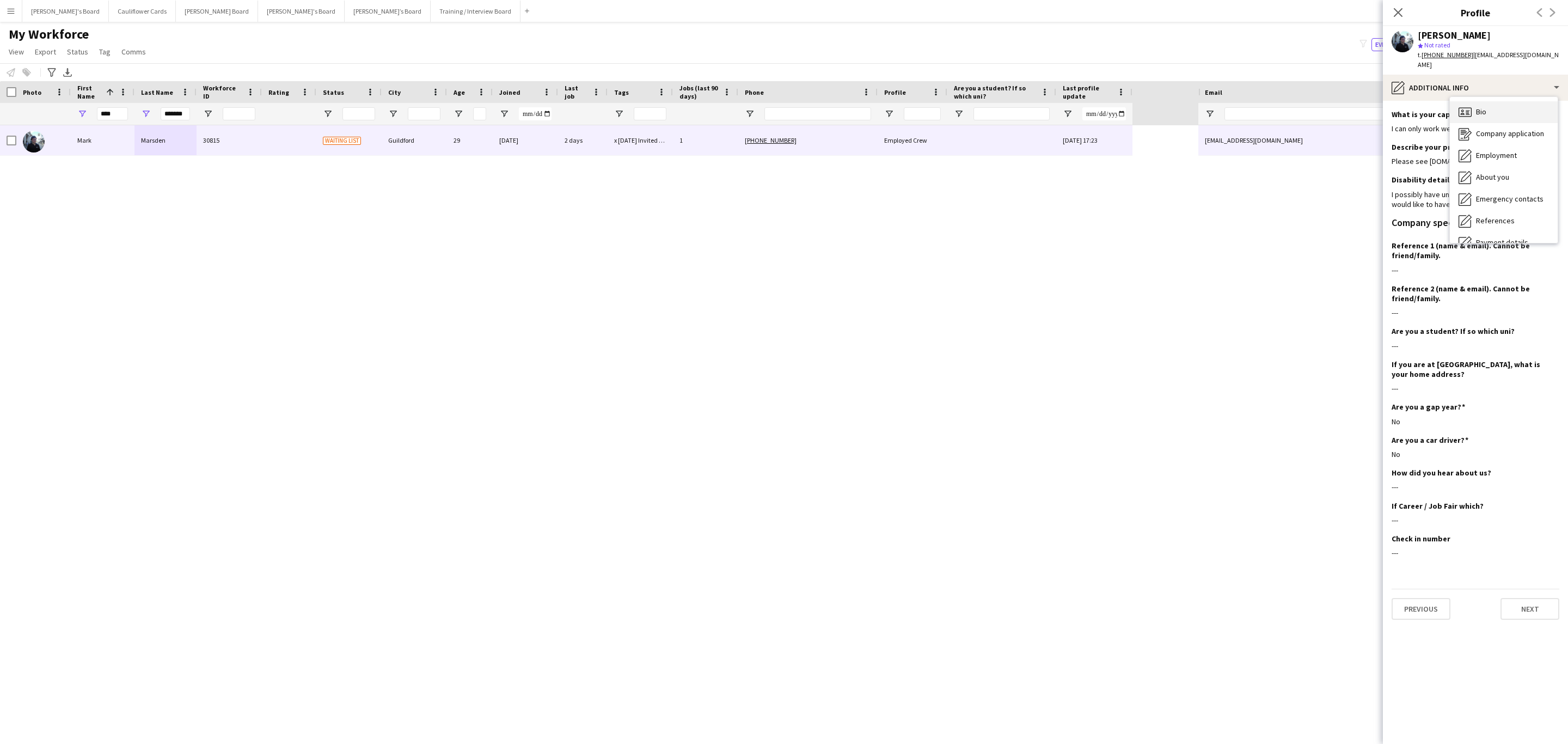
click at [1493, 107] on div "Bio Bio" at bounding box center [1503, 112] width 108 height 22
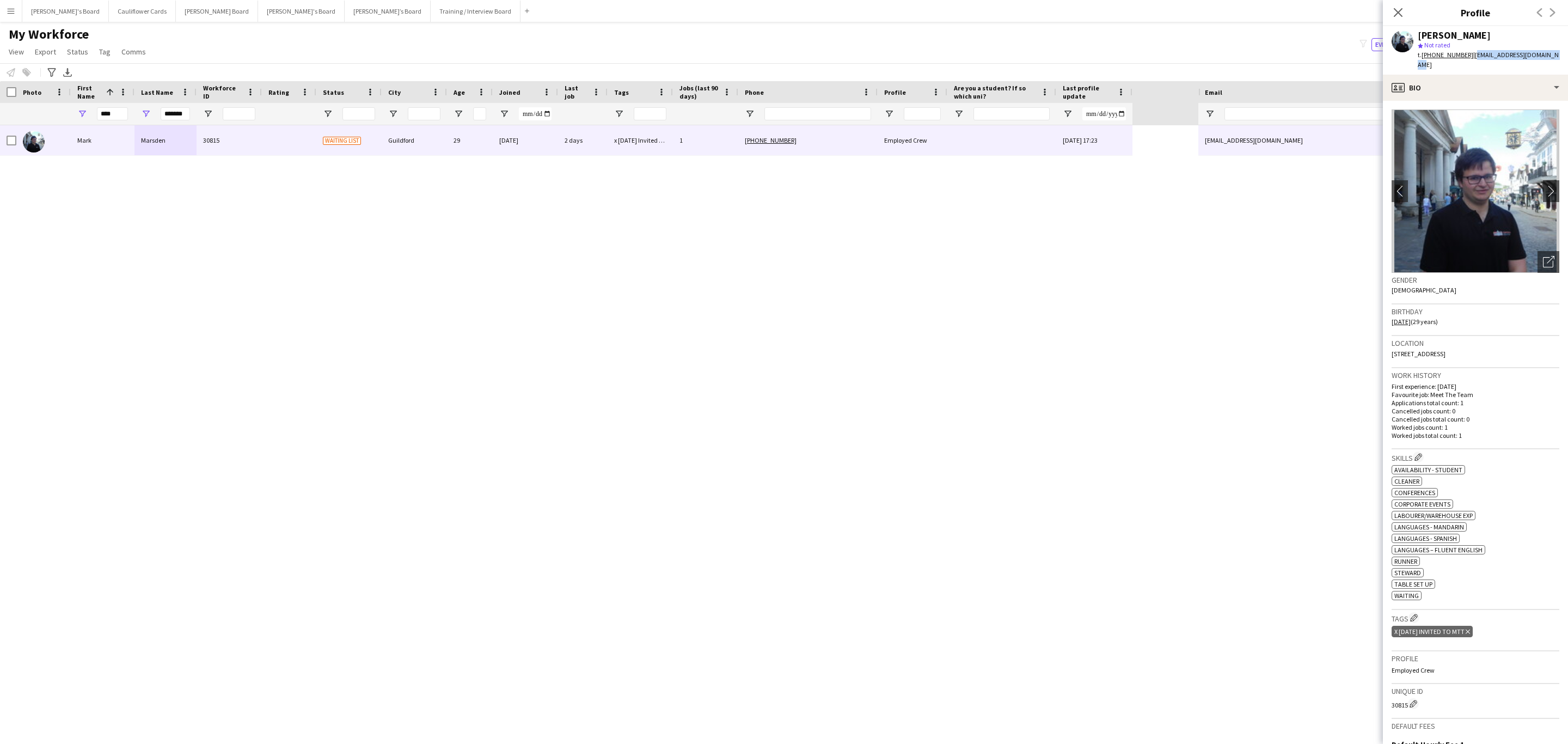
drag, startPoint x: 1556, startPoint y: 54, endPoint x: 1475, endPoint y: 55, distance: 81.0
click at [1475, 55] on span "| [EMAIL_ADDRESS][DOMAIN_NAME]" at bounding box center [1488, 60] width 141 height 18
click at [1511, 37] on div "[PERSON_NAME]" at bounding box center [1488, 35] width 142 height 10
click at [1462, 84] on div "profile Bio" at bounding box center [1475, 88] width 185 height 26
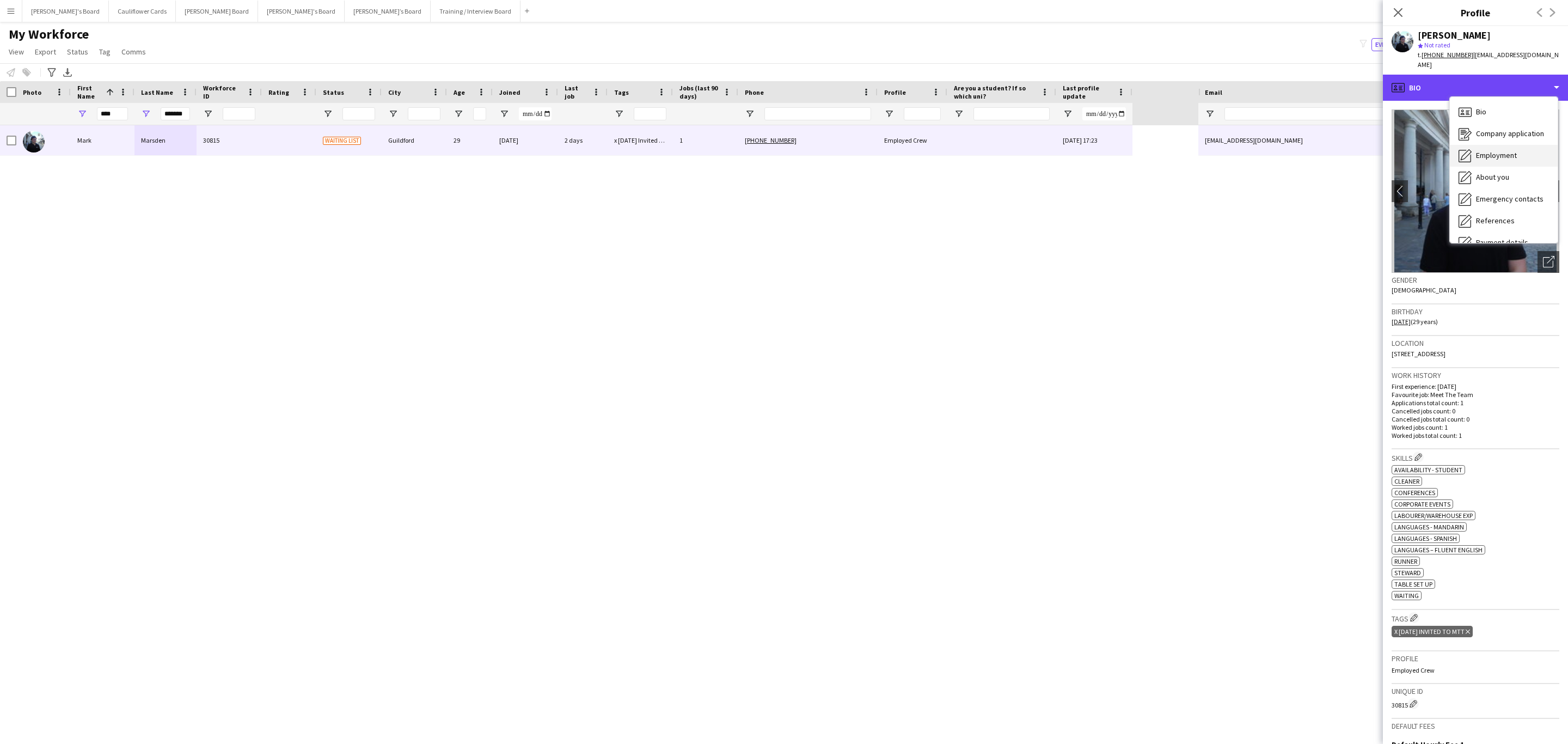
scroll to position [146, 0]
click at [1494, 136] on span "Additional info" at bounding box center [1499, 141] width 47 height 10
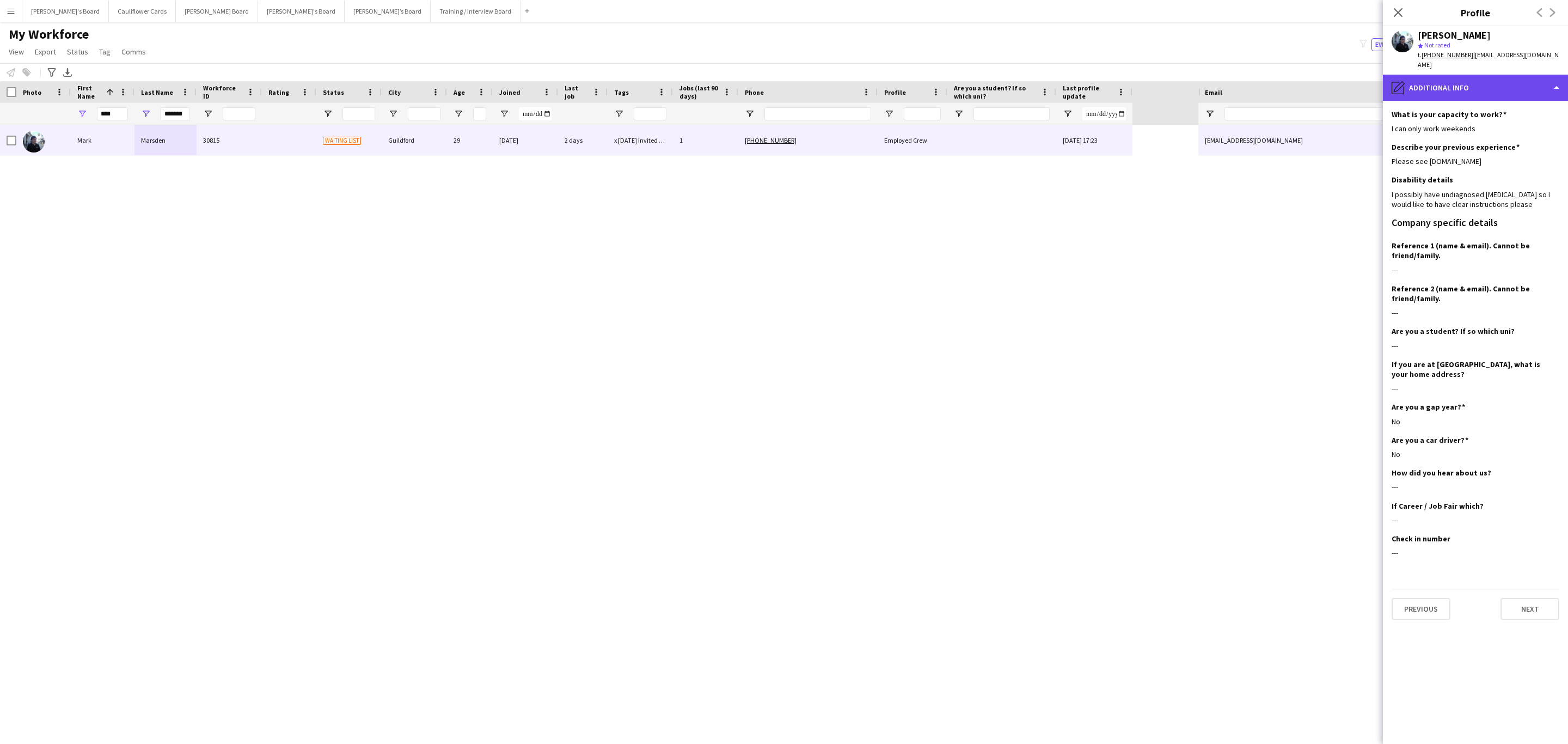
click at [1490, 79] on div "pencil4 Additional info" at bounding box center [1475, 88] width 185 height 26
click at [1507, 104] on div "Bio Bio" at bounding box center [1503, 112] width 108 height 22
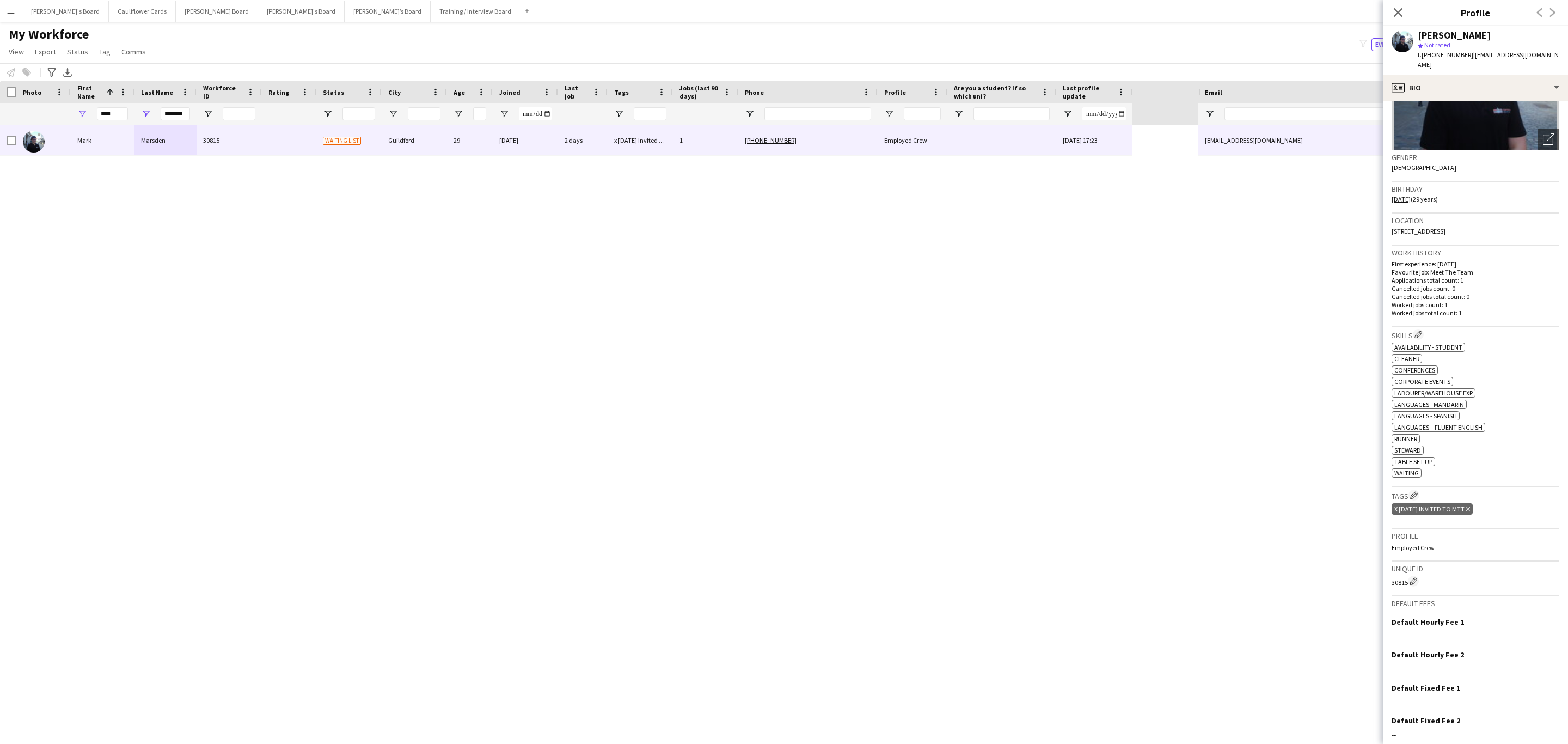
scroll to position [162, 0]
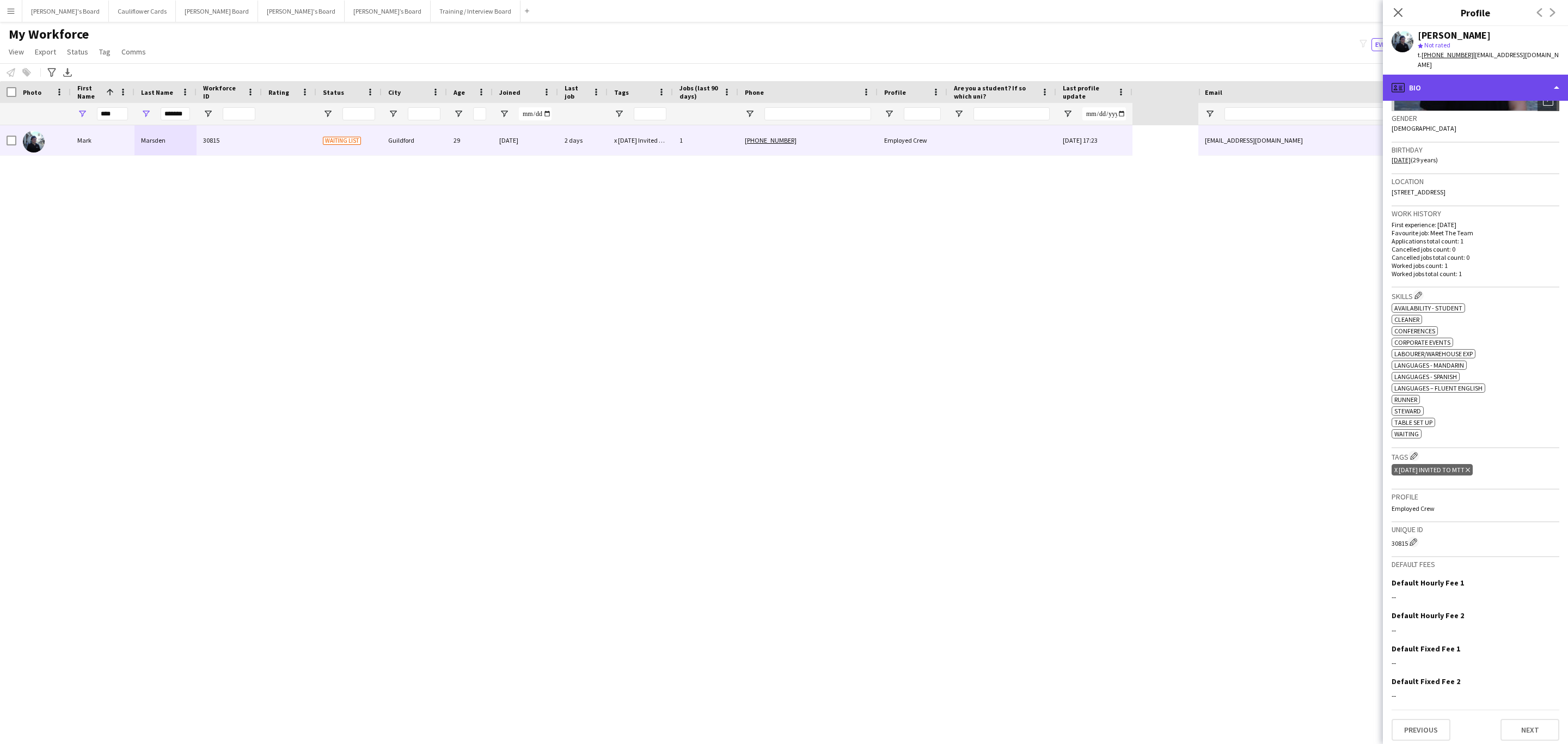
click at [1493, 77] on div "profile Bio" at bounding box center [1475, 88] width 185 height 26
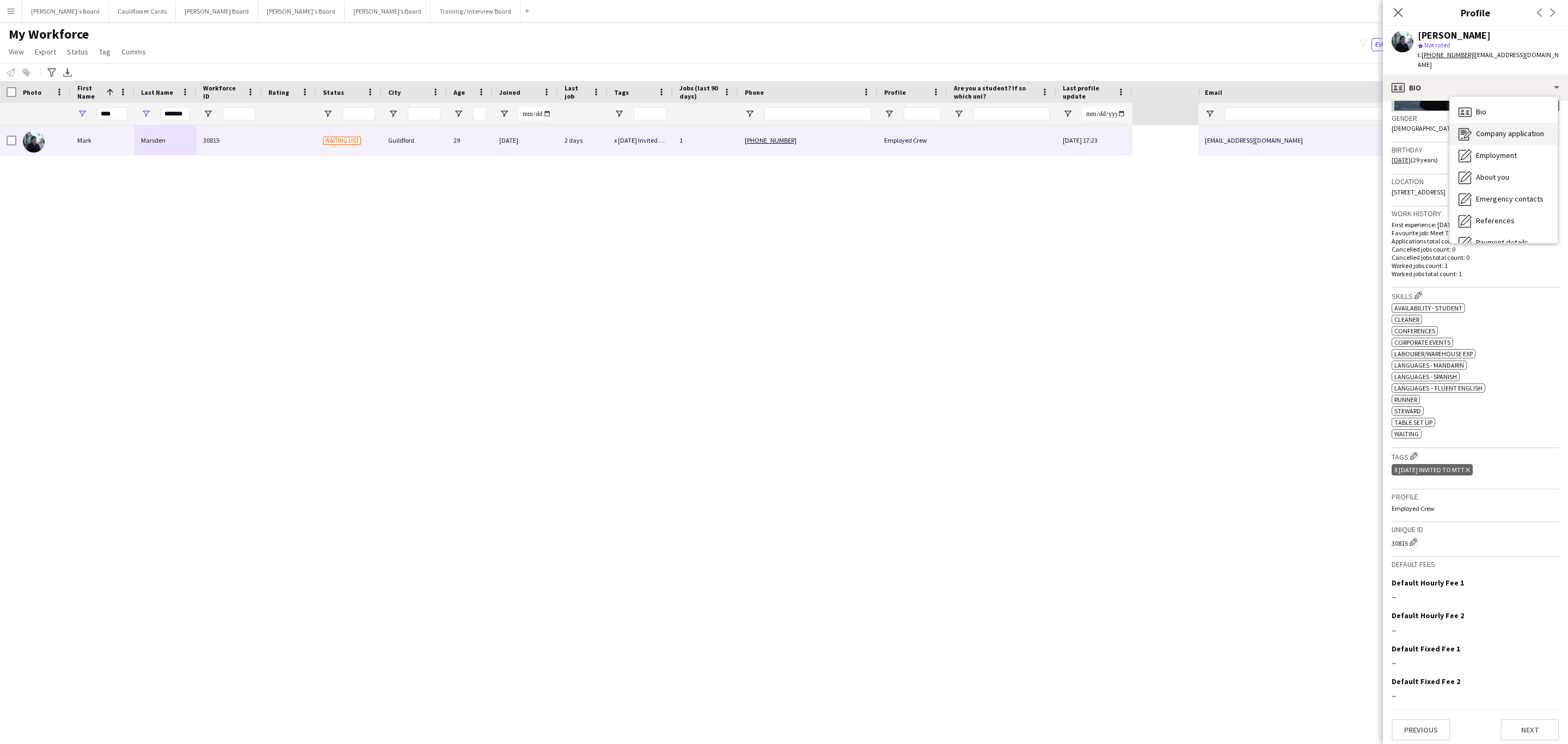
click at [1509, 128] on span "Company application" at bounding box center [1510, 133] width 68 height 10
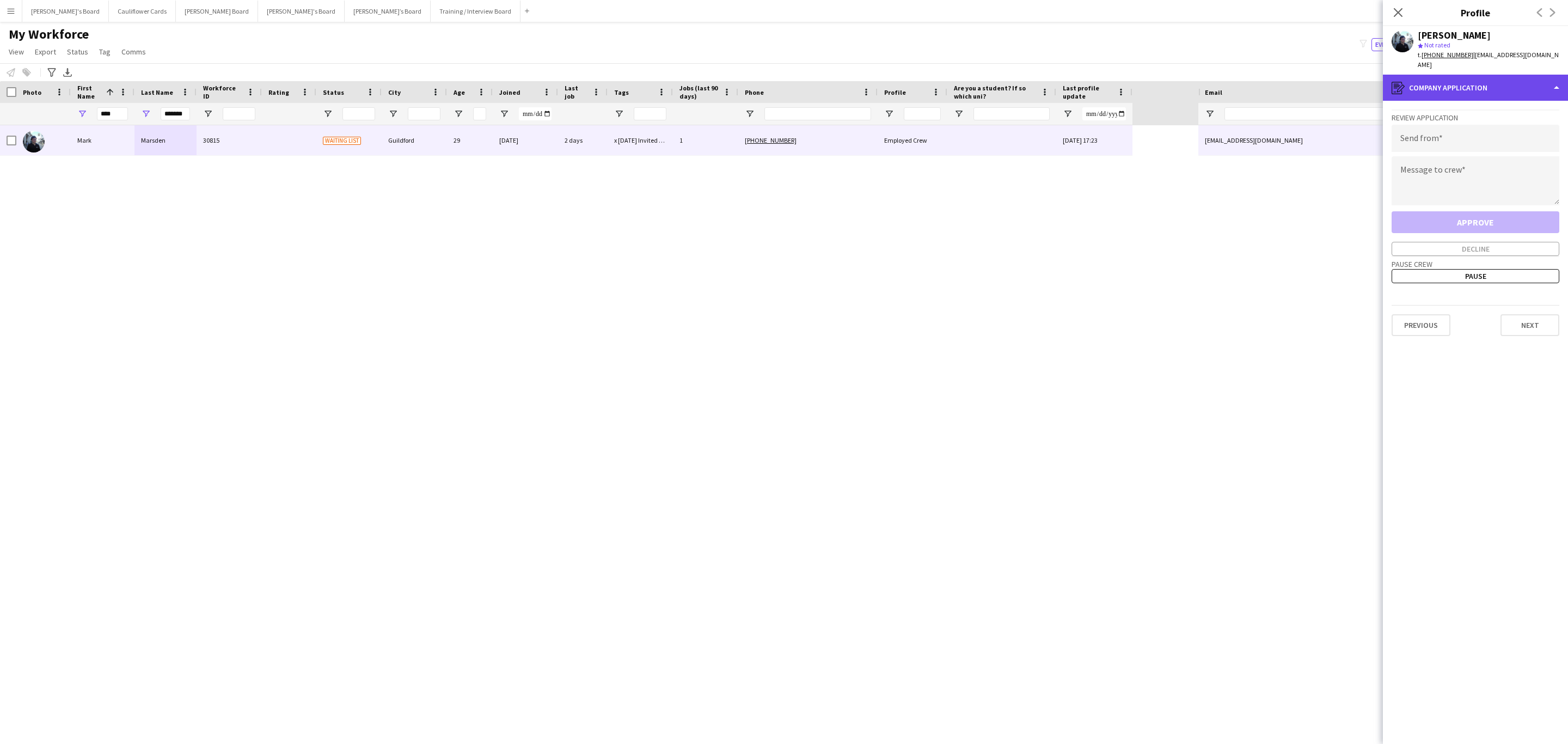
click at [1487, 75] on div "register Company application" at bounding box center [1475, 88] width 185 height 26
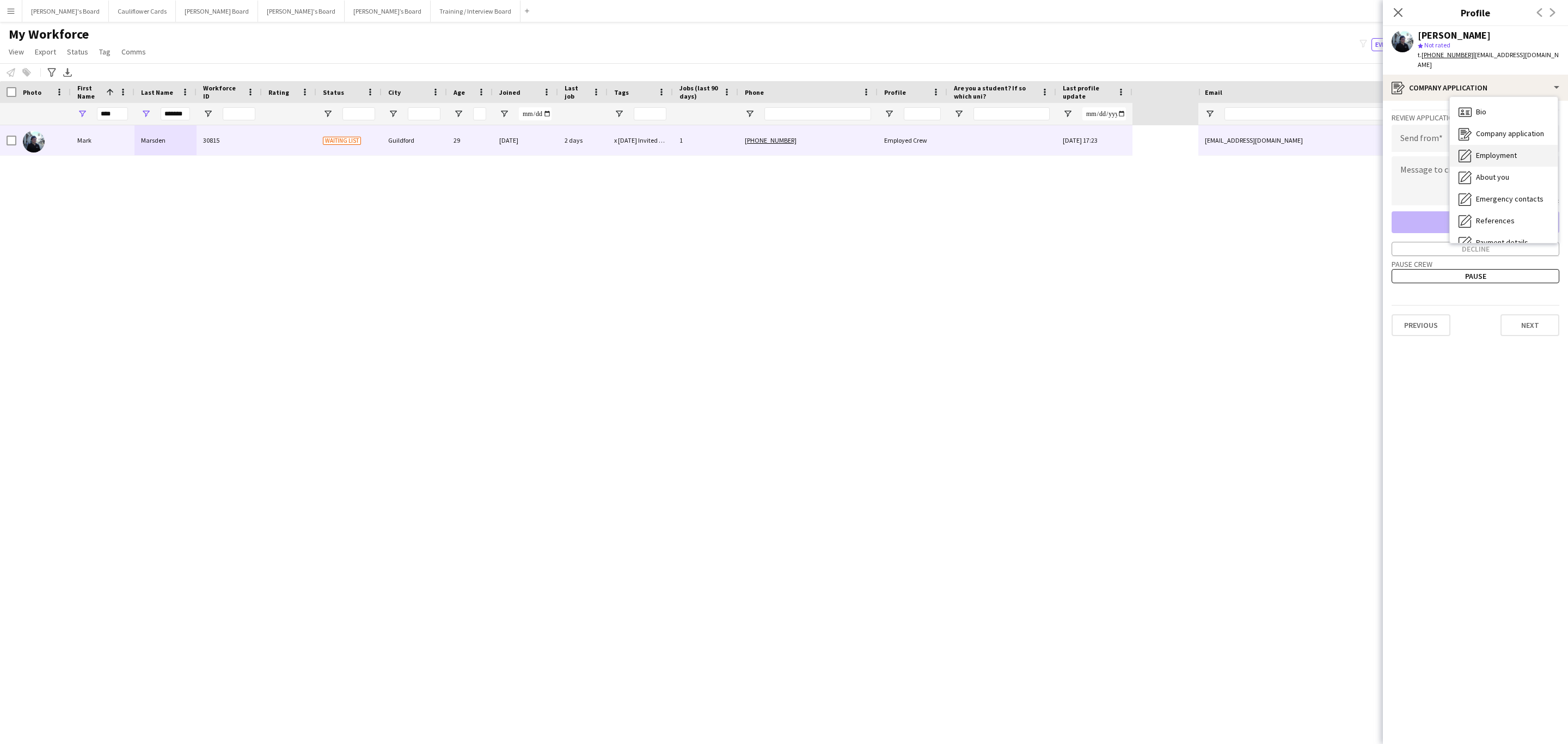
click at [1513, 150] on span "Employment" at bounding box center [1496, 155] width 41 height 10
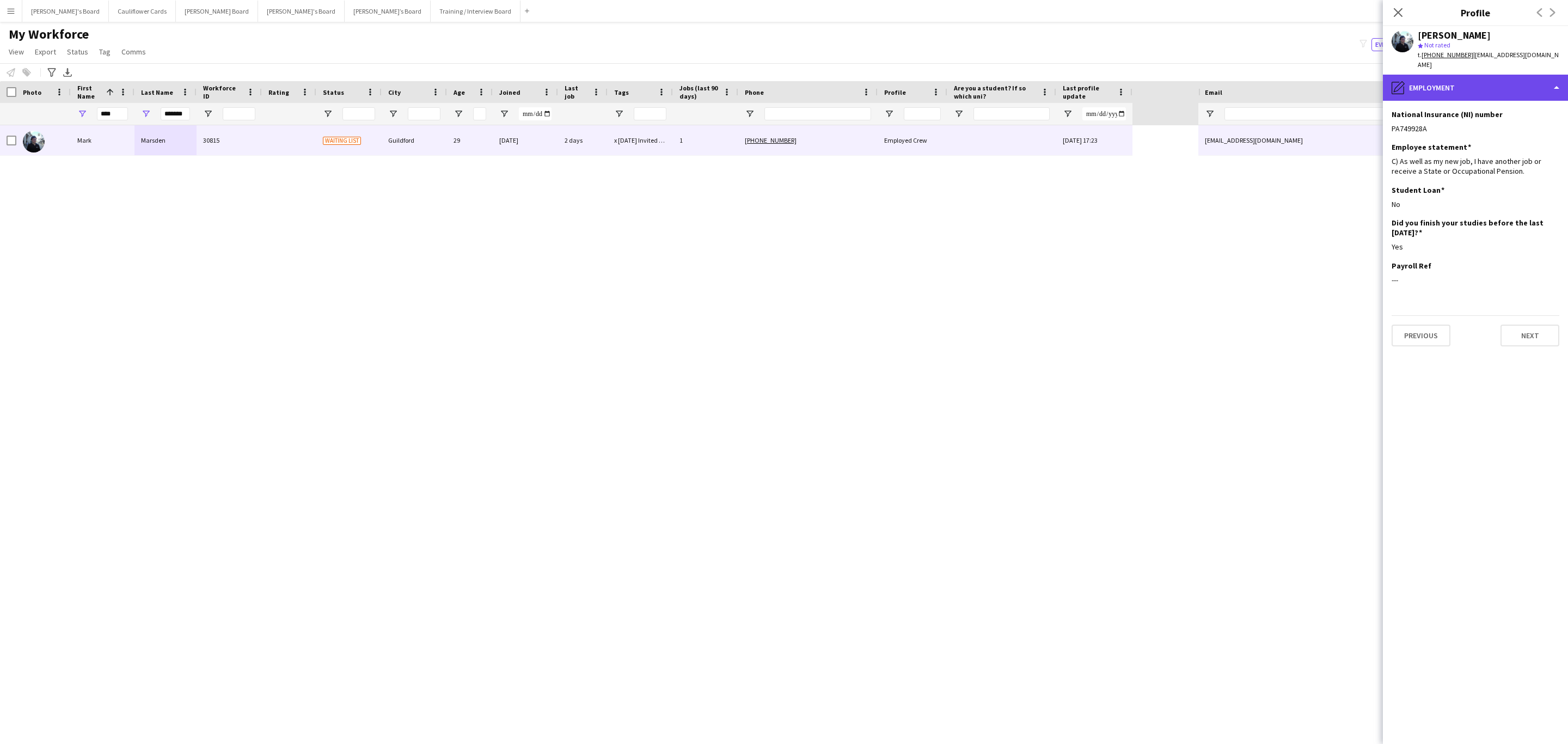
click at [1460, 75] on div "pencil4 Employment" at bounding box center [1475, 88] width 185 height 26
click at [1513, 170] on div "About you About you" at bounding box center [1503, 178] width 108 height 22
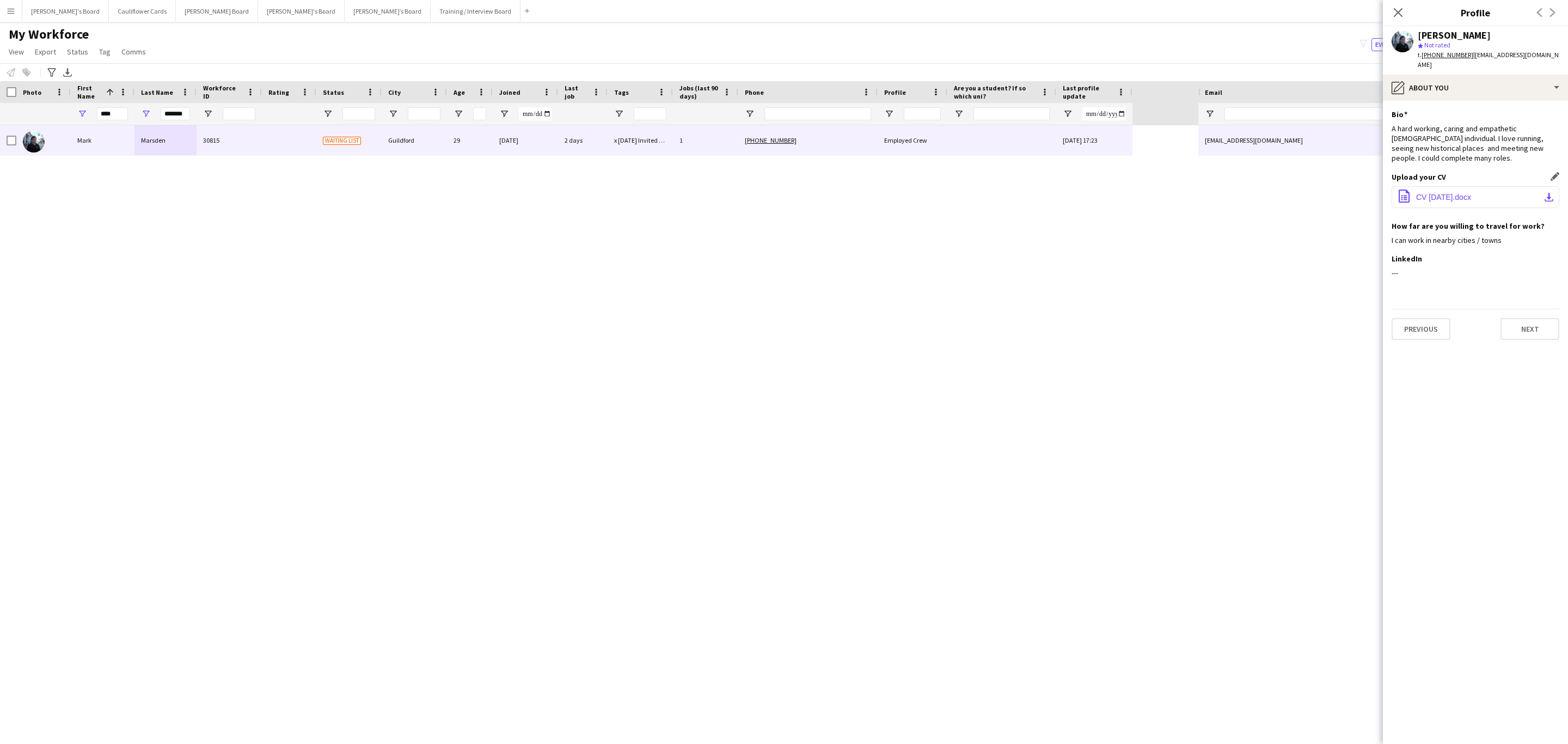
click at [1489, 194] on button "office-file-sheet CV [DATE].docx download-bottom" at bounding box center [1475, 197] width 167 height 22
drag, startPoint x: 1395, startPoint y: 10, endPoint x: 194, endPoint y: 264, distance: 1227.6
click at [1395, 10] on icon at bounding box center [1398, 12] width 9 height 9
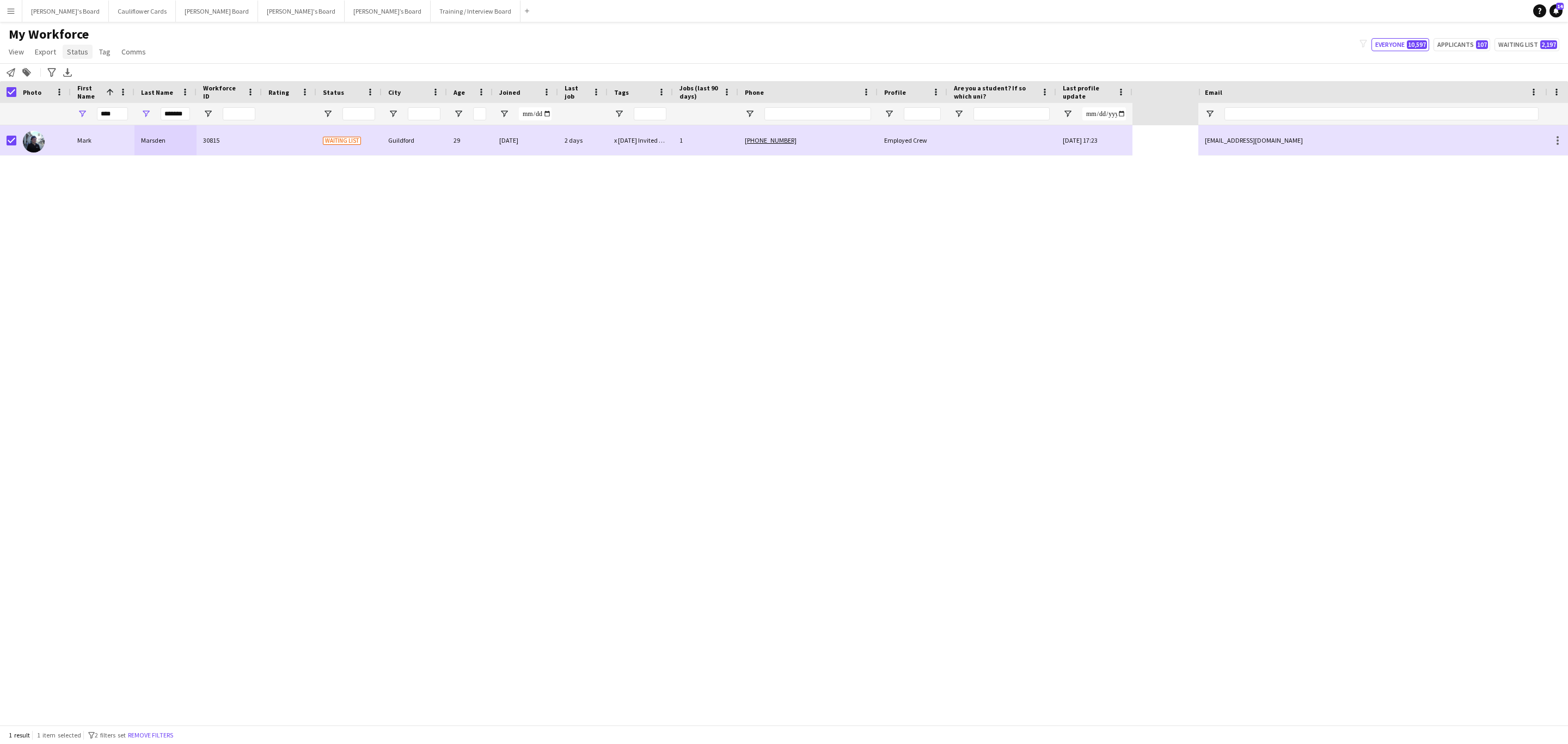
click at [79, 49] on span "Status" at bounding box center [77, 52] width 21 height 10
click at [83, 66] on link "Edit" at bounding box center [100, 75] width 76 height 23
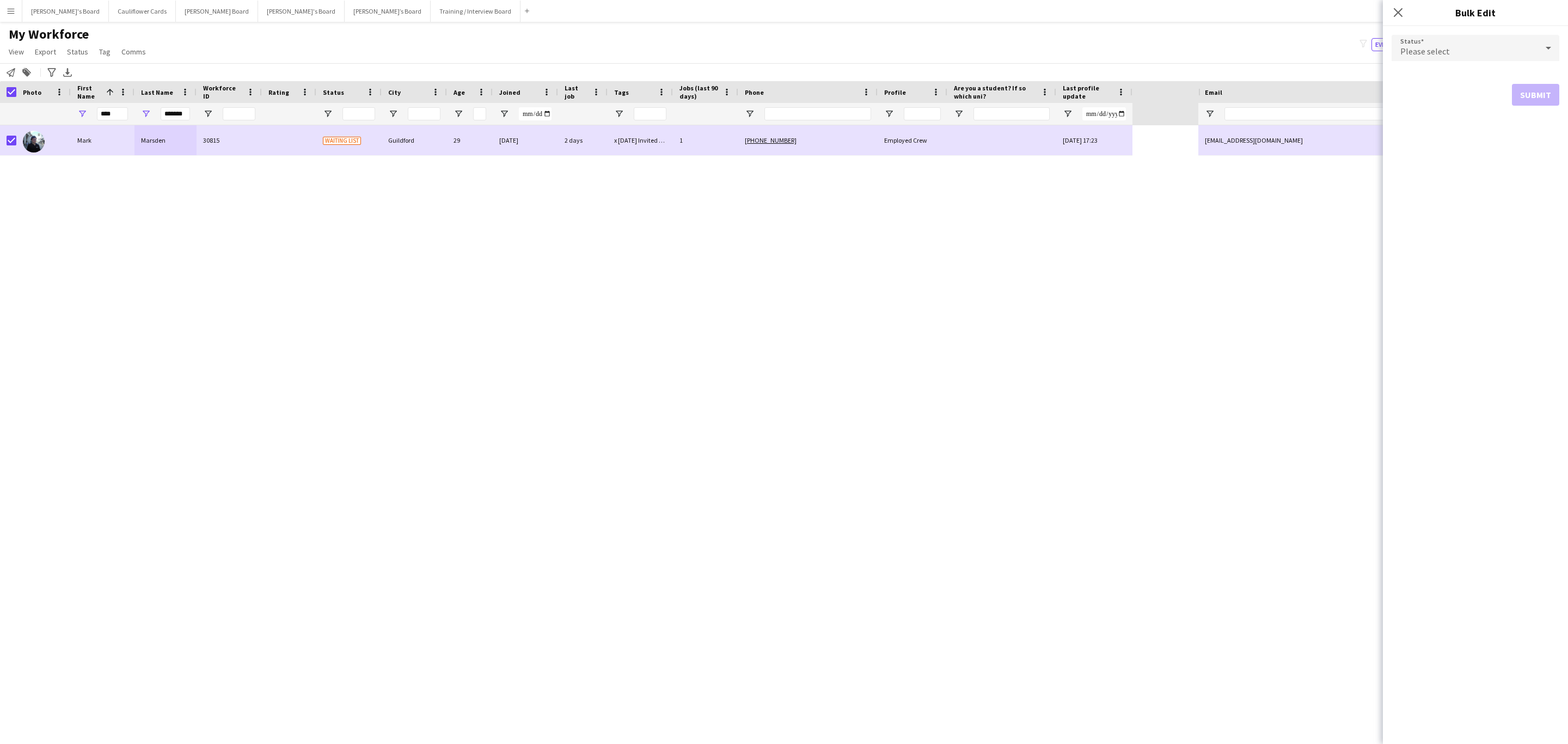
click at [1491, 37] on div "Please select" at bounding box center [1465, 47] width 146 height 26
click at [1457, 72] on mat-option "Active" at bounding box center [1475, 79] width 167 height 27
click at [1539, 130] on button "Submit" at bounding box center [1536, 132] width 47 height 22
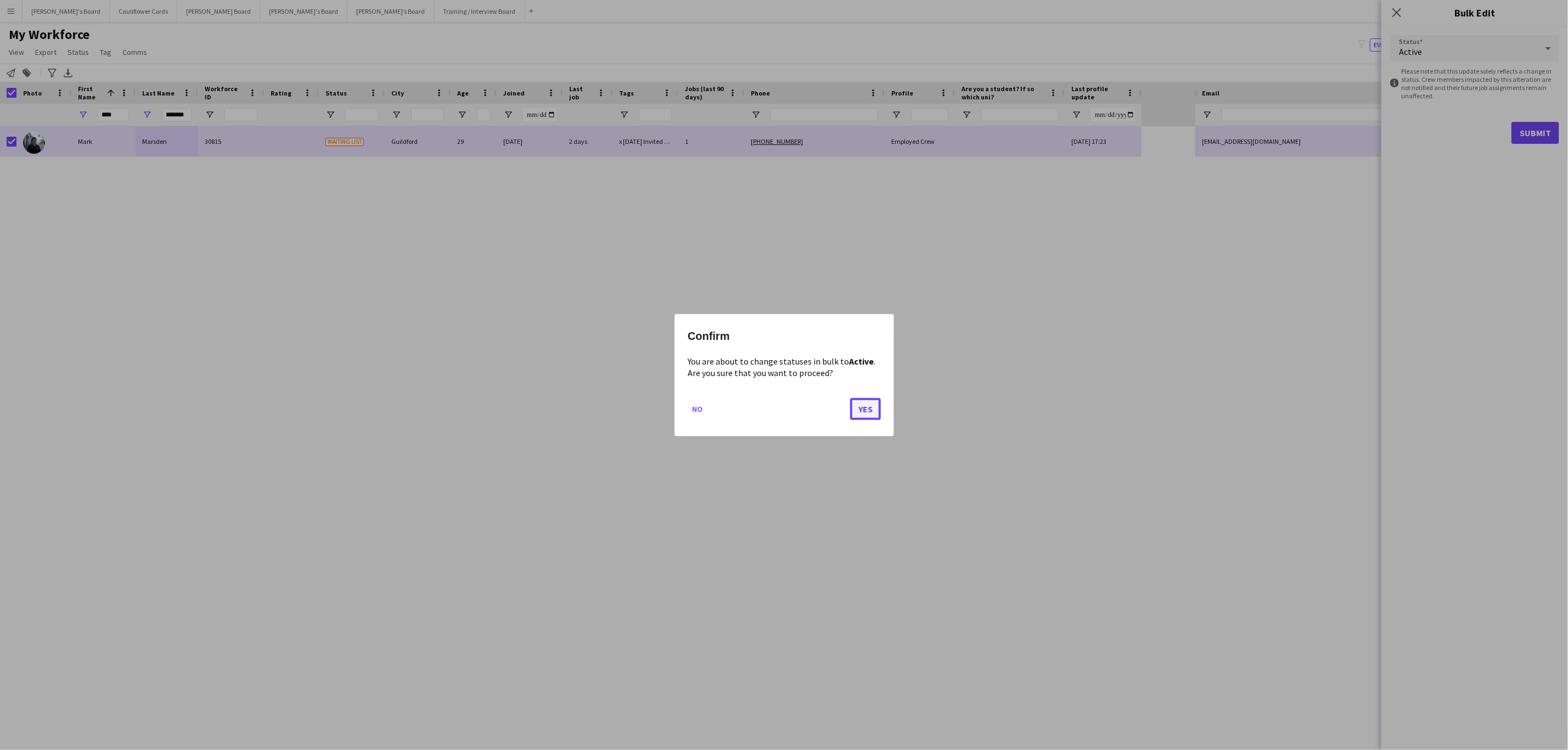
click at [865, 417] on button "Yes" at bounding box center [865, 409] width 31 height 22
